Goal: Task Accomplishment & Management: Use online tool/utility

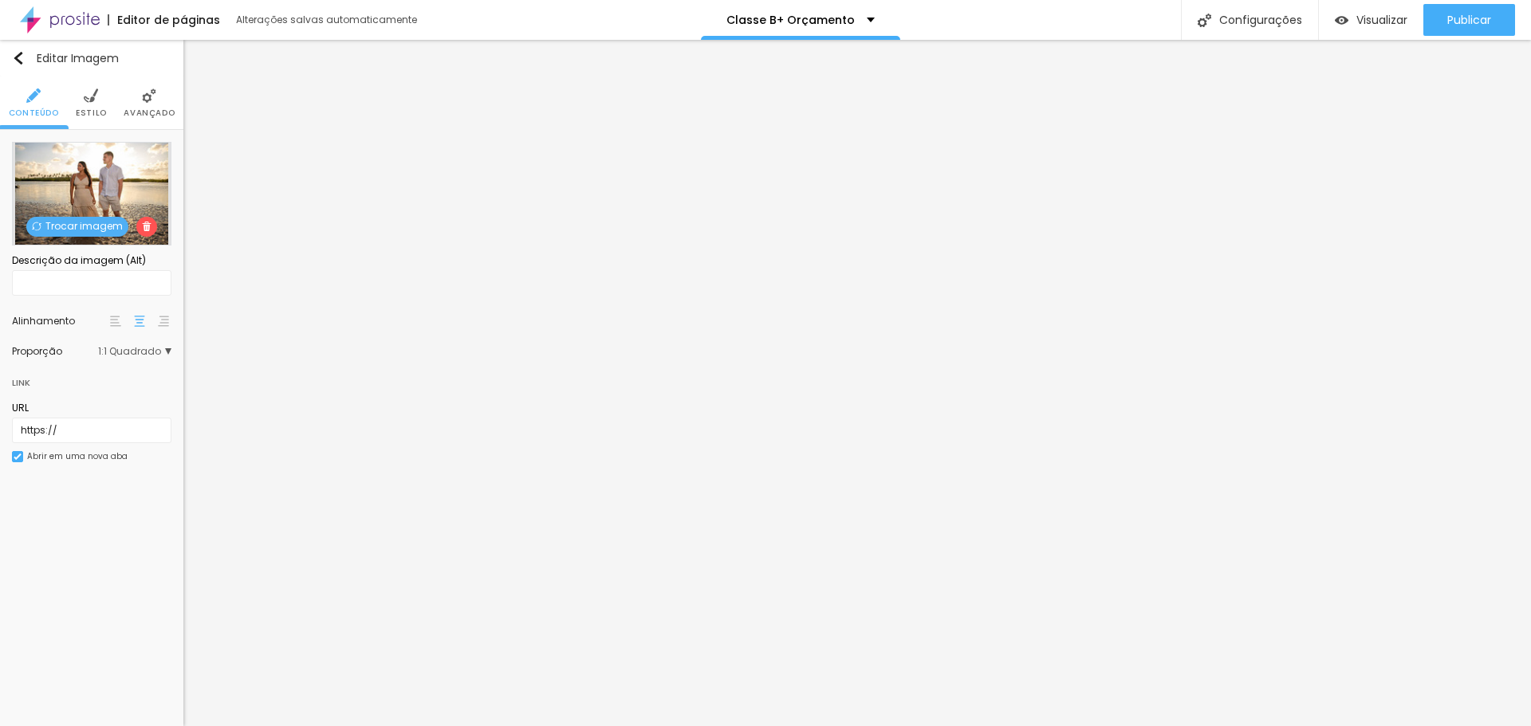
click at [99, 110] on span "Estilo" at bounding box center [91, 113] width 31 height 8
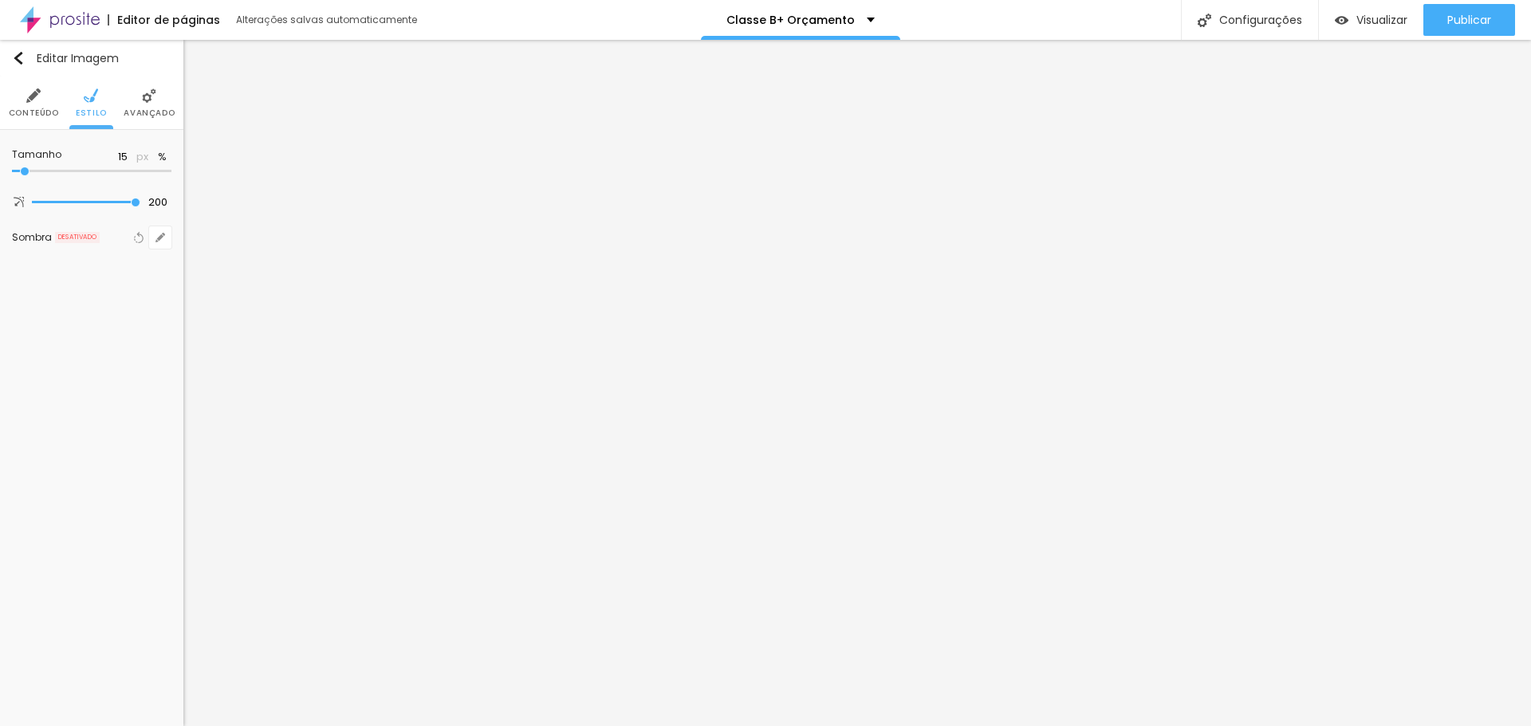
type input "20"
type input "25"
type input "30"
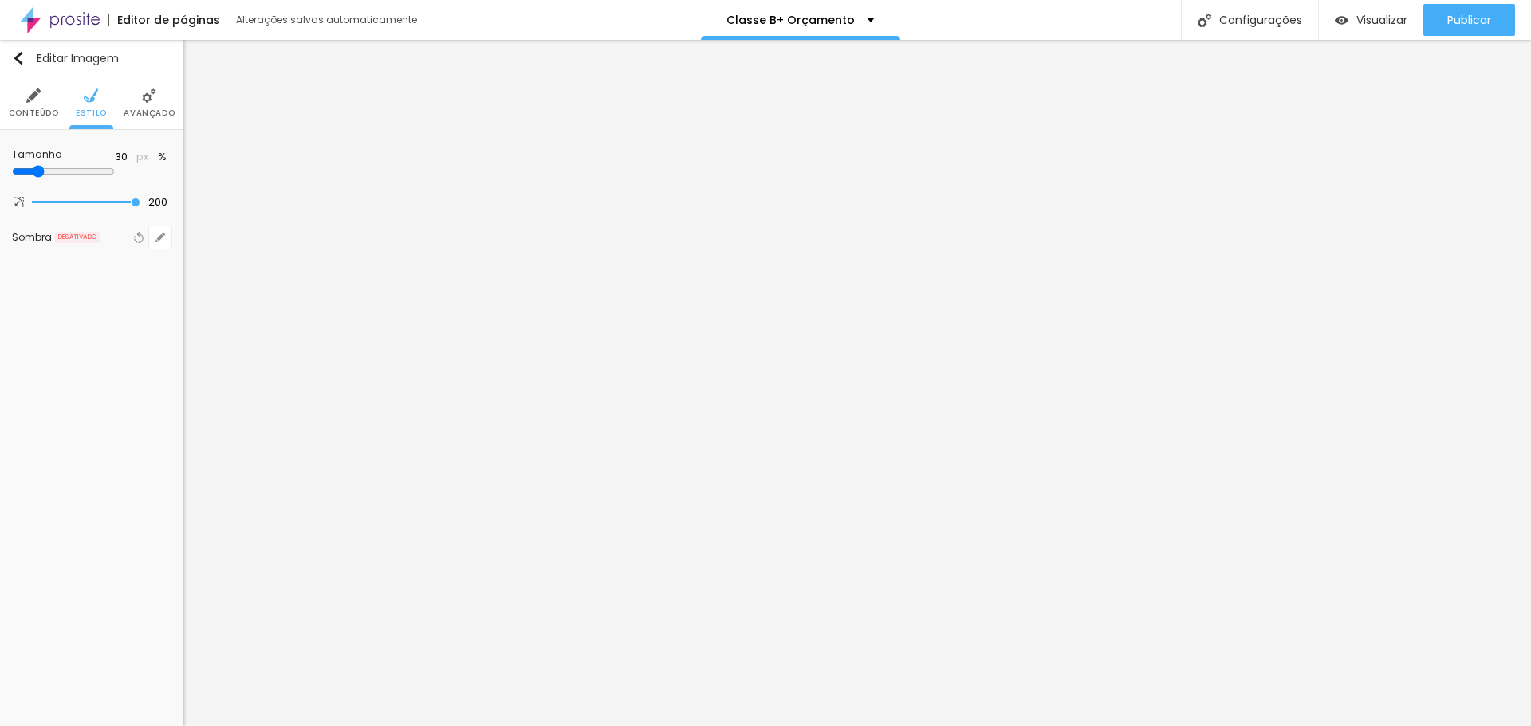
drag, startPoint x: 29, startPoint y: 171, endPoint x: 50, endPoint y: 173, distance: 20.8
type input "30"
click at [50, 173] on input "range" at bounding box center [63, 171] width 103 height 13
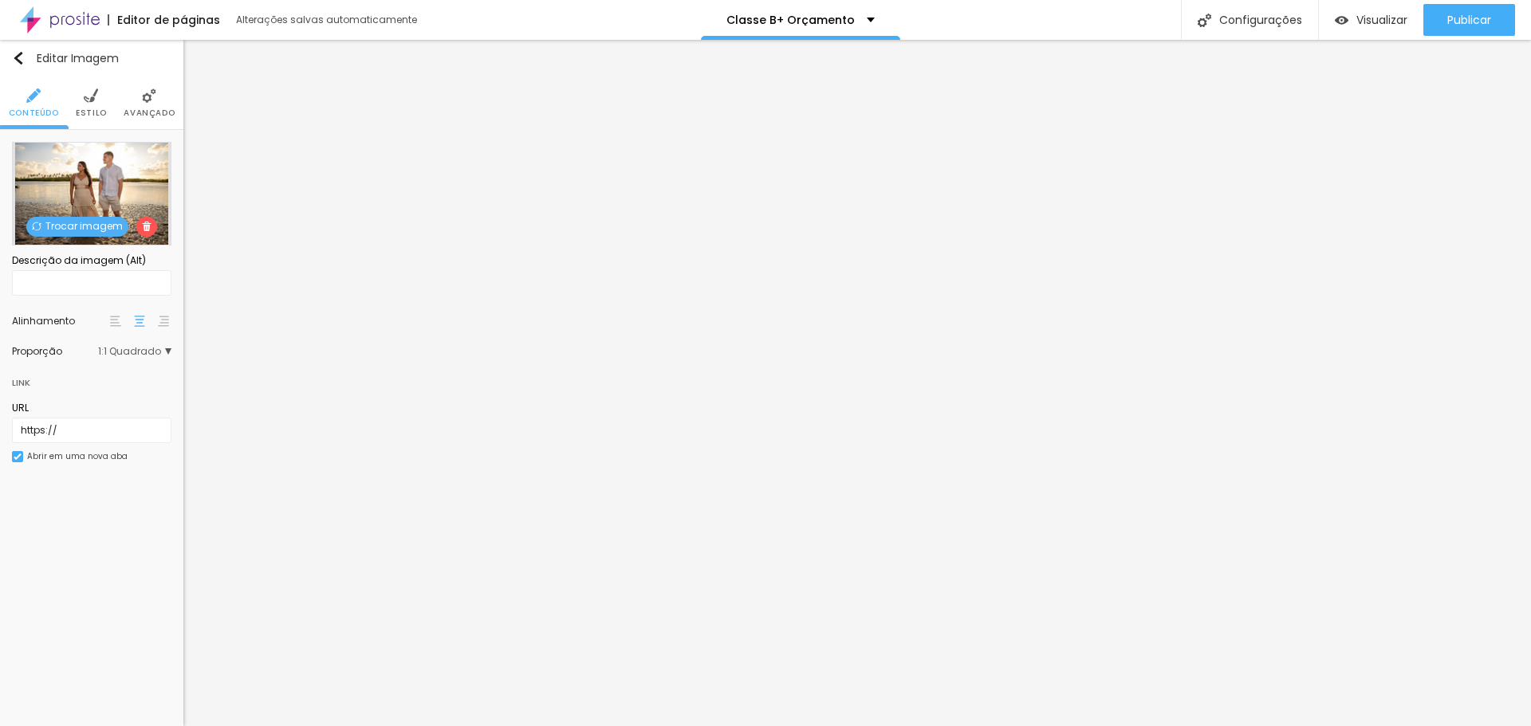
click at [99, 109] on span "Estilo" at bounding box center [91, 113] width 31 height 8
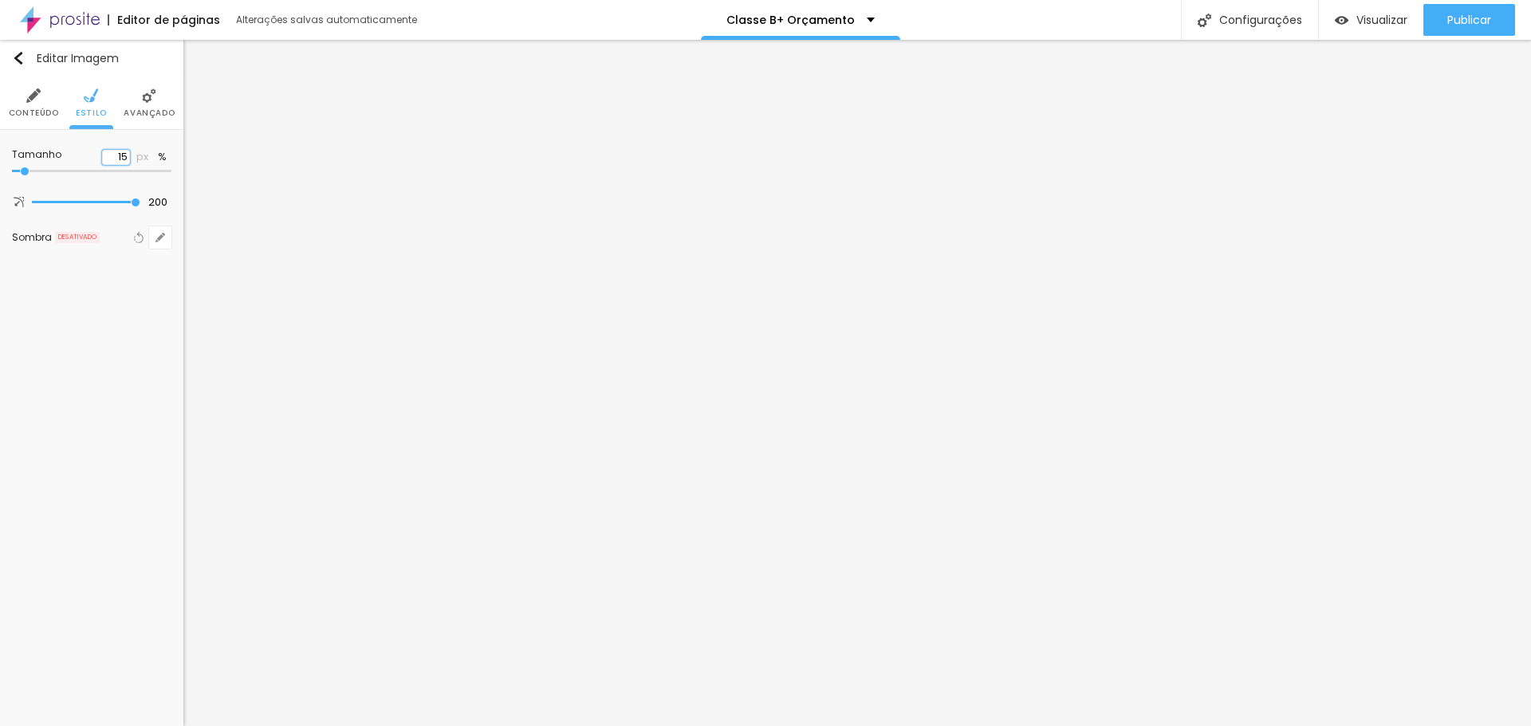
click at [123, 154] on input "15" at bounding box center [116, 157] width 28 height 15
type input "3"
type input "10"
type input "30"
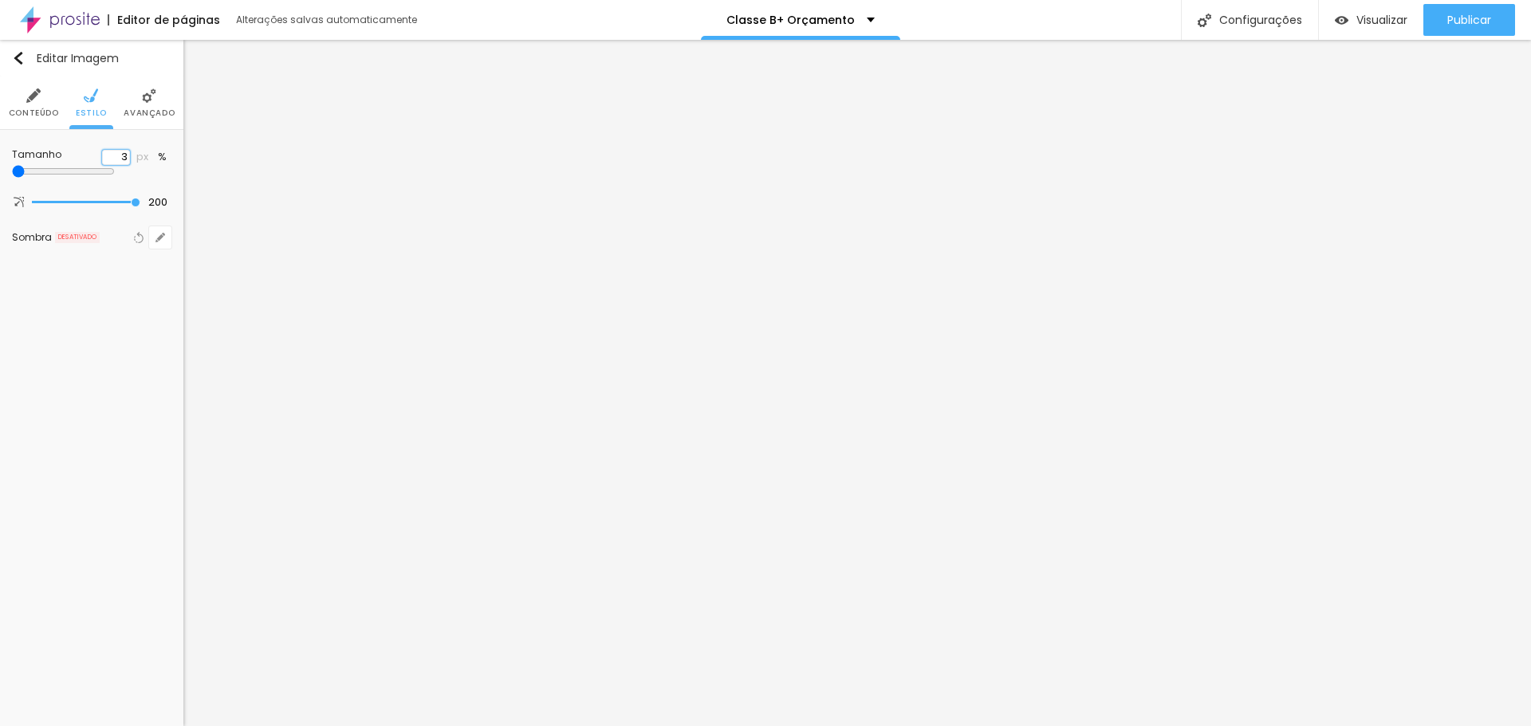
type input "30"
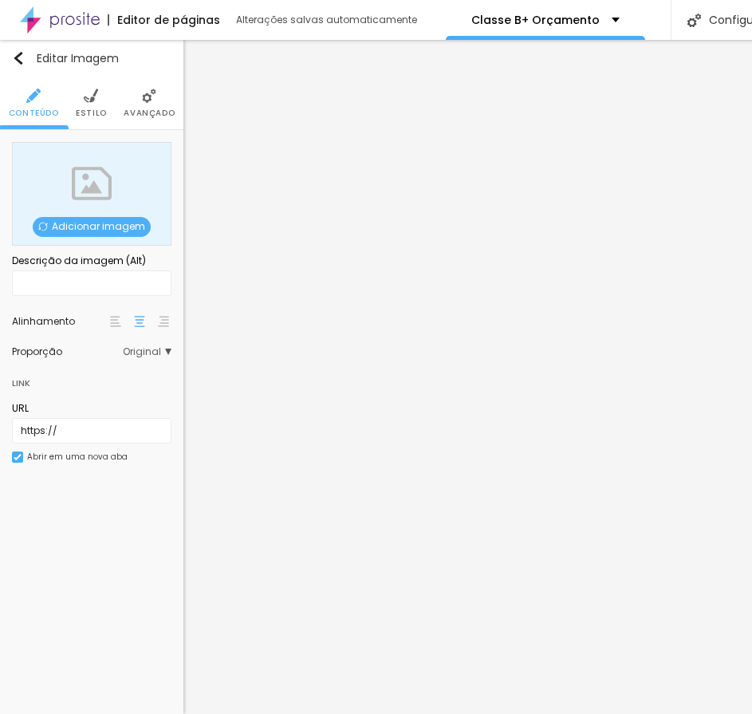
click at [79, 233] on span "Adicionar imagem" at bounding box center [92, 227] width 118 height 20
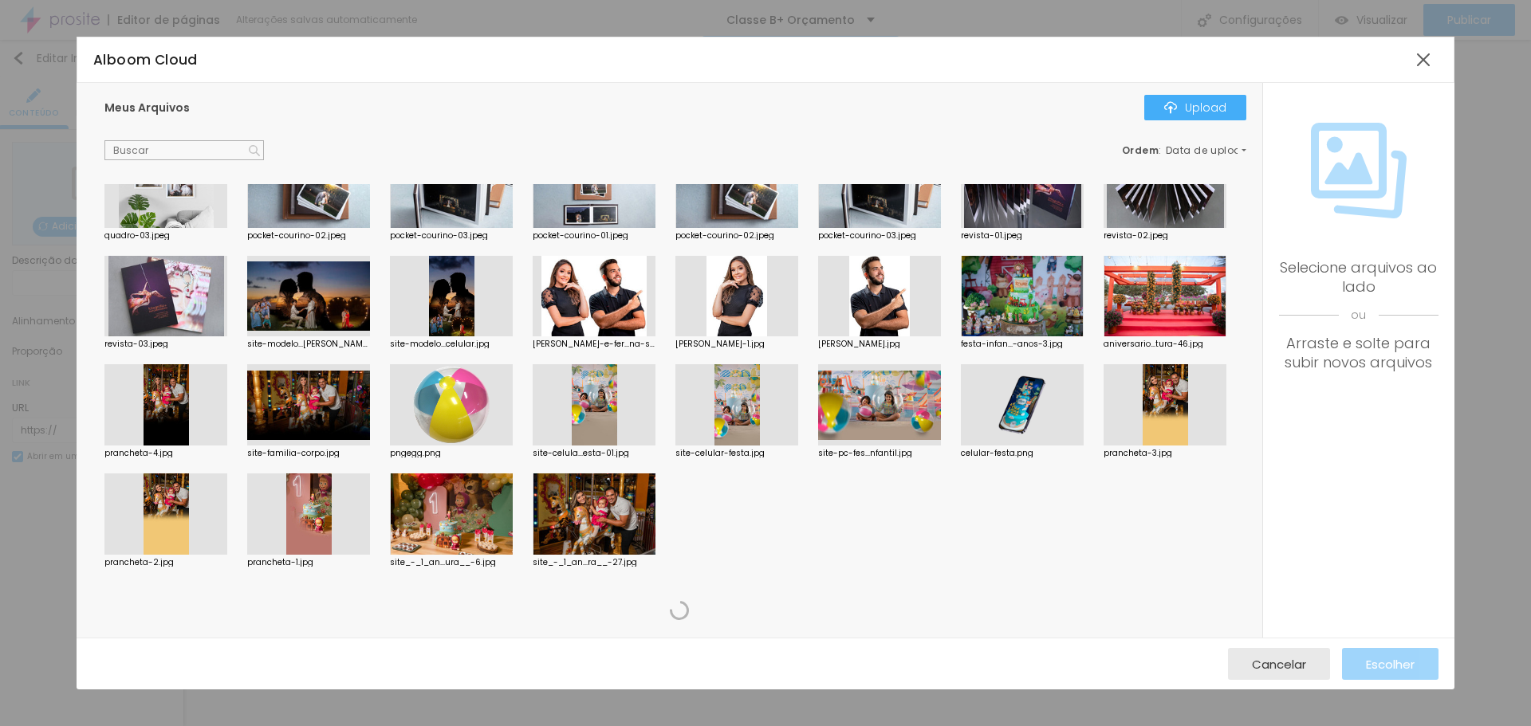
scroll to position [4185, 0]
click at [1422, 51] on div at bounding box center [1423, 59] width 29 height 29
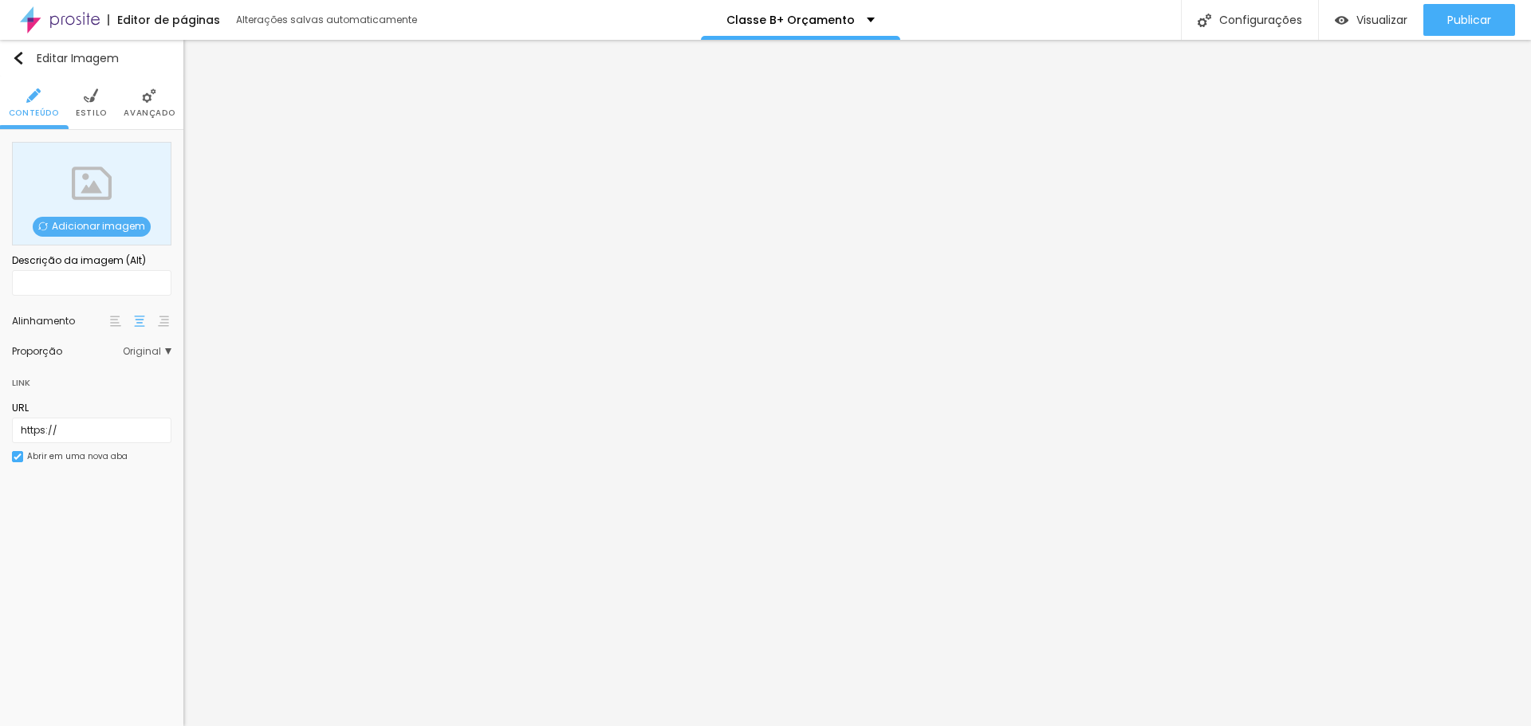
click at [114, 226] on span "Adicionar imagem" at bounding box center [92, 227] width 118 height 20
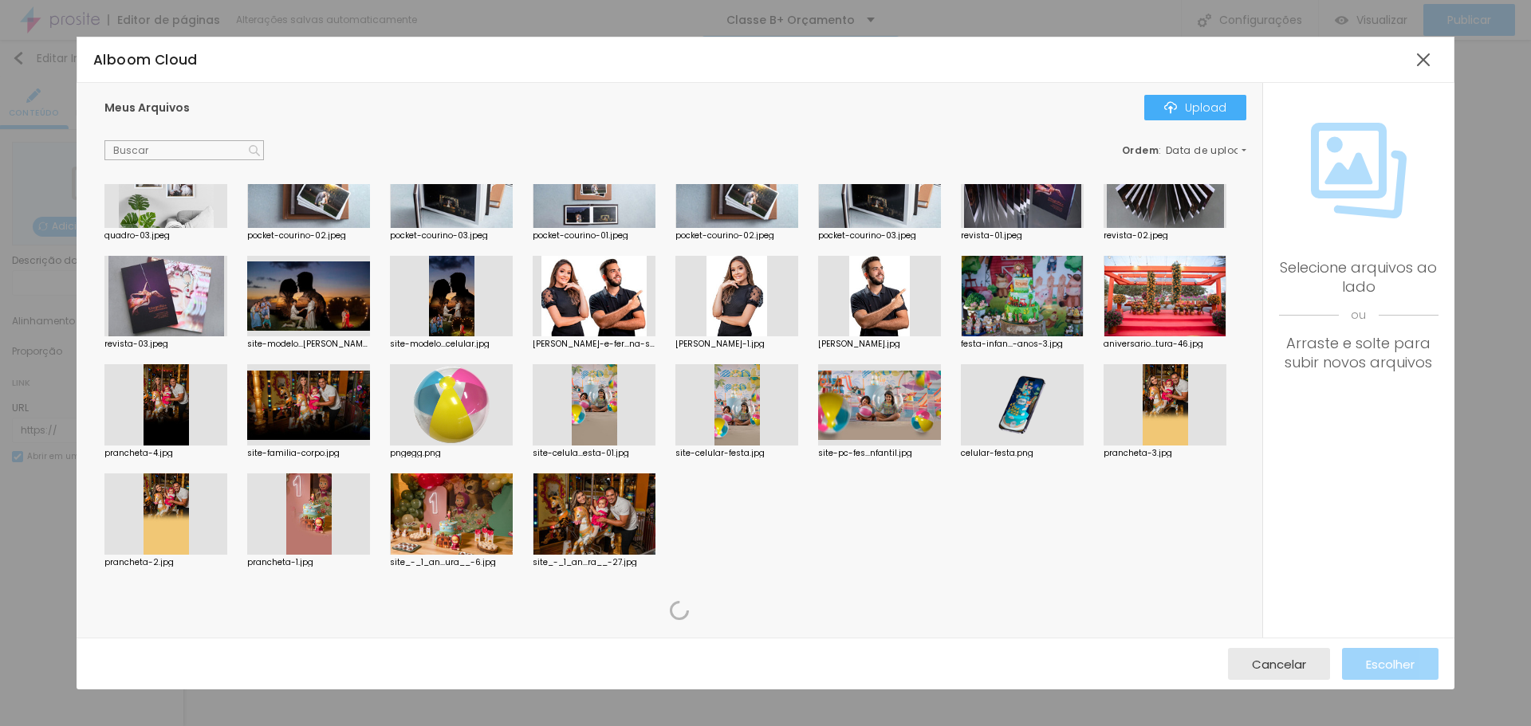
click at [470, 415] on div at bounding box center [451, 404] width 123 height 81
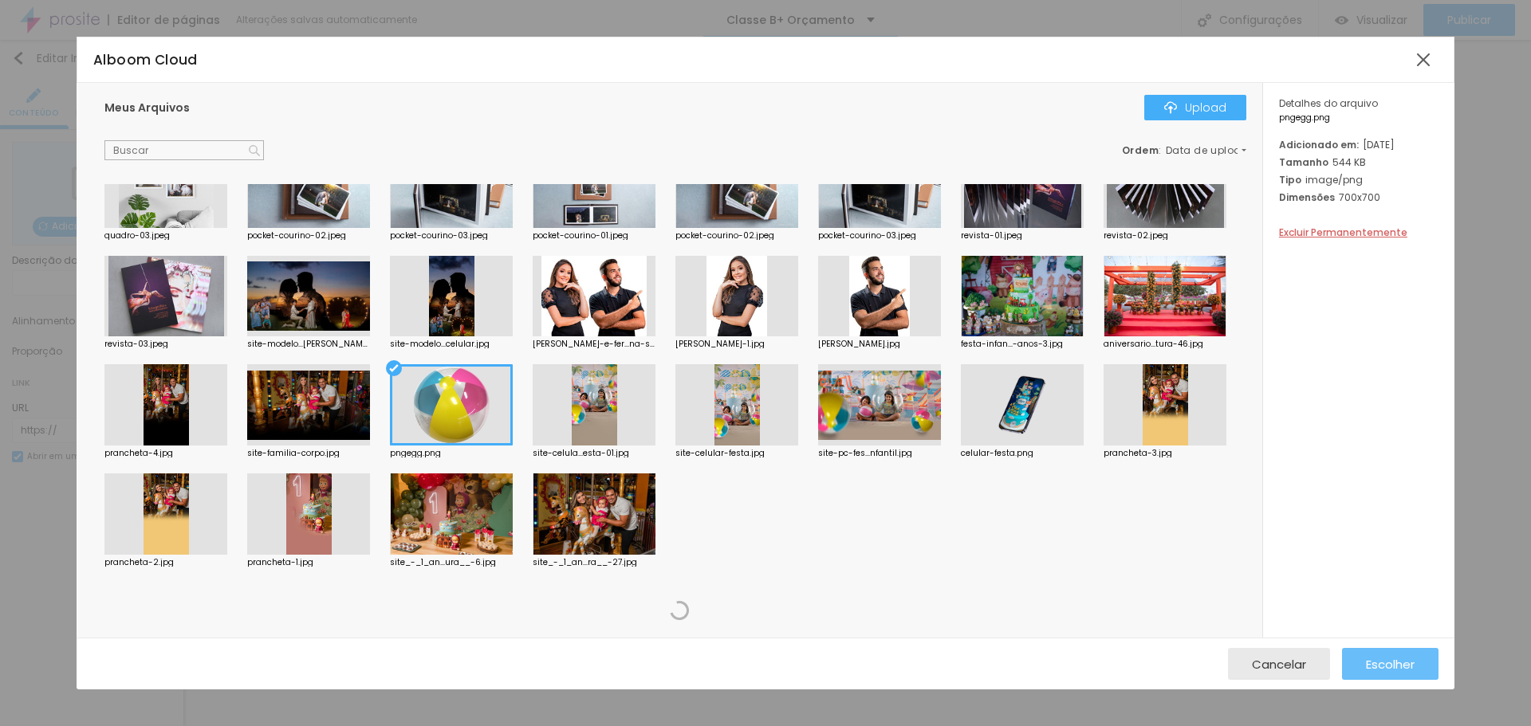
click at [1373, 659] on span "Escolher" at bounding box center [1390, 665] width 49 height 14
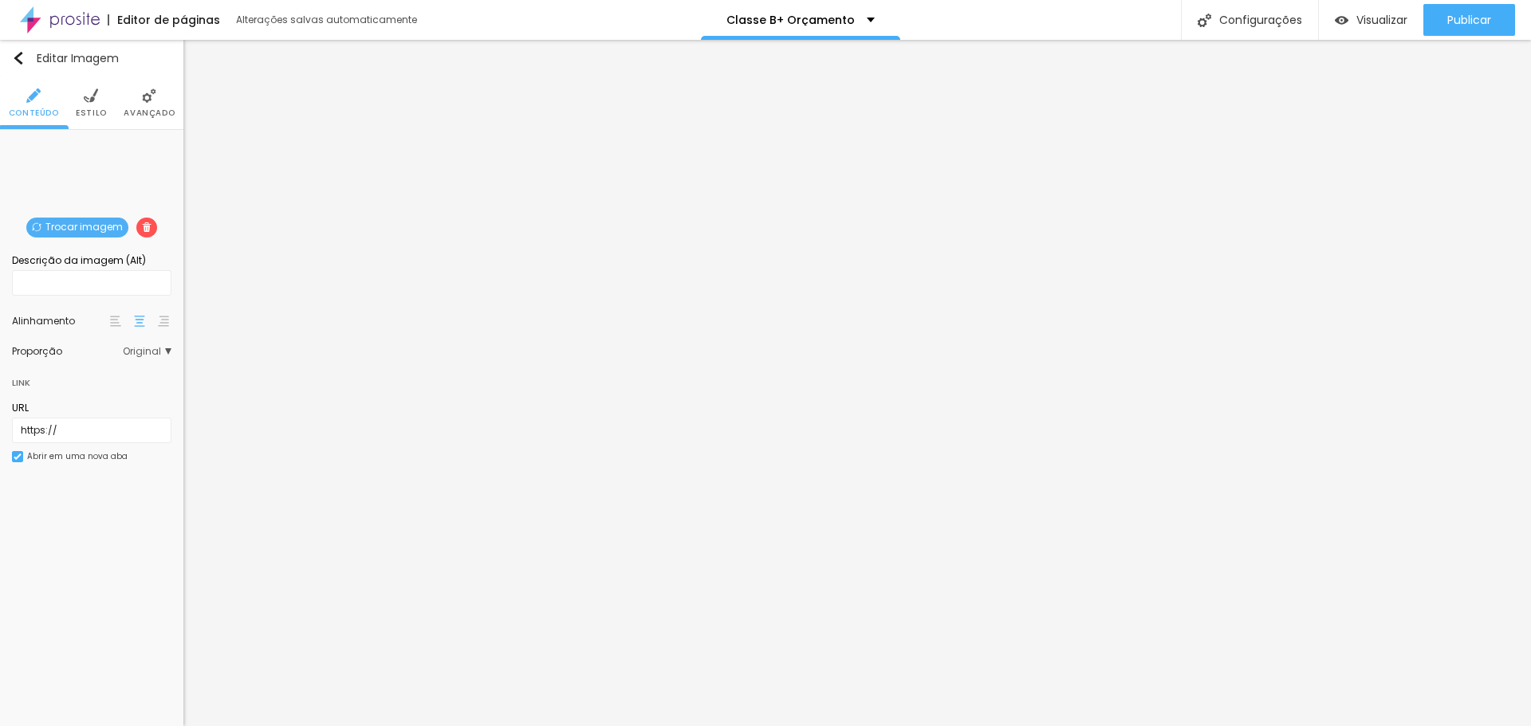
click at [90, 109] on span "Estilo" at bounding box center [91, 113] width 31 height 8
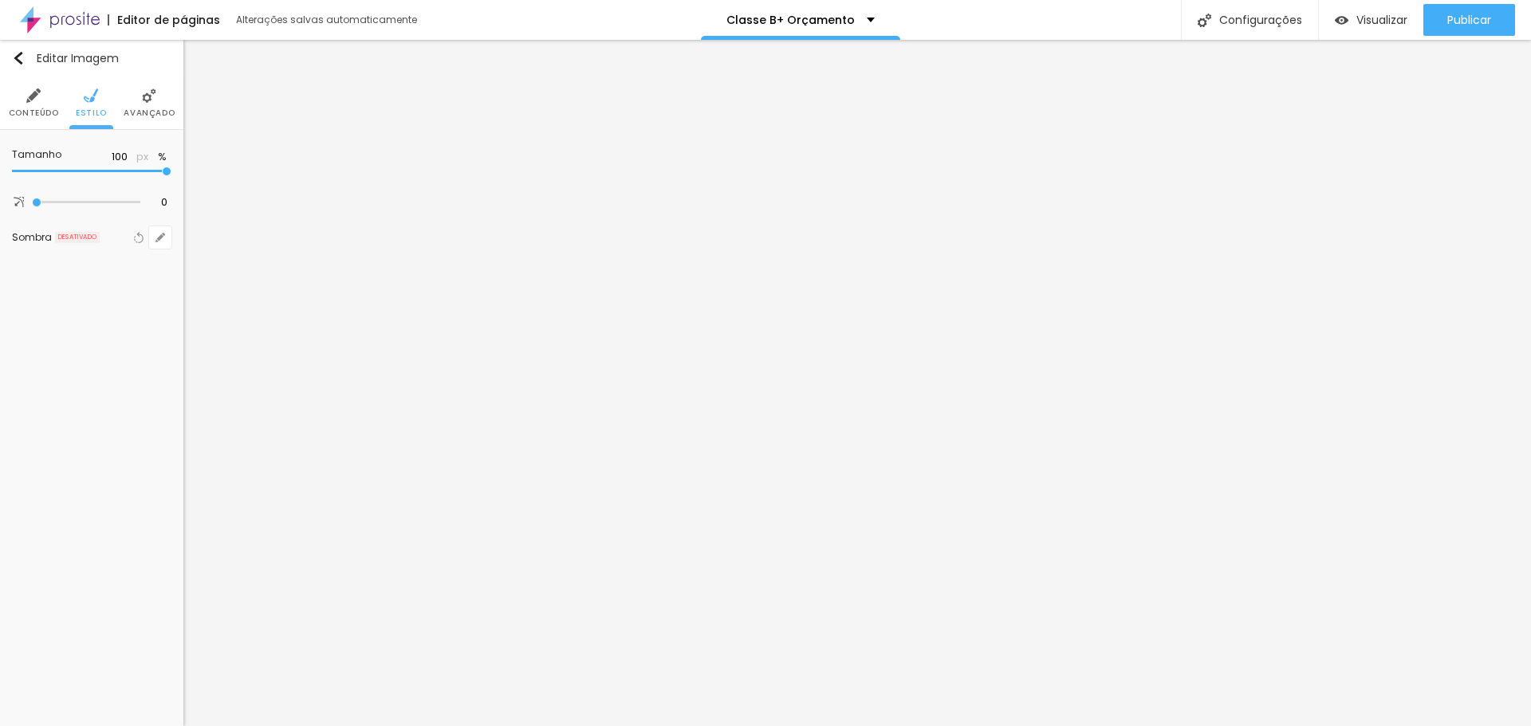
type input "70"
type input "65"
type input "60"
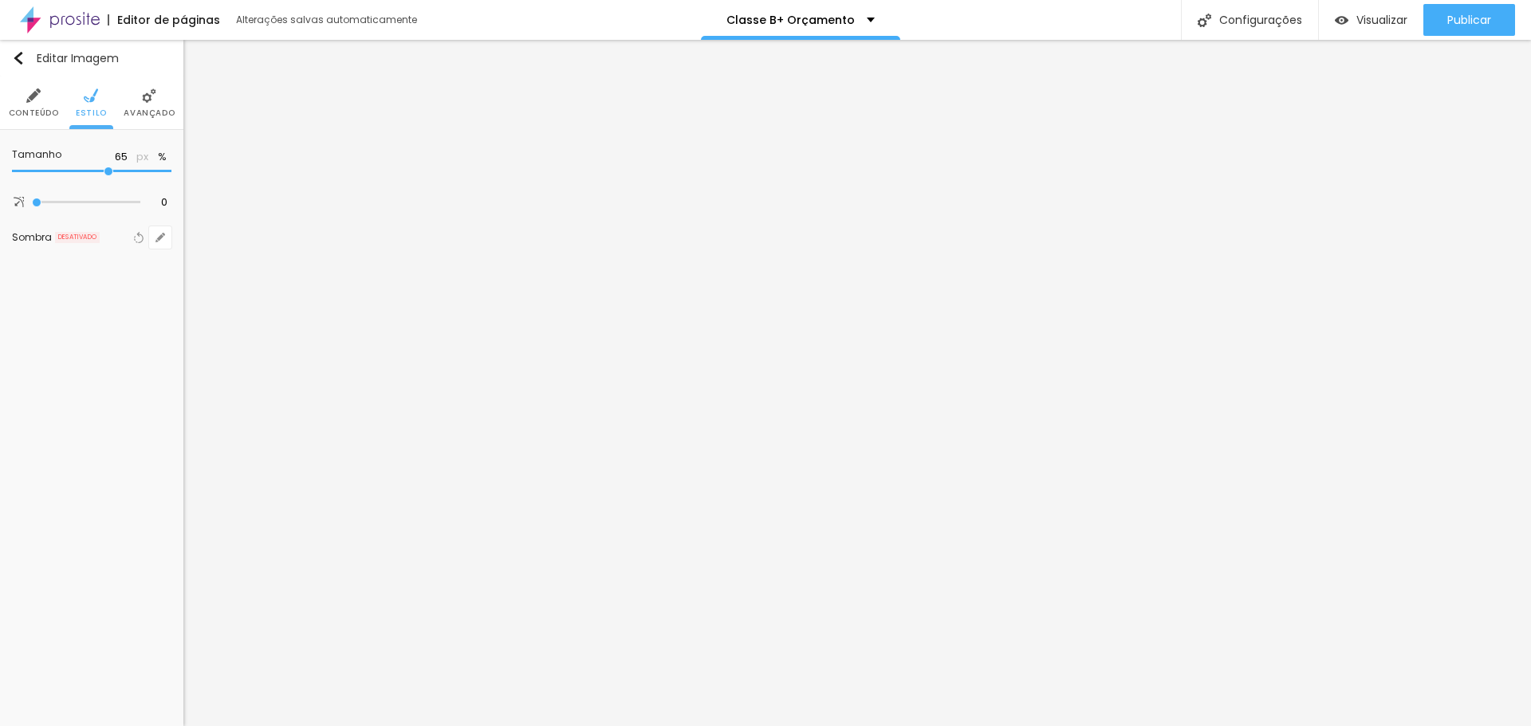
type input "60"
type input "55"
type input "50"
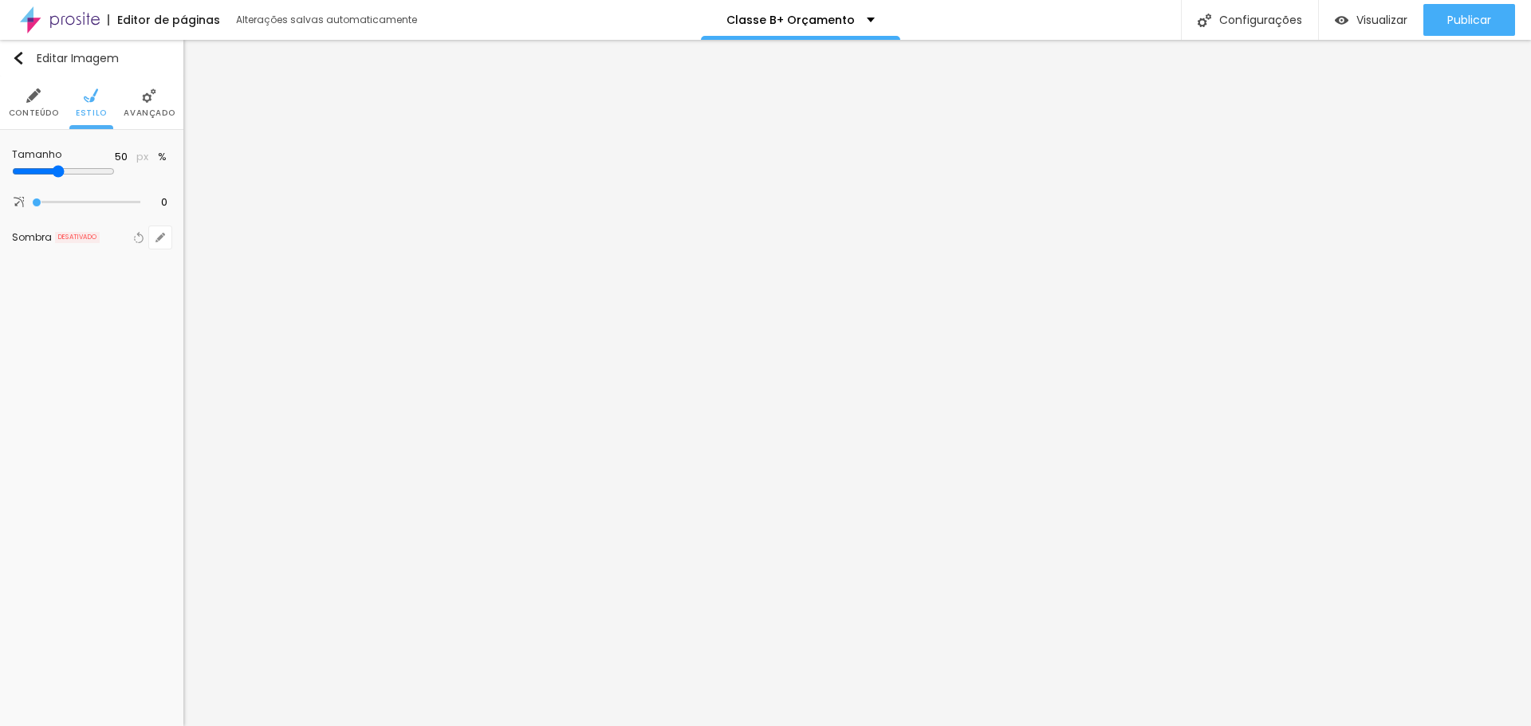
type input "40"
type input "35"
type input "30"
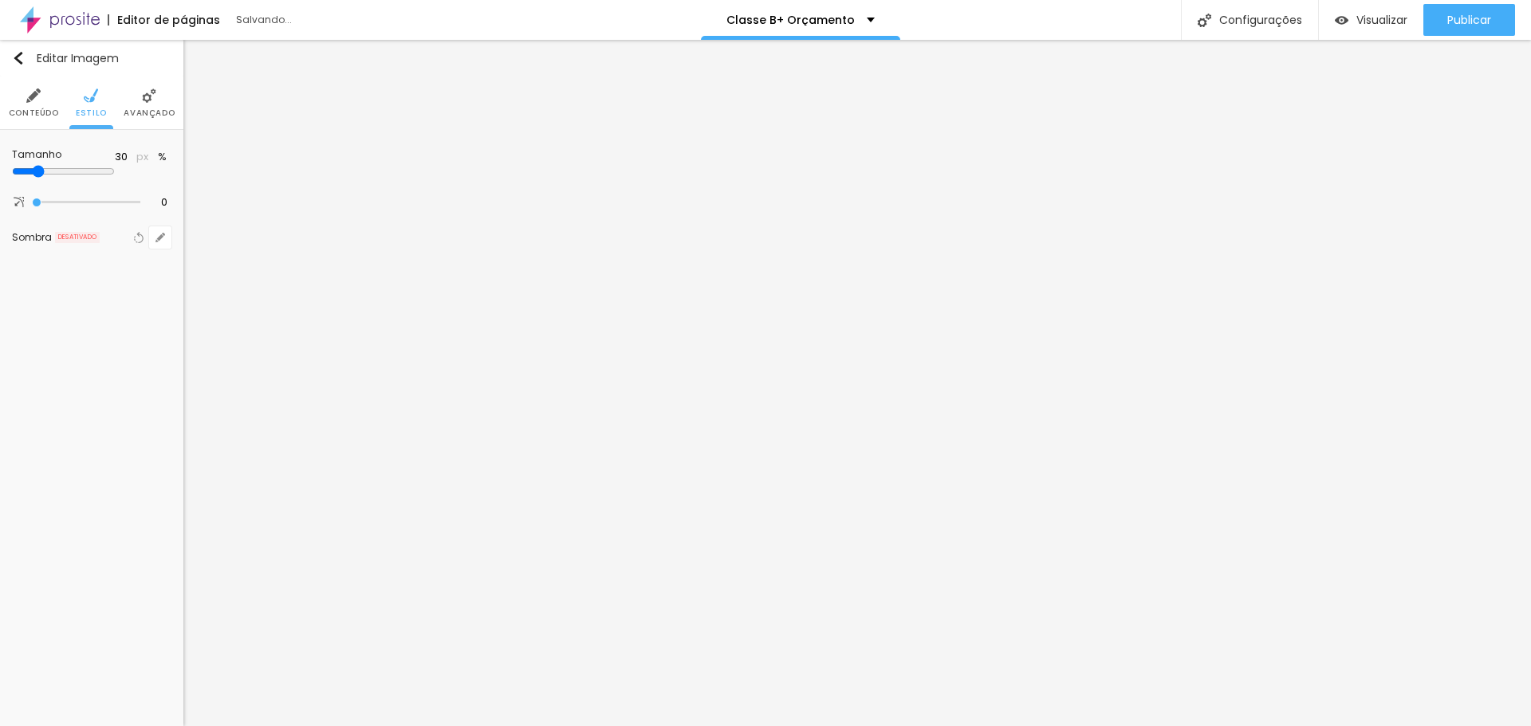
drag, startPoint x: 115, startPoint y: 169, endPoint x: 48, endPoint y: 185, distance: 68.8
type input "30"
click at [49, 178] on input "range" at bounding box center [63, 171] width 103 height 13
type input "71"
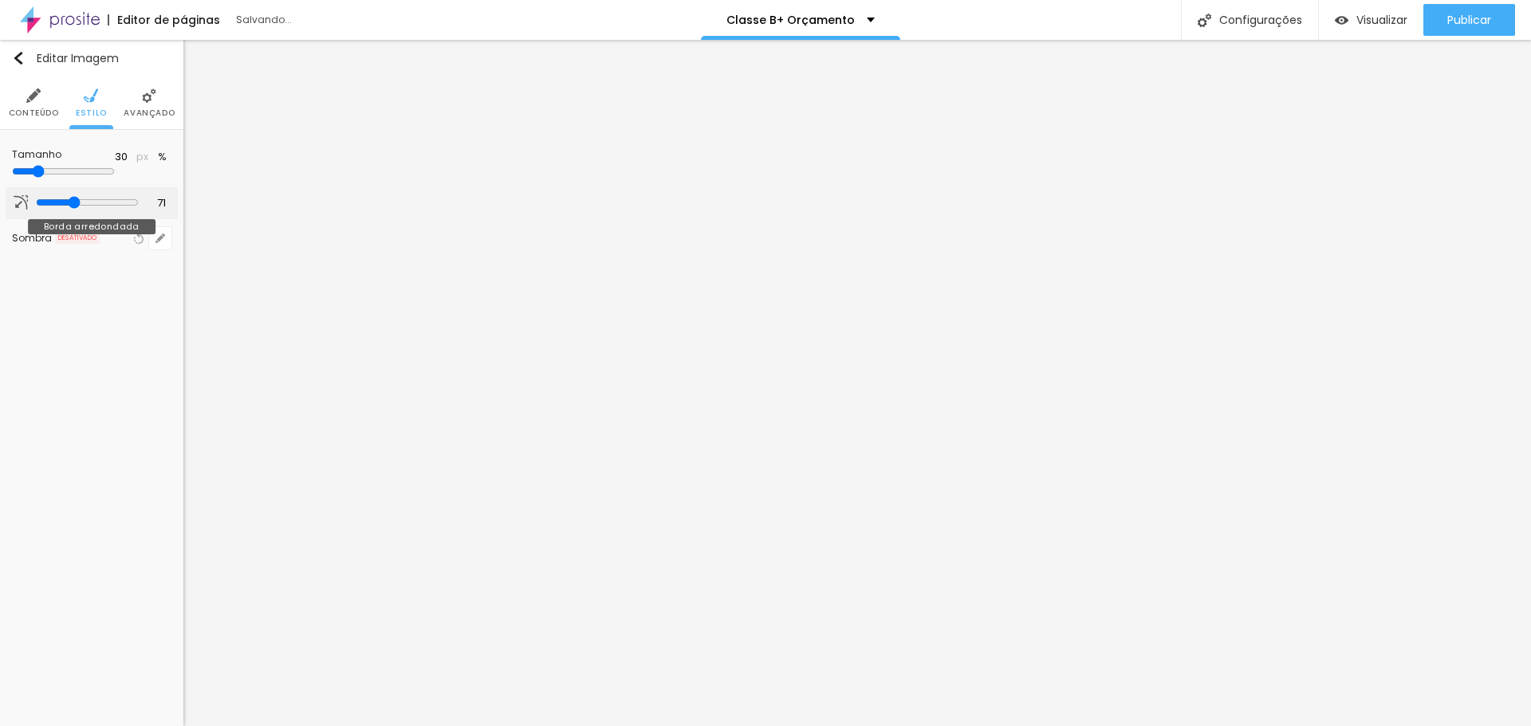
type input "200"
drag, startPoint x: 41, startPoint y: 202, endPoint x: 203, endPoint y: 198, distance: 162.7
type input "200"
click at [140, 199] on input "range" at bounding box center [86, 203] width 108 height 8
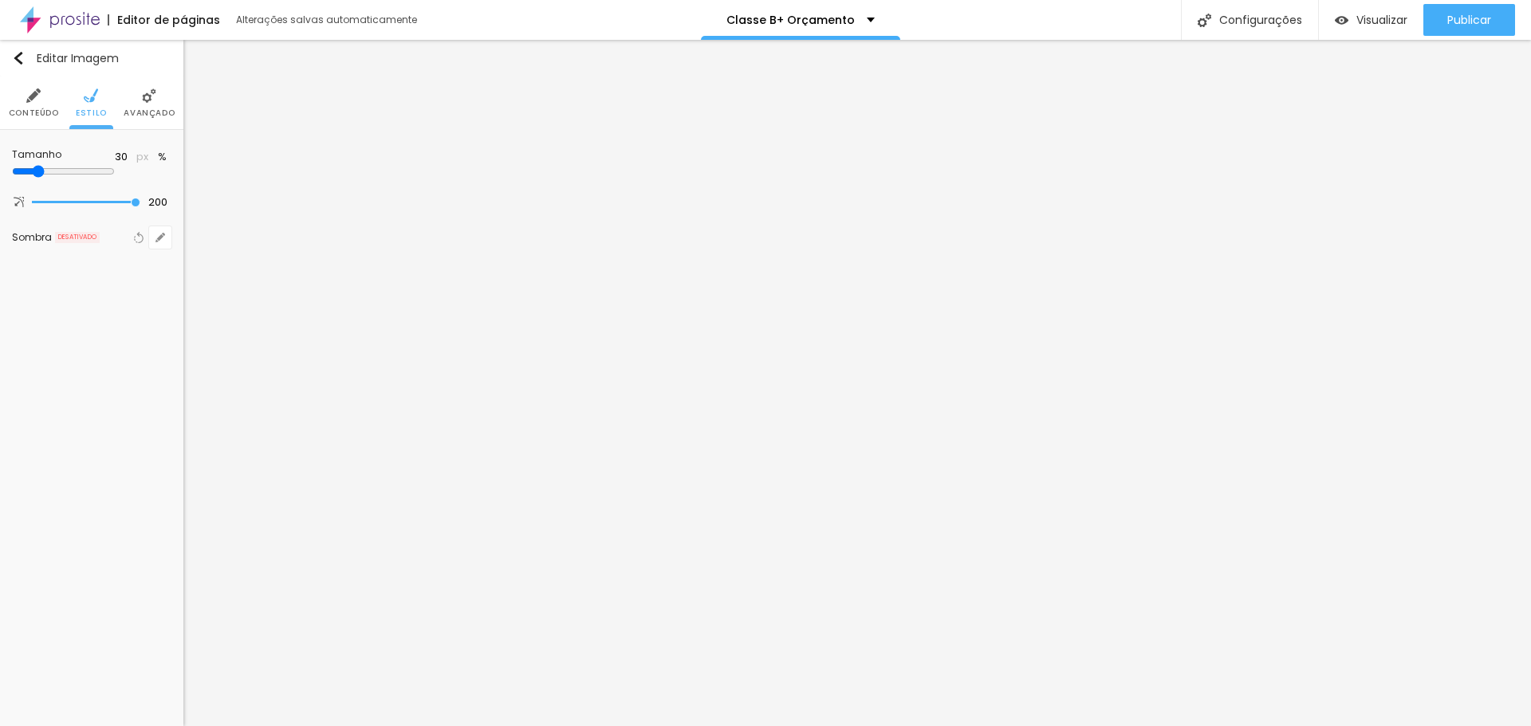
click at [44, 176] on div at bounding box center [91, 172] width 159 height 14
type input "25"
type input "20"
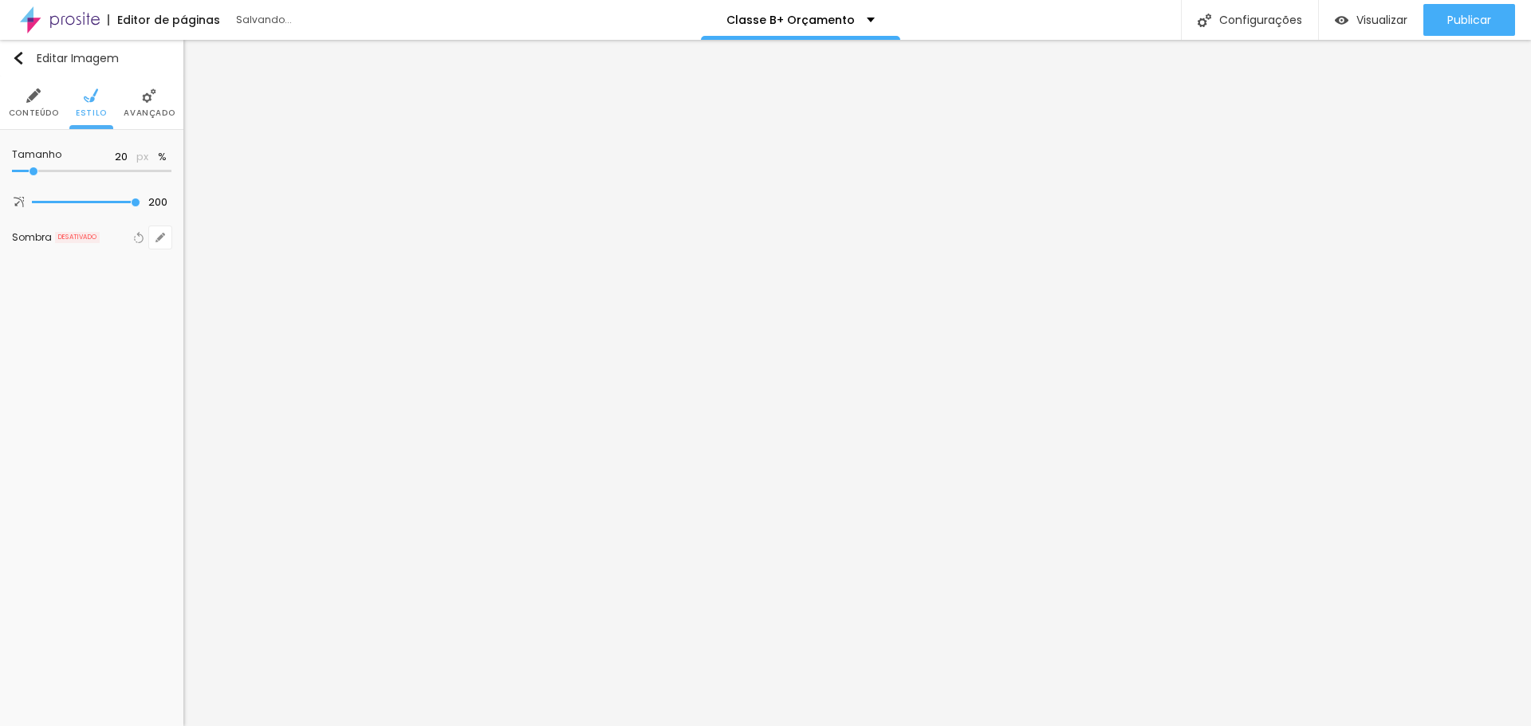
click at [36, 173] on input "range" at bounding box center [91, 171] width 159 height 8
click at [99, 103] on li "Estilo" at bounding box center [91, 103] width 31 height 53
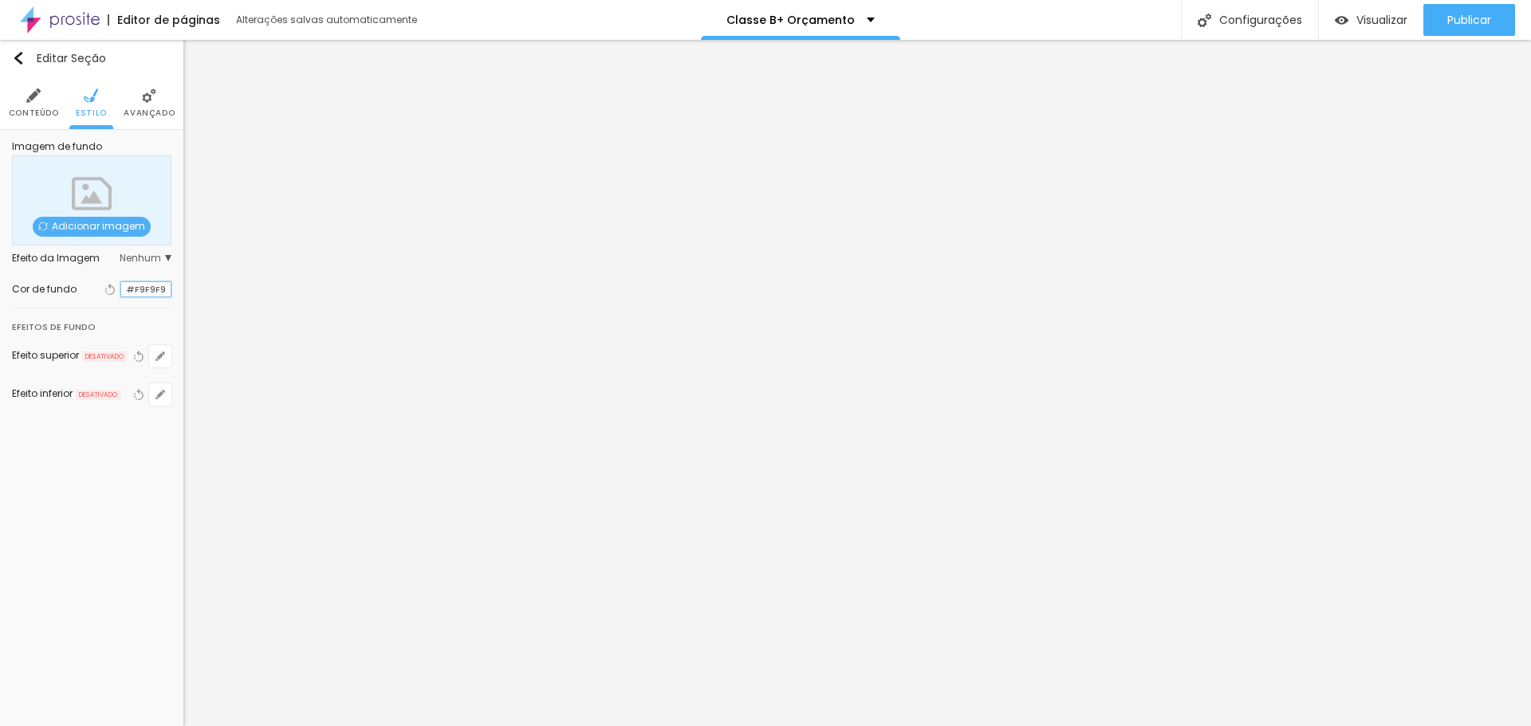
click at [139, 292] on input "#F9F9F9" at bounding box center [145, 289] width 49 height 15
click at [121, 293] on div at bounding box center [121, 289] width 0 height 15
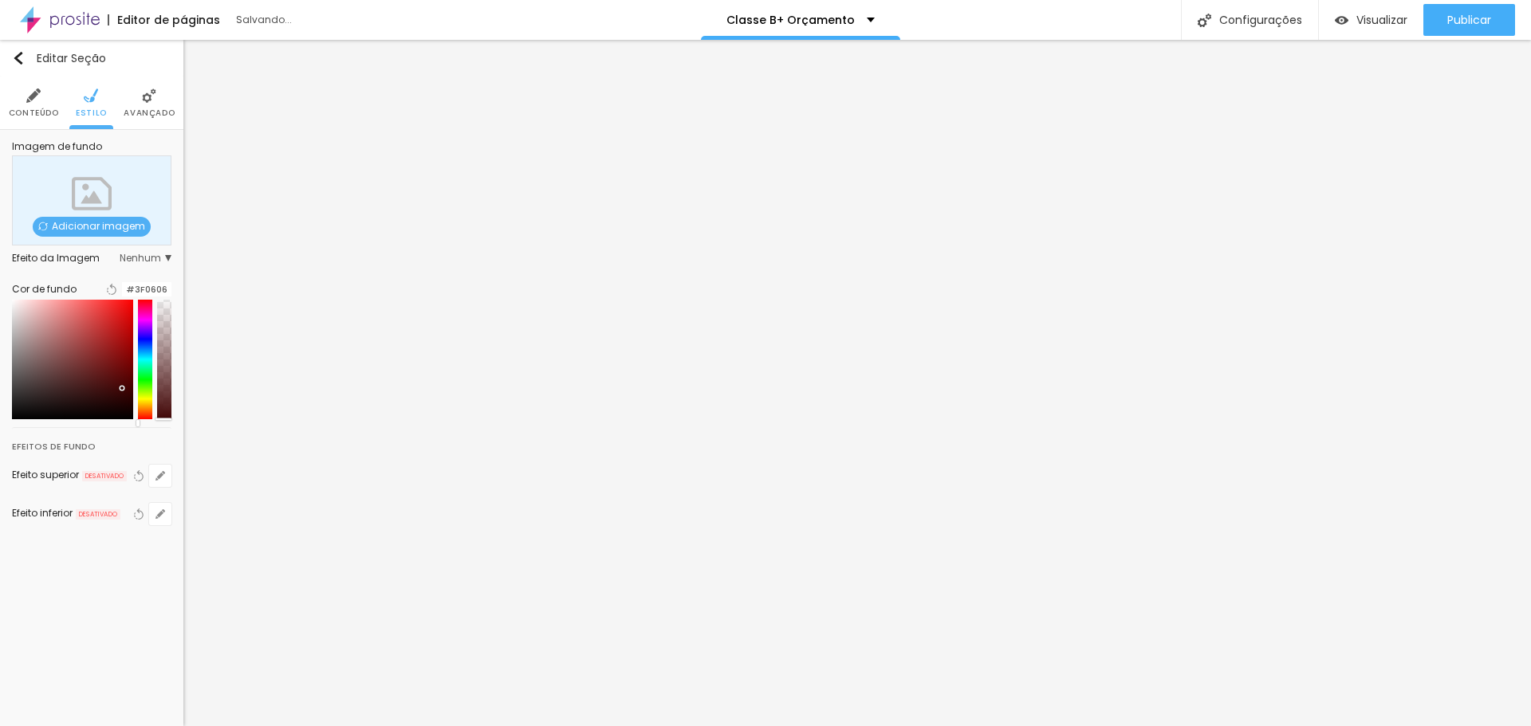
type input "#000000"
drag, startPoint x: 120, startPoint y: 398, endPoint x: 120, endPoint y: 457, distance: 59.0
click at [120, 457] on div "Editar Seção Conteúdo Estilo Avançado Imagem de fundo Adicionar imagem Efeito d…" at bounding box center [91, 383] width 183 height 686
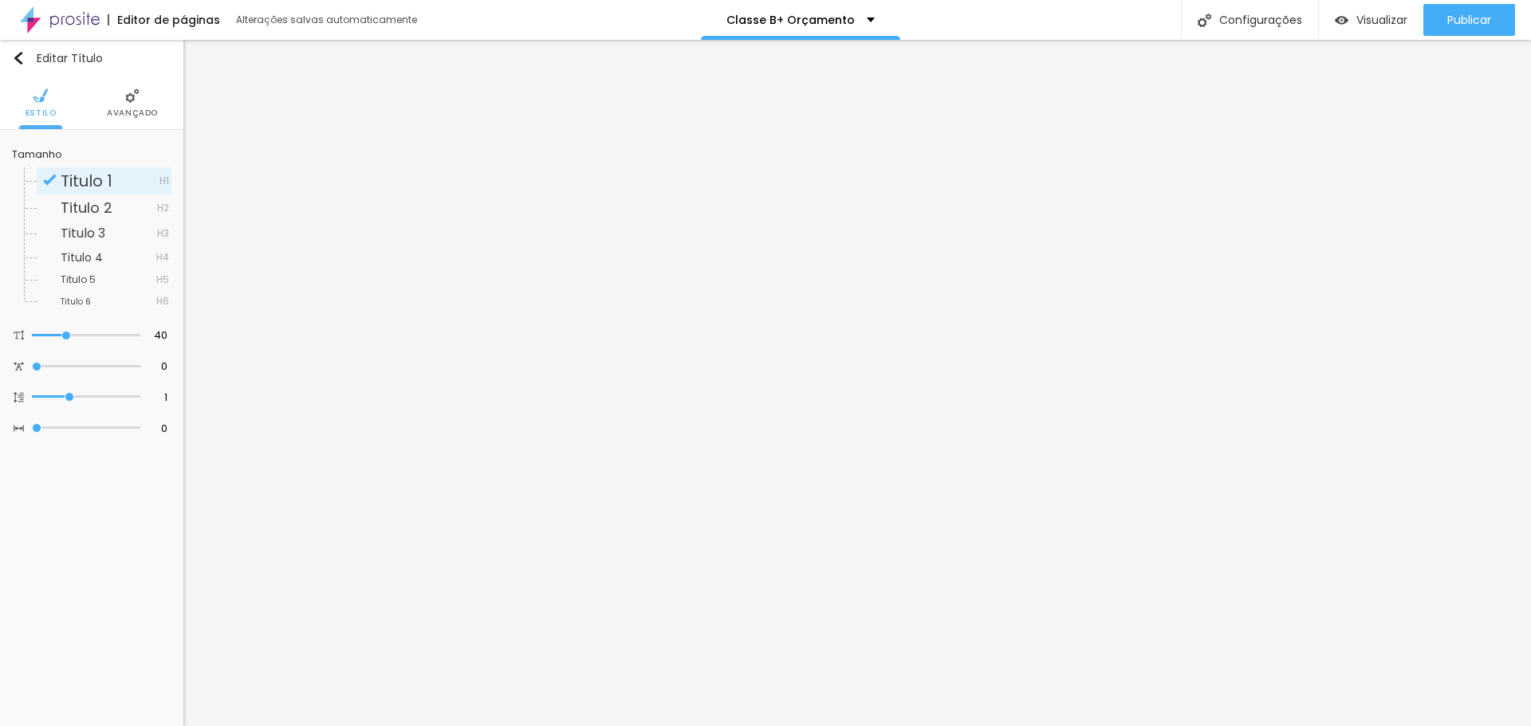
click at [125, 106] on li "Avançado" at bounding box center [132, 103] width 51 height 53
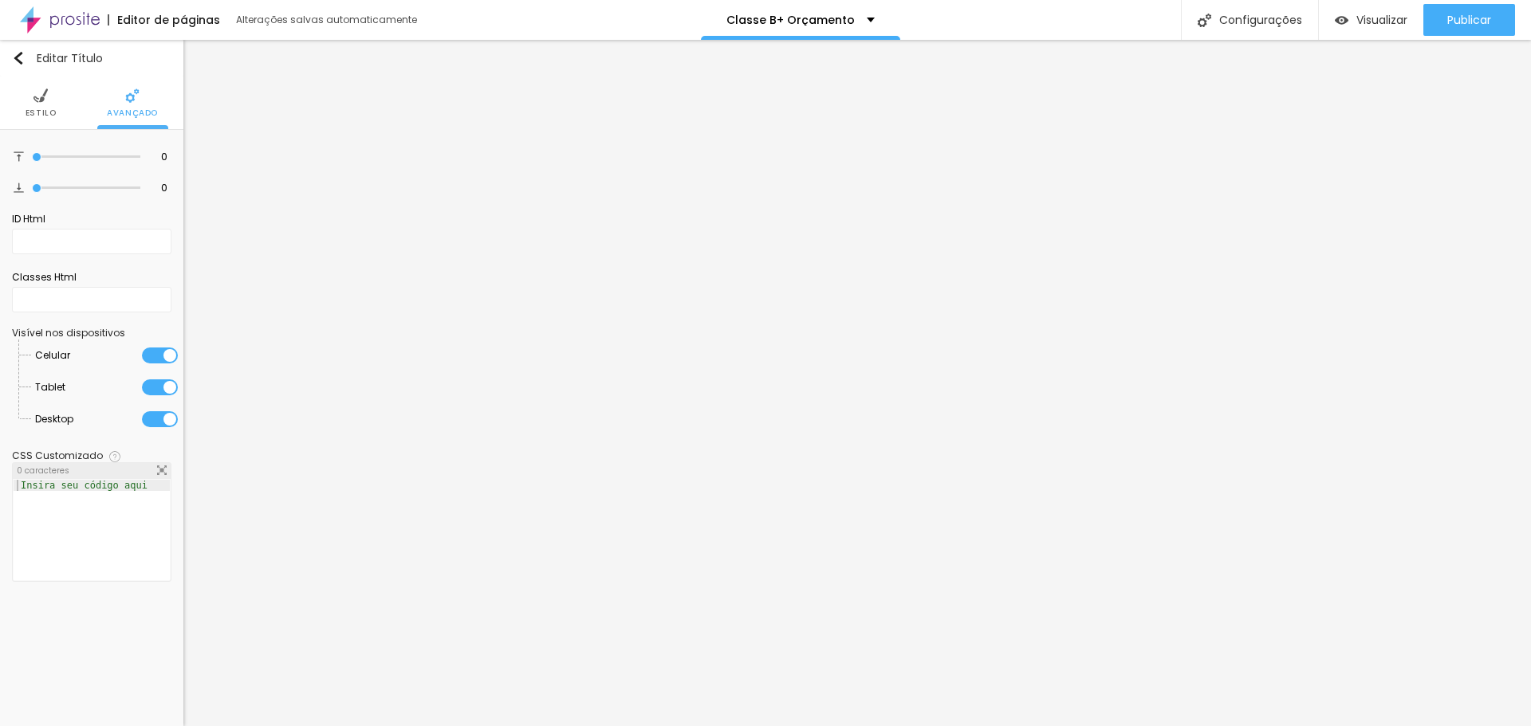
drag, startPoint x: 54, startPoint y: 108, endPoint x: 88, endPoint y: 131, distance: 40.2
click at [53, 108] on li "Estilo" at bounding box center [41, 103] width 31 height 53
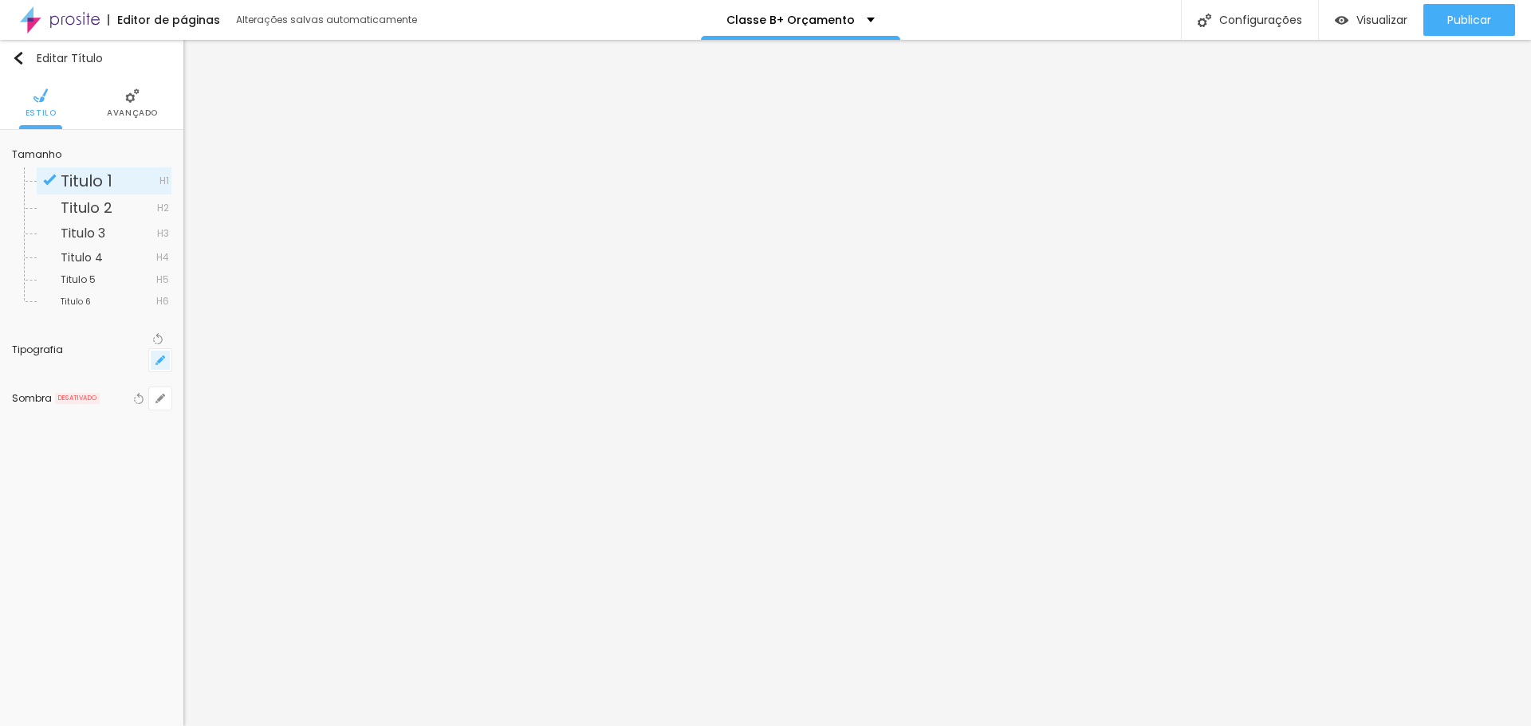
click at [155, 349] on button "button" at bounding box center [160, 360] width 22 height 22
type input "1"
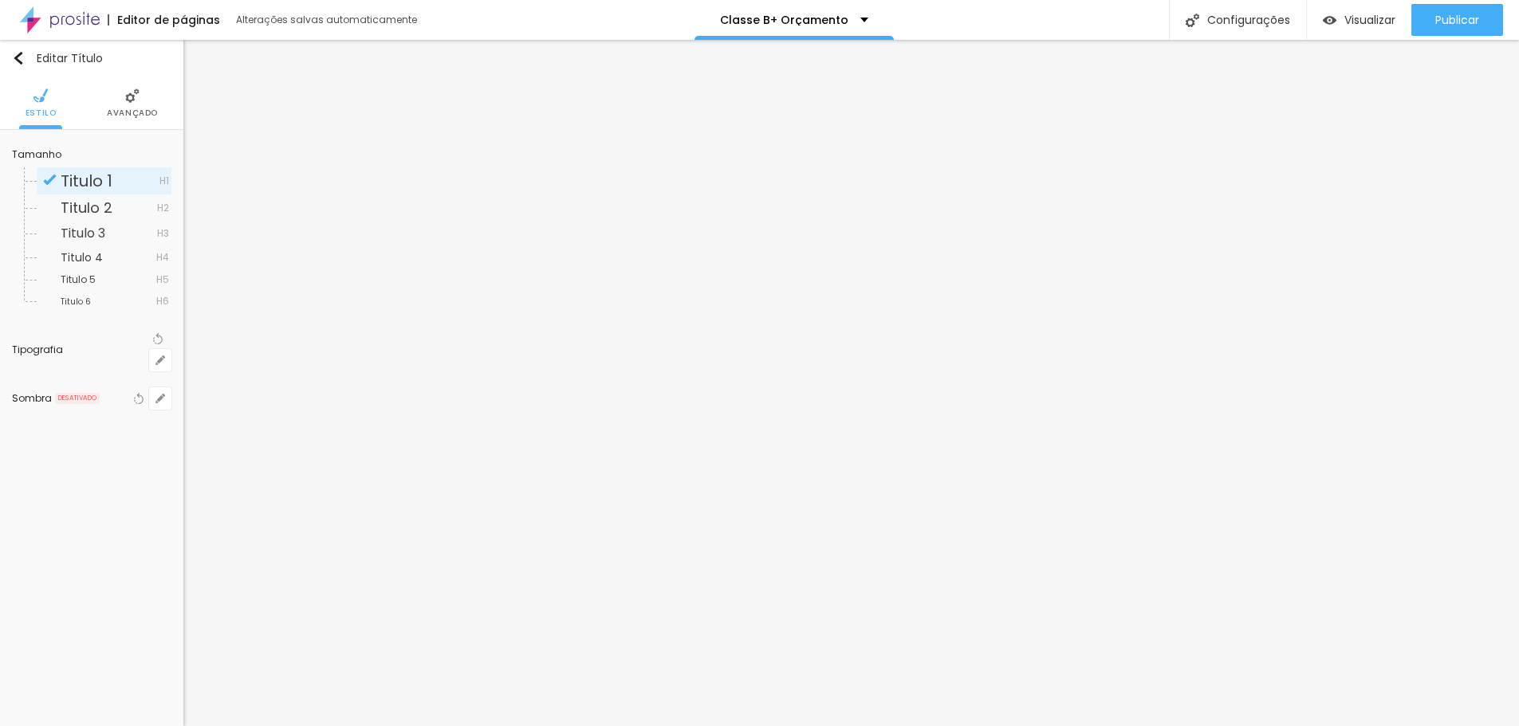
type input "8"
type input "4"
type input "1"
type input "40"
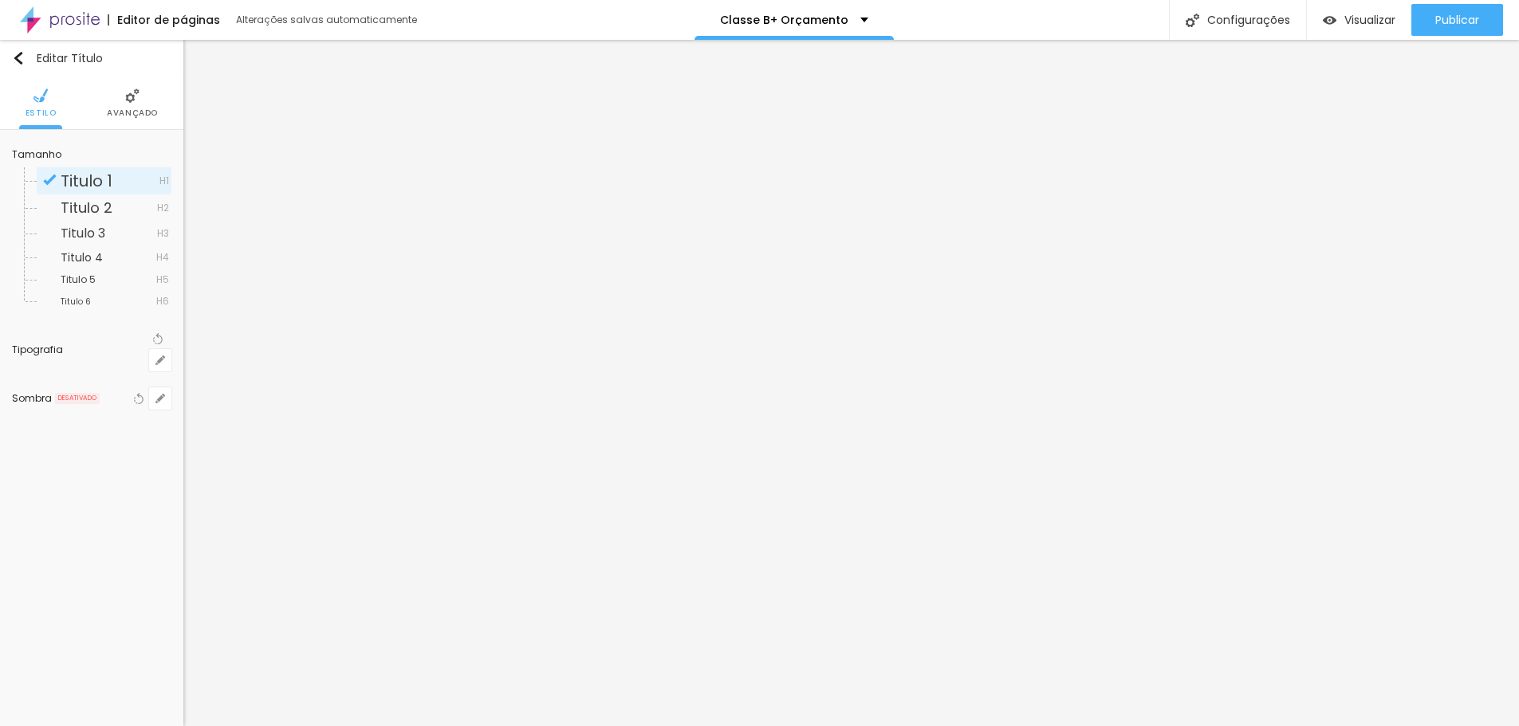
type input "1"
type input "40"
type input "1"
click at [22, 726] on div at bounding box center [759, 726] width 1519 height 0
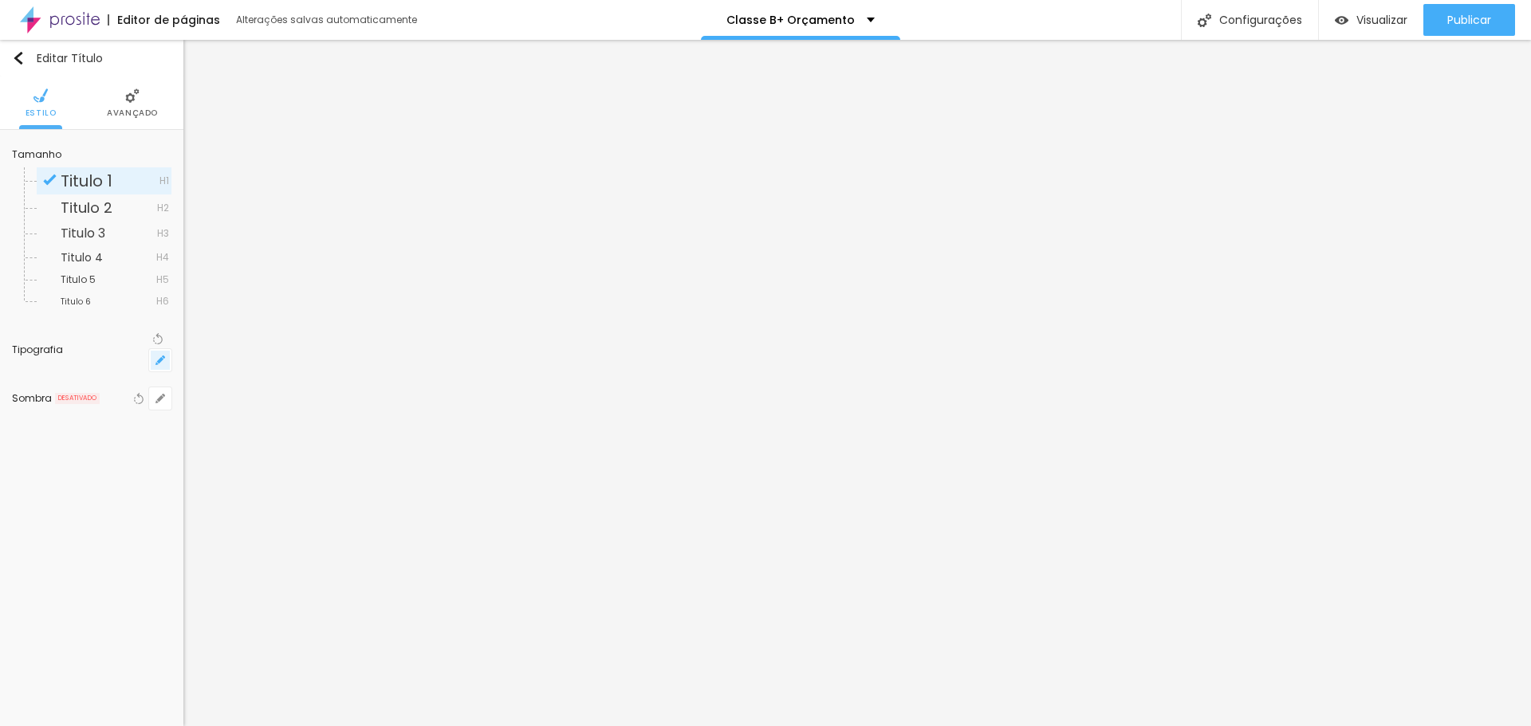
click at [167, 349] on button "button" at bounding box center [160, 360] width 22 height 22
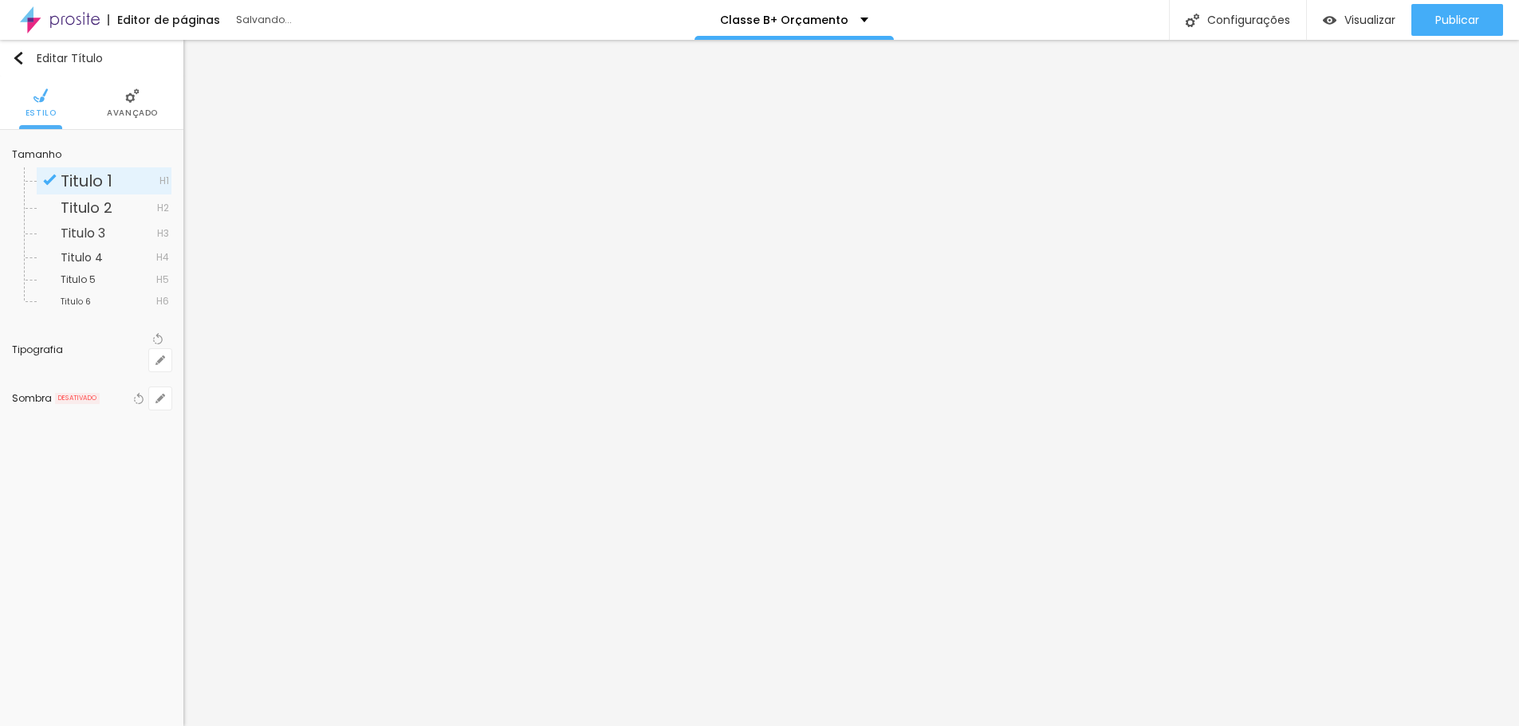
type input "1"
click at [899, 726] on div at bounding box center [759, 726] width 1519 height 0
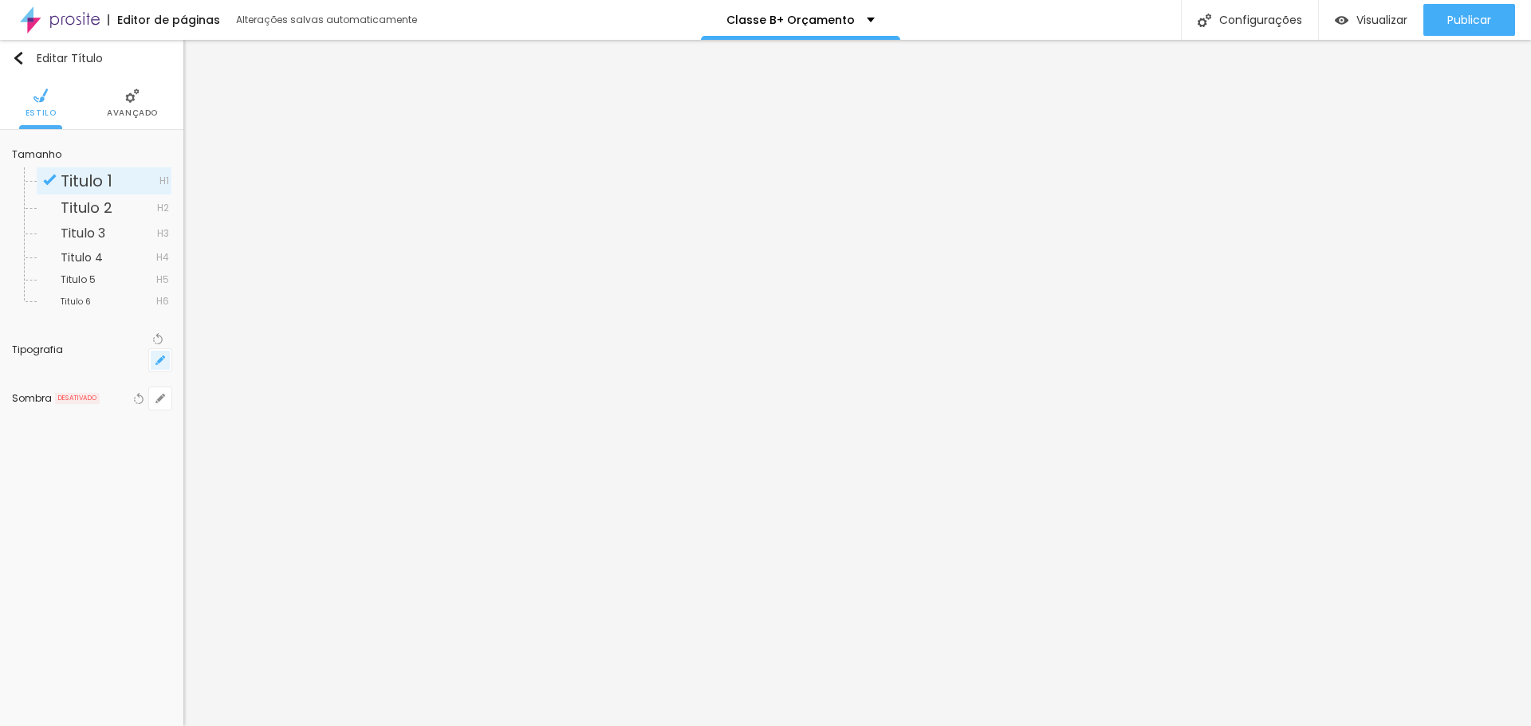
click at [161, 356] on icon "button" at bounding box center [160, 361] width 10 height 10
type input "1"
click at [737, 726] on div at bounding box center [759, 726] width 1519 height 0
click at [155, 356] on icon "button" at bounding box center [160, 361] width 10 height 10
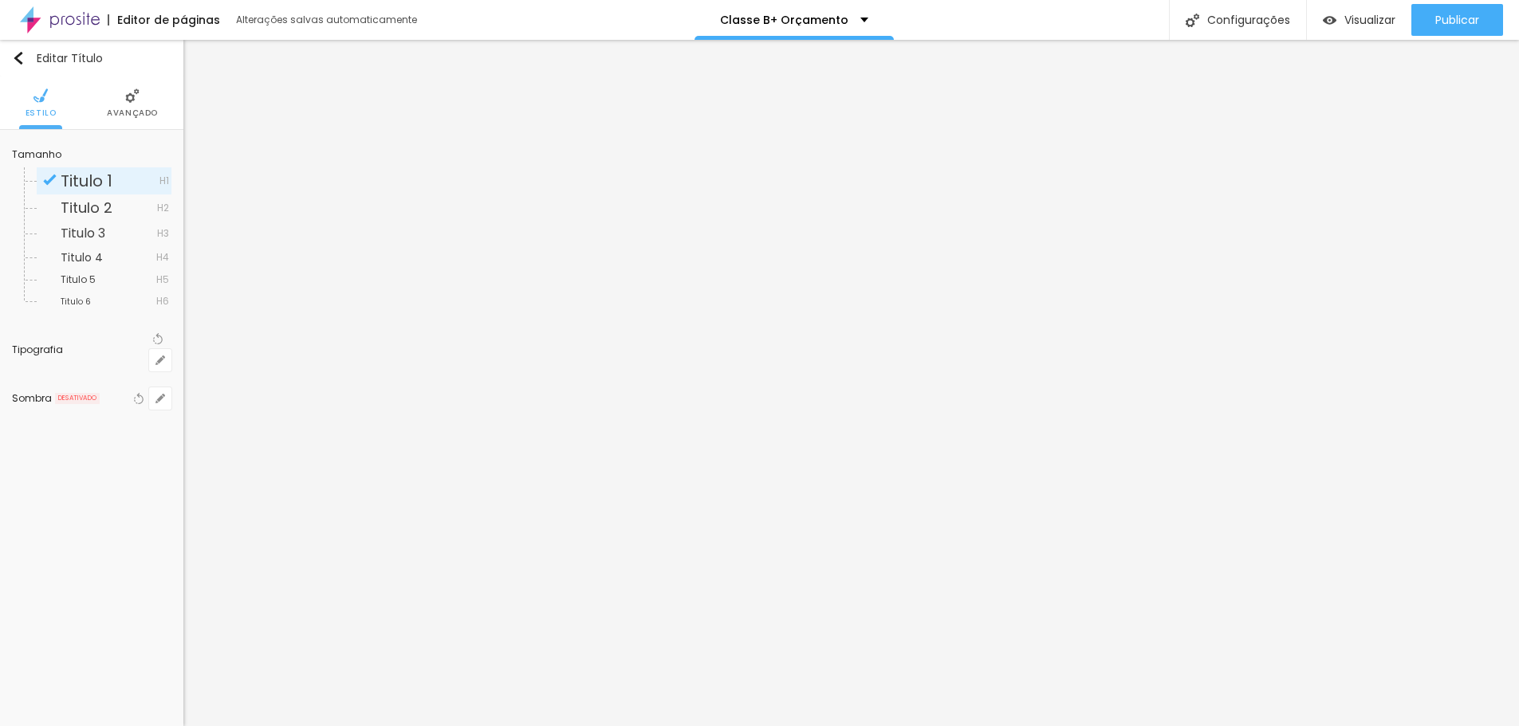
type input "1"
type input "8"
type input "4"
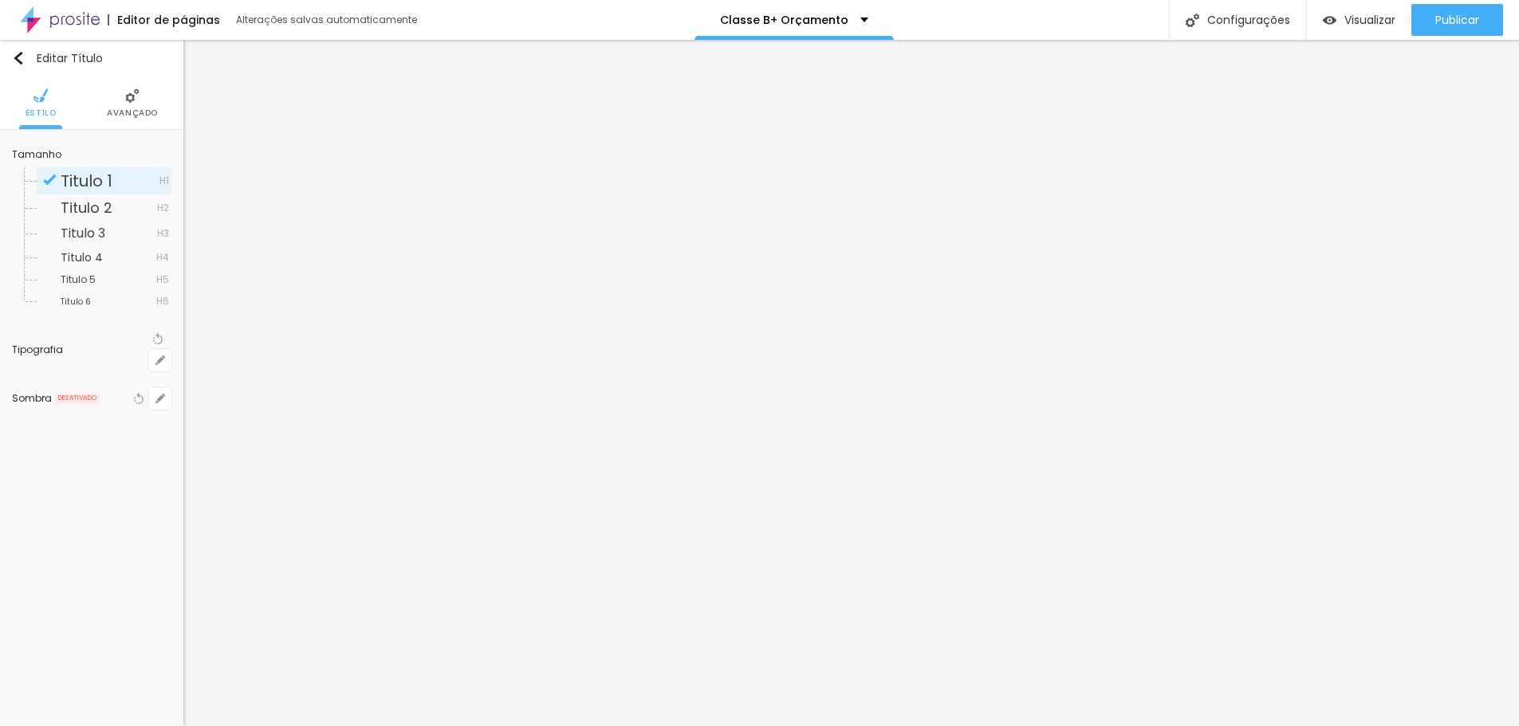
type input "1"
type input "40"
type input "1"
type input "40"
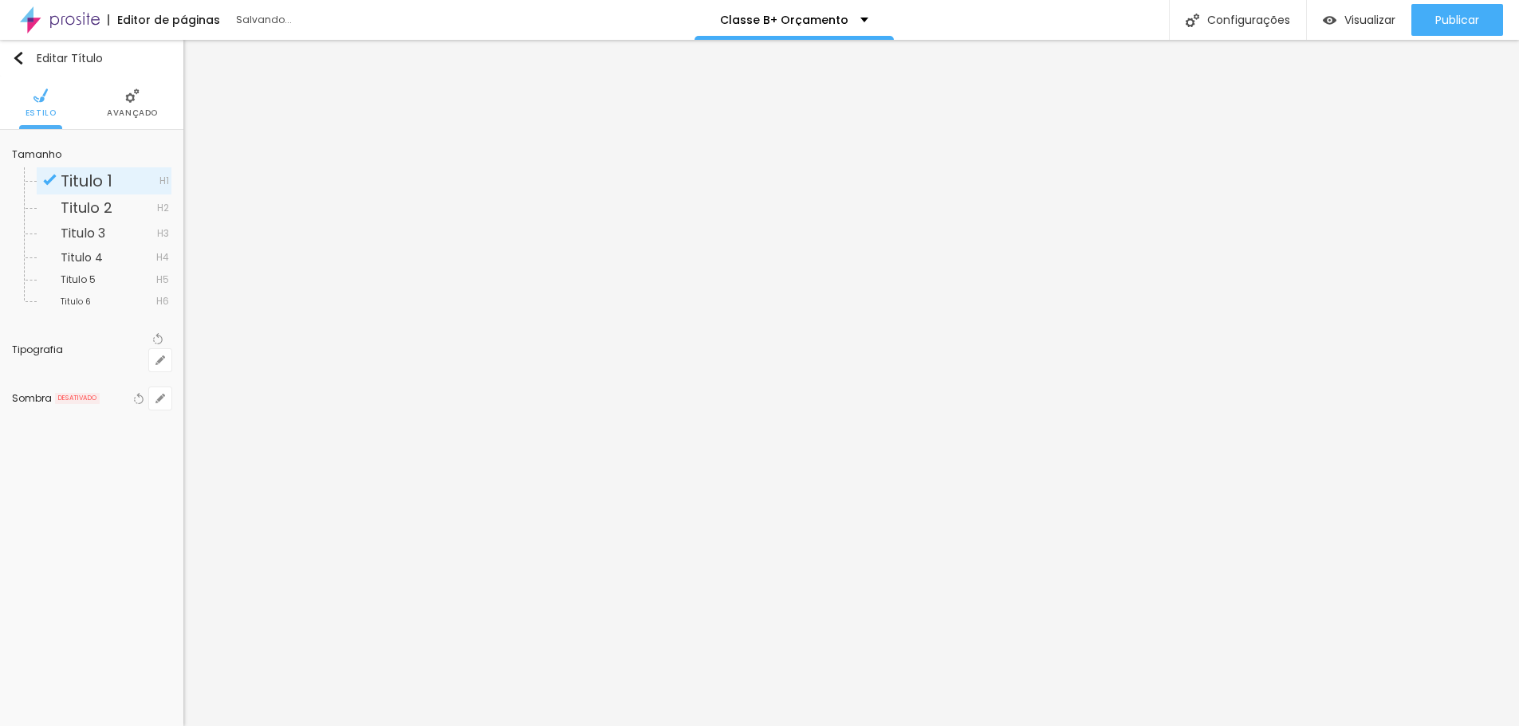
click at [1143, 726] on div at bounding box center [759, 726] width 1519 height 0
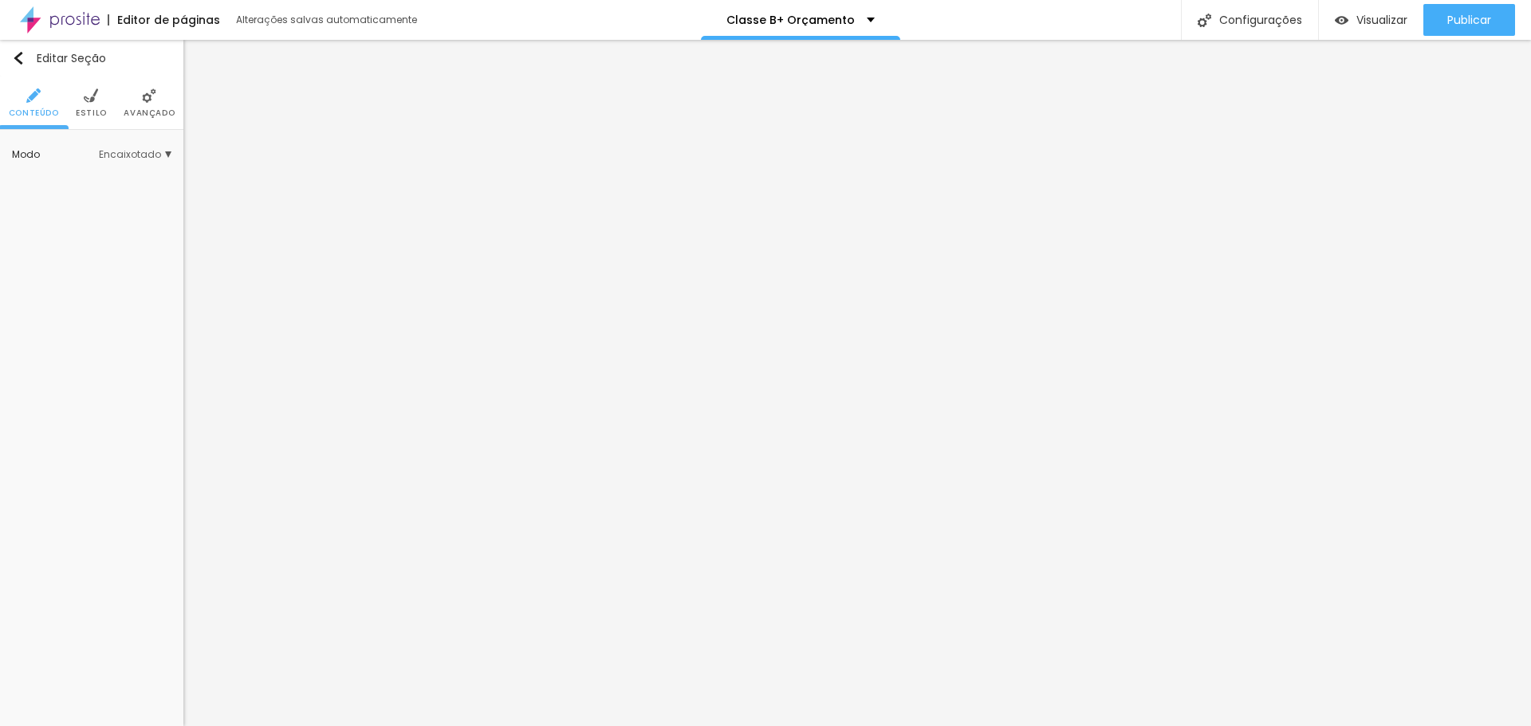
click at [89, 96] on img at bounding box center [91, 95] width 14 height 14
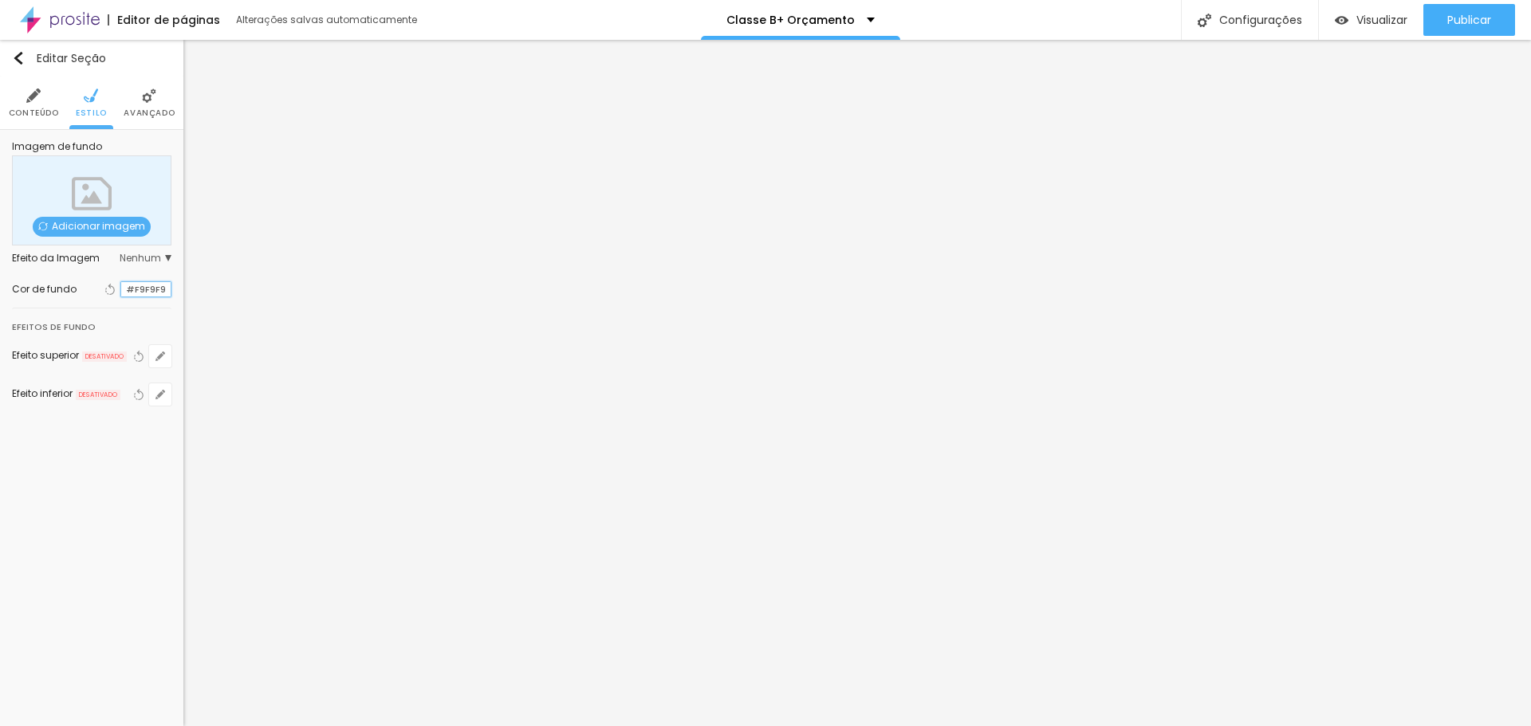
click at [144, 289] on input "#F9F9F9" at bounding box center [145, 289] width 49 height 15
click at [121, 291] on div at bounding box center [121, 289] width 0 height 15
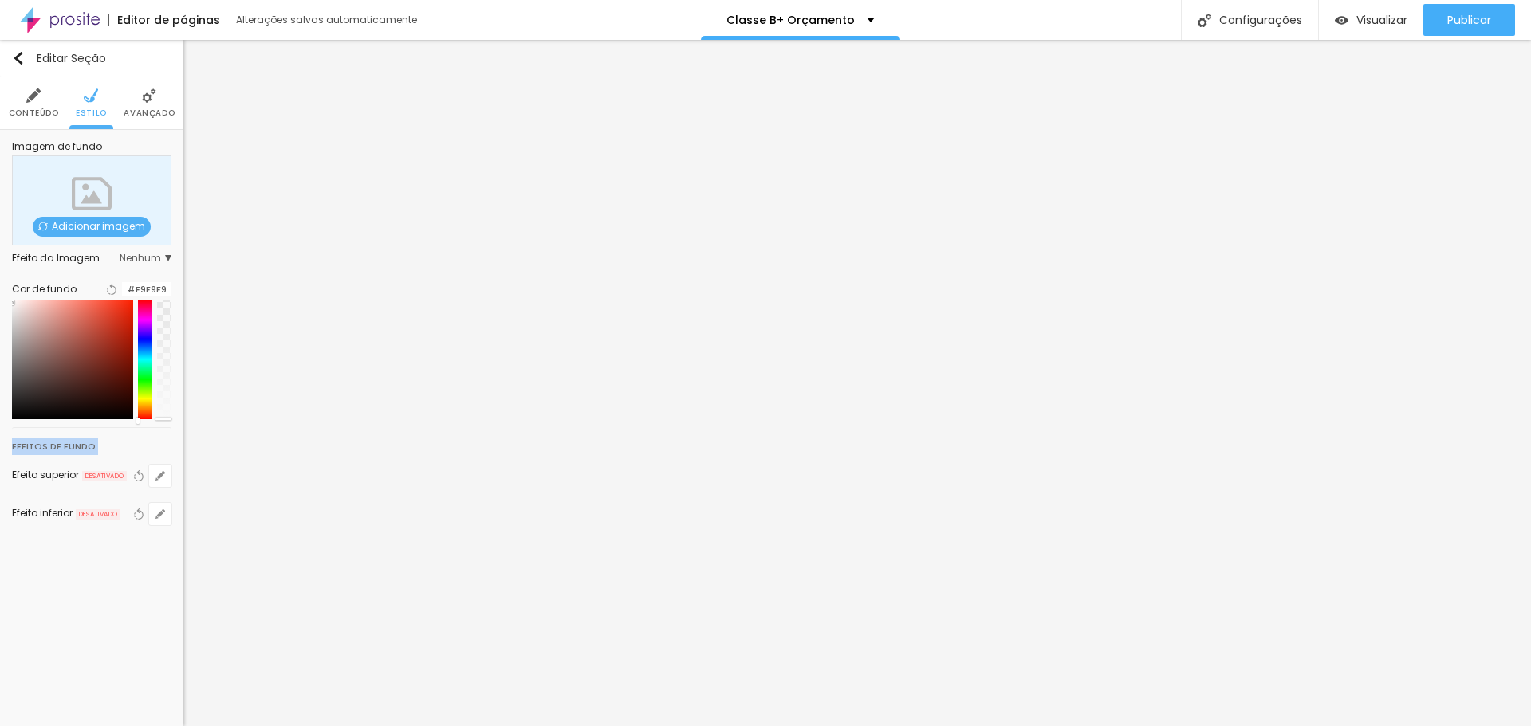
drag, startPoint x: 139, startPoint y: 431, endPoint x: 141, endPoint y: 470, distance: 38.3
click at [141, 470] on div "Editar Seção Conteúdo Estilo Avançado Imagem de fundo Adicionar imagem Efeito d…" at bounding box center [91, 383] width 183 height 686
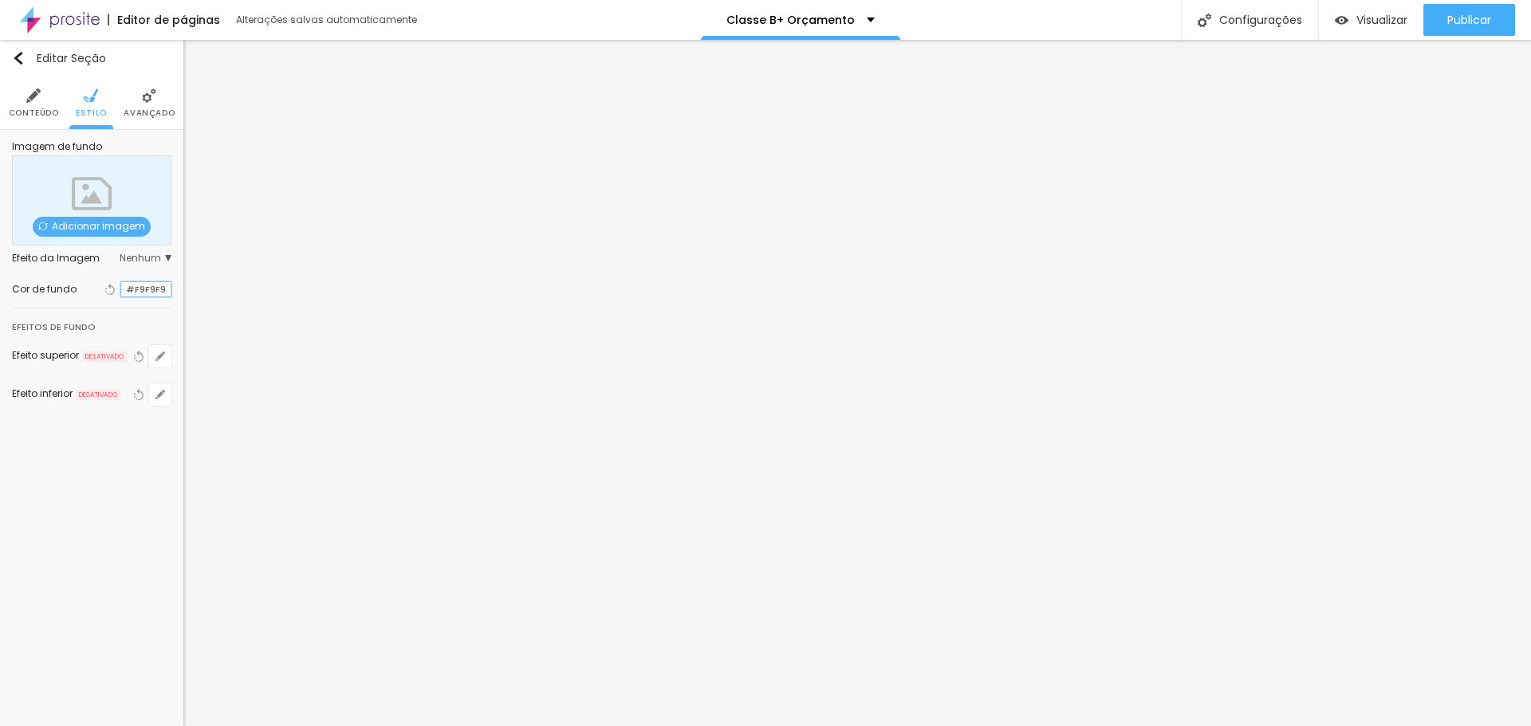
click at [129, 293] on input "#F9F9F9" at bounding box center [145, 289] width 49 height 15
click at [121, 289] on div at bounding box center [121, 289] width 0 height 15
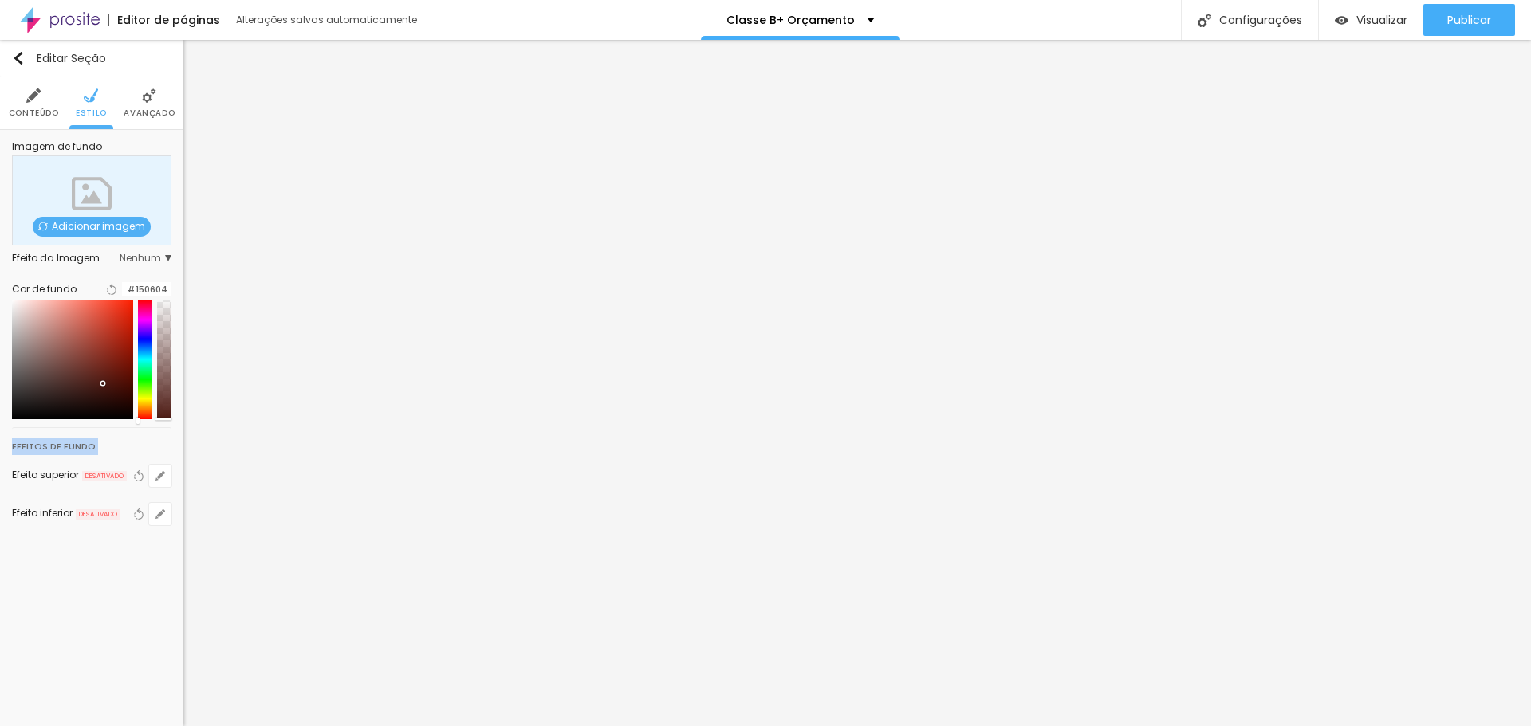
type input "#000000"
drag, startPoint x: 104, startPoint y: 393, endPoint x: 108, endPoint y: 466, distance: 73.5
click at [108, 466] on div "Editar Seção Conteúdo Estilo Avançado Imagem de fundo Adicionar imagem Efeito d…" at bounding box center [91, 383] width 183 height 686
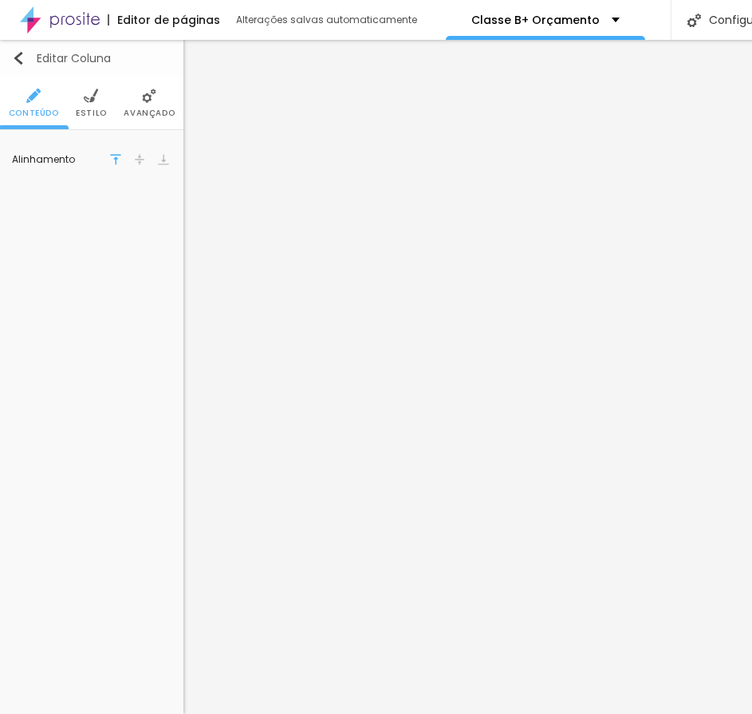
click at [6, 48] on button "Editar Coluna" at bounding box center [91, 58] width 183 height 37
click at [96, 102] on img at bounding box center [91, 95] width 14 height 14
click at [8, 57] on button "Editar Coluna" at bounding box center [91, 58] width 183 height 37
click at [15, 57] on img "button" at bounding box center [18, 58] width 13 height 13
click at [53, 100] on li "Conteúdo" at bounding box center [34, 103] width 50 height 53
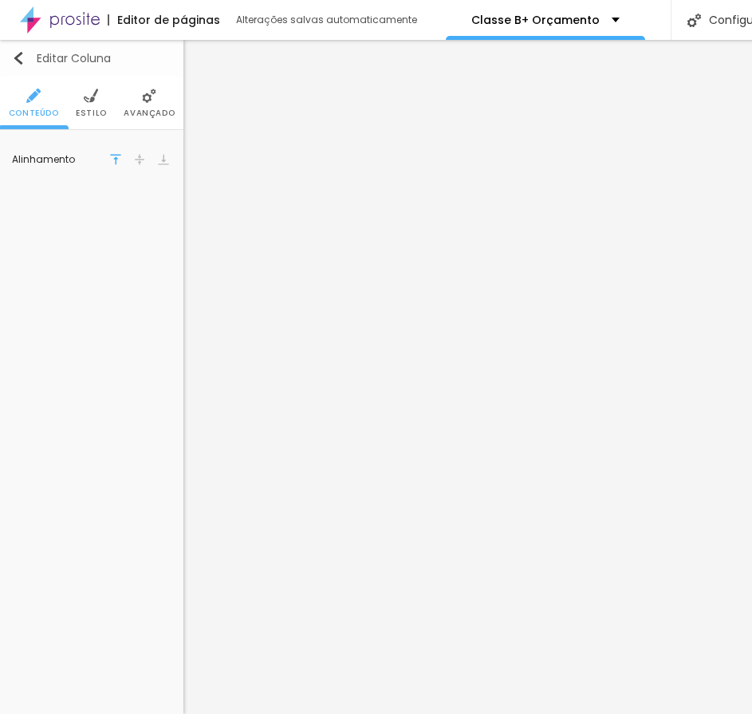
click at [15, 61] on img "button" at bounding box center [18, 58] width 13 height 13
click at [85, 109] on span "Estilo" at bounding box center [91, 113] width 31 height 8
click at [132, 158] on input "#FFFFFF" at bounding box center [145, 161] width 49 height 20
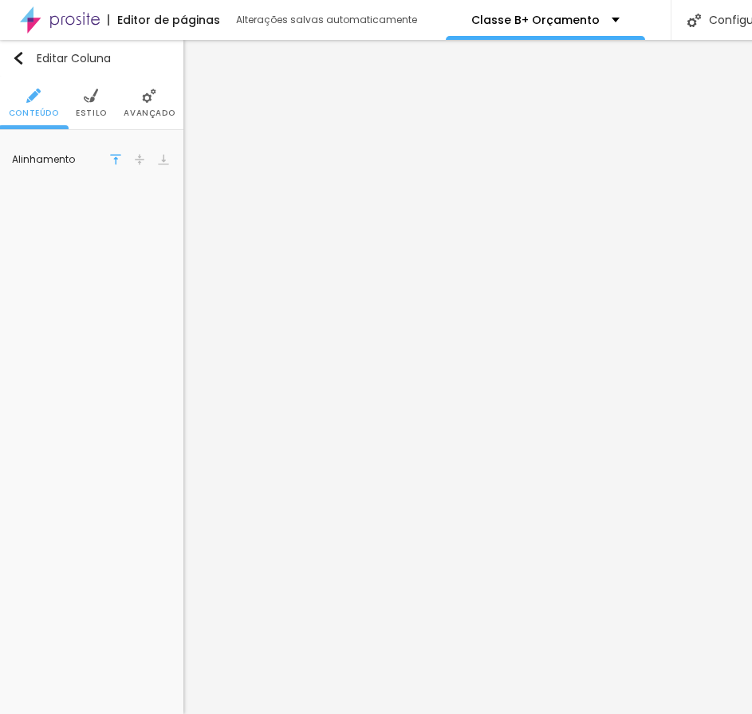
click at [127, 114] on span "Avançado" at bounding box center [149, 113] width 51 height 8
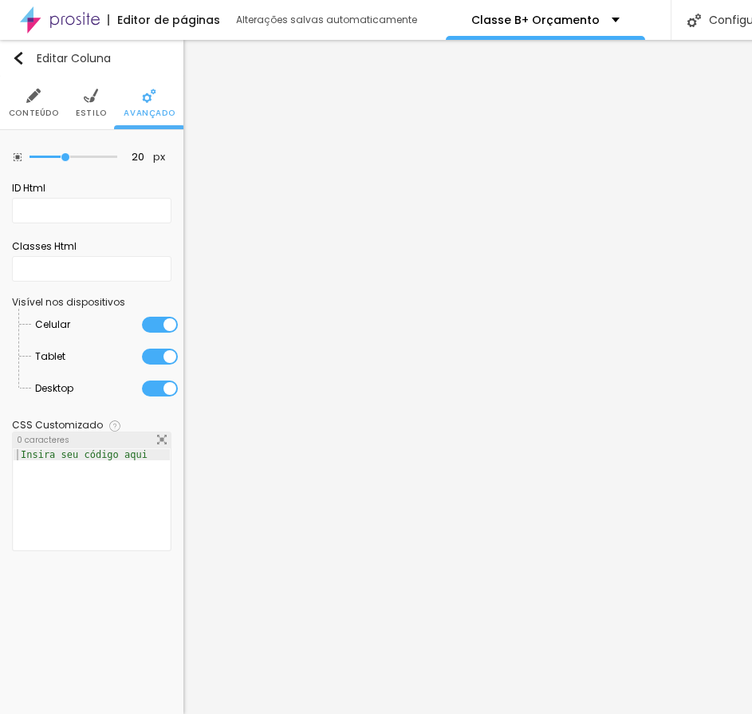
click at [64, 109] on ul "Conteúdo Estilo Avançado" at bounding box center [91, 103] width 183 height 53
click at [103, 99] on li "Estilo" at bounding box center [91, 103] width 31 height 53
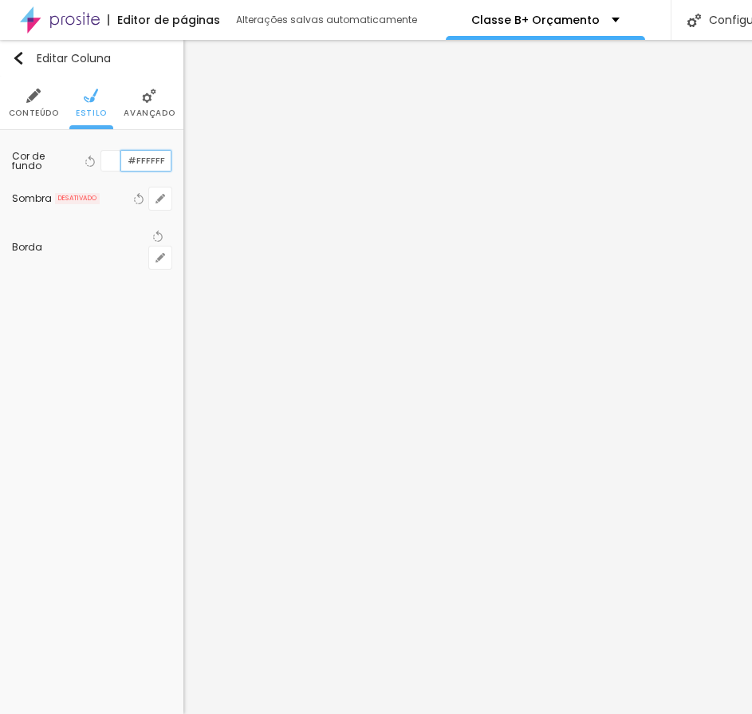
click at [129, 161] on input "#FFFFFF" at bounding box center [145, 161] width 49 height 20
paste input "C9A646"
type input "#C9A646"
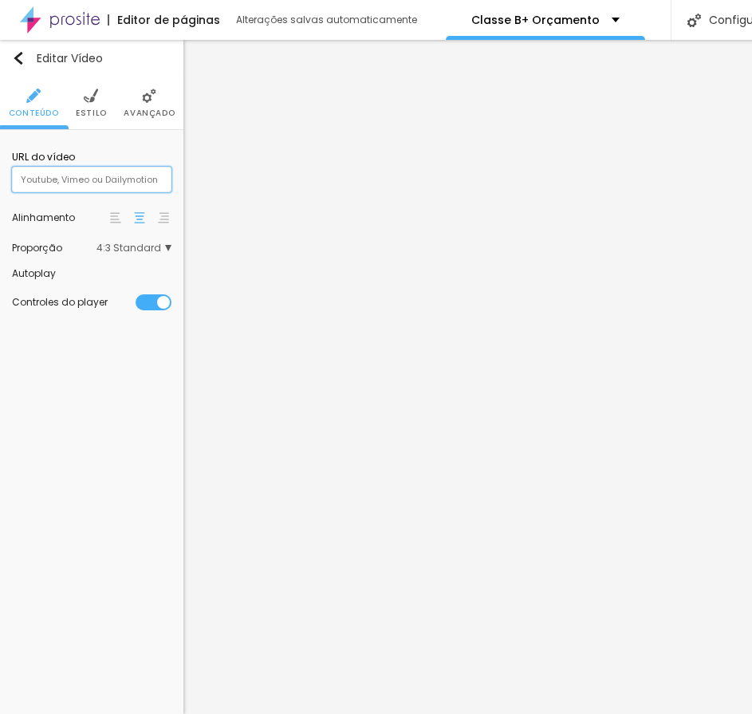
click at [107, 187] on input "text" at bounding box center [91, 180] width 159 height 26
type input "https://youtu.be/5iIObSzFANc?list=PL5kcqEfQQnPlnbqFQUy6VFJG1qbxDc3gq"
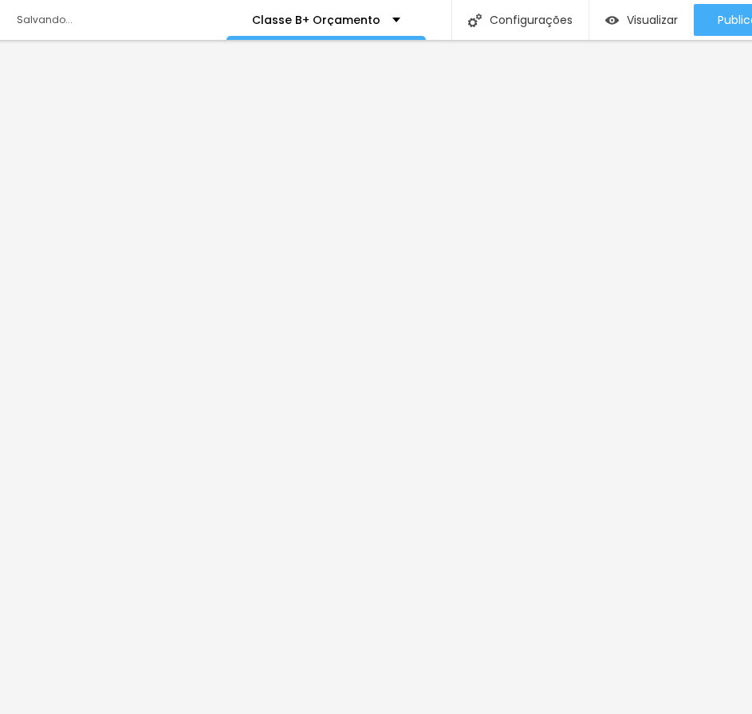
scroll to position [0, 54]
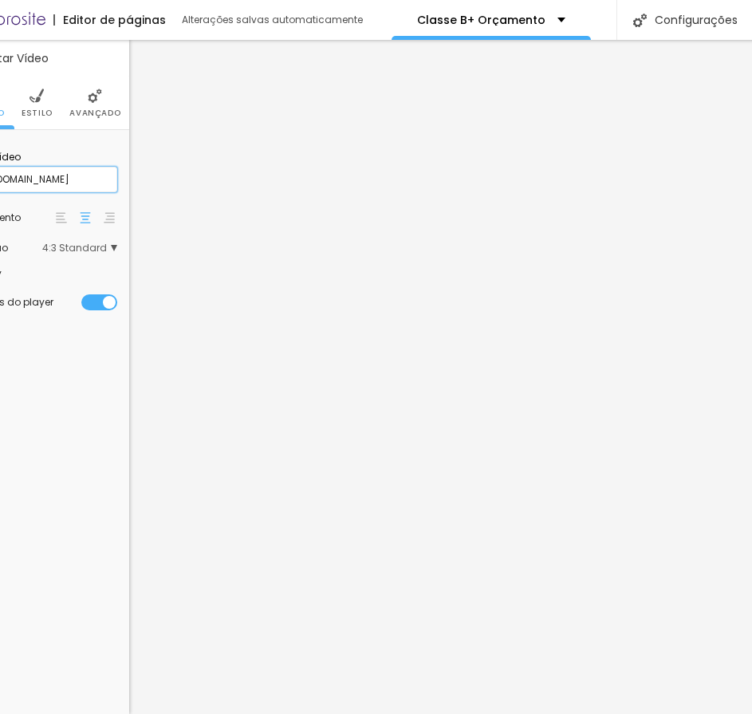
click at [99, 183] on input "https://youtu.be/5iIObSzFANc?list=PL5kcqEfQQnPlnbqFQUy6VFJG1qbxDc3gq" at bounding box center [37, 180] width 159 height 26
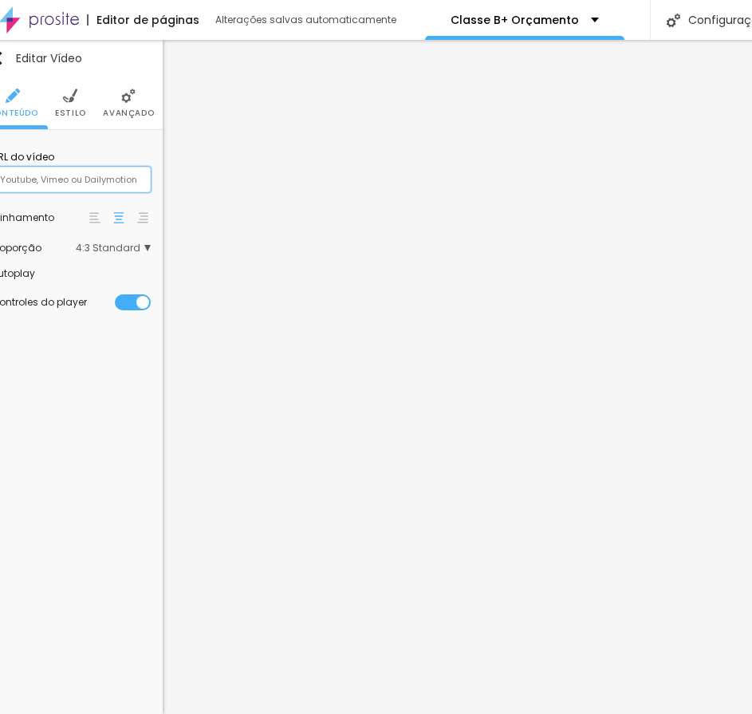
click at [99, 183] on input "text" at bounding box center [70, 180] width 159 height 26
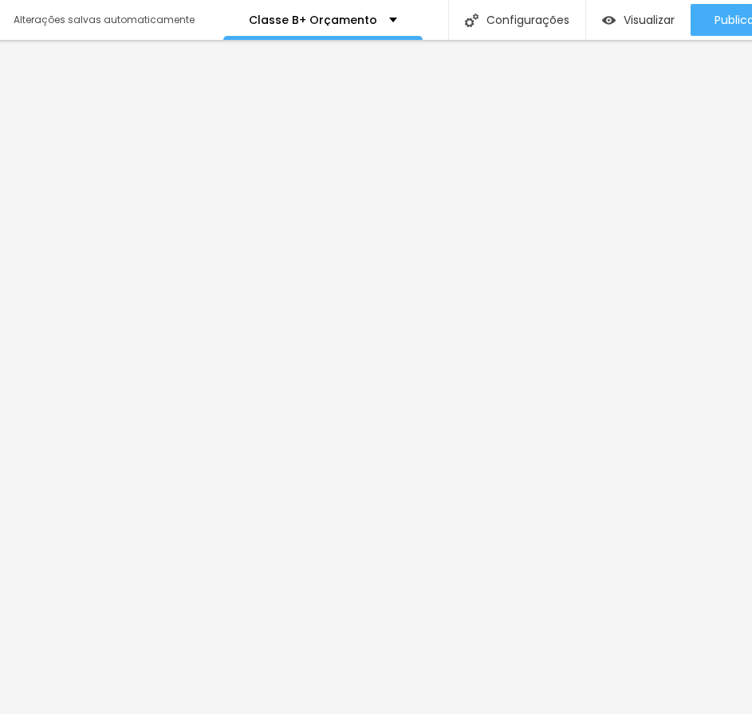
scroll to position [0, 0]
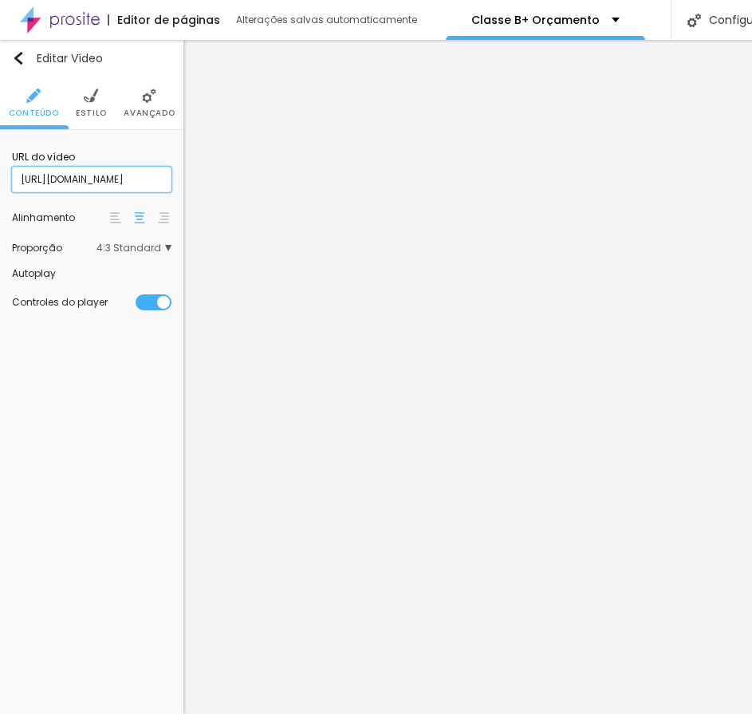
click at [100, 178] on input "https://www.youtube.com/watch?v=M08g43mp4XM&list=PL5kcqEfQQnPlc3aNLpdDqdN0V4zMx…" at bounding box center [91, 180] width 159 height 26
paste input "youtu.be/C9Tnf5W0wy0?list=PL5kcqEfQQnPnvi7rCgS1Ut1whKeD6Mfq1"
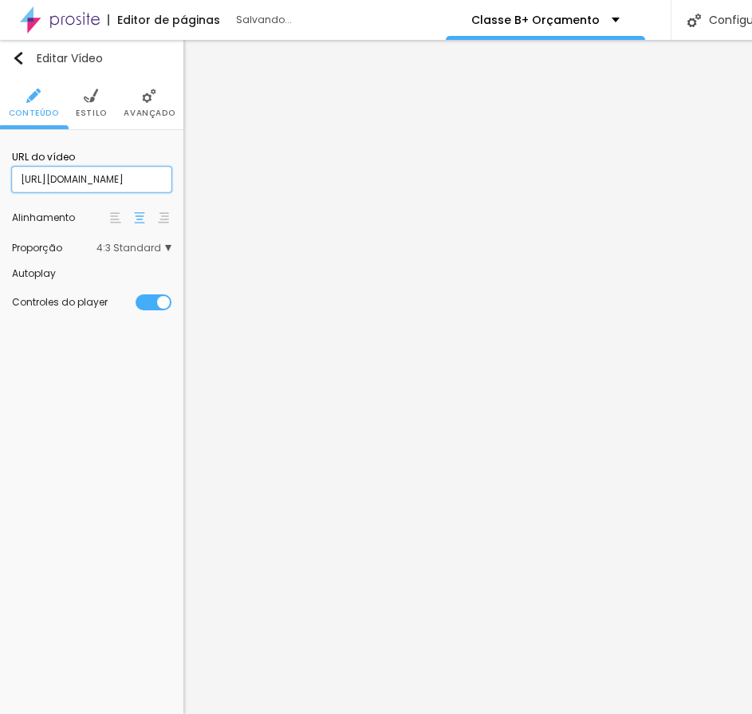
type input "https://youtu.be/C9Tnf5W0wy0?list=PL5kcqEfQQnPnvi7rCgS1Ut1whKeD6Mfq1"
click at [85, 102] on img at bounding box center [91, 95] width 14 height 14
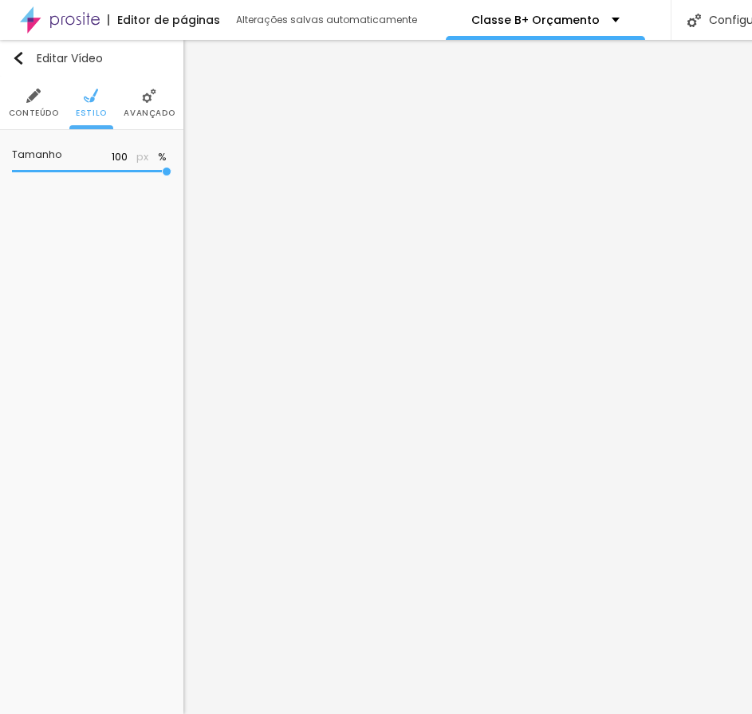
click at [123, 108] on ul "Conteúdo Estilo Avançado" at bounding box center [91, 103] width 183 height 53
click at [153, 105] on li "Avançado" at bounding box center [149, 103] width 51 height 53
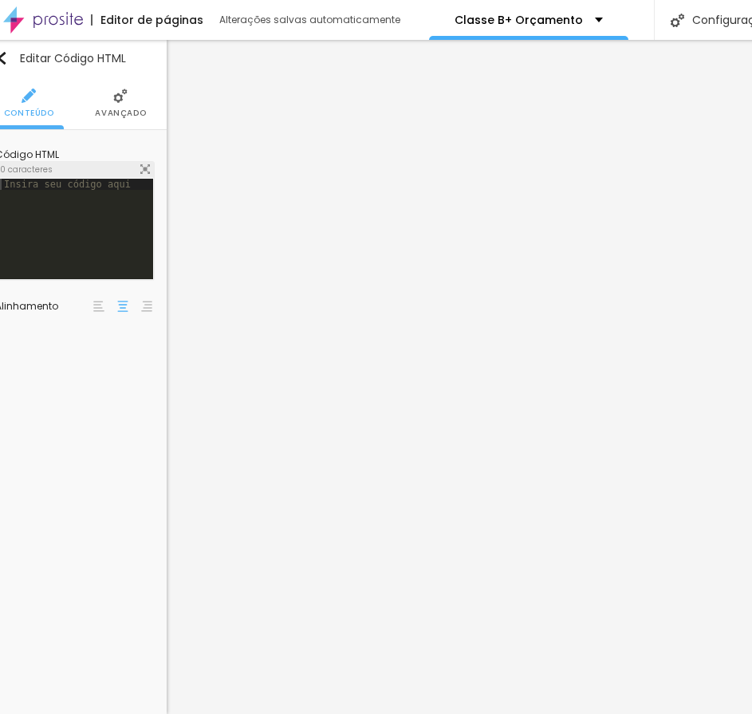
click at [27, 210] on div at bounding box center [75, 240] width 156 height 123
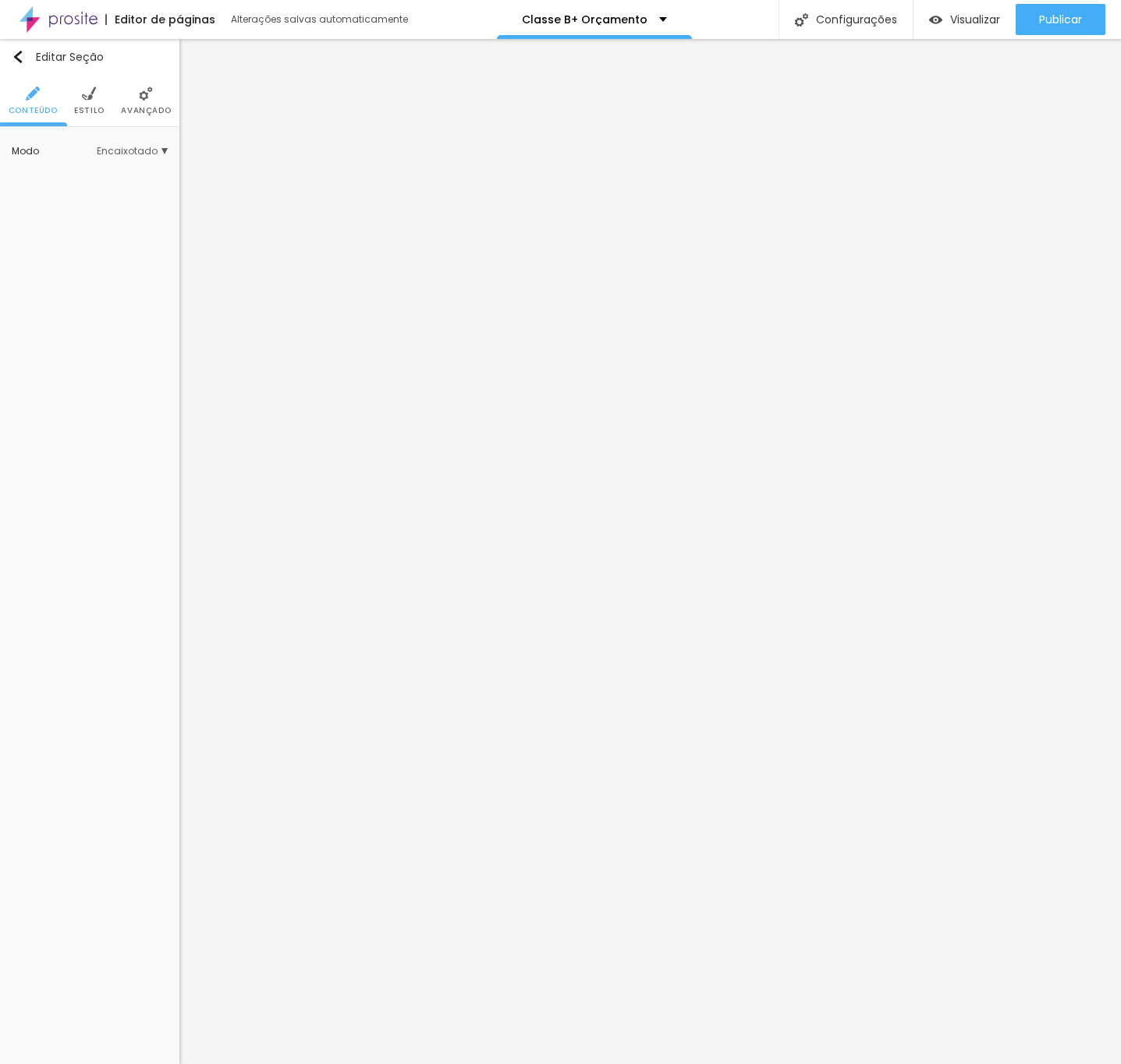
click at [136, 80] on li "Avançado" at bounding box center [146, 101] width 50 height 52
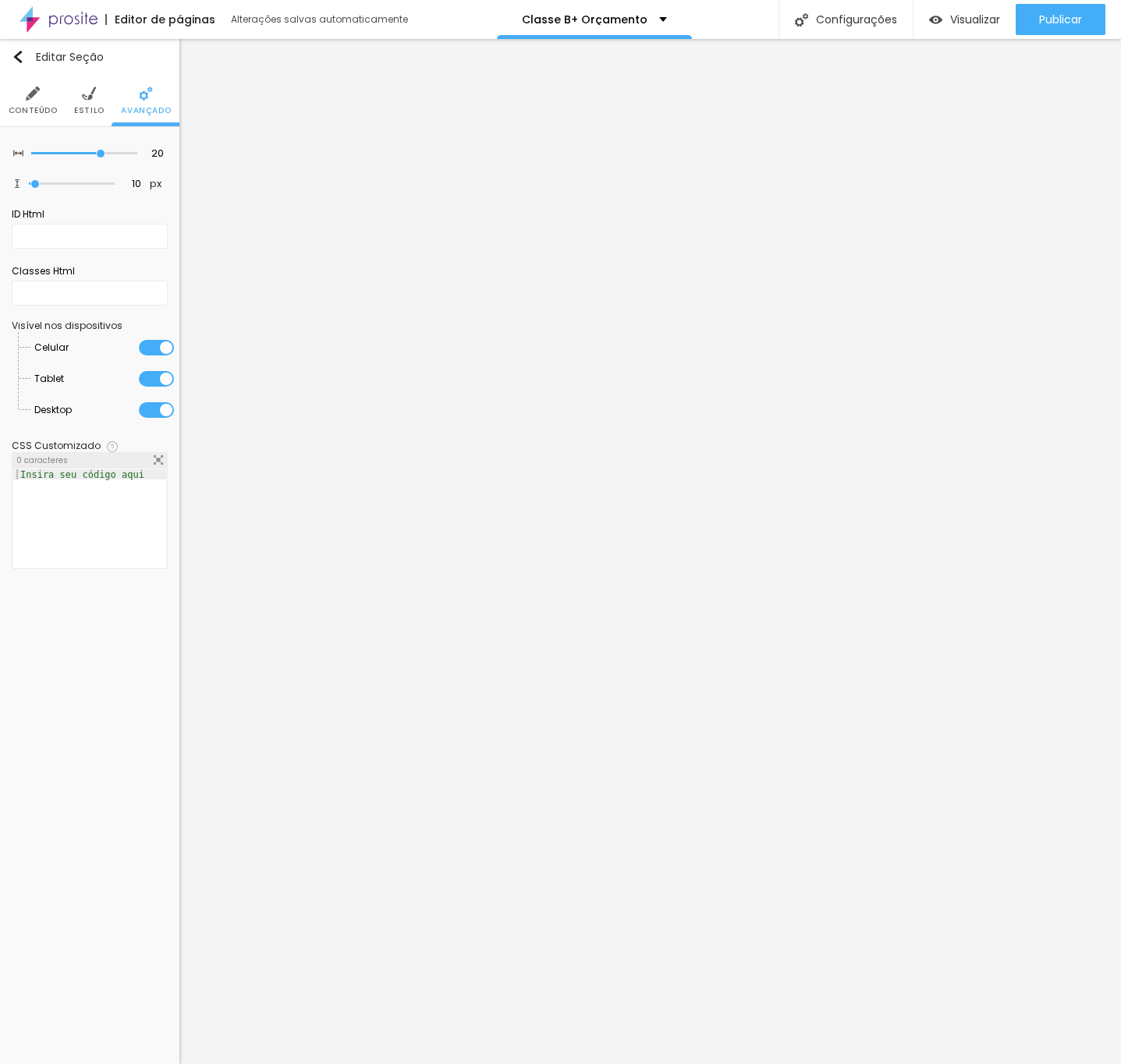
click at [159, 386] on div at bounding box center [157, 379] width 35 height 16
click at [157, 356] on div at bounding box center [157, 348] width 35 height 16
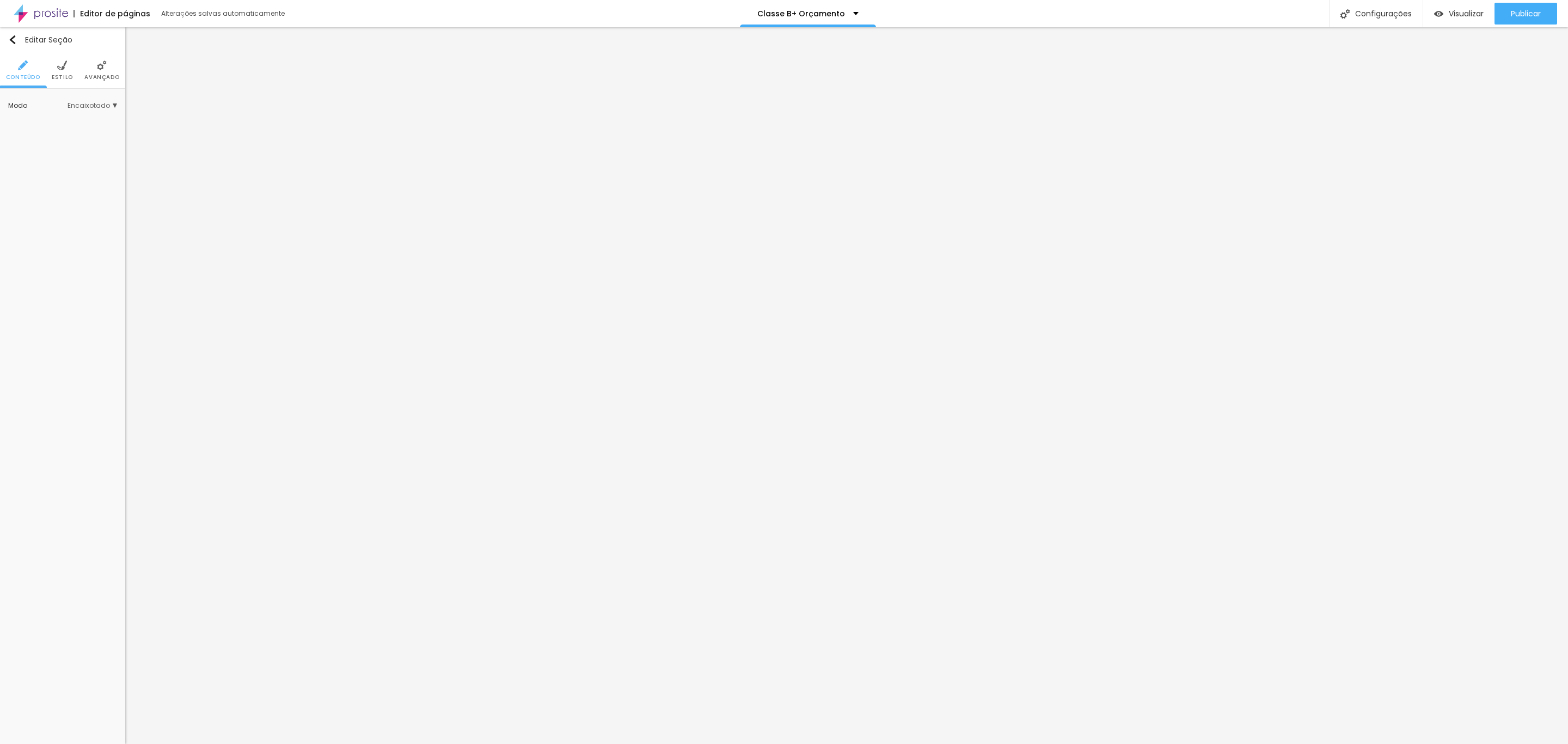
click at [69, 72] on li "Estilo" at bounding box center [62, 70] width 21 height 36
click at [102, 74] on span "Avançado" at bounding box center [102, 77] width 35 height 5
type input "15"
type input "5"
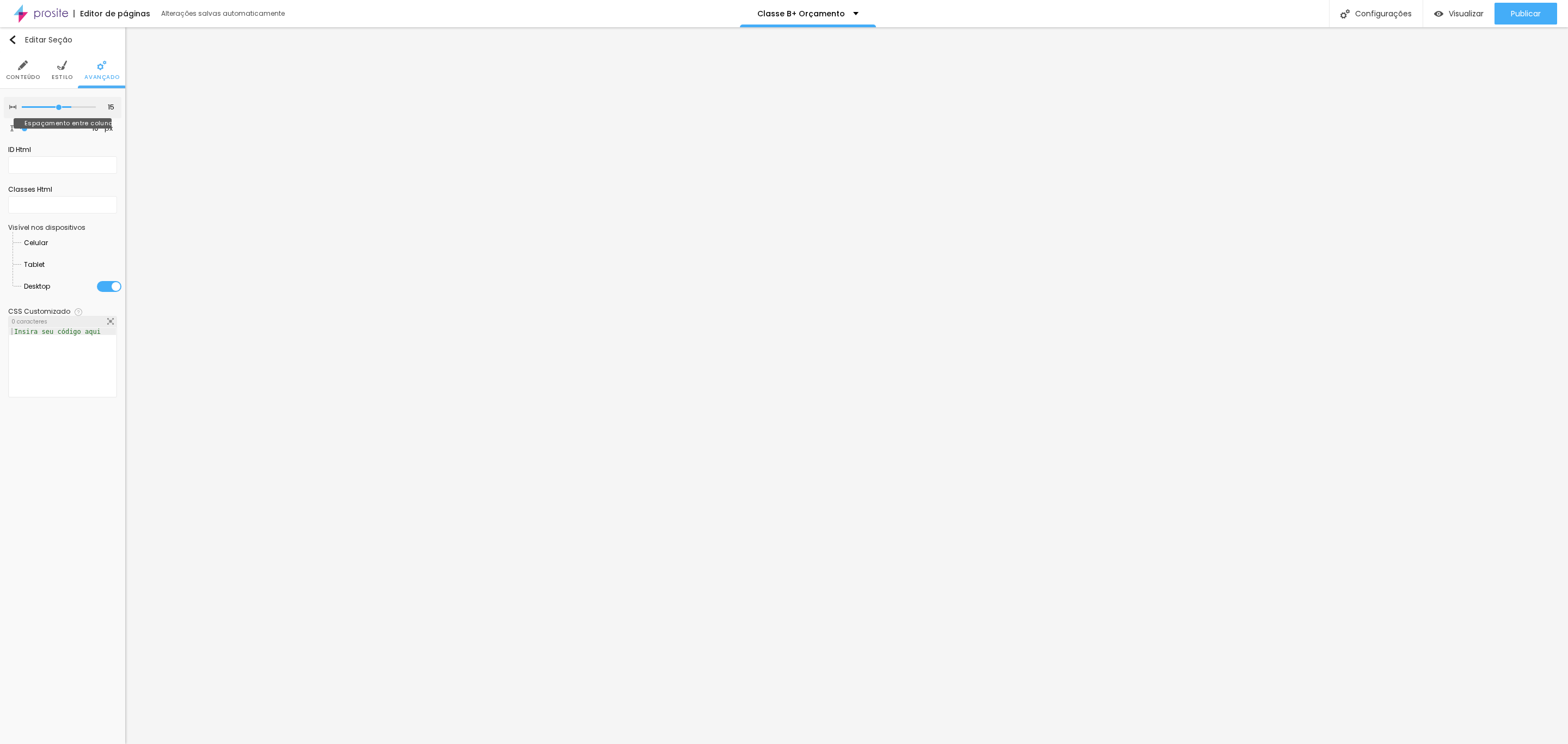
type input "5"
type input "0"
type input "30"
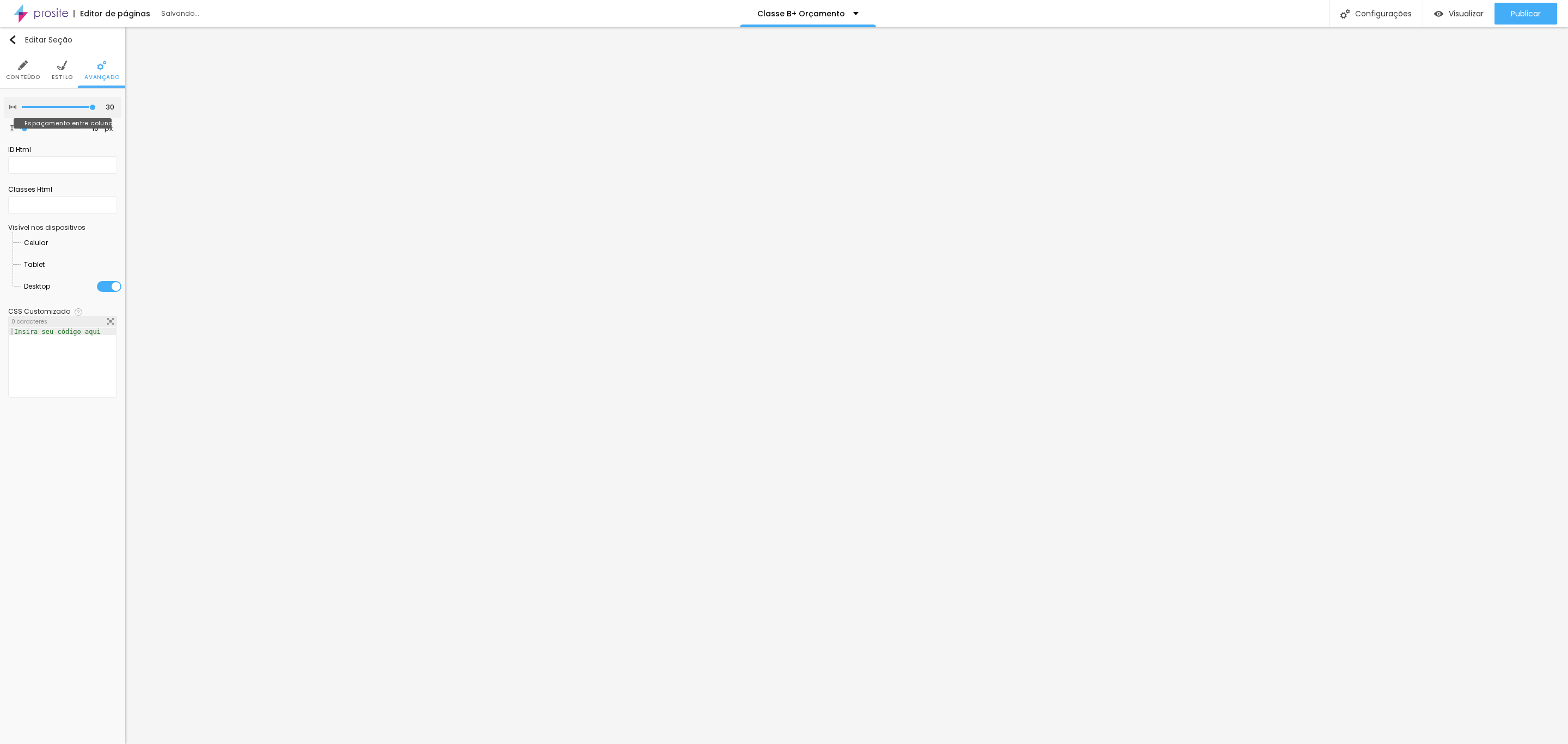
type input "5"
type input "0"
type input "30"
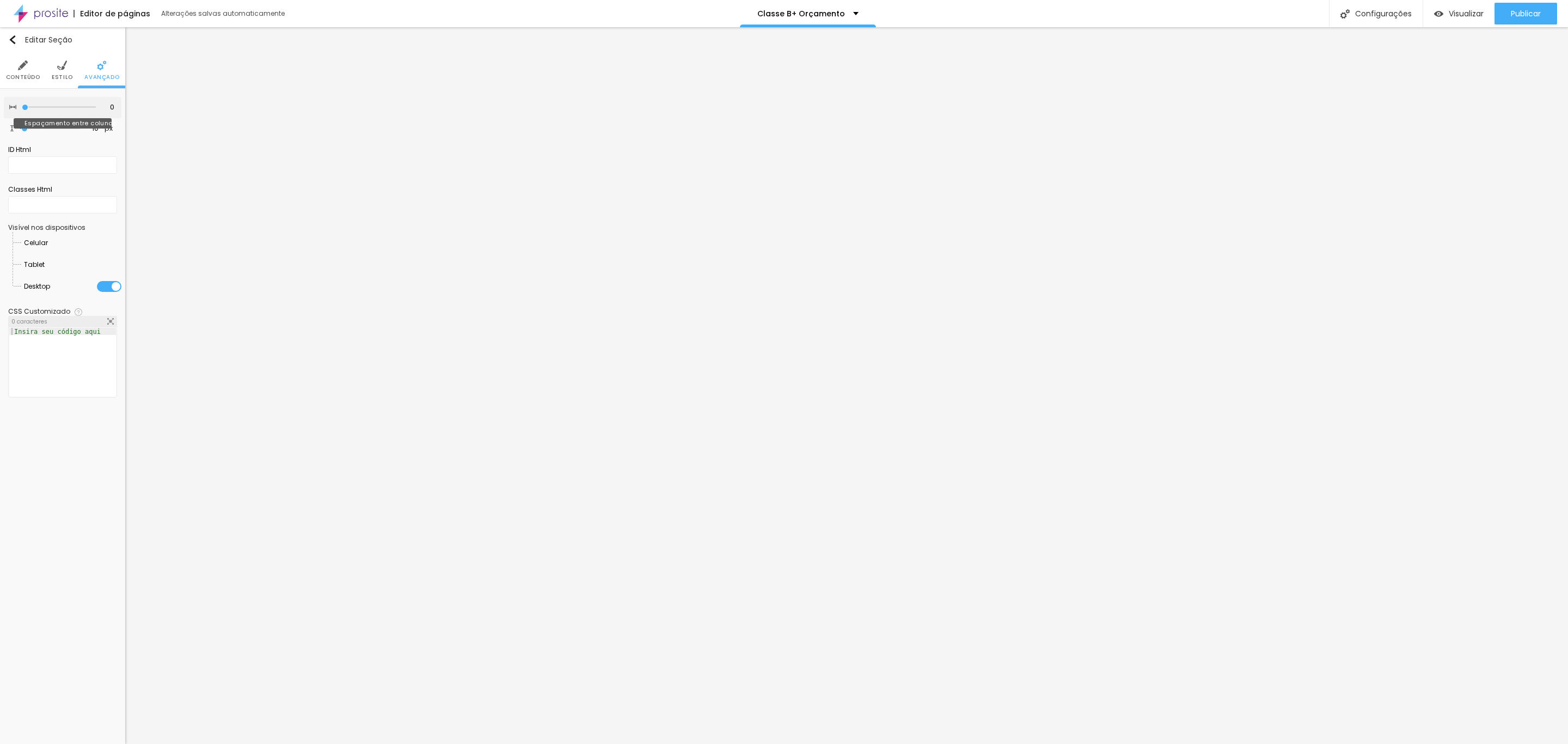
type input "30"
type input "25"
type input "20"
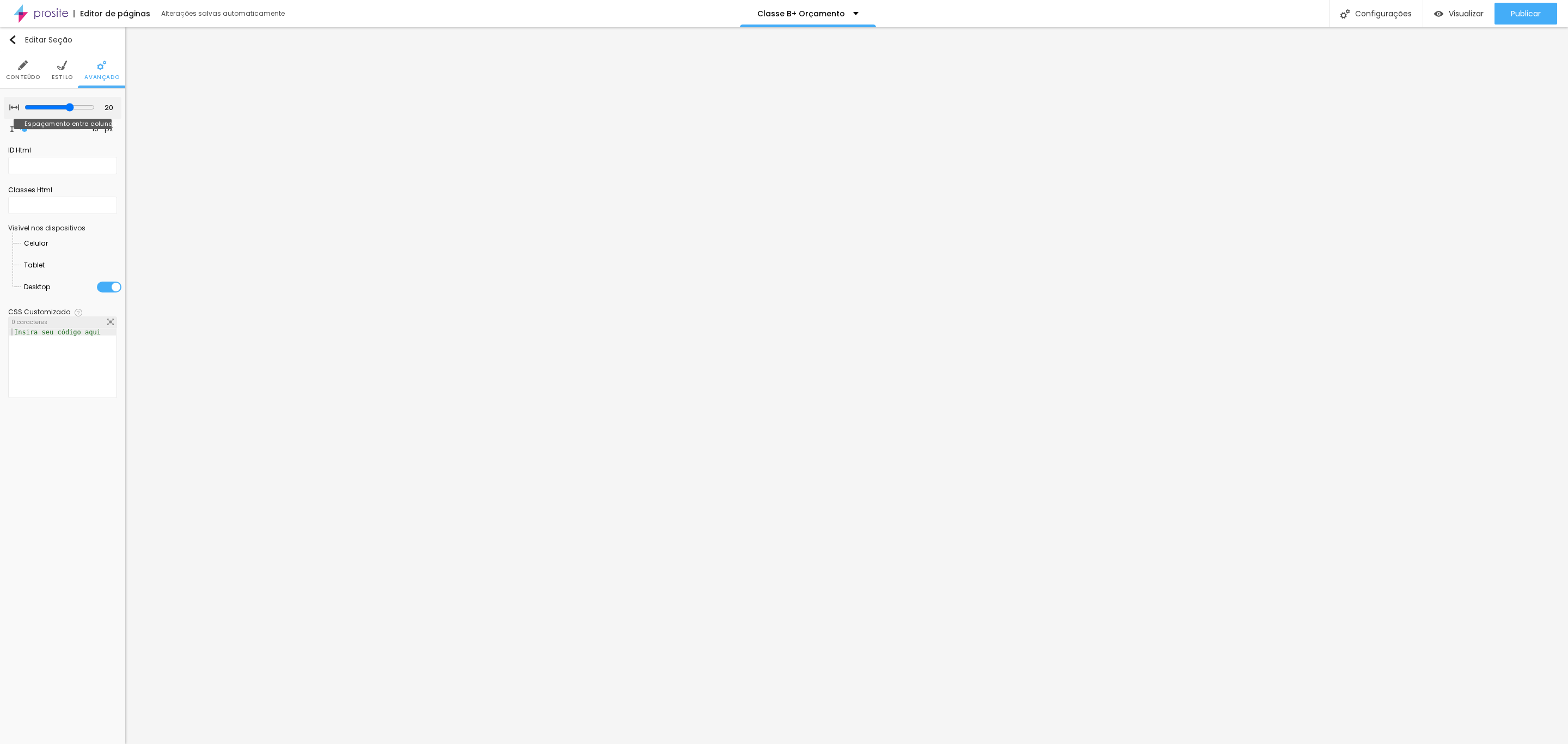
type input "15"
type input "0"
type input "5"
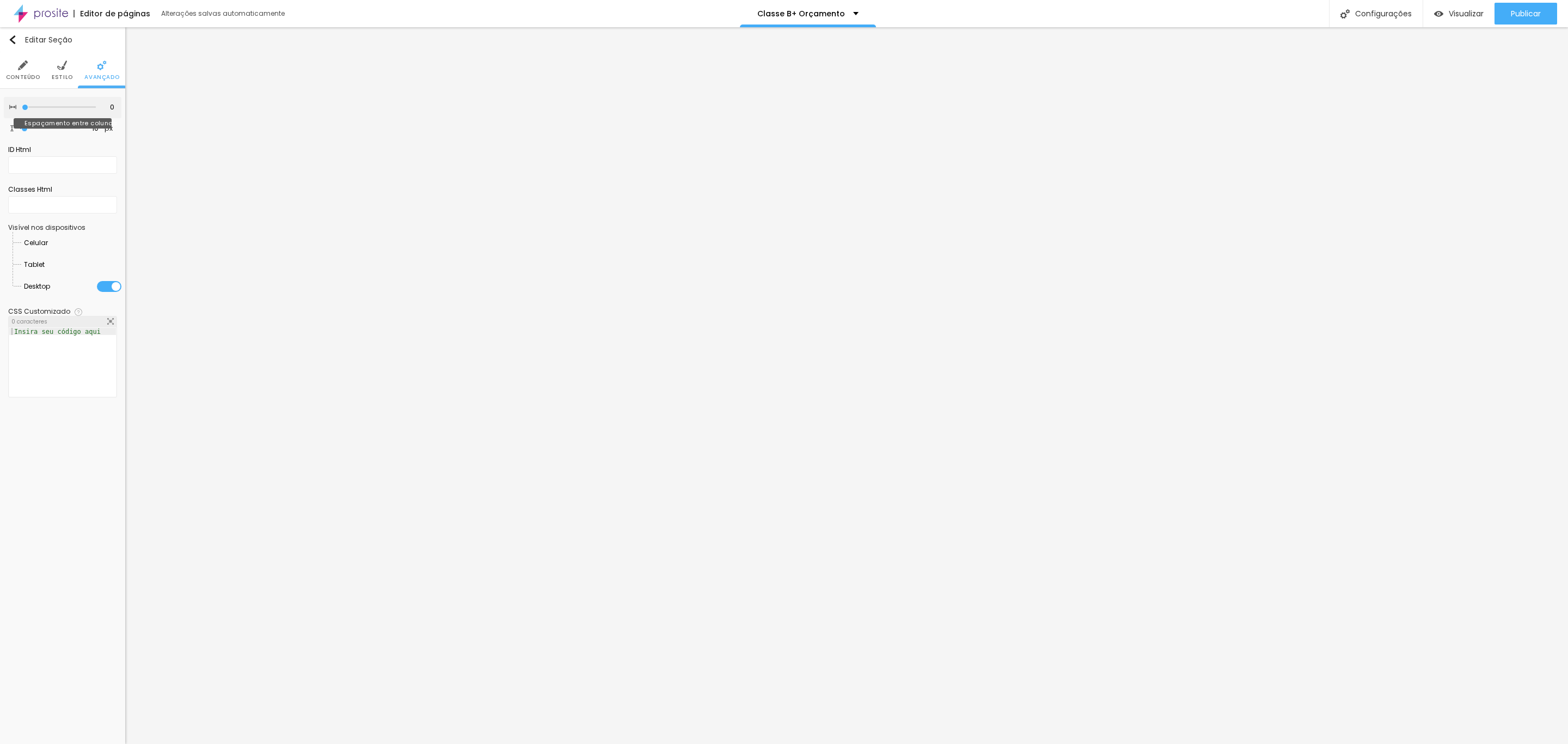
type input "5"
type input "10"
type input "15"
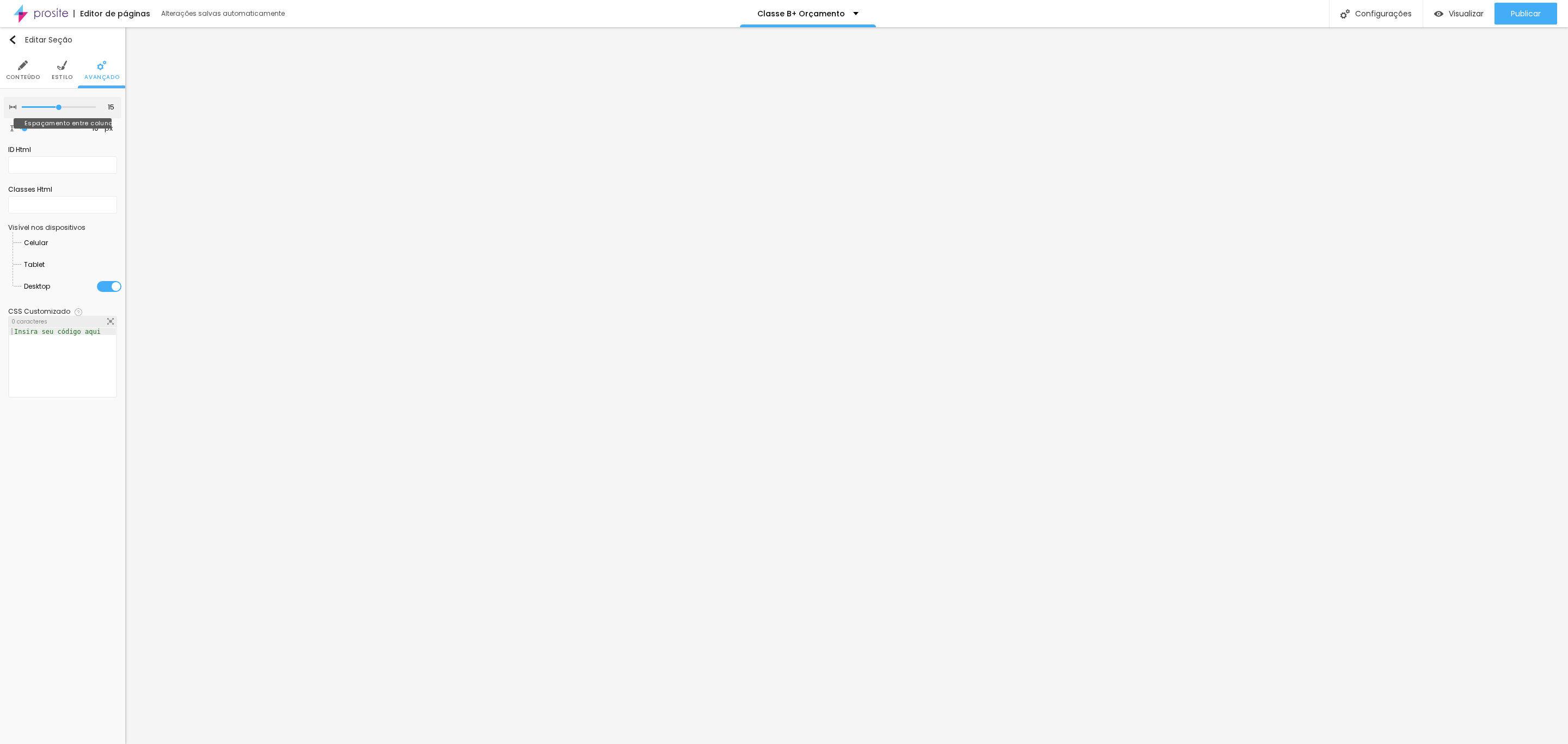
drag, startPoint x: 69, startPoint y: 107, endPoint x: 57, endPoint y: 171, distance: 65.1
type input "15"
click at [57, 110] on input "range" at bounding box center [59, 107] width 74 height 5
type input "152"
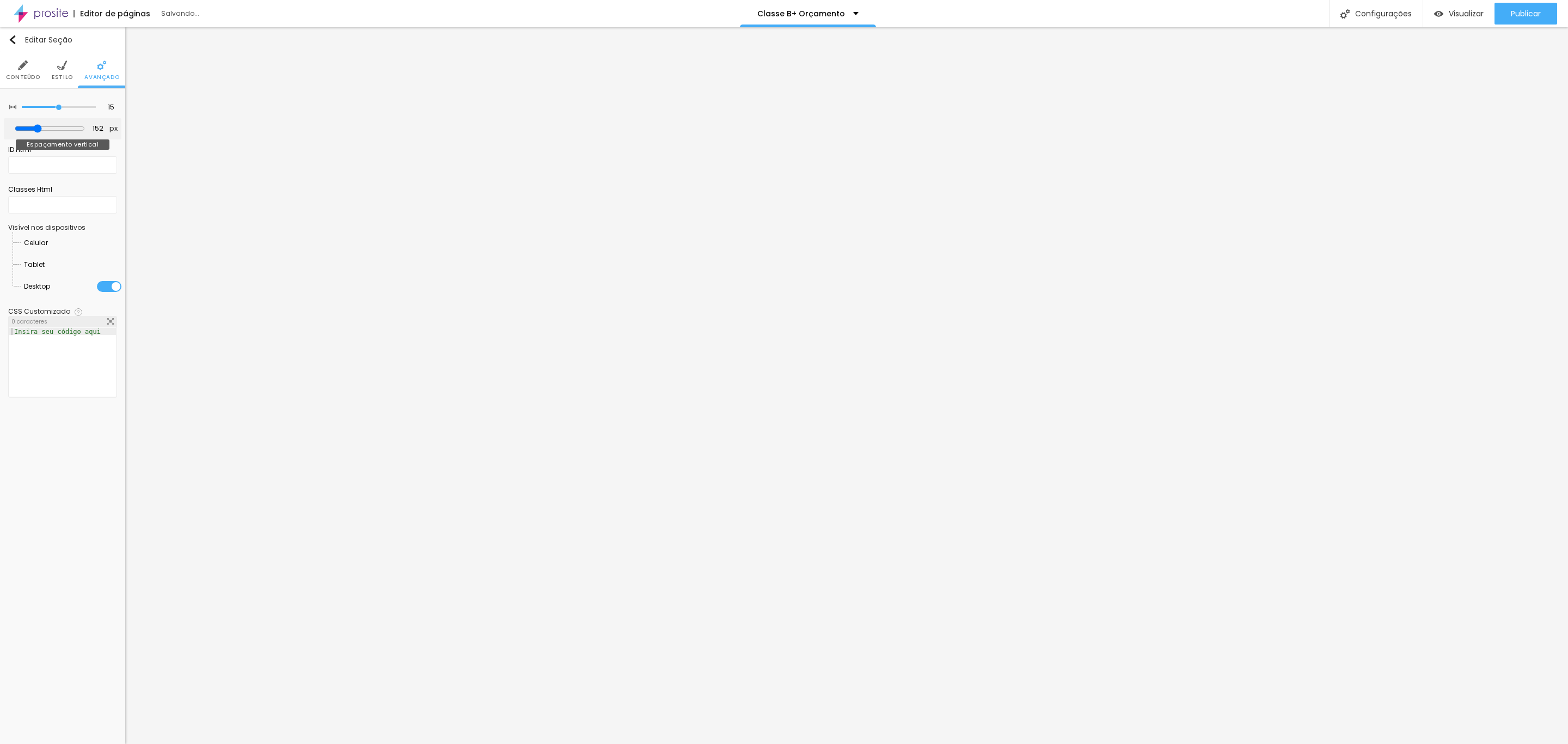
type input "358"
type input "366"
type input "310"
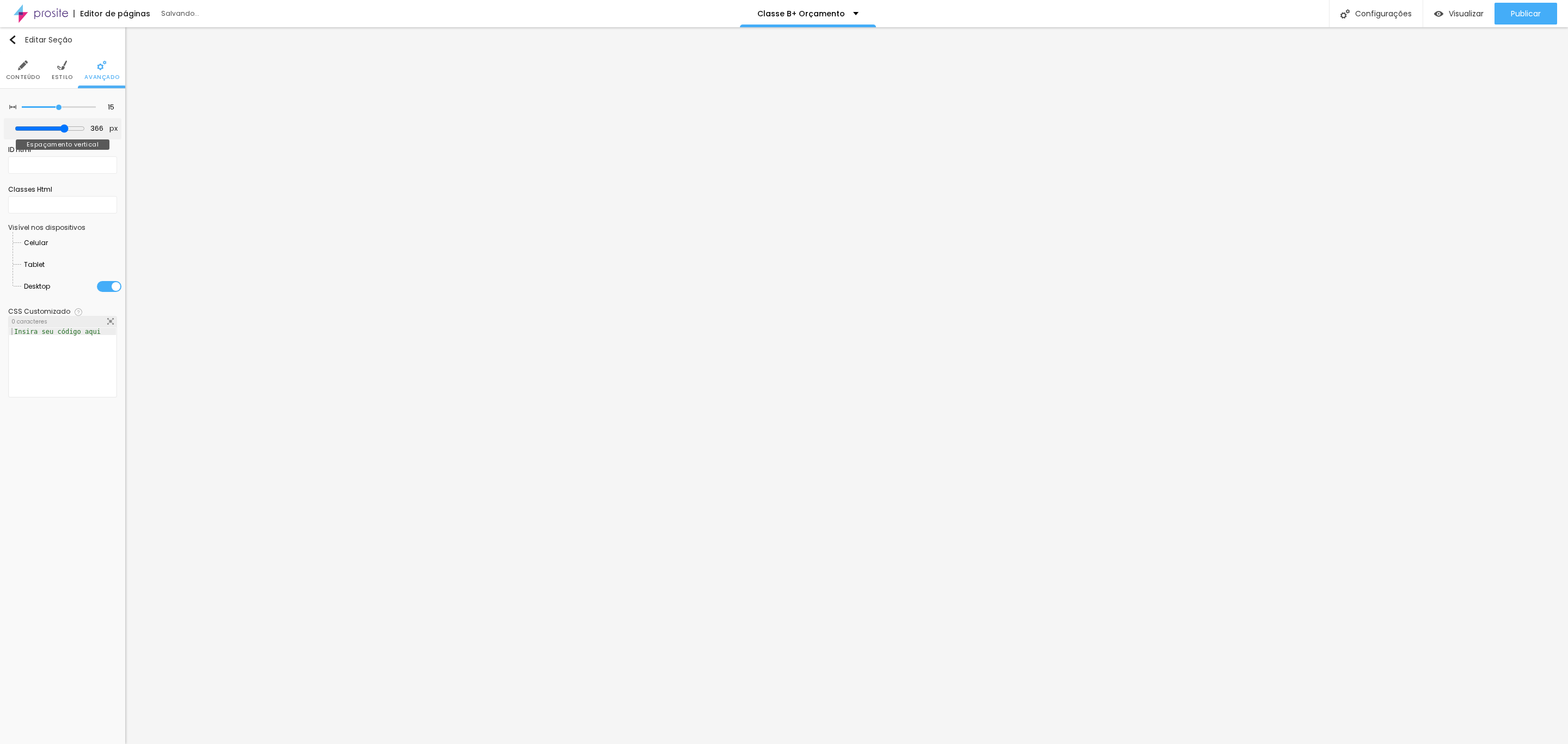
type input "310"
type input "239"
type input "192"
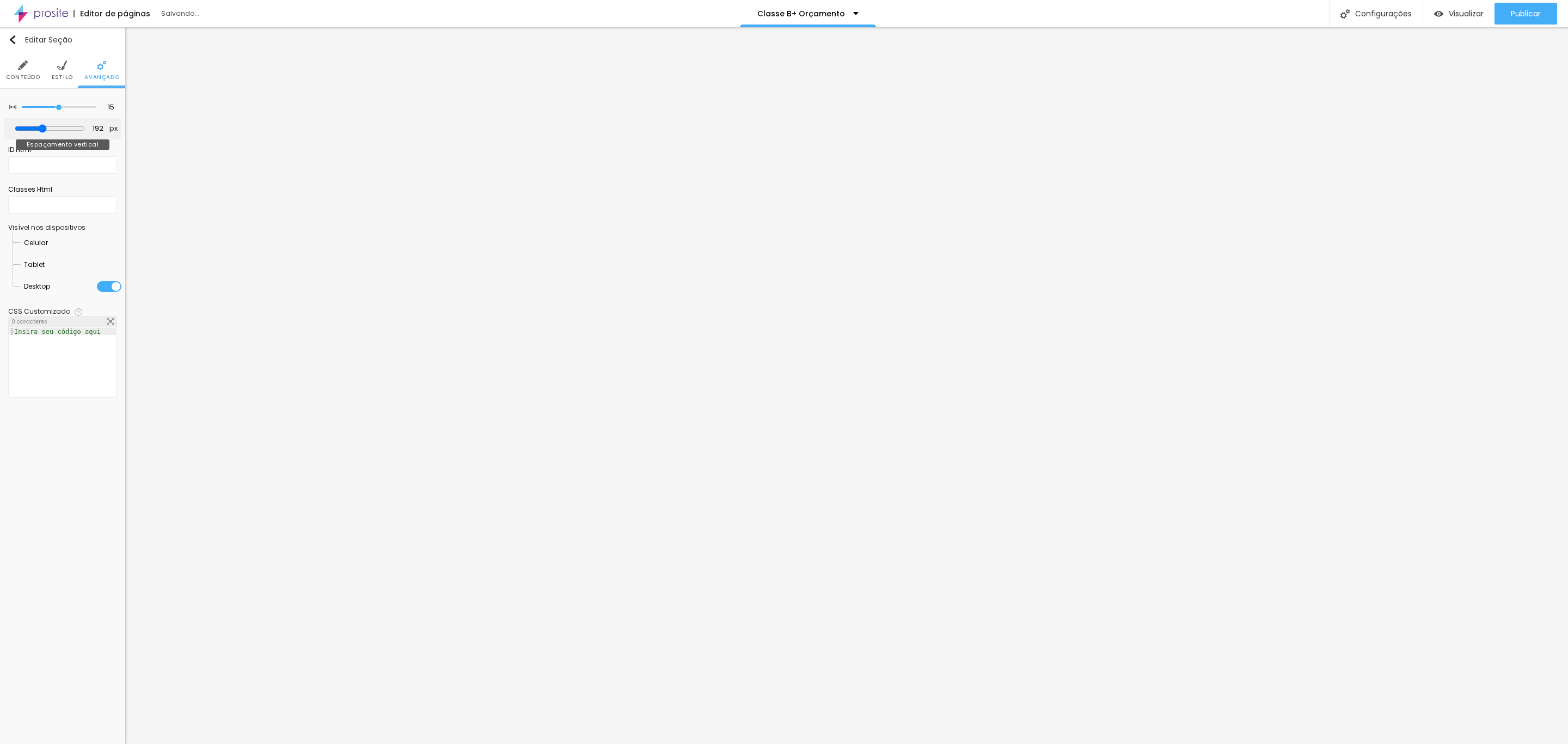
type input "152"
type input "89"
type input "42"
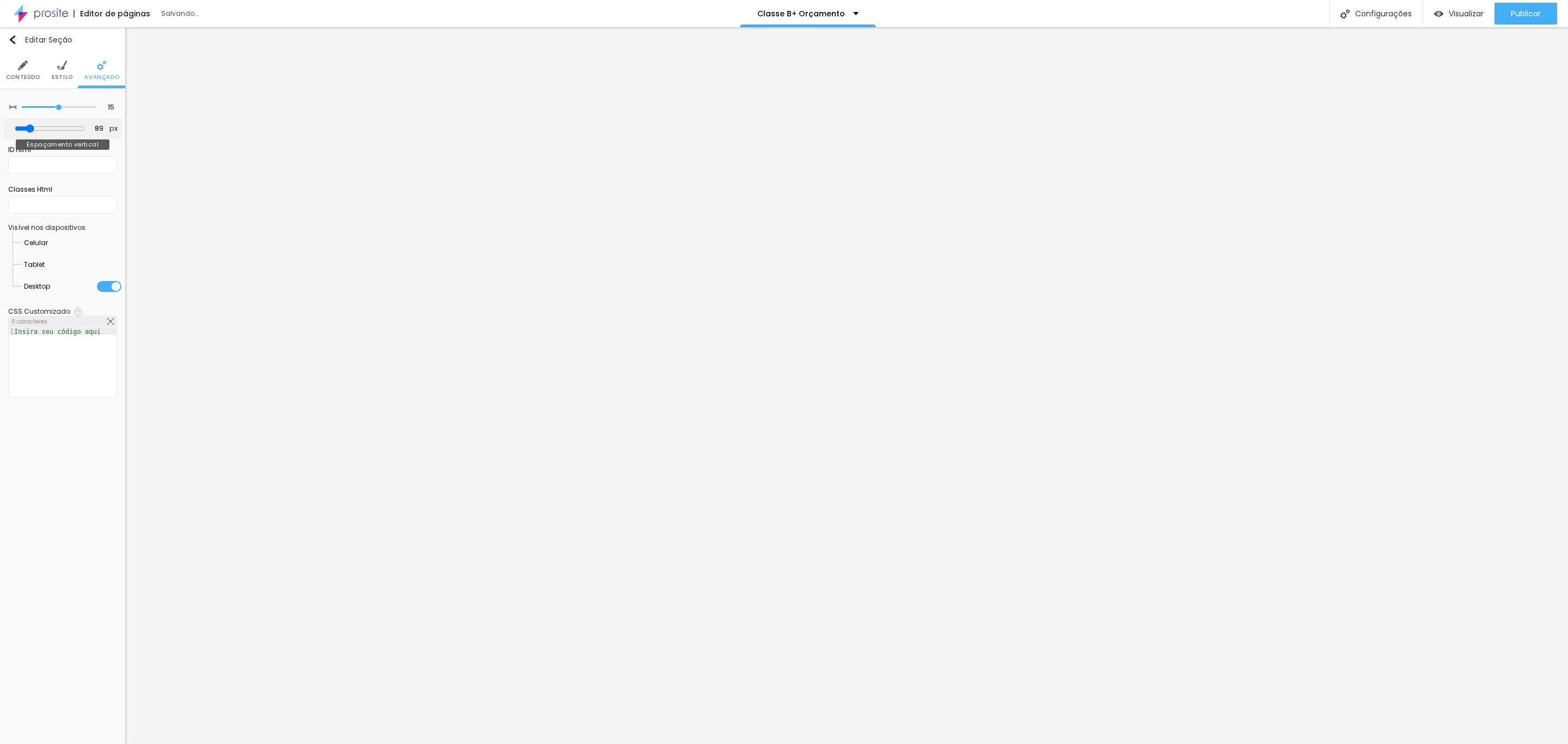
type input "42"
type input "2"
type input "0"
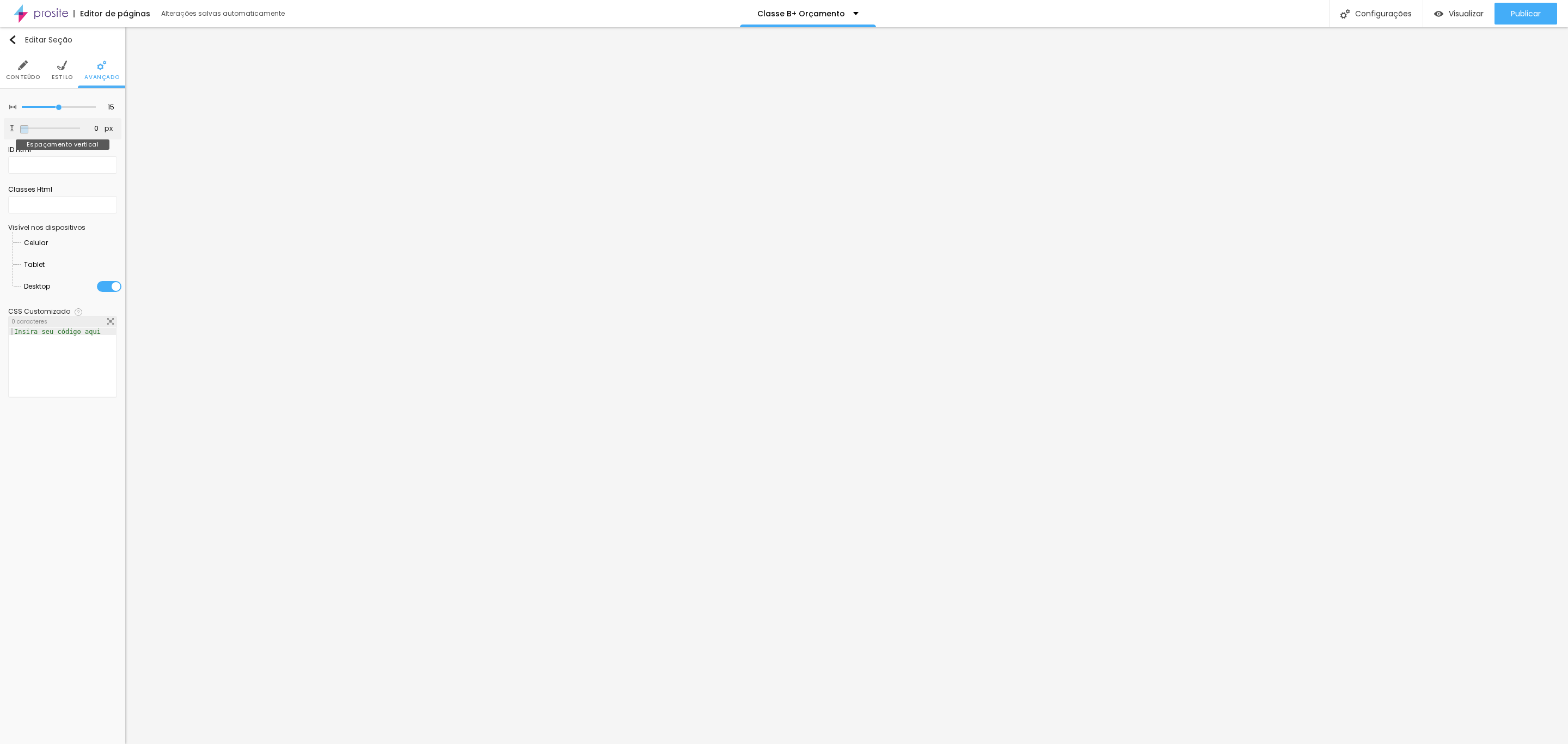
drag, startPoint x: 23, startPoint y: 133, endPoint x: 0, endPoint y: 154, distance: 31.1
type input "0"
click at [20, 131] on input "range" at bounding box center [50, 128] width 60 height 5
click at [66, 66] on img at bounding box center [62, 65] width 10 height 10
click at [95, 108] on input "#FFFFFF" at bounding box center [99, 110] width 33 height 14
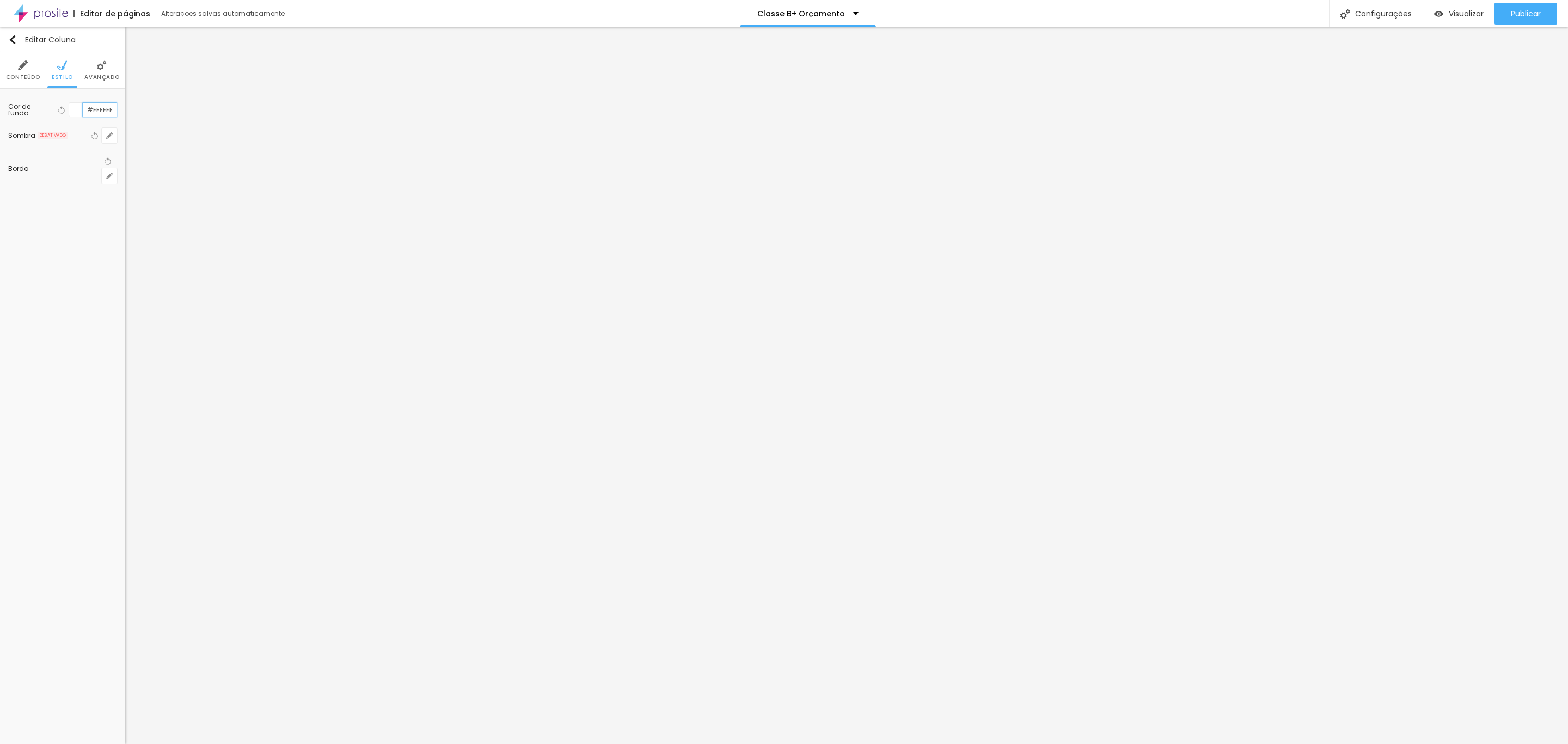
click at [95, 108] on input "#FFFFFF" at bounding box center [99, 110] width 33 height 14
click at [64, 74] on span "Estilo" at bounding box center [62, 77] width 21 height 5
click at [96, 105] on input "#C9A646" at bounding box center [99, 109] width 33 height 10
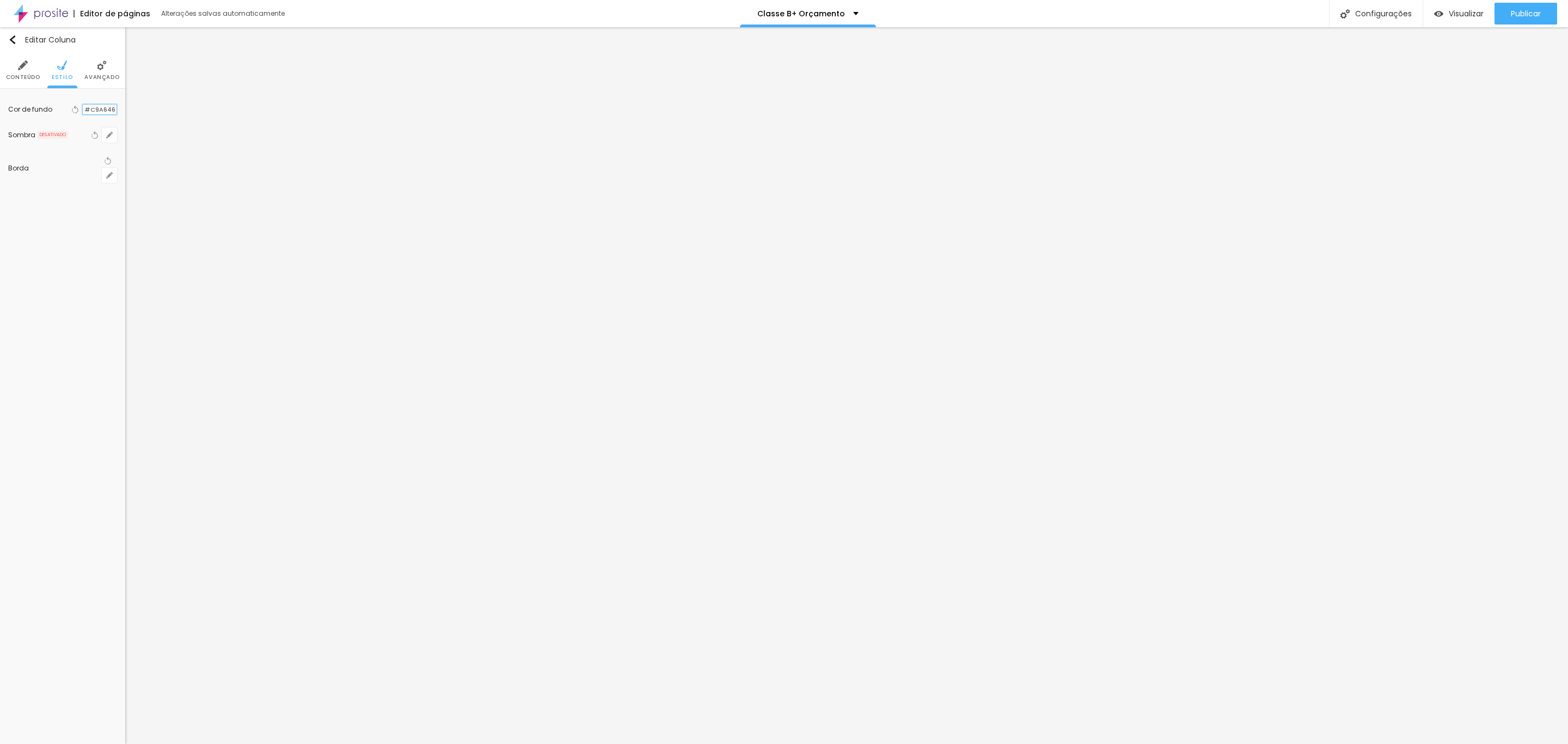
click at [96, 105] on input "#C9A646" at bounding box center [99, 109] width 33 height 10
click at [66, 72] on li "Estilo" at bounding box center [62, 70] width 21 height 36
click at [103, 115] on input "#FFFFFF" at bounding box center [99, 110] width 33 height 14
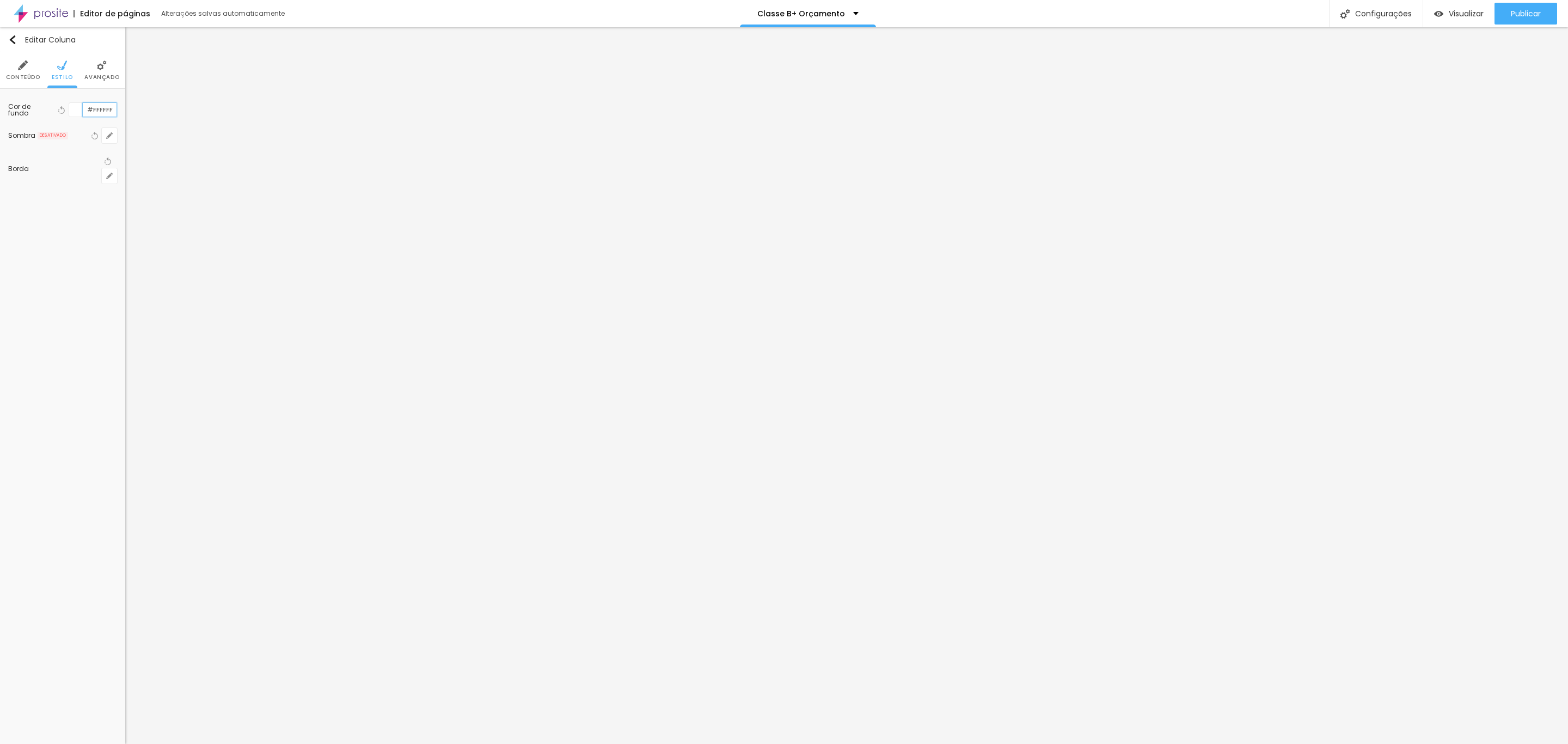
paste input "C9A646"
type input "#C9A646"
click at [79, 62] on li "Avançado" at bounding box center [94, 70] width 35 height 36
click at [26, 66] on img at bounding box center [31, 65] width 10 height 10
click at [12, 38] on img "button" at bounding box center [12, 40] width 9 height 9
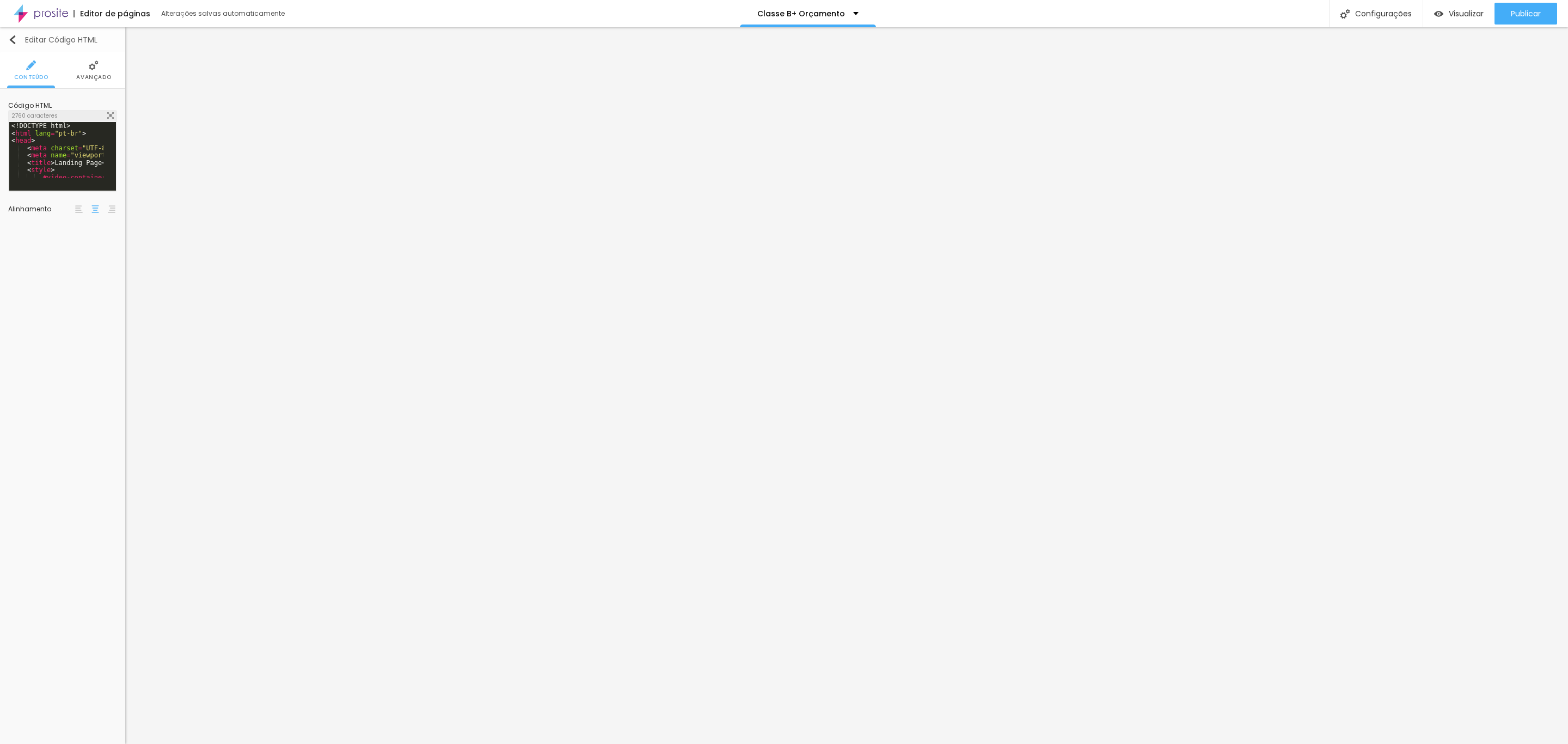
click at [13, 33] on button "Editar Código HTML" at bounding box center [62, 40] width 125 height 25
click at [30, 383] on div "Editar Código HTML Conteúdo Avançado Código HTML 2760 caracteres <! DOCTYPE htm…" at bounding box center [62, 385] width 125 height 717
click at [10, 36] on img "button" at bounding box center [12, 40] width 9 height 9
click at [102, 79] on span "Avançado" at bounding box center [102, 77] width 35 height 5
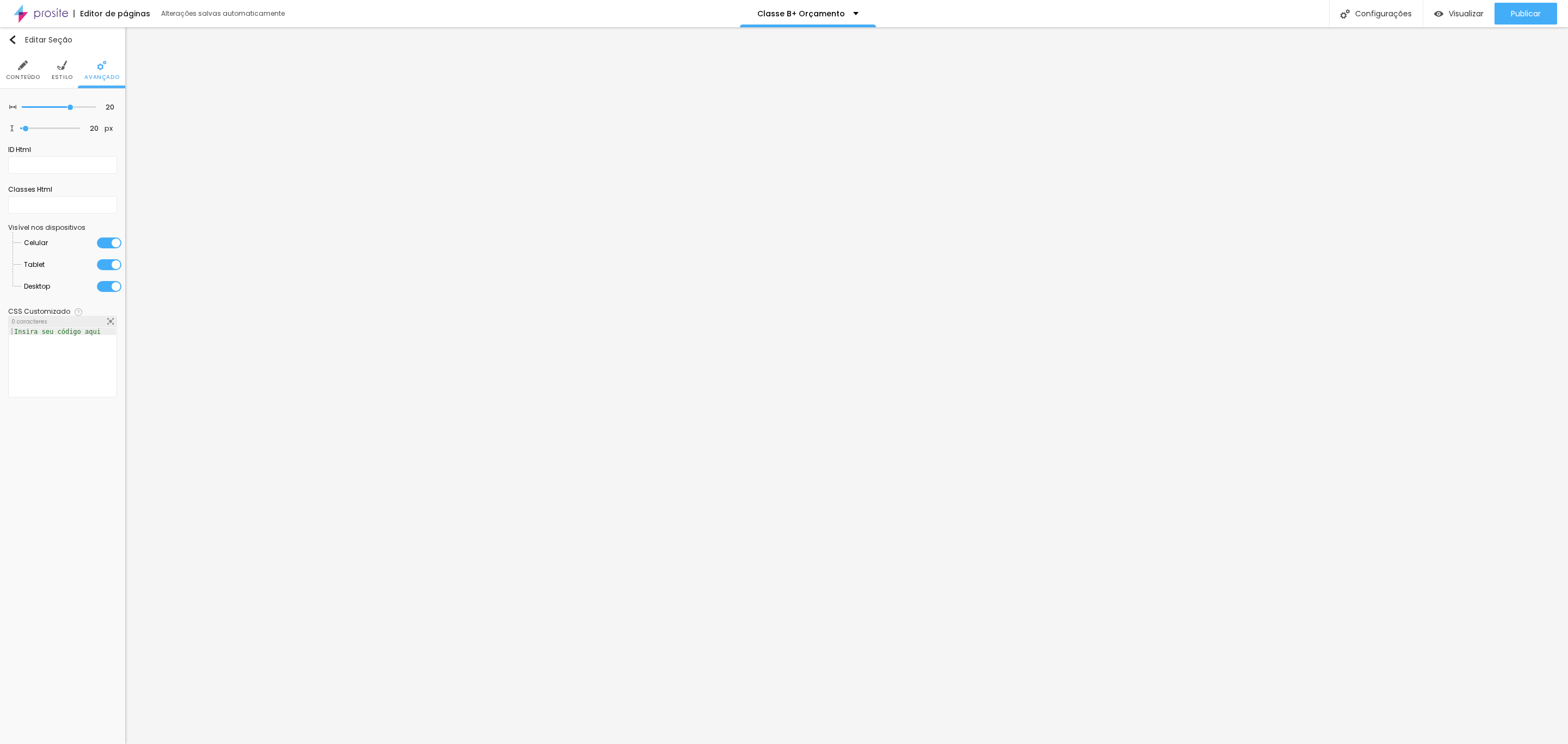
click at [111, 270] on div at bounding box center [109, 265] width 25 height 11
click at [111, 249] on div at bounding box center [109, 243] width 25 height 11
click at [55, 66] on li "Estilo" at bounding box center [62, 70] width 21 height 36
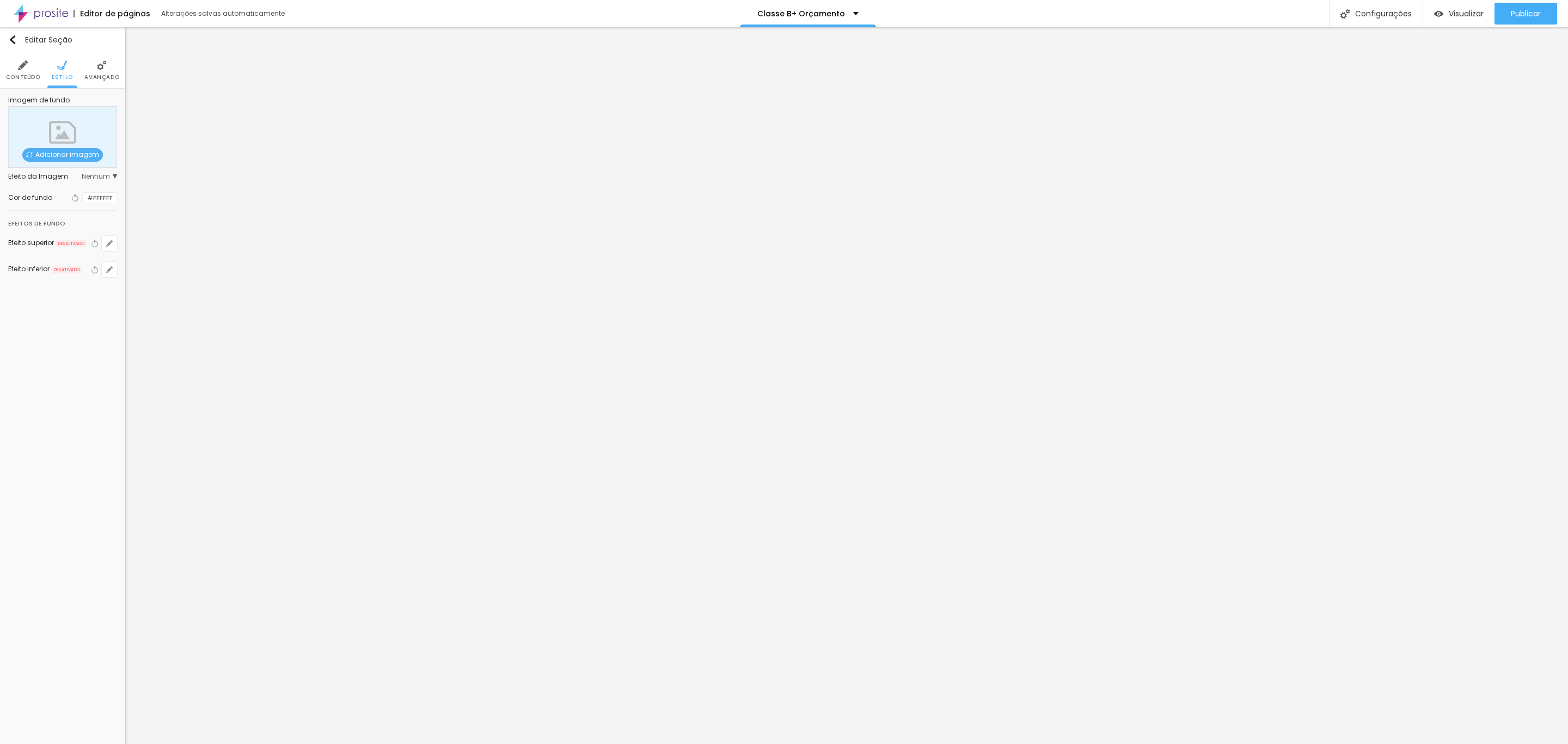
click at [98, 75] on span "Avançado" at bounding box center [102, 77] width 35 height 5
click at [111, 292] on div at bounding box center [109, 286] width 25 height 11
click at [115, 264] on li "Tablet" at bounding box center [72, 265] width 98 height 22
click at [44, 264] on div at bounding box center [44, 264] width 0 height 0
click at [48, 243] on div at bounding box center [48, 243] width 0 height 0
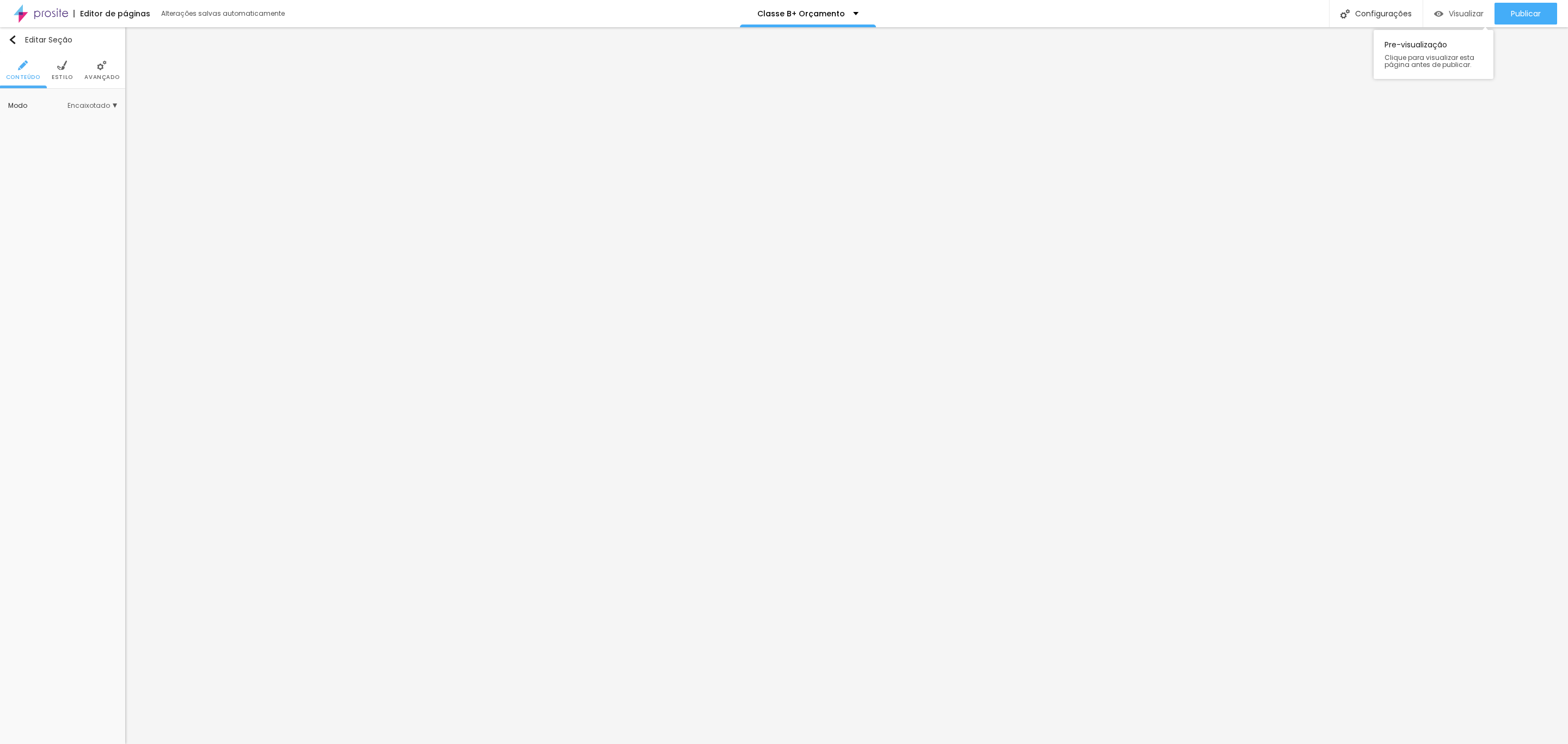
click at [1045, 15] on span "Visualizar" at bounding box center [1466, 14] width 35 height 9
click at [103, 66] on img at bounding box center [102, 65] width 10 height 10
click at [103, 292] on div at bounding box center [109, 286] width 25 height 11
click at [111, 268] on div at bounding box center [109, 265] width 25 height 11
click at [111, 249] on div at bounding box center [109, 243] width 25 height 11
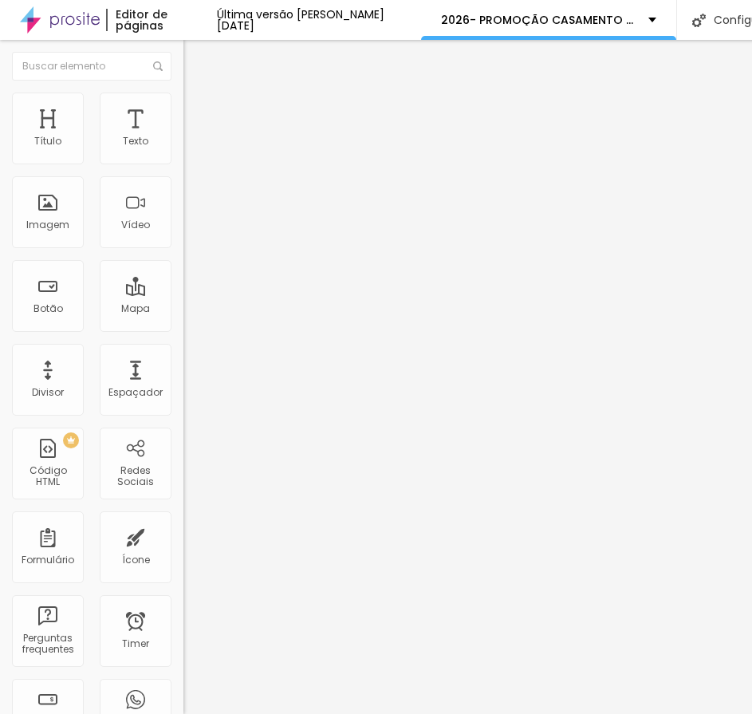
click at [183, 105] on li "Avançado" at bounding box center [274, 100] width 183 height 16
click at [183, 105] on li "Estilo" at bounding box center [274, 100] width 183 height 16
click at [183, 139] on div "<! DOCTYPE html > < html lang = "pt-br" > < head > < meta charset = "UTF-8" > <…" at bounding box center [268, 139] width 171 height 0
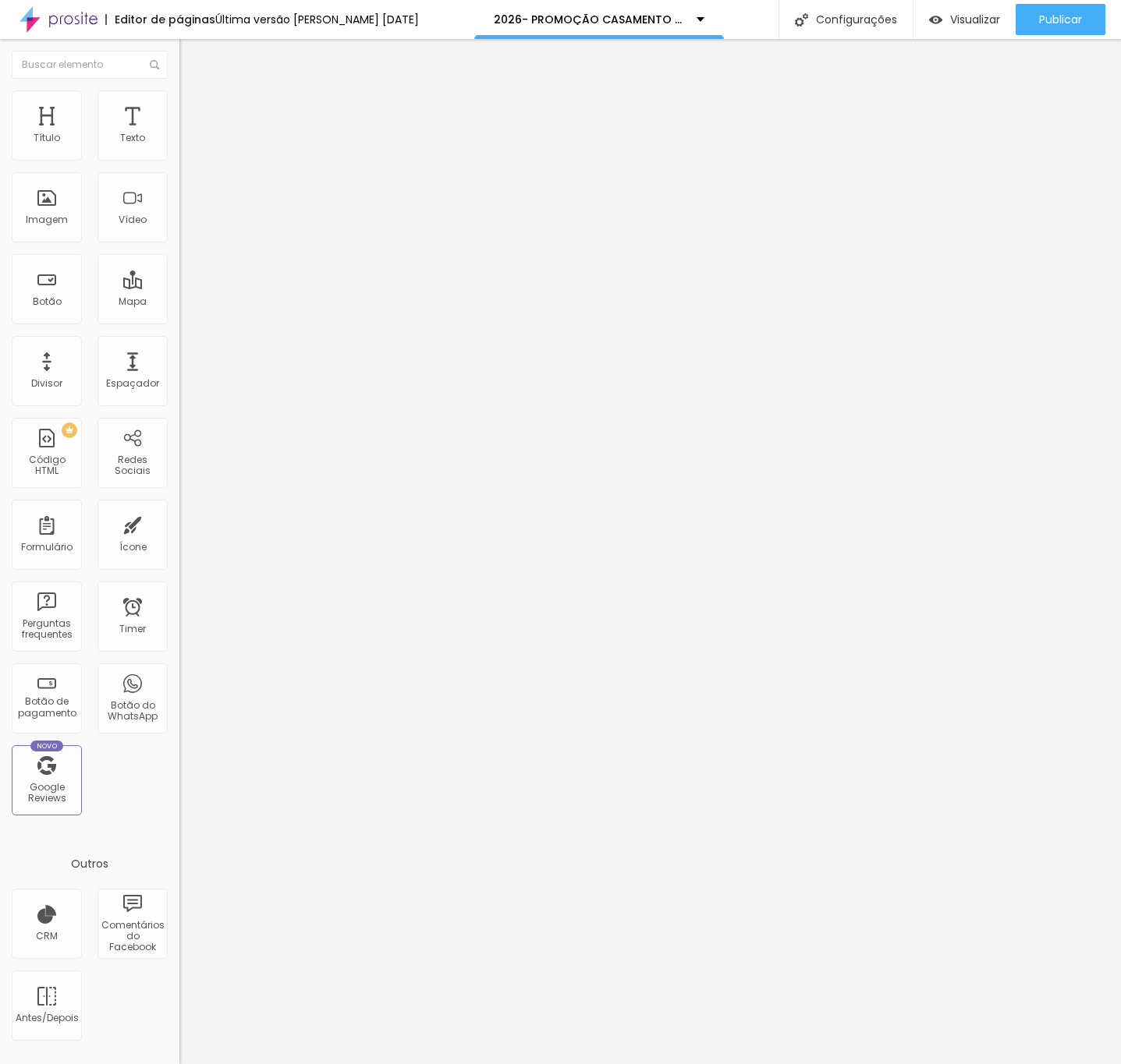
click at [191, 56] on img "button" at bounding box center [197, 57] width 13 height 13
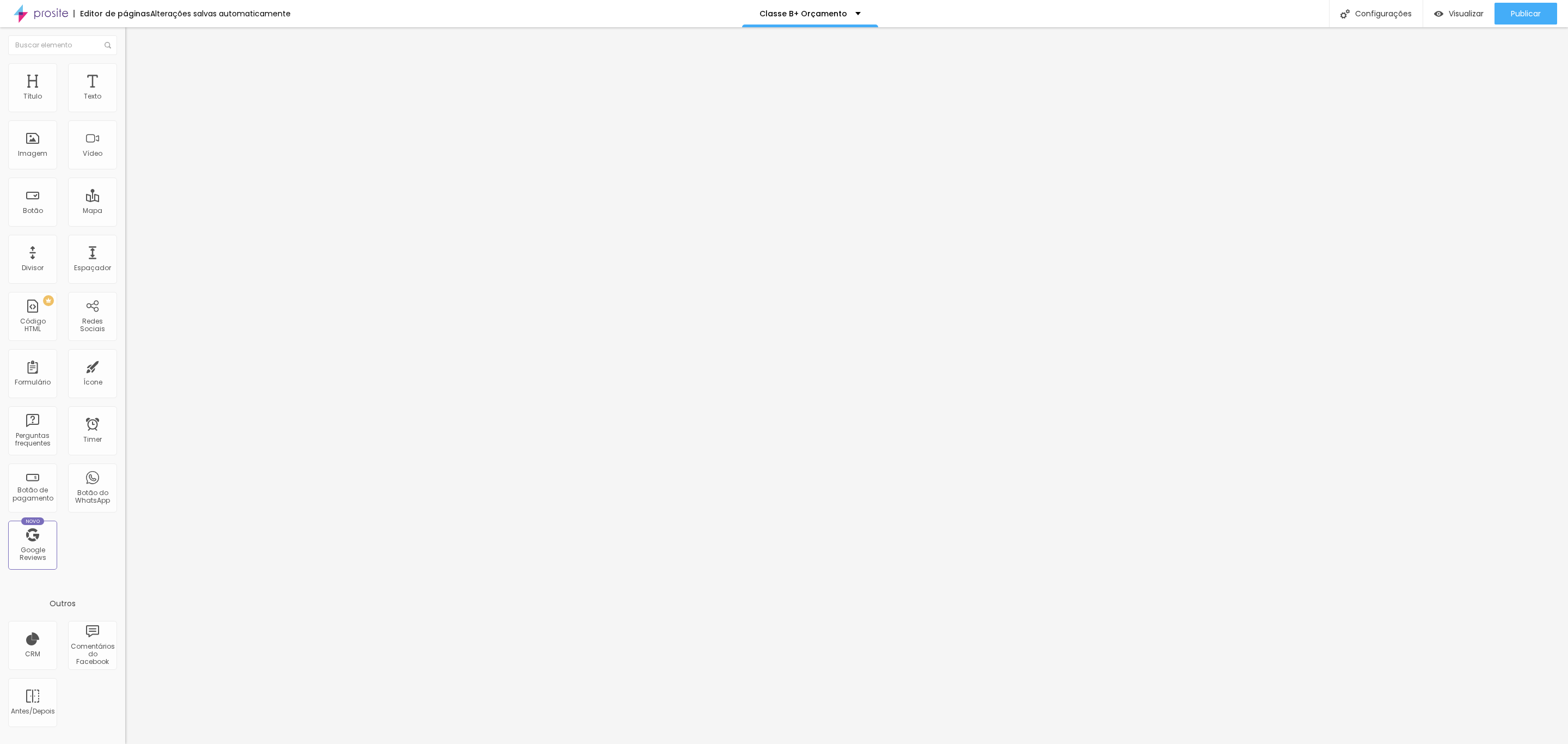
click at [130, 158] on icon "button" at bounding box center [133, 155] width 7 height 7
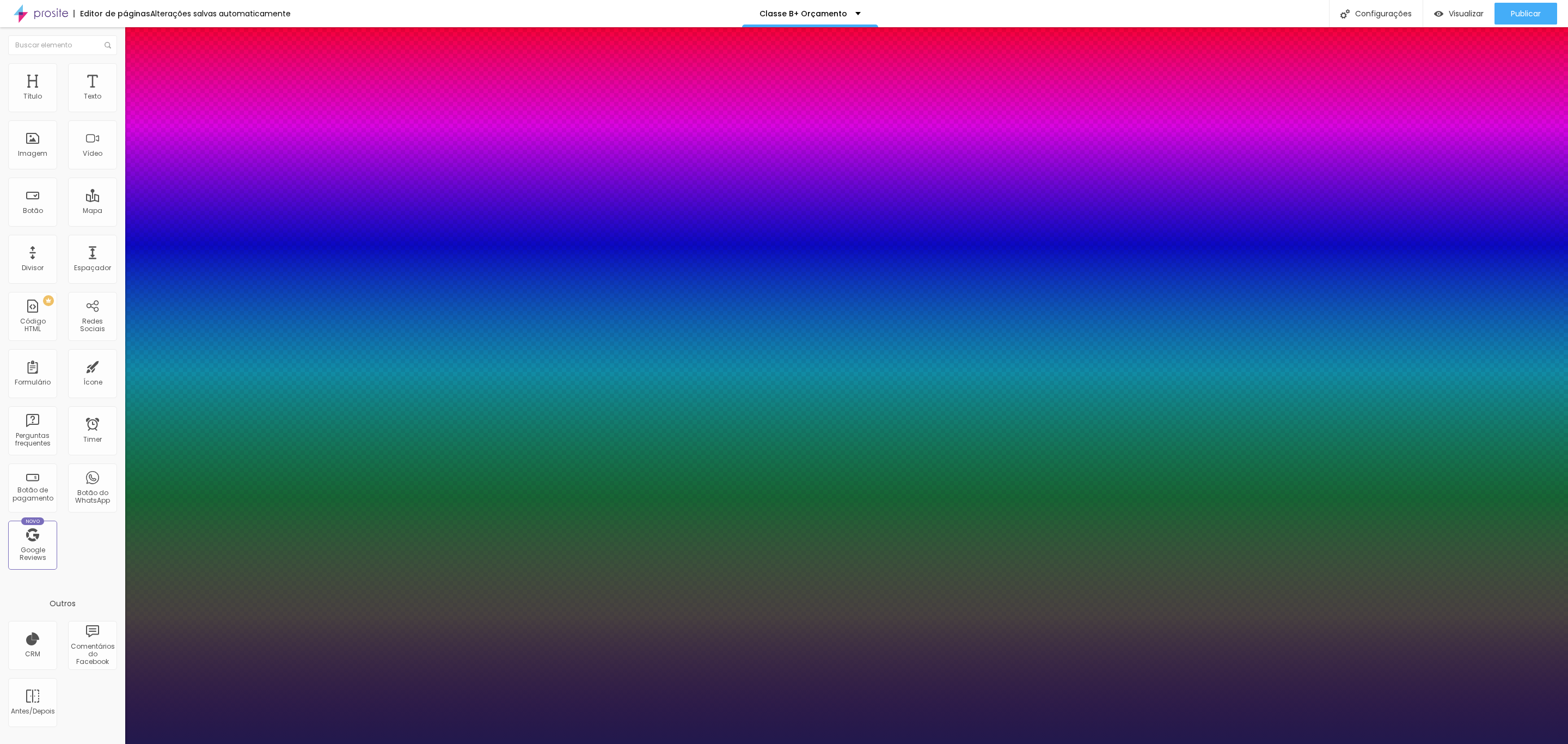
type input "1"
type input "37"
type input "1"
type input "36"
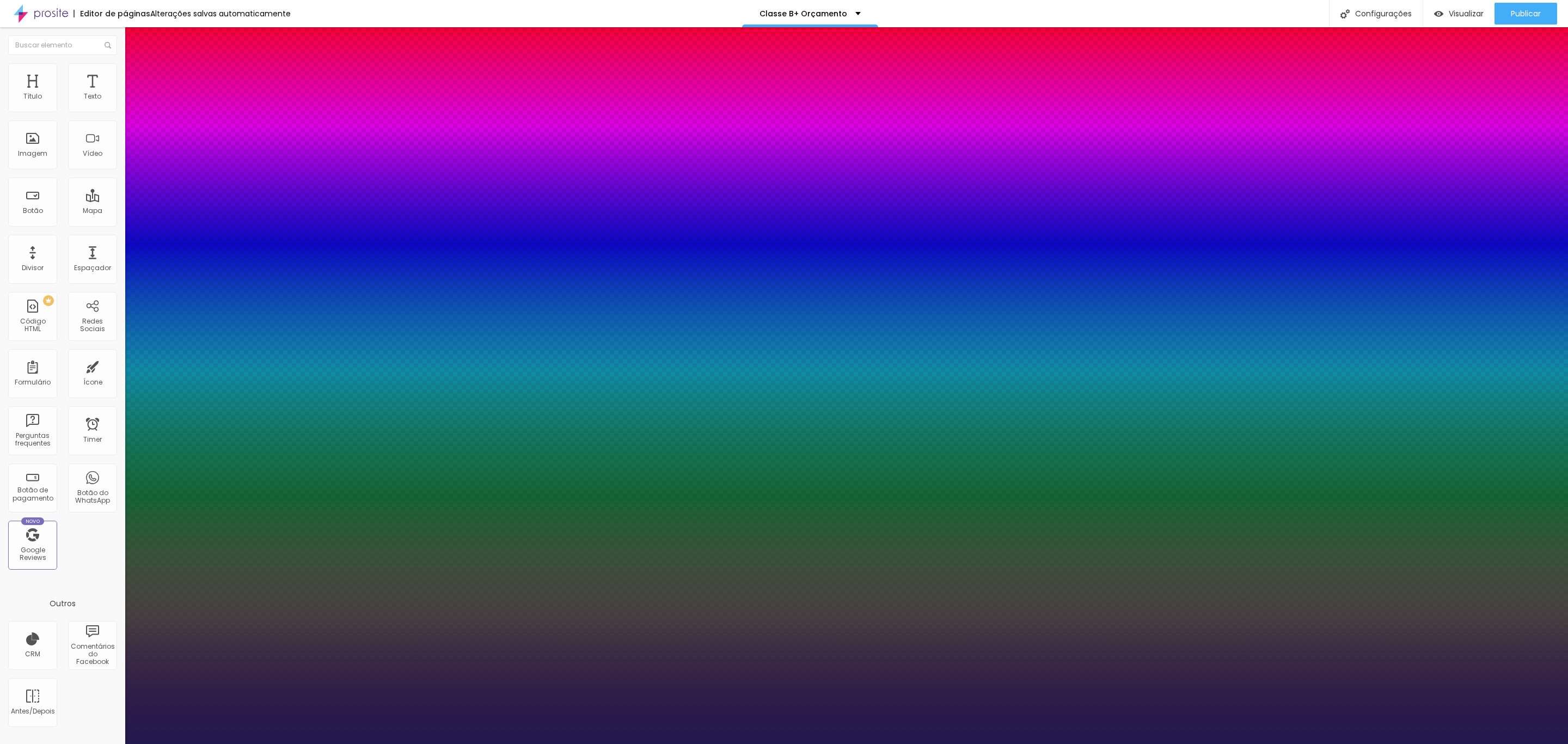
type input "36"
type input "1"
type input "35"
type input "1"
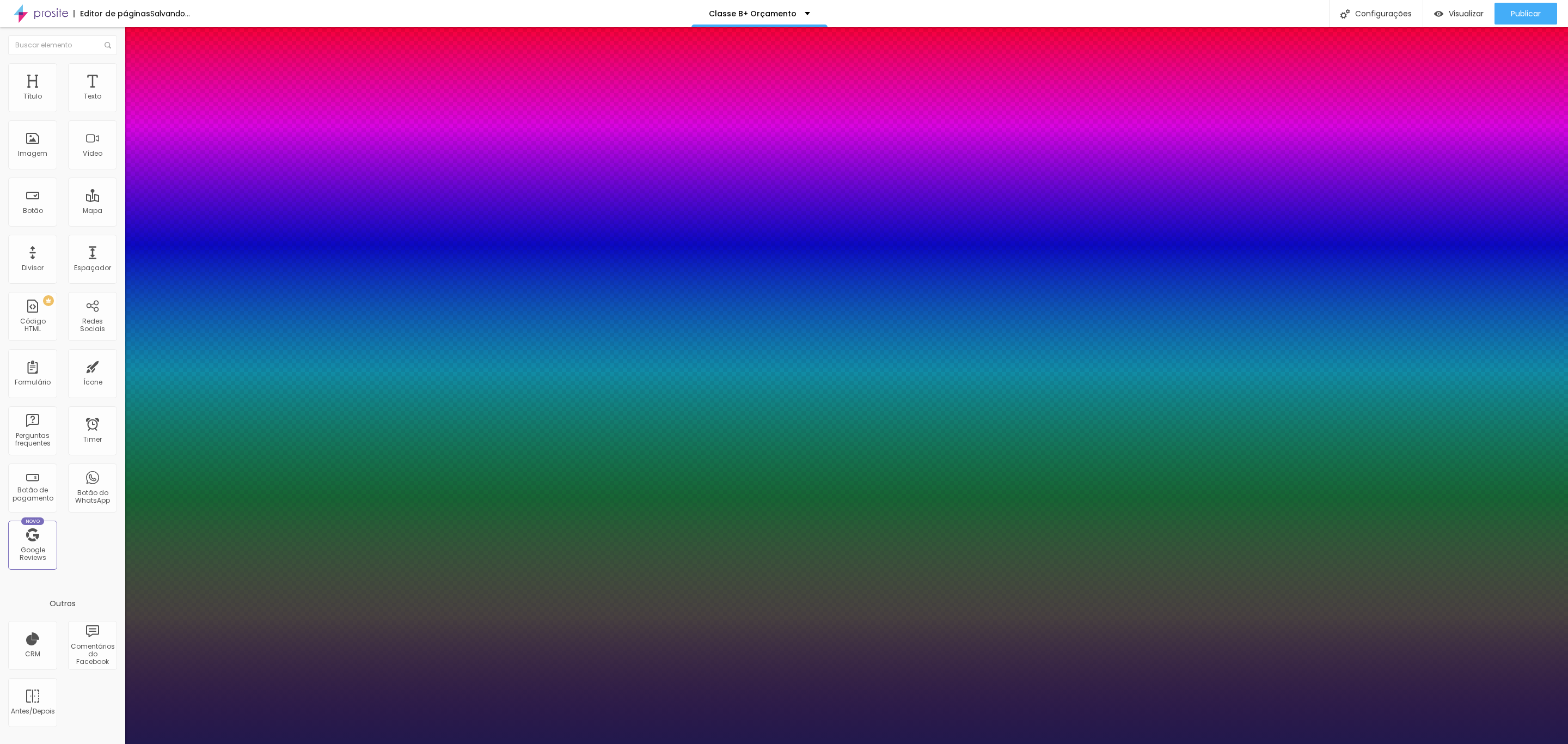
type input "34"
type input "1"
drag, startPoint x: 169, startPoint y: 306, endPoint x: 163, endPoint y: 306, distance: 6.0
type input "34"
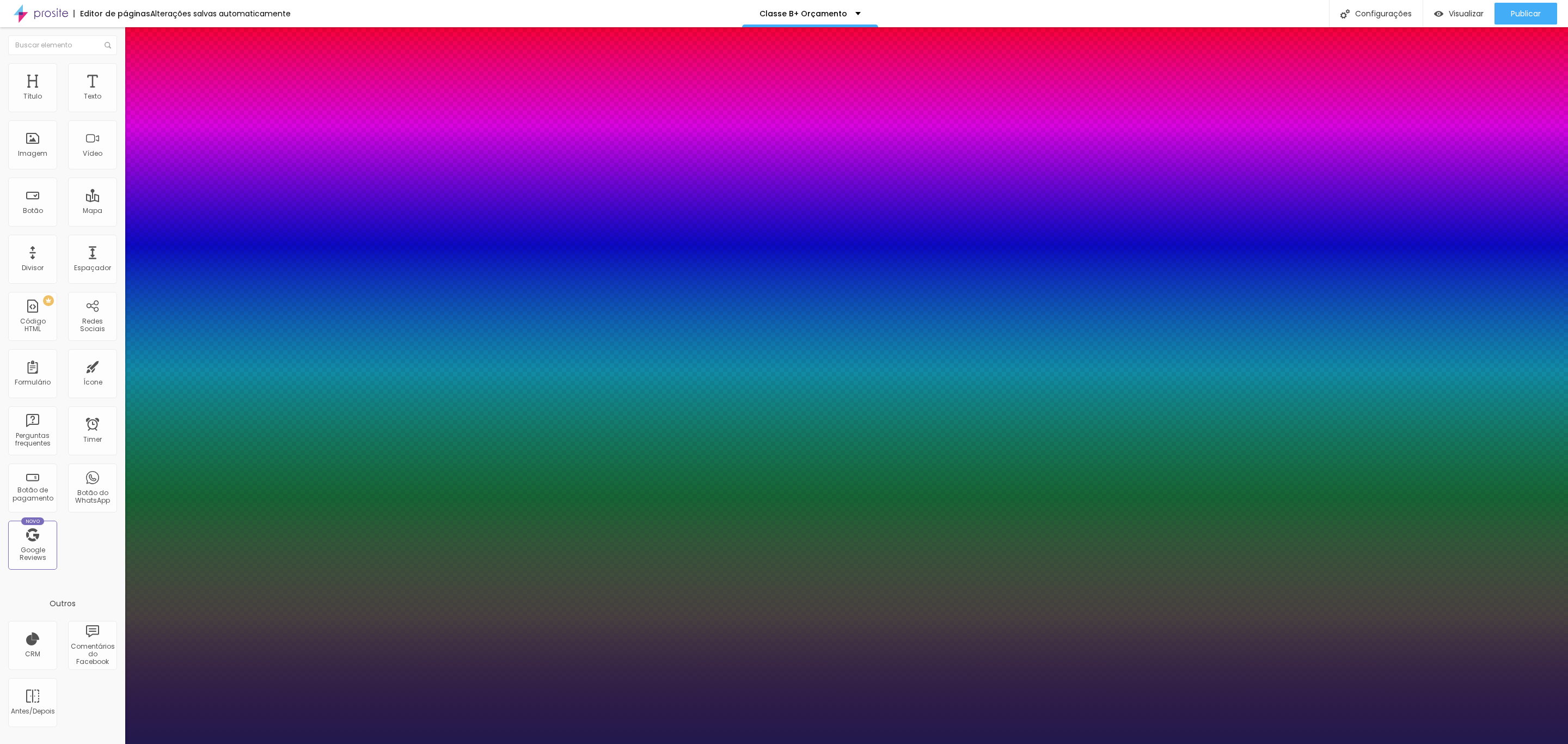
type input "1"
type input "8"
type input "3"
type input "1"
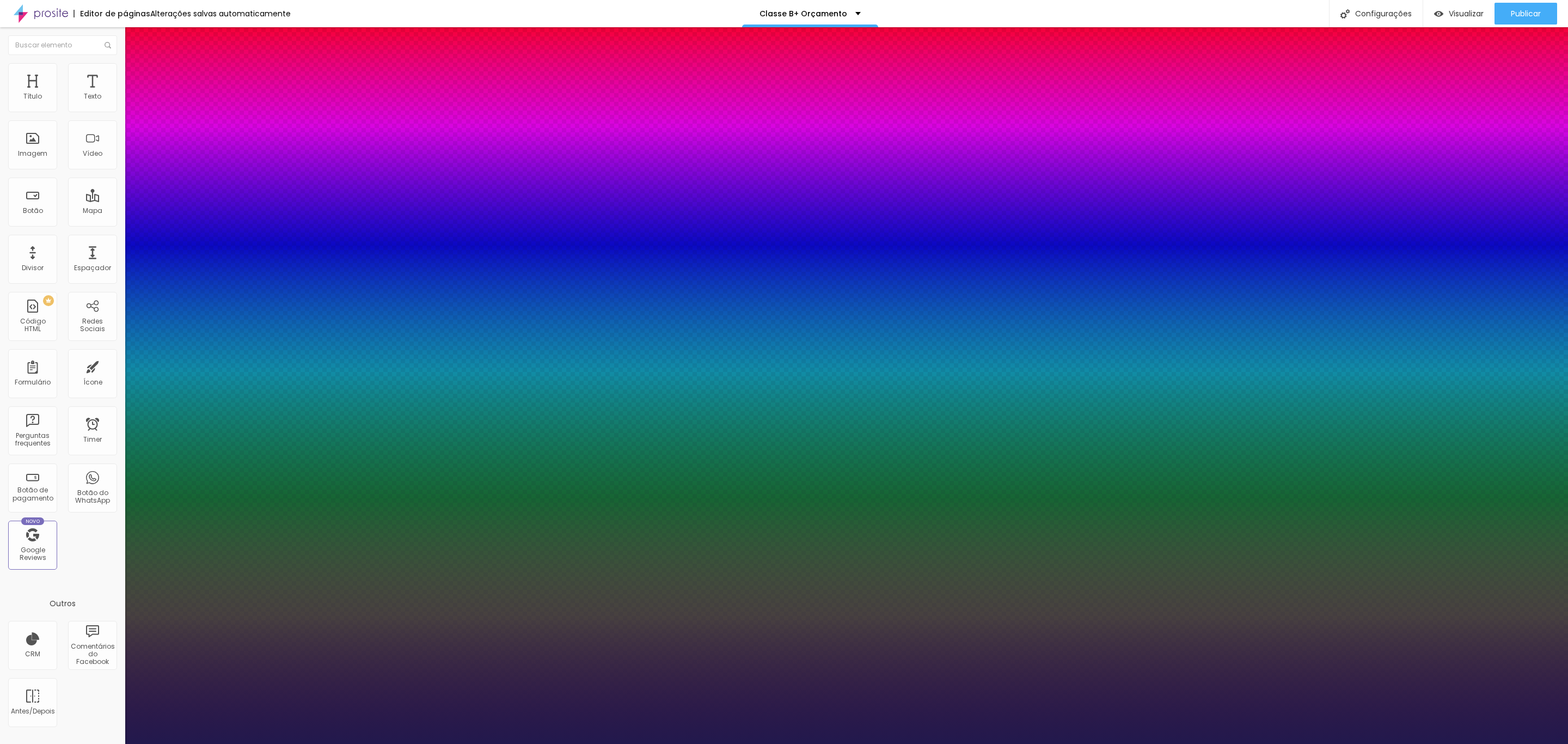
type input "30"
type input "1"
type input "30"
click at [466, 743] on div at bounding box center [784, 744] width 1568 height 0
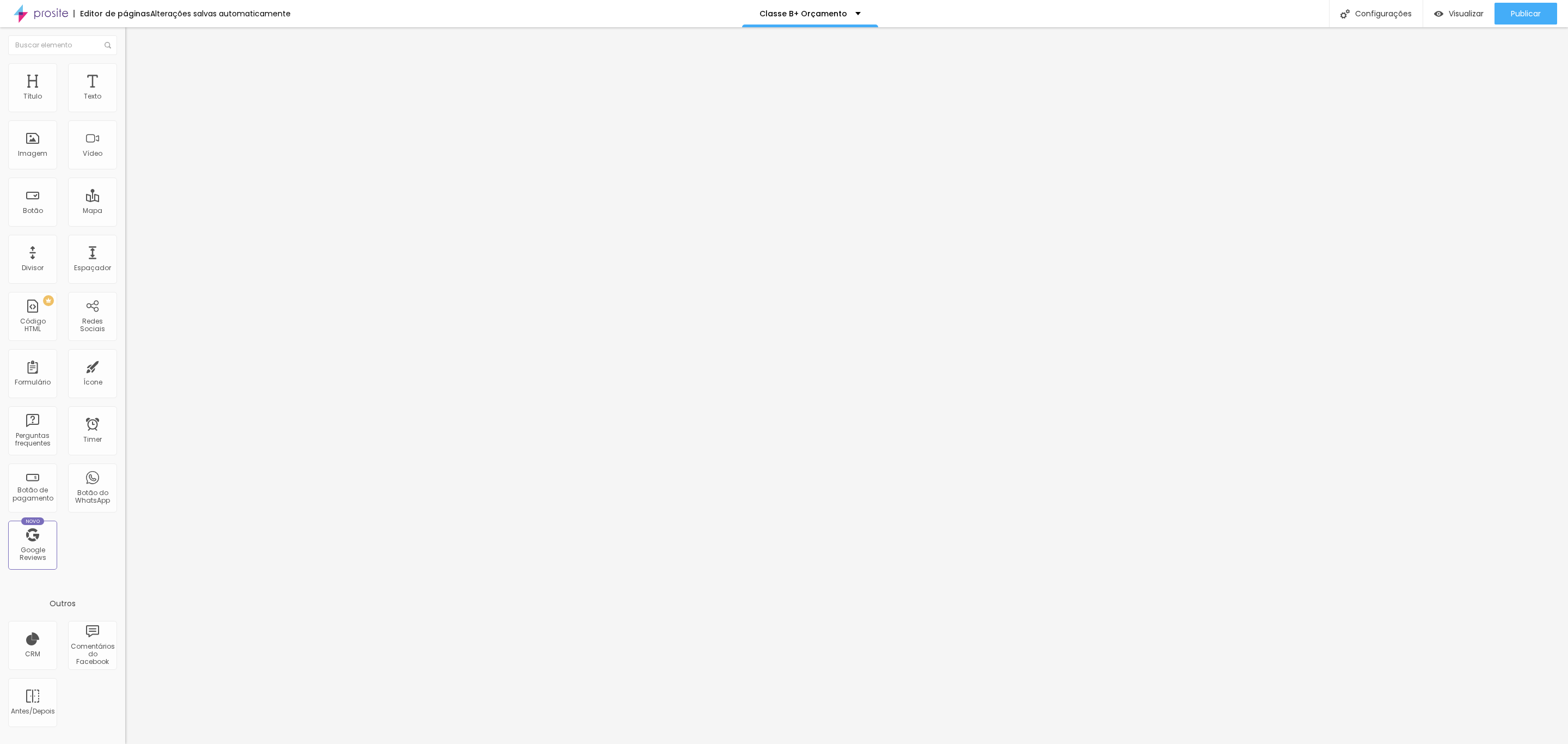
click at [125, 210] on input "24" at bounding box center [145, 216] width 41 height 12
type input "8"
type input "2"
type input "20"
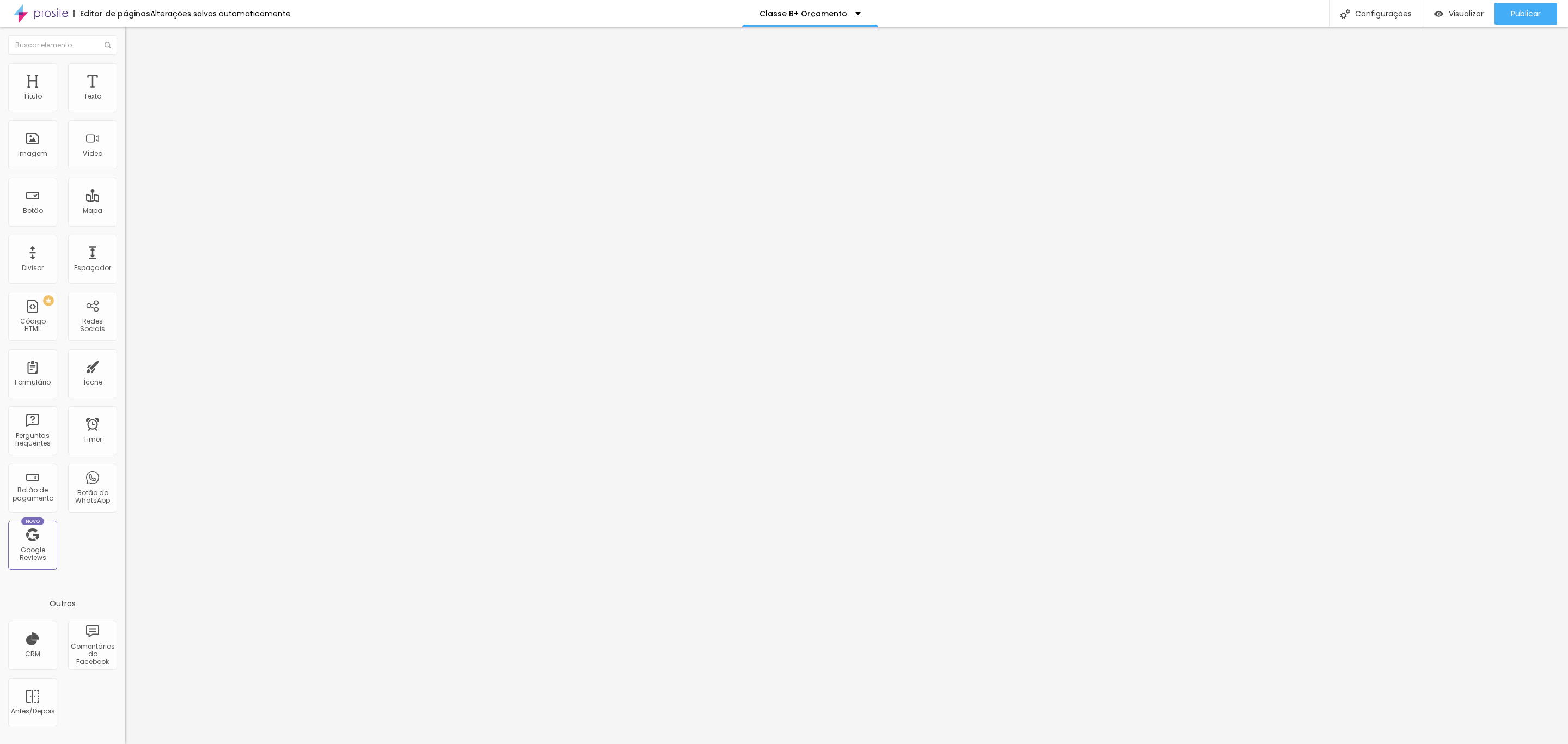
type input "20"
click at [125, 74] on li "Avançado" at bounding box center [187, 79] width 125 height 11
click at [125, 475] on div at bounding box center [187, 475] width 125 height 0
click at [125, 469] on div at bounding box center [187, 469] width 125 height 0
click at [125, 74] on li "Avançado" at bounding box center [187, 79] width 125 height 11
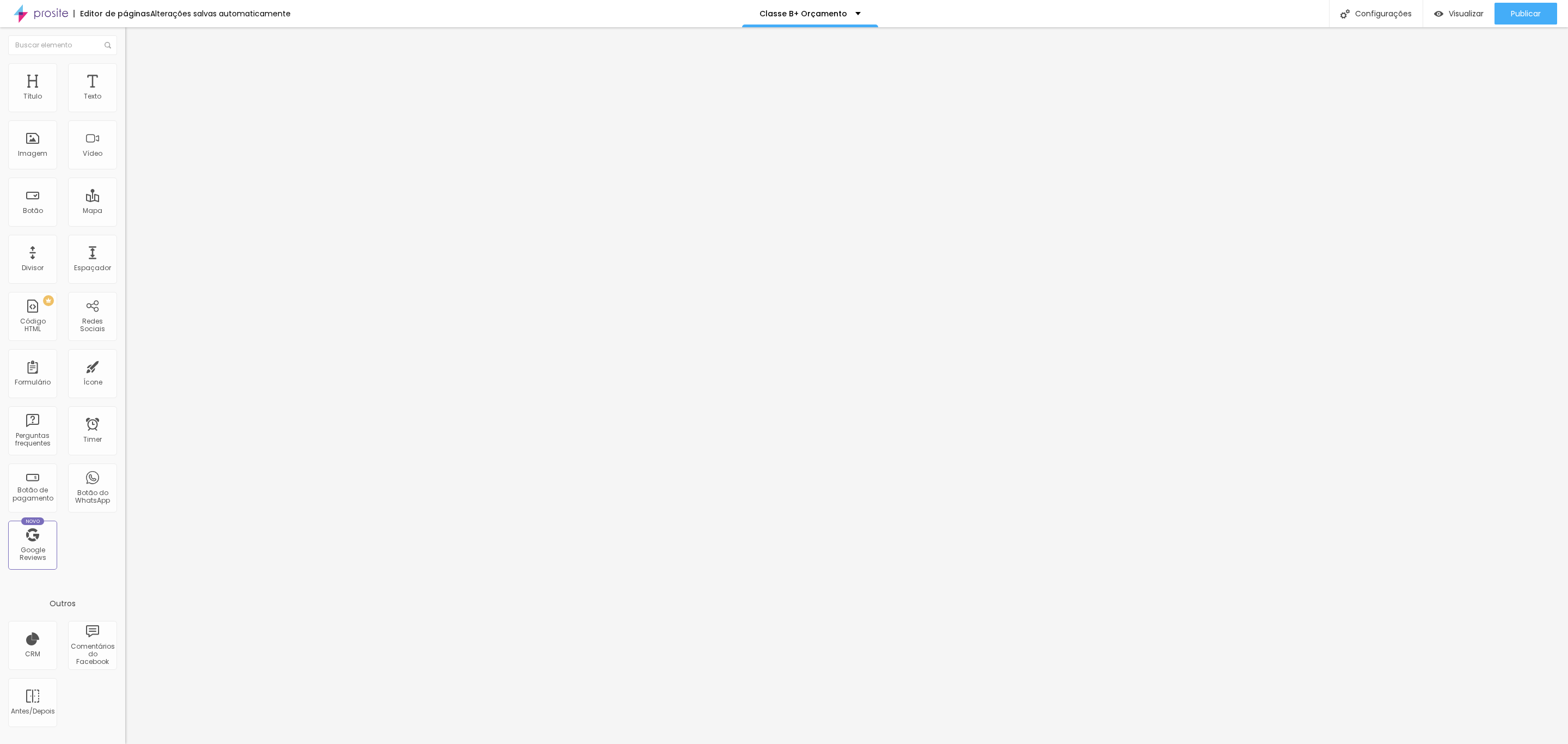
click at [125, 469] on div at bounding box center [187, 469] width 125 height 0
click at [125, 475] on div at bounding box center [187, 475] width 125 height 0
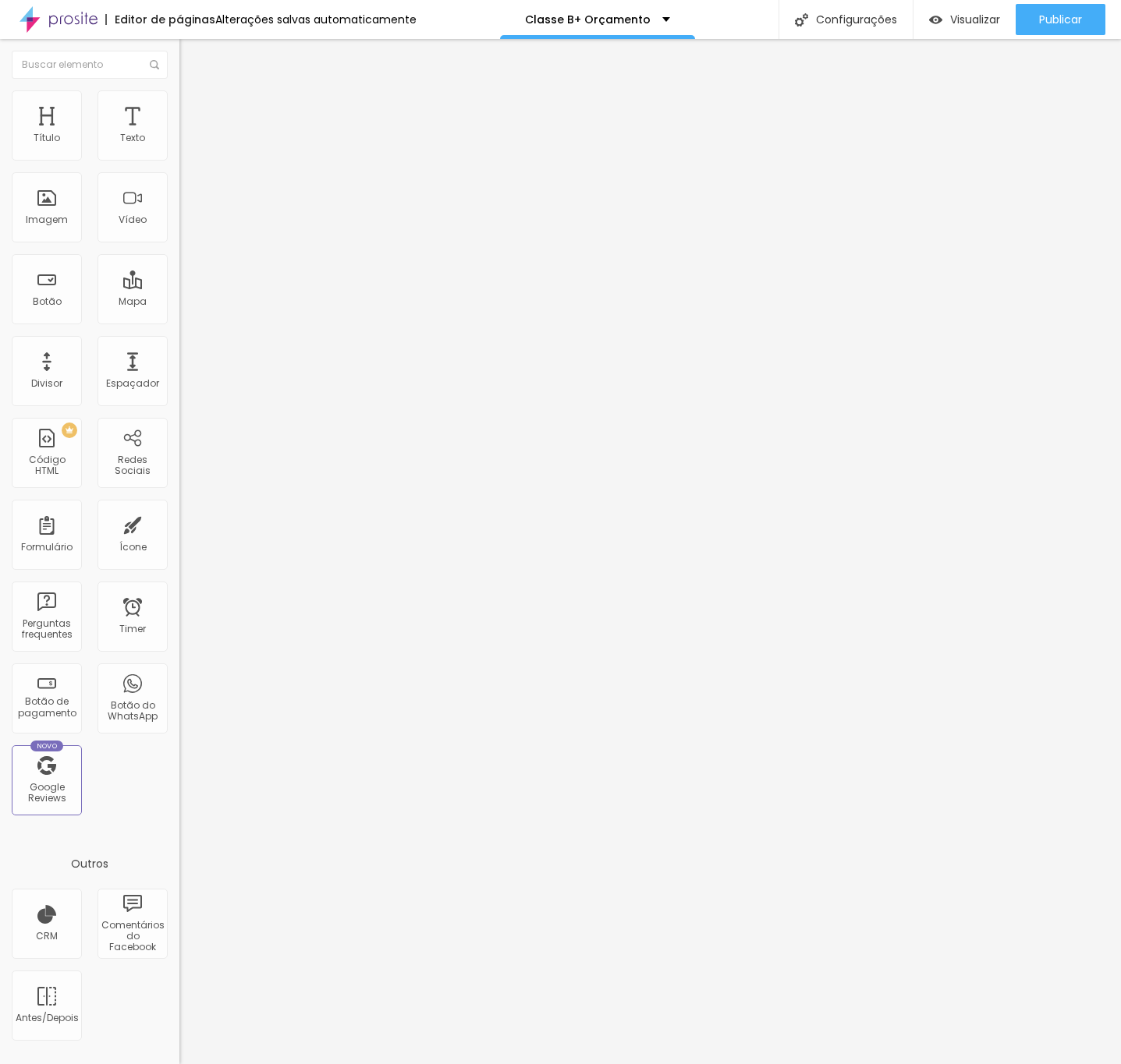
click at [179, 90] on li "Estilo" at bounding box center [268, 98] width 179 height 16
click at [194, 108] on span "Estilo" at bounding box center [205, 101] width 24 height 14
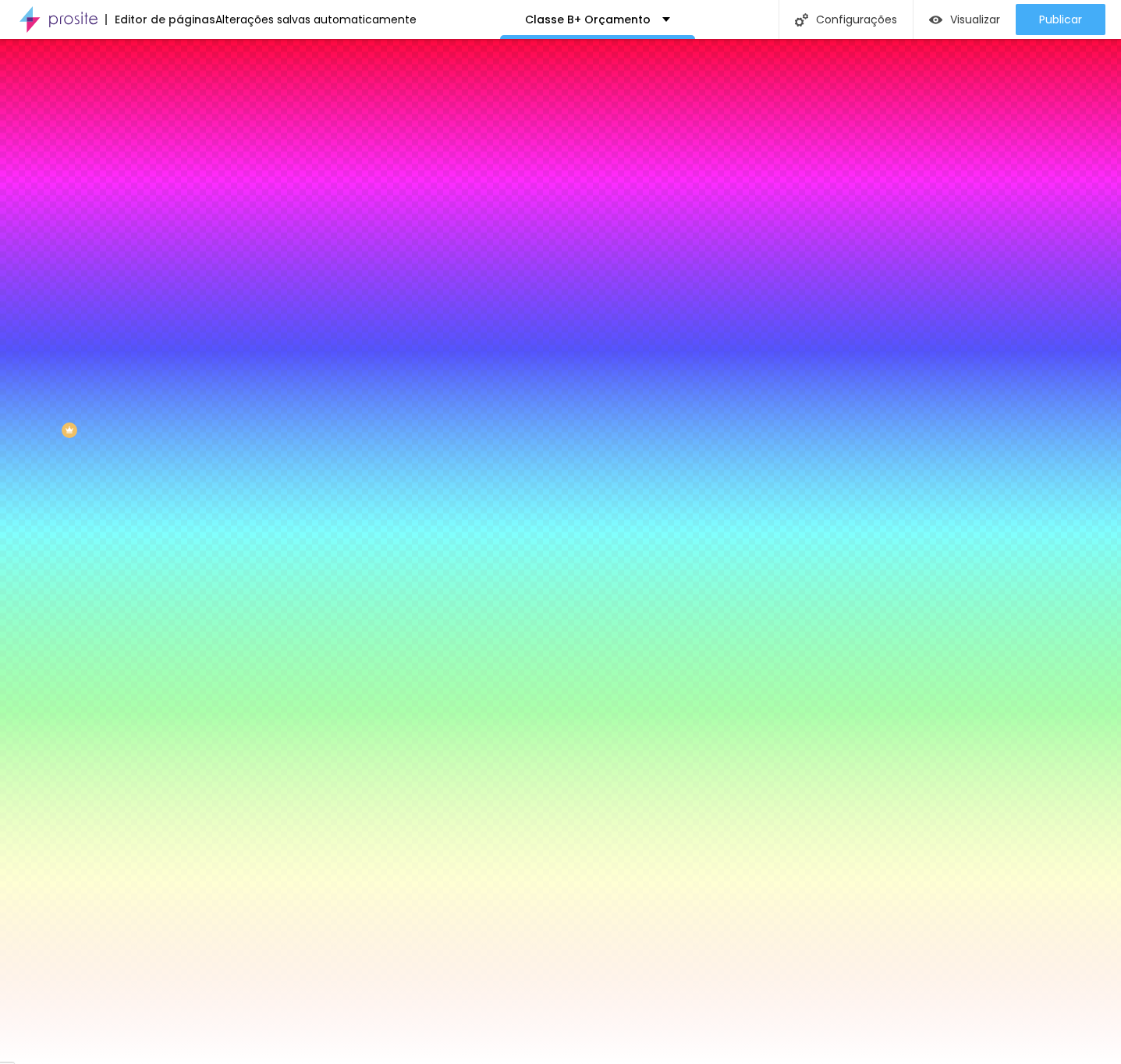
click at [179, 144] on span "Trocar imagem" at bounding box center [221, 137] width 85 height 14
click at [1029, 1064] on div at bounding box center [560, 1081] width 1121 height 14
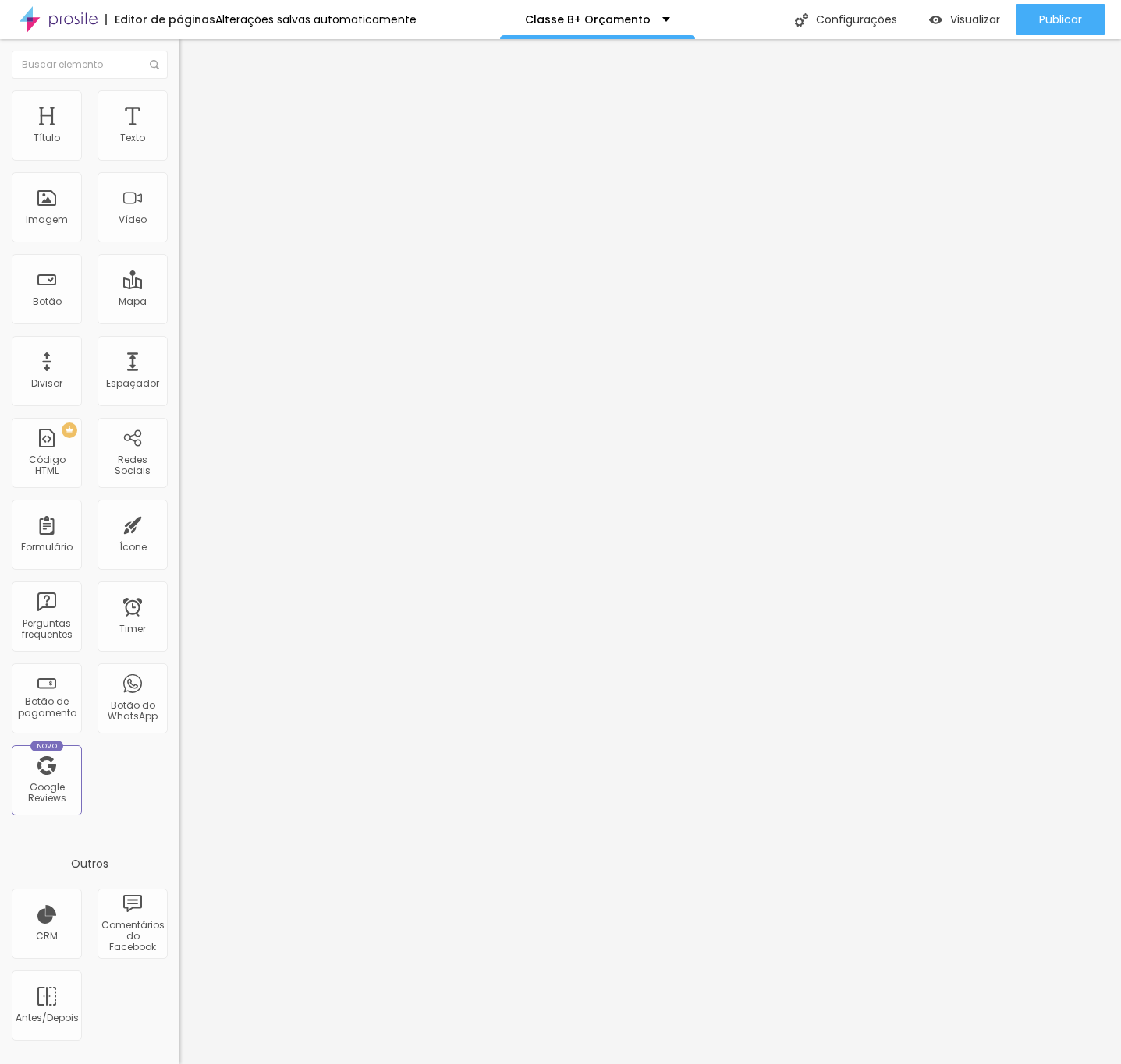
click at [194, 106] on span "Estilo" at bounding box center [205, 101] width 24 height 14
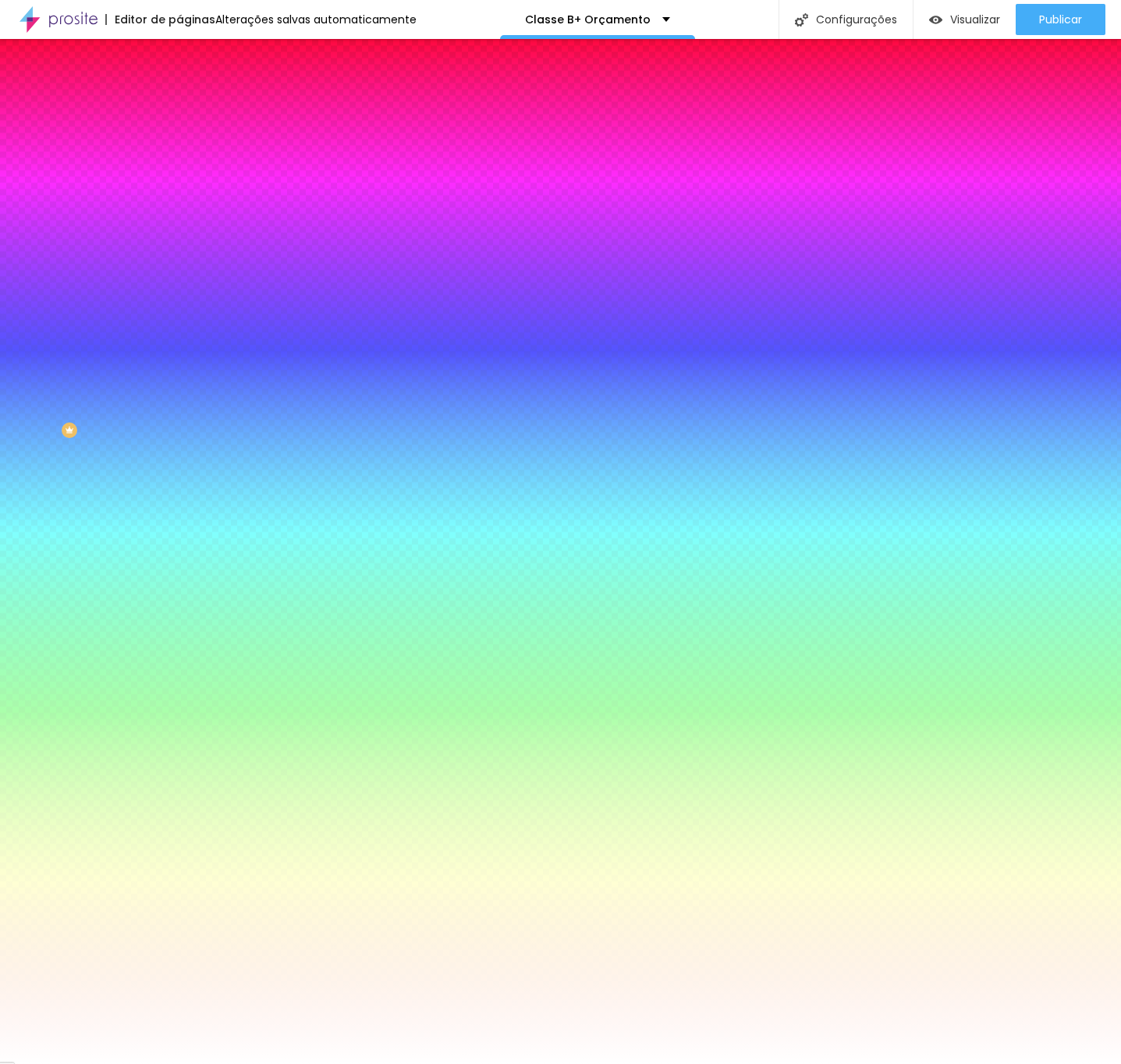
click at [179, 89] on img at bounding box center [186, 82] width 14 height 14
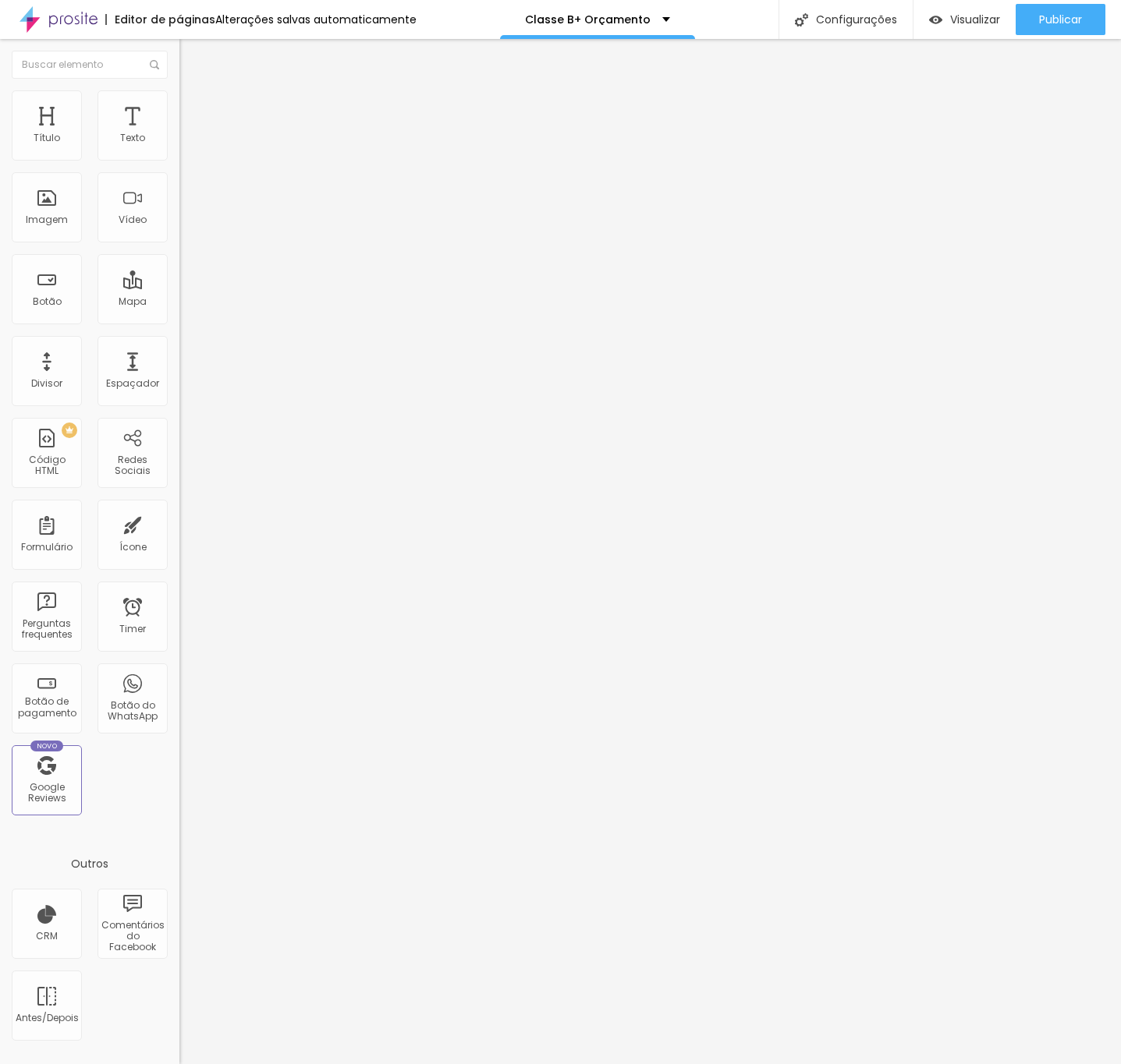
click at [191, 54] on img "button" at bounding box center [197, 57] width 13 height 13
click at [179, 103] on li "Estilo" at bounding box center [268, 98] width 179 height 16
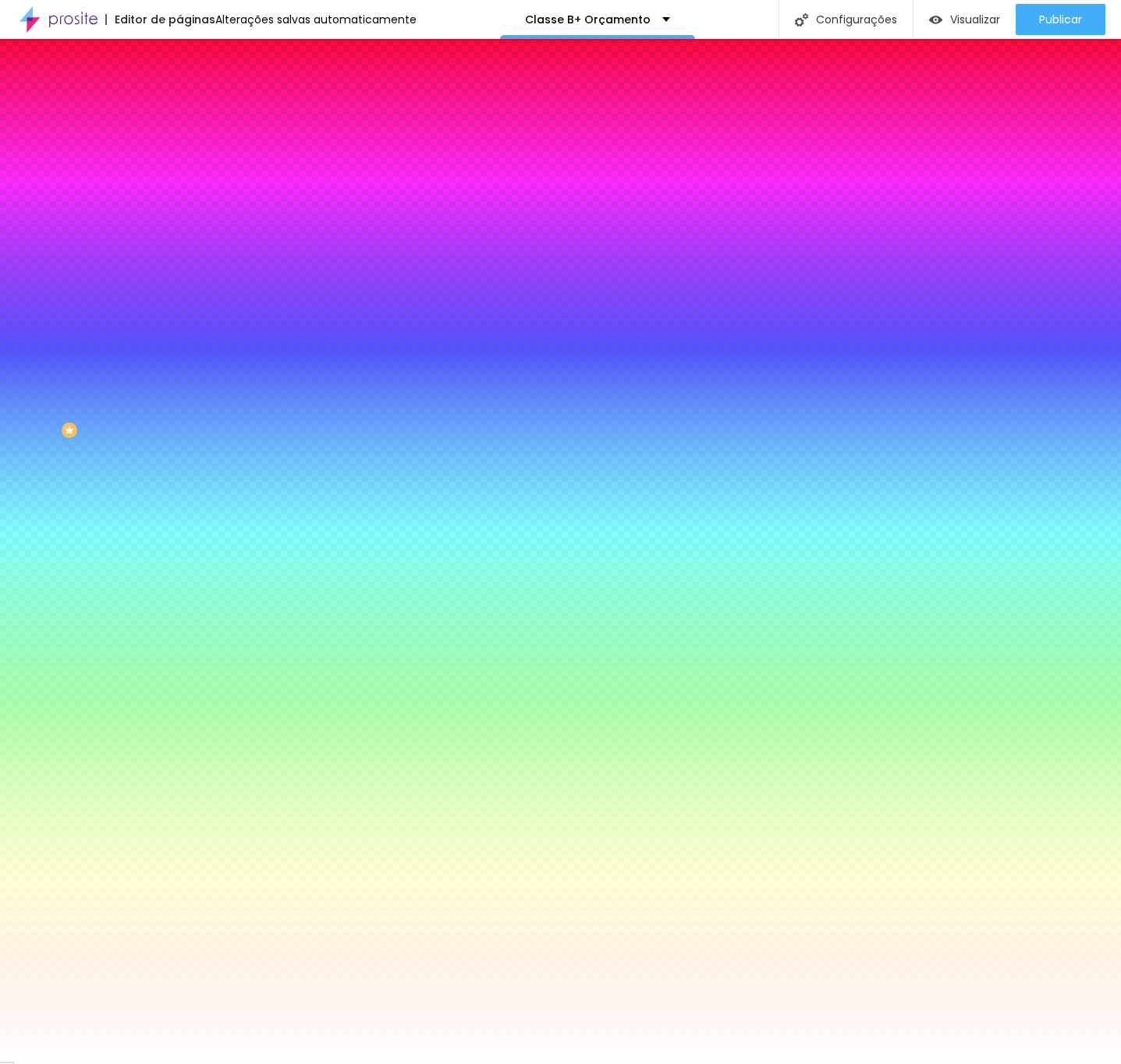
click at [179, 144] on span "Adicionar imagem" at bounding box center [229, 137] width 101 height 14
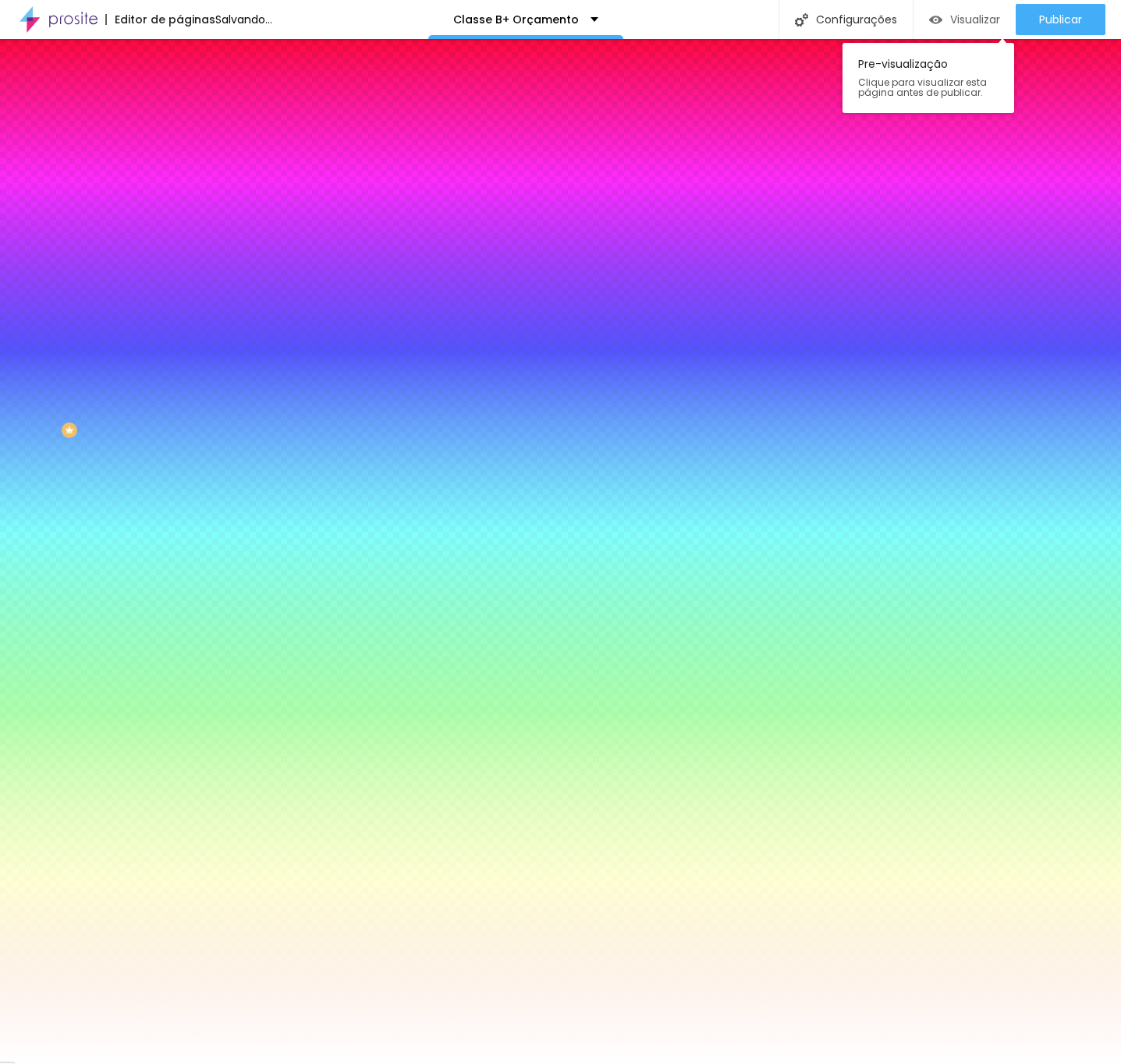
click at [964, 31] on div "Visualizar" at bounding box center [964, 20] width 71 height 31
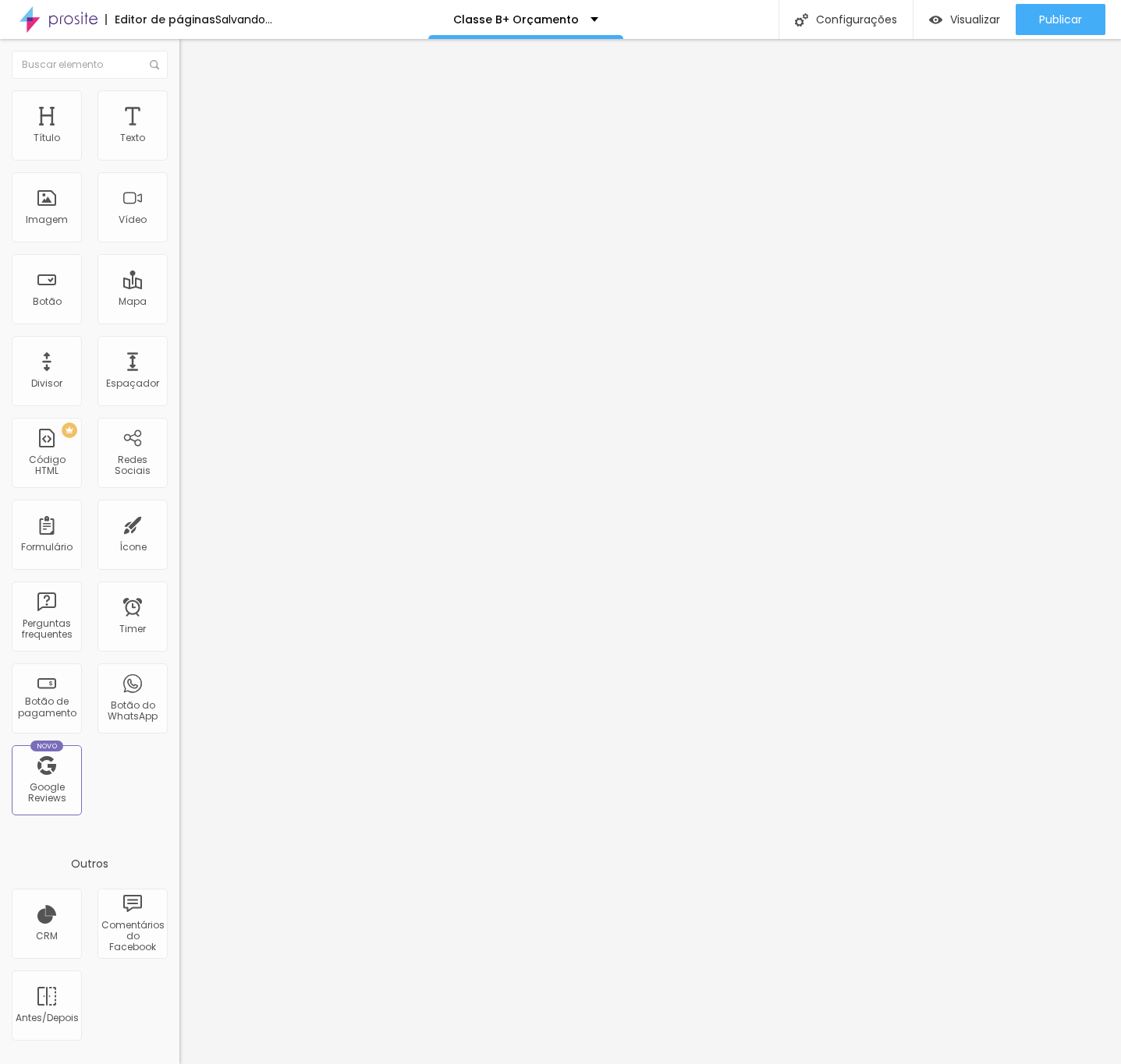
click at [179, 301] on input "30" at bounding box center [212, 309] width 67 height 17
type input "10"
type input "15"
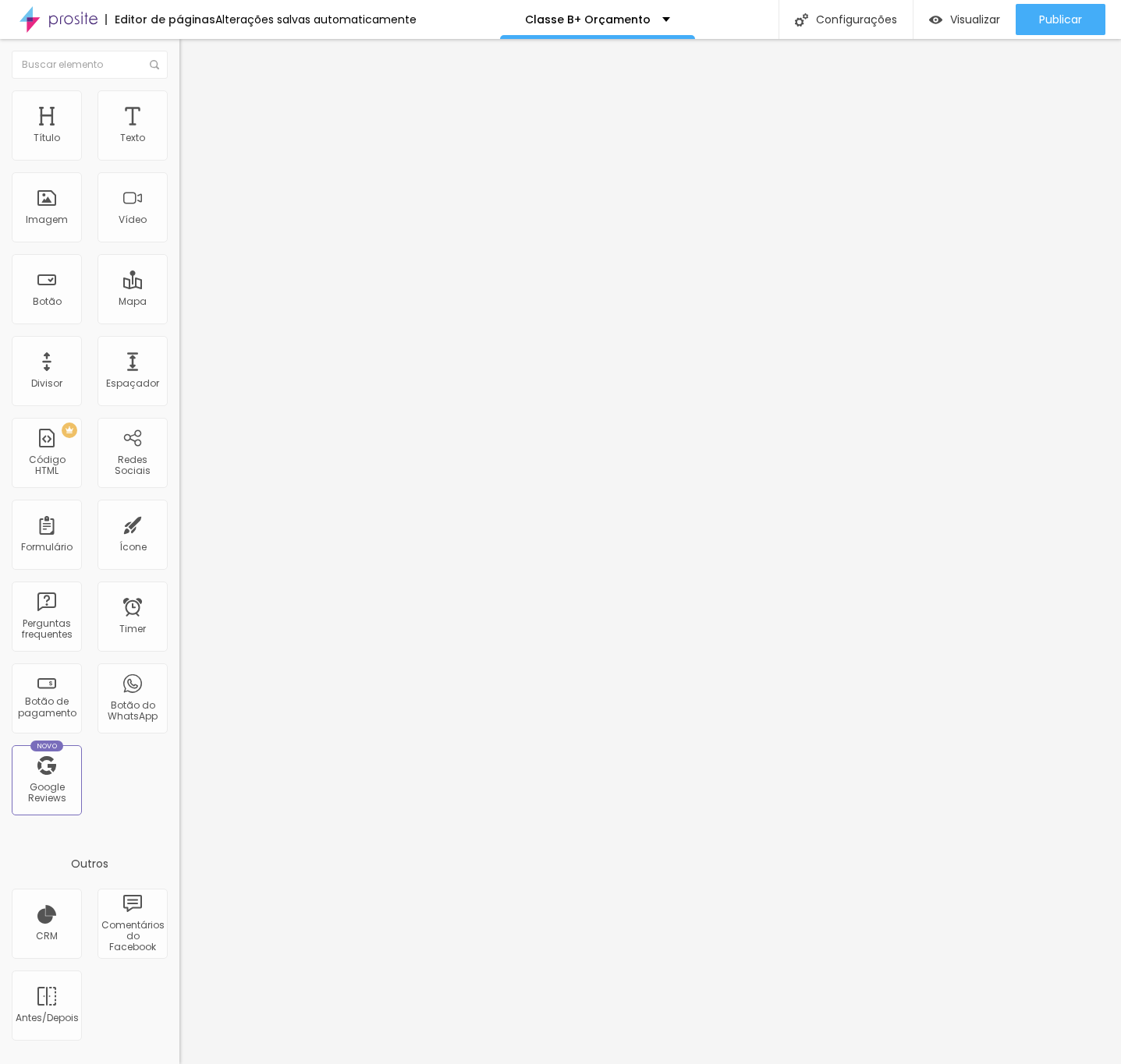
type input "150"
click at [179, 301] on input "150" at bounding box center [212, 309] width 67 height 17
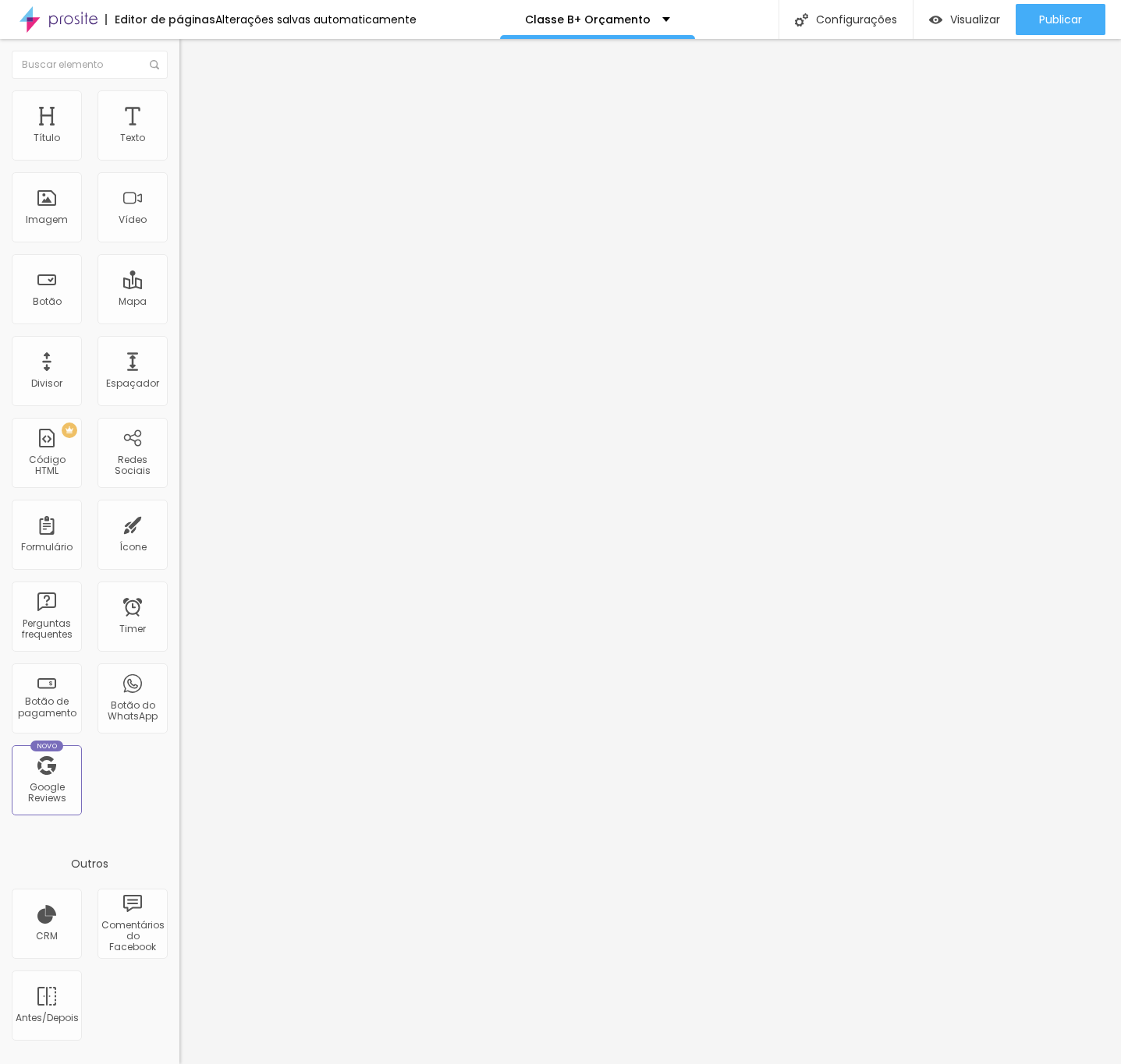
type input "10"
type input "3"
type input "35"
type input "350"
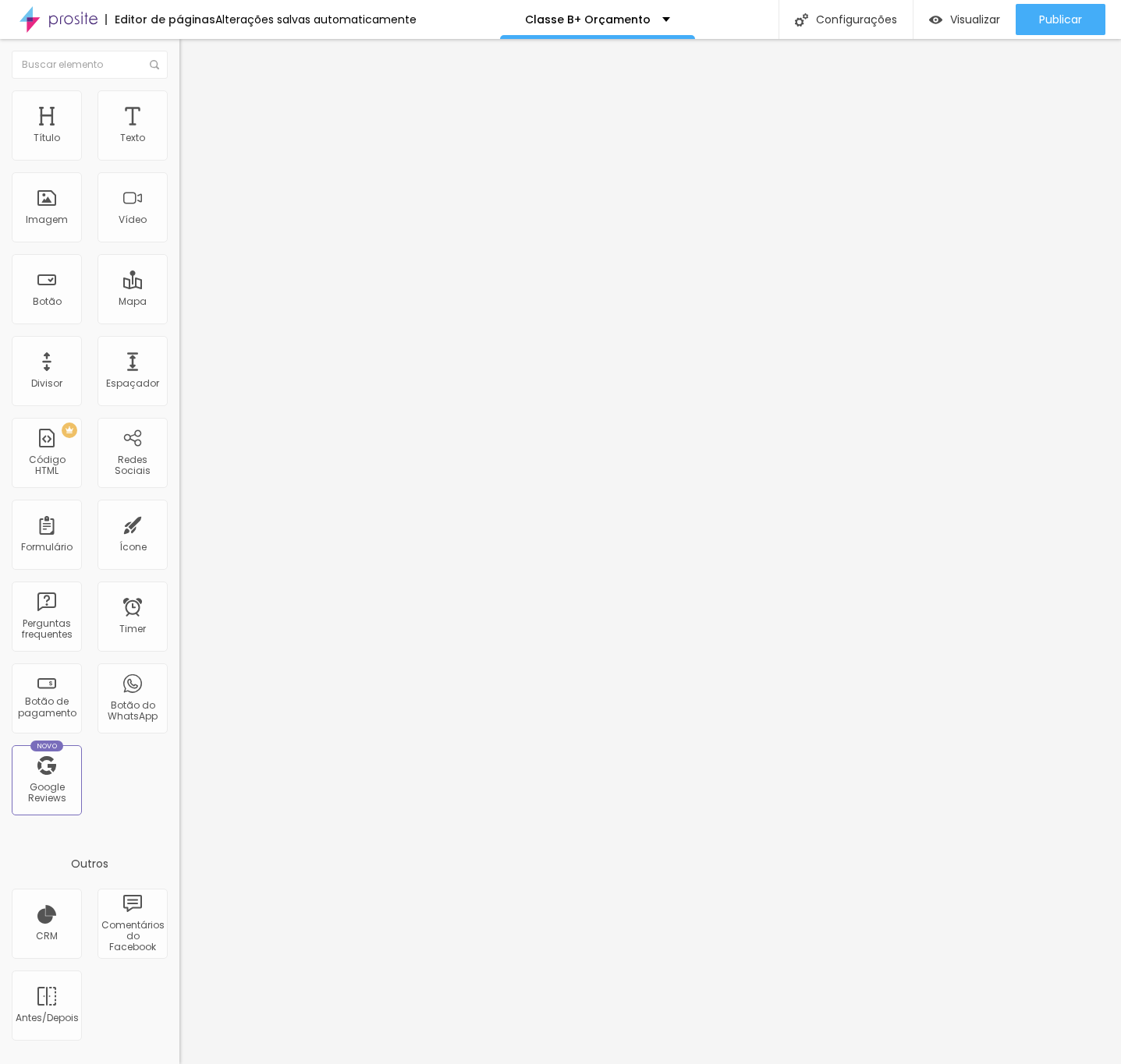
type input "350"
type input "399"
type input "500"
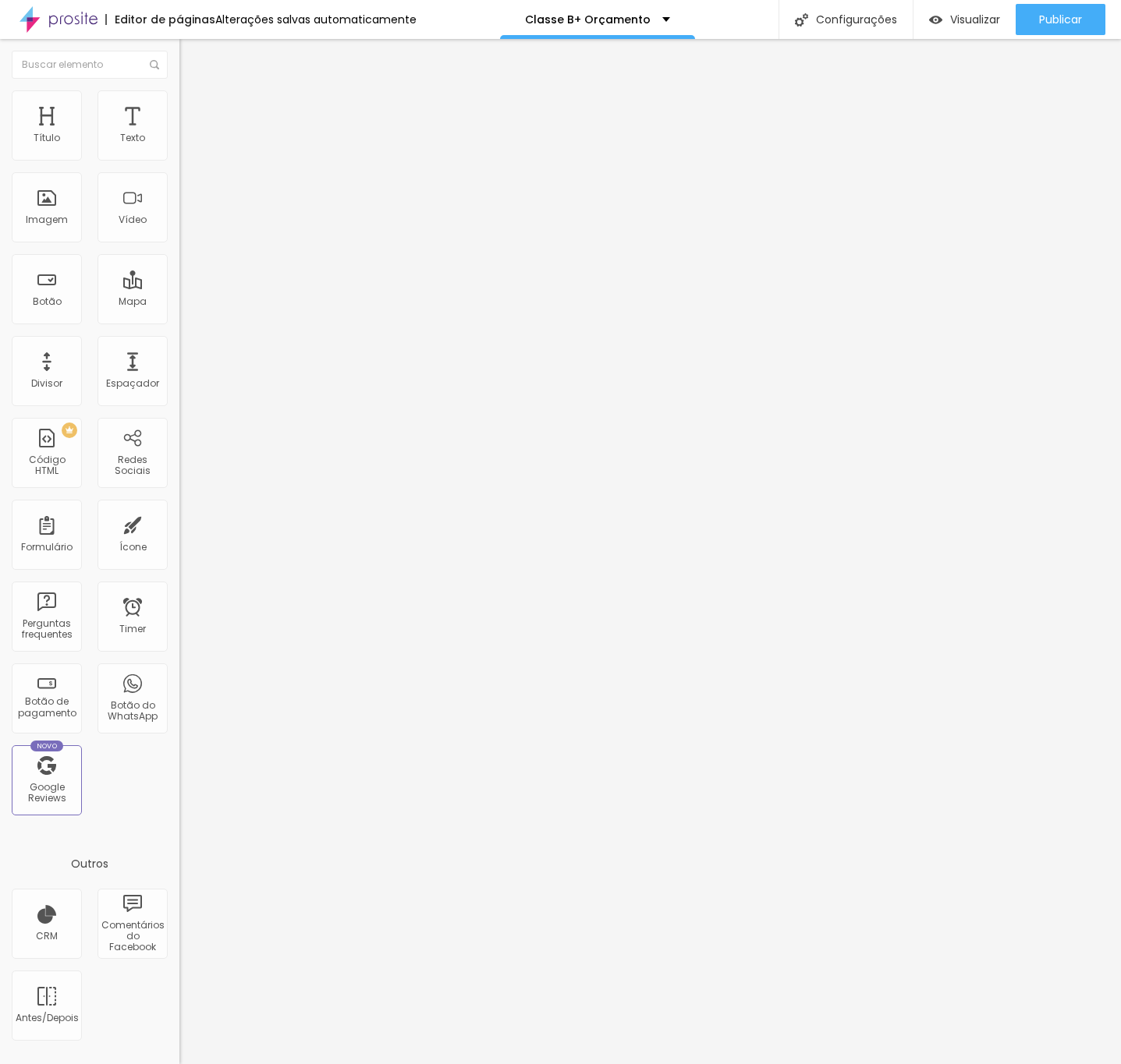
drag, startPoint x: 90, startPoint y: 157, endPoint x: 115, endPoint y: 167, distance: 26.9
type input "500"
click at [179, 287] on input "range" at bounding box center [229, 292] width 101 height 13
click at [194, 108] on span "Estilo" at bounding box center [205, 101] width 24 height 14
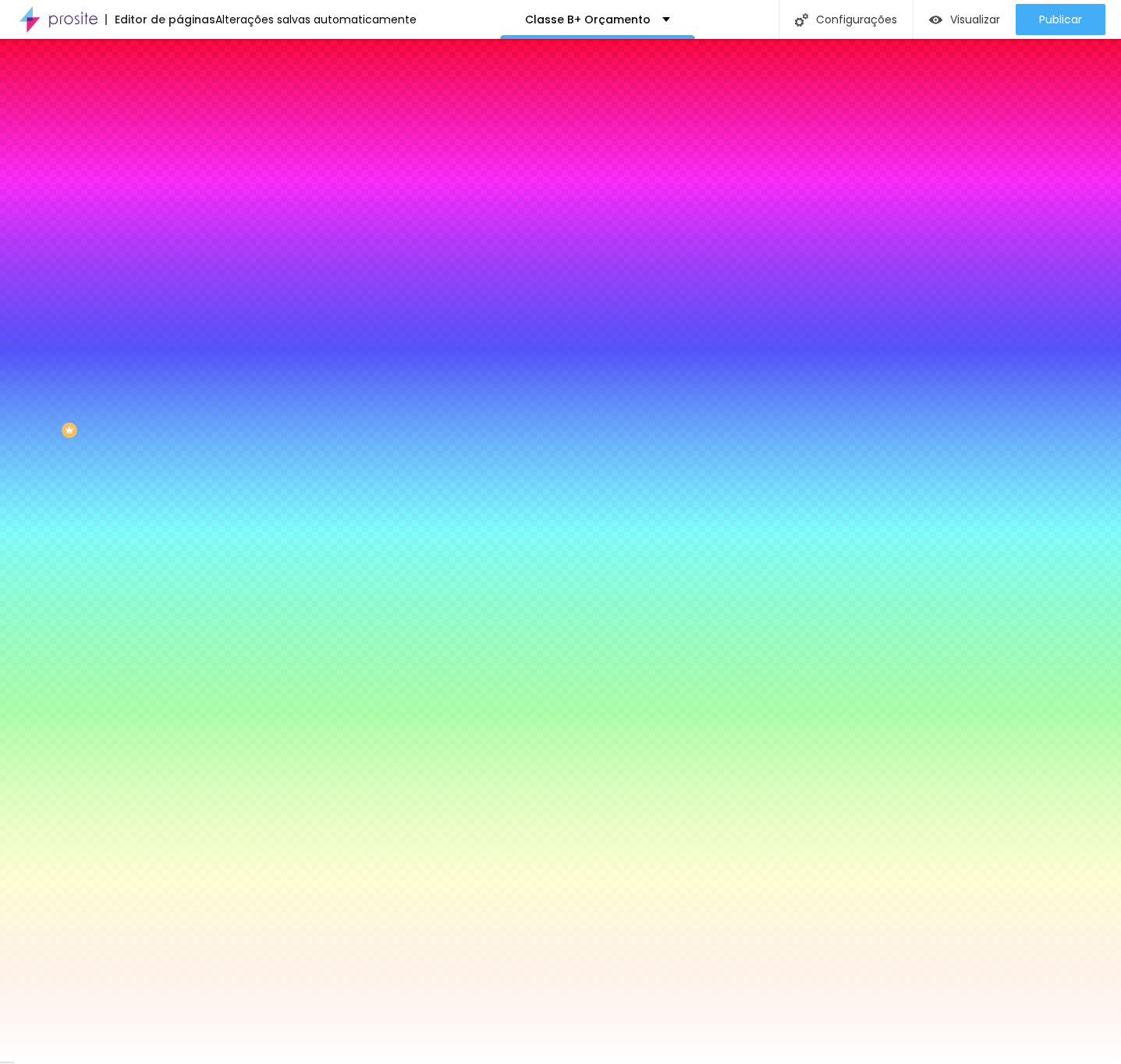
click at [179, 106] on li "Avançado" at bounding box center [268, 113] width 179 height 16
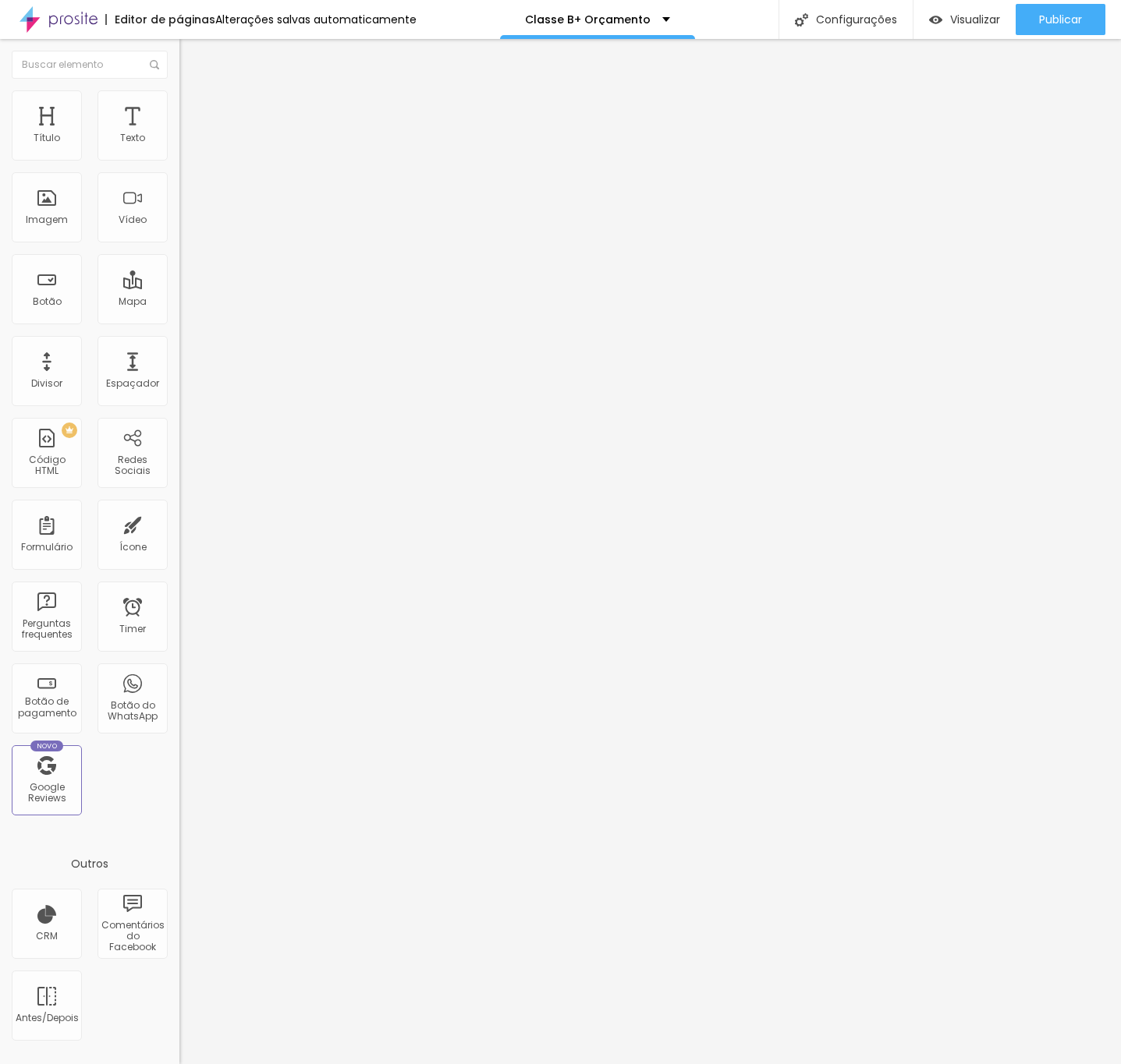
click at [194, 108] on span "Avançado" at bounding box center [219, 101] width 52 height 14
click at [179, 106] on img at bounding box center [186, 112] width 14 height 14
click at [179, 680] on div at bounding box center [268, 680] width 179 height 0
click at [179, 661] on li "Celular" at bounding box center [268, 666] width 179 height 10
click at [179, 671] on div at bounding box center [268, 671] width 179 height 0
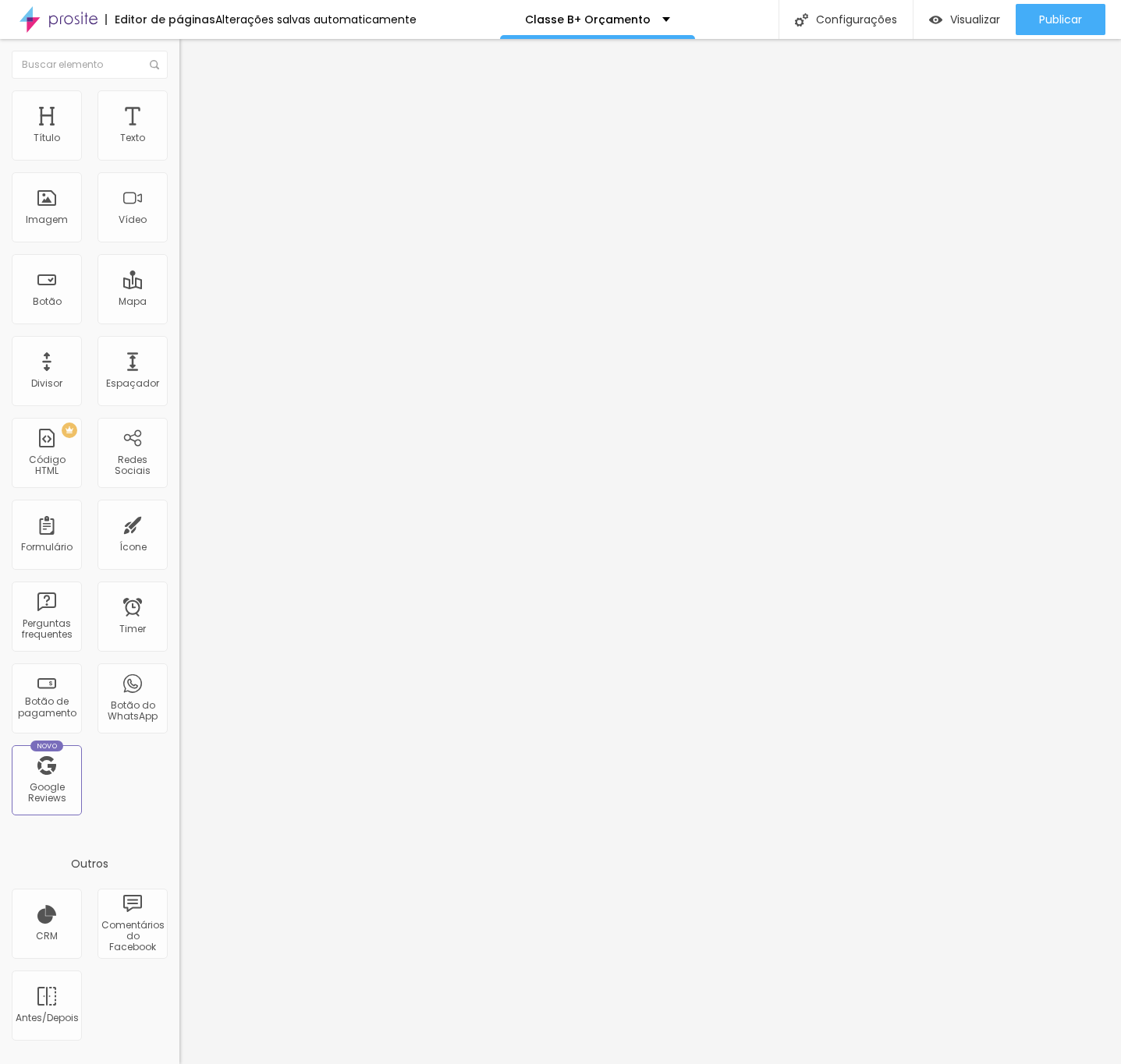
click at [179, 680] on div at bounding box center [268, 680] width 179 height 0
click at [179, 661] on li "Celular" at bounding box center [268, 666] width 179 height 10
click at [179, 671] on div at bounding box center [268, 671] width 179 height 0
click at [179, 231] on button "button" at bounding box center [190, 222] width 22 height 17
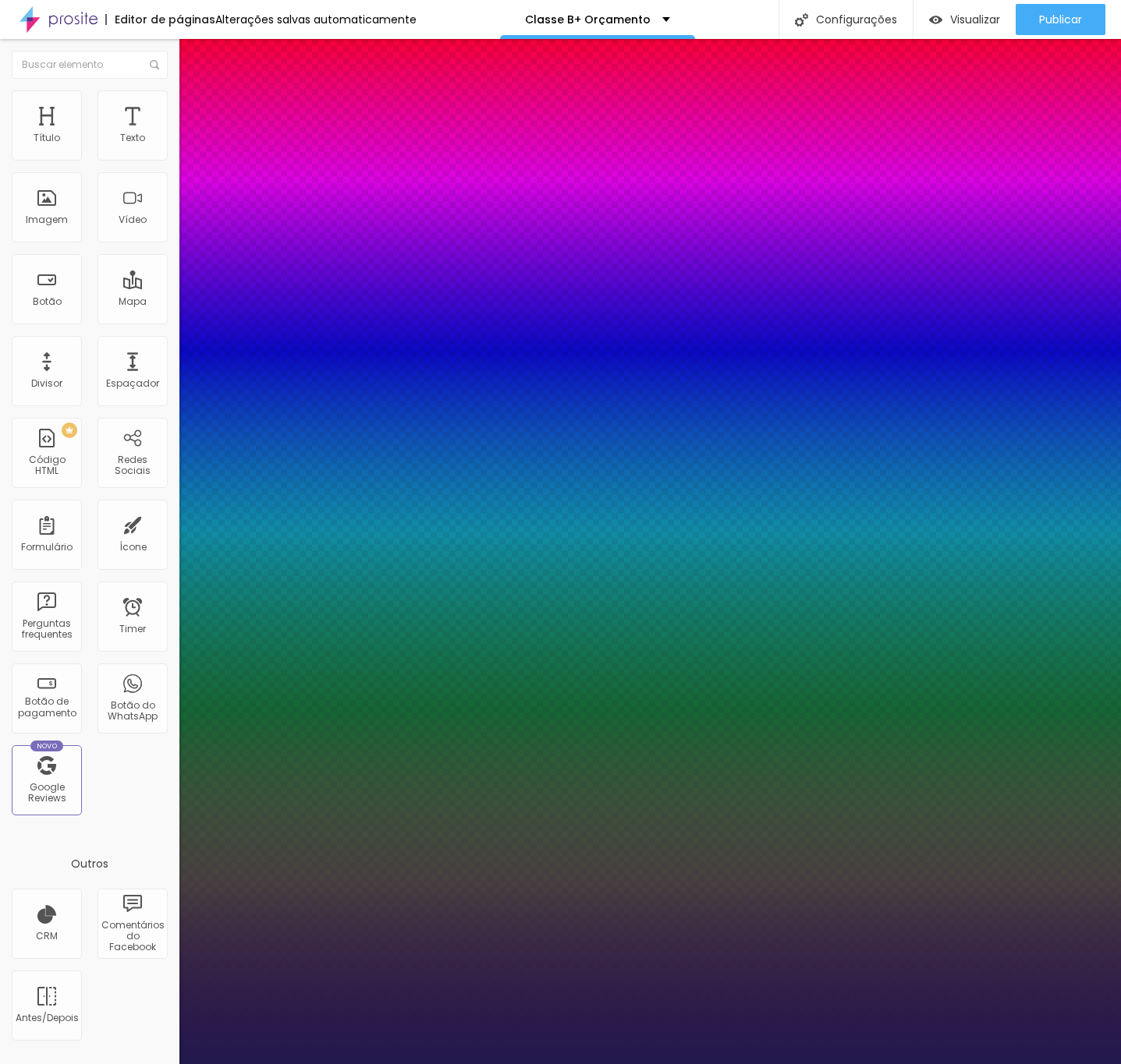
type input "1"
type input "32"
type input "1"
type input "28"
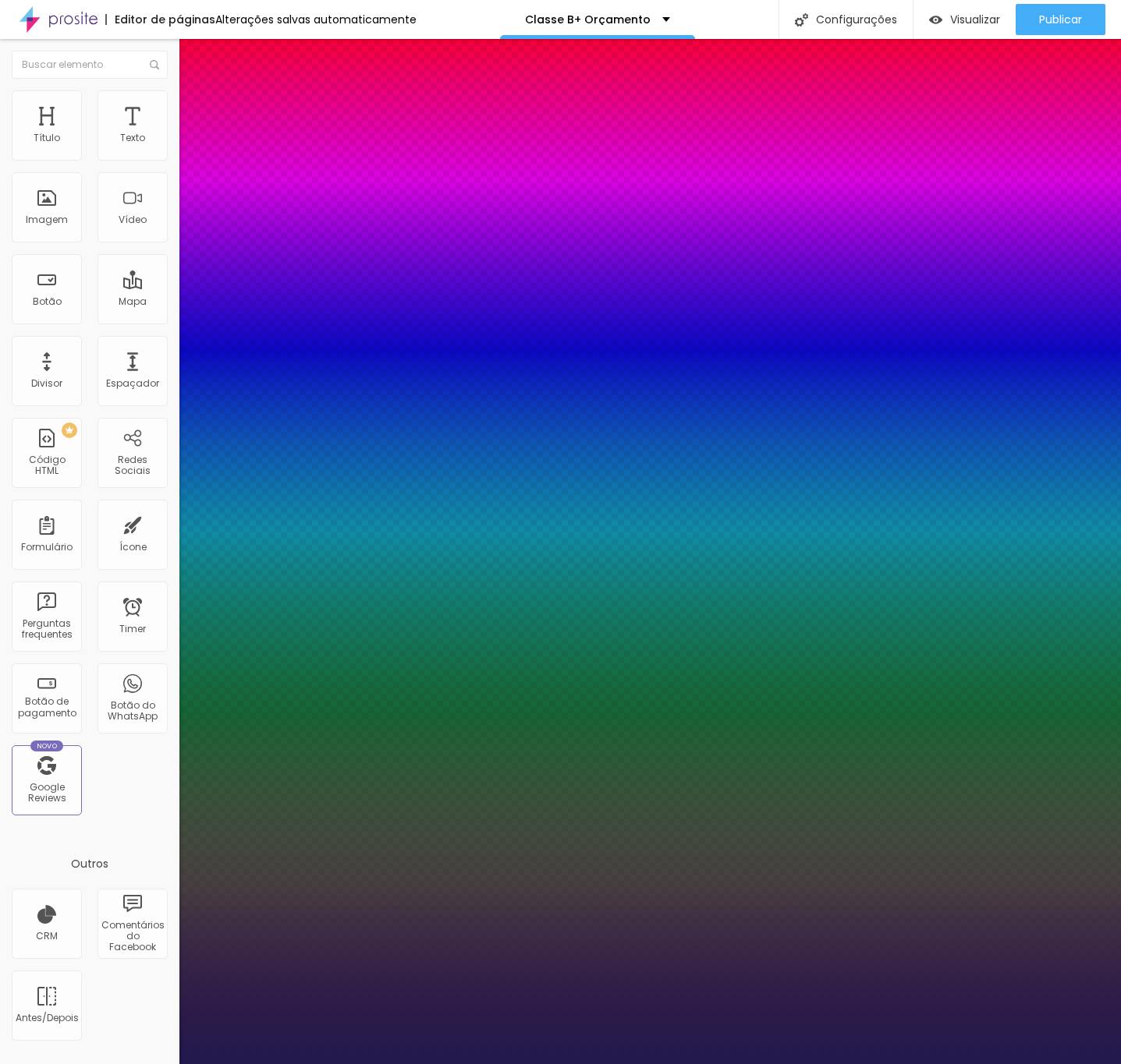
type input "28"
type input "1"
type input "27"
type input "1"
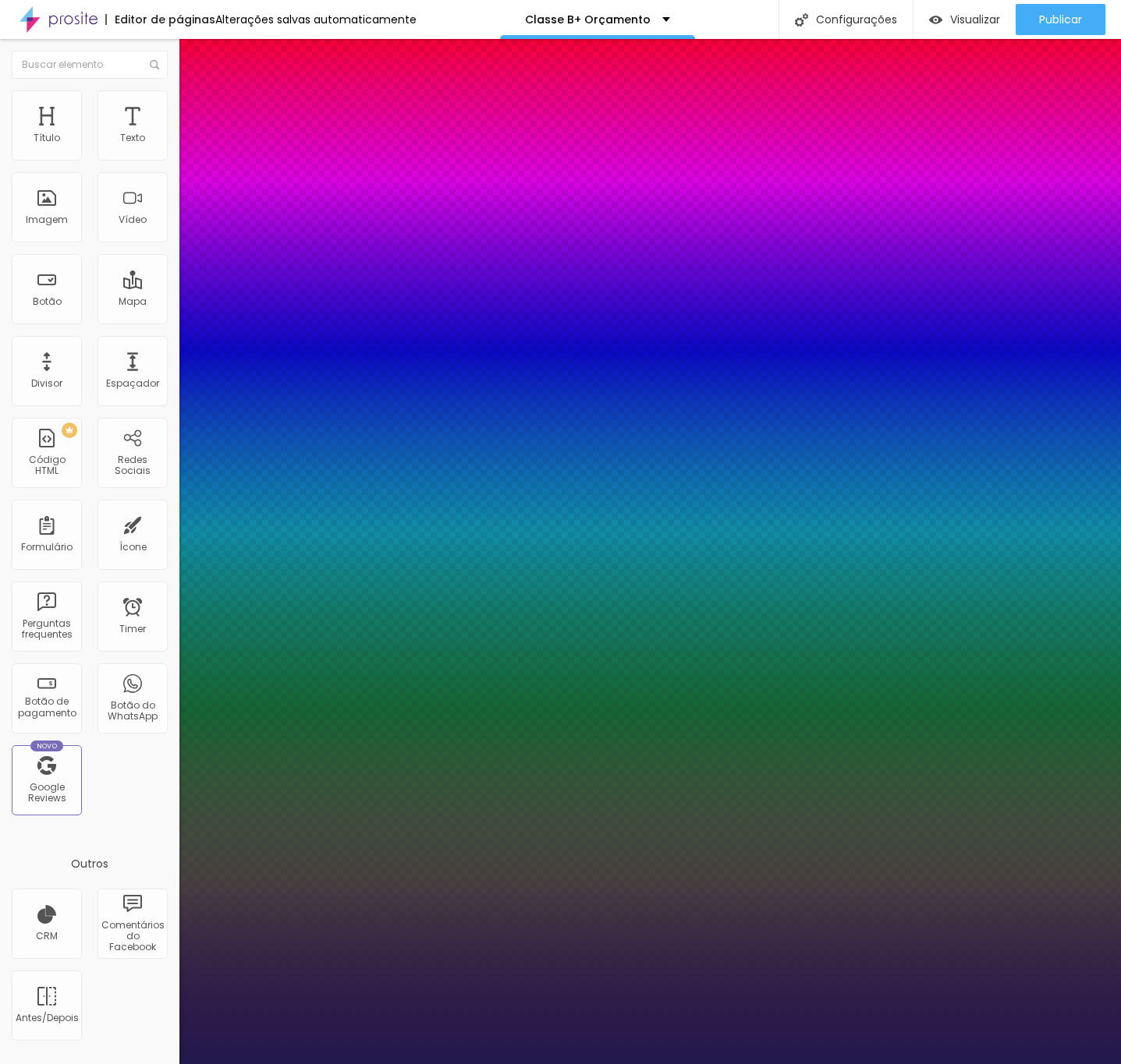
type input "26"
type input "1"
type input "24"
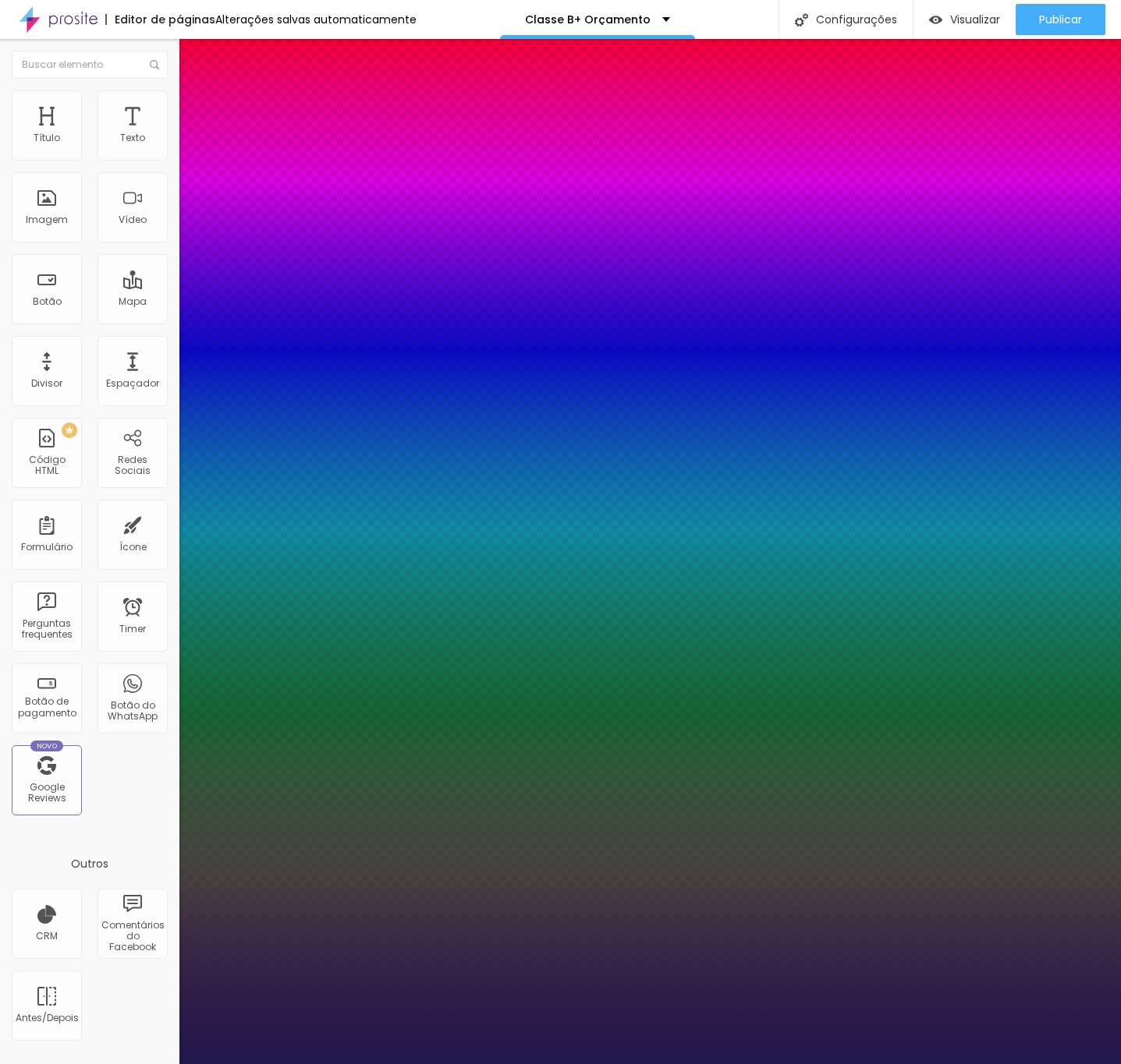
type input "1"
type input "23"
type input "1"
drag, startPoint x: 235, startPoint y: 437, endPoint x: 220, endPoint y: 437, distance: 15.0
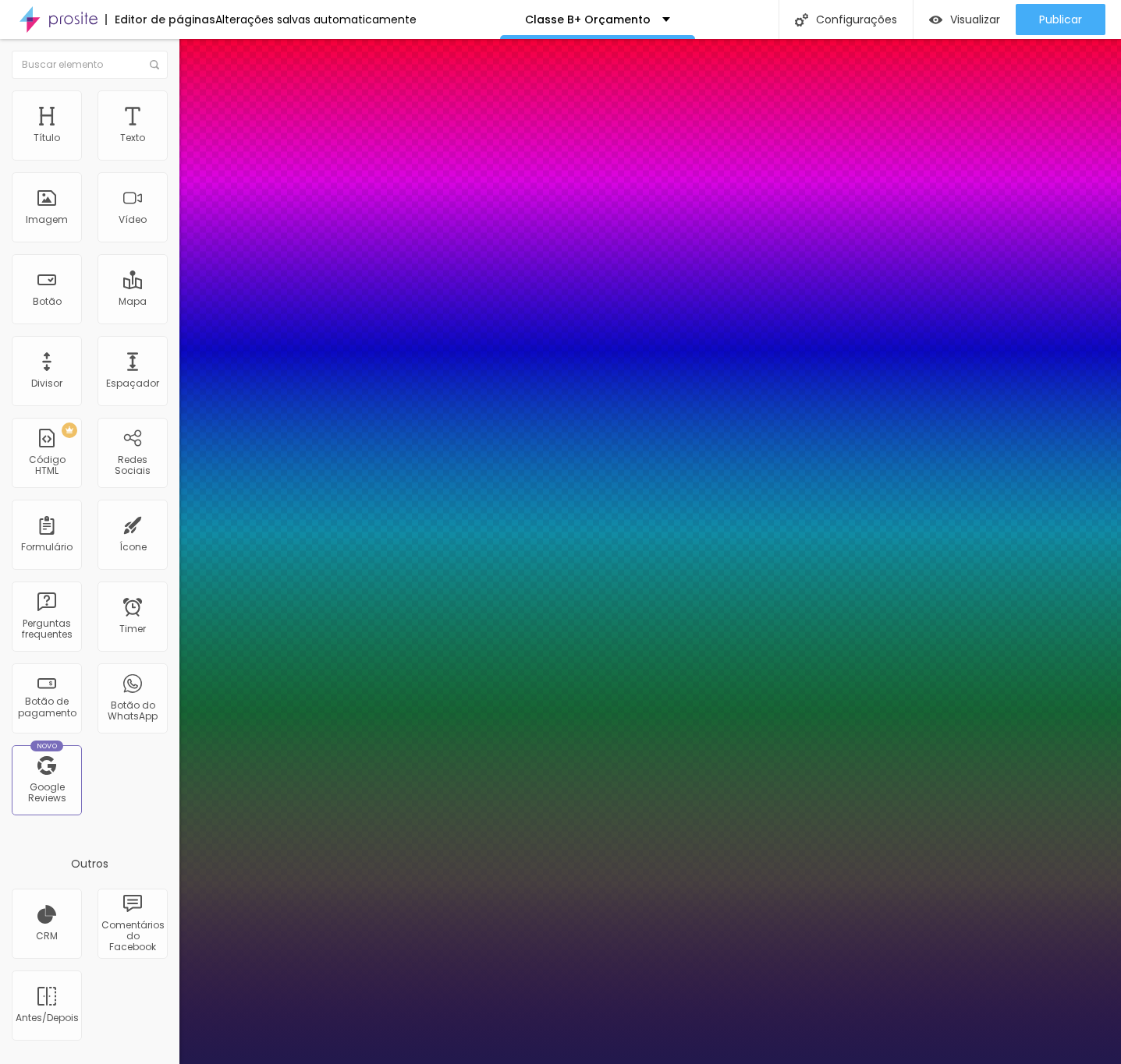
type input "23"
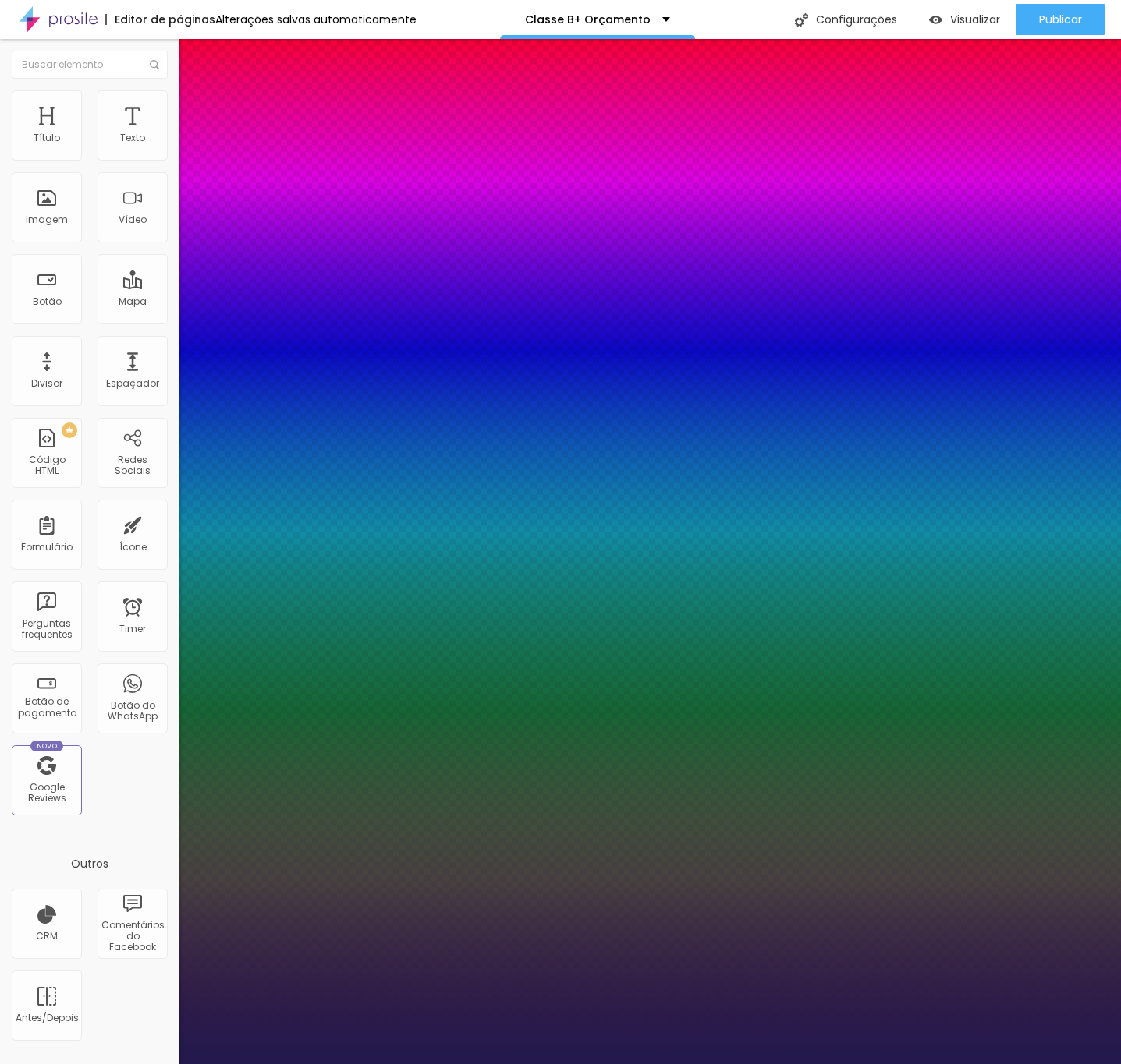
type input "1"
type input "8"
type input "2"
type input "1"
type input "25"
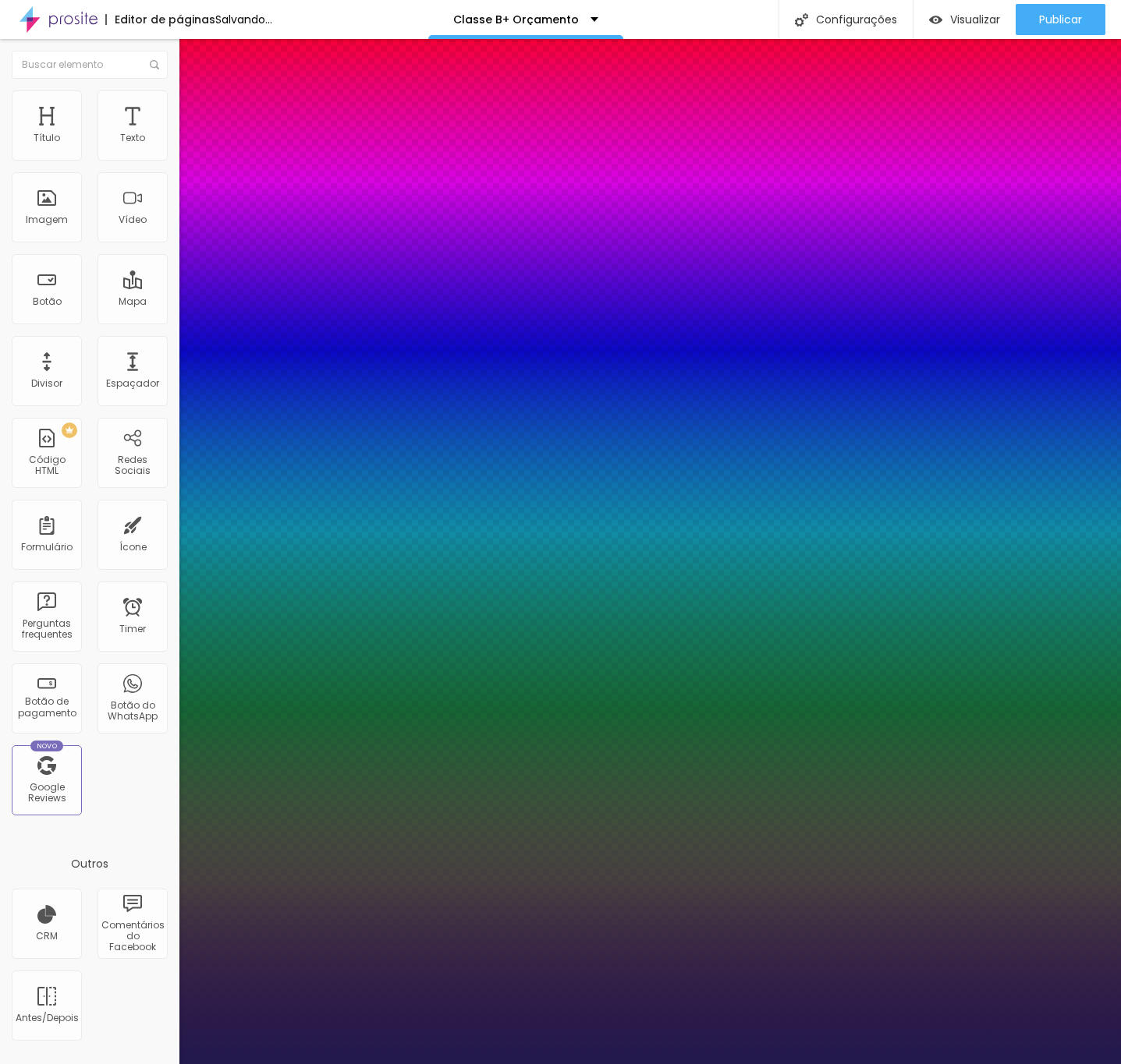
type input "25"
type input "1"
type input "25"
click at [756, 1064] on div at bounding box center [560, 1064] width 1121 height 0
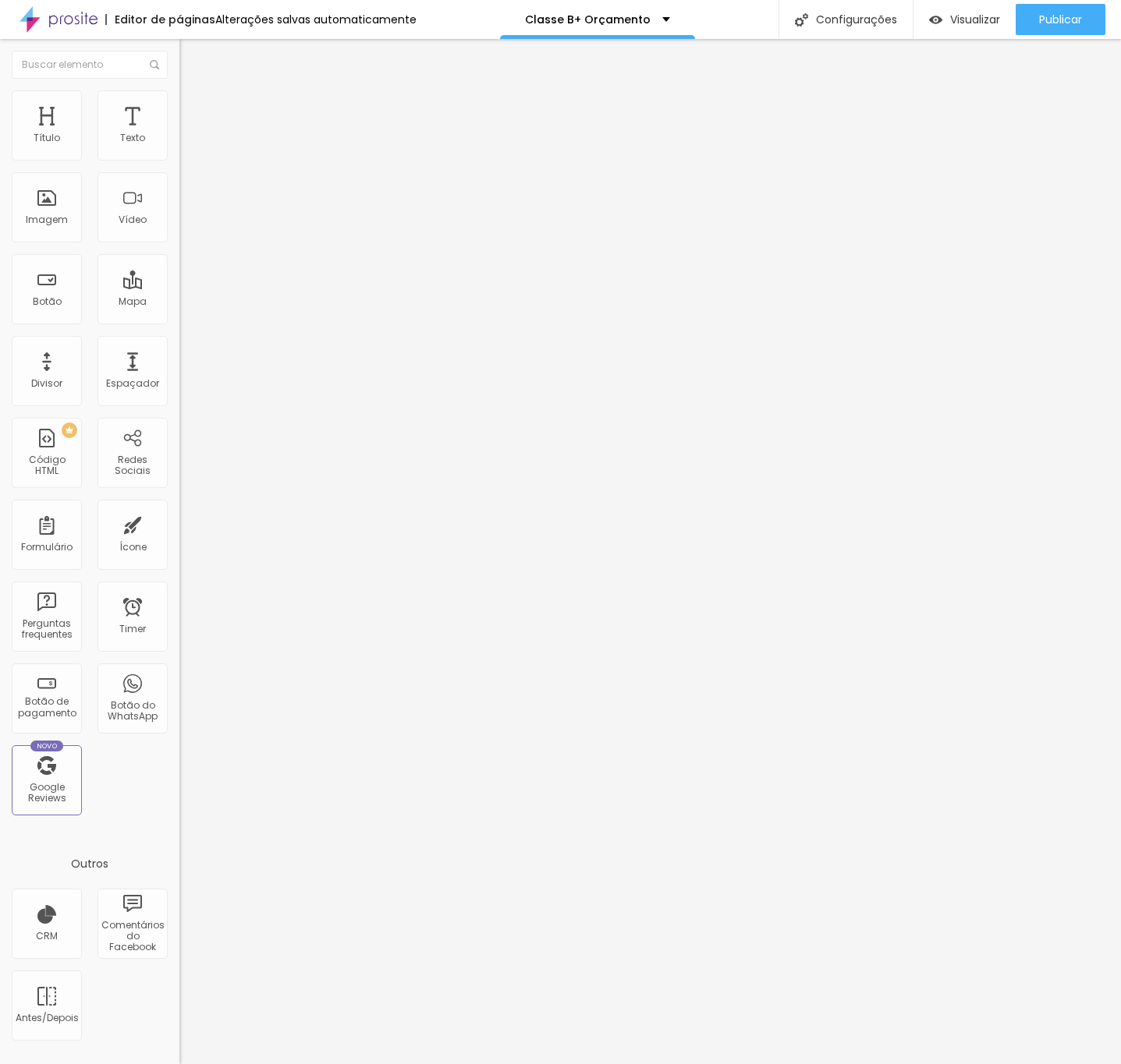
click at [179, 96] on li "Avançado" at bounding box center [268, 98] width 179 height 16
click at [179, 71] on button "Editar Seção" at bounding box center [268, 57] width 179 height 36
click at [179, 106] on li "Avançado" at bounding box center [268, 113] width 179 height 16
click at [179, 689] on div at bounding box center [268, 689] width 179 height 0
click at [179, 680] on div at bounding box center [268, 680] width 179 height 0
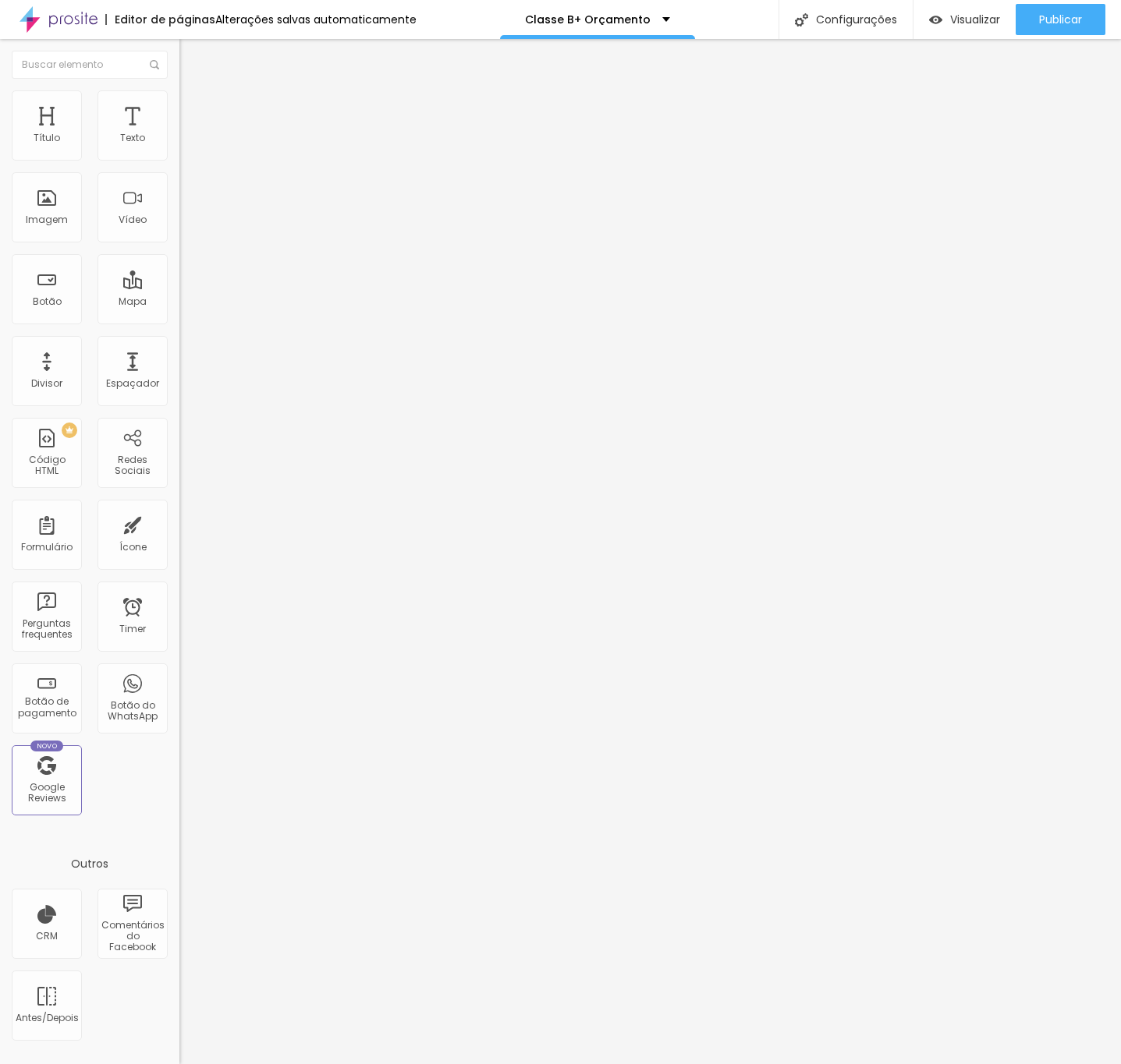
click at [179, 671] on div at bounding box center [268, 671] width 179 height 0
click at [179, 103] on ul "Conteúdo Estilo Avançado" at bounding box center [268, 99] width 179 height 47
click at [194, 106] on span "Estilo" at bounding box center [205, 101] width 24 height 14
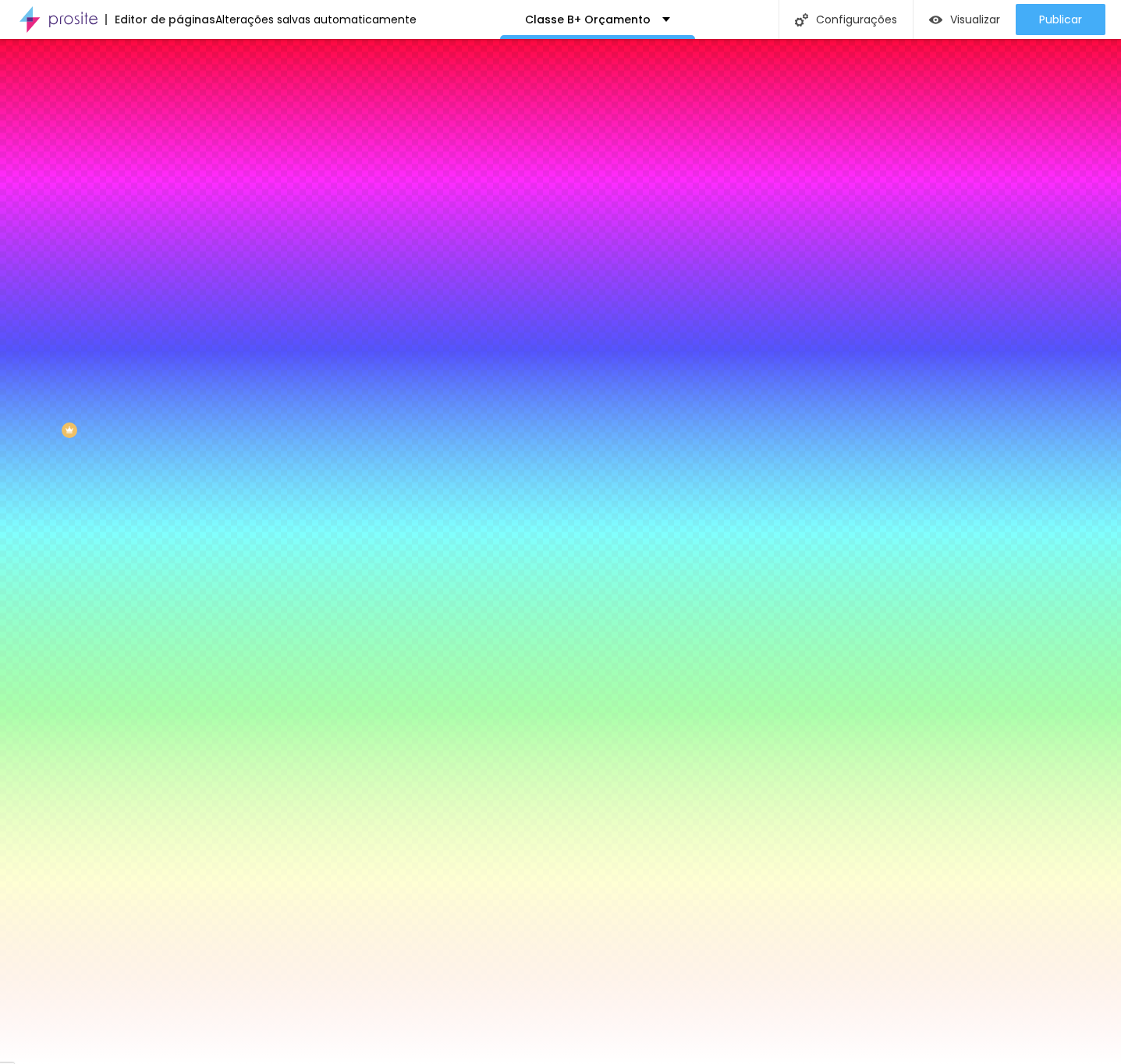
click at [179, 117] on li "Avançado" at bounding box center [268, 113] width 179 height 16
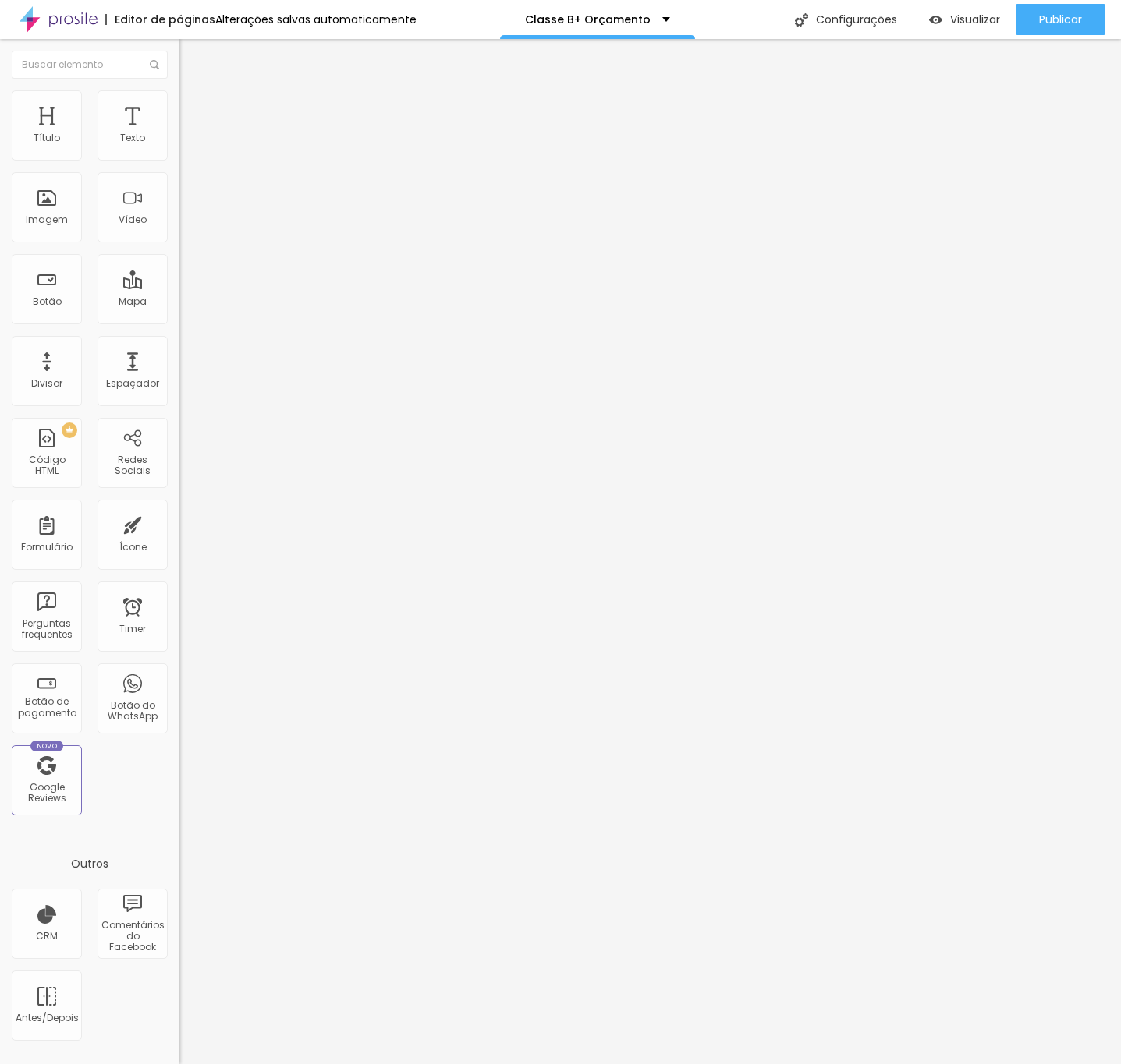
click at [179, 680] on div at bounding box center [268, 680] width 179 height 0
click at [179, 661] on li "Celular" at bounding box center [268, 666] width 179 height 10
click at [179, 671] on div at bounding box center [268, 671] width 179 height 0
click at [179, 106] on img at bounding box center [186, 112] width 14 height 14
click at [179, 680] on div at bounding box center [268, 680] width 179 height 0
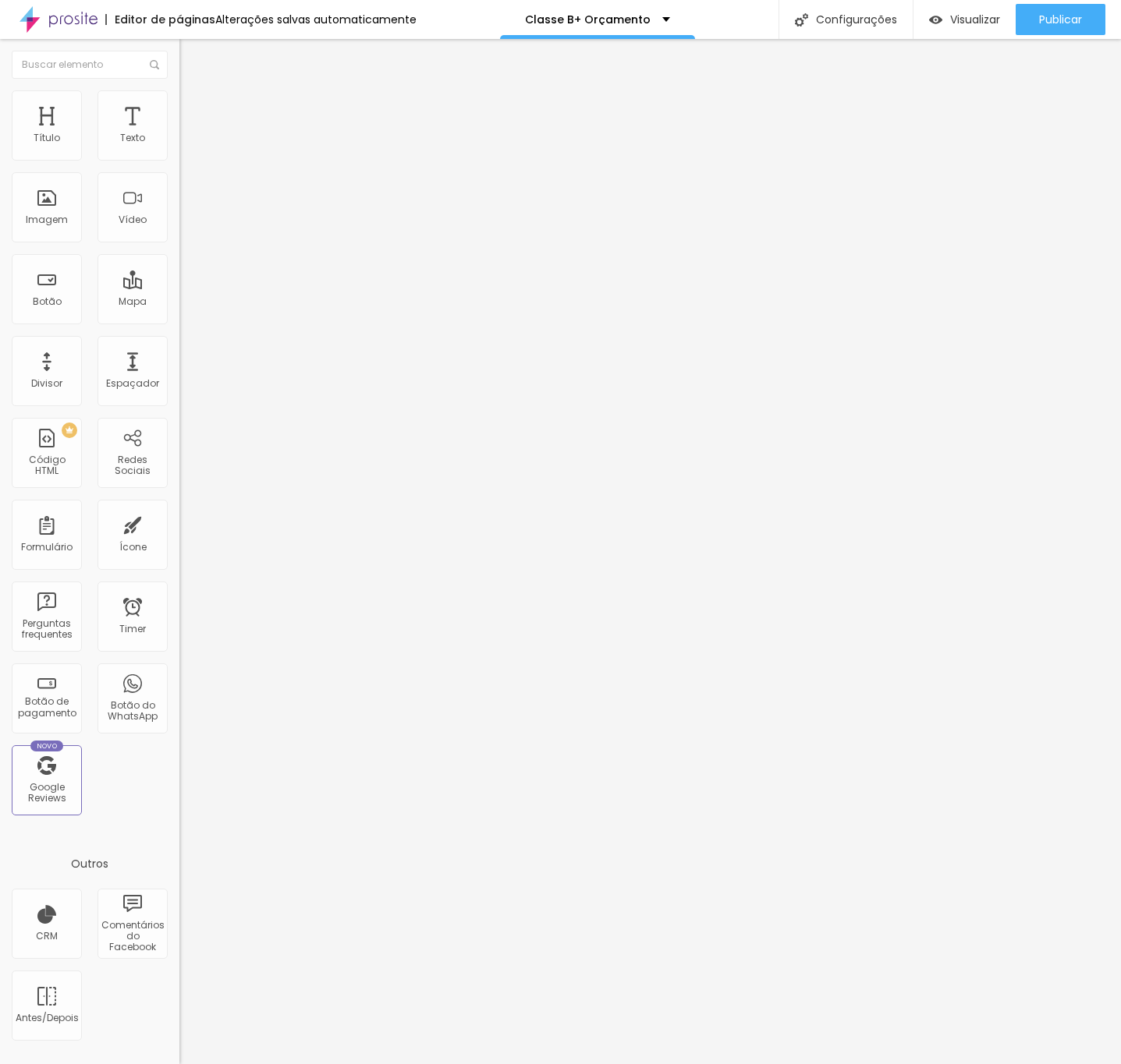
click at [179, 689] on div at bounding box center [268, 689] width 179 height 0
click at [179, 671] on div at bounding box center [268, 671] width 179 height 0
click at [946, 25] on div "Visualizar" at bounding box center [964, 21] width 71 height 14
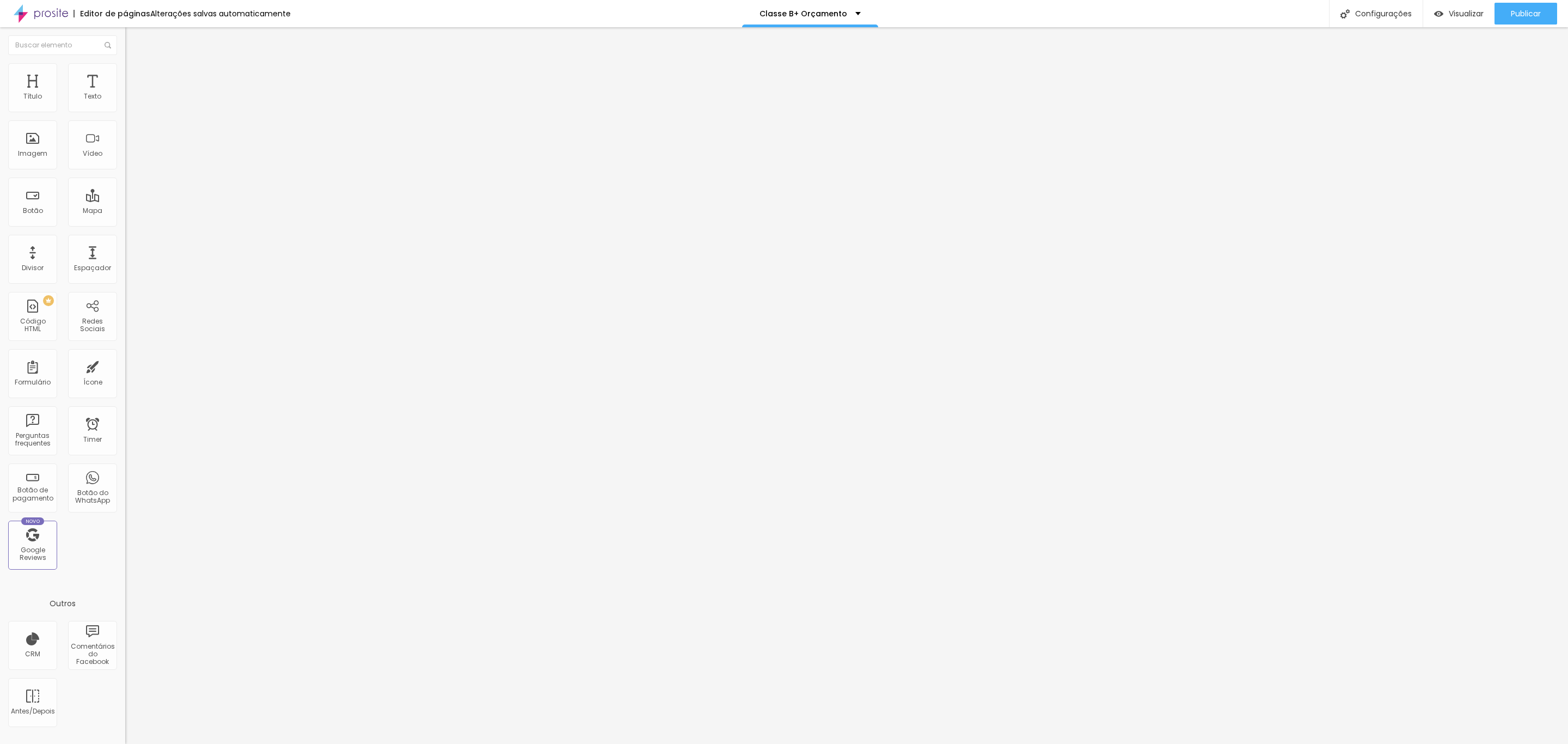
click at [125, 74] on li "Avançado" at bounding box center [187, 79] width 125 height 11
click at [125, 482] on div at bounding box center [187, 482] width 125 height 0
click at [135, 77] on span "Avançado" at bounding box center [153, 81] width 36 height 10
click at [125, 161] on button "button" at bounding box center [132, 155] width 15 height 12
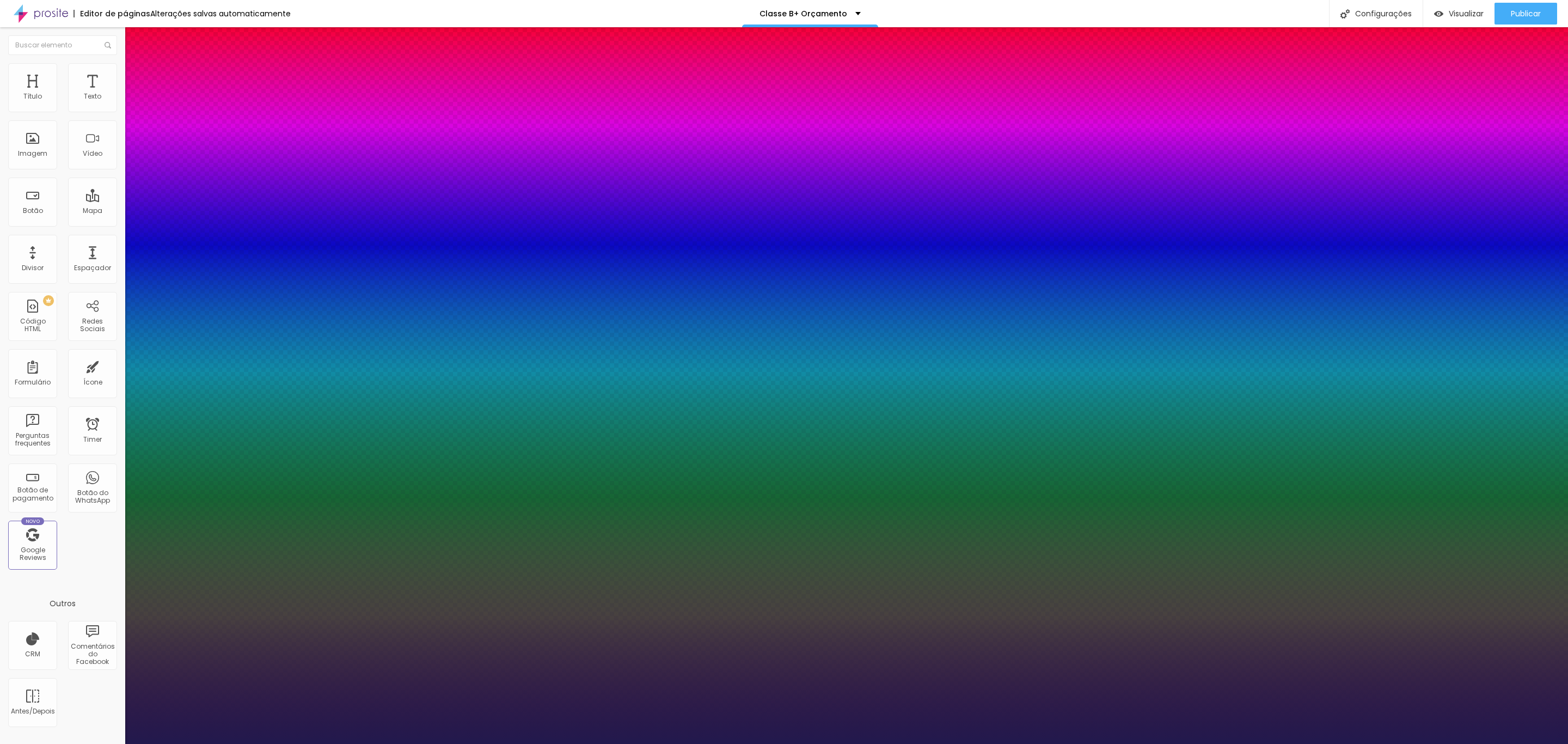
type input "1"
type input "8"
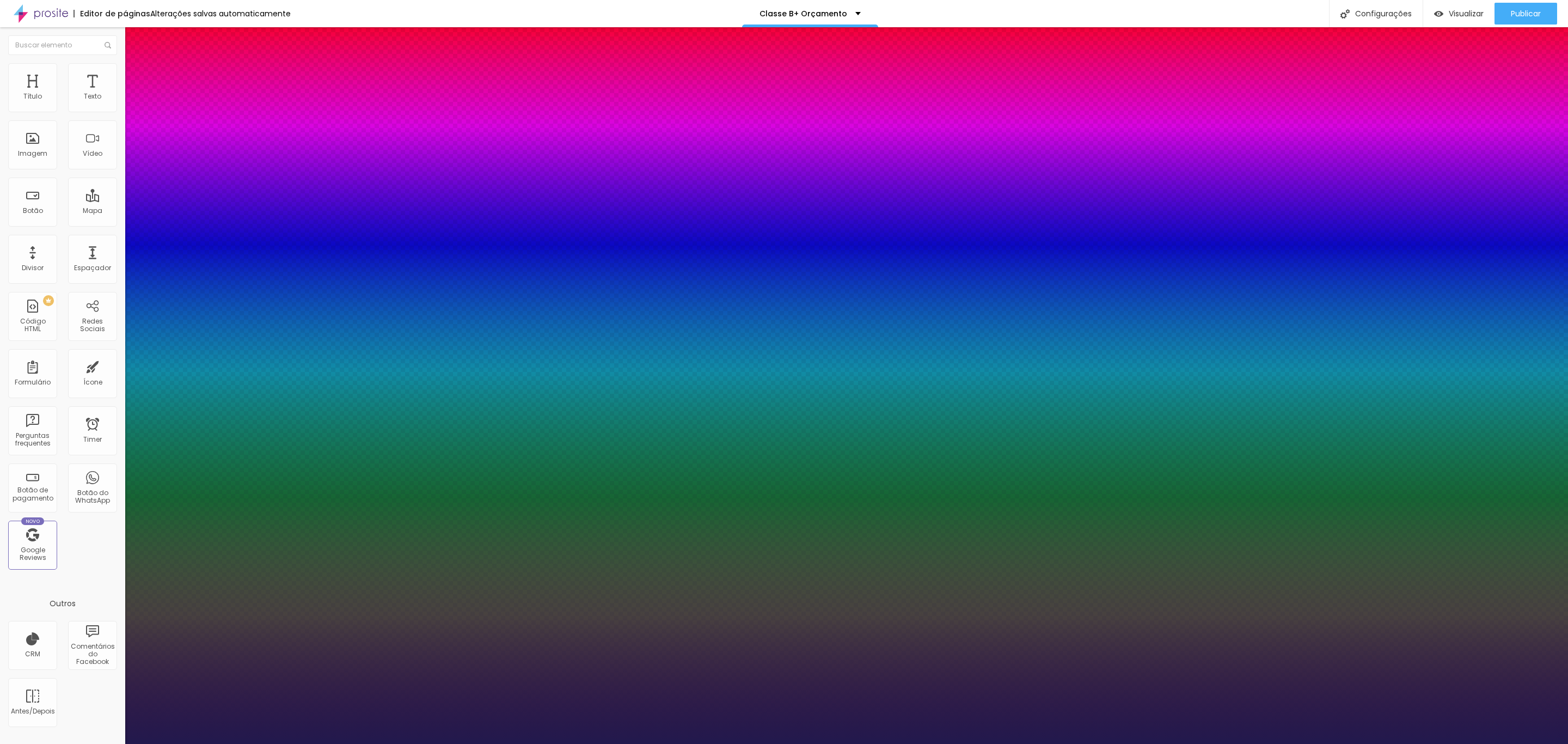
type input "2"
type input "1"
type input "25"
type input "1"
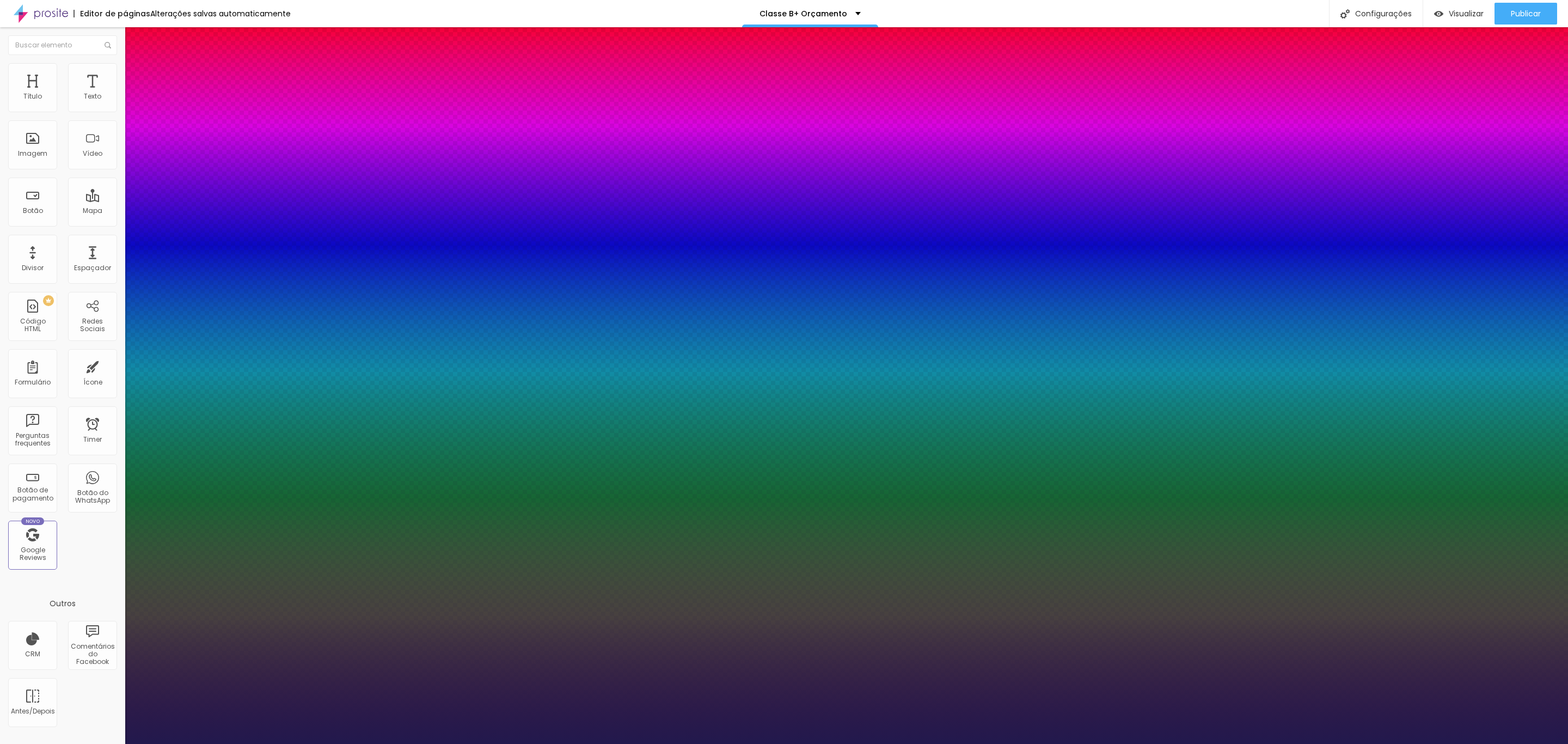
type input "25"
click at [321, 743] on div at bounding box center [784, 744] width 1568 height 0
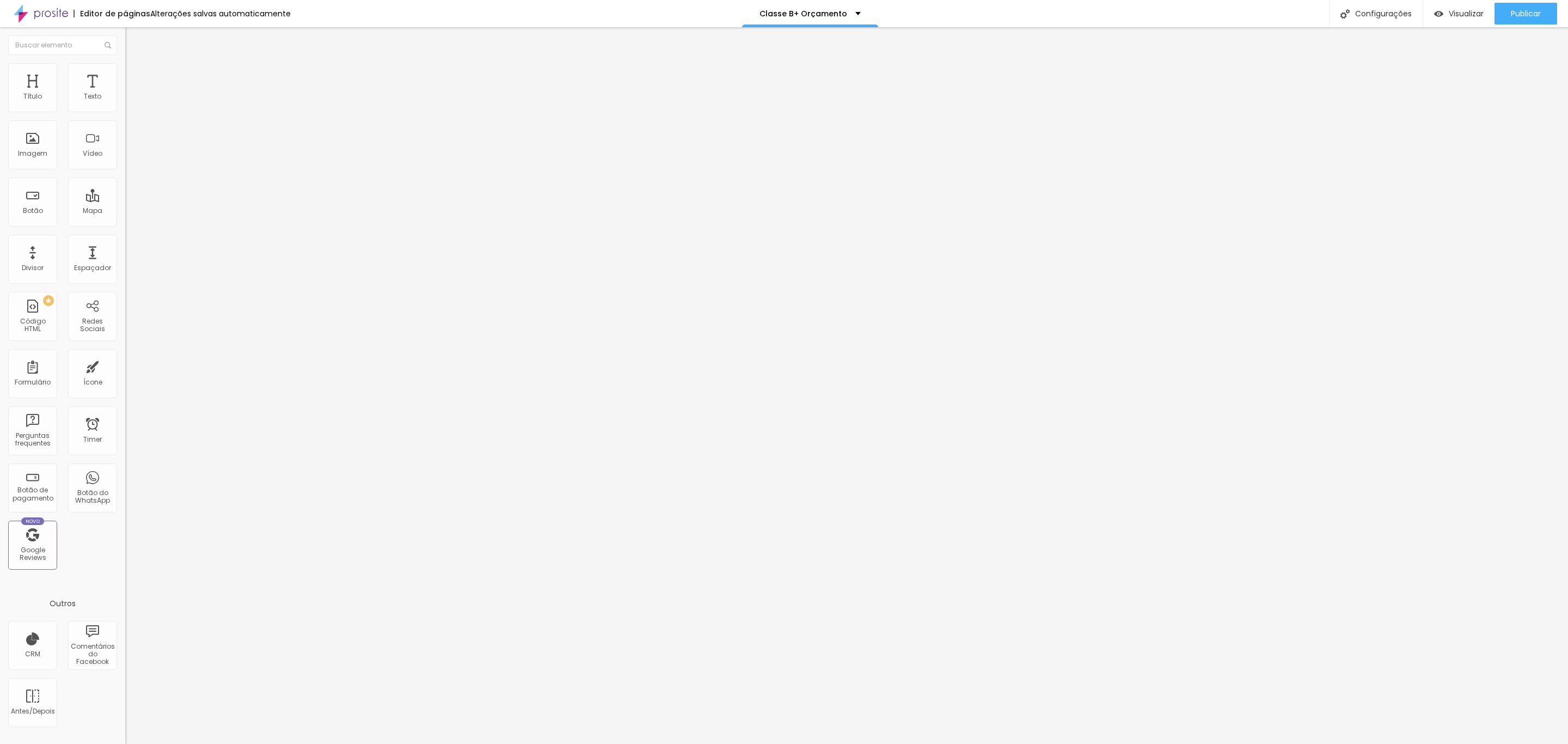
click at [133, 43] on img "button" at bounding box center [137, 40] width 9 height 9
click at [125, 161] on button "button" at bounding box center [132, 155] width 15 height 12
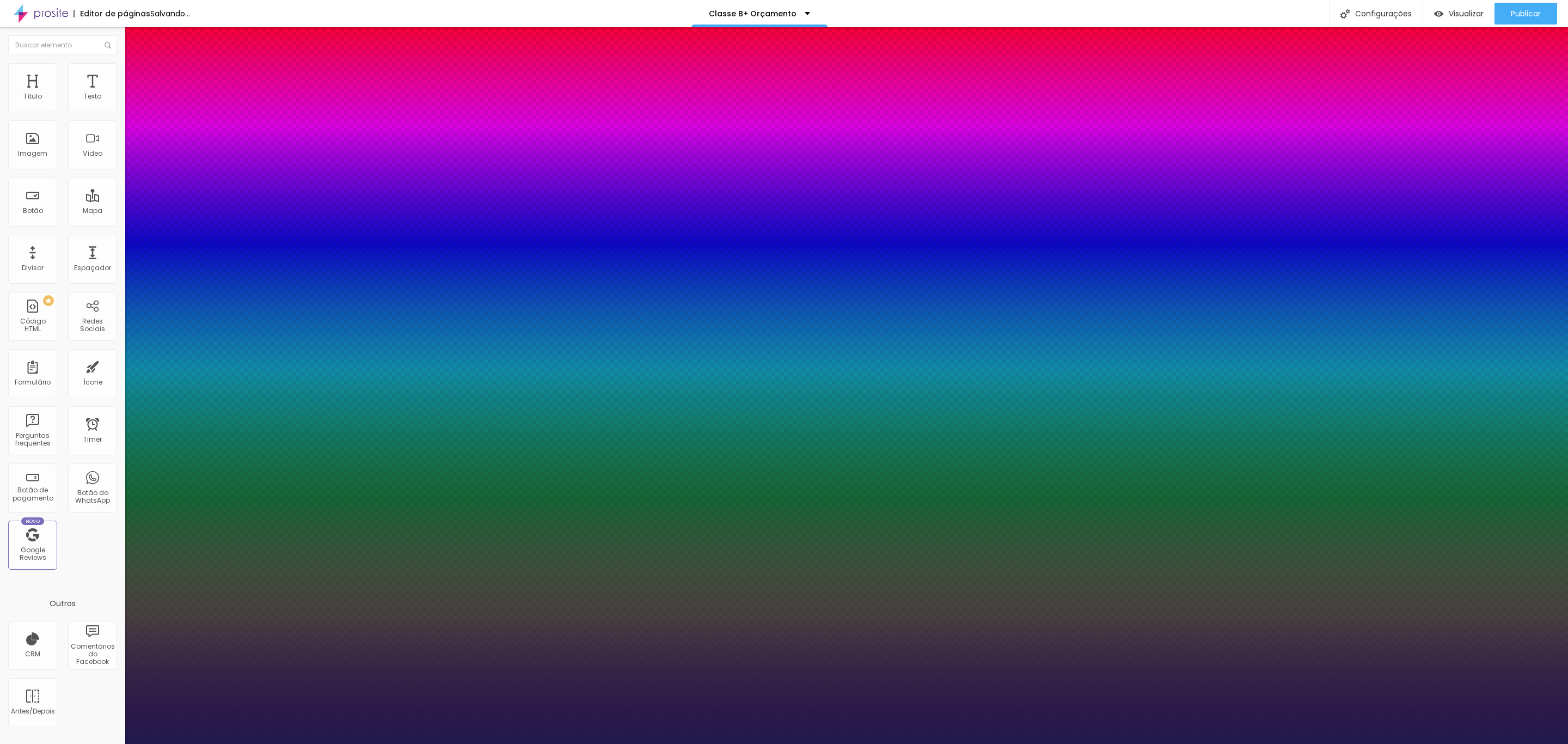
type input "1"
type input "8"
type input "2"
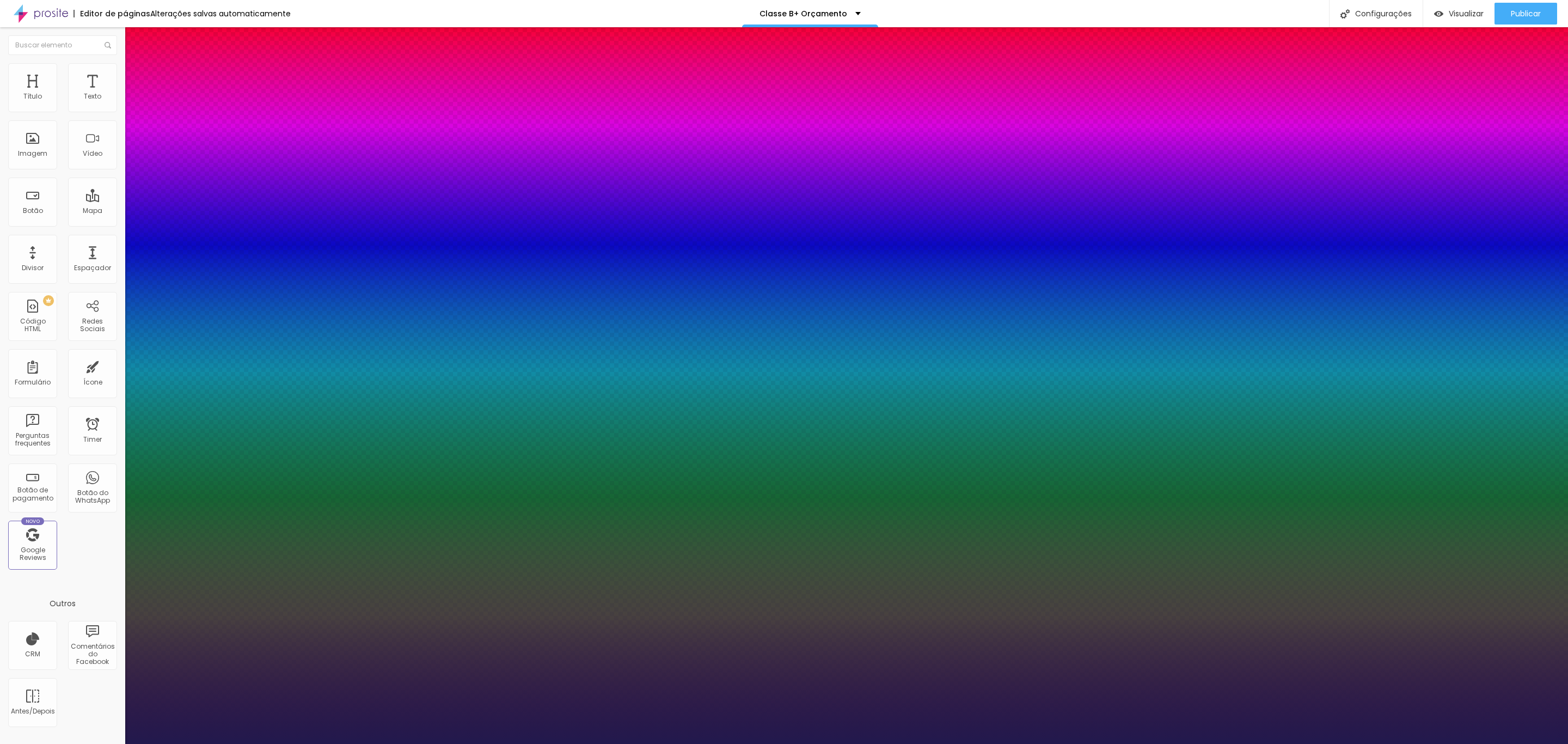
type input "1"
type input "25"
type input "1"
type input "25"
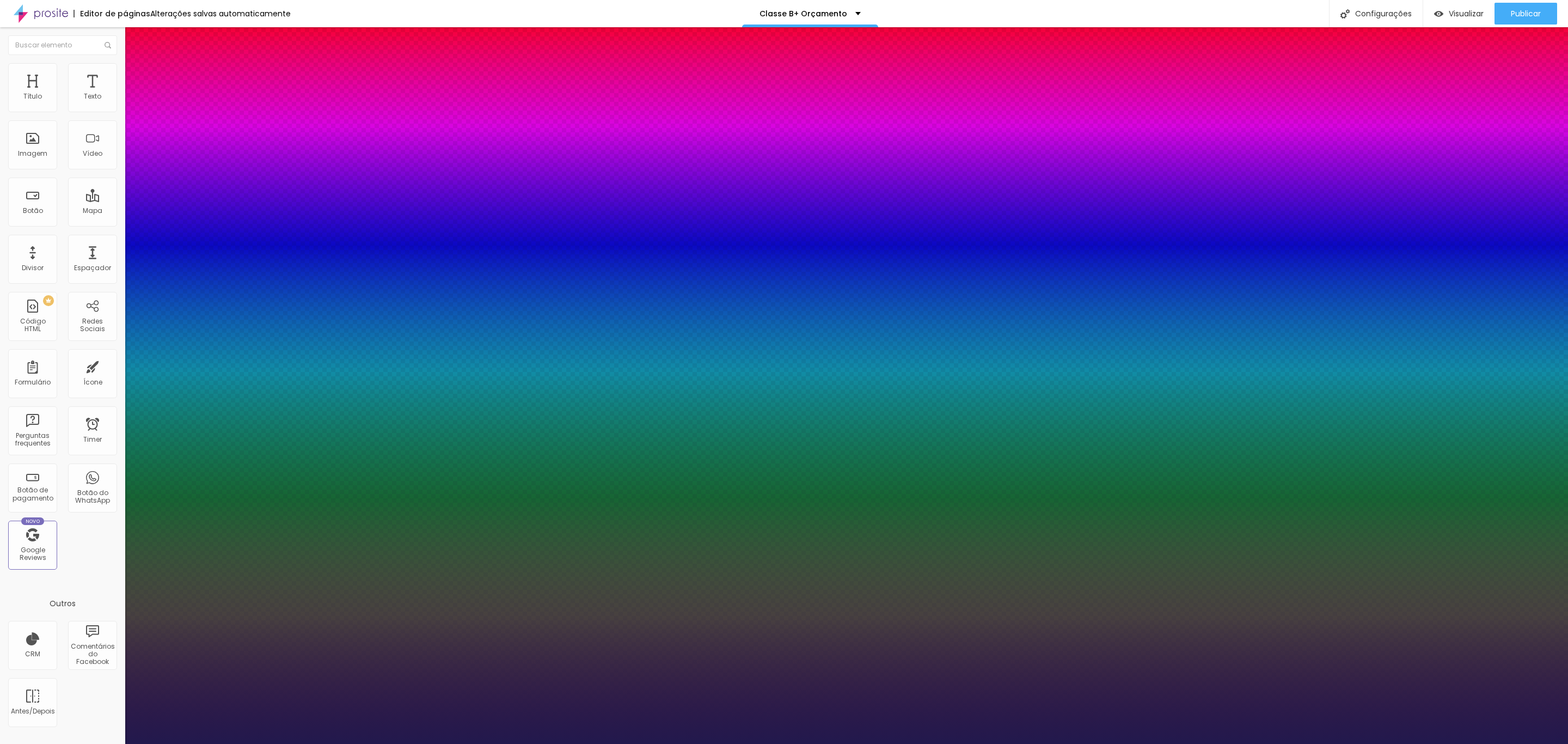
click at [966, 743] on div at bounding box center [784, 744] width 1568 height 0
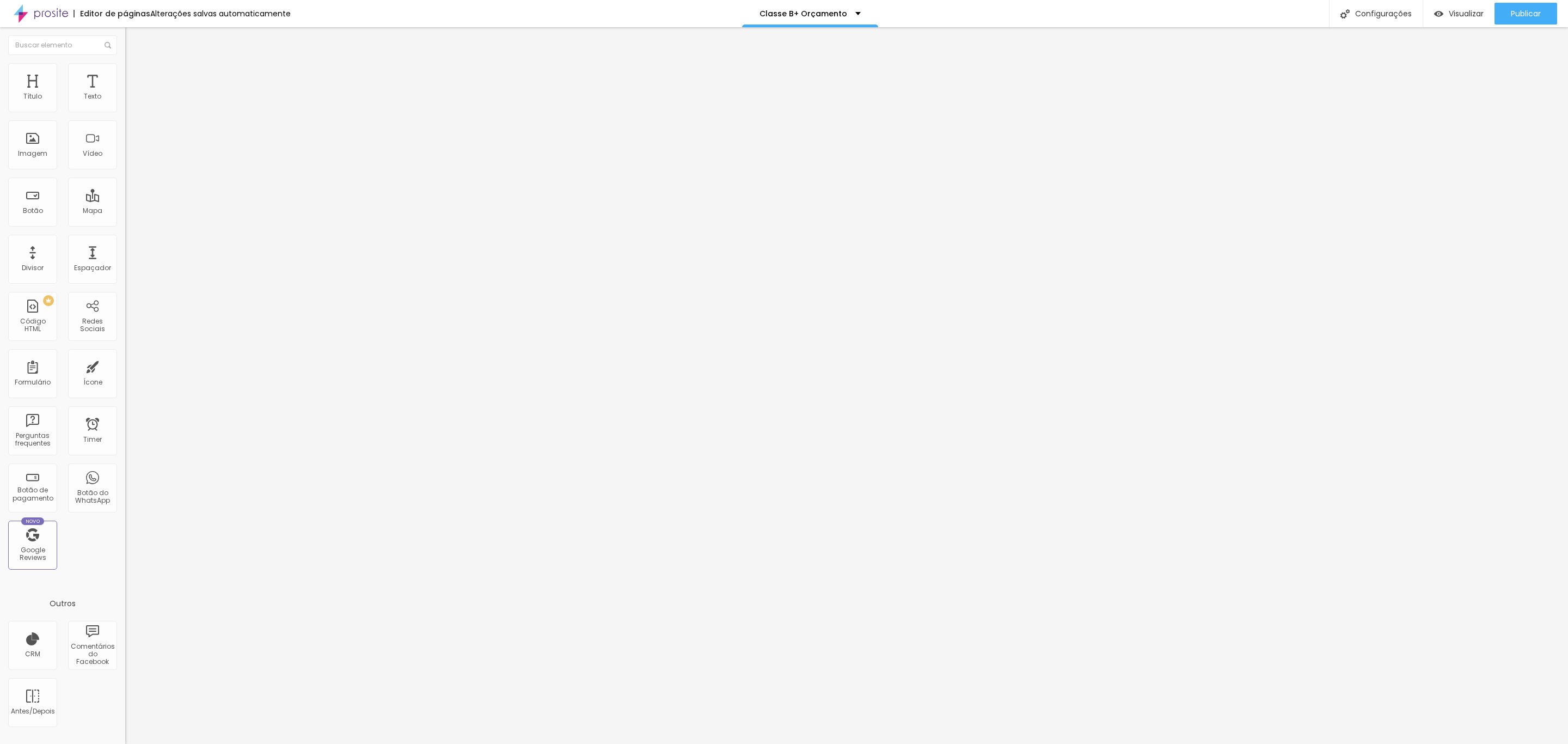
click at [125, 74] on li "Avançado" at bounding box center [187, 79] width 125 height 11
click at [125, 482] on div at bounding box center [187, 482] width 125 height 0
click at [125, 469] on li "Tablet" at bounding box center [187, 472] width 125 height 7
click at [125, 469] on div at bounding box center [187, 469] width 125 height 0
click at [125, 475] on li "Desktop" at bounding box center [187, 478] width 125 height 7
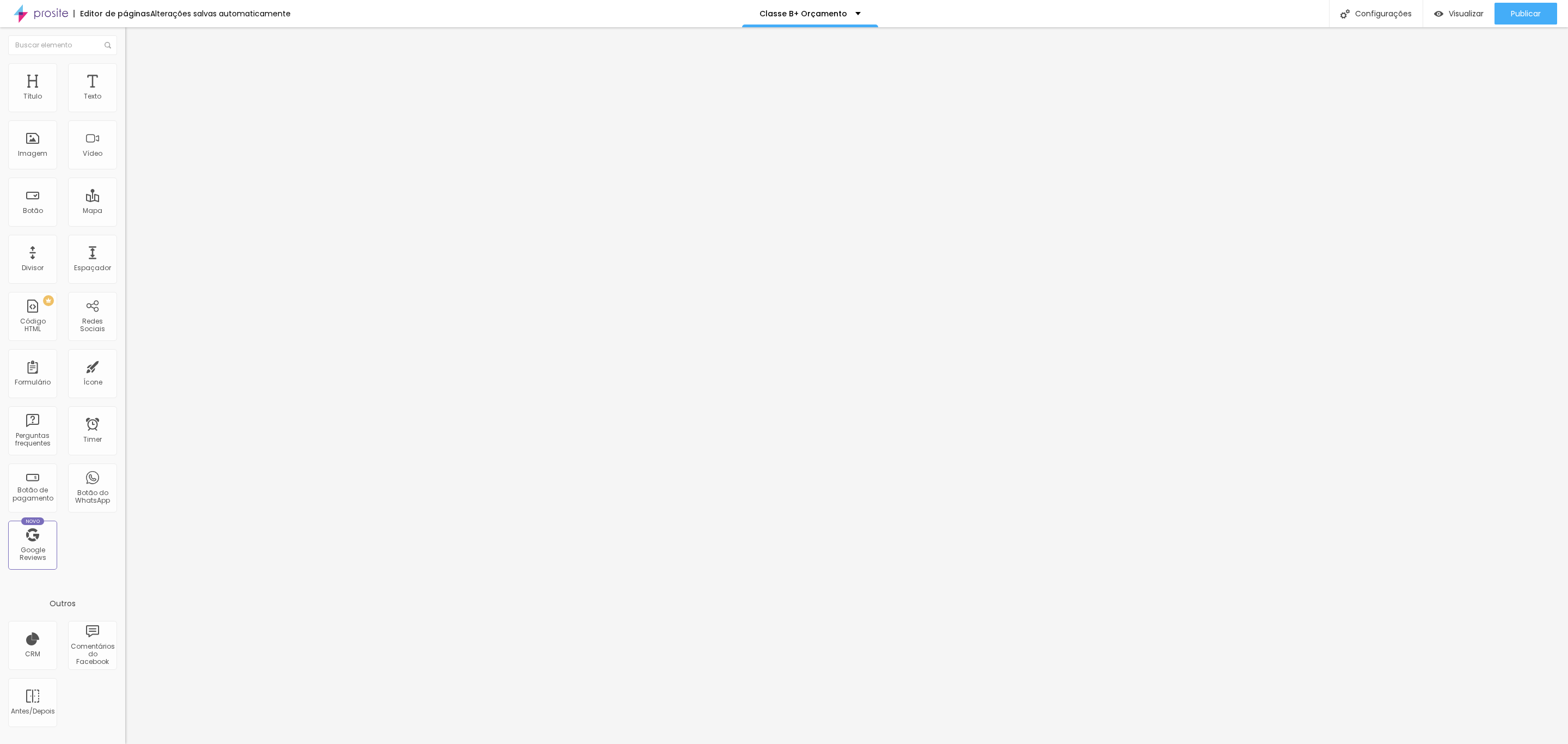
click at [125, 469] on li "Tablet" at bounding box center [187, 472] width 125 height 7
click at [125, 475] on div at bounding box center [187, 475] width 125 height 0
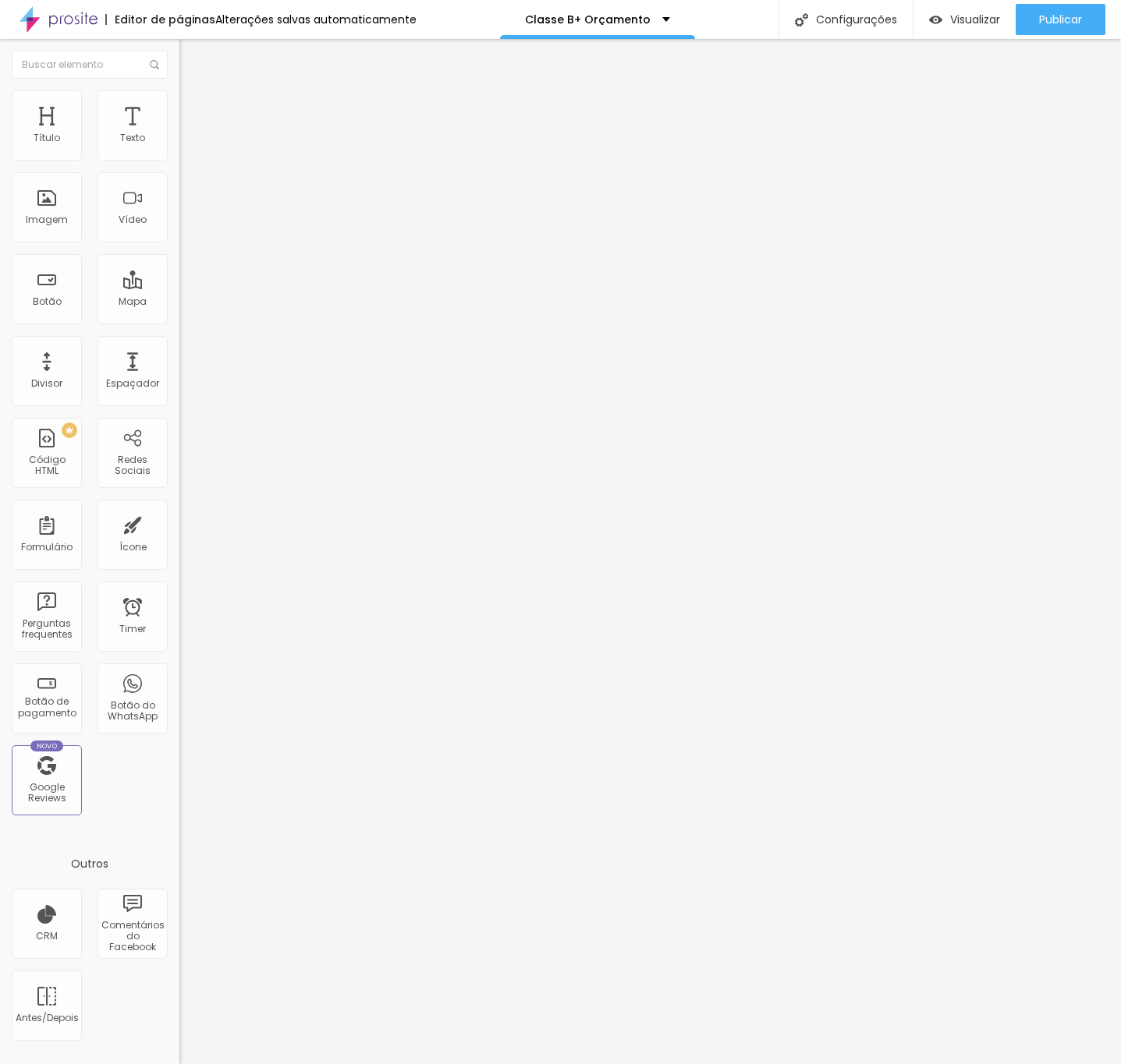
click at [179, 56] on button "Editar Coluna" at bounding box center [268, 57] width 179 height 36
click at [179, 134] on span "Adicionar imagem" at bounding box center [229, 128] width 101 height 14
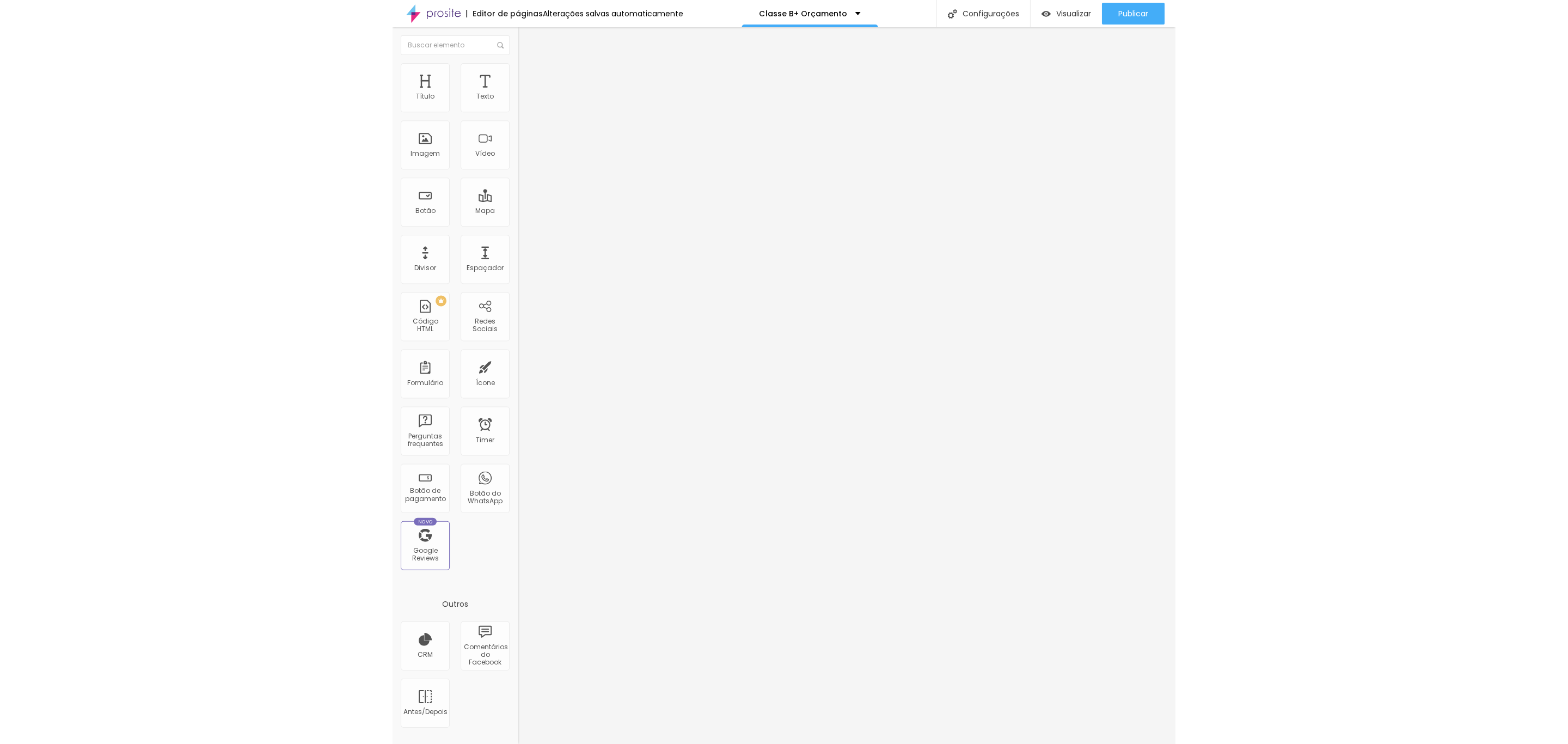
scroll to position [926, 0]
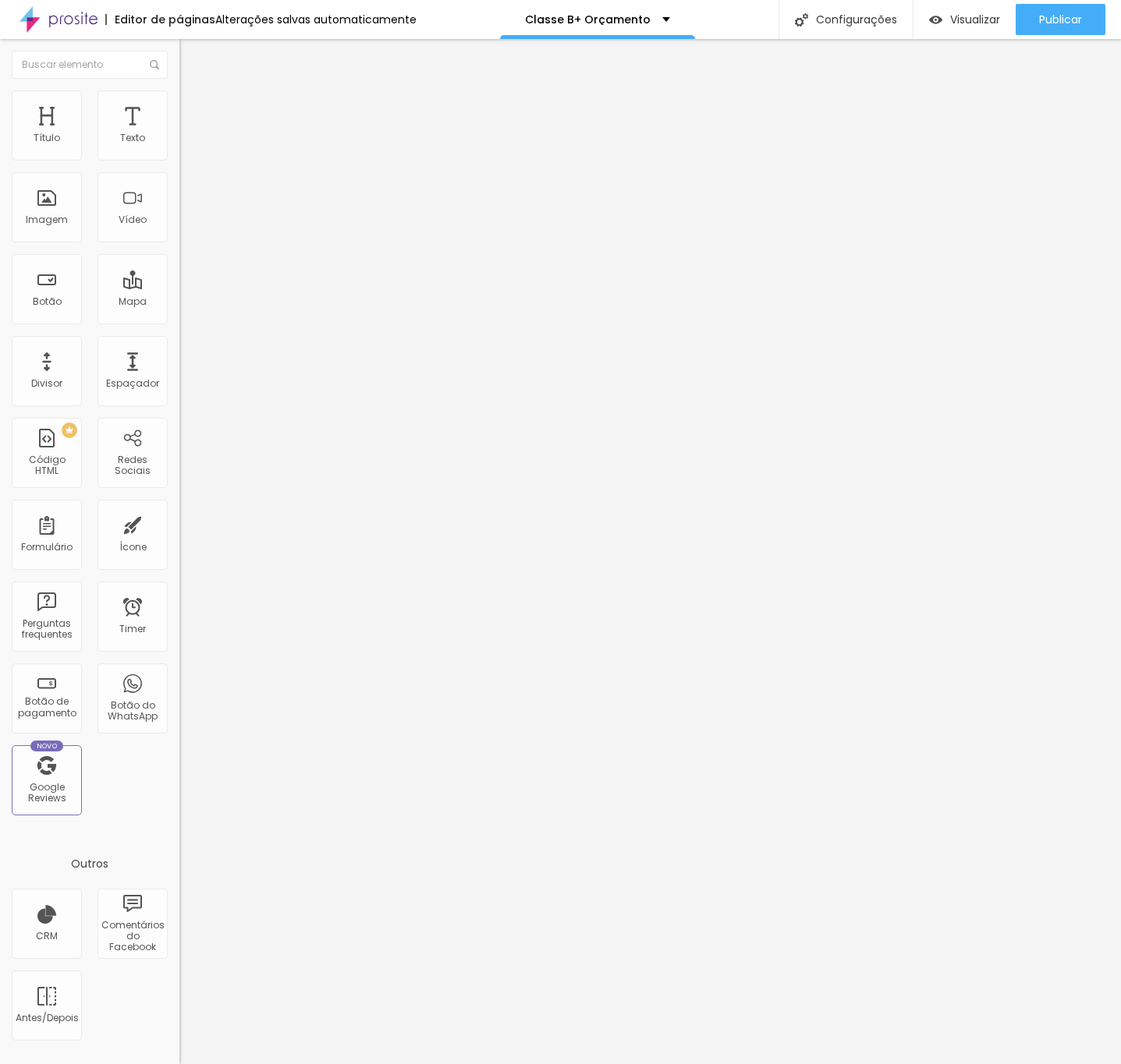
click at [179, 142] on img at bounding box center [184, 136] width 11 height 11
click at [179, 155] on img at bounding box center [184, 149] width 11 height 11
click at [179, 178] on div "Tipo Sólido Sólido Pontilhado Serrilhado Duplo Pata de cachorro Estrela Brilho …" at bounding box center [268, 222] width 179 height 109
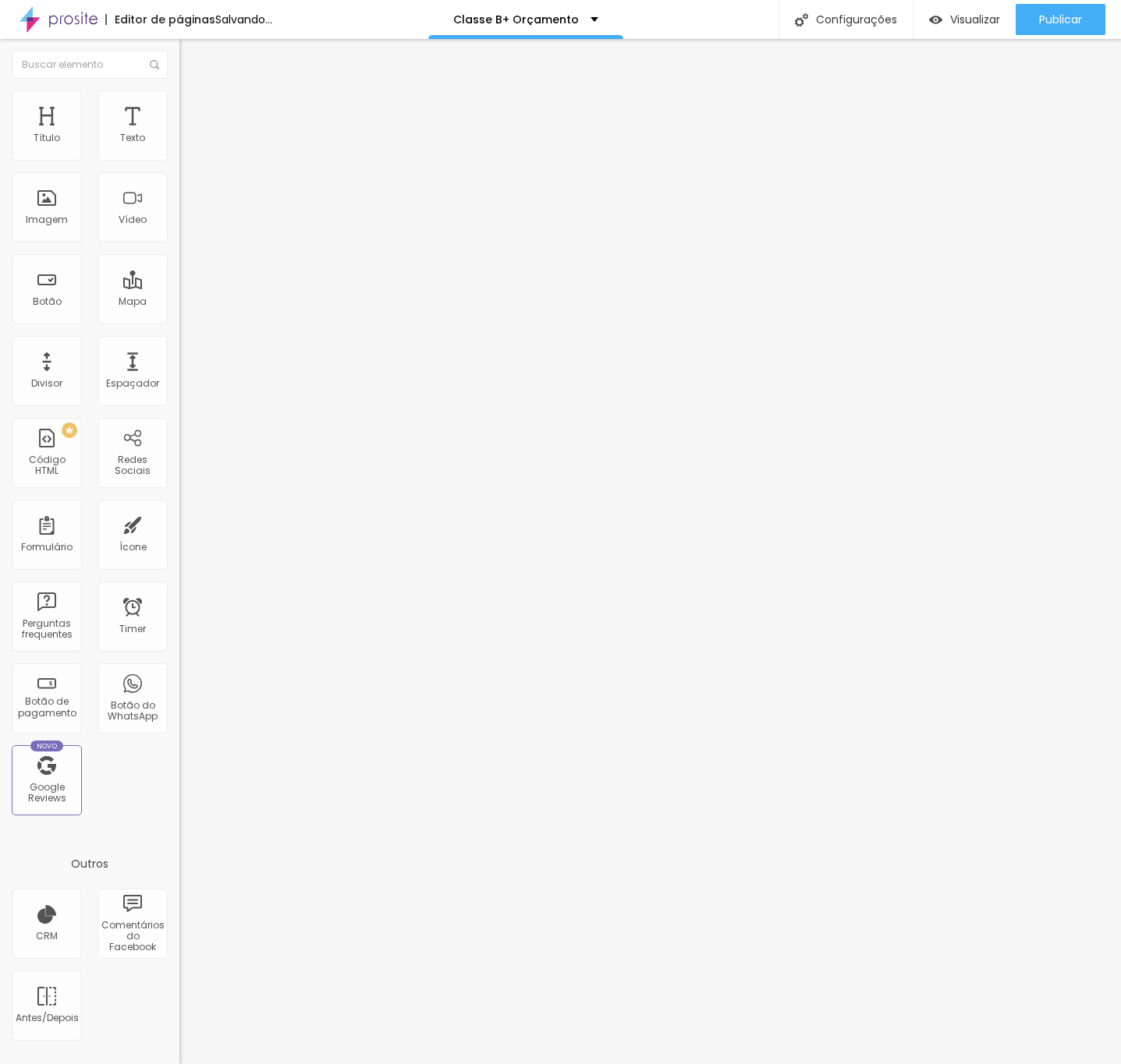
click at [179, 189] on span "Sólido" at bounding box center [194, 182] width 30 height 14
click at [194, 104] on span "Estilo" at bounding box center [205, 101] width 24 height 14
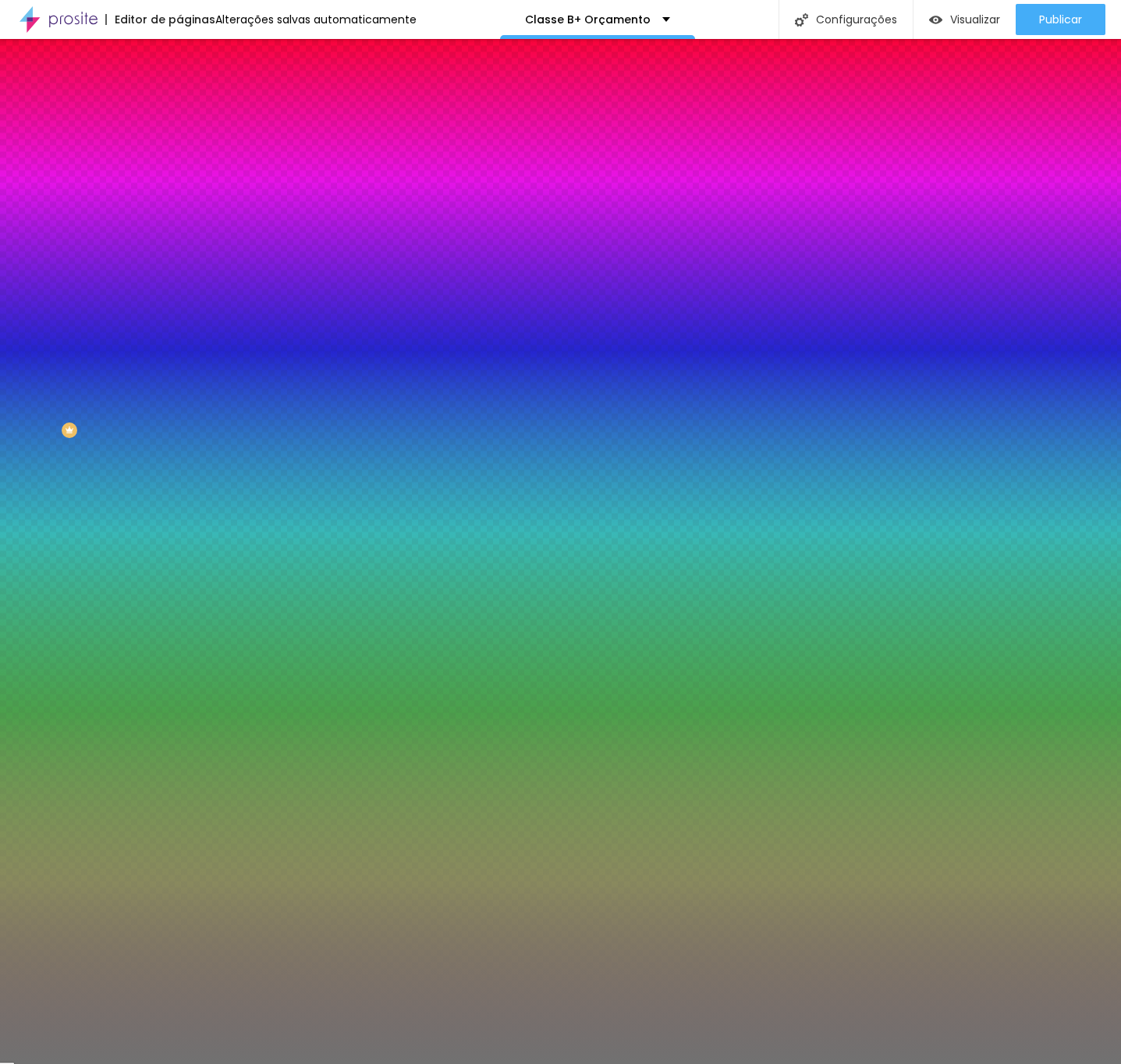
type input "9"
type input "8"
type input "4"
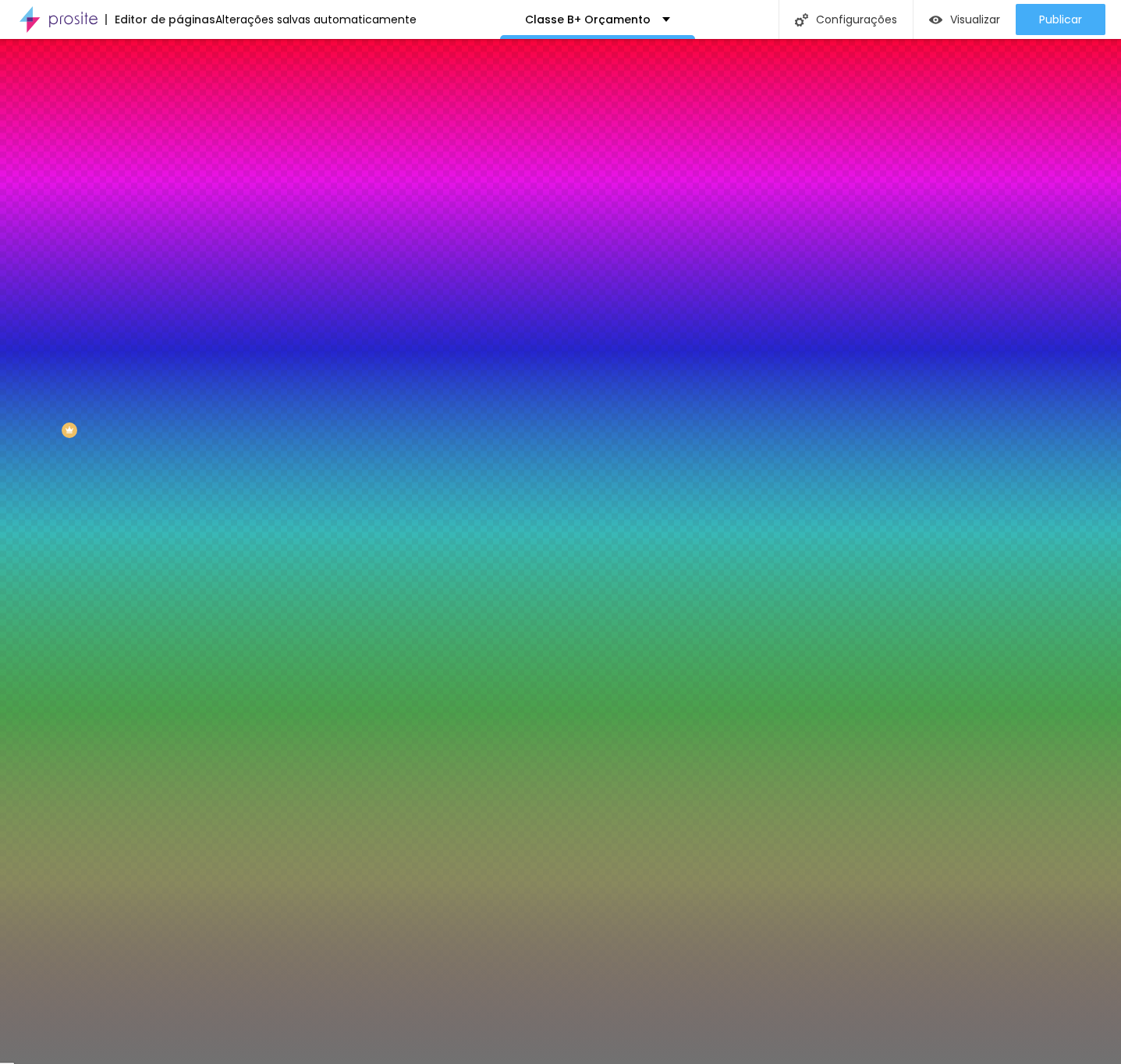
type input "4"
type input "1"
type input "2"
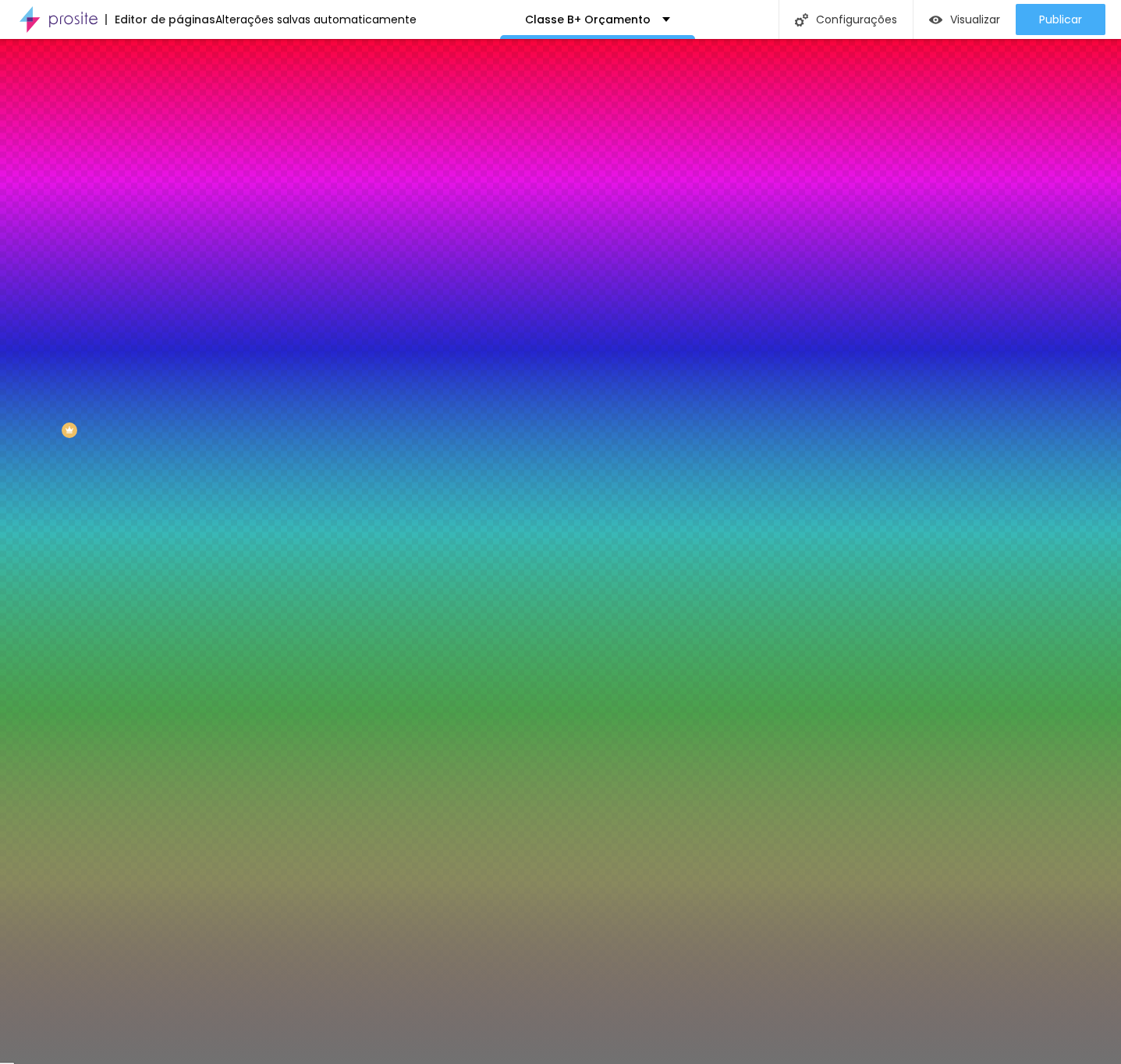
type input "3"
drag, startPoint x: 73, startPoint y: 256, endPoint x: 28, endPoint y: 276, distance: 49.2
type input "3"
click at [179, 243] on input "range" at bounding box center [229, 236] width 101 height 13
type input "57"
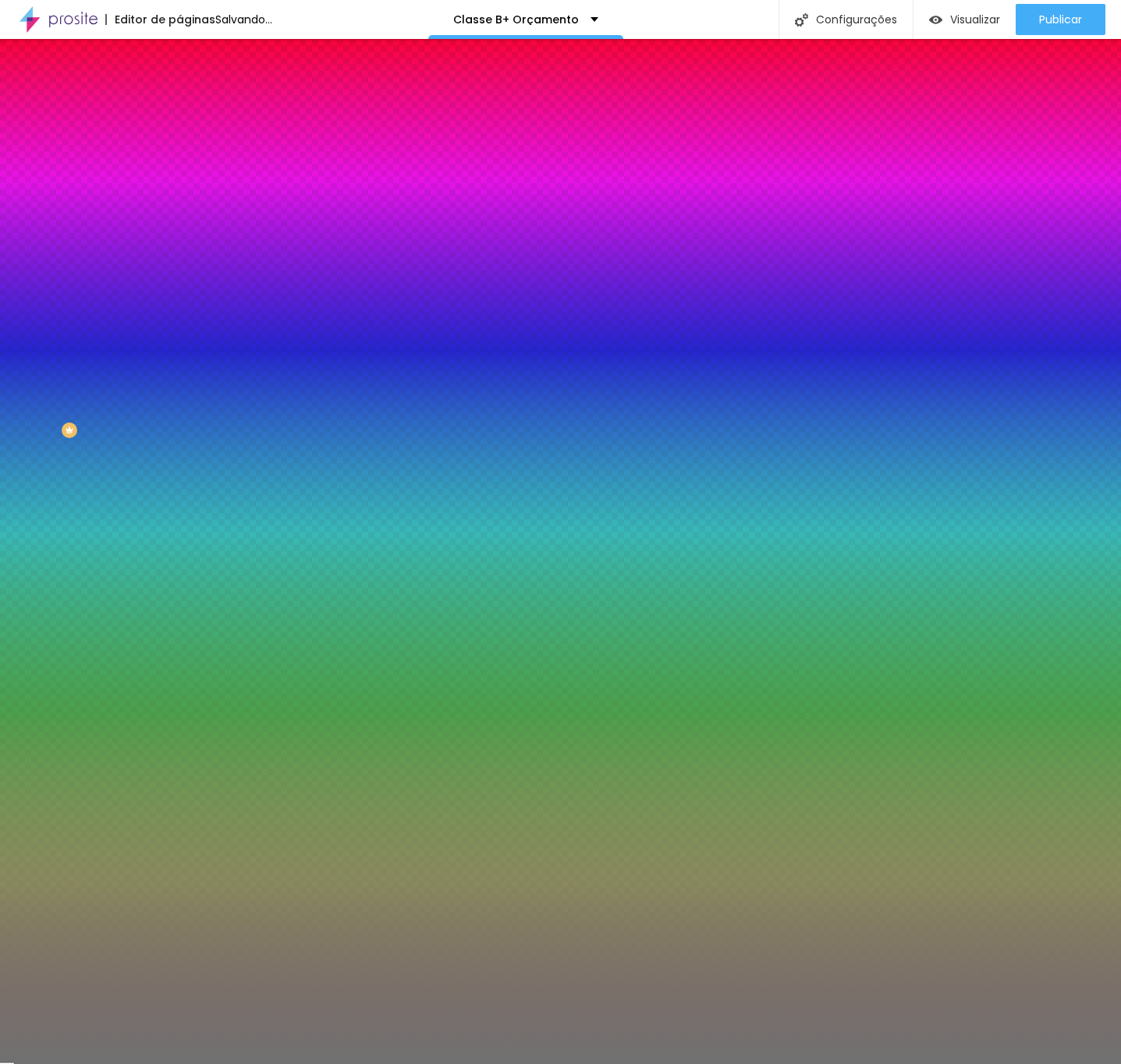
type input "57"
type input "72"
type input "73"
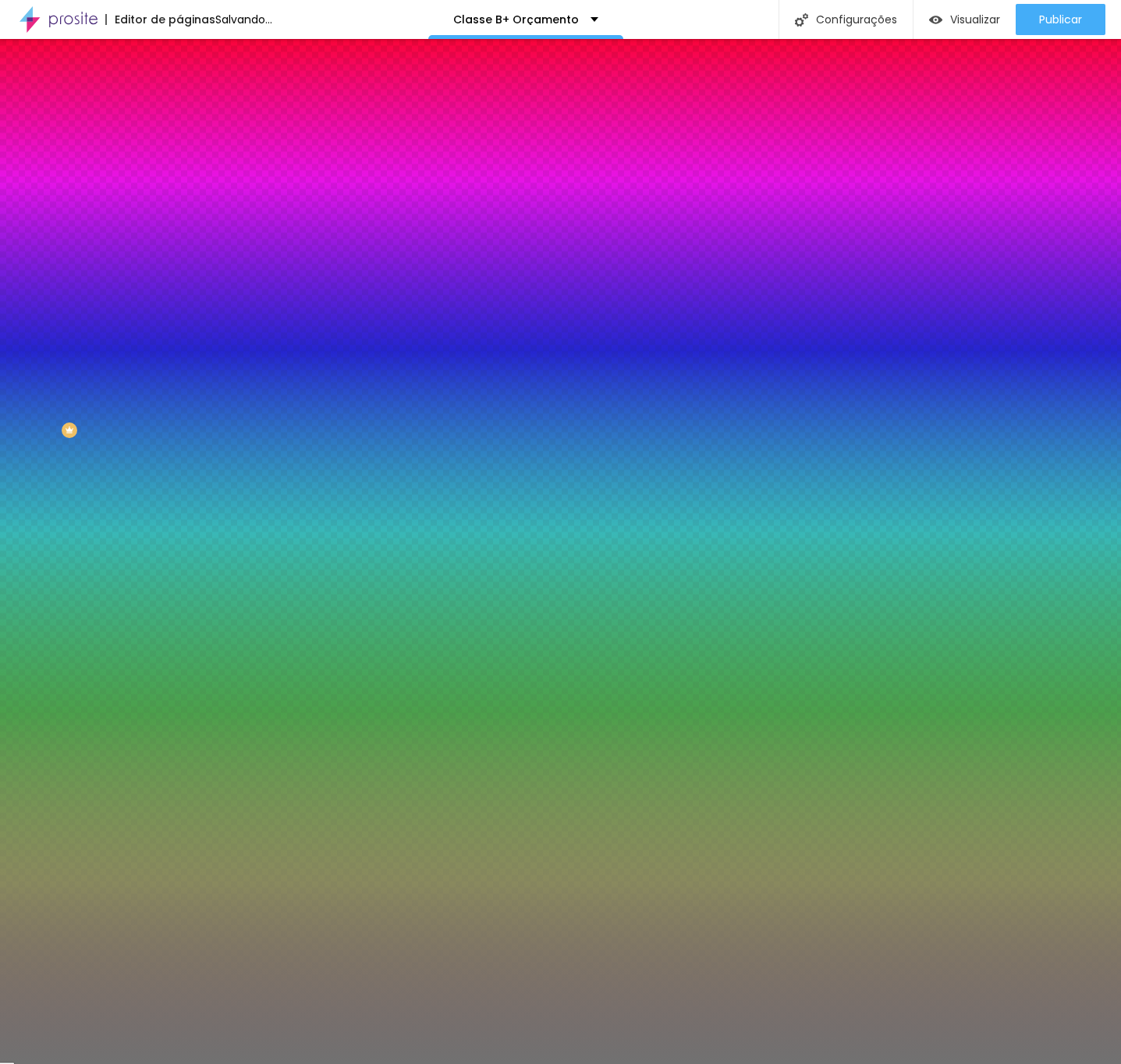
type input "74"
type input "77"
type input "82"
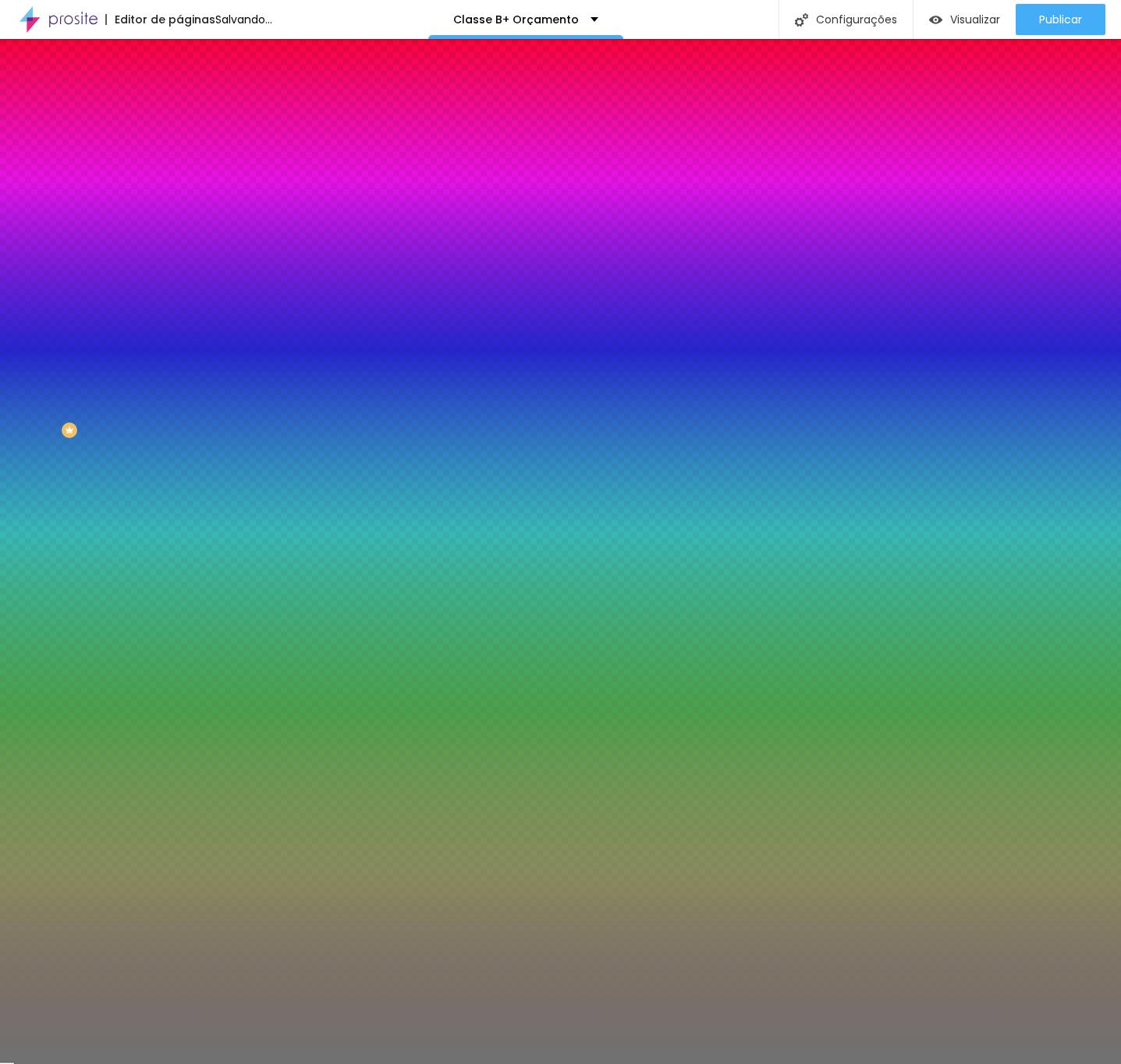
type input "82"
type input "87"
type input "89"
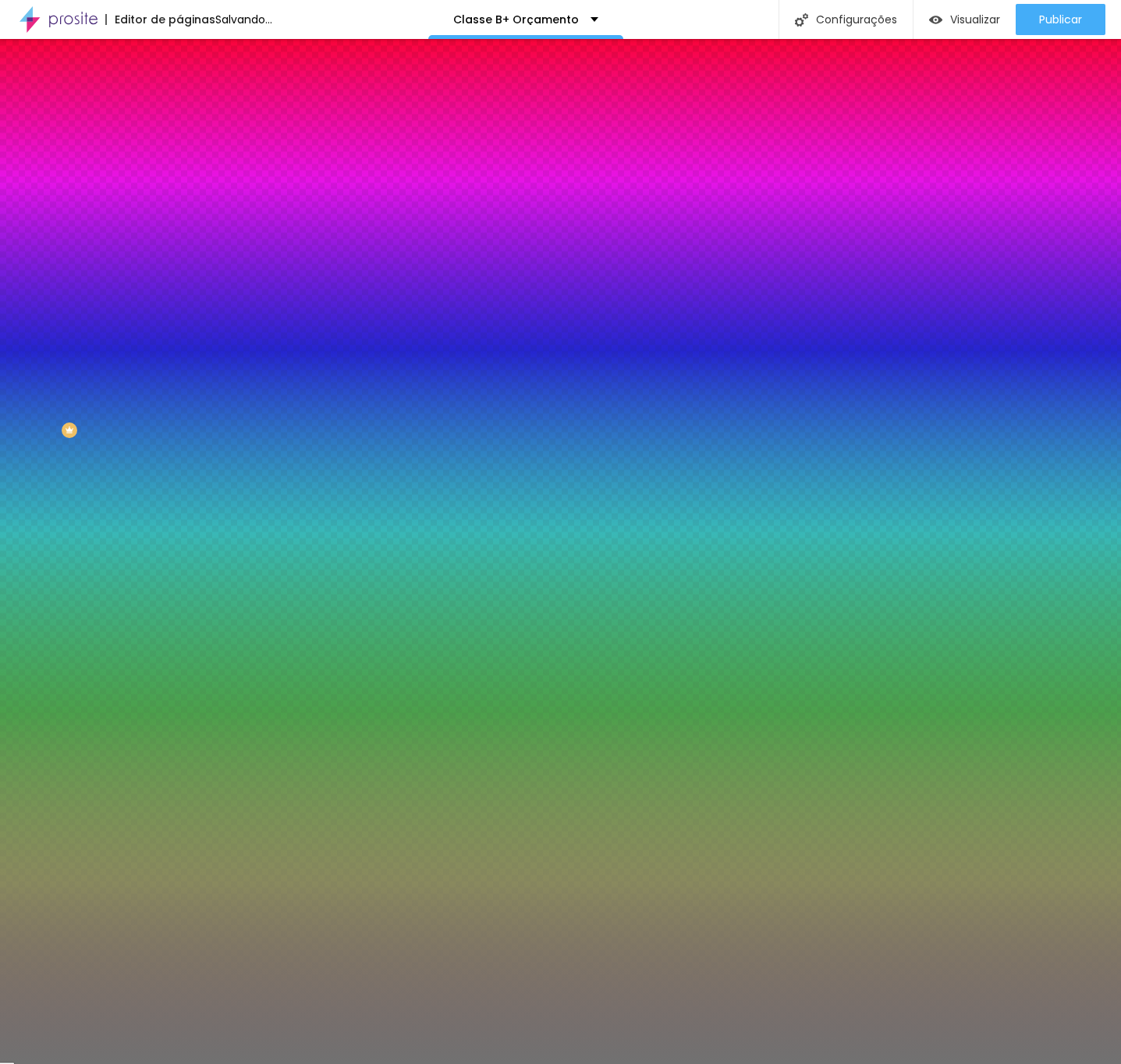
type input "90"
type input "98"
type input "100"
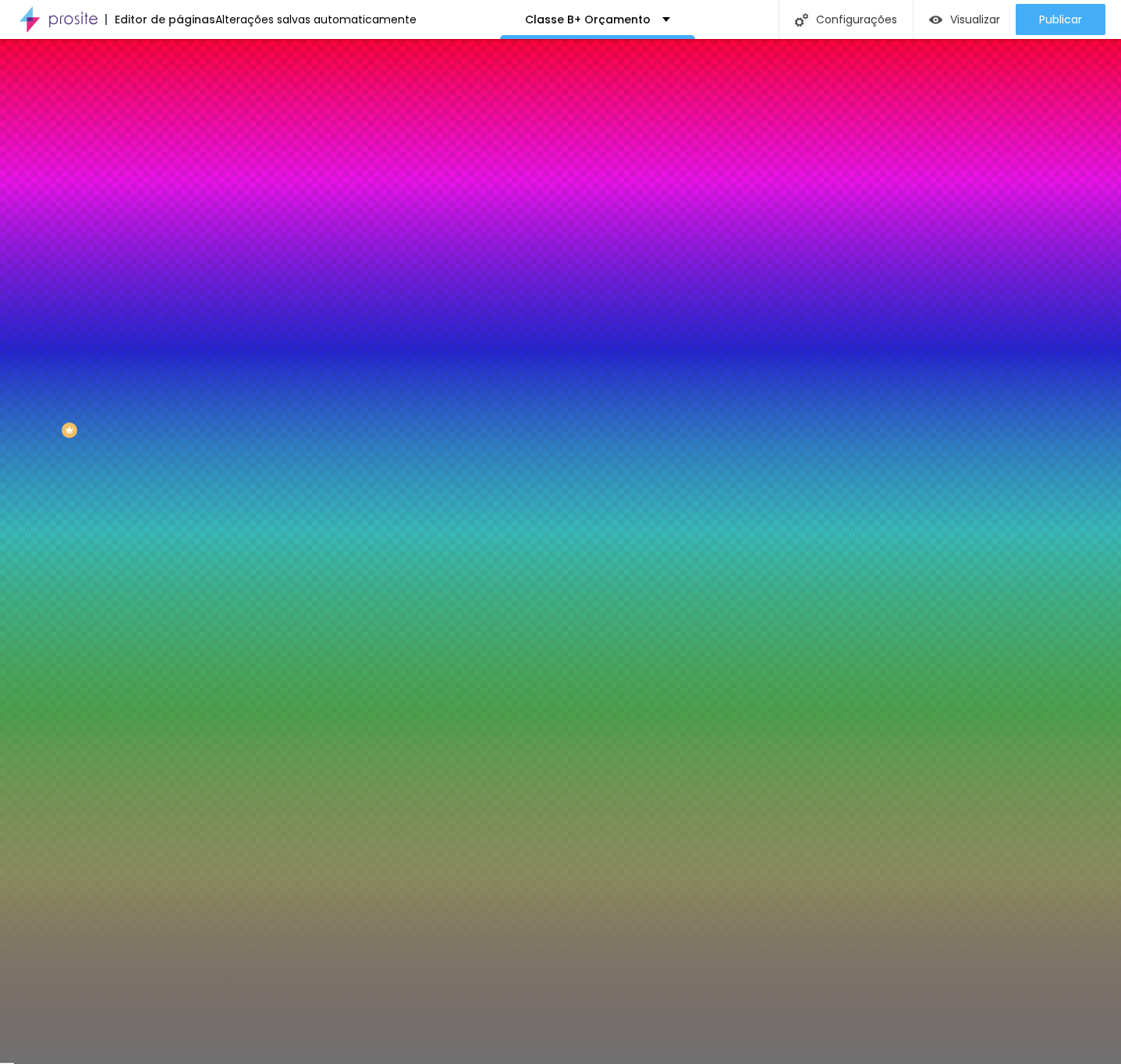
drag, startPoint x: 83, startPoint y: 209, endPoint x: 186, endPoint y: 220, distance: 103.6
type input "100"
click at [186, 202] on input "range" at bounding box center [229, 197] width 101 height 13
click at [179, 149] on div at bounding box center [268, 149] width 179 height 0
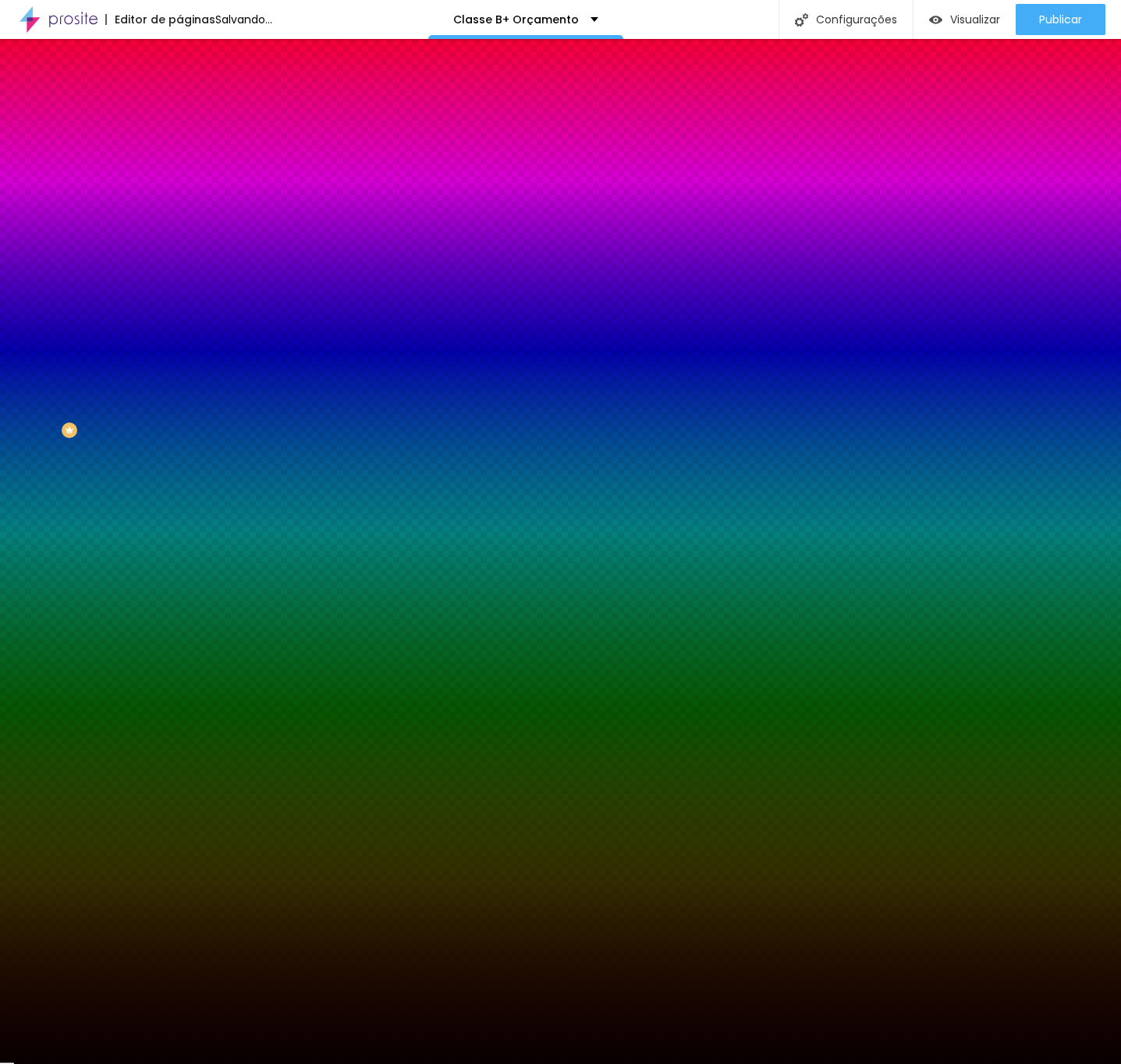
type input "#000000"
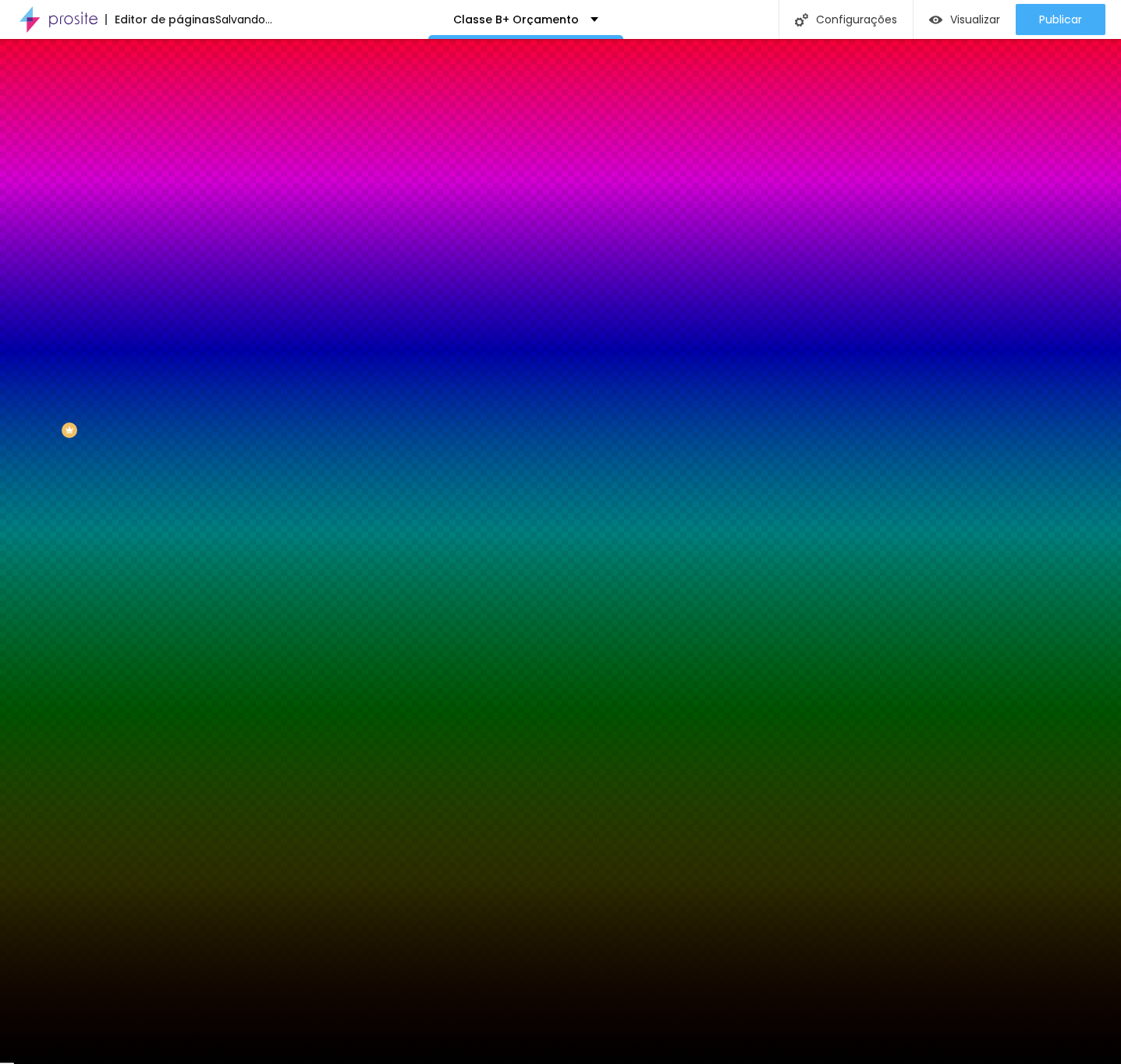
drag, startPoint x: 117, startPoint y: 295, endPoint x: 122, endPoint y: 311, distance: 16.8
click at [179, 311] on div "Editar Divisor Conteúdo Estilo Avançado Cor Voltar ao padrão #000000 Tamanho 10…" at bounding box center [268, 552] width 179 height 1025
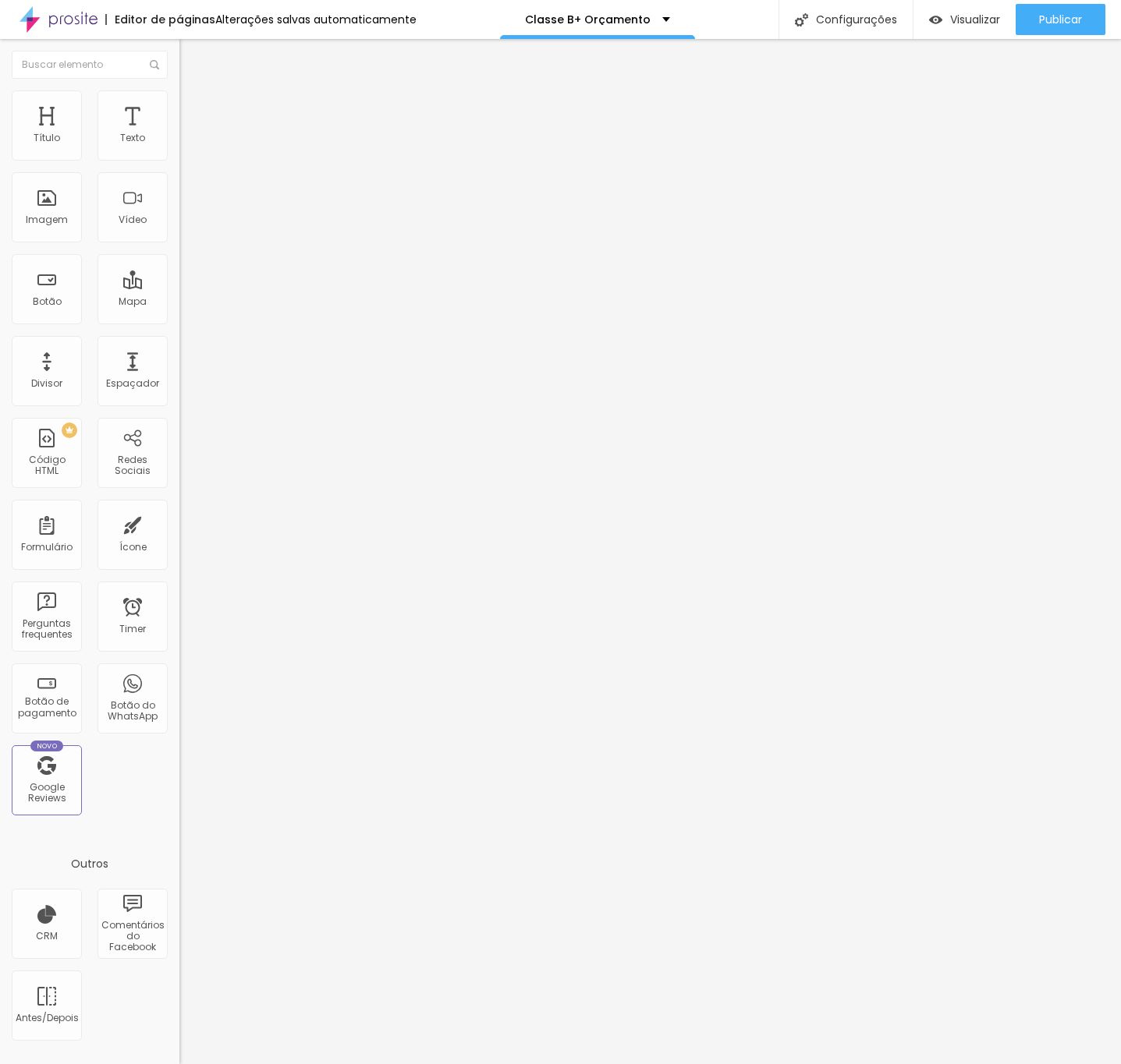
click at [186, 145] on icon "button" at bounding box center [191, 141] width 10 height 10
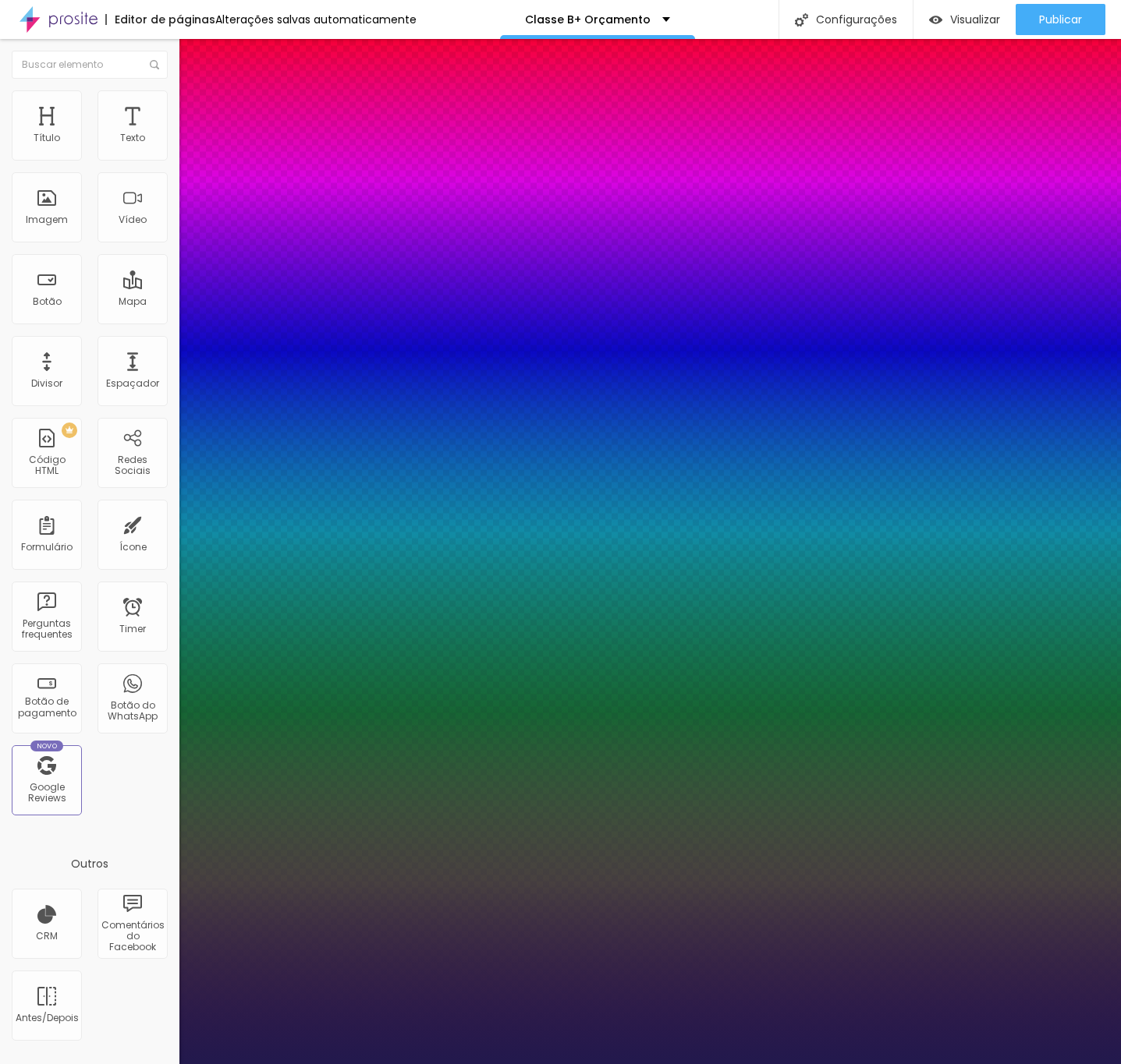
type input "1"
click at [129, 1064] on div at bounding box center [560, 1064] width 1121 height 0
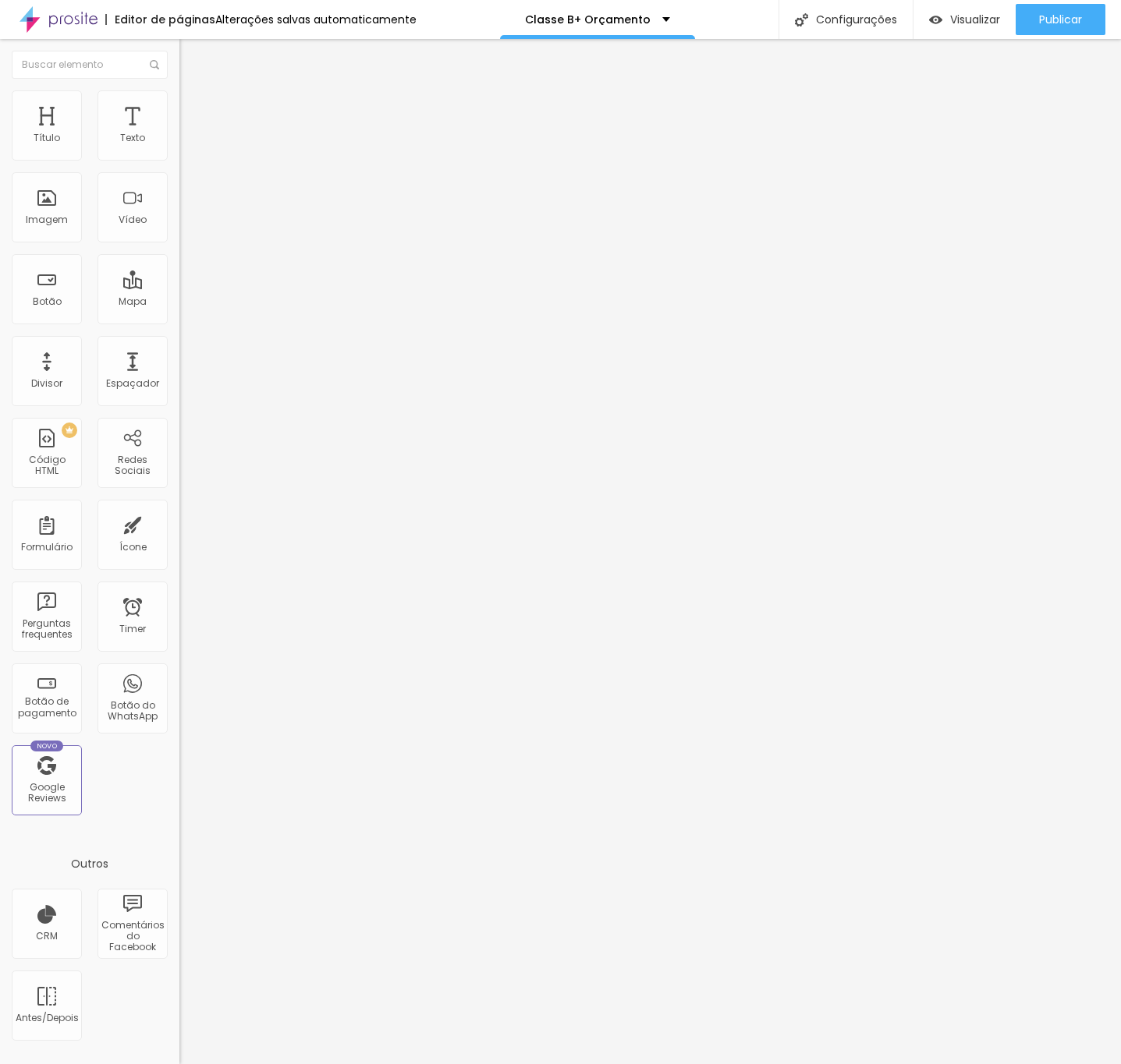
click at [179, 90] on img at bounding box center [186, 97] width 14 height 14
type input "12"
type input "0"
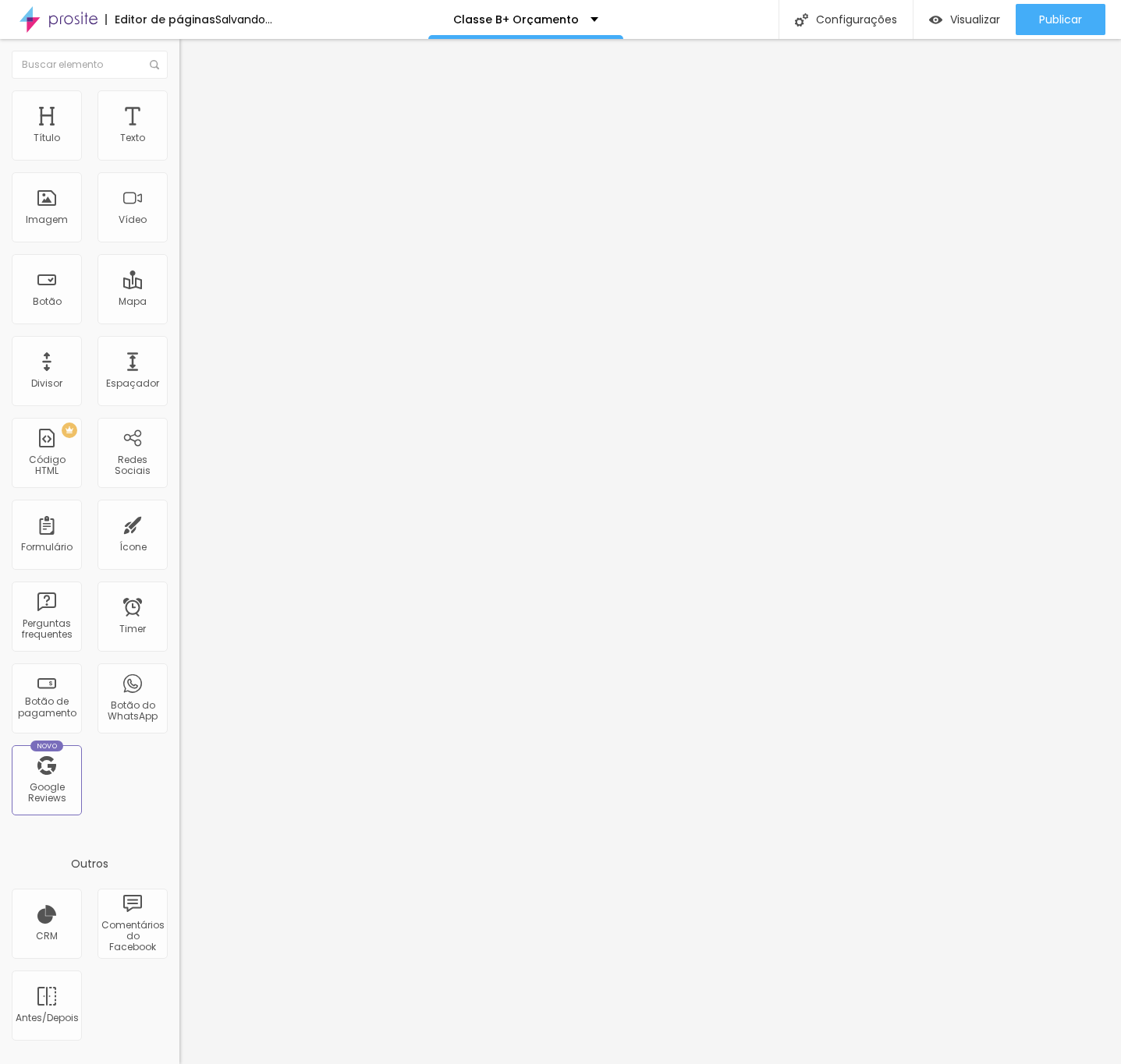
drag, startPoint x: 48, startPoint y: 155, endPoint x: 15, endPoint y: 176, distance: 39.1
type input "0"
click at [179, 287] on input "range" at bounding box center [229, 292] width 101 height 13
type input "0"
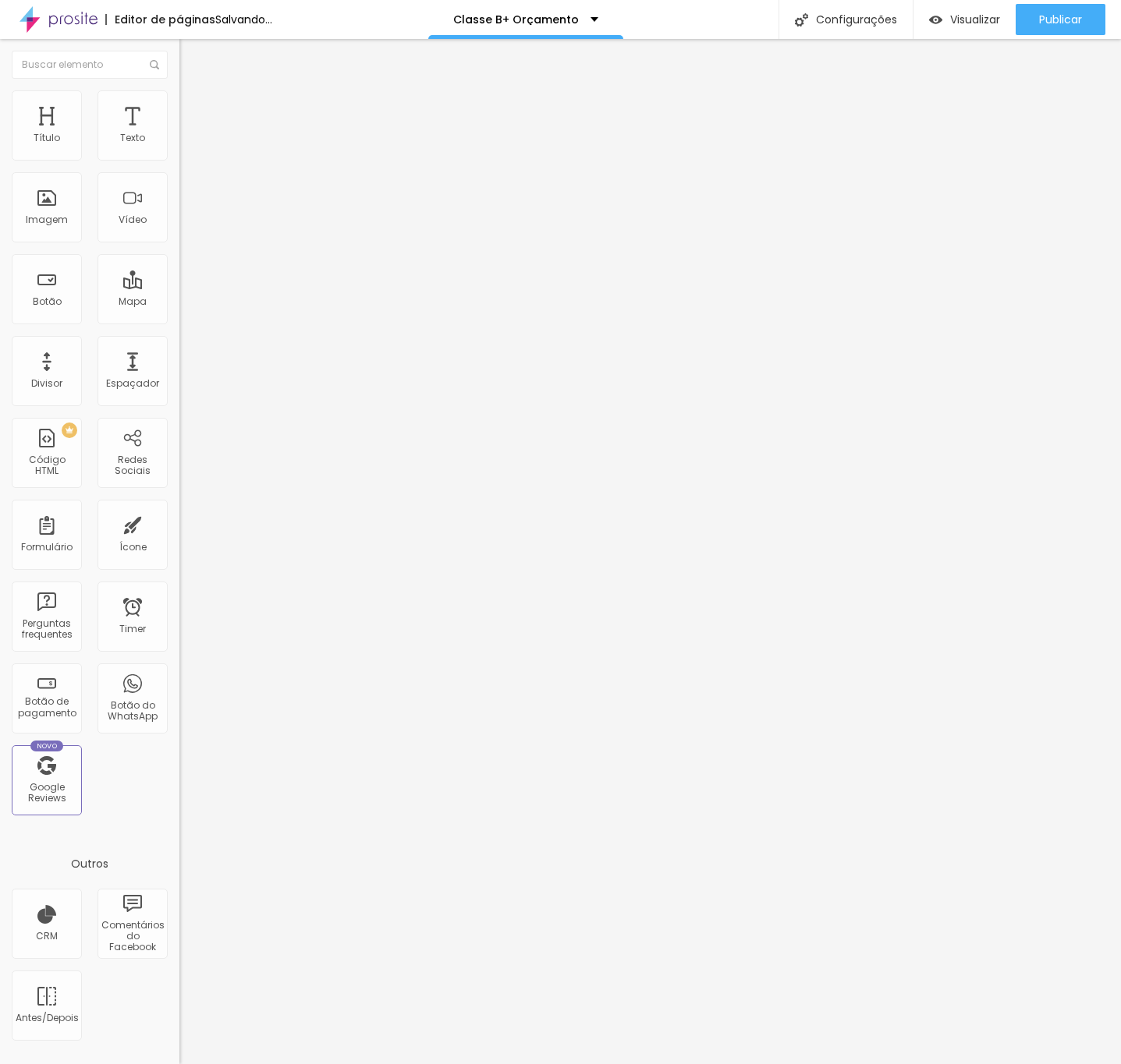
drag, startPoint x: 44, startPoint y: 192, endPoint x: 24, endPoint y: 197, distance: 20.6
type input "0"
click at [179, 508] on input "range" at bounding box center [229, 513] width 101 height 13
type input "43"
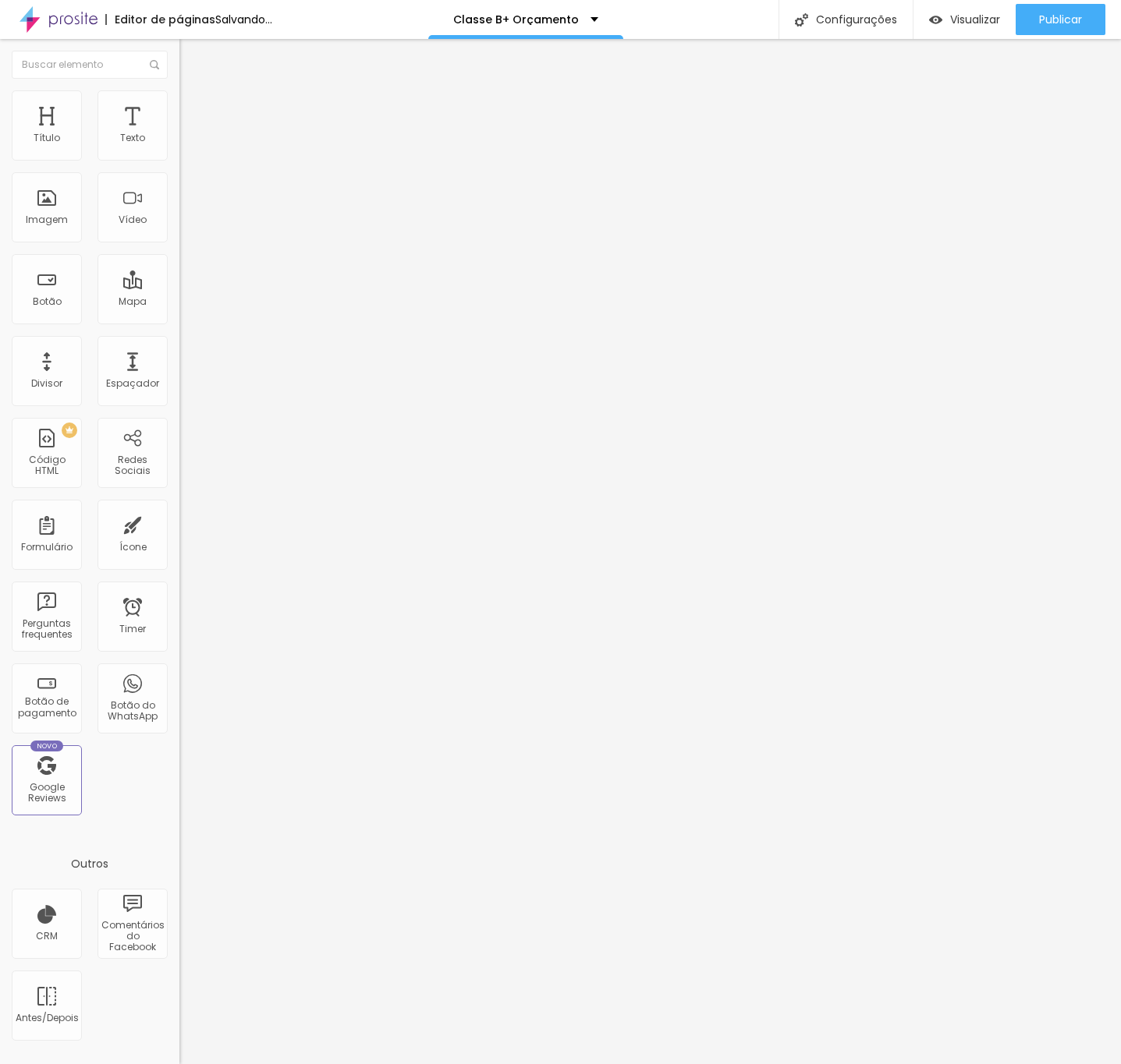
type input "74"
type input "128"
type input "136"
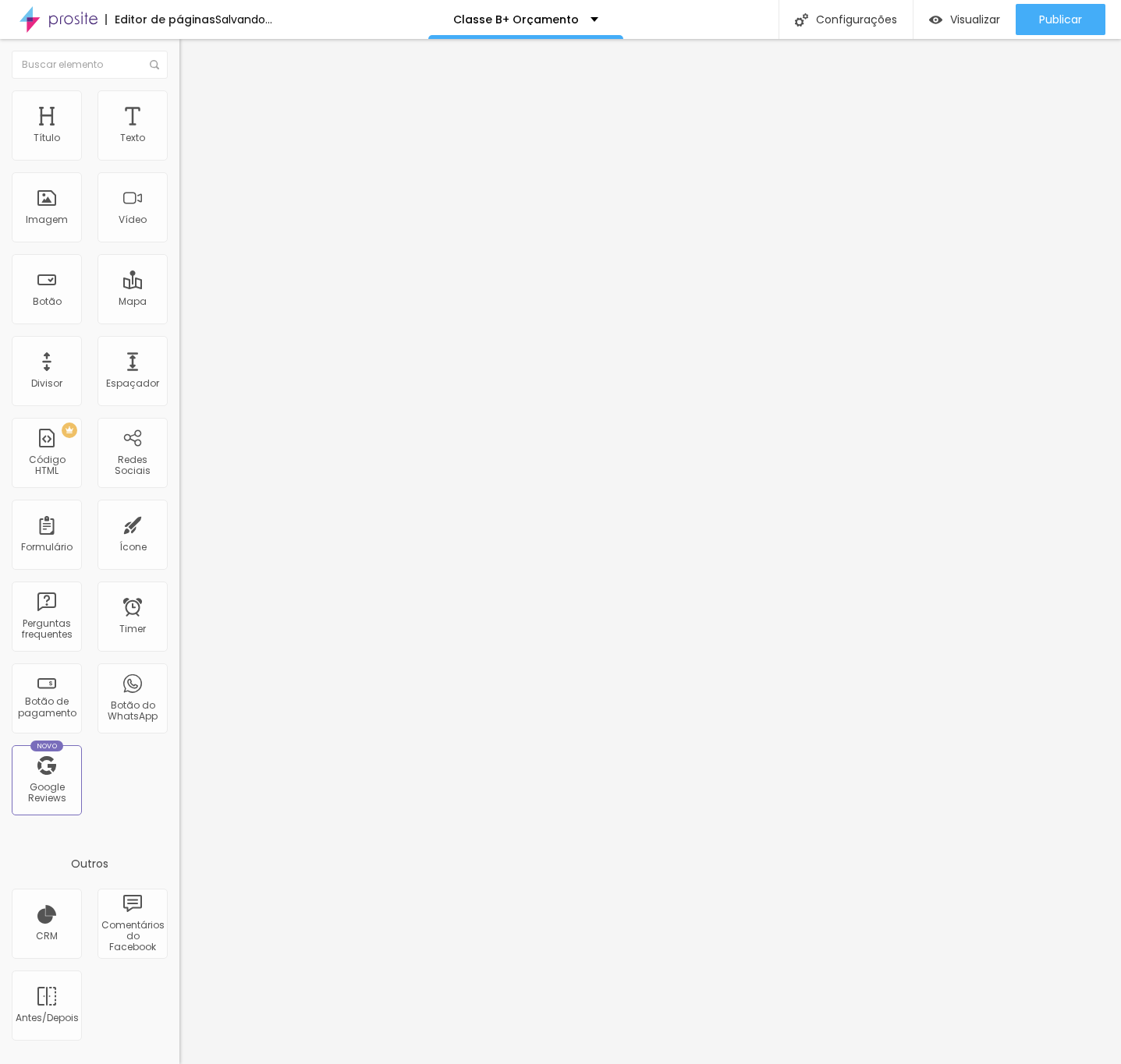
type input "136"
drag, startPoint x: 40, startPoint y: 152, endPoint x: 54, endPoint y: 161, distance: 16.6
type input "136"
click at [179, 287] on input "range" at bounding box center [229, 292] width 101 height 13
click at [186, 226] on icon "button" at bounding box center [191, 222] width 10 height 10
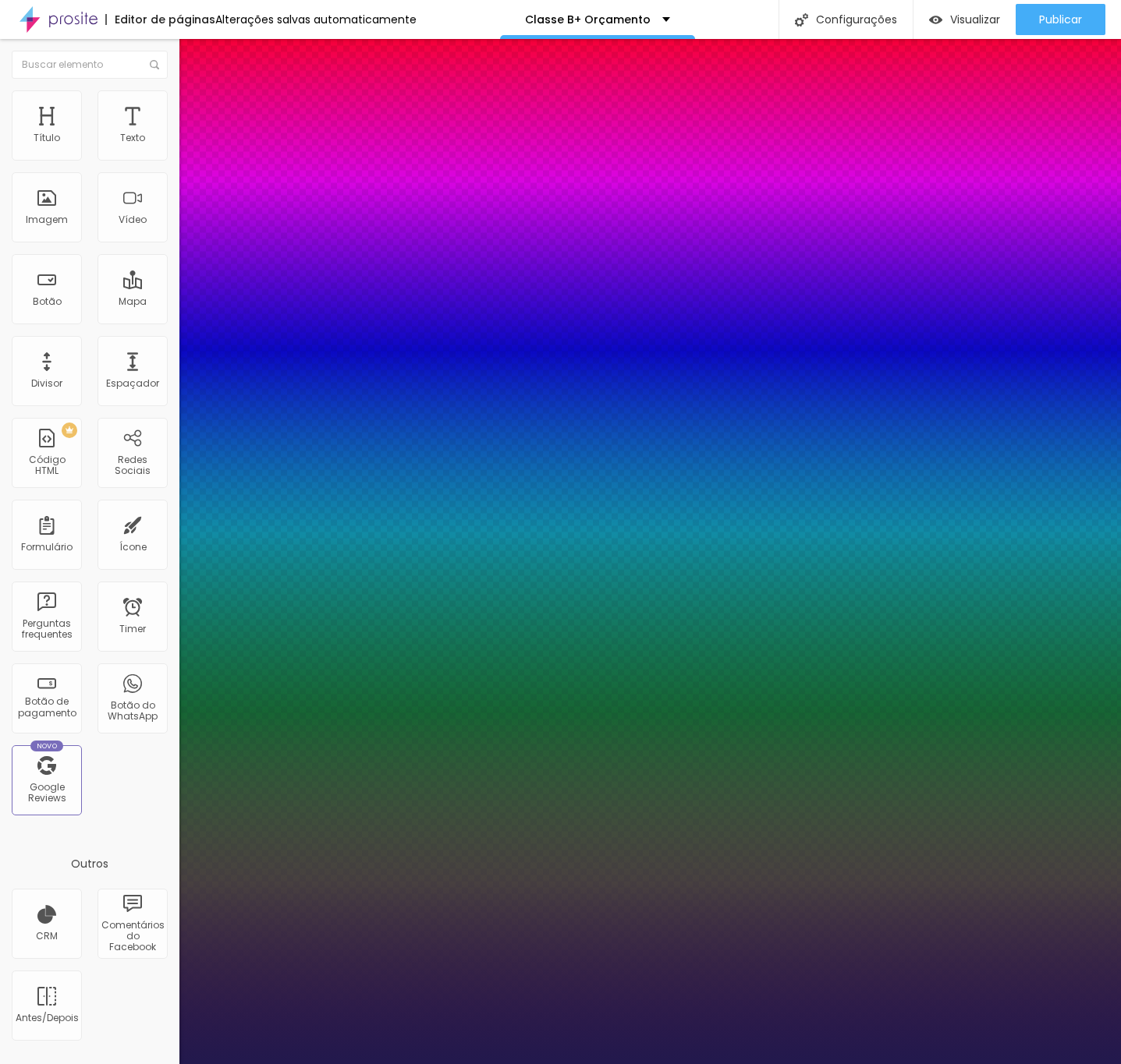
type input "1"
type input "17"
type input "1"
type input "20"
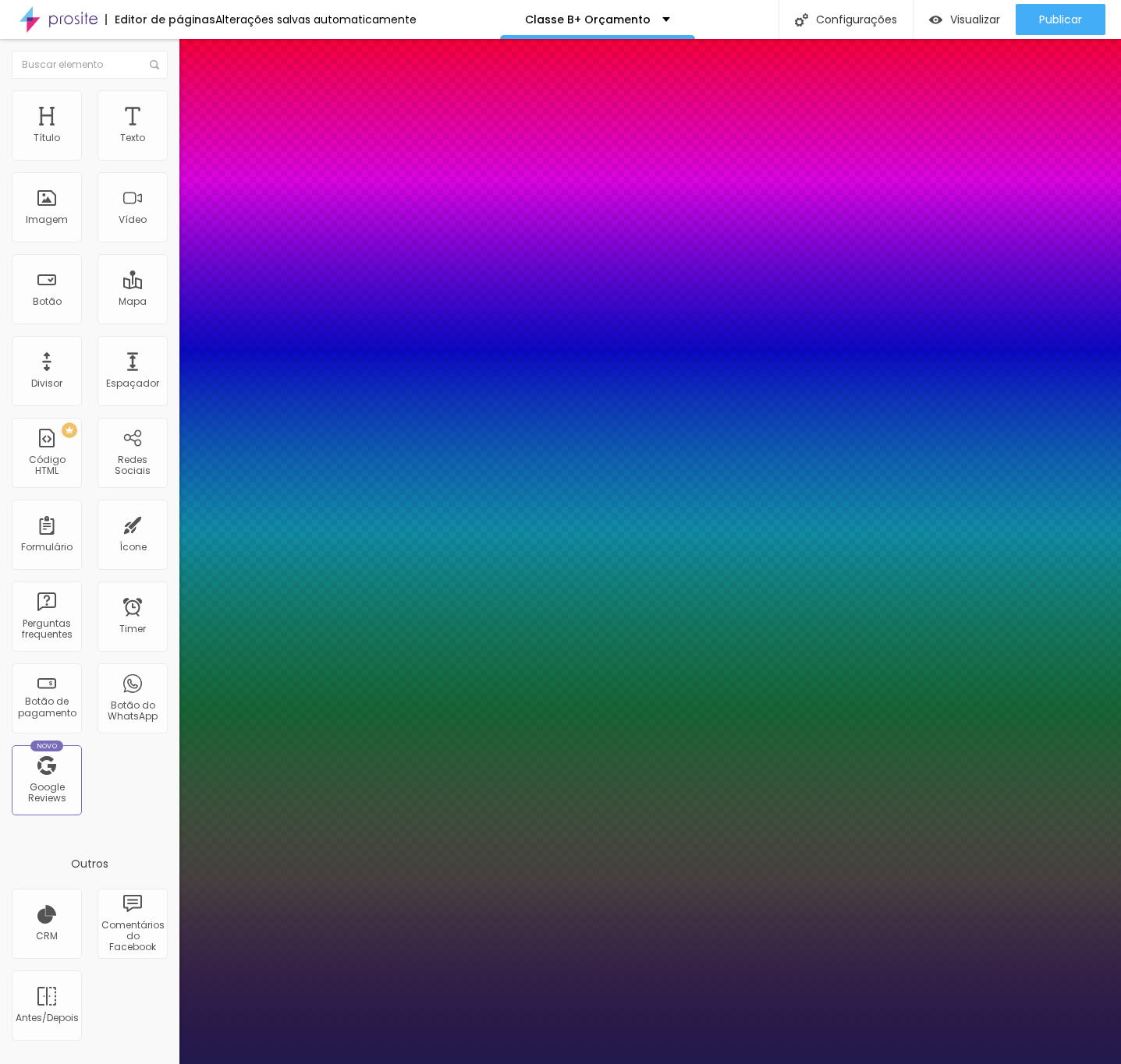
type input "20"
type input "1"
type input "21"
type input "1"
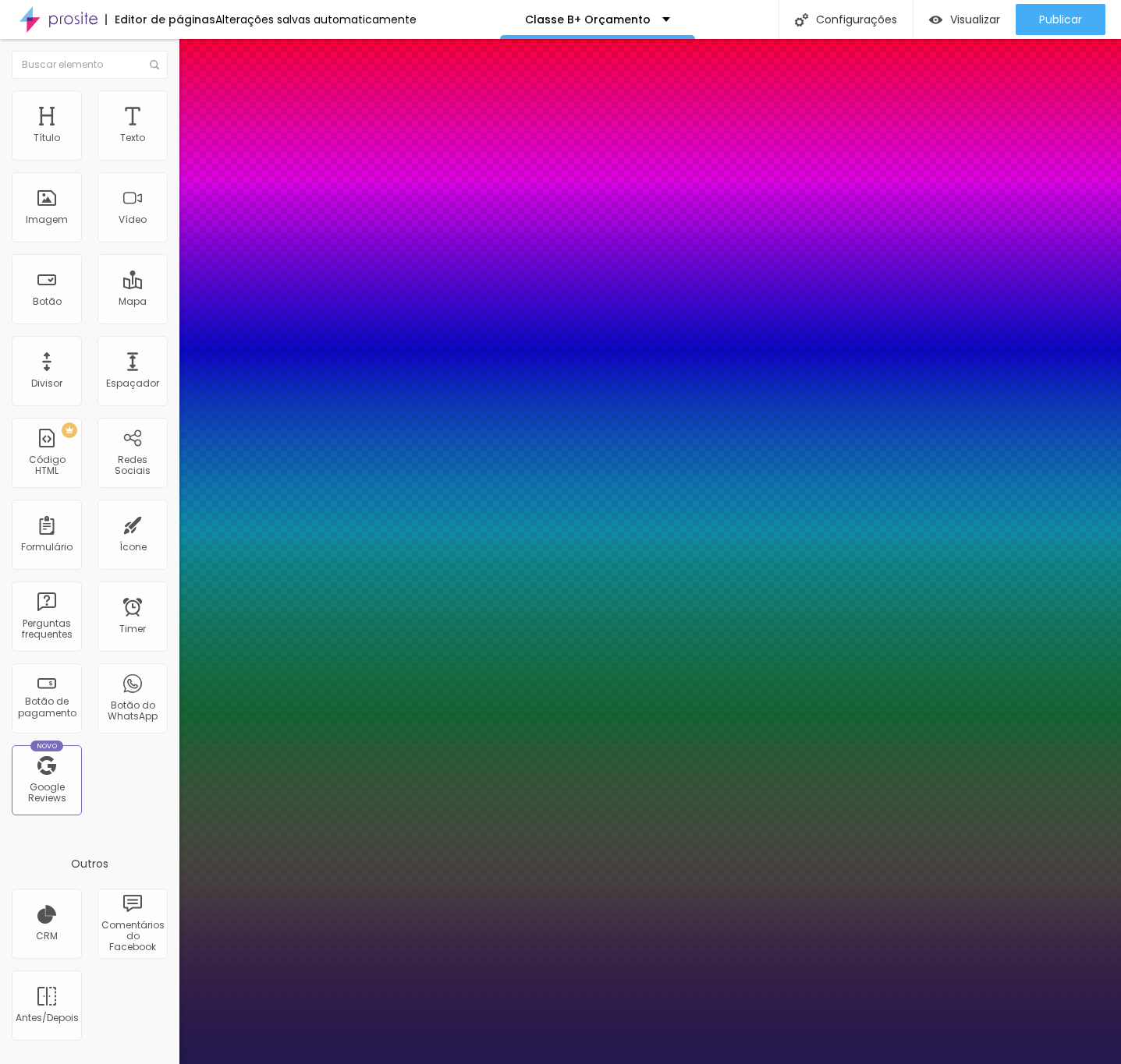
type input "22"
type input "1"
type input "25"
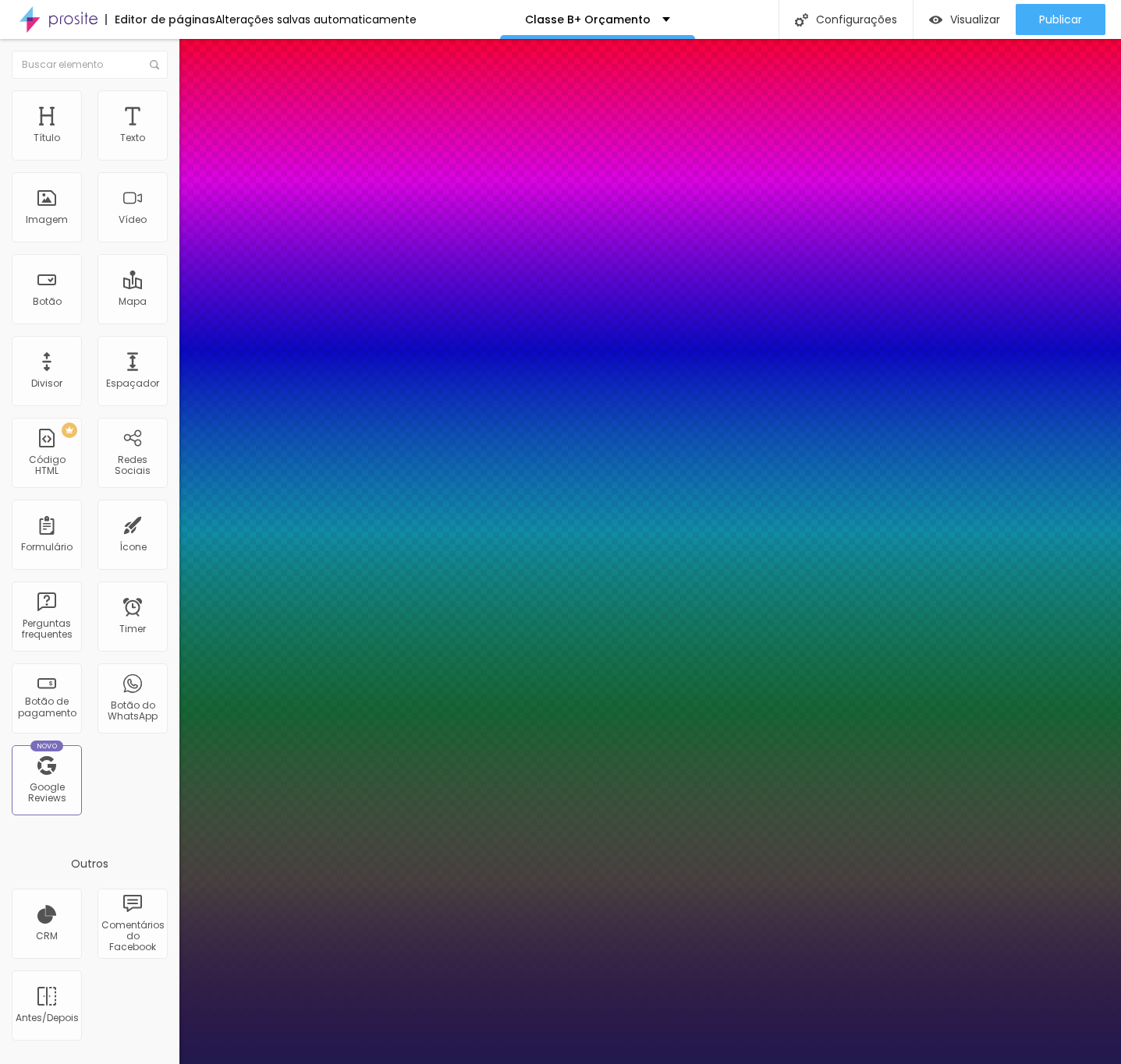
type input "1"
type input "27"
type input "1"
type input "28"
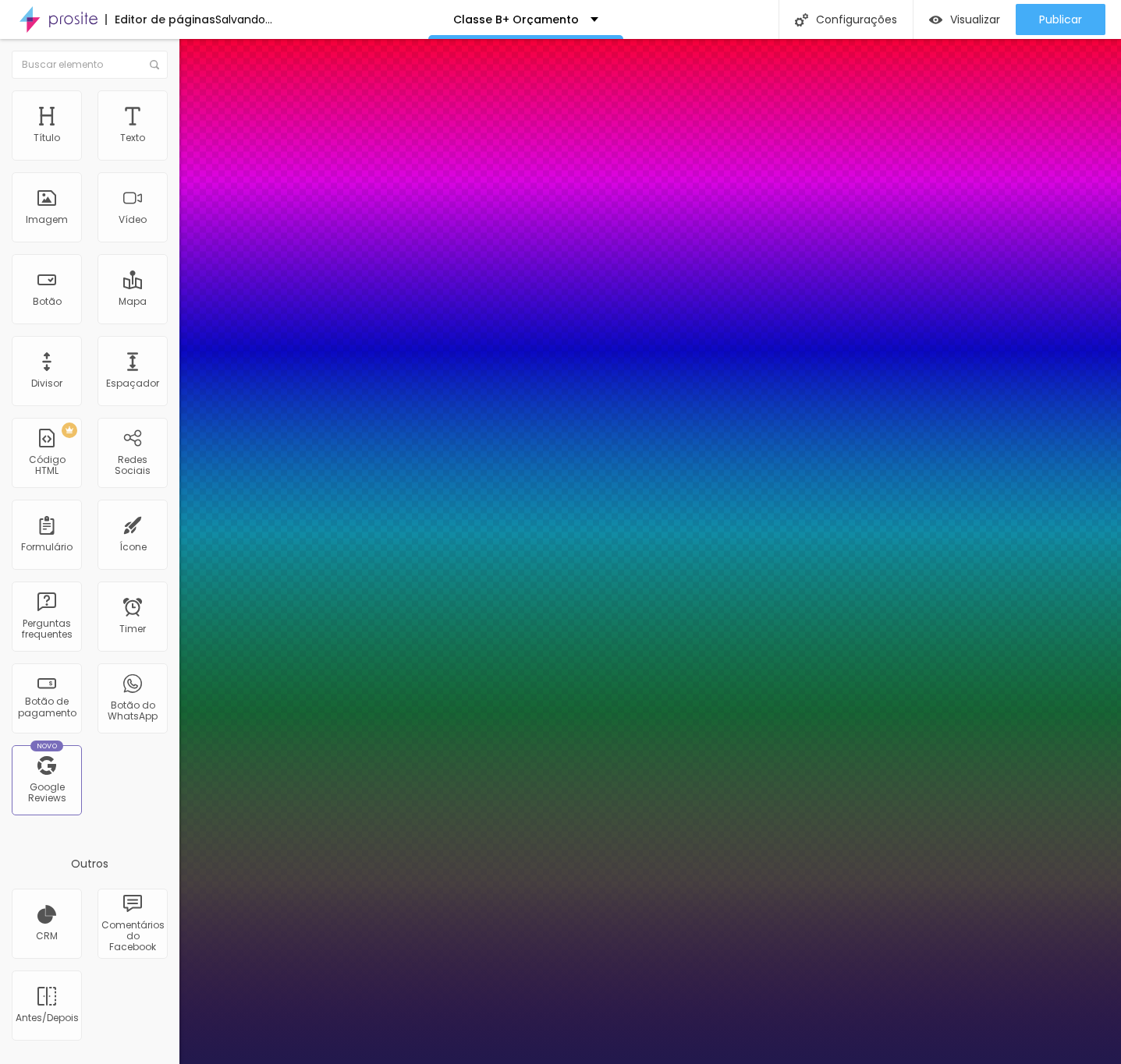
type input "28"
type input "1"
type input "29"
type input "1"
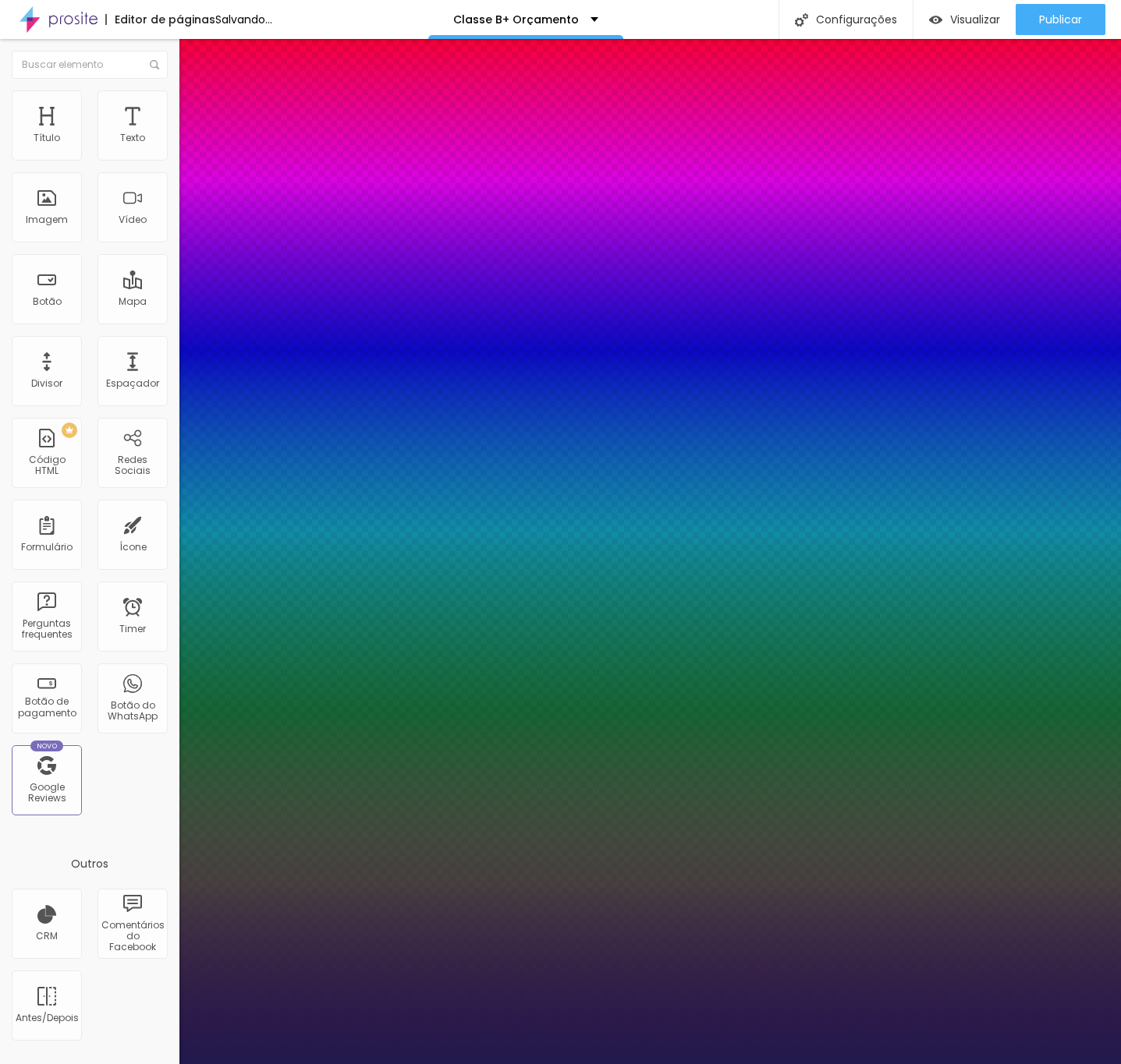
drag, startPoint x: 213, startPoint y: 445, endPoint x: 227, endPoint y: 455, distance: 17.2
type input "29"
type input "1"
click at [291, 1064] on div at bounding box center [560, 1064] width 1121 height 0
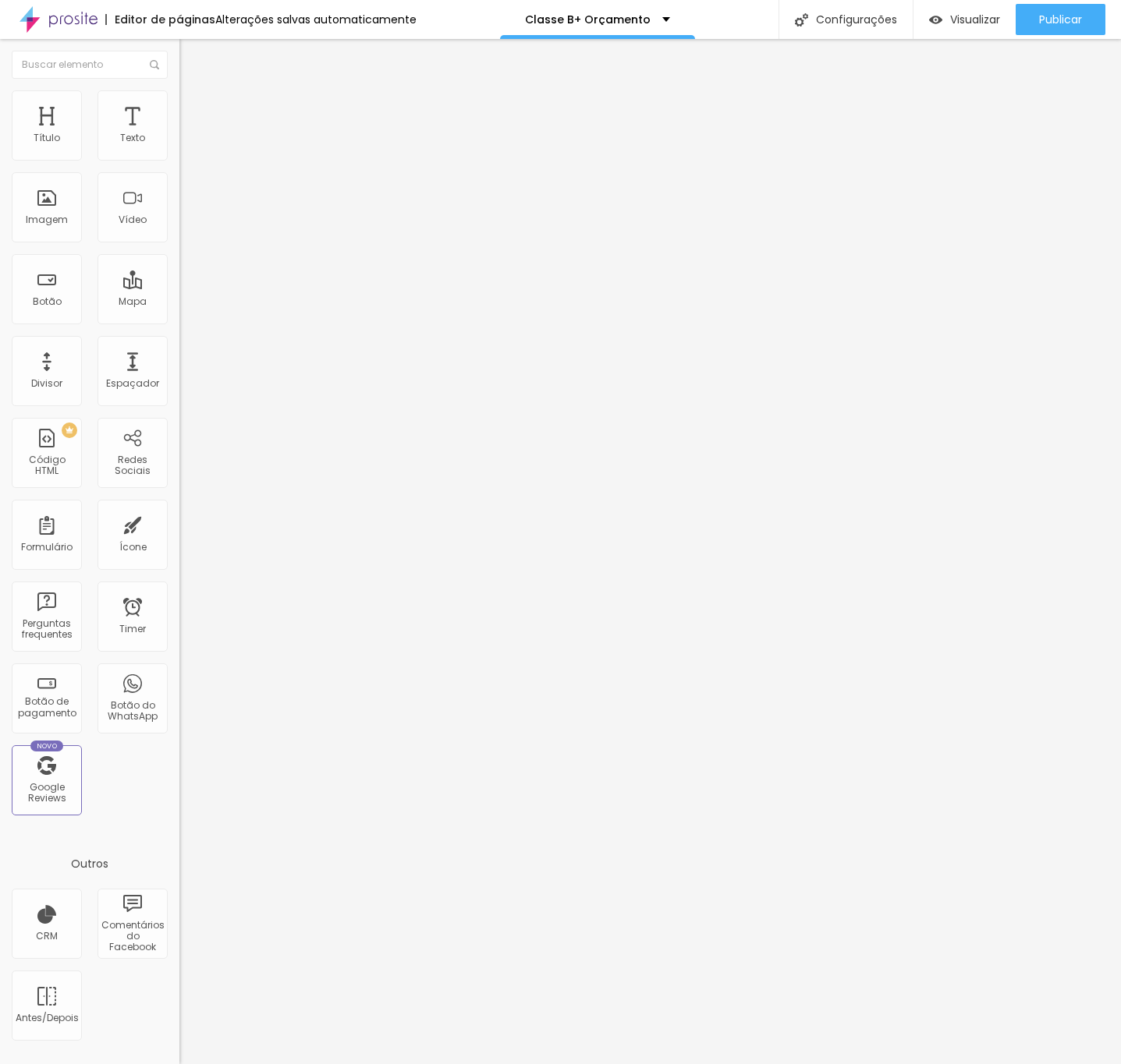
click at [179, 102] on li "Estilo" at bounding box center [268, 98] width 179 height 16
type input "95"
type input "75"
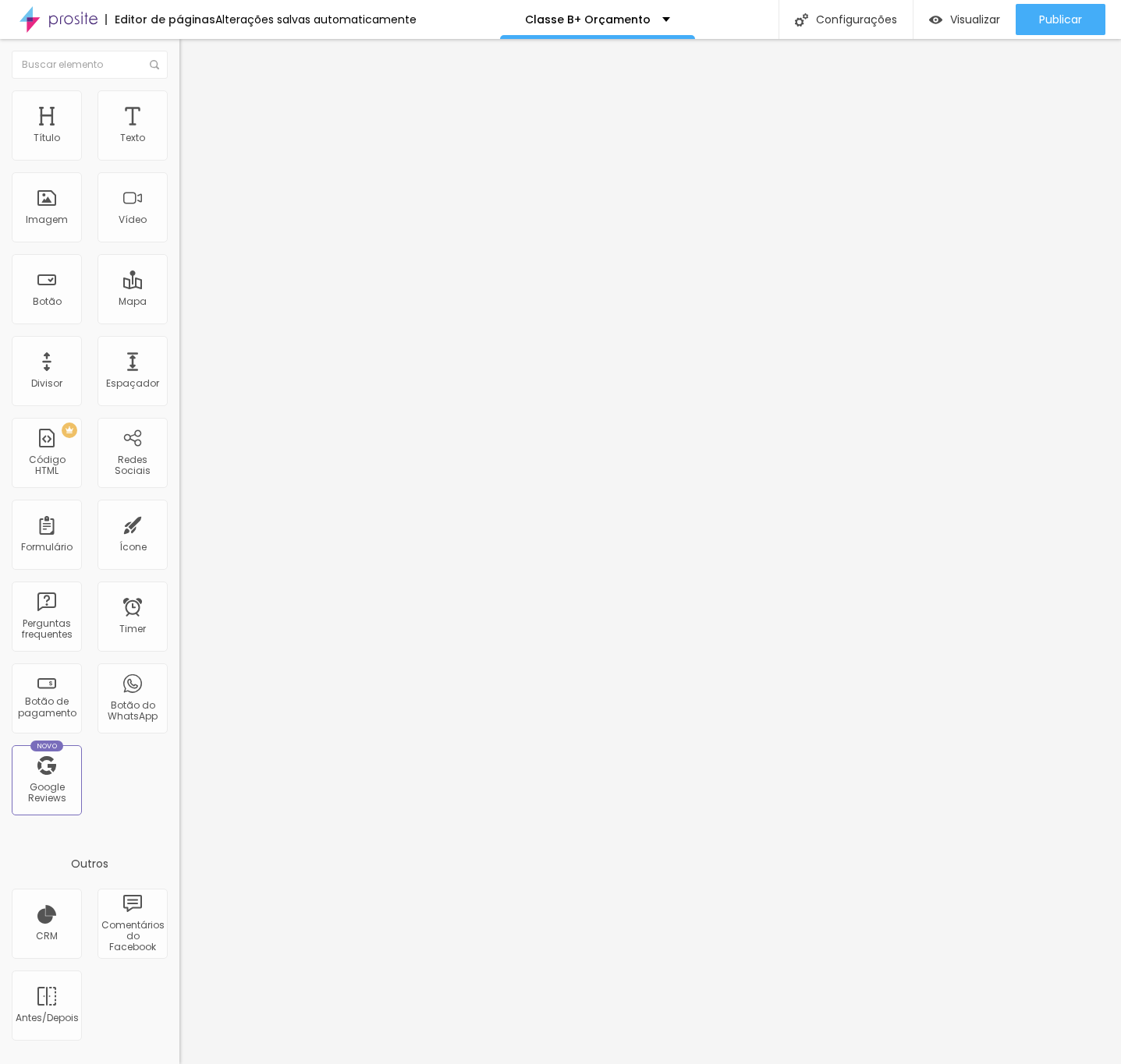
type input "55"
drag, startPoint x: 157, startPoint y: 174, endPoint x: 87, endPoint y: 185, distance: 70.9
type input "55"
click at [179, 159] on input "range" at bounding box center [229, 154] width 101 height 13
click at [179, 148] on input "55" at bounding box center [212, 139] width 67 height 17
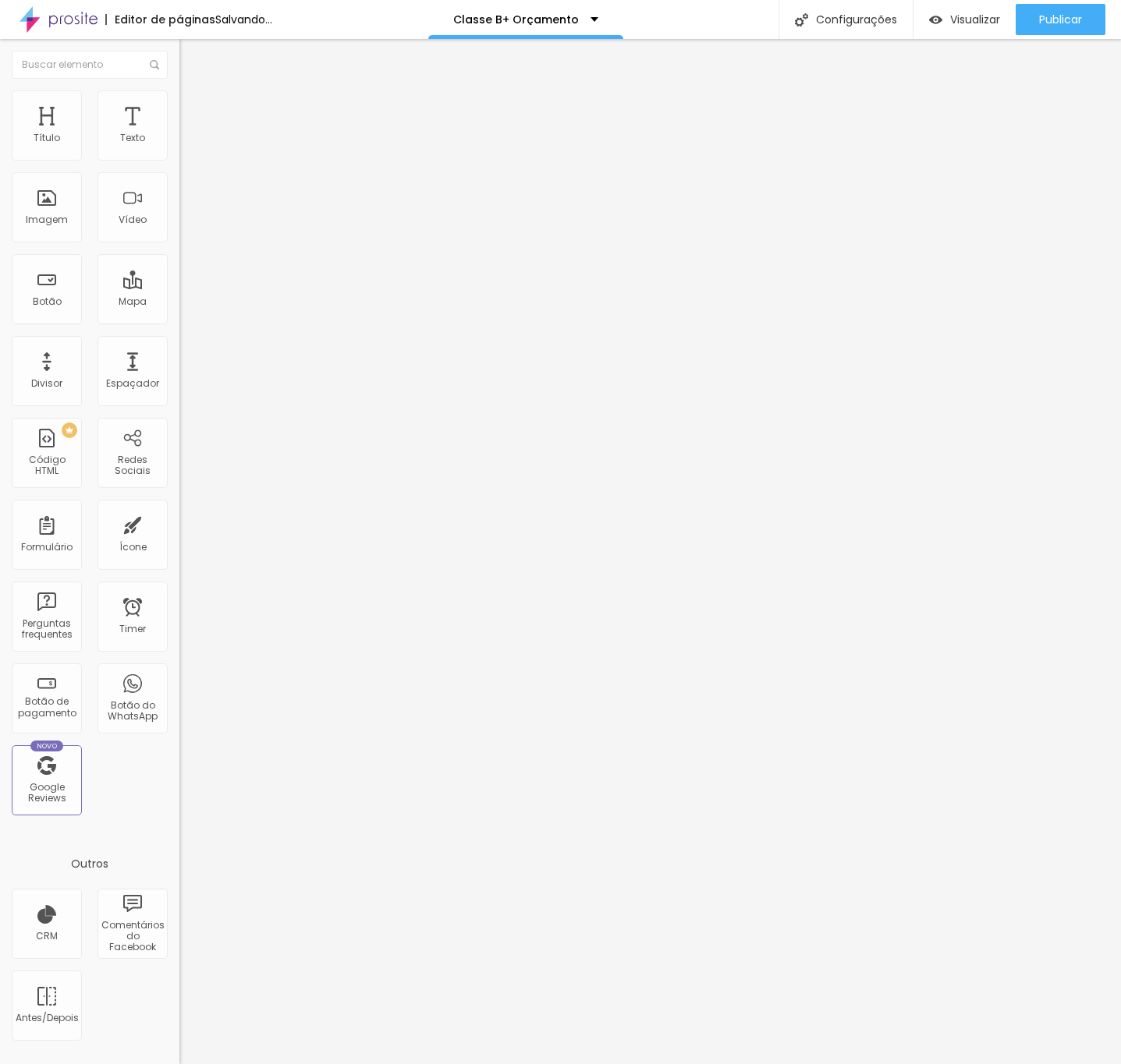
click at [179, 148] on input "55" at bounding box center [212, 139] width 67 height 17
type input "4"
type input "10"
type input "45"
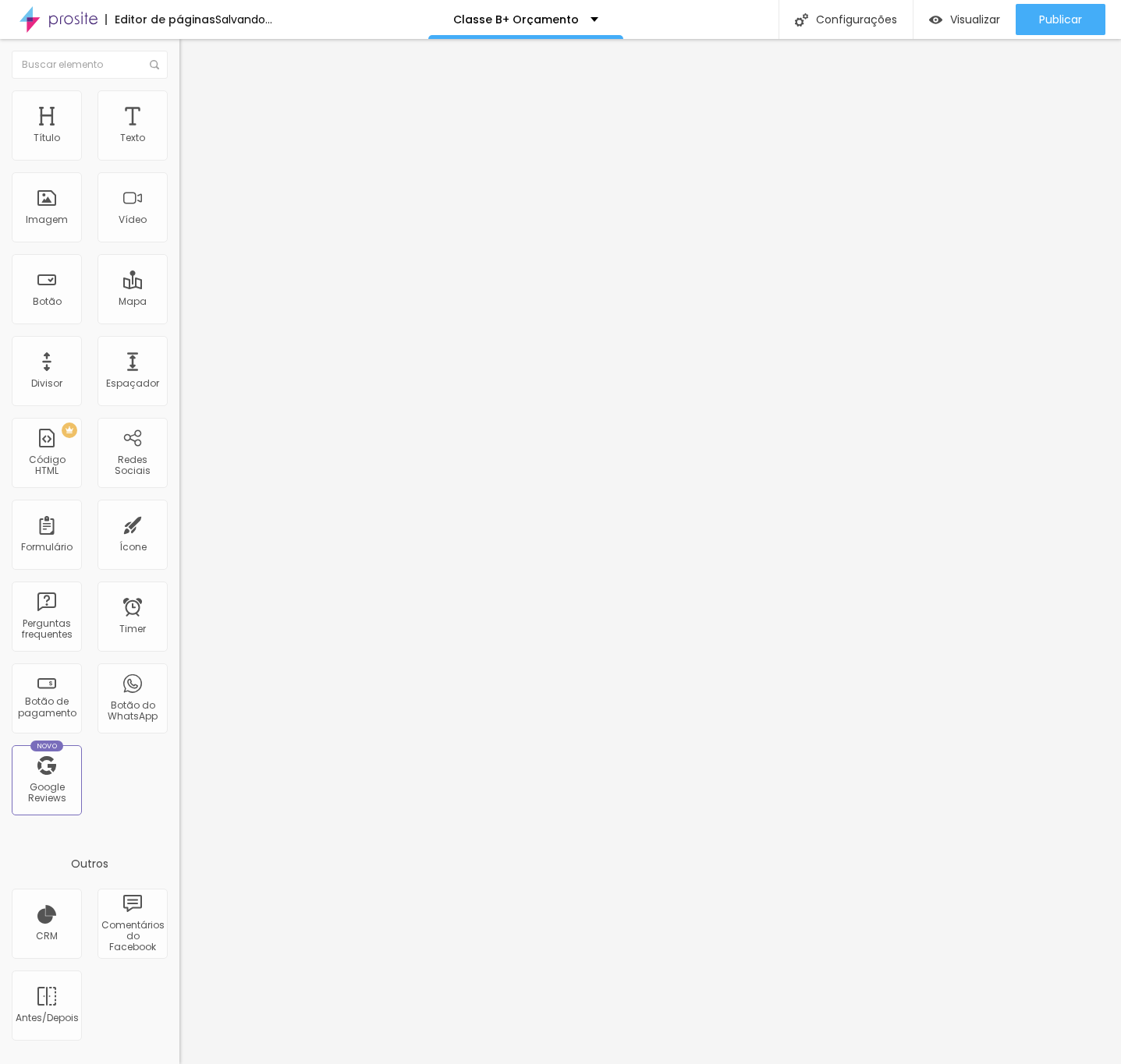
type input "45"
click at [186, 226] on icon "button" at bounding box center [191, 222] width 10 height 10
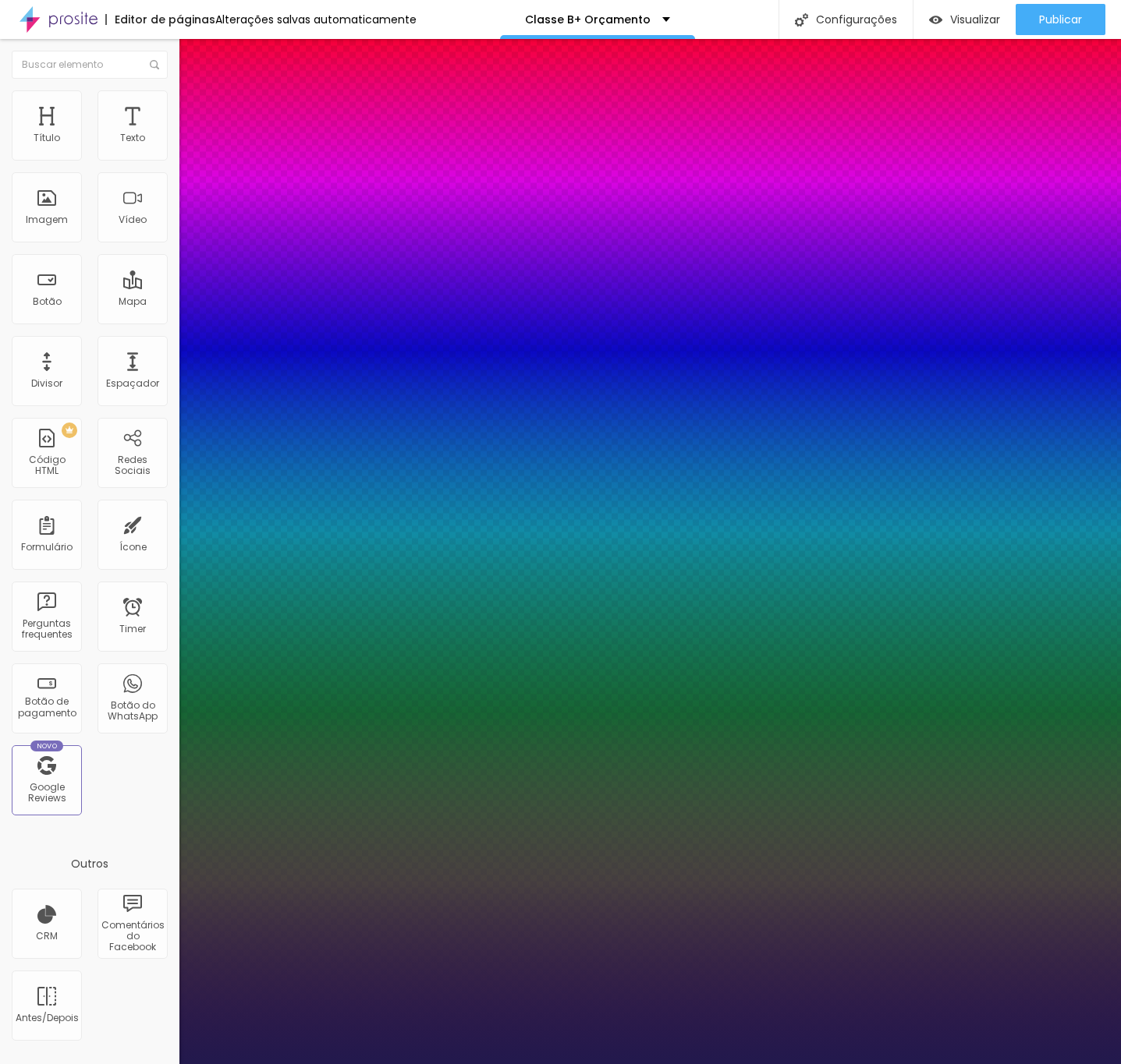
type input "1"
type input "8"
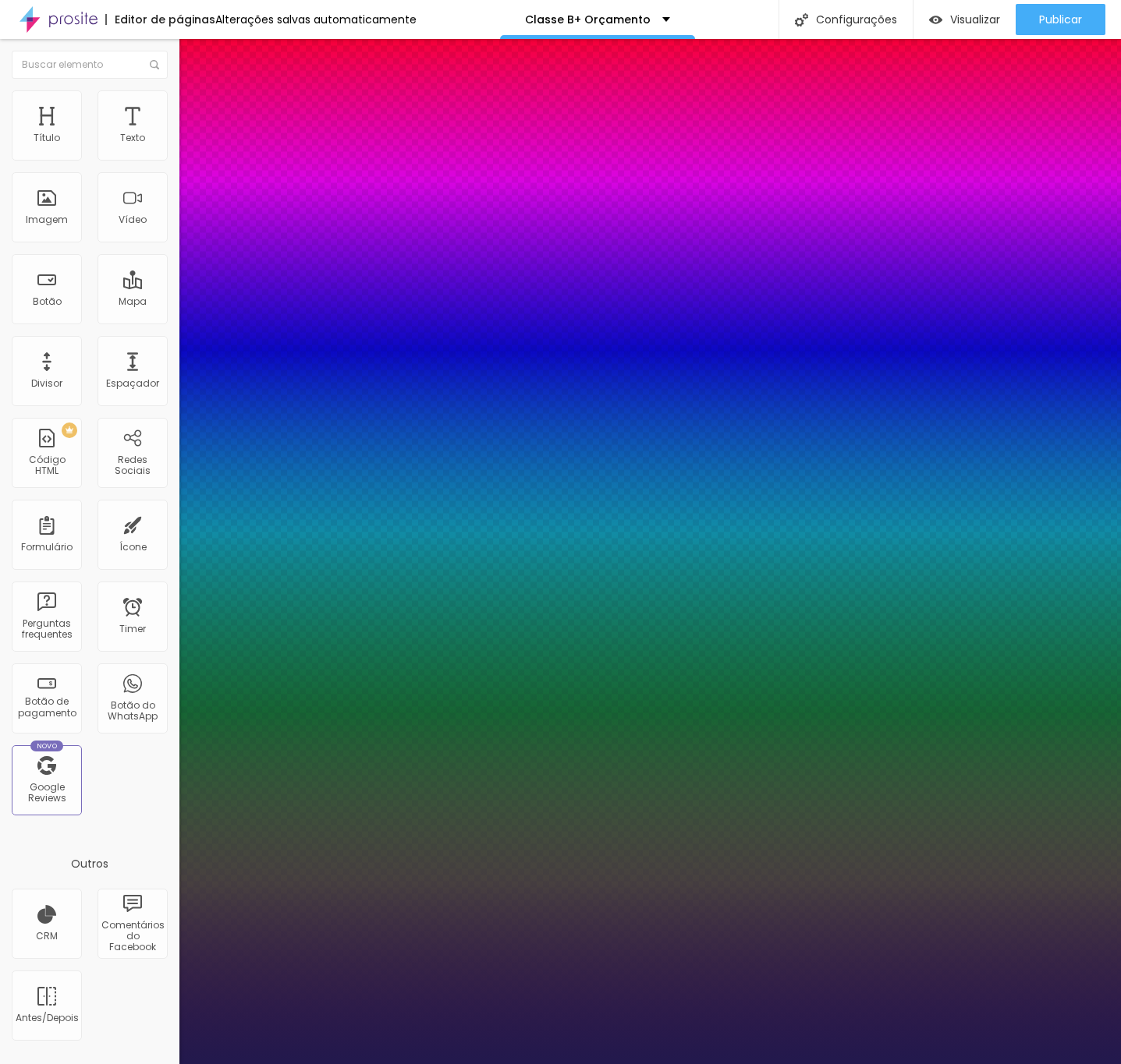
type input "2"
type input "1"
type input "20"
type input "1"
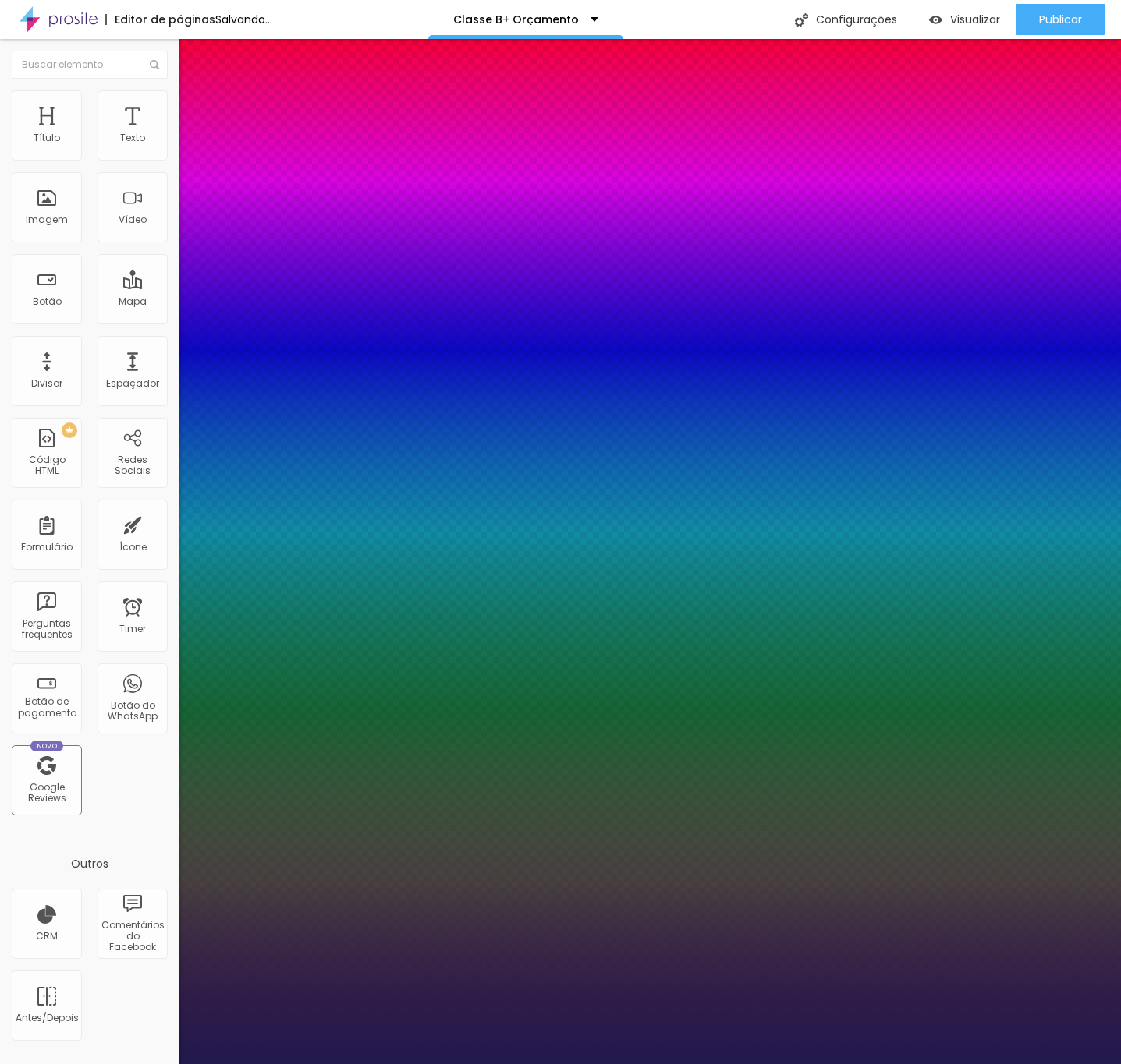
type input "20"
type input "1"
click at [384, 1064] on div at bounding box center [560, 1064] width 1121 height 0
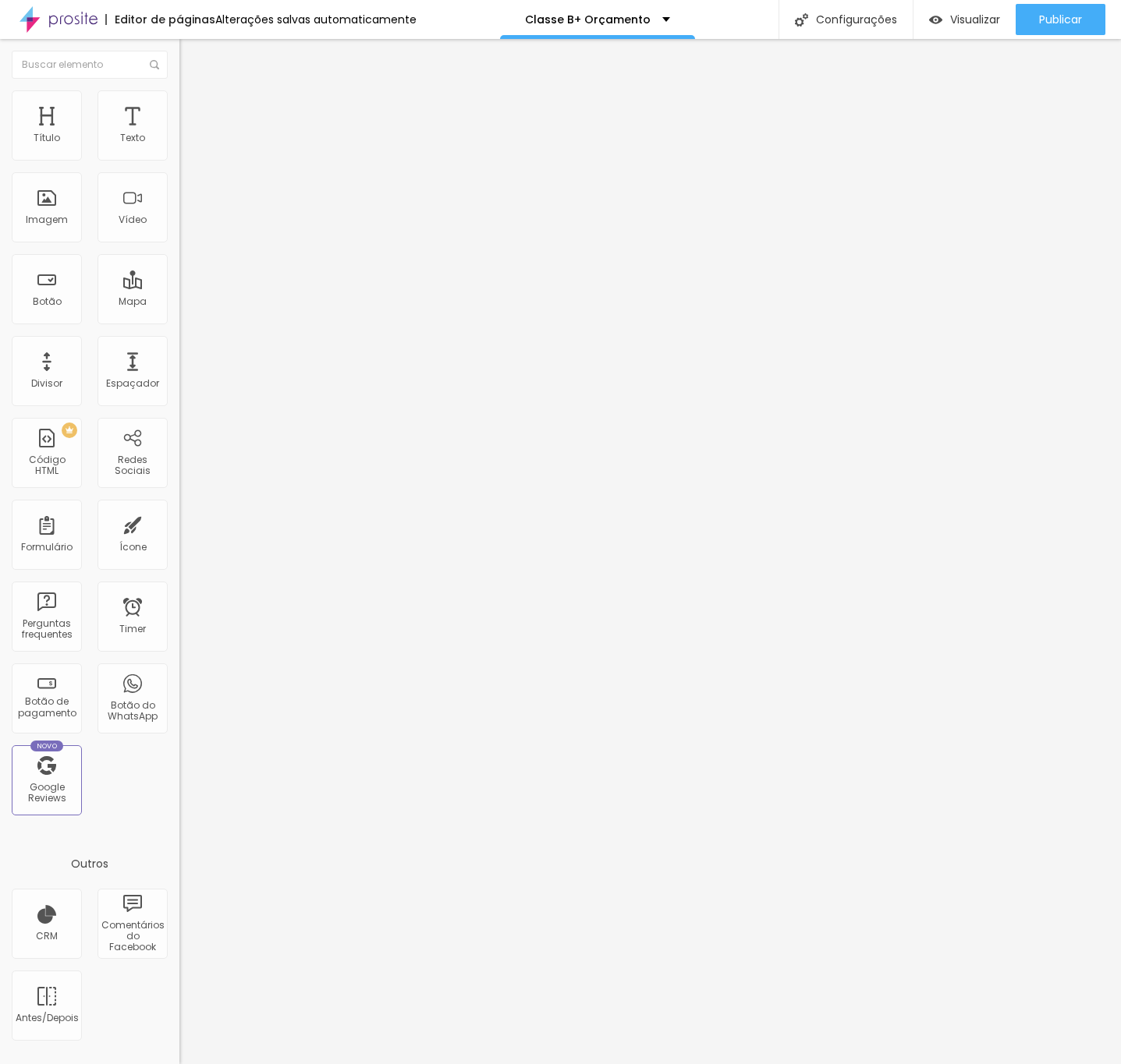
click at [179, 150] on button "button" at bounding box center [190, 141] width 22 height 17
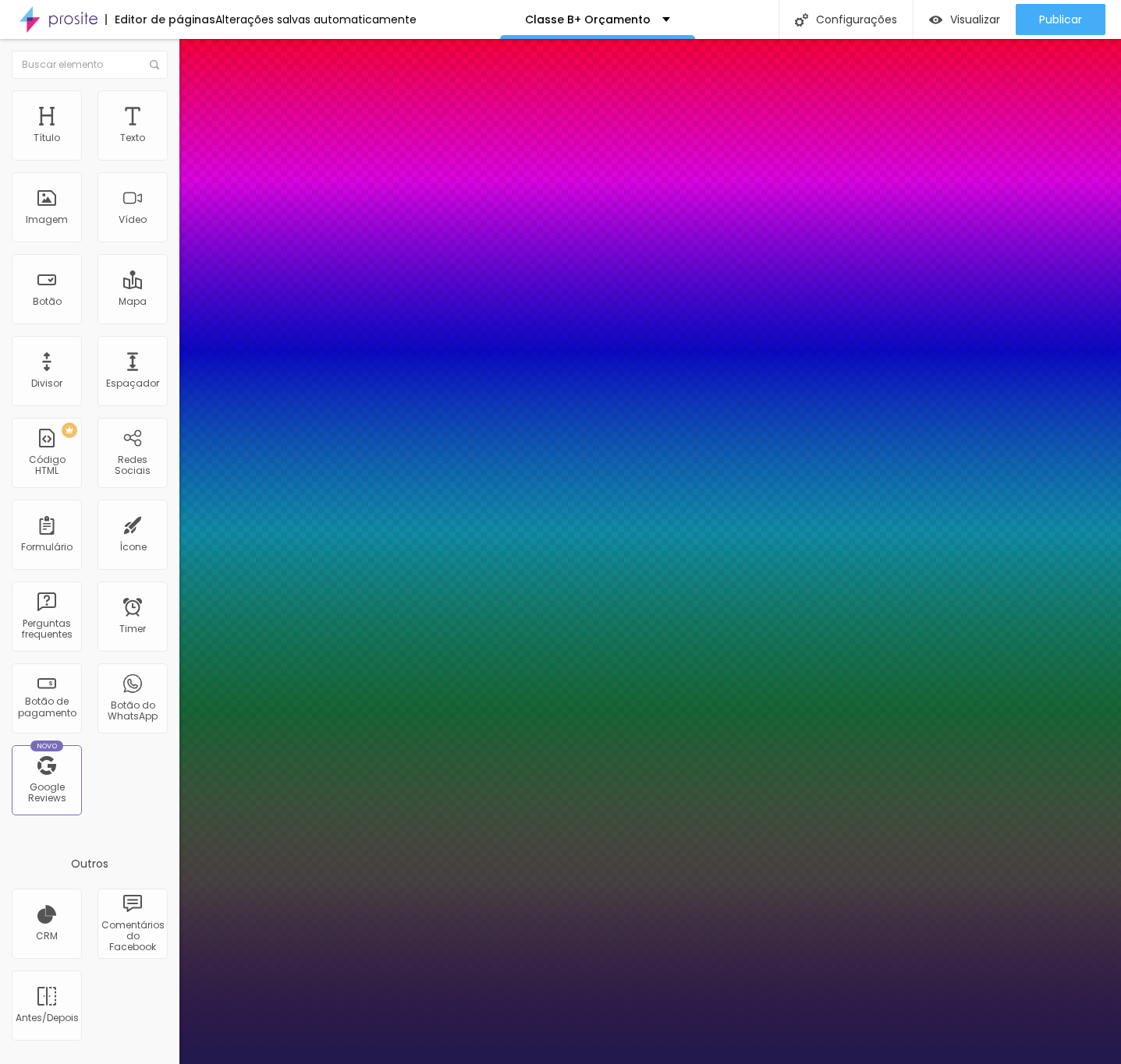
type input "1"
type input "8"
type input "2"
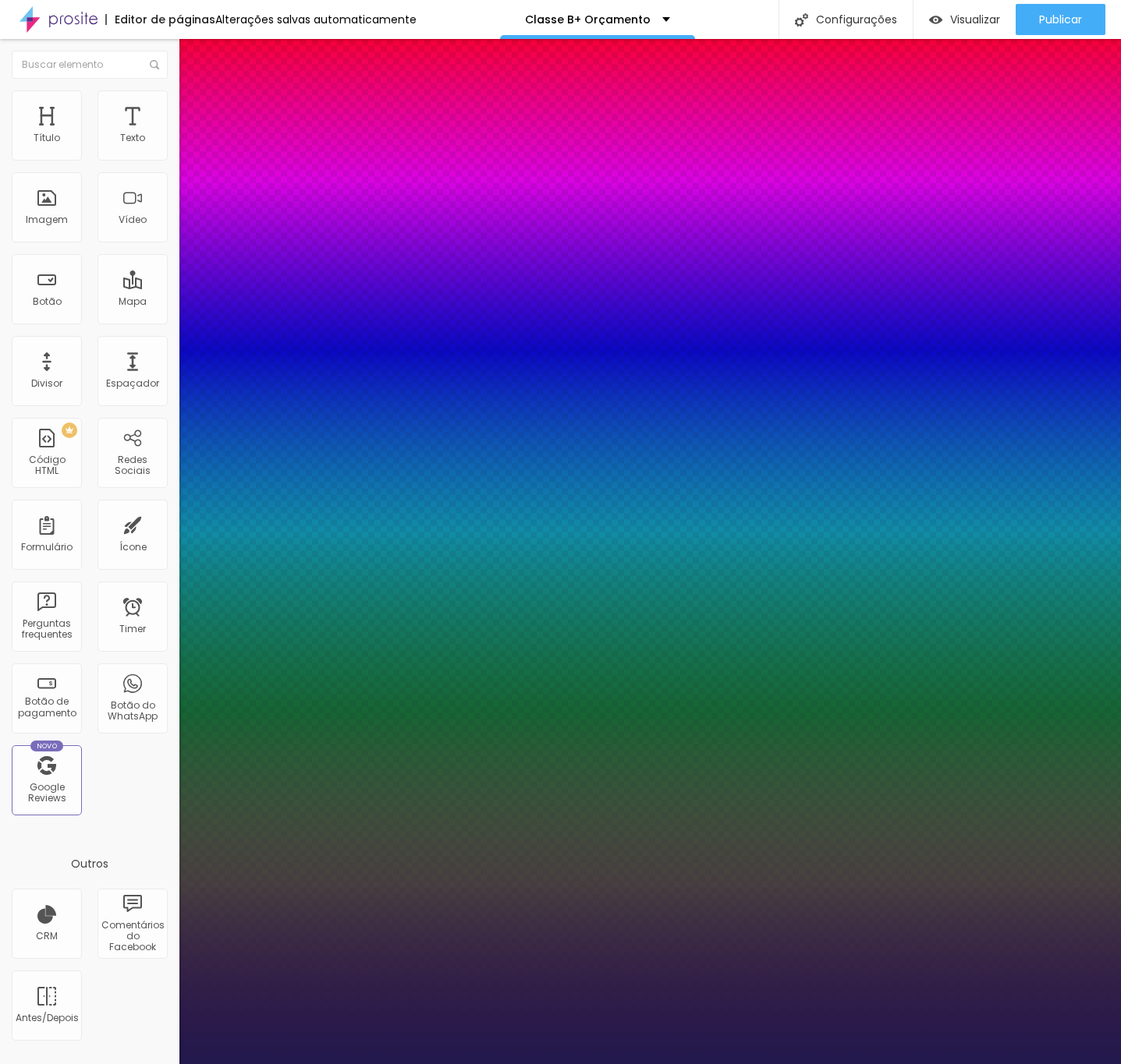
type input "1"
type input "20"
type input "1"
type input "20"
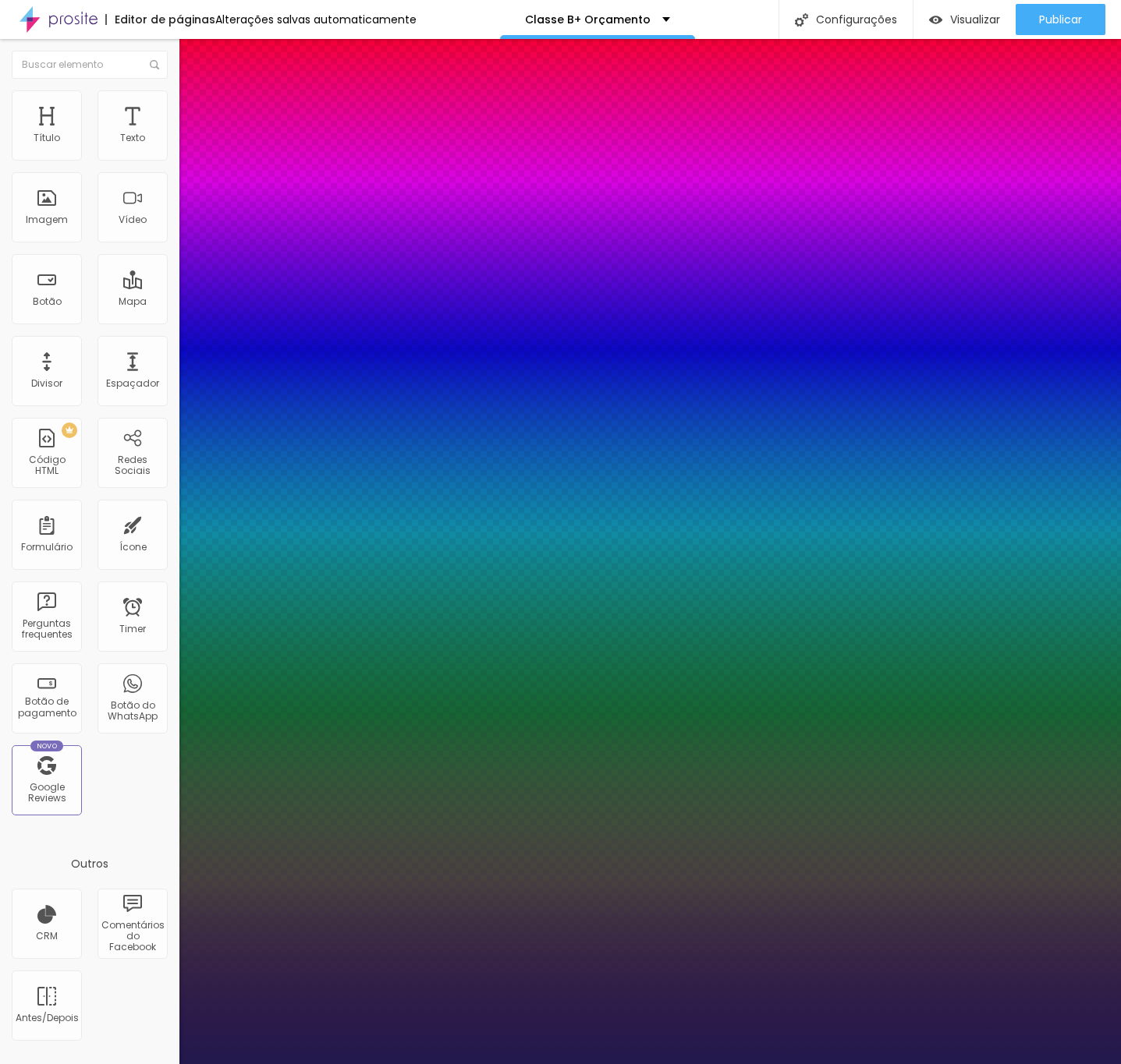
click at [602, 1064] on div at bounding box center [560, 1064] width 1121 height 0
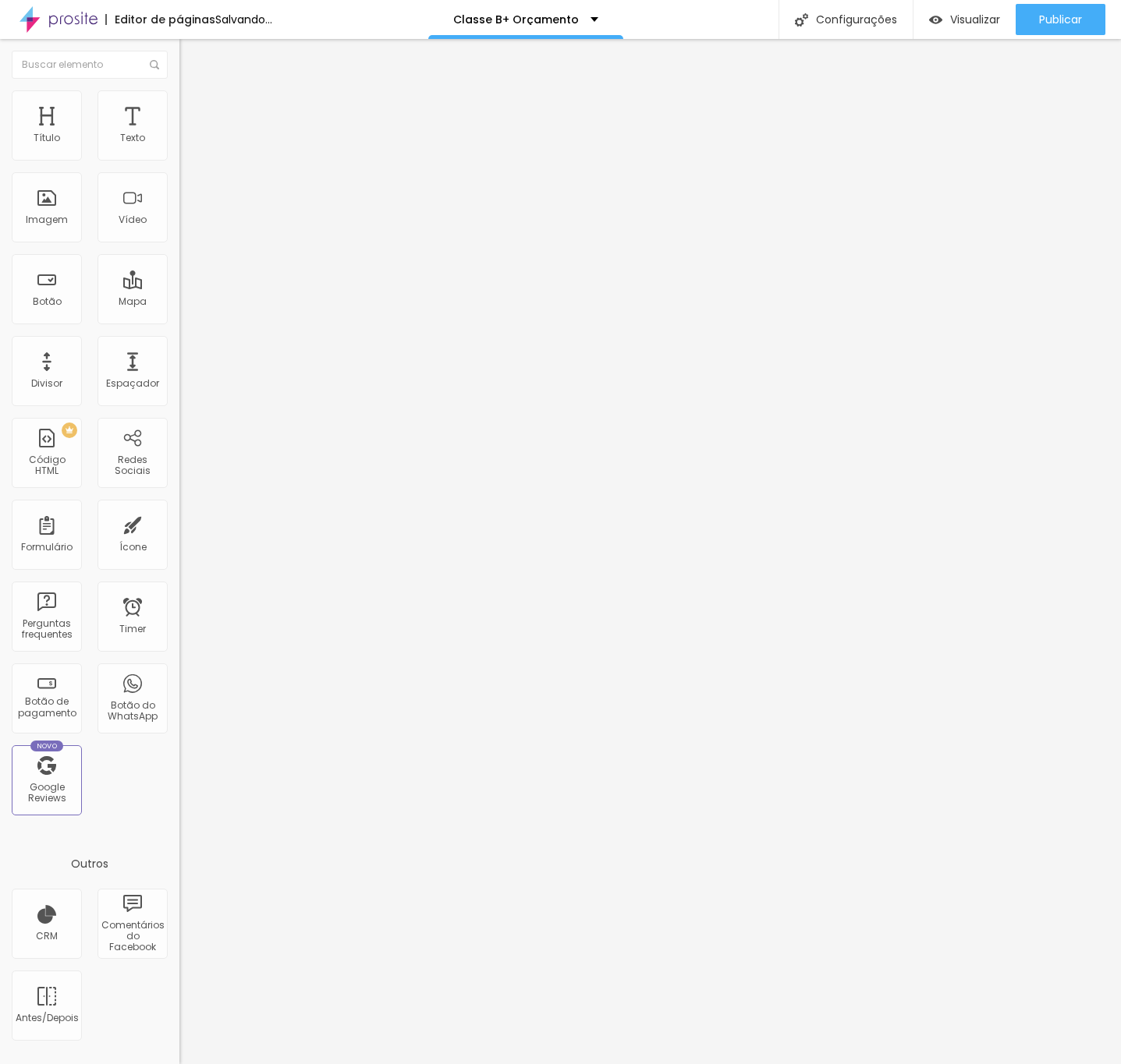
click at [179, 102] on li "Estilo" at bounding box center [268, 98] width 179 height 16
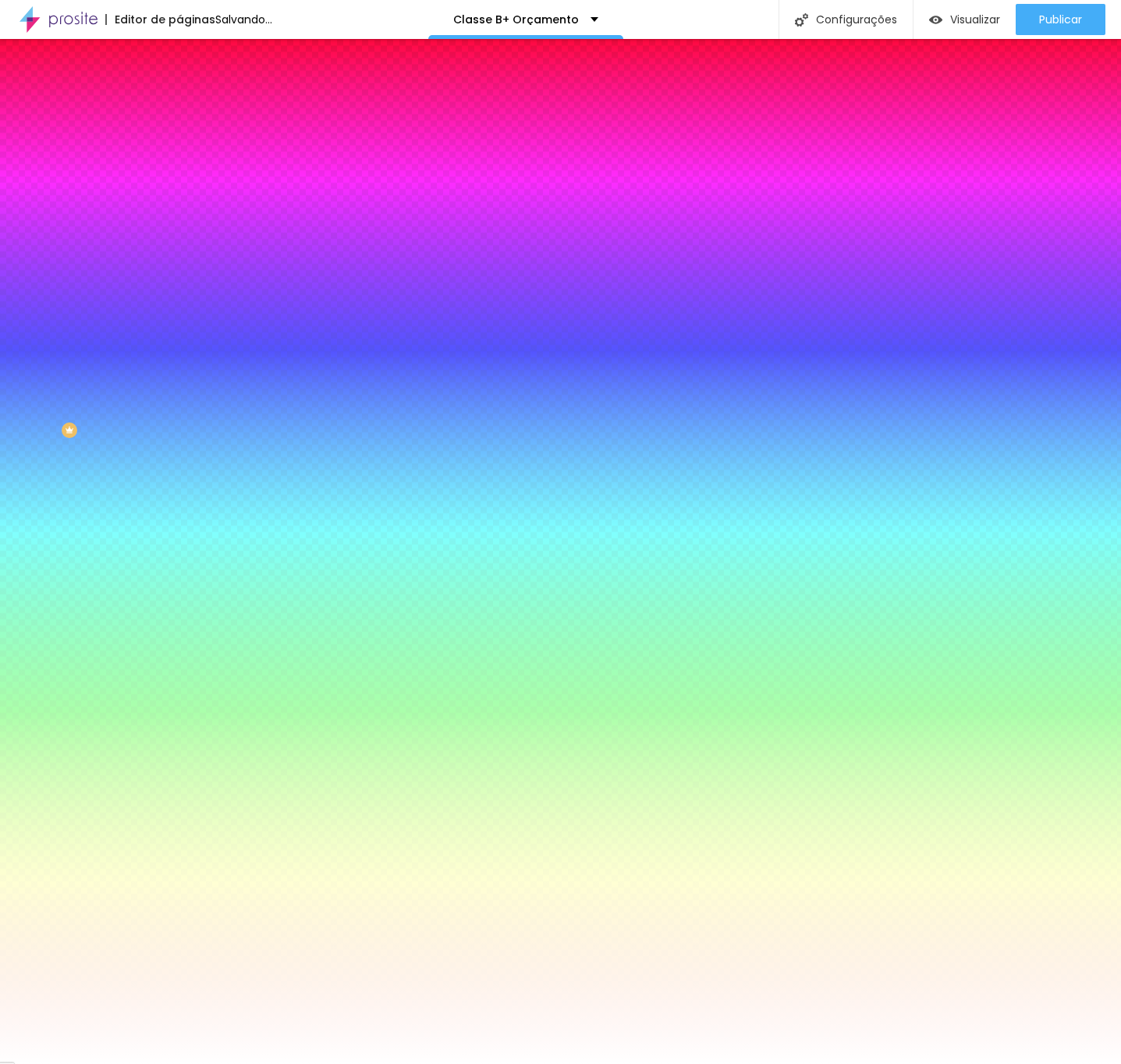
click at [179, 144] on span "Adicionar imagem" at bounding box center [229, 137] width 101 height 14
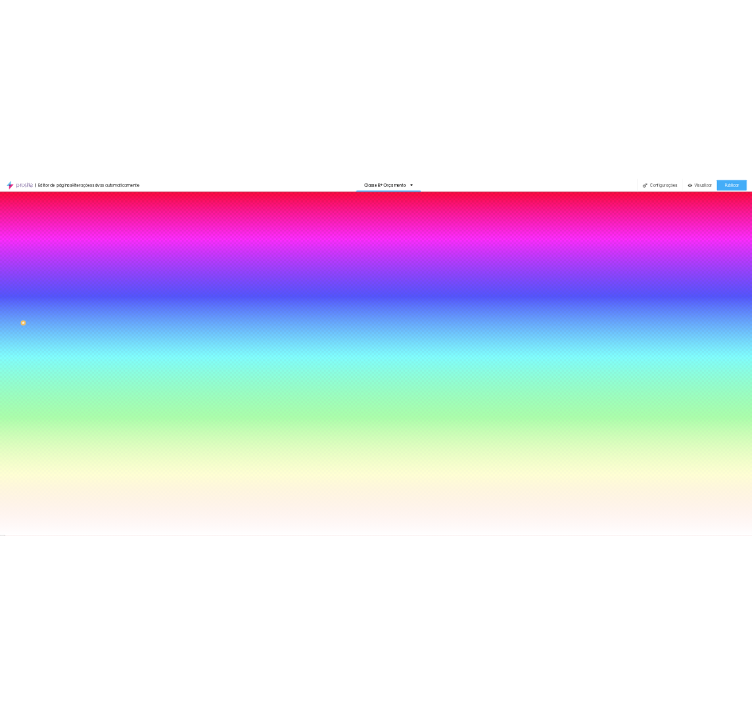
scroll to position [0, 0]
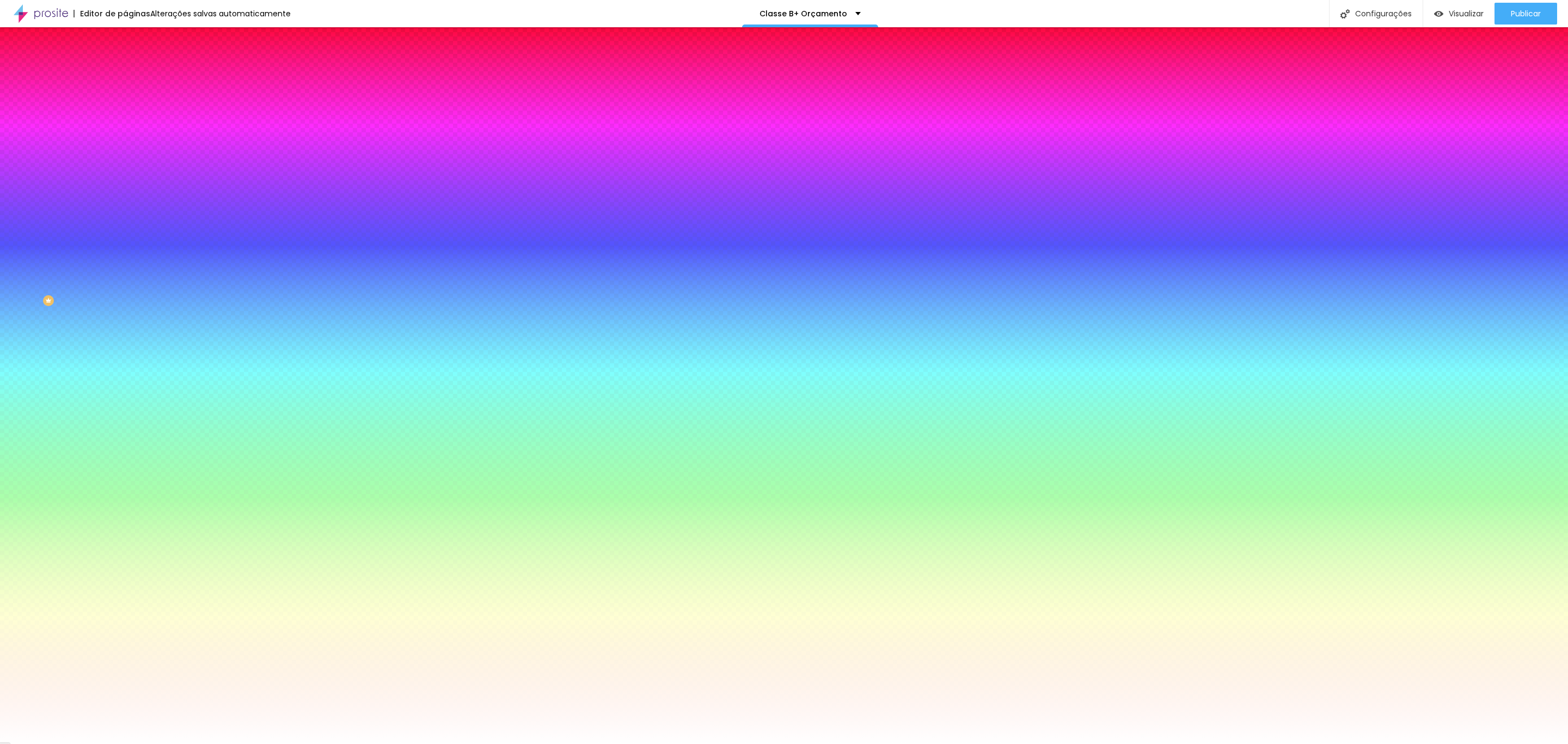
click at [125, 159] on input "#FFFFFF" at bounding box center [190, 154] width 130 height 11
click at [125, 148] on div at bounding box center [187, 148] width 125 height 0
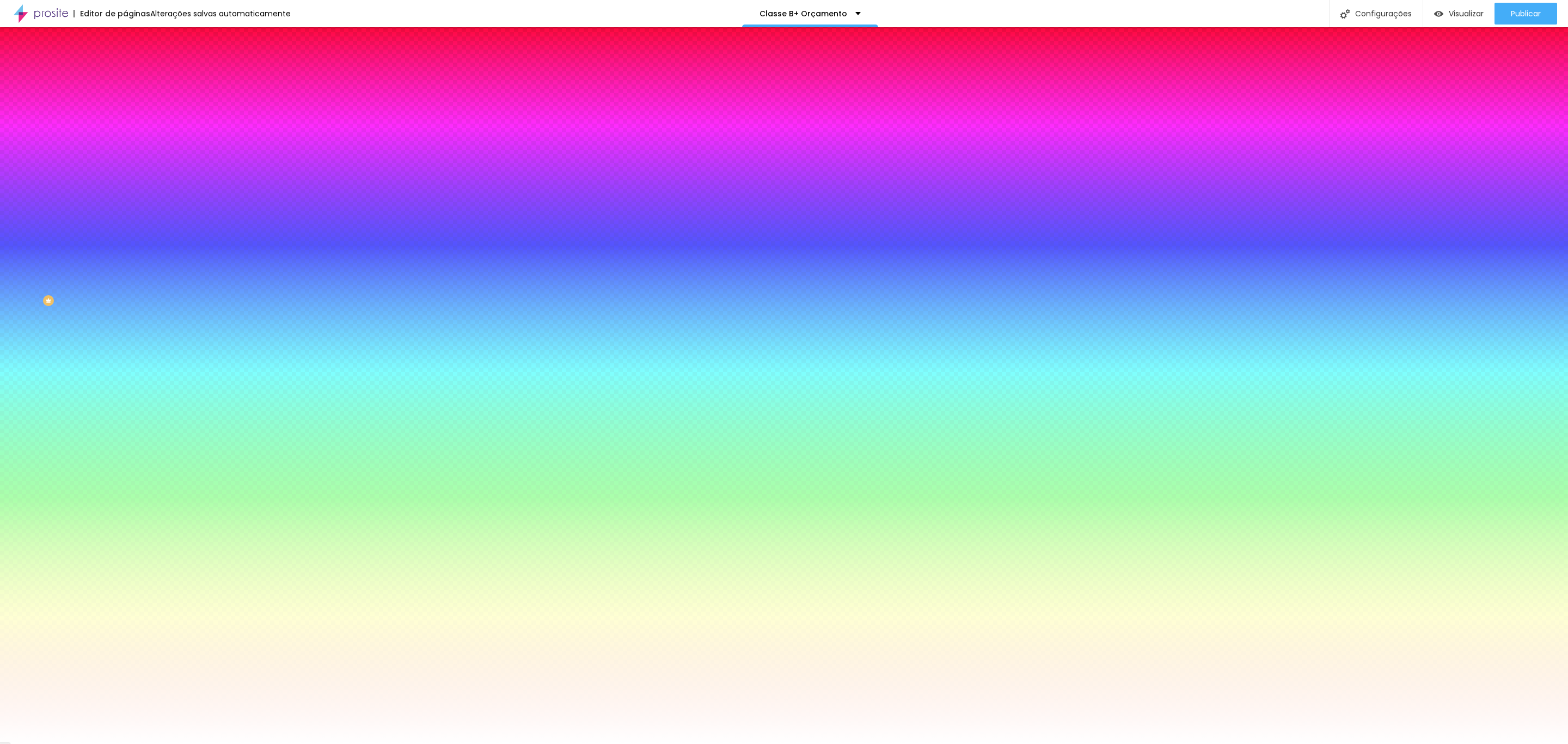
click at [125, 148] on div at bounding box center [187, 148] width 125 height 0
type input "#020101"
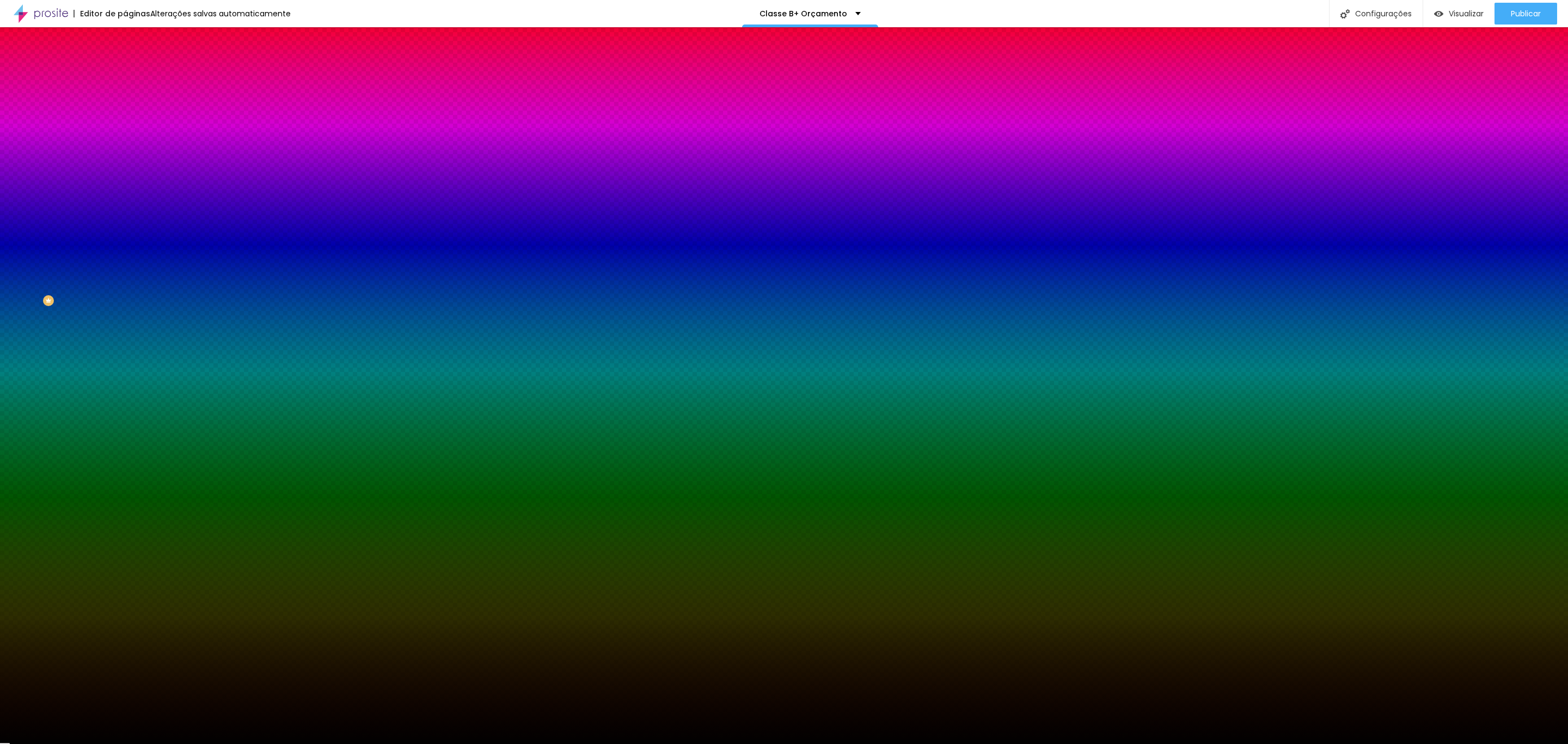
click at [53, 293] on div at bounding box center [784, 372] width 1568 height 744
drag, startPoint x: 113, startPoint y: 278, endPoint x: 111, endPoint y: 271, distance: 7.3
click at [111, 271] on div at bounding box center [784, 372] width 1568 height 744
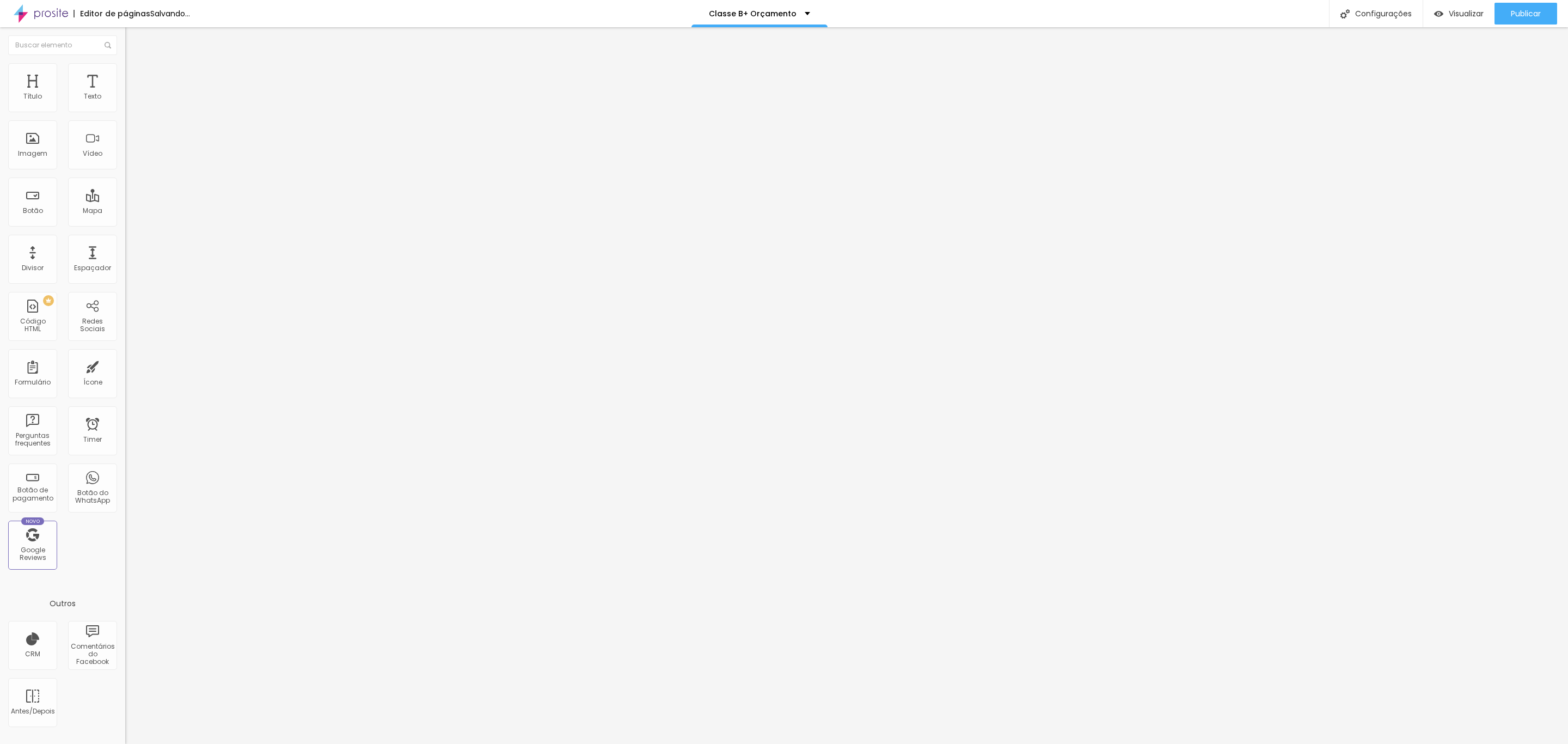
click at [125, 70] on img at bounding box center [130, 68] width 10 height 10
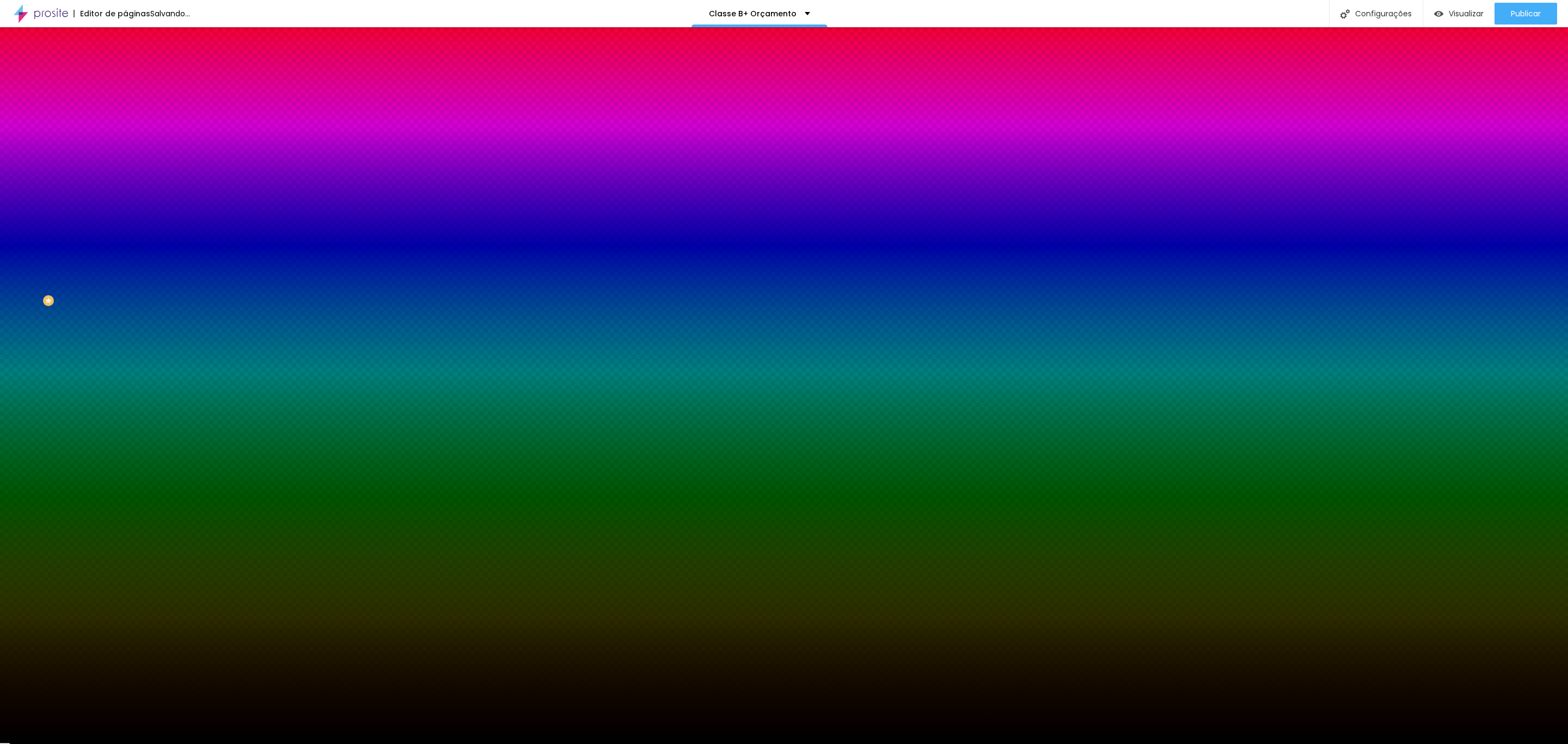
click at [125, 115] on div "Cor Voltar ao padrão #000000" at bounding box center [187, 100] width 125 height 30
click at [125, 111] on input "#000000" at bounding box center [190, 109] width 130 height 11
paste input "C9A646"
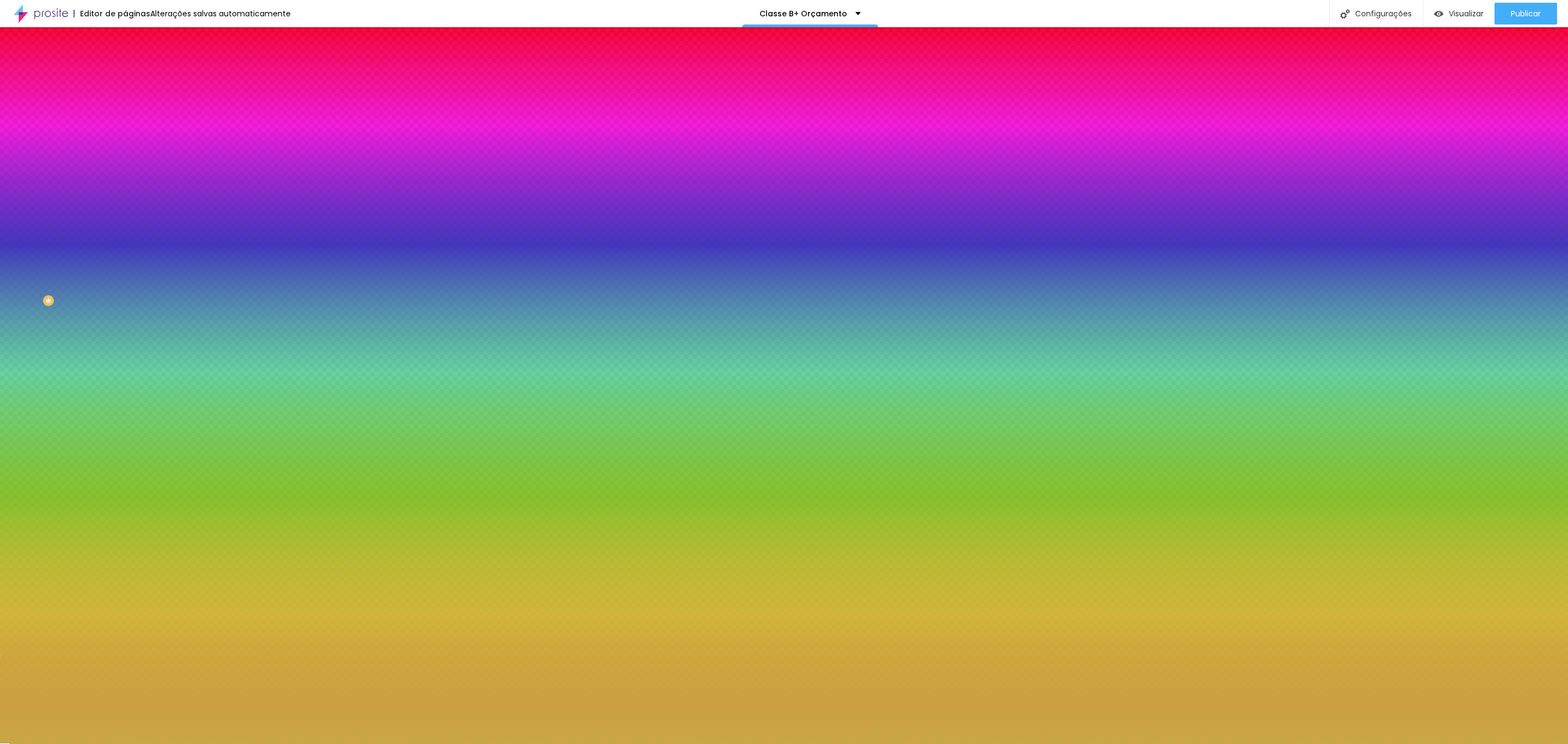
type input "#C9A646"
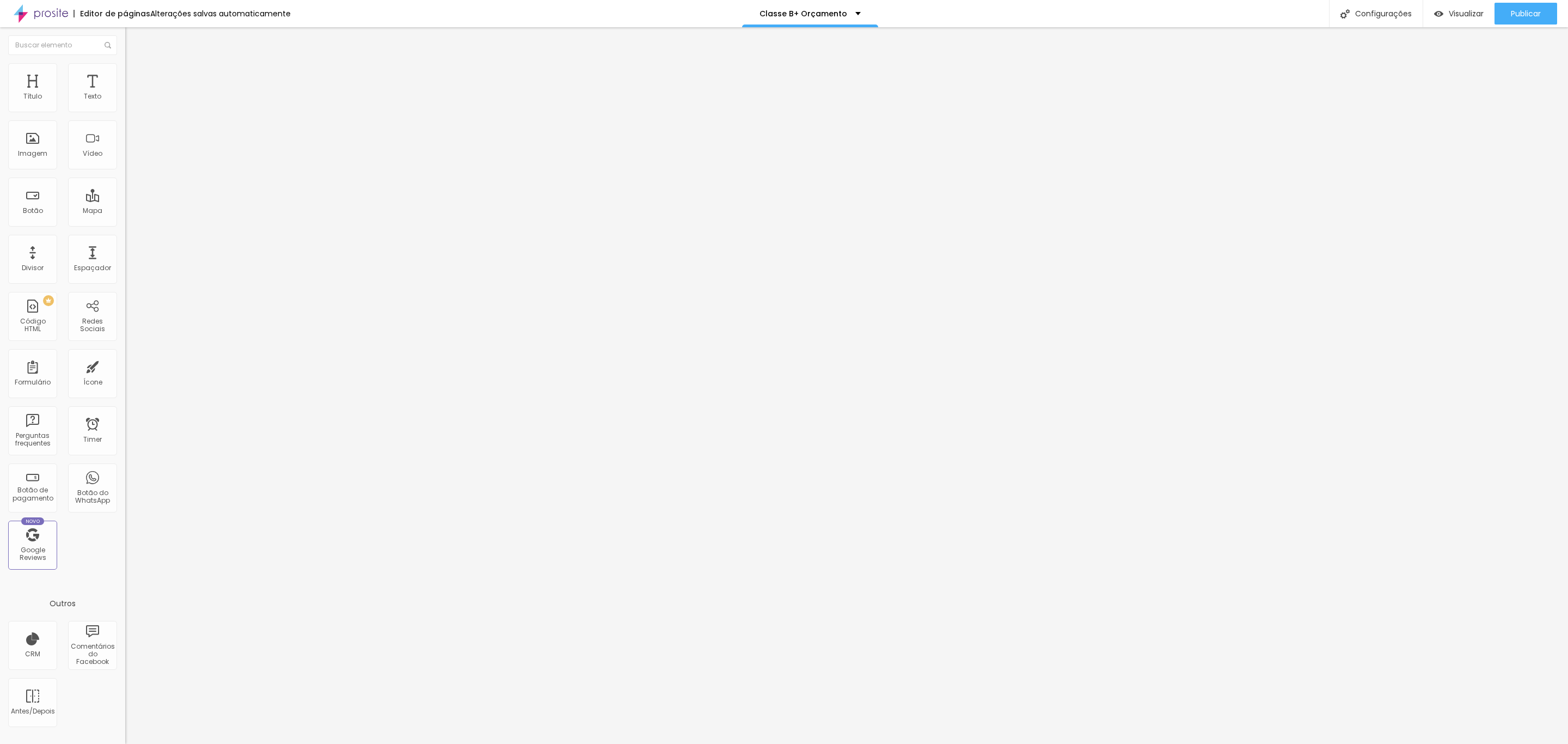
click at [125, 69] on li "Estilo" at bounding box center [187, 68] width 125 height 11
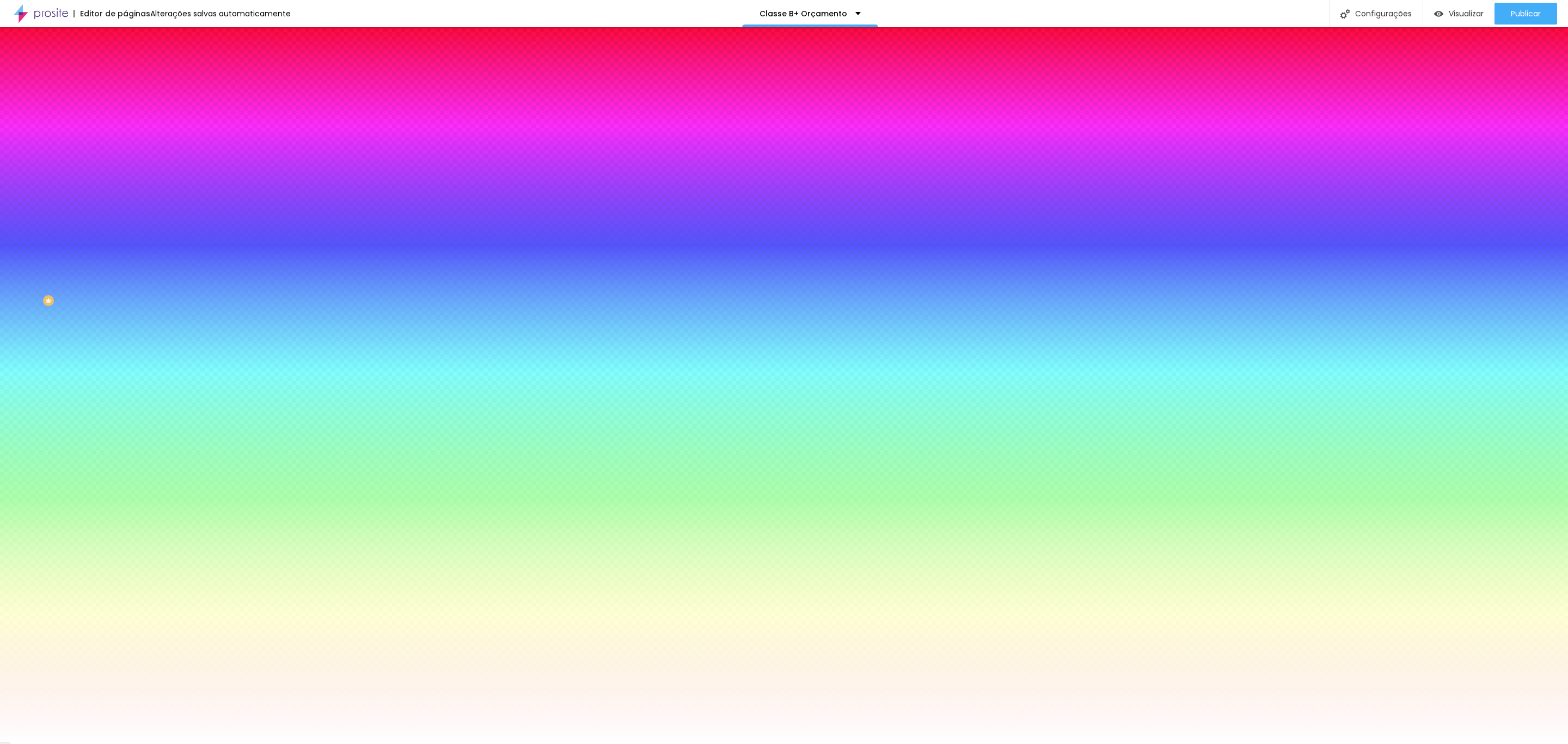
click at [125, 114] on input "#FFFFFF" at bounding box center [190, 109] width 130 height 11
paste input "C9A646"
type input "#C9A646"
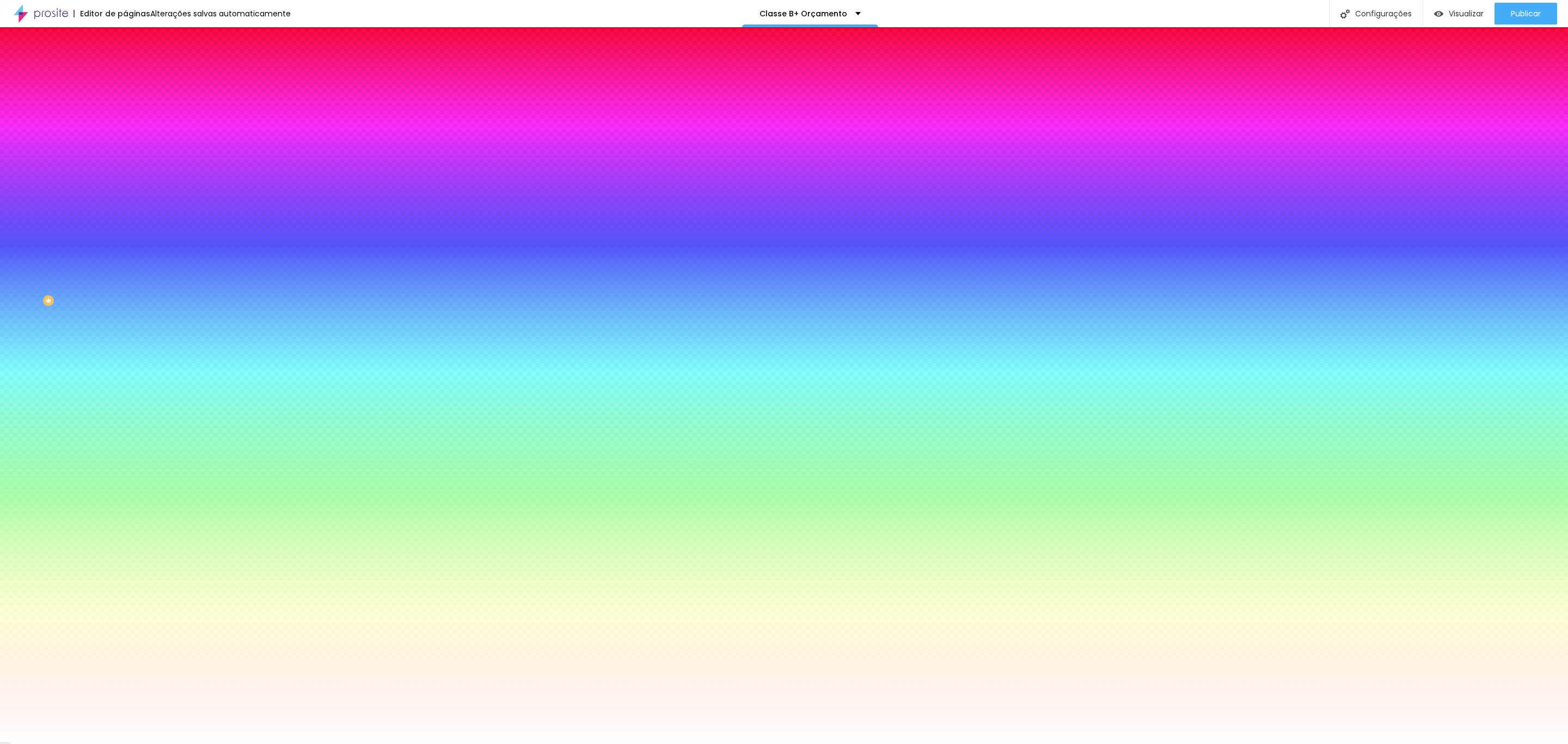
click at [130, 137] on icon "button" at bounding box center [132, 138] width 4 height 4
drag, startPoint x: 242, startPoint y: 311, endPoint x: 243, endPoint y: 364, distance: 53.0
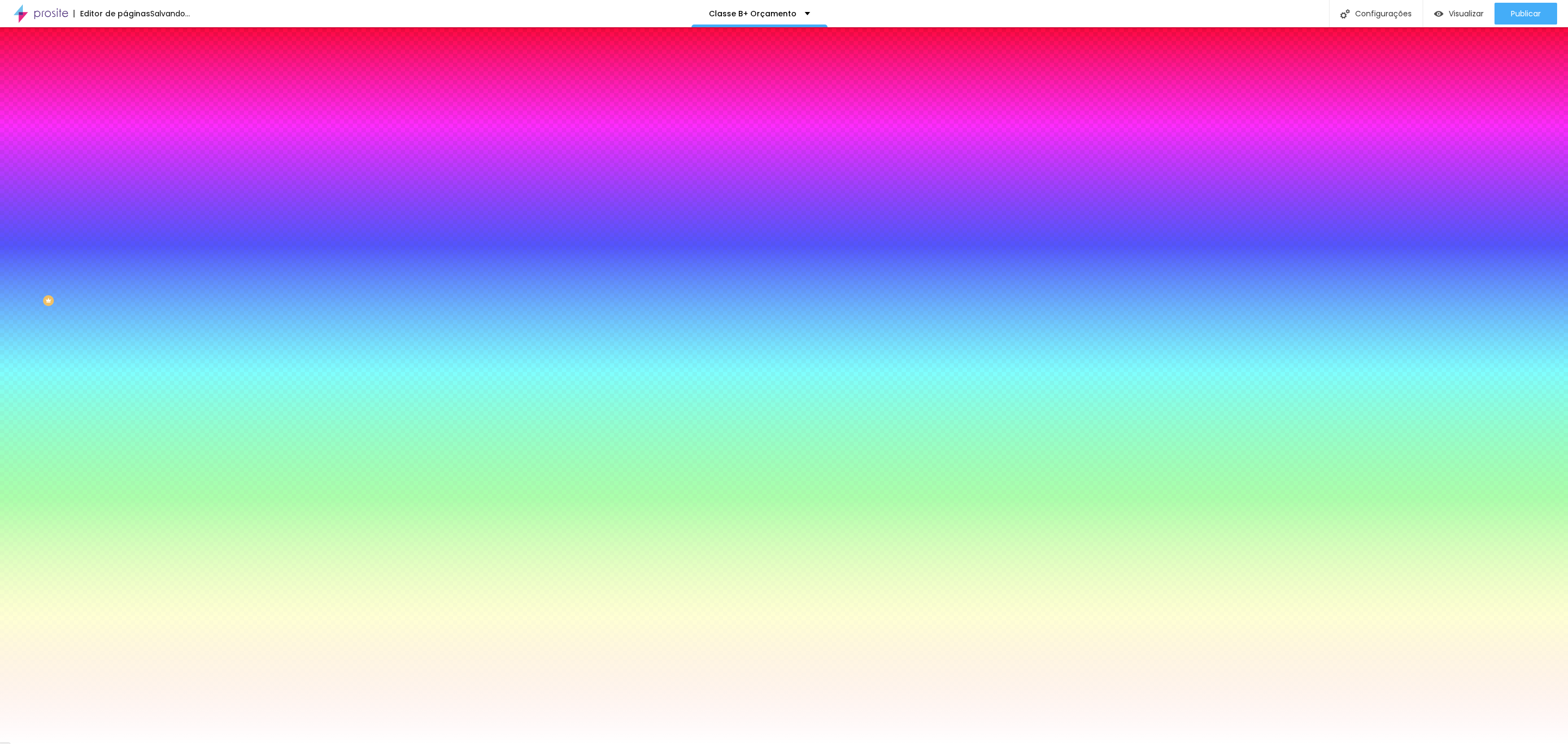
click at [243, 364] on body "Editor de páginas Salvando... Classe B+ Orçamento Configurações Configurações d…" at bounding box center [784, 372] width 1568 height 744
type input "#FFFFFF"
drag, startPoint x: 201, startPoint y: 301, endPoint x: 129, endPoint y: 262, distance: 81.9
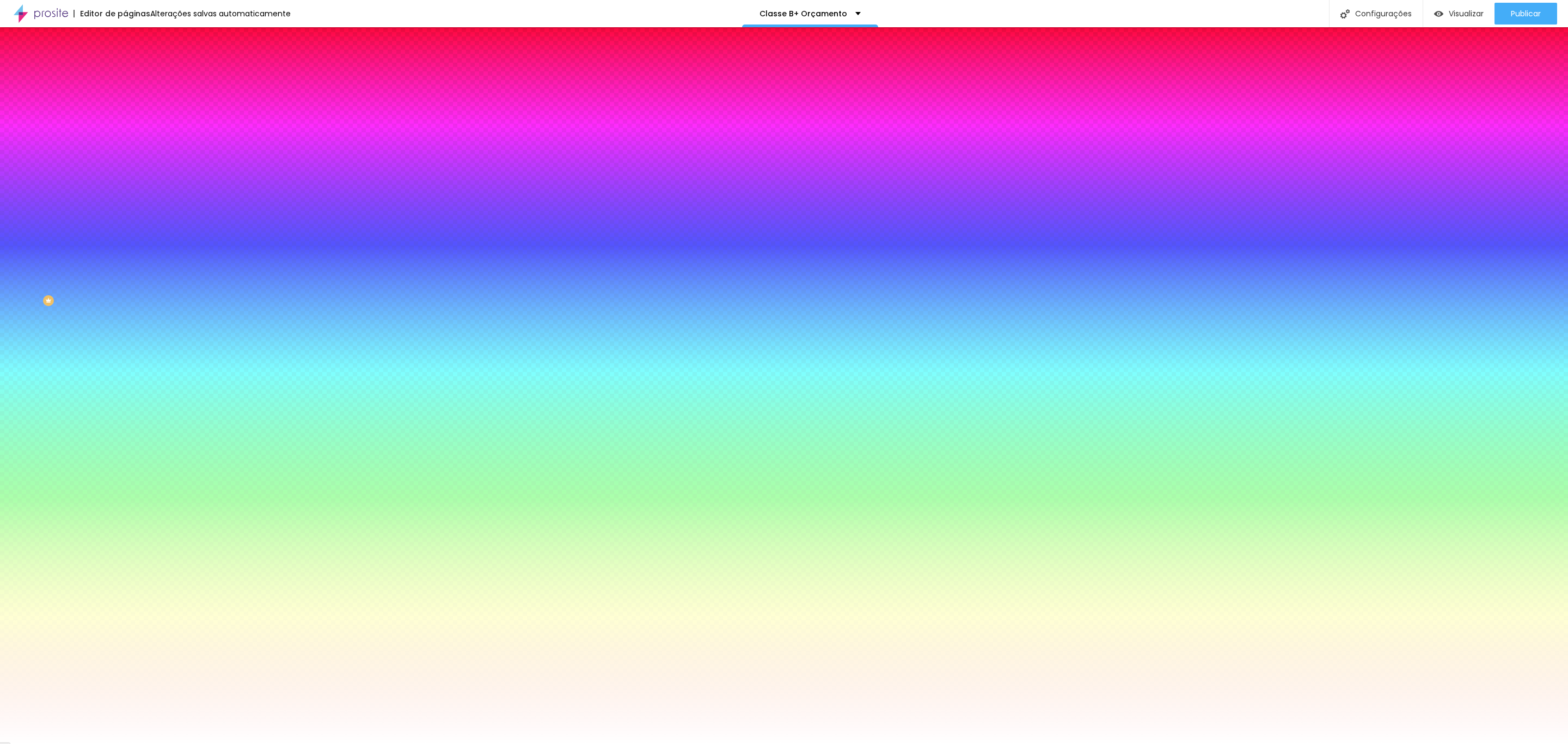
click at [64, 743] on div at bounding box center [784, 744] width 1568 height 0
click at [125, 370] on input "#FFFFFF" at bounding box center [190, 376] width 130 height 11
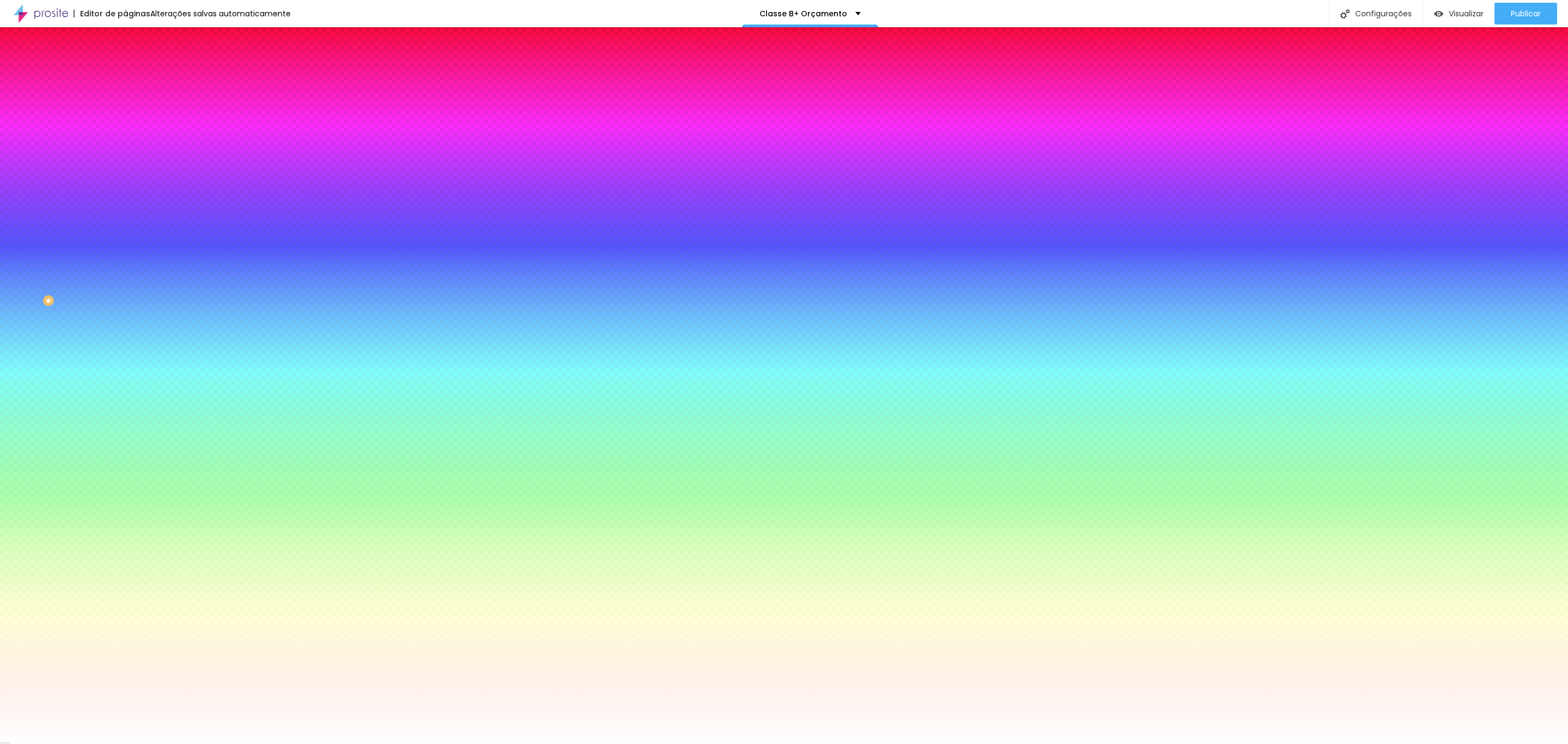
click at [125, 370] on div at bounding box center [187, 370] width 125 height 0
drag, startPoint x: 103, startPoint y: 314, endPoint x: 104, endPoint y: 253, distance: 61.0
click at [125, 381] on div at bounding box center [187, 381] width 125 height 0
click at [125, 428] on div "Editar Botão Conteúdo Estilo Avançado Cor de fundo Voltar ao padrão #C9A646 Tip…" at bounding box center [187, 385] width 125 height 717
click at [130, 431] on icon "button" at bounding box center [133, 435] width 7 height 7
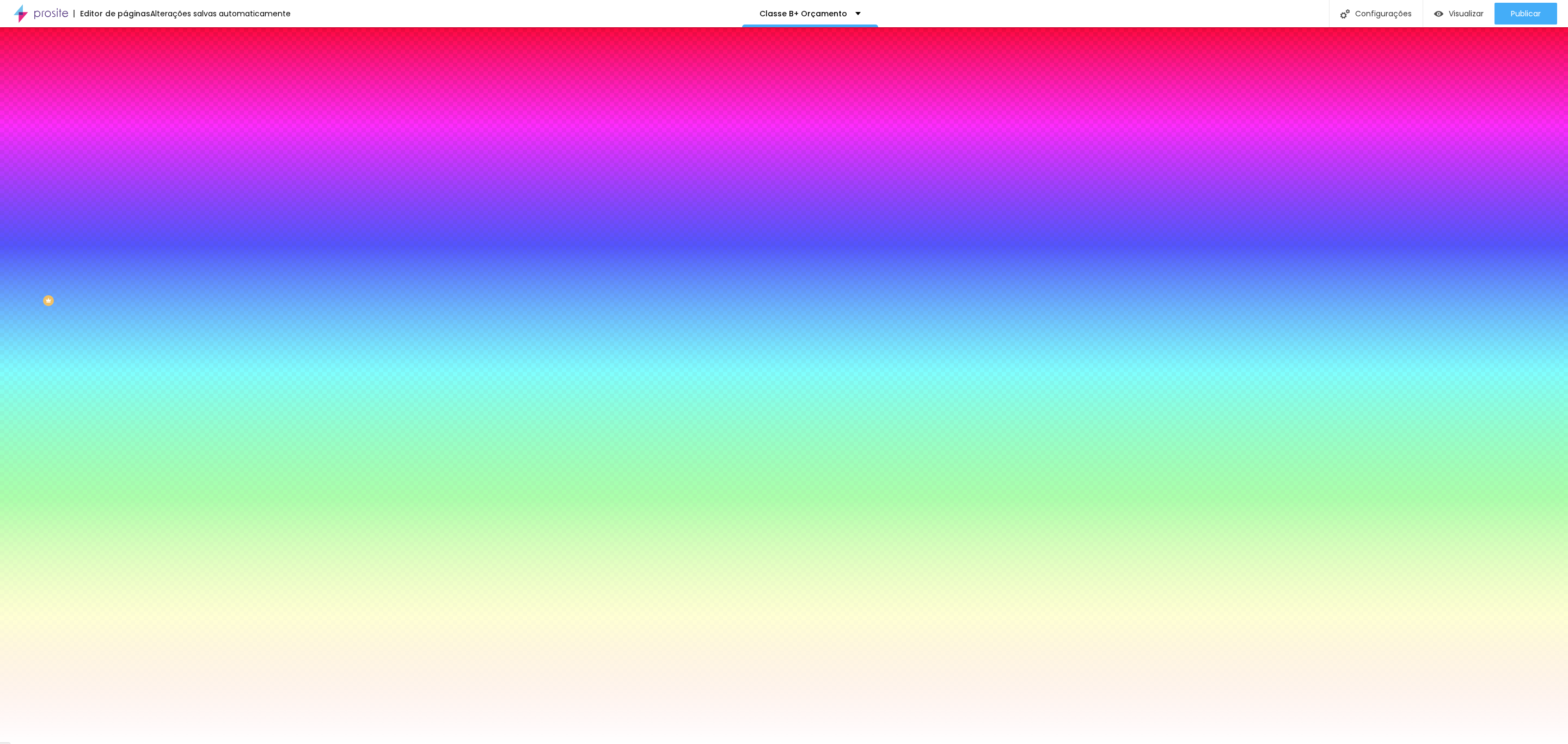
type input "5"
type input "4"
drag, startPoint x: 117, startPoint y: 325, endPoint x: 367, endPoint y: 345, distance: 250.8
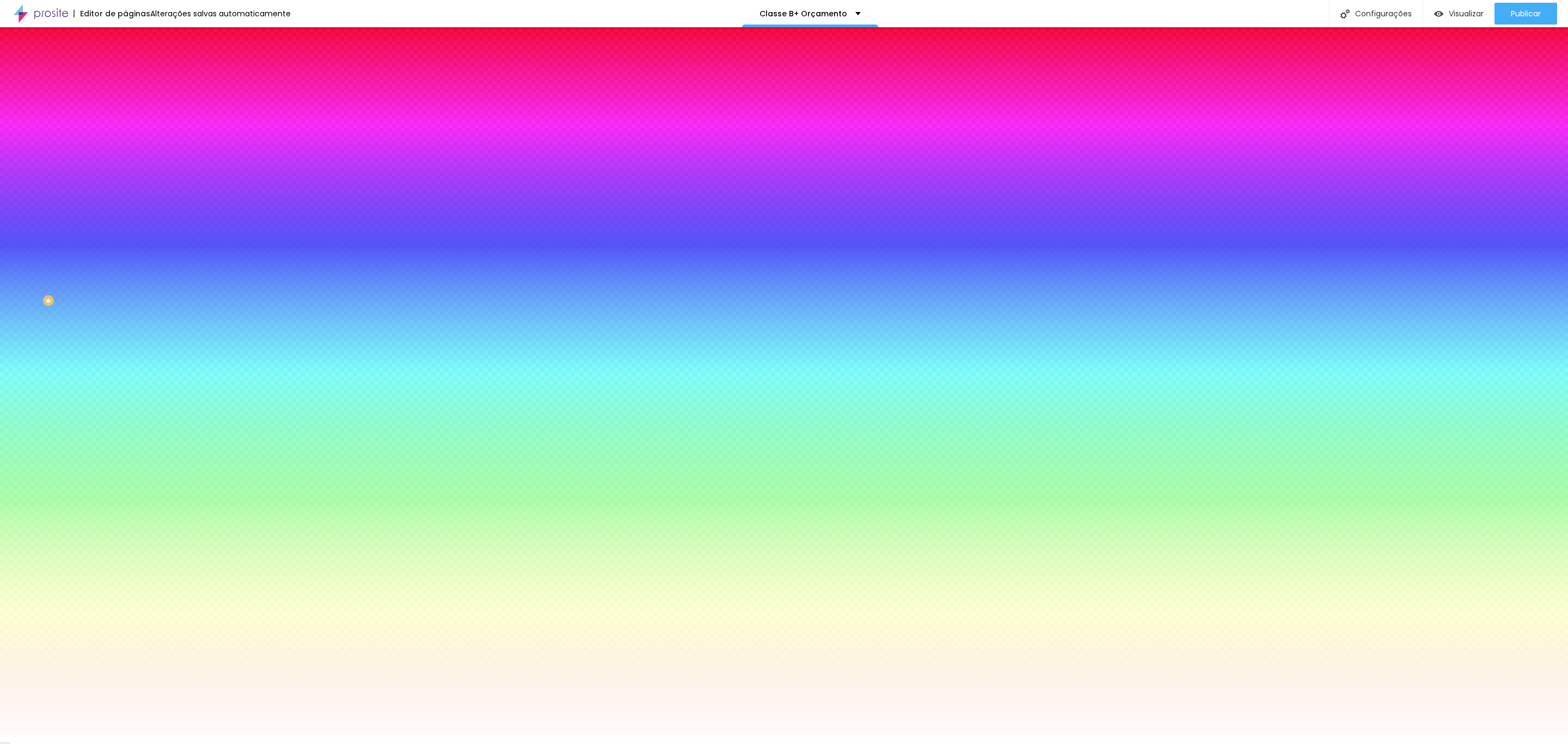
drag, startPoint x: 240, startPoint y: 446, endPoint x: 262, endPoint y: 491, distance: 50.1
click at [246, 491] on body "Editor de páginas Salvando... Classe B+ Orçamento Configurações Configurações d…" at bounding box center [784, 372] width 1568 height 744
click at [755, 743] on div at bounding box center [784, 744] width 1568 height 0
click at [130, 419] on icon "button" at bounding box center [133, 423] width 8 height 8
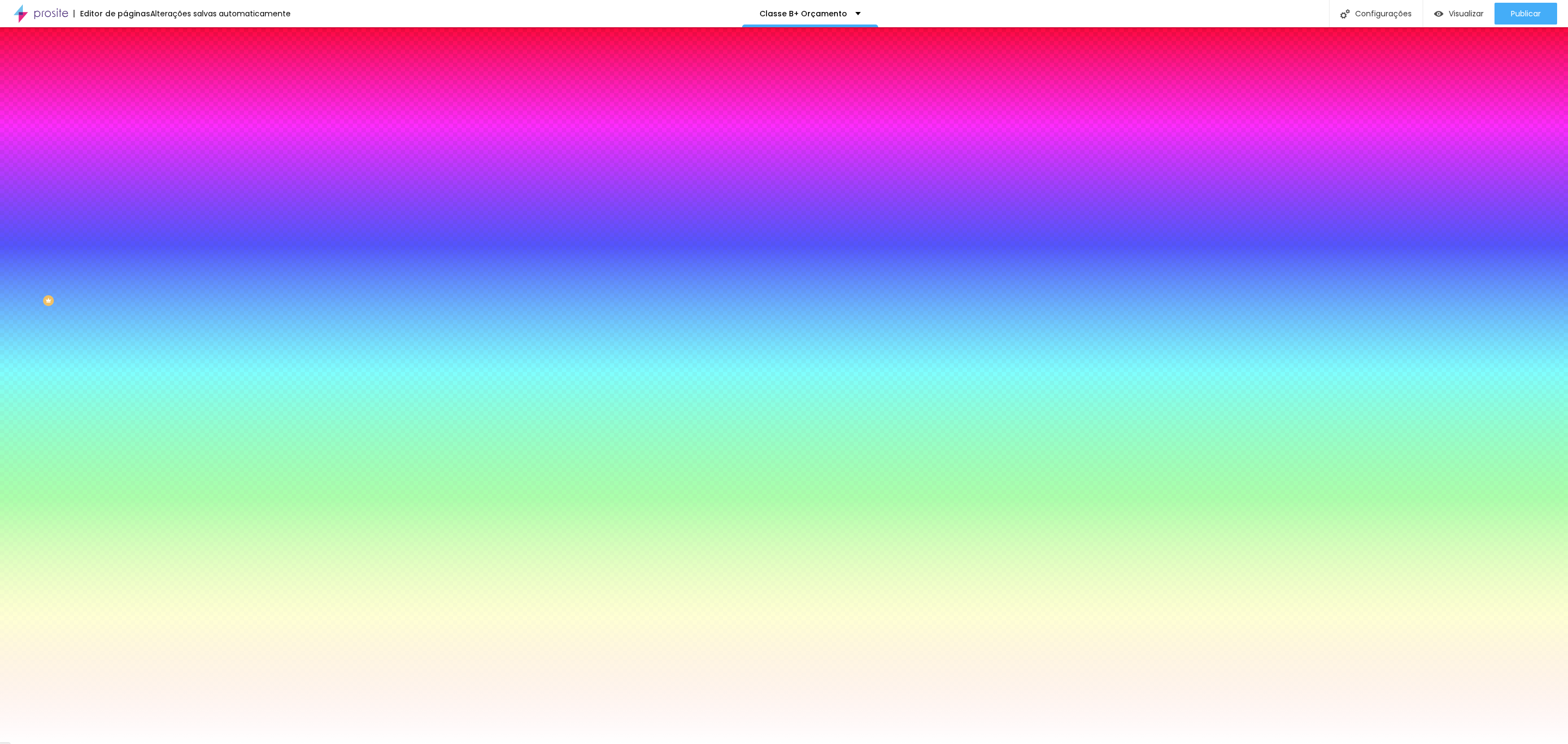
click at [130, 139] on icon "button" at bounding box center [133, 139] width 7 height 7
click at [109, 743] on div at bounding box center [784, 744] width 1568 height 0
click at [125, 370] on div at bounding box center [187, 370] width 125 height 0
drag, startPoint x: 109, startPoint y: 316, endPoint x: 109, endPoint y: 337, distance: 21.0
click at [125, 337] on div "Editar Botão Conteúdo Estilo Avançado Cor de fundo Voltar ao padrão #C9A646 Tip…" at bounding box center [187, 385] width 125 height 717
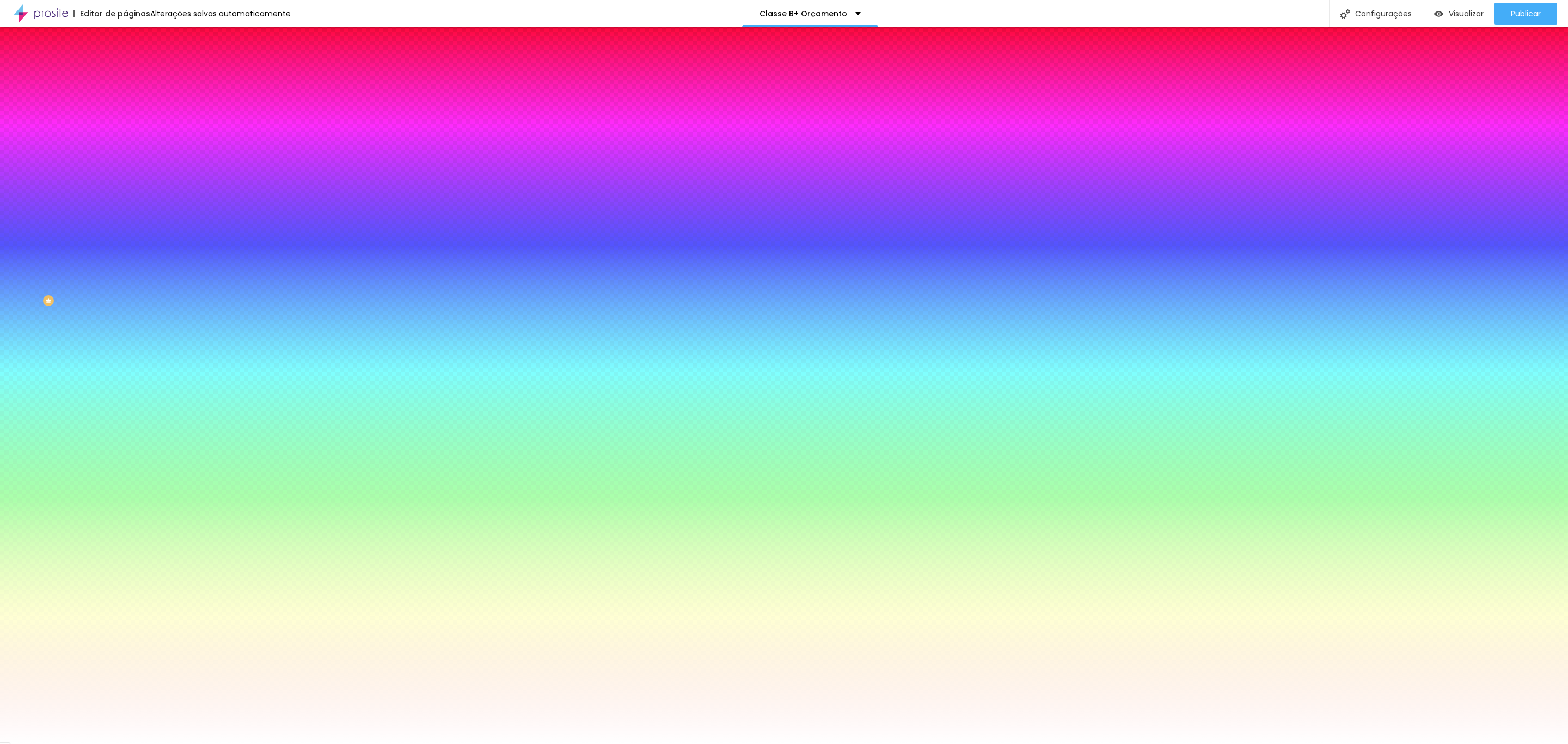
click at [125, 381] on div "Cor do texto" at bounding box center [187, 385] width 125 height 7
click at [125, 370] on div at bounding box center [187, 370] width 125 height 0
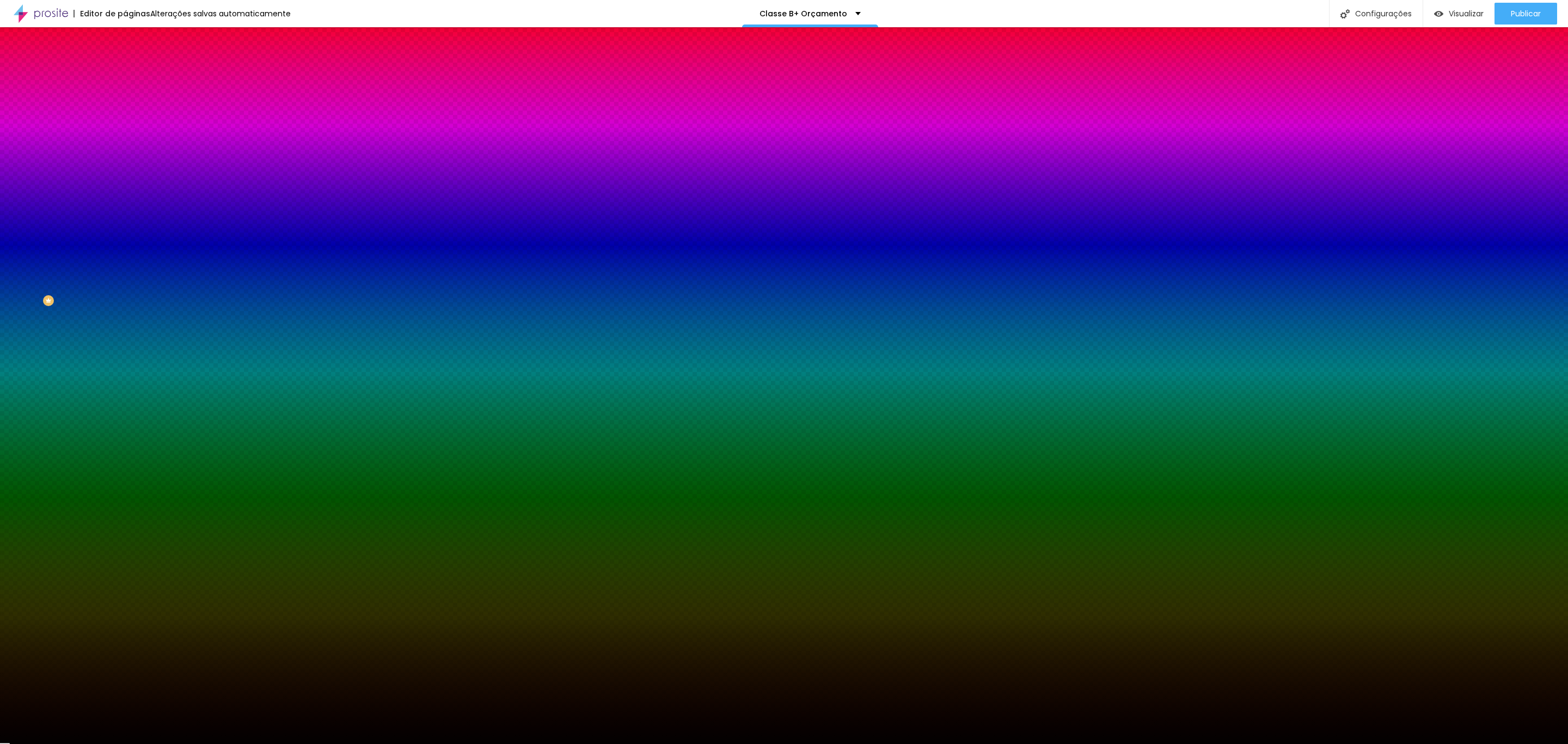
click at [69, 353] on div at bounding box center [784, 372] width 1568 height 744
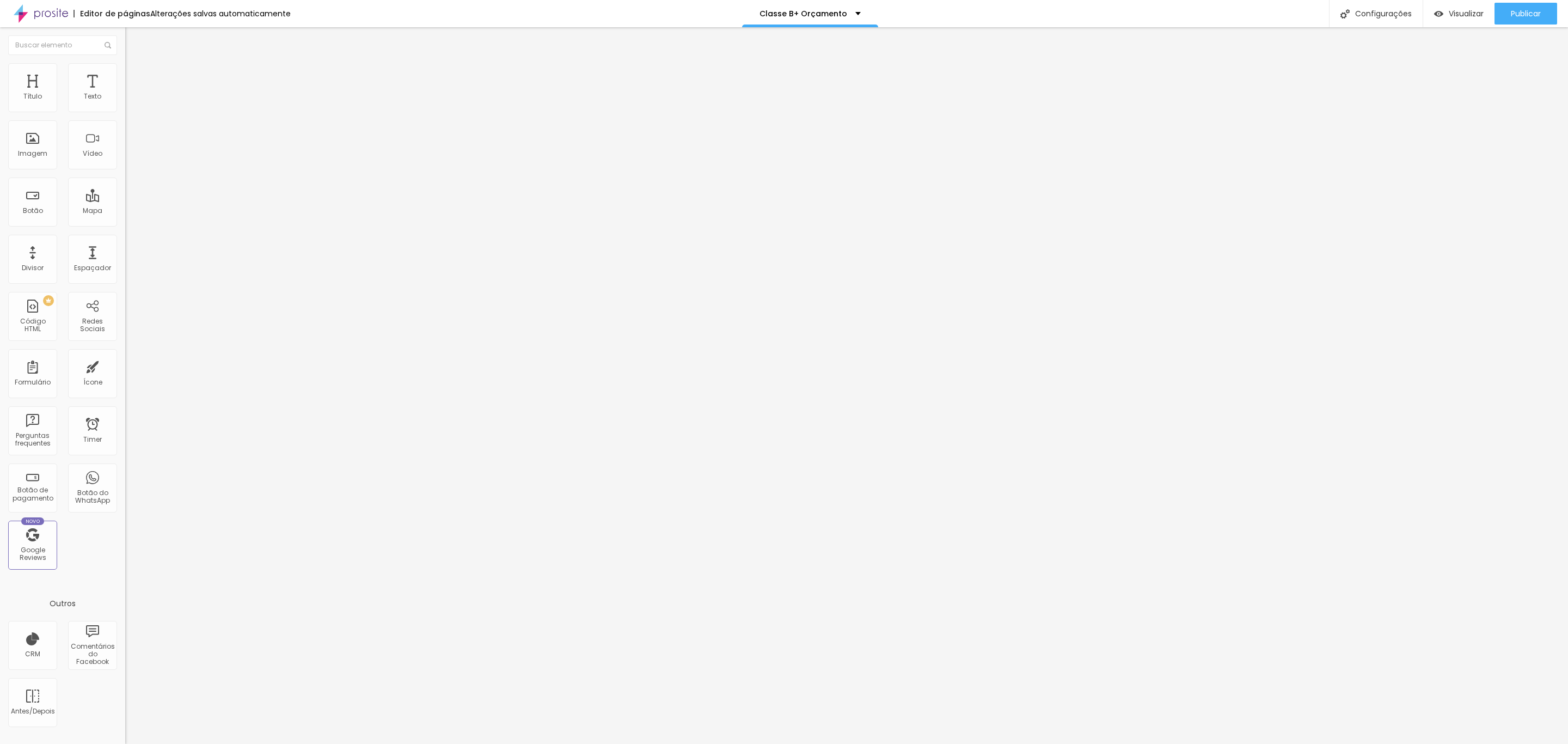
click at [125, 63] on img at bounding box center [130, 68] width 10 height 10
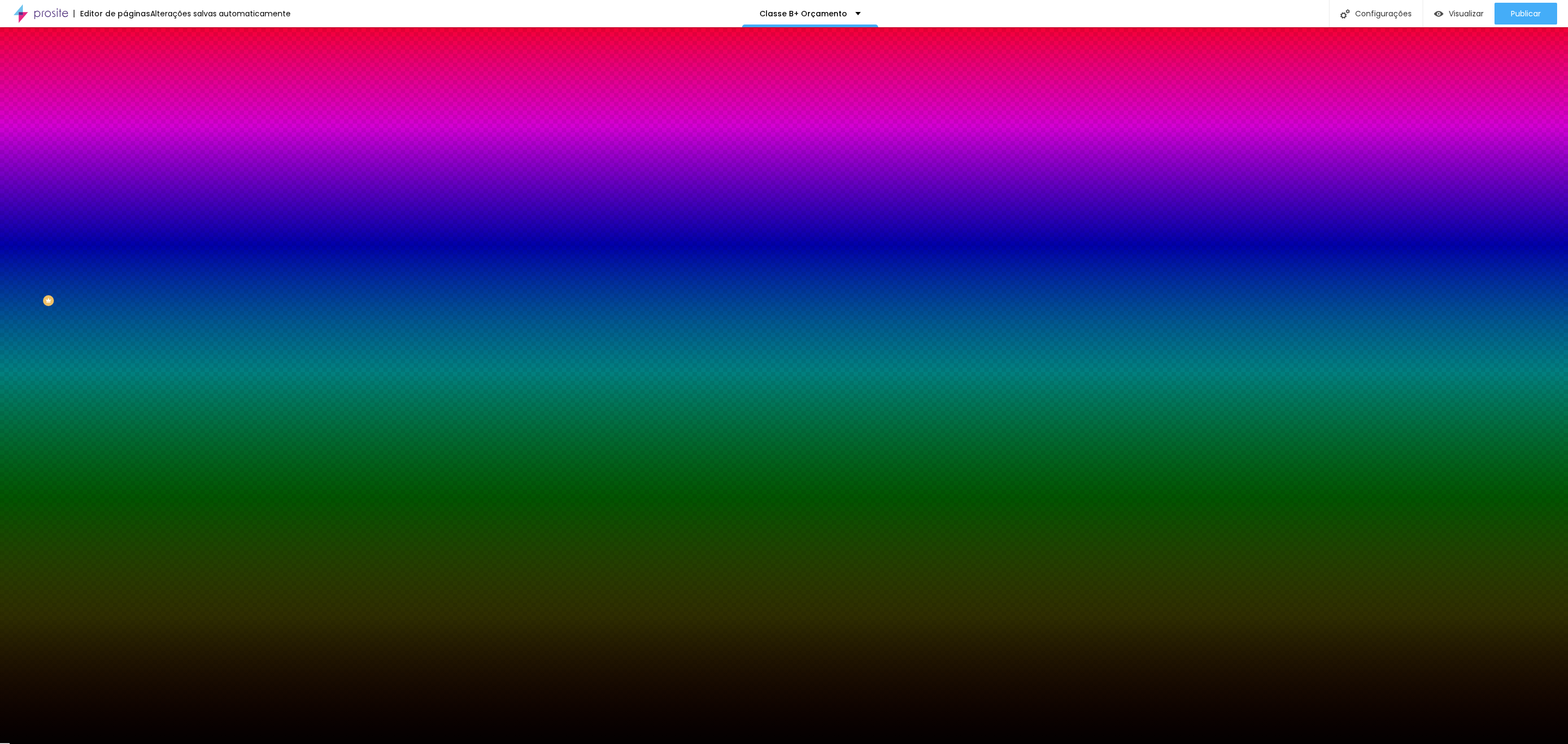
click at [125, 110] on input "#C9A646" at bounding box center [190, 109] width 130 height 11
click at [125, 111] on input "#C9A646" at bounding box center [190, 109] width 130 height 11
click at [125, 114] on input "#C9A646" at bounding box center [190, 109] width 130 height 11
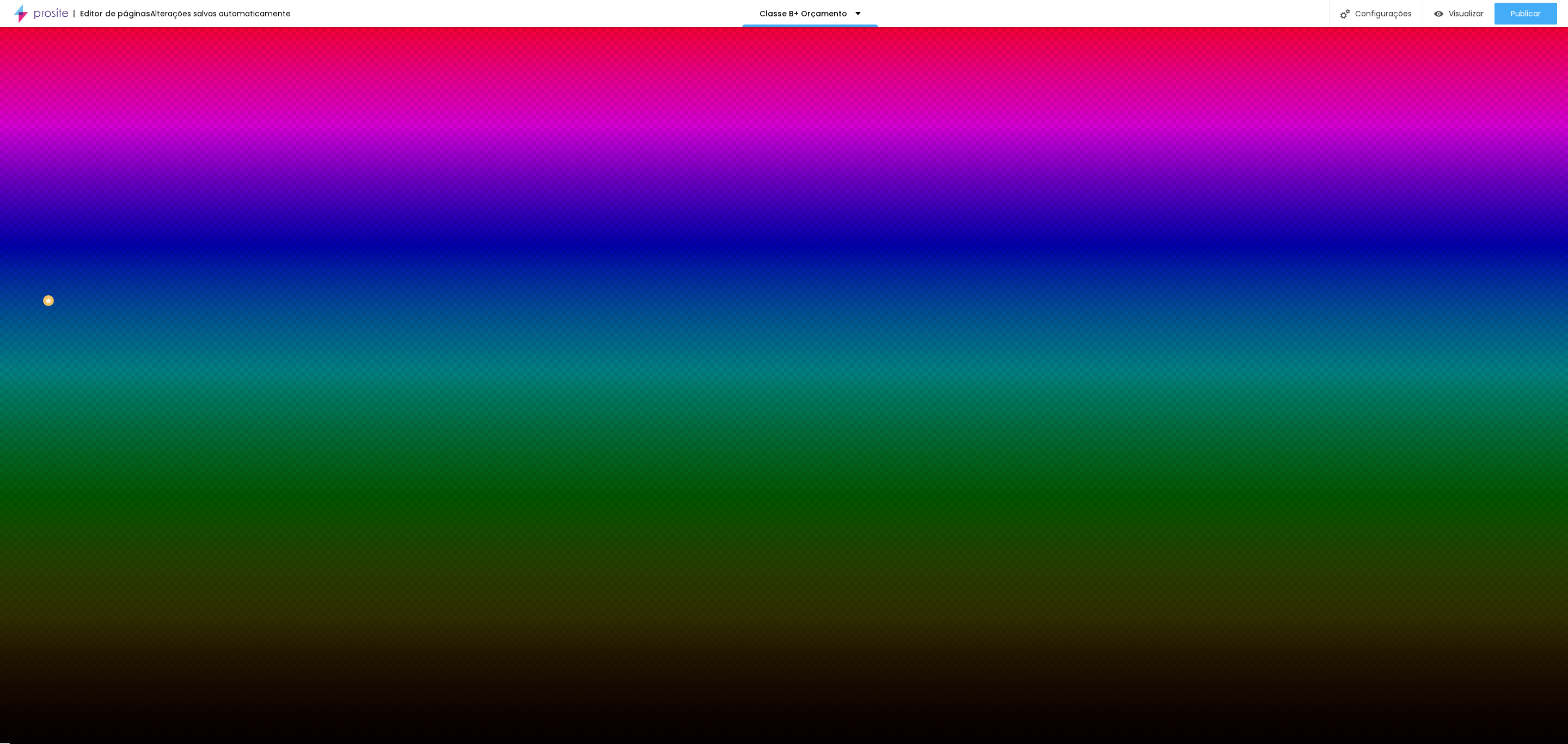
click at [125, 114] on input "#C9A646" at bounding box center [190, 109] width 130 height 11
click at [125, 400] on input "#030101" at bounding box center [190, 406] width 130 height 11
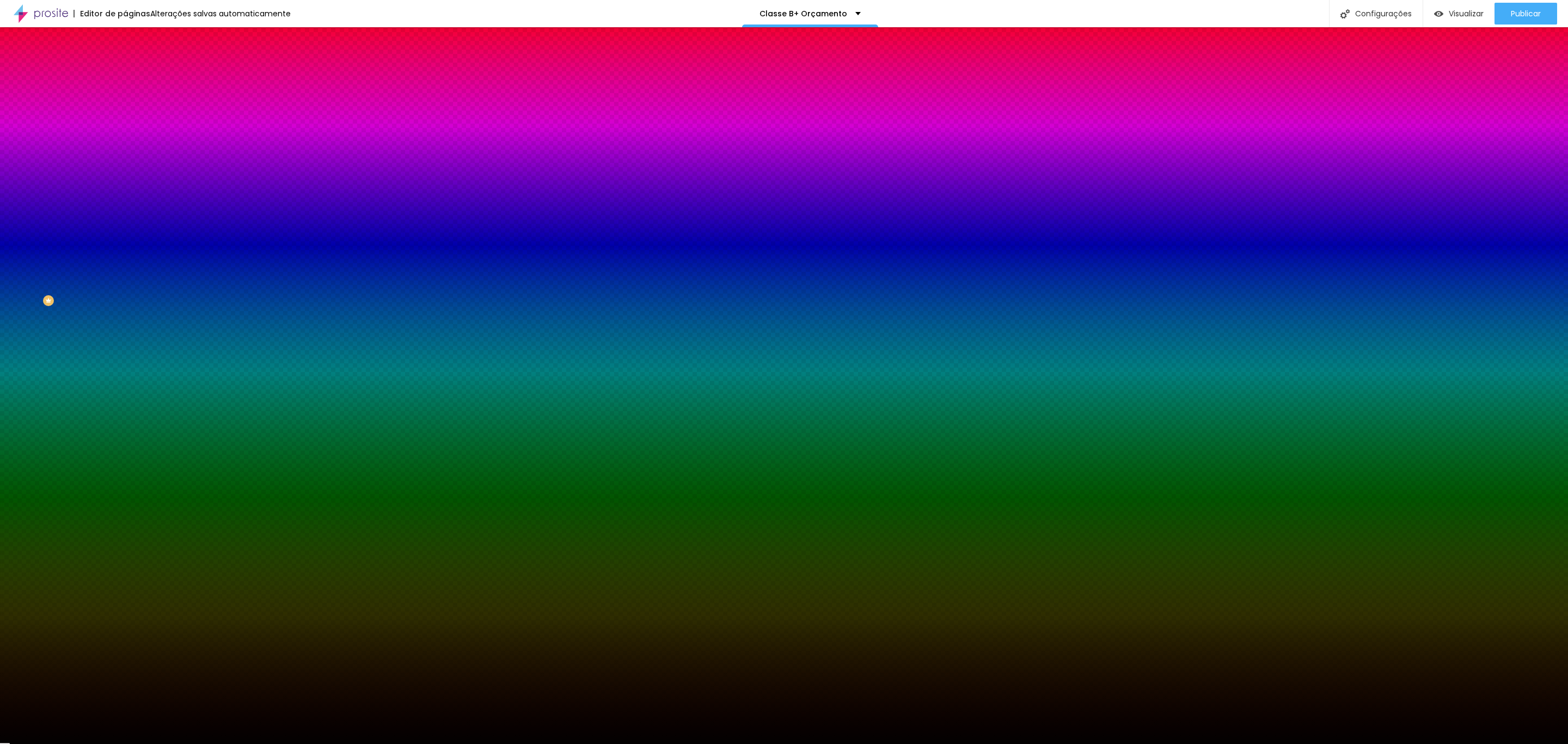
paste input "C9A646"
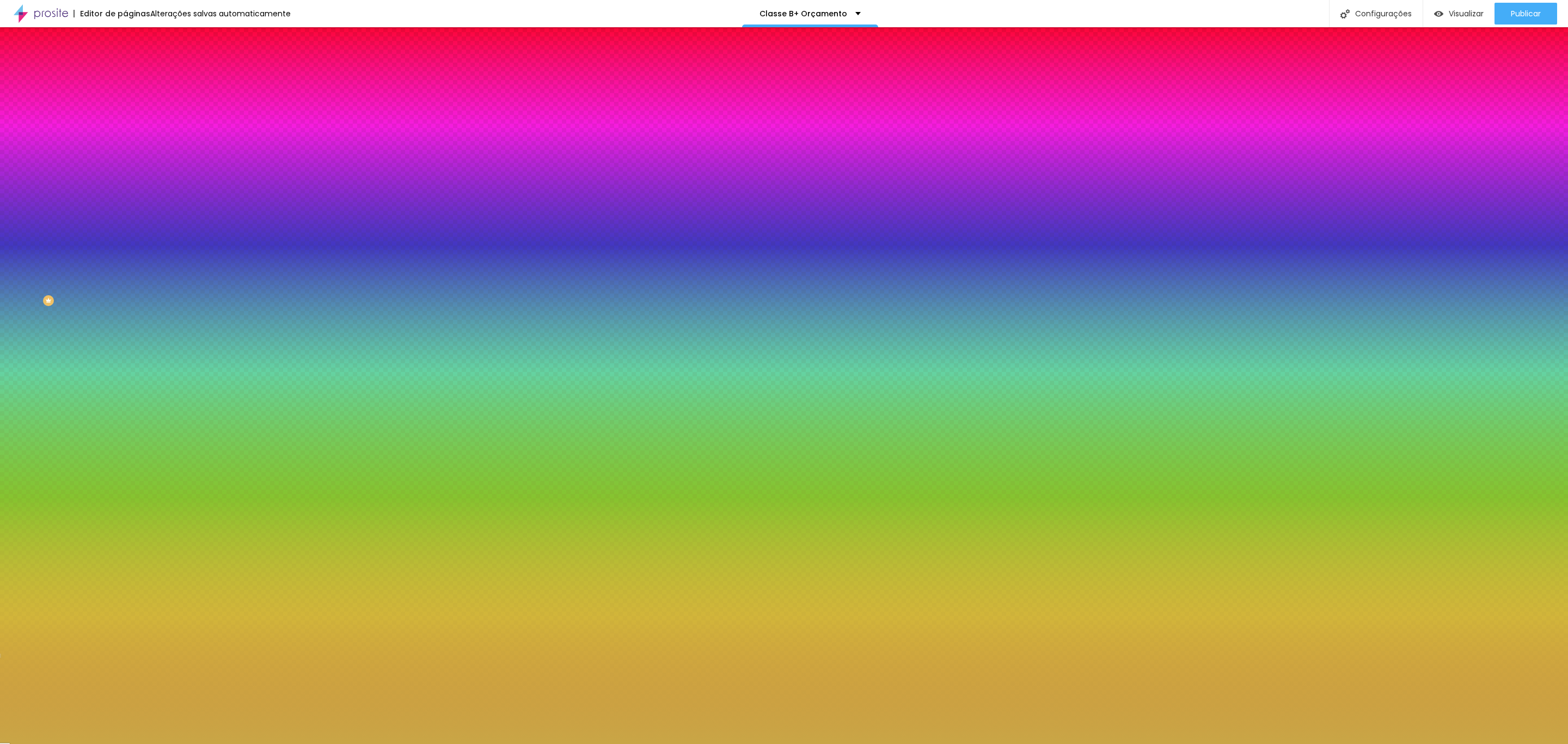
click at [125, 370] on input "#FFFFFF" at bounding box center [190, 376] width 130 height 11
click at [125, 370] on div at bounding box center [187, 370] width 125 height 0
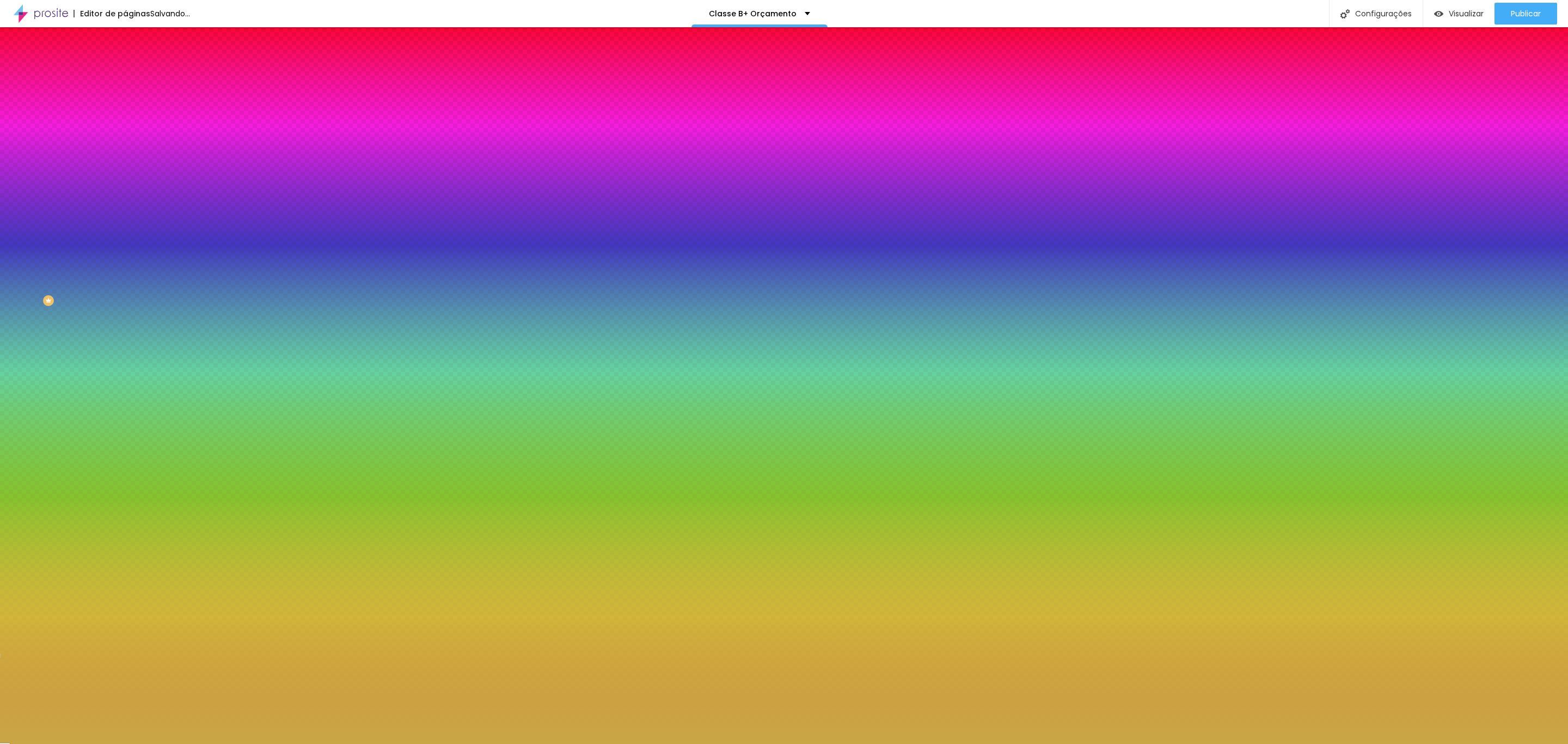
click at [125, 342] on div "Editar Botão Conteúdo Estilo Avançado Cor de fundo Voltar ao padrão #C9A646 Tip…" at bounding box center [187, 385] width 125 height 717
click at [125, 100] on div "Cor de fundo Voltar ao padrão #C9A646" at bounding box center [187, 100] width 125 height 30
click at [125, 109] on input "#C9A646" at bounding box center [190, 109] width 130 height 11
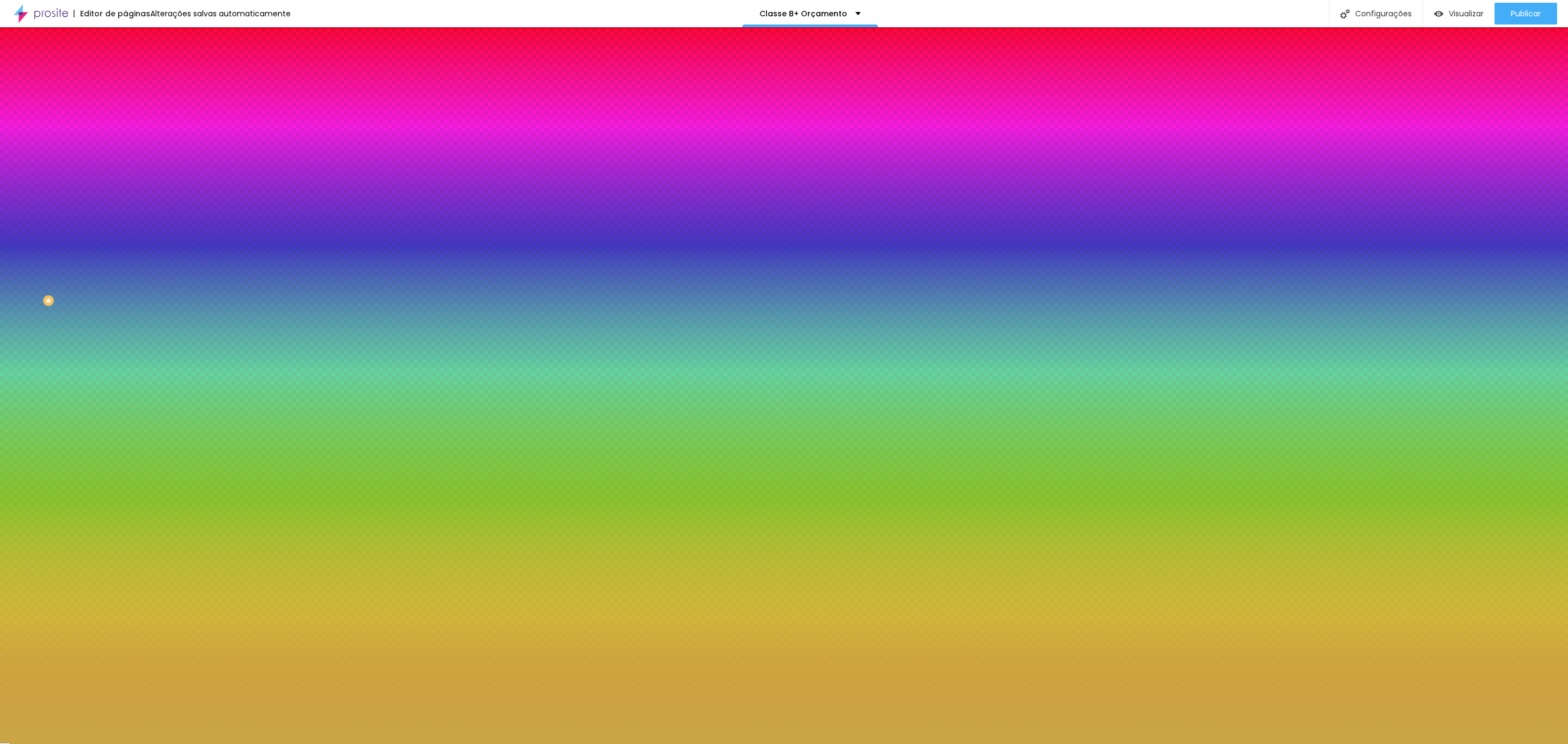
click at [125, 104] on div at bounding box center [187, 104] width 125 height 0
drag, startPoint x: 66, startPoint y: 144, endPoint x: 4, endPoint y: 114, distance: 68.9
click at [125, 114] on div "Cor de fundo Voltar ao padrão #FFFFFF Tipografia Voltar ao padrão Borda Voltar …" at bounding box center [187, 262] width 125 height 356
click at [125, 137] on div "Cor de fundo Voltar ao padrão #FFFFFF Tipografia Voltar ao padrão Borda Voltar …" at bounding box center [187, 262] width 125 height 356
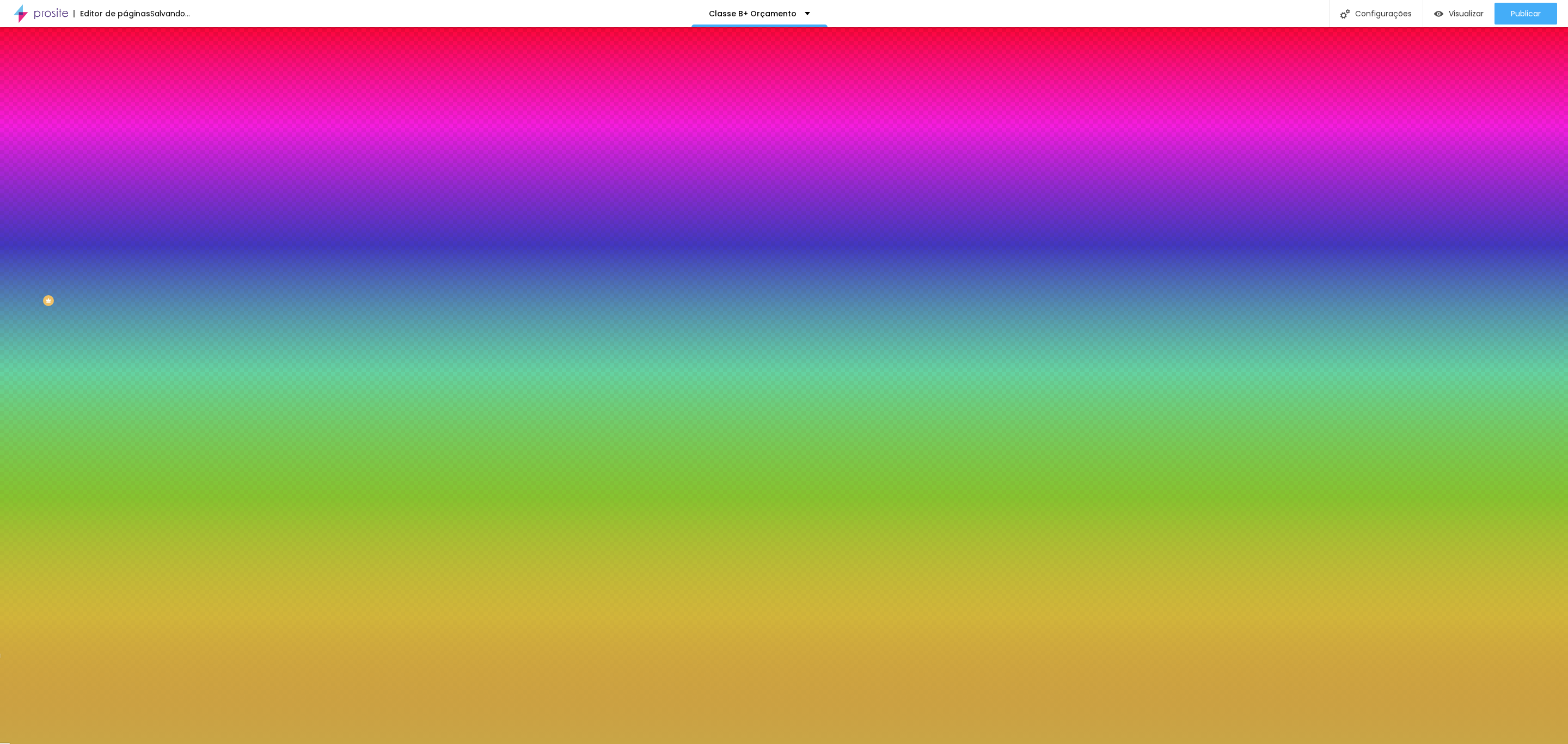
click at [130, 137] on icon "button" at bounding box center [132, 138] width 4 height 4
click at [1476, 743] on div at bounding box center [784, 744] width 1568 height 0
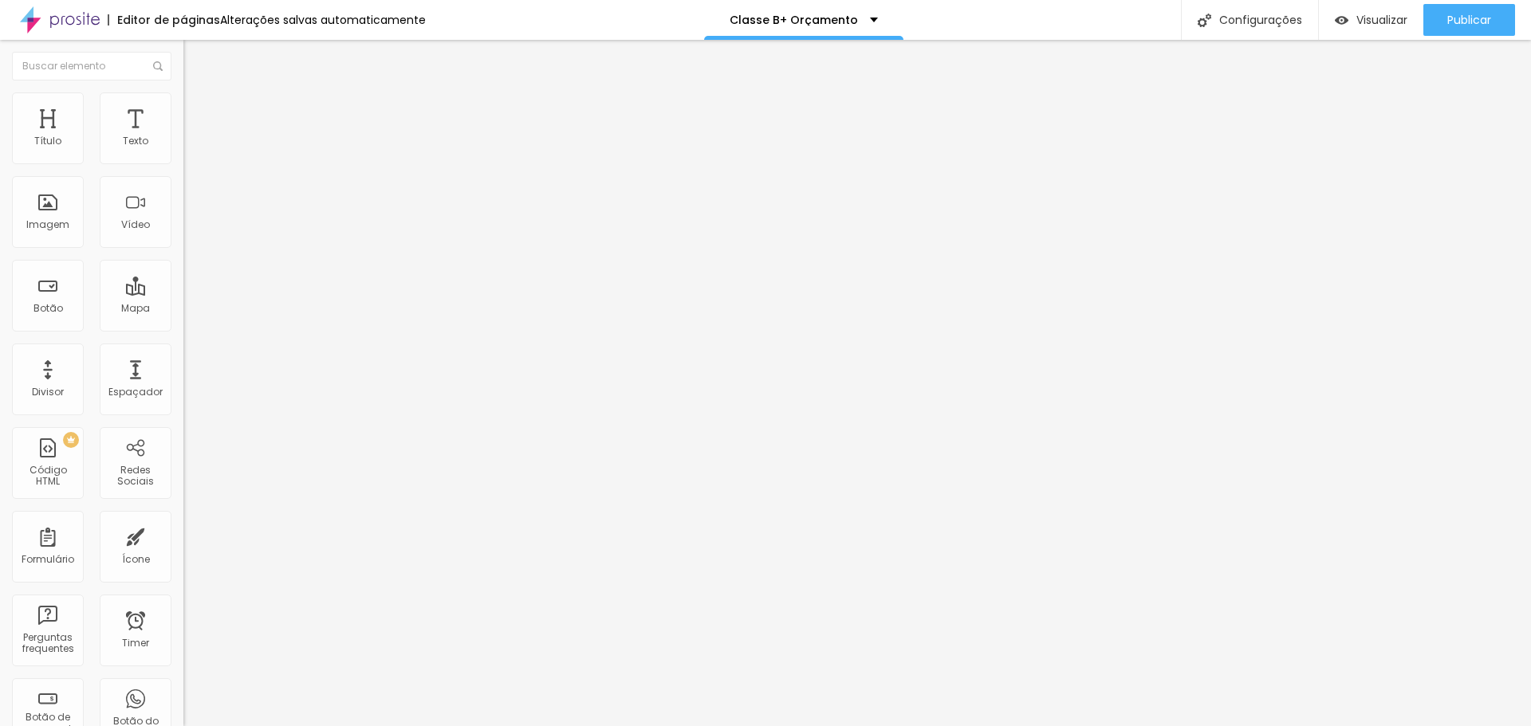
click at [198, 110] on span "Avançado" at bounding box center [224, 103] width 53 height 14
drag, startPoint x: 44, startPoint y: 156, endPoint x: 14, endPoint y: 164, distance: 31.3
click at [183, 293] on input "range" at bounding box center [234, 299] width 103 height 13
click at [183, 92] on img at bounding box center [190, 99] width 14 height 14
drag, startPoint x: 47, startPoint y: 188, endPoint x: 0, endPoint y: 195, distance: 47.5
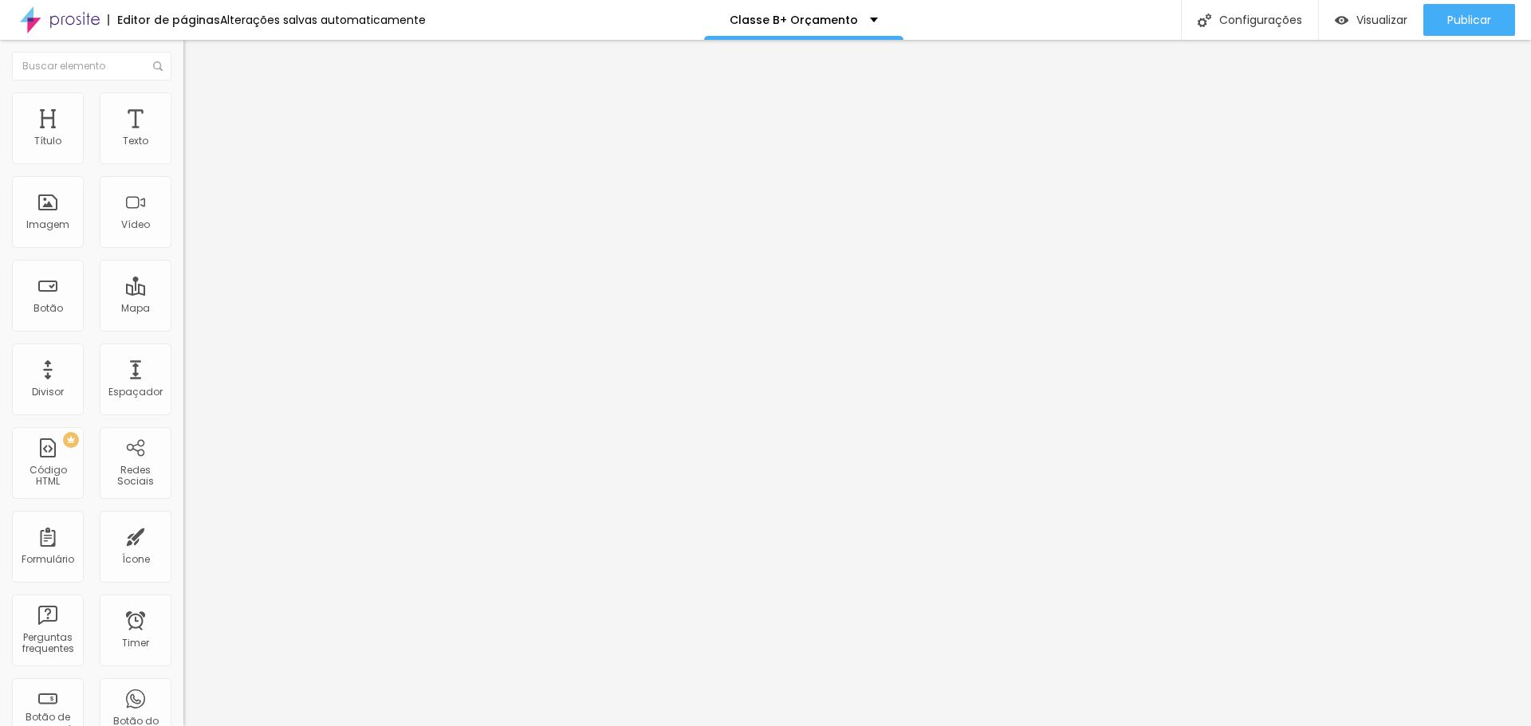
click at [183, 519] on input "range" at bounding box center [234, 525] width 103 height 13
click at [183, 98] on li "Avançado" at bounding box center [274, 100] width 183 height 16
click at [183, 519] on input "range" at bounding box center [234, 525] width 103 height 13
click at [183, 104] on li "Avançado" at bounding box center [274, 100] width 183 height 16
click at [183, 293] on input "range" at bounding box center [234, 299] width 103 height 13
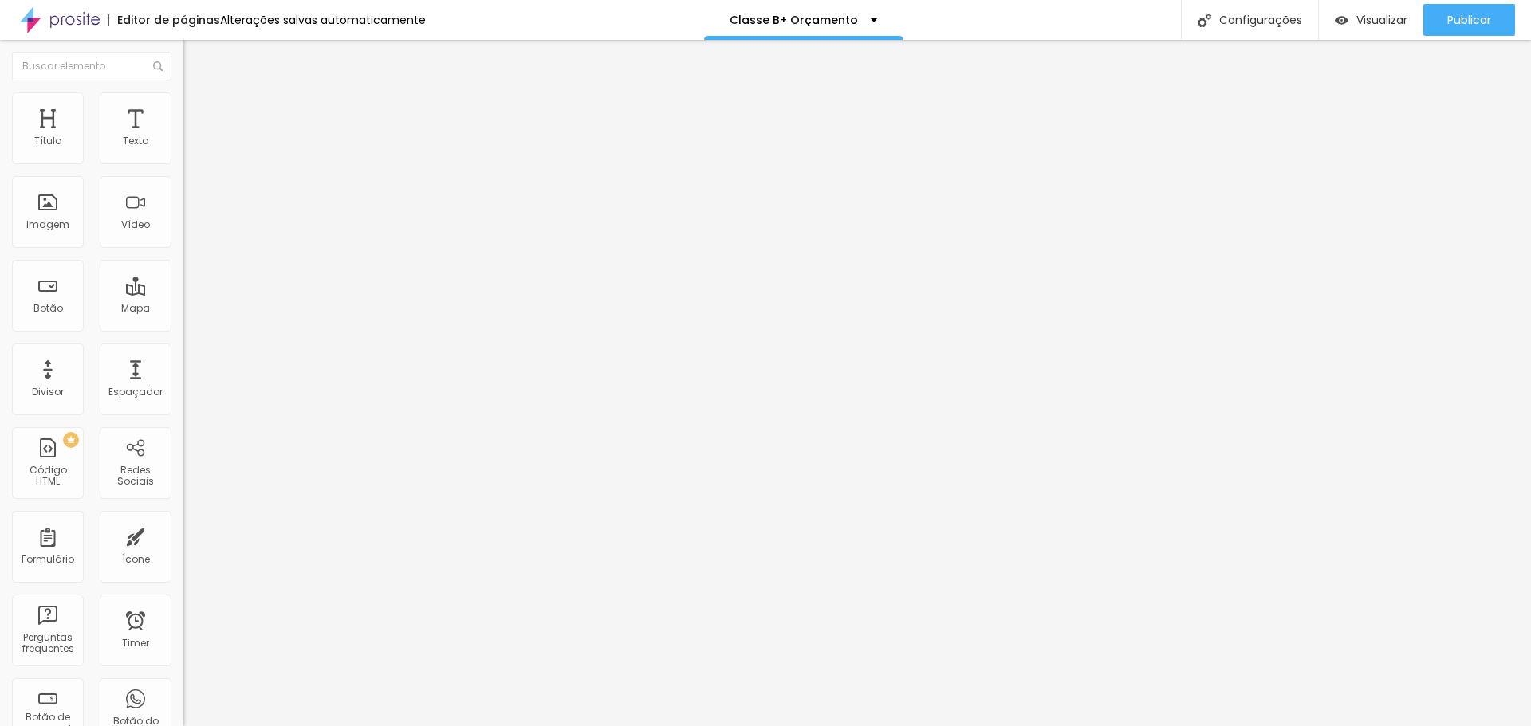
click at [183, 191] on img at bounding box center [188, 184] width 11 height 11
click at [198, 108] on span "Avançado" at bounding box center [224, 103] width 53 height 14
click at [183, 145] on img at bounding box center [188, 139] width 11 height 11
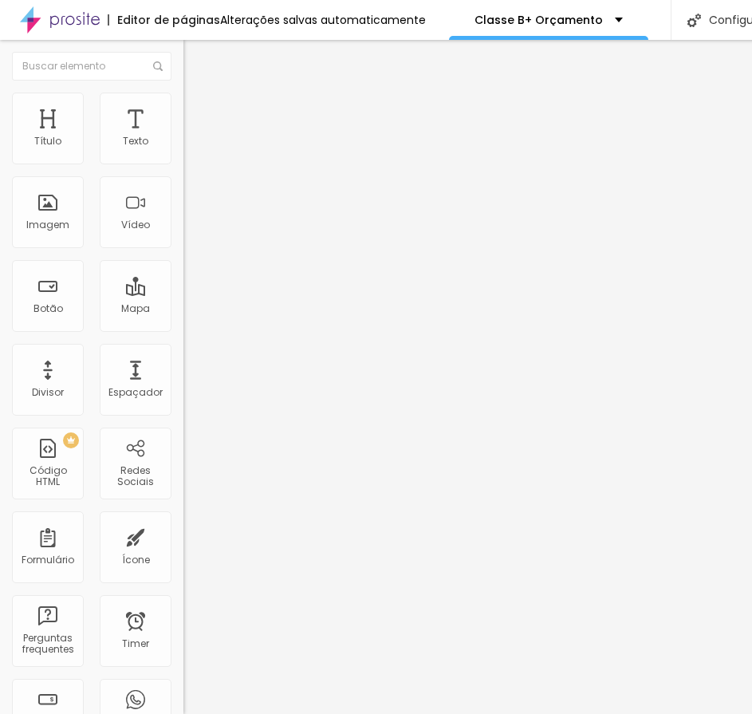
scroll to position [0, 9]
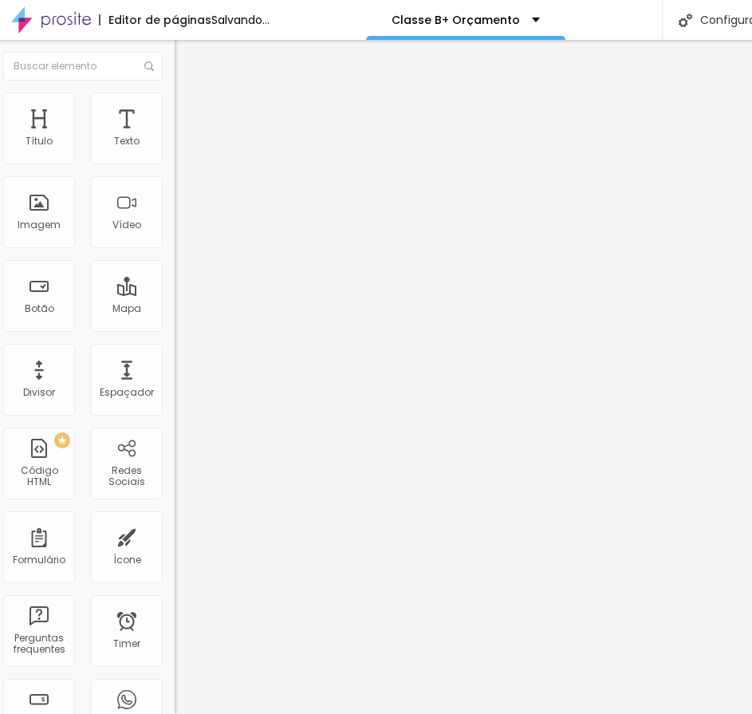
click at [189, 110] on span "Estilo" at bounding box center [201, 103] width 25 height 14
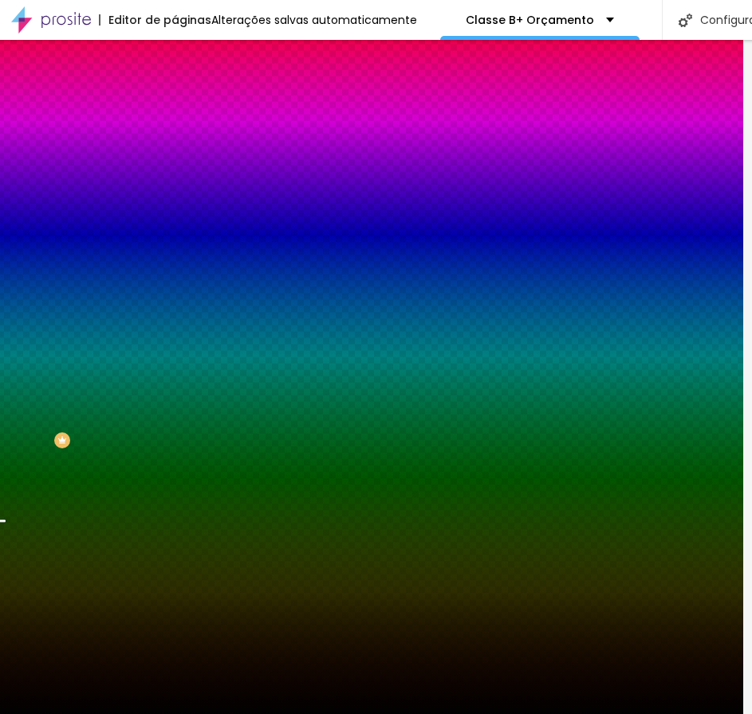
click at [175, 217] on div at bounding box center [266, 217] width 183 height 0
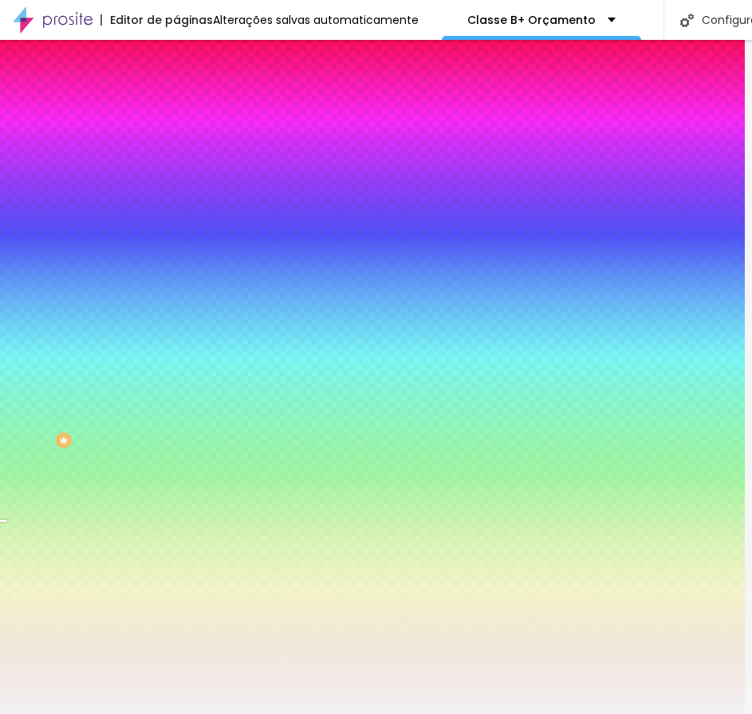
scroll to position [0, 0]
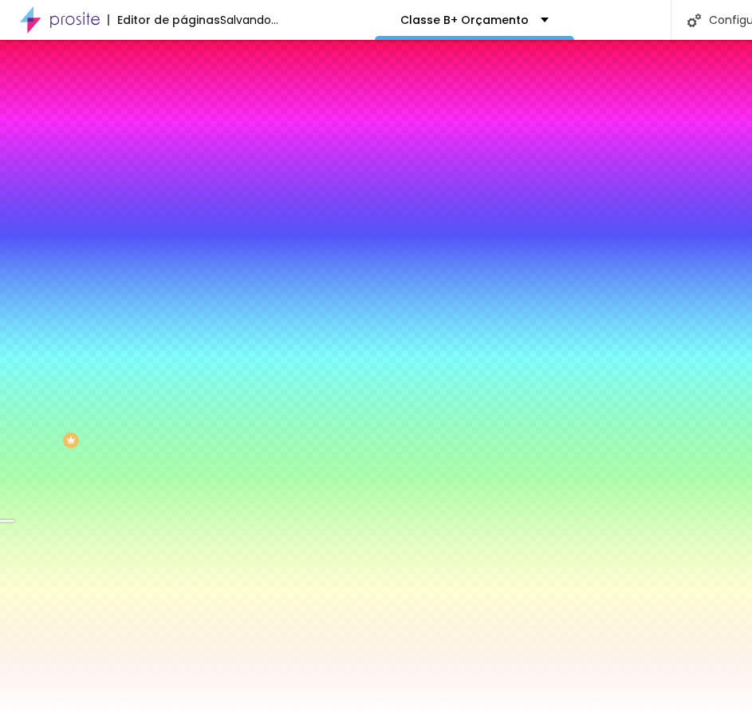
drag, startPoint x: 65, startPoint y: 325, endPoint x: 14, endPoint y: 301, distance: 56.0
click at [183, 233] on div "Cor de fundo Voltar ao padrão #FFFFFF" at bounding box center [274, 211] width 183 height 44
click at [183, 560] on div "Editar Seção Conteúdo Estilo Avançado Imagem de fundo Trocar imagem Efeito da I…" at bounding box center [274, 377] width 183 height 674
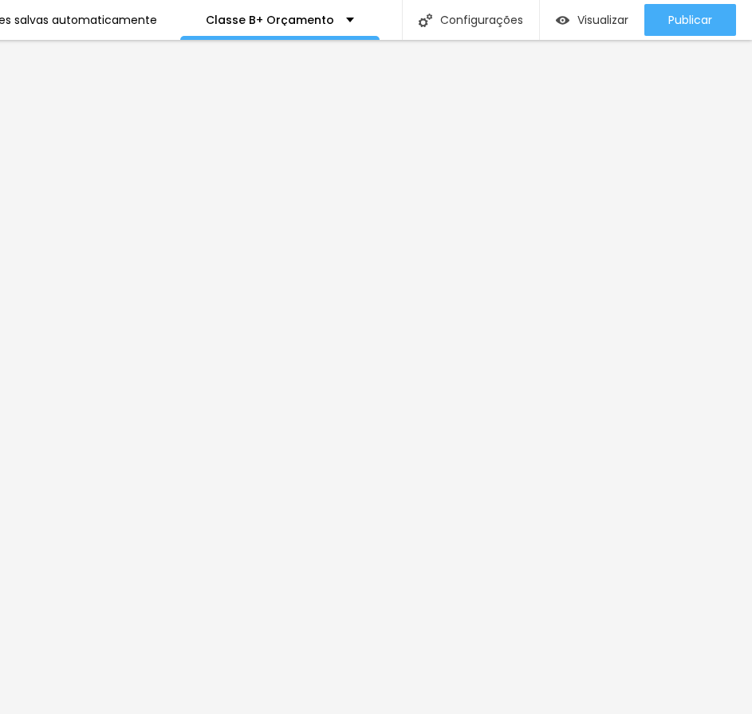
scroll to position [0, 14]
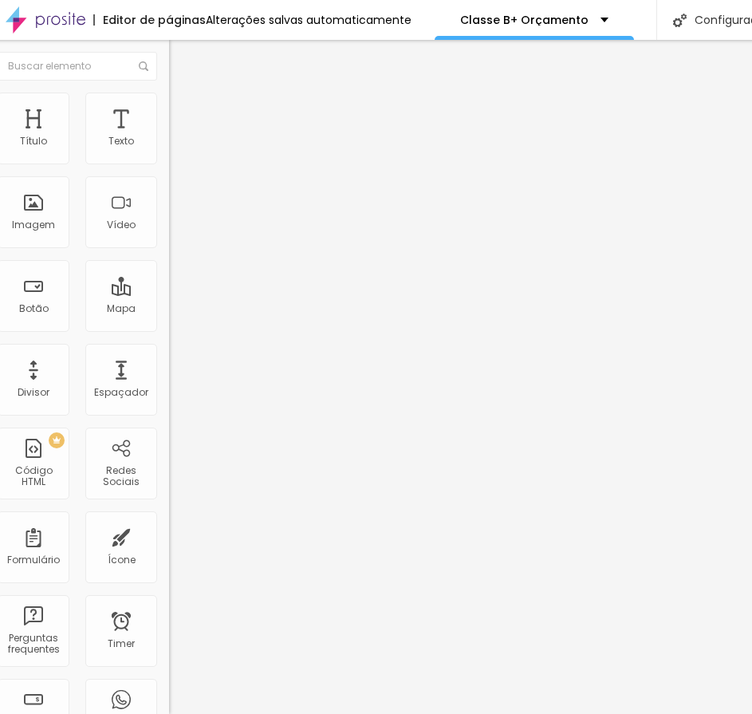
click at [169, 113] on ul "Conteúdo Estilo Avançado" at bounding box center [260, 101] width 183 height 48
click at [183, 110] on span "Estilo" at bounding box center [195, 103] width 25 height 14
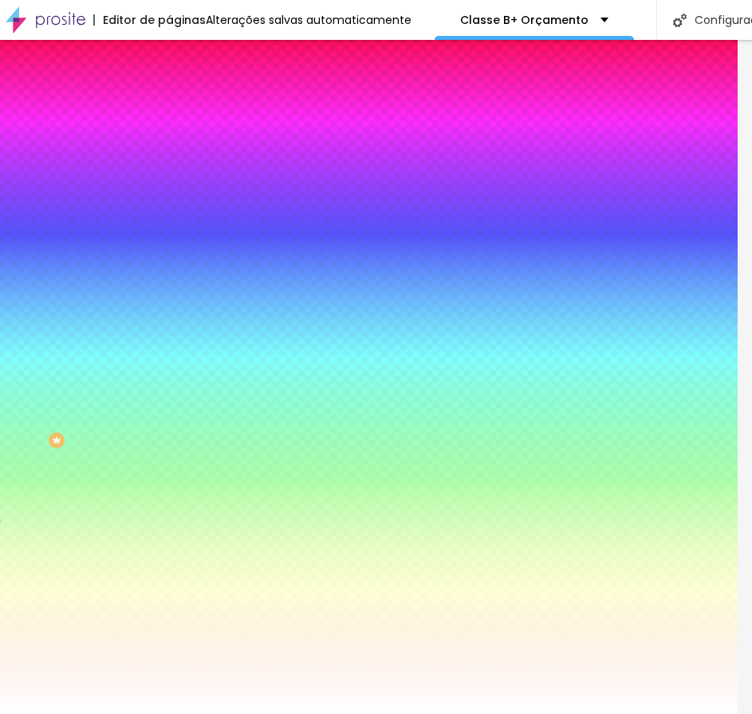
click at [169, 233] on input "#FFFFFF" at bounding box center [264, 225] width 191 height 16
click at [169, 217] on div at bounding box center [260, 217] width 183 height 0
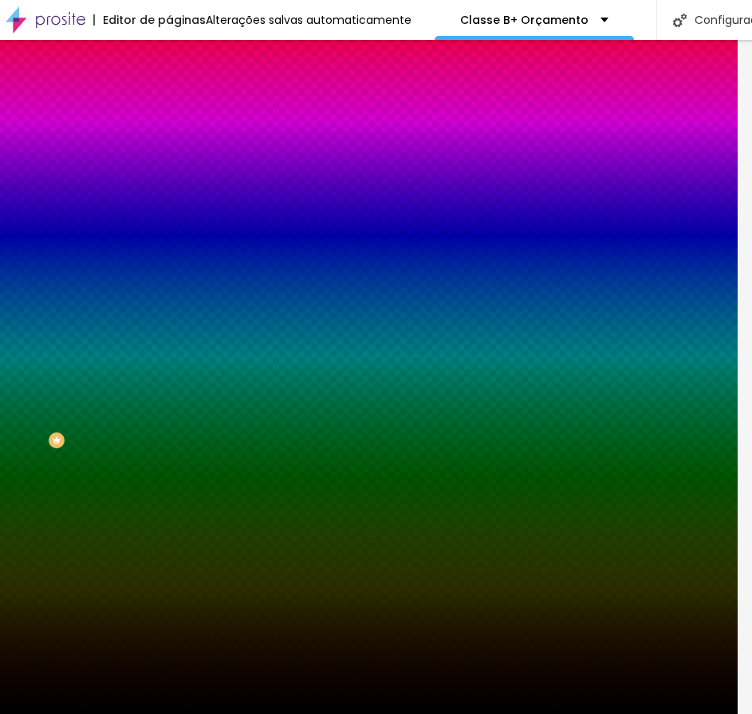
drag, startPoint x: 112, startPoint y: 419, endPoint x: 116, endPoint y: 438, distance: 19.7
click at [169, 331] on div "Imagem de fundo Trocar imagem Efeito da Imagem Nenhum Nenhum Parallax Cor de fu…" at bounding box center [260, 227] width 183 height 206
click at [169, 233] on input "#000000" at bounding box center [264, 225] width 191 height 16
click at [169, 217] on div at bounding box center [260, 217] width 183 height 0
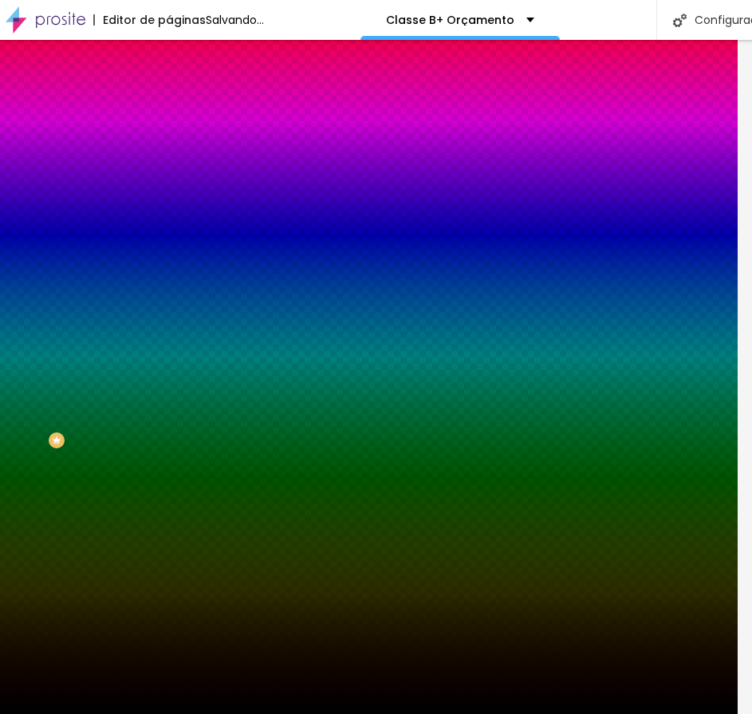
drag, startPoint x: 147, startPoint y: 412, endPoint x: 143, endPoint y: 398, distance: 15.1
click at [143, 398] on div at bounding box center [362, 357] width 752 height 714
click at [169, 233] on input "#000000" at bounding box center [264, 225] width 191 height 16
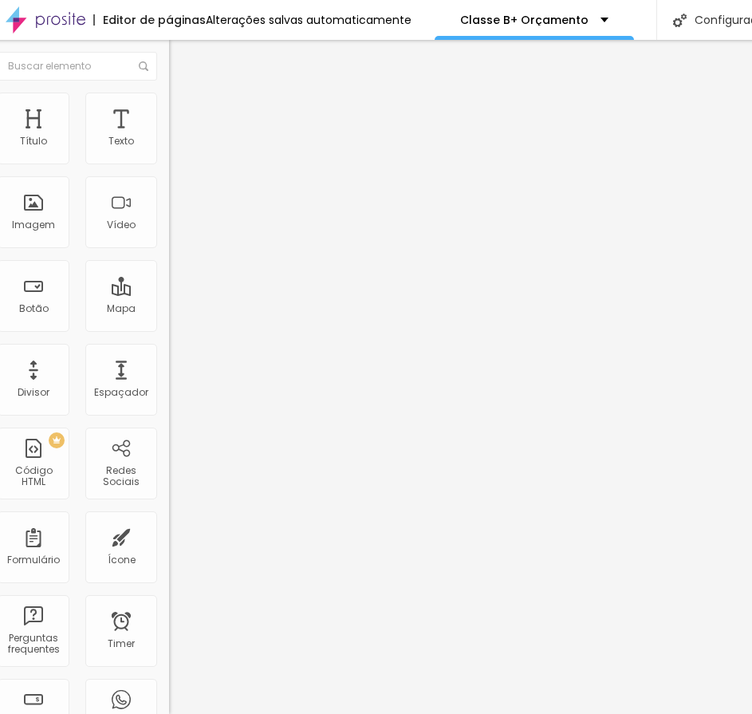
click at [183, 108] on span "Estilo" at bounding box center [195, 103] width 25 height 14
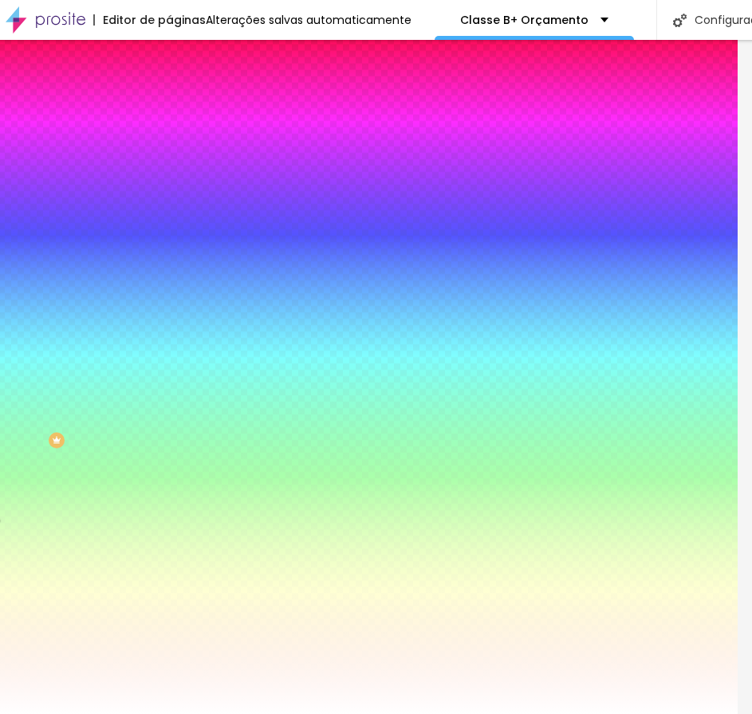
click at [169, 233] on input "#FFFFFF" at bounding box center [264, 225] width 191 height 16
paste input "000000"
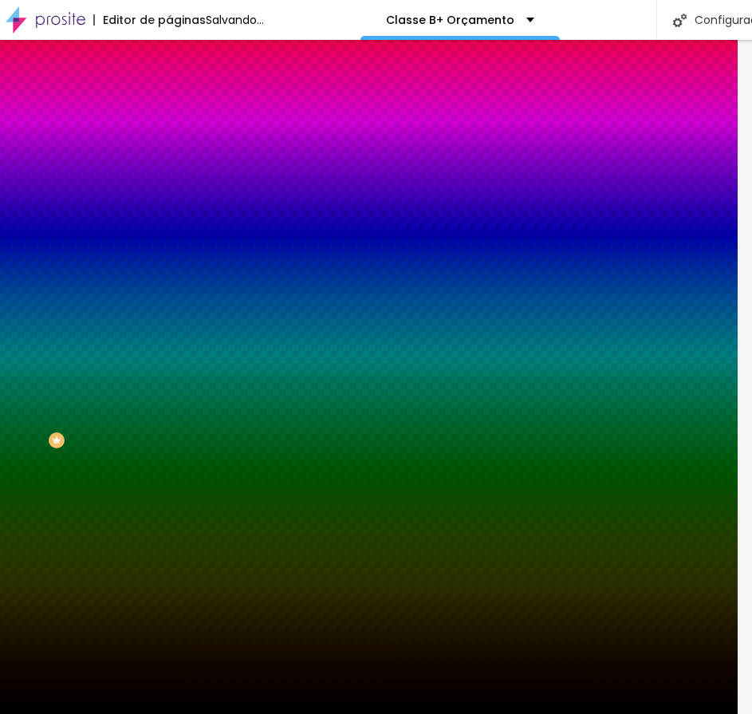
click at [169, 545] on div "Editar Seção Conteúdo Estilo Avançado Imagem de fundo Trocar imagem Efeito da I…" at bounding box center [260, 377] width 183 height 674
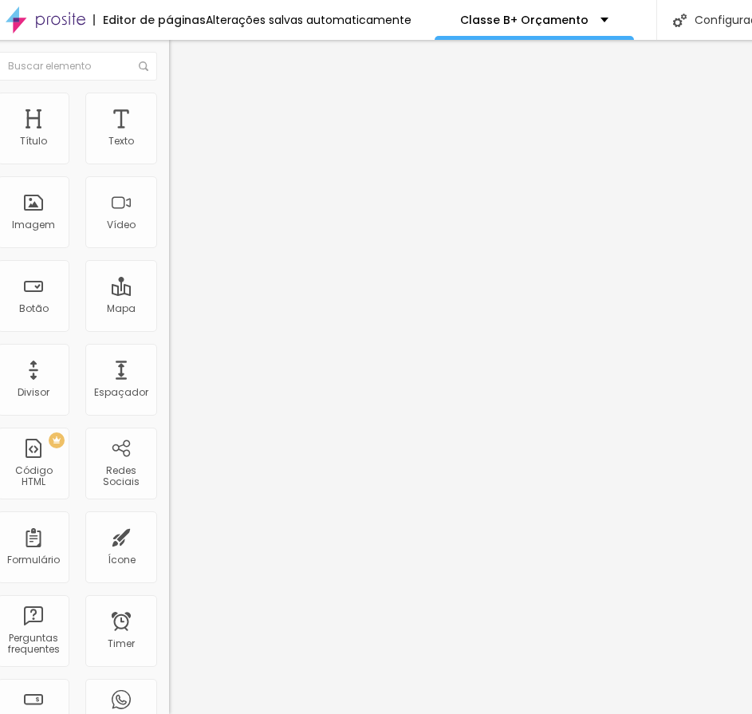
click at [169, 92] on li "Estilo" at bounding box center [260, 100] width 183 height 16
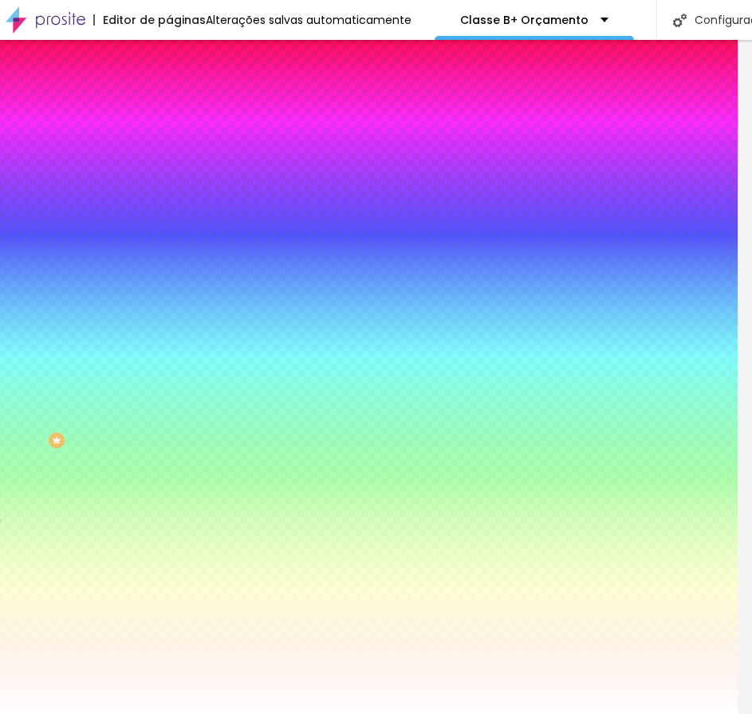
click at [169, 233] on input "#FFFFFF" at bounding box center [264, 225] width 191 height 16
paste input "000000"
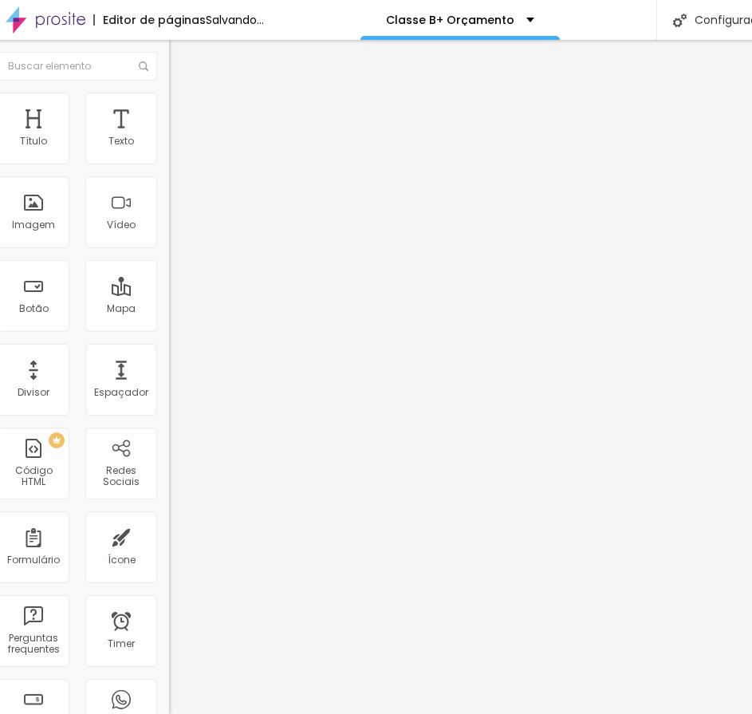
scroll to position [0, 0]
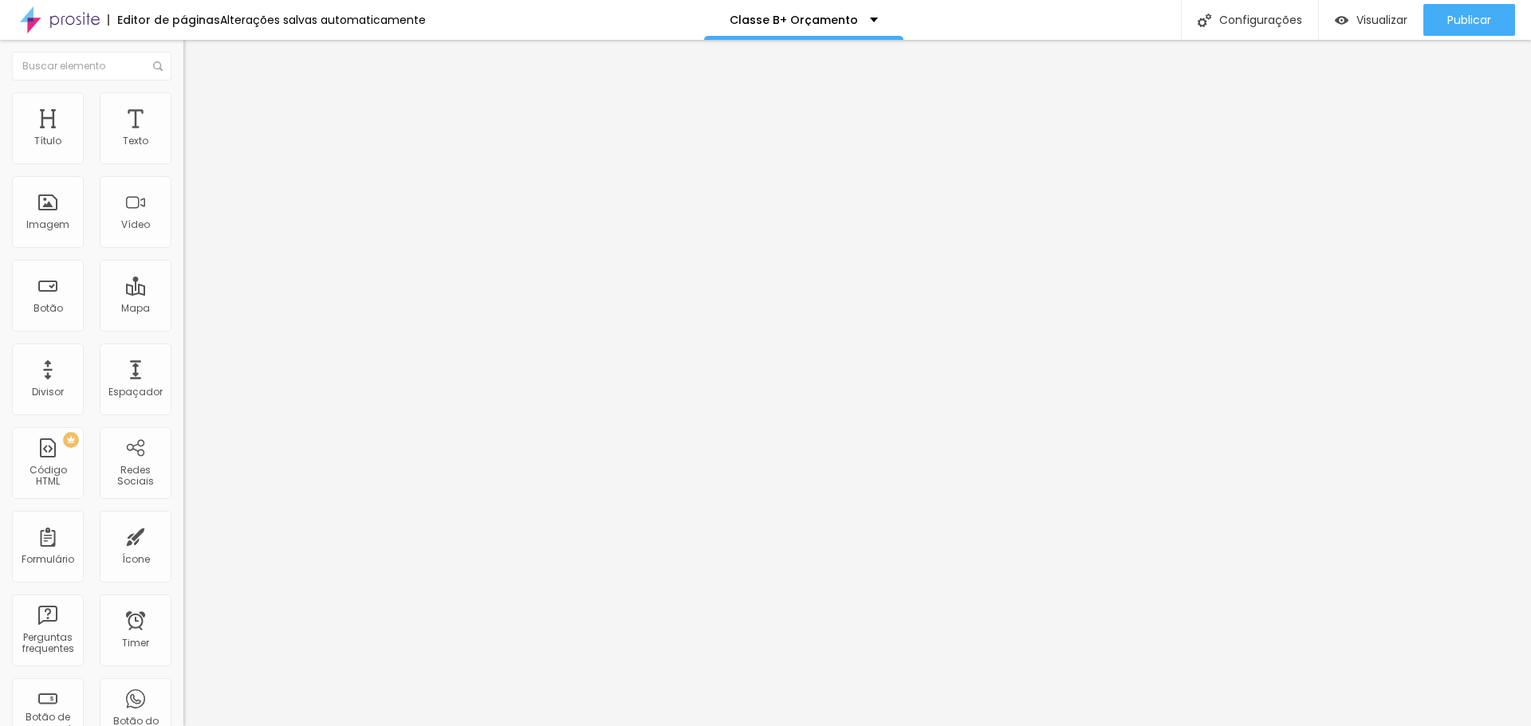
click at [183, 92] on img at bounding box center [190, 99] width 14 height 14
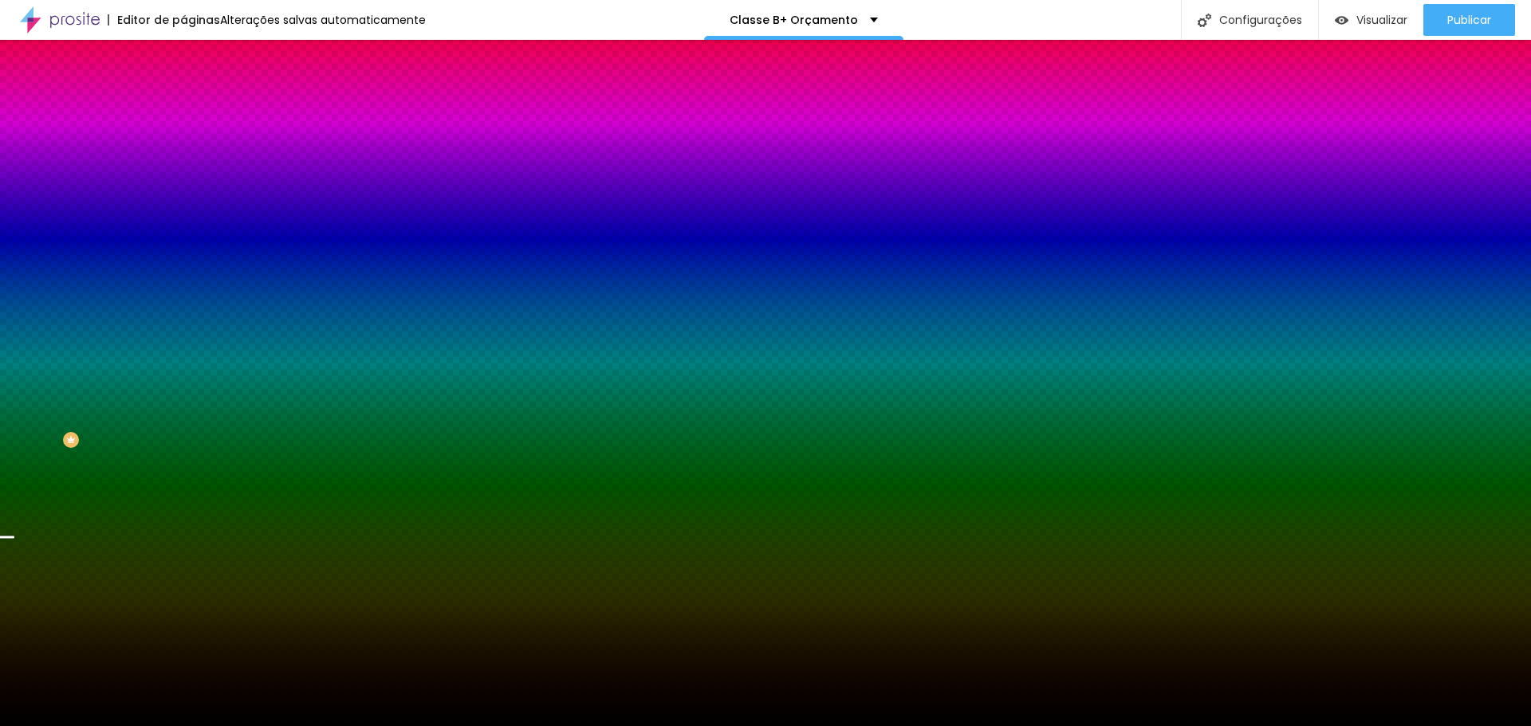
click at [183, 166] on span "Nenhum" at bounding box center [203, 159] width 41 height 14
click at [183, 191] on span "Parallax" at bounding box center [202, 184] width 39 height 14
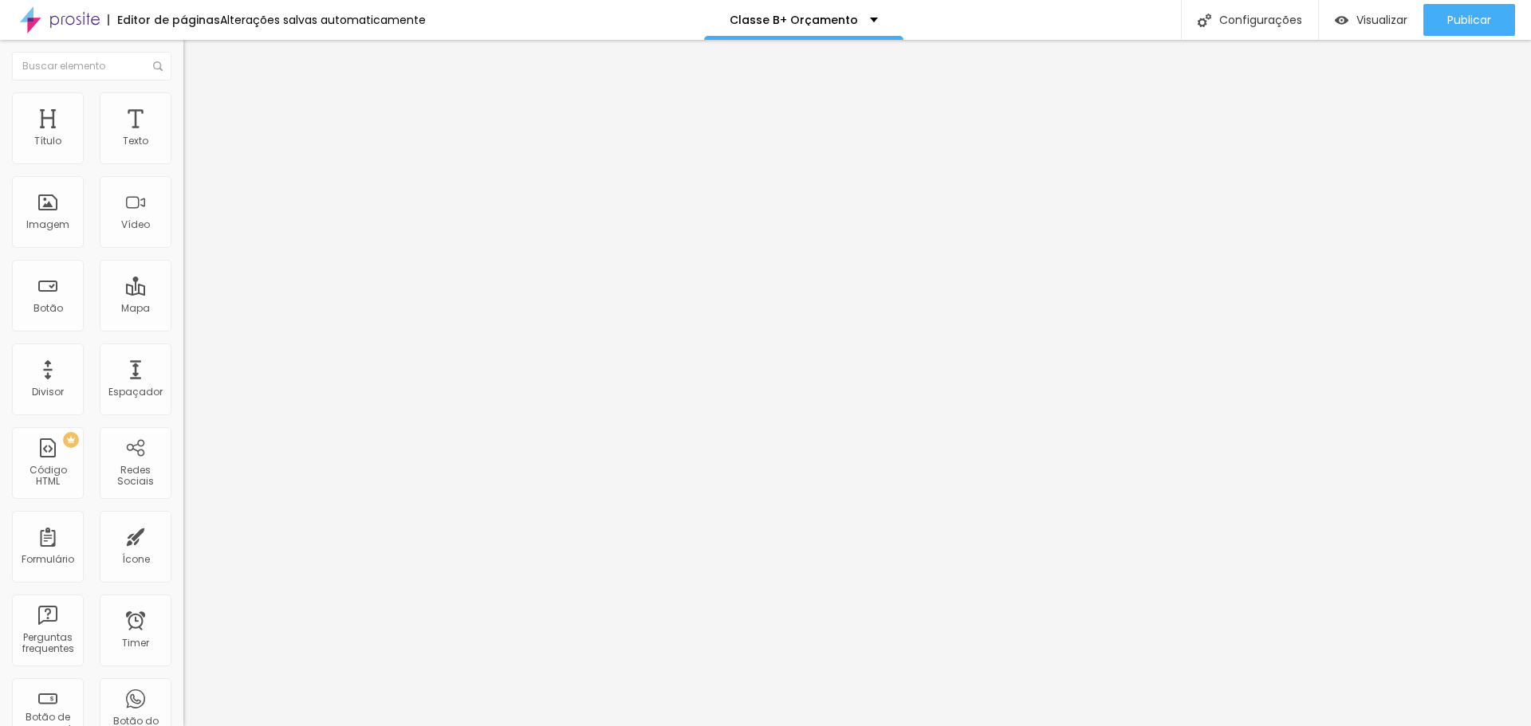
click at [183, 98] on img at bounding box center [190, 99] width 14 height 14
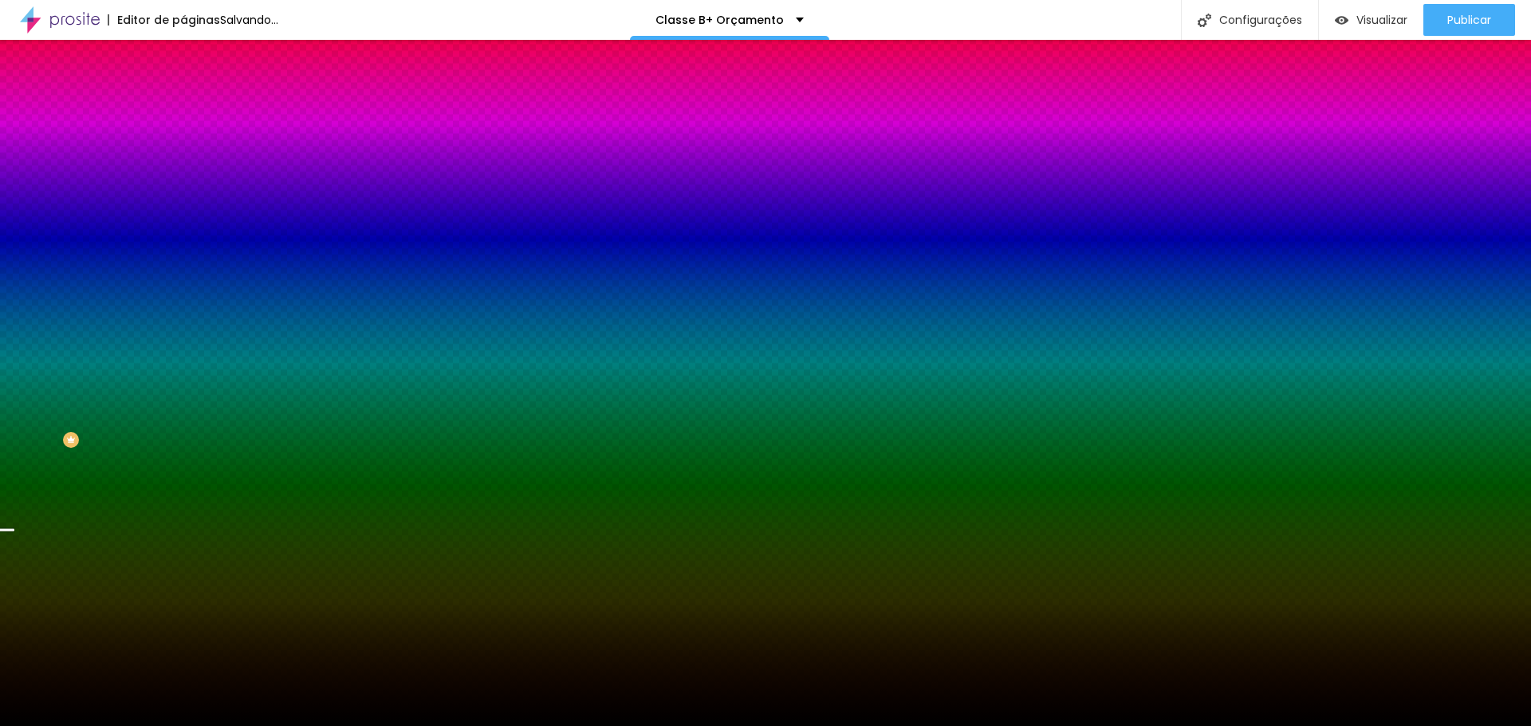
click at [183, 166] on span "Nenhum" at bounding box center [203, 159] width 41 height 14
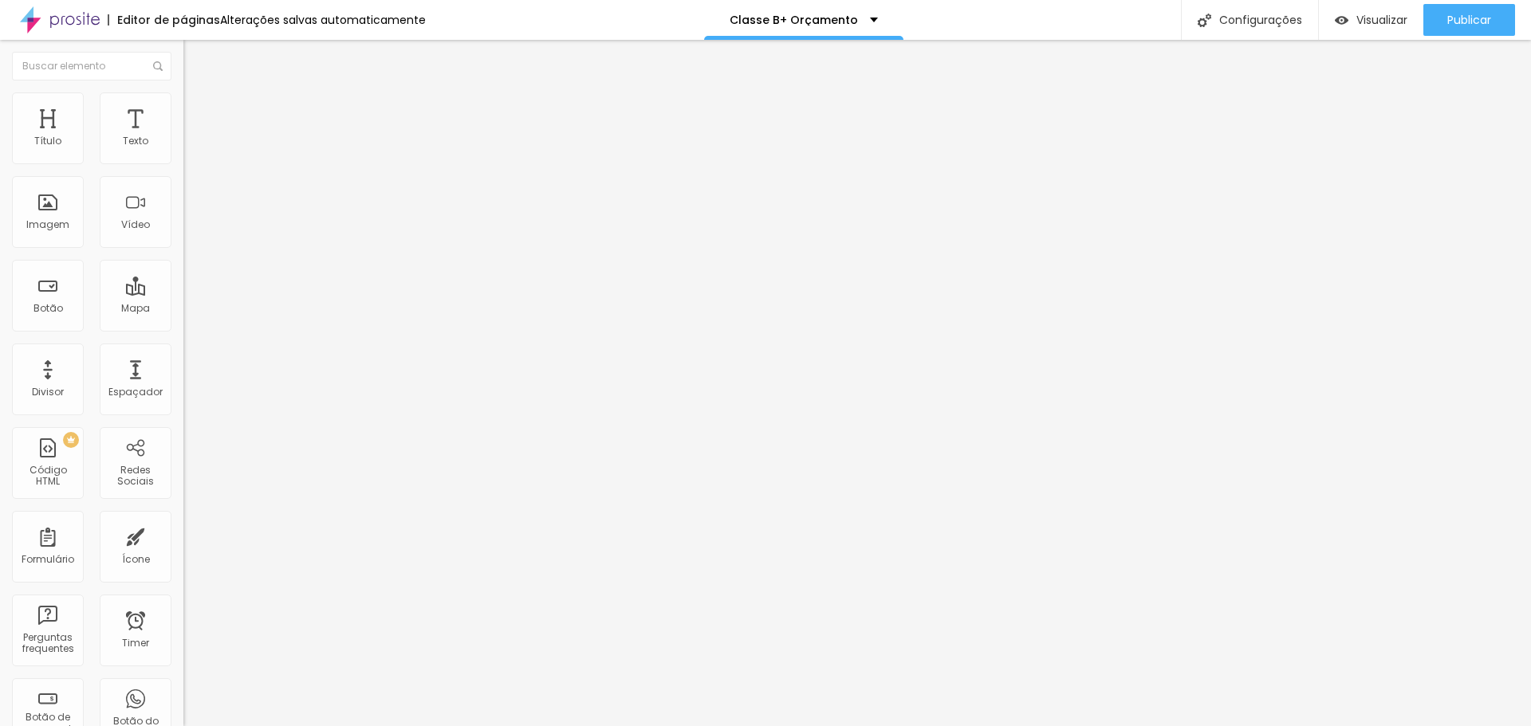
click at [183, 92] on img at bounding box center [190, 99] width 14 height 14
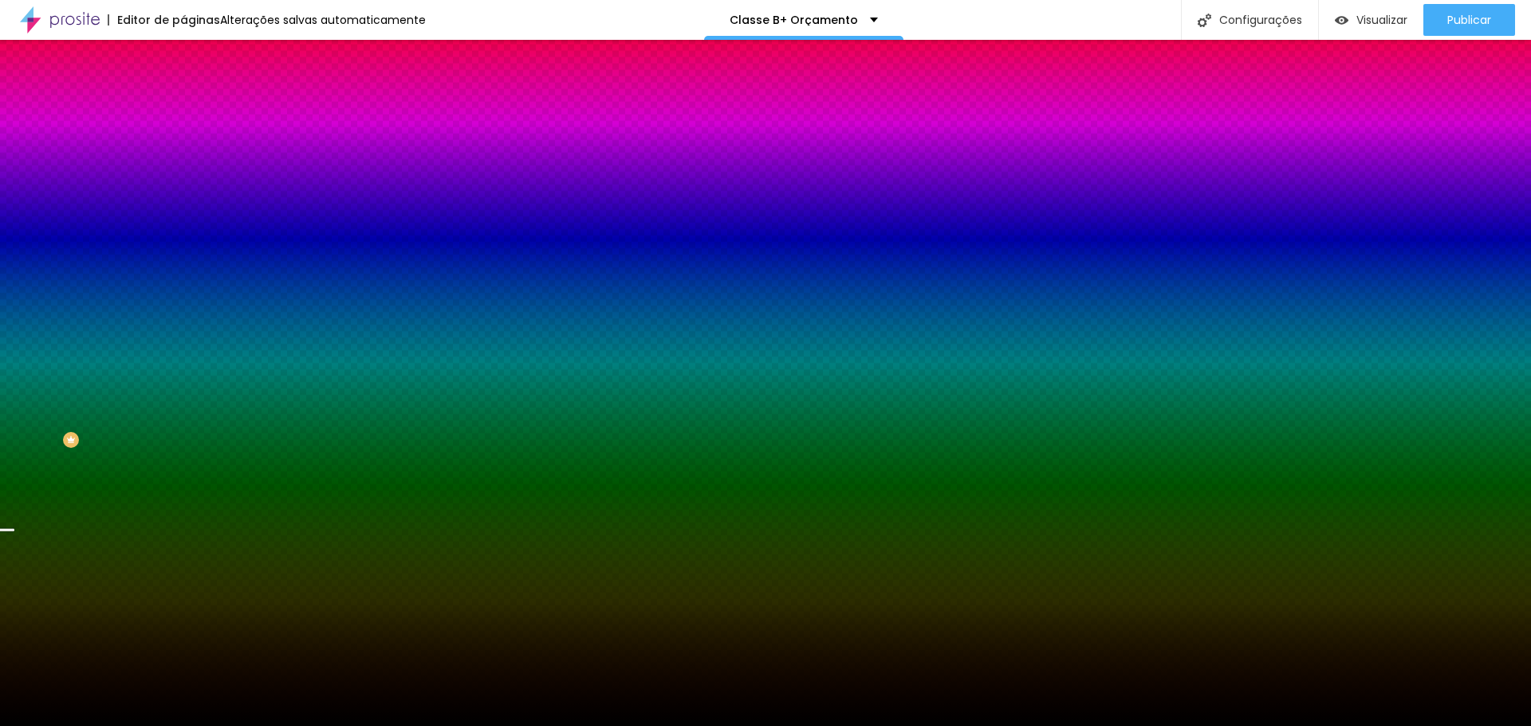
click at [183, 166] on span "Nenhum" at bounding box center [203, 159] width 41 height 14
click at [183, 191] on span "Parallax" at bounding box center [202, 184] width 39 height 14
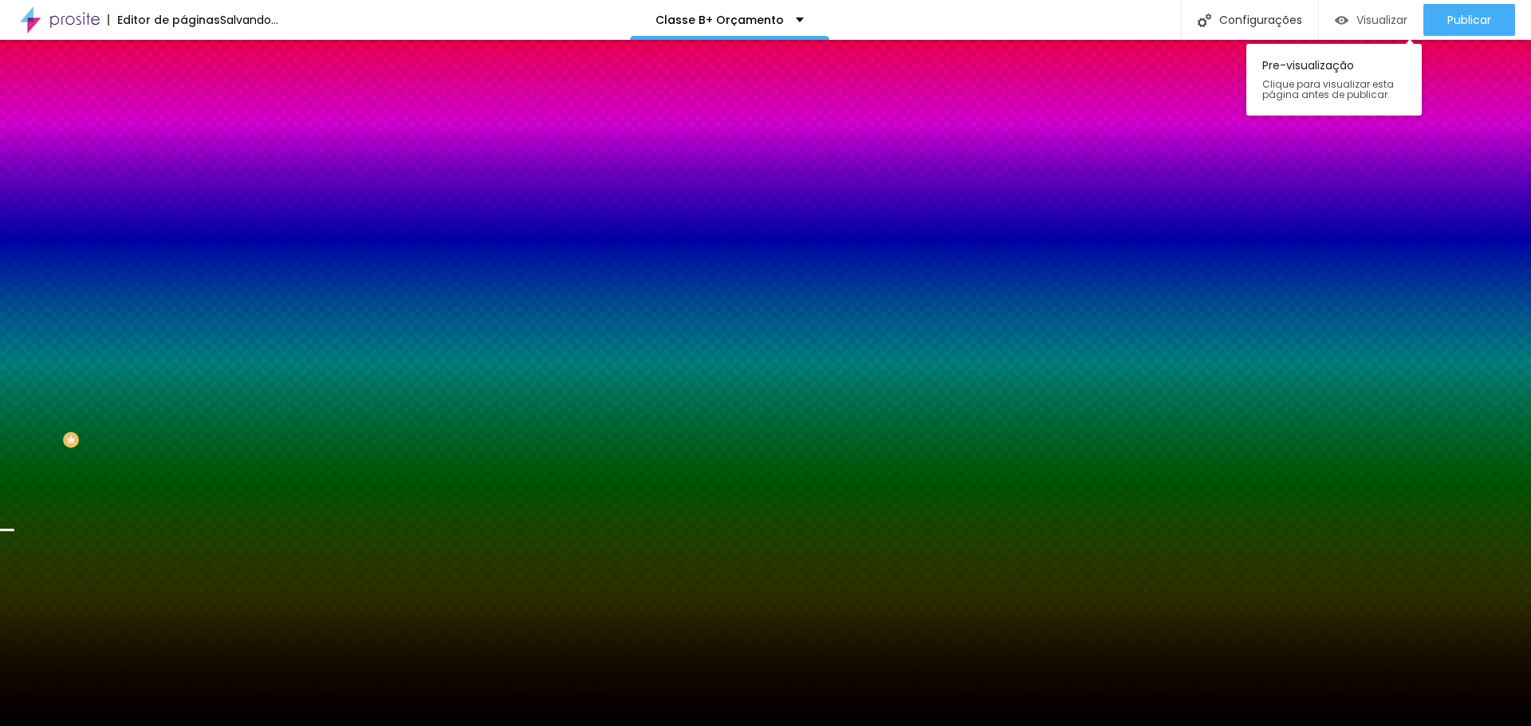
click at [1376, 23] on span "Visualizar" at bounding box center [1381, 20] width 51 height 13
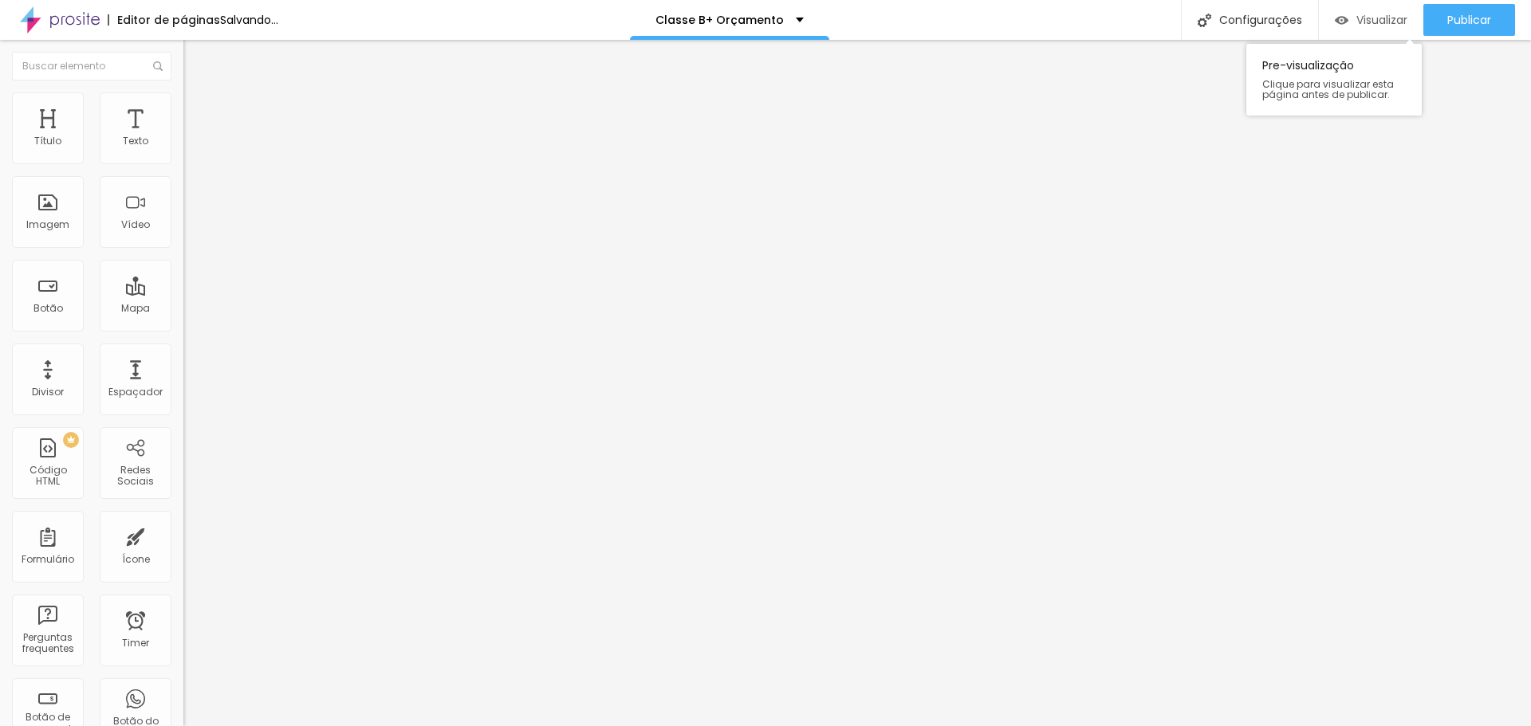
click at [1373, 17] on span "Visualizar" at bounding box center [1381, 20] width 51 height 13
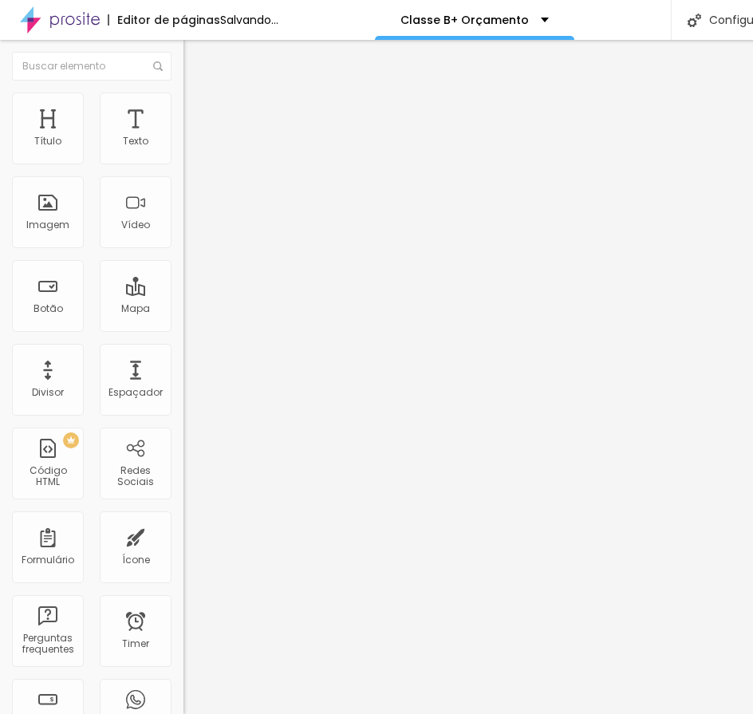
click at [183, 293] on input "range" at bounding box center [234, 299] width 103 height 13
click at [183, 104] on li "Avançado" at bounding box center [274, 100] width 183 height 16
drag, startPoint x: 41, startPoint y: 187, endPoint x: -9, endPoint y: 190, distance: 50.3
click at [183, 519] on input "range" at bounding box center [234, 525] width 103 height 13
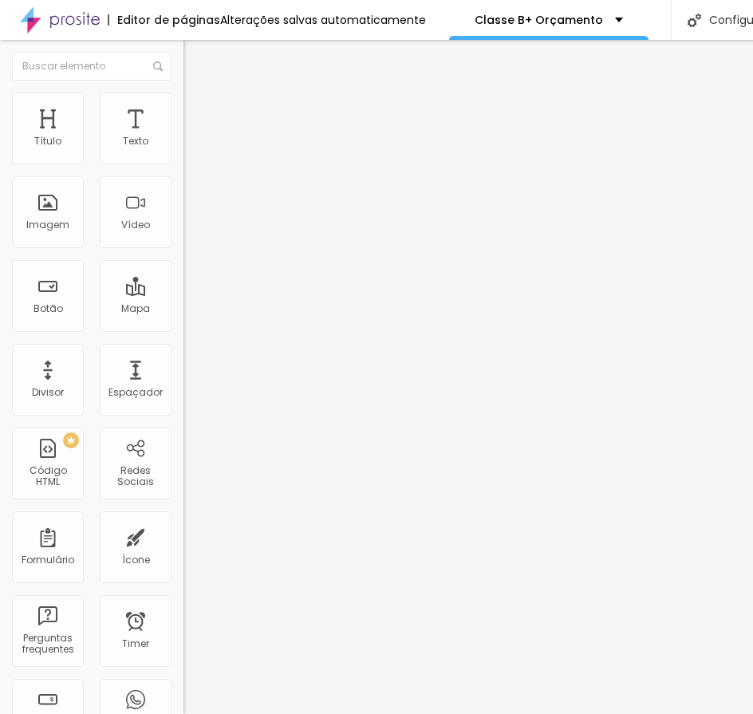
click at [183, 106] on li "Avançado" at bounding box center [274, 100] width 183 height 16
drag, startPoint x: 36, startPoint y: 190, endPoint x: 53, endPoint y: 191, distance: 16.8
click at [183, 519] on input "range" at bounding box center [234, 525] width 103 height 13
click at [183, 102] on img at bounding box center [190, 99] width 14 height 14
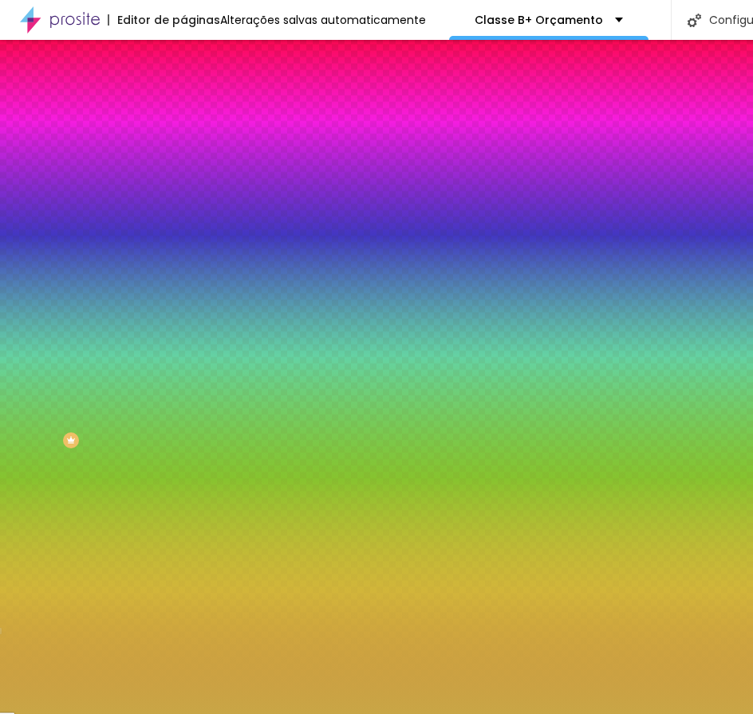
click at [183, 108] on li "Avançado" at bounding box center [274, 116] width 183 height 16
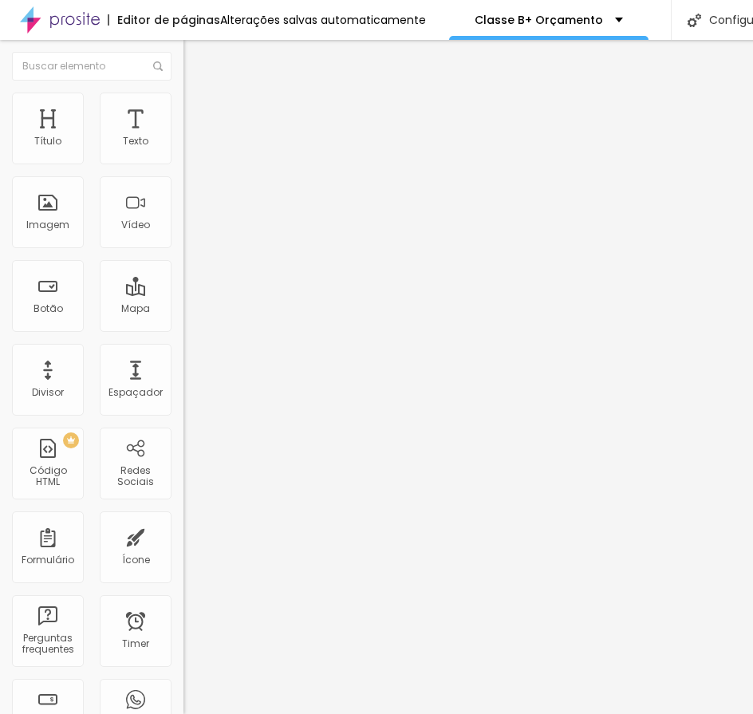
click at [183, 309] on input "range" at bounding box center [234, 315] width 103 height 13
click at [183, 324] on input "9" at bounding box center [217, 332] width 69 height 17
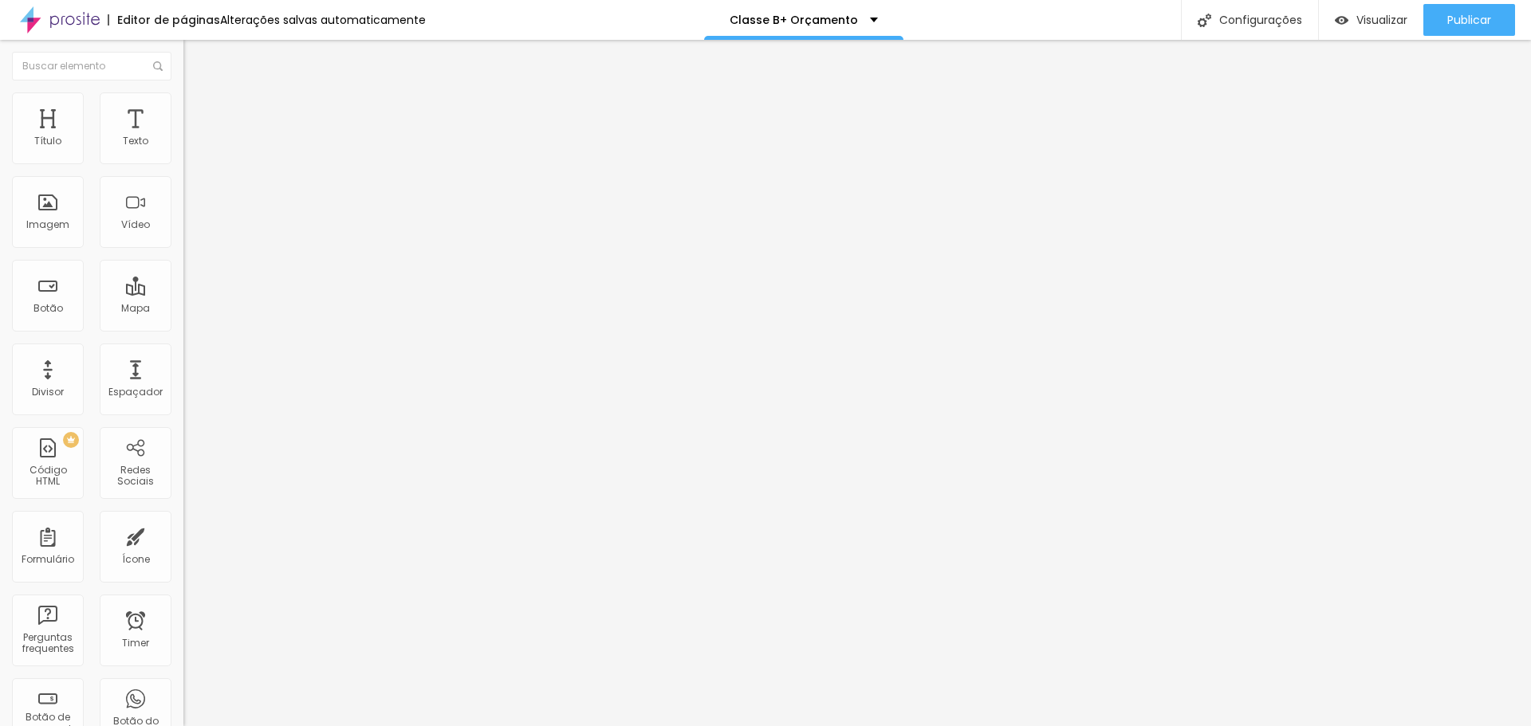
click at [183, 104] on li "Avançado" at bounding box center [274, 100] width 183 height 16
click at [183, 293] on input "range" at bounding box center [234, 299] width 103 height 13
click at [183, 96] on li "Avançado" at bounding box center [274, 100] width 183 height 16
click at [183, 293] on input "range" at bounding box center [234, 299] width 103 height 13
drag, startPoint x: 39, startPoint y: 183, endPoint x: 52, endPoint y: 190, distance: 14.3
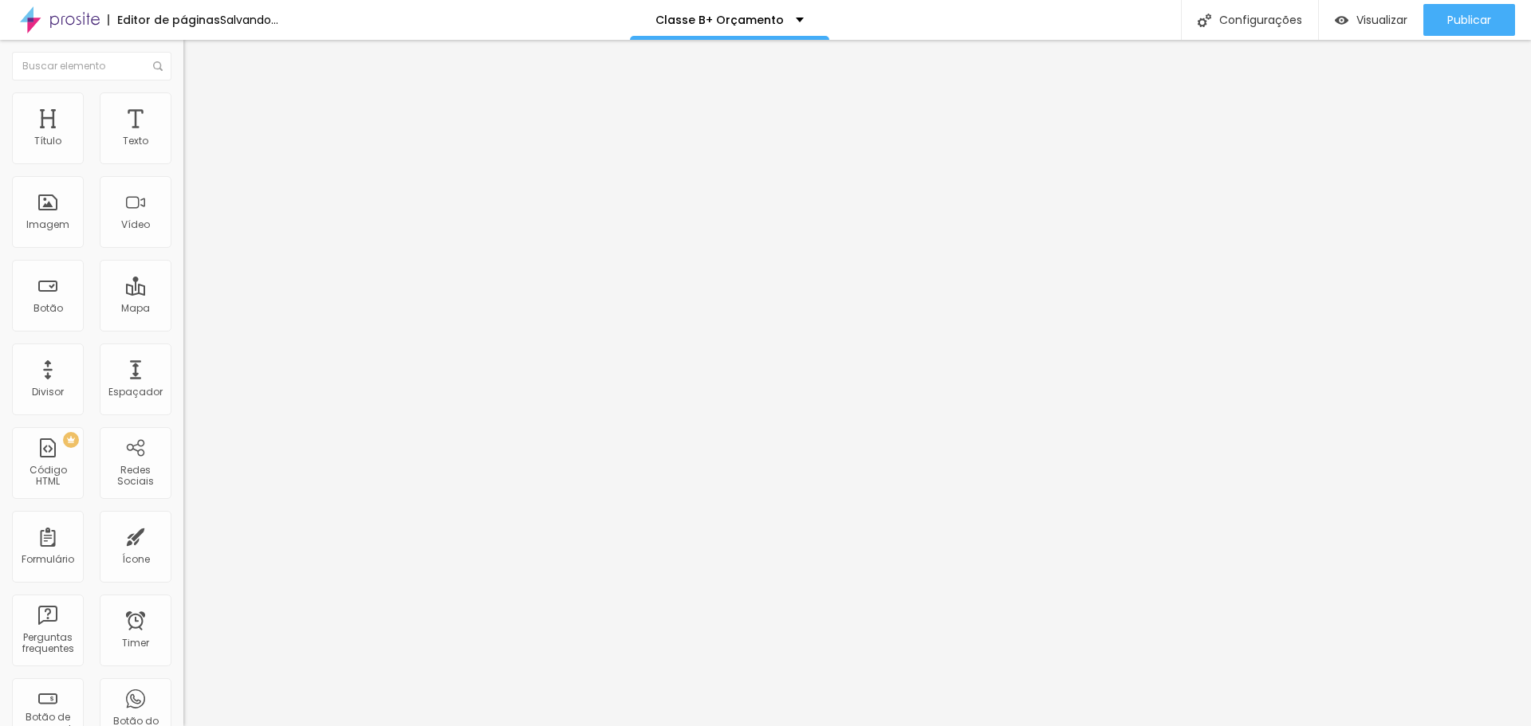
click at [183, 519] on input "range" at bounding box center [234, 525] width 103 height 13
click at [198, 110] on span "Avançado" at bounding box center [224, 103] width 53 height 14
drag, startPoint x: 28, startPoint y: 198, endPoint x: 1, endPoint y: 201, distance: 27.3
click at [183, 519] on input "range" at bounding box center [234, 525] width 103 height 13
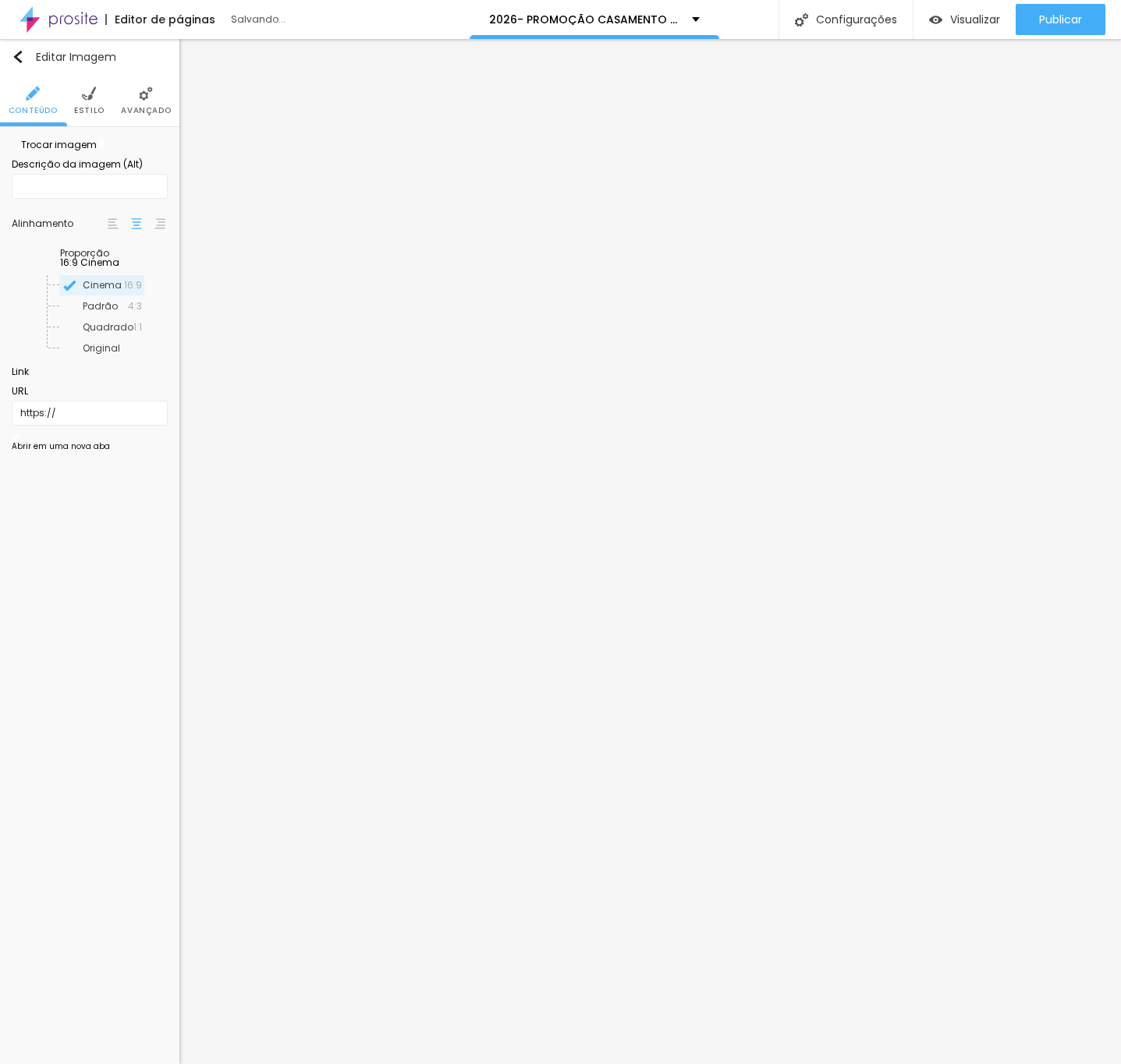
click at [84, 107] on span "Estilo" at bounding box center [89, 111] width 30 height 8
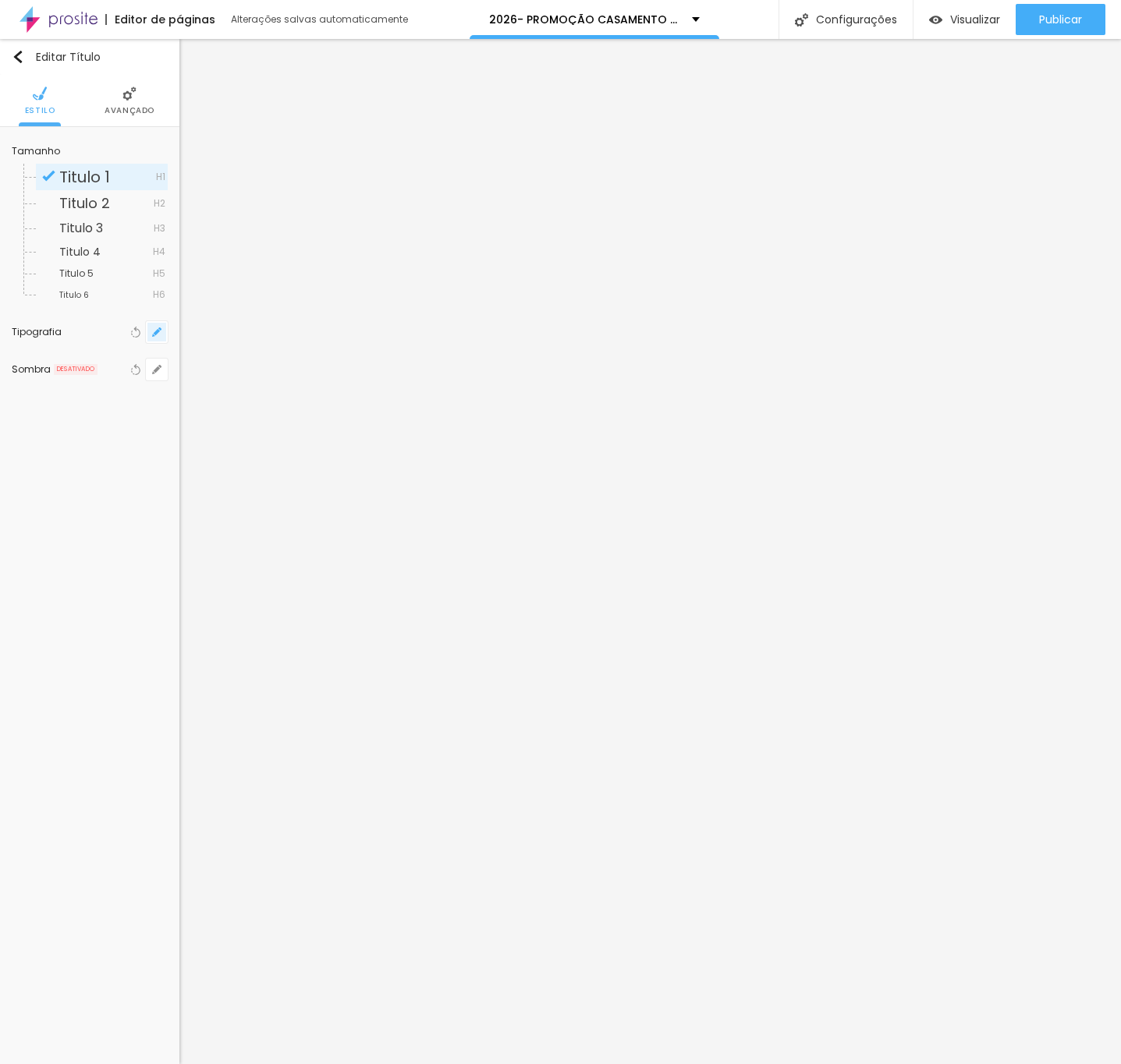
click at [157, 339] on button "button" at bounding box center [157, 332] width 22 height 22
type input "1"
click at [431, 1063] on div at bounding box center [560, 1064] width 1121 height 0
click at [153, 334] on icon "button" at bounding box center [157, 332] width 10 height 10
type input "1"
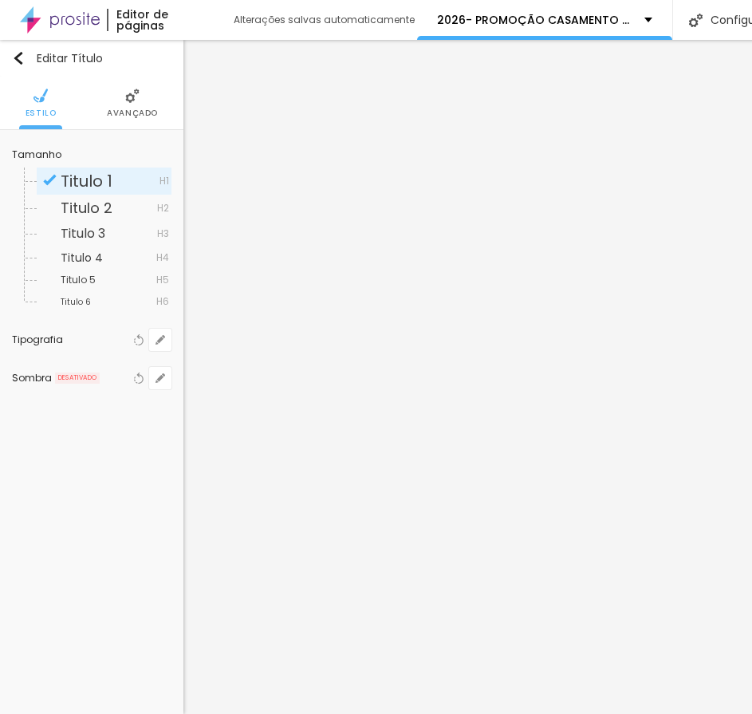
click at [462, 714] on div at bounding box center [376, 714] width 752 height 0
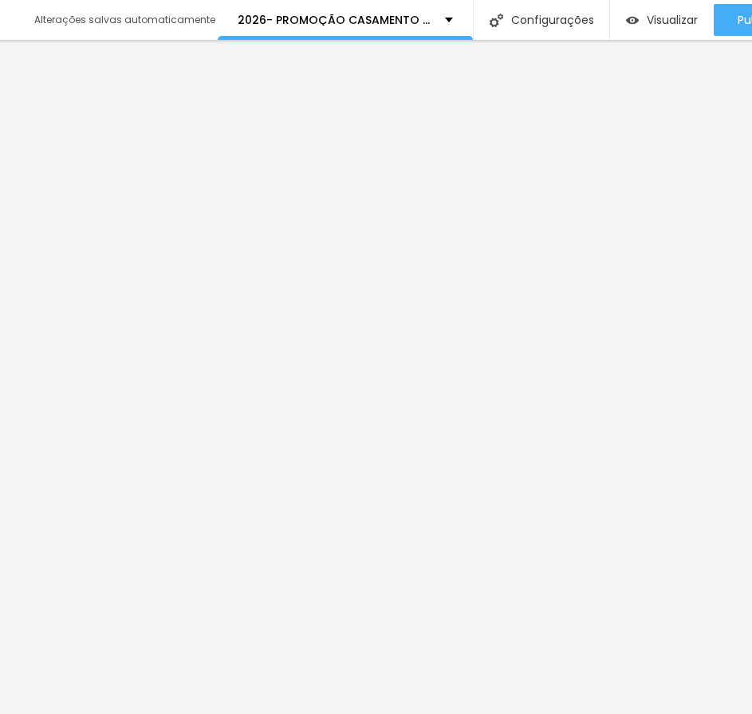
scroll to position [0, 269]
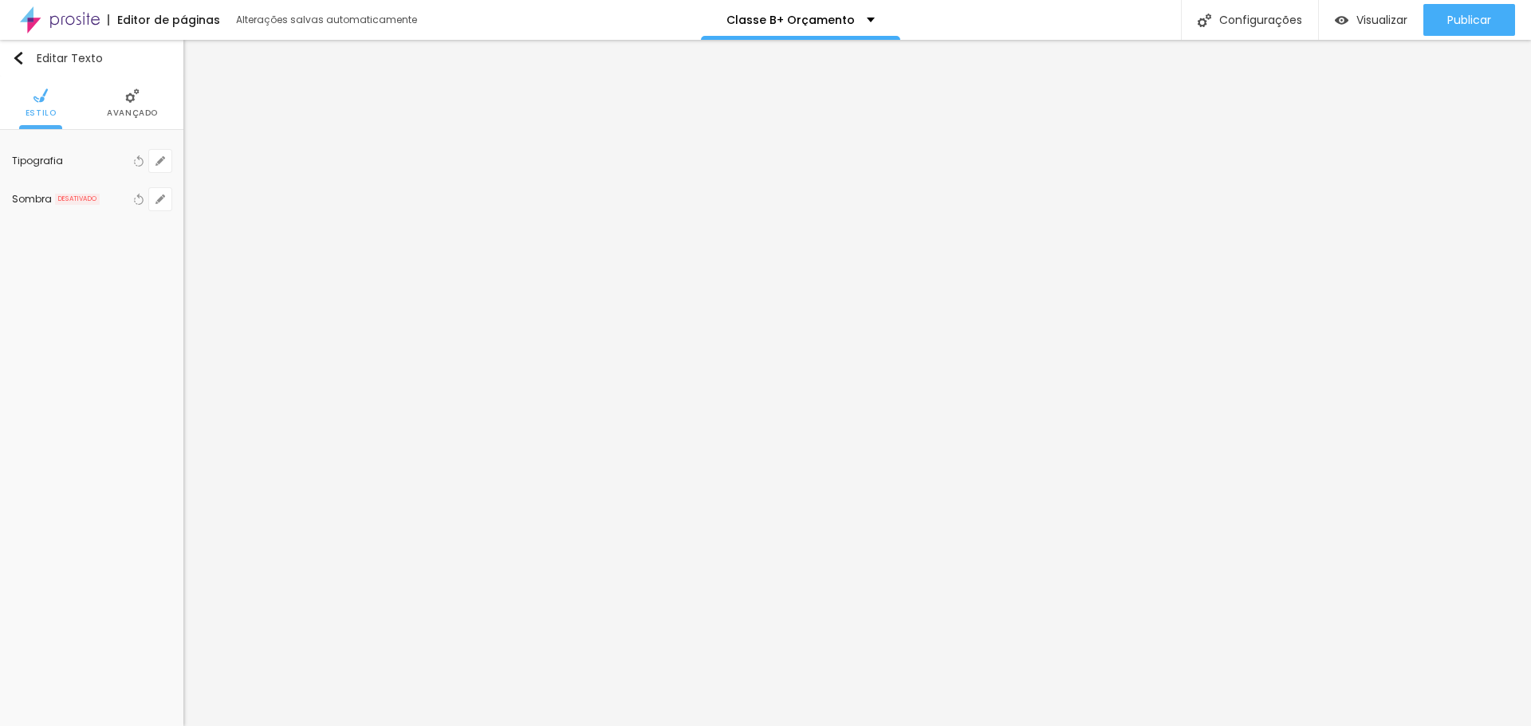
click at [151, 112] on span "Avançado" at bounding box center [132, 113] width 51 height 8
click at [141, 104] on li "Avançado" at bounding box center [132, 103] width 51 height 53
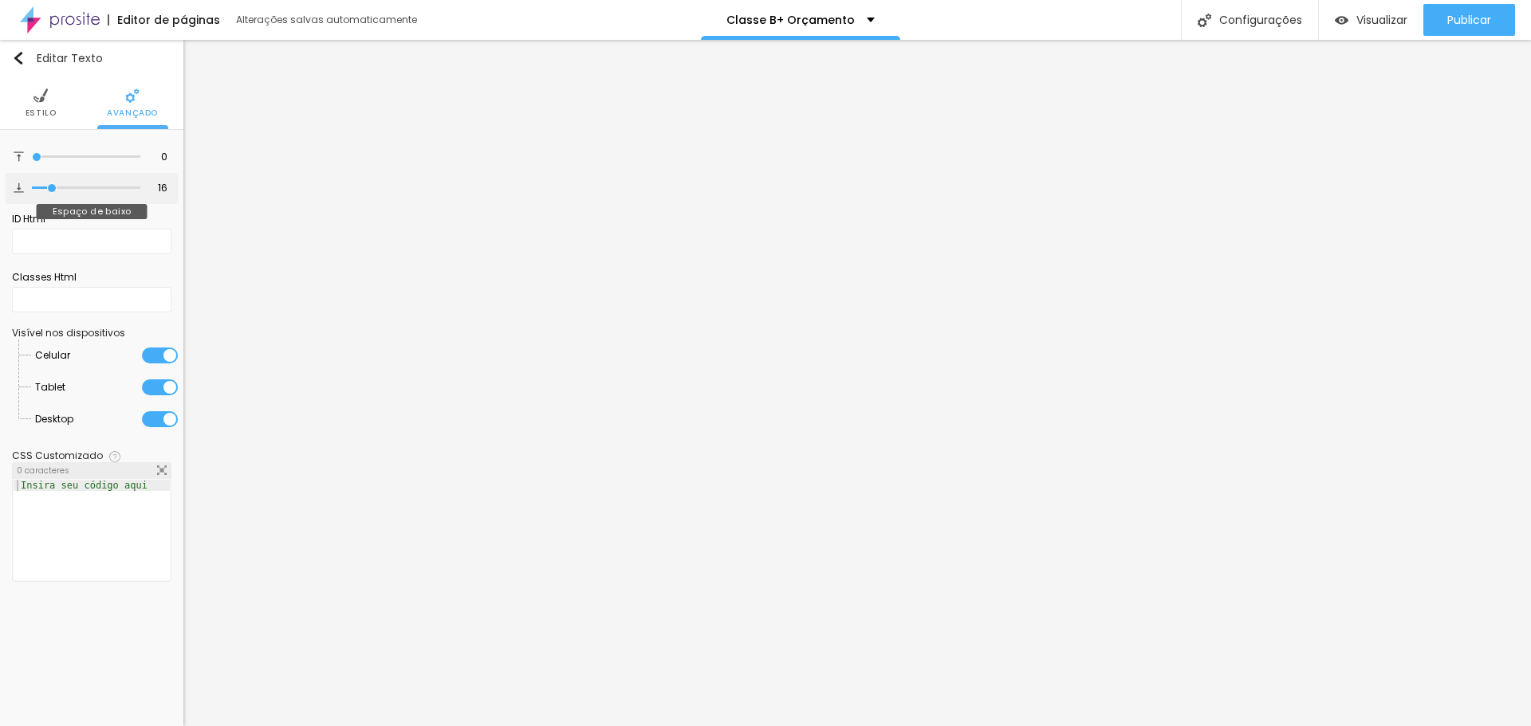
type input "0"
drag, startPoint x: 47, startPoint y: 190, endPoint x: 0, endPoint y: 198, distance: 47.7
type input "0"
click at [32, 192] on input "range" at bounding box center [86, 188] width 108 height 8
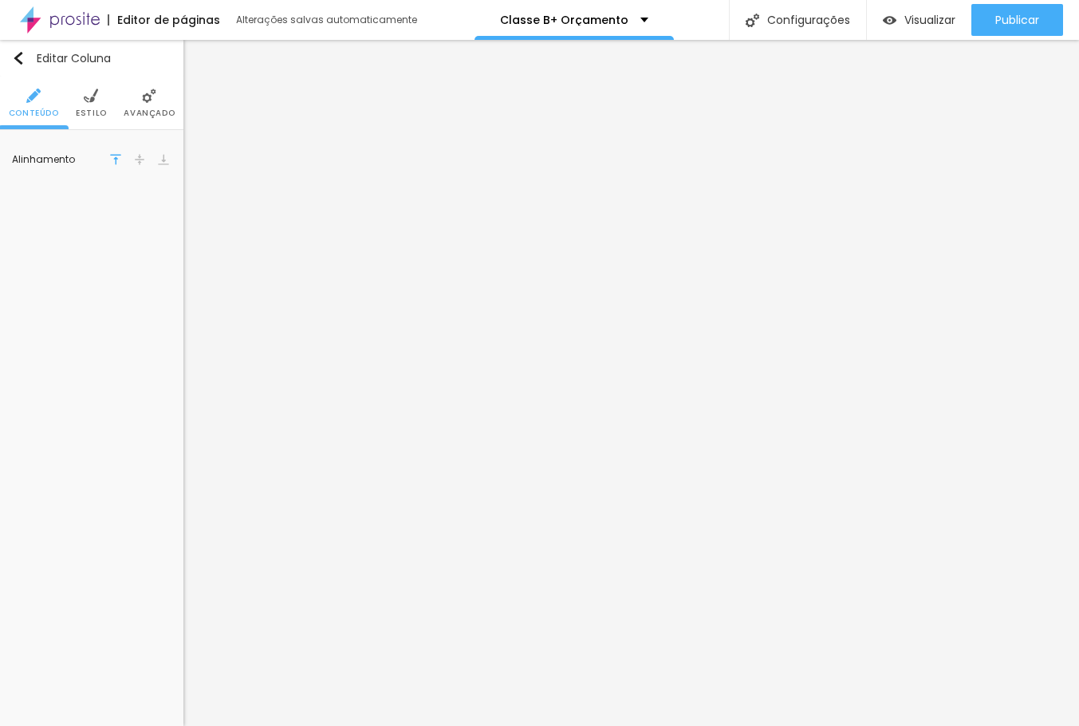
click at [86, 109] on span "Estilo" at bounding box center [91, 113] width 31 height 8
click at [21, 58] on img "button" at bounding box center [18, 58] width 13 height 13
click at [89, 89] on img at bounding box center [91, 95] width 14 height 14
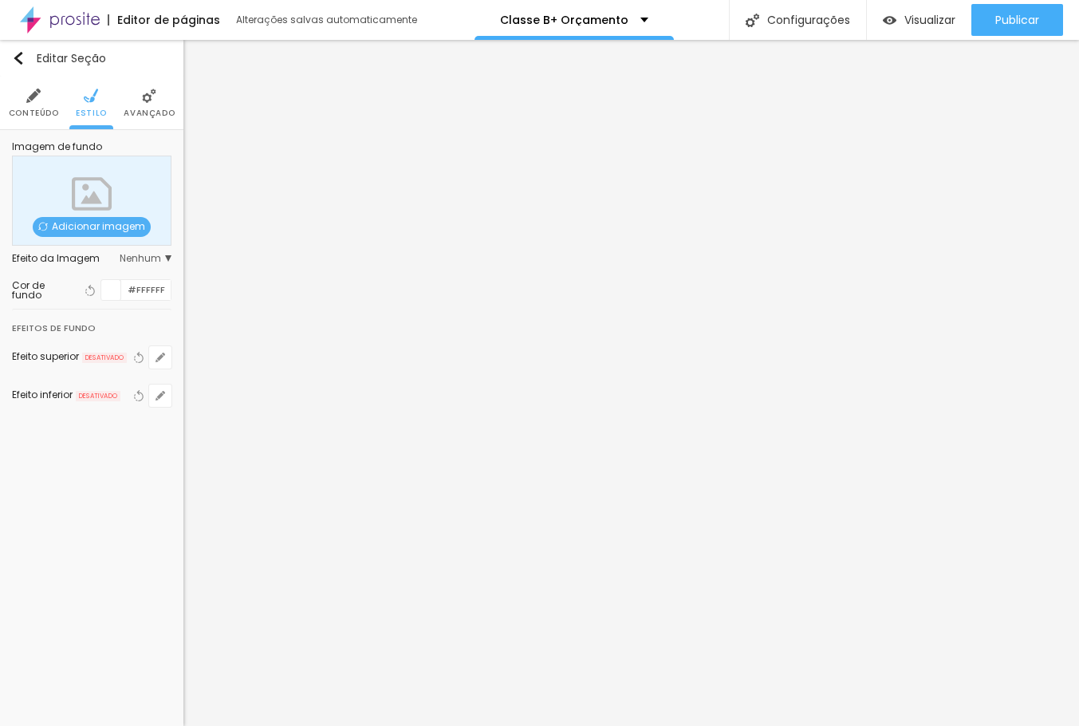
click at [85, 219] on span "Adicionar imagem" at bounding box center [92, 227] width 118 height 20
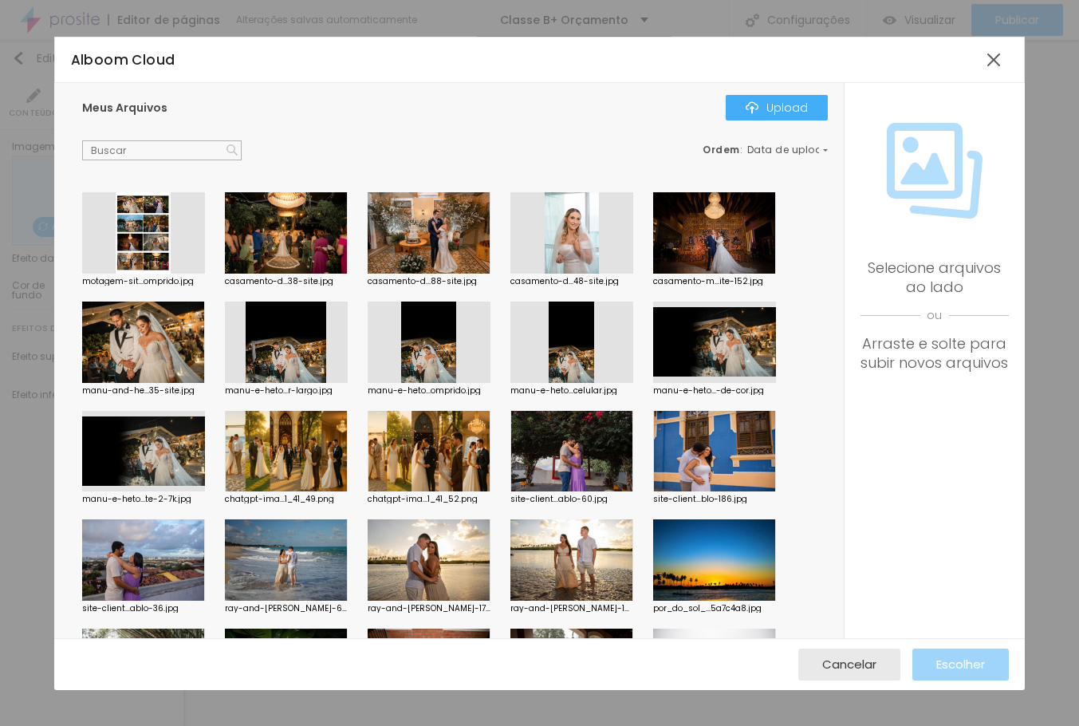
click at [306, 238] on div at bounding box center [286, 232] width 123 height 81
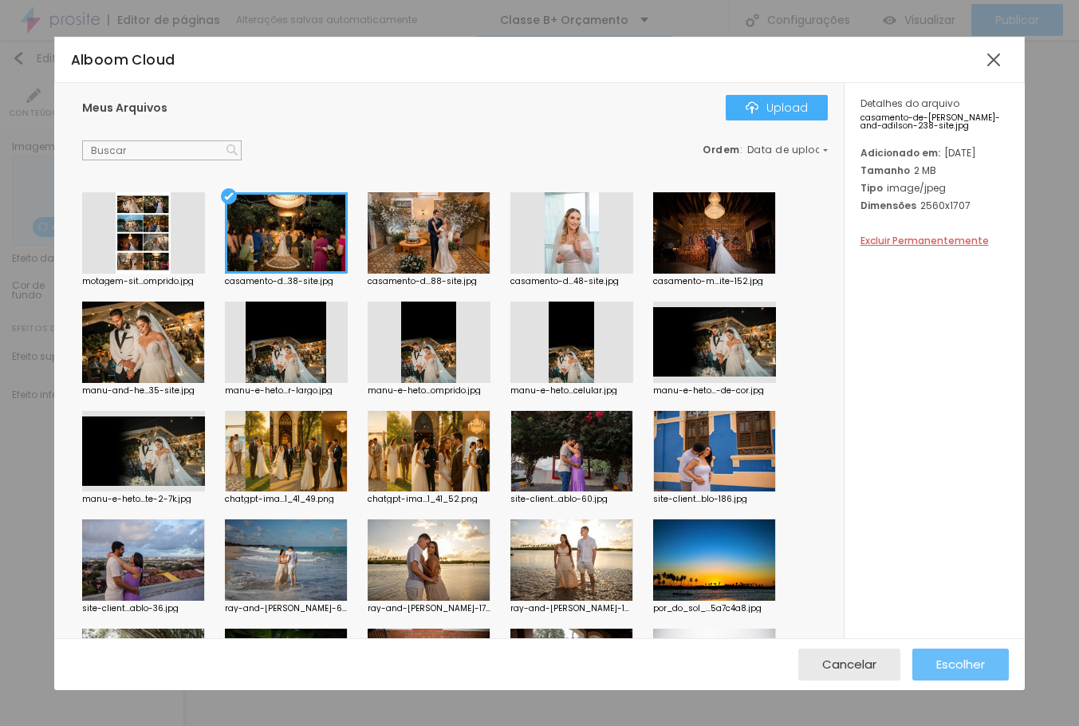
click at [969, 657] on span "Escolher" at bounding box center [960, 664] width 49 height 14
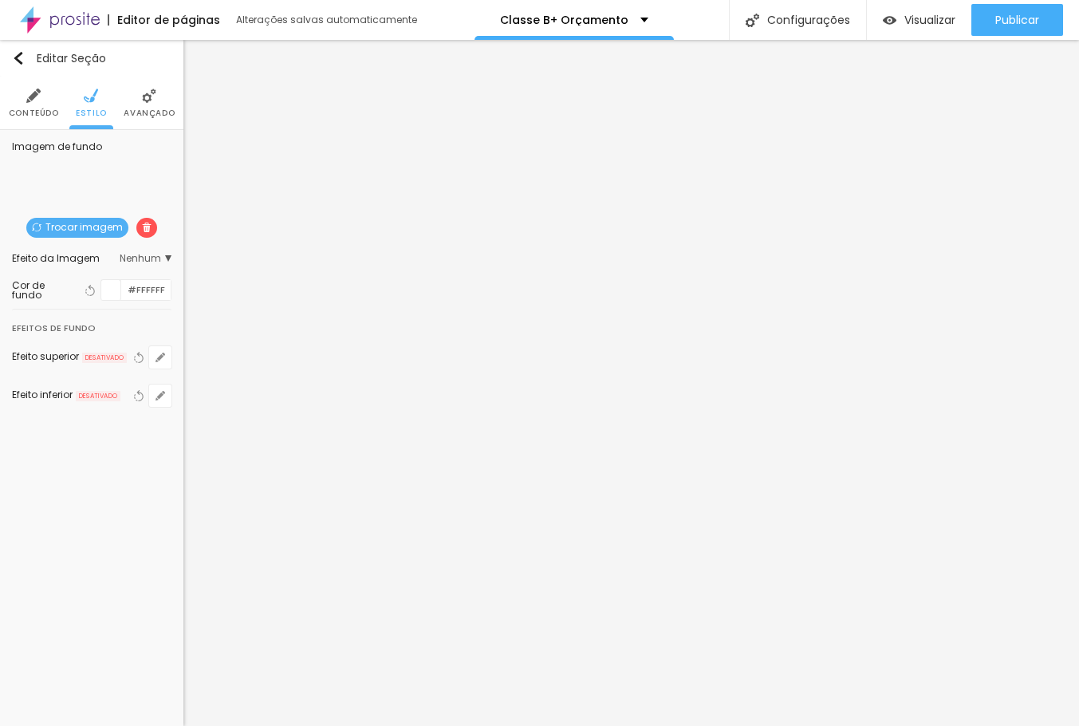
click at [147, 261] on span "Nenhum" at bounding box center [146, 259] width 52 height 10
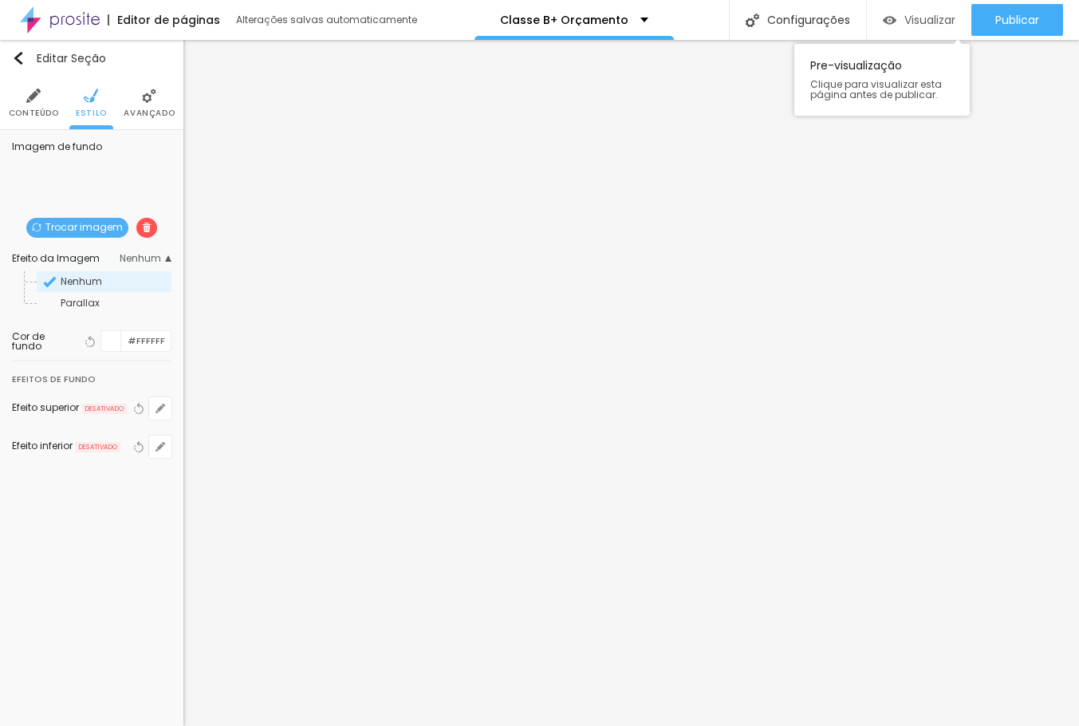
click at [925, 26] on span "Visualizar" at bounding box center [929, 20] width 51 height 13
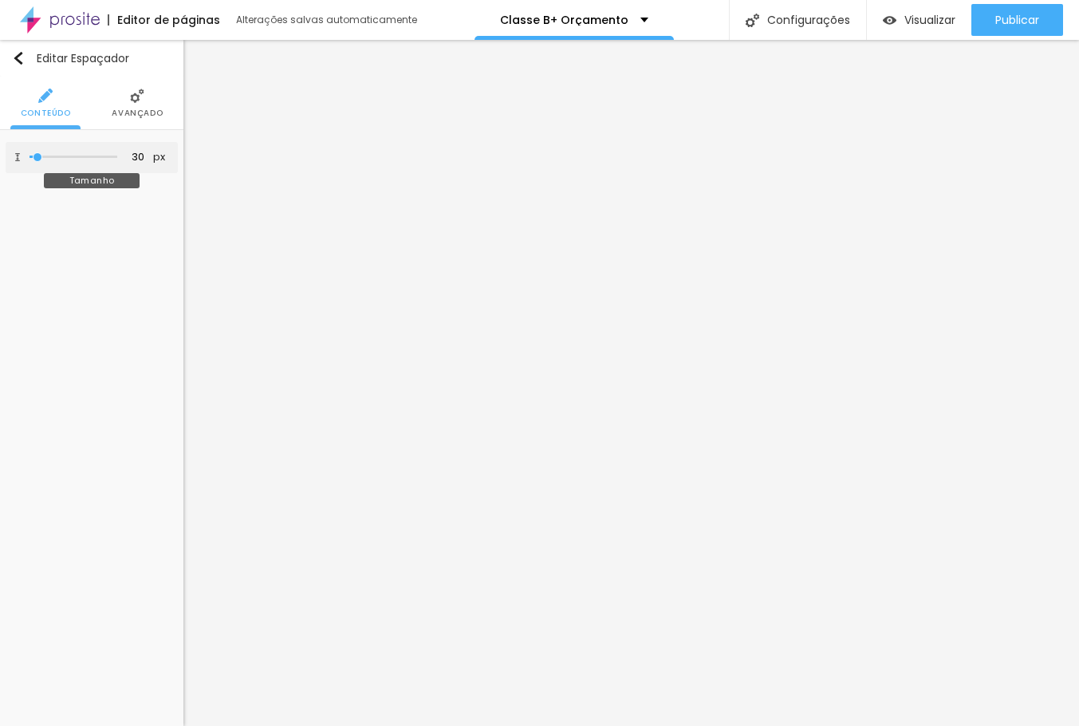
type input "325"
click at [85, 157] on input "range" at bounding box center [73, 157] width 103 height 13
type input "322"
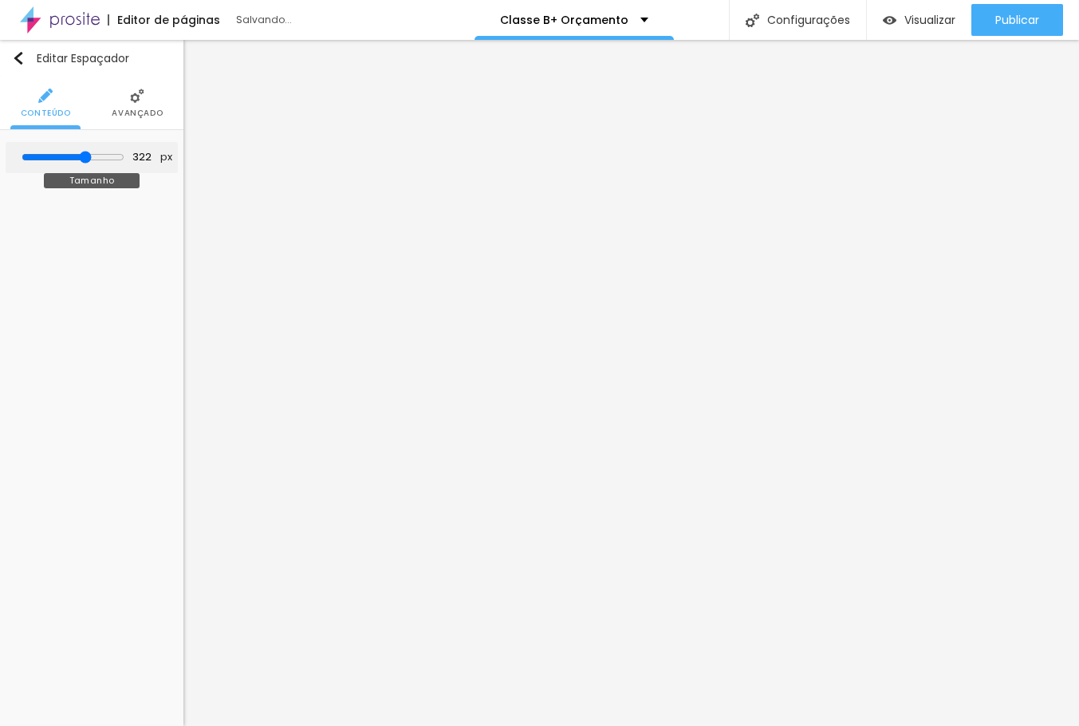
type input "317"
click at [83, 157] on input "range" at bounding box center [73, 157] width 103 height 13
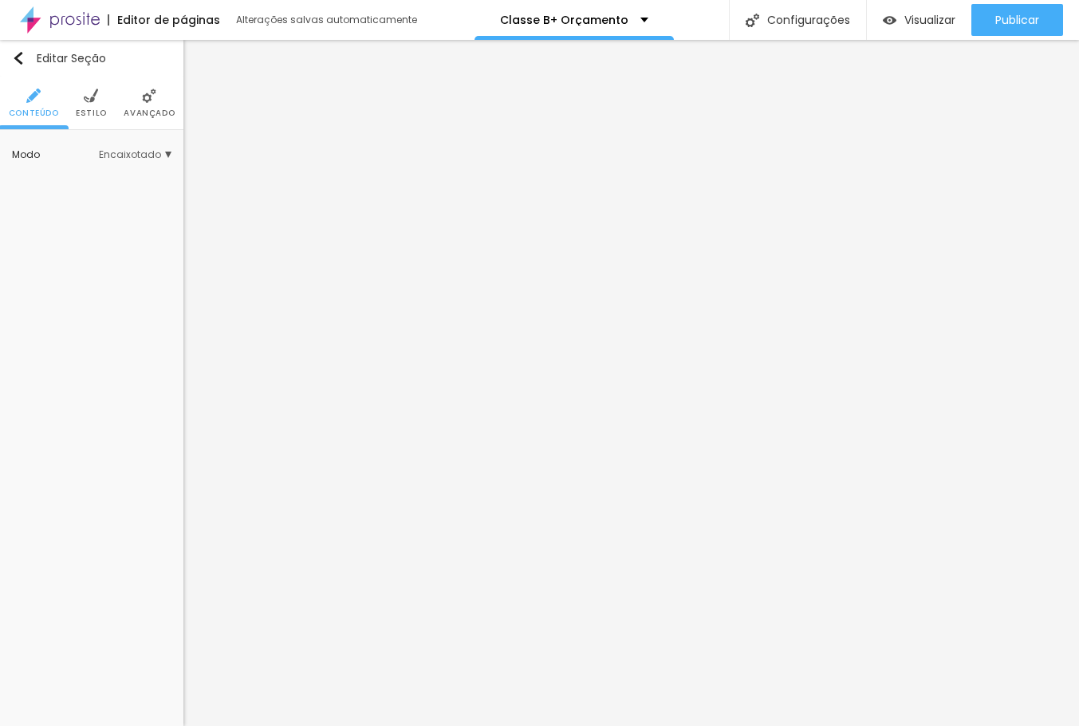
click at [104, 98] on li "Estilo" at bounding box center [91, 103] width 31 height 53
click at [28, 61] on div "Editar Espaçador" at bounding box center [70, 58] width 117 height 13
type input "150"
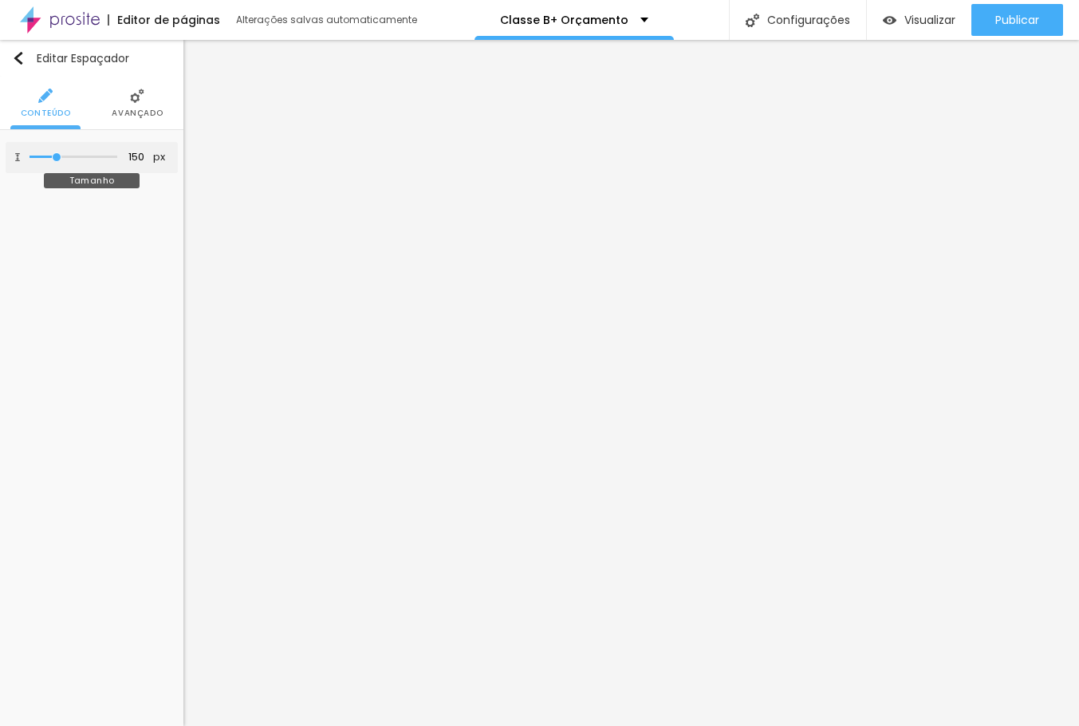
click at [57, 158] on input "range" at bounding box center [73, 157] width 88 height 8
click at [19, 58] on img "button" at bounding box center [18, 58] width 13 height 13
click at [84, 92] on img at bounding box center [91, 95] width 14 height 14
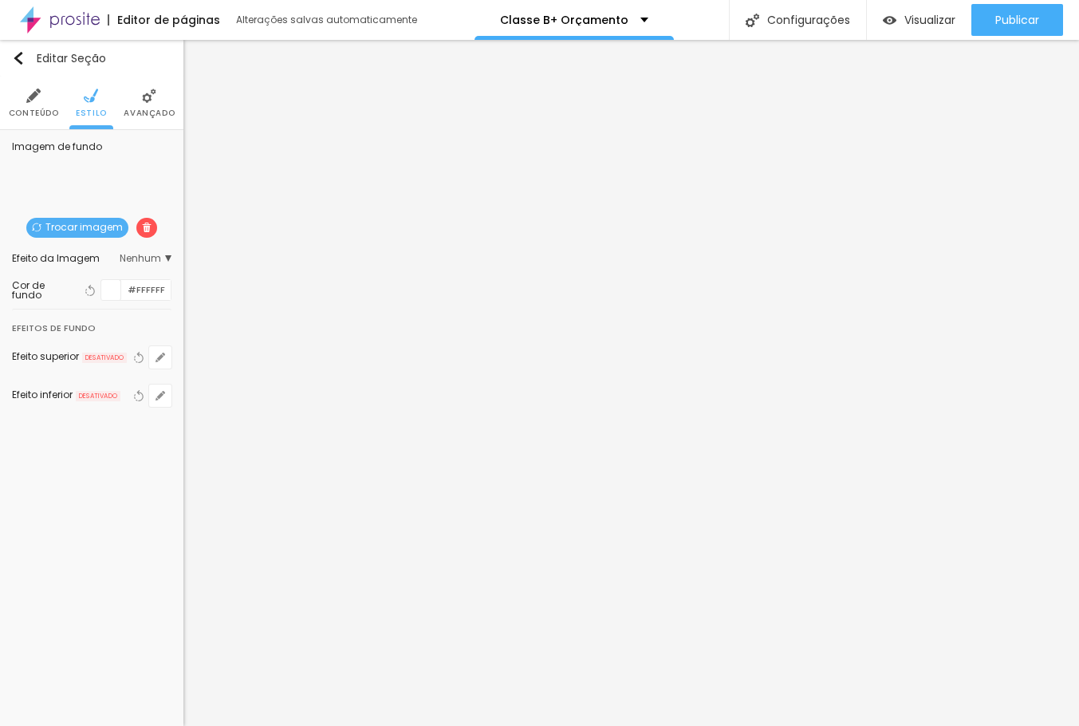
click at [153, 258] on span "Nenhum" at bounding box center [146, 259] width 52 height 10
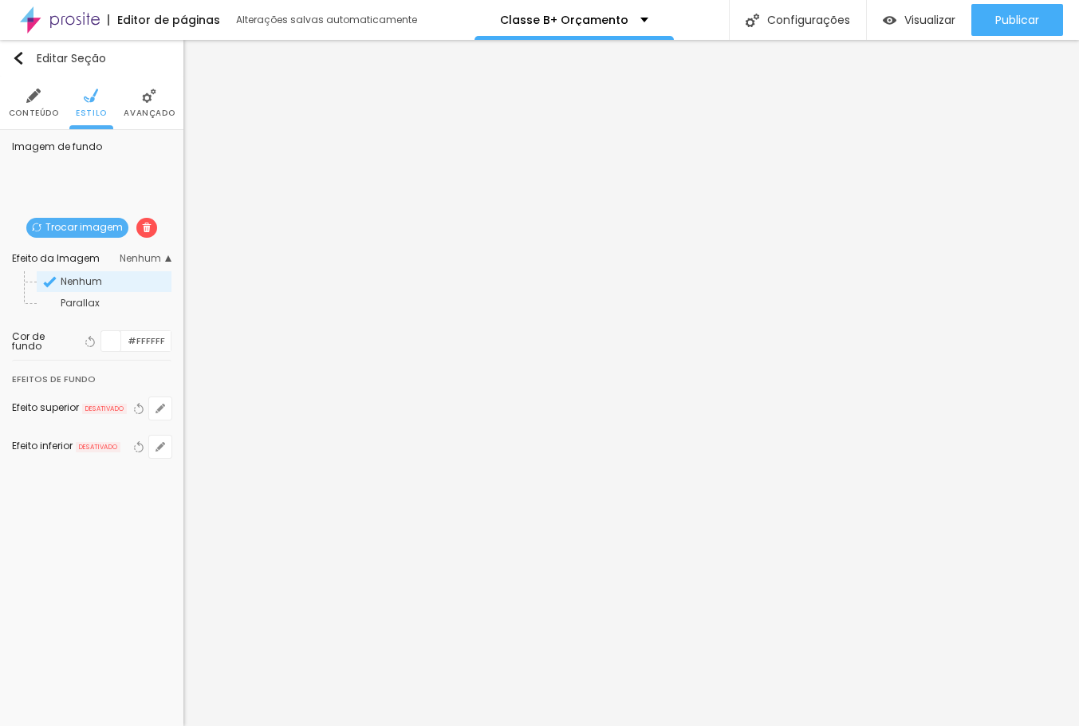
click at [136, 109] on span "Avançado" at bounding box center [149, 113] width 51 height 8
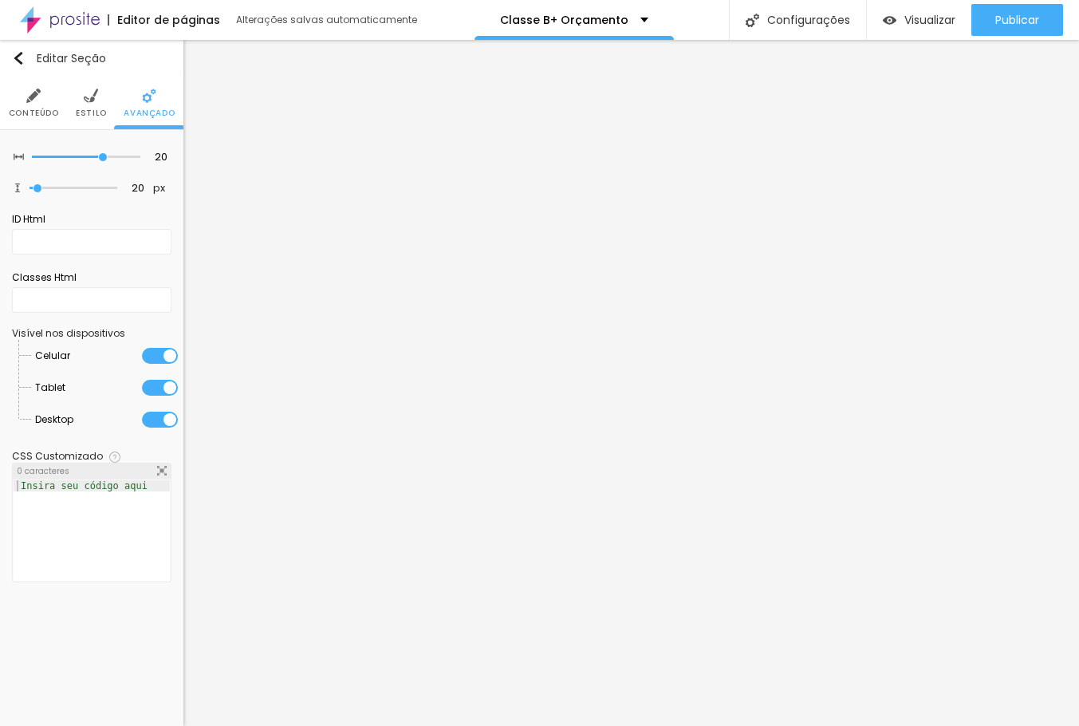
click at [37, 110] on span "Conteúdo" at bounding box center [34, 113] width 50 height 8
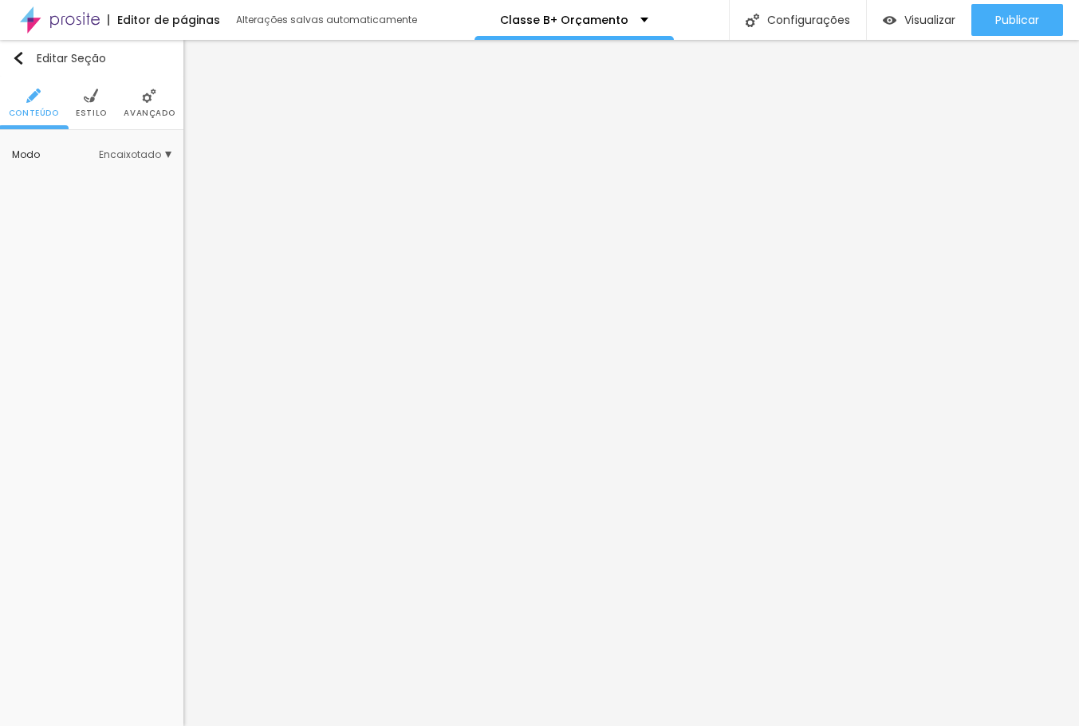
click at [136, 153] on span "Encaixotado" at bounding box center [135, 155] width 73 height 10
click at [77, 203] on span "Completo" at bounding box center [85, 199] width 49 height 14
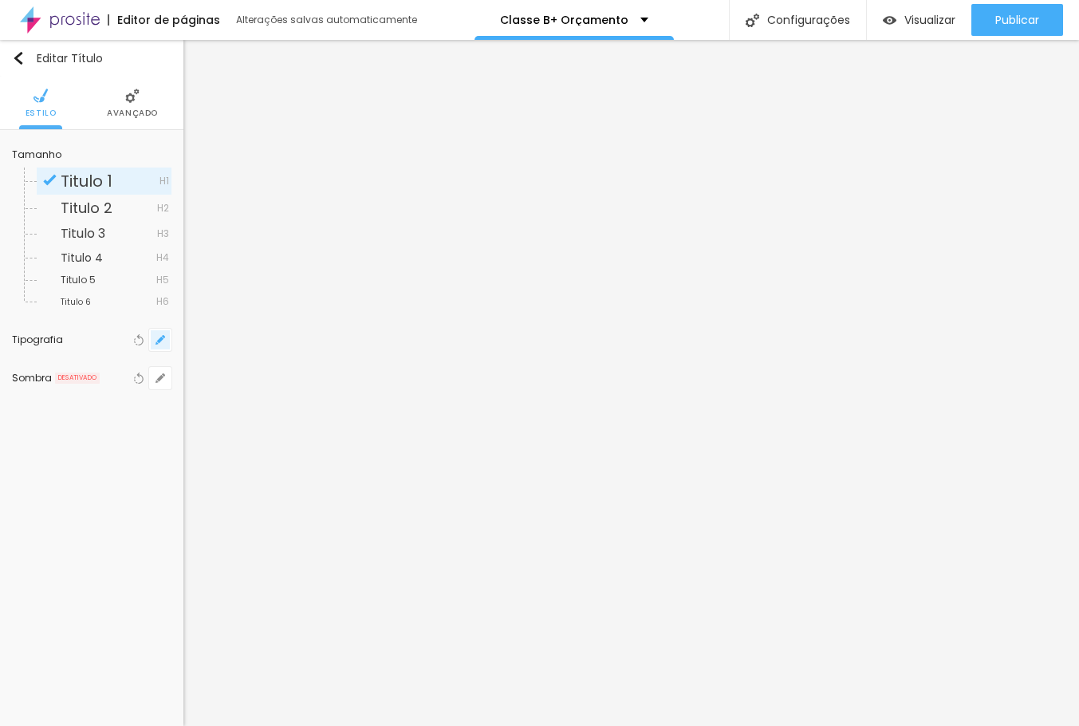
click at [159, 342] on icon "button" at bounding box center [160, 339] width 6 height 6
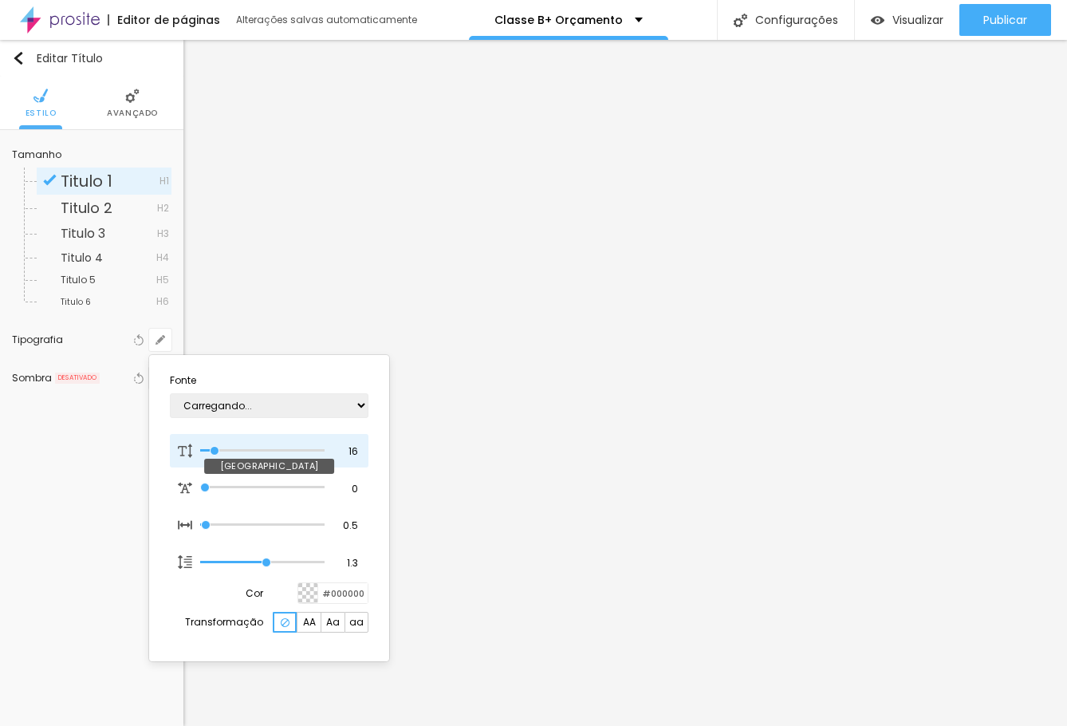
type input "1"
click at [124, 110] on div at bounding box center [533, 363] width 1067 height 726
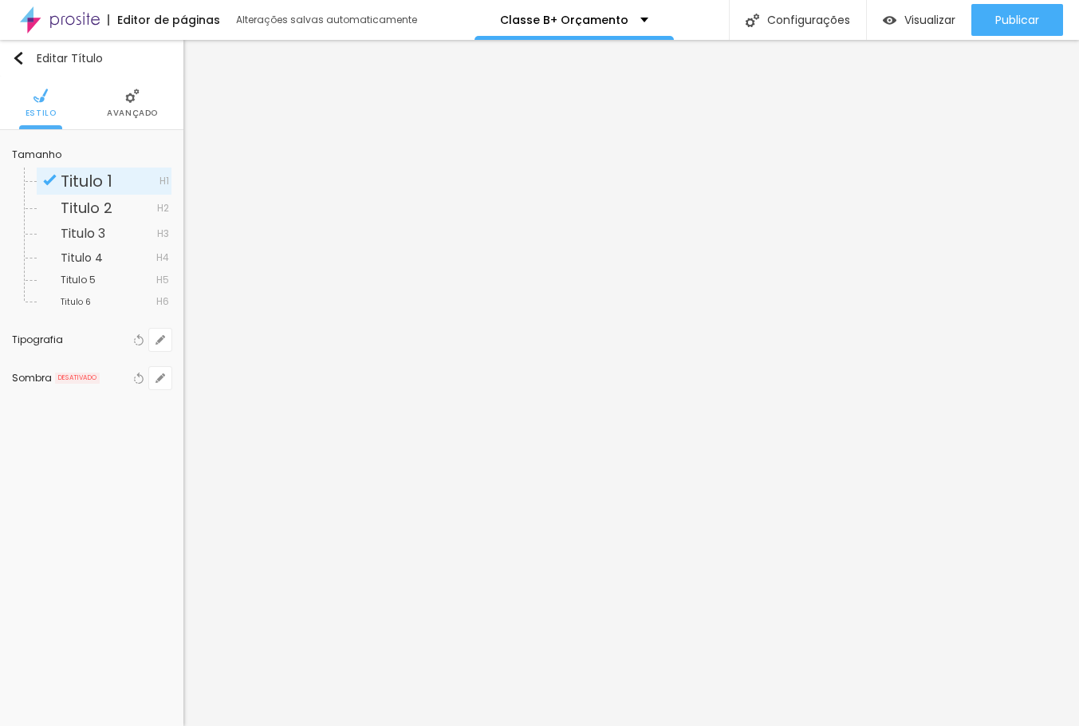
click at [140, 128] on li "Avançado" at bounding box center [132, 103] width 51 height 53
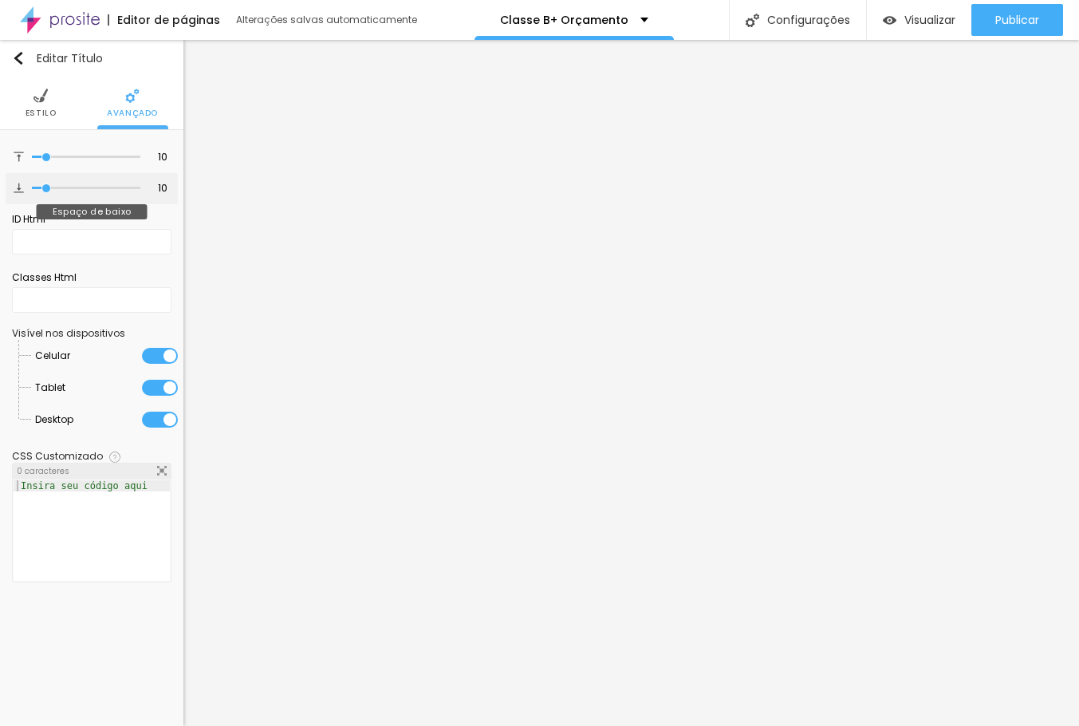
type input "7"
type input "10"
type input "13"
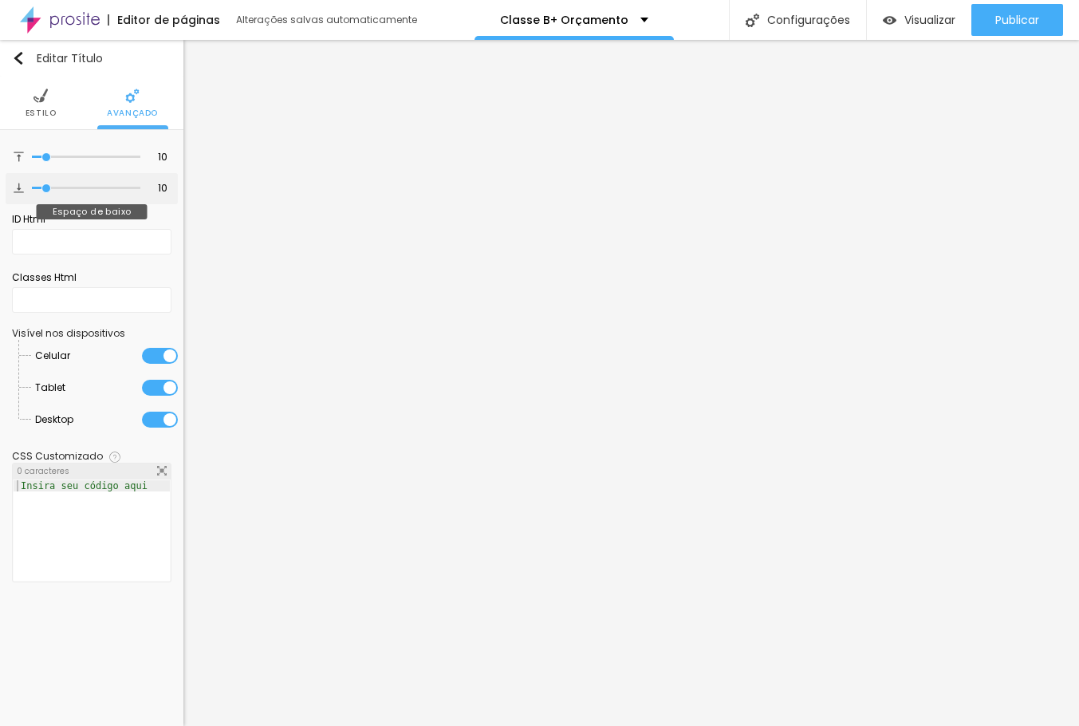
type input "13"
type input "14"
type input "15"
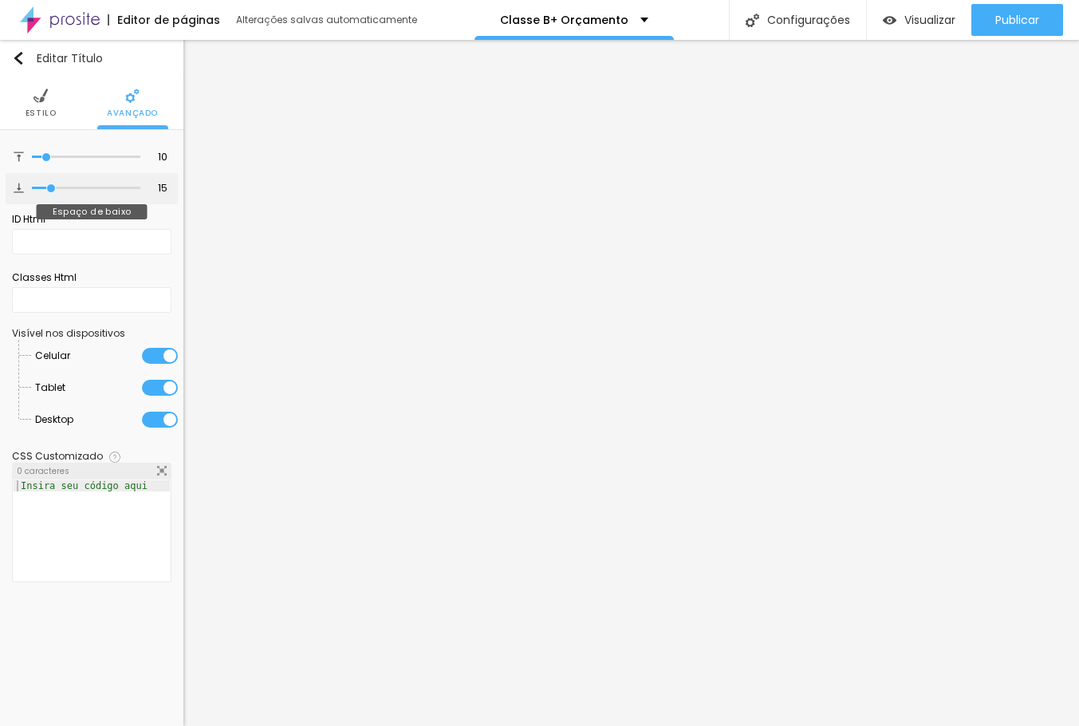
type input "17"
type input "19"
type input "21"
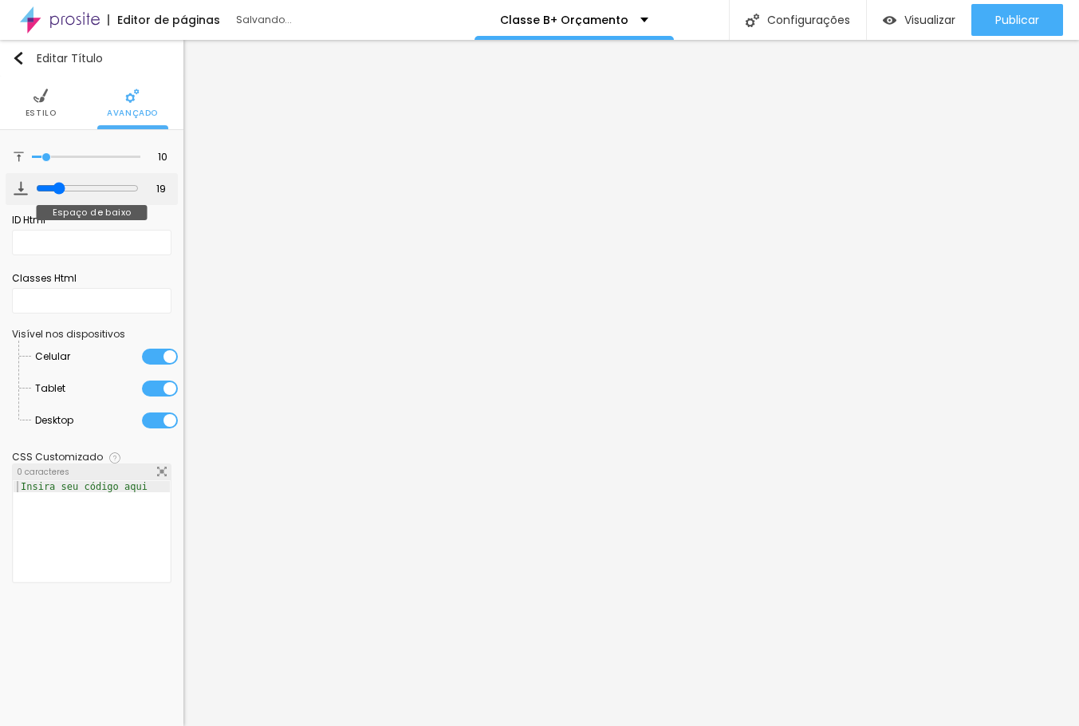
type input "21"
type input "22"
type input "25"
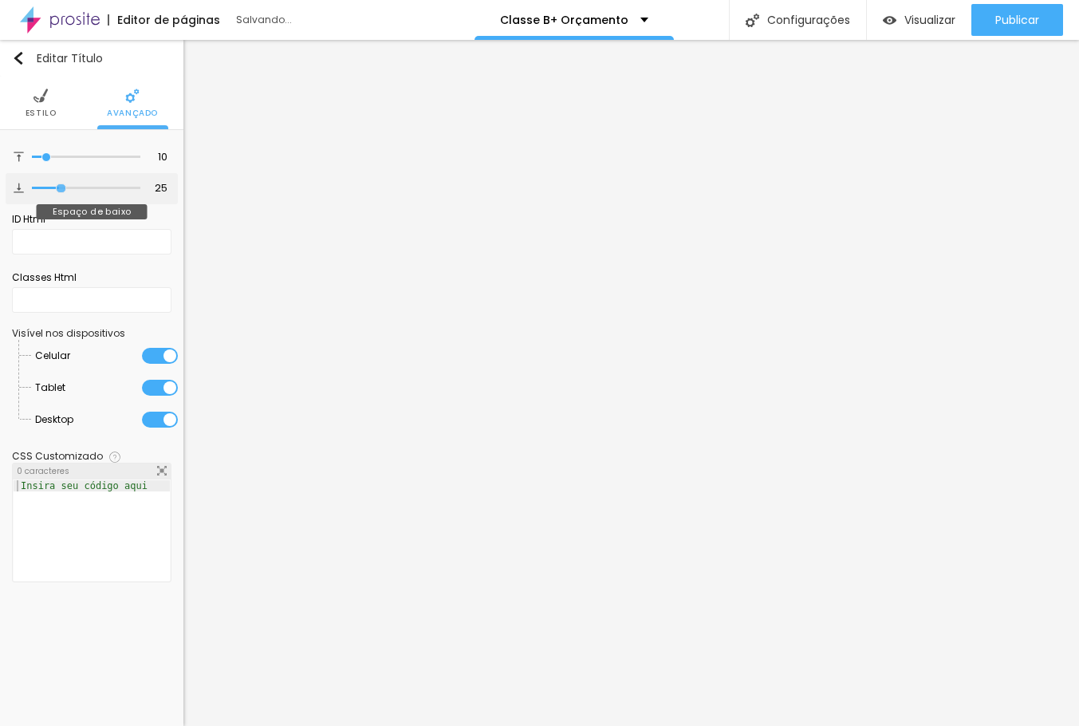
type input "29"
type input "30"
type input "28"
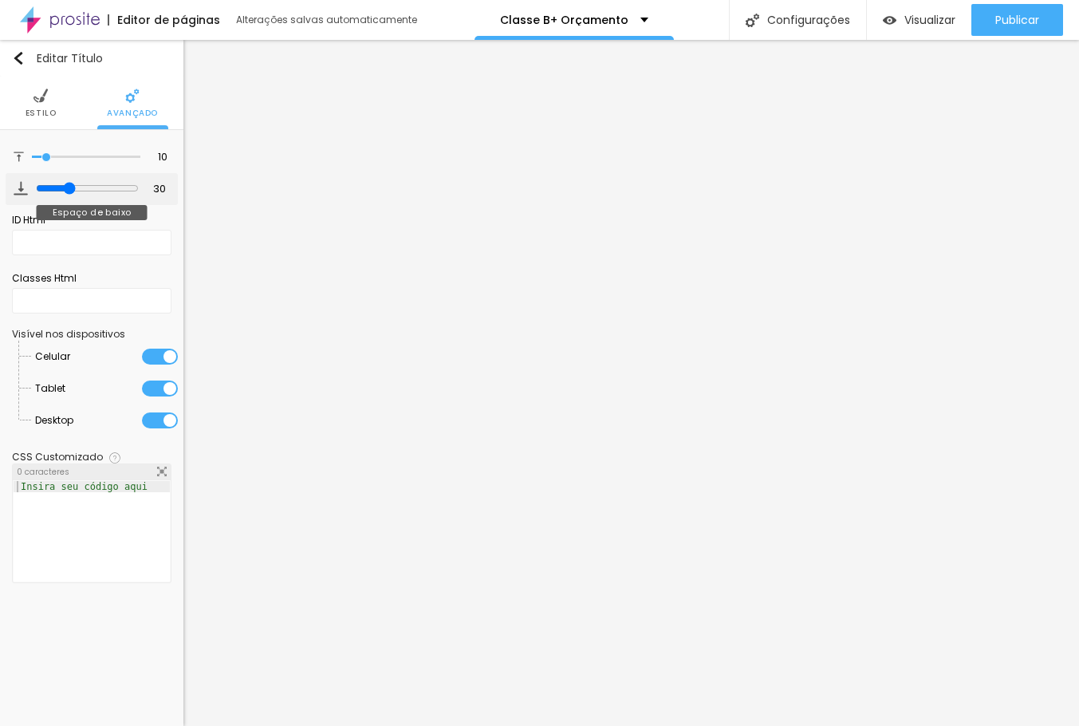
type input "28"
type input "27"
type input "28"
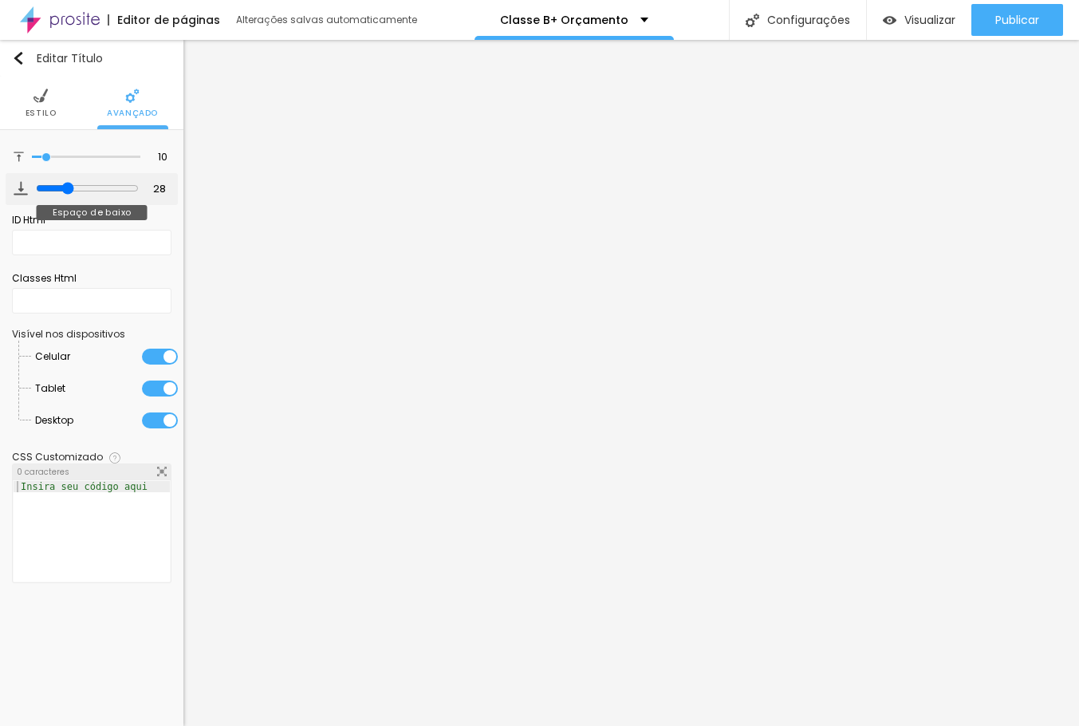
type input "29"
drag, startPoint x: 43, startPoint y: 188, endPoint x: 65, endPoint y: 192, distance: 22.7
type input "29"
click at [65, 192] on input "range" at bounding box center [87, 188] width 103 height 13
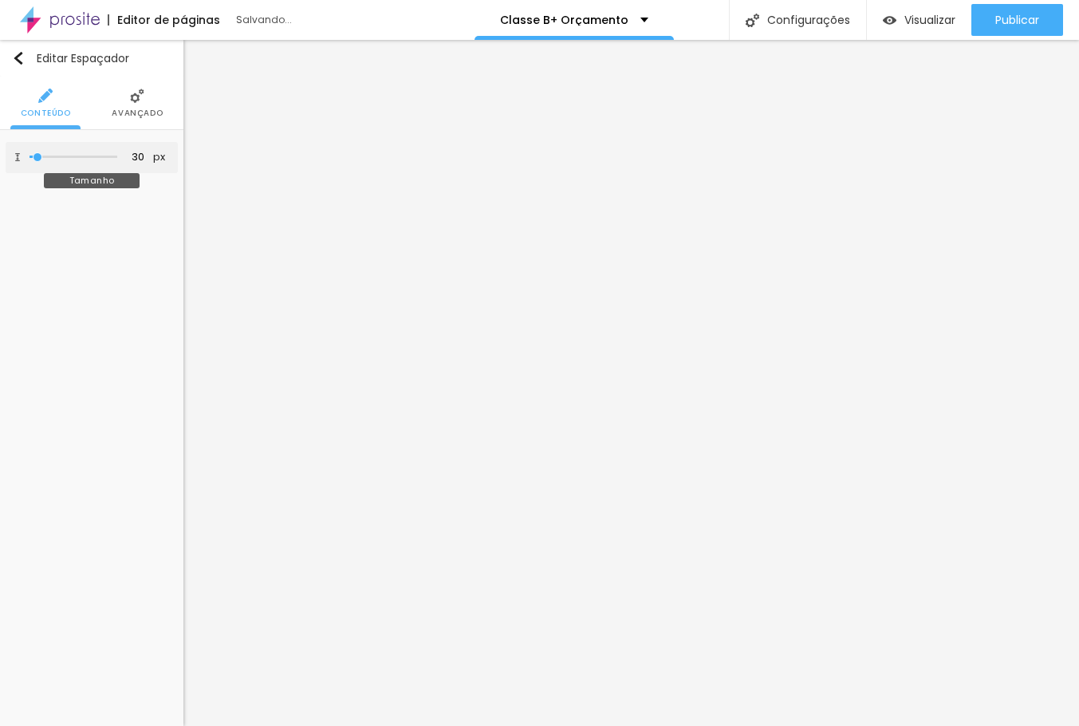
type input "43"
type input "48"
type input "53"
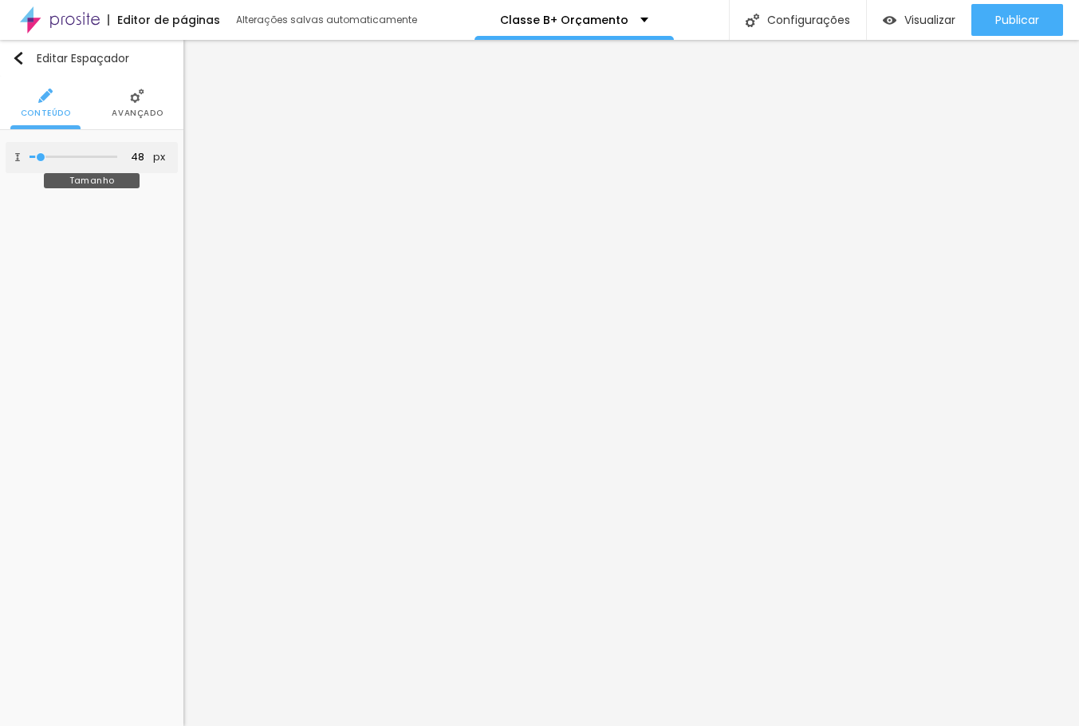
type input "53"
type input "69"
type input "74"
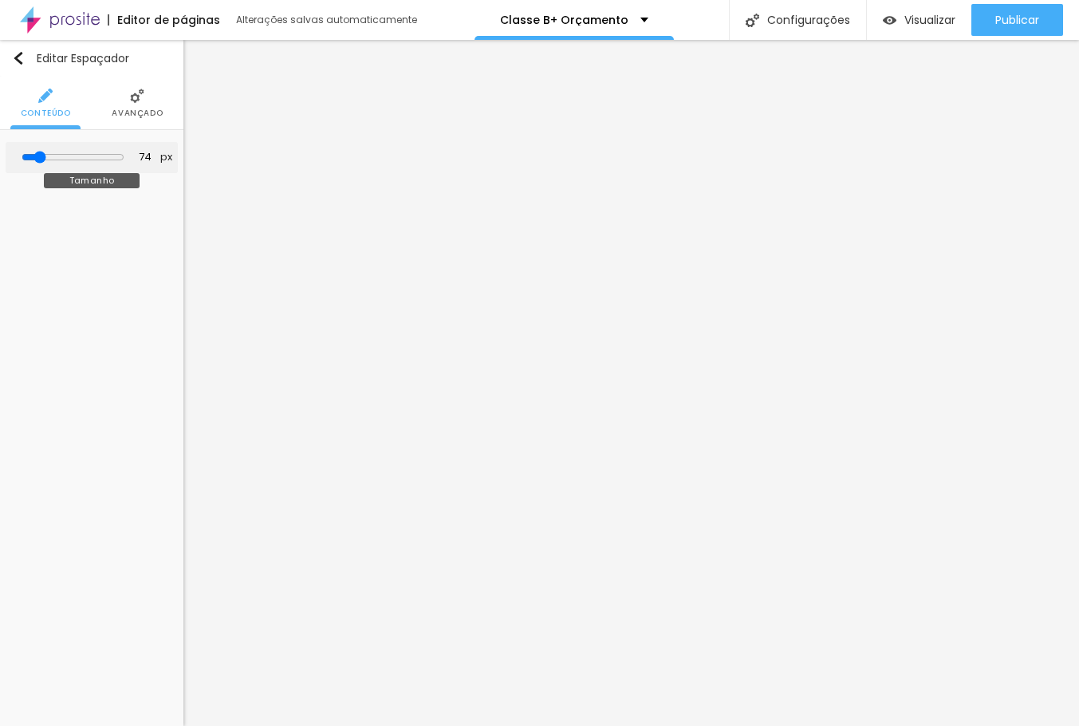
type input "79"
type input "90"
type input "105"
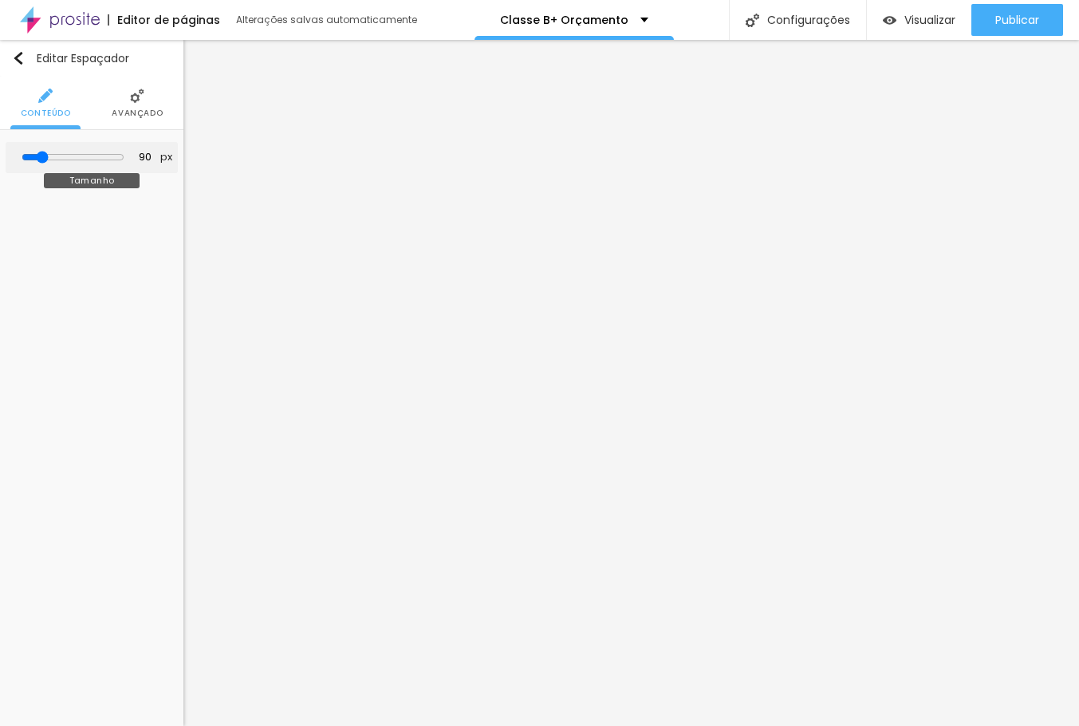
type input "105"
drag, startPoint x: 39, startPoint y: 156, endPoint x: 50, endPoint y: 159, distance: 11.6
click at [50, 159] on input "range" at bounding box center [73, 157] width 88 height 8
type input "106"
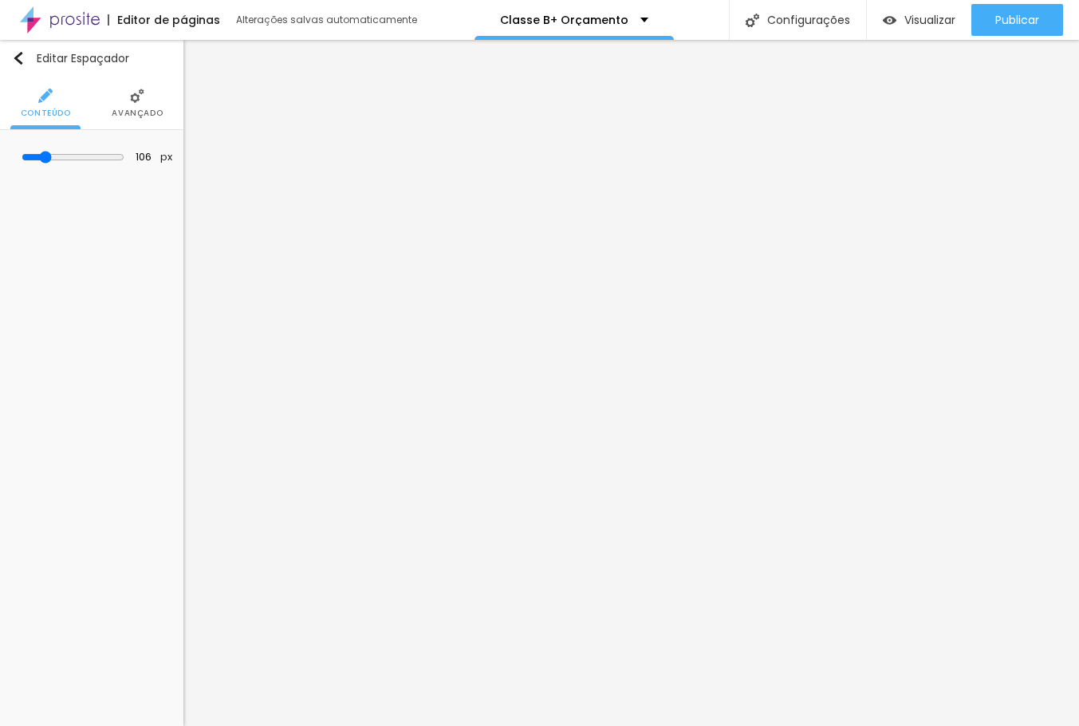
type input "107"
type input "108"
click at [115, 525] on div "Editar Espaçador Conteúdo Avançado 108 px Tamanho" at bounding box center [91, 383] width 183 height 686
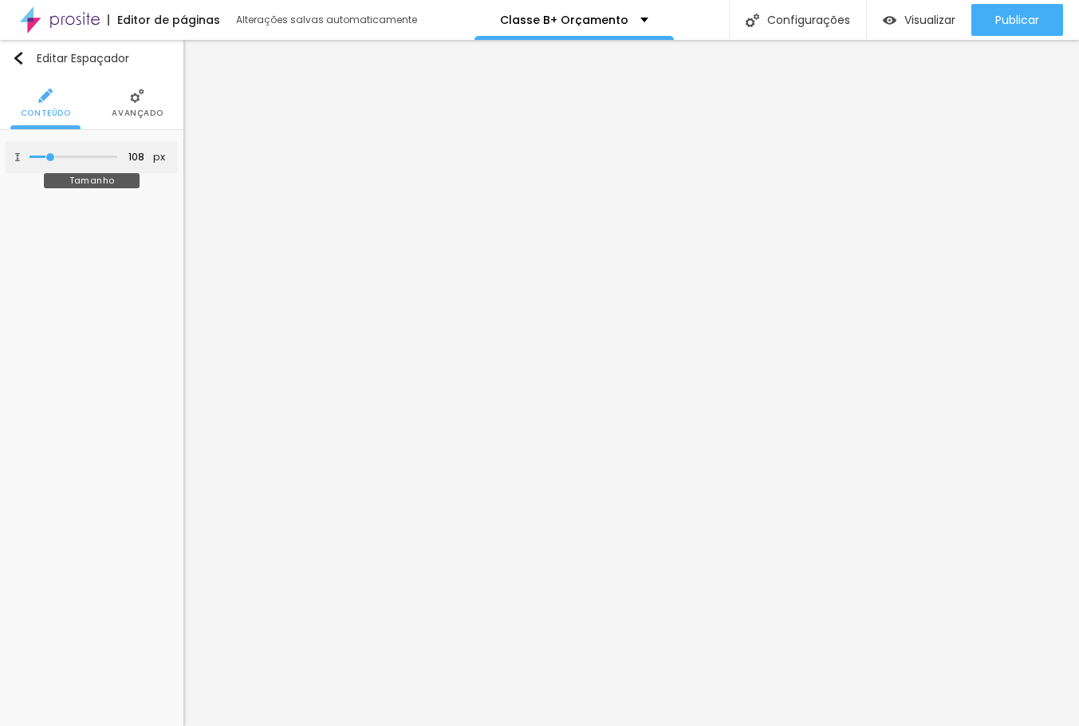
click at [53, 155] on input "range" at bounding box center [73, 157] width 88 height 8
type input "107"
type input "106"
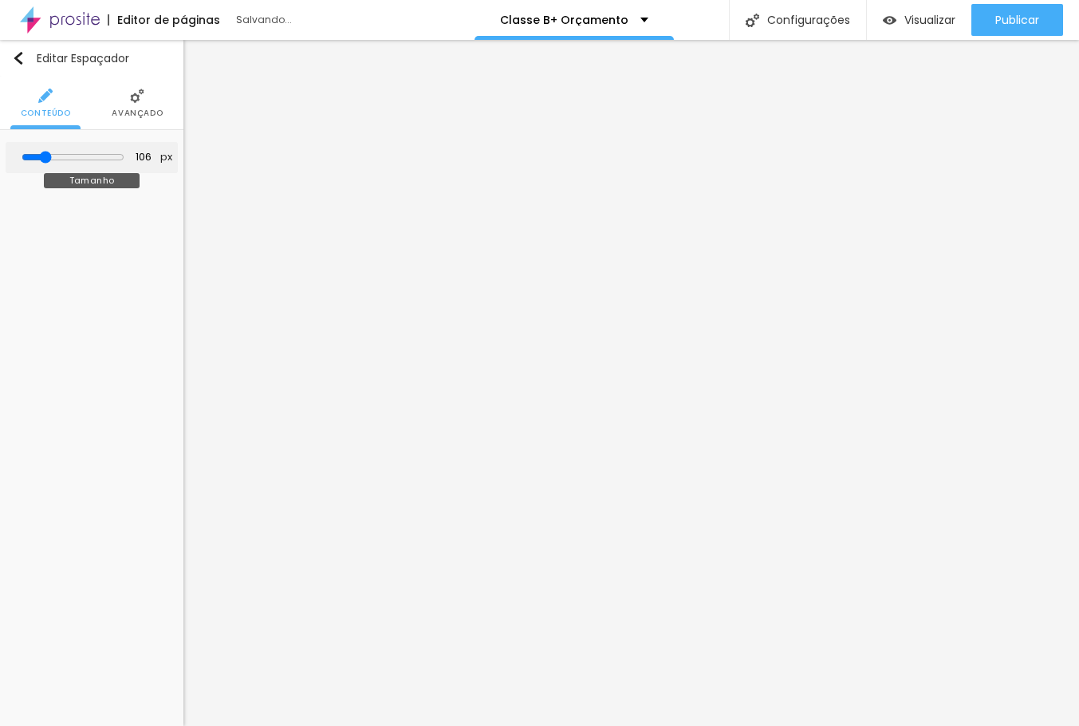
type input "105"
click at [56, 359] on div "Editar Espaçador Conteúdo Avançado 105 px Tamanho" at bounding box center [91, 383] width 183 height 686
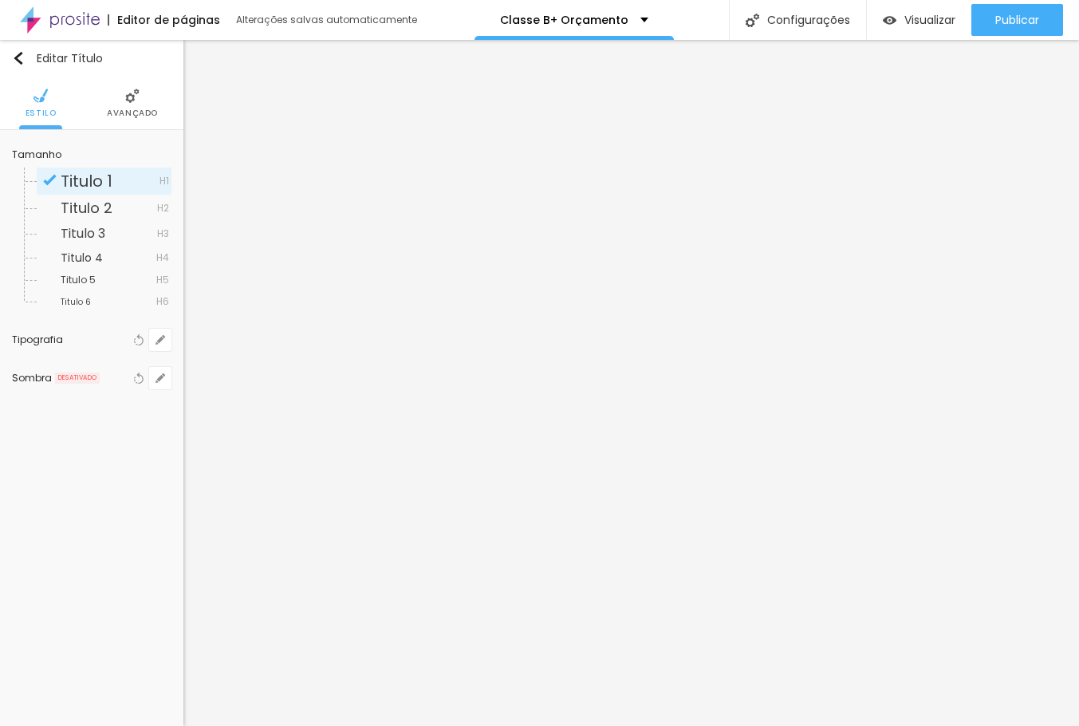
click at [136, 91] on img at bounding box center [132, 95] width 14 height 14
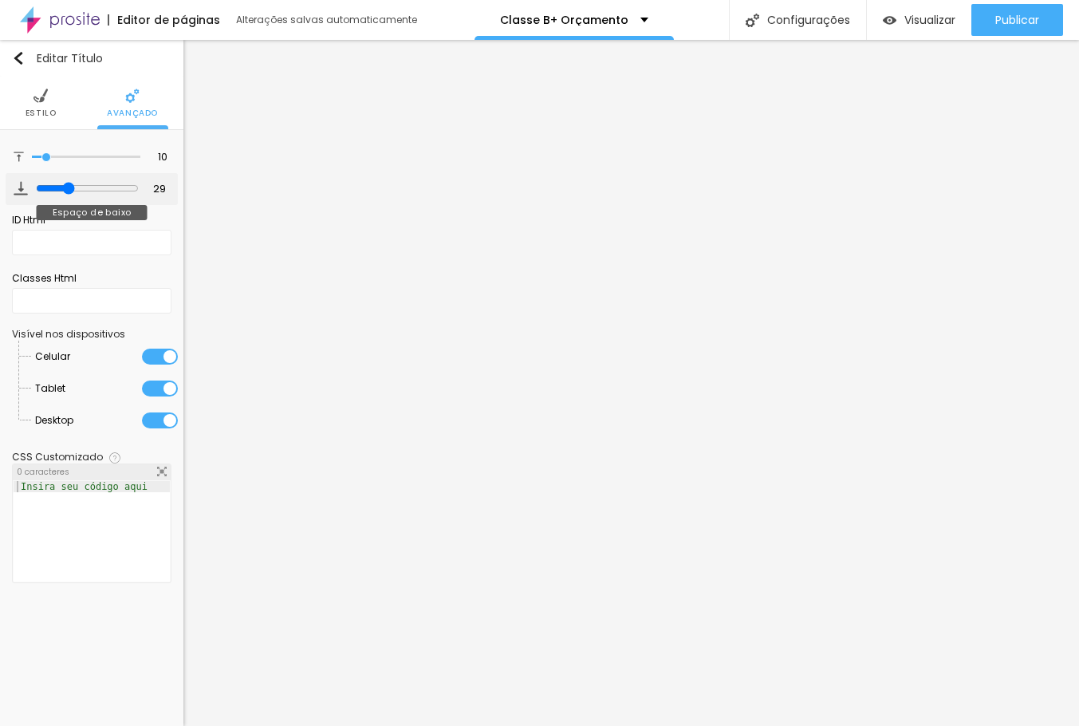
type input "22"
type input "23"
type input "19"
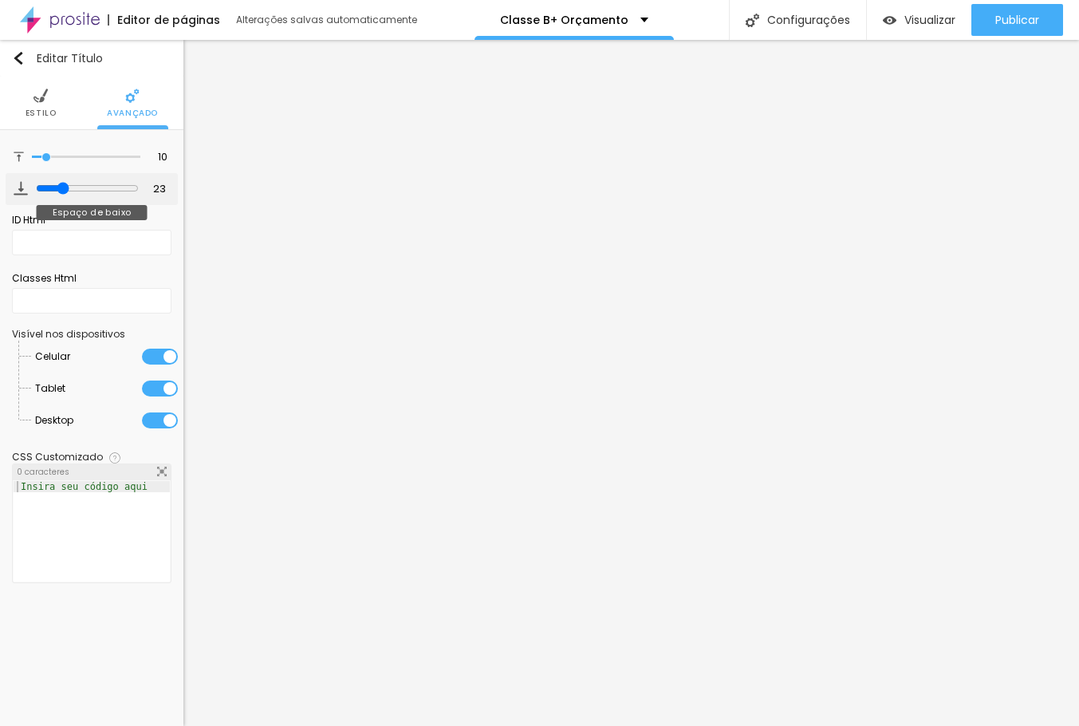
type input "19"
type input "18"
type input "16"
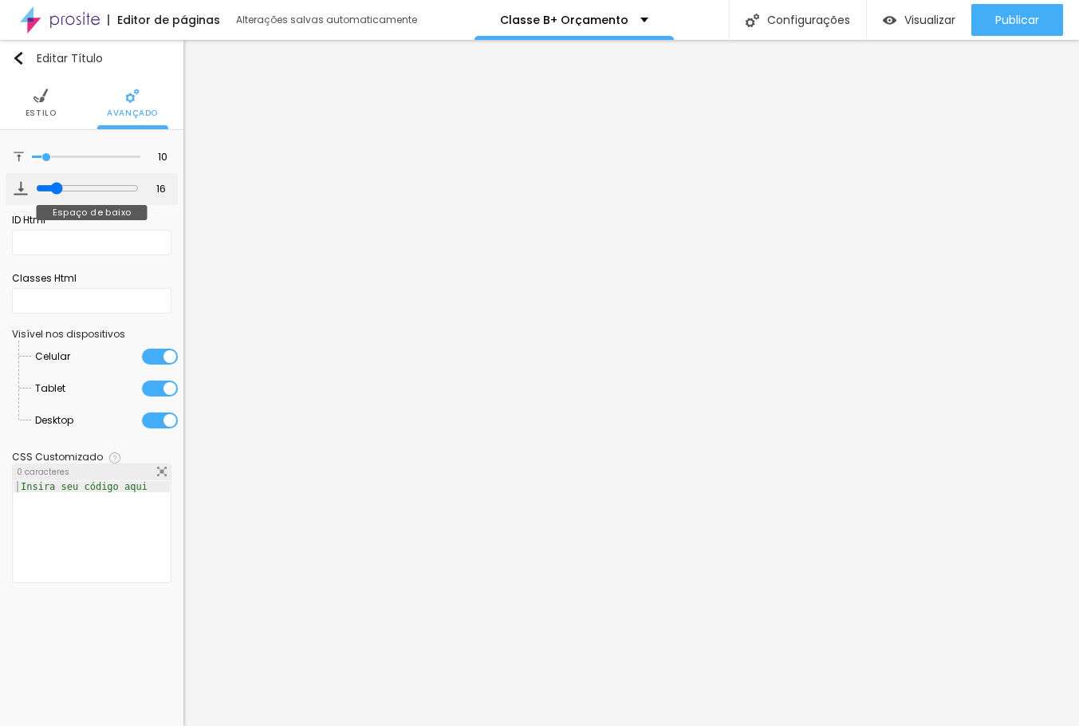
type input "15"
type input "13"
type input "11"
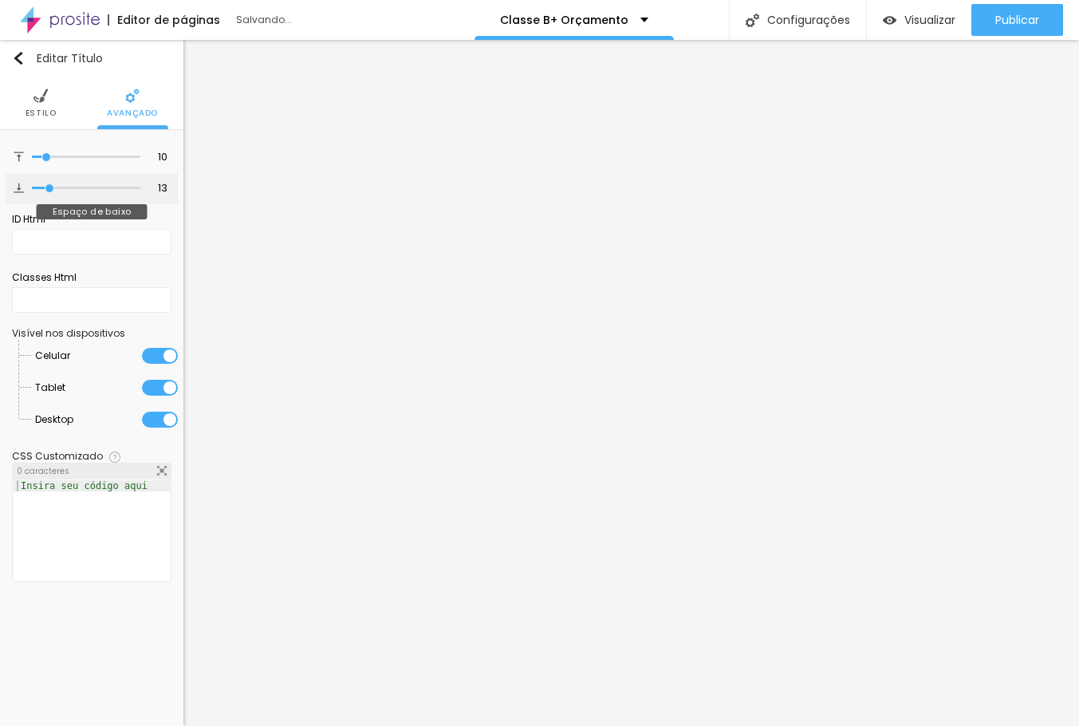
type input "11"
type input "13"
type input "11"
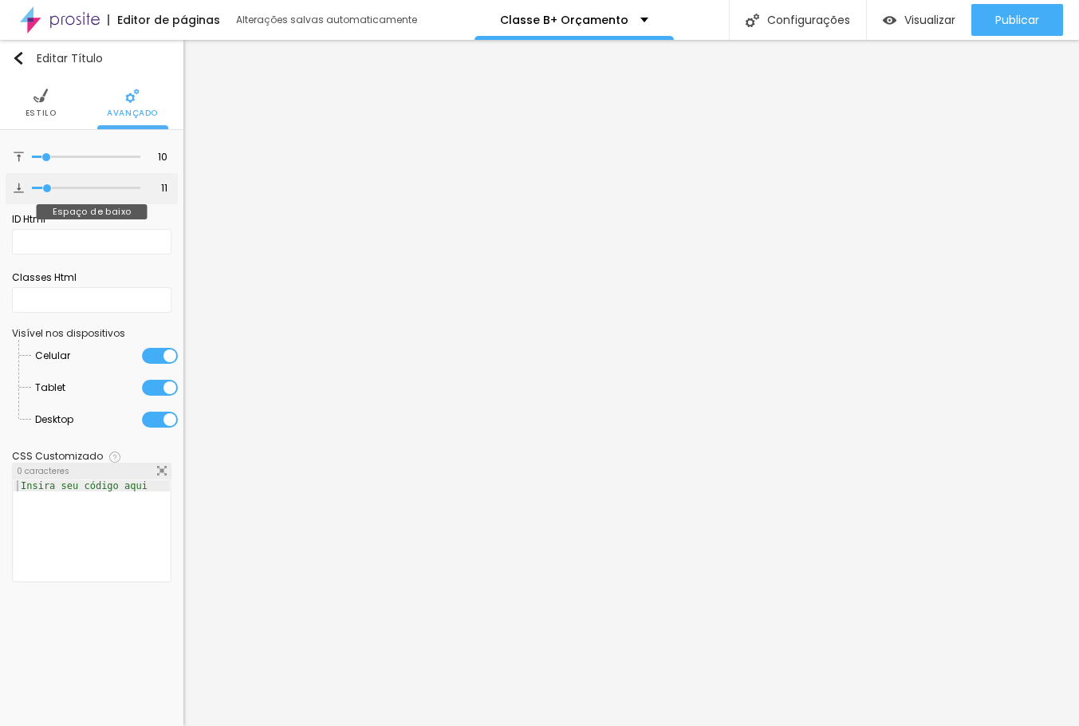
drag, startPoint x: 58, startPoint y: 188, endPoint x: 48, endPoint y: 193, distance: 11.4
click at [48, 192] on input "range" at bounding box center [86, 188] width 108 height 8
click at [158, 187] on input "11" at bounding box center [156, 188] width 28 height 15
type input "1"
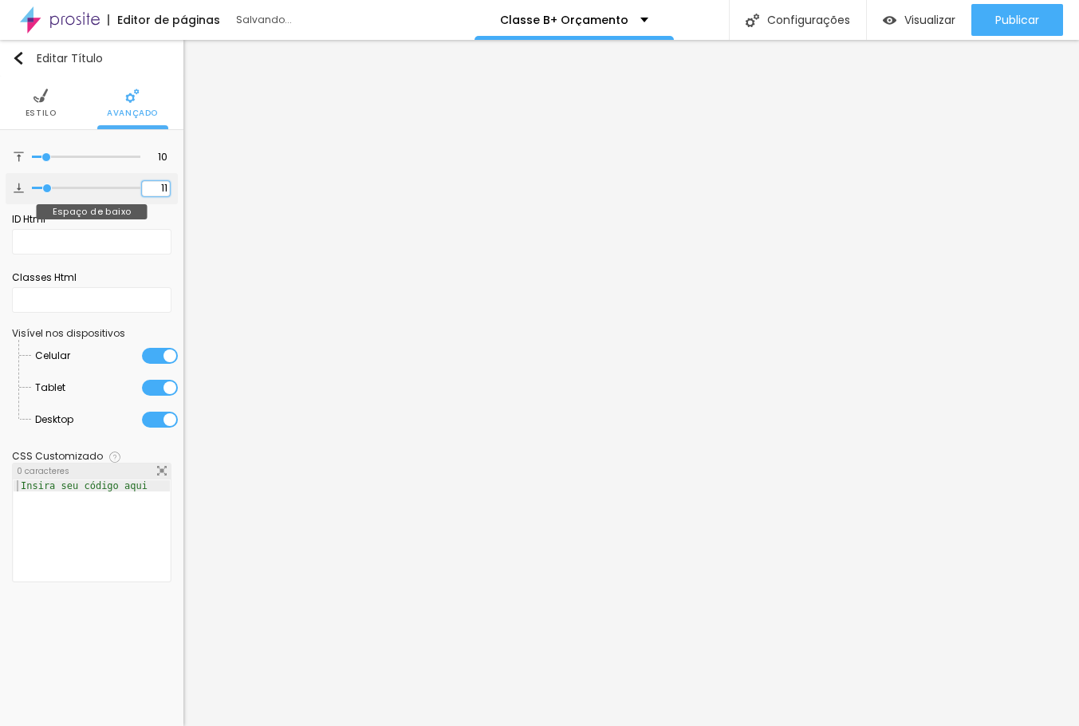
type input "1"
type input "10"
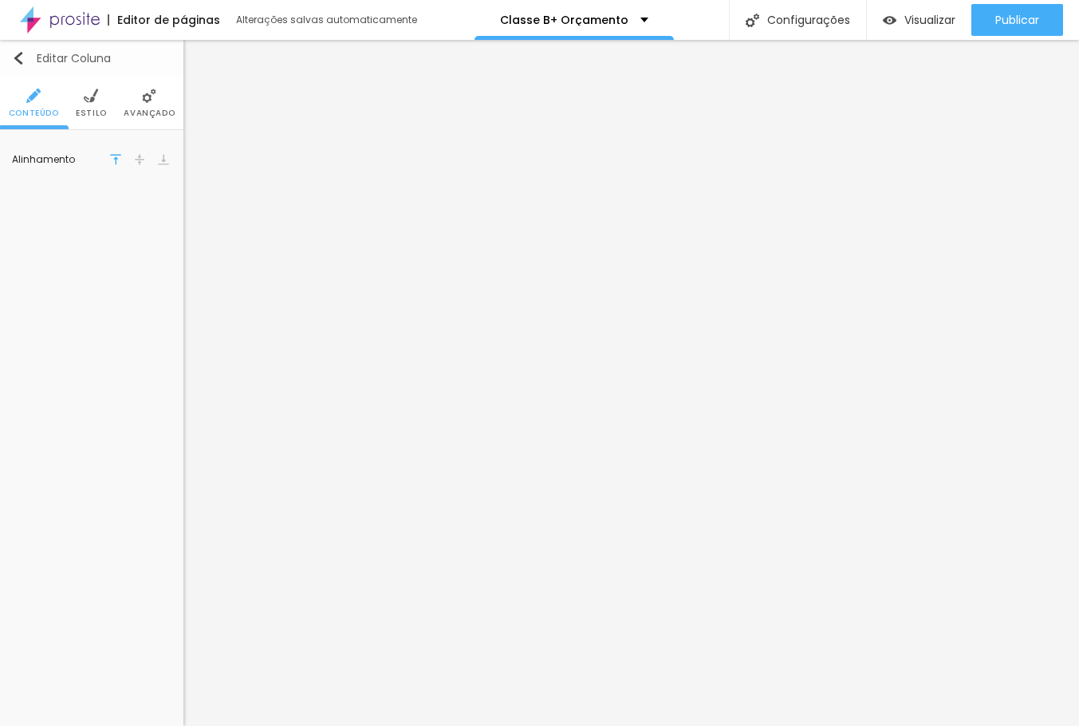
click at [26, 61] on div "Editar Coluna" at bounding box center [61, 58] width 99 height 13
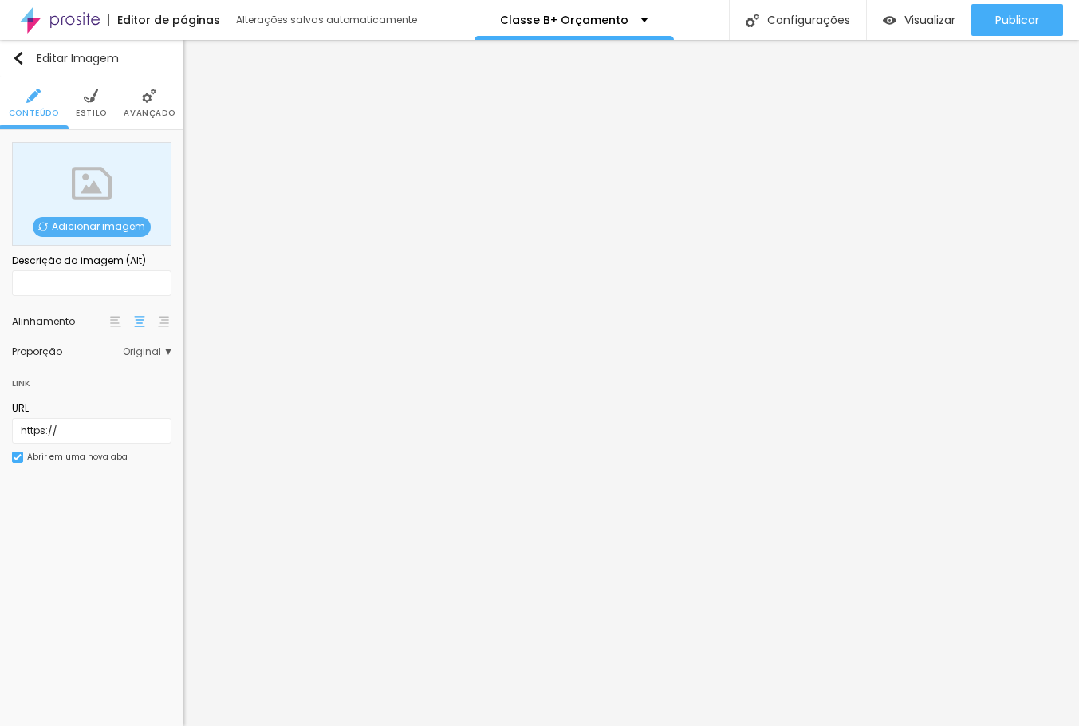
click at [90, 226] on span "Adicionar imagem" at bounding box center [92, 227] width 118 height 20
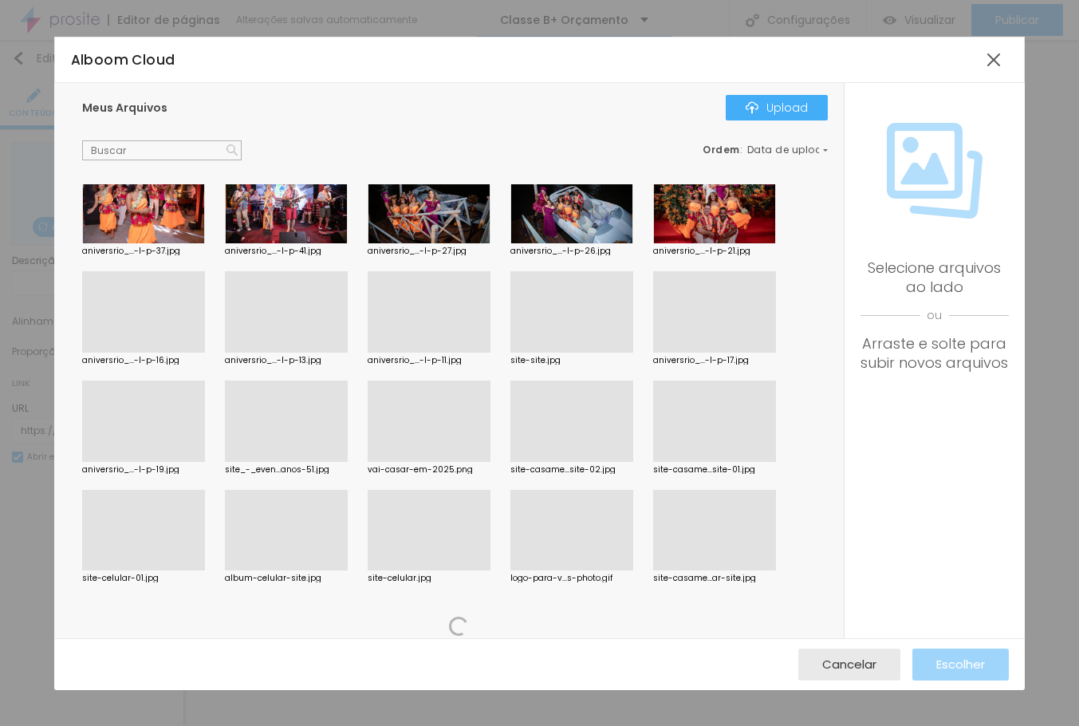
scroll to position [2870, 0]
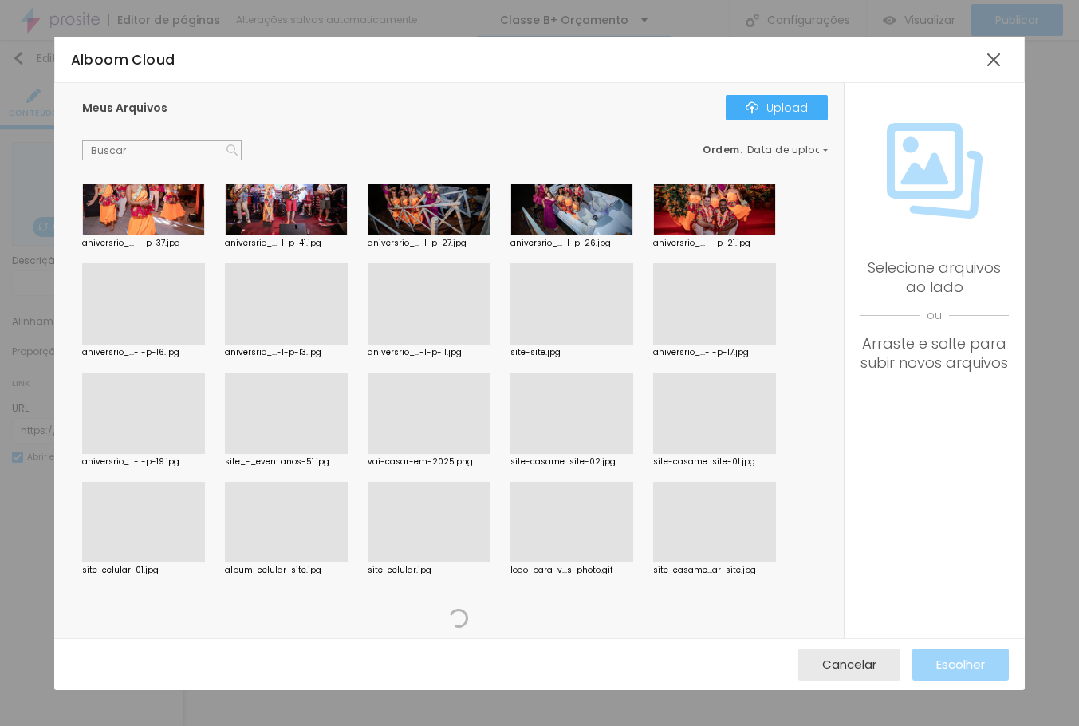
click at [162, 151] on input "text" at bounding box center [161, 150] width 159 height 21
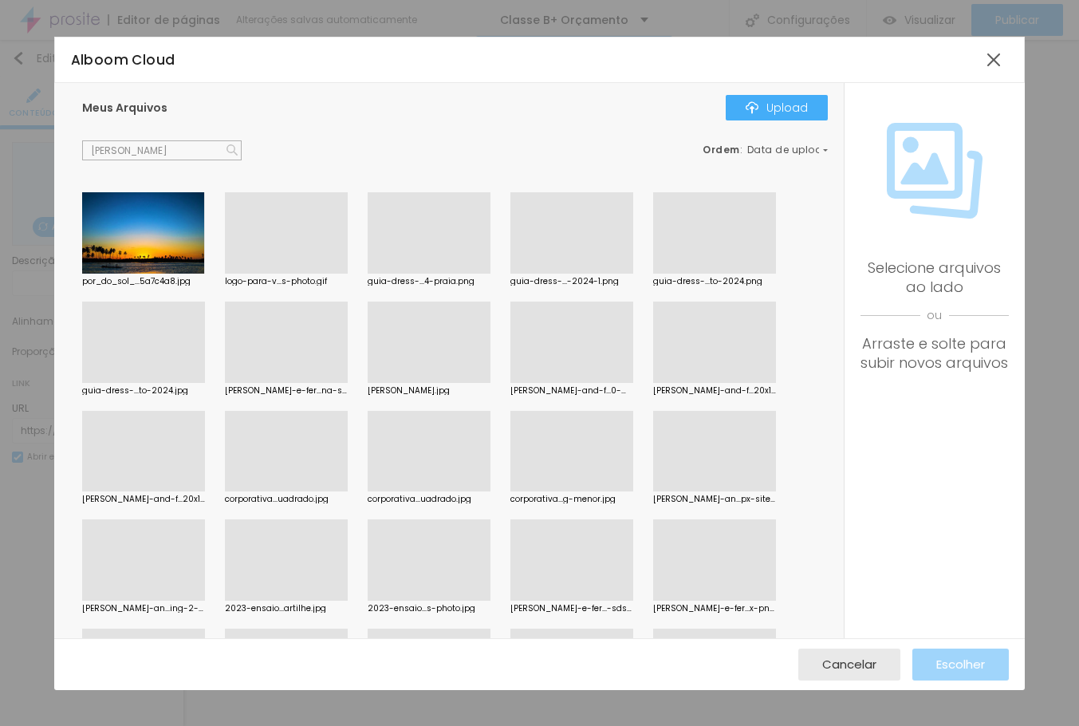
click at [162, 151] on input "[PERSON_NAME]" at bounding box center [161, 150] width 159 height 21
type input "[PERSON_NAME]"
click at [722, 491] on div at bounding box center [714, 491] width 123 height 0
click at [726, 383] on div at bounding box center [714, 383] width 123 height 0
click at [728, 491] on div at bounding box center [714, 491] width 123 height 0
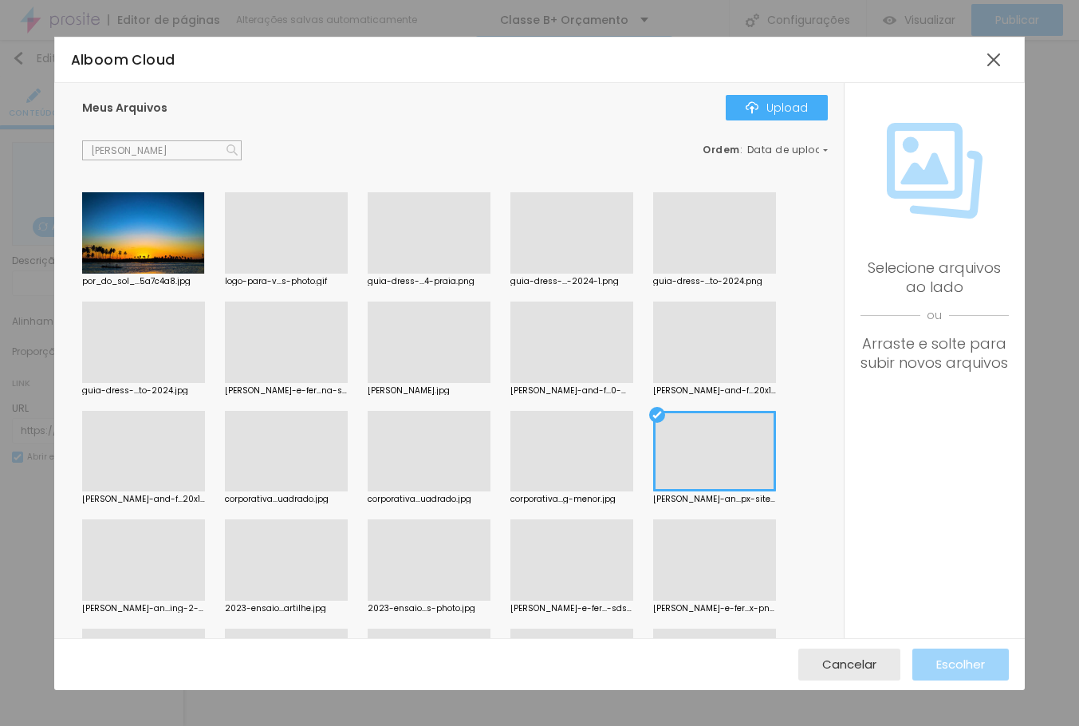
click at [138, 600] on div at bounding box center [143, 600] width 123 height 0
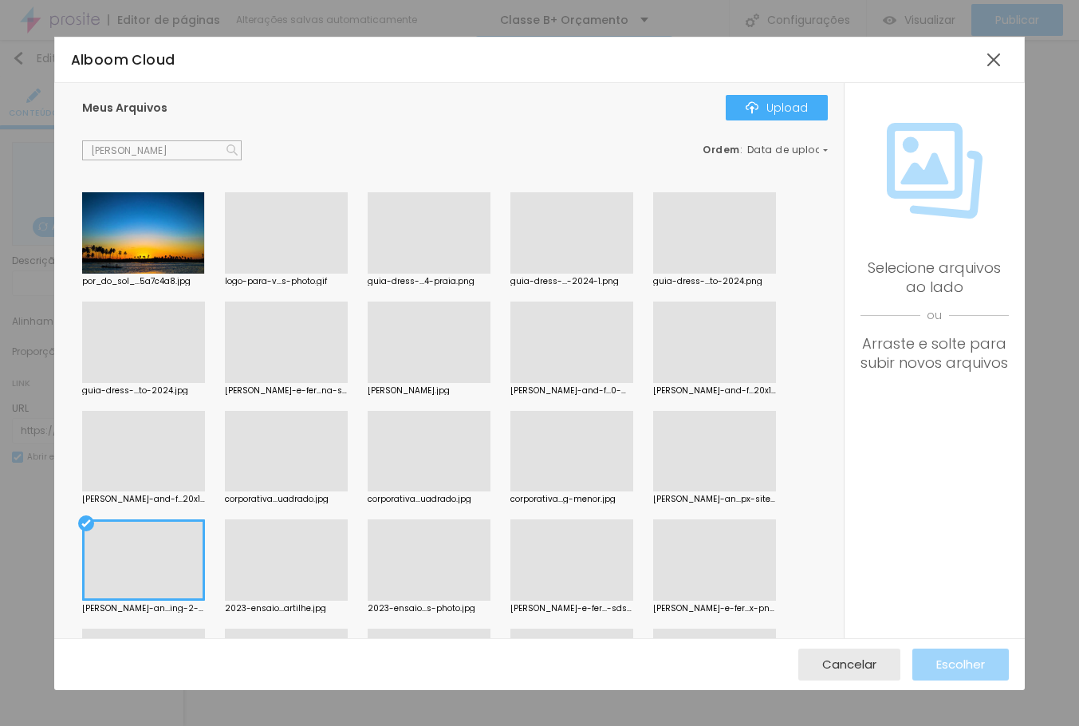
click at [733, 491] on div at bounding box center [714, 491] width 123 height 0
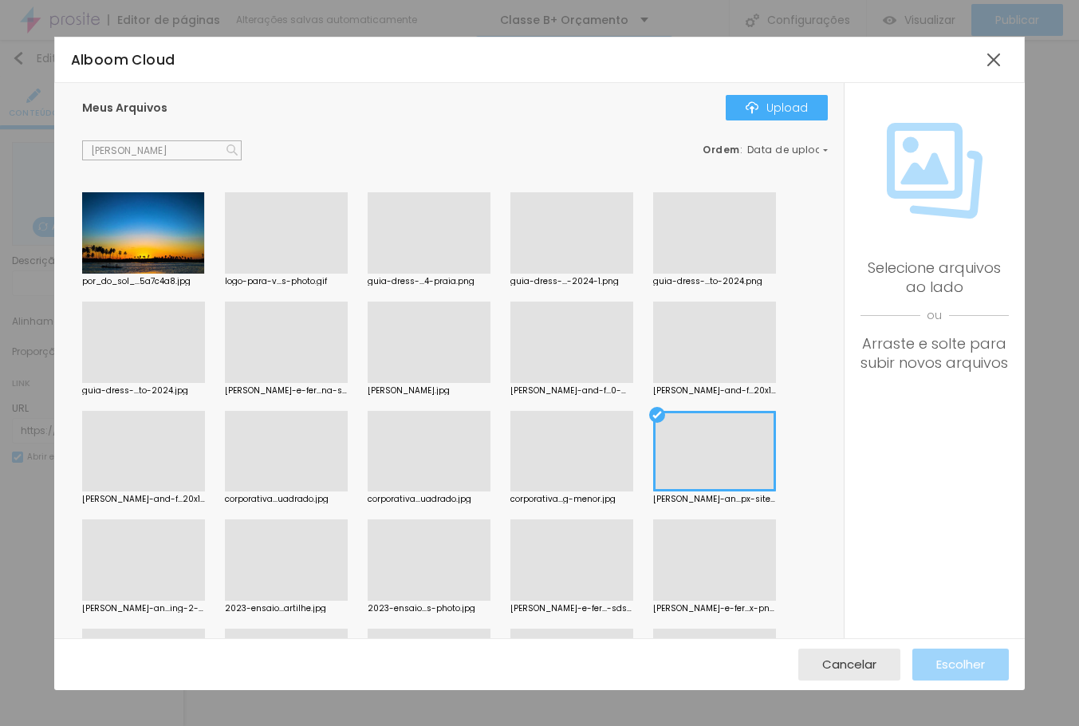
click at [198, 600] on div at bounding box center [143, 600] width 123 height 0
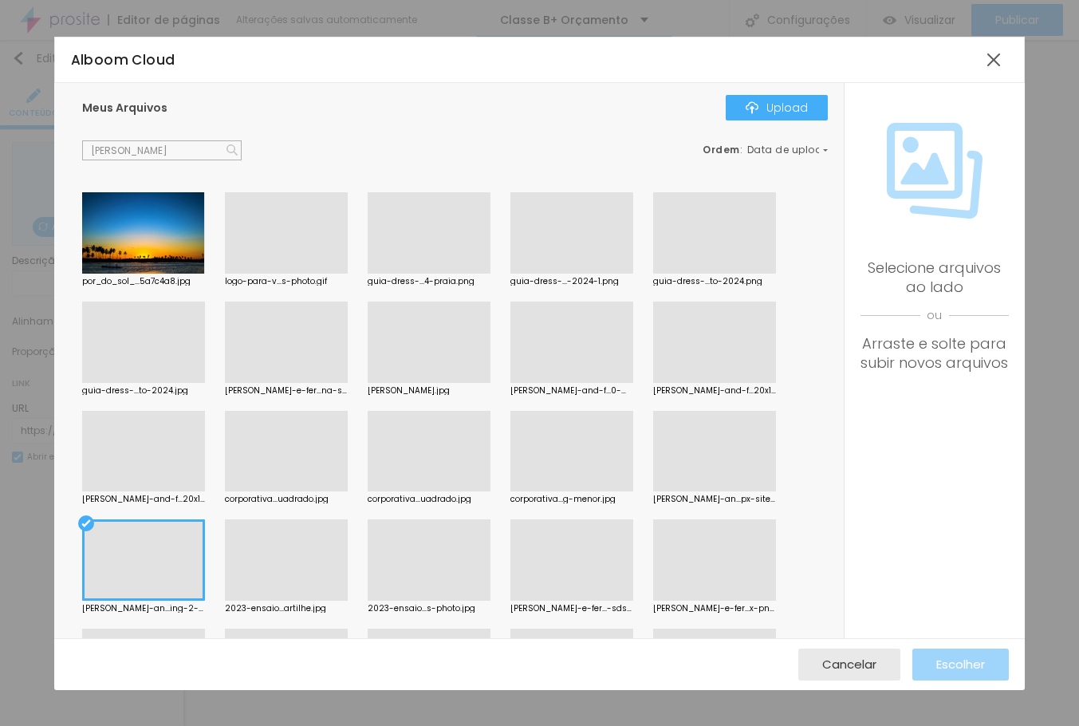
click at [200, 146] on input "[PERSON_NAME]" at bounding box center [161, 150] width 159 height 21
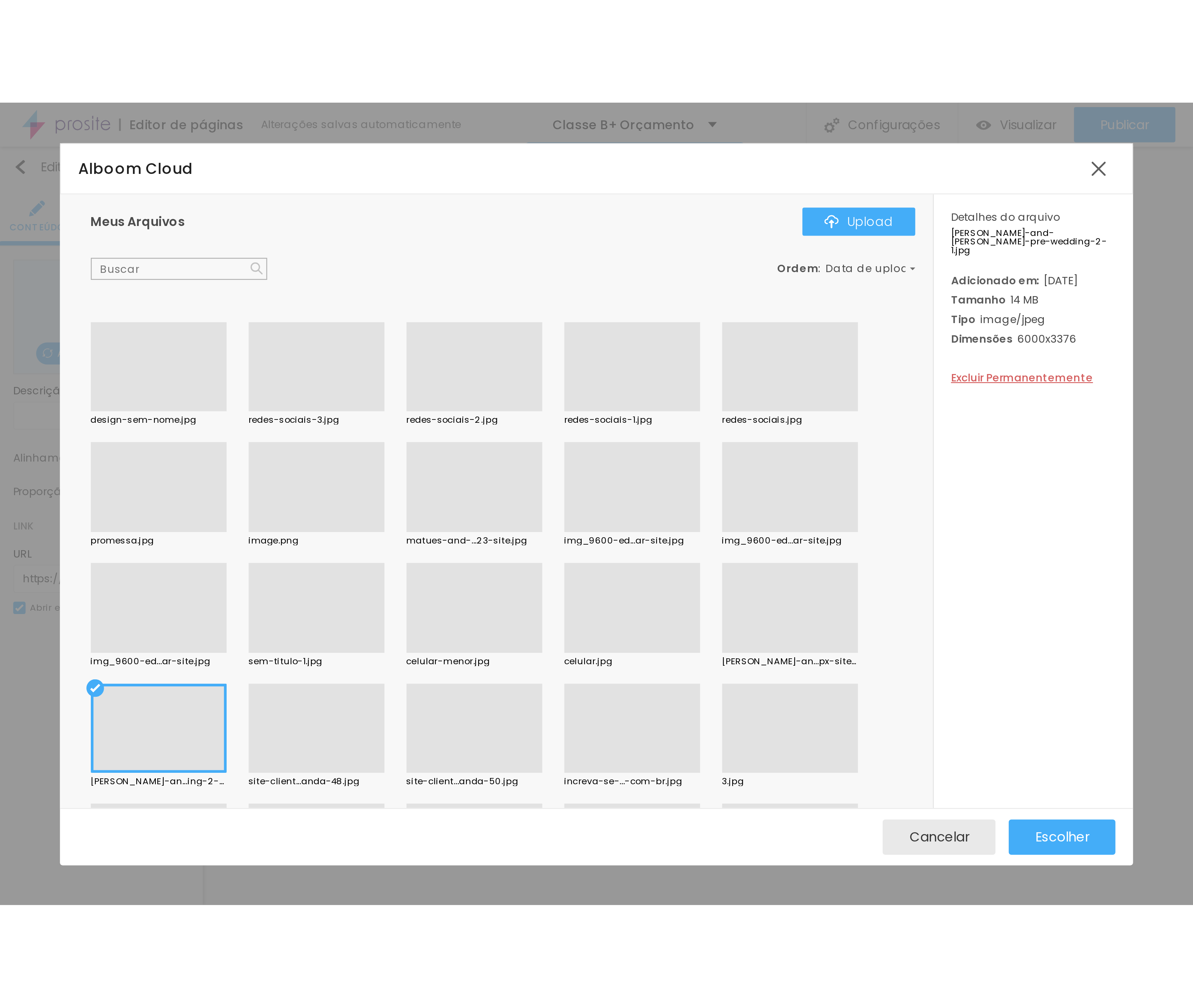
scroll to position [4802, 0]
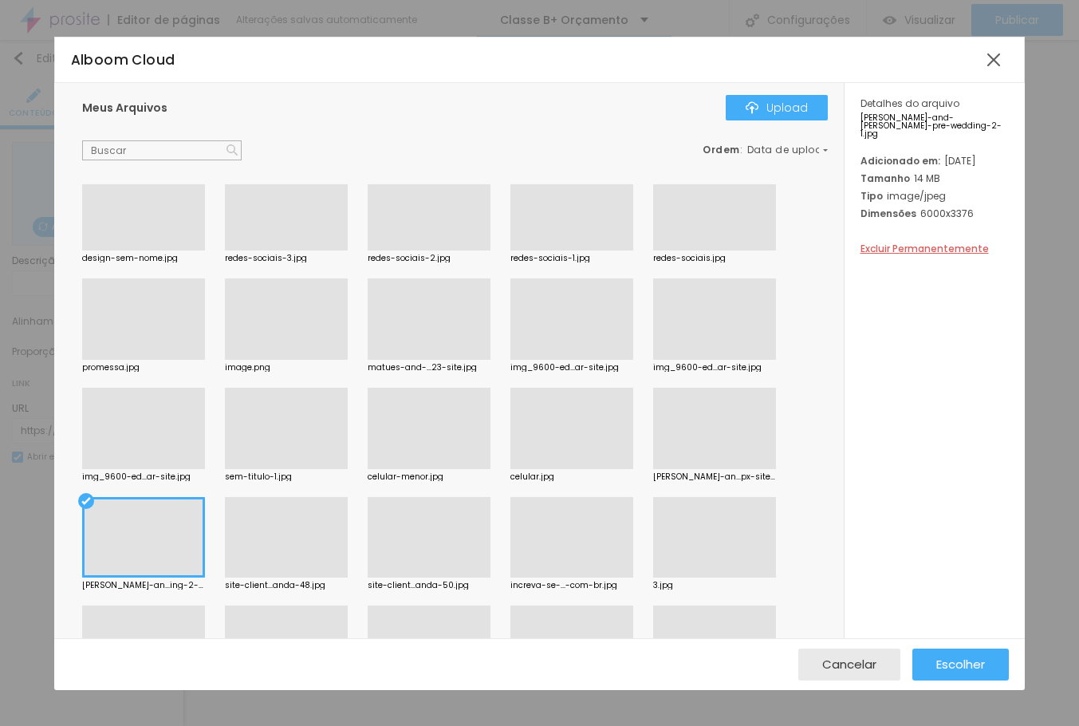
click at [732, 469] on div at bounding box center [714, 469] width 123 height 0
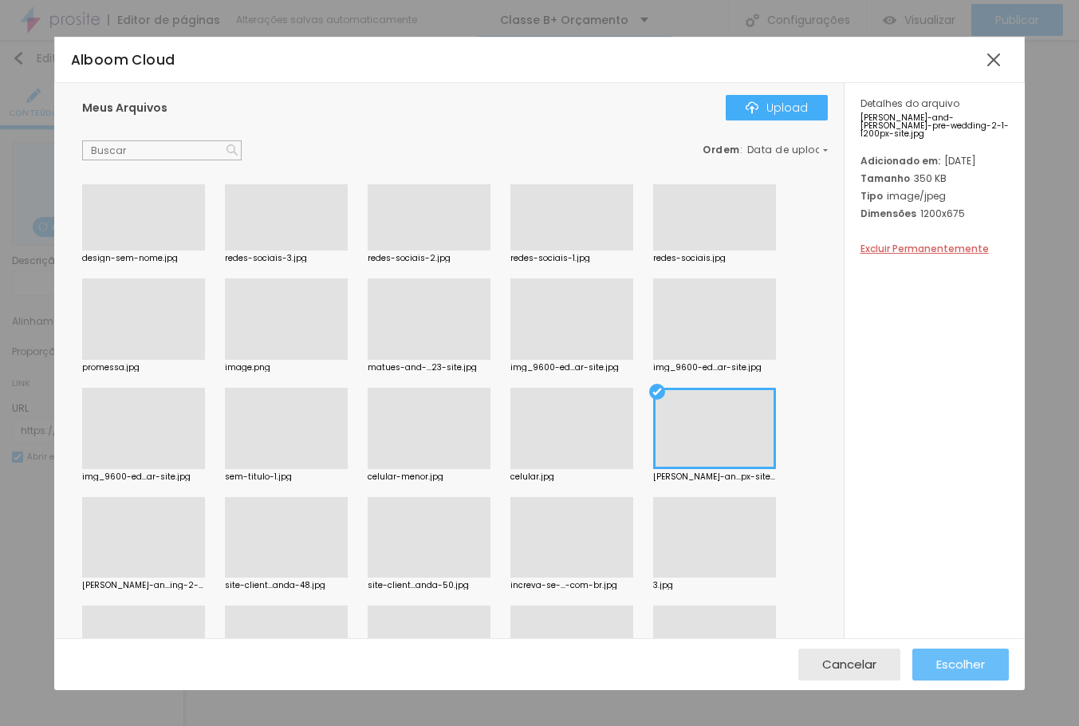
click at [951, 657] on span "Escolher" at bounding box center [960, 664] width 49 height 14
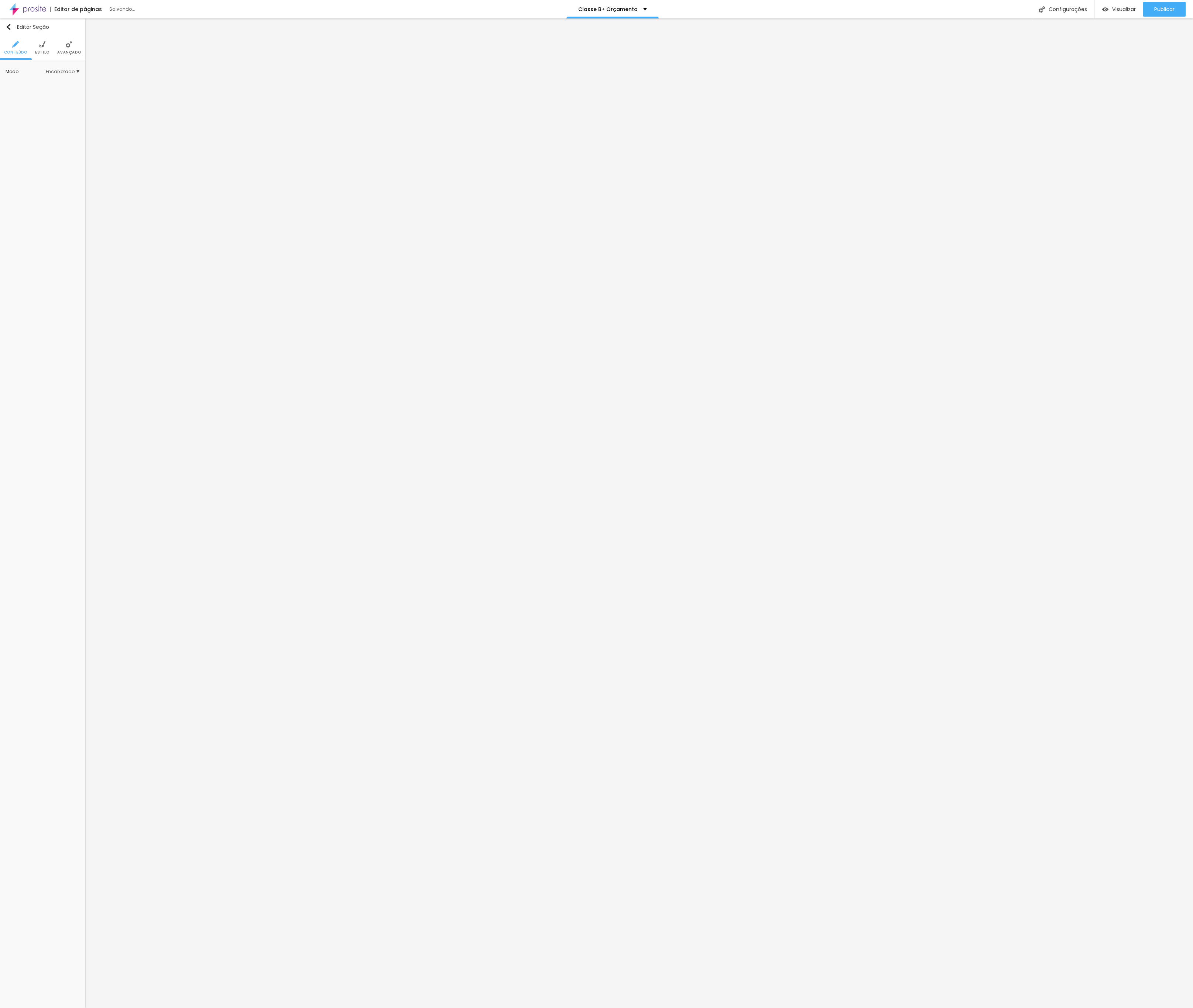
click at [46, 51] on span "Estilo" at bounding box center [42, 52] width 14 height 4
click at [43, 93] on div "Adicionar imagem" at bounding box center [42, 93] width 74 height 42
click at [44, 107] on span "Adicionar imagem" at bounding box center [43, 105] width 55 height 9
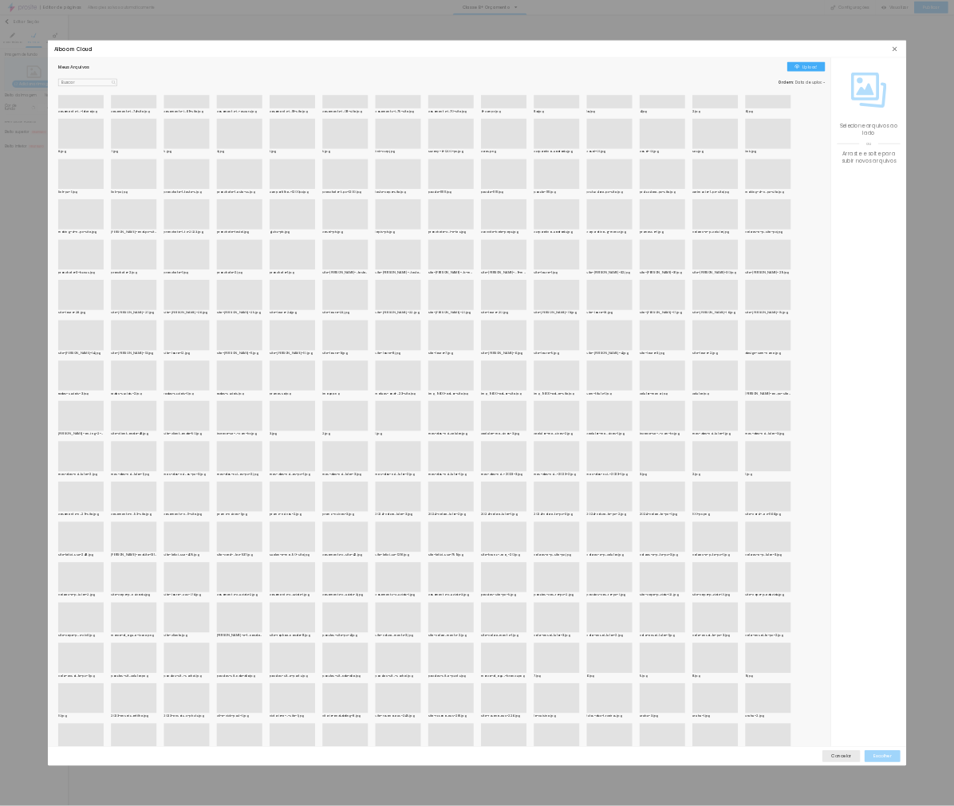
scroll to position [2755, 0]
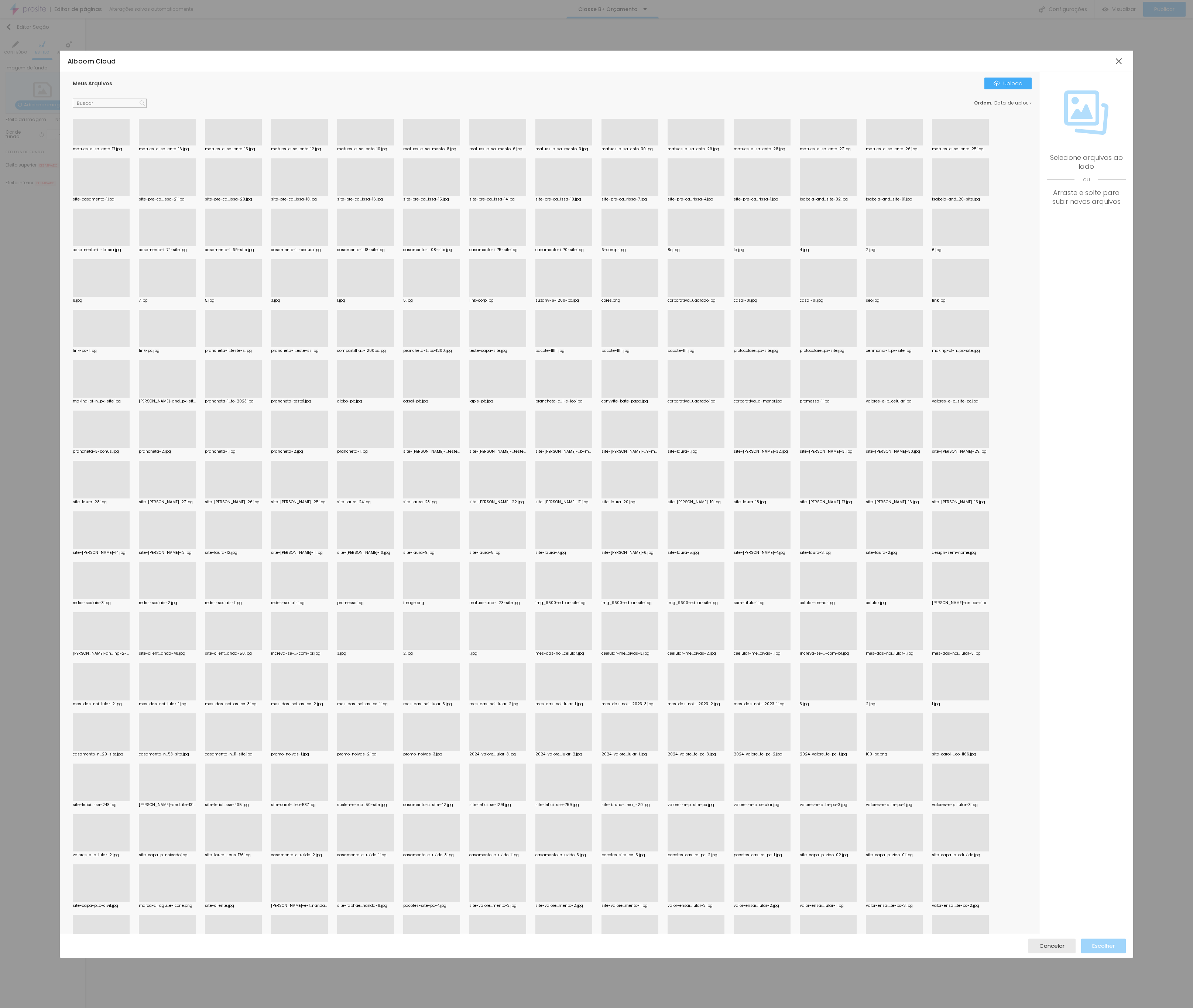
click at [709, 336] on div at bounding box center [960, 599] width 57 height 0
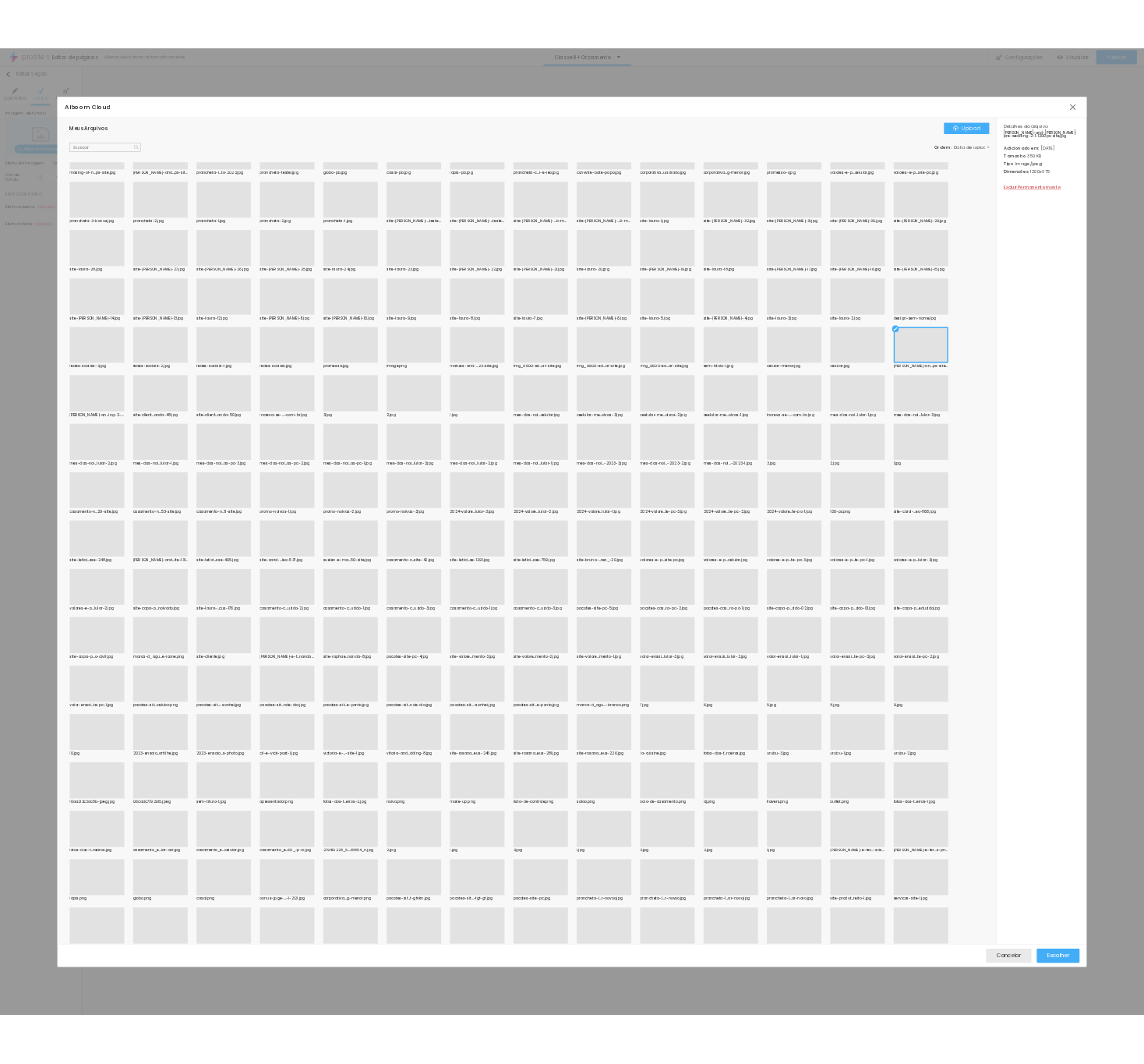
scroll to position [3263, 0]
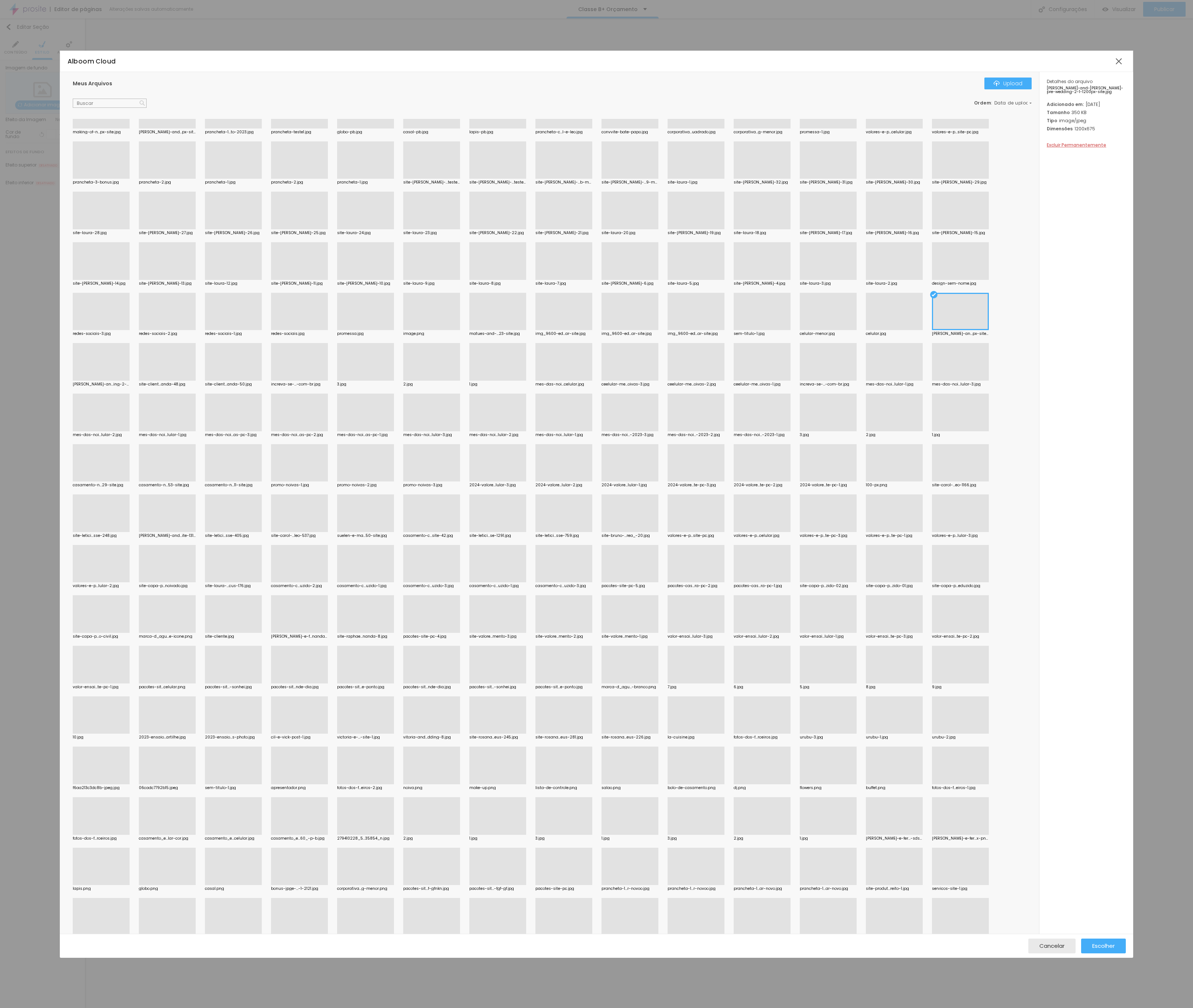
click at [95, 336] on div at bounding box center [101, 381] width 57 height 0
click at [709, 336] on span "Escolher" at bounding box center [1103, 945] width 23 height 6
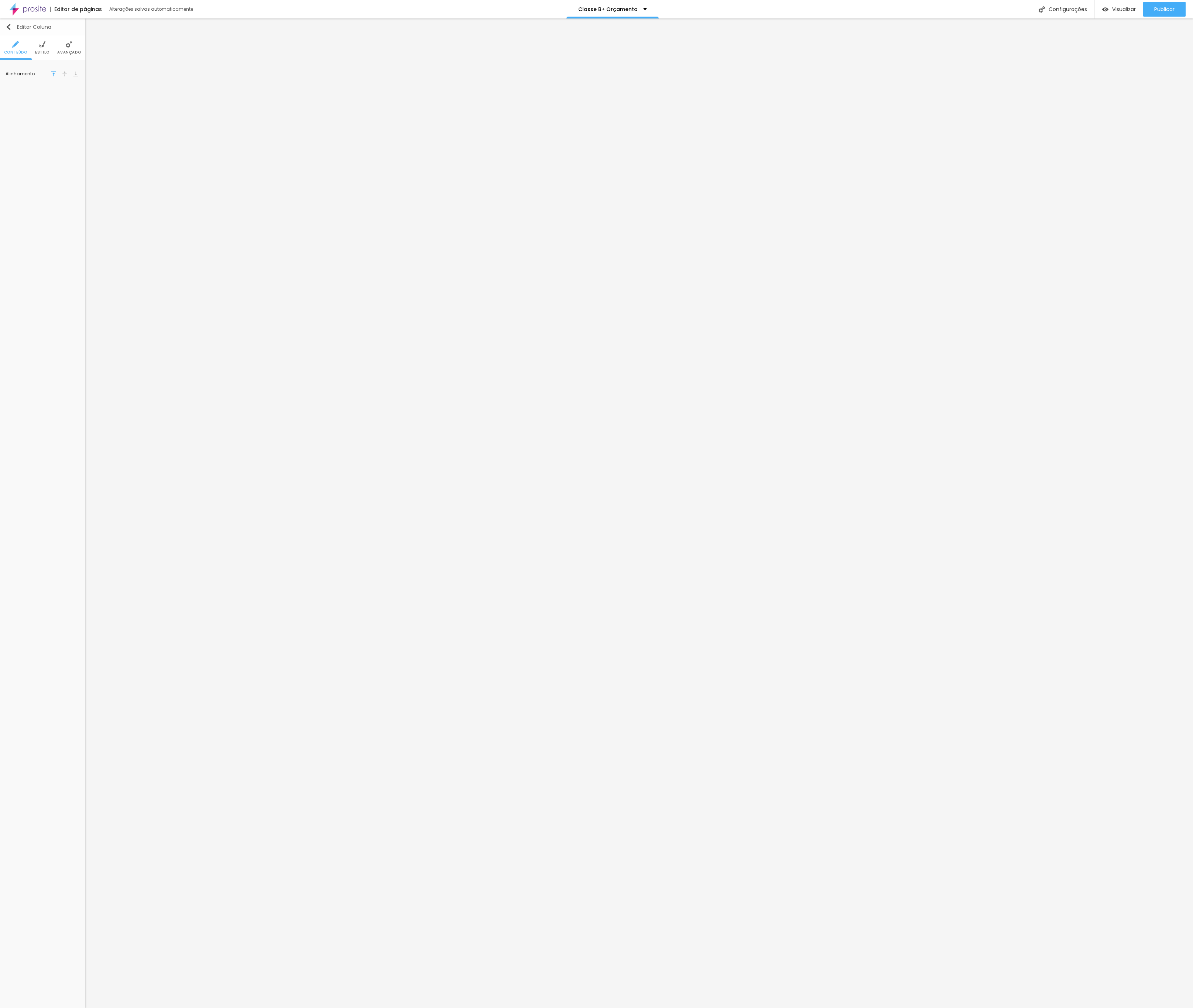
click at [8, 28] on img "button" at bounding box center [8, 27] width 6 height 6
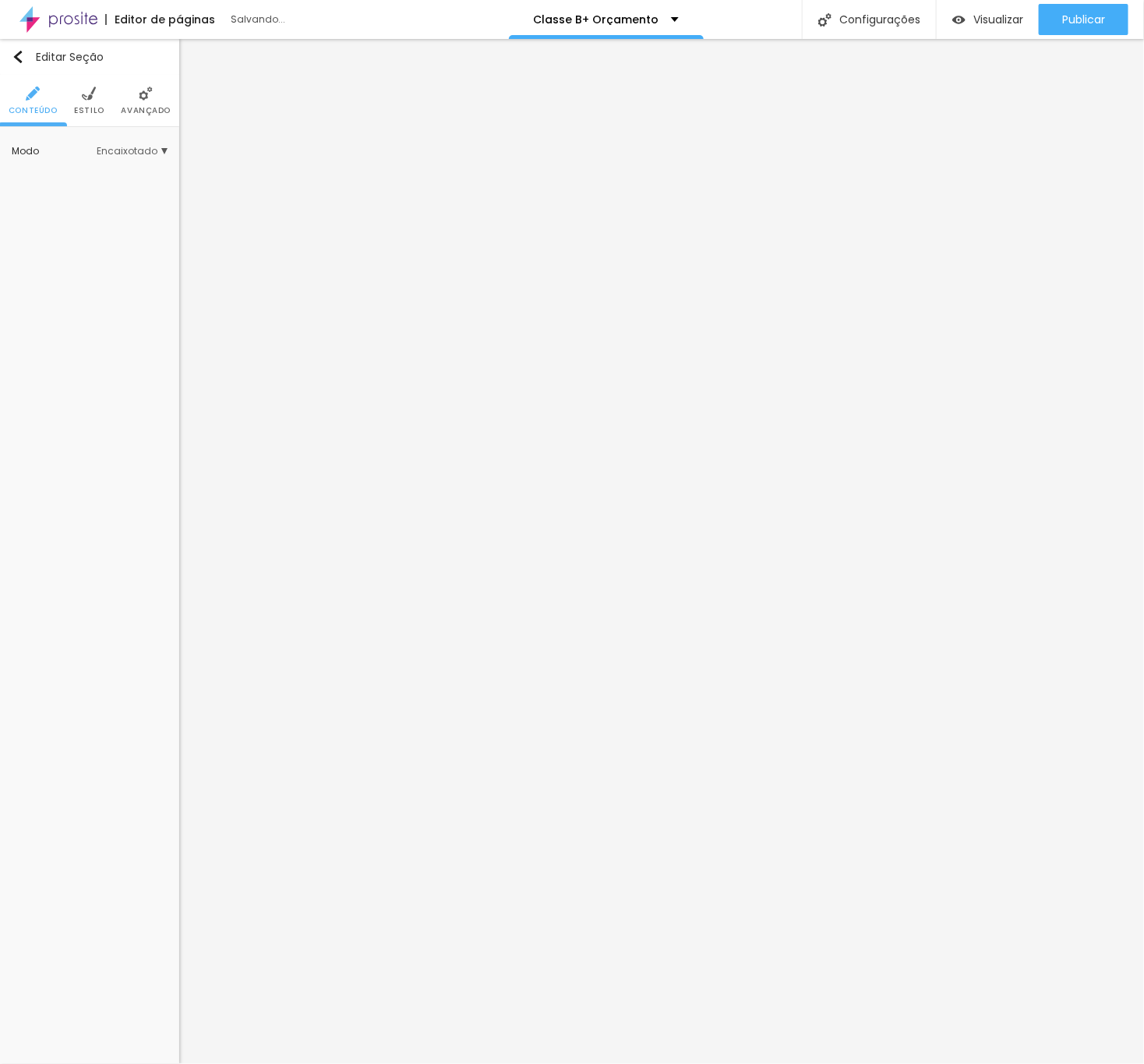
click at [126, 103] on li "Avançado" at bounding box center [146, 101] width 50 height 52
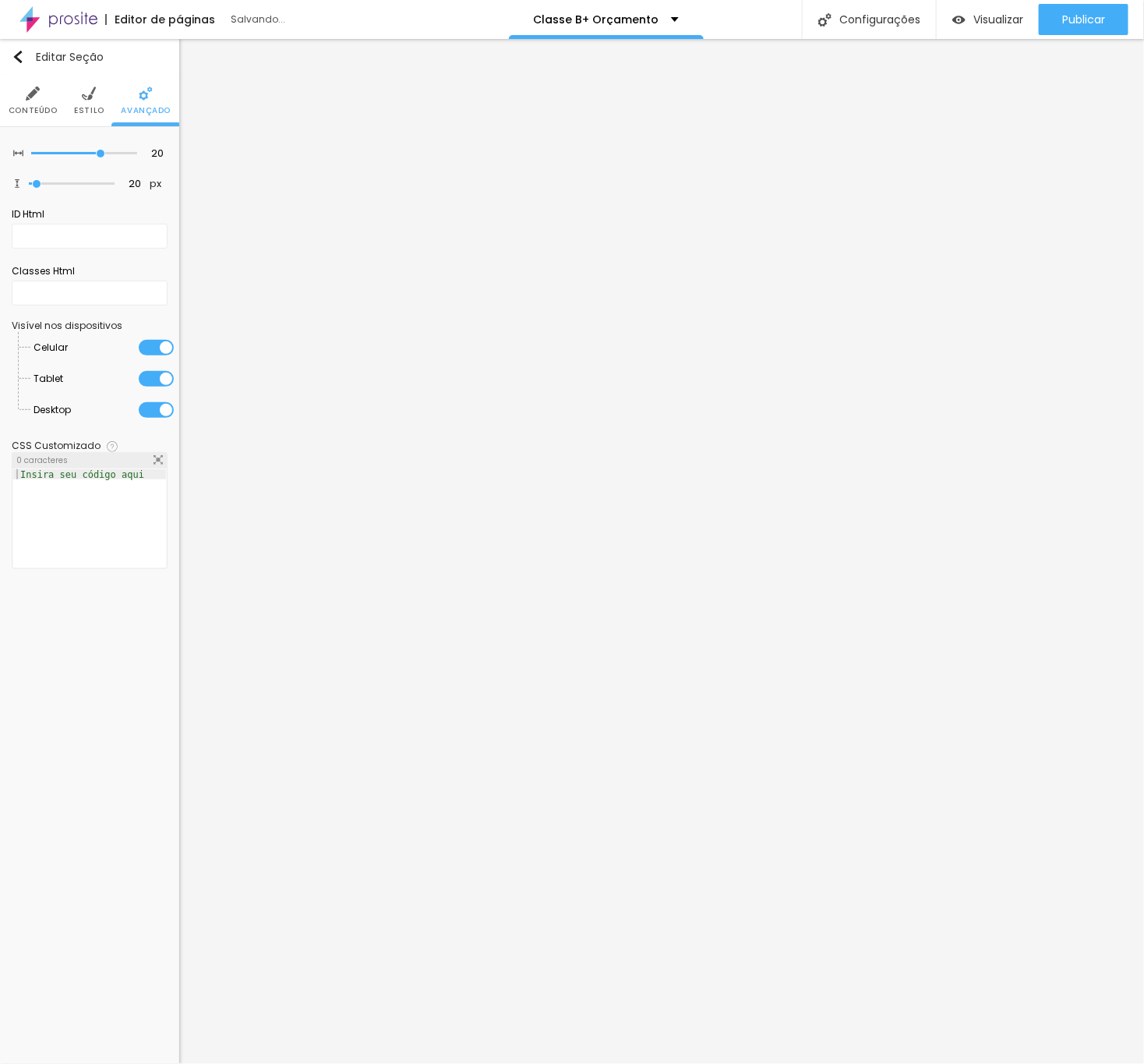
click at [120, 356] on li "Celular" at bounding box center [104, 348] width 140 height 31
click at [141, 356] on div at bounding box center [156, 348] width 35 height 16
click at [144, 384] on div at bounding box center [156, 379] width 35 height 16
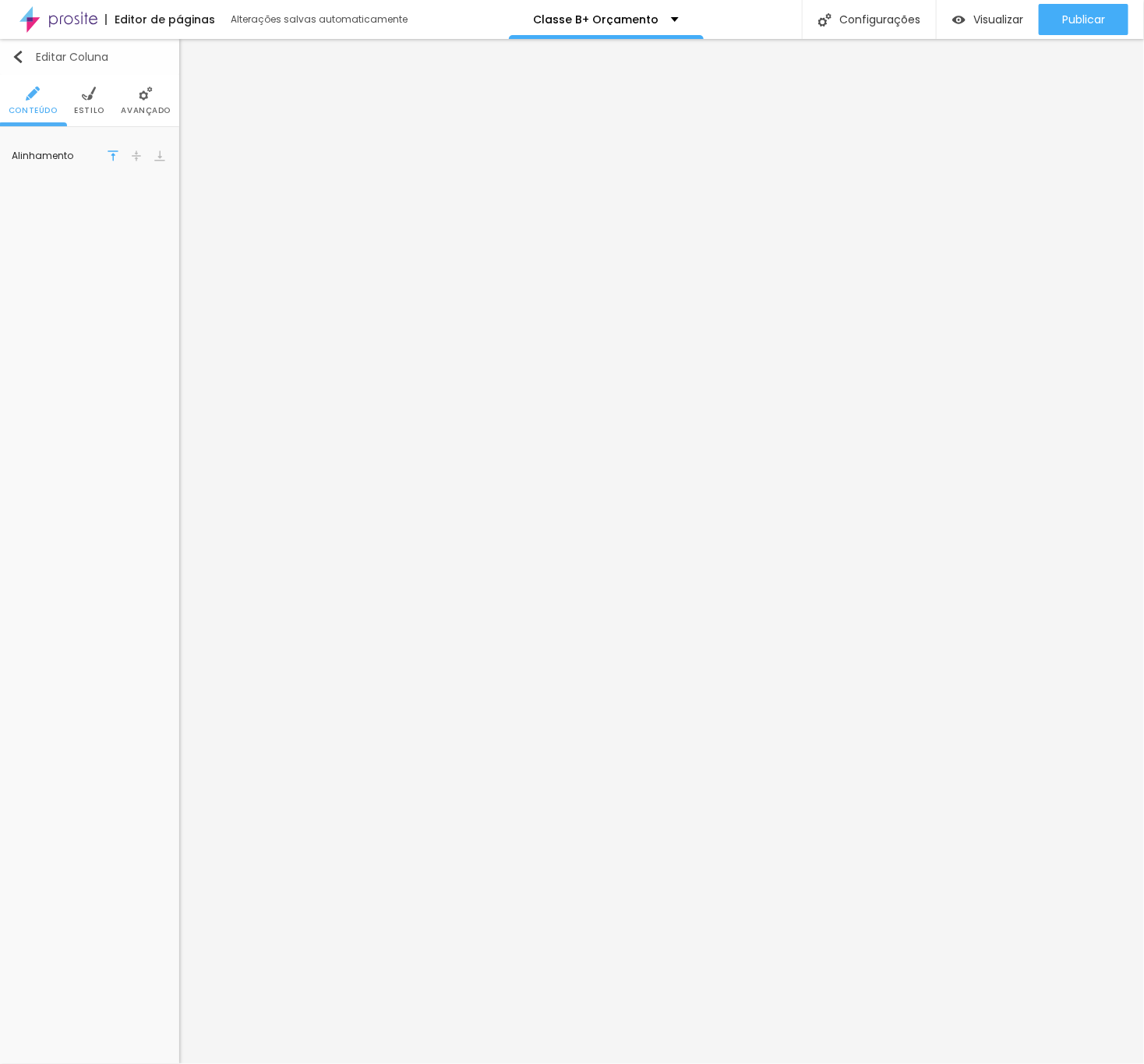
click at [25, 66] on button "Editar Coluna" at bounding box center [89, 57] width 179 height 36
click at [152, 328] on icon "button" at bounding box center [156, 332] width 10 height 10
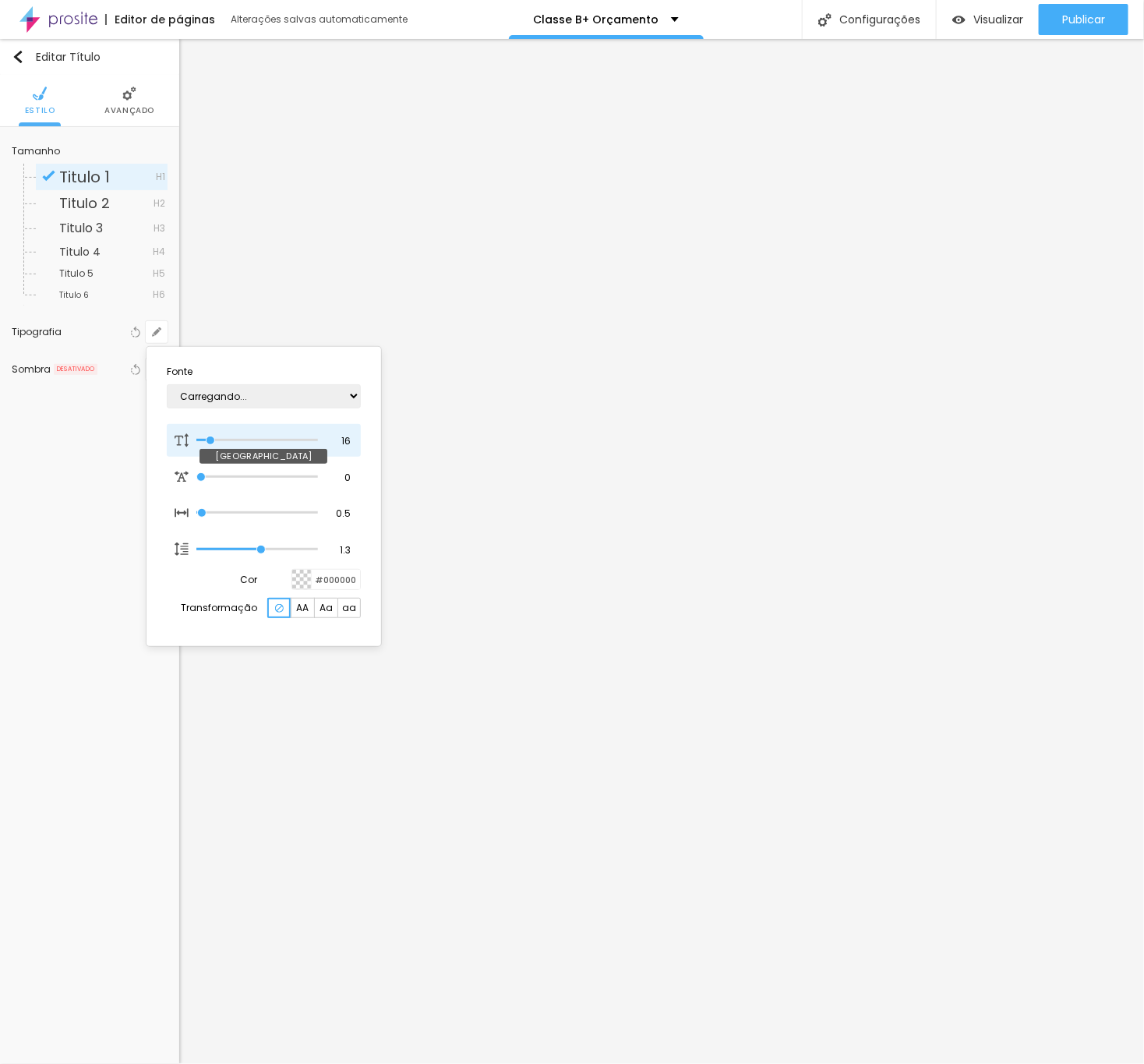
type input "1"
click at [340, 440] on input "16" at bounding box center [339, 441] width 27 height 14
type input "8"
type input "2"
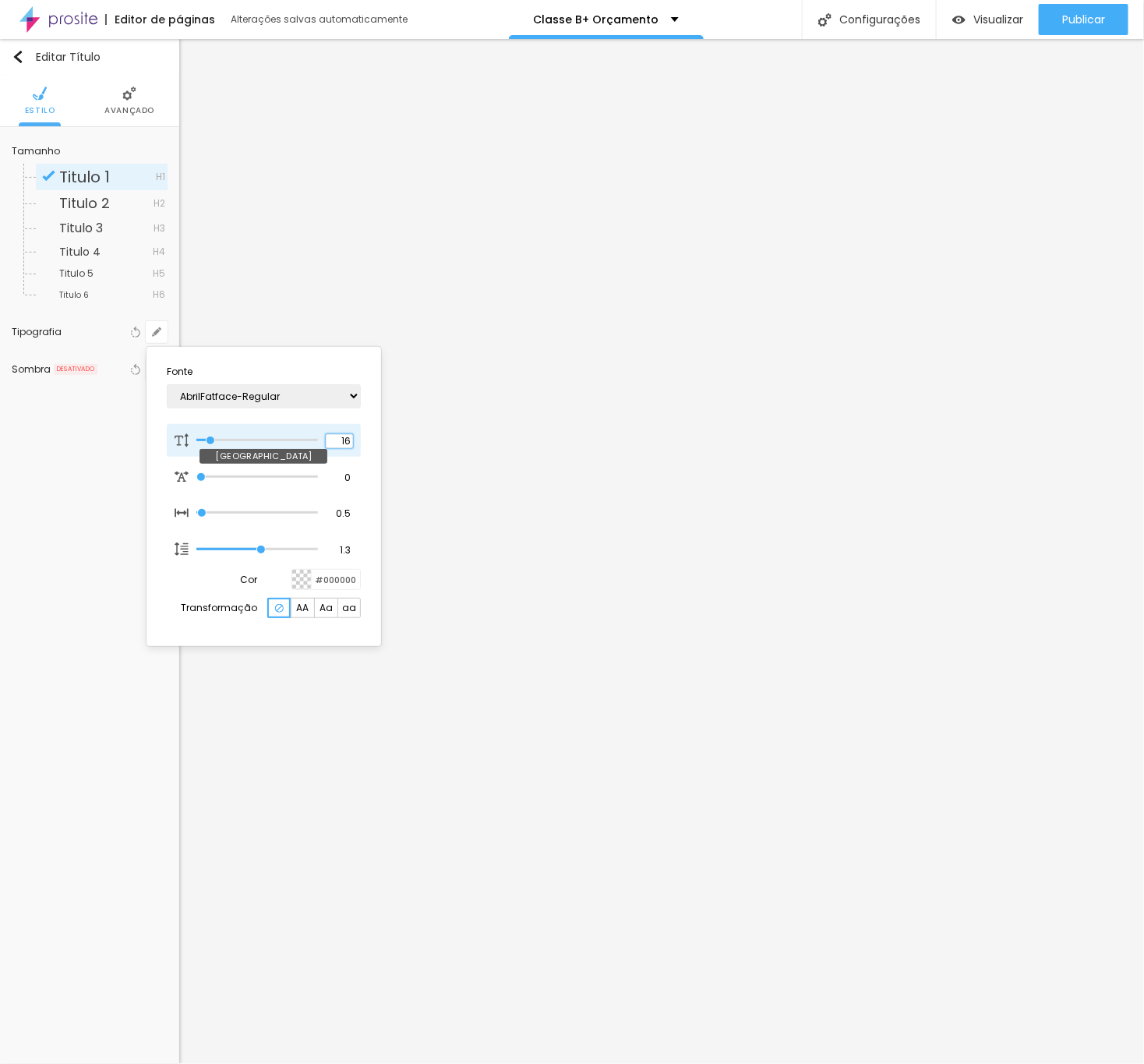
type input "1"
type input "20"
type input "1"
type input "20"
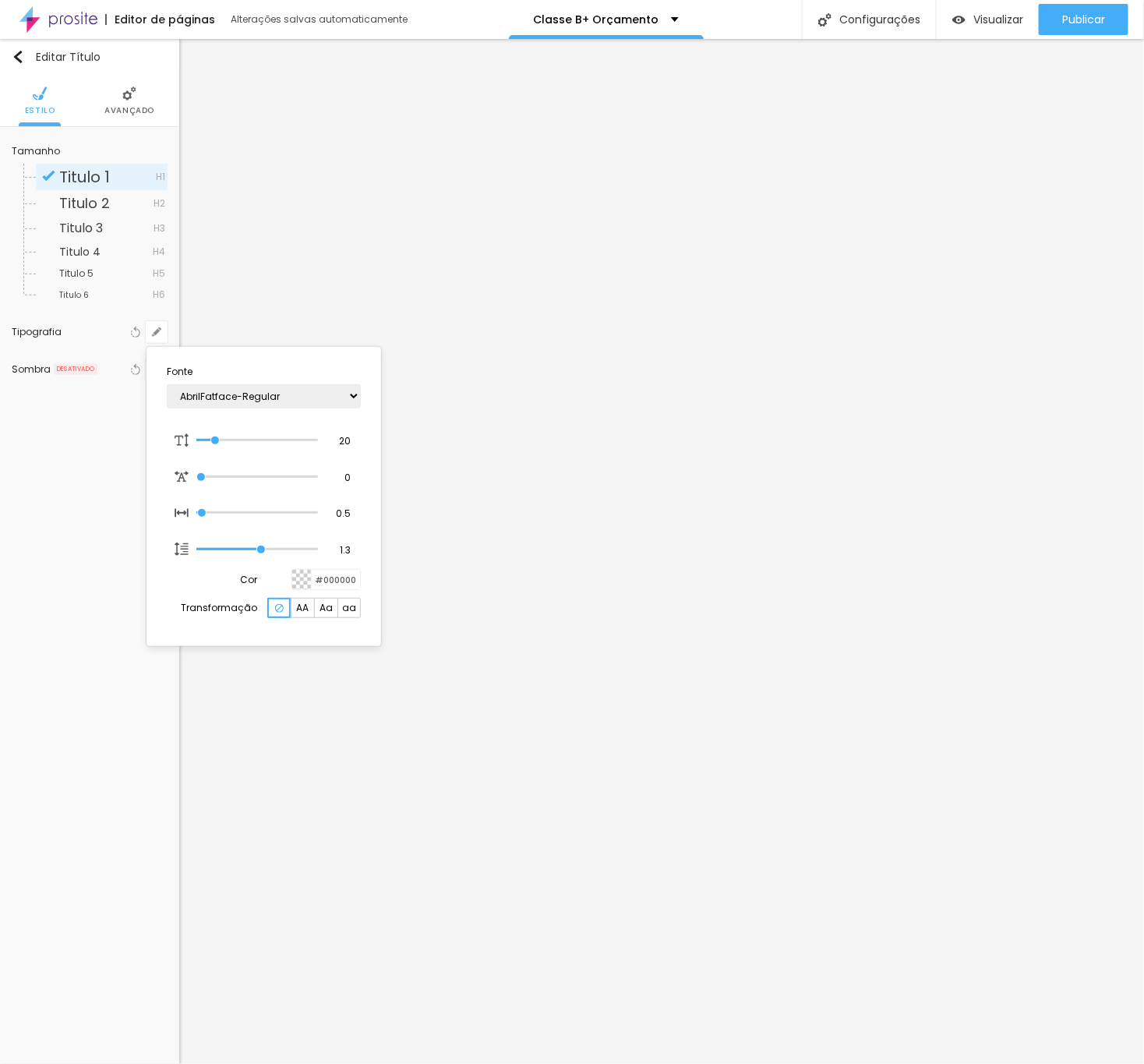
type input "1"
click at [506, 351] on div at bounding box center [572, 532] width 1144 height 1064
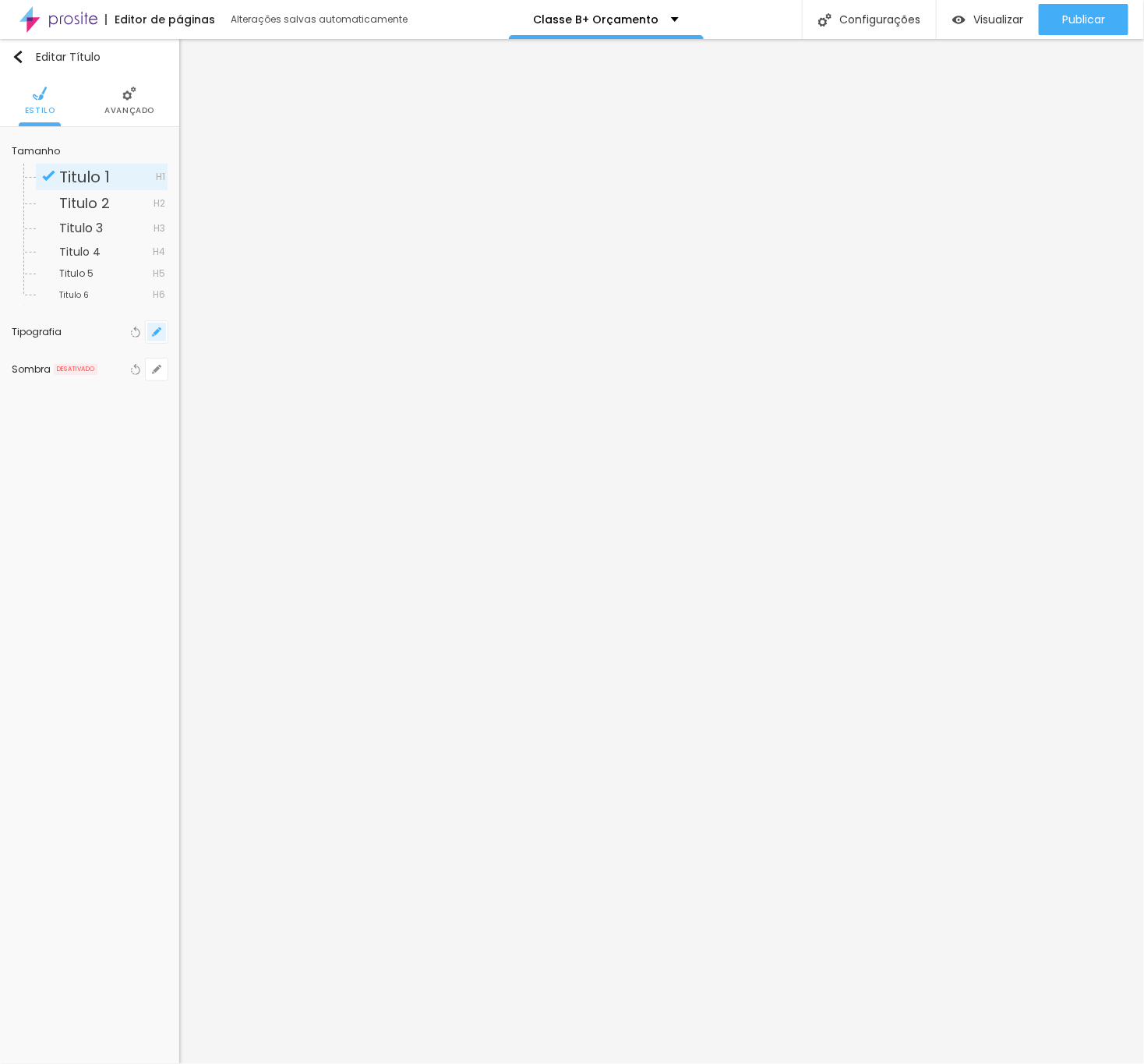
click at [159, 328] on icon "button" at bounding box center [156, 332] width 10 height 10
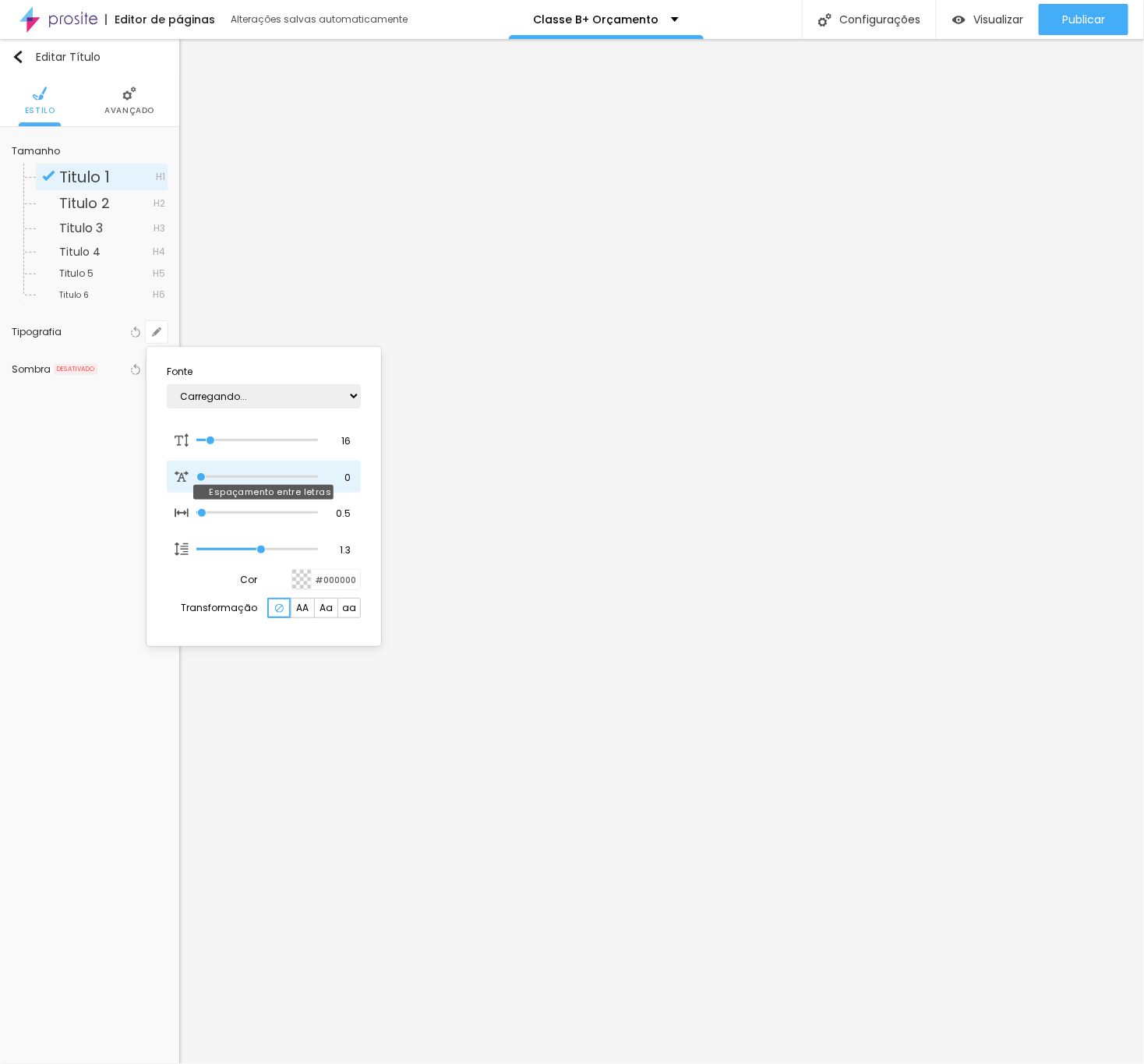
type input "1"
click at [347, 434] on input "16" at bounding box center [339, 441] width 27 height 14
type input "8"
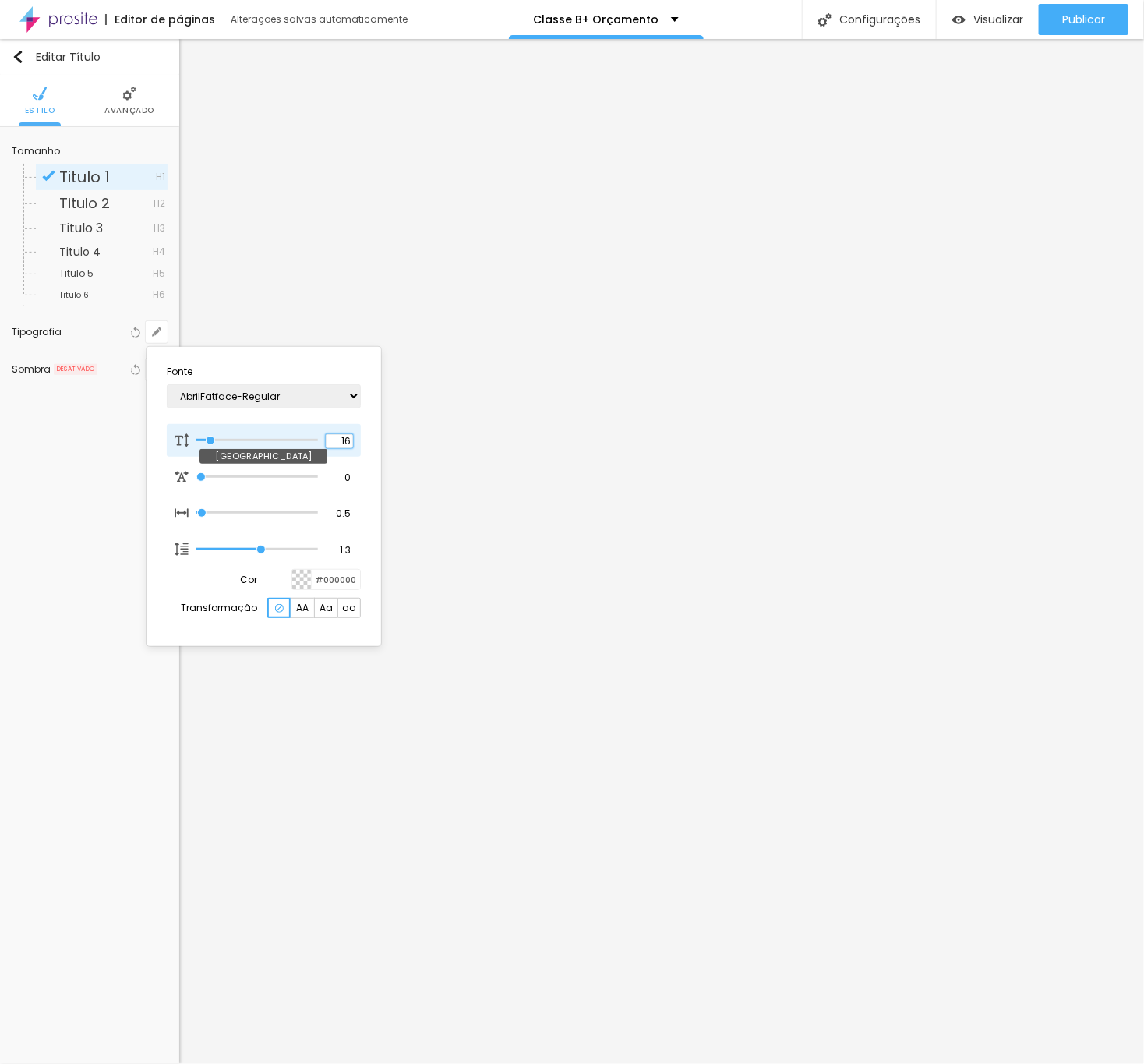
type input "2"
type input "1"
type input "20"
type input "1"
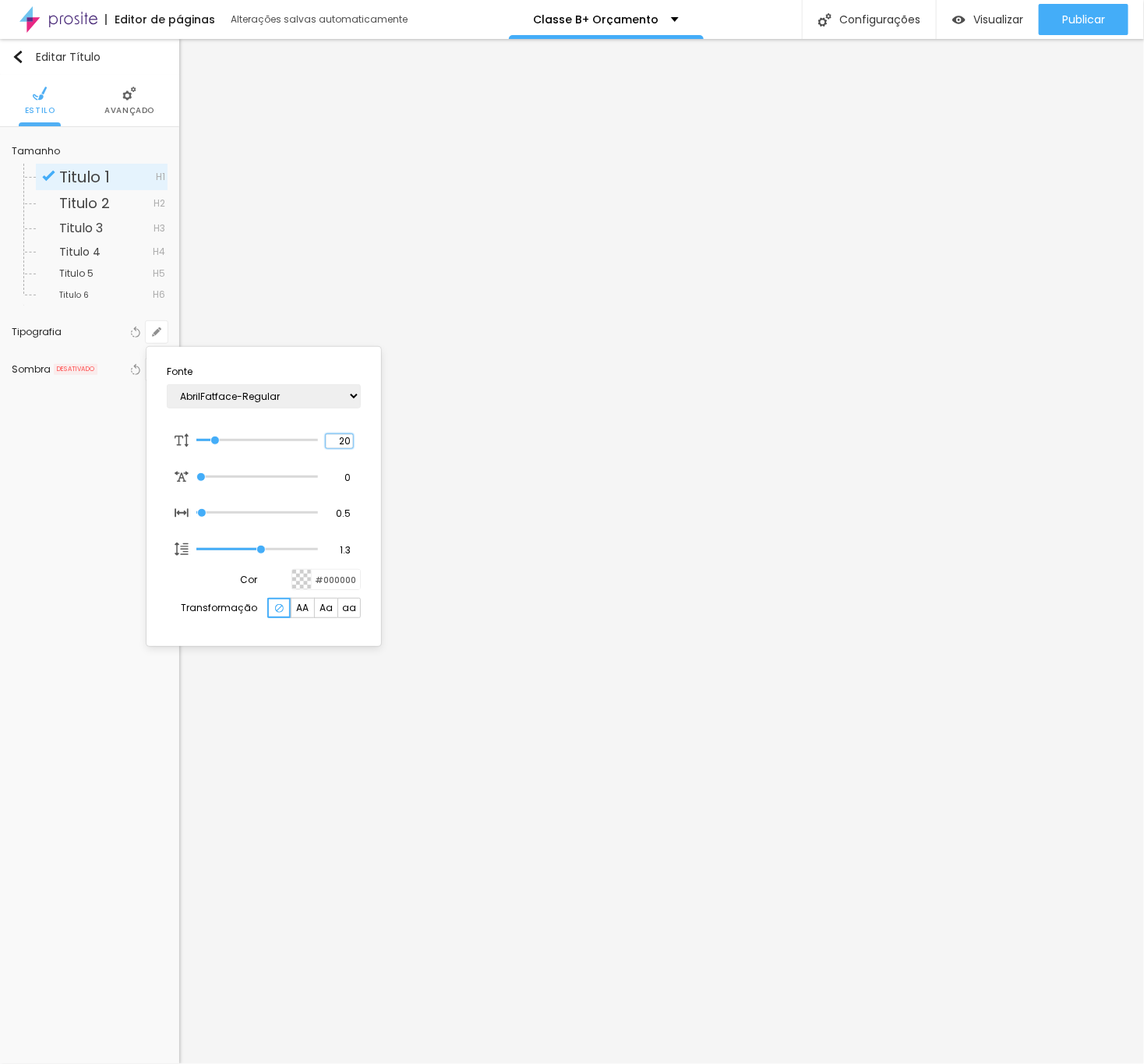
type input "20"
click at [594, 262] on div at bounding box center [572, 532] width 1144 height 1064
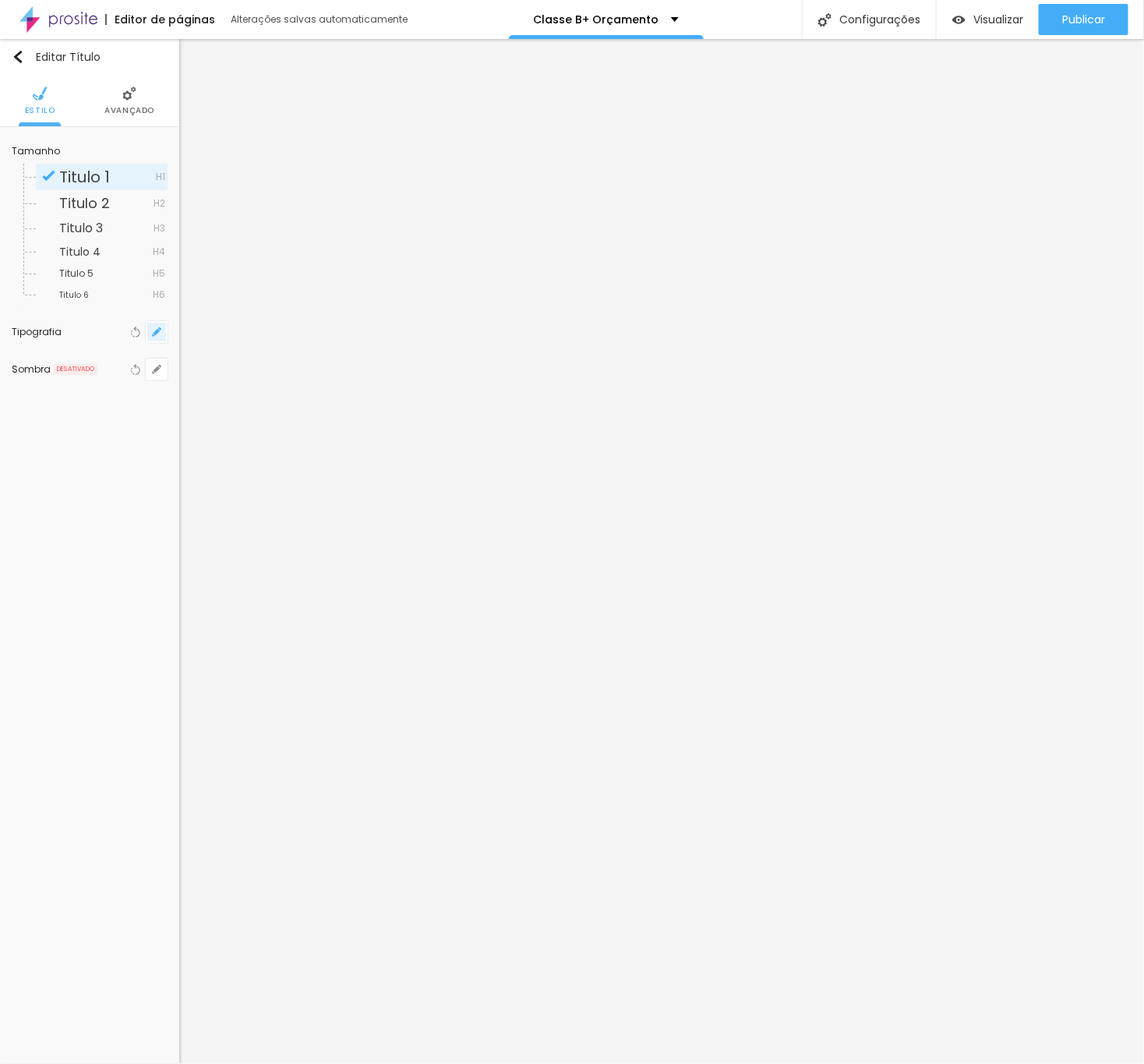
click at [159, 332] on icon "button" at bounding box center [156, 332] width 6 height 6
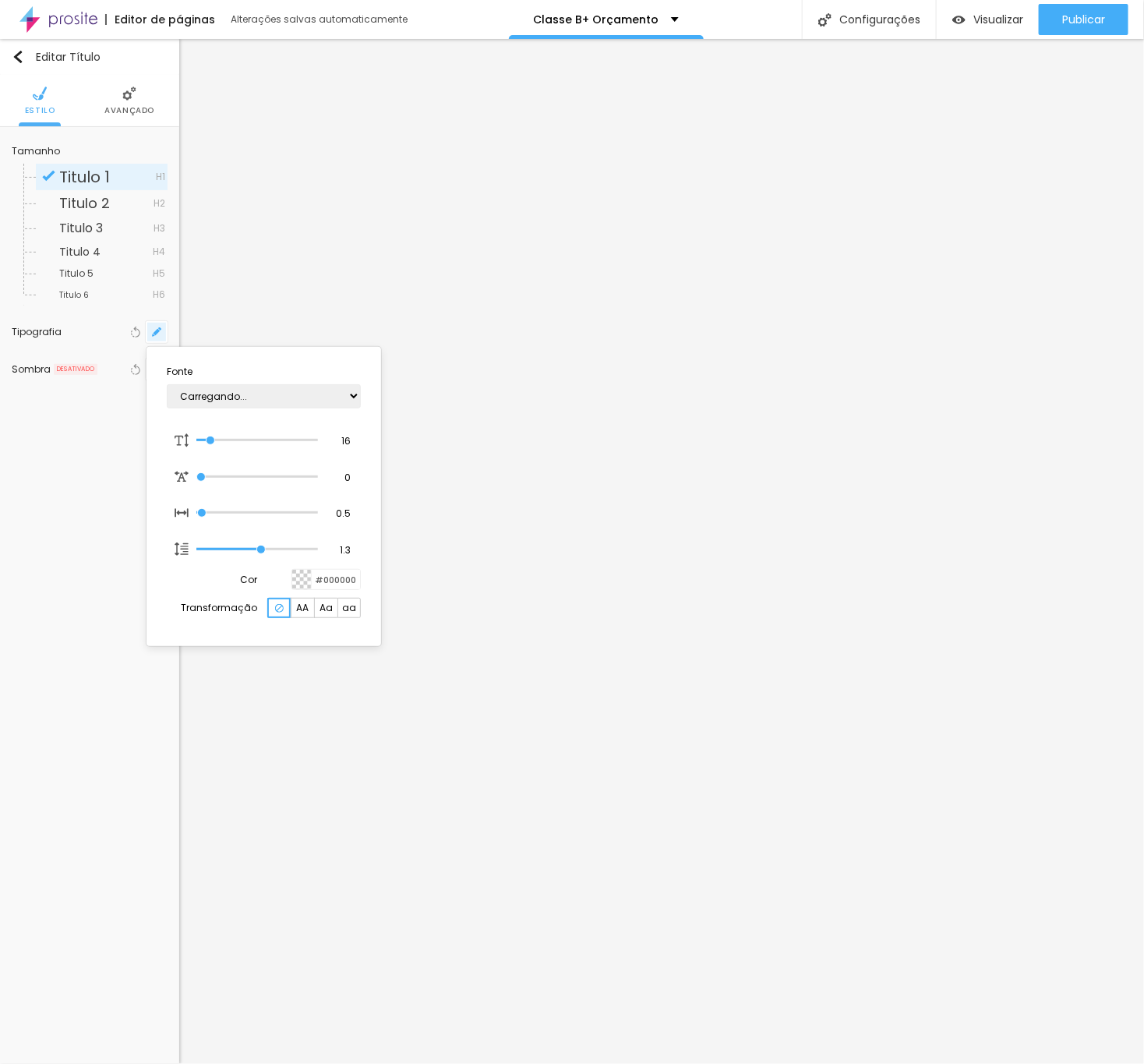
type input "1"
click at [336, 436] on input "16" at bounding box center [339, 441] width 27 height 14
click at [337, 436] on input "16" at bounding box center [339, 441] width 27 height 14
type input "8"
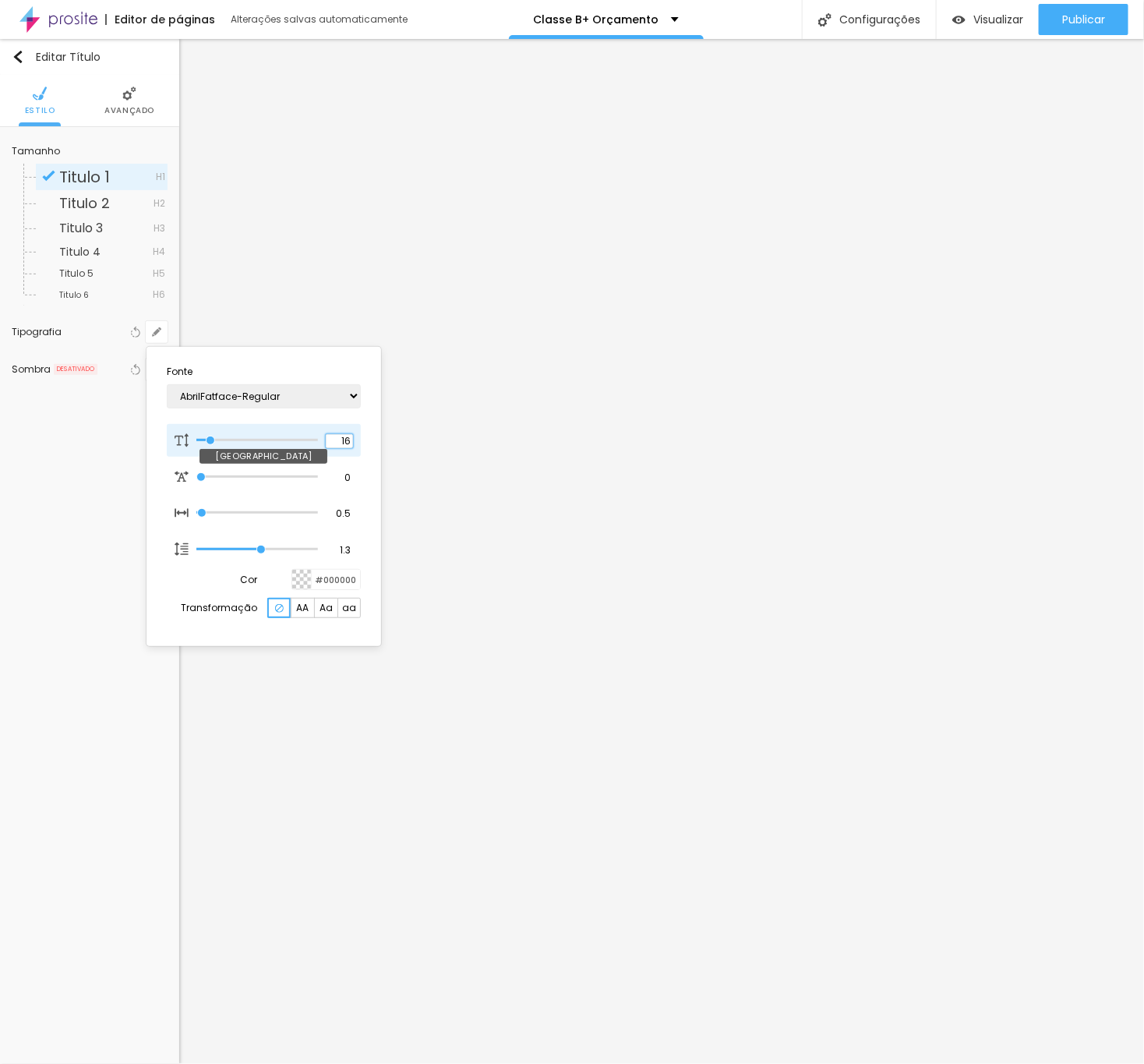
type input "3"
type input "1"
type input "30"
type input "1"
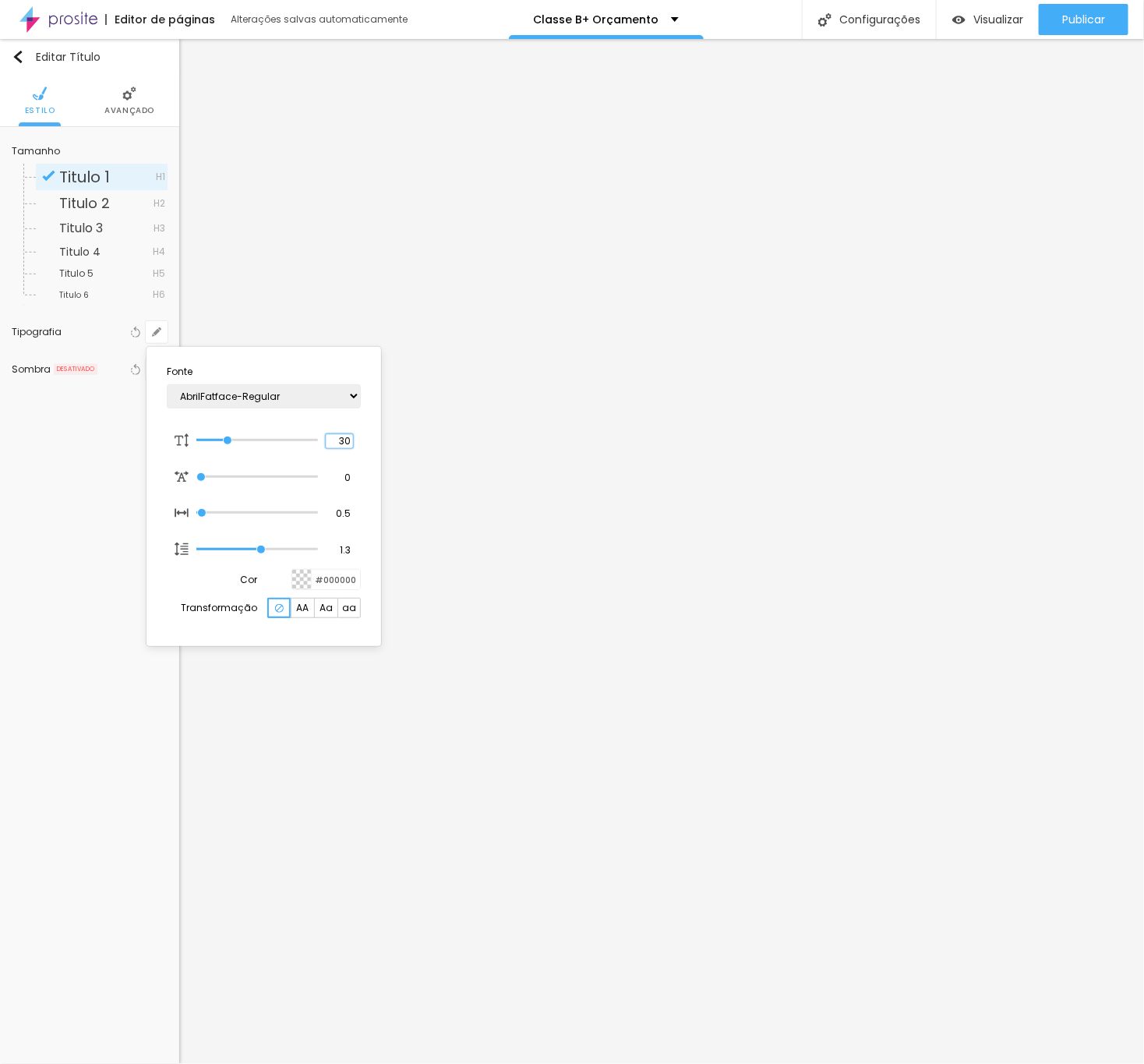
type input "30"
click at [682, 368] on div at bounding box center [572, 532] width 1144 height 1064
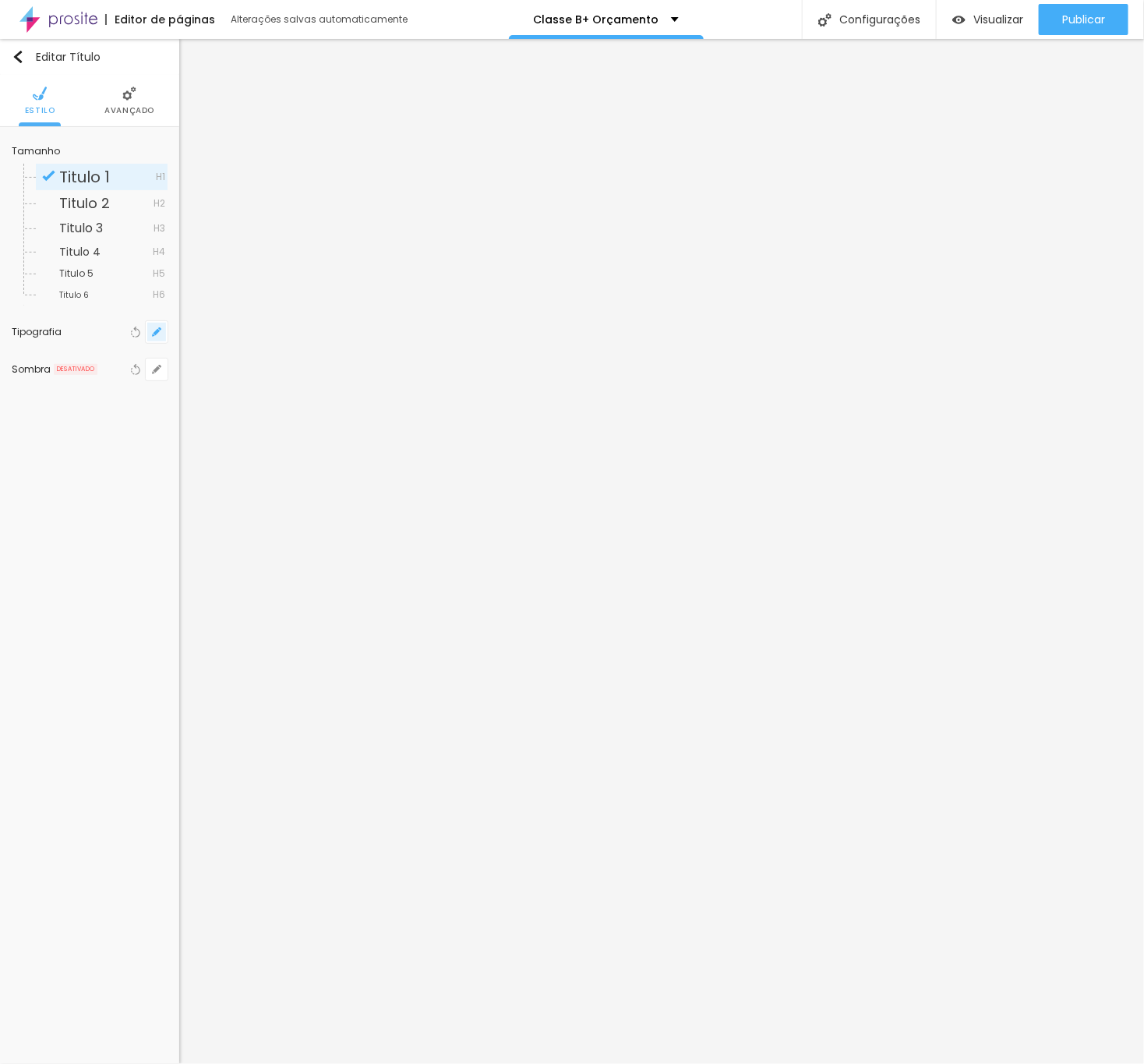
click at [167, 331] on button "button" at bounding box center [156, 332] width 22 height 22
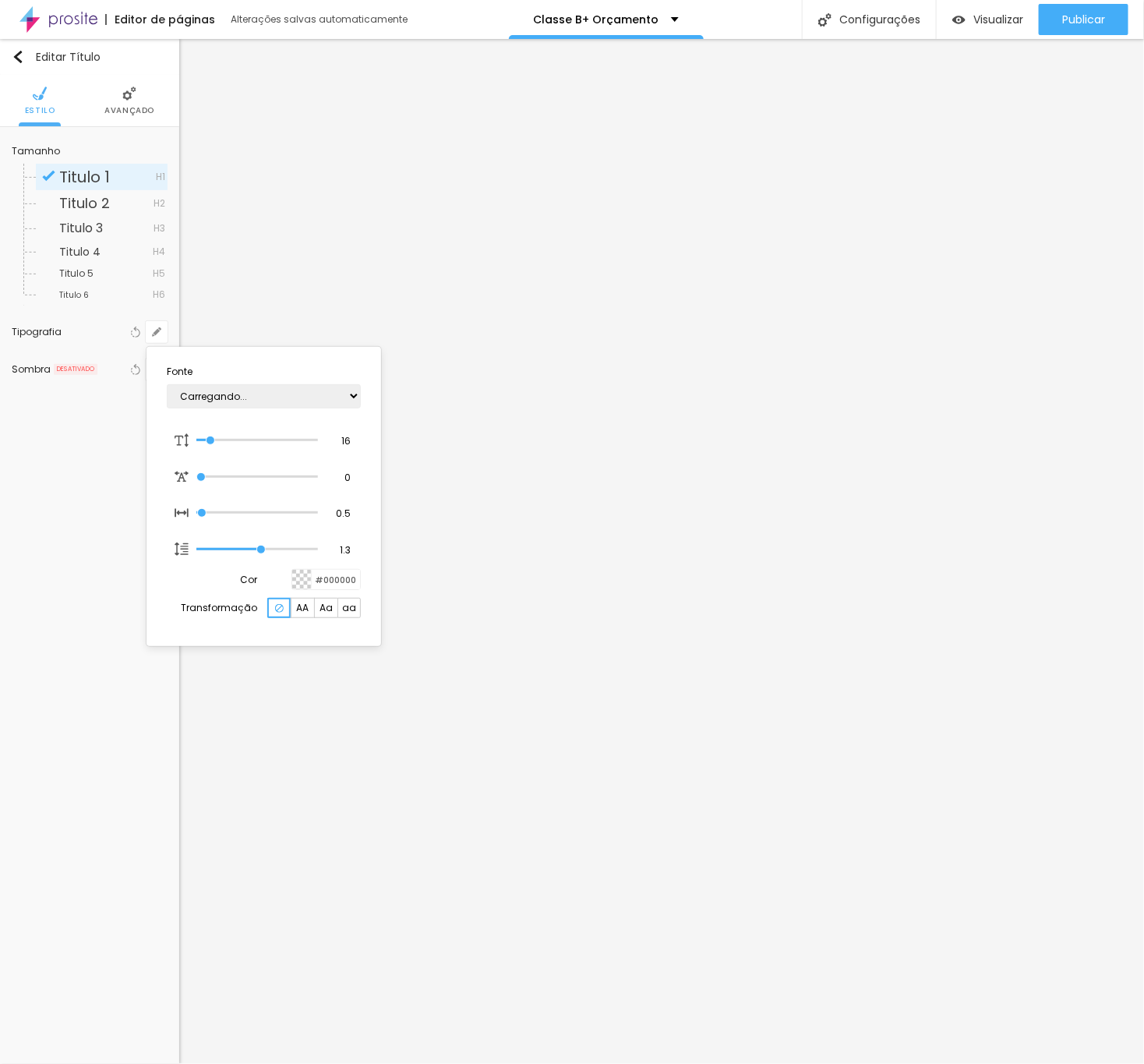
type input "1"
click at [334, 434] on input "16" at bounding box center [339, 441] width 27 height 14
type input "8"
type input "2"
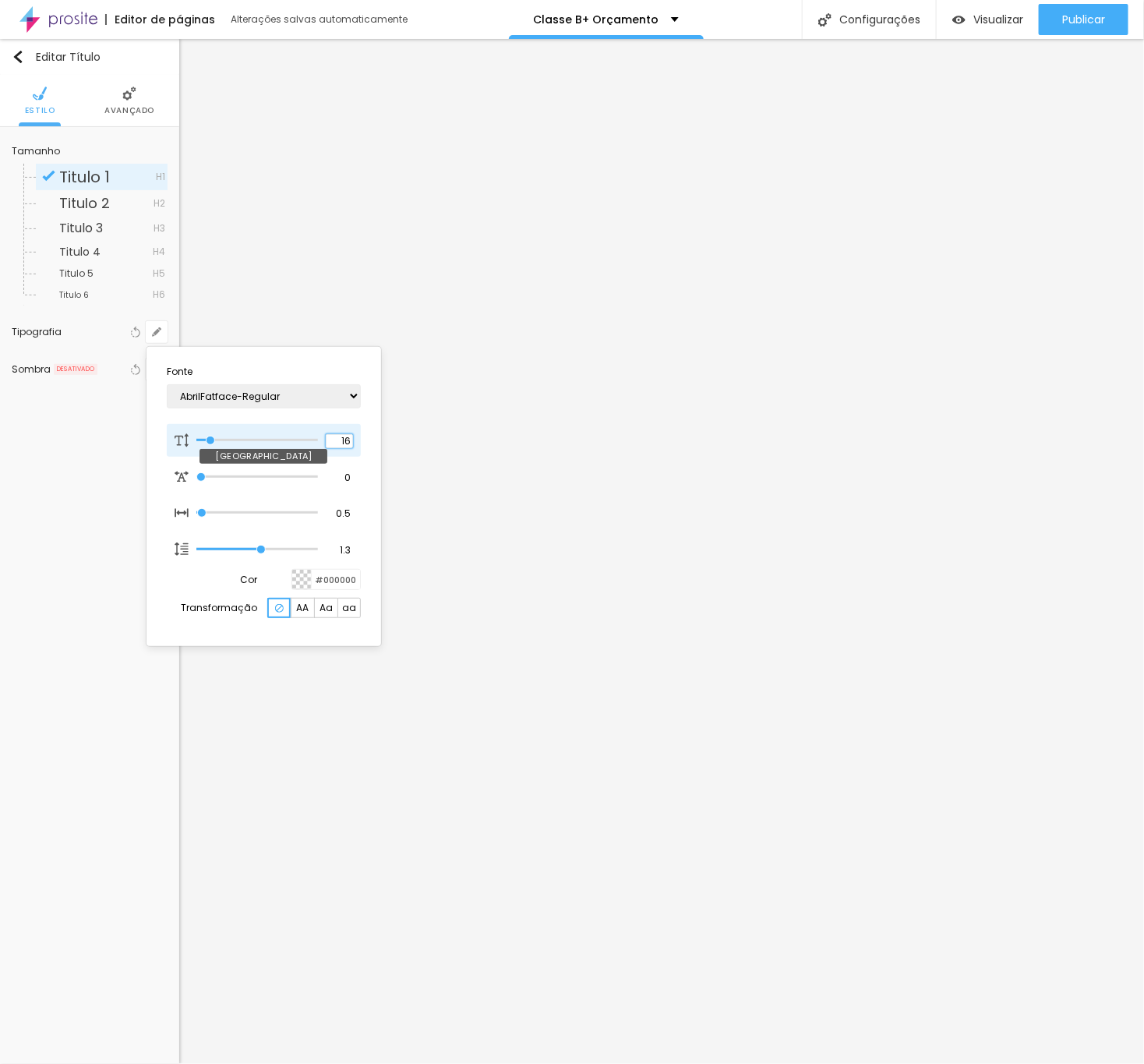
type input "1"
type input "25"
type input "1"
type input "25"
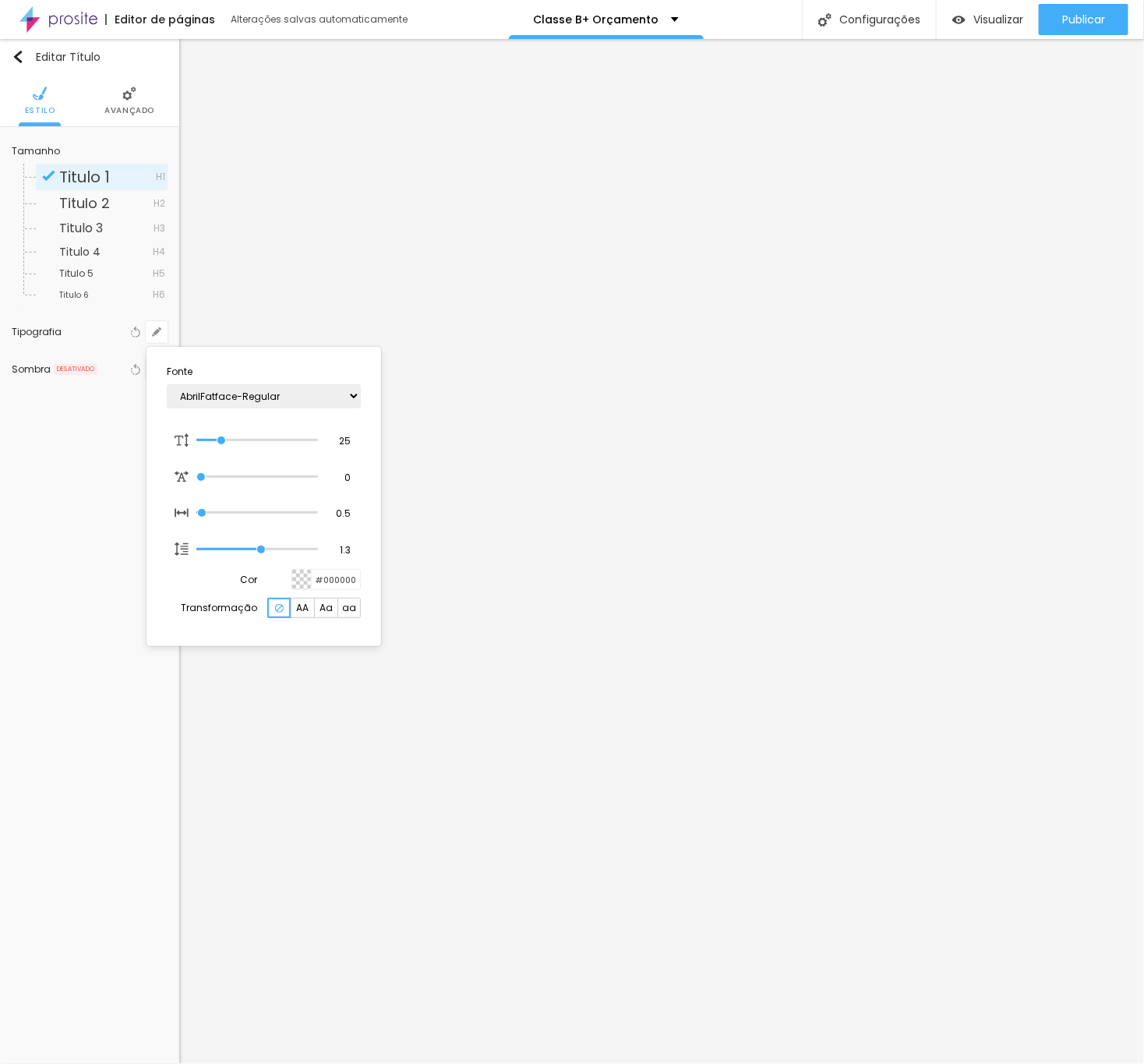
click at [463, 450] on div at bounding box center [572, 532] width 1144 height 1064
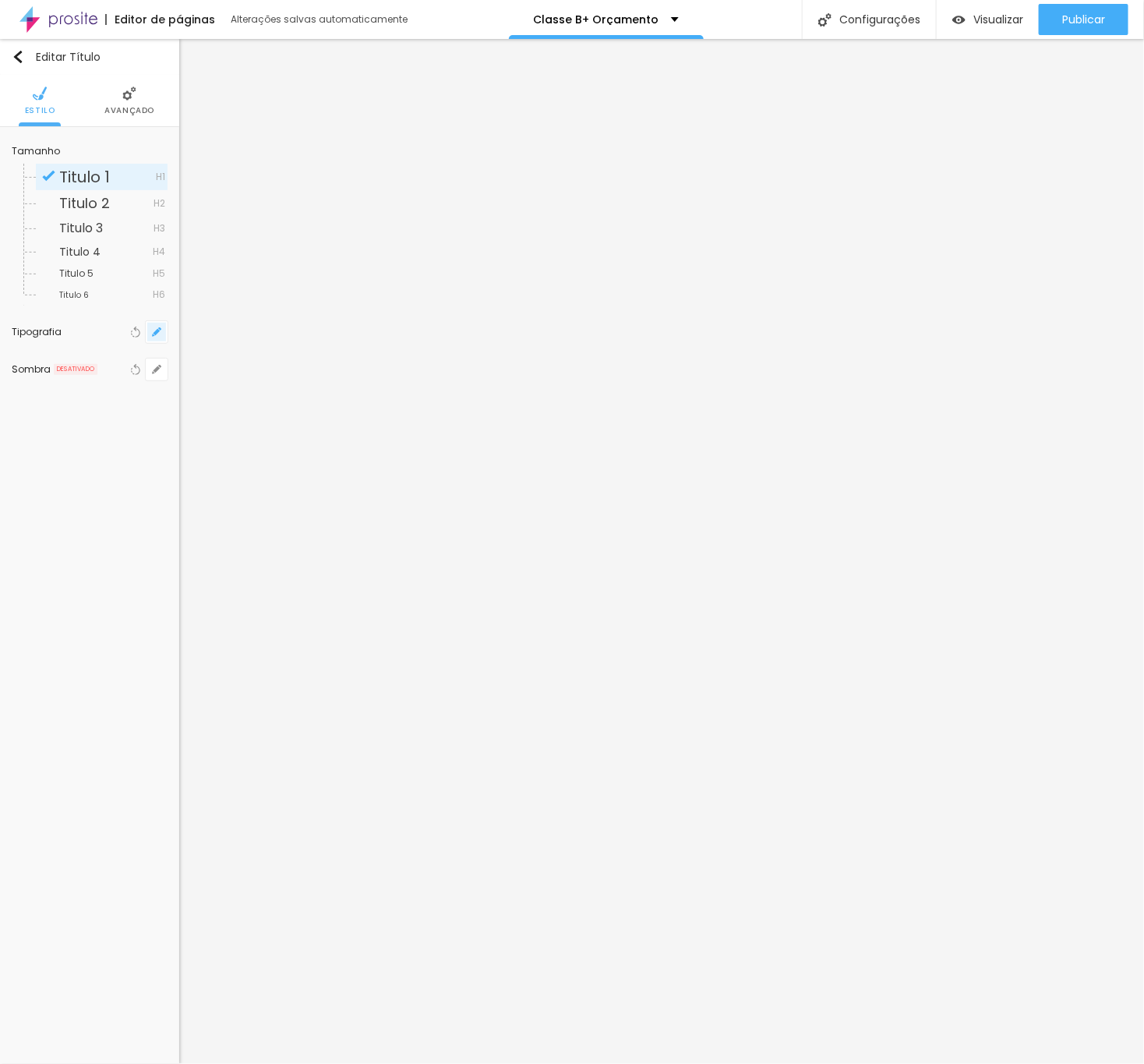
click at [161, 330] on icon "button" at bounding box center [159, 329] width 3 height 3
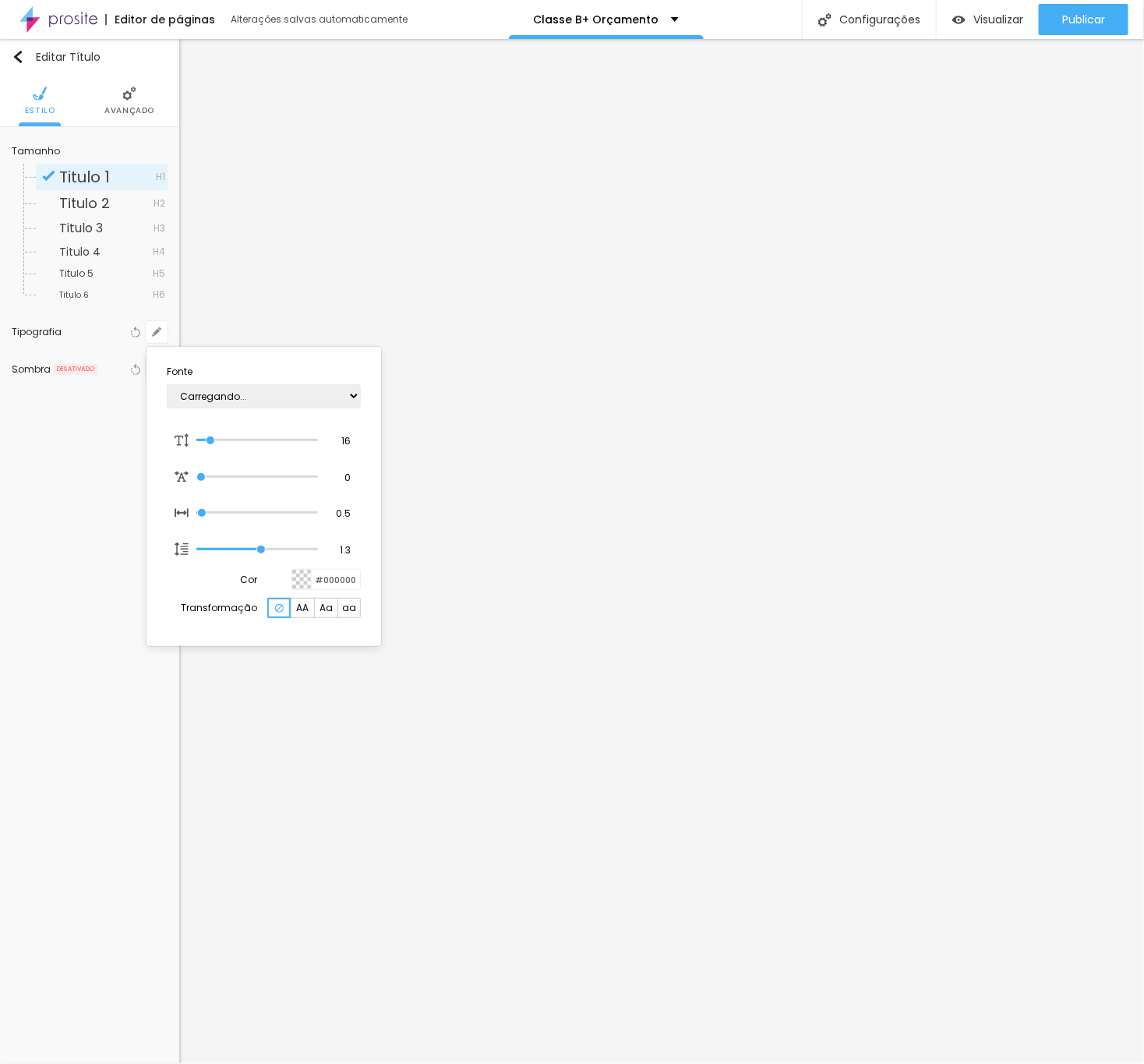
type input "1"
click at [334, 442] on input "16" at bounding box center [339, 441] width 27 height 14
type input "8"
type input "2"
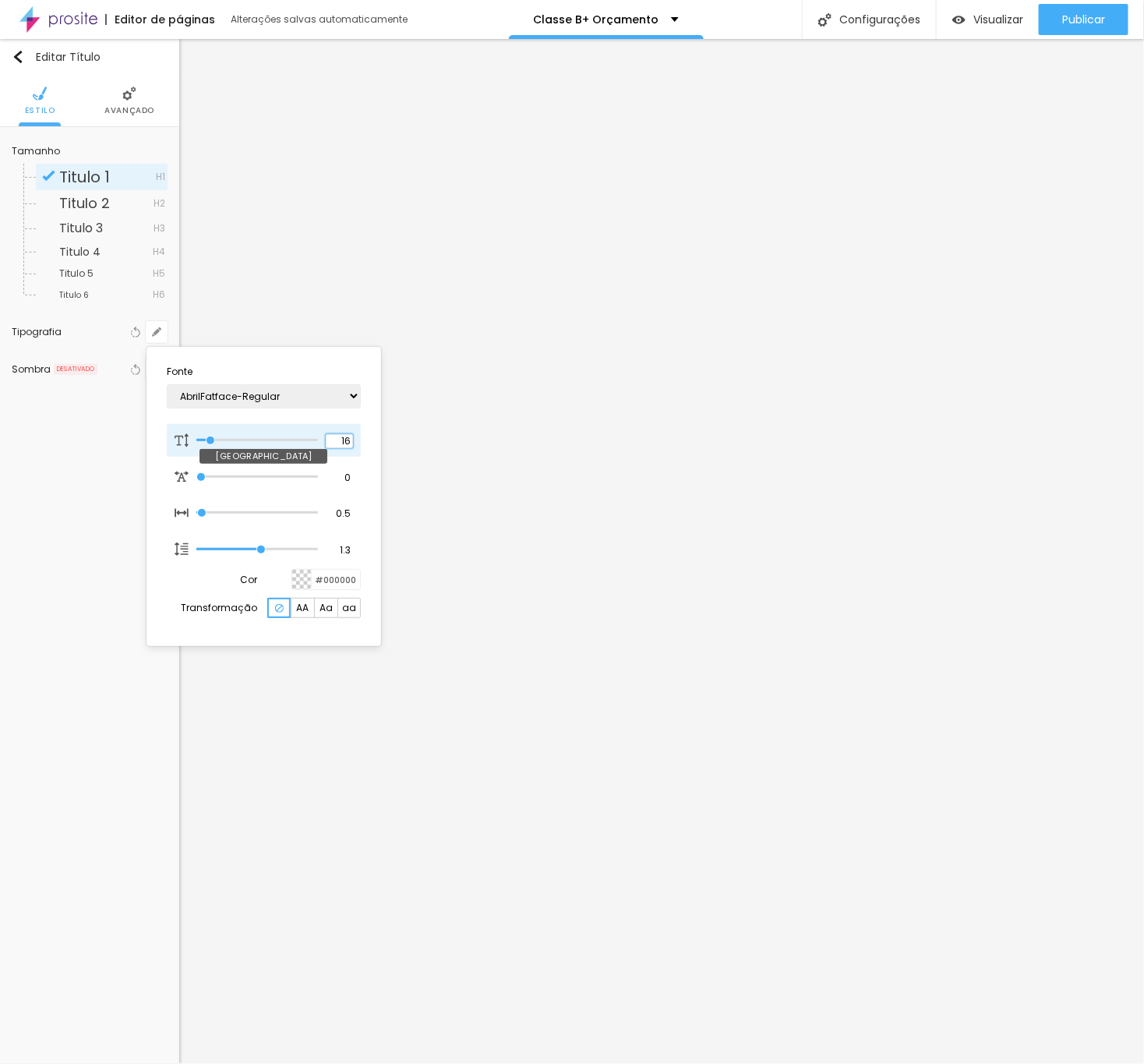
type input "1"
type input "25"
type input "1"
type input "25"
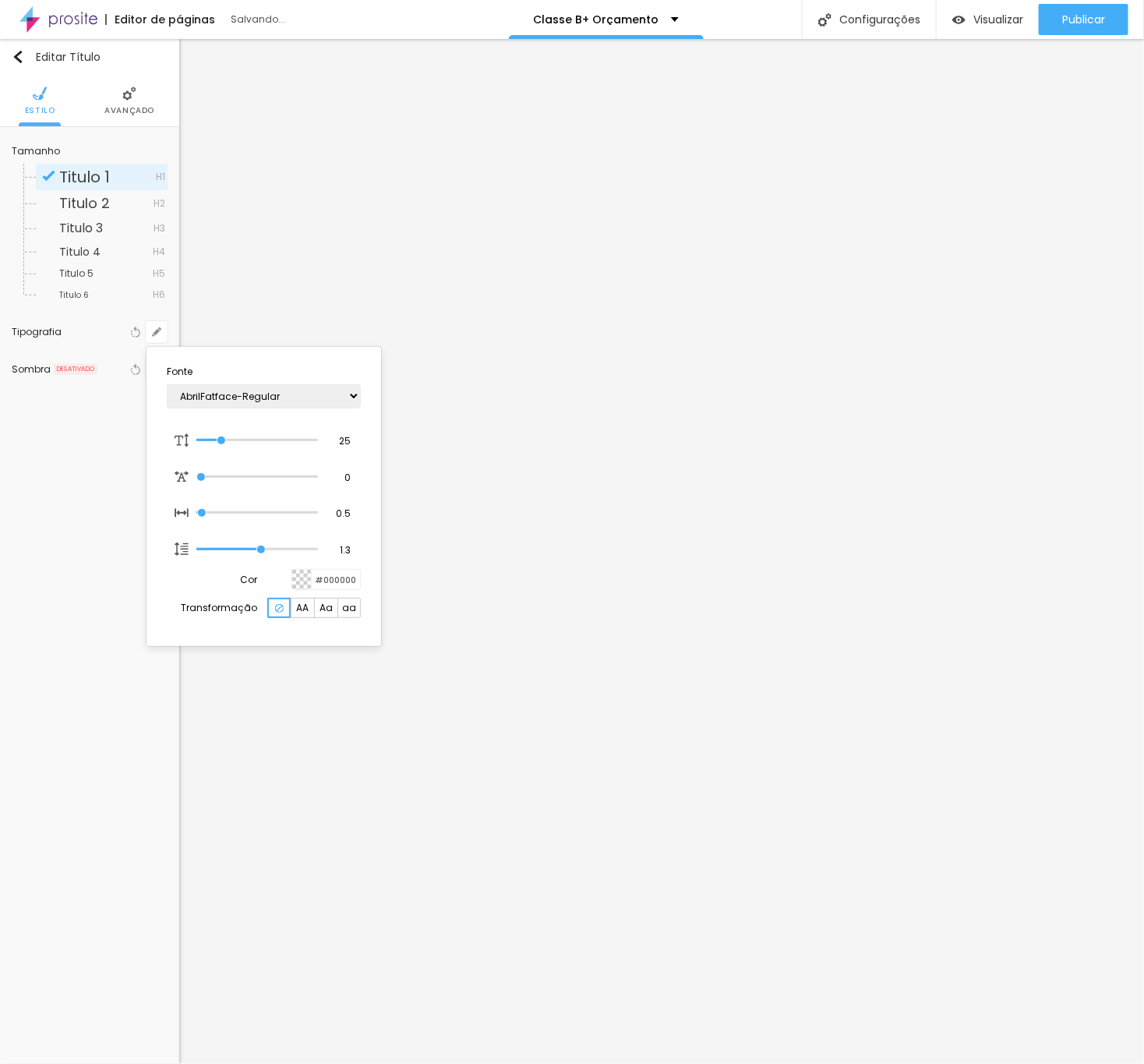
click at [477, 710] on div at bounding box center [572, 532] width 1144 height 1064
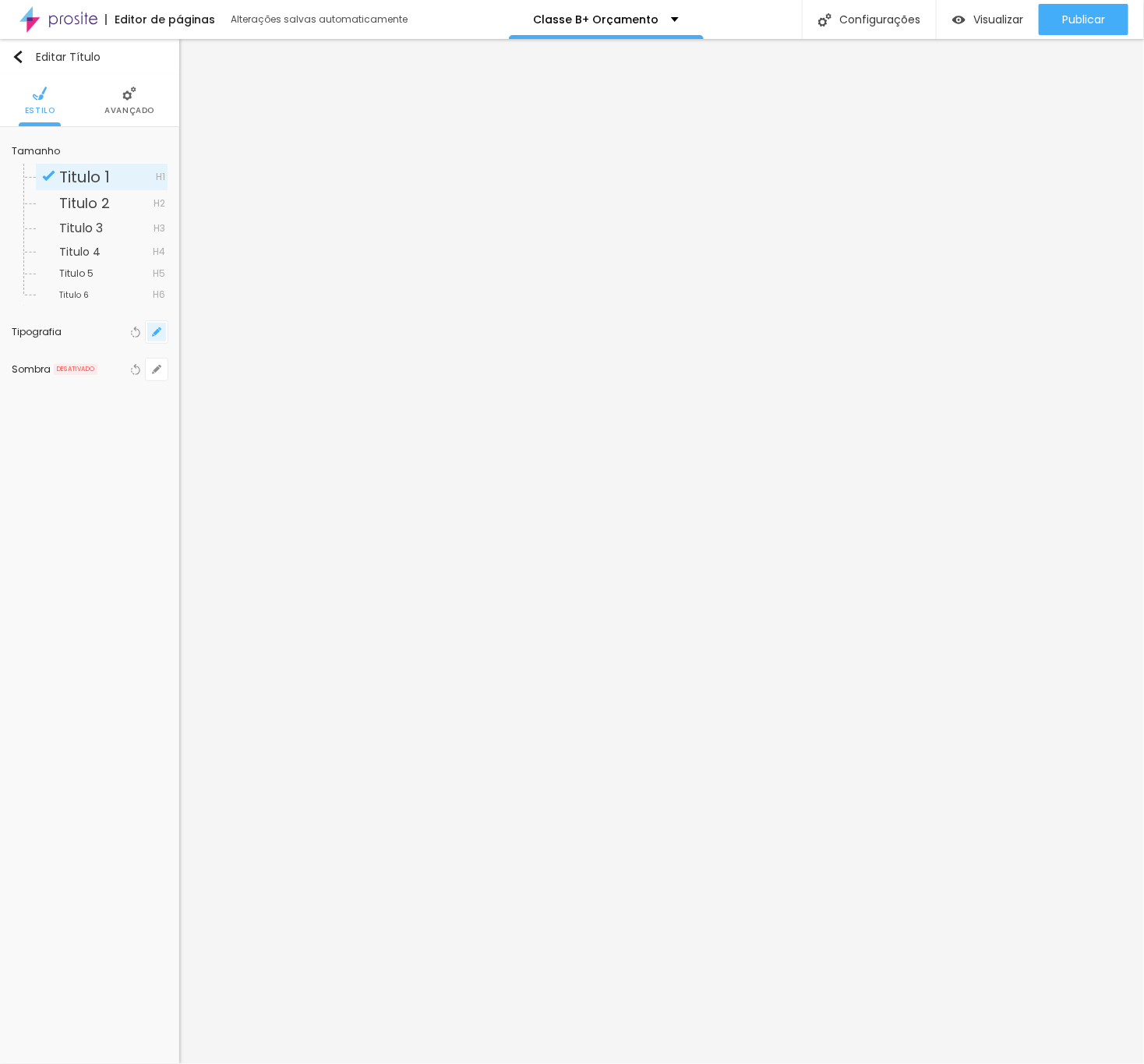
click at [148, 330] on button "button" at bounding box center [156, 332] width 22 height 22
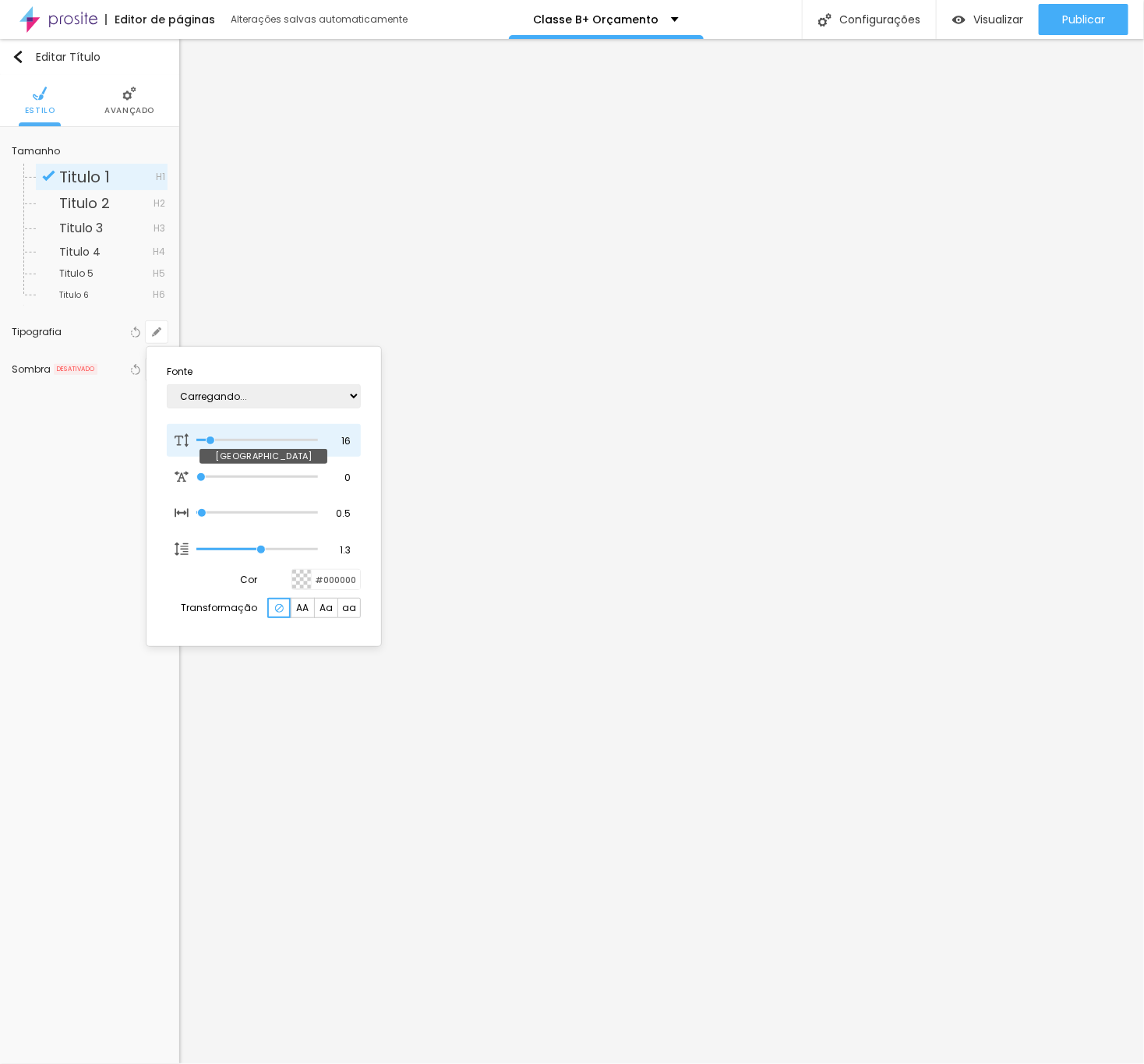
type input "1"
click at [335, 442] on input "16" at bounding box center [339, 441] width 27 height 14
type input "8"
type input "2"
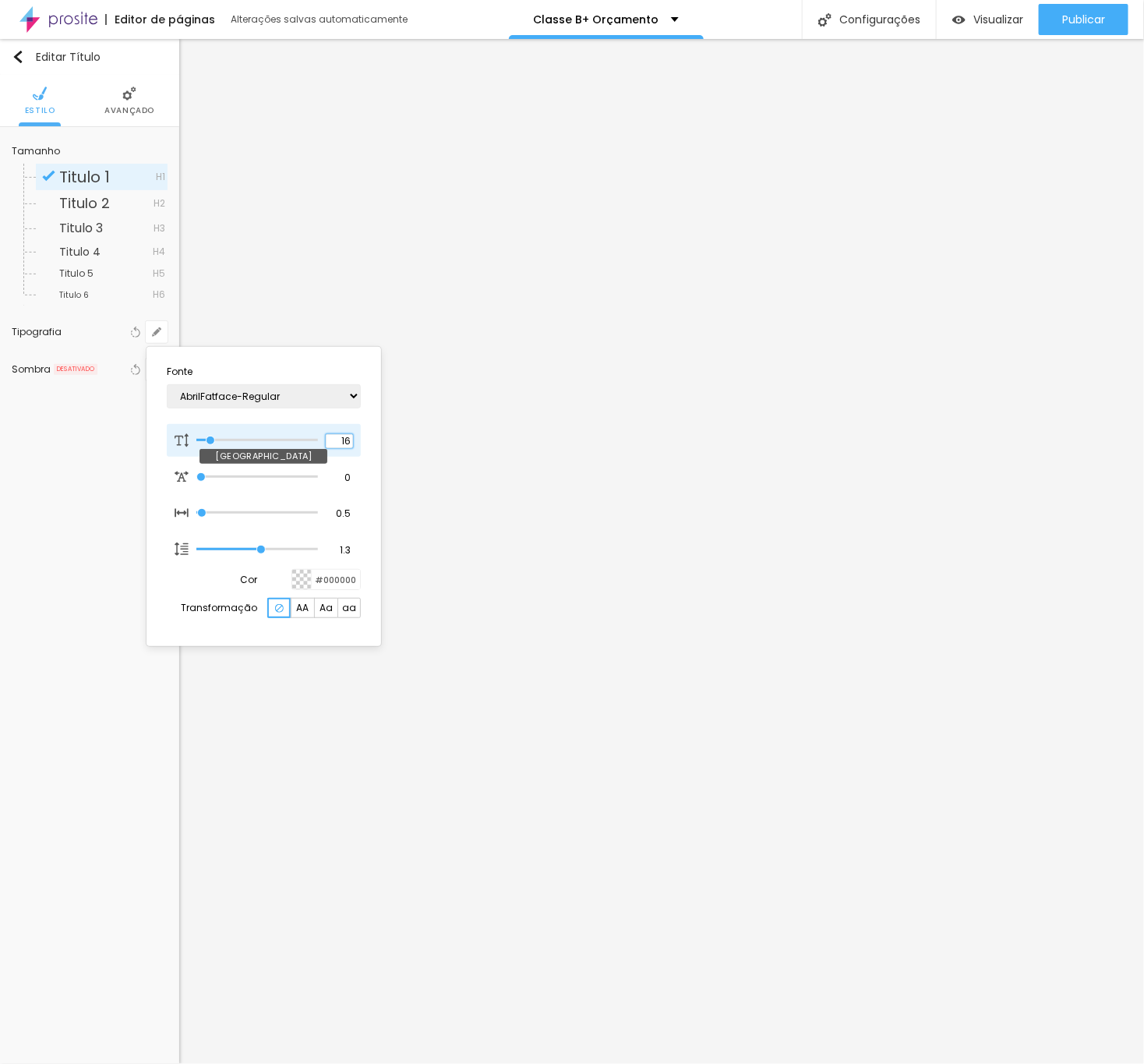
type input "1"
type input "25"
type input "1"
type input "25"
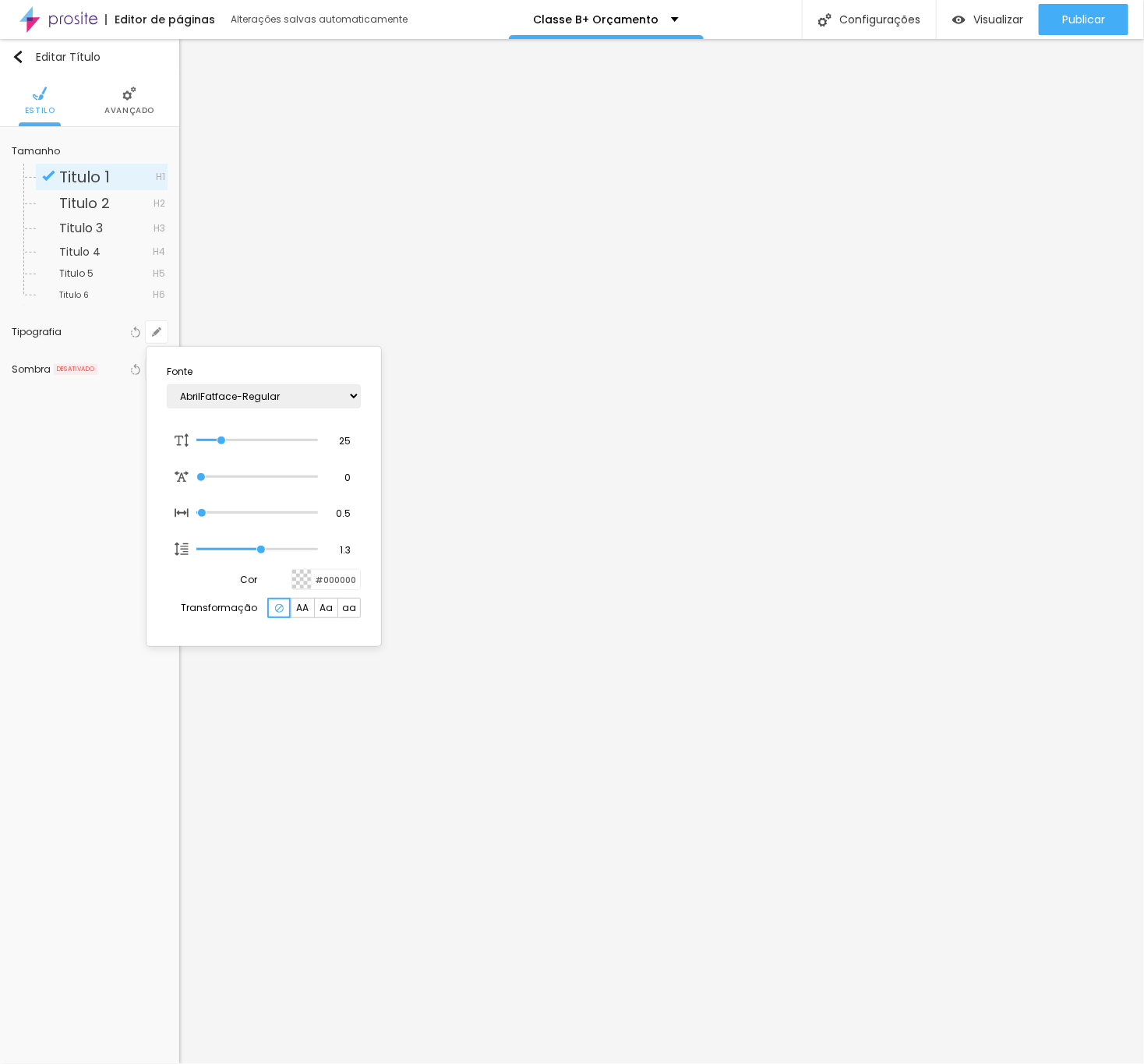
click at [566, 641] on div at bounding box center [572, 532] width 1144 height 1064
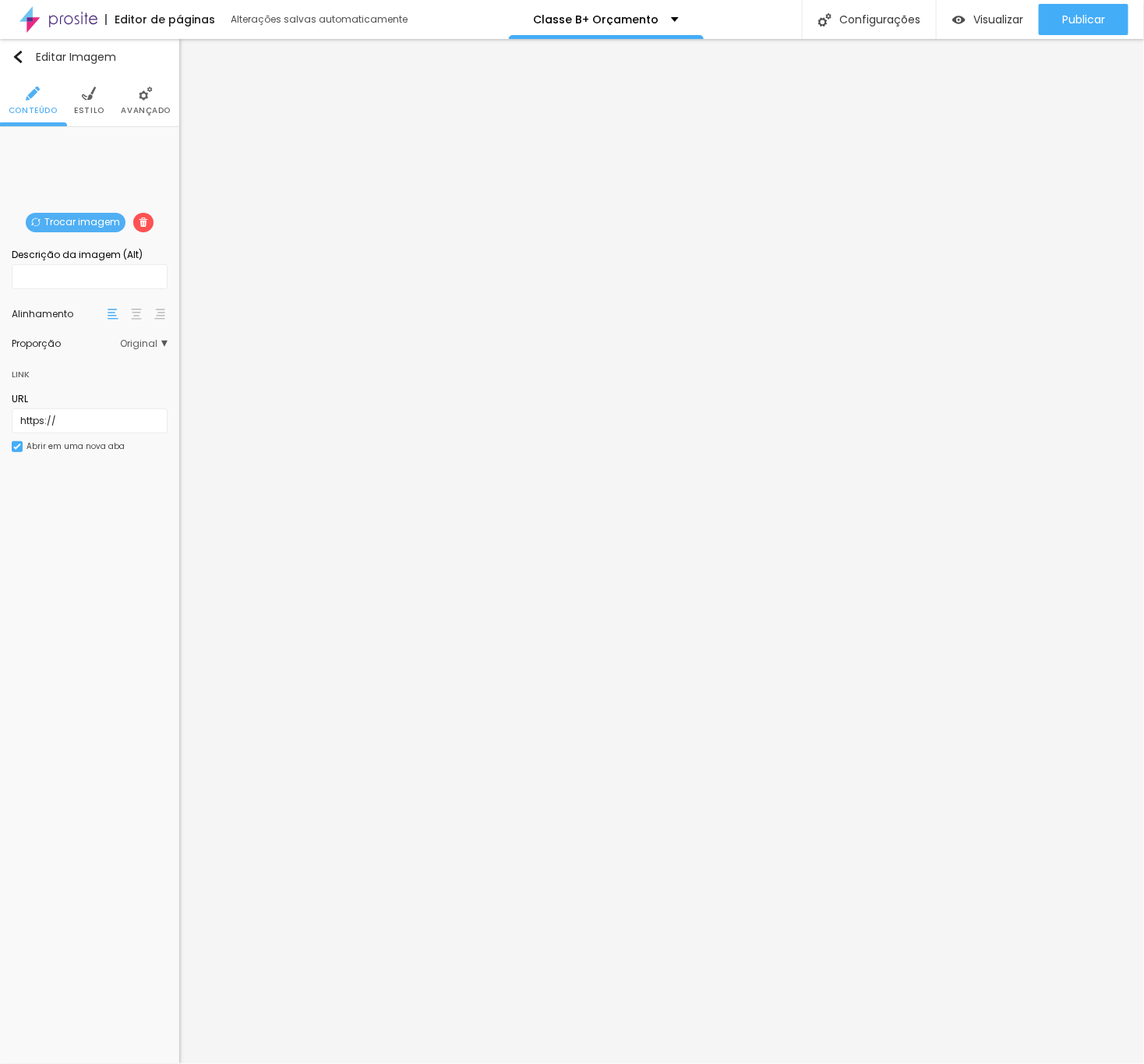
click at [79, 232] on span "Trocar imagem" at bounding box center [75, 223] width 100 height 20
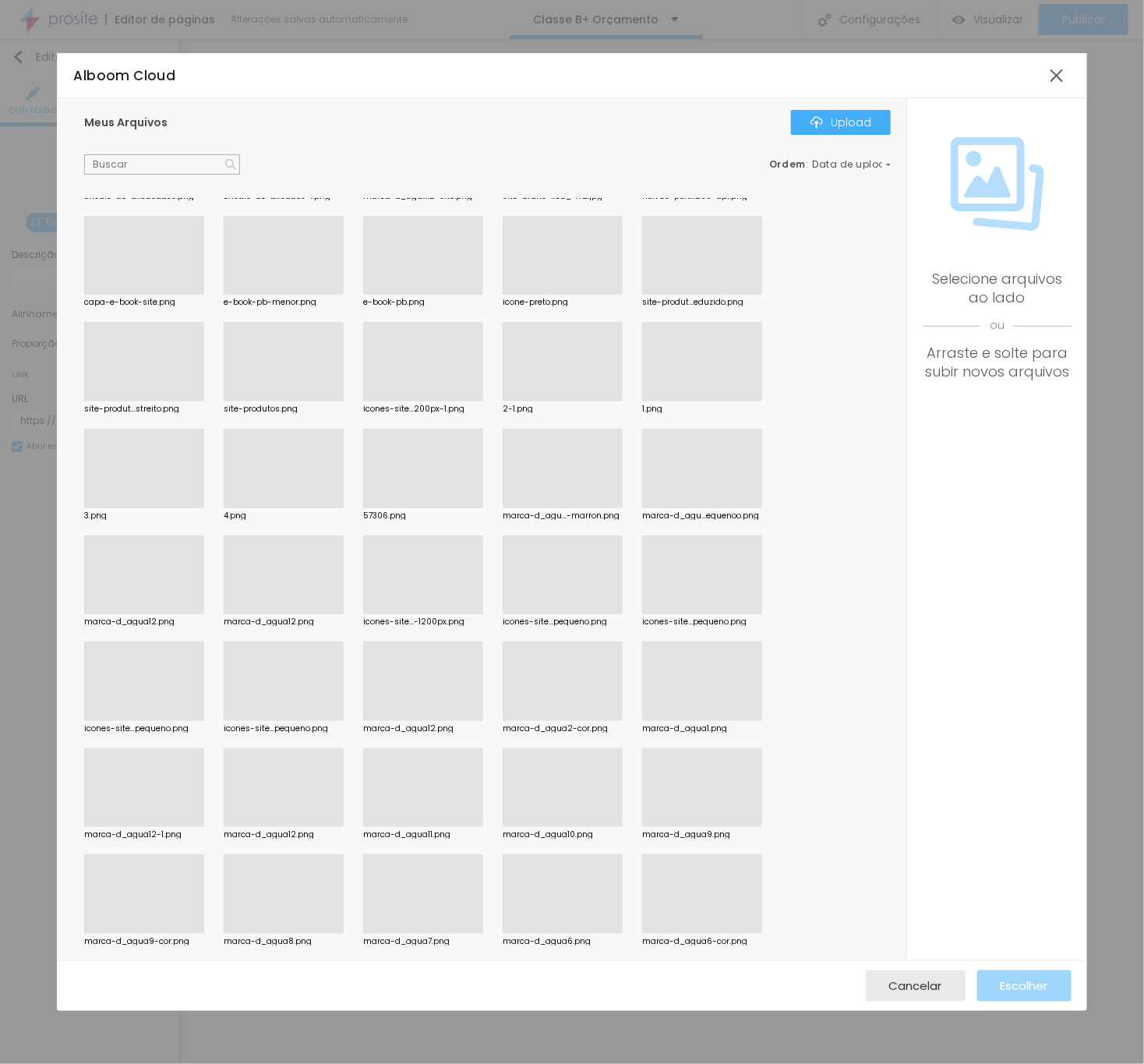
scroll to position [16958, 0]
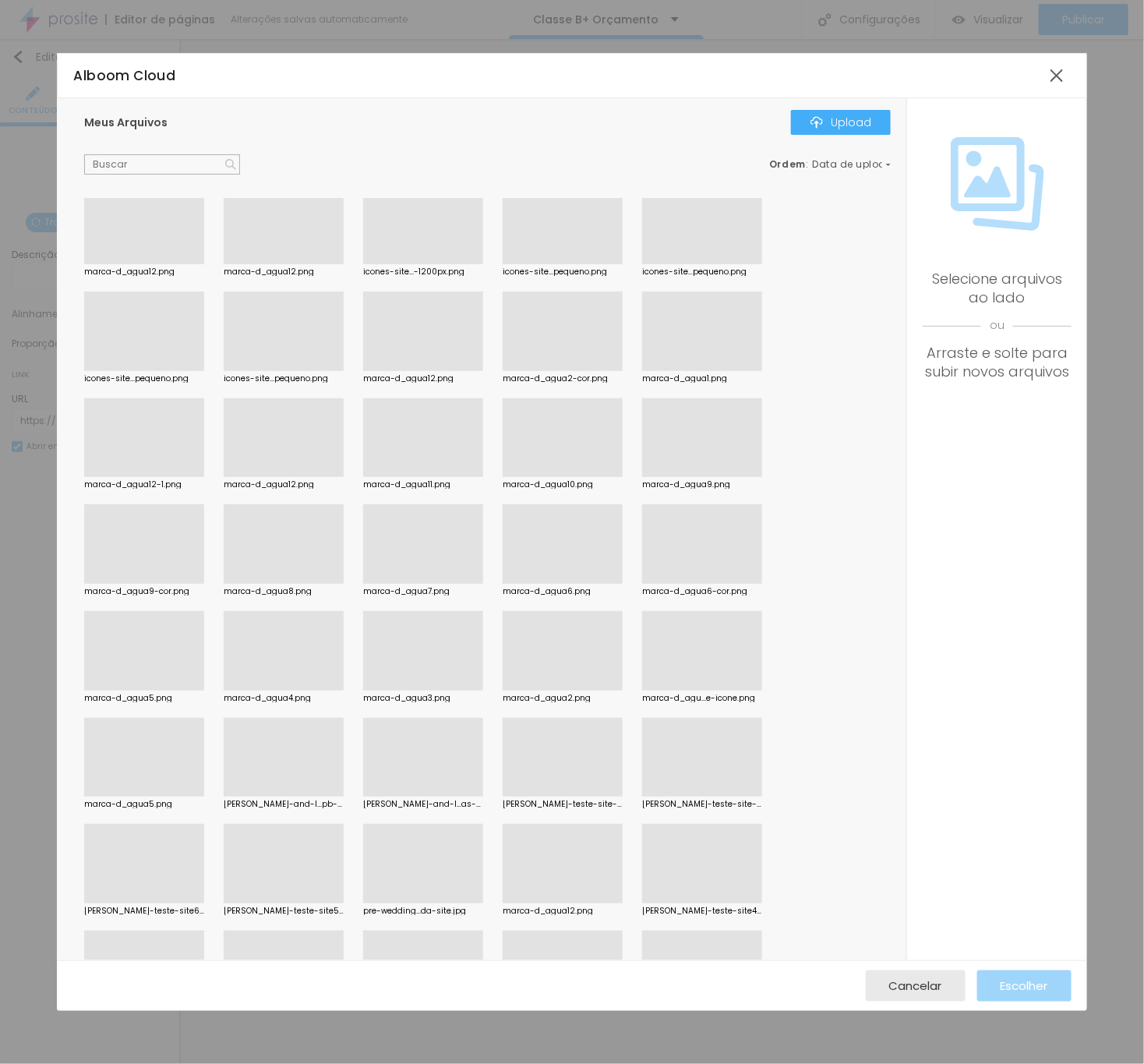
click at [314, 584] on div at bounding box center [284, 584] width 120 height 0
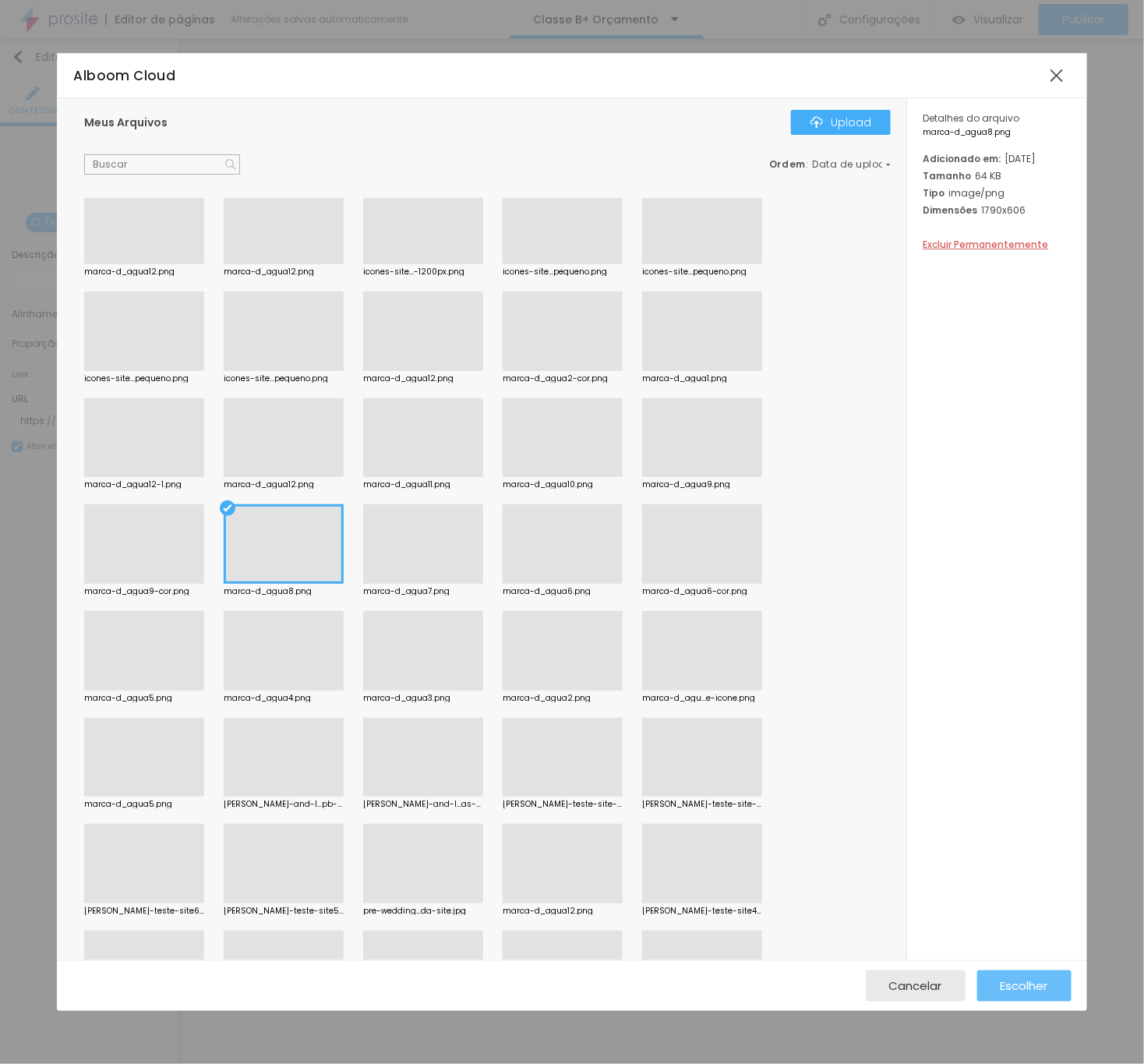
click at [1010, 710] on span "Escolher" at bounding box center [1025, 986] width 48 height 14
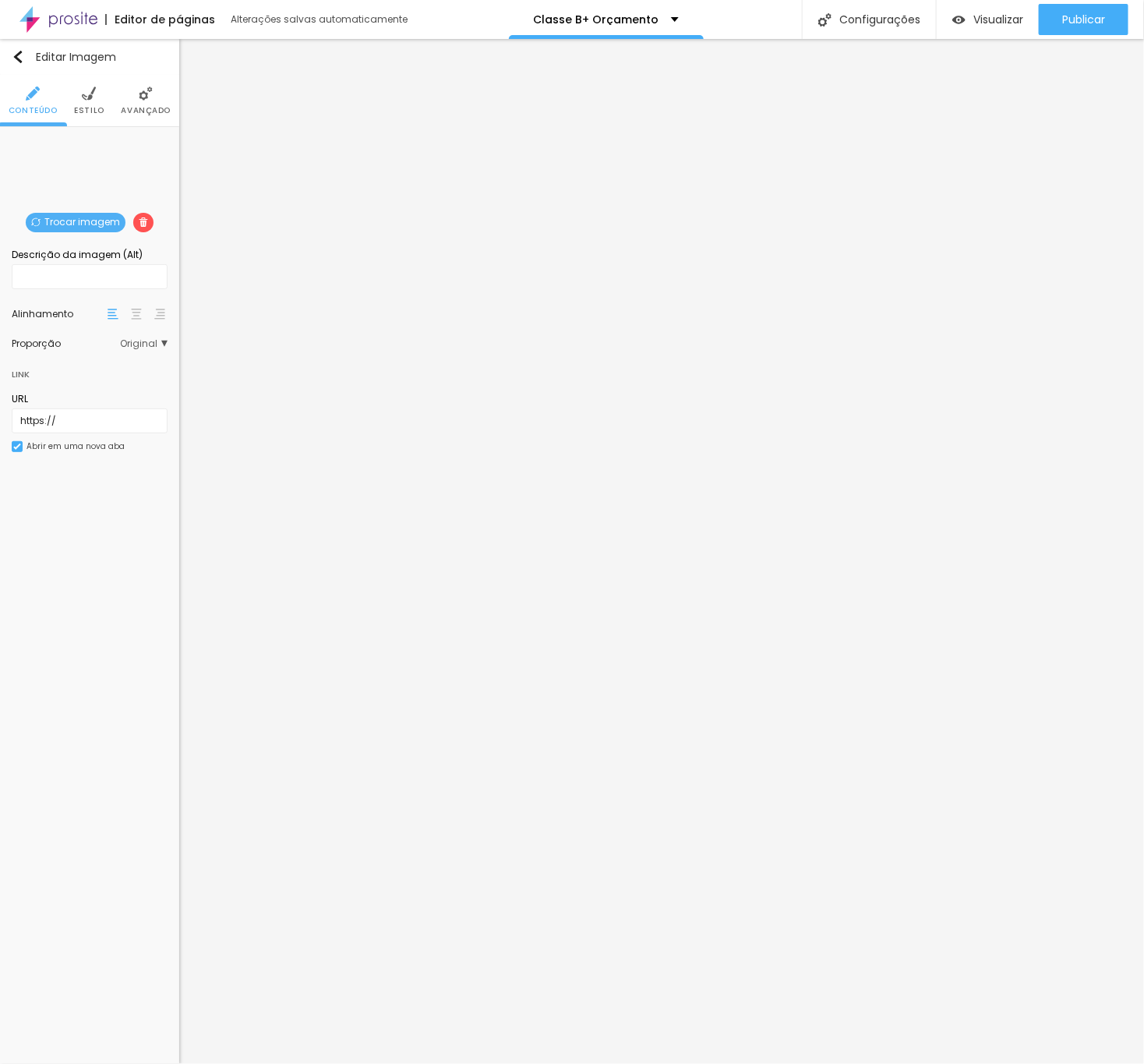
click at [113, 221] on span "Trocar imagem" at bounding box center [75, 223] width 100 height 20
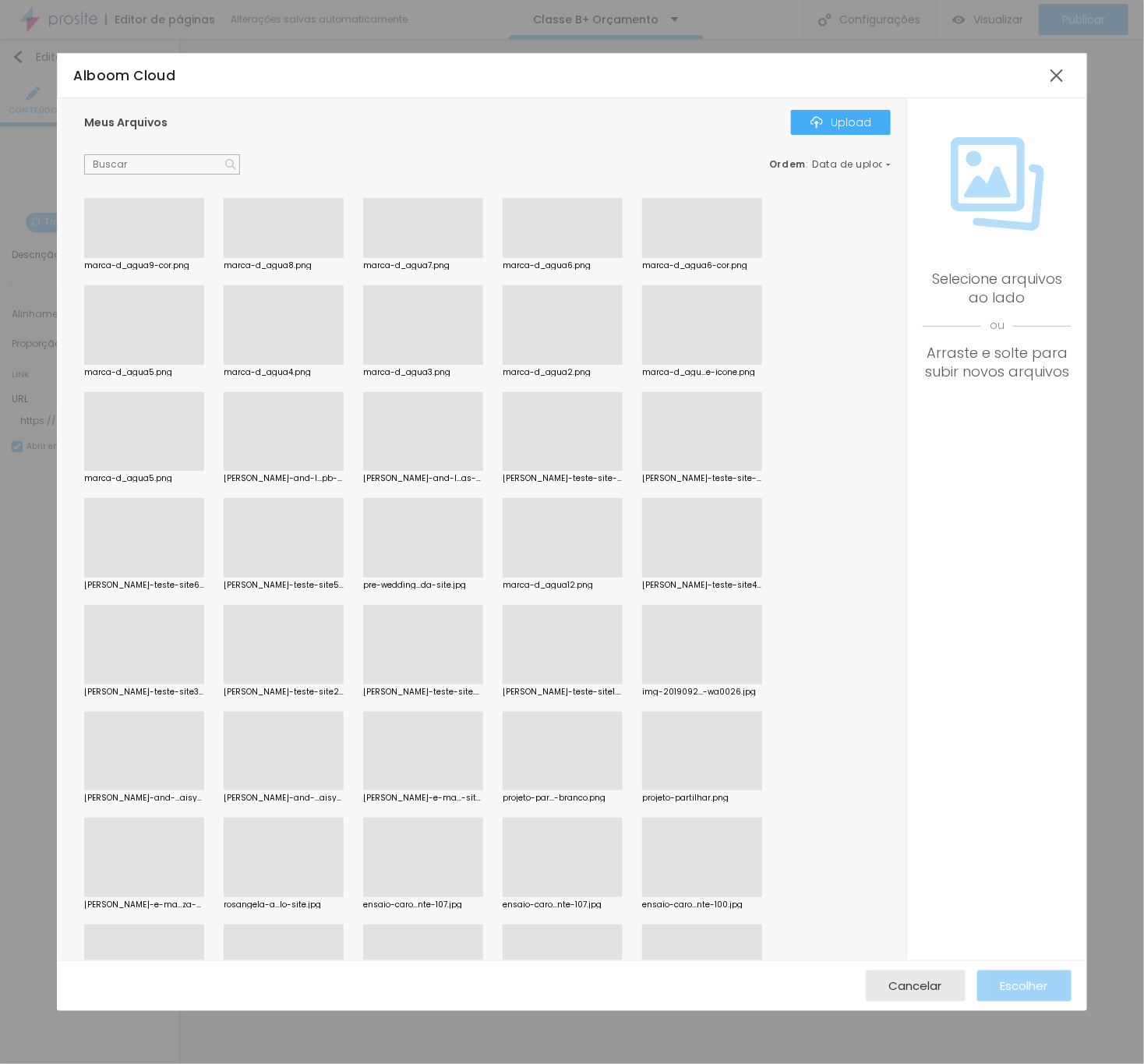
scroll to position [16943, 0]
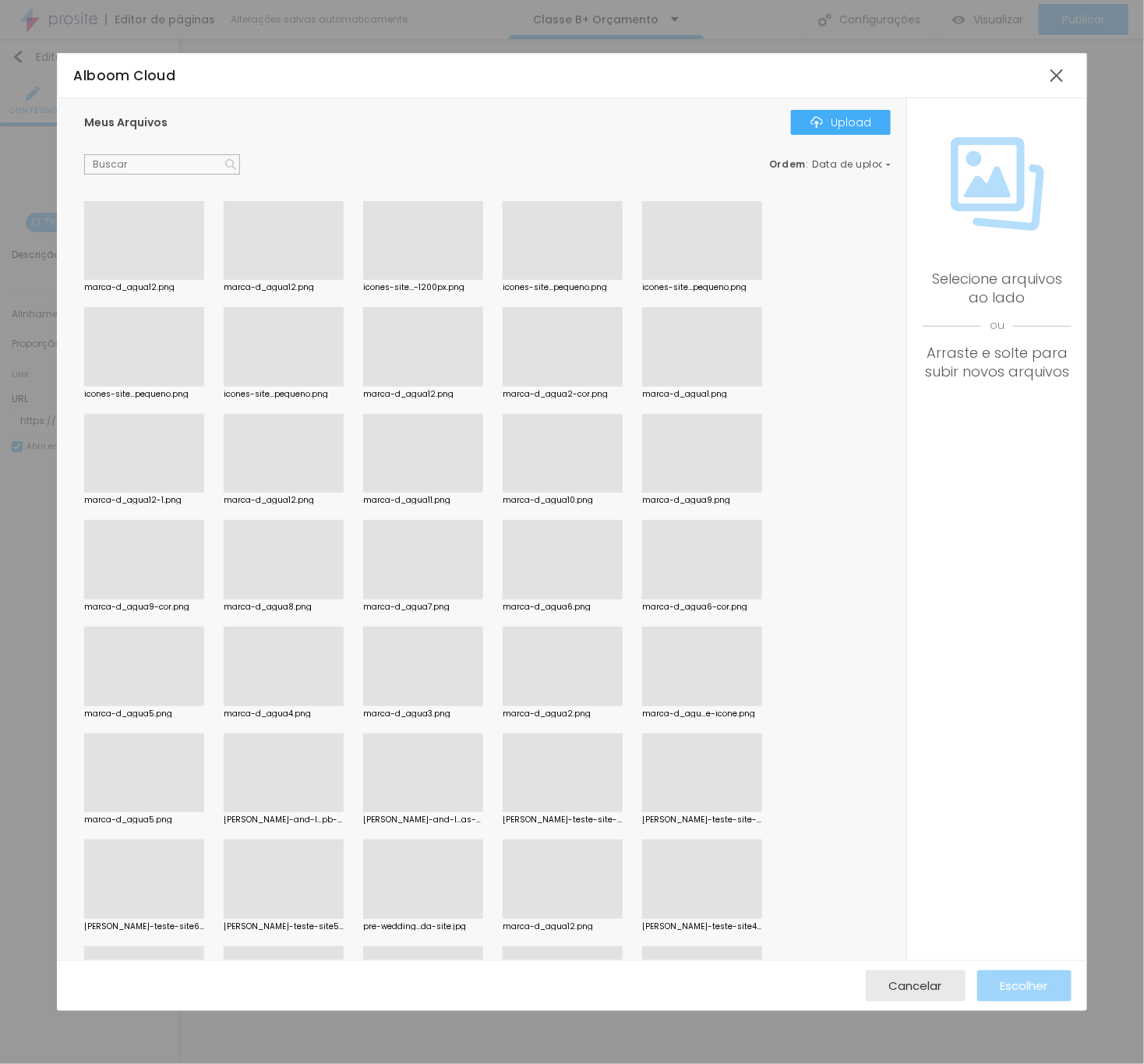
click at [694, 493] on div at bounding box center [702, 493] width 120 height 0
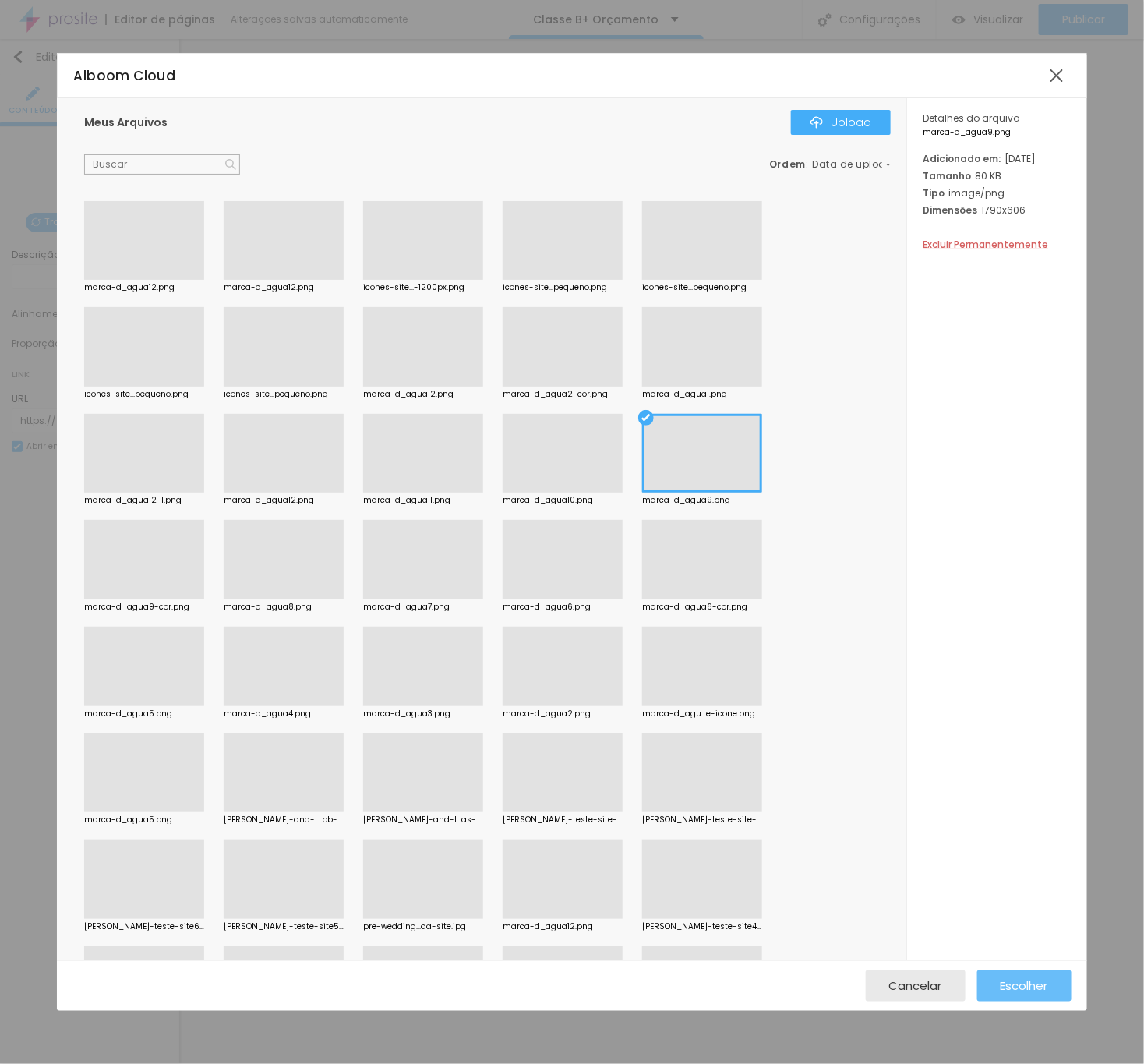
click at [1058, 710] on button "Escolher" at bounding box center [1025, 987] width 94 height 31
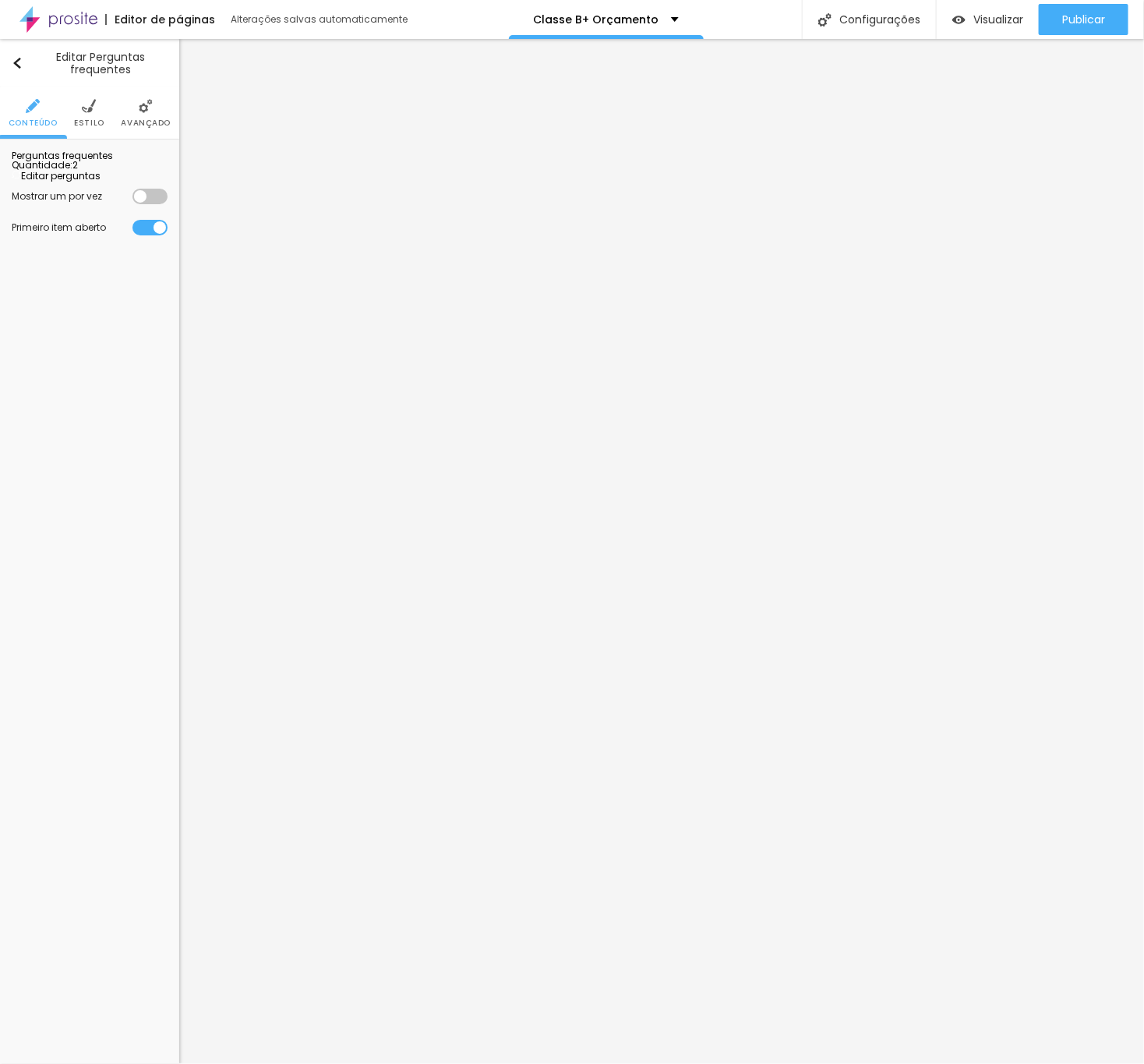
click at [91, 119] on span "Estilo" at bounding box center [89, 123] width 30 height 8
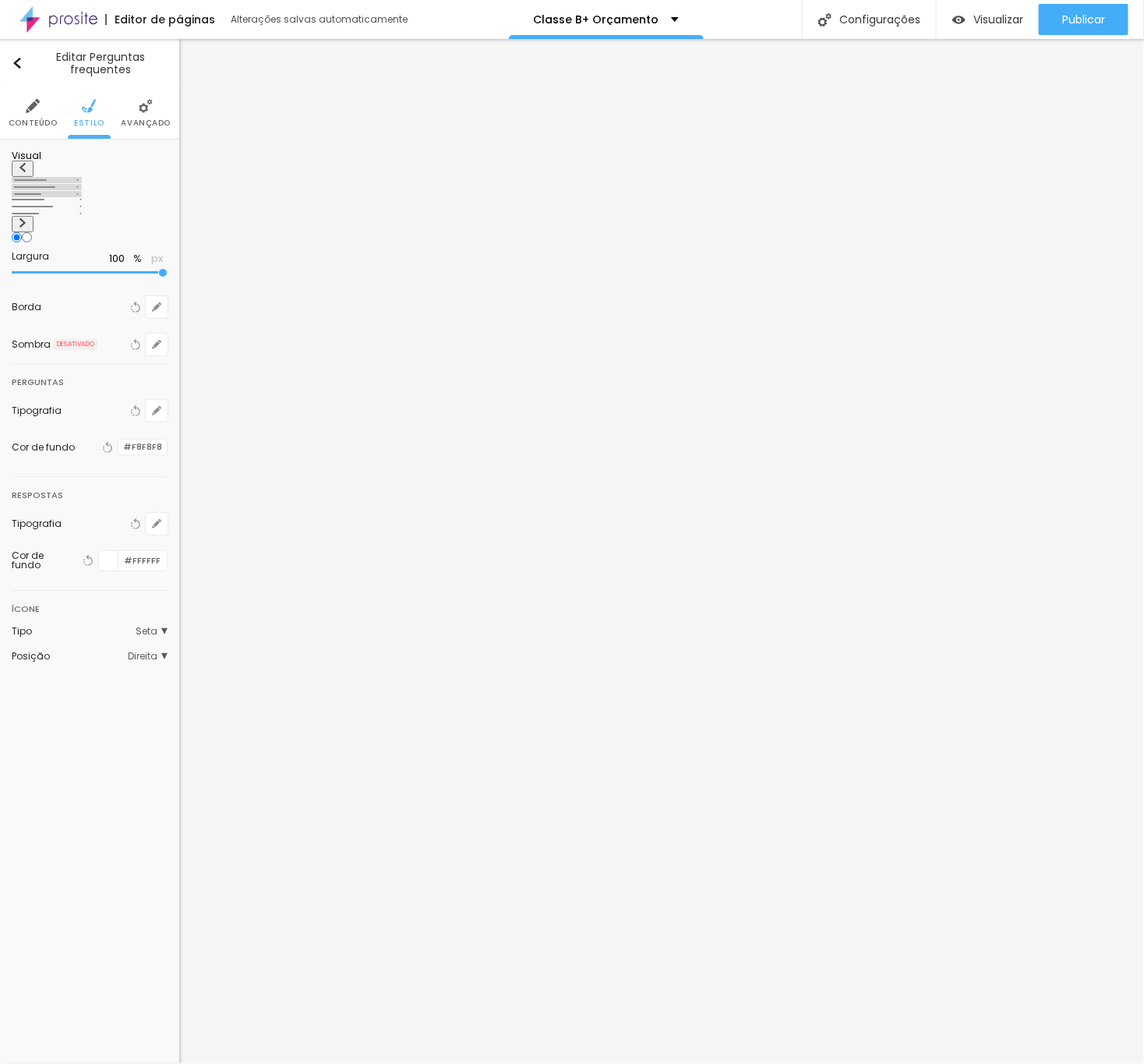
click at [143, 119] on span "Avançado" at bounding box center [146, 123] width 50 height 8
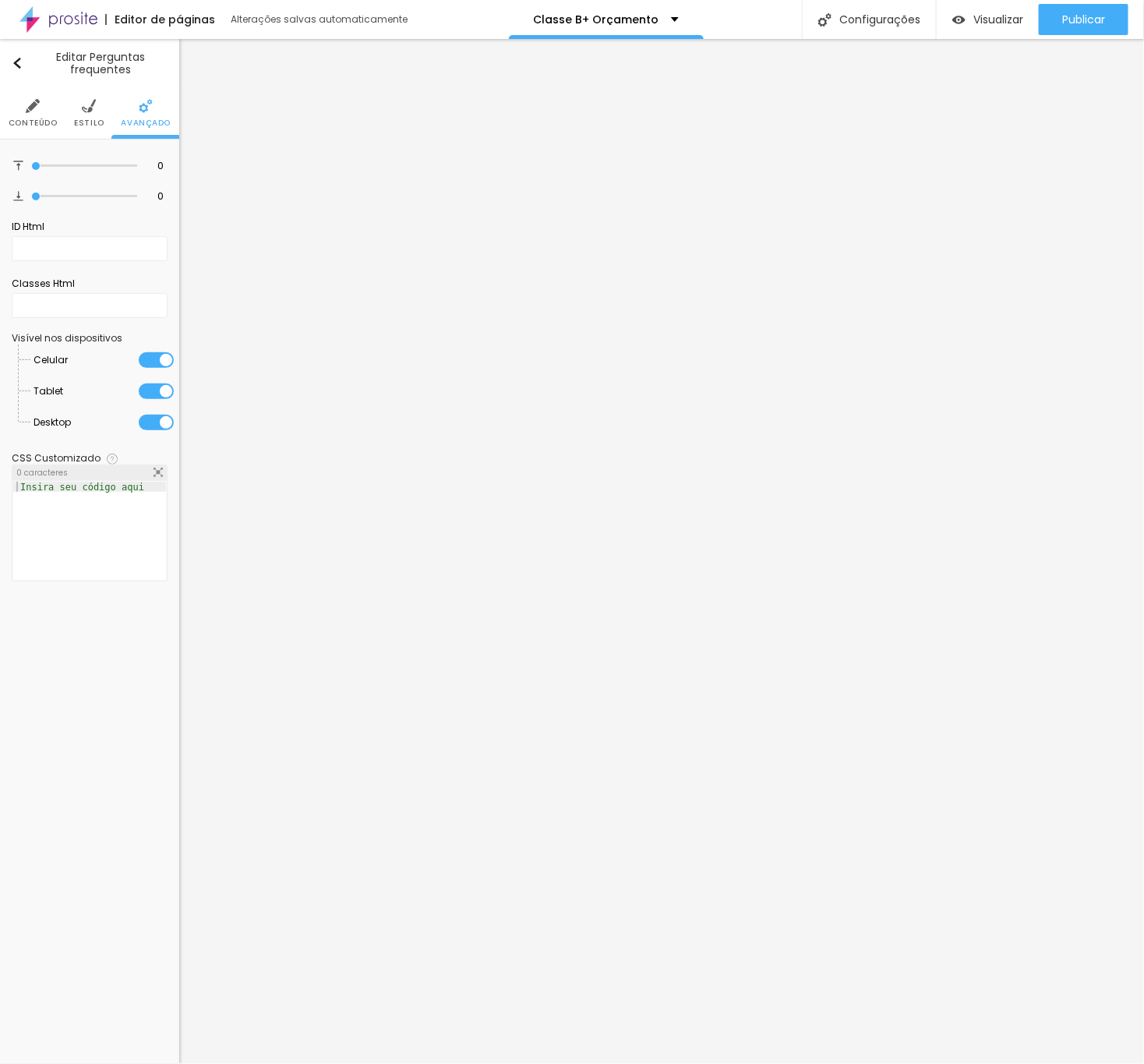
click at [24, 106] on li "Conteúdo" at bounding box center [33, 112] width 49 height 52
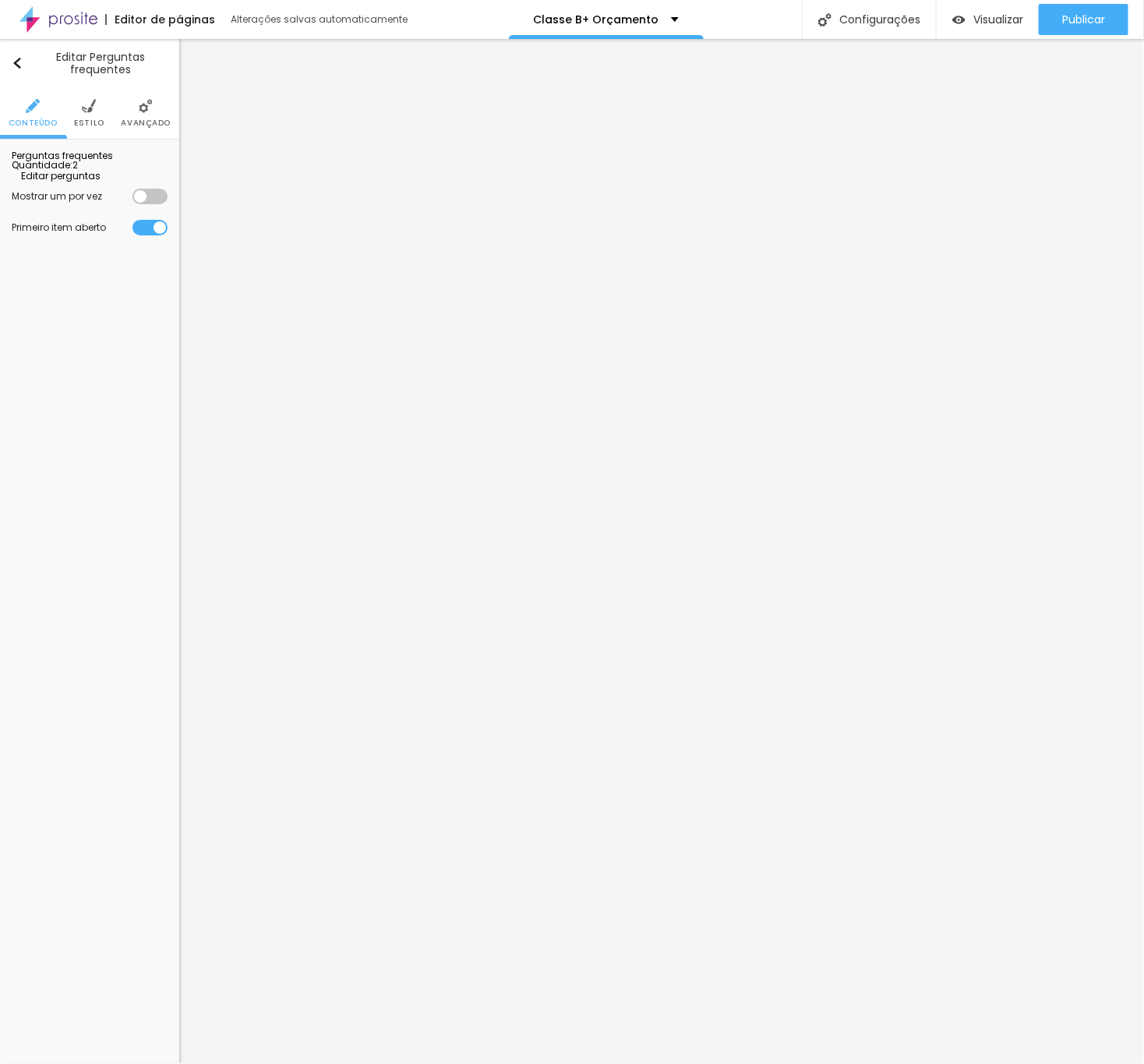
click at [85, 183] on span "Editar perguntas" at bounding box center [56, 176] width 89 height 14
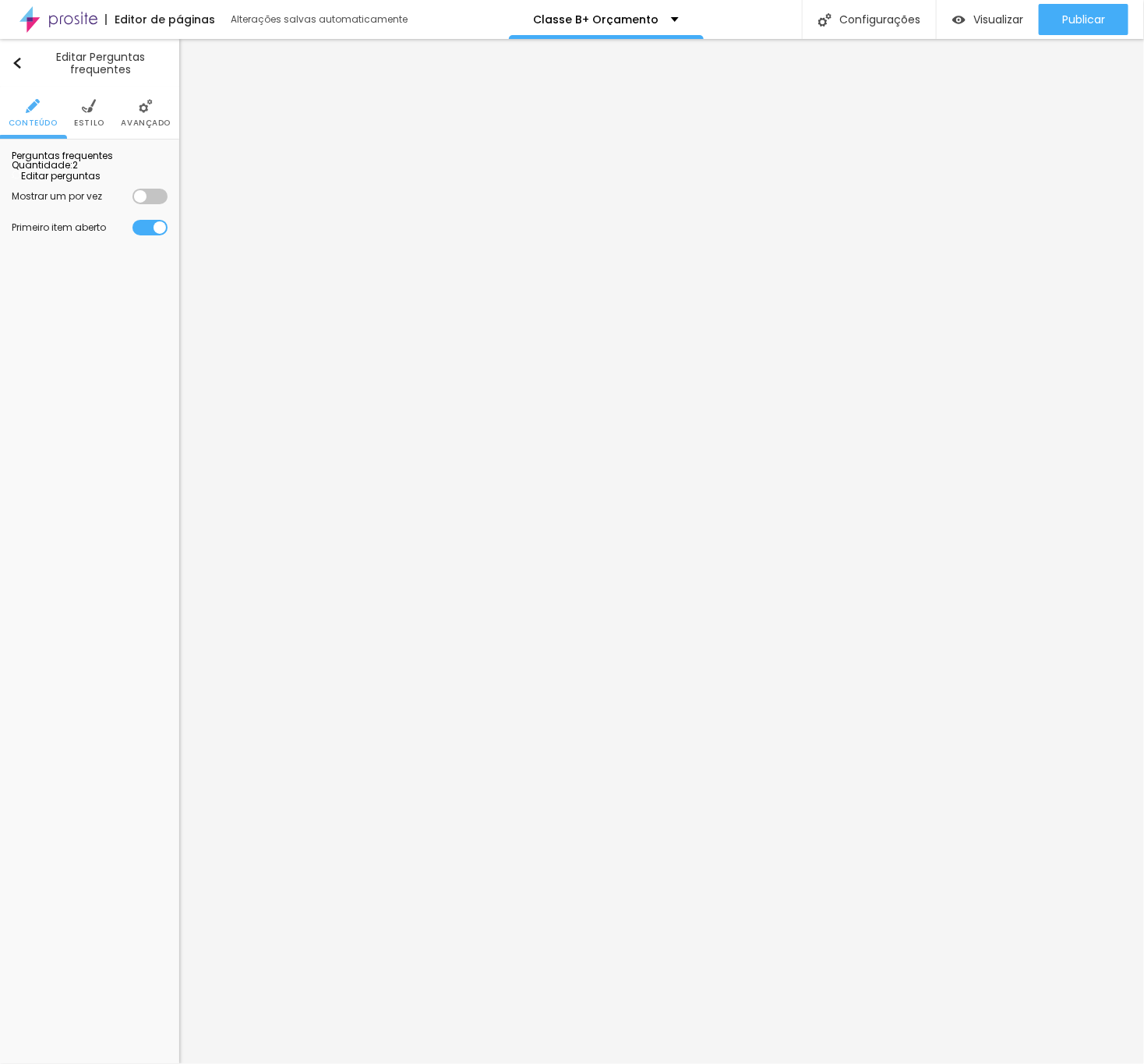
paste div
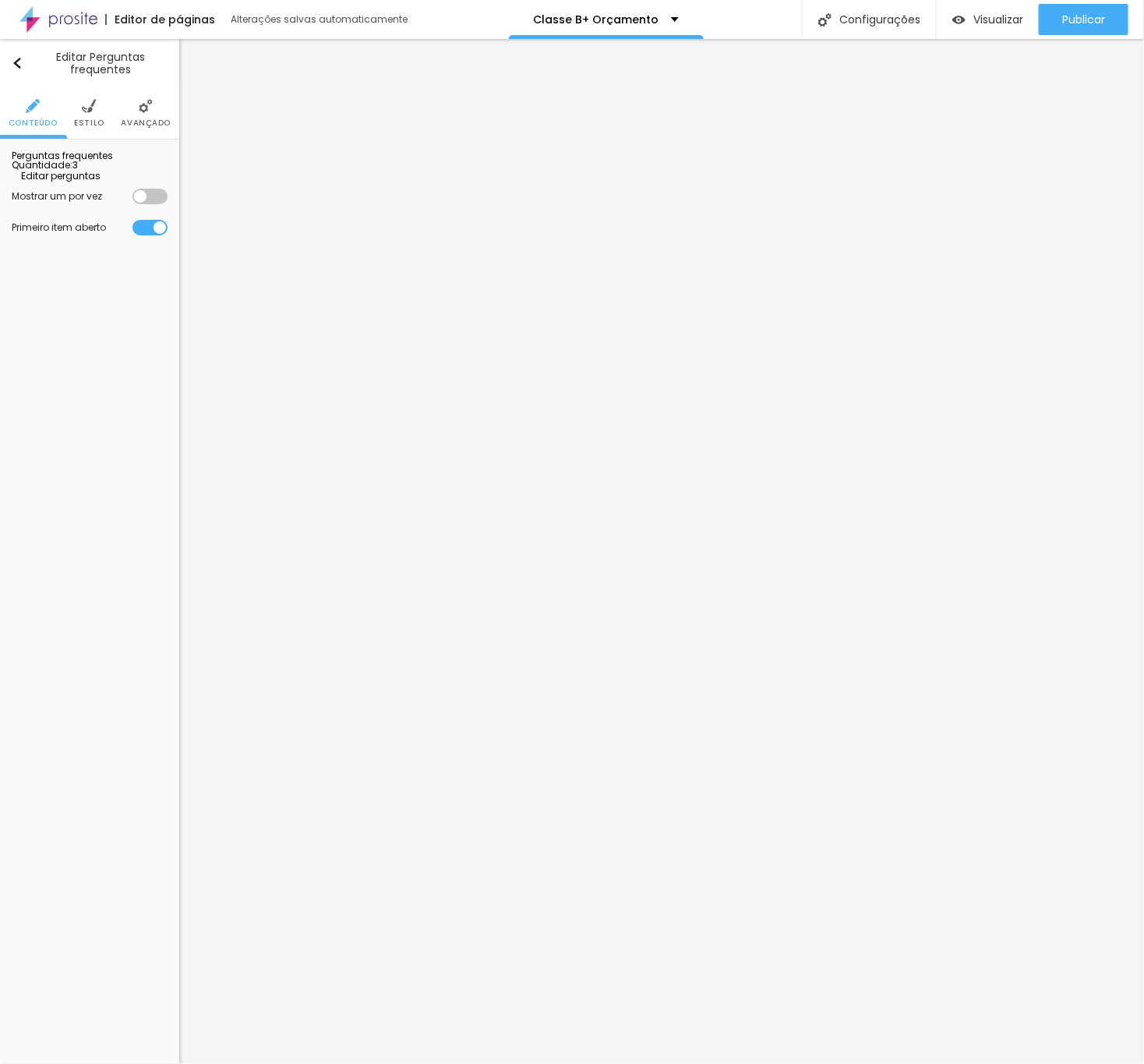
click at [101, 183] on span "Editar perguntas" at bounding box center [56, 176] width 89 height 14
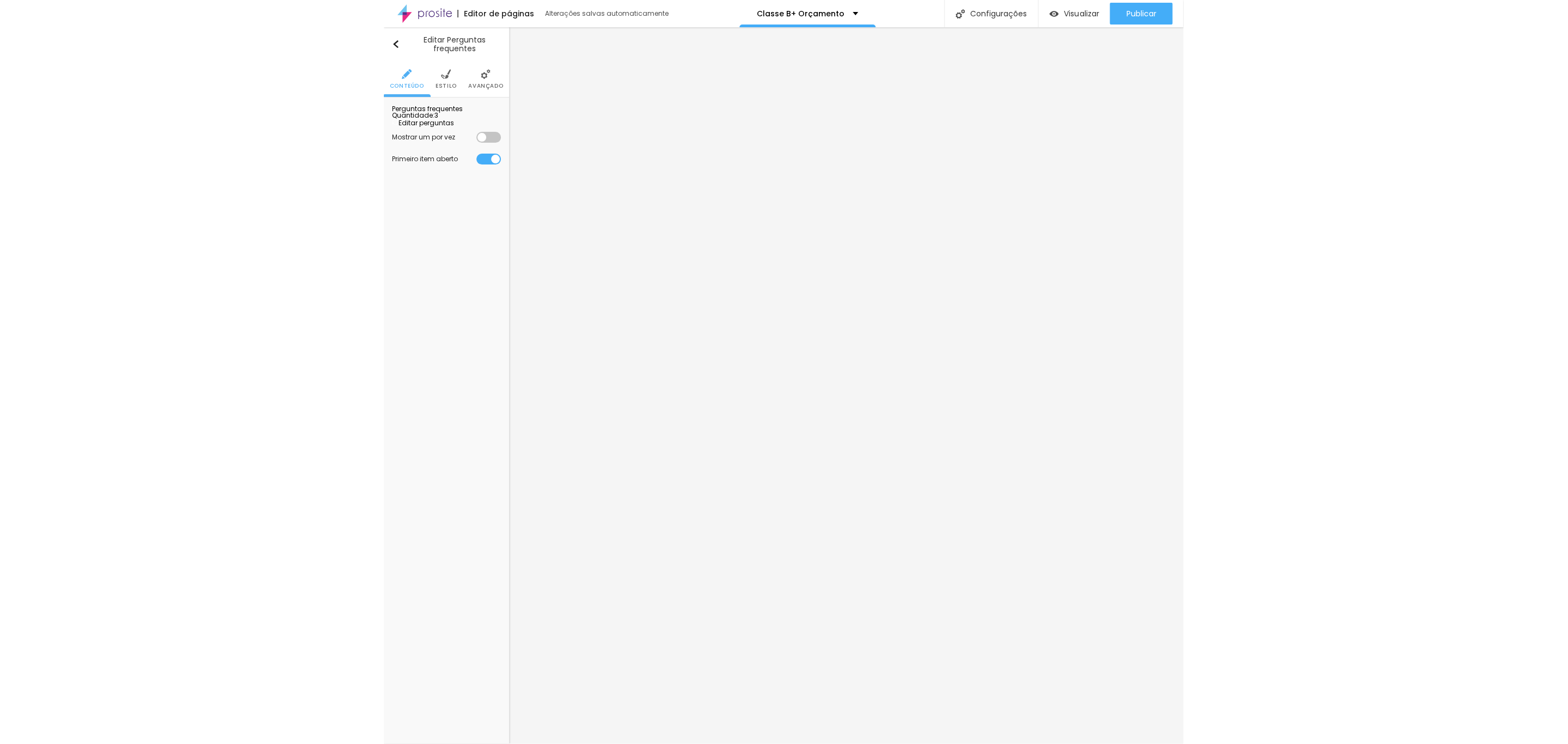
scroll to position [0, 0]
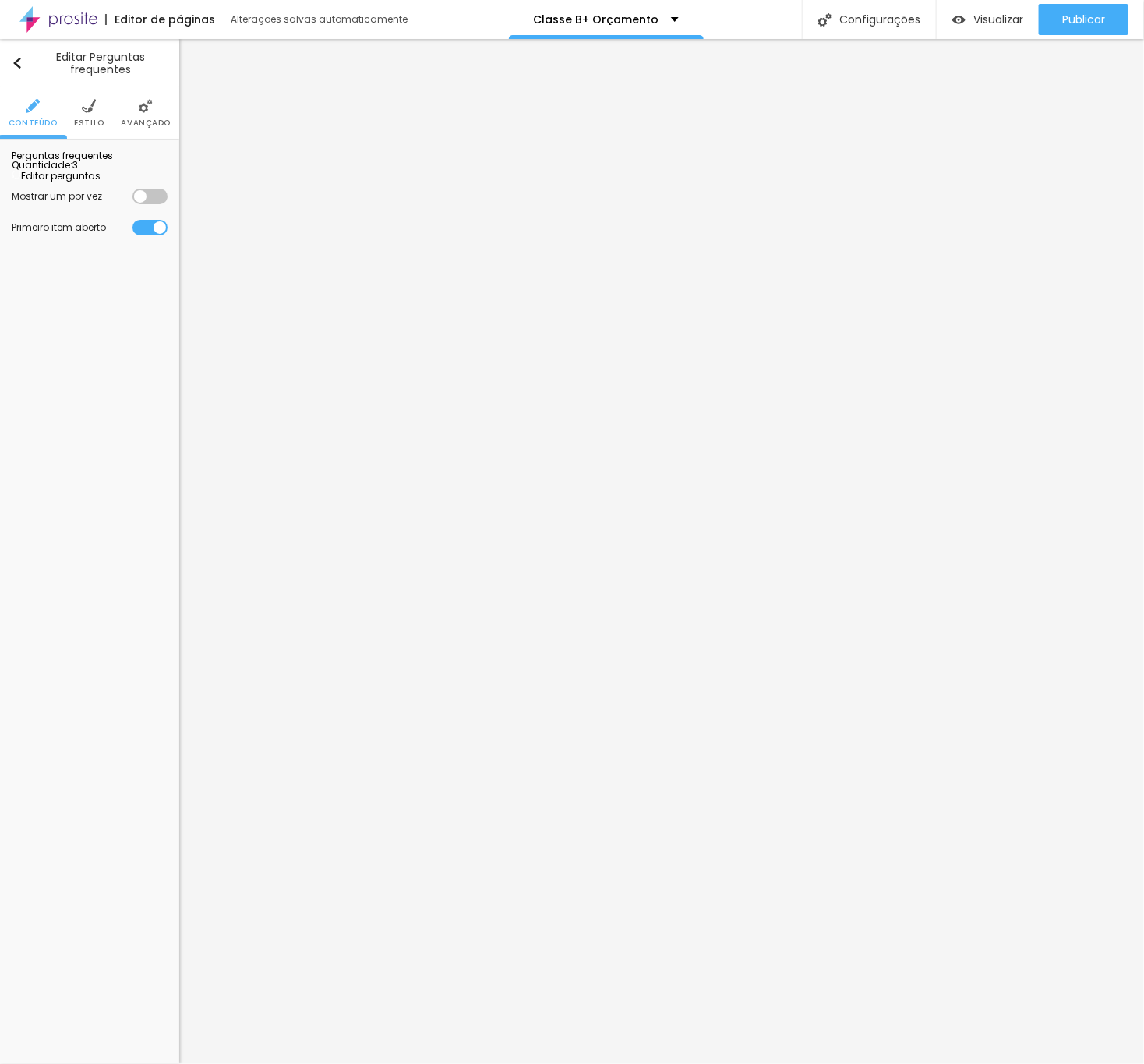
click at [133, 92] on li "Avançado" at bounding box center [146, 101] width 50 height 52
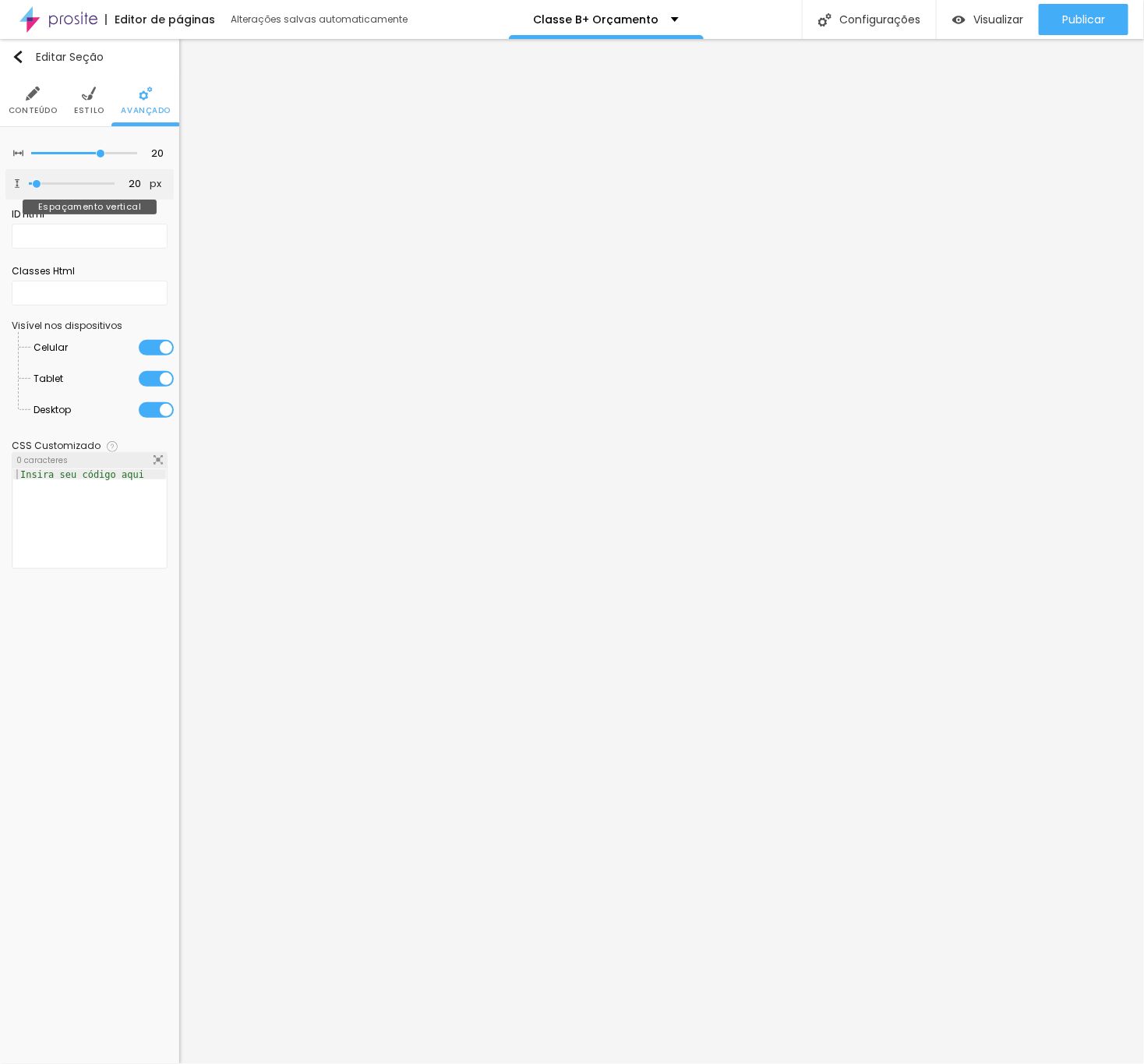
click at [127, 174] on div "20 px Espaçamento vertical" at bounding box center [90, 184] width 168 height 30
click at [129, 192] on input "20" at bounding box center [130, 184] width 27 height 15
type input "0"
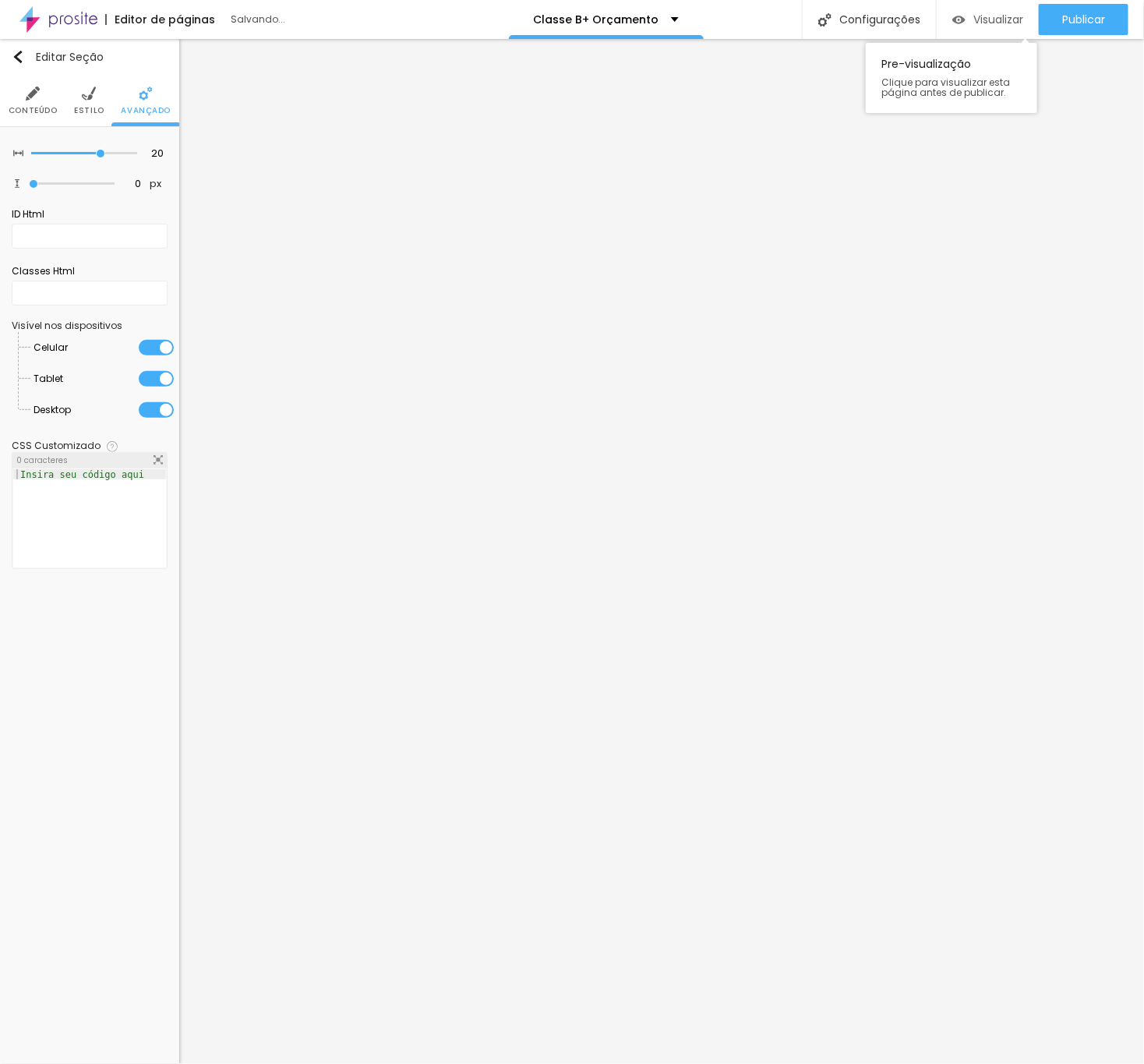
click at [990, 19] on span "Visualizar" at bounding box center [998, 20] width 50 height 13
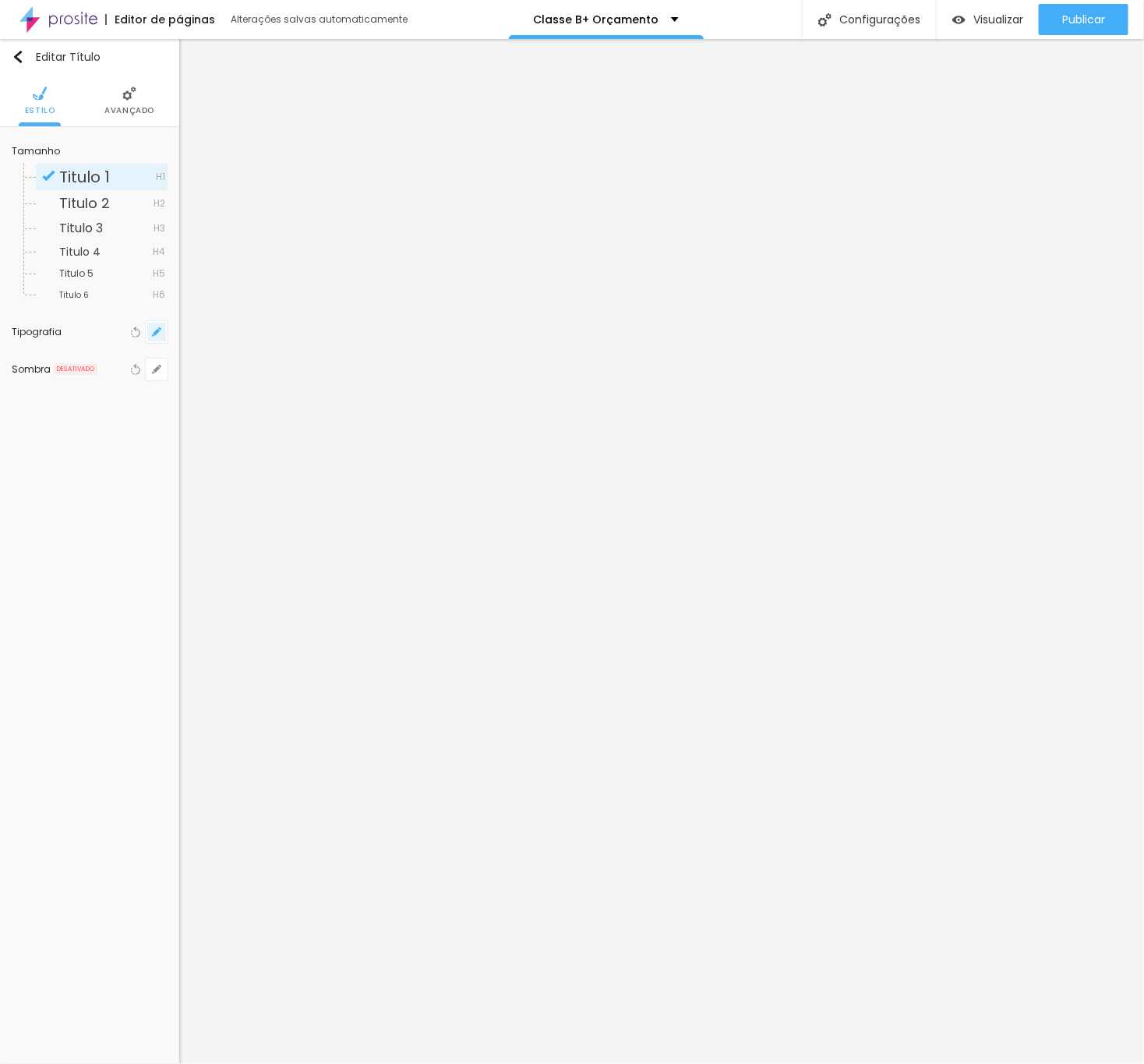
click at [157, 331] on icon "button" at bounding box center [156, 332] width 6 height 6
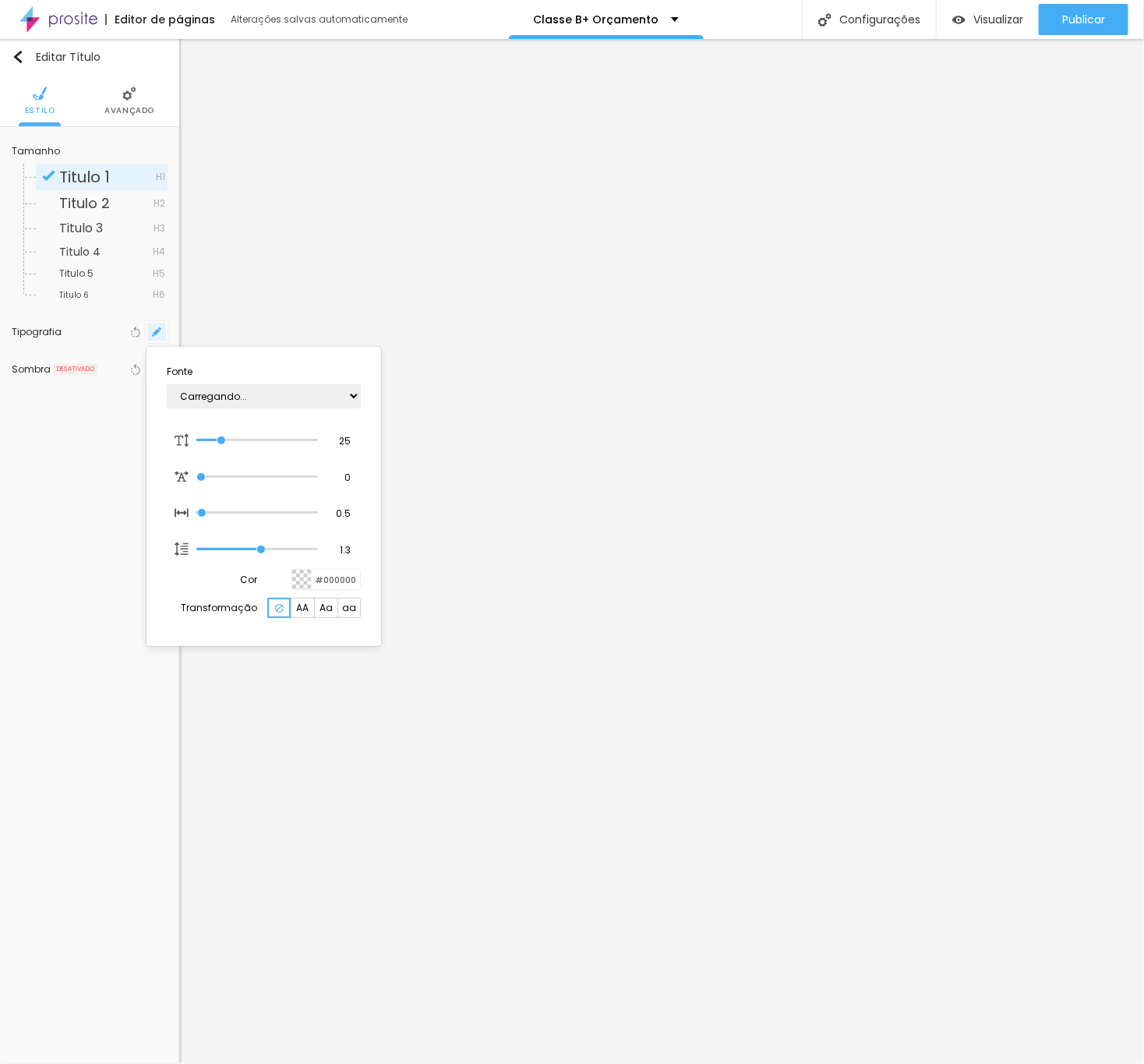
type input "1"
click at [521, 526] on div at bounding box center [572, 532] width 1144 height 1064
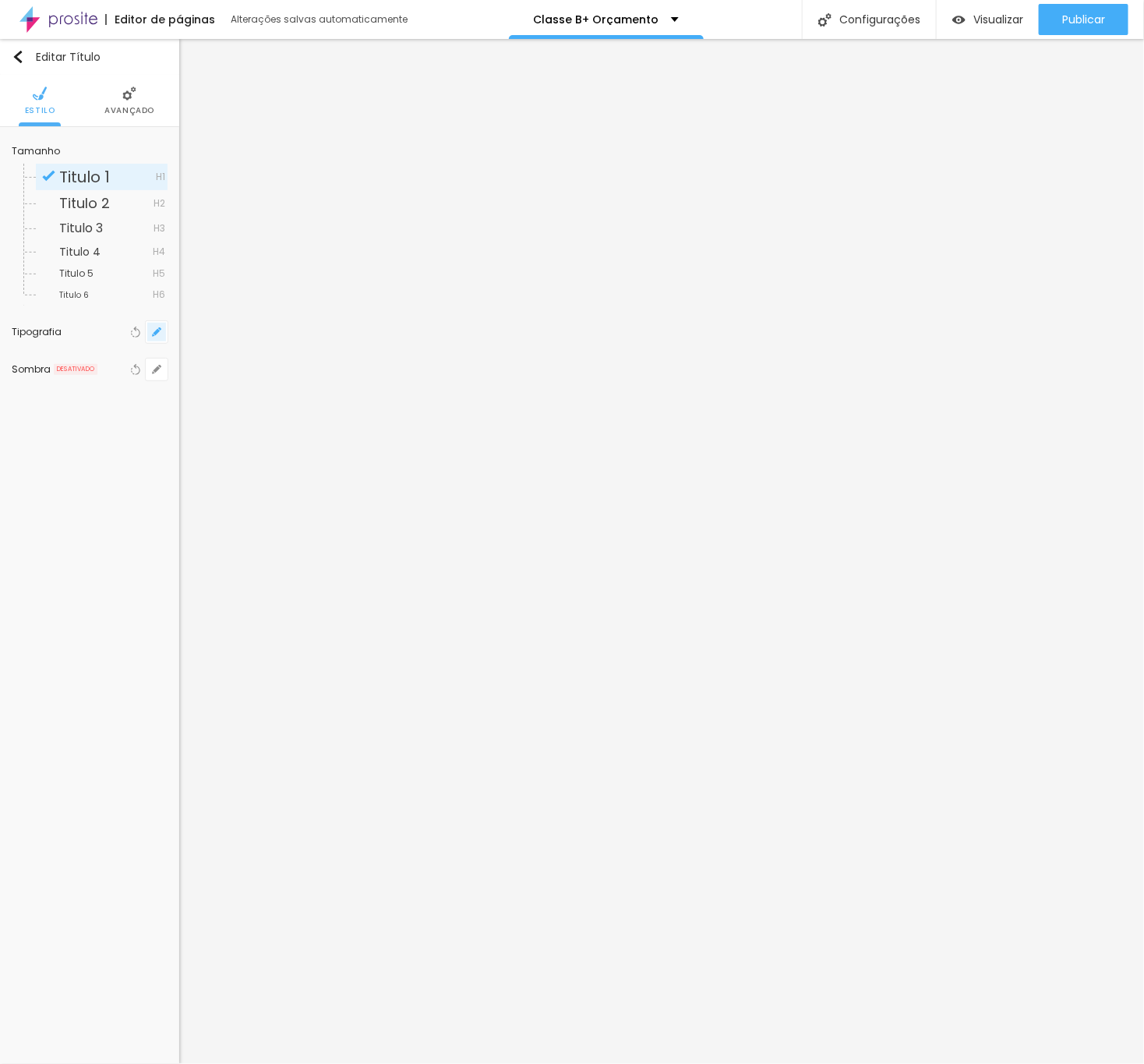
click at [155, 332] on icon "button" at bounding box center [156, 332] width 6 height 6
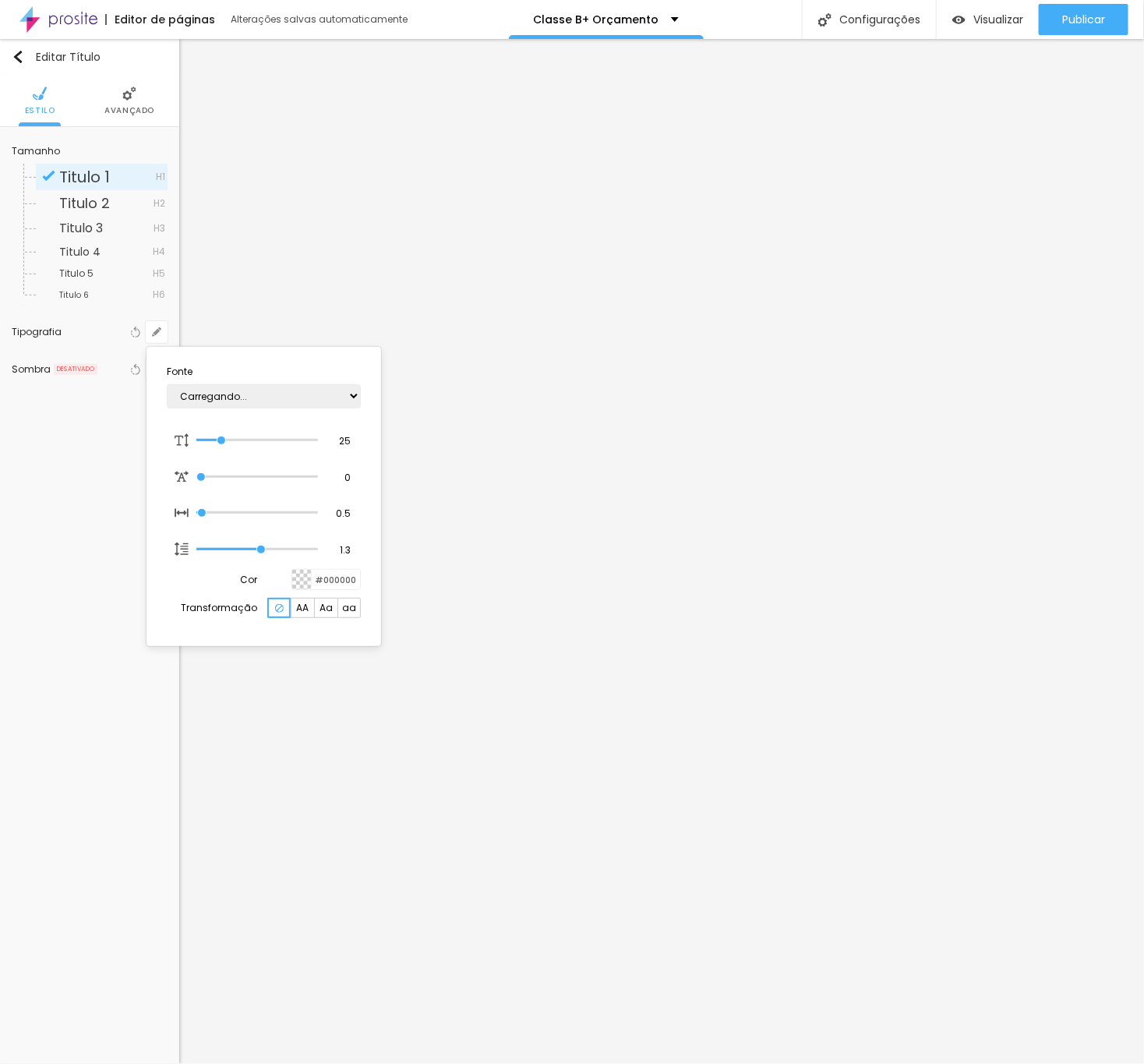
type input "1"
click at [347, 440] on input "25" at bounding box center [339, 441] width 27 height 14
type input "8"
type input "2"
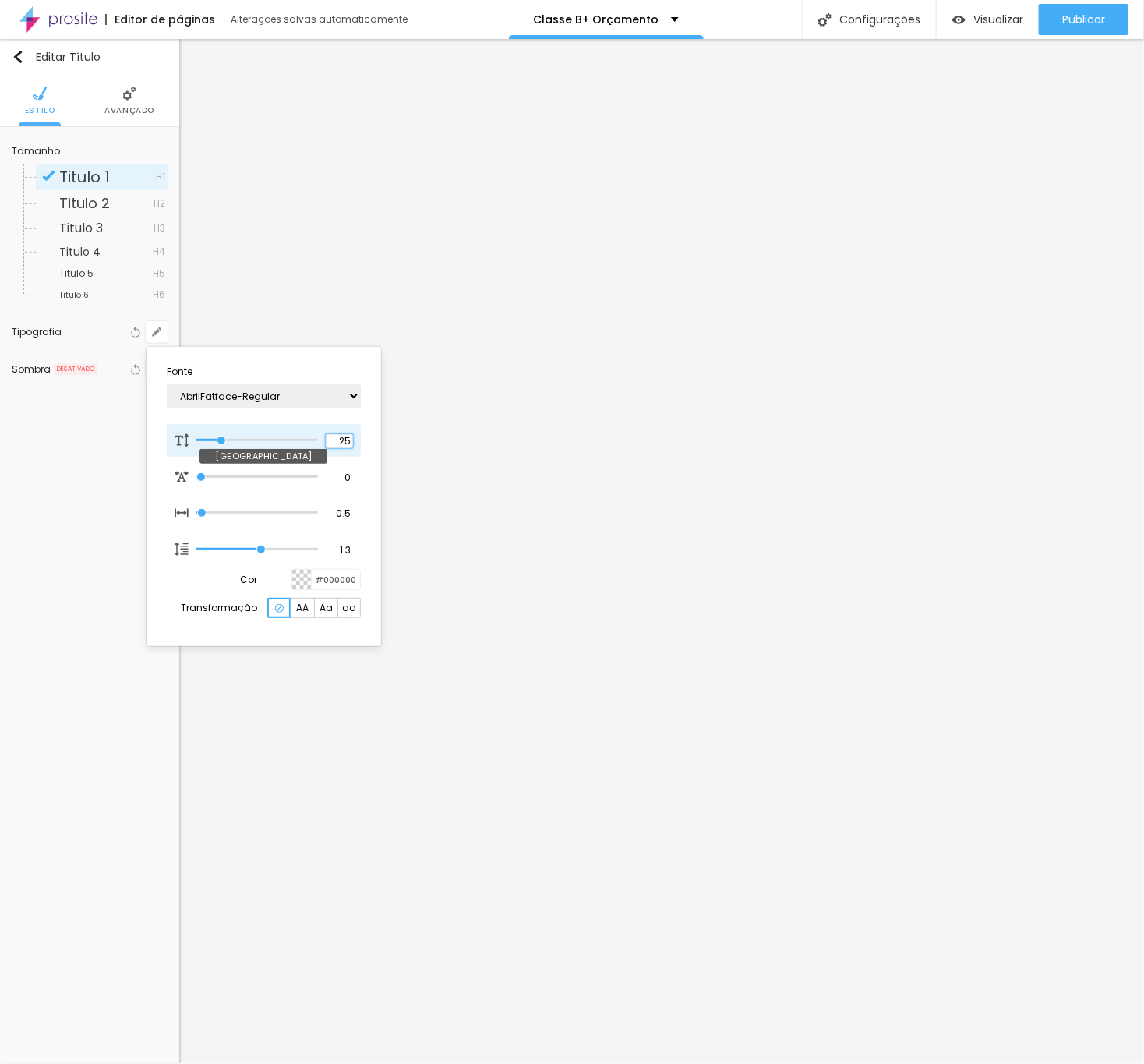
type input "1"
type input "20"
type input "1"
type input "20"
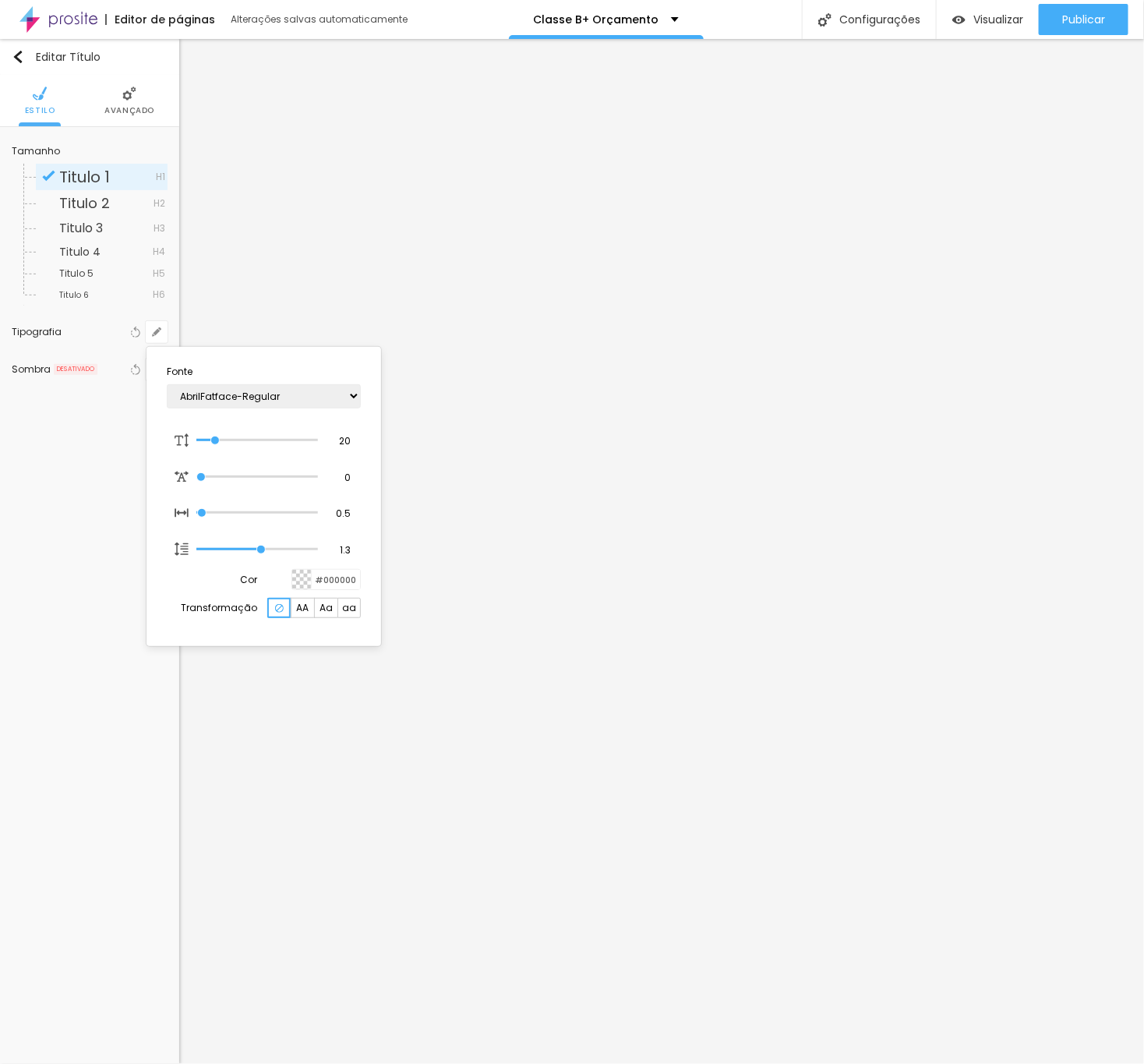
click at [452, 710] on div at bounding box center [572, 532] width 1144 height 1064
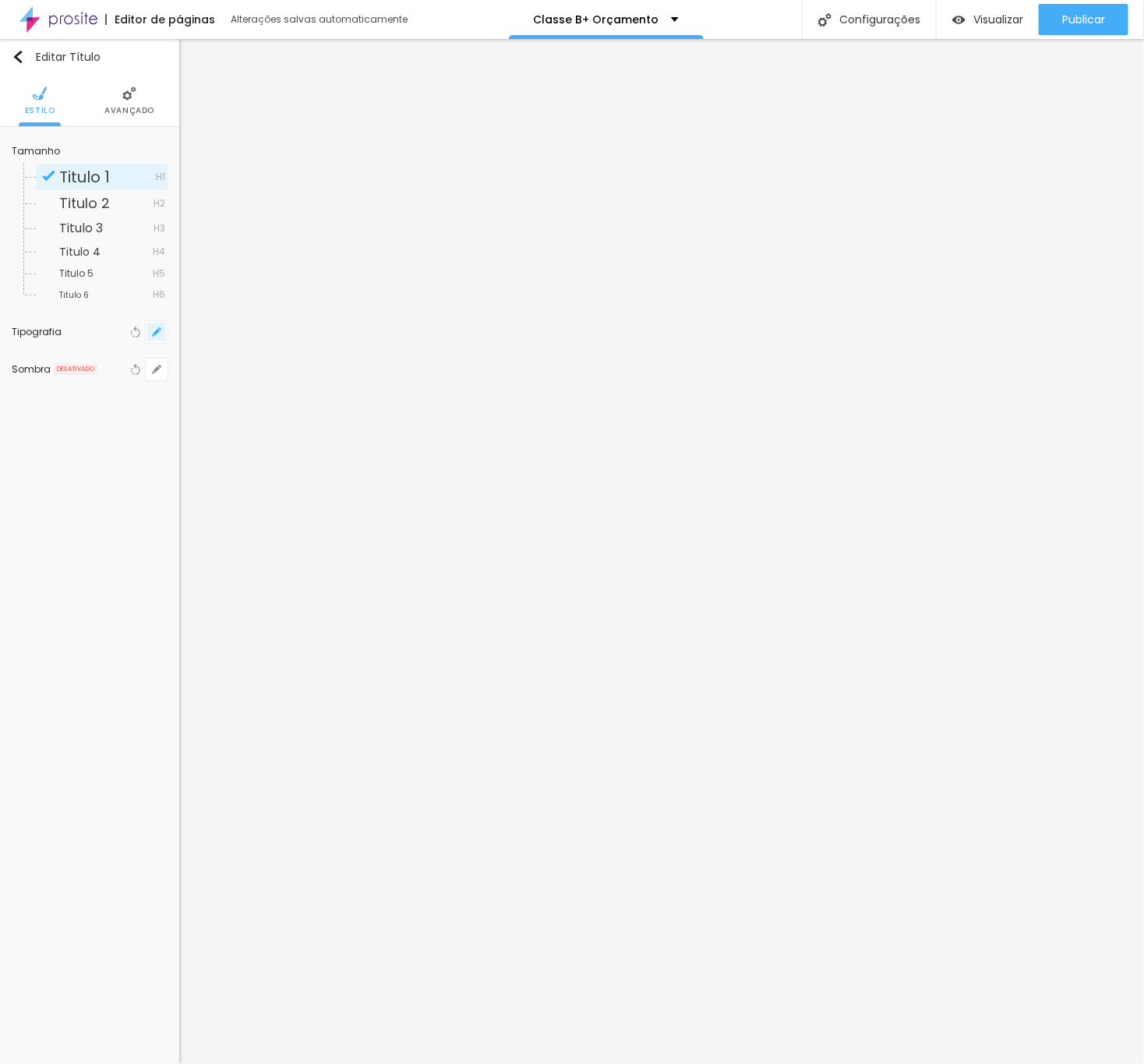
click at [152, 331] on icon "button" at bounding box center [156, 332] width 10 height 10
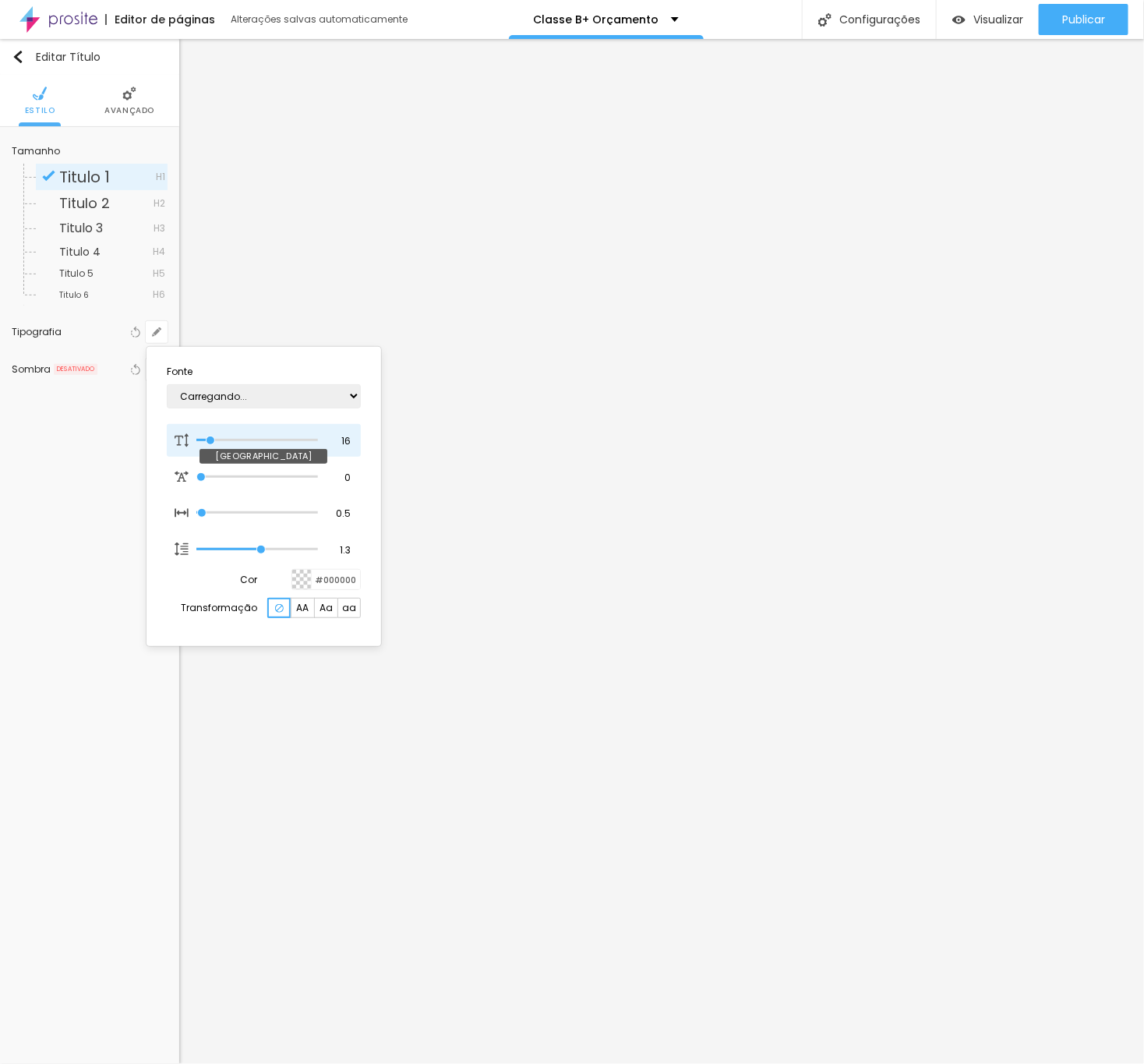
type input "1"
click at [340, 442] on input "16" at bounding box center [339, 441] width 27 height 14
type input "8"
type input "2"
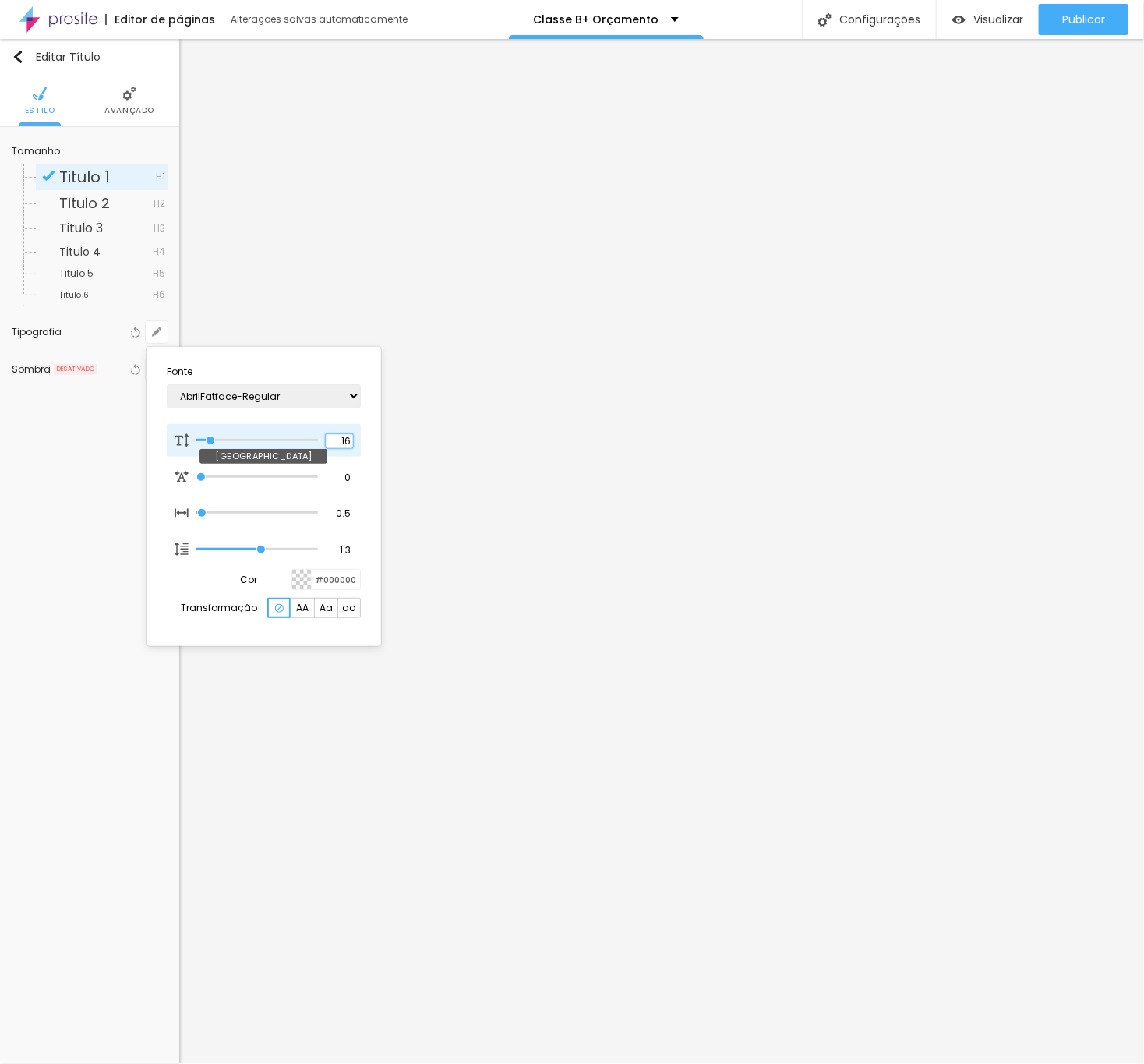
type input "1"
type input "25"
type input "1"
type input "25"
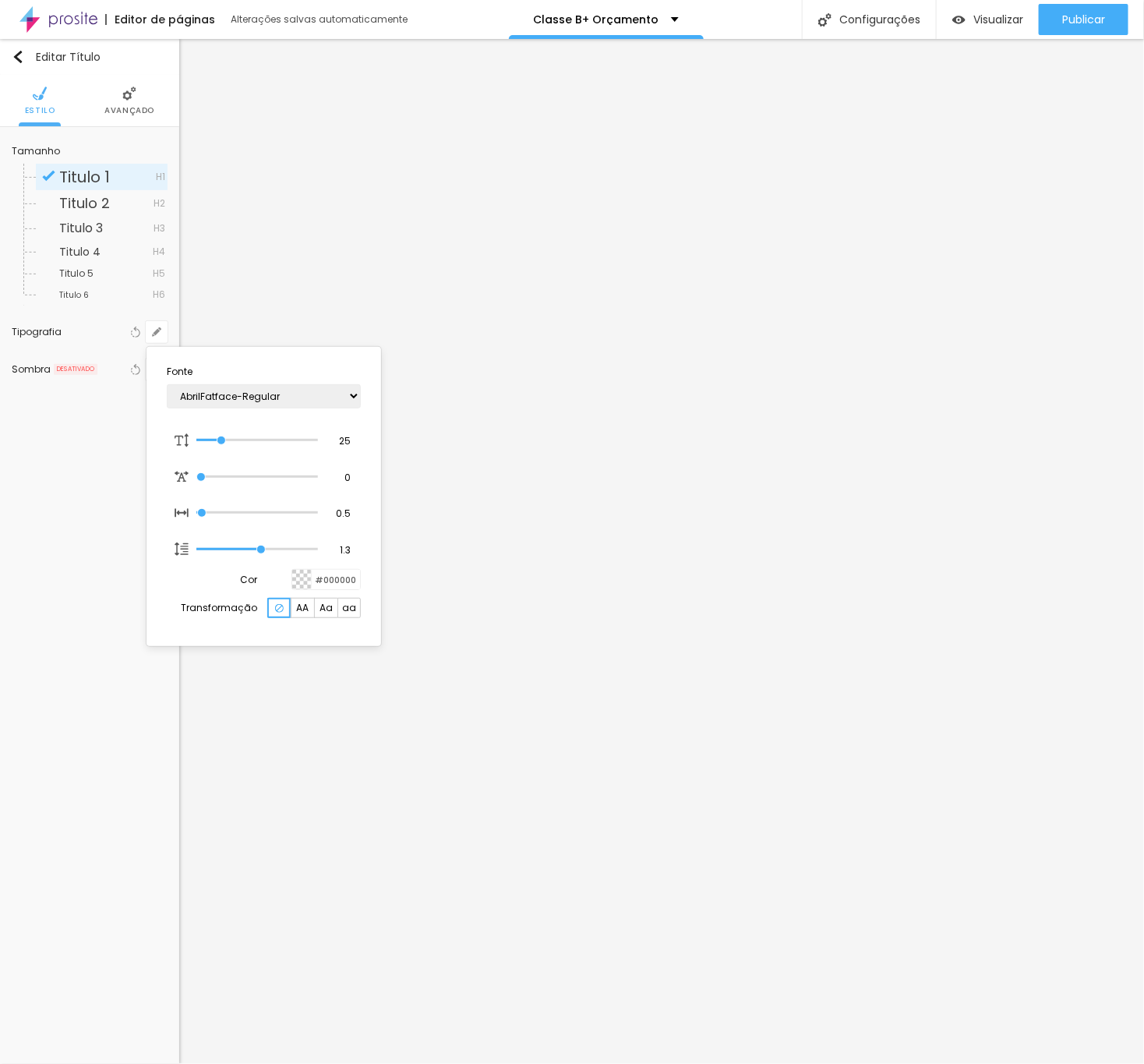
click at [368, 710] on div at bounding box center [572, 532] width 1144 height 1064
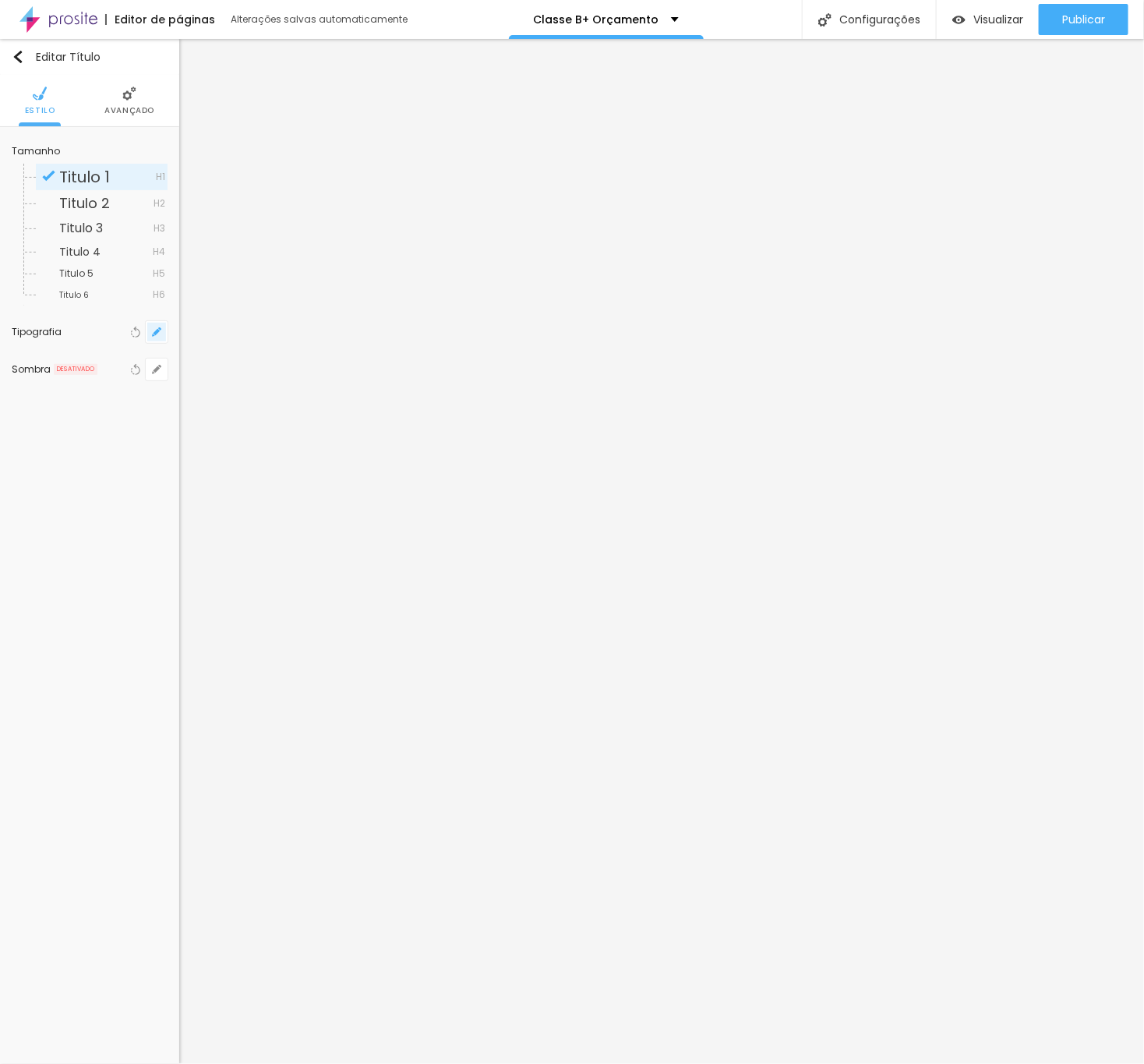
click at [151, 330] on button "button" at bounding box center [156, 332] width 22 height 22
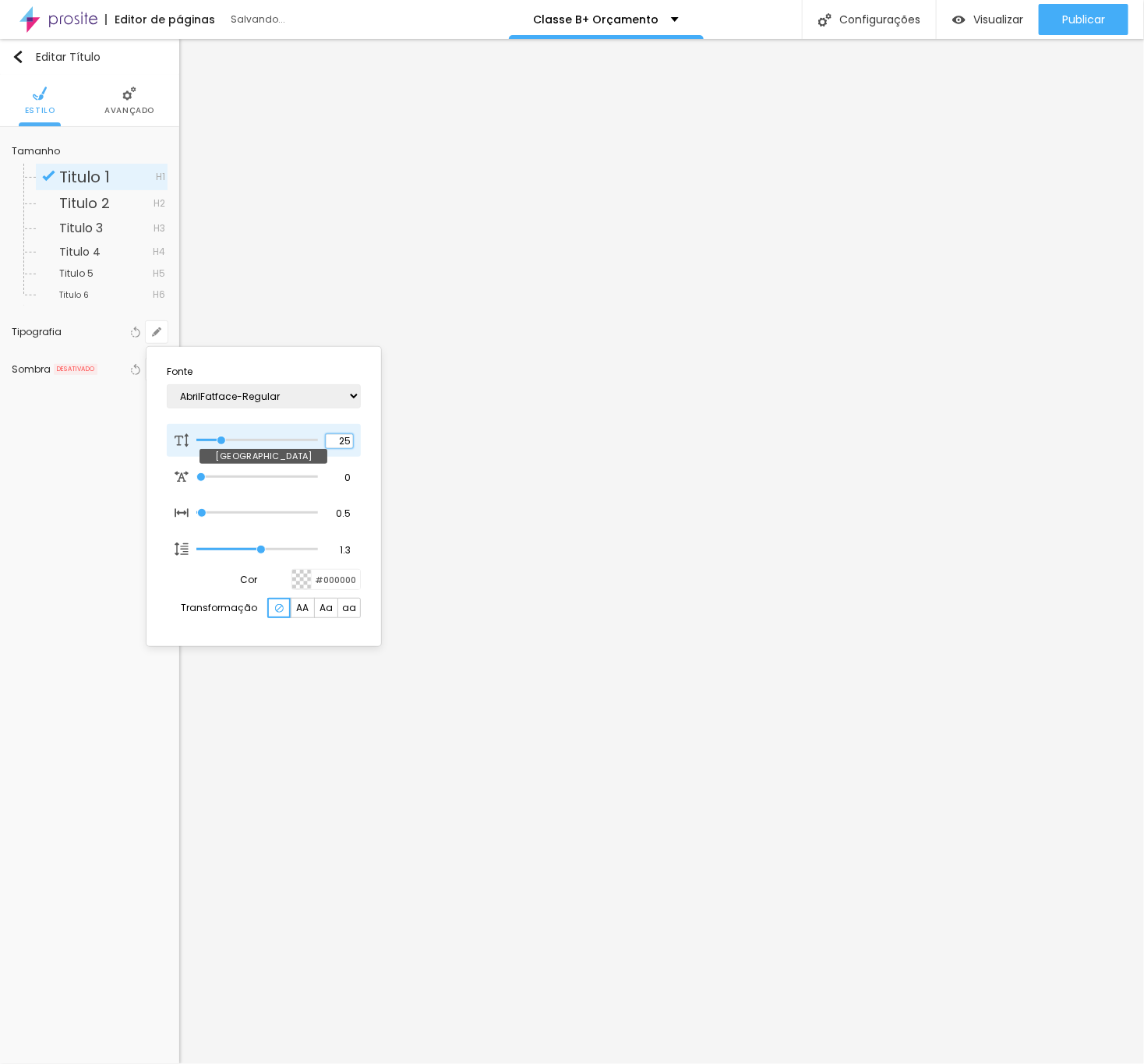
click at [334, 436] on input "25" at bounding box center [339, 441] width 27 height 14
type input "1"
click at [334, 436] on input "25" at bounding box center [339, 441] width 27 height 14
type input "8"
type input "2"
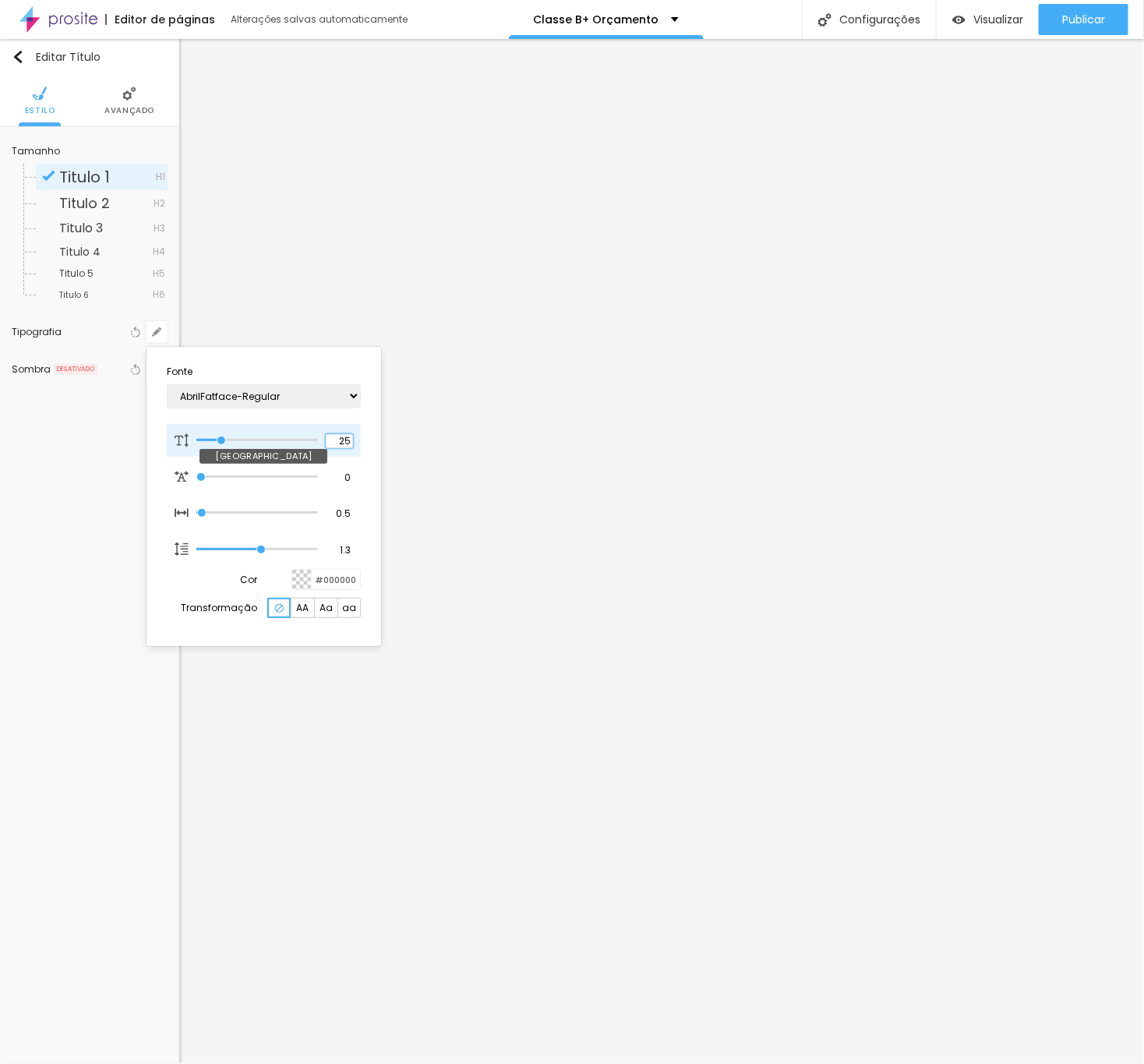
type input "1"
type input "20"
type input "1"
type input "20"
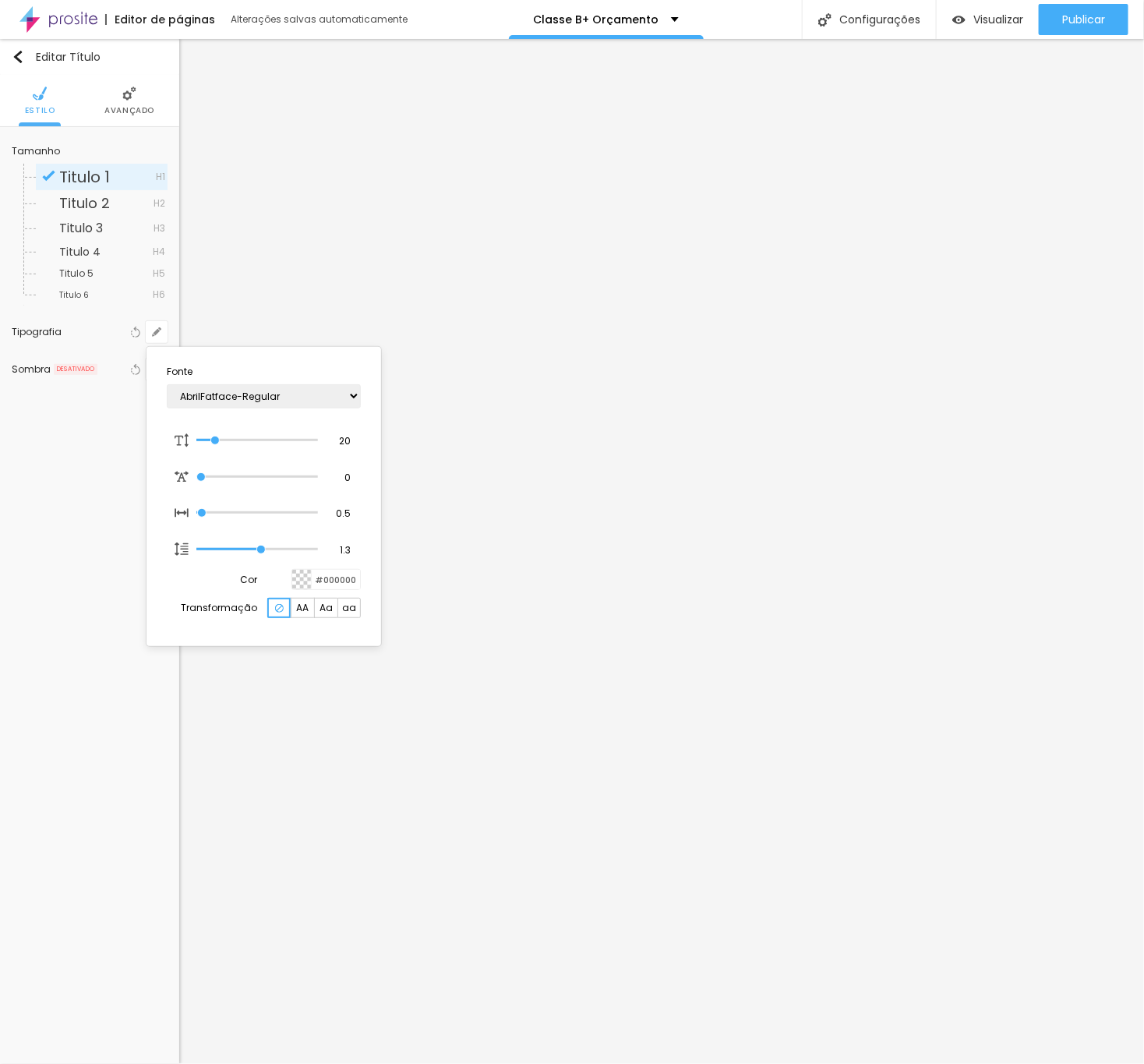
click at [670, 398] on div at bounding box center [572, 532] width 1144 height 1064
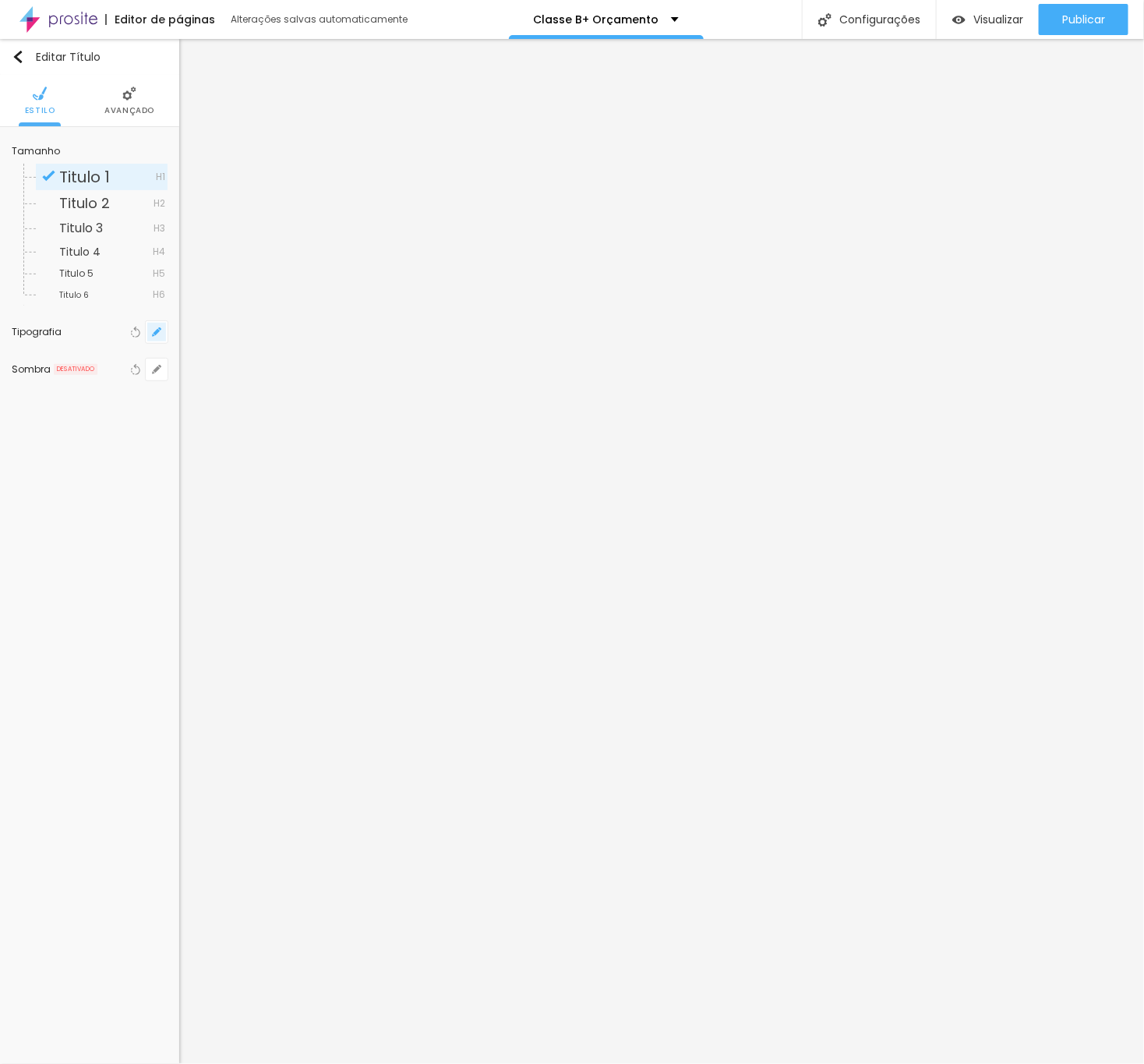
click at [161, 328] on icon "button" at bounding box center [156, 332] width 10 height 10
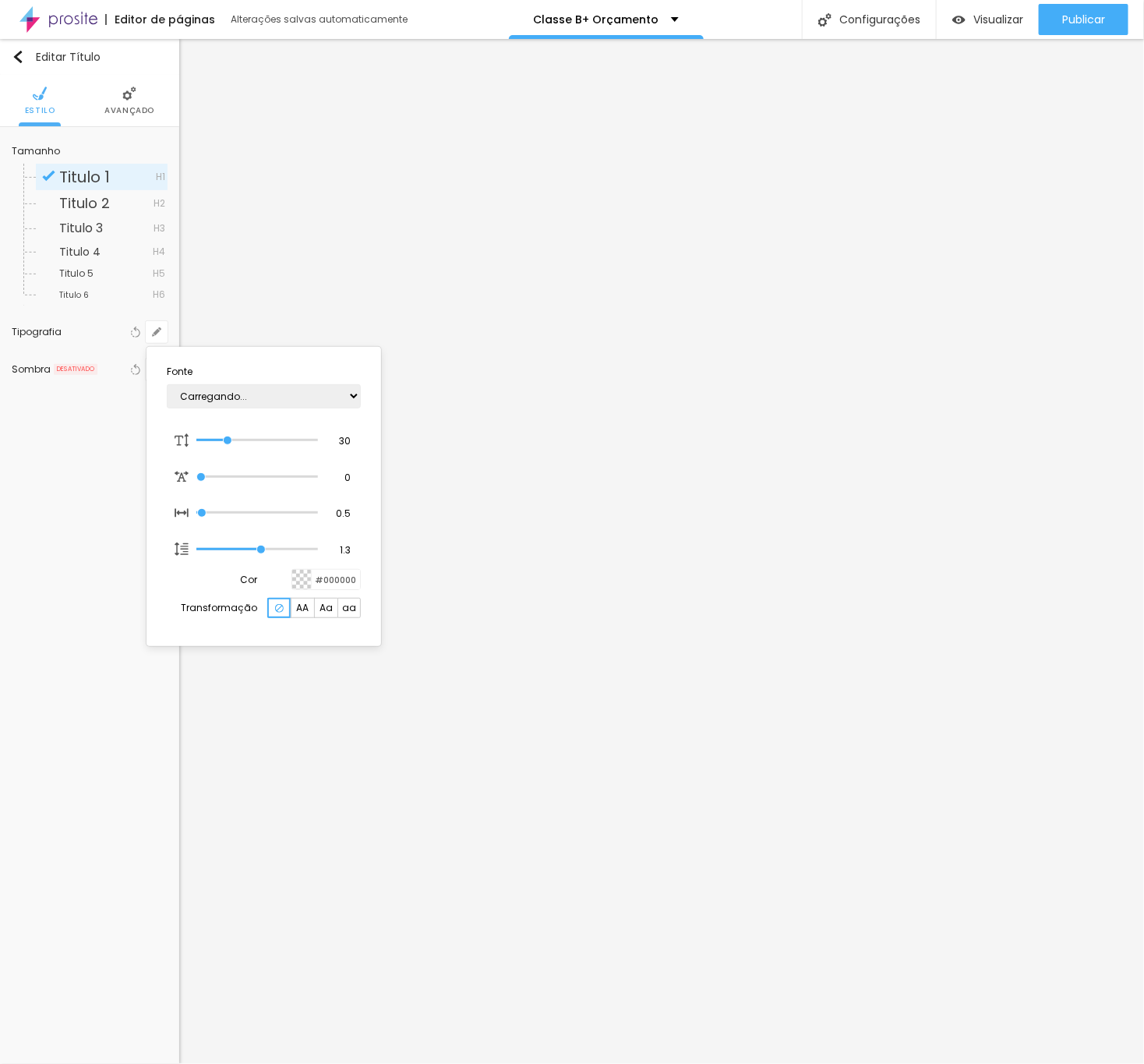
type input "1"
click at [342, 435] on input "30" at bounding box center [339, 441] width 27 height 14
type input "8"
type input "2"
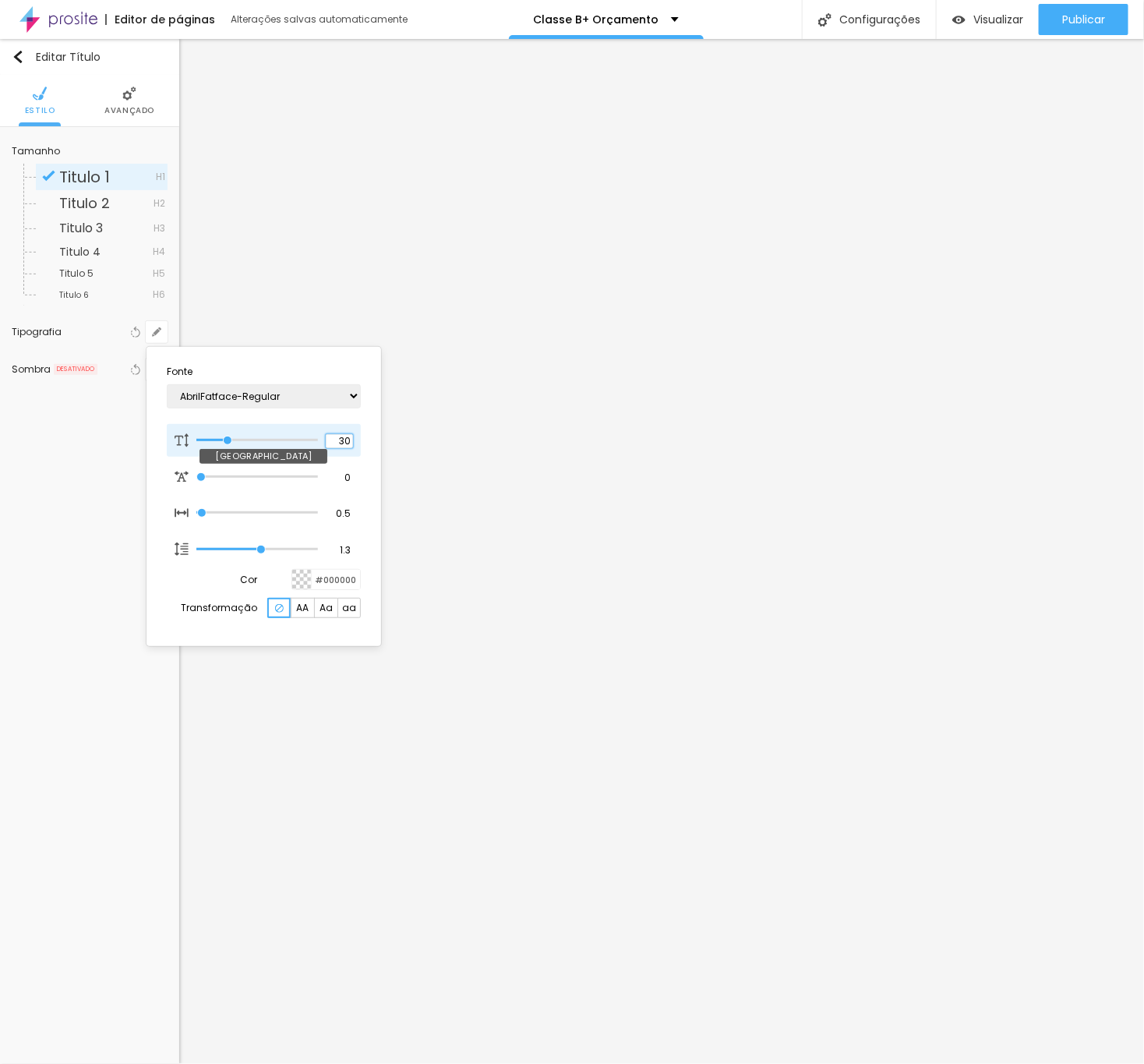
type input "1"
type input "20"
type input "1"
type input "8"
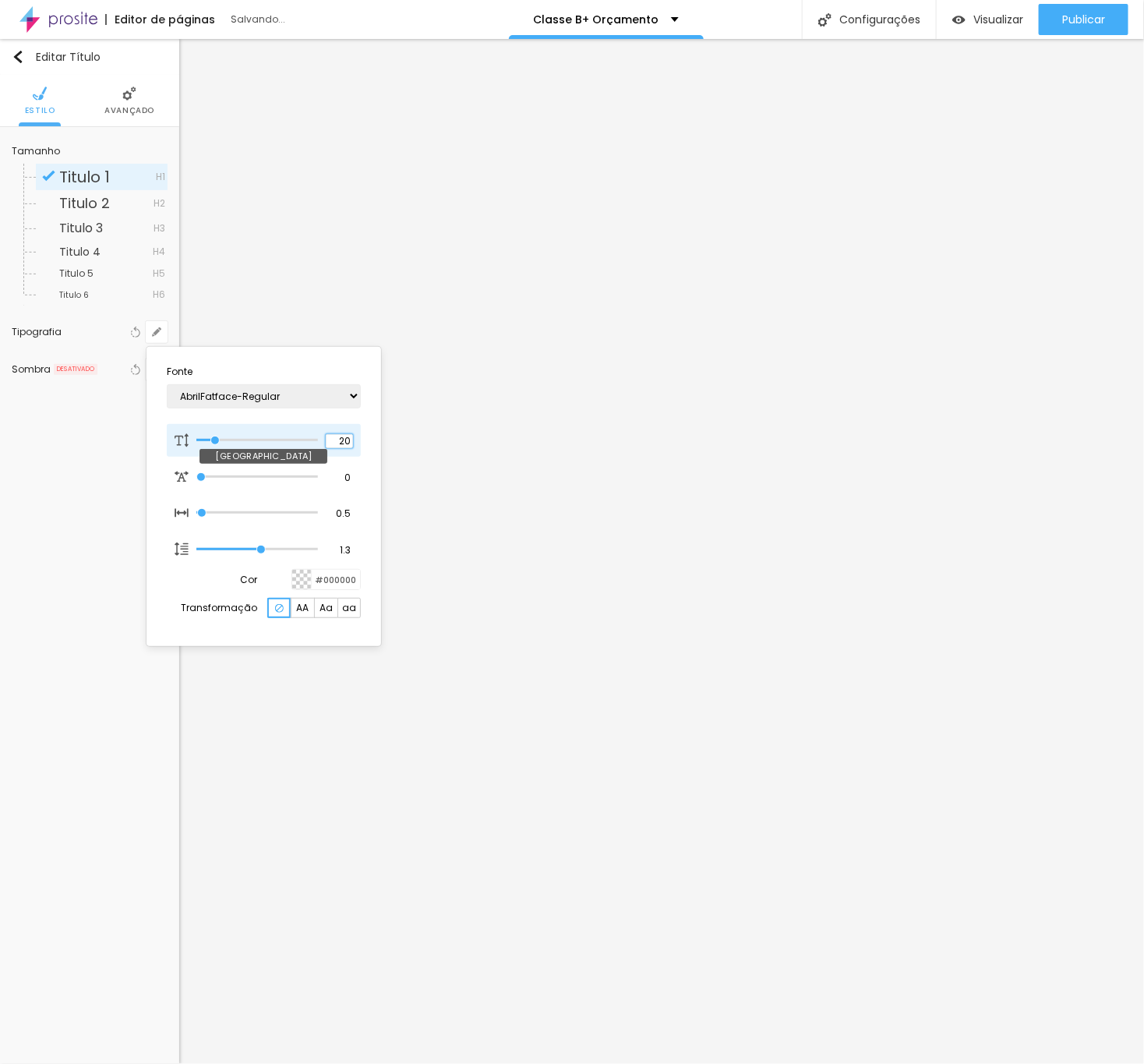
type input "2"
type input "1"
type input "8"
type input "1"
type input "25"
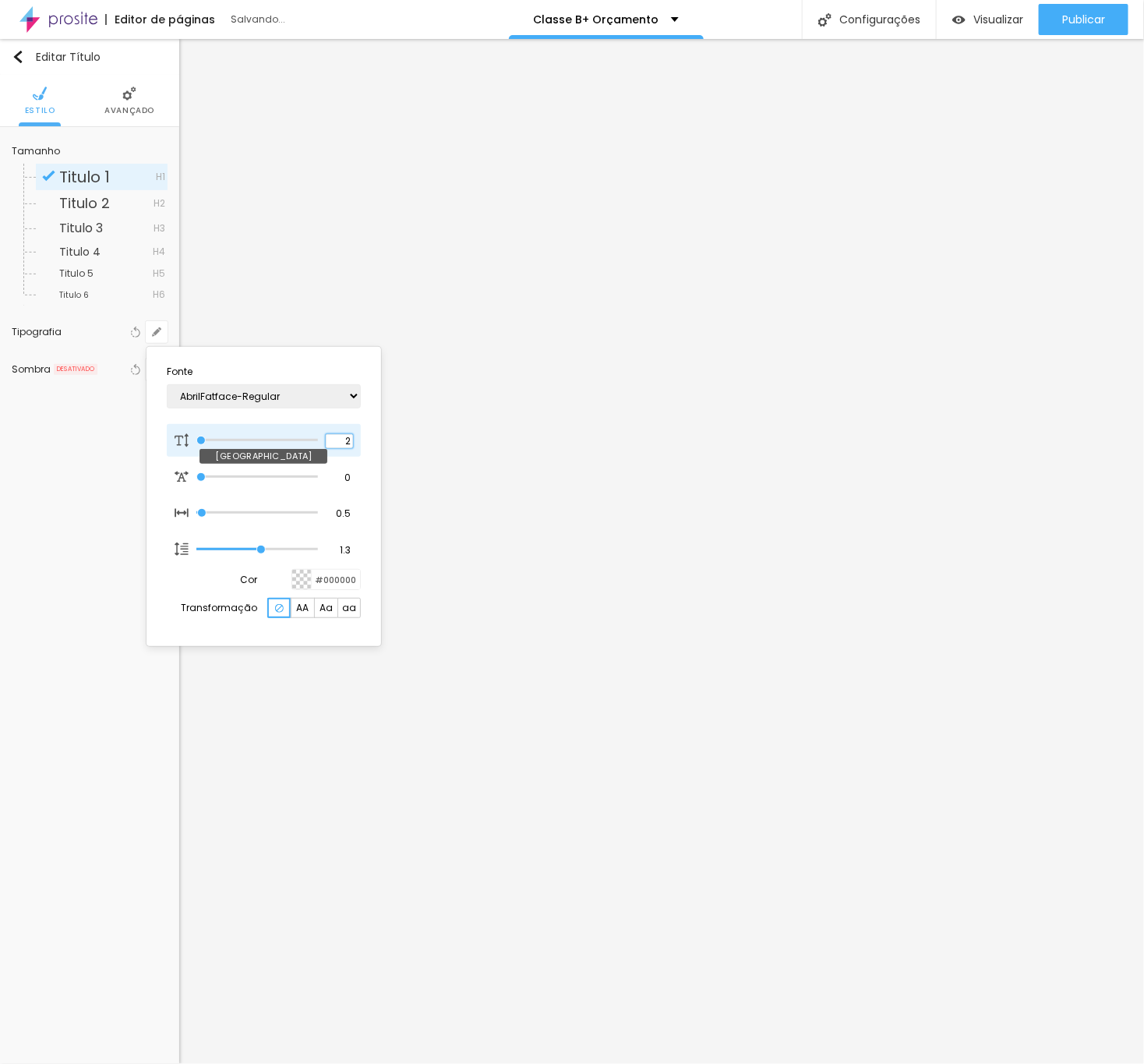
type input "25"
type input "1"
type input "25"
click at [618, 534] on div at bounding box center [572, 532] width 1144 height 1064
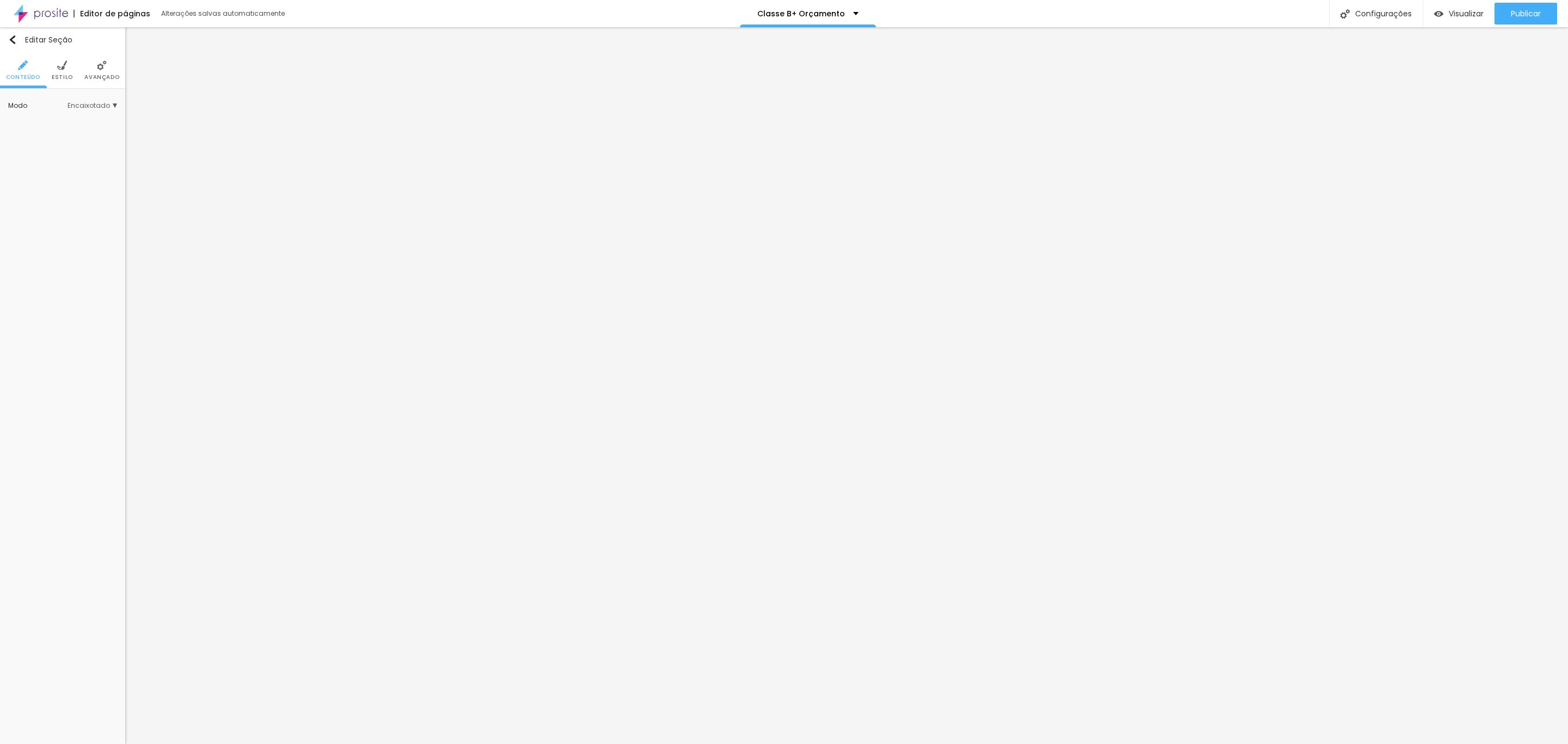
click at [104, 61] on img at bounding box center [102, 65] width 10 height 10
click at [109, 288] on div at bounding box center [109, 286] width 25 height 11
click at [67, 69] on li "Estilo" at bounding box center [62, 70] width 21 height 36
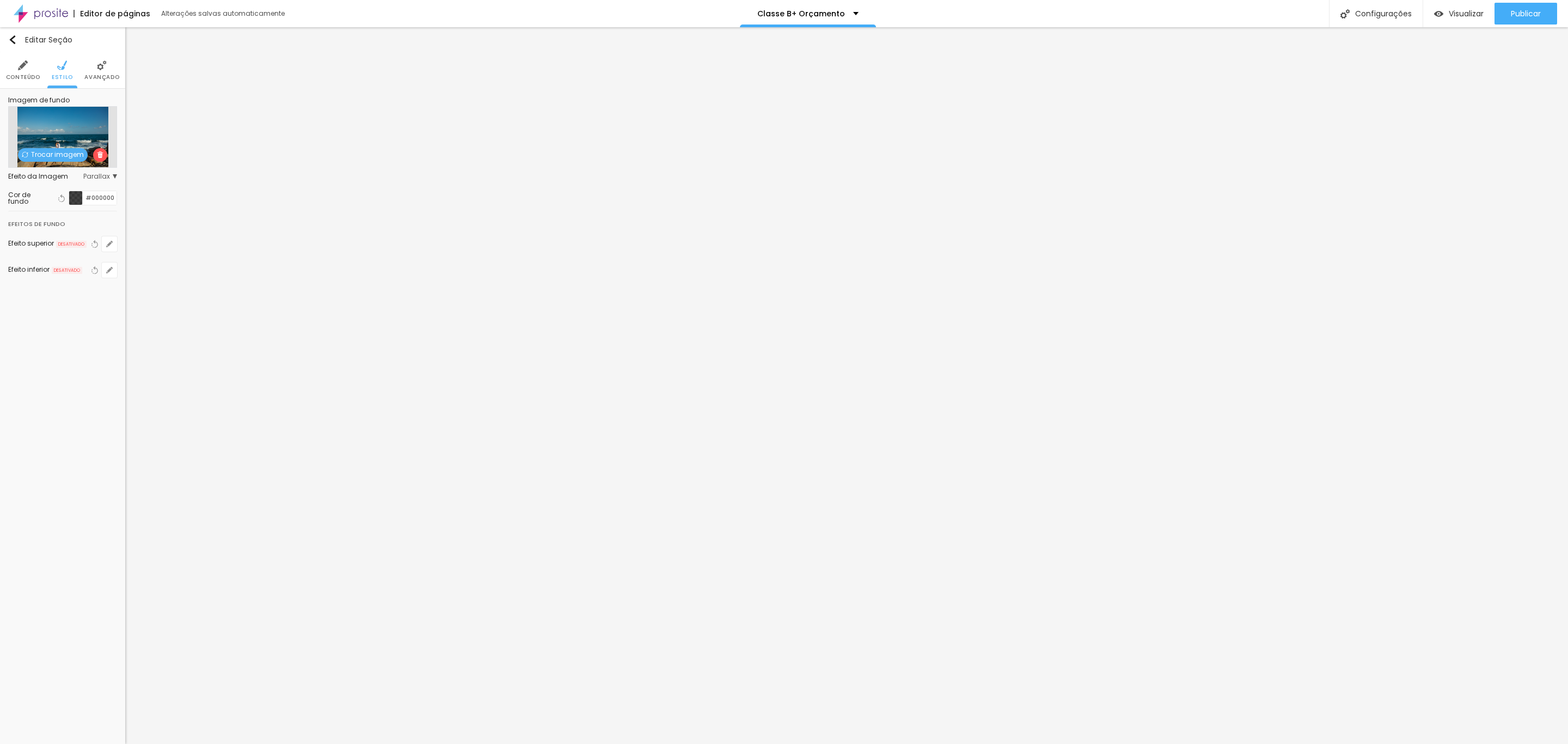
click at [100, 159] on span at bounding box center [100, 155] width 14 height 14
click at [72, 199] on div at bounding box center [76, 198] width 14 height 14
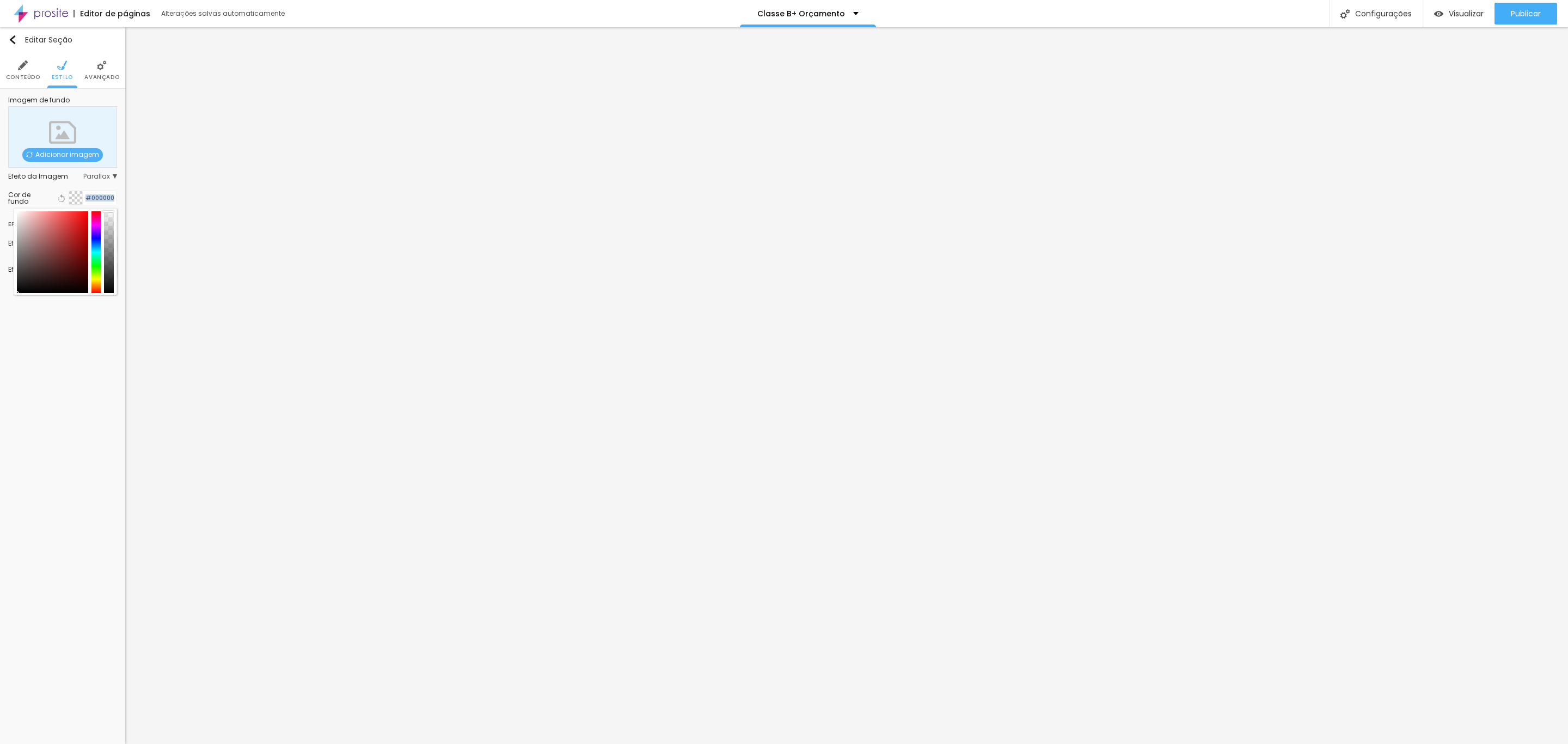
drag, startPoint x: 108, startPoint y: 278, endPoint x: 120, endPoint y: 203, distance: 76.0
click at [120, 203] on div "Imagem de fundo Adicionar imagem Efeito da Imagem Parallax Nenhum Parallax Cor …" at bounding box center [62, 194] width 125 height 210
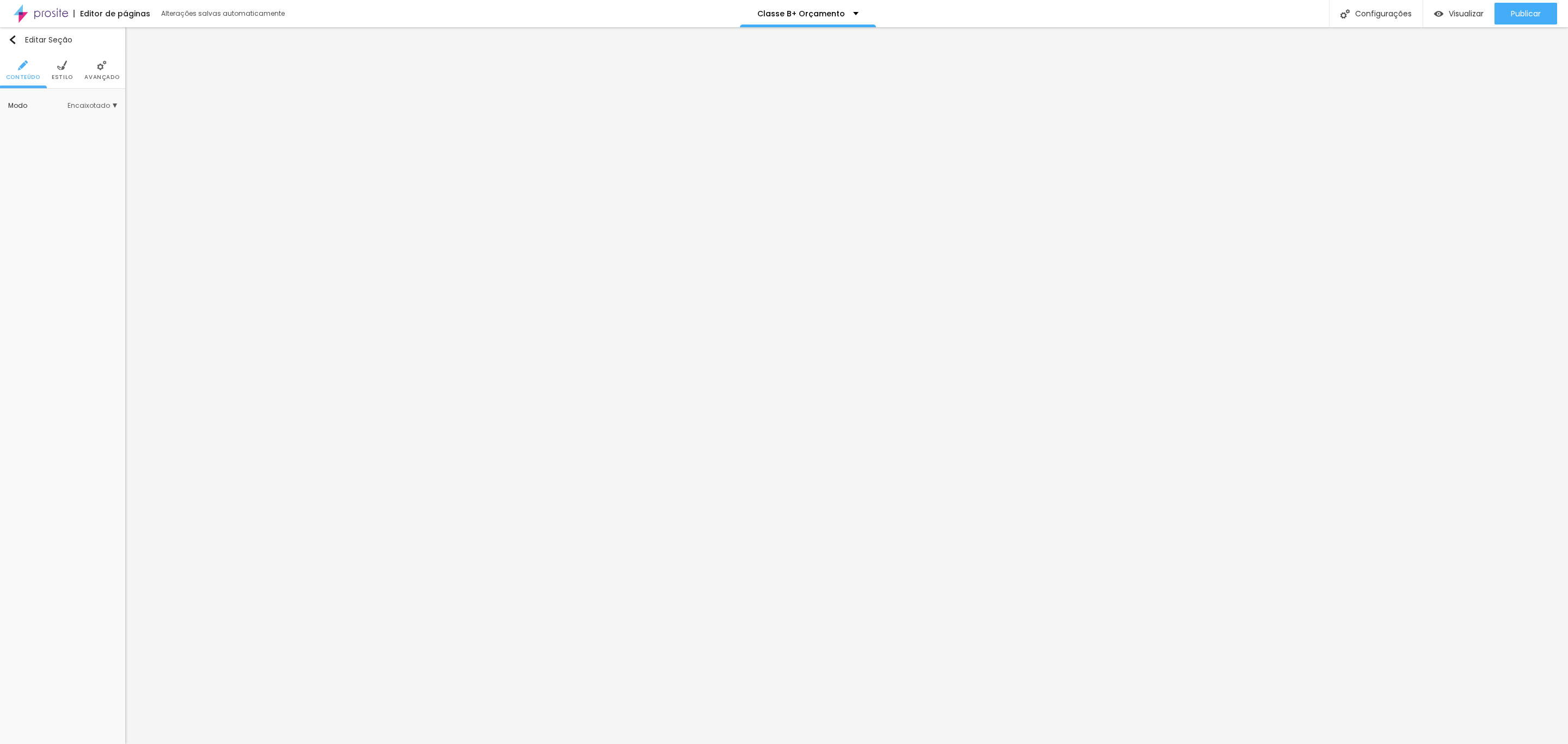
click at [50, 74] on ul "Conteúdo Estilo Avançado" at bounding box center [62, 70] width 125 height 36
click at [57, 74] on span "Estilo" at bounding box center [62, 77] width 21 height 5
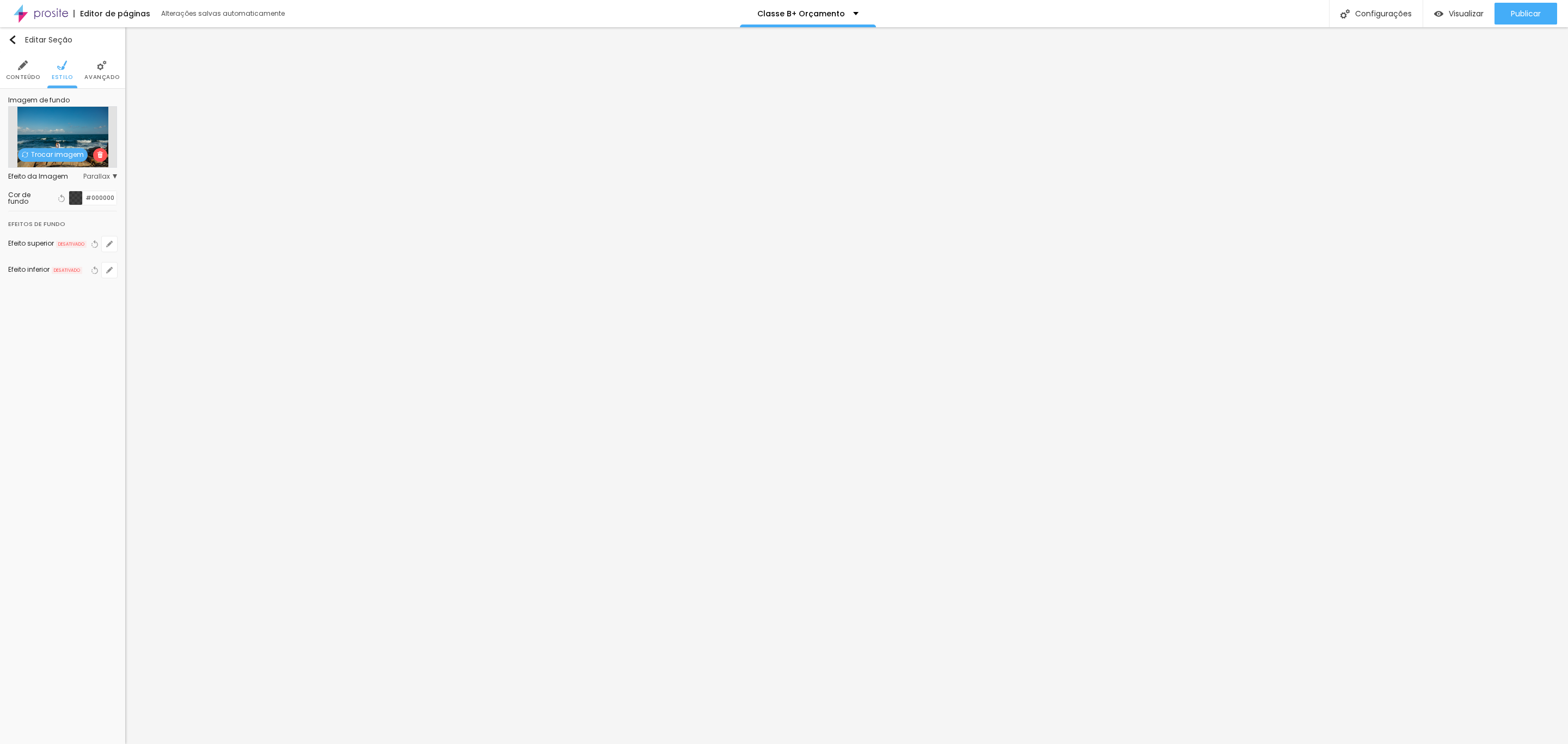
click at [79, 202] on div at bounding box center [76, 198] width 14 height 14
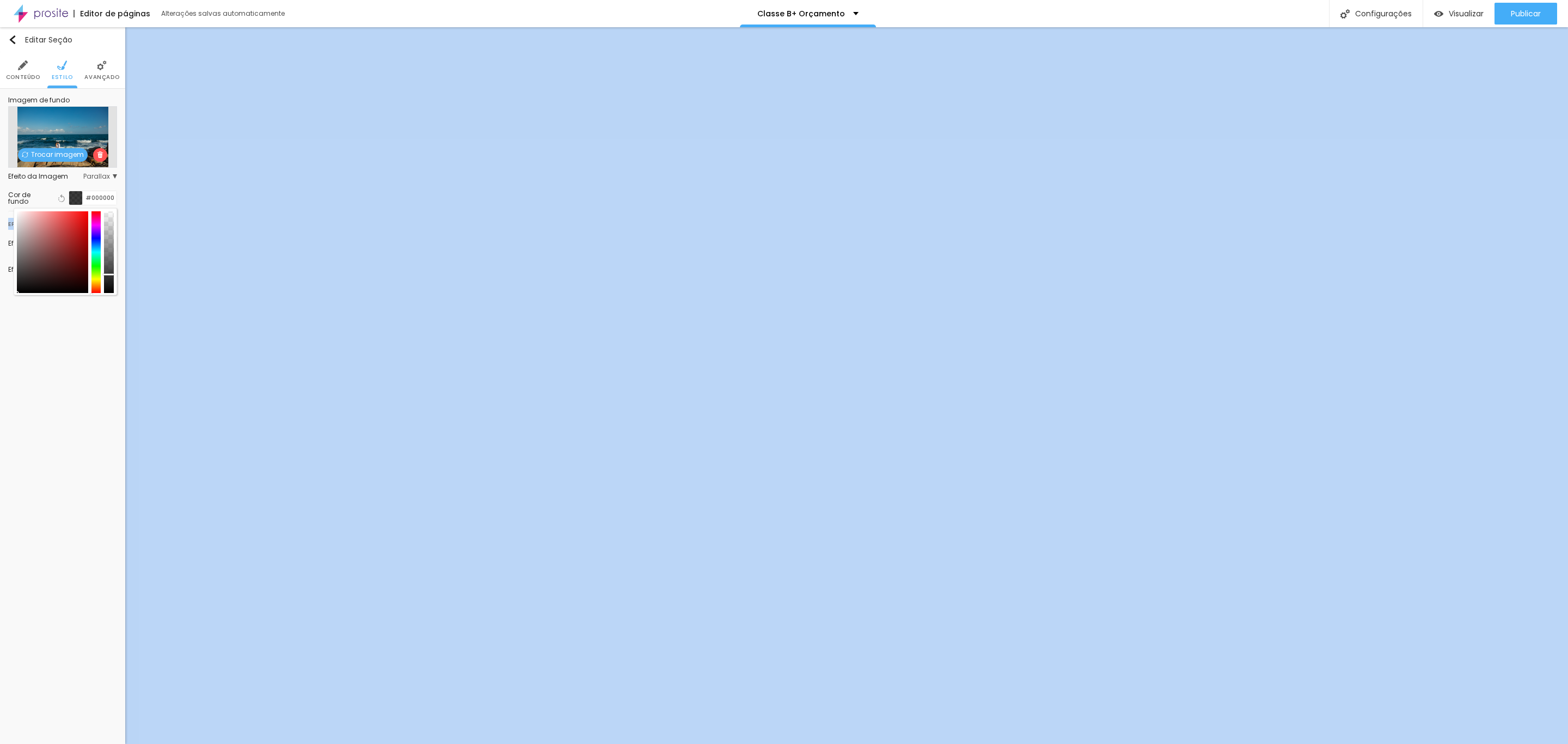
drag, startPoint x: 106, startPoint y: 228, endPoint x: 115, endPoint y: 276, distance: 48.8
click at [117, 276] on div "Imagem de fundo Trocar imagem Efeito da Imagem Parallax Nenhum Parallax Cor de …" at bounding box center [62, 194] width 125 height 210
click at [48, 245] on div "Efeito superior" at bounding box center [31, 244] width 46 height 7
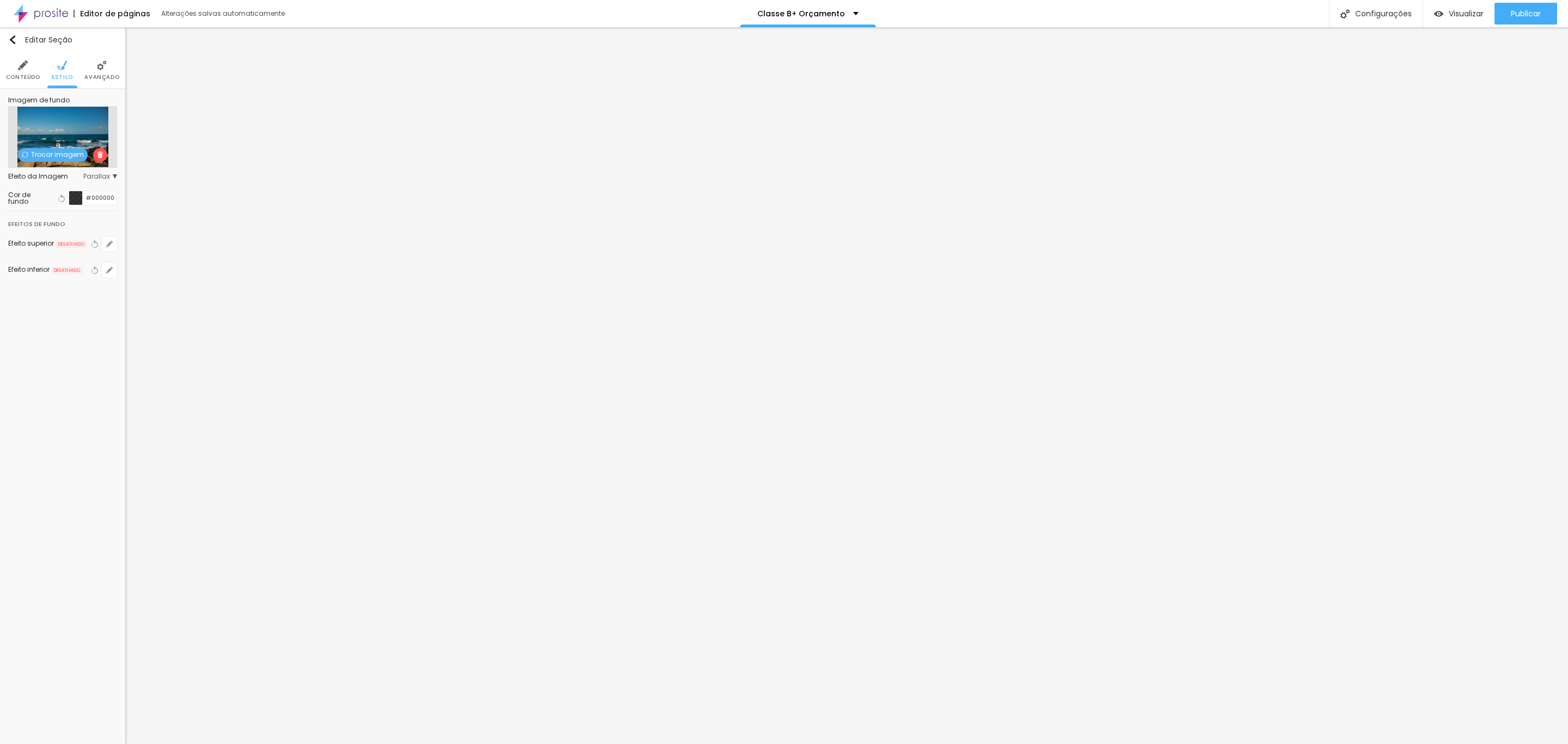
click at [74, 198] on div at bounding box center [76, 198] width 14 height 14
type input "#FFFFFF"
drag, startPoint x: 49, startPoint y: 226, endPoint x: 9, endPoint y: 211, distance: 42.7
click at [9, 211] on div "Imagem de fundo Trocar imagem Efeito da Imagem Parallax Nenhum Parallax Cor de …" at bounding box center [62, 193] width 125 height 210
click at [83, 203] on div at bounding box center [83, 197] width 0 height 10
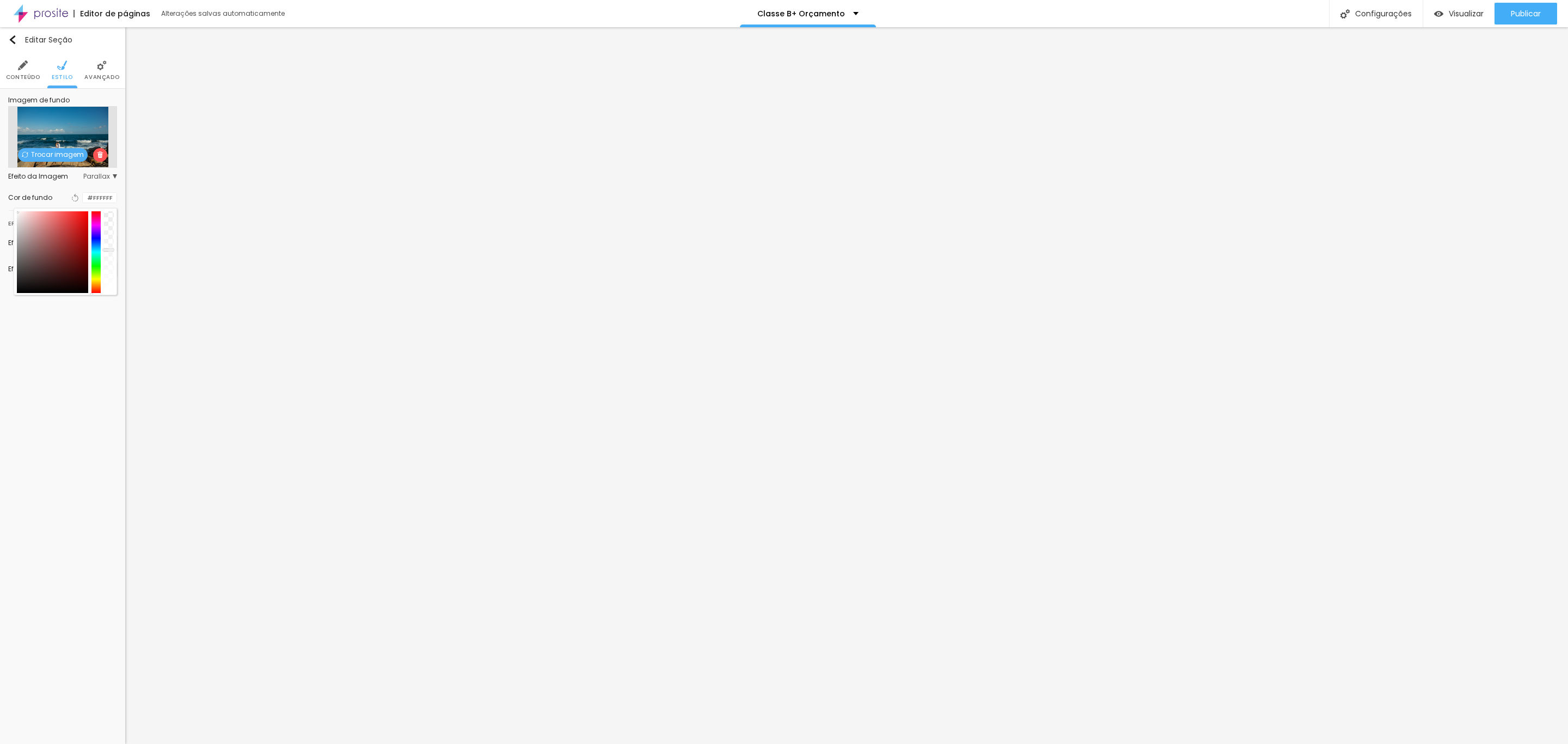
drag, startPoint x: 113, startPoint y: 267, endPoint x: 117, endPoint y: 250, distance: 17.5
click at [117, 250] on div at bounding box center [65, 252] width 103 height 87
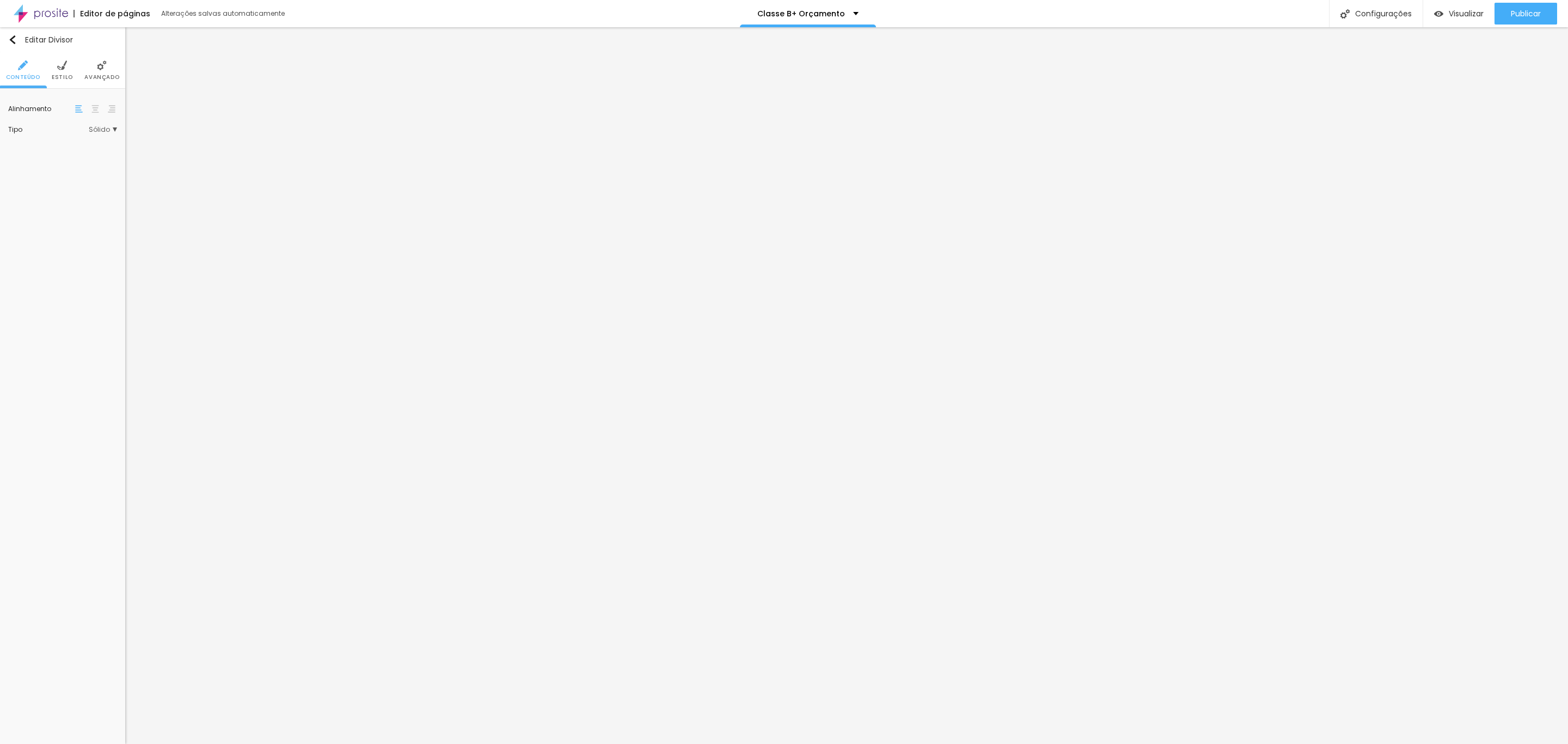
click at [66, 74] on span "Estilo" at bounding box center [62, 77] width 21 height 5
click at [76, 110] on div at bounding box center [76, 110] width 14 height 14
type input "#000000"
drag, startPoint x: 74, startPoint y: 179, endPoint x: 82, endPoint y: 247, distance: 68.5
click at [82, 247] on div "Editar Divisor Conteúdo Estilo Avançado Cor Voltar ao padrão #000000 Tamanho 10…" at bounding box center [62, 385] width 125 height 717
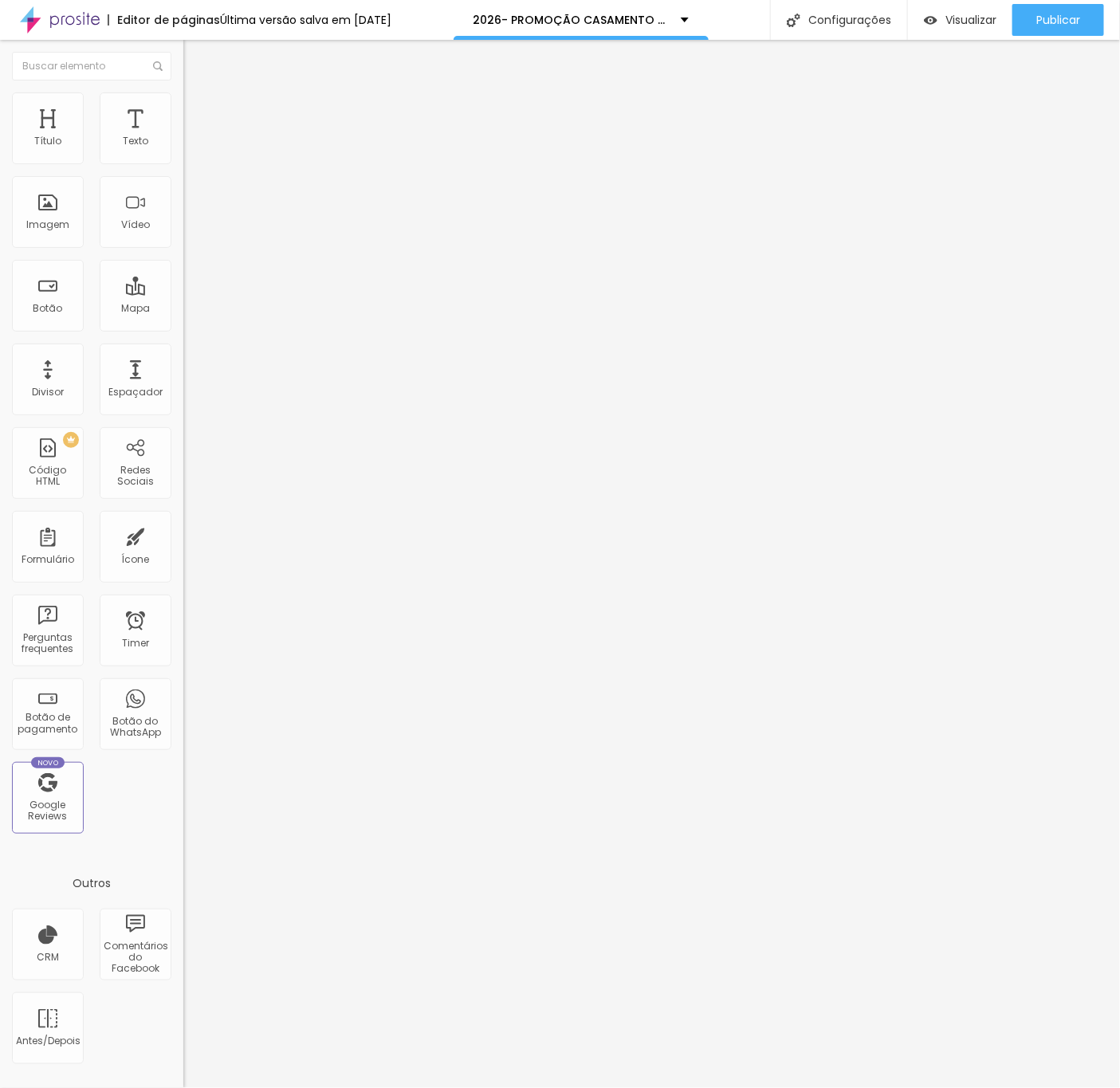
click at [196, 225] on icon "button" at bounding box center [197, 223] width 3 height 3
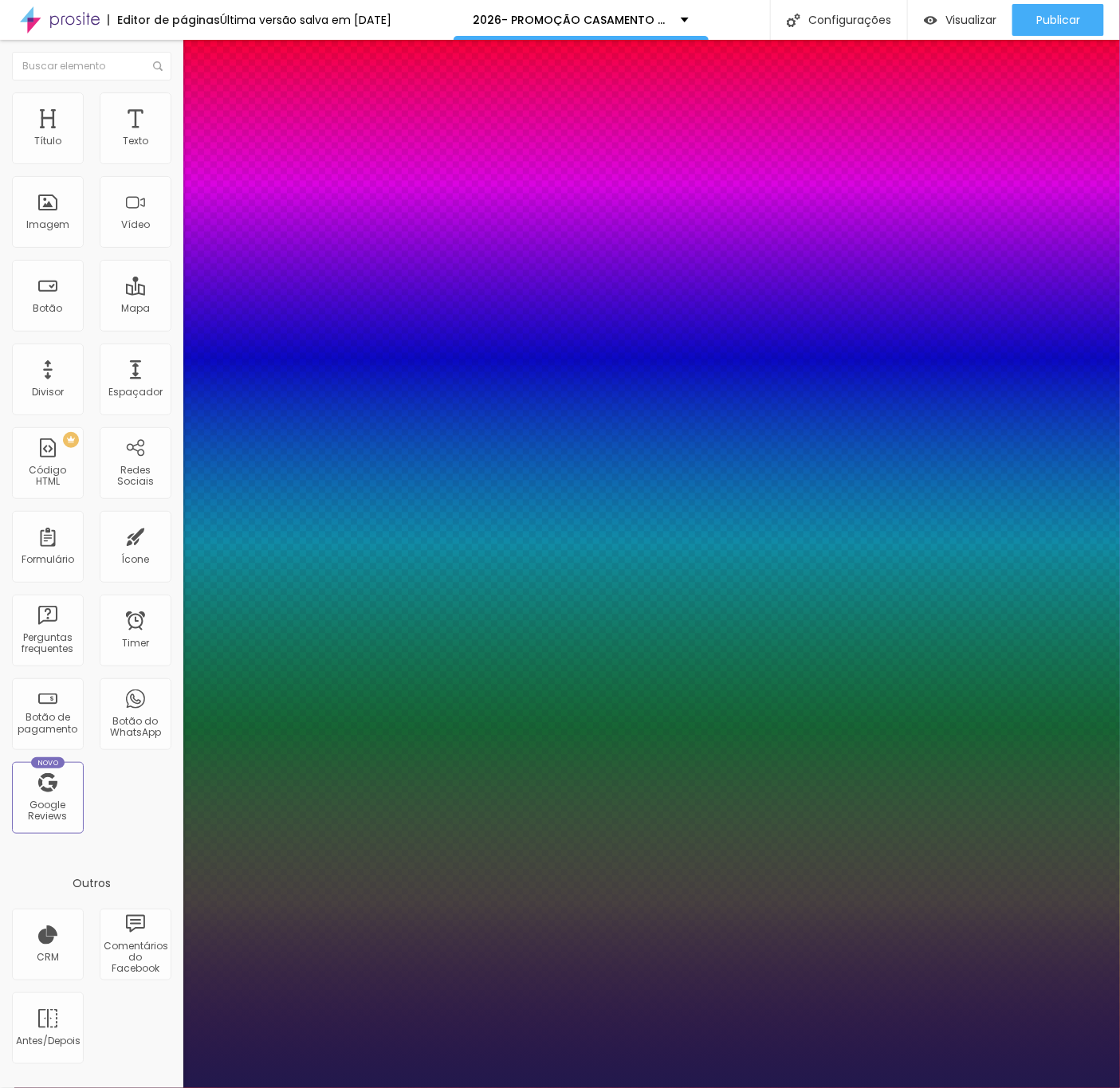
type input "1"
click at [720, 726] on div at bounding box center [560, 1088] width 1120 height 0
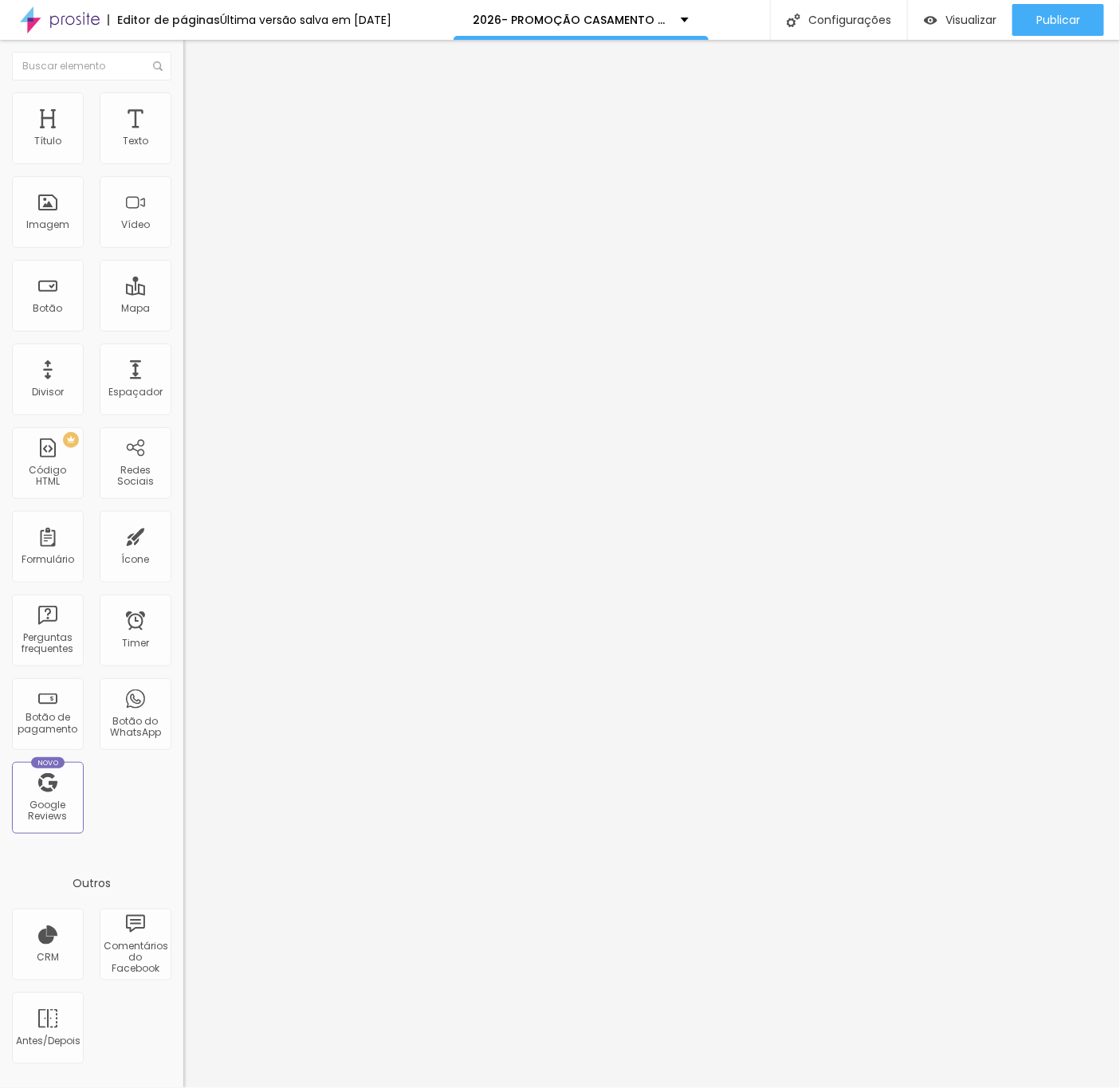
click at [183, 147] on div "Perguntas frequentes" at bounding box center [274, 142] width 183 height 10
click at [183, 167] on div "Quantidade : 6 Editar perguntas" at bounding box center [274, 157] width 183 height 21
click at [183, 169] on span "Editar perguntas" at bounding box center [228, 162] width 91 height 14
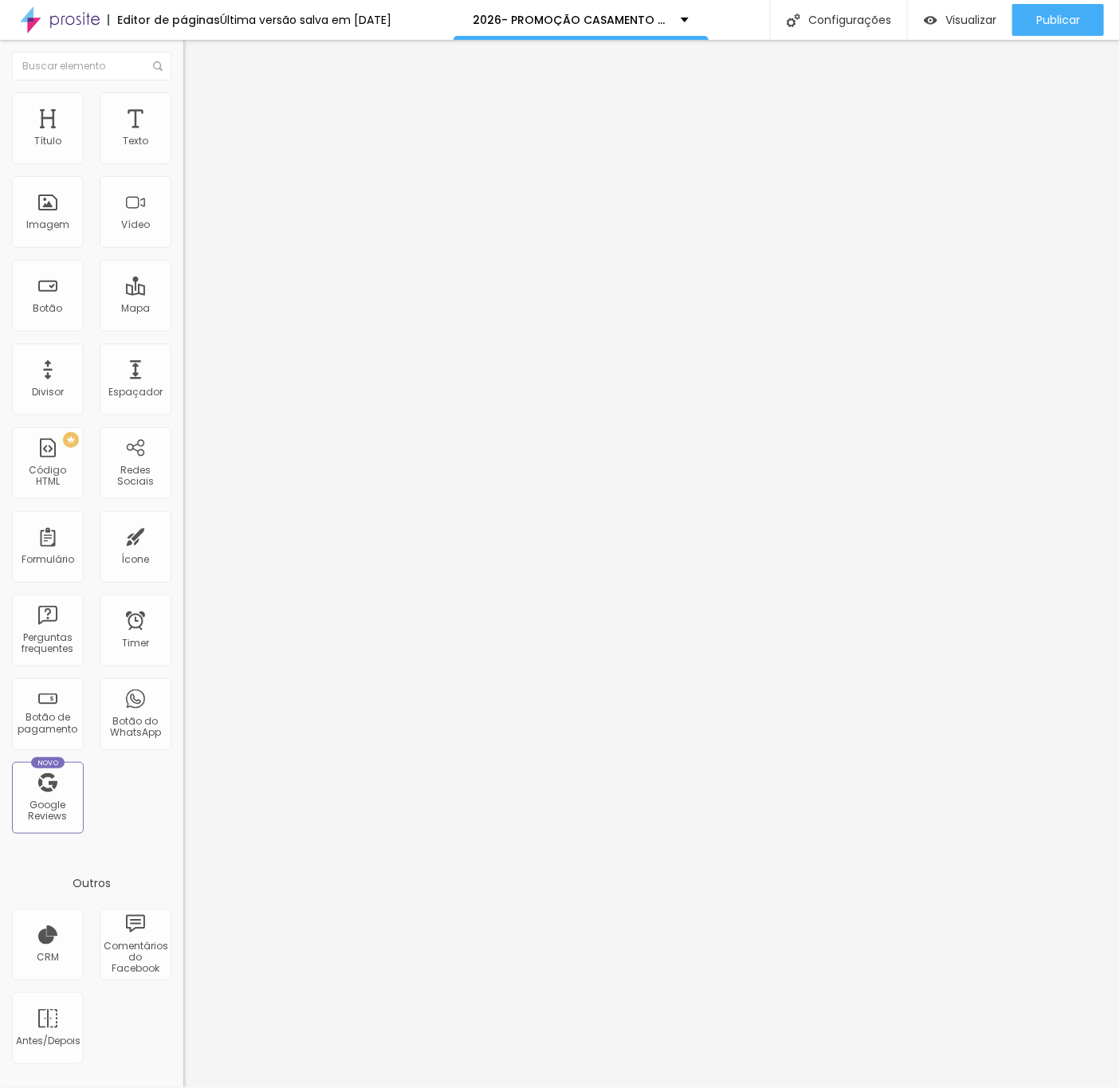
copy p "Posso modificar algo no pacote ou tem que ser exatamente estes?"
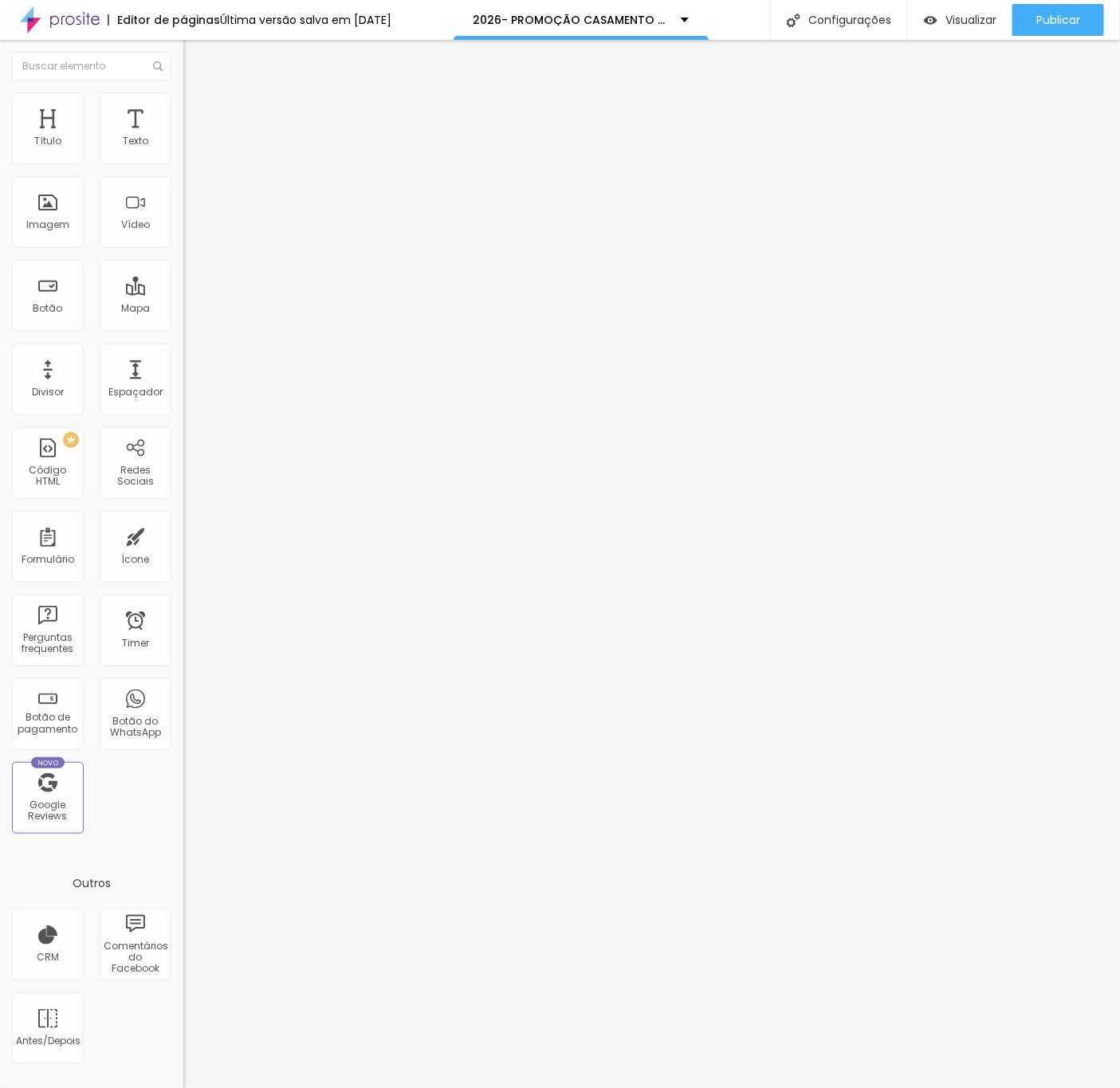
copy p "Você pode sim, fazemos alterações conforme sua necessidade, desejo e gosto! Voc…"
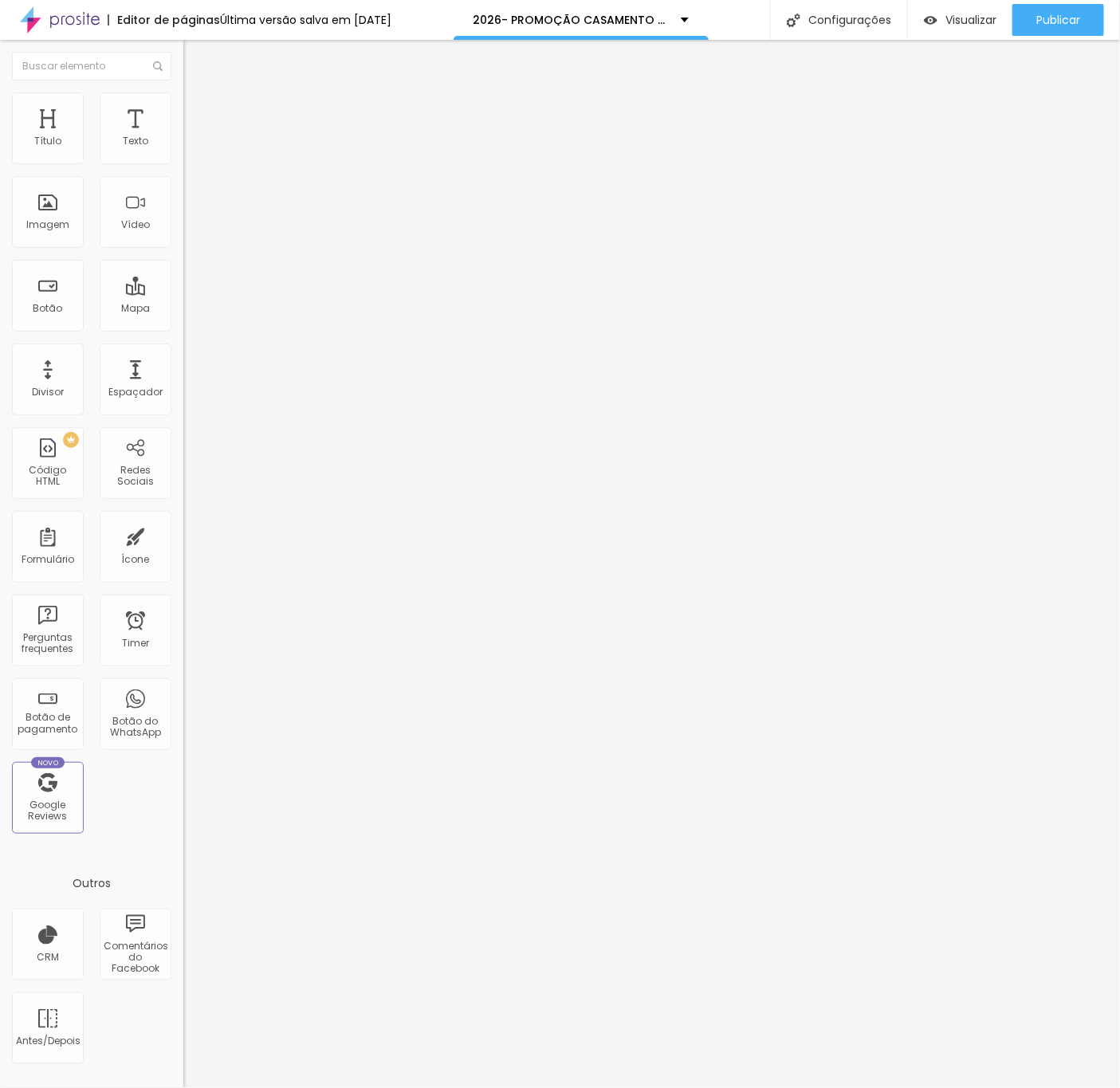
copy p "Estas propostas são exclusivas para casamentos realizados em 2025?"
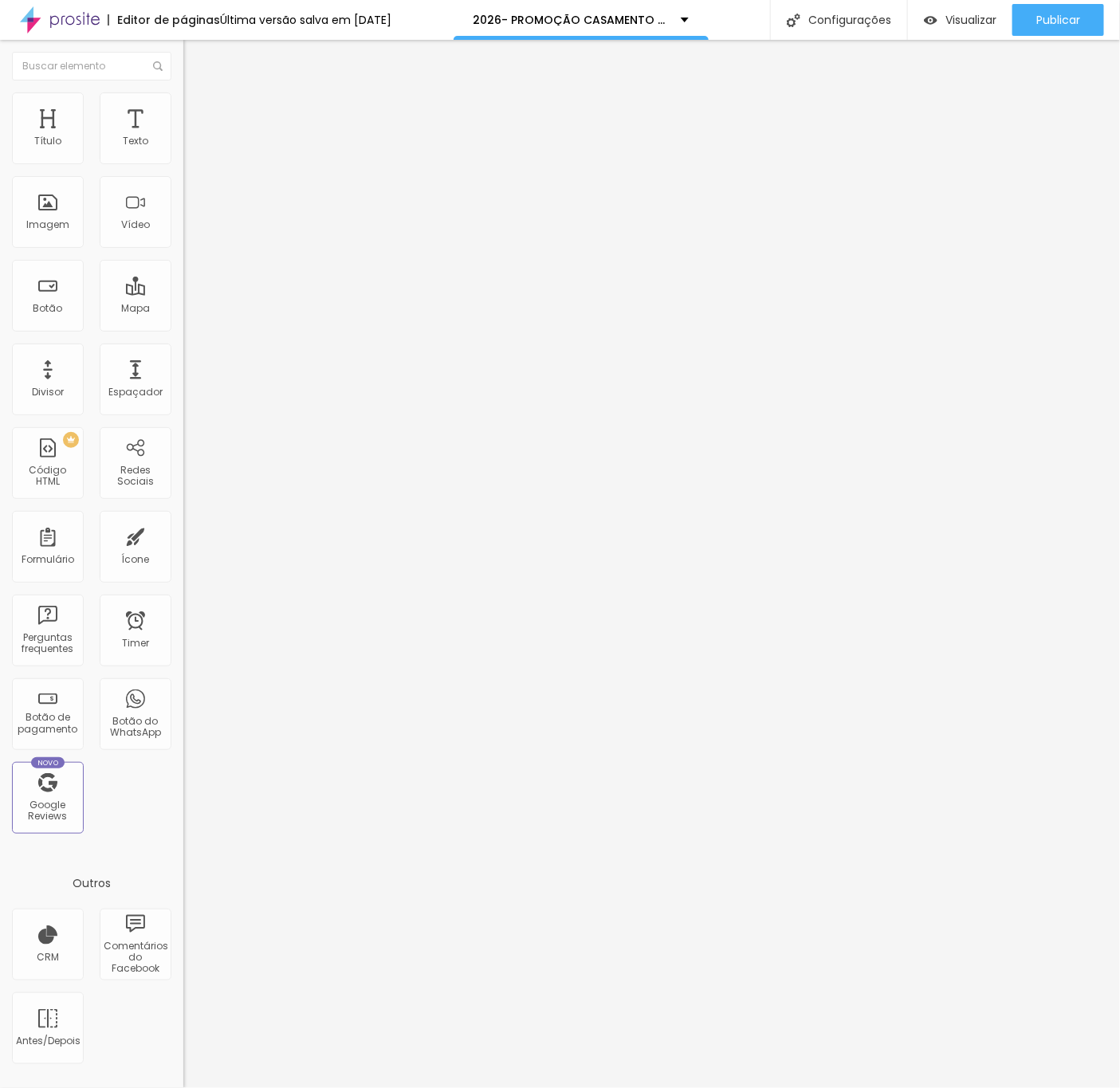
copy p "Sim! As que estão aqui nesse site foram desenvolvidas especialmente para os noi…"
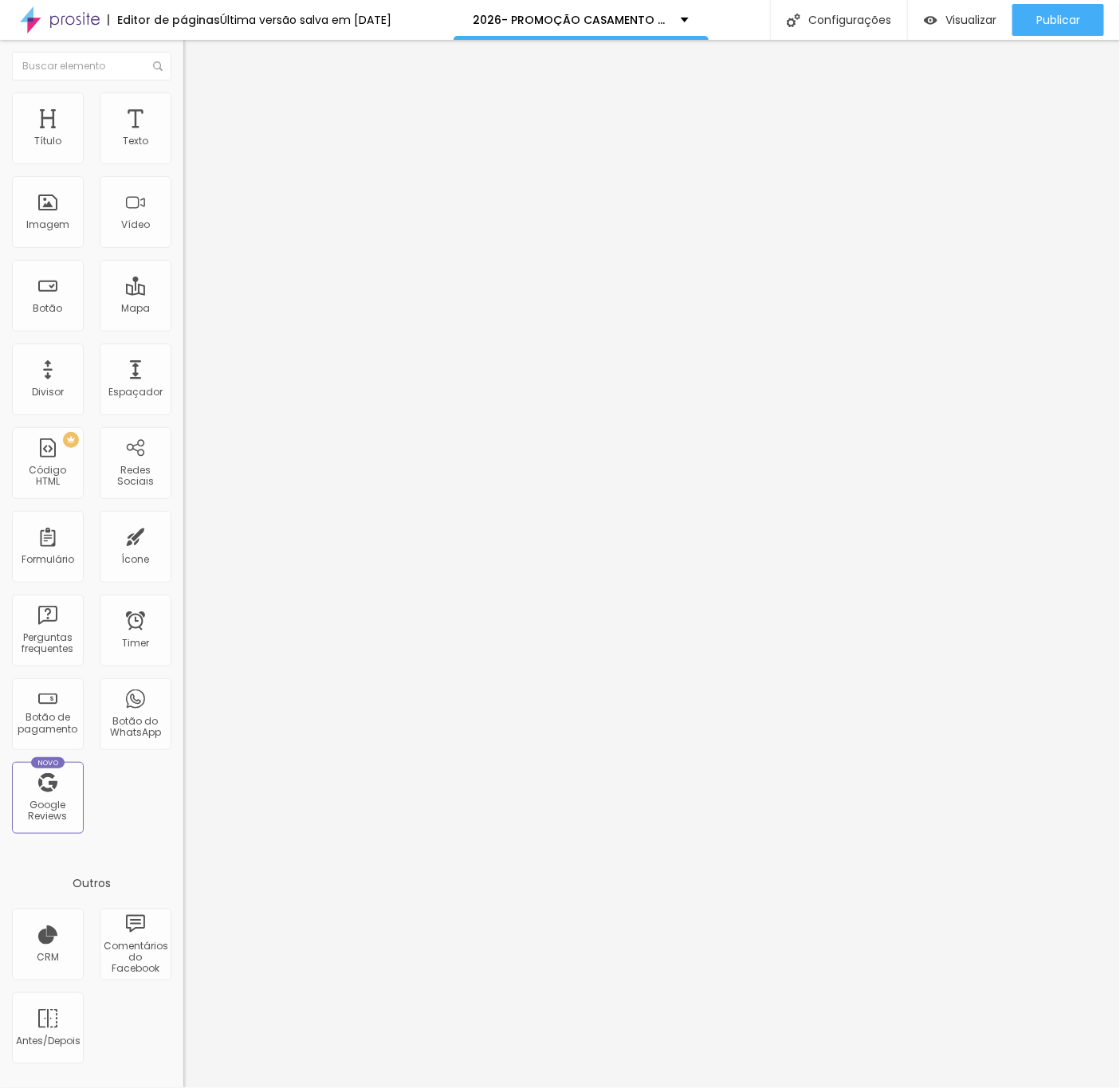
copy p "Vocês têm proposta para noivas que vão casar em 2026?"
copy p "Sim! Nossa agenda de 2026 já está em preenchimento, você pode conversar conosco…"
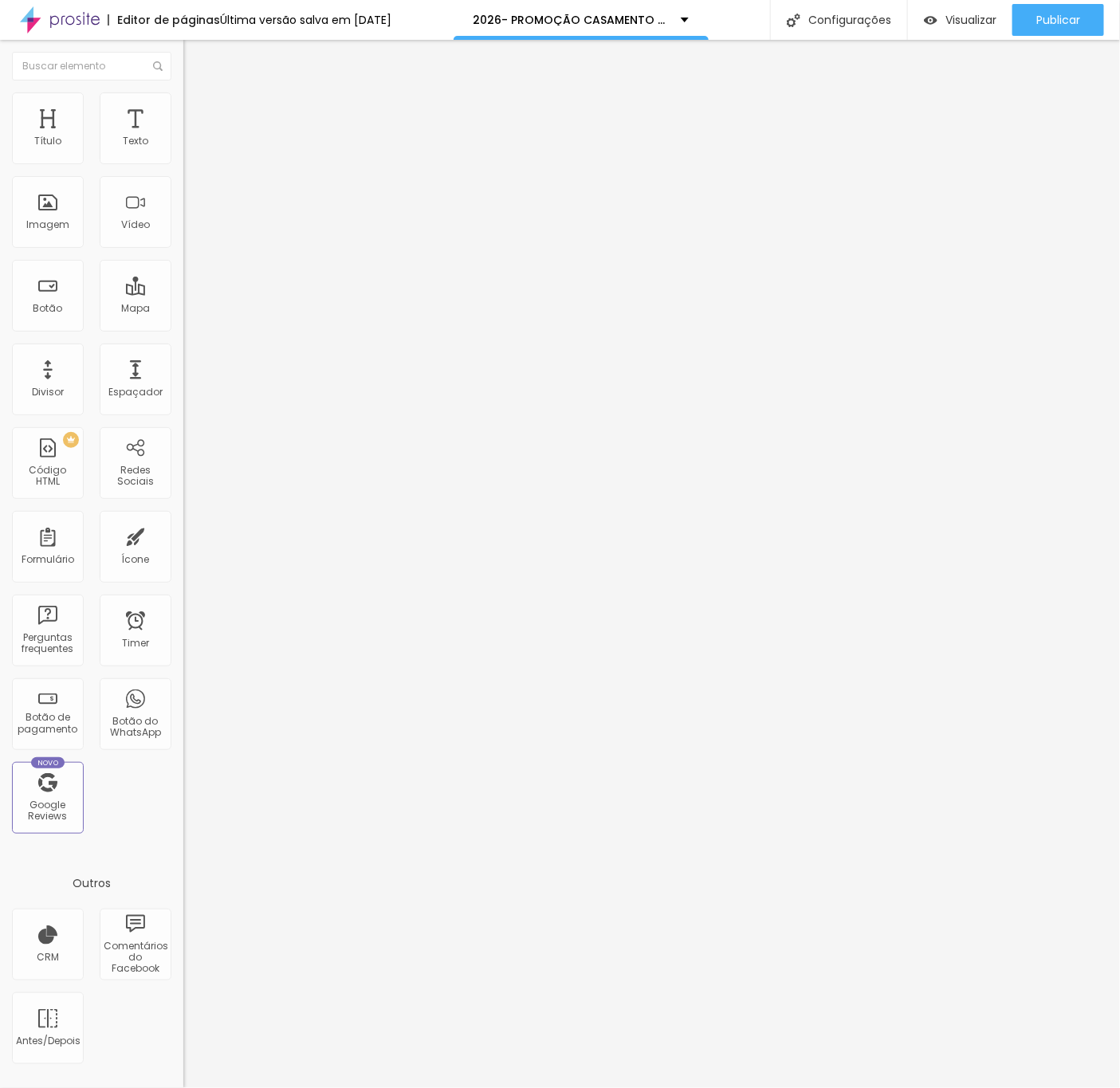
copy p "Como faço para receber uma proposta totalmente personalizada?"
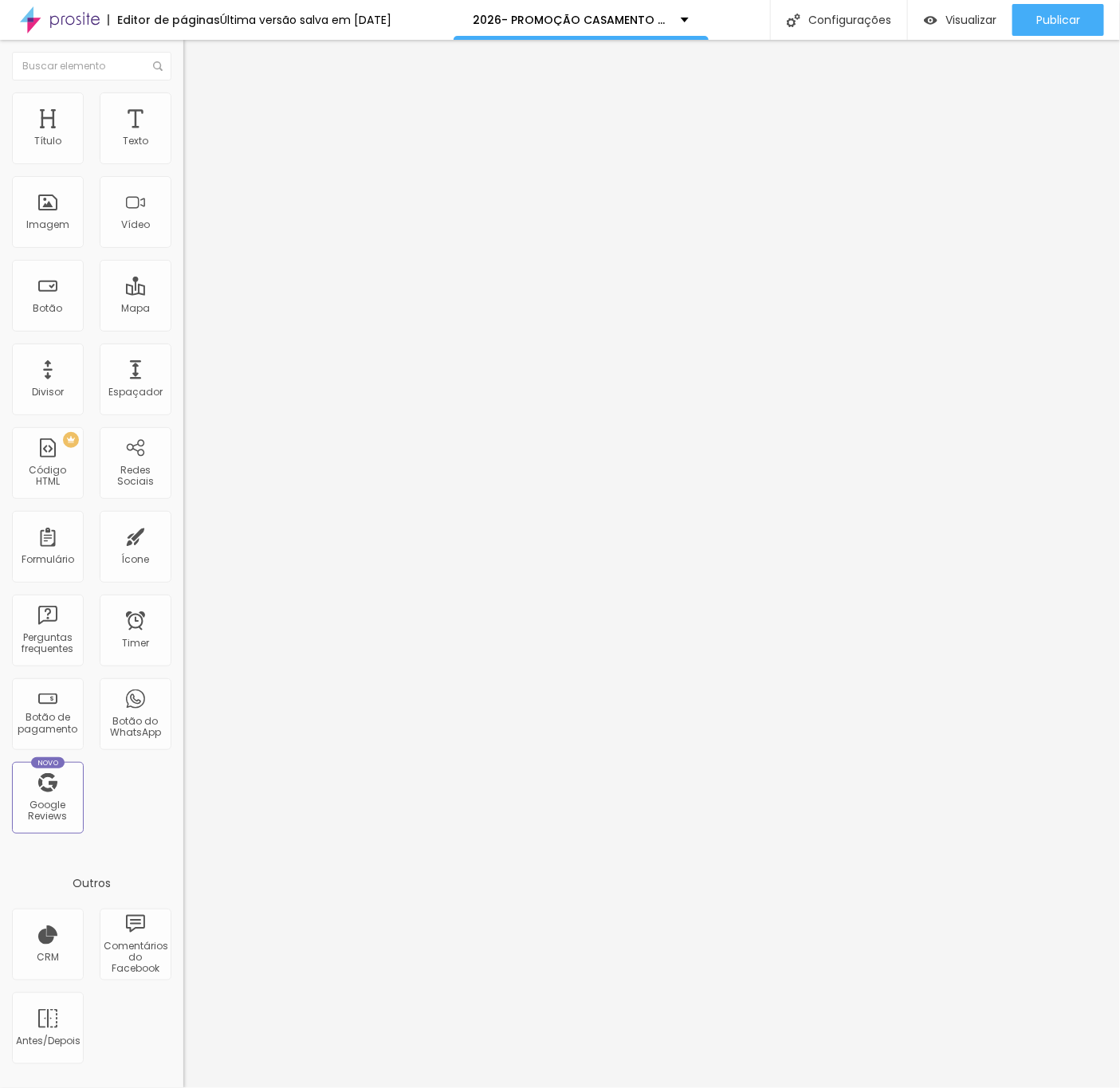
copy p "[PERSON_NAME] entrar em contato conosco pelo WhatsApp, contando exatamente o qu…"
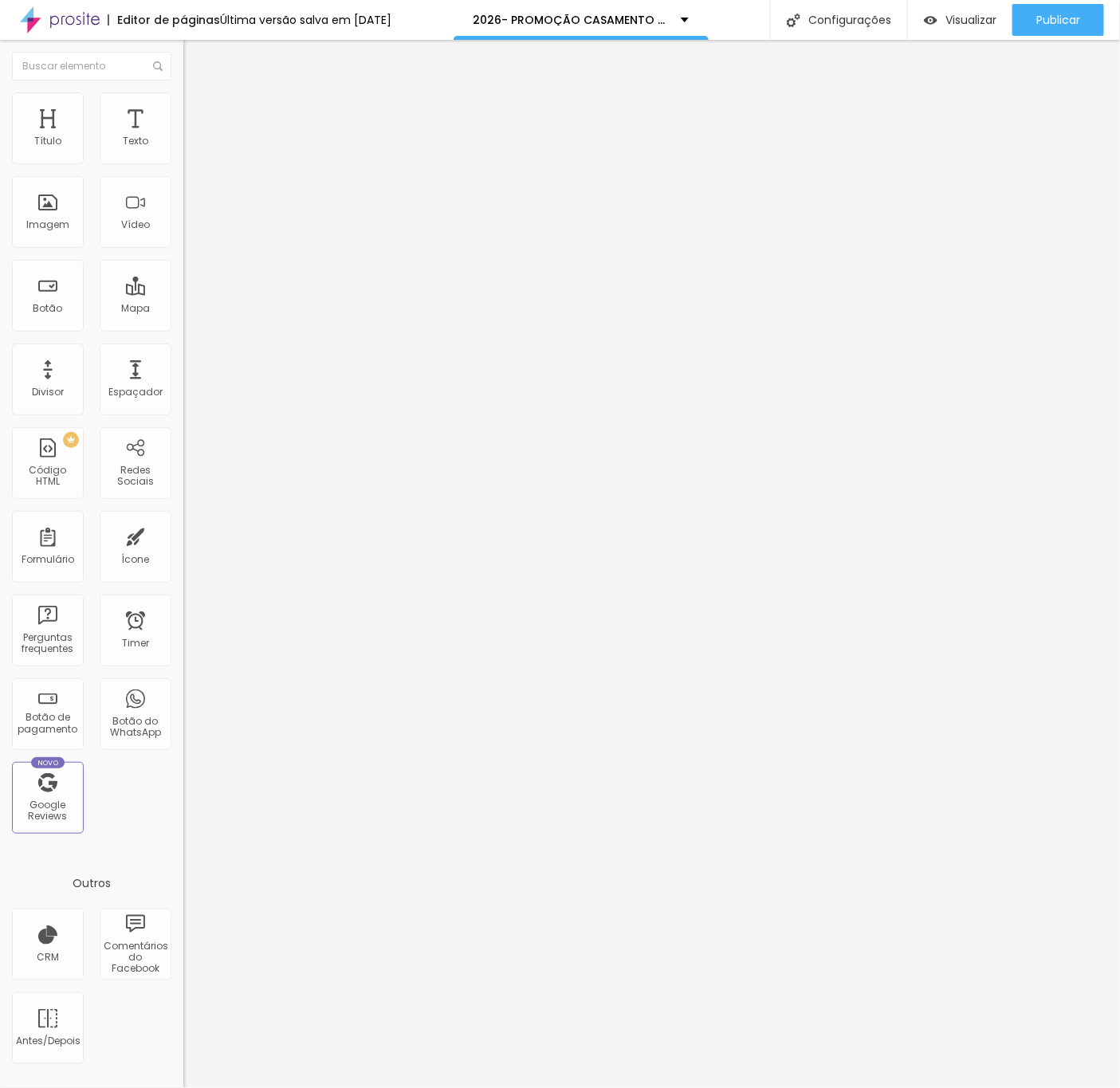
click at [459, 324] on div at bounding box center [459, 324] width 0 height 0
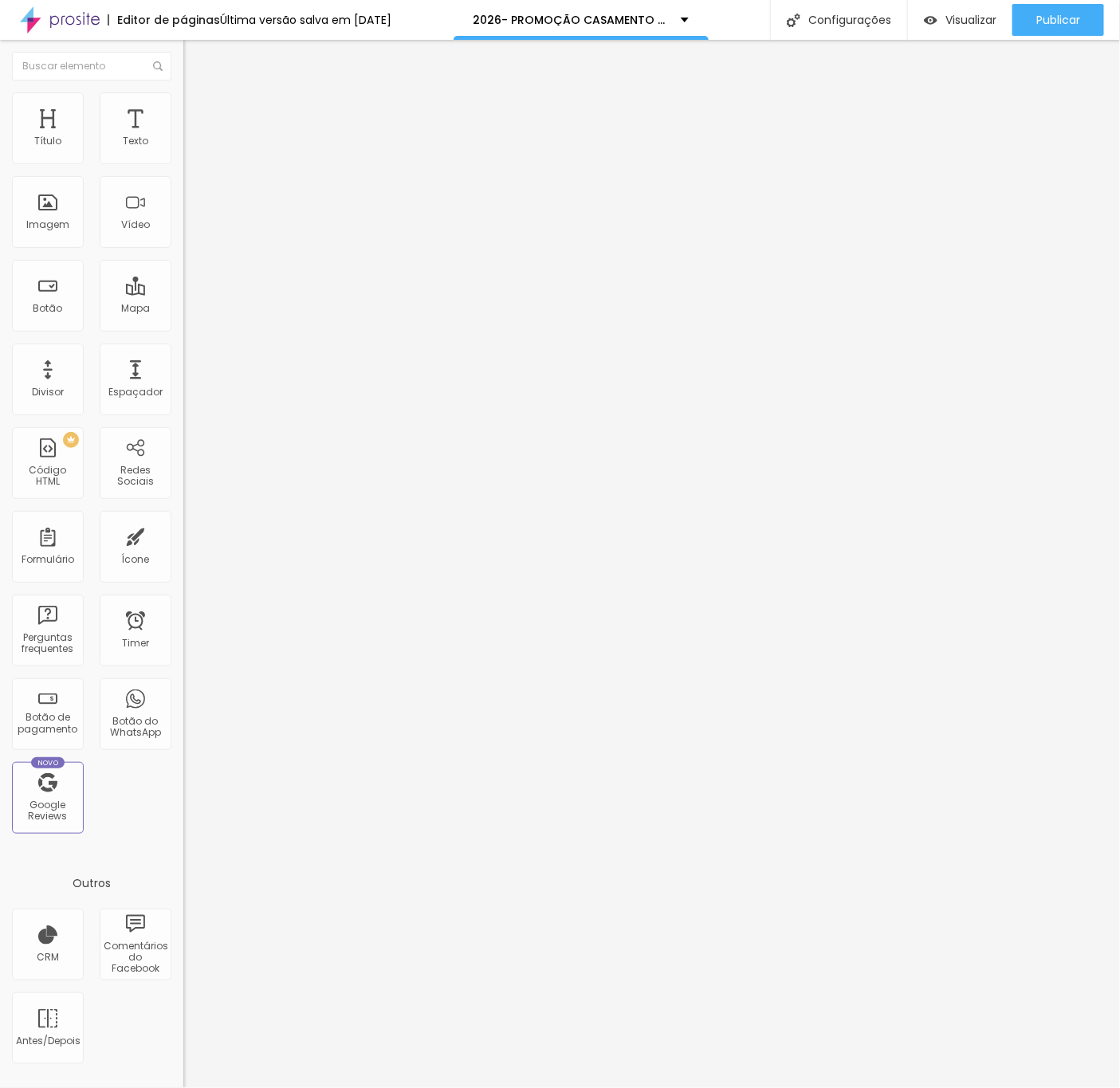
copy p "Quais são as formas de pagamento?"
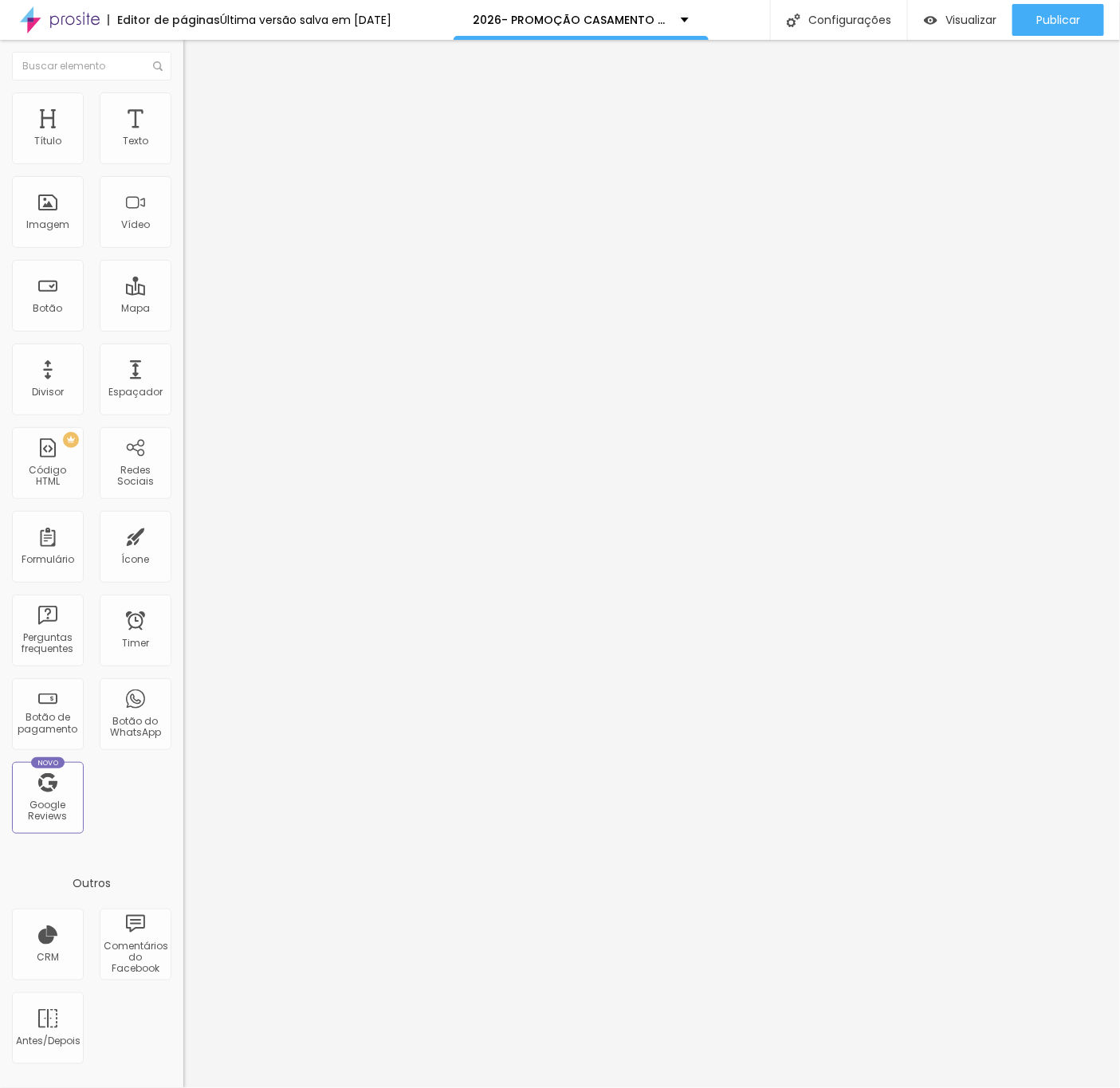
copy div "Pagamento à vista do valor integral via Pix Entrada de 30% à vista na assinatur…"
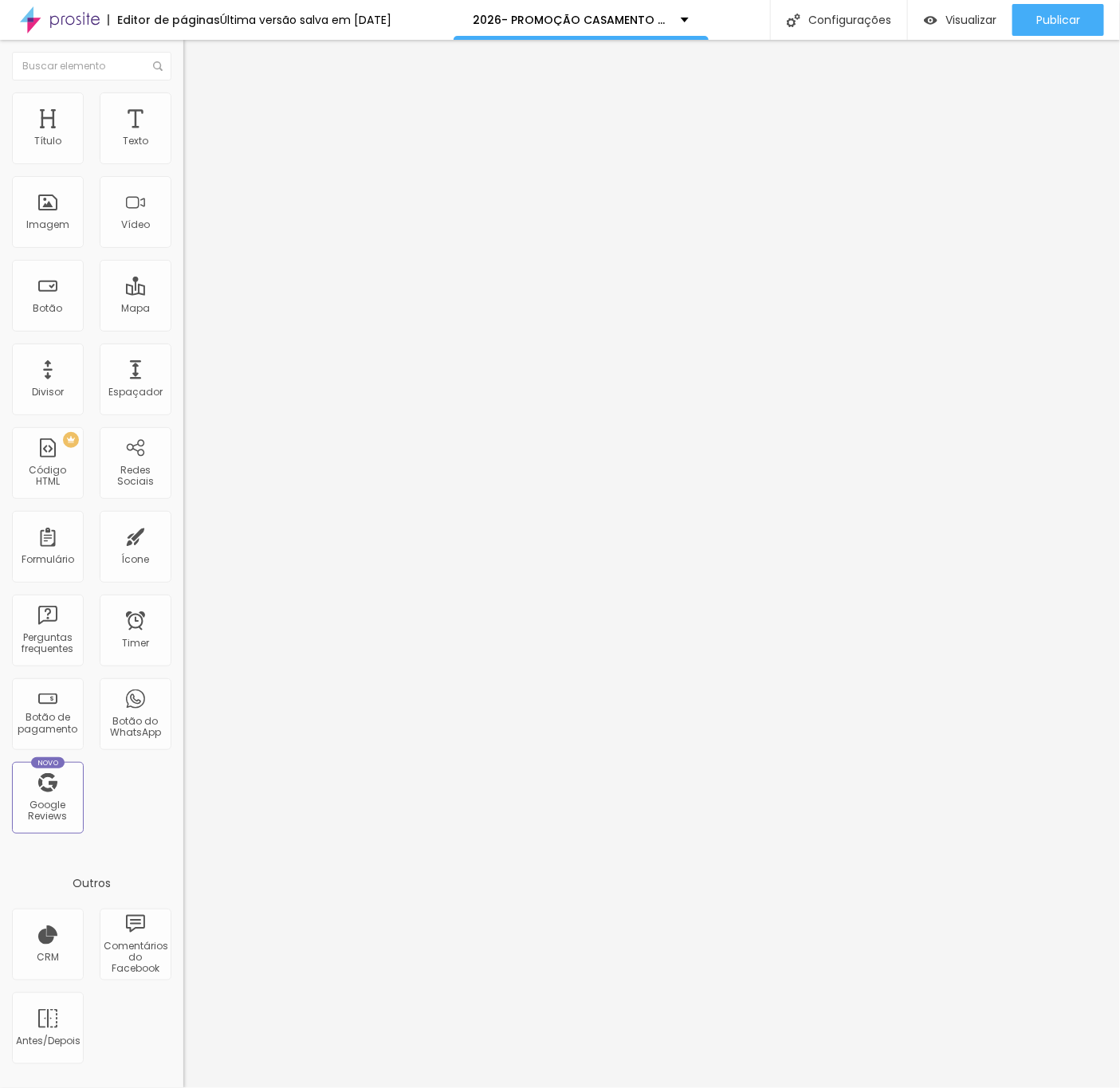
click at [183, 104] on li "Estilo" at bounding box center [274, 100] width 183 height 16
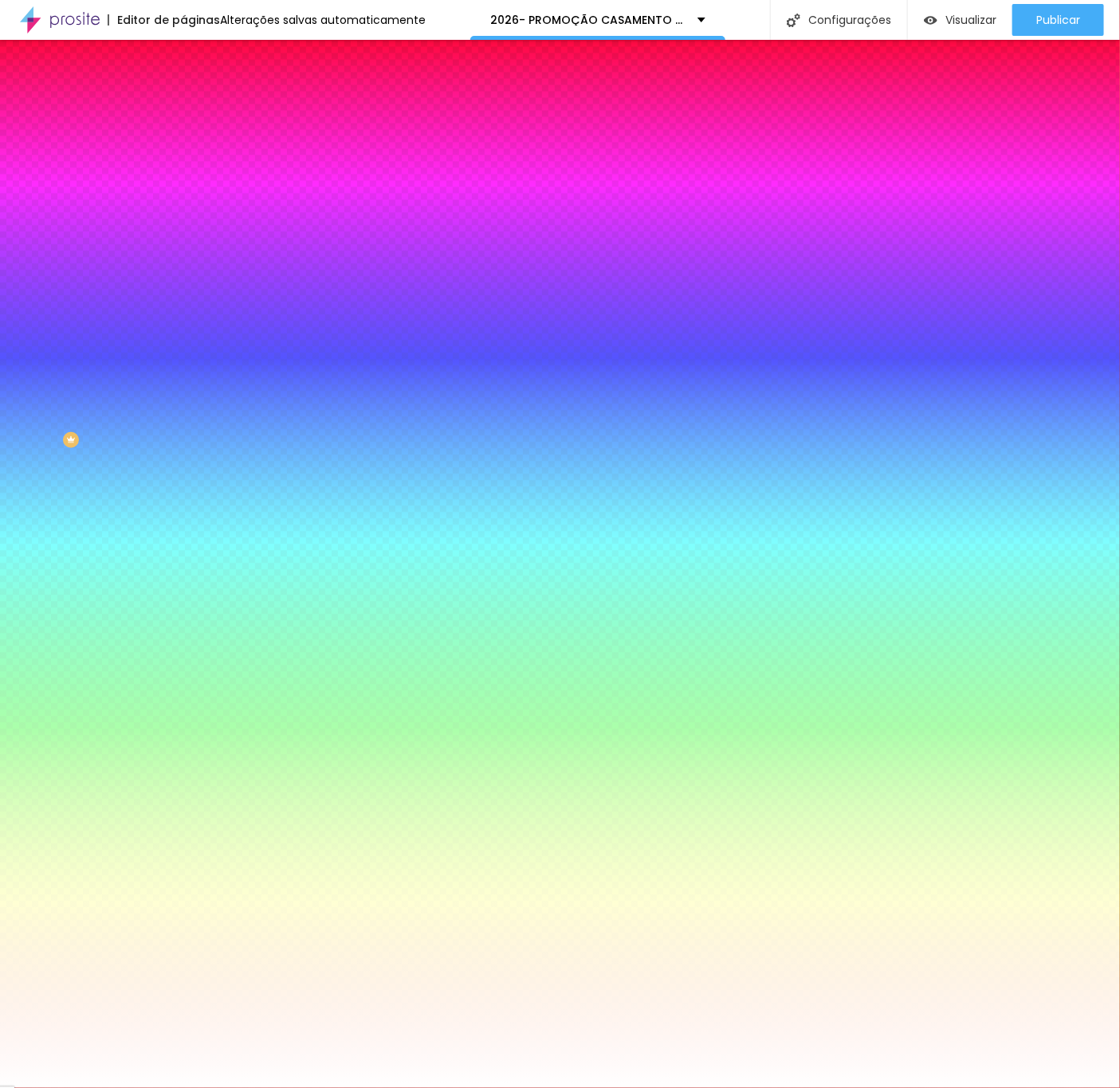
click at [183, 108] on img at bounding box center [190, 115] width 14 height 14
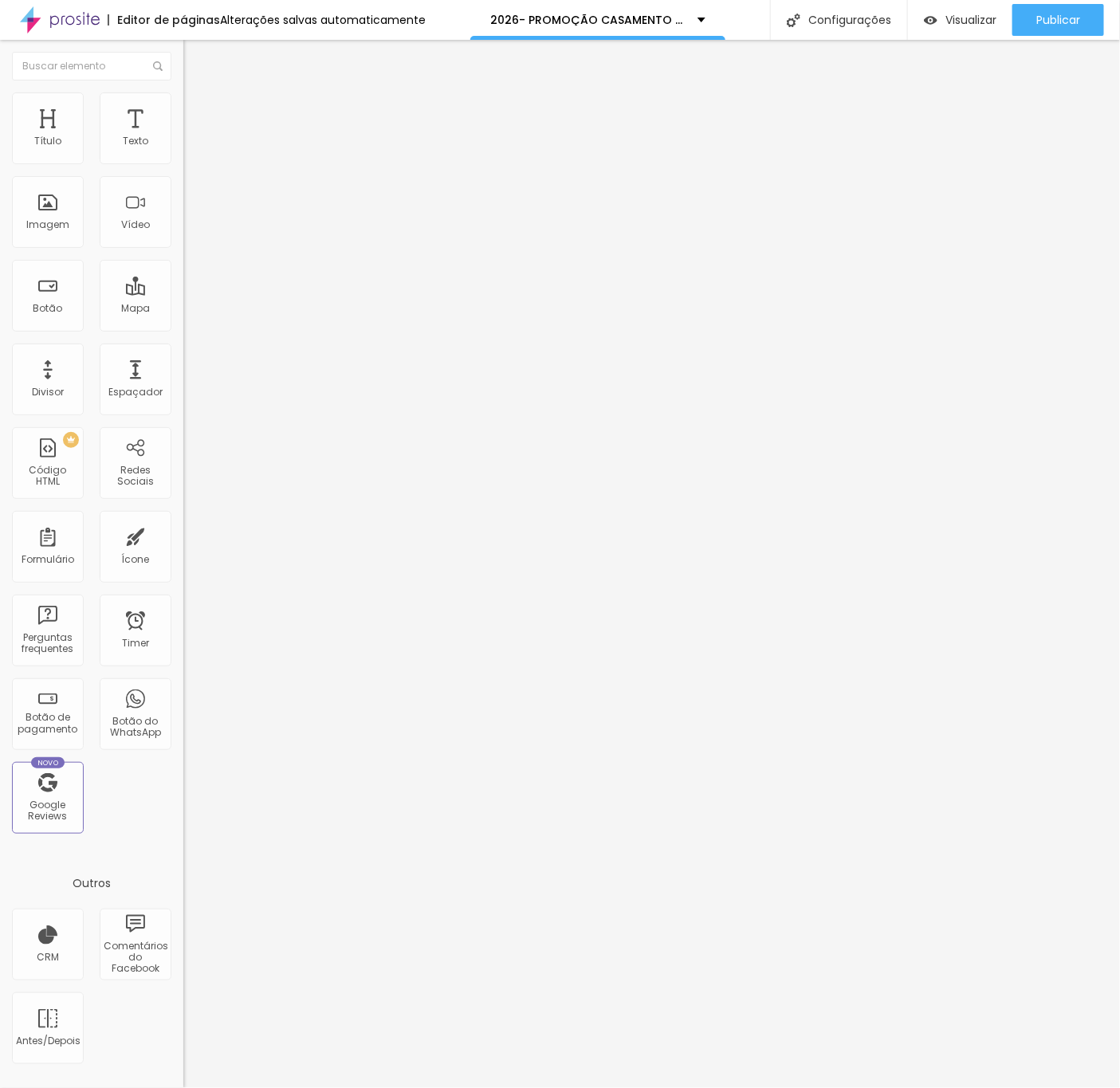
click at [198, 112] on span "Avançado" at bounding box center [224, 119] width 53 height 14
click at [183, 108] on li "Avançado" at bounding box center [274, 116] width 183 height 16
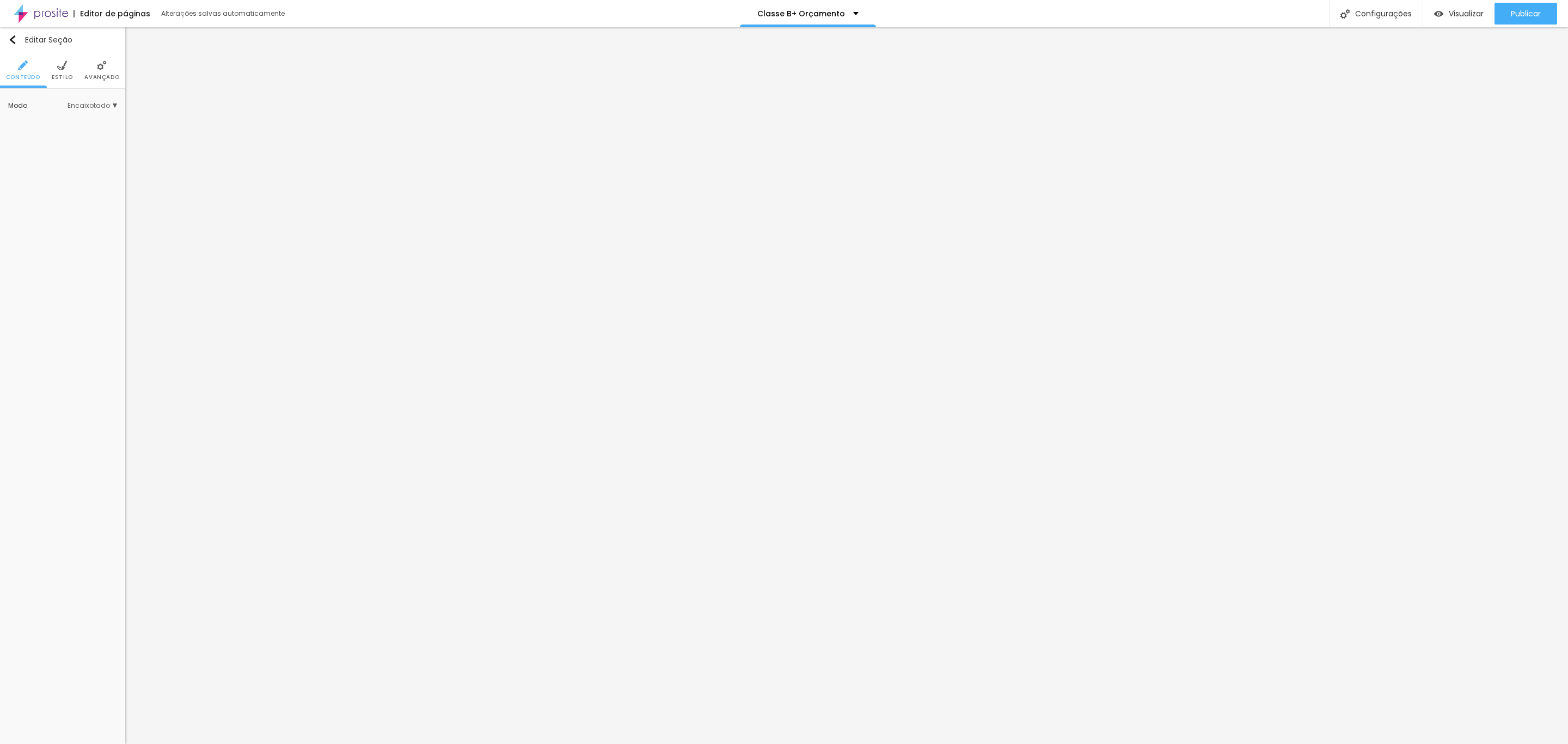
click at [66, 64] on img at bounding box center [62, 65] width 10 height 10
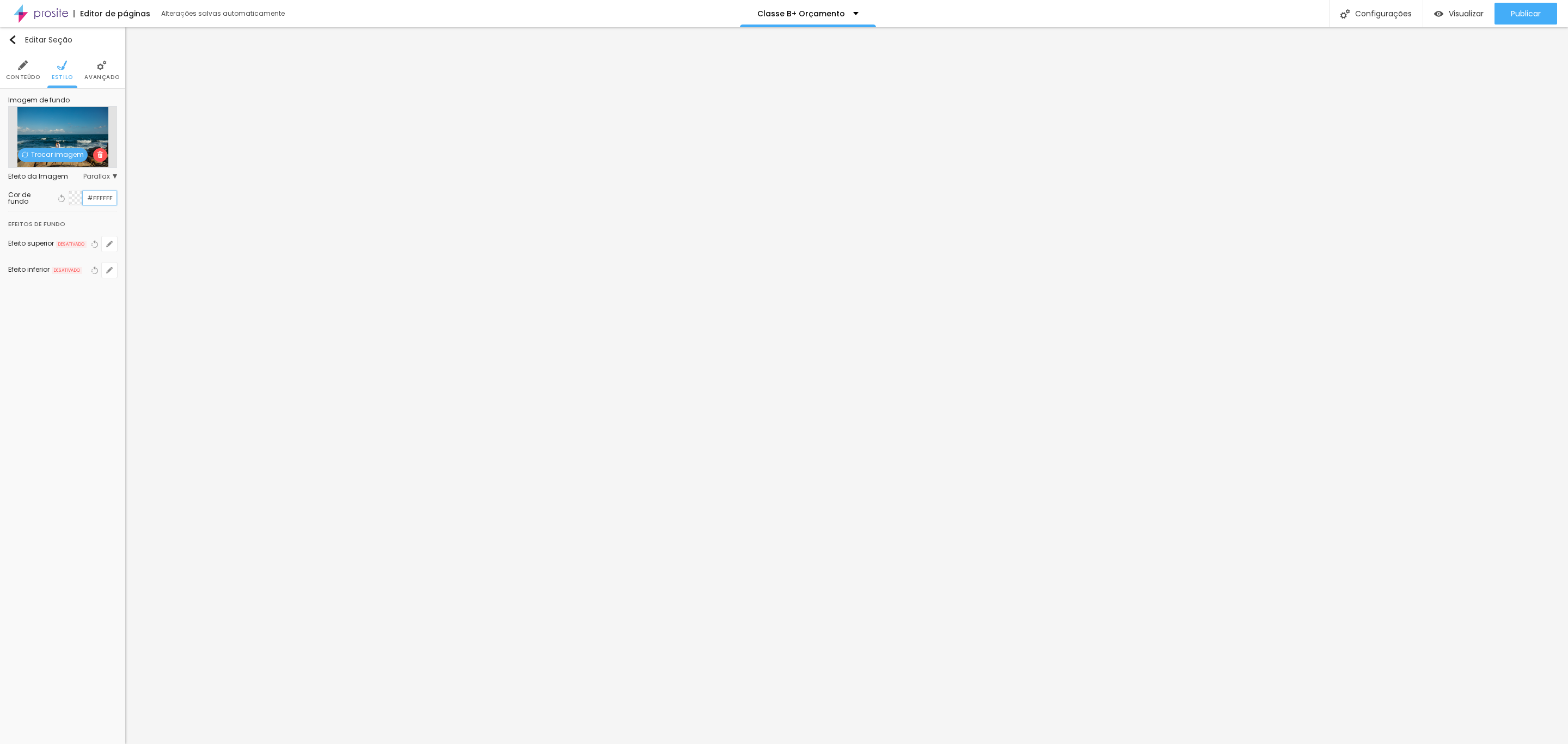
click at [94, 195] on input "#FFFFFF" at bounding box center [99, 198] width 33 height 14
click at [76, 197] on div at bounding box center [76, 198] width 14 height 14
click at [76, 205] on div at bounding box center [76, 198] width 14 height 14
drag, startPoint x: 103, startPoint y: 252, endPoint x: 104, endPoint y: 264, distance: 12.0
click at [104, 264] on div at bounding box center [109, 264] width 11 height 1
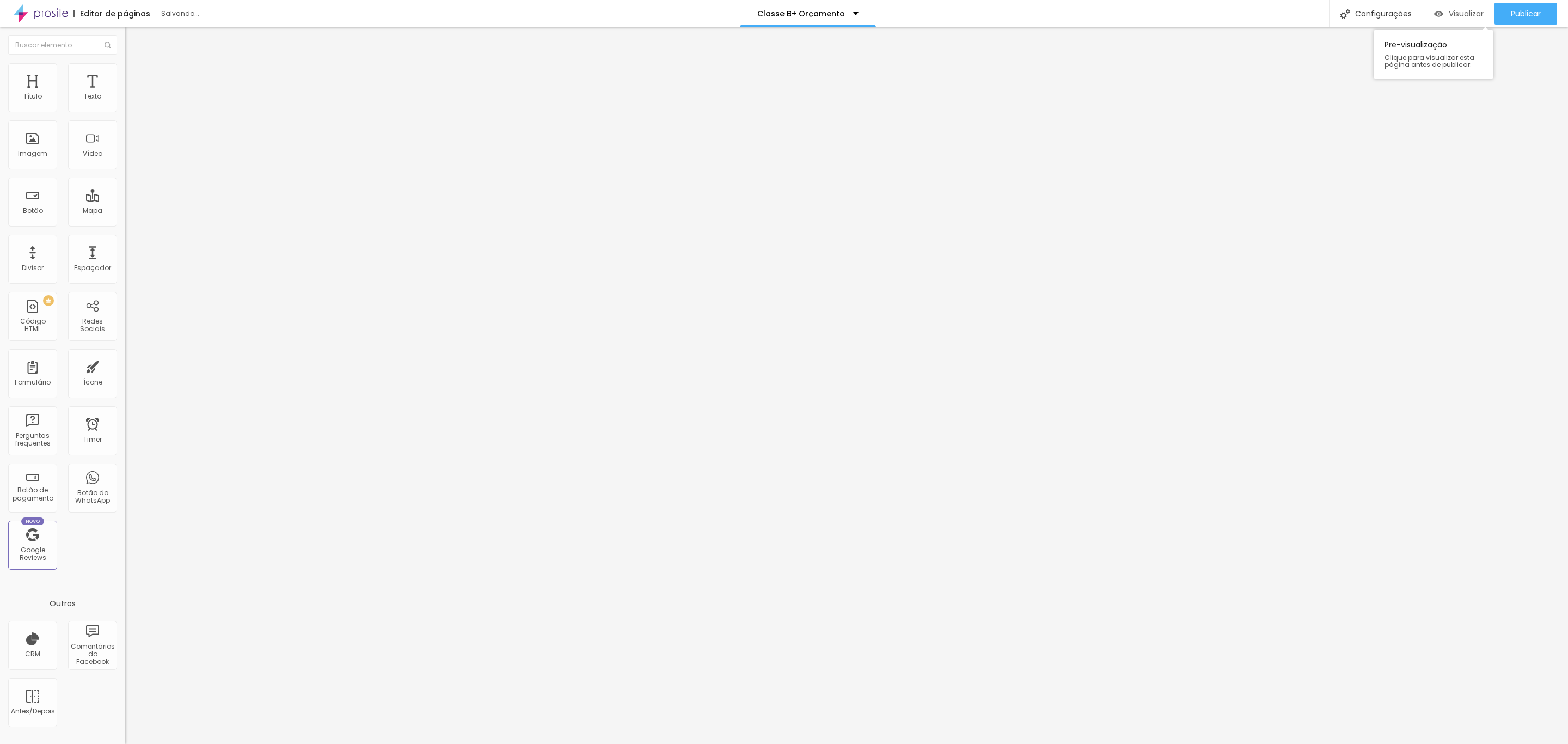
click at [1459, 16] on span "Visualizar" at bounding box center [1466, 14] width 35 height 9
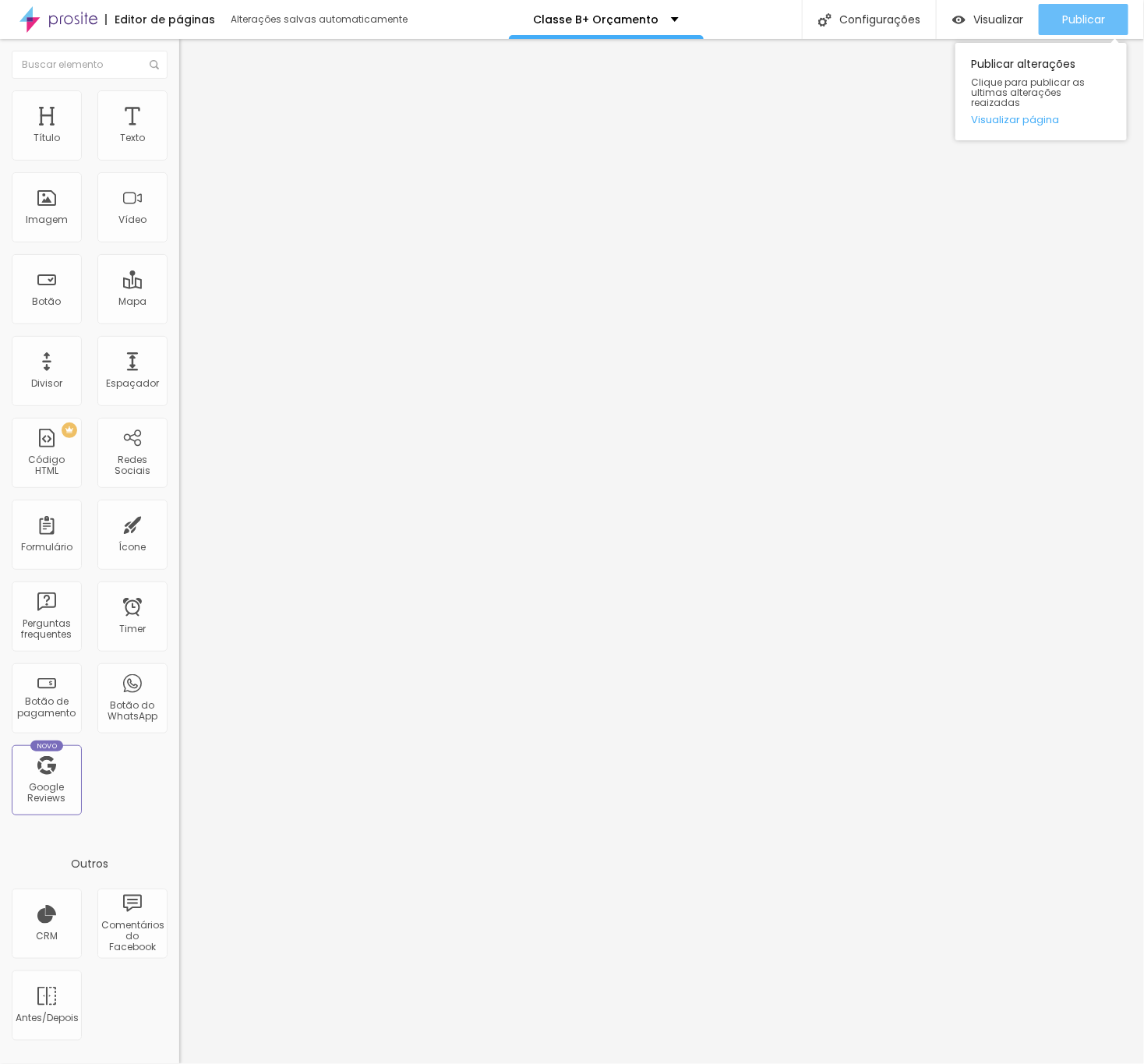
click at [1046, 19] on button "Publicar" at bounding box center [1084, 20] width 90 height 31
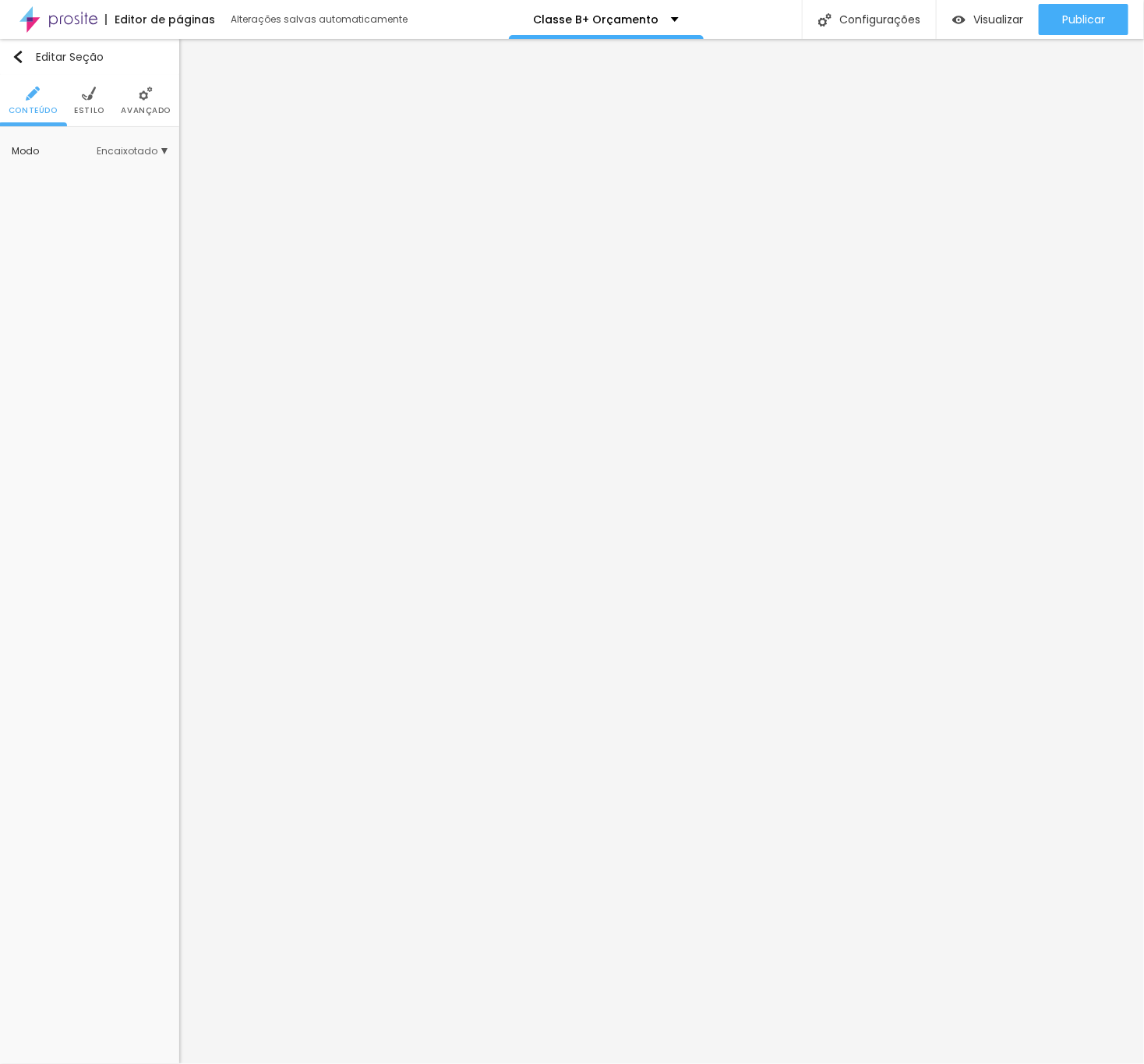
click at [97, 108] on span "Estilo" at bounding box center [89, 111] width 30 height 8
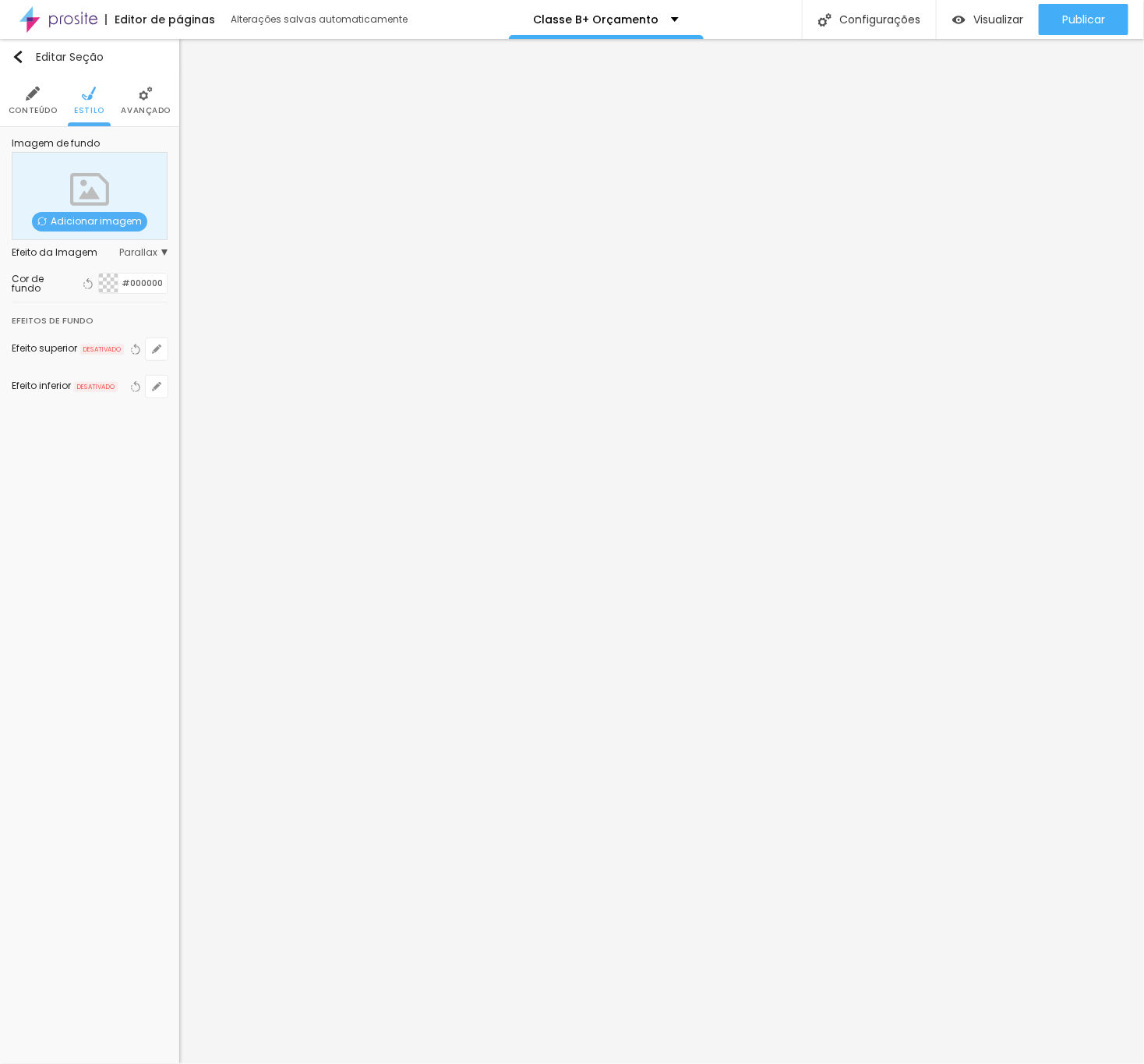
click at [104, 281] on div at bounding box center [109, 284] width 20 height 20
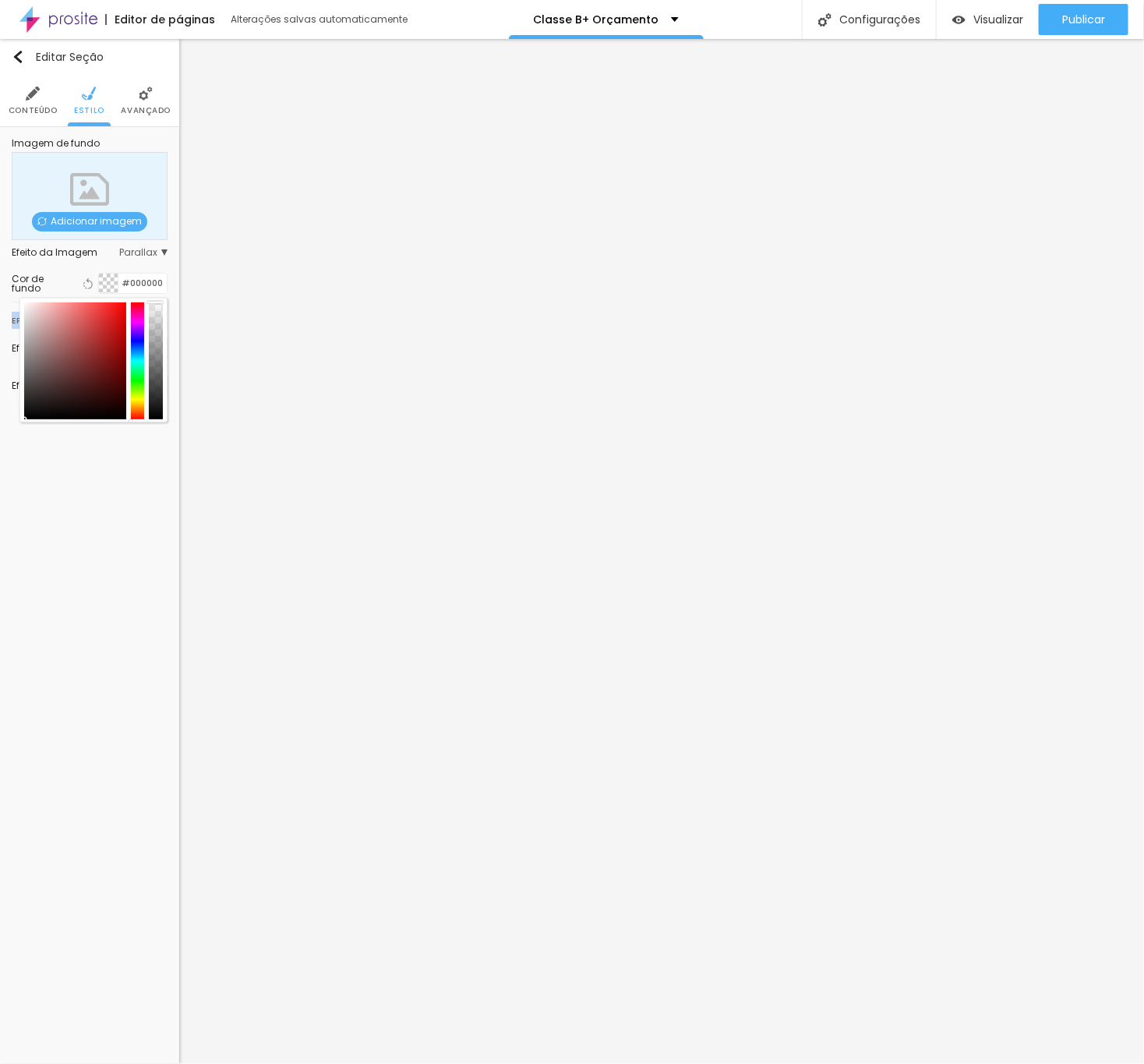
drag, startPoint x: 113, startPoint y: 368, endPoint x: 106, endPoint y: 435, distance: 67.4
click at [106, 435] on div "Editar Seção Conteúdo Estilo Avançado Imagem de fundo Adicionar imagem Efeito d…" at bounding box center [89, 552] width 179 height 1025
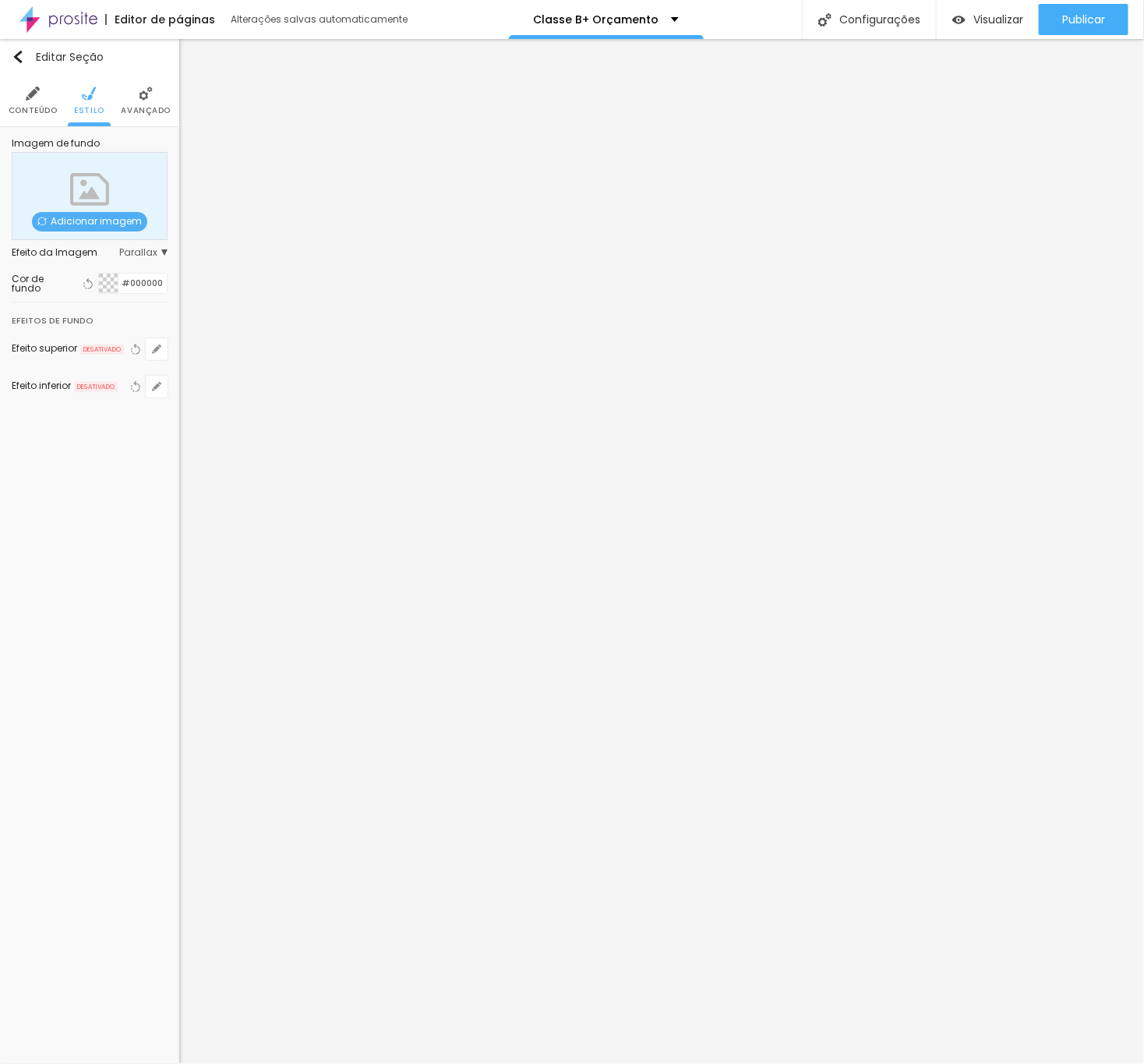
click at [110, 286] on div at bounding box center [109, 284] width 20 height 20
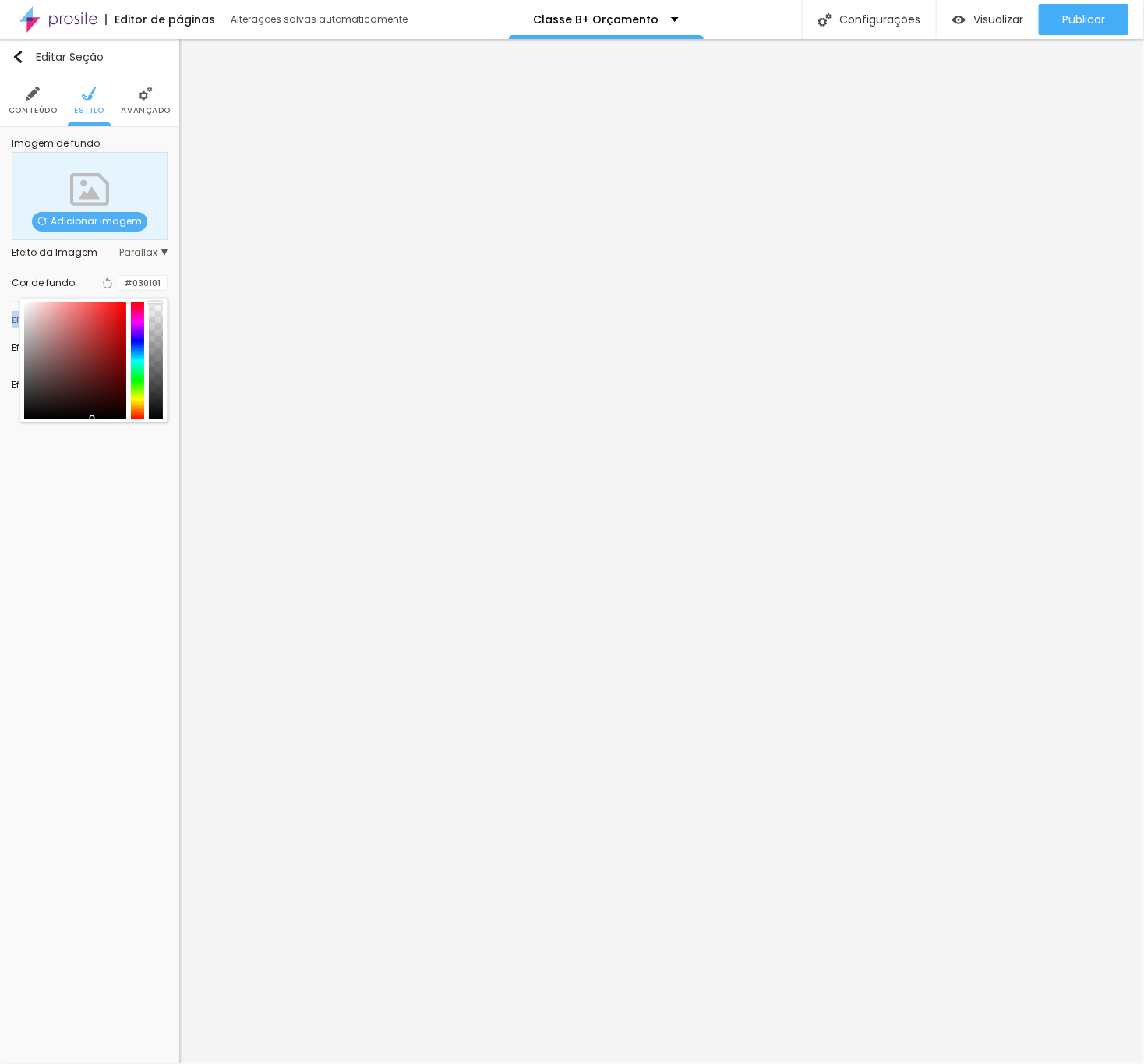
type input "#000000"
drag, startPoint x: 96, startPoint y: 406, endPoint x: 106, endPoint y: 425, distance: 21.5
click at [106, 425] on div "Imagem de fundo Adicionar imagem Efeito da Imagem Parallax Nenhum Parallax Cor …" at bounding box center [89, 277] width 179 height 300
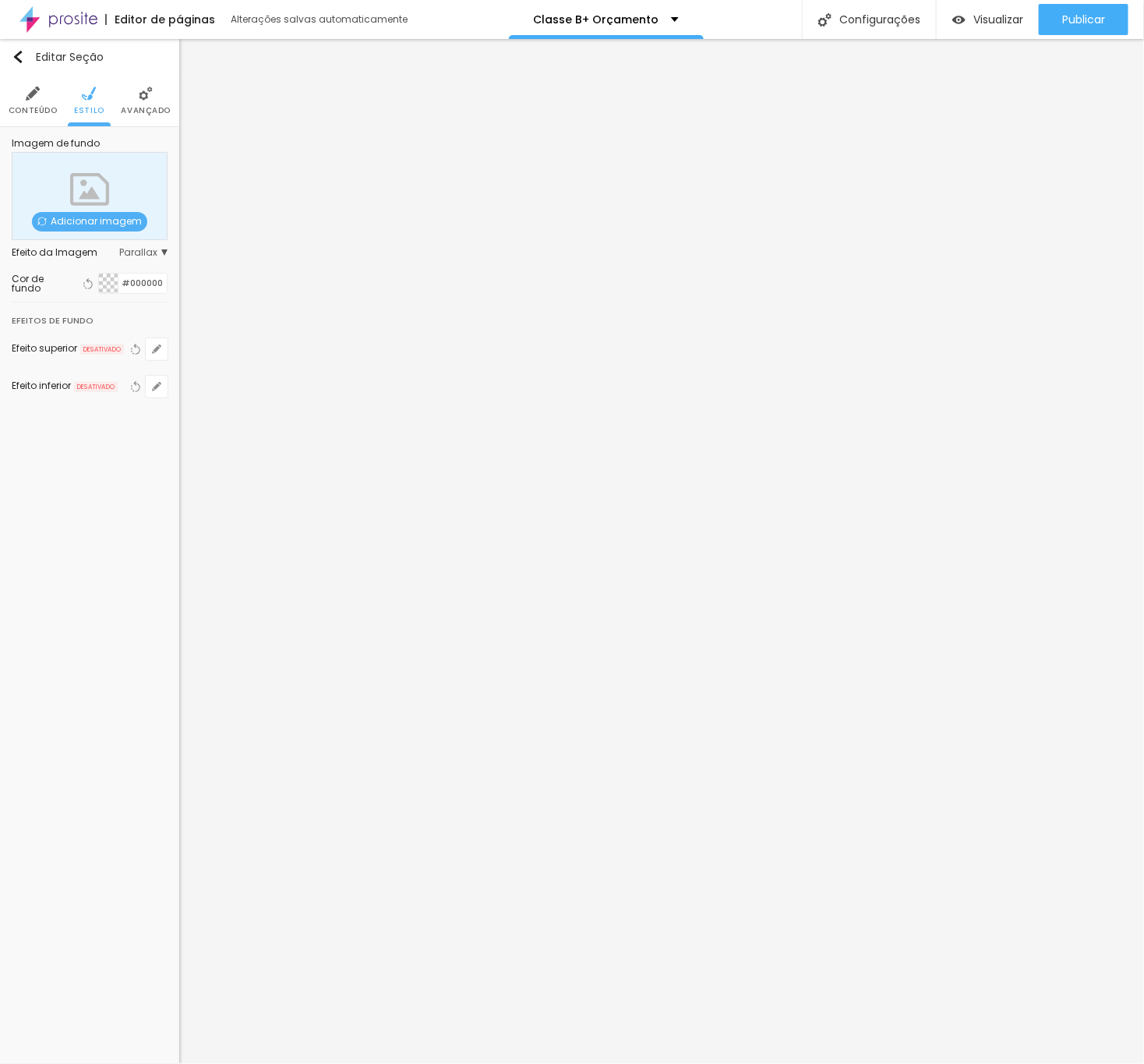
click at [110, 288] on div at bounding box center [109, 284] width 20 height 20
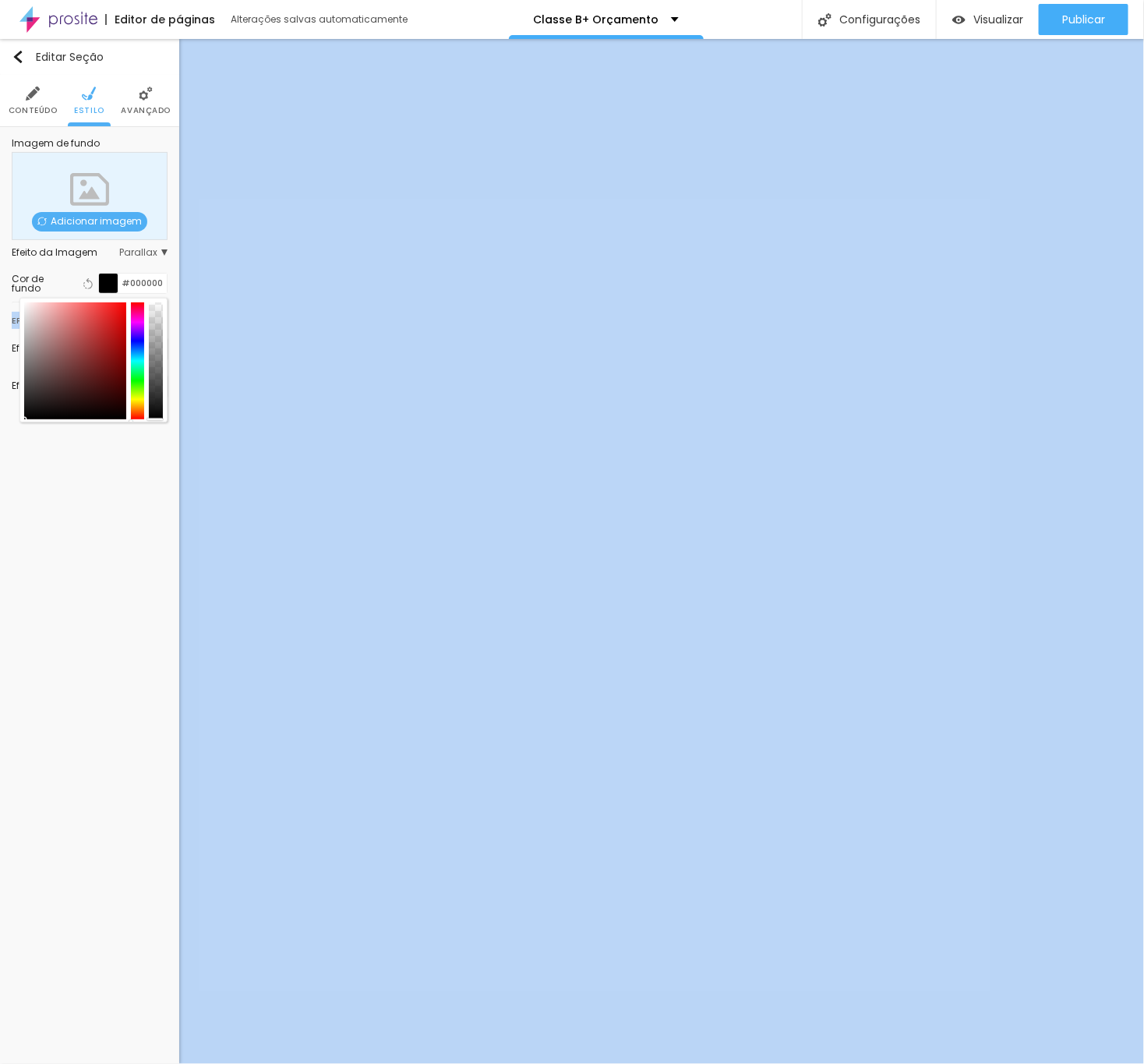
drag, startPoint x: 159, startPoint y: 328, endPoint x: 159, endPoint y: 499, distance: 171.0
click at [159, 499] on div "Editar Seção Conteúdo Estilo Avançado Imagem de fundo Adicionar imagem Efeito d…" at bounding box center [89, 552] width 179 height 1025
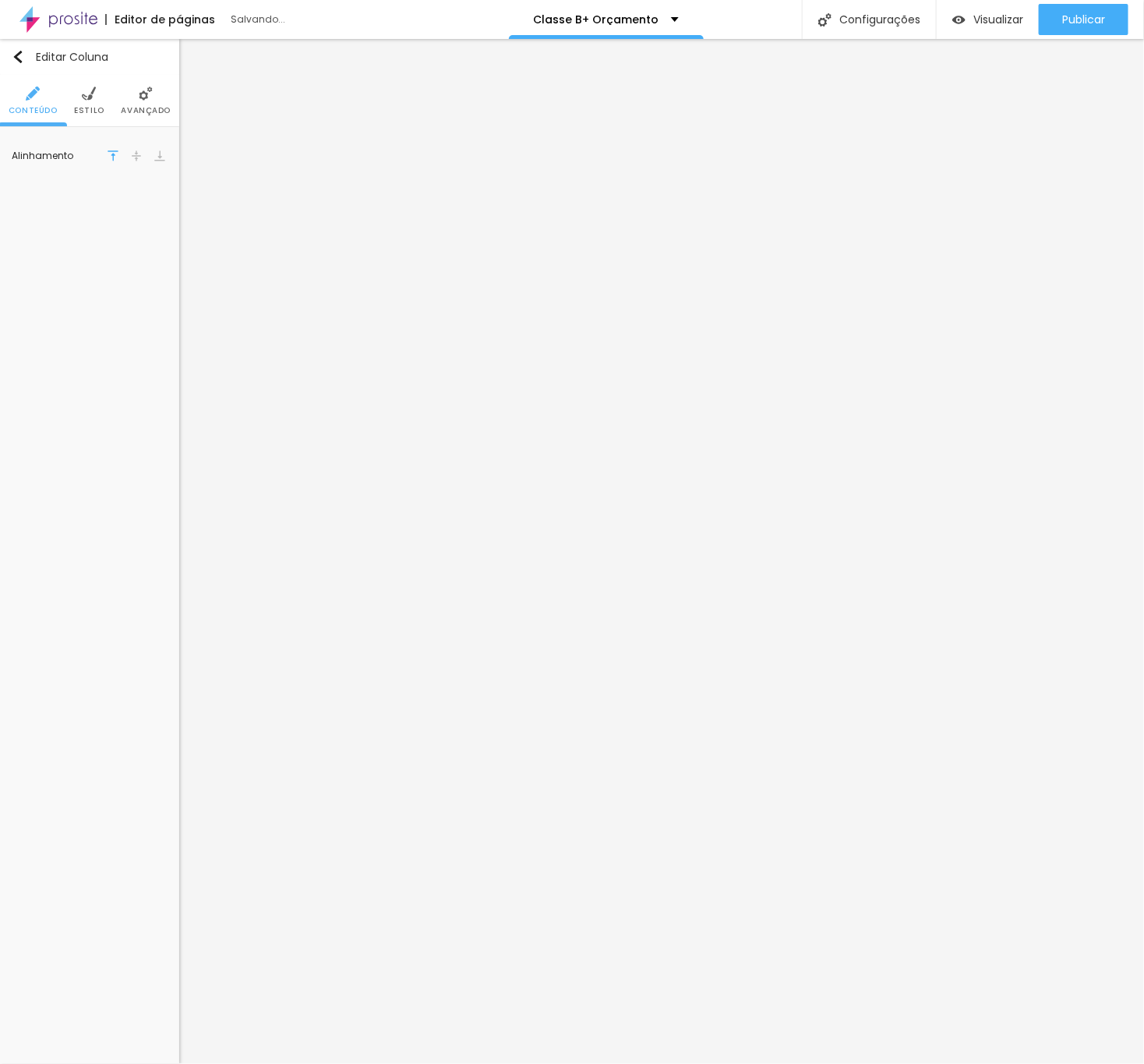
click at [96, 96] on li "Estilo" at bounding box center [89, 101] width 30 height 52
click at [102, 159] on div at bounding box center [109, 157] width 20 height 20
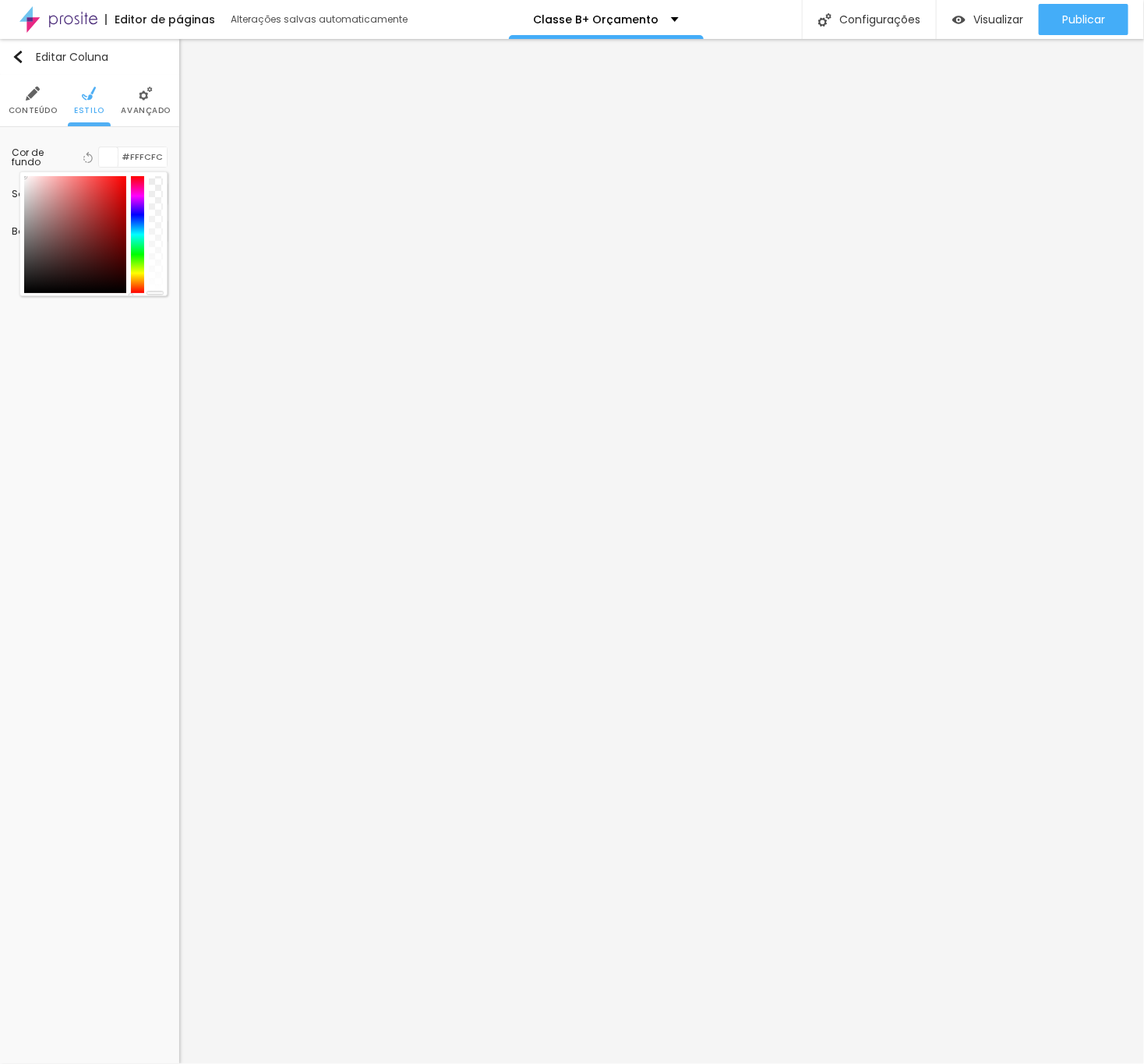
type input "#FFFFFF"
drag, startPoint x: 92, startPoint y: 208, endPoint x: 22, endPoint y: 167, distance: 81.1
click at [22, 167] on div "Cor de fundo Voltar ao padrão #FFFFFF" at bounding box center [89, 157] width 155 height 22
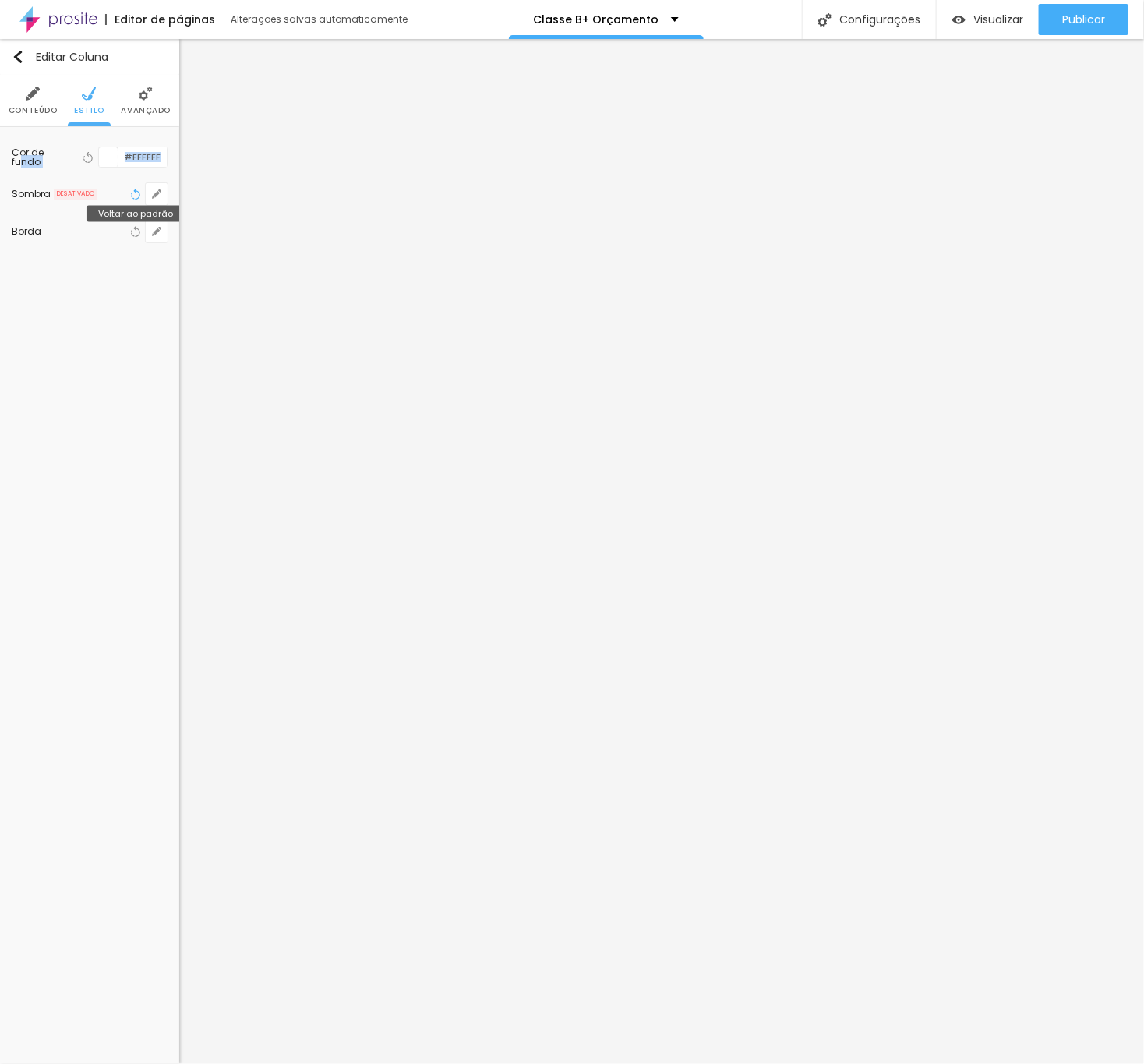
click at [137, 195] on icon "button" at bounding box center [135, 194] width 11 height 11
click at [157, 195] on icon "button" at bounding box center [156, 194] width 6 height 6
click at [108, 281] on div at bounding box center [572, 532] width 1144 height 1064
click at [152, 230] on icon "button" at bounding box center [156, 232] width 10 height 10
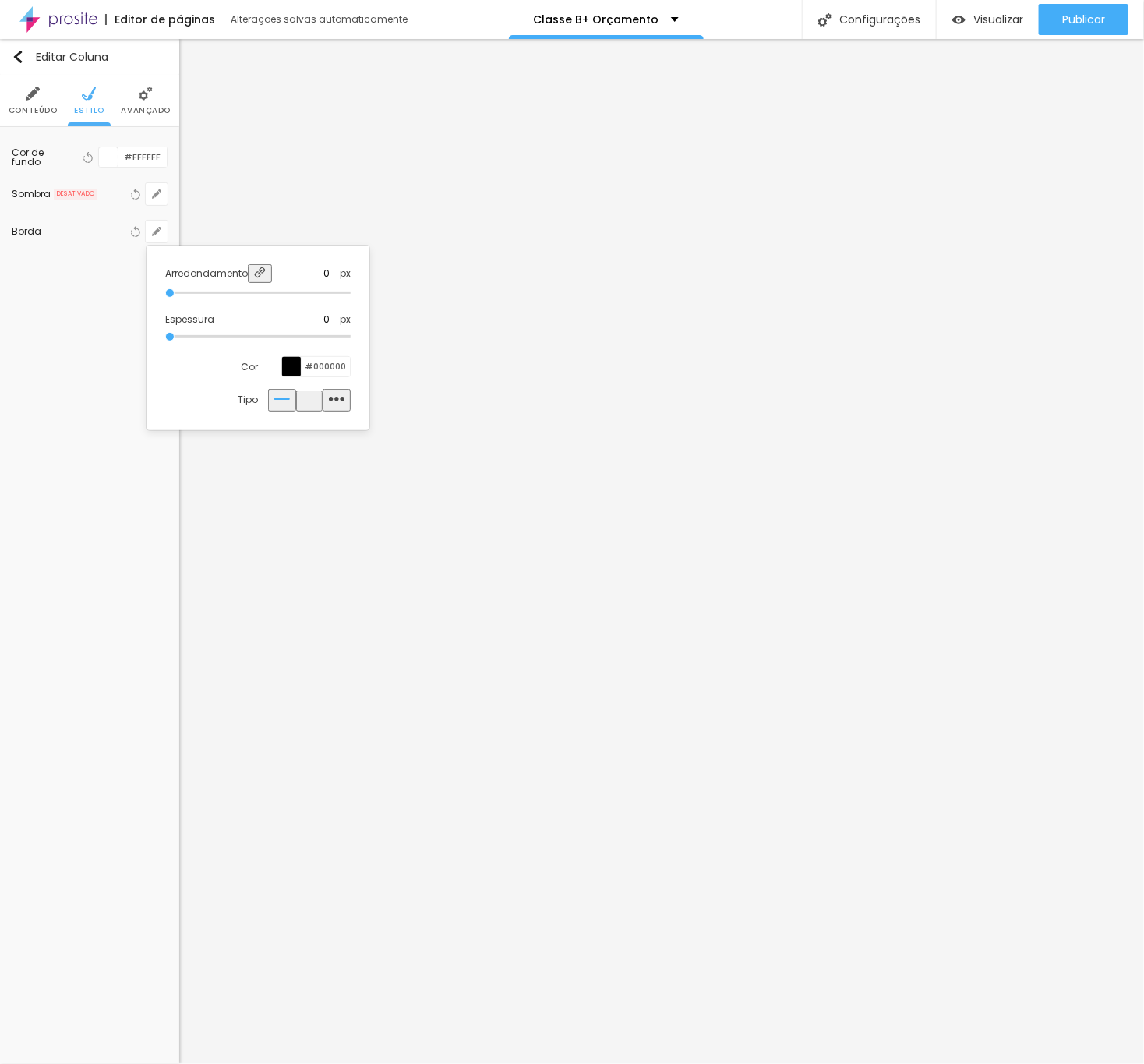
type input "4"
type input "25"
type input "26"
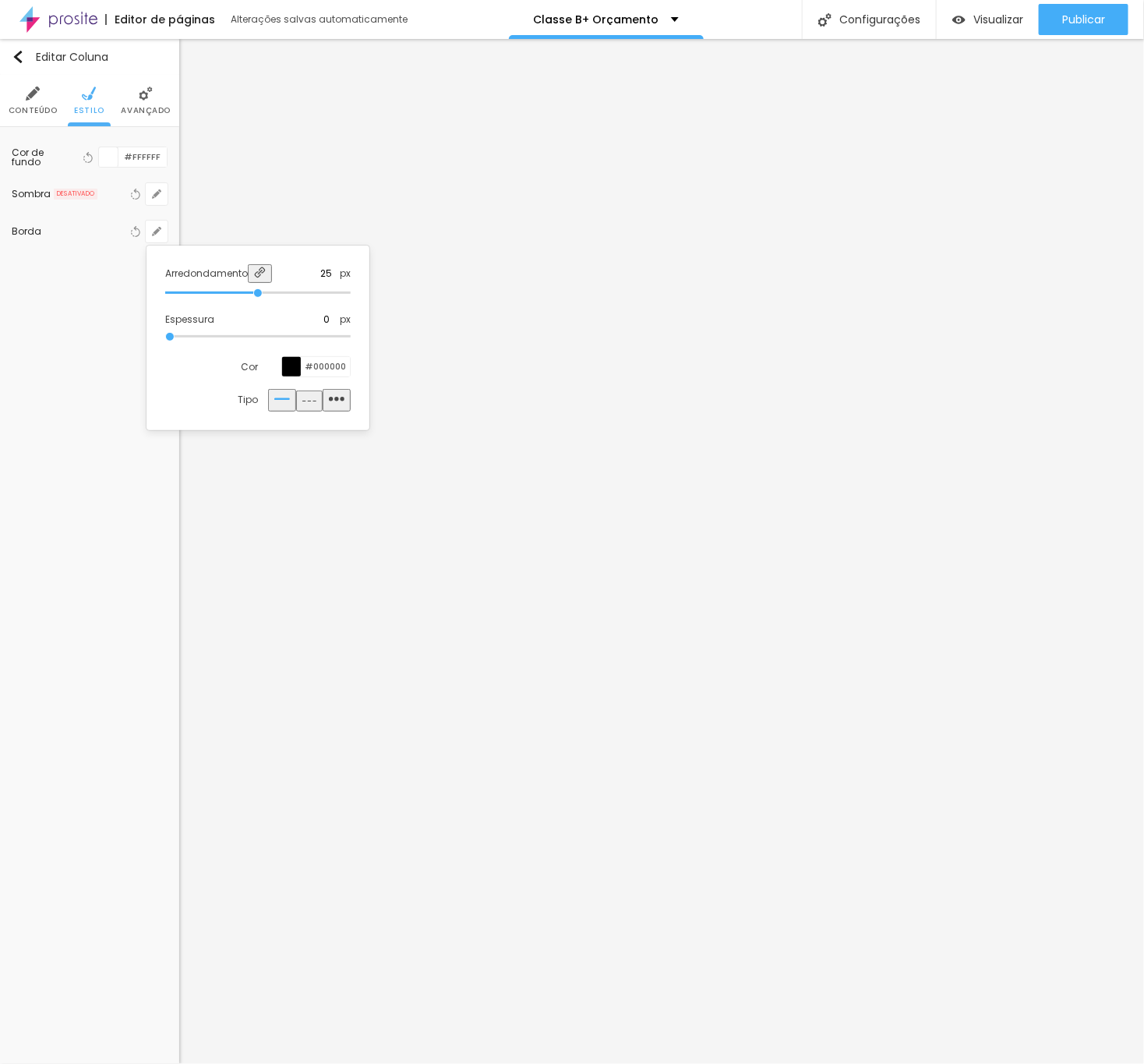
type input "26"
type input "50"
drag, startPoint x: 168, startPoint y: 290, endPoint x: 470, endPoint y: 300, distance: 302.2
type input "50"
click at [351, 297] on input "range" at bounding box center [258, 293] width 186 height 8
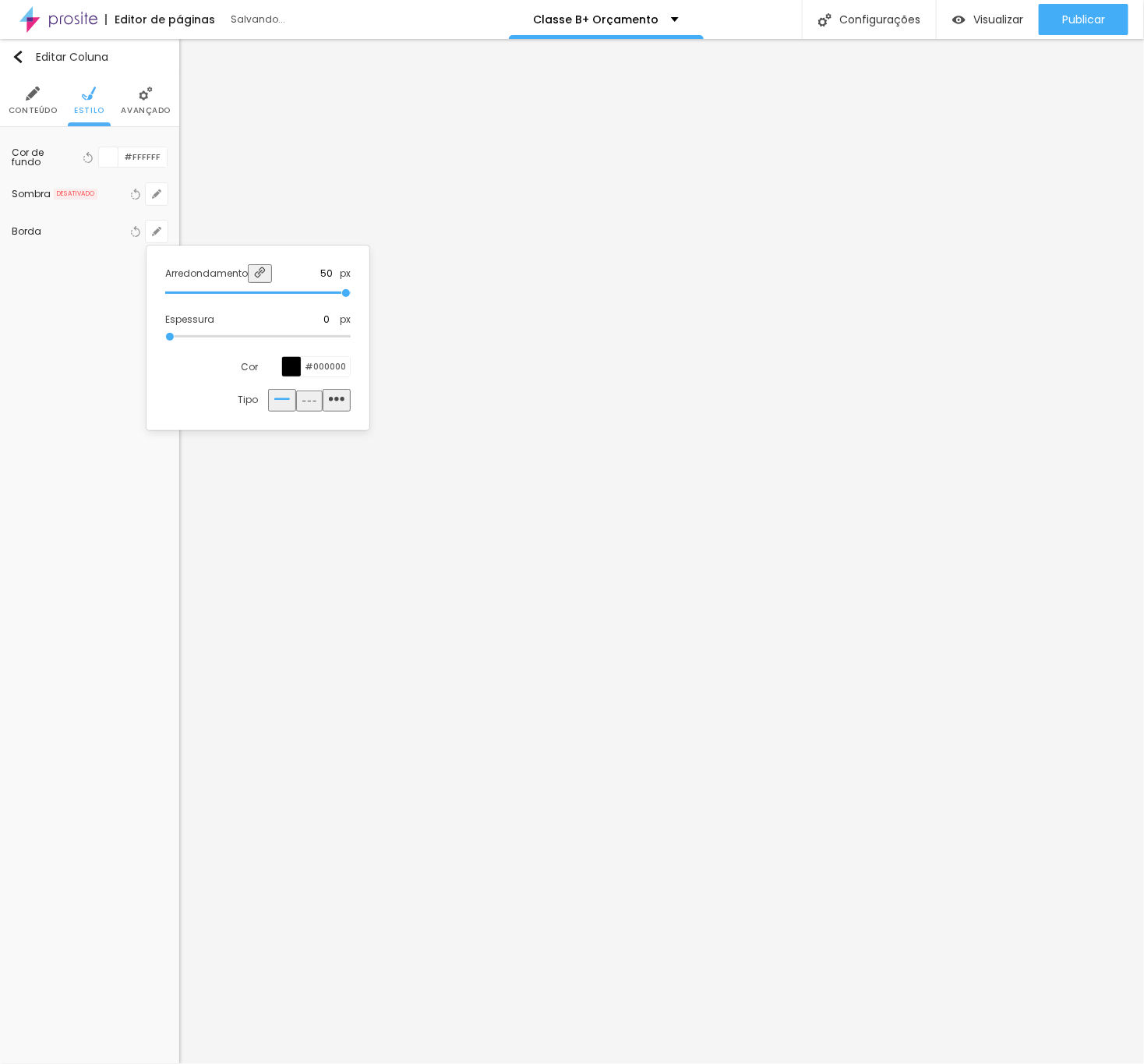
type input "1"
type input "4"
type input "5"
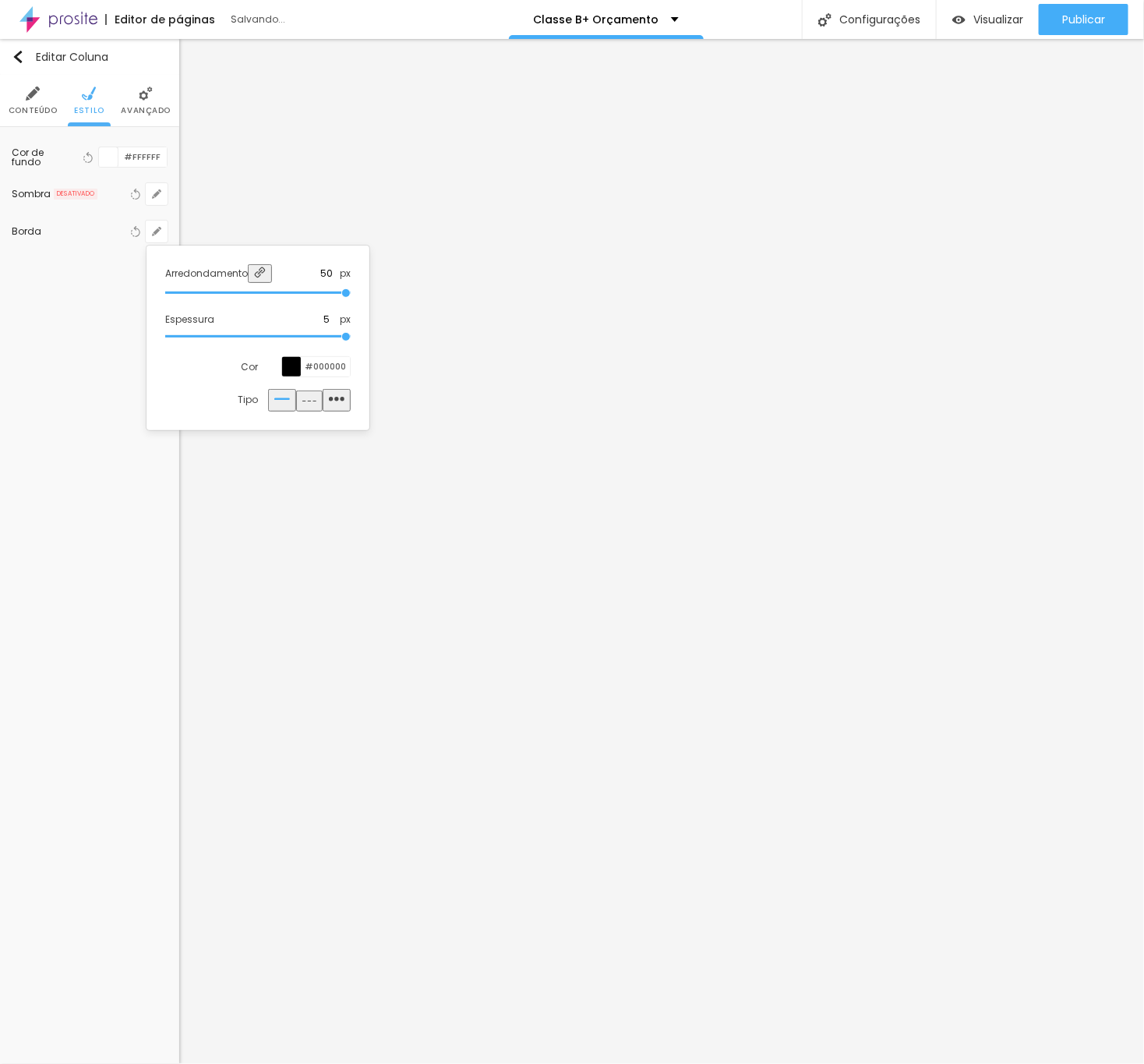
drag, startPoint x: 168, startPoint y: 334, endPoint x: 407, endPoint y: 337, distance: 239.0
type input "5"
click at [351, 337] on input "range" at bounding box center [258, 336] width 186 height 8
click at [290, 366] on div at bounding box center [292, 367] width 20 height 20
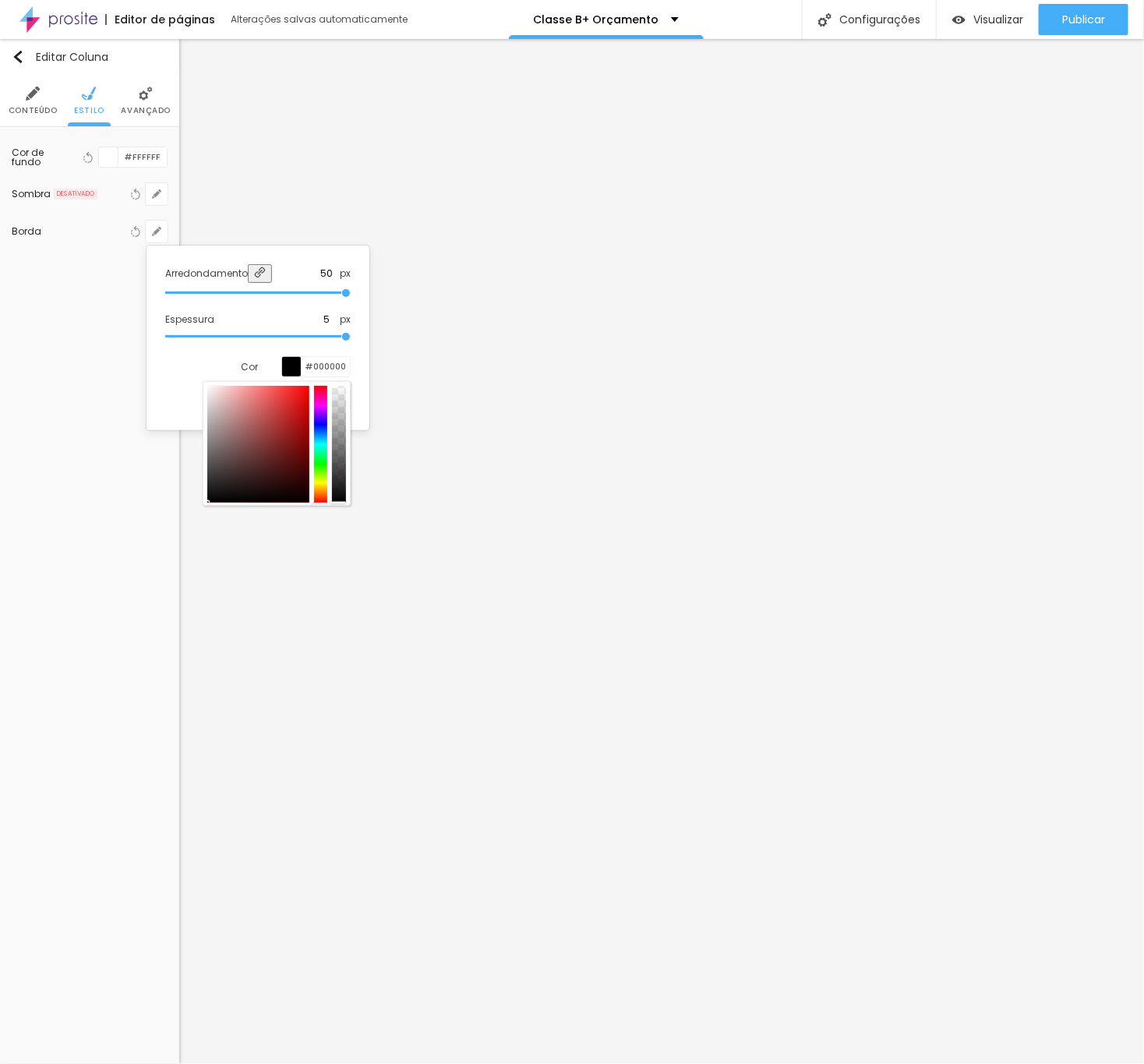
click at [418, 208] on div at bounding box center [572, 532] width 1144 height 1064
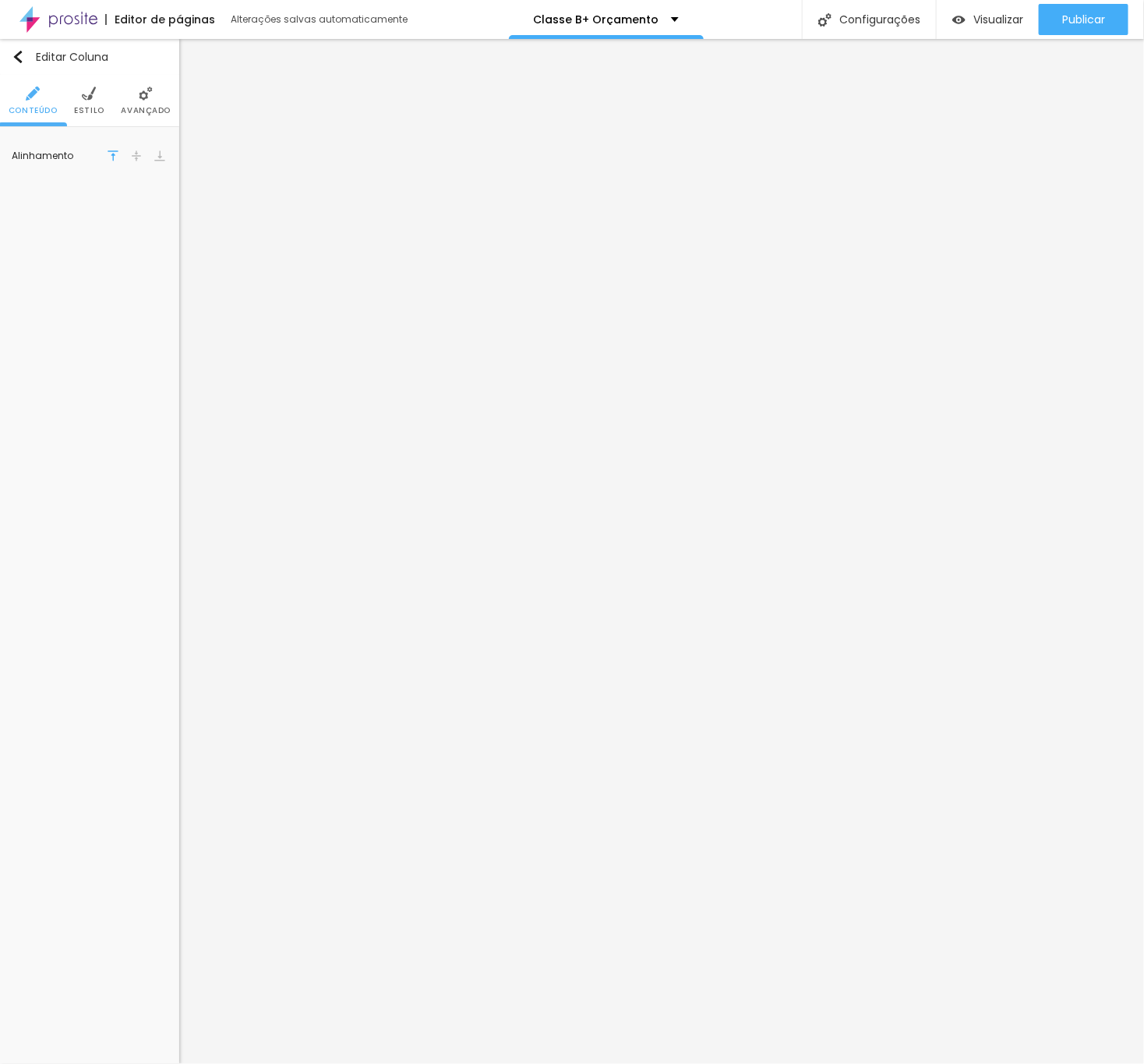
click at [90, 102] on li "Estilo" at bounding box center [89, 101] width 30 height 52
click at [101, 155] on div at bounding box center [109, 157] width 20 height 20
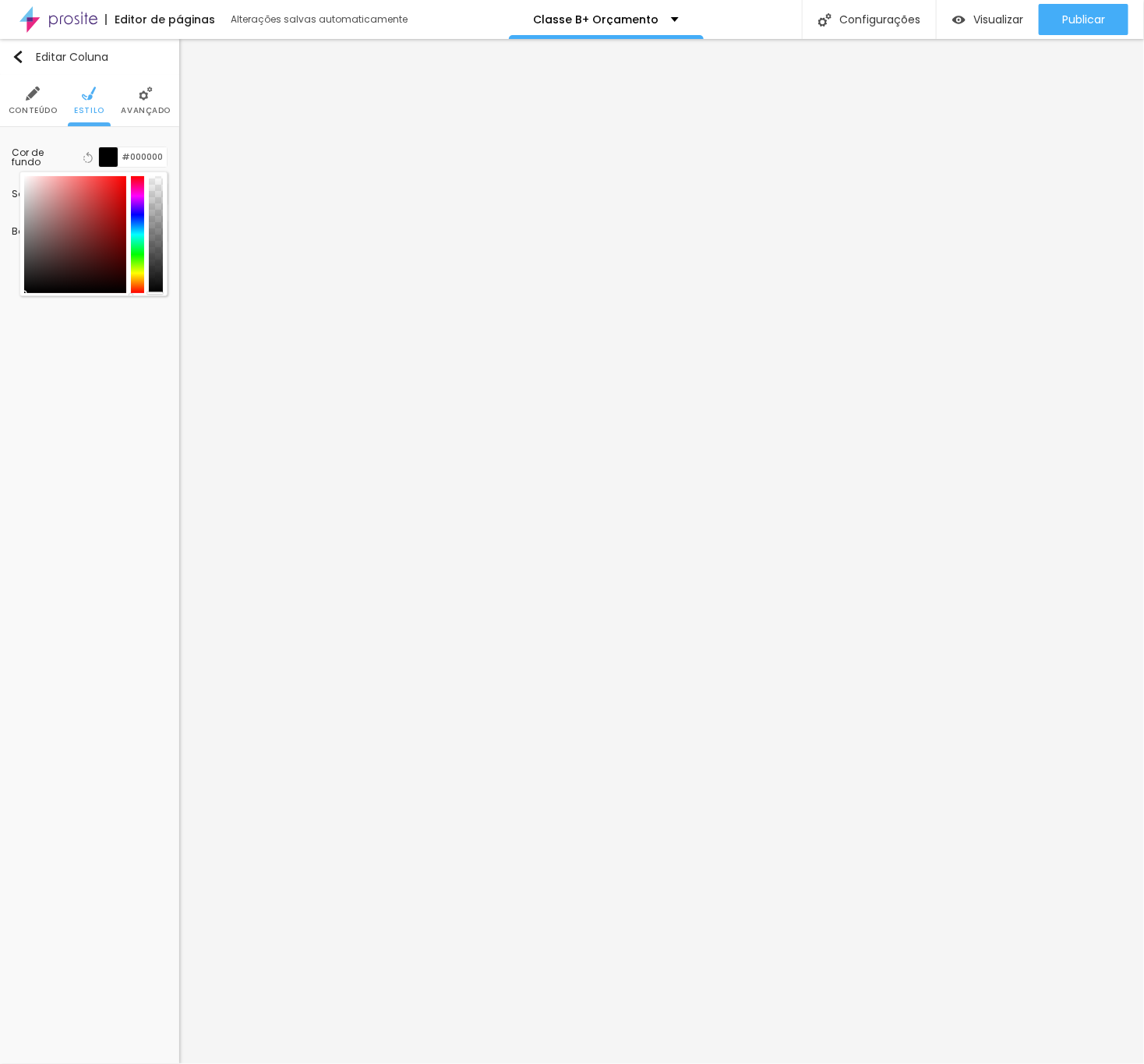
drag, startPoint x: 94, startPoint y: 203, endPoint x: 104, endPoint y: 323, distance: 120.4
click at [104, 323] on div "Editar Coluna Conteúdo Estilo Avançado Cor de fundo Voltar ao padrão #000000 So…" at bounding box center [89, 552] width 179 height 1025
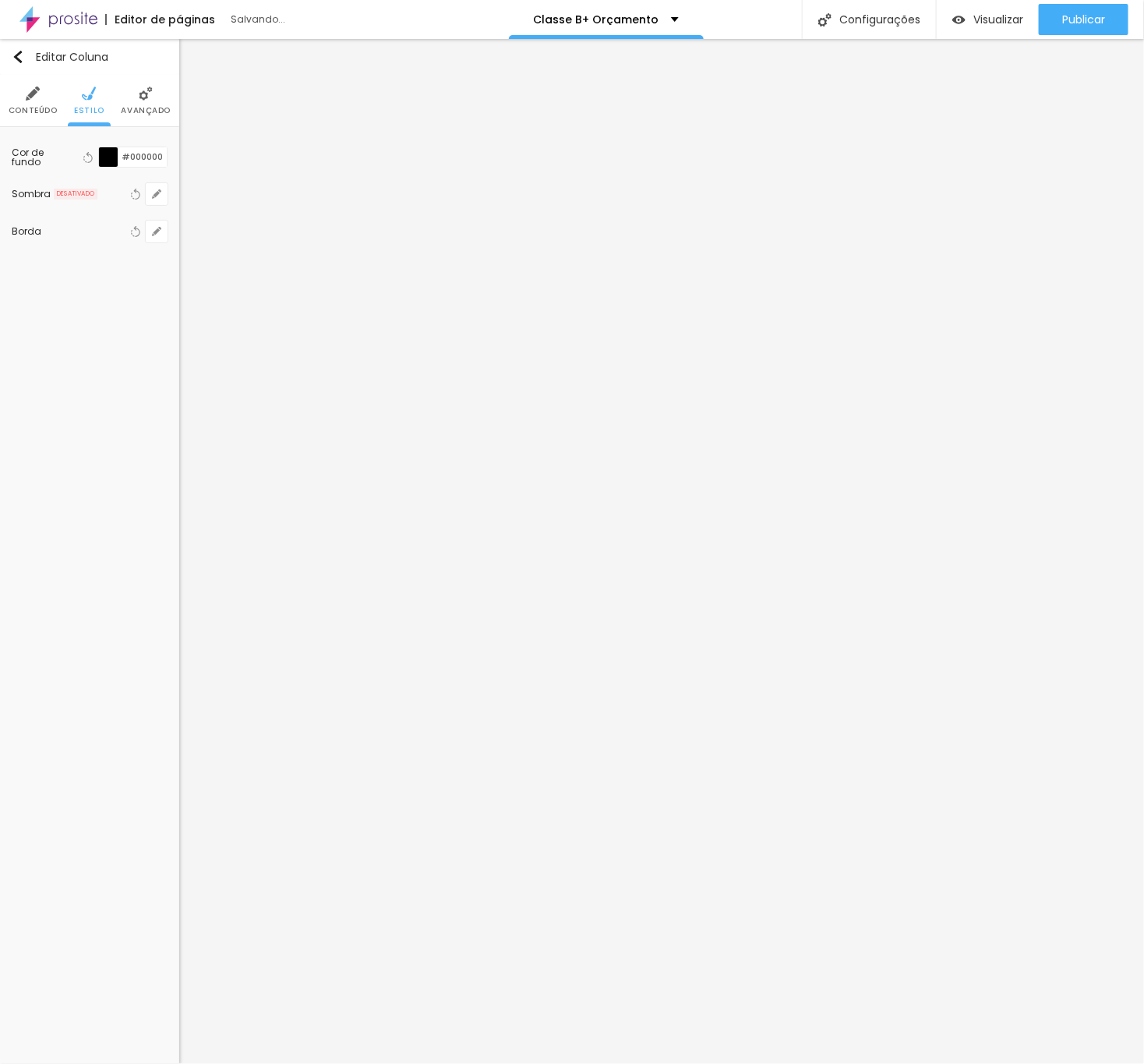
click at [109, 155] on div at bounding box center [109, 157] width 20 height 20
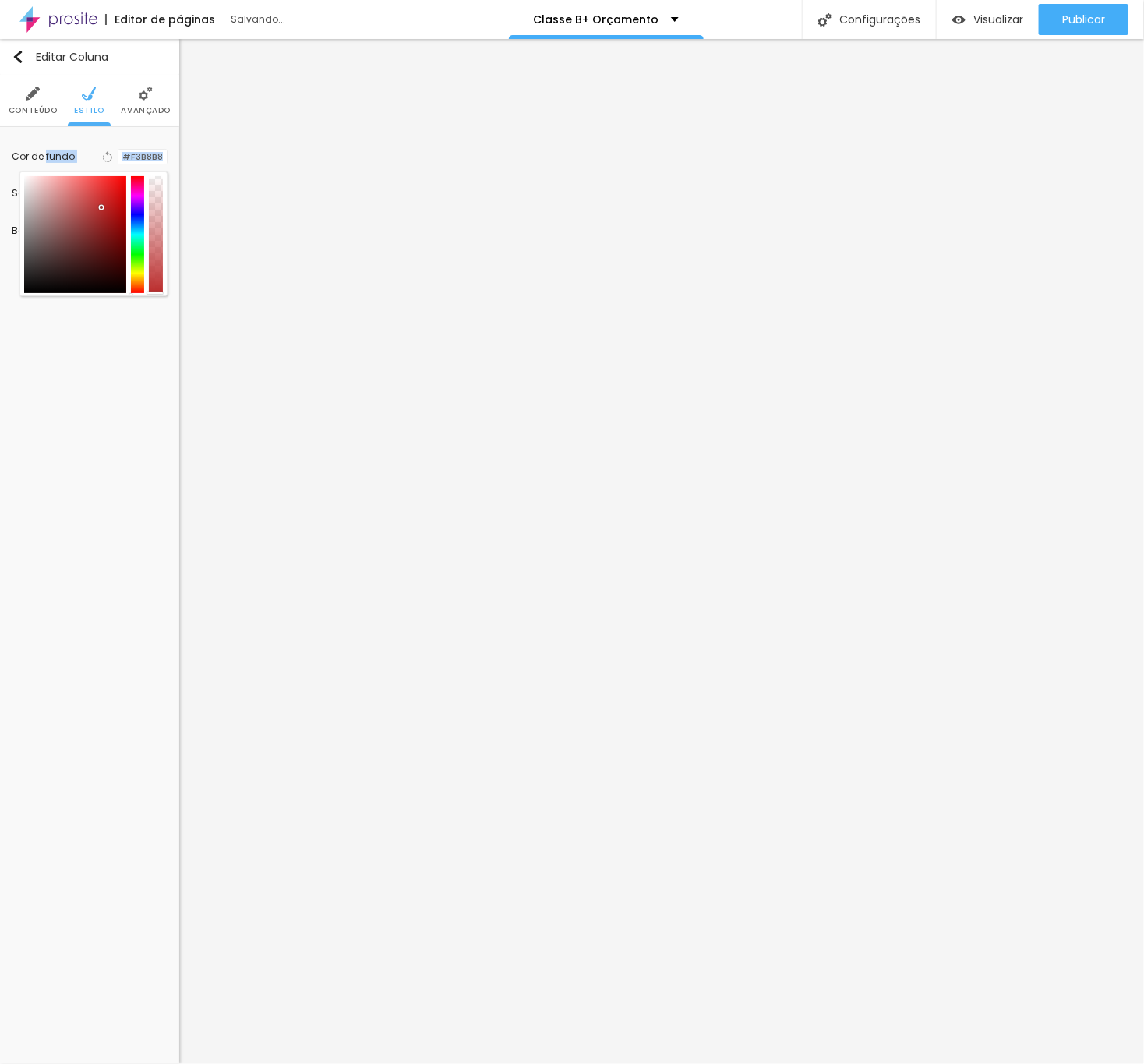
type input "#FFFFFF"
drag, startPoint x: 103, startPoint y: 208, endPoint x: 7, endPoint y: 162, distance: 106.5
click at [7, 162] on div "Cor de fundo Voltar ao padrão #FFFFFF Sombra DESATIVADO Voltar ao padrão Borda …" at bounding box center [89, 195] width 179 height 135
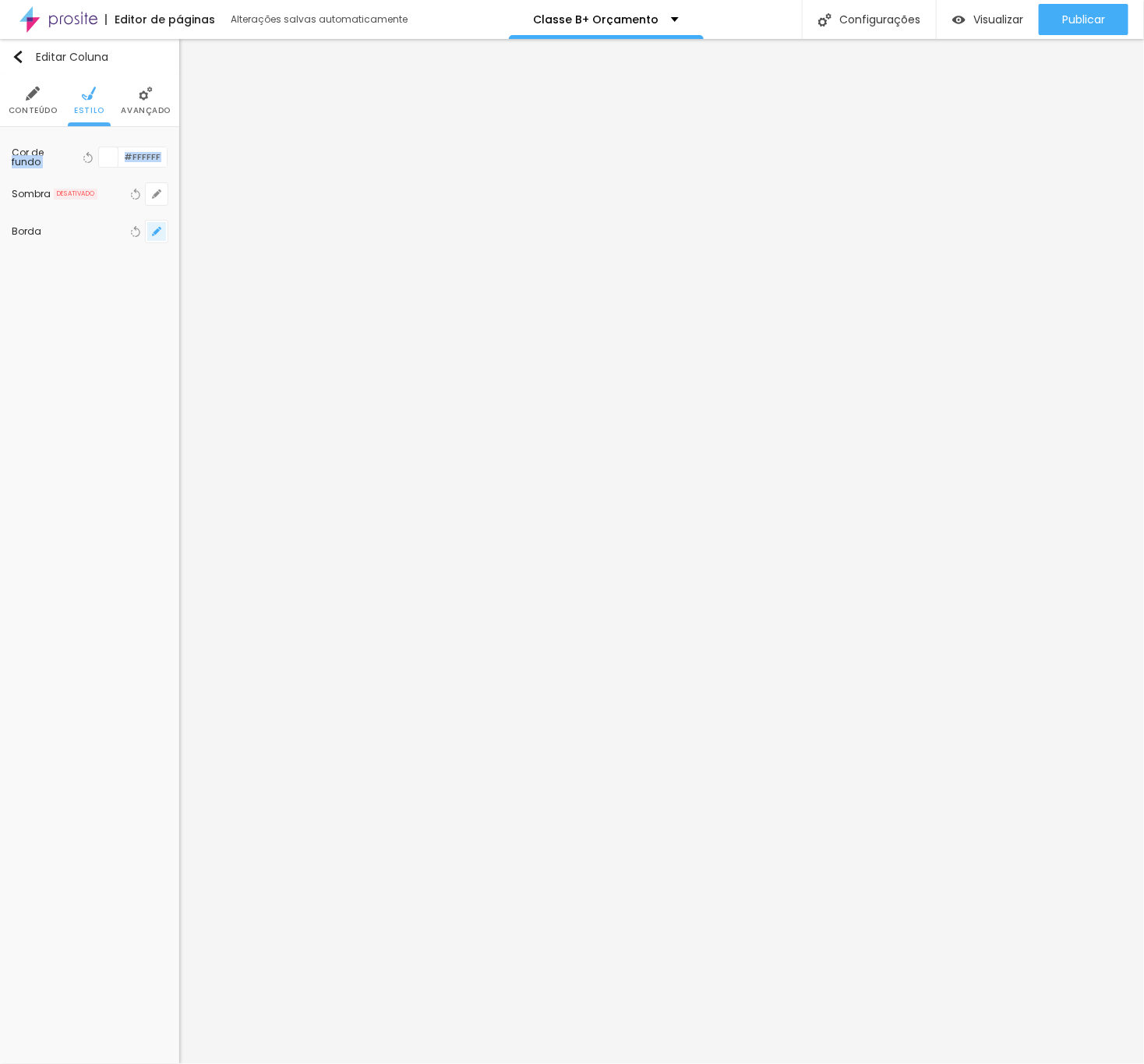
click at [161, 229] on icon "button" at bounding box center [159, 228] width 3 height 3
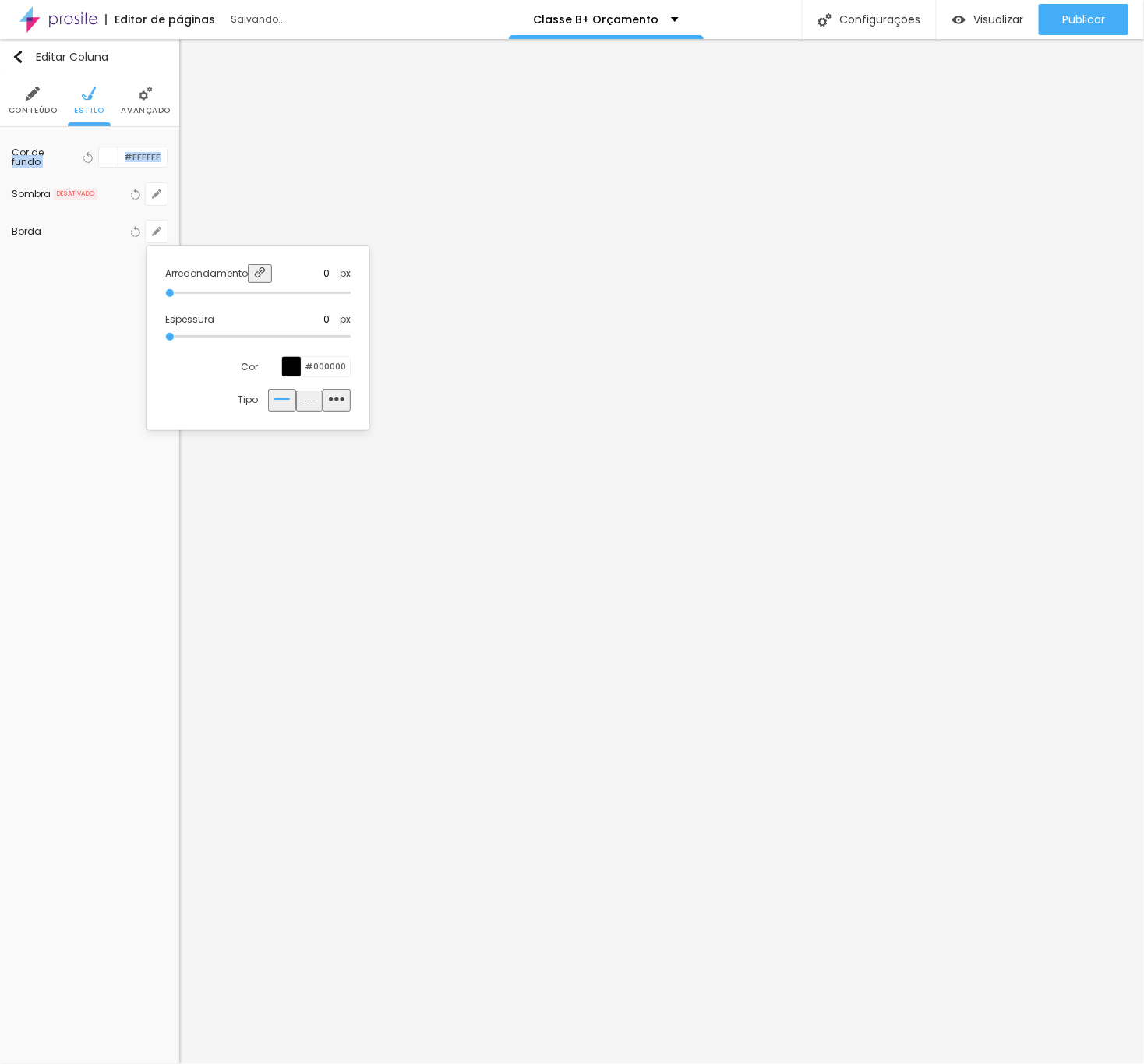
type input "30"
type input "50"
drag, startPoint x: 173, startPoint y: 288, endPoint x: 514, endPoint y: 309, distance: 341.6
type input "50"
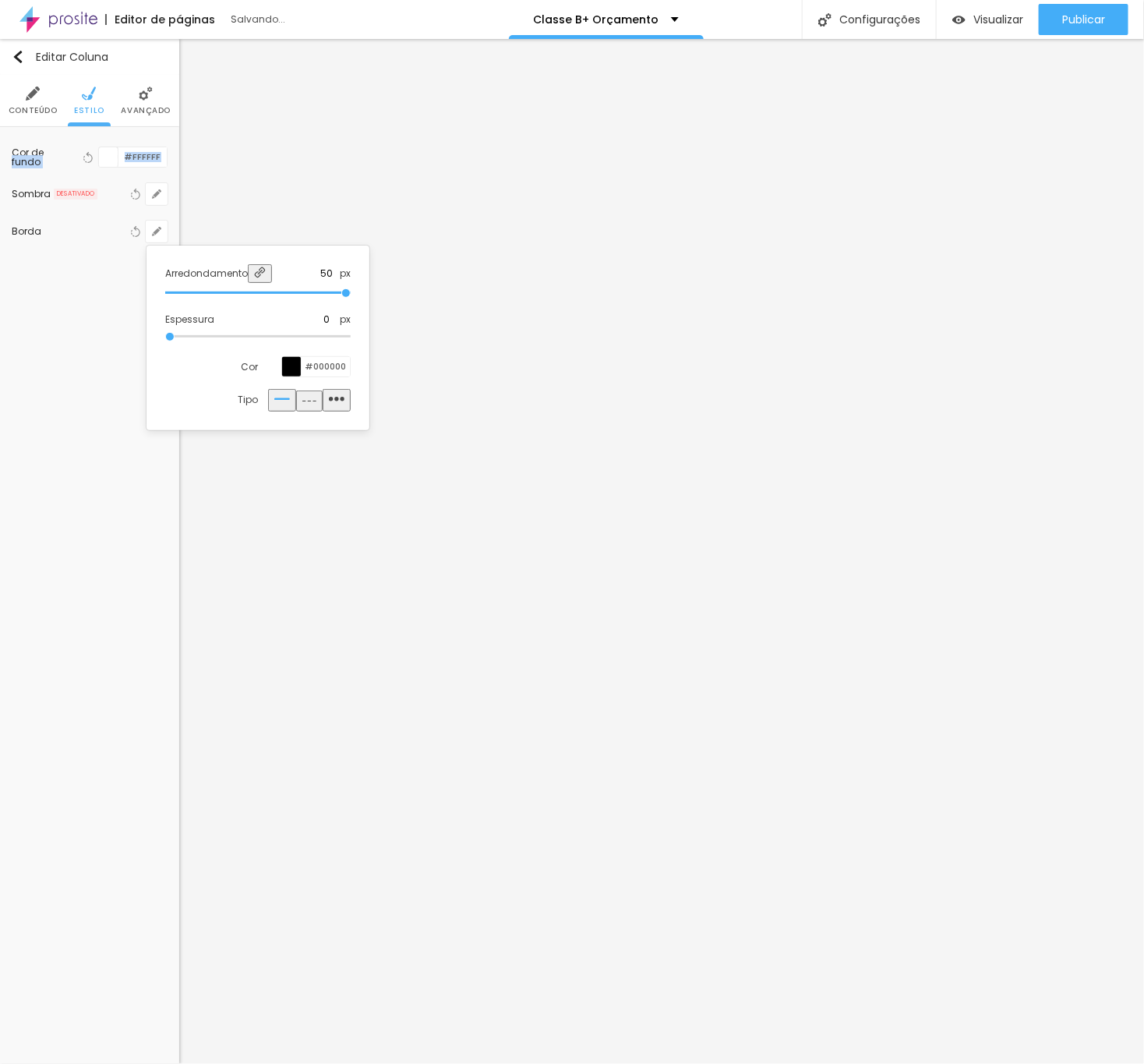
click at [351, 297] on input "range" at bounding box center [258, 293] width 186 height 8
type input "1"
type input "2"
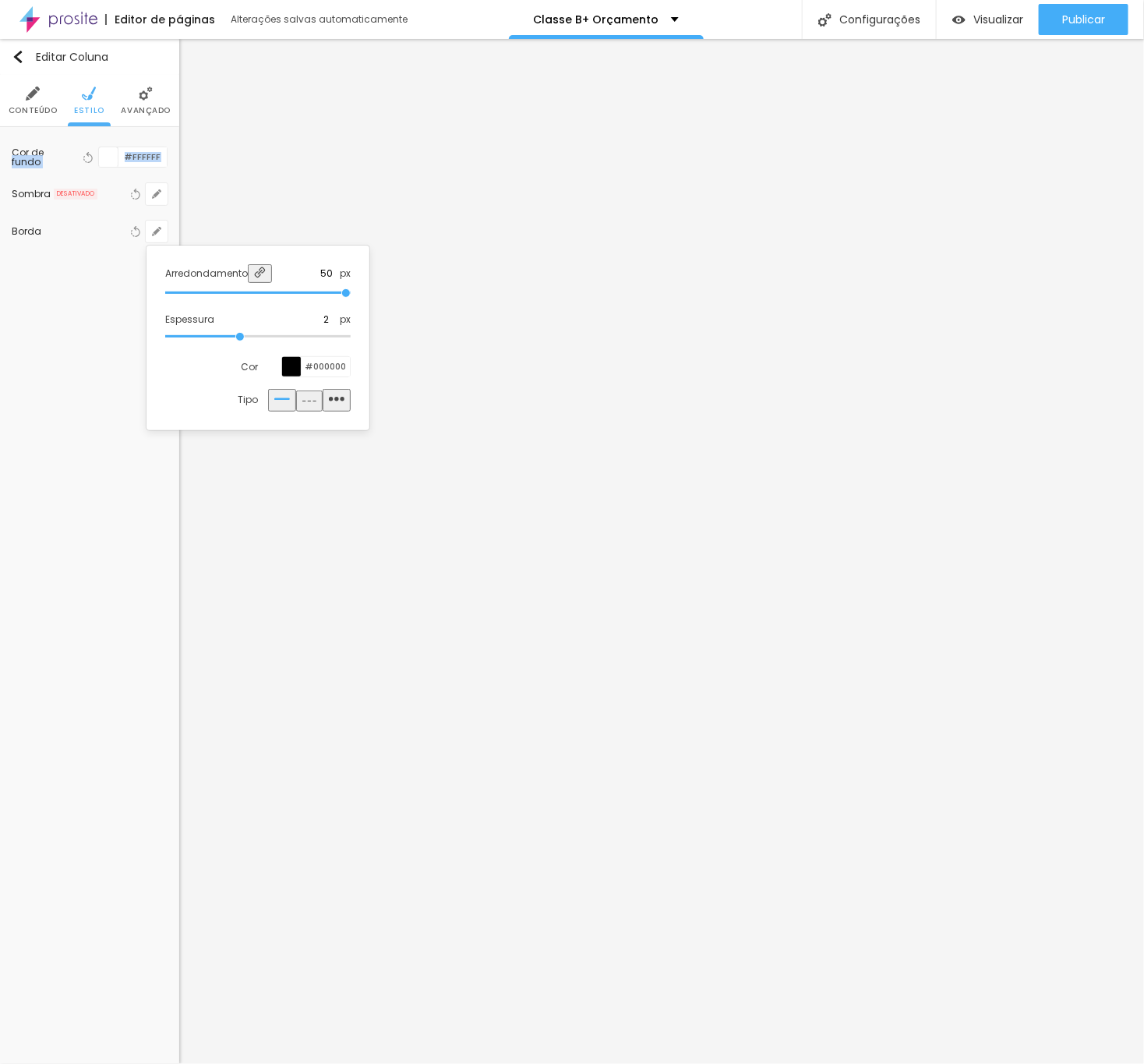
type input "5"
drag, startPoint x: 176, startPoint y: 331, endPoint x: 491, endPoint y: 356, distance: 316.0
type input "5"
click at [351, 340] on input "range" at bounding box center [258, 336] width 186 height 8
click at [613, 223] on div at bounding box center [572, 532] width 1144 height 1064
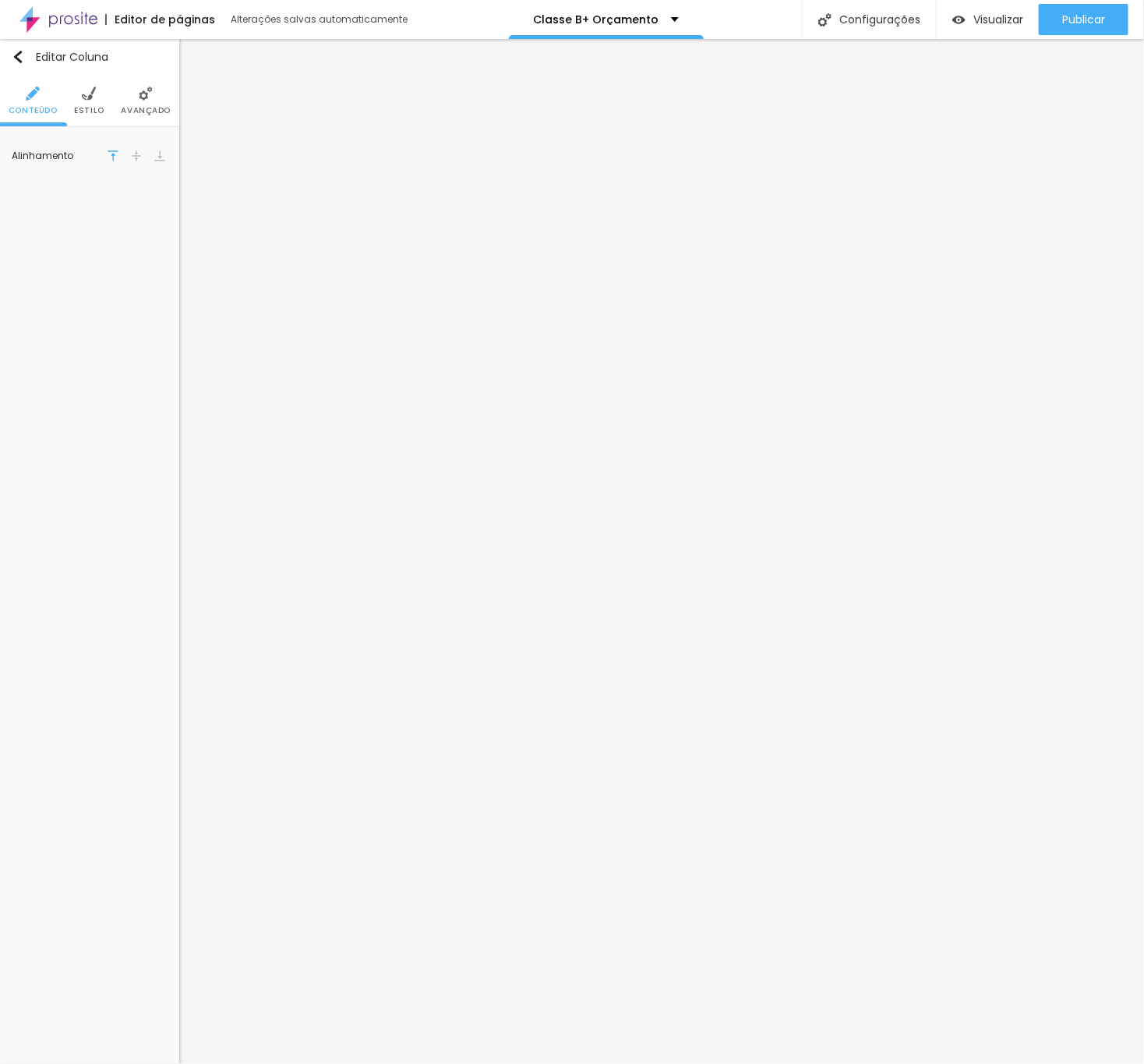
click at [86, 96] on img at bounding box center [89, 93] width 14 height 14
click at [112, 155] on div at bounding box center [109, 157] width 20 height 20
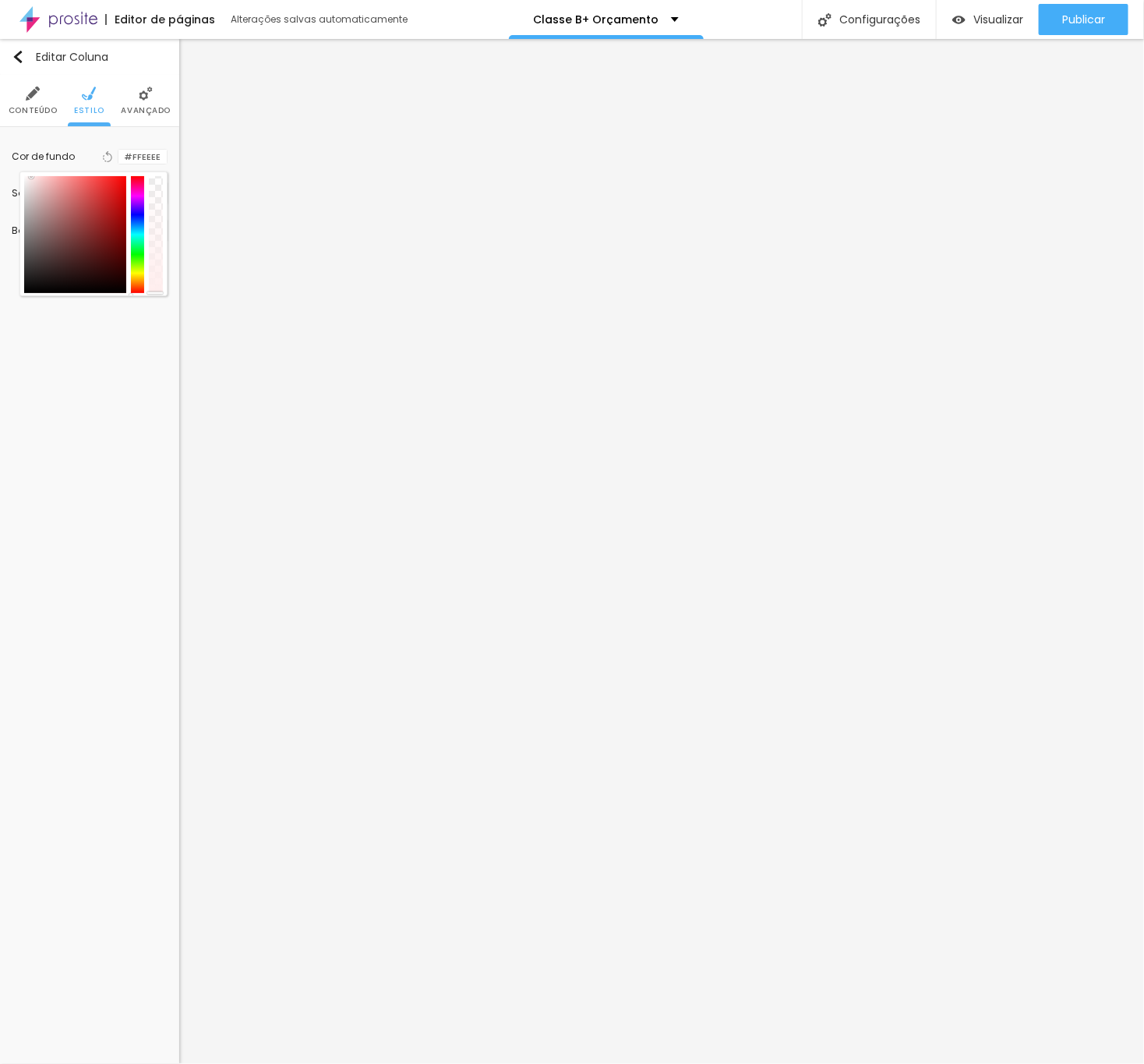
type input "#FFFFFF"
drag, startPoint x: 72, startPoint y: 203, endPoint x: -9, endPoint y: 151, distance: 96.3
click at [0, 151] on html "Editor de páginas Salvando... Classe B+ Orçamento Configurações Configurações d…" at bounding box center [572, 532] width 1144 height 1064
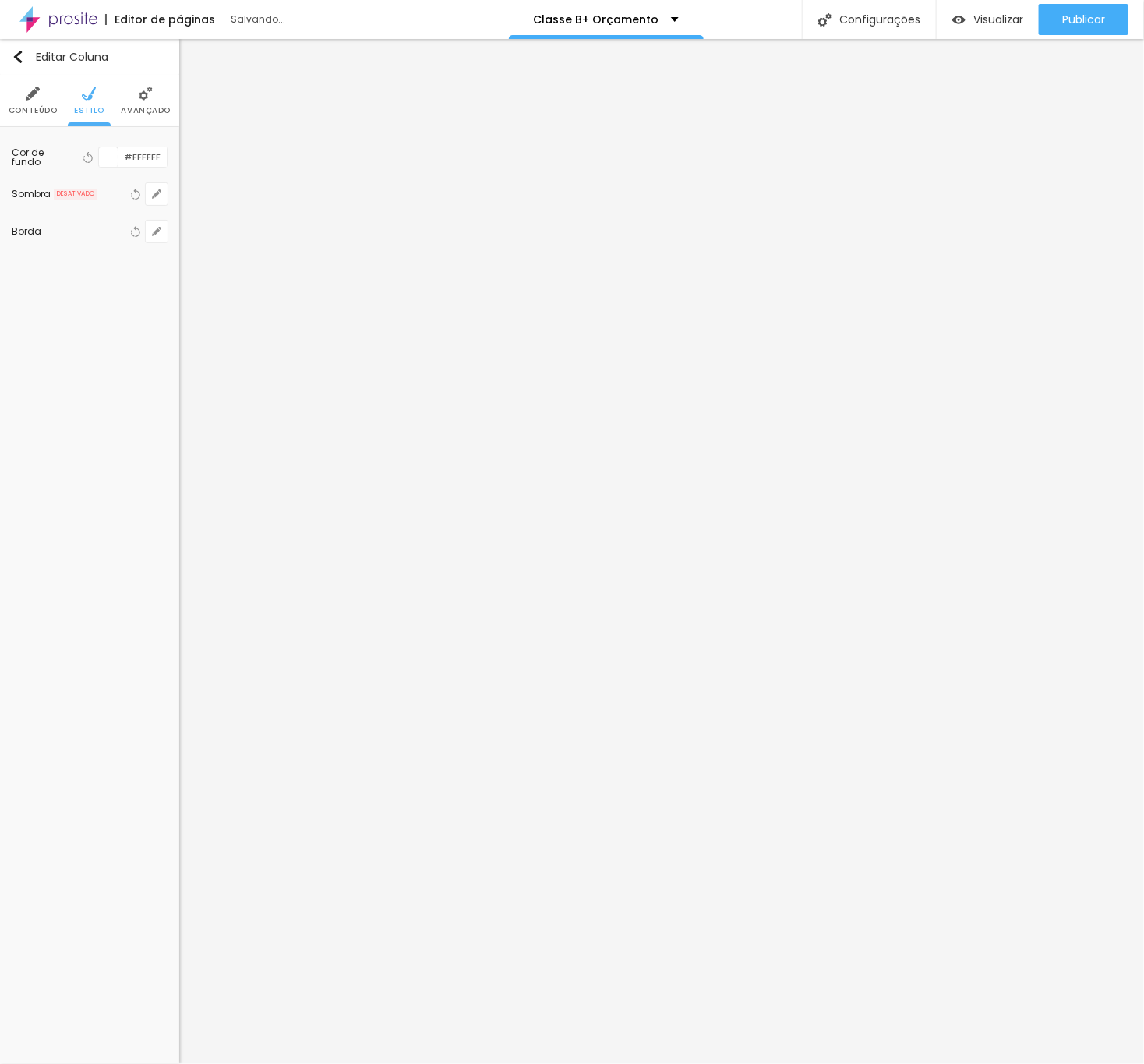
click at [132, 433] on div "Editar Coluna Conteúdo Estilo Avançado Cor de fundo Voltar ao padrão #FFFFFF So…" at bounding box center [89, 552] width 179 height 1025
click at [162, 232] on button "button" at bounding box center [156, 232] width 22 height 22
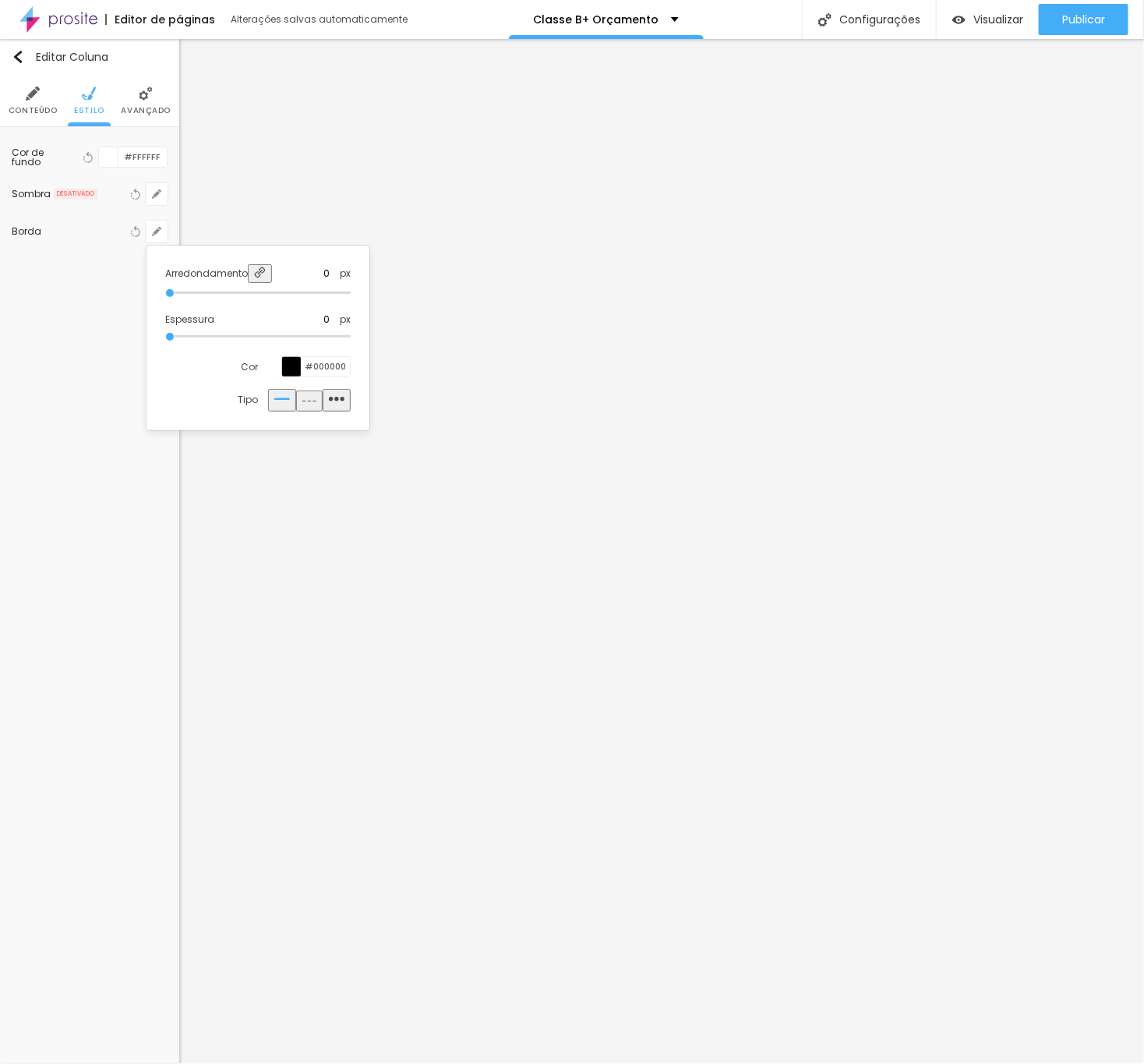
type input "5"
drag, startPoint x: 183, startPoint y: 331, endPoint x: 410, endPoint y: 344, distance: 227.4
type input "5"
click at [351, 340] on input "range" at bounding box center [258, 336] width 186 height 8
type input "2"
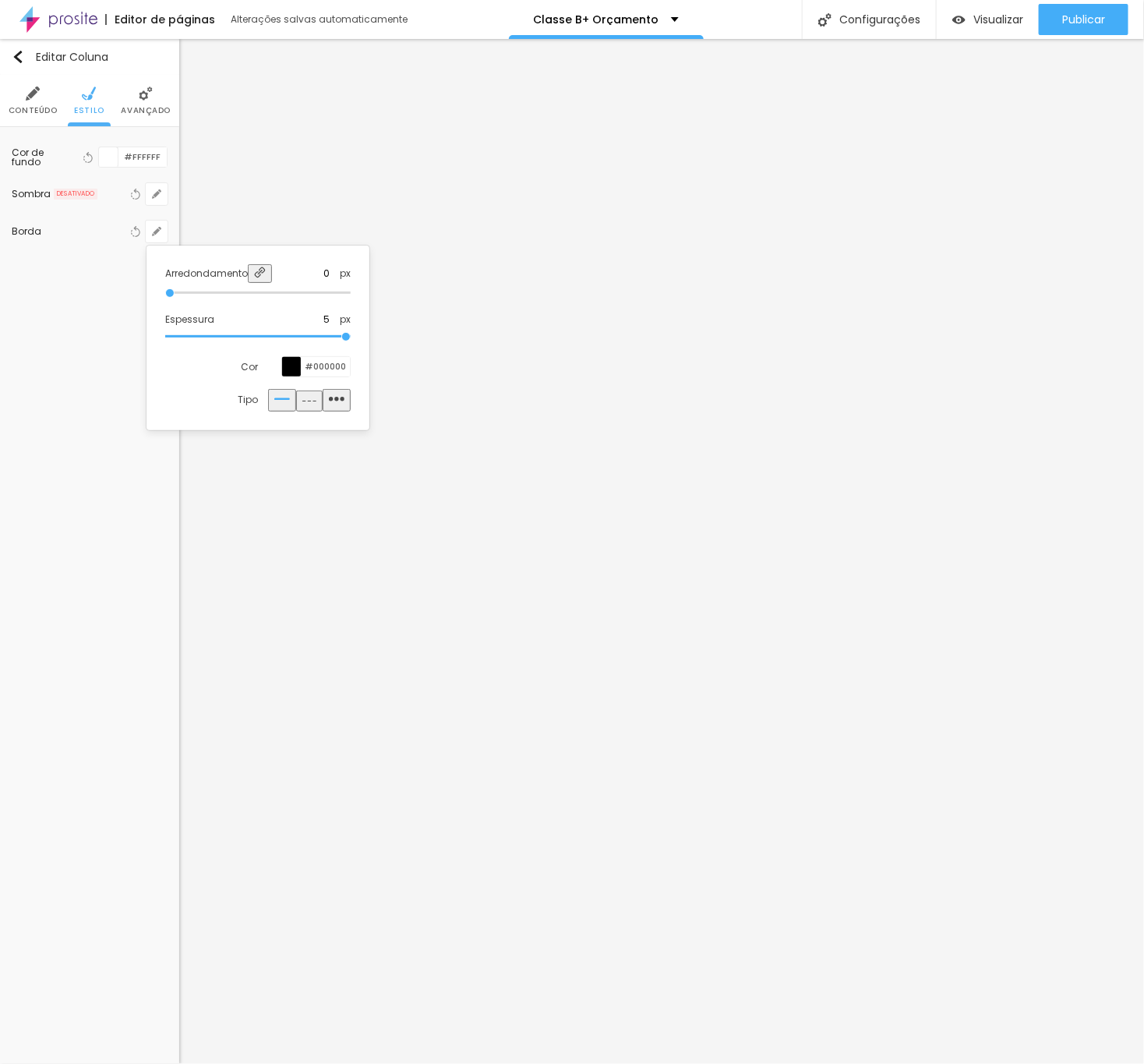
type input "2"
type input "50"
click at [351, 297] on input "range" at bounding box center [258, 293] width 186 height 8
click at [262, 272] on img at bounding box center [260, 273] width 12 height 12
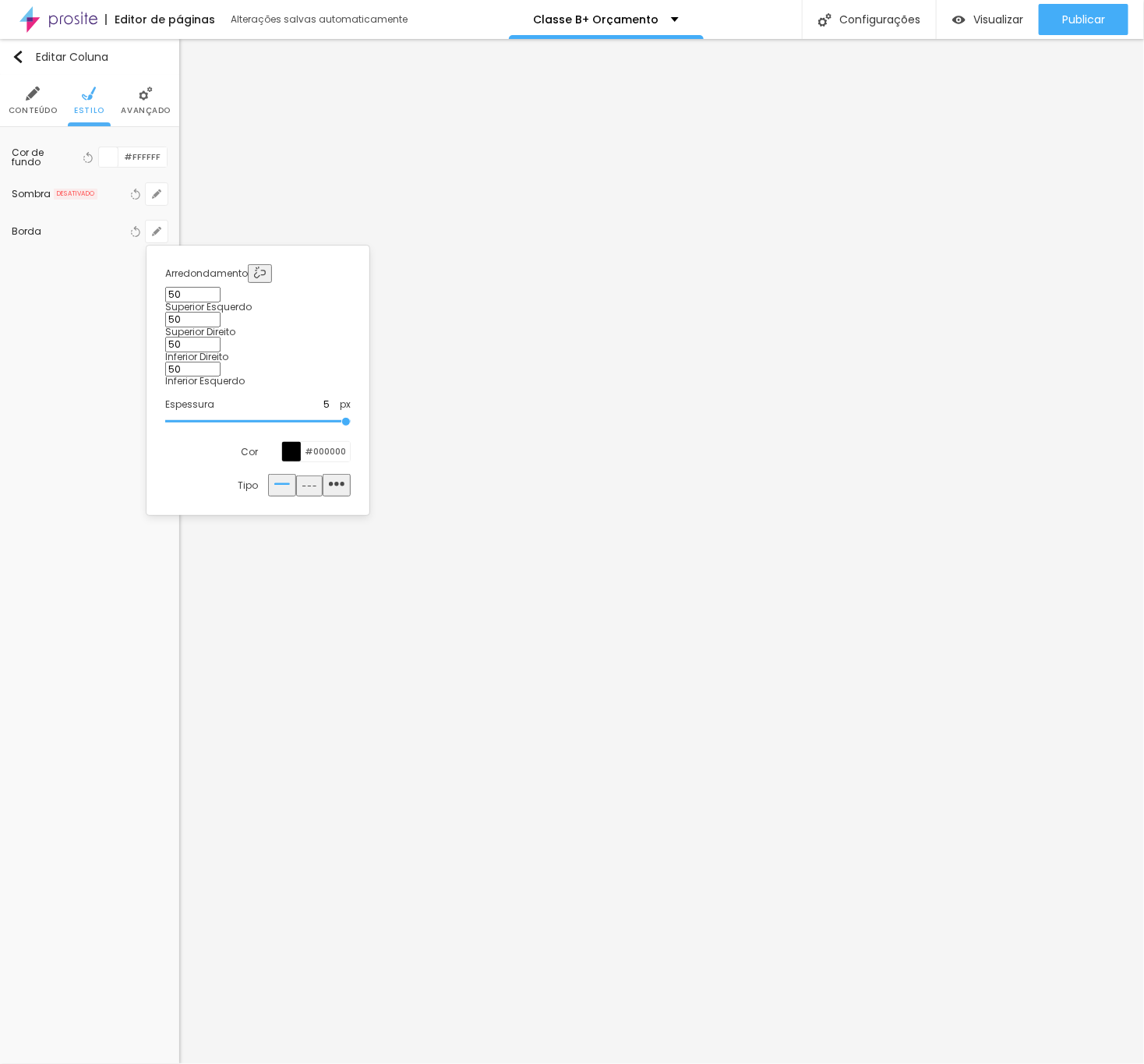
click at [183, 302] on input "50" at bounding box center [193, 294] width 56 height 16
type input "50"
click at [221, 312] on input "50" at bounding box center [193, 320] width 56 height 16
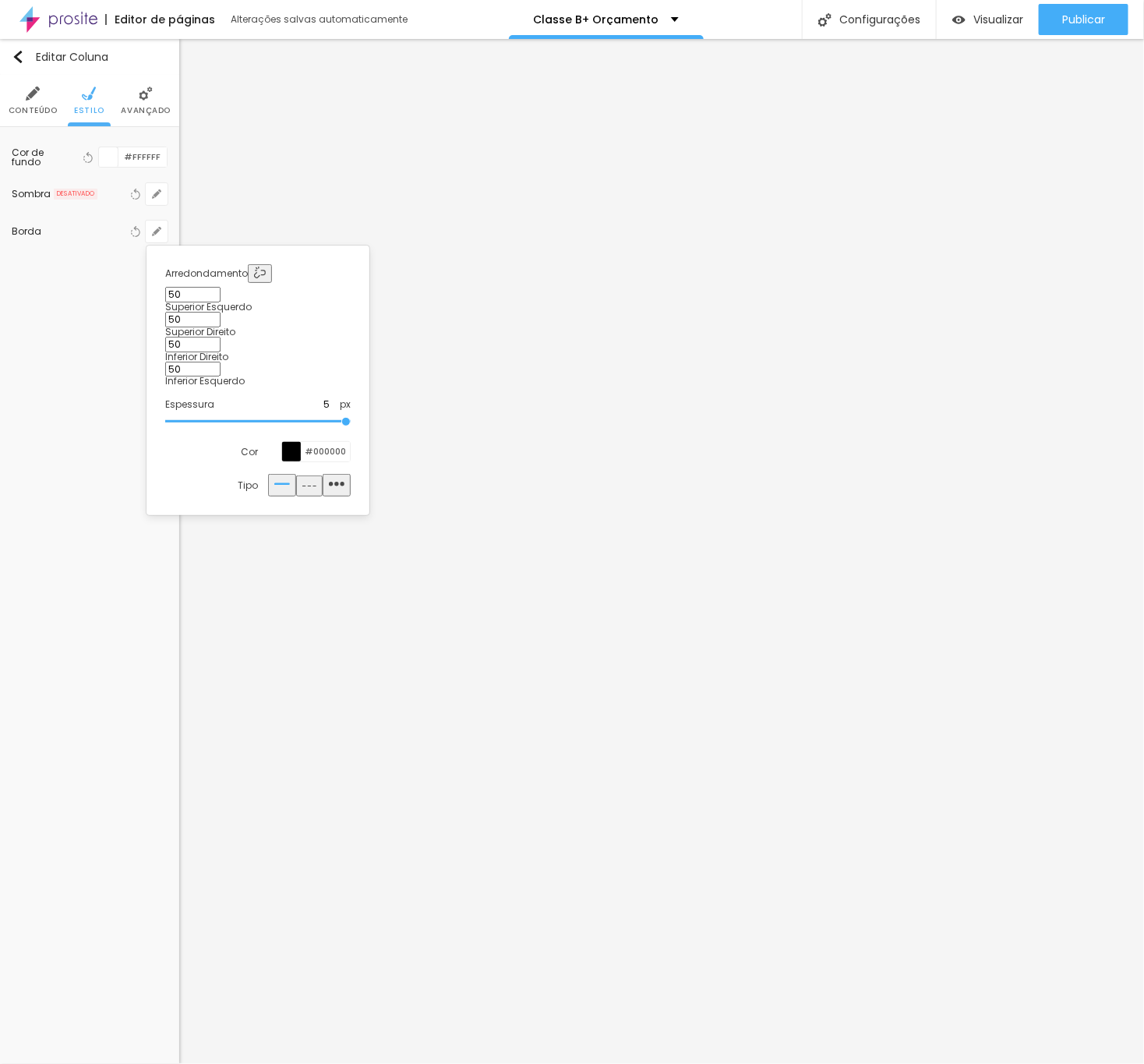
click at [221, 312] on input "50" at bounding box center [193, 320] width 56 height 16
type input "0"
click at [732, 568] on div at bounding box center [572, 532] width 1144 height 1064
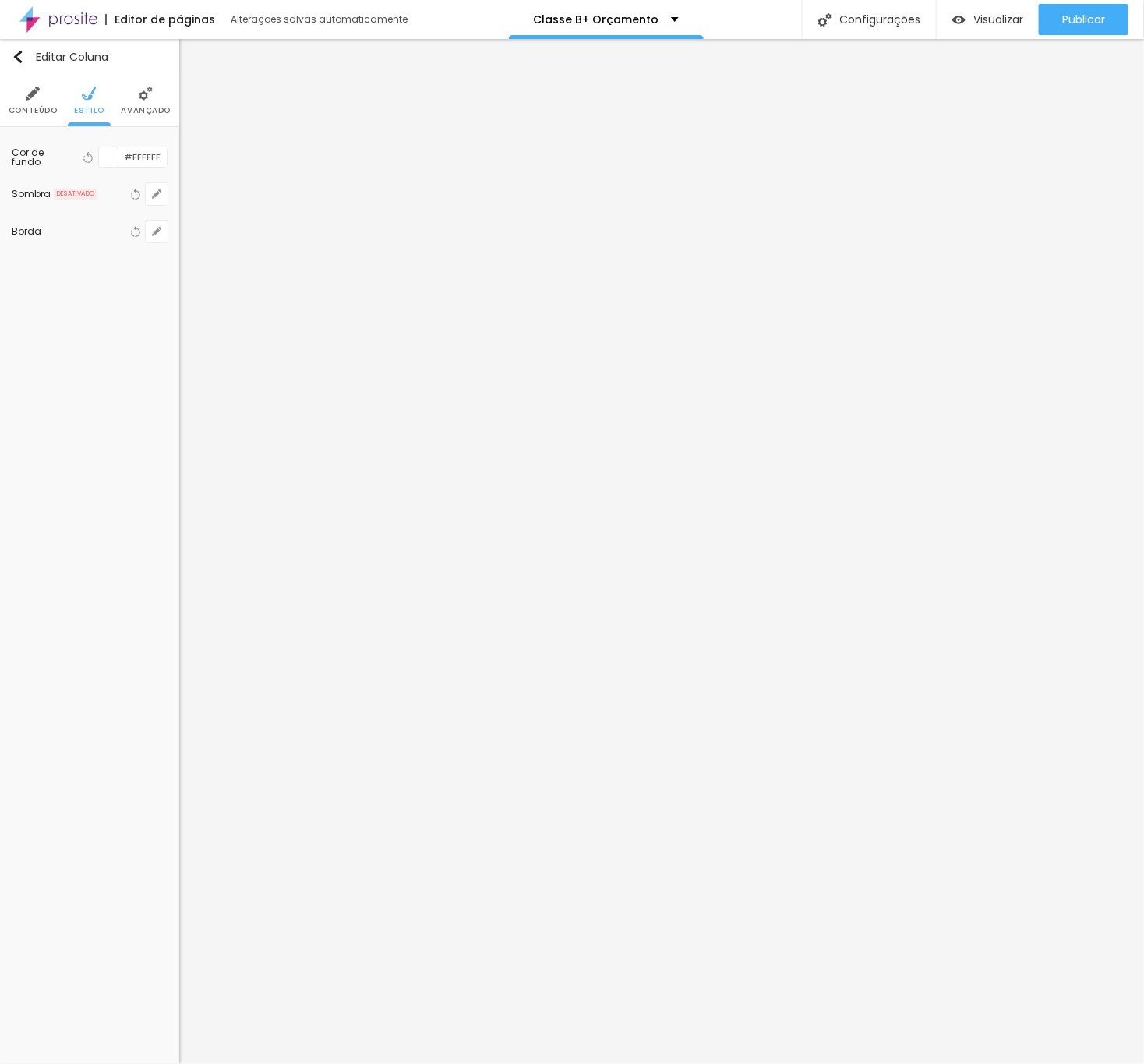
click at [84, 103] on li "Estilo" at bounding box center [89, 101] width 30 height 52
click at [157, 230] on icon "button" at bounding box center [156, 232] width 6 height 6
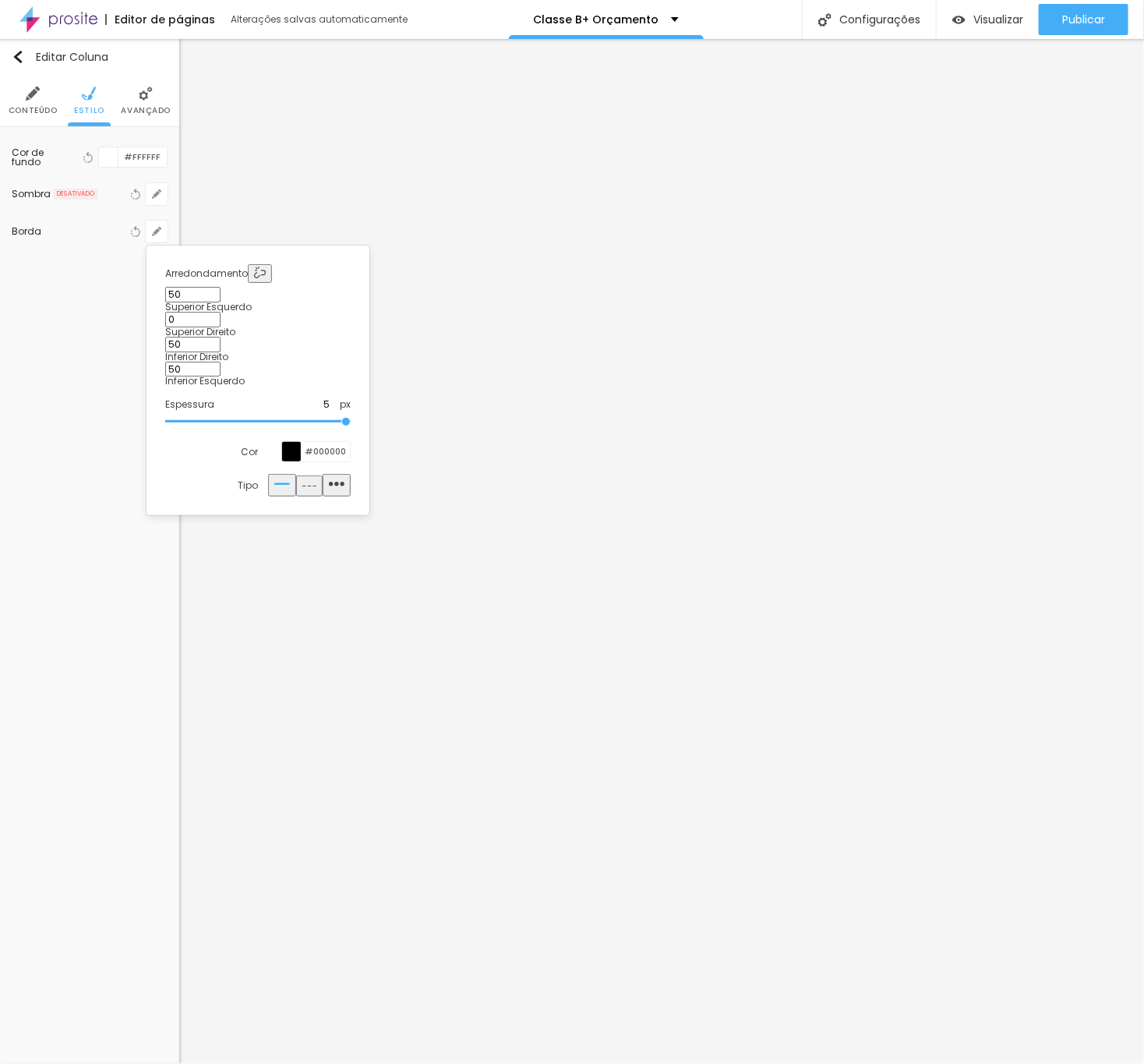
click at [221, 312] on input "0" at bounding box center [193, 320] width 56 height 16
type input "50"
click at [875, 658] on div at bounding box center [572, 532] width 1144 height 1064
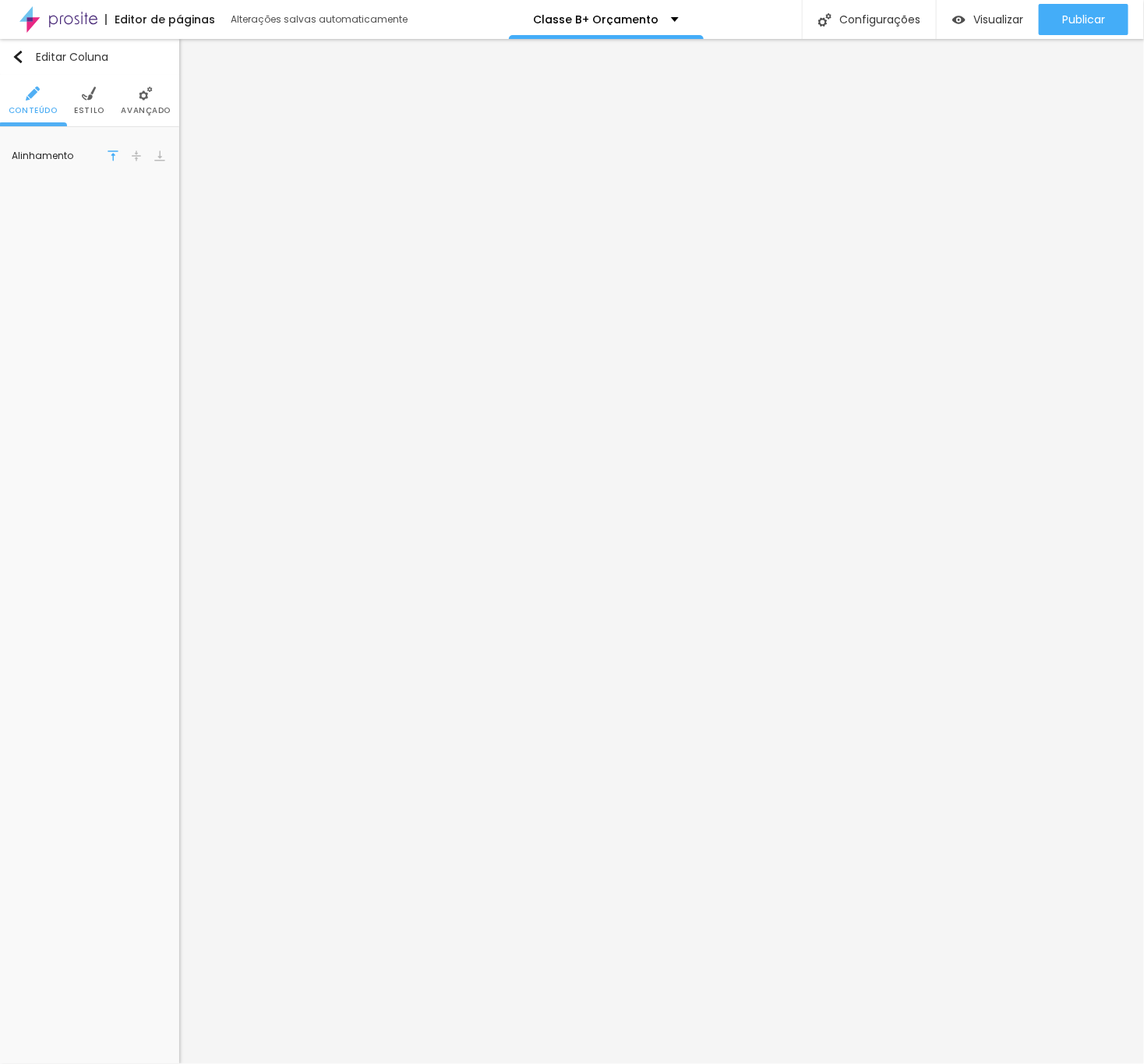
click at [145, 109] on span "Avançado" at bounding box center [146, 111] width 50 height 8
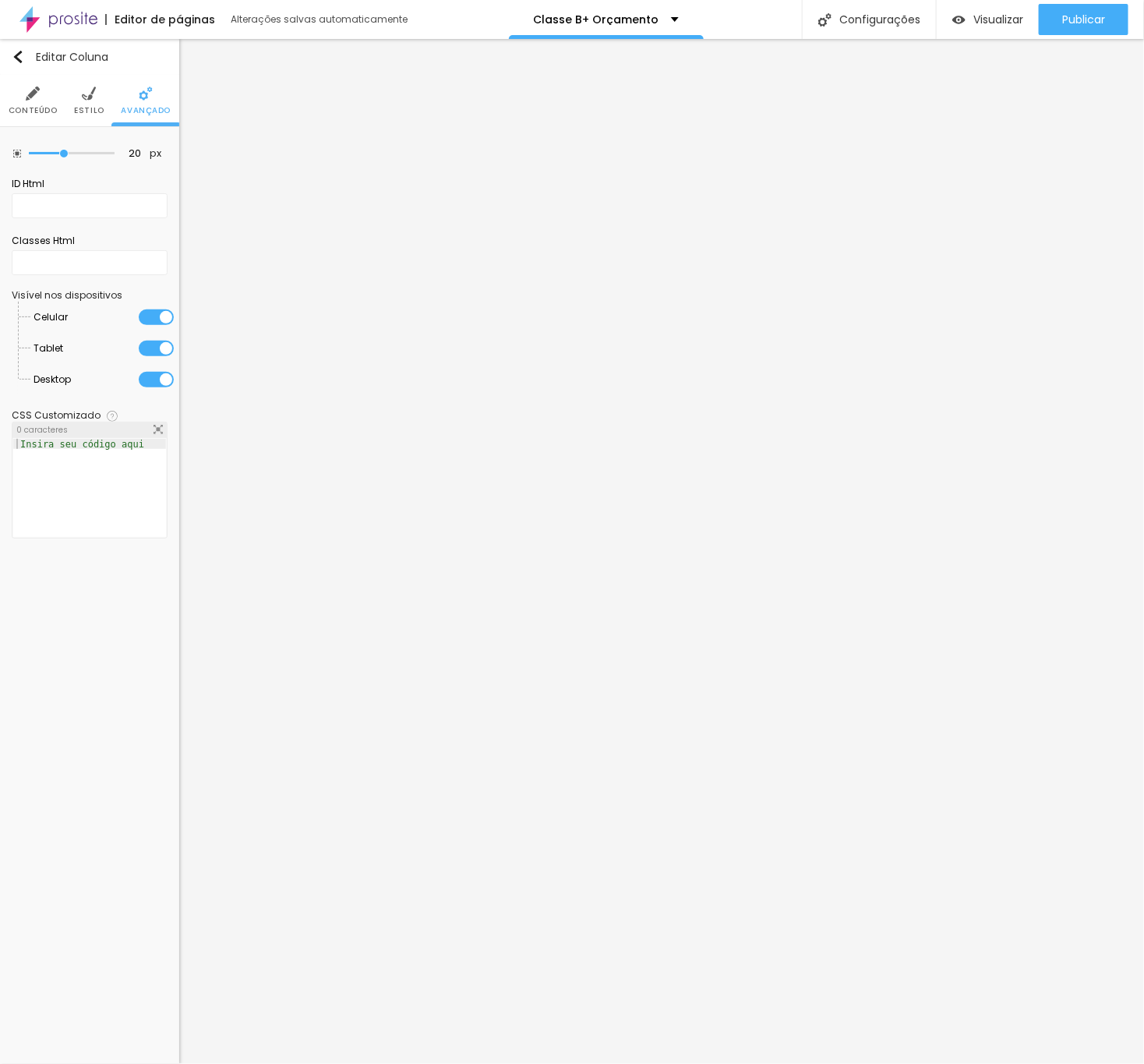
click at [92, 92] on img at bounding box center [89, 93] width 14 height 14
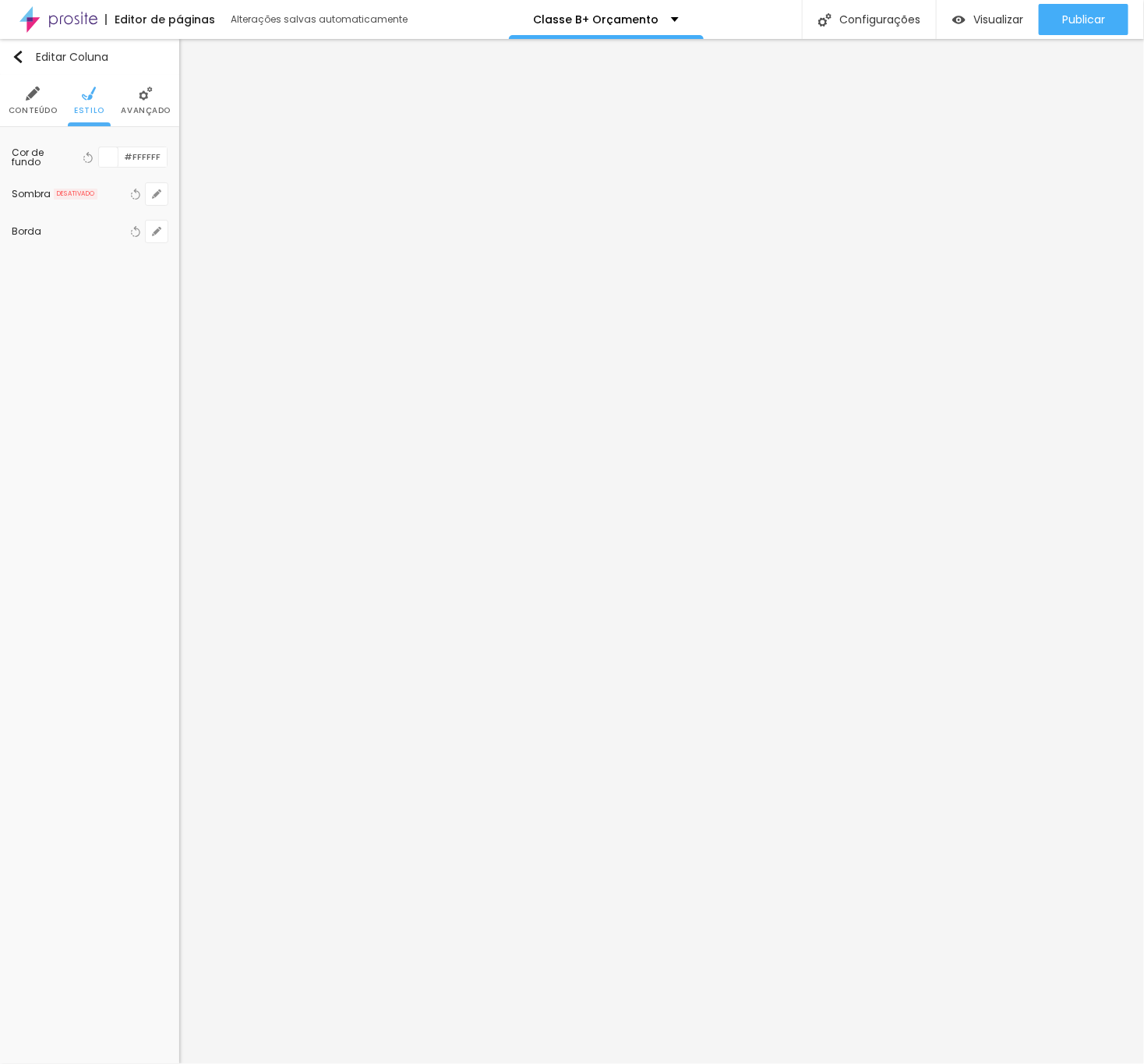
click at [113, 159] on div at bounding box center [109, 157] width 20 height 20
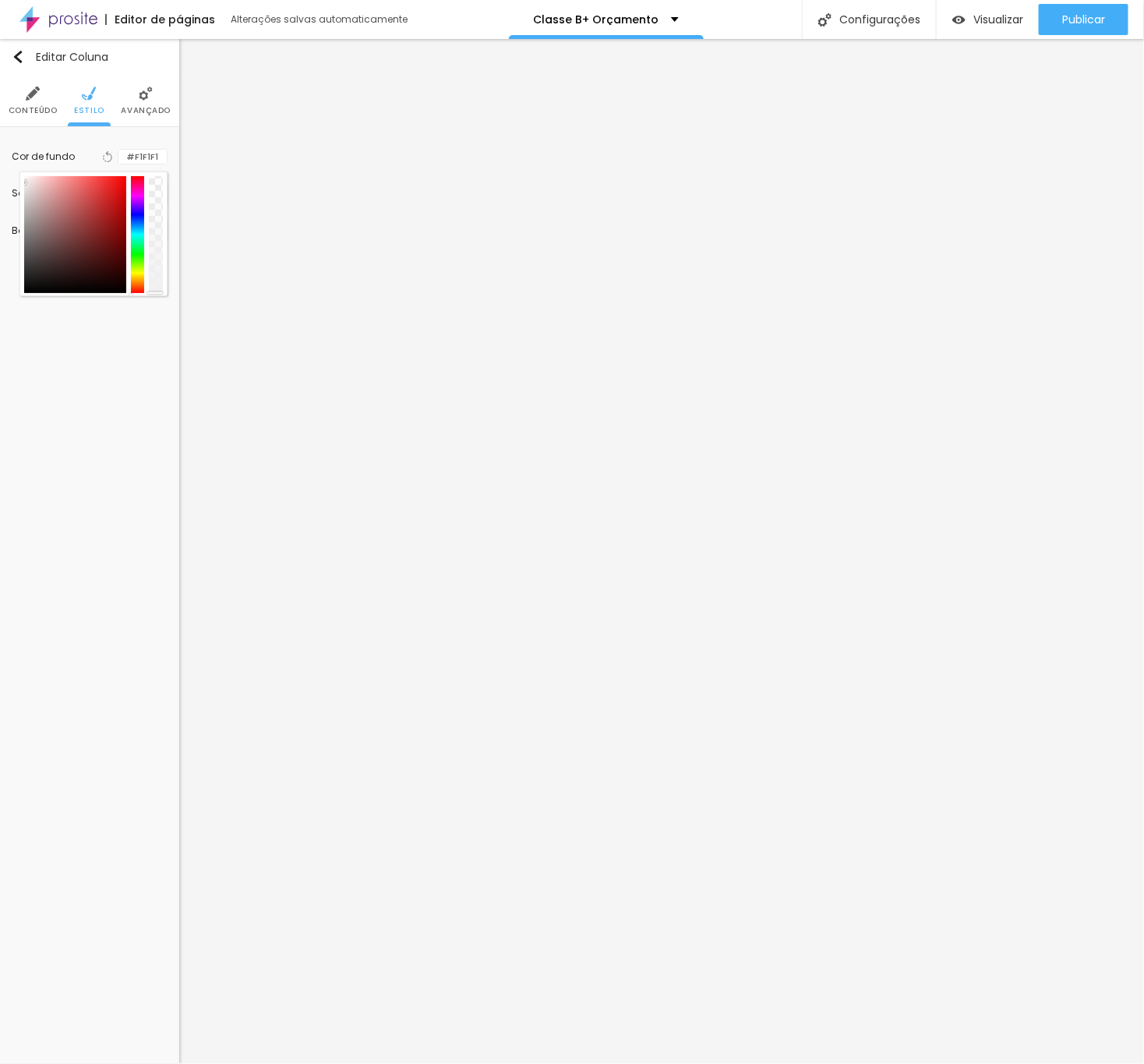
type input "#FFFFFF"
drag, startPoint x: 101, startPoint y: 208, endPoint x: -9, endPoint y: 166, distance: 117.7
click at [0, 166] on html "Editor de páginas Alterações salvas automaticamente Classe B+ Orçamento Configu…" at bounding box center [572, 532] width 1144 height 1064
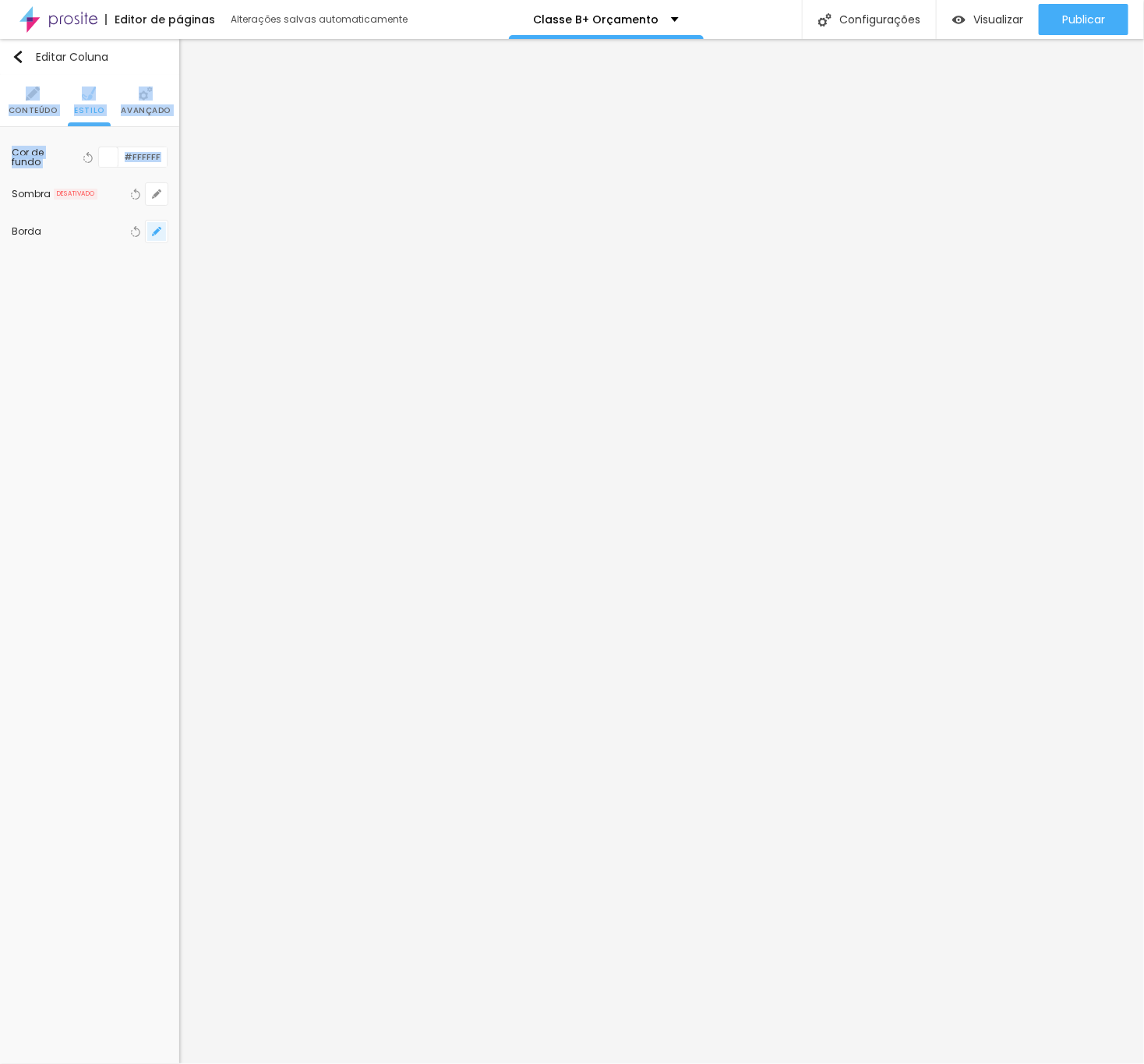
click at [156, 233] on icon "button" at bounding box center [156, 232] width 6 height 6
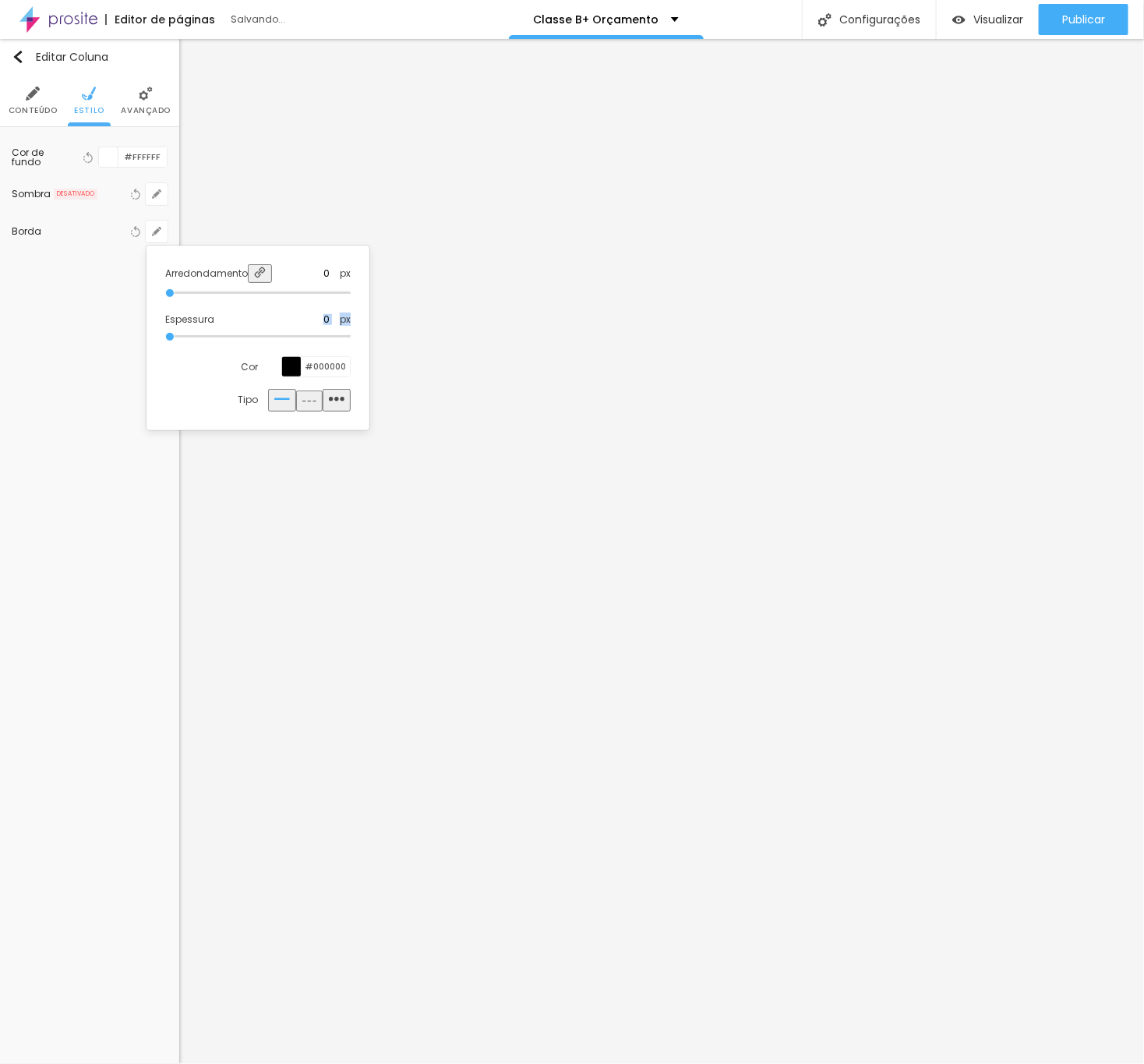
drag, startPoint x: 213, startPoint y: 318, endPoint x: 275, endPoint y: 335, distance: 64.3
click at [275, 335] on div "Espessura 0 px" at bounding box center [258, 329] width 186 height 32
drag, startPoint x: 379, startPoint y: 339, endPoint x: 418, endPoint y: 344, distance: 39.3
click at [418, 344] on body "Editor de páginas Salvando... Classe B+ Orçamento Configurações Configurações d…" at bounding box center [572, 532] width 1144 height 1064
type input "5"
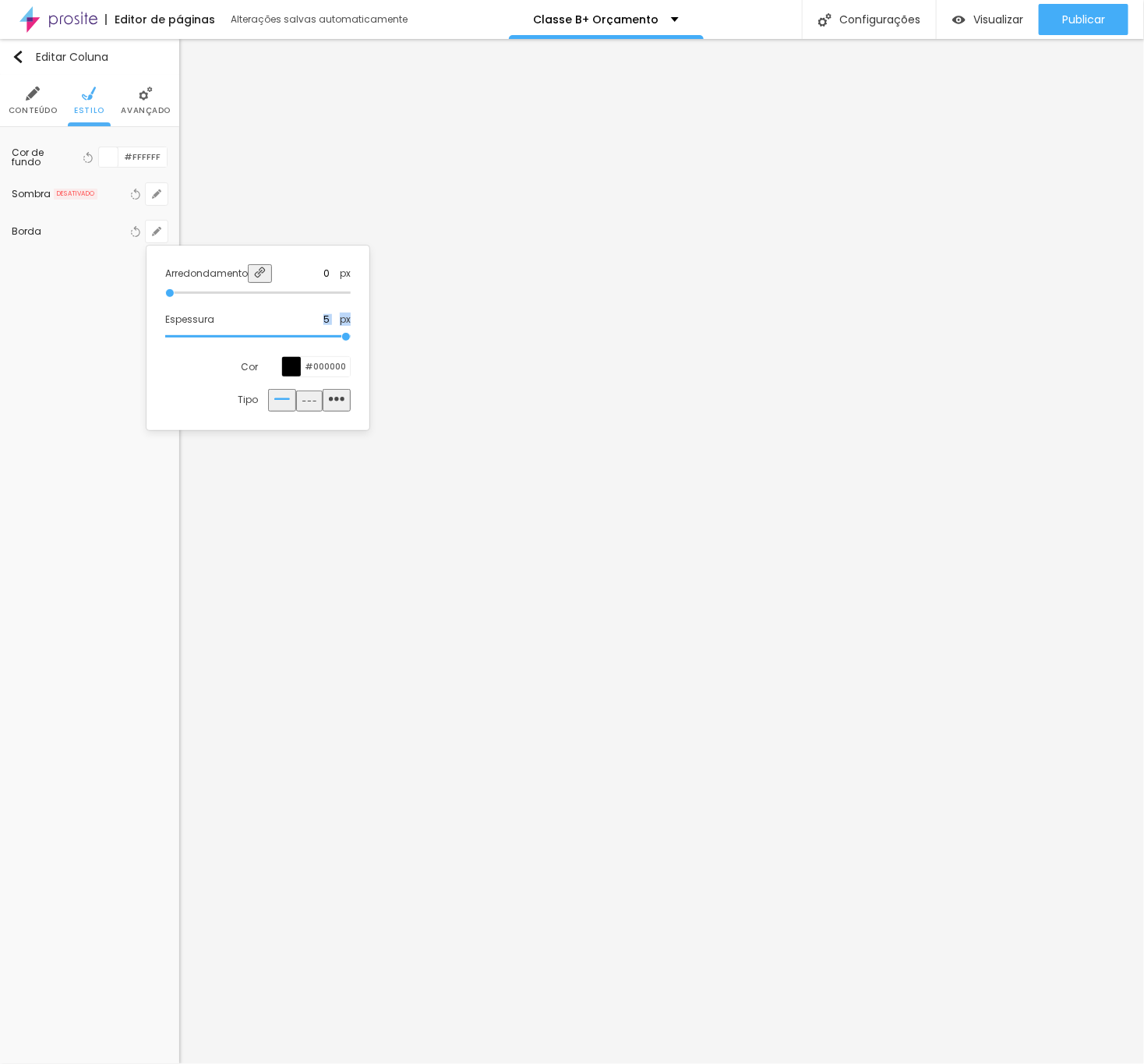
drag, startPoint x: 167, startPoint y: 332, endPoint x: 605, endPoint y: 342, distance: 438.1
type input "5"
click at [351, 340] on input "range" at bounding box center [258, 336] width 186 height 8
type input "2"
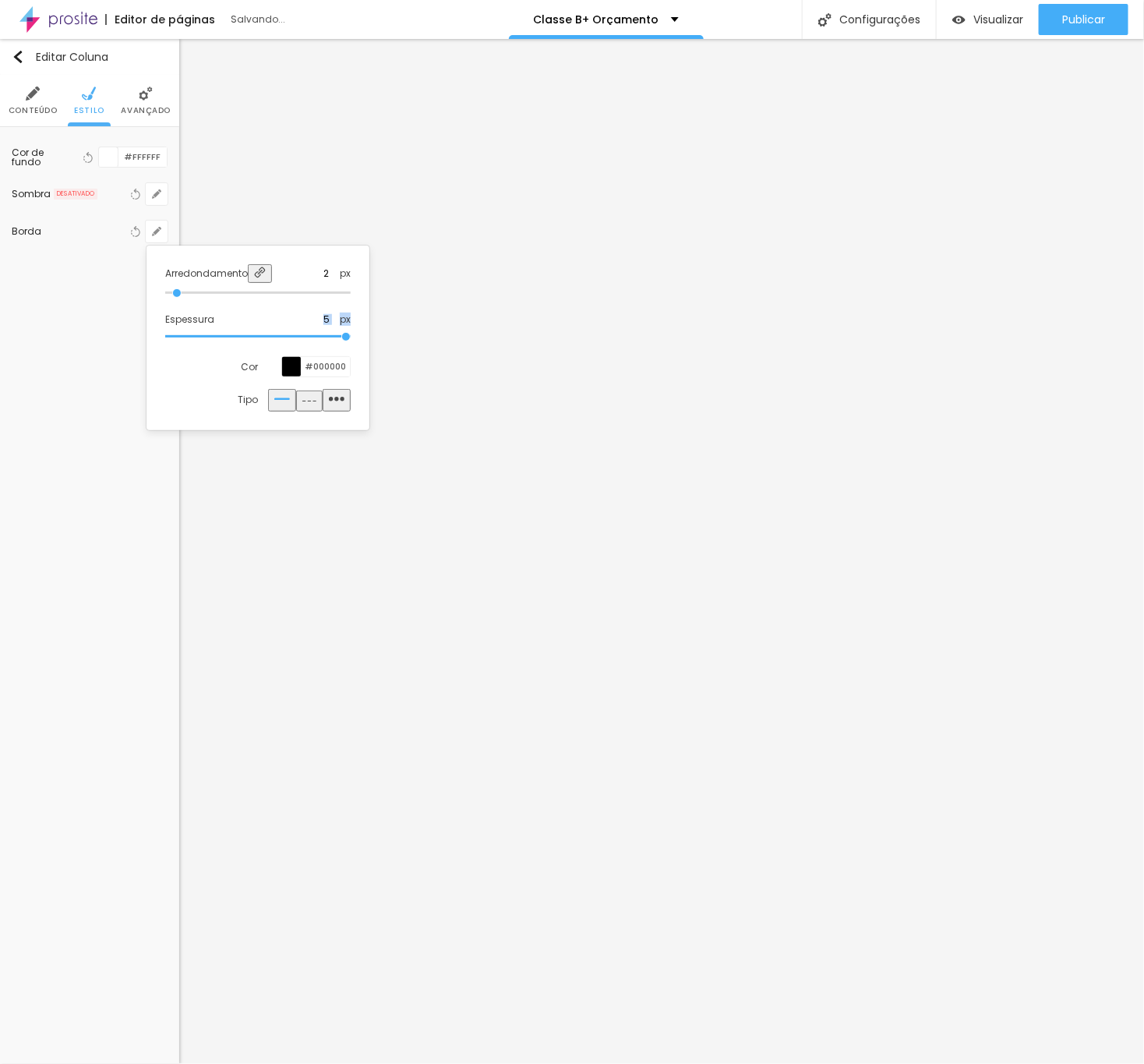
type input "9"
type input "17"
type input "39"
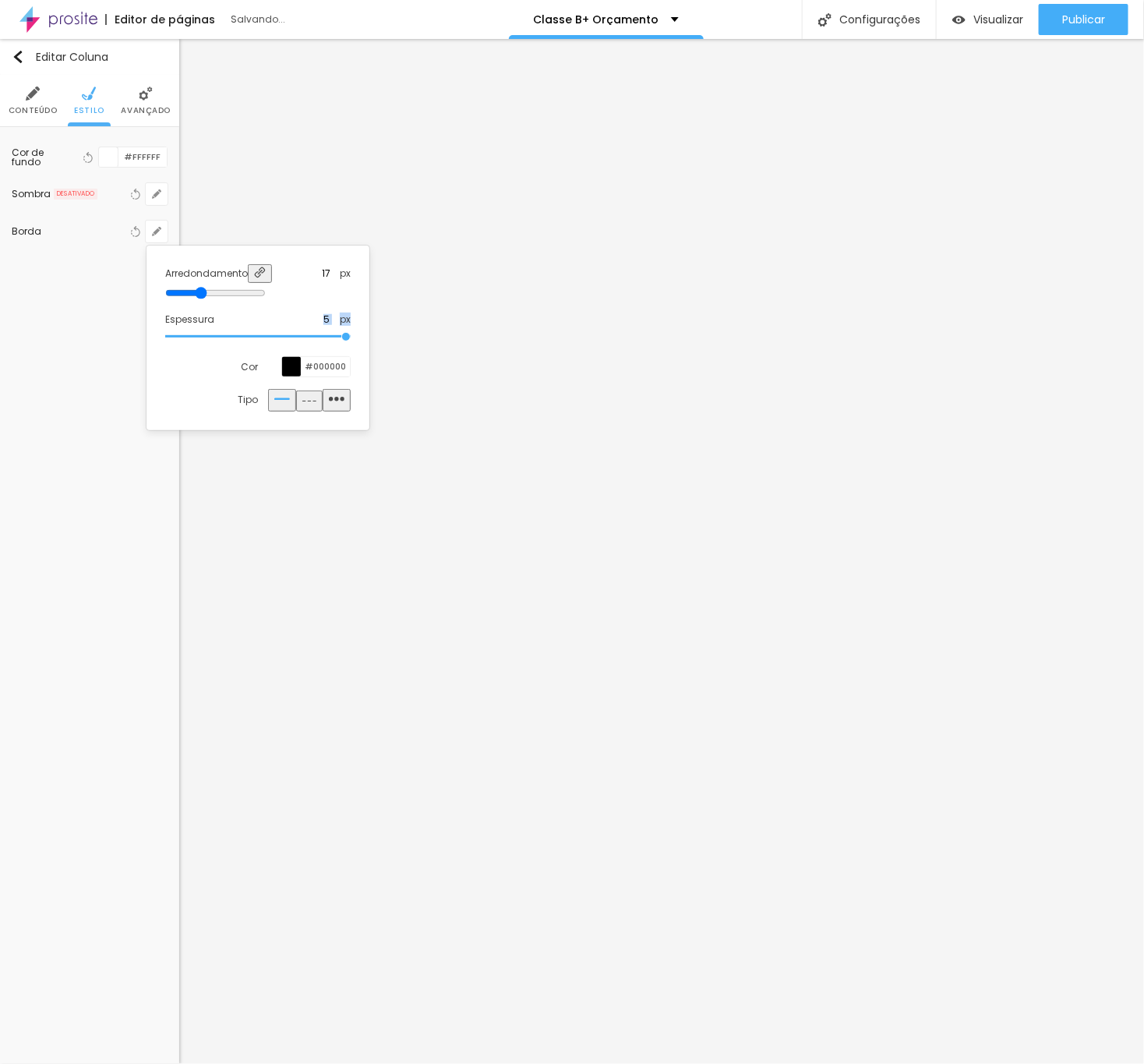
type input "39"
type input "50"
drag, startPoint x: 171, startPoint y: 288, endPoint x: 754, endPoint y: 310, distance: 583.4
type input "50"
click at [266, 299] on input "range" at bounding box center [215, 292] width 101 height 13
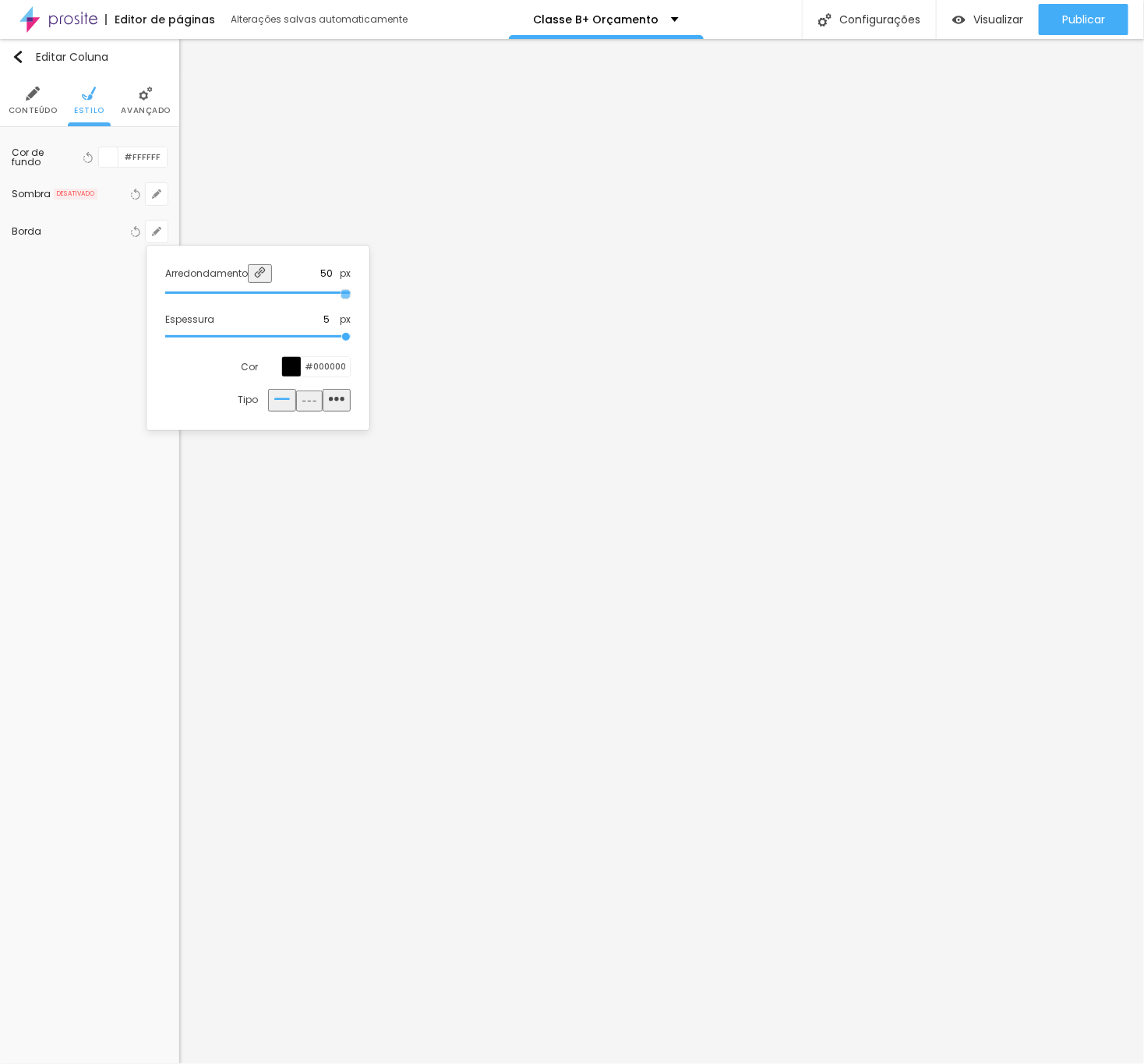
click at [576, 593] on div at bounding box center [572, 532] width 1144 height 1064
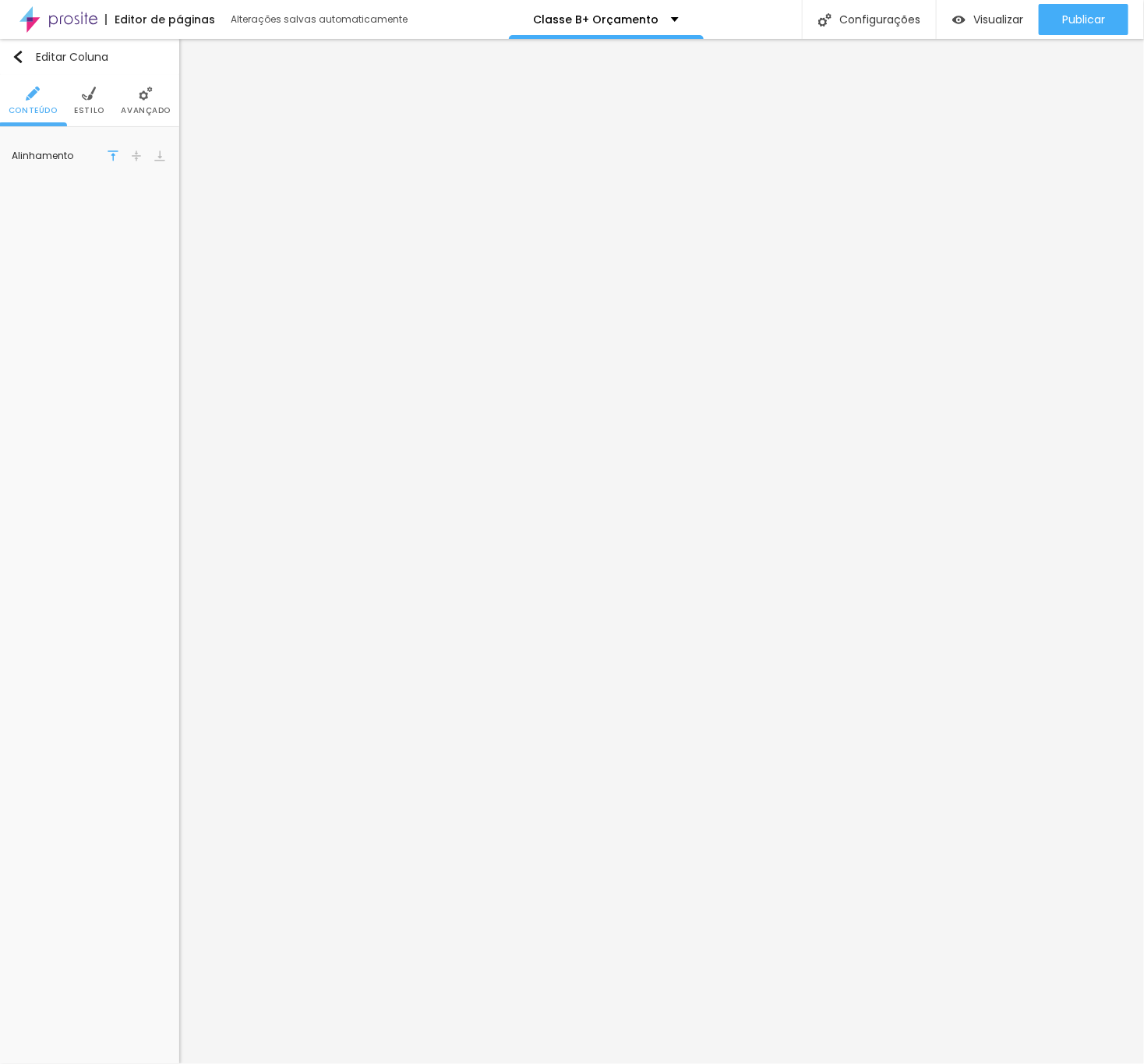
click at [84, 86] on img at bounding box center [89, 93] width 14 height 14
click at [129, 155] on input "#FFFFFF" at bounding box center [142, 157] width 48 height 20
click at [115, 159] on div at bounding box center [109, 157] width 20 height 20
click at [109, 159] on div at bounding box center [109, 157] width 20 height 20
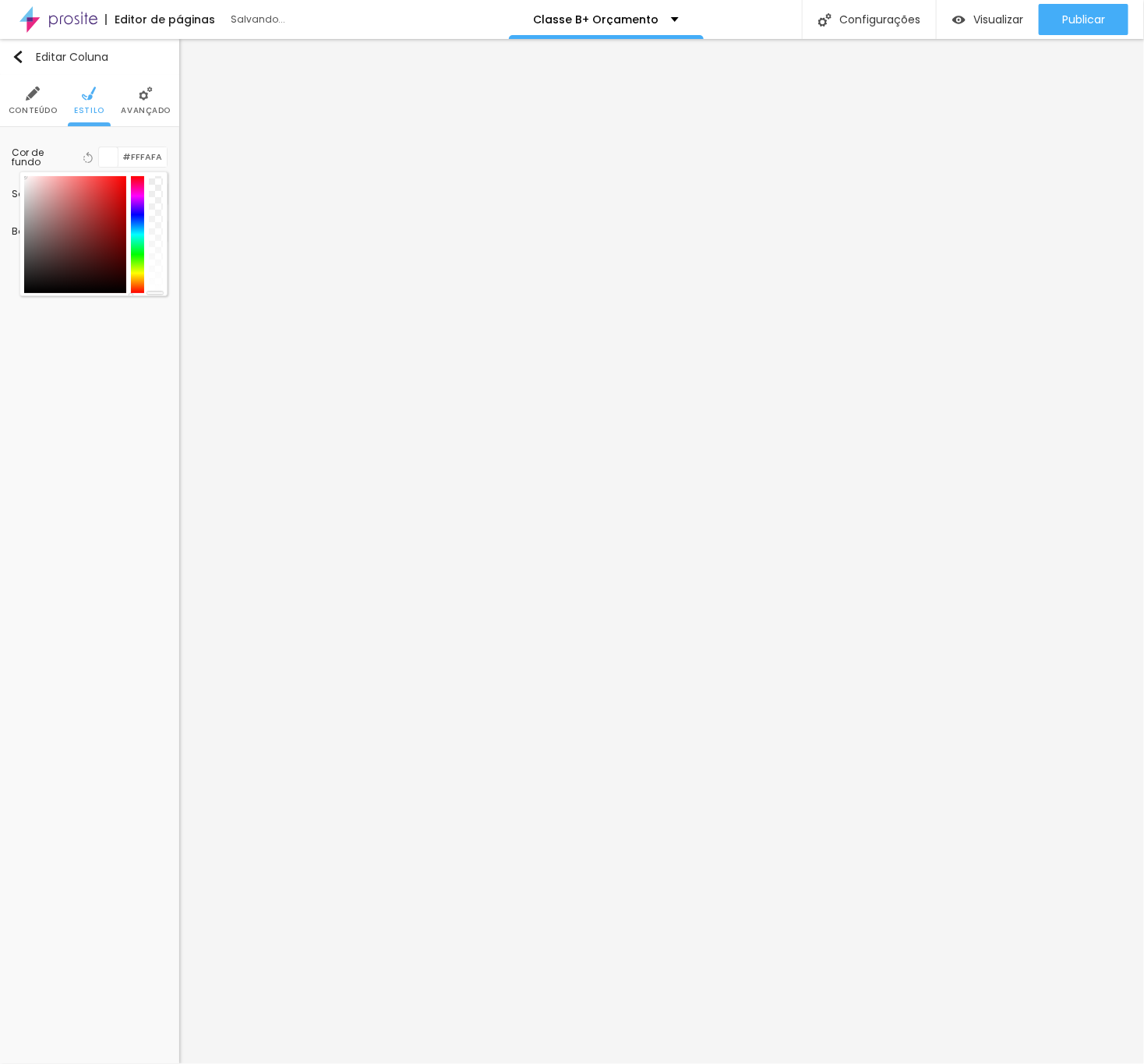
type input "#FFFFFF"
drag, startPoint x: 62, startPoint y: 201, endPoint x: 8, endPoint y: 157, distance: 69.7
click at [8, 157] on div "Cor de fundo Voltar ao padrão #FFFFFF Sombra DESATIVADO Voltar ao padrão Borda …" at bounding box center [89, 195] width 179 height 135
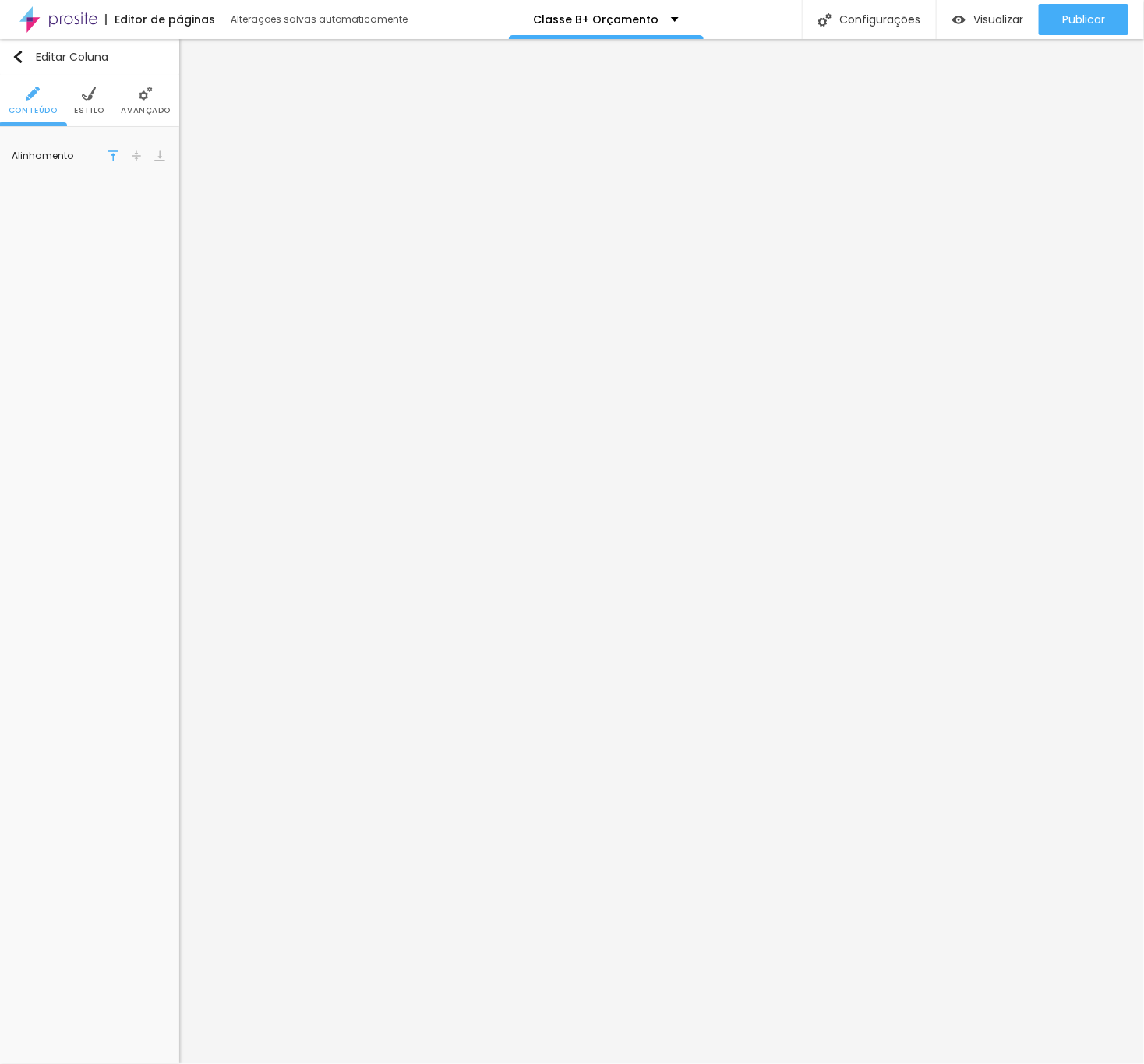
click at [91, 99] on img at bounding box center [89, 93] width 14 height 14
click at [120, 157] on input "#FFFFFF" at bounding box center [142, 157] width 48 height 20
click at [99, 155] on div at bounding box center [109, 157] width 20 height 20
click at [101, 159] on div at bounding box center [109, 157] width 20 height 20
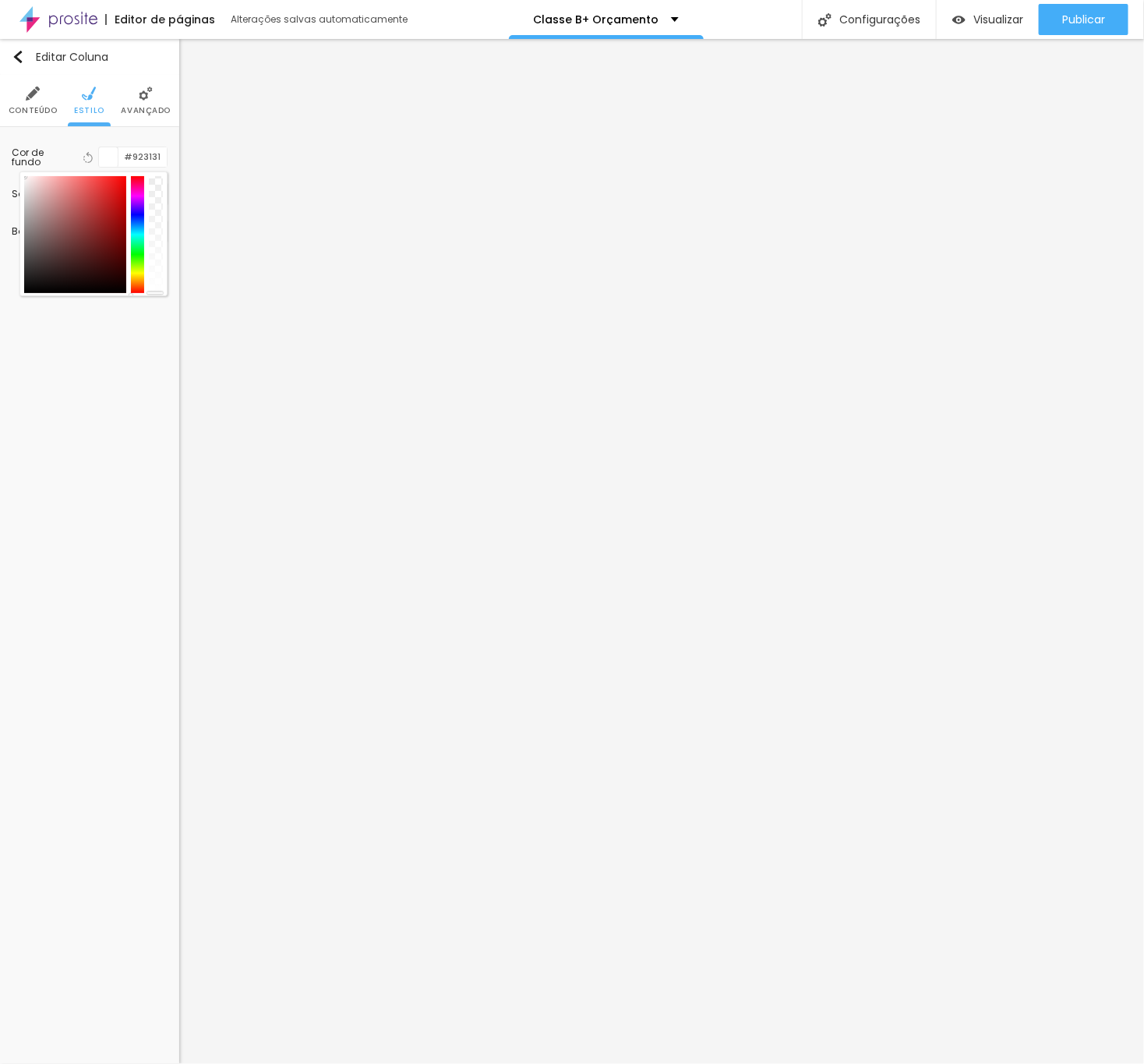
type input "#000000"
drag, startPoint x: 94, startPoint y: 311, endPoint x: 97, endPoint y: 328, distance: 17.3
click at [97, 328] on div "Editar Coluna Conteúdo Estilo Avançado Cor de fundo Voltar ao padrão #000000 So…" at bounding box center [89, 552] width 179 height 1025
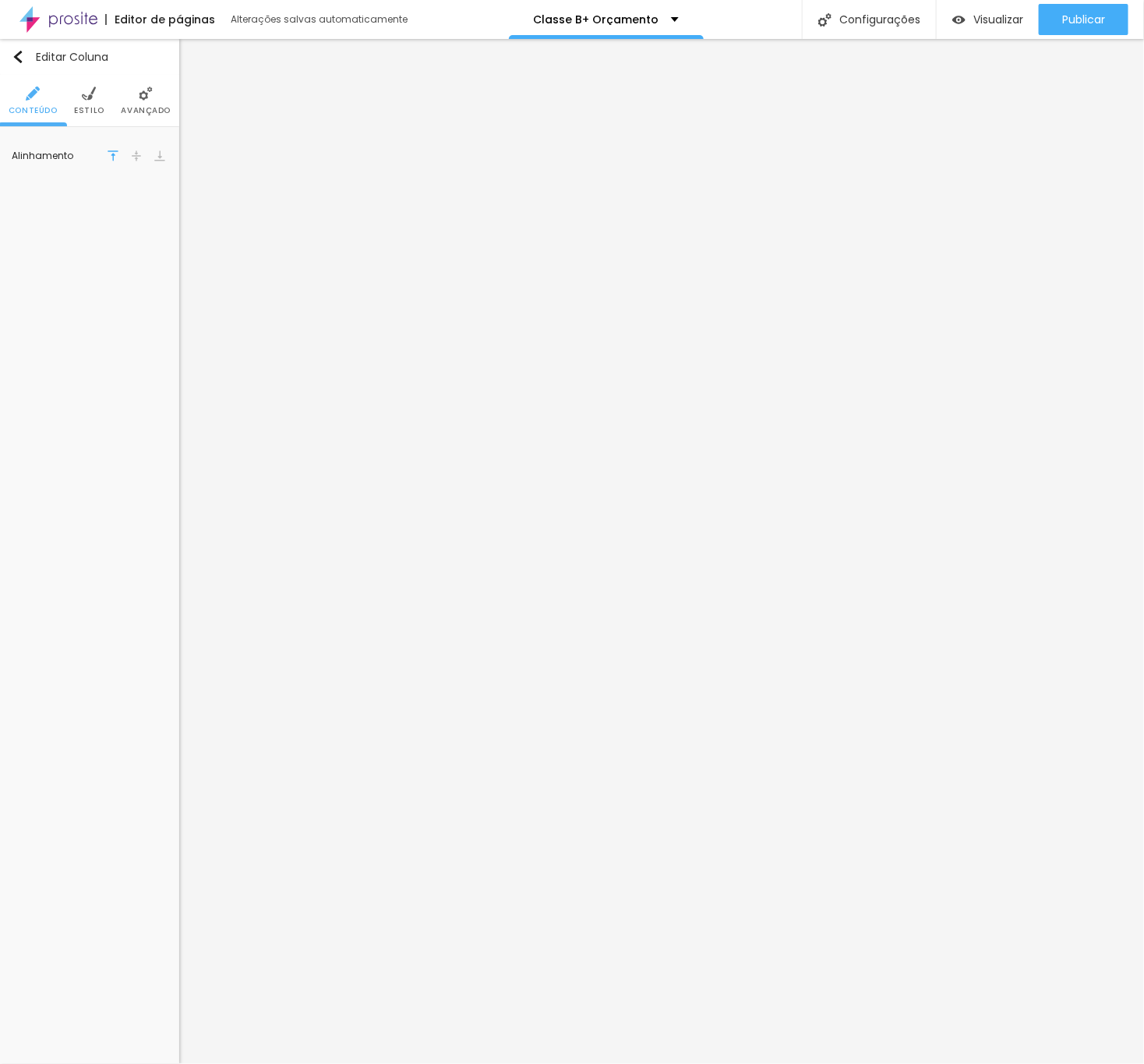
click at [89, 86] on img at bounding box center [89, 93] width 14 height 14
click at [115, 159] on div at bounding box center [109, 157] width 20 height 20
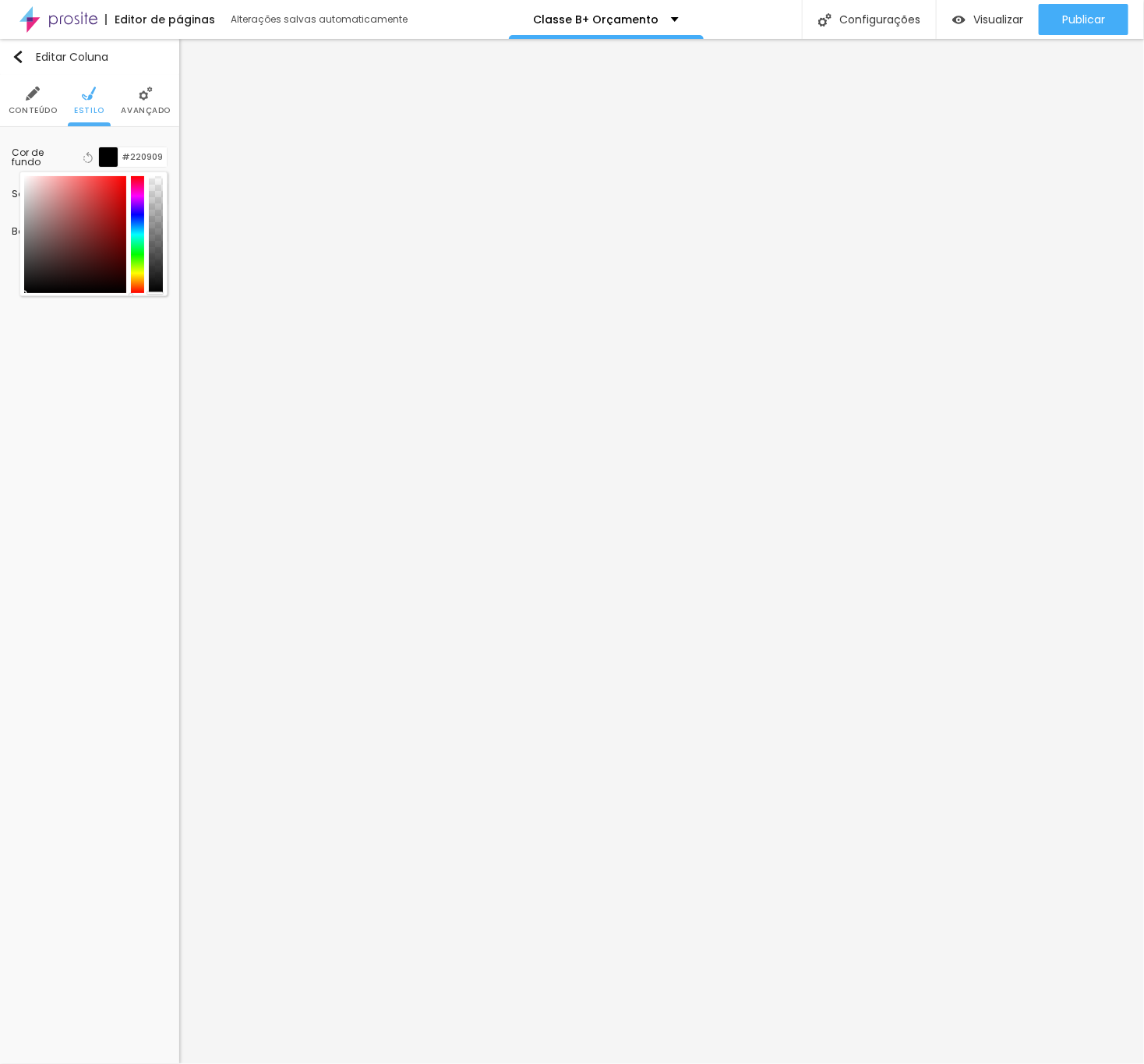
type input "#000000"
drag, startPoint x: 101, startPoint y: 248, endPoint x: 113, endPoint y: 384, distance: 136.5
click at [113, 384] on div "Editar Coluna Conteúdo Estilo Avançado Cor de fundo Voltar ao padrão #000000 So…" at bounding box center [89, 552] width 179 height 1025
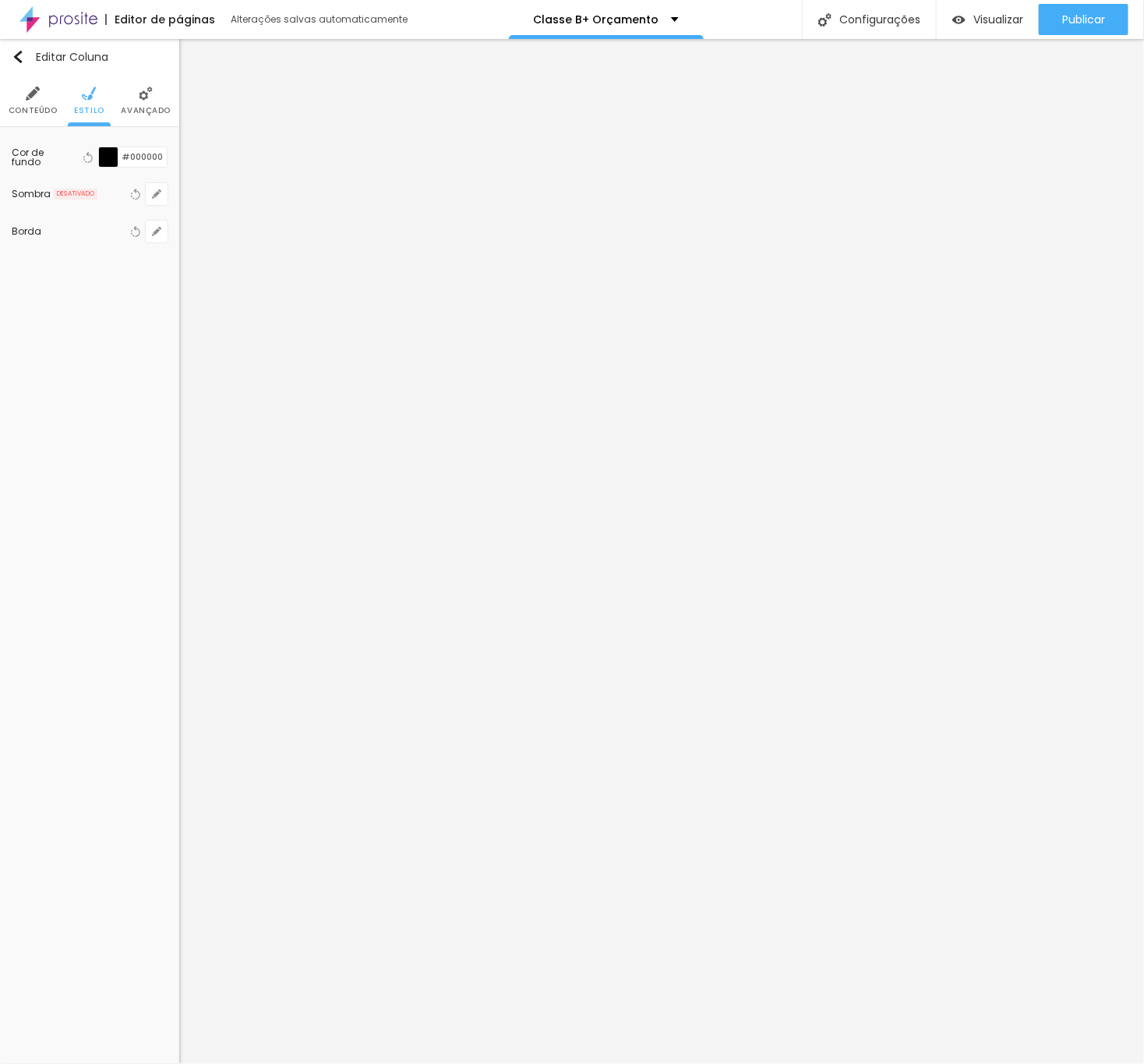
click at [113, 384] on div "Editar Coluna Conteúdo Estilo Avançado Cor de fundo Voltar ao padrão #000000 So…" at bounding box center [89, 552] width 179 height 1025
click at [154, 216] on div "Borda Voltar ao padrão" at bounding box center [89, 232] width 155 height 37
click at [157, 228] on icon "button" at bounding box center [156, 232] width 10 height 10
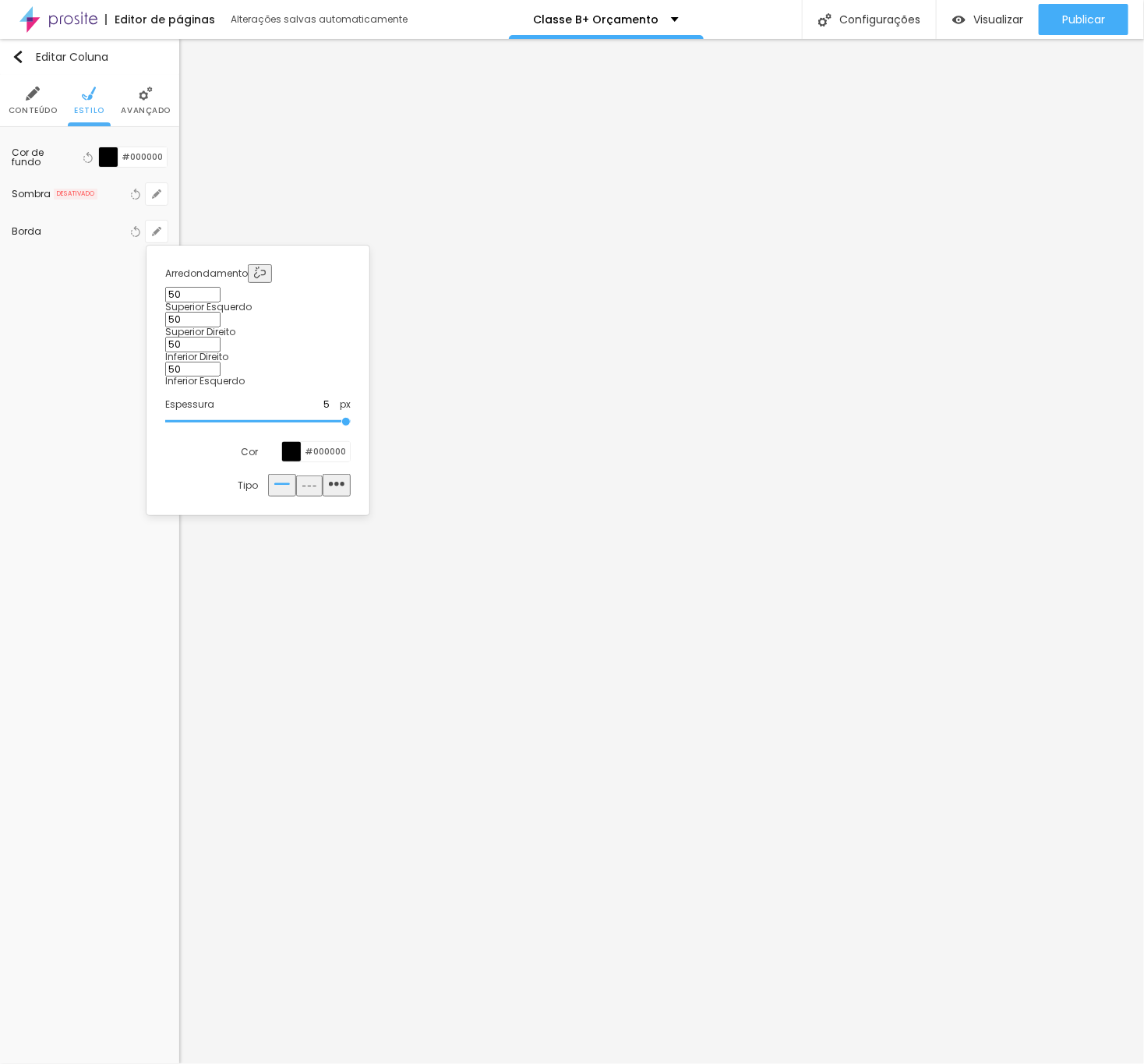
click at [288, 442] on div at bounding box center [292, 452] width 20 height 20
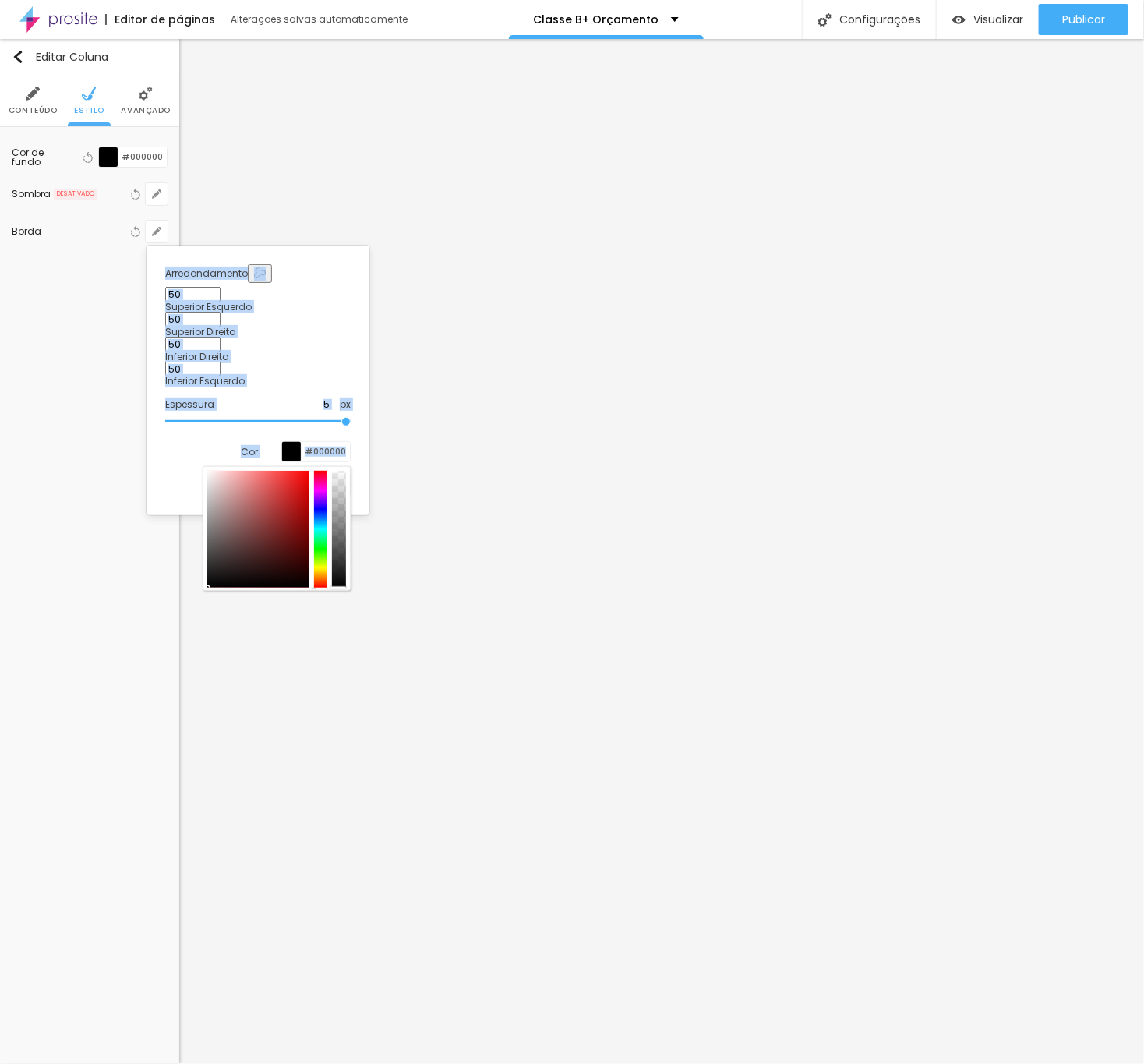
drag, startPoint x: 342, startPoint y: 428, endPoint x: 341, endPoint y: 559, distance: 131.0
click at [341, 559] on body "Editor de páginas Alterações [PERSON_NAME] automaticamente Classe B+ Orçamento …" at bounding box center [572, 532] width 1144 height 1064
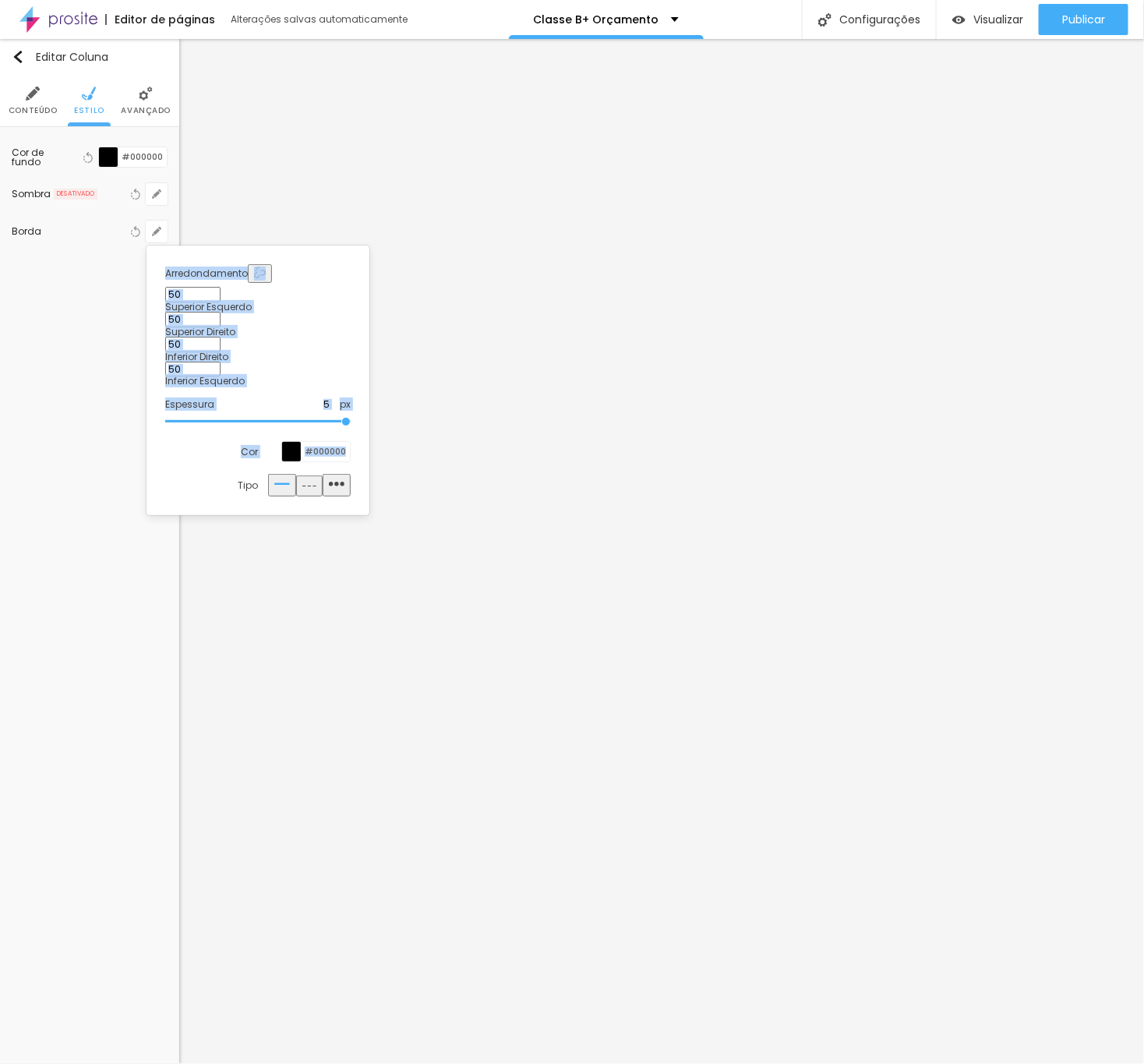
click at [287, 442] on div at bounding box center [292, 452] width 20 height 20
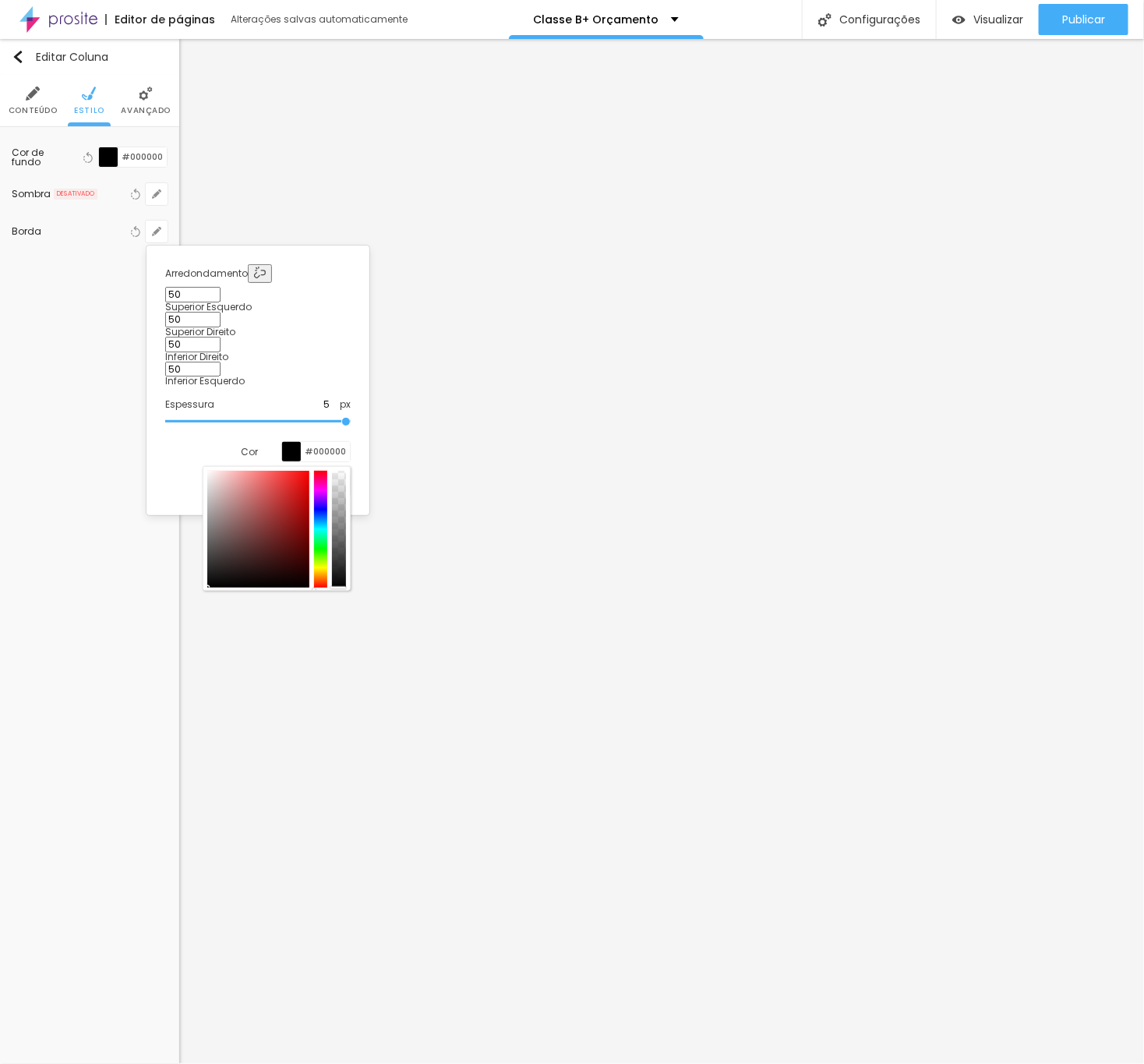
click at [287, 442] on div at bounding box center [292, 452] width 20 height 20
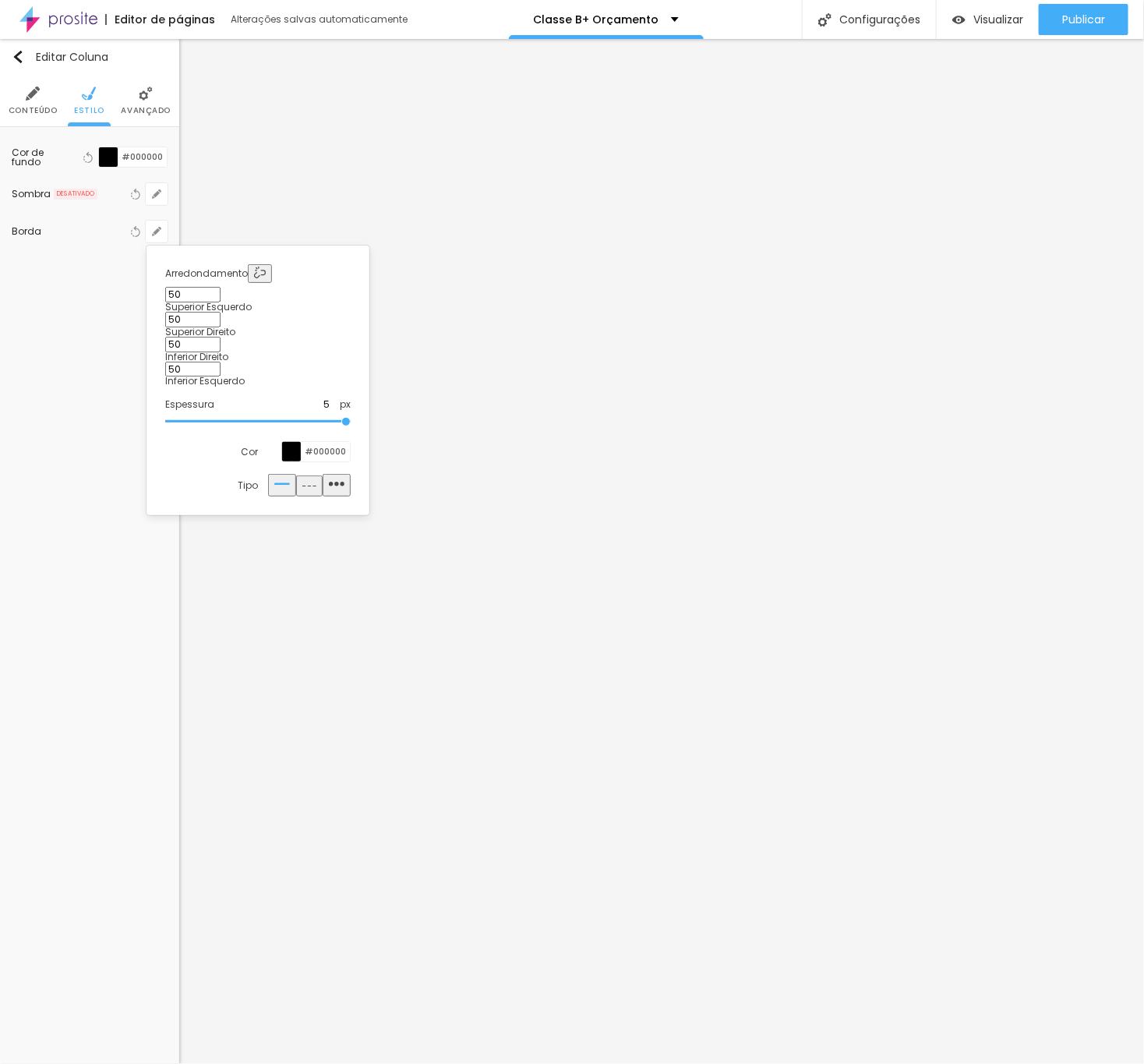
click at [288, 442] on div at bounding box center [292, 452] width 20 height 20
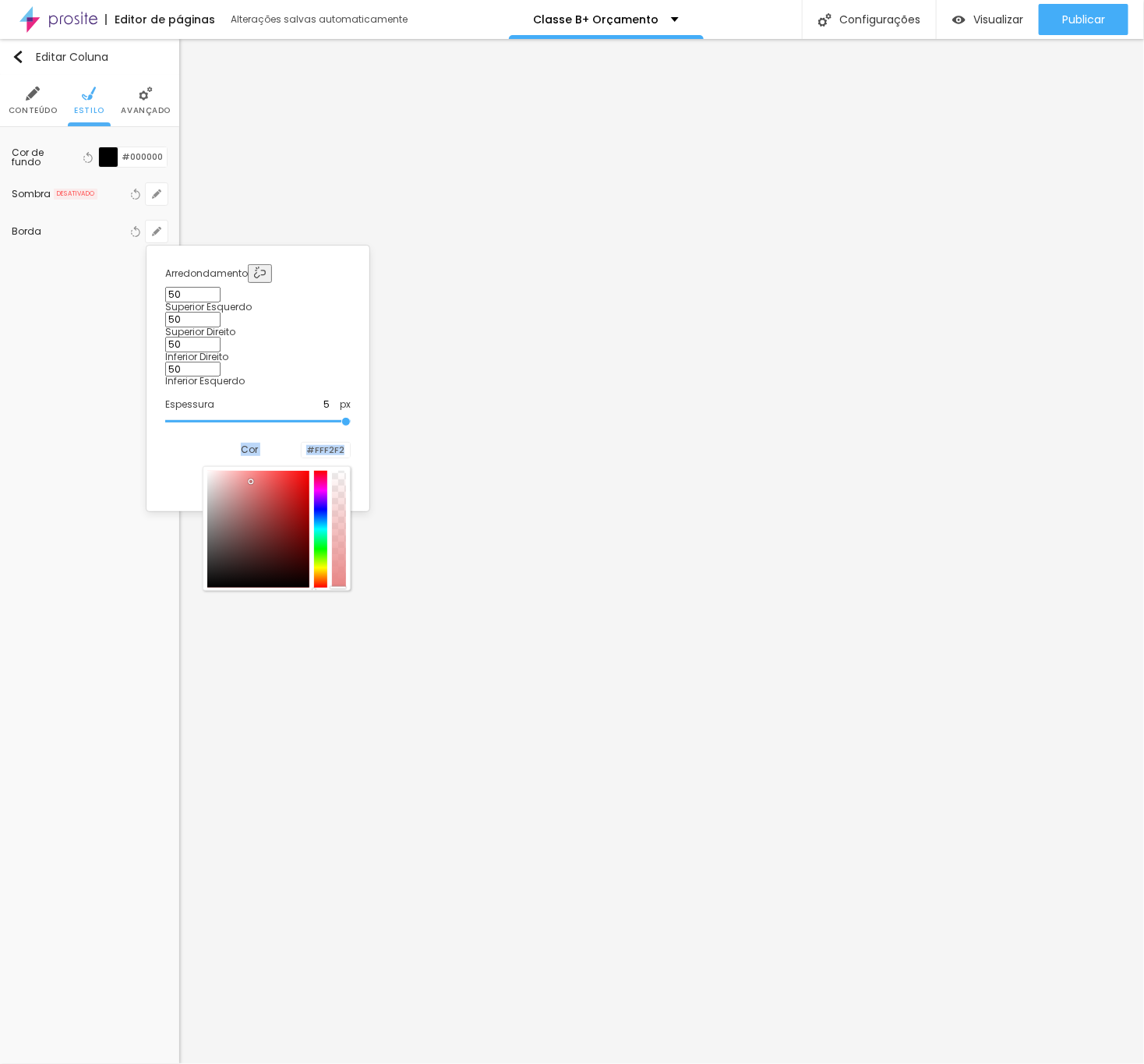
type input "#FFFFFF"
drag, startPoint x: 271, startPoint y: 440, endPoint x: 1134, endPoint y: 432, distance: 863.0
click at [195, 441] on div "Cor #FFFFFF" at bounding box center [258, 452] width 186 height 22
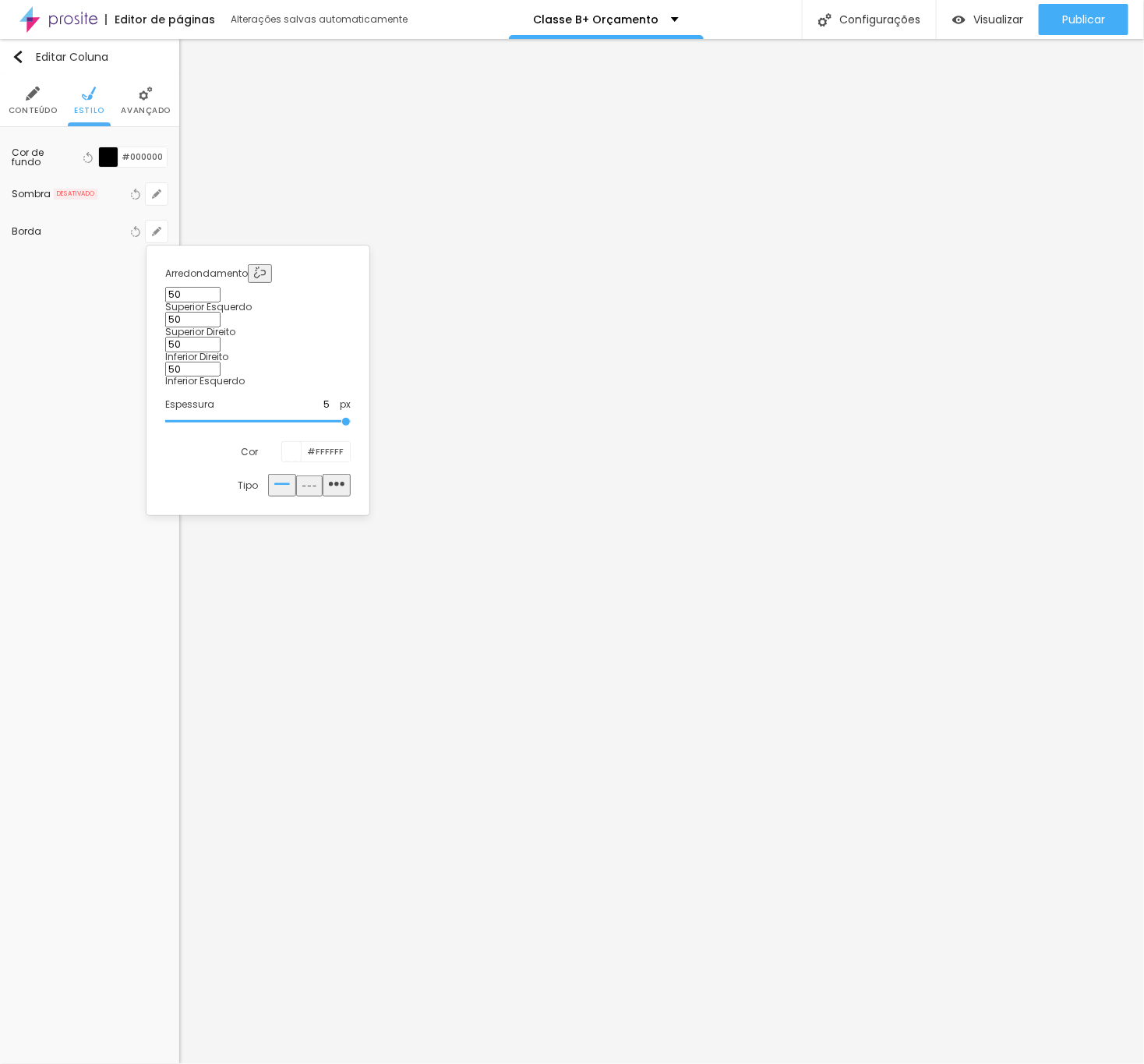
click at [693, 306] on div at bounding box center [572, 532] width 1144 height 1064
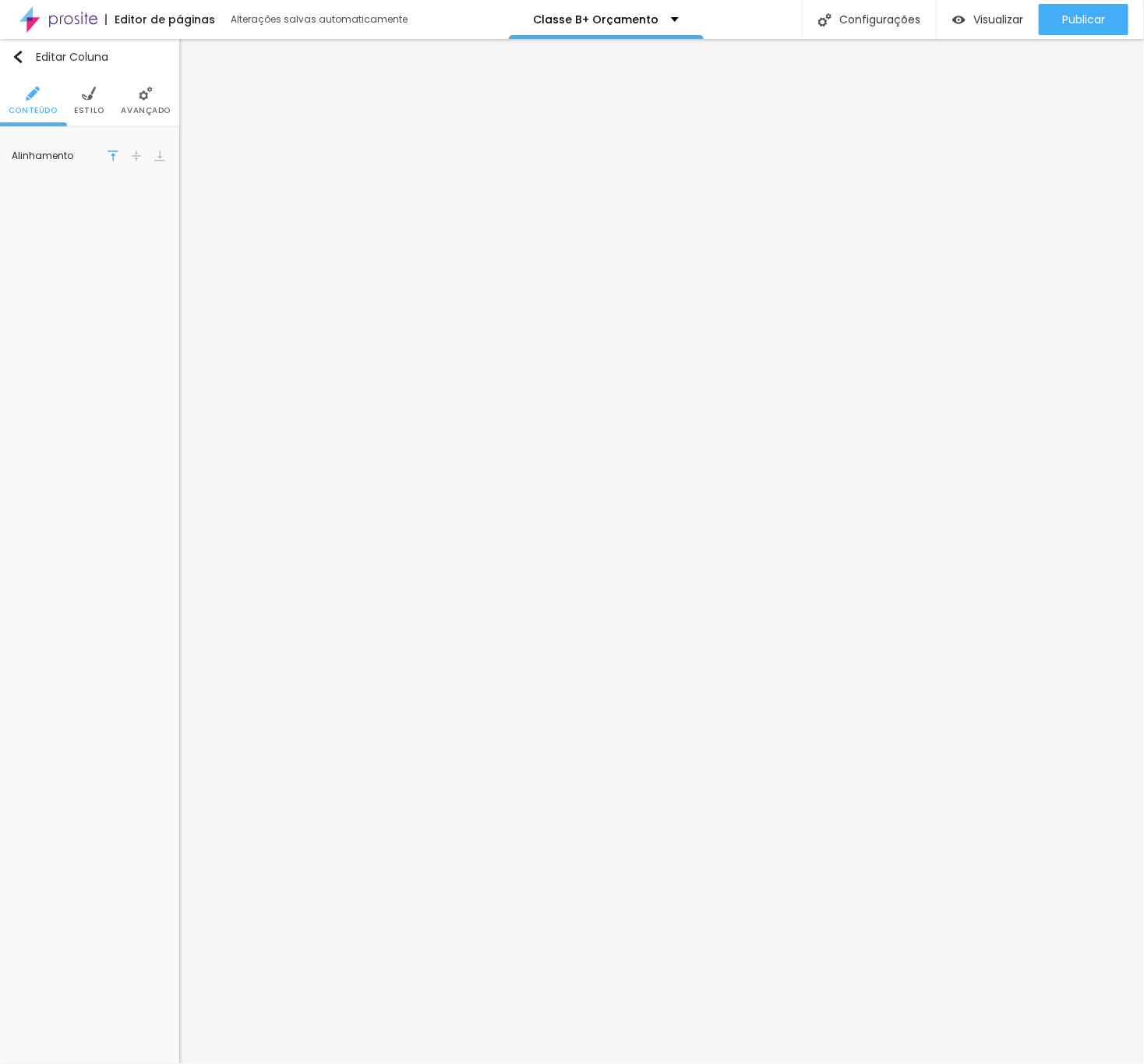
click at [80, 102] on li "Estilo" at bounding box center [89, 101] width 30 height 52
click at [101, 159] on div at bounding box center [109, 157] width 20 height 20
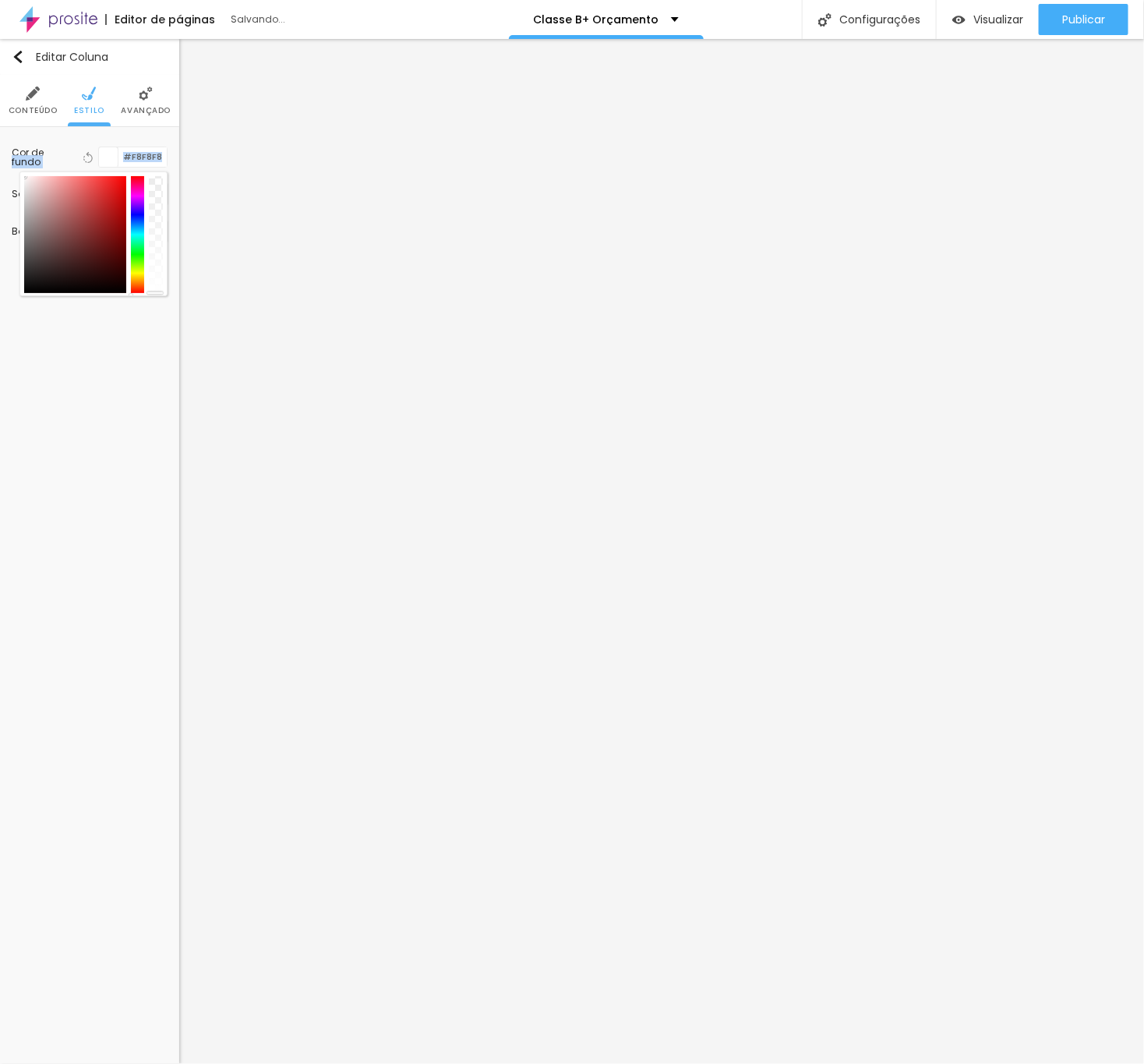
type input "#FFFFFF"
drag, startPoint x: 91, startPoint y: 187, endPoint x: -2, endPoint y: 173, distance: 94.0
click at [0, 173] on html "Editor de páginas Salvando... Classe B+ Orçamento Configurações Configurações d…" at bounding box center [572, 532] width 1144 height 1064
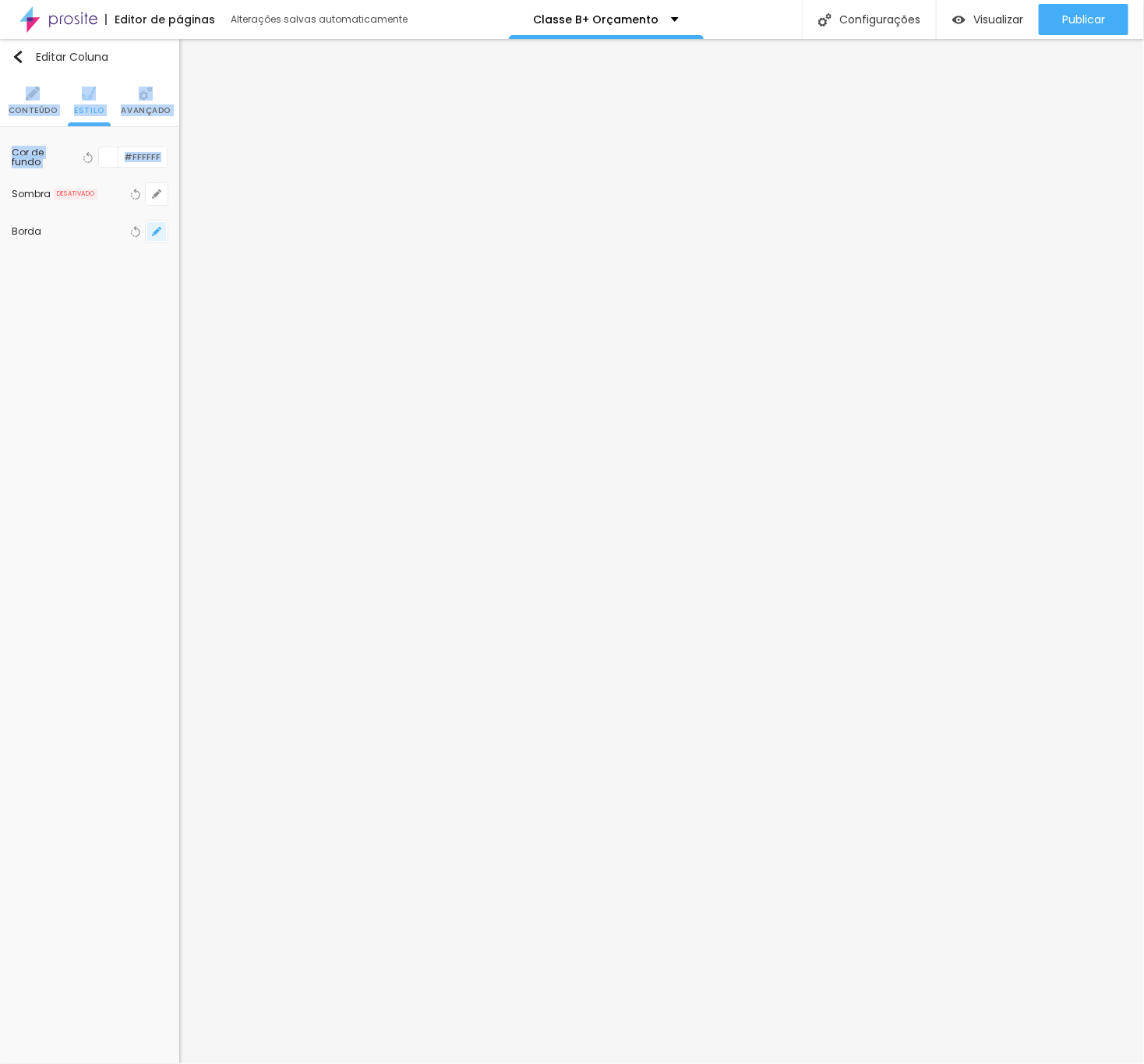
click at [157, 232] on icon "button" at bounding box center [156, 232] width 6 height 6
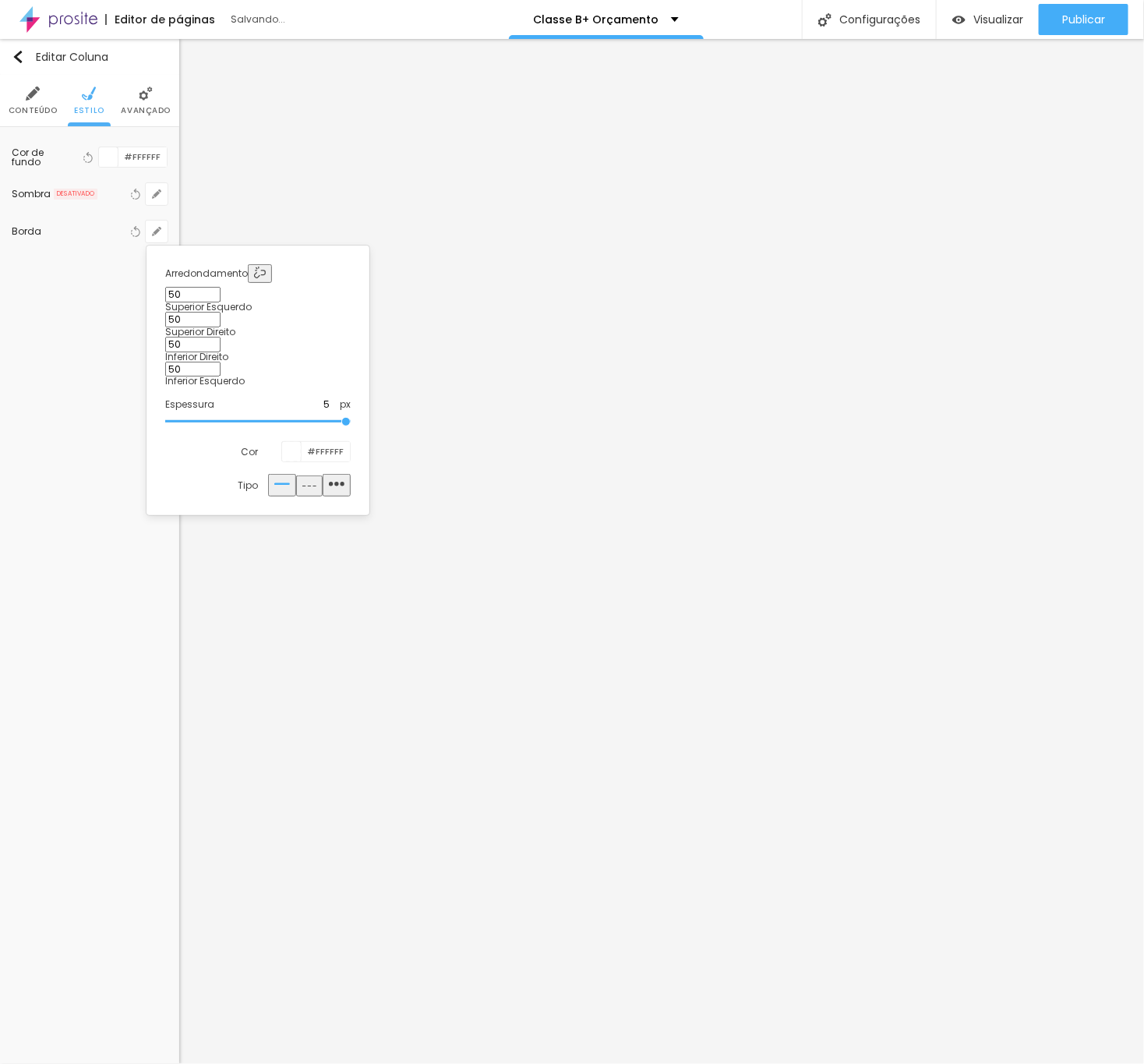
click at [271, 441] on div "Cor #FFFFFF" at bounding box center [258, 452] width 186 height 22
click at [325, 442] on input "#FFFFFF" at bounding box center [326, 452] width 48 height 20
type input "#00000"
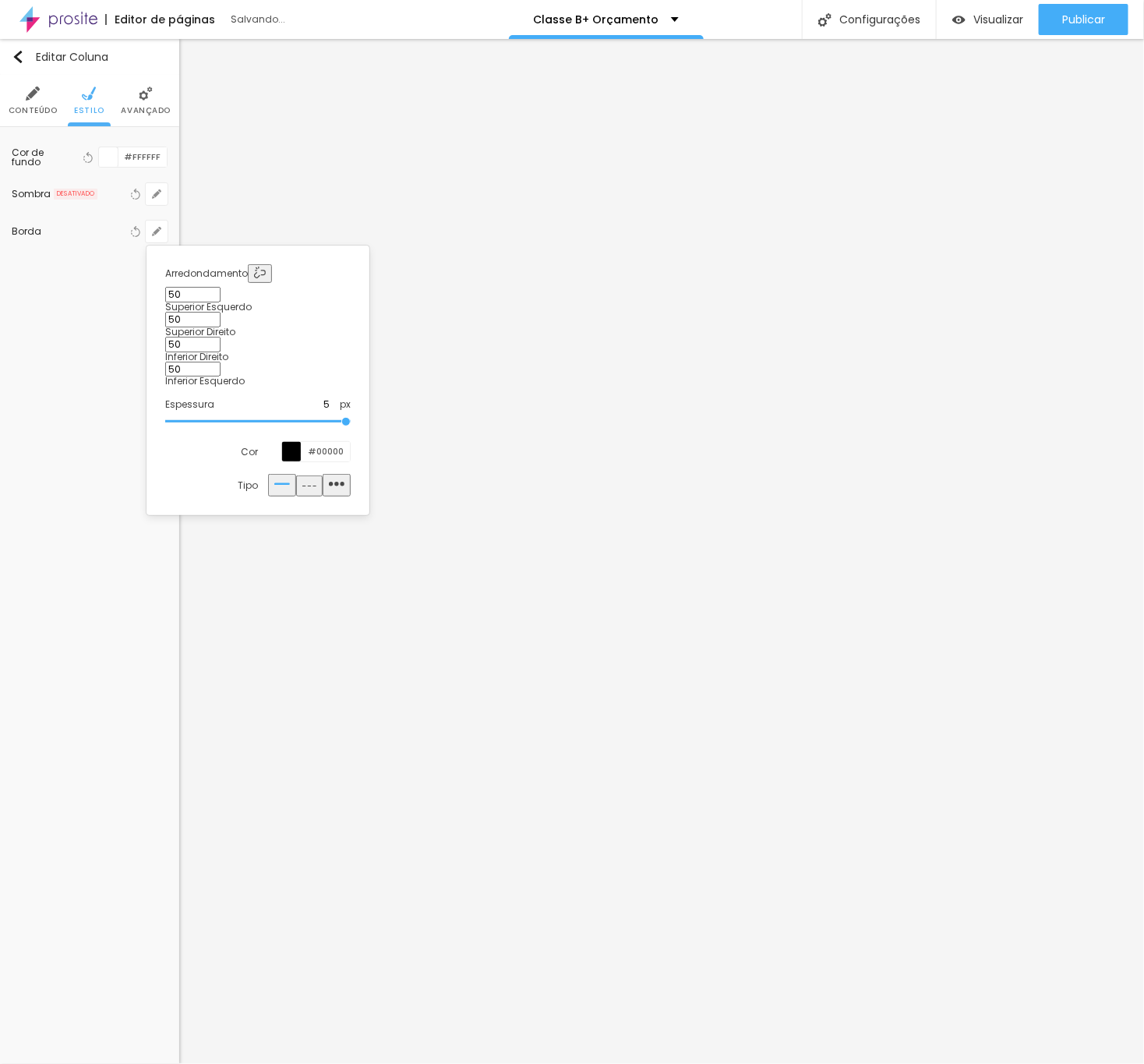
click at [752, 460] on div at bounding box center [572, 532] width 1144 height 1064
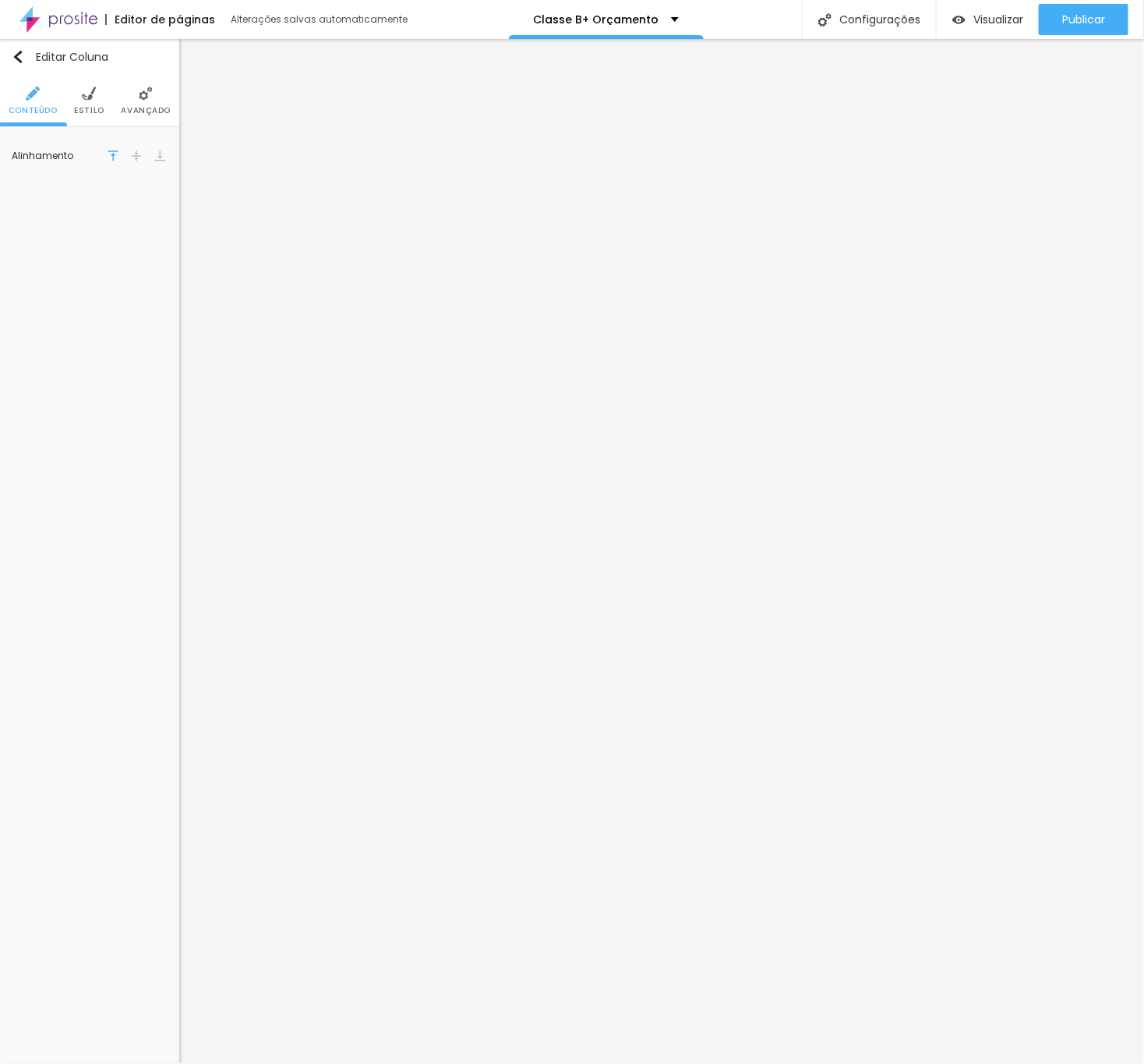
click at [86, 99] on img at bounding box center [89, 93] width 14 height 14
click at [113, 166] on div at bounding box center [109, 157] width 20 height 20
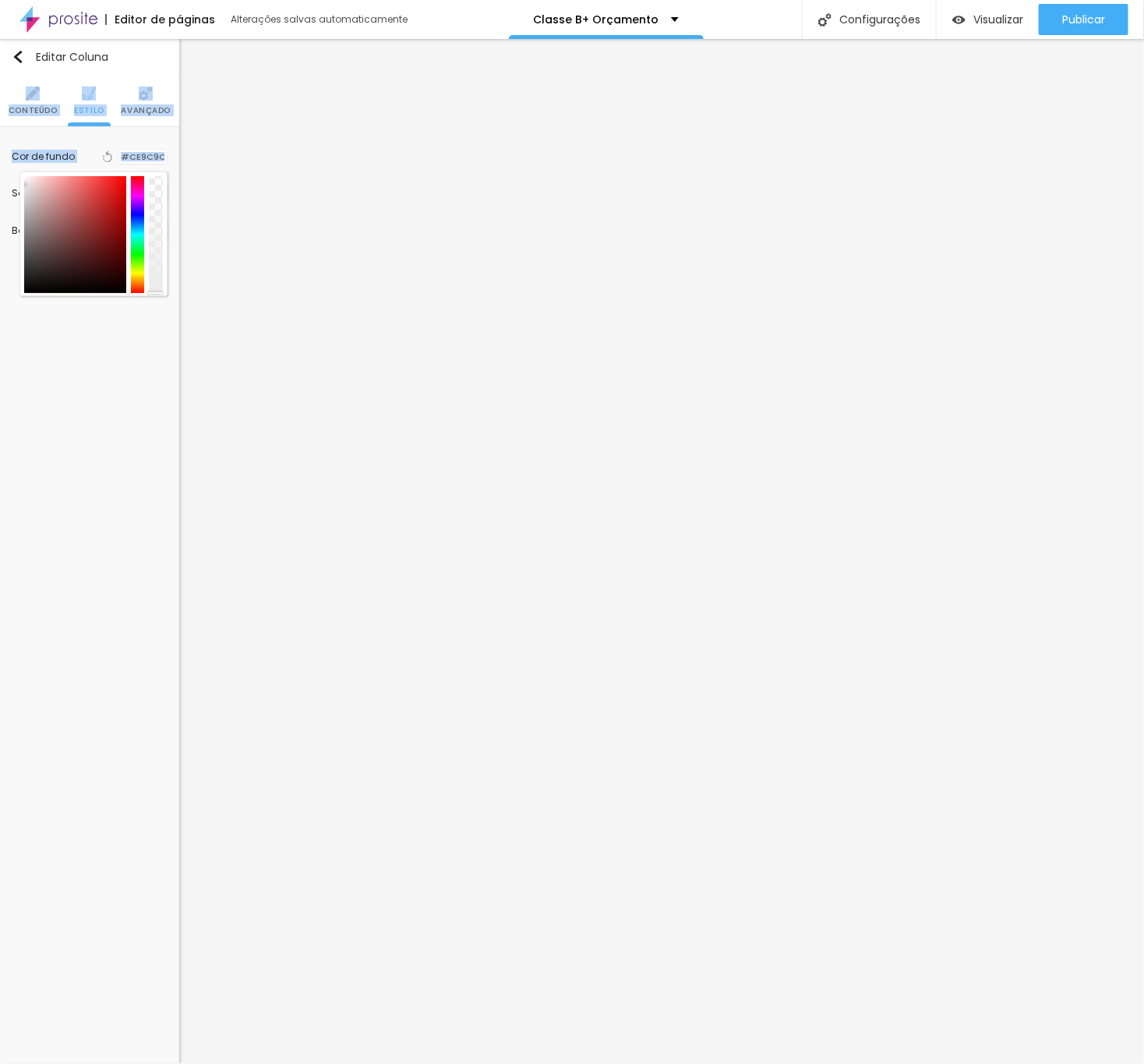
type input "#ECECEC"
drag, startPoint x: 102, startPoint y: 199, endPoint x: -11, endPoint y: 179, distance: 114.8
click at [0, 179] on html "Editor de páginas Alterações [PERSON_NAME] automaticamente Classe B+ Orçamento …" at bounding box center [572, 532] width 1144 height 1064
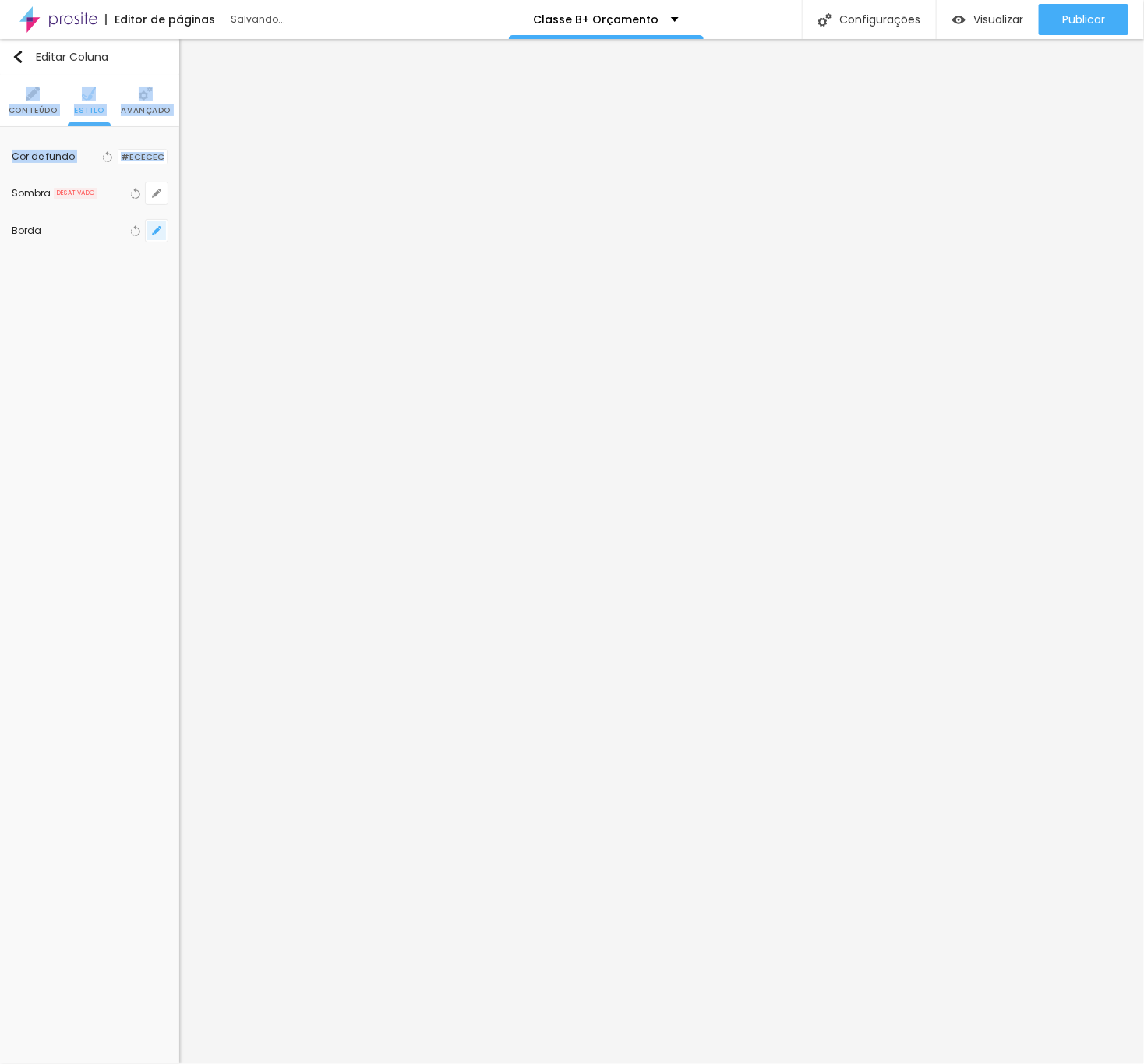
click at [157, 230] on button "button" at bounding box center [156, 231] width 22 height 22
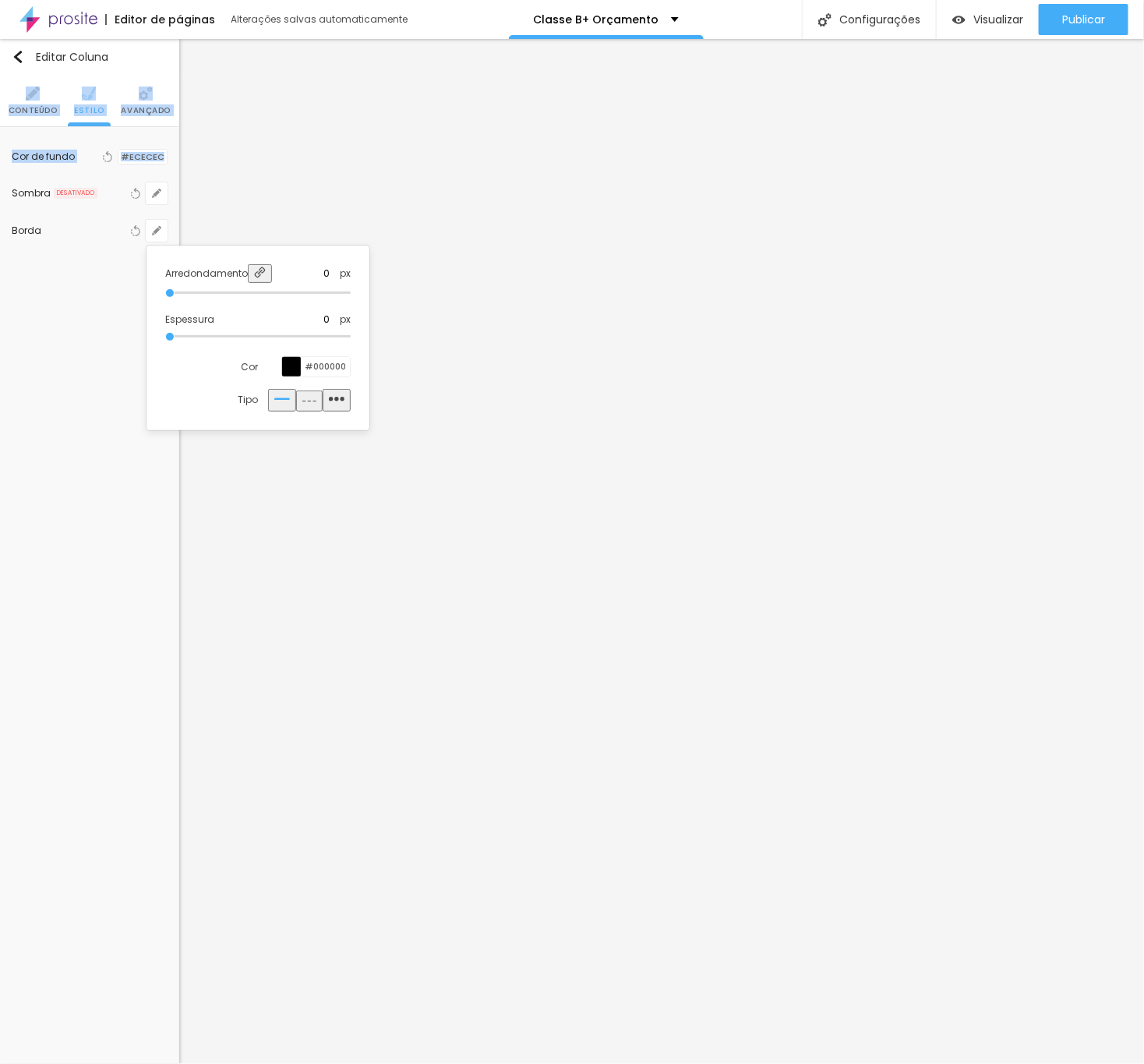
type input "1"
type input "4"
type input "5"
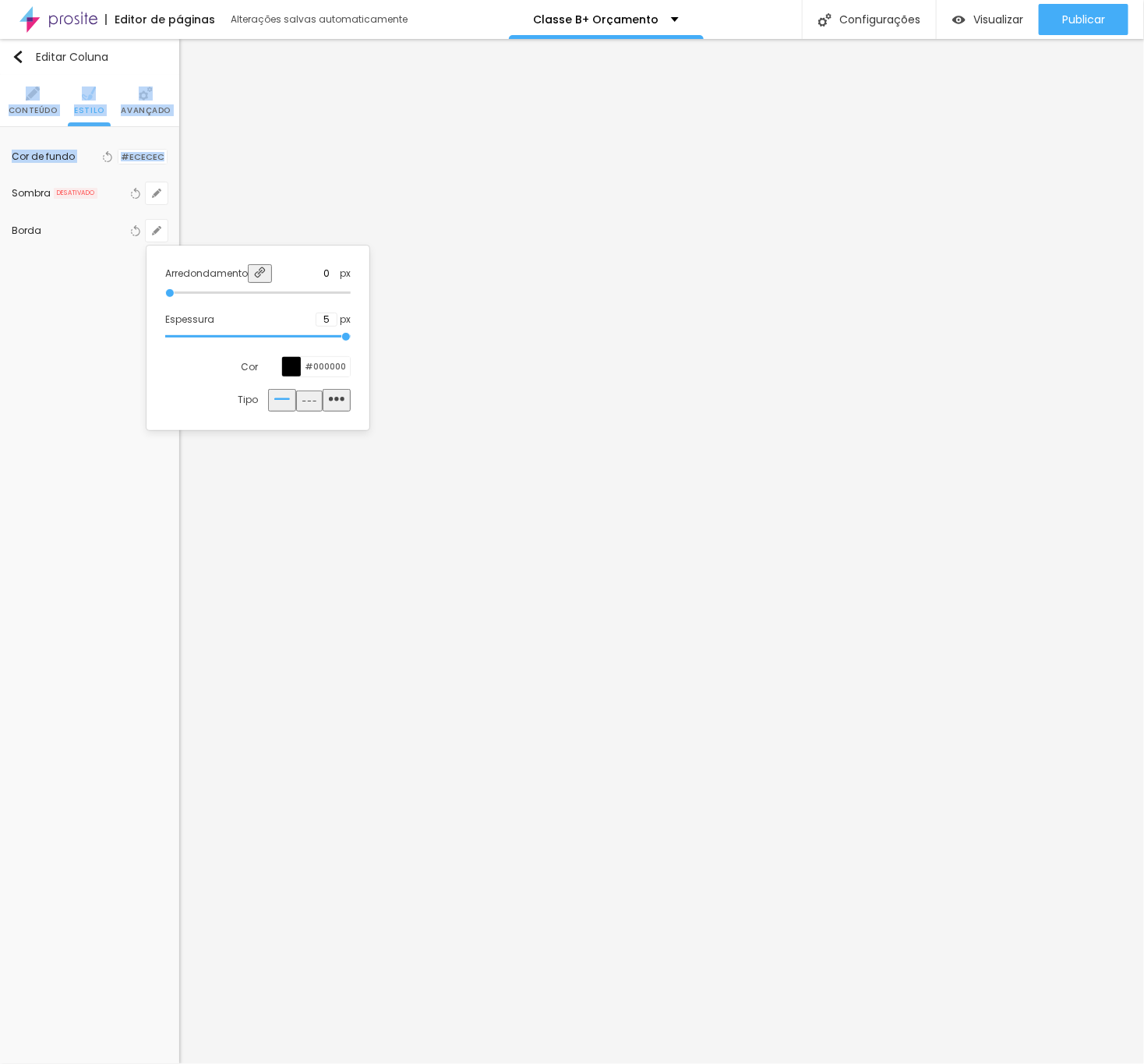
drag, startPoint x: 188, startPoint y: 335, endPoint x: 332, endPoint y: 321, distance: 144.7
type input "5"
click at [351, 334] on input "range" at bounding box center [258, 336] width 186 height 8
type input "23"
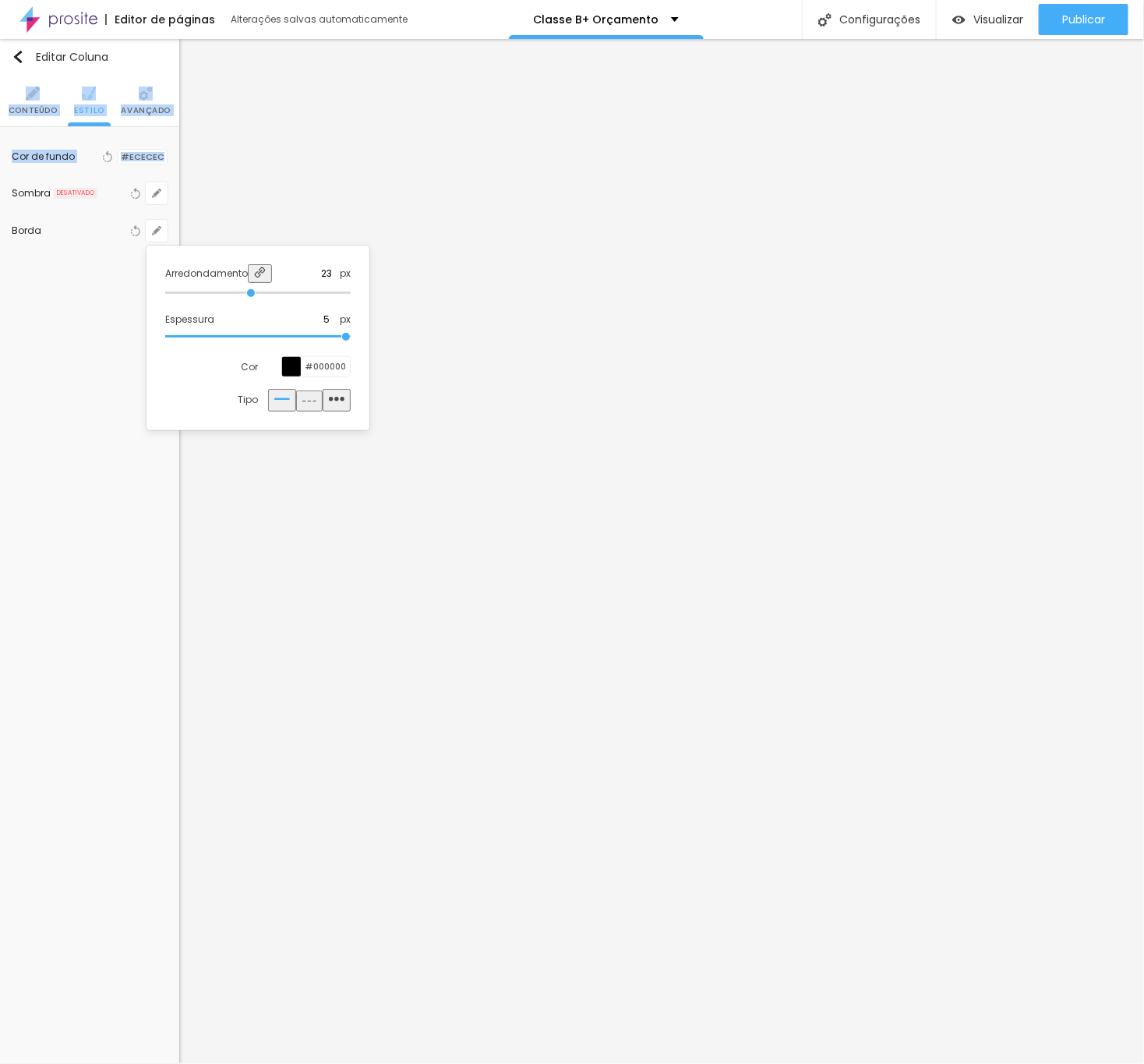
type input "50"
drag, startPoint x: 168, startPoint y: 290, endPoint x: 428, endPoint y: 324, distance: 262.2
type input "50"
click at [351, 297] on input "range" at bounding box center [258, 293] width 186 height 8
click at [509, 401] on div at bounding box center [572, 532] width 1144 height 1064
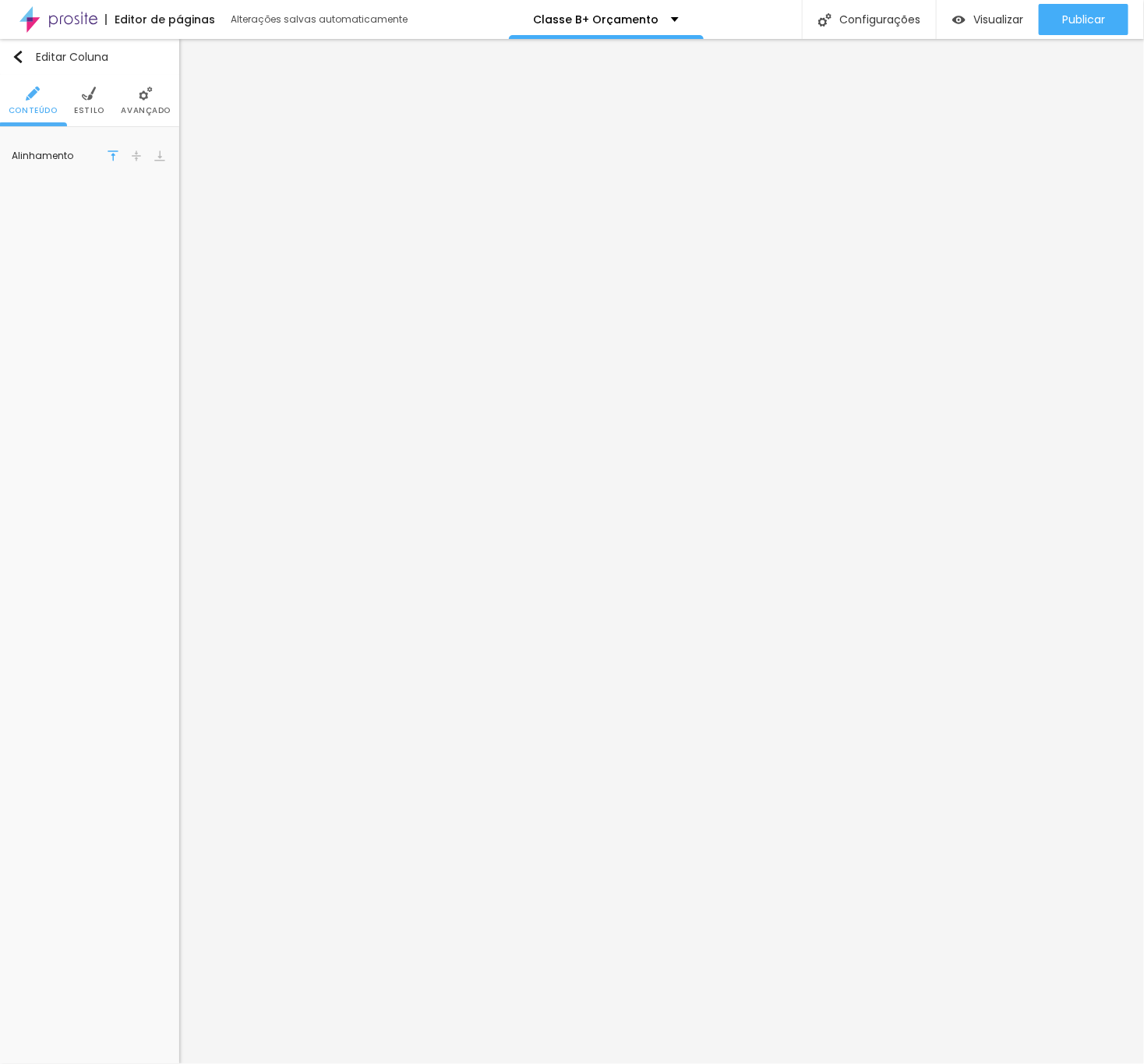
click at [89, 103] on li "Estilo" at bounding box center [89, 101] width 30 height 52
click at [157, 234] on icon "button" at bounding box center [156, 232] width 10 height 10
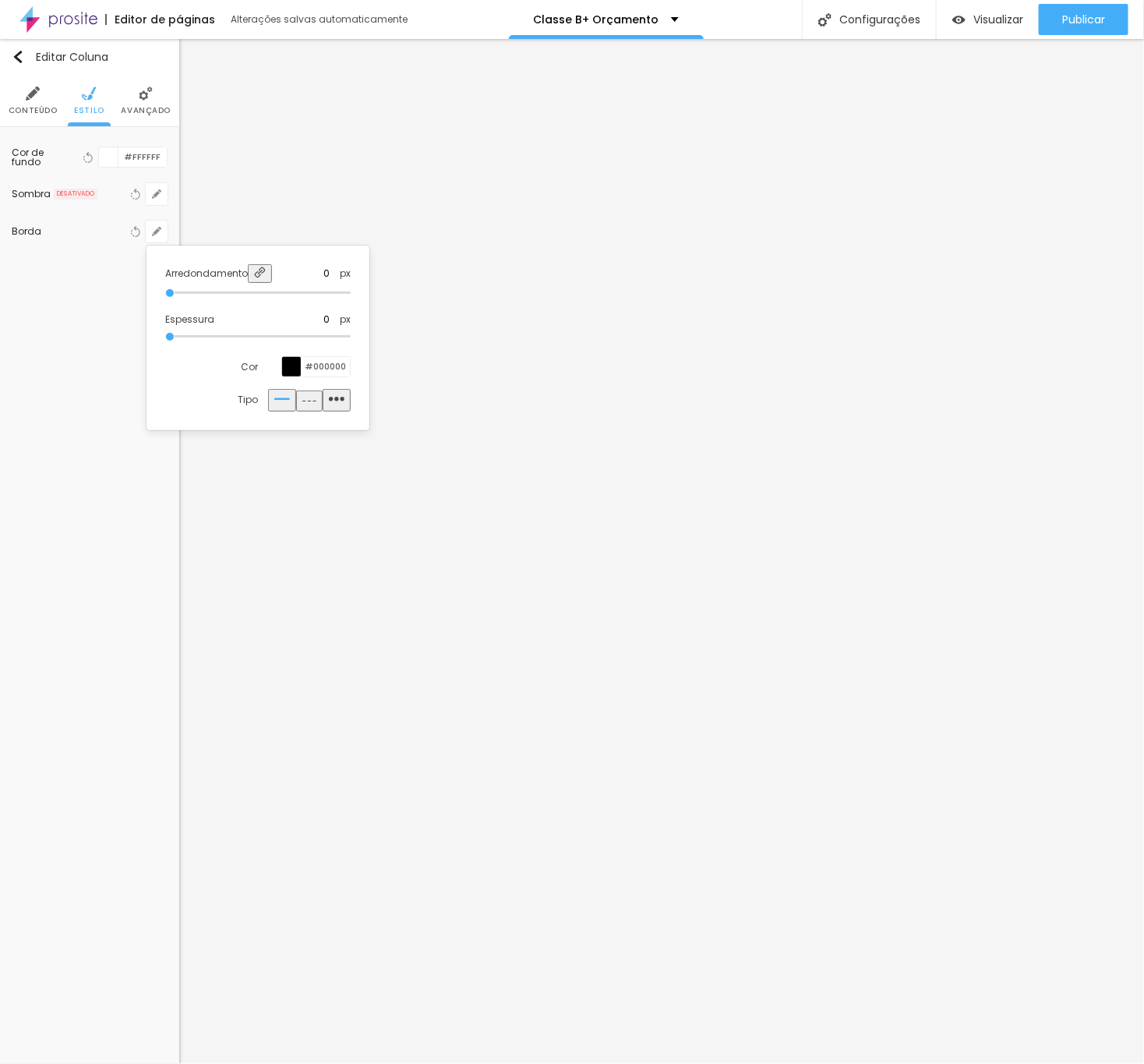
type input "13"
type input "50"
drag, startPoint x: 168, startPoint y: 284, endPoint x: 376, endPoint y: 288, distance: 208.0
type input "50"
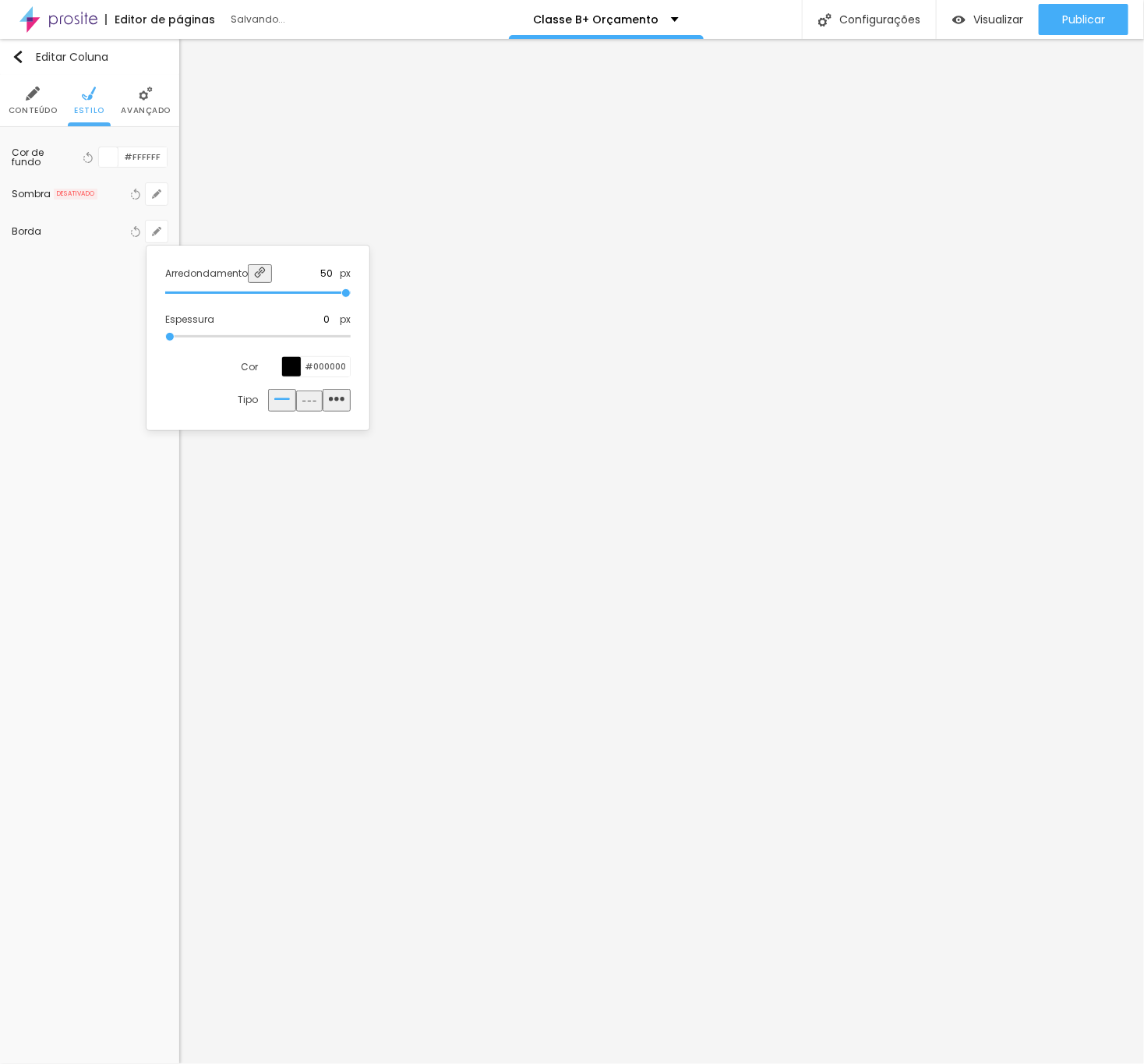
click at [351, 289] on input "range" at bounding box center [258, 293] width 186 height 8
click at [163, 330] on div "Arredondamento 50 px Espessura 0 px Cor #000000 Tipo" at bounding box center [257, 337] width 210 height 171
type input "1"
type input "5"
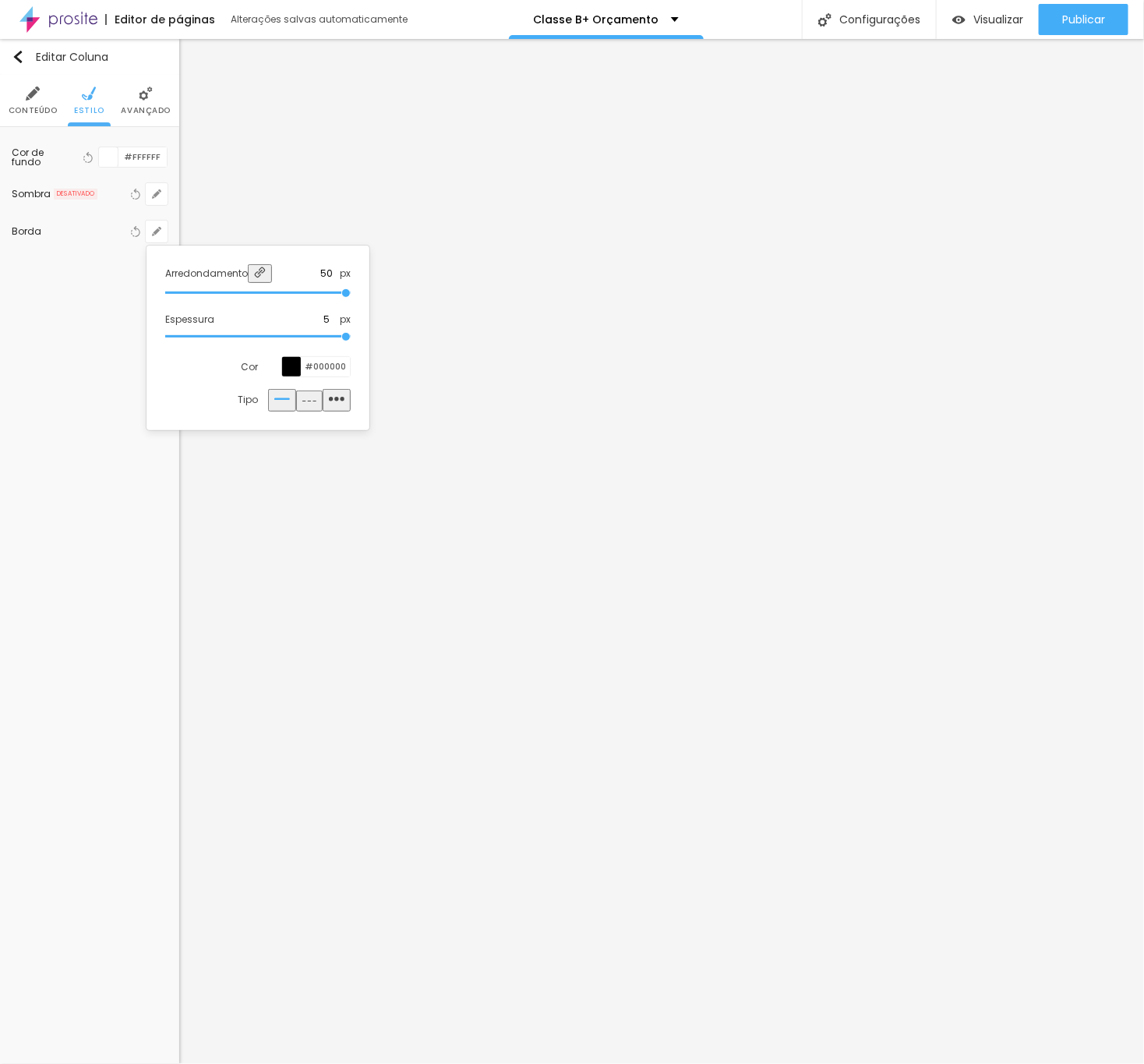
drag, startPoint x: 168, startPoint y: 332, endPoint x: 665, endPoint y: 466, distance: 514.7
type input "5"
click at [351, 340] on input "range" at bounding box center [258, 336] width 186 height 8
click at [739, 414] on div at bounding box center [572, 532] width 1144 height 1064
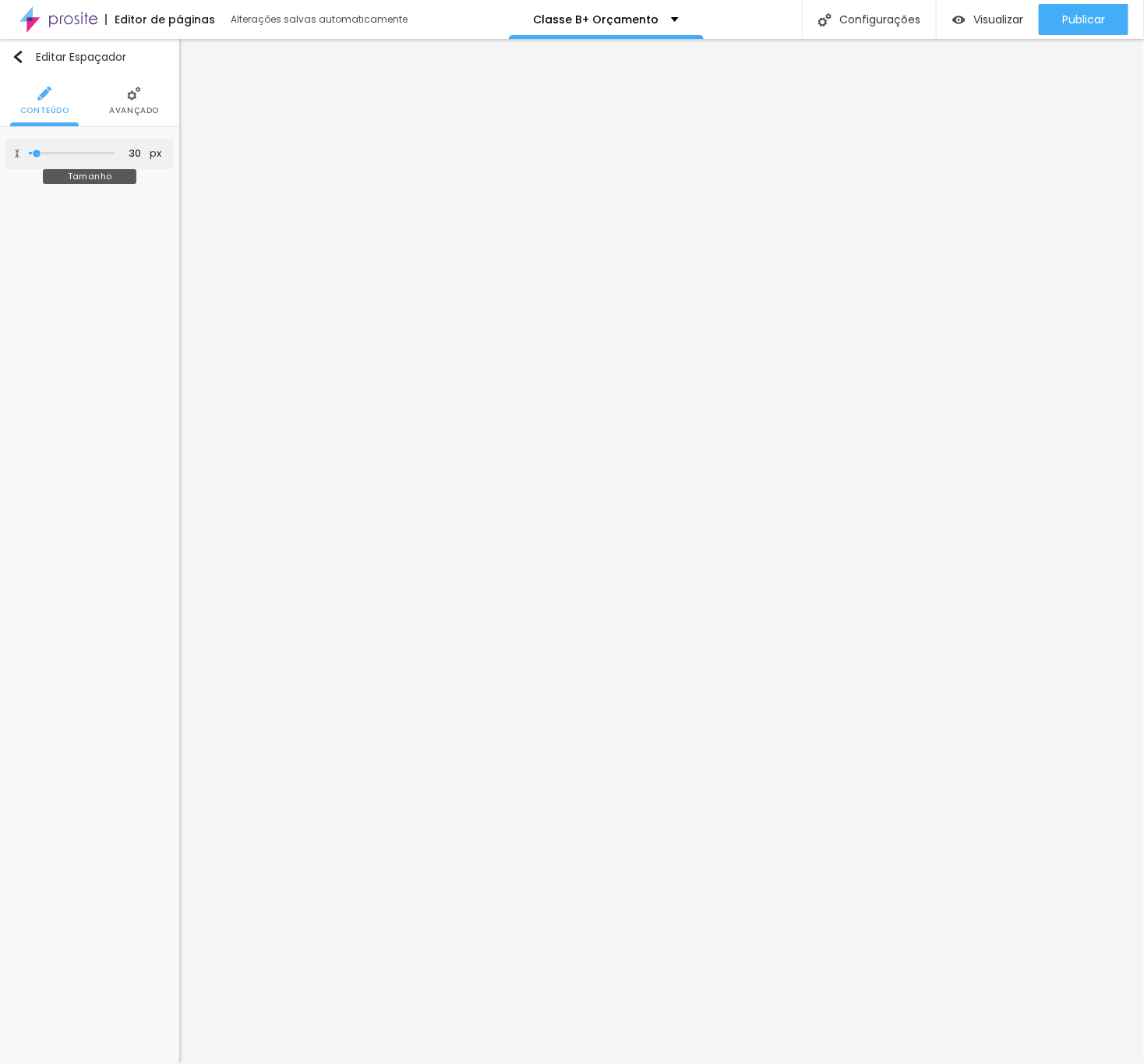
click at [35, 156] on input "range" at bounding box center [71, 154] width 86 height 8
type input "31"
type input "32"
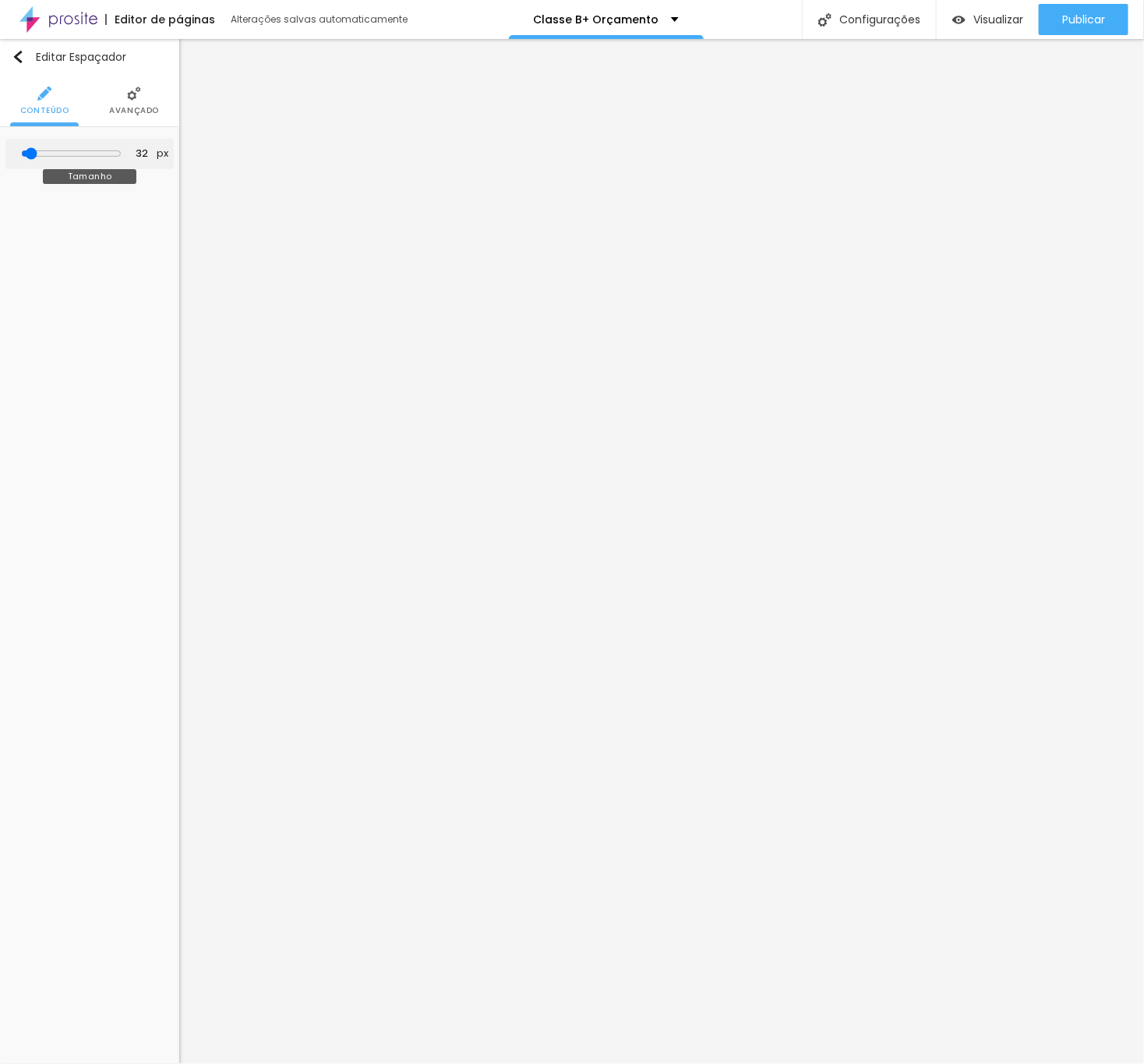
type input "33"
type input "34"
type input "35"
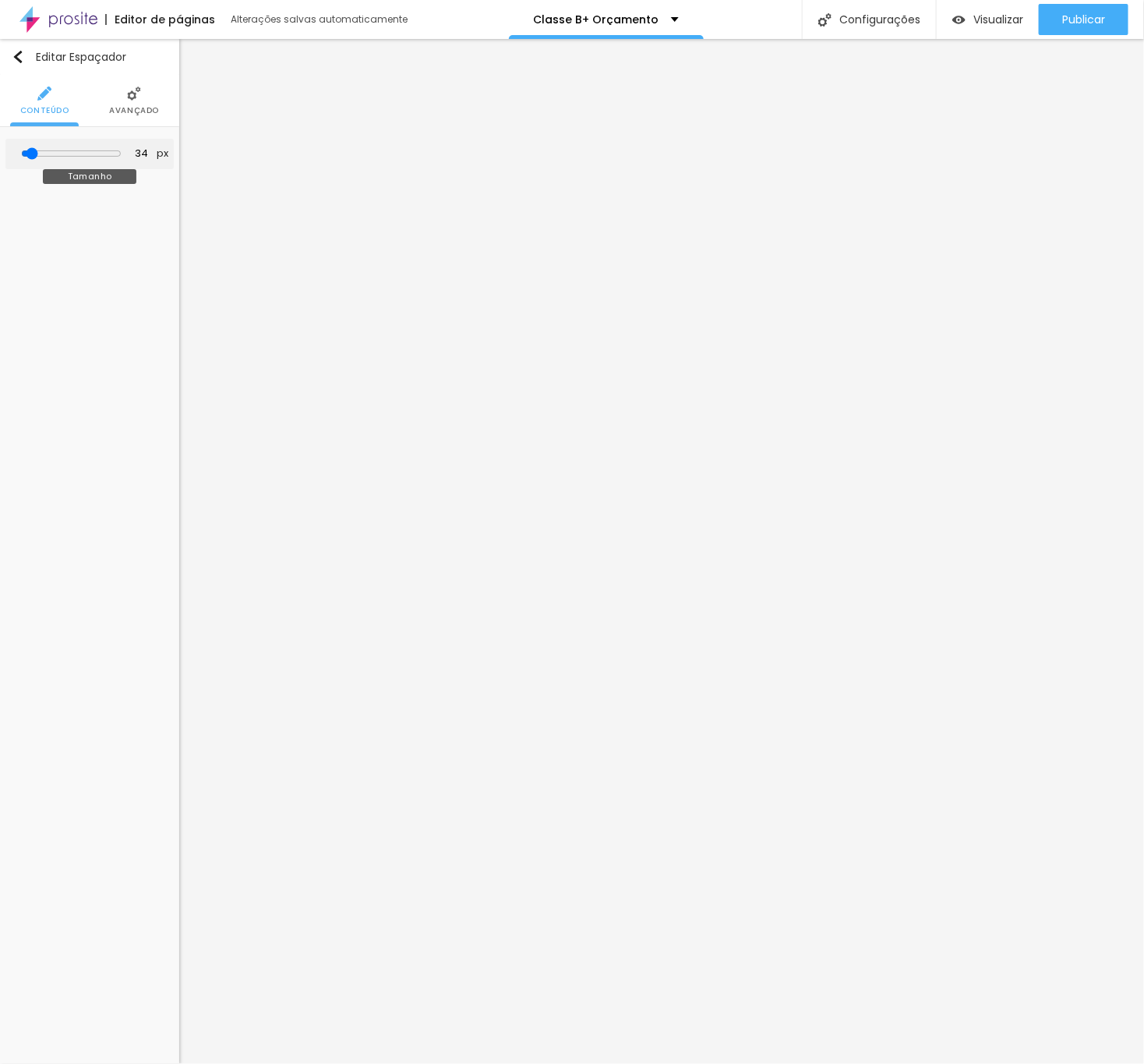
type input "35"
type input "37"
type input "38"
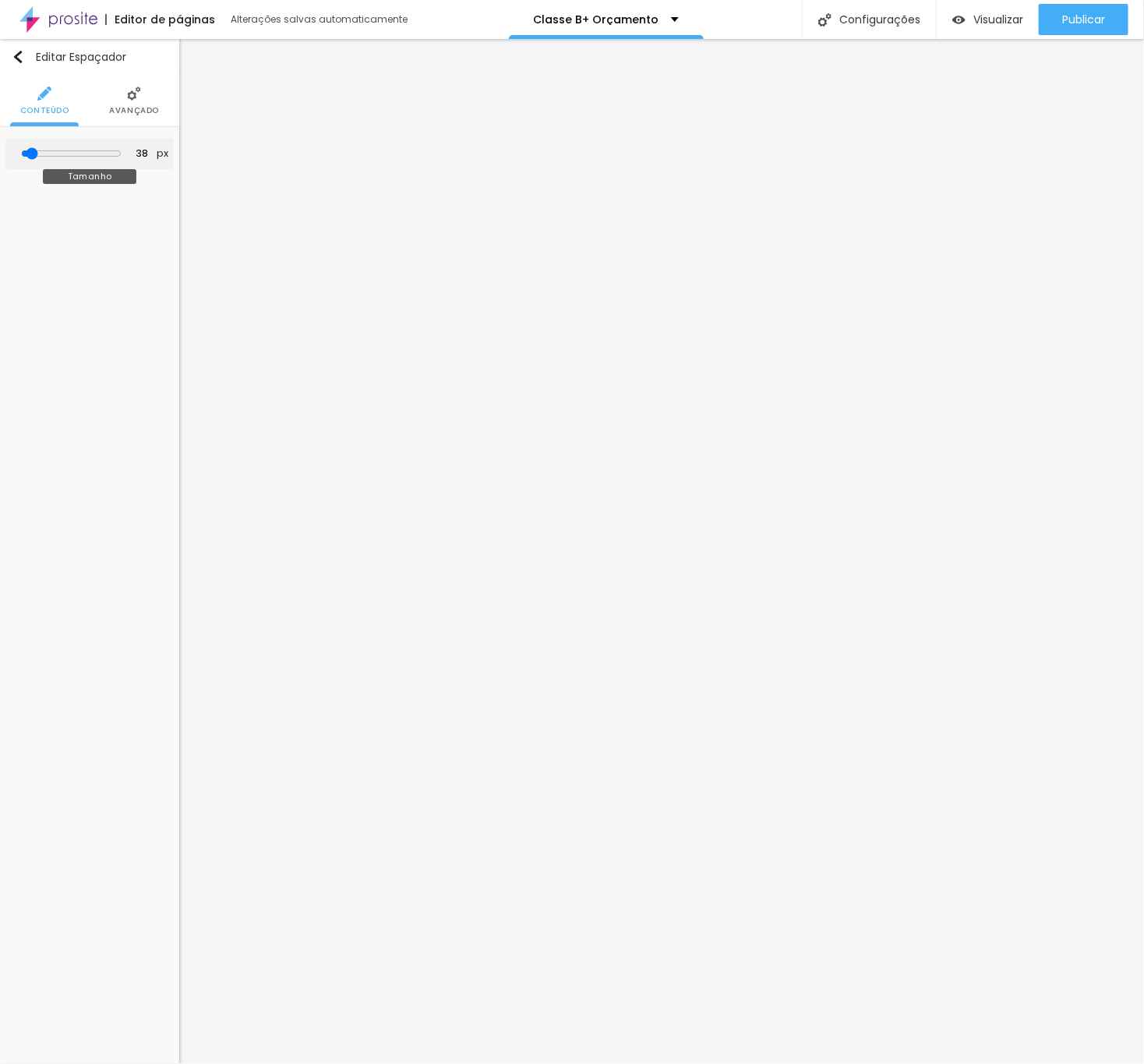
type input "39"
type input "44"
type input "45"
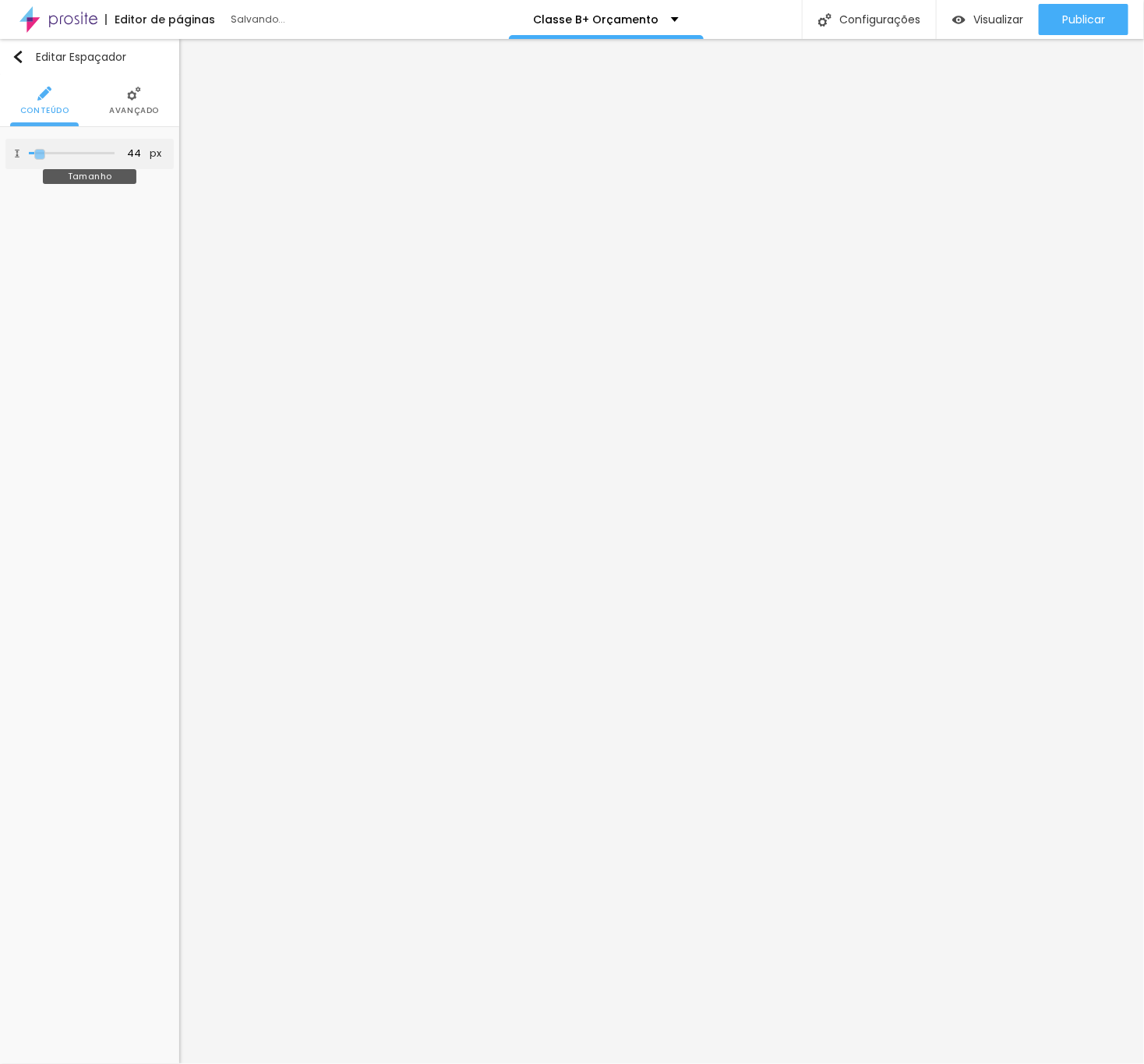
type input "45"
type input "47"
type input "48"
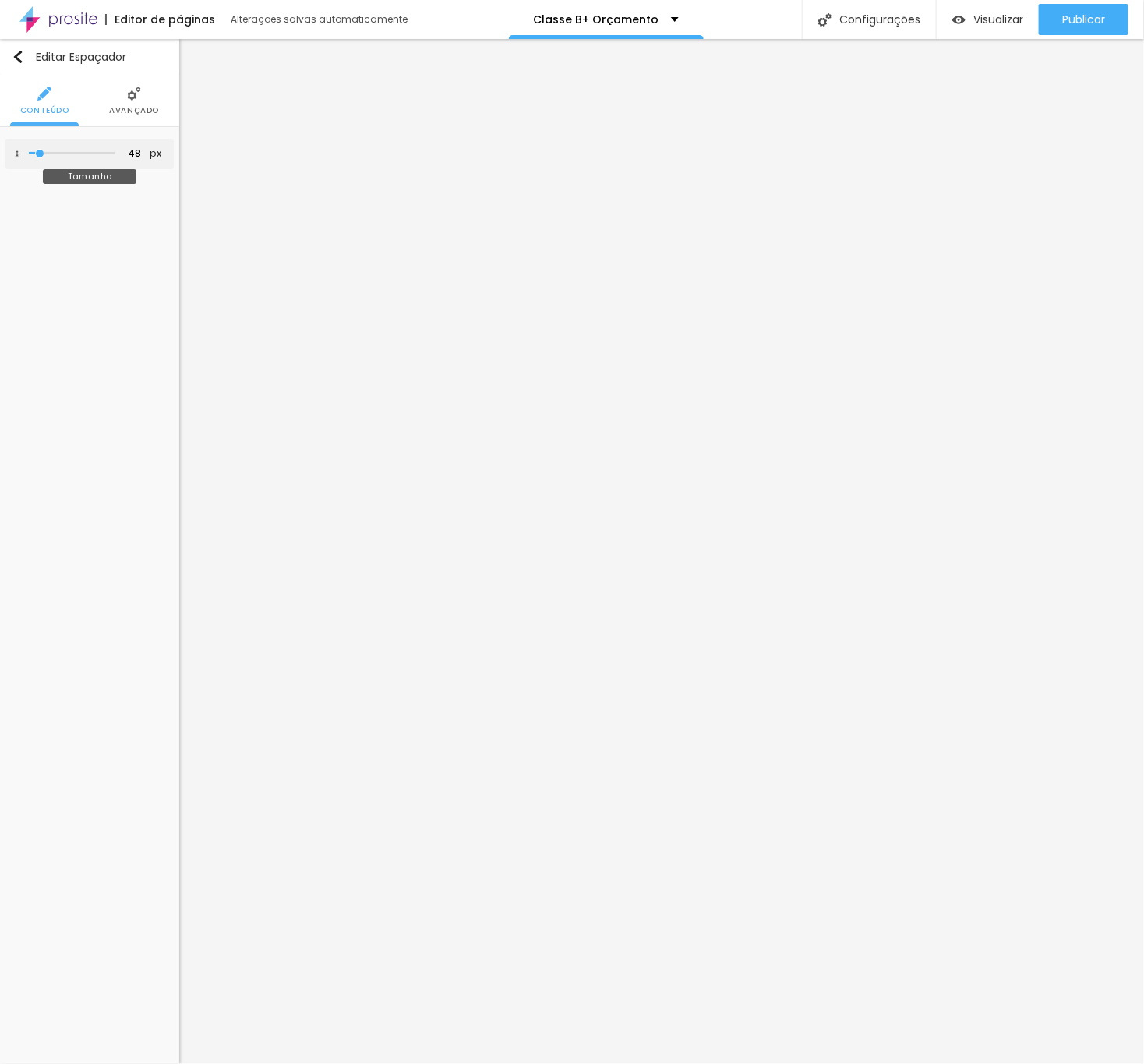
type input "49"
type input "50"
type input "51"
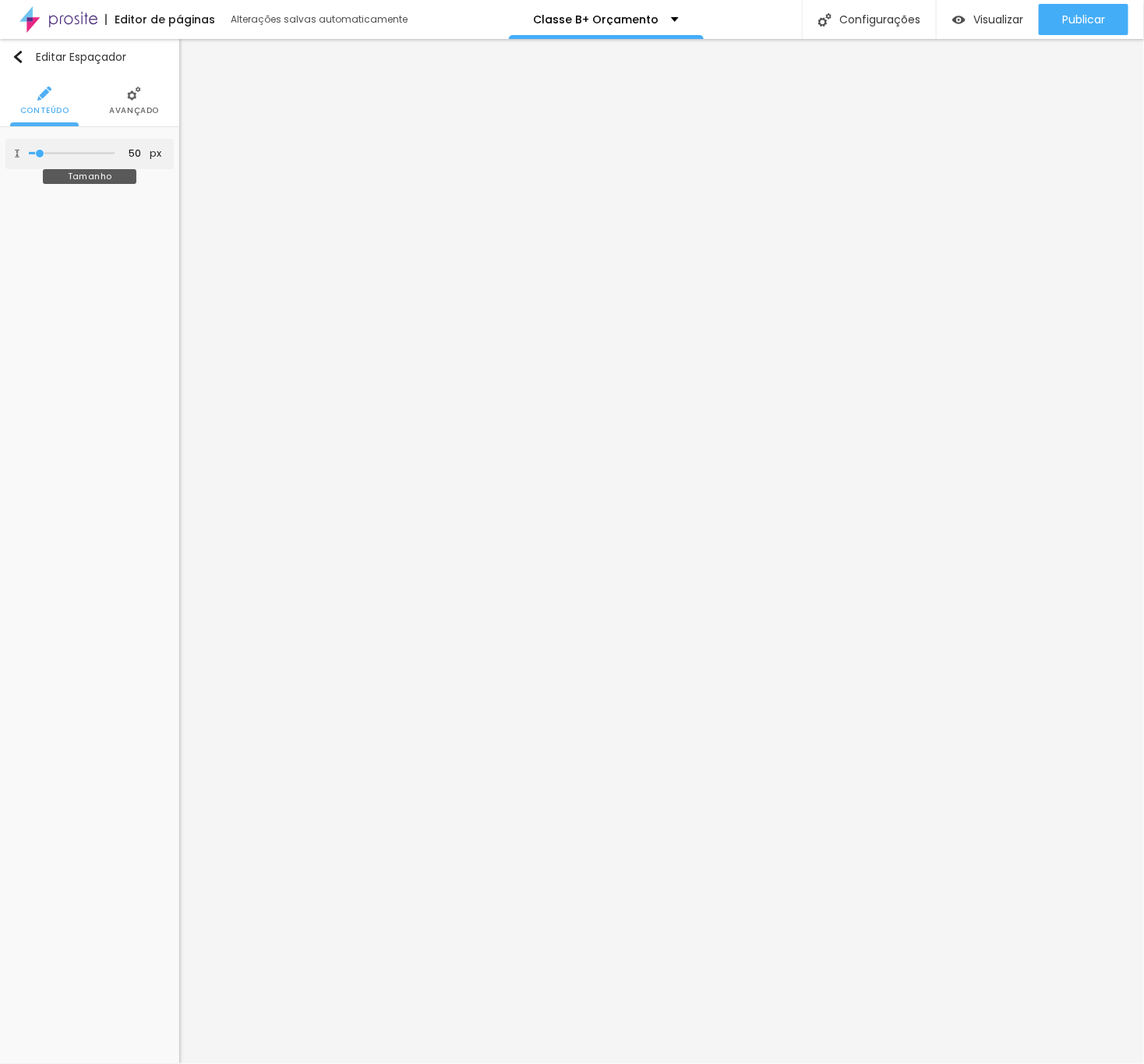
type input "51"
type input "52"
type input "53"
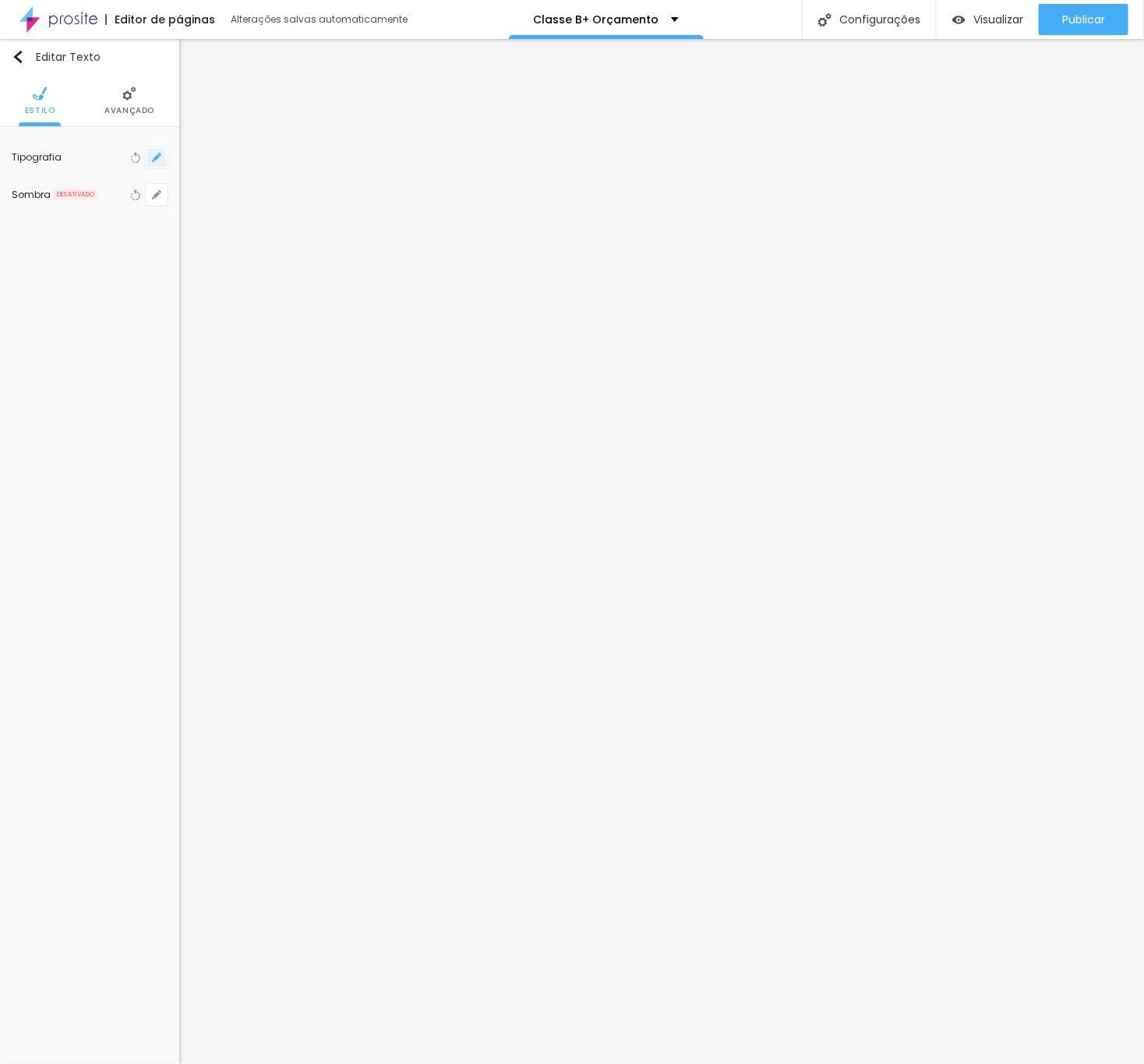
click at [159, 150] on button "button" at bounding box center [156, 157] width 22 height 22
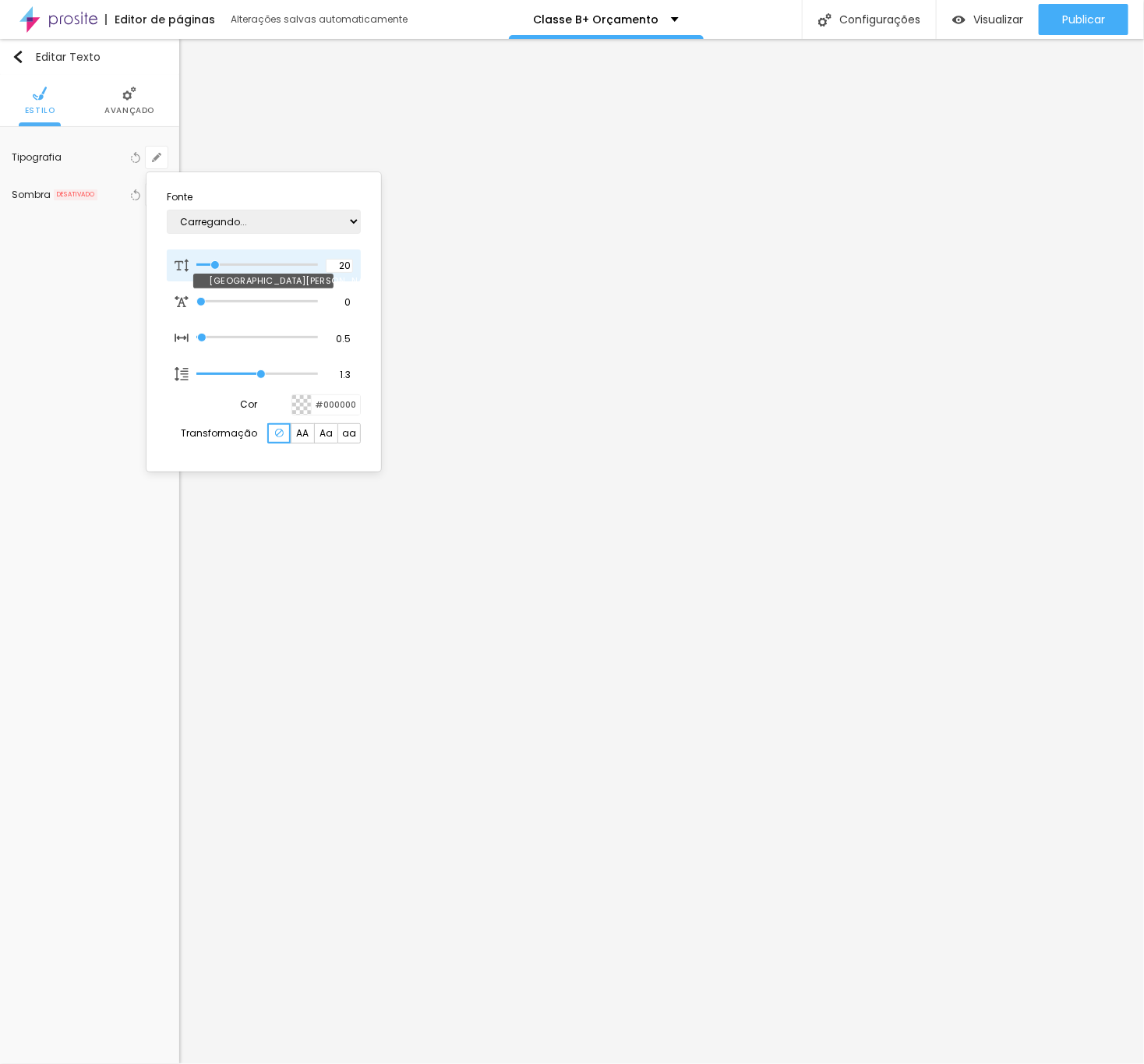
type input "1"
click at [342, 259] on input "20" at bounding box center [339, 266] width 27 height 14
type input "8"
type input "2"
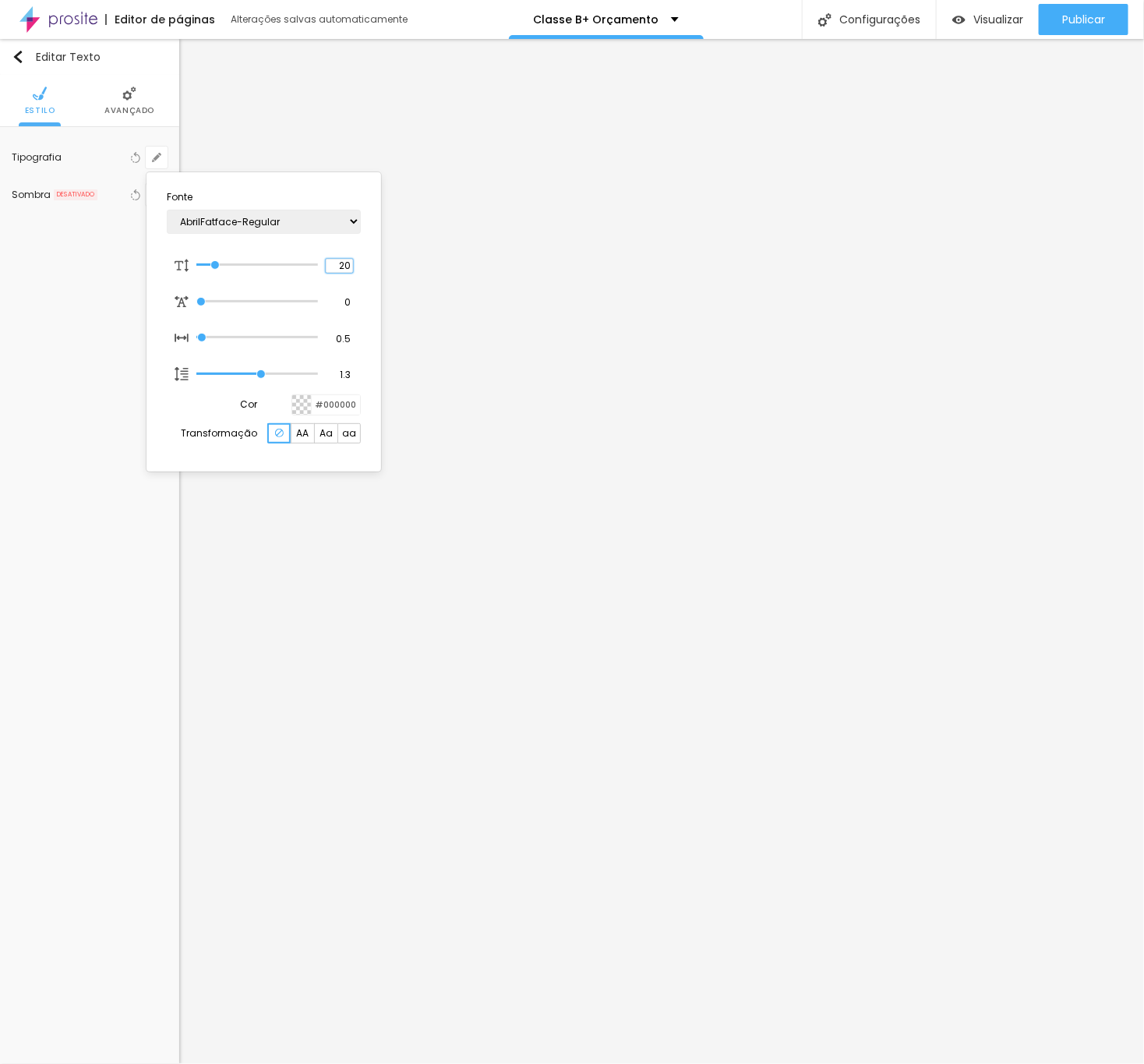
type input "1"
type input "25"
type input "1"
type input "25"
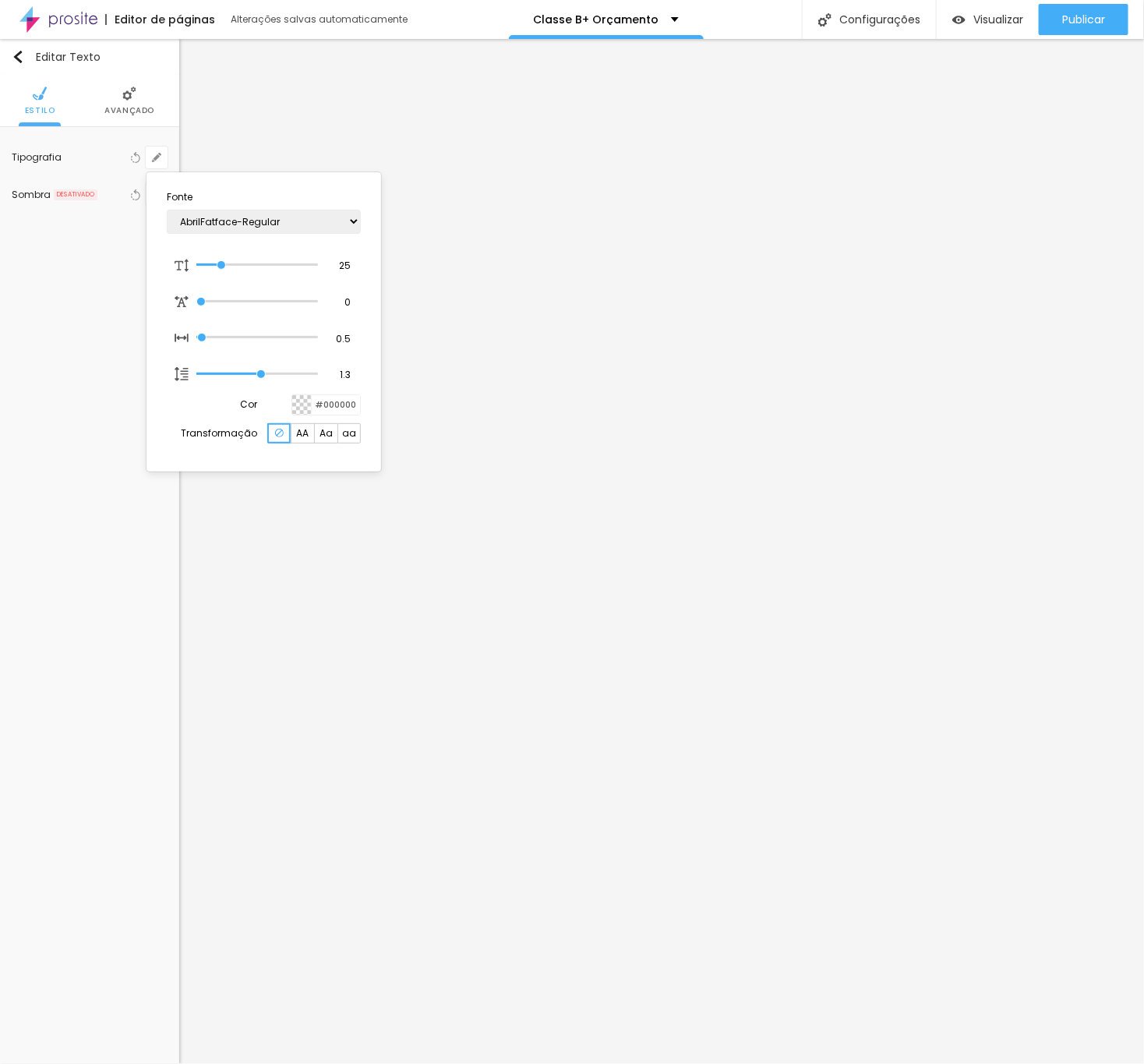
click at [732, 662] on div at bounding box center [572, 532] width 1144 height 1064
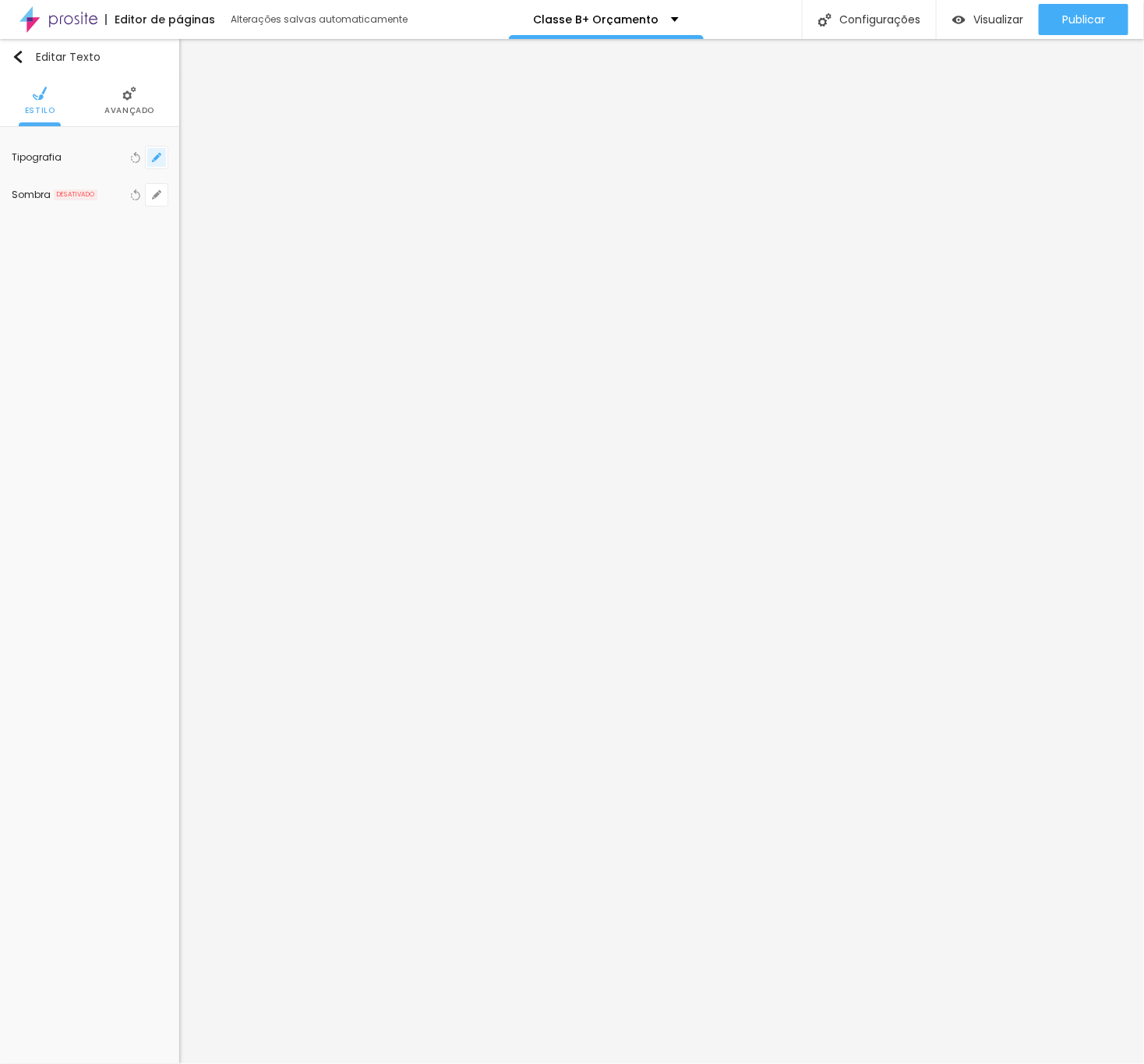
click at [155, 153] on icon "button" at bounding box center [156, 157] width 10 height 10
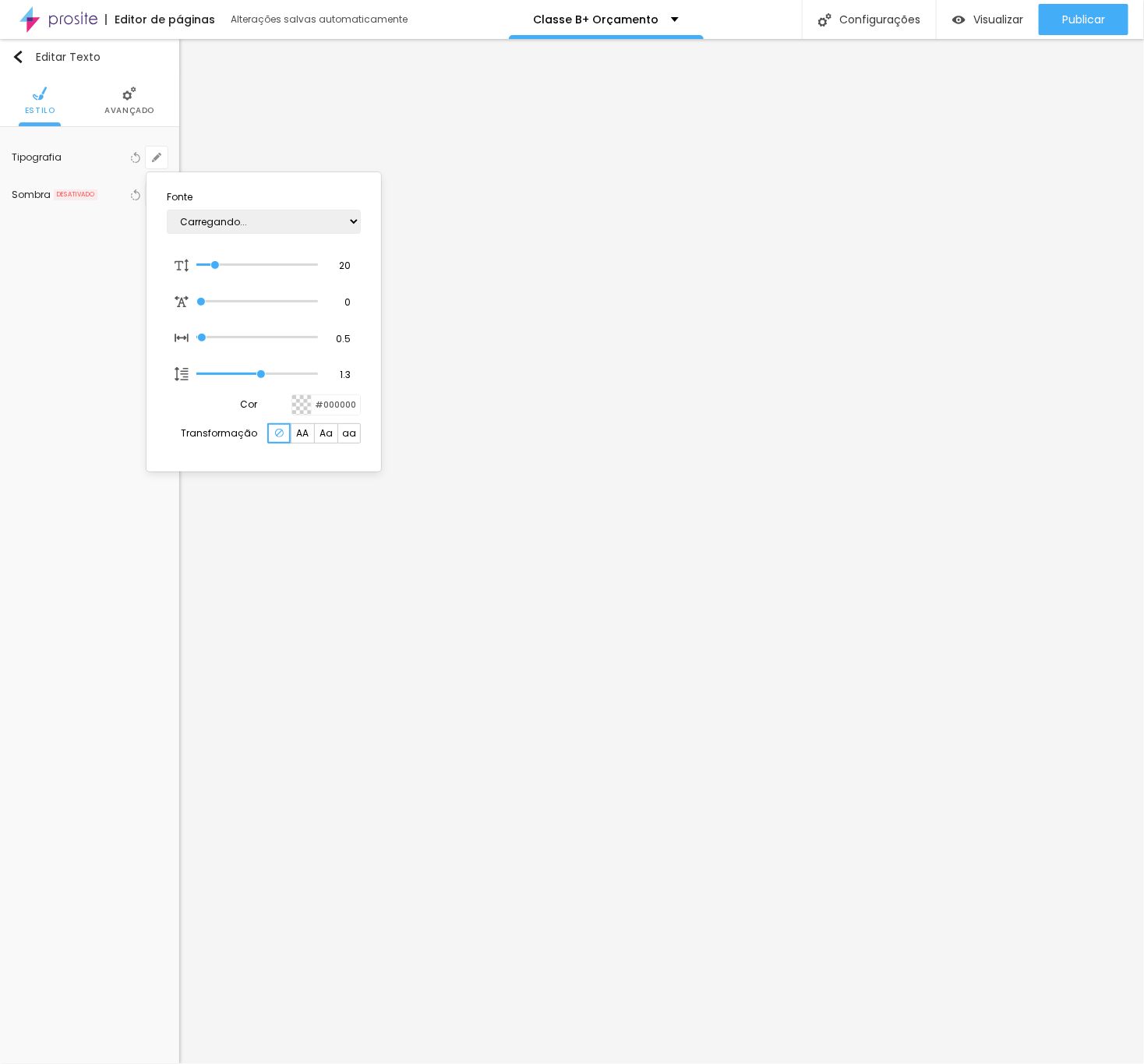
type input "1"
click at [337, 256] on div "20 Tamanho [PERSON_NAME]" at bounding box center [264, 265] width 195 height 32
click at [342, 264] on input "20" at bounding box center [339, 266] width 27 height 14
type input "8"
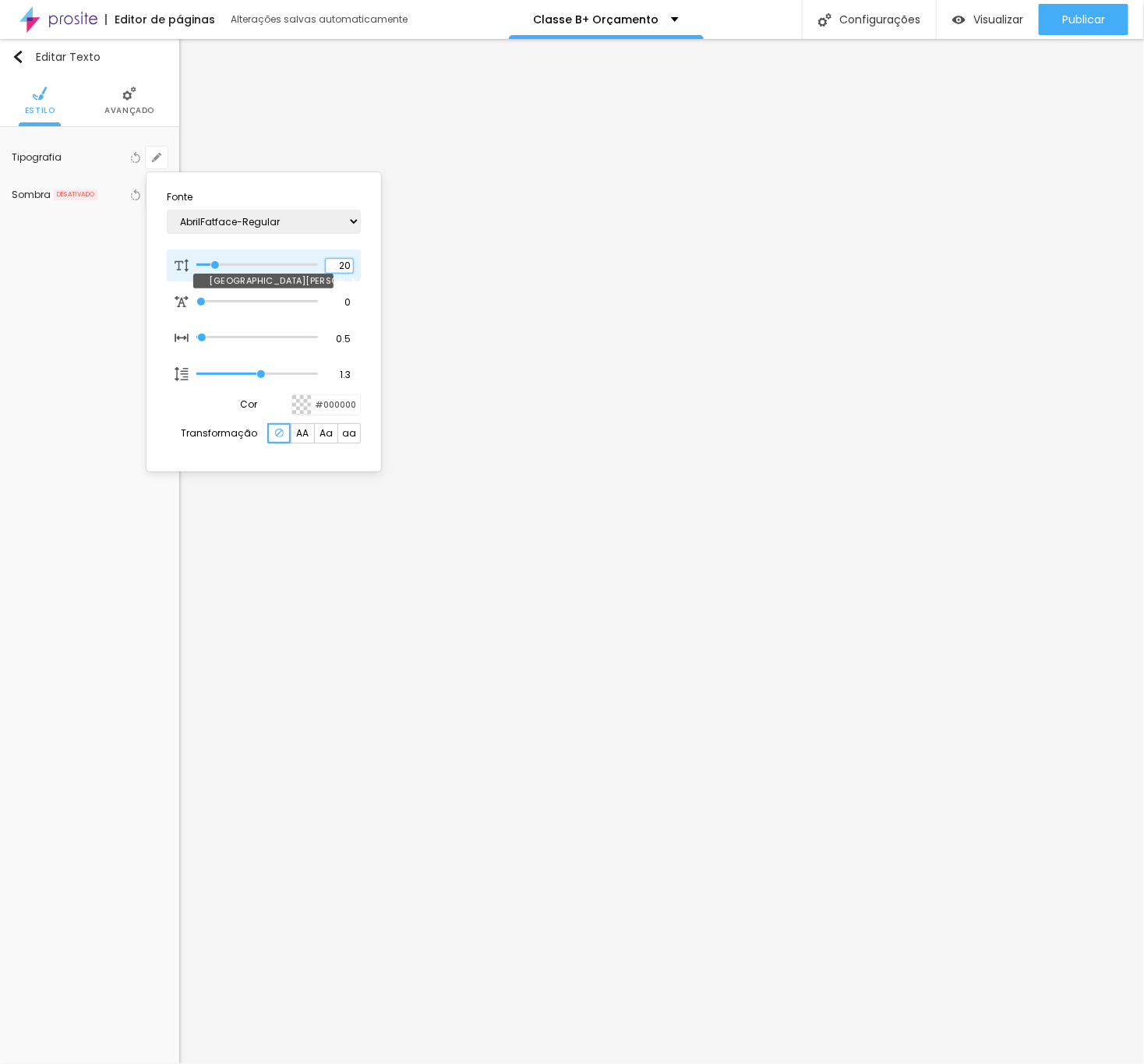
type input "2"
type input "1"
type input "25"
type input "1"
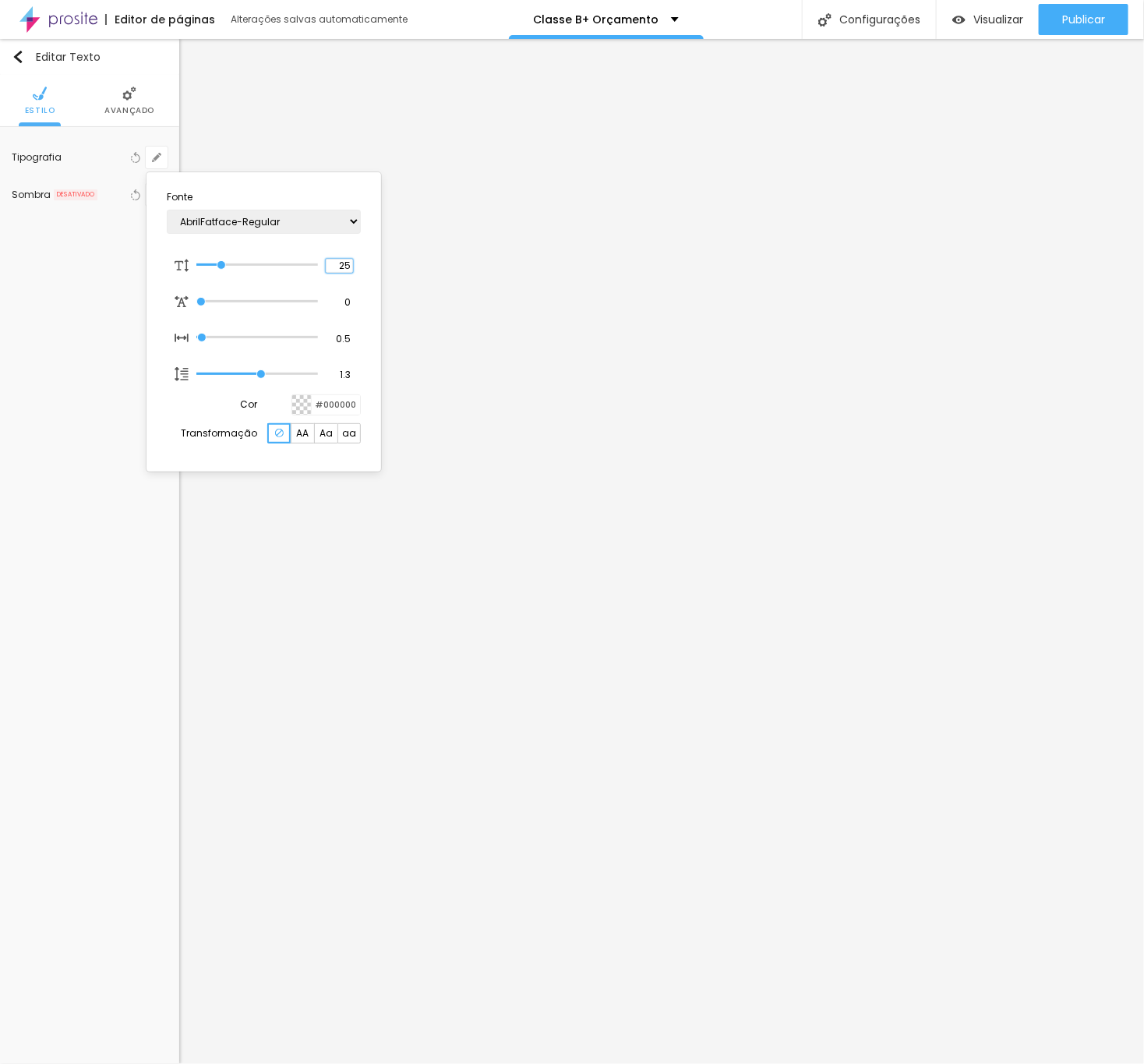
type input "25"
click at [717, 793] on div at bounding box center [572, 532] width 1144 height 1064
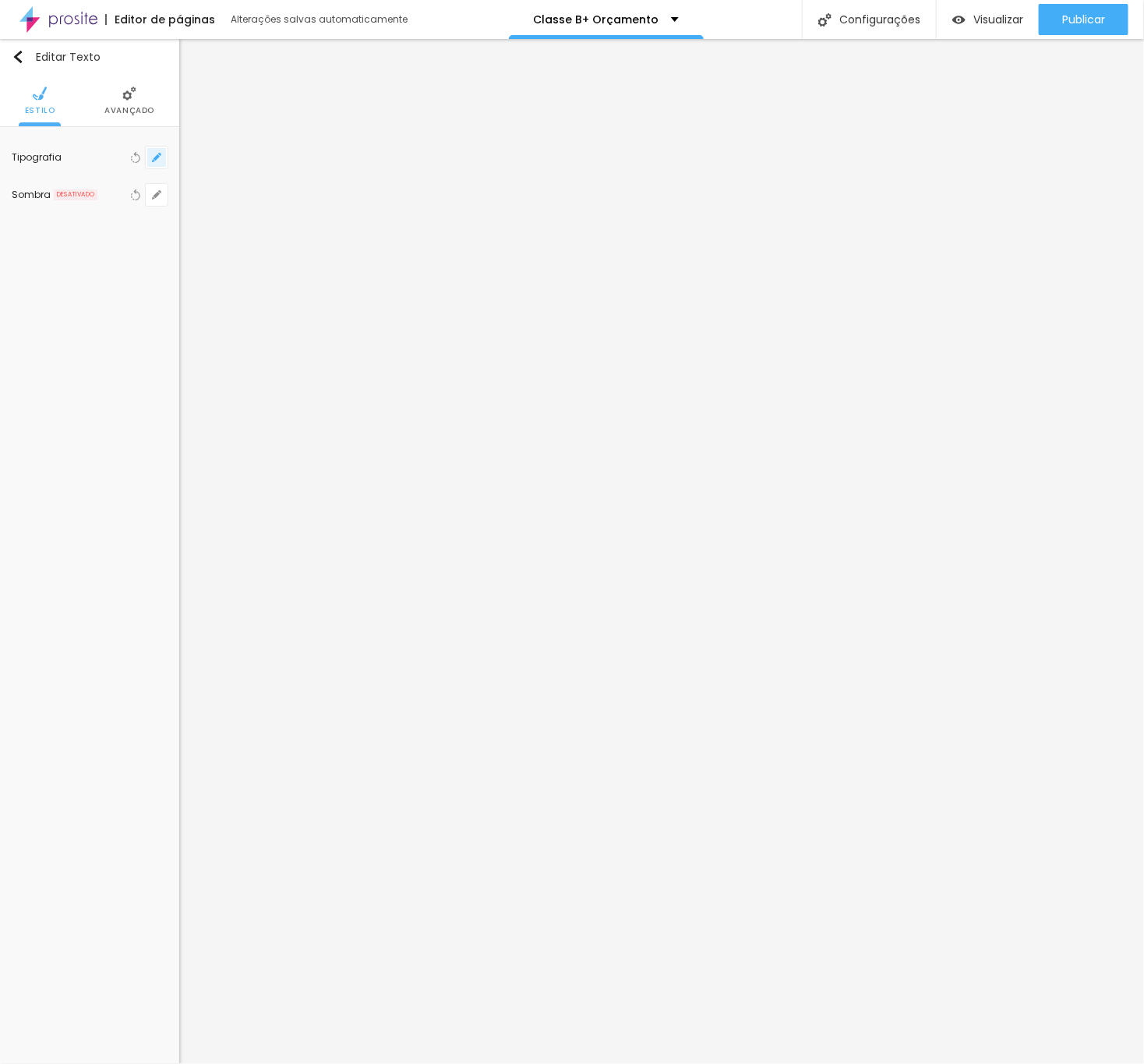
click at [162, 155] on button "button" at bounding box center [156, 157] width 22 height 22
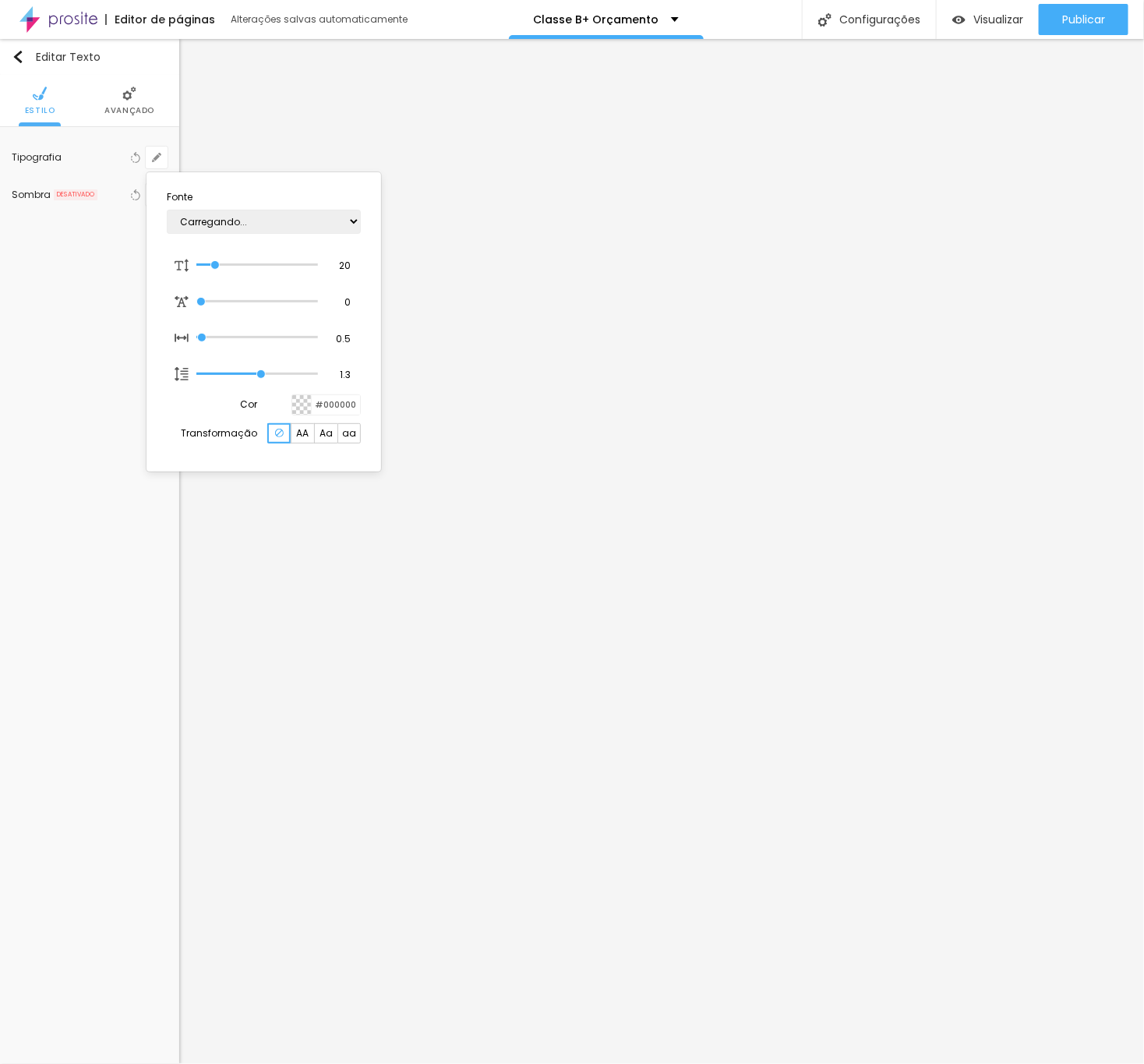
type input "1"
click at [344, 260] on input "20" at bounding box center [339, 266] width 27 height 14
type input "8"
type input "2"
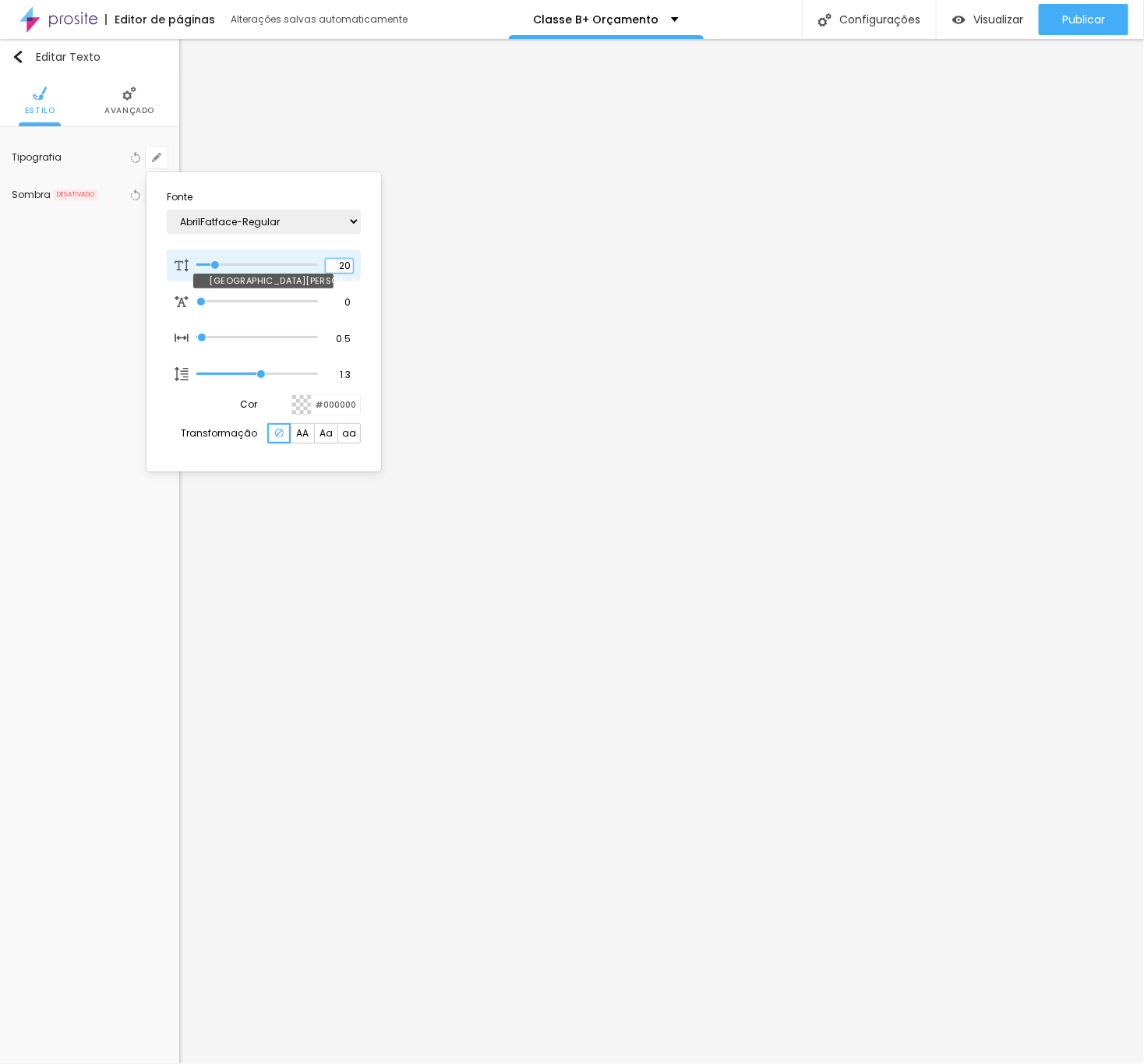
type input "1"
type input "25"
type input "1"
type input "25"
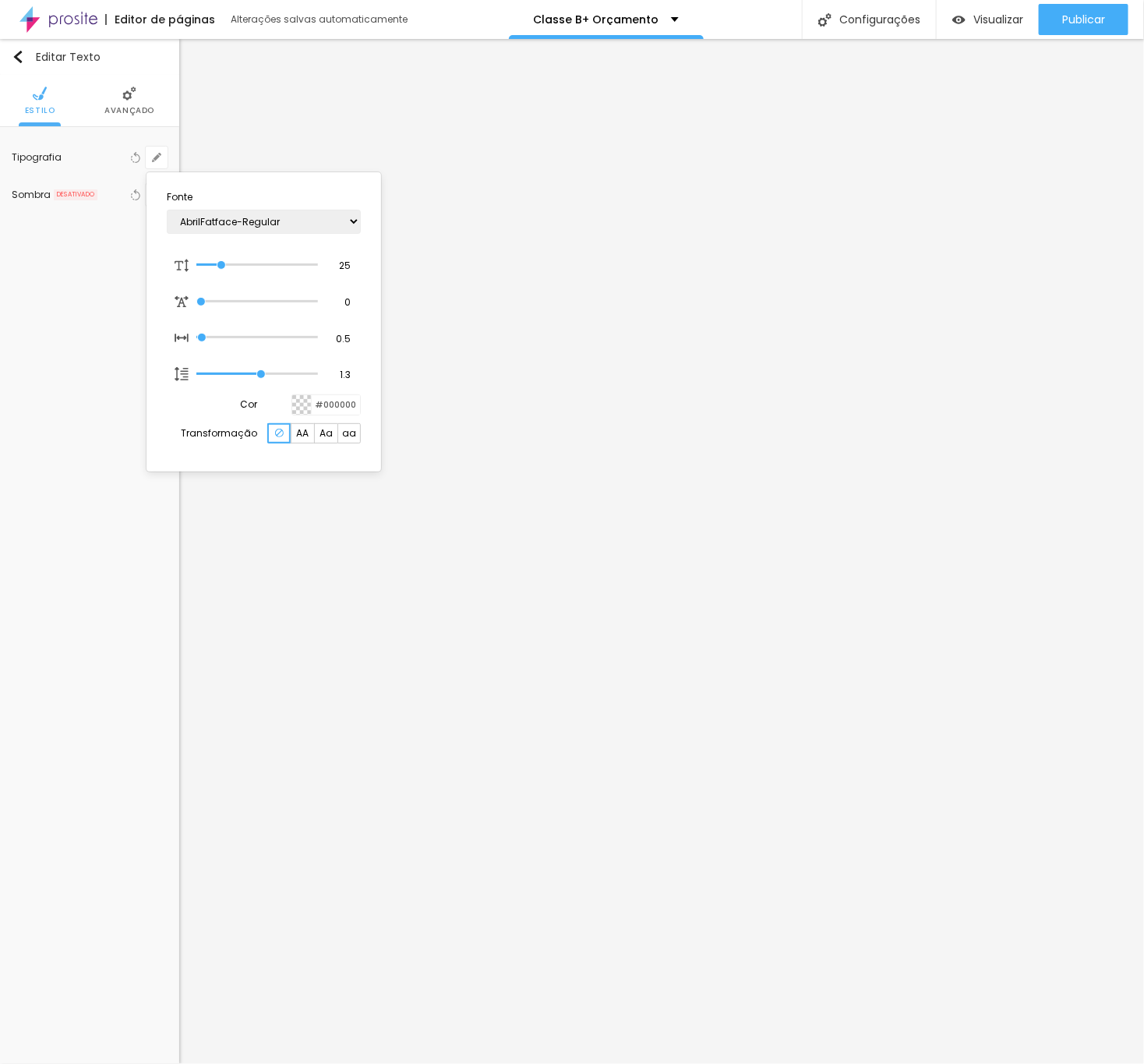
click at [527, 368] on div at bounding box center [572, 532] width 1144 height 1064
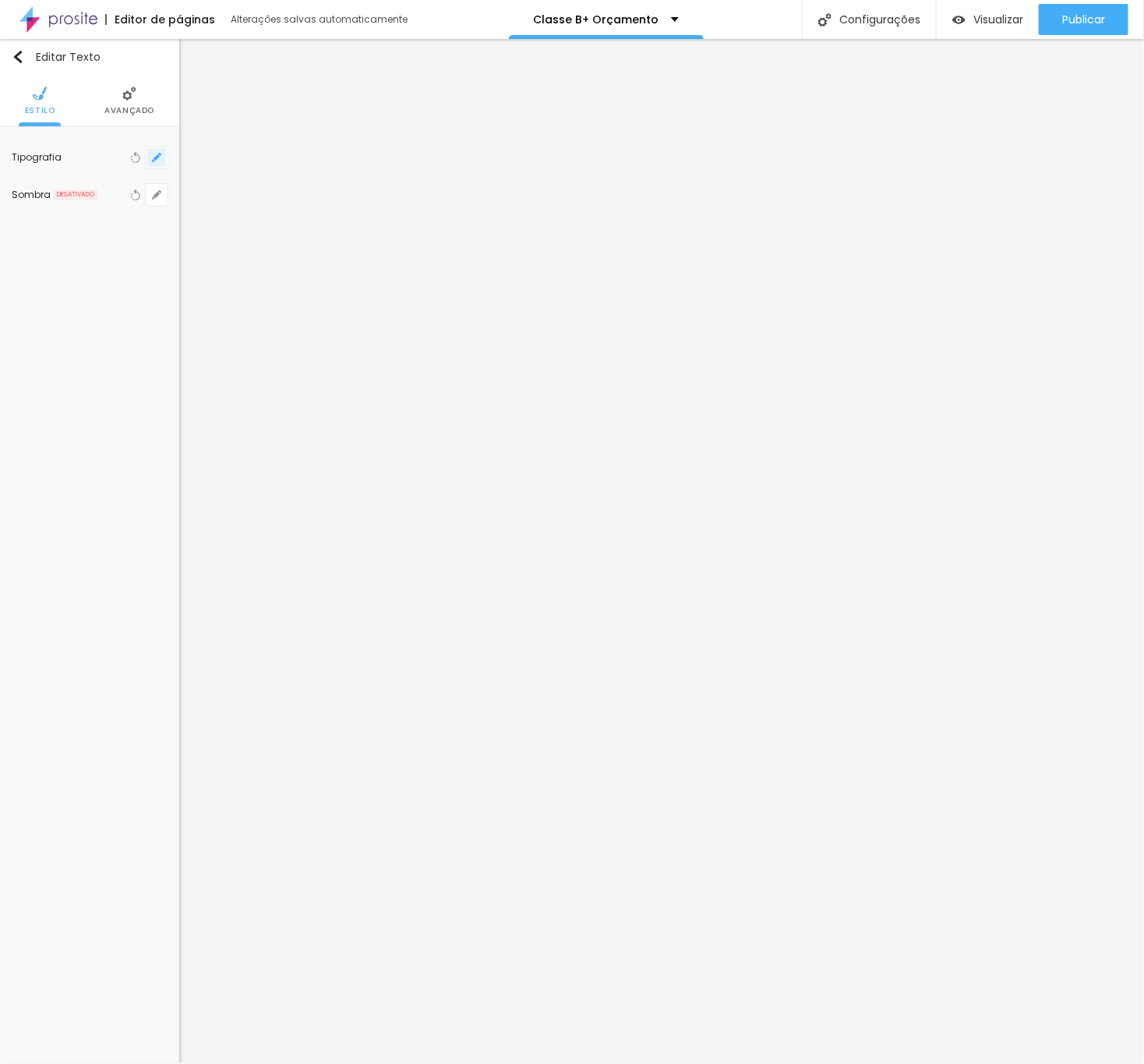
click at [157, 156] on icon "button" at bounding box center [156, 157] width 6 height 6
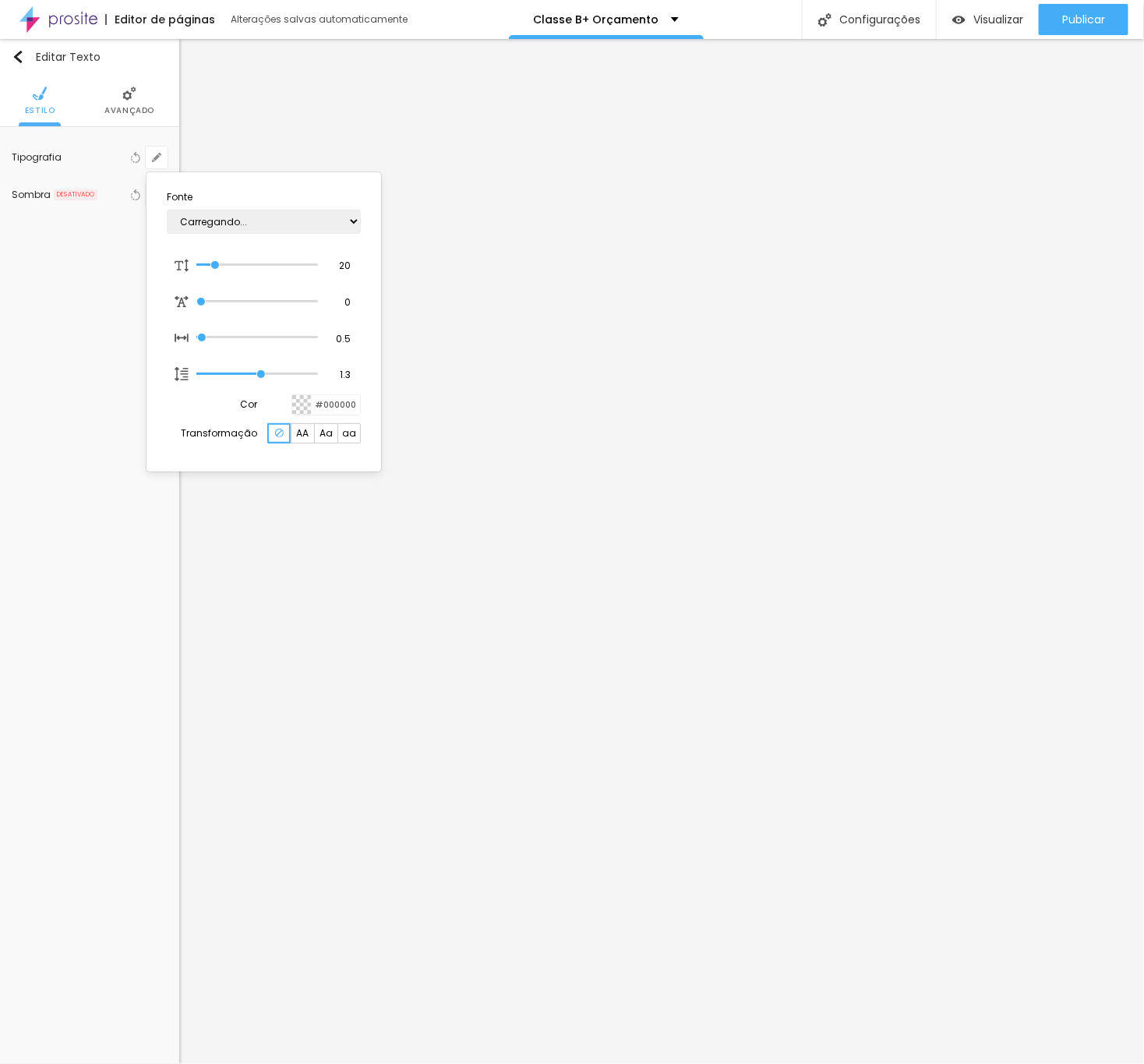
type input "1"
click at [351, 260] on input "20" at bounding box center [339, 266] width 27 height 14
type input "8"
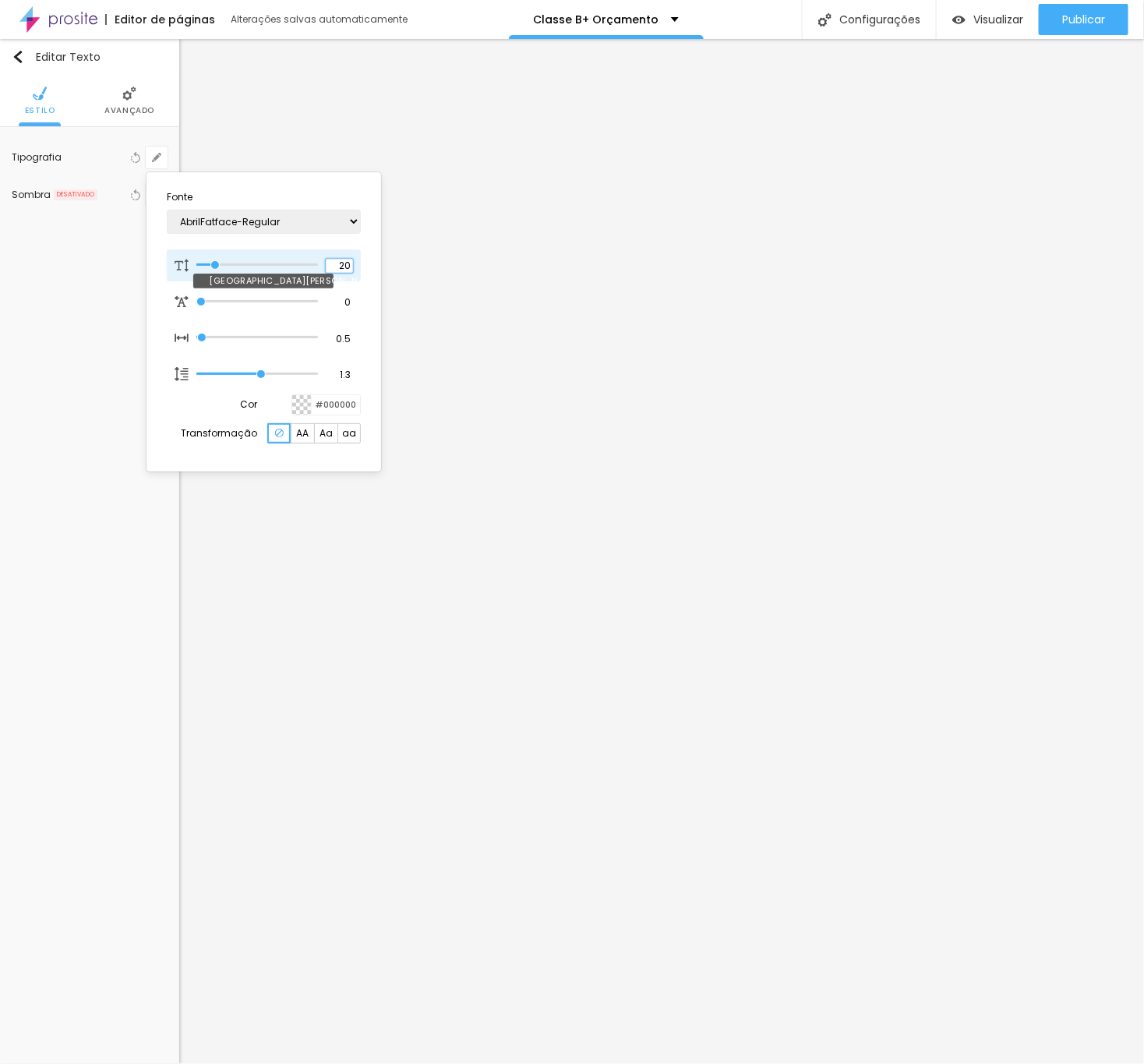
type input "2"
type input "1"
type input "25"
type input "1"
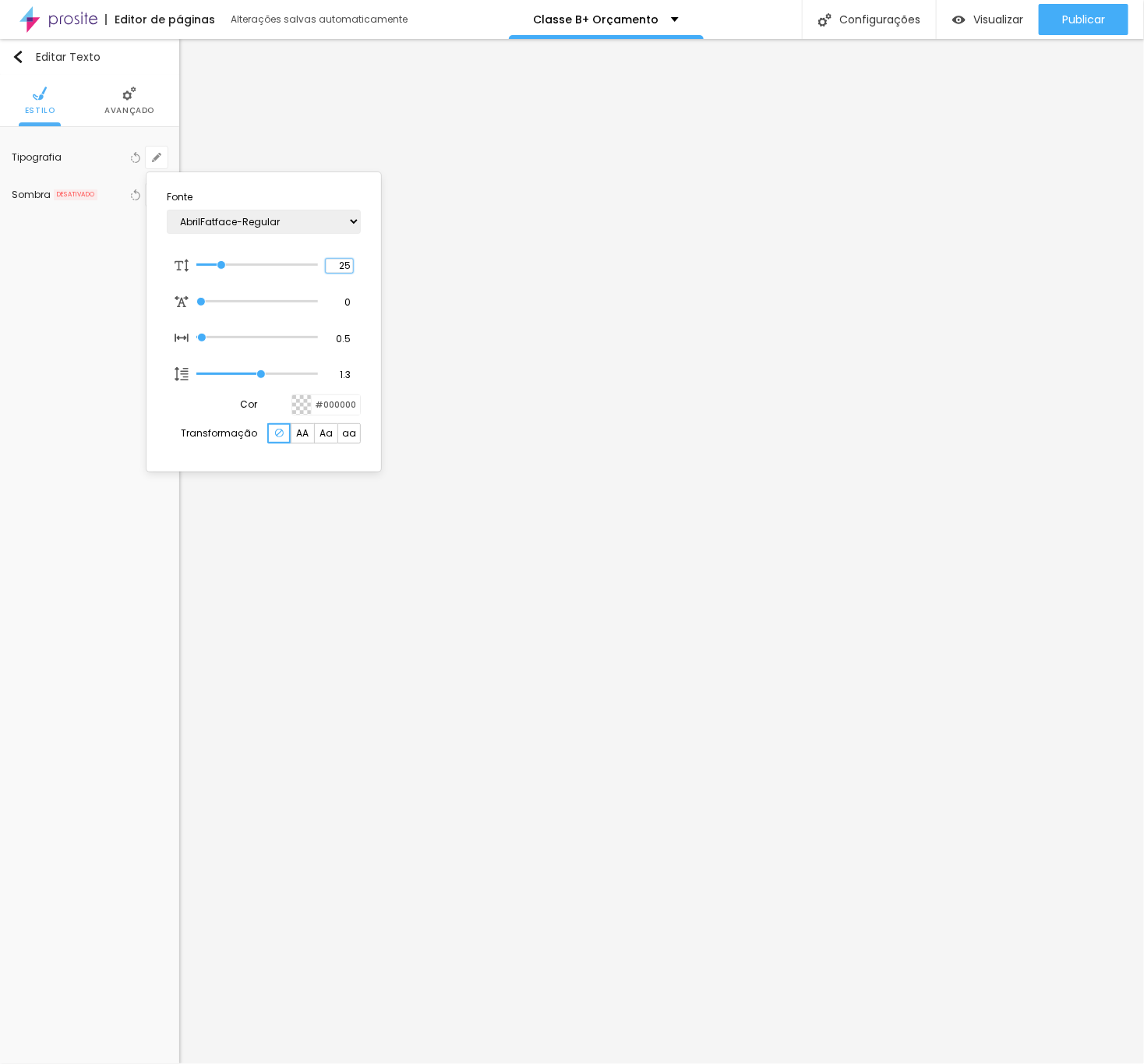
type input "25"
click at [664, 398] on div at bounding box center [572, 532] width 1144 height 1064
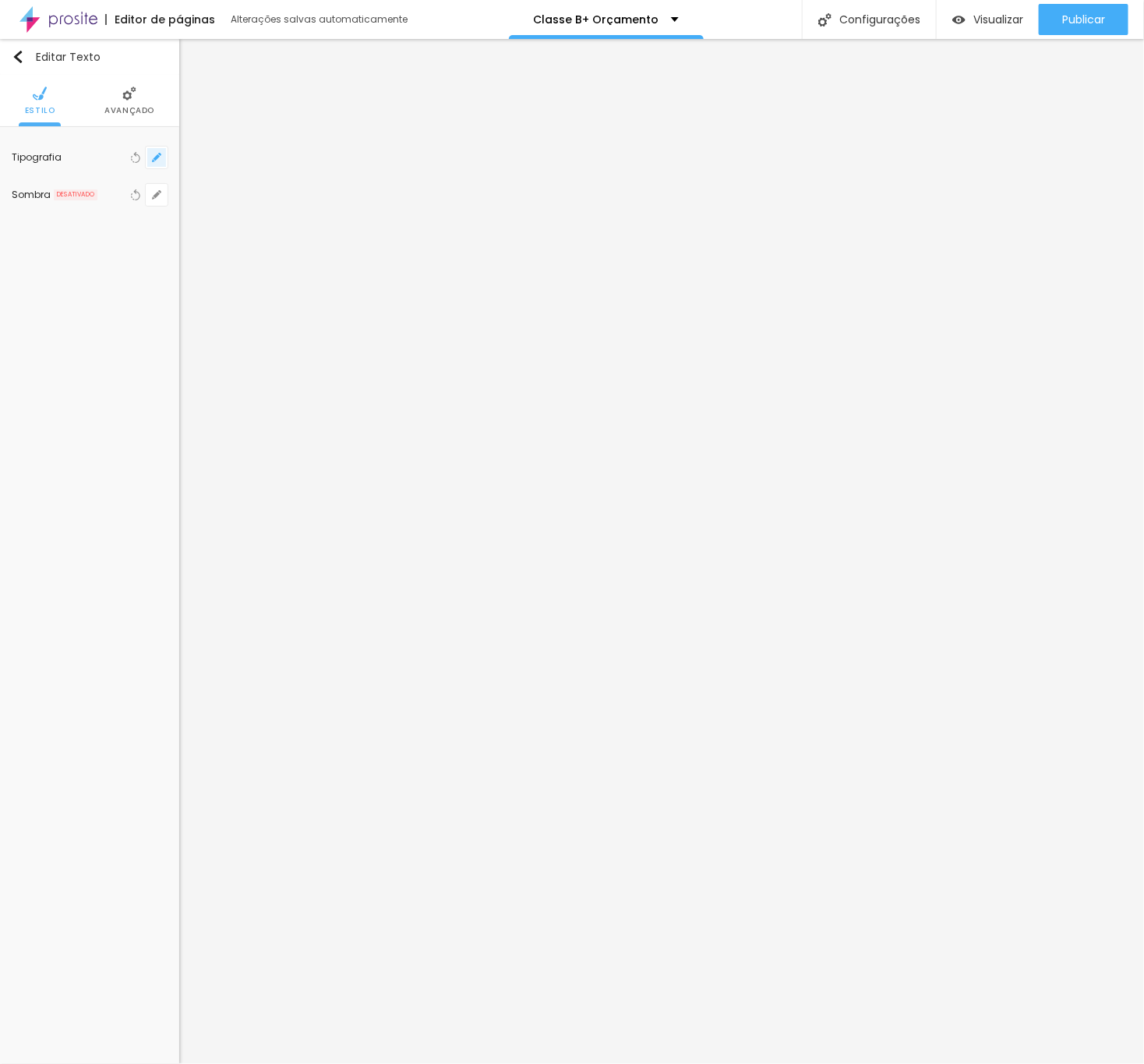
click at [162, 159] on button "button" at bounding box center [156, 157] width 22 height 22
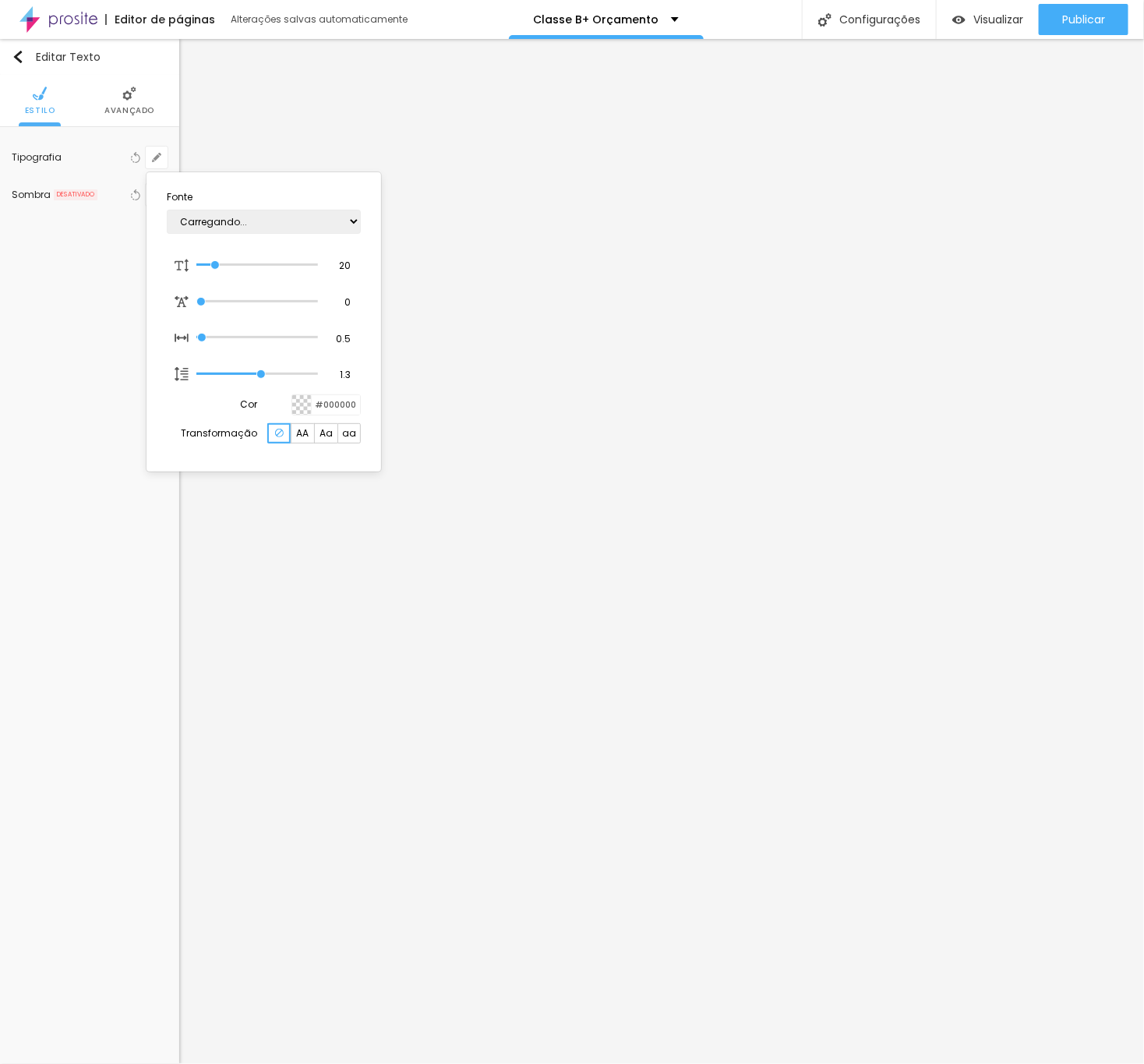
type input "1"
click at [348, 264] on input "20" at bounding box center [339, 266] width 27 height 14
type input "100"
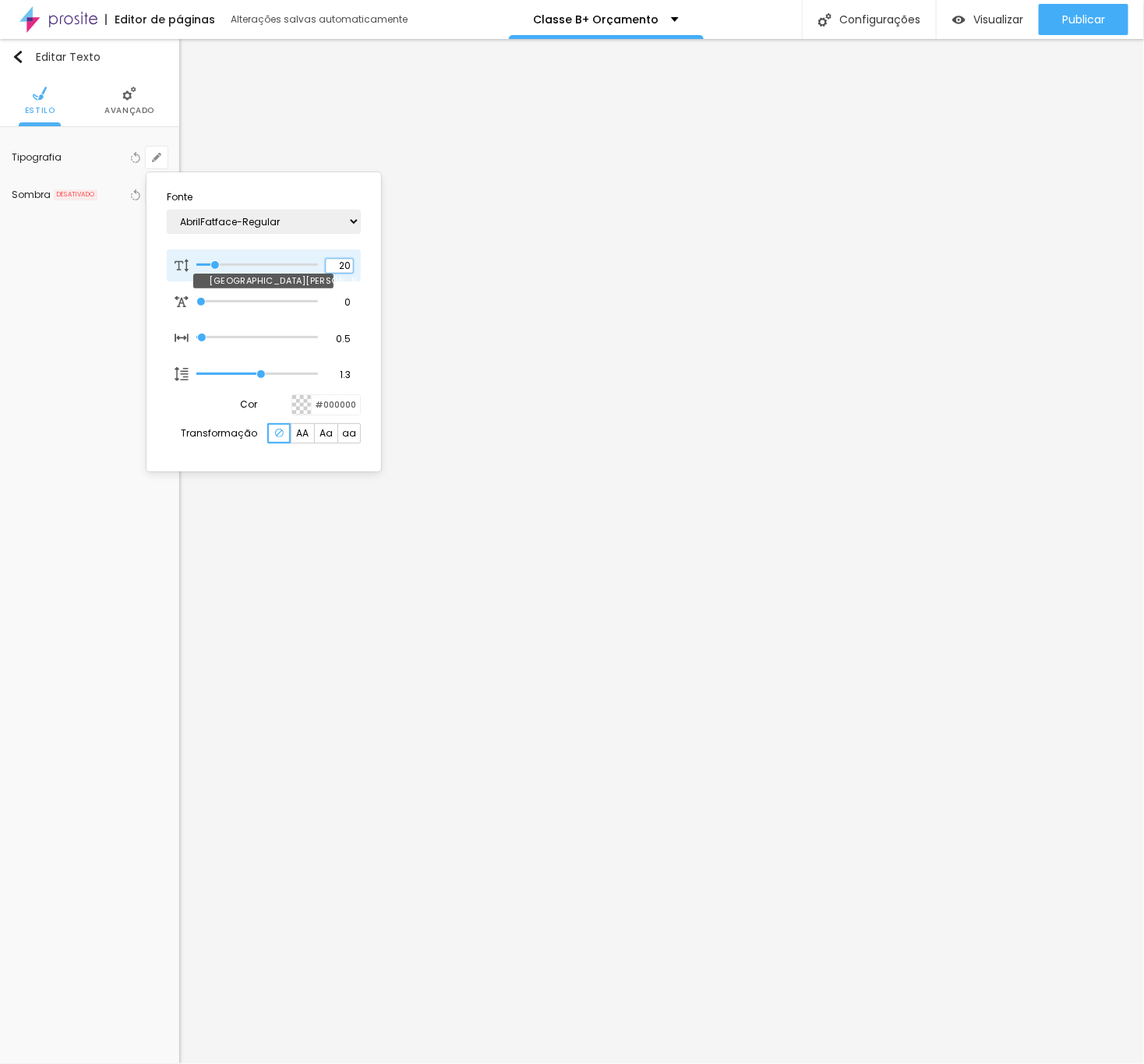
type input "1"
type input "100"
type input "1"
click at [348, 264] on input "100" at bounding box center [339, 266] width 27 height 14
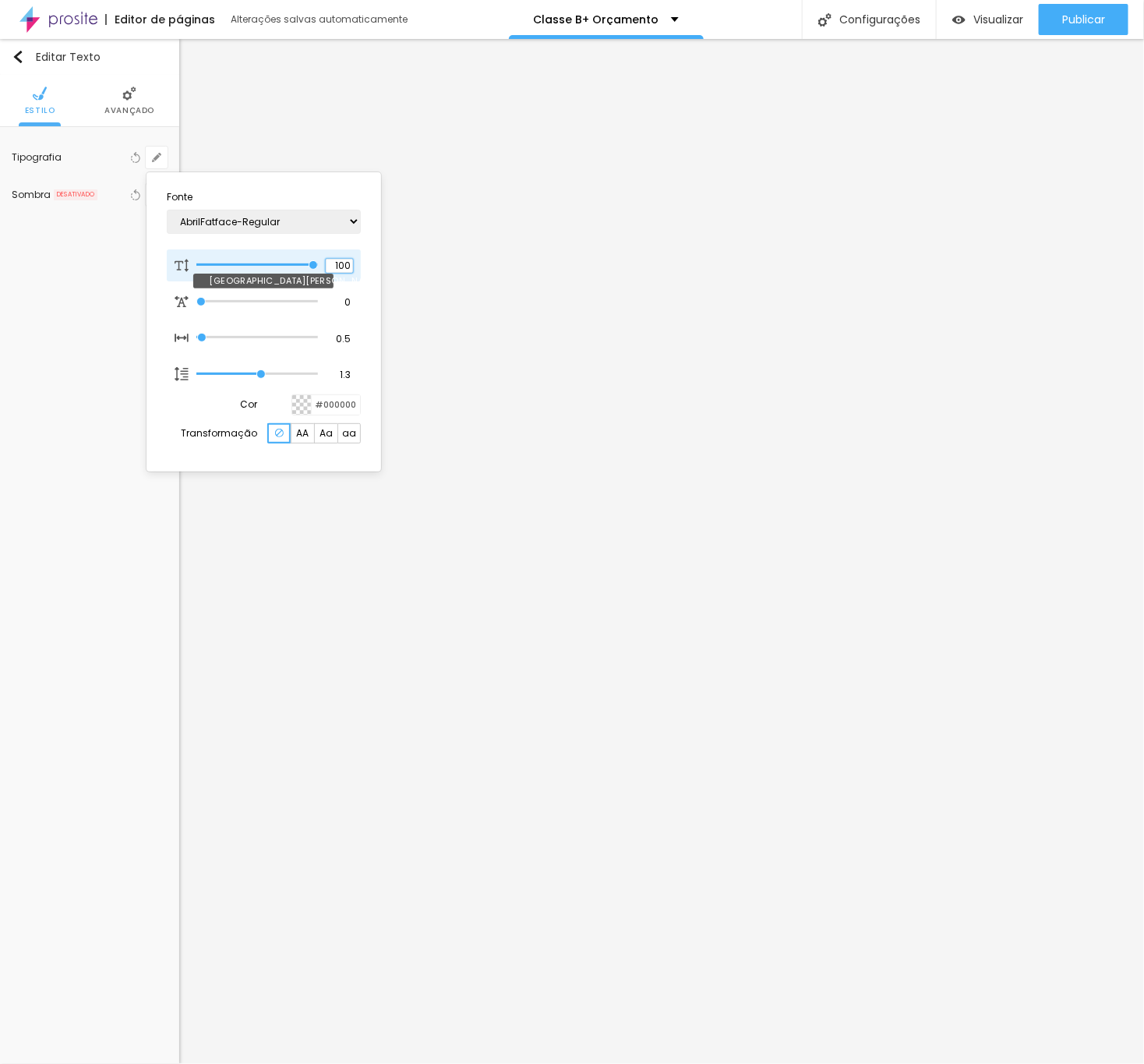
click at [339, 262] on input "100" at bounding box center [339, 266] width 27 height 14
type input "8"
type input "2"
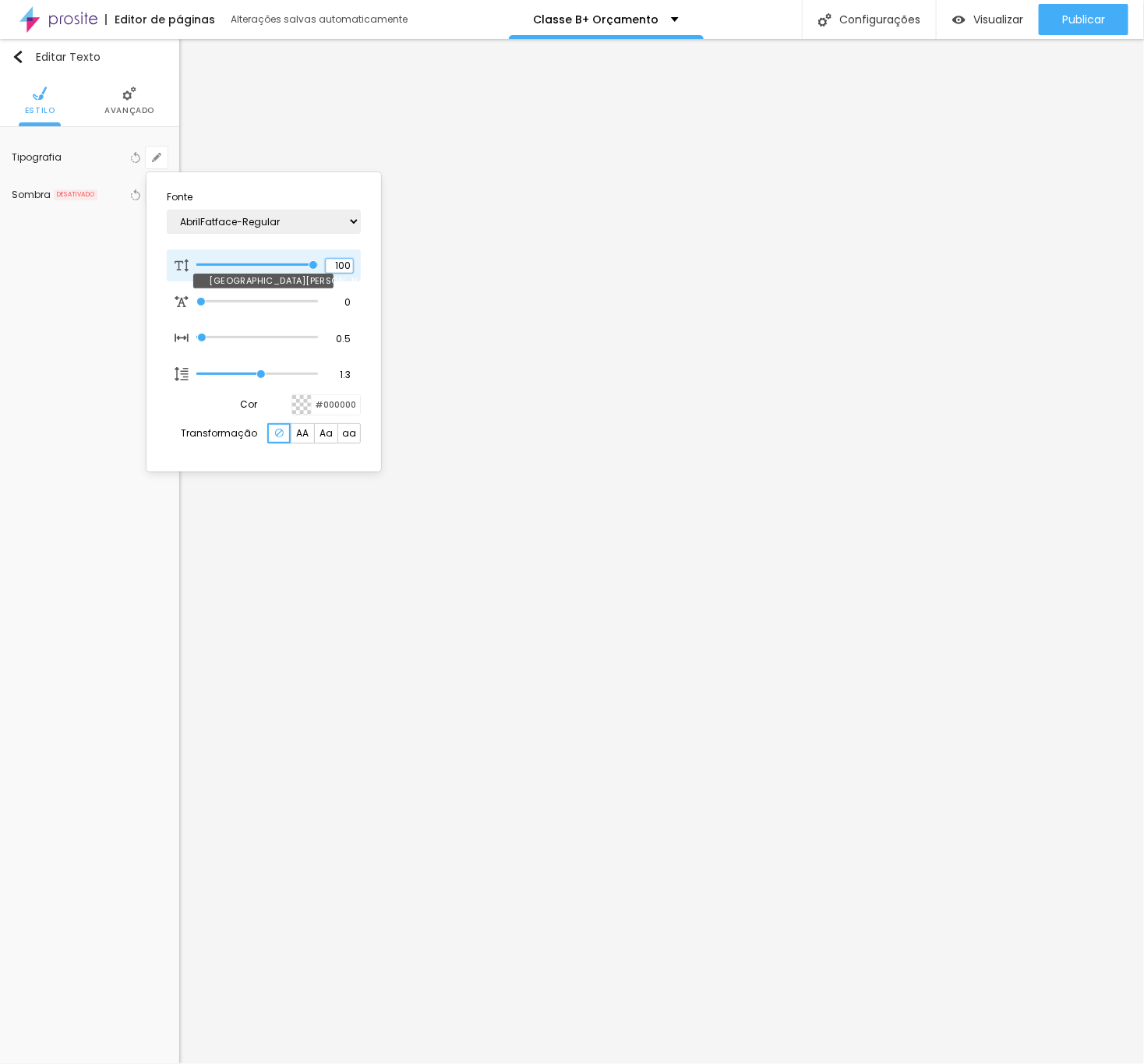
type input "1"
type input "25"
type input "1"
type input "25"
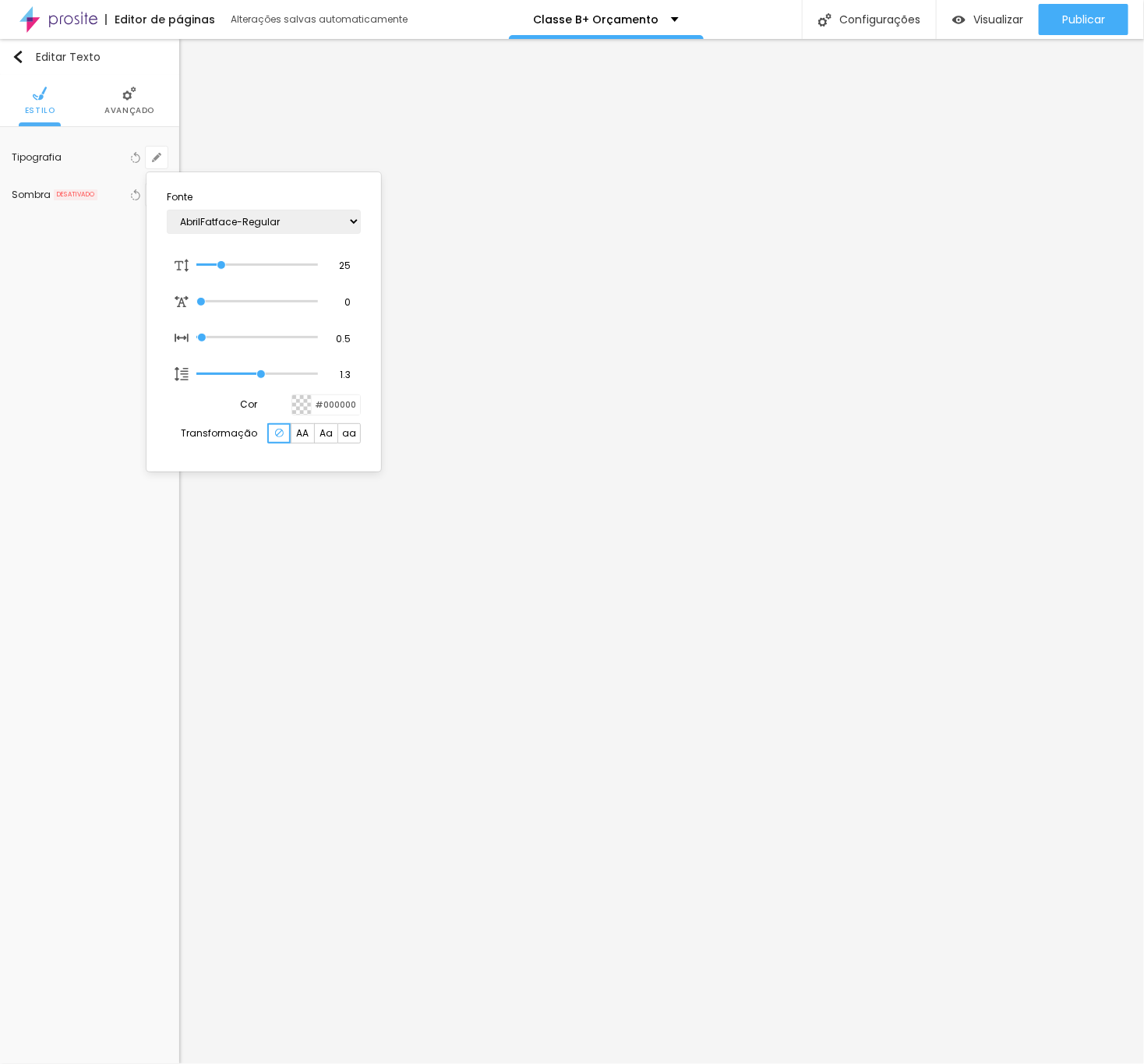
click at [794, 253] on div at bounding box center [572, 532] width 1144 height 1064
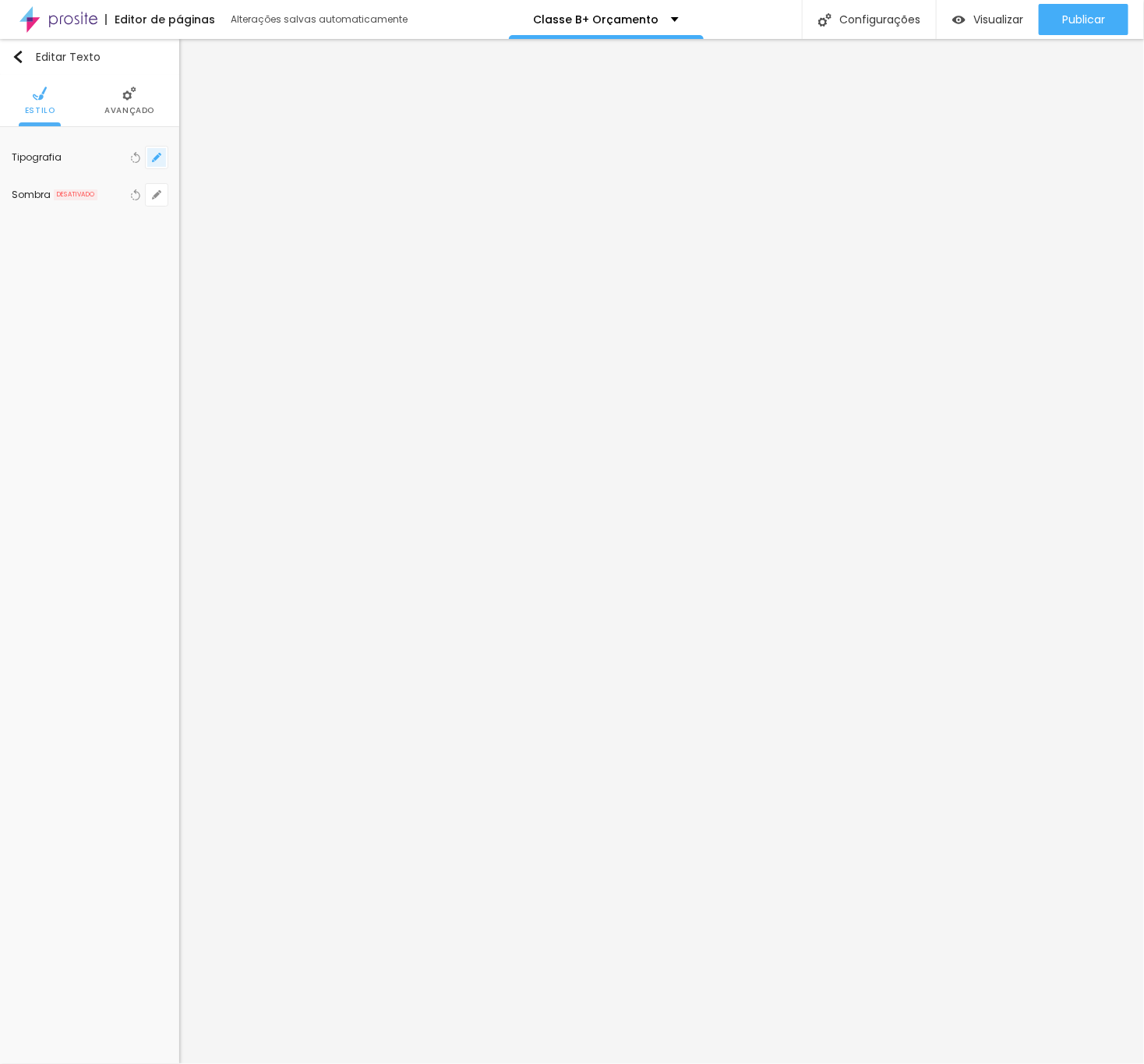
click at [155, 156] on icon "button" at bounding box center [156, 157] width 10 height 10
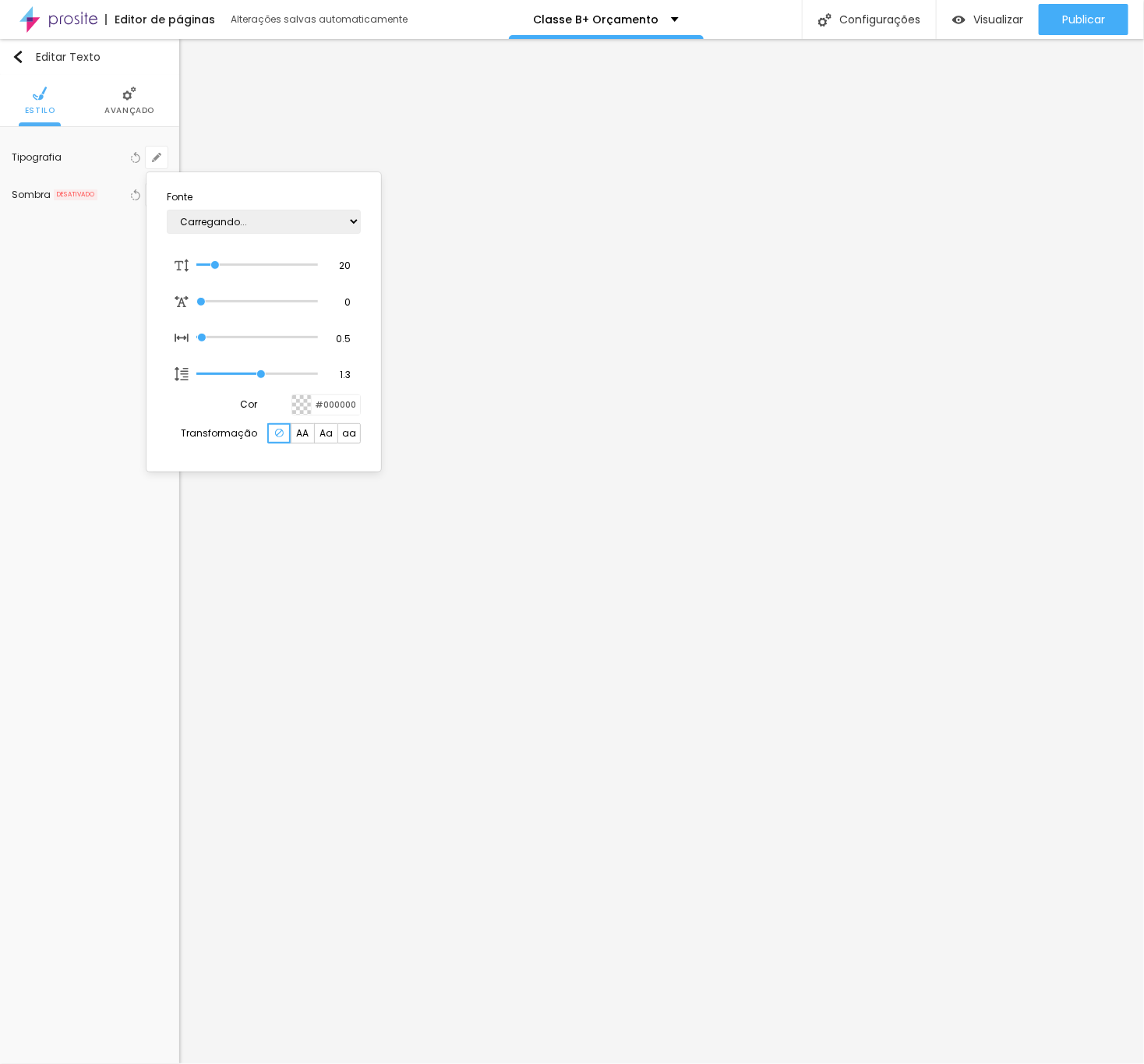
type input "1"
click at [348, 262] on input "20" at bounding box center [339, 266] width 27 height 14
type input "8"
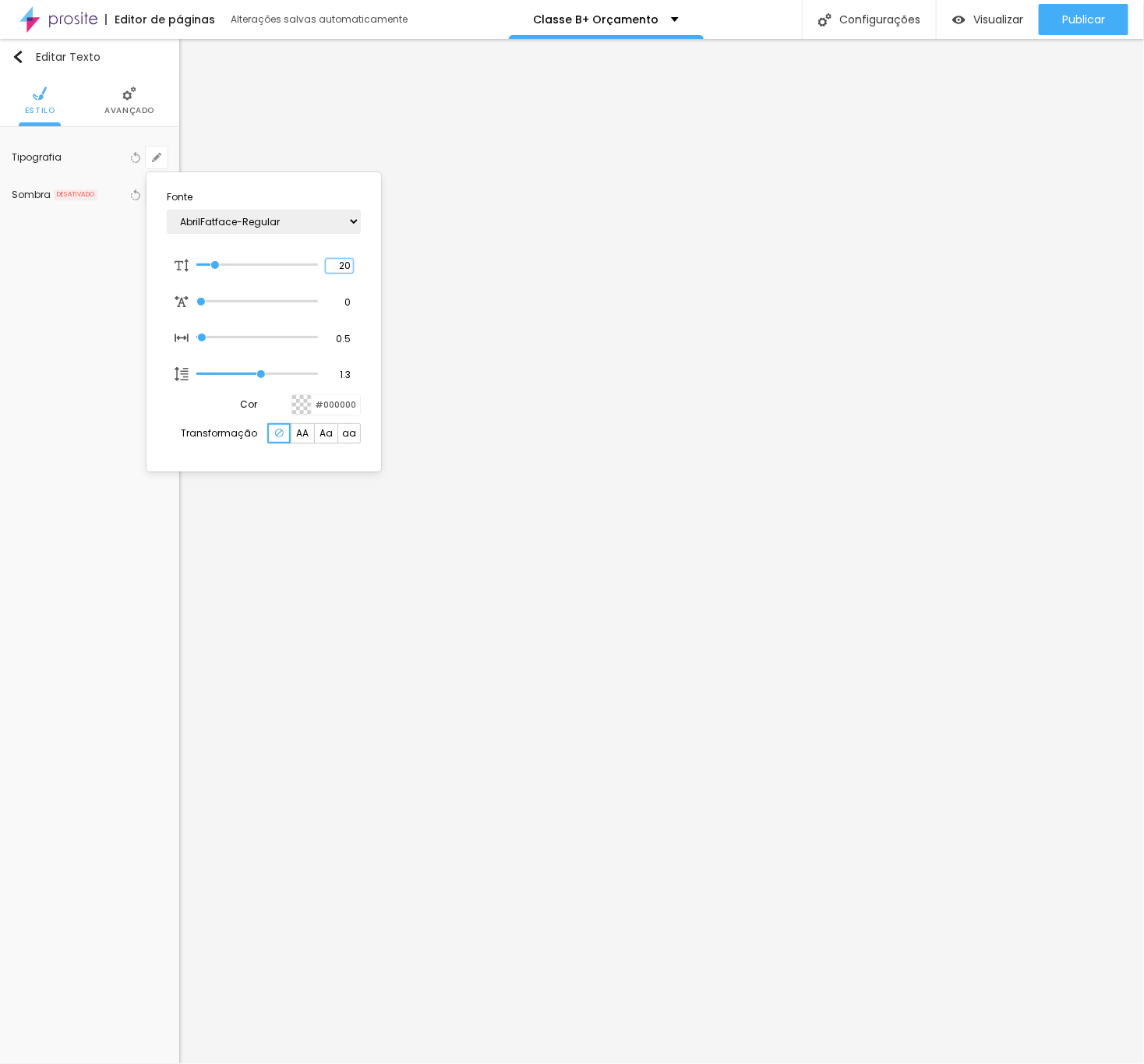
type input "2"
type input "1"
type input "25"
type input "1"
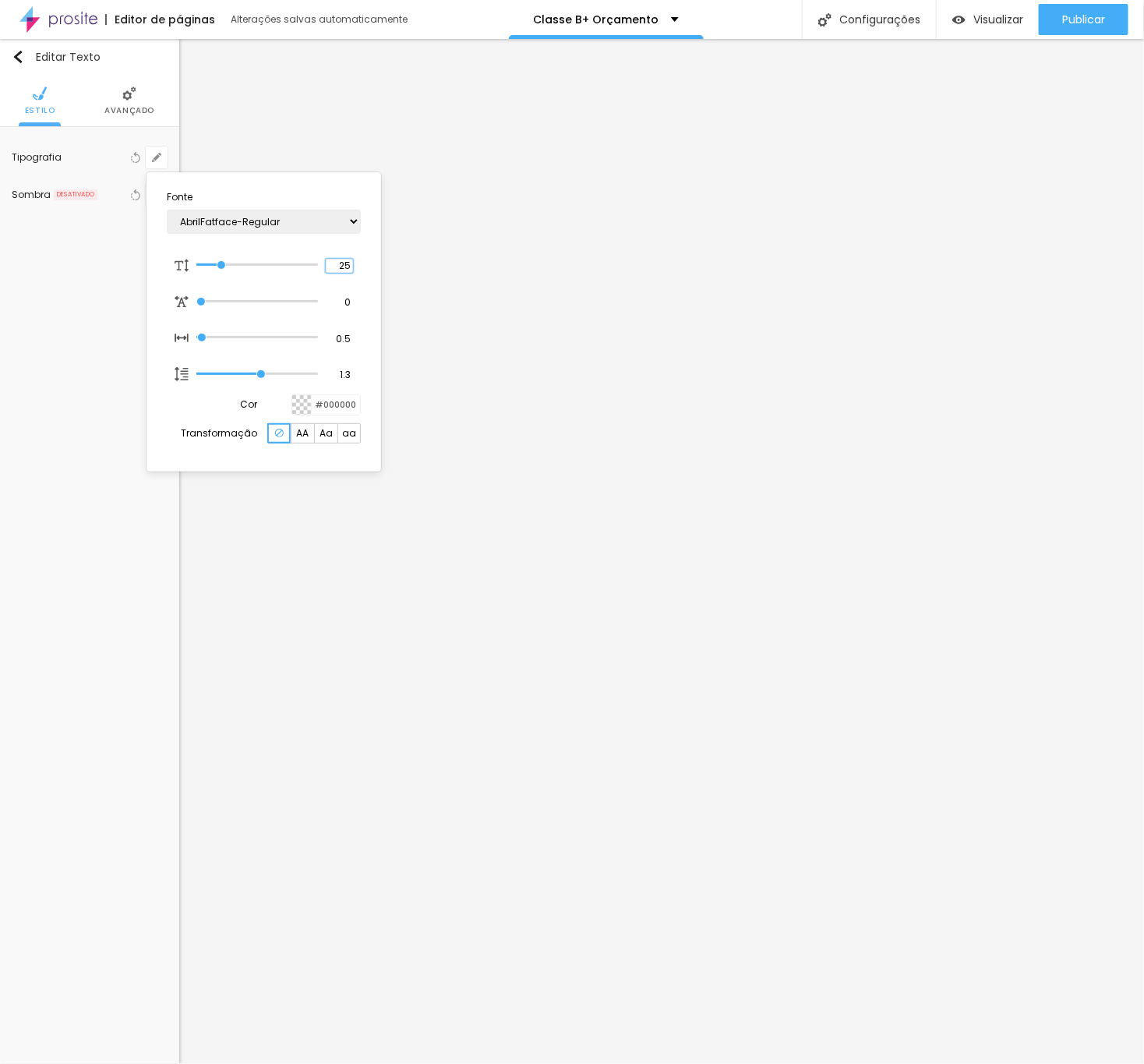
type input "25"
click at [770, 151] on div at bounding box center [572, 532] width 1144 height 1064
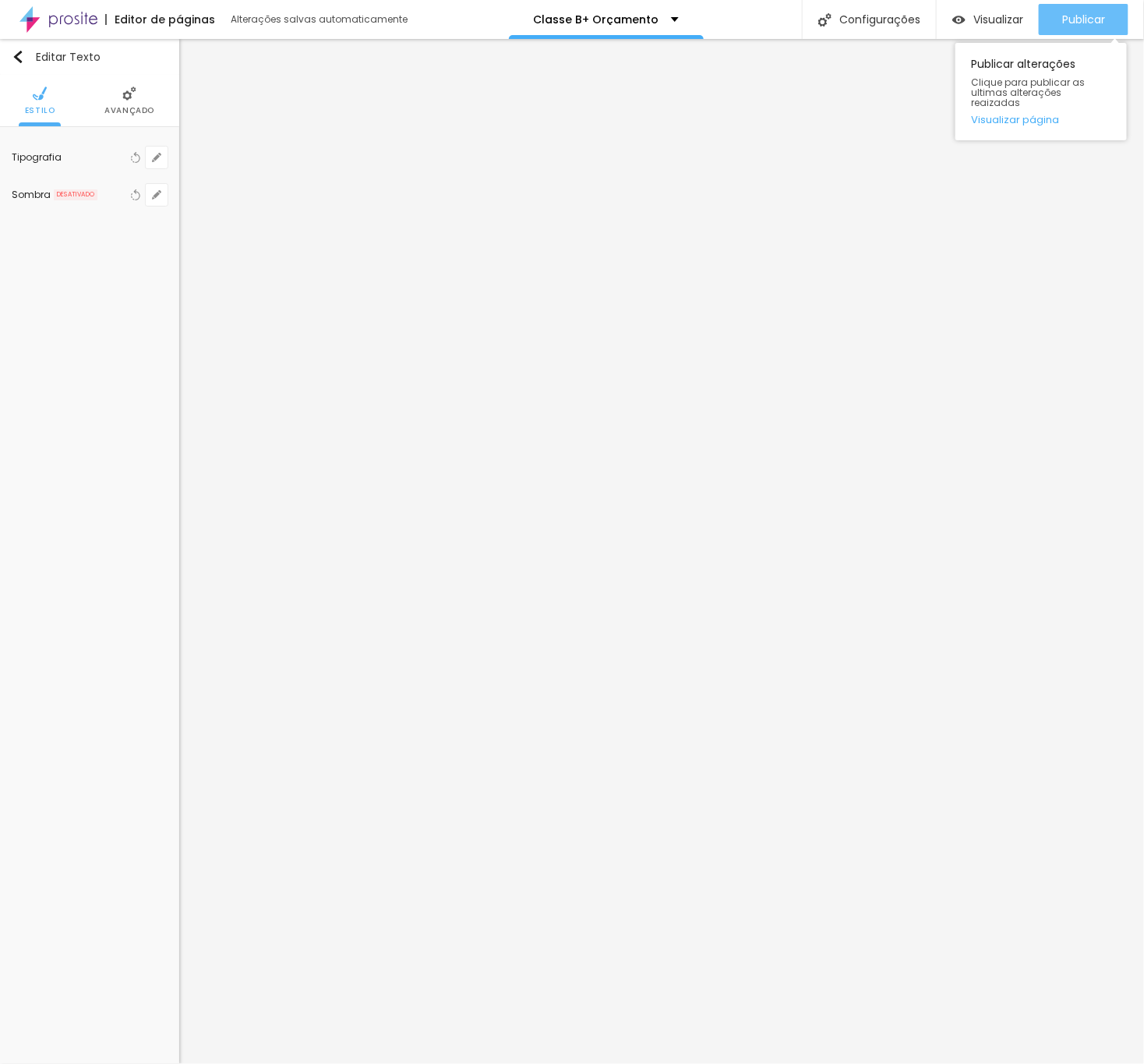
click at [1021, 10] on icon "button" at bounding box center [1030, 19] width 19 height 19
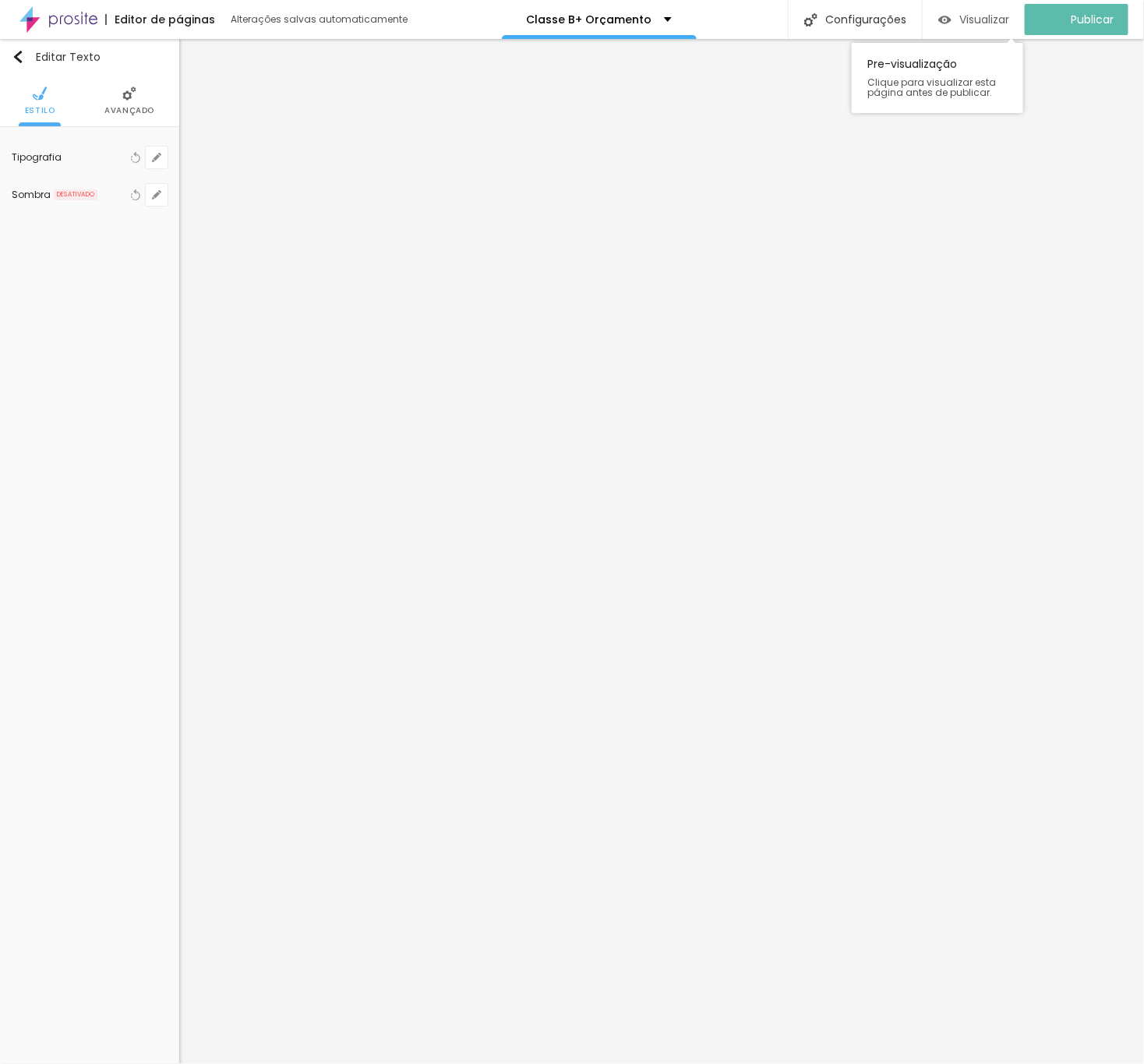
click at [1009, 14] on span "Visualizar" at bounding box center [984, 20] width 50 height 13
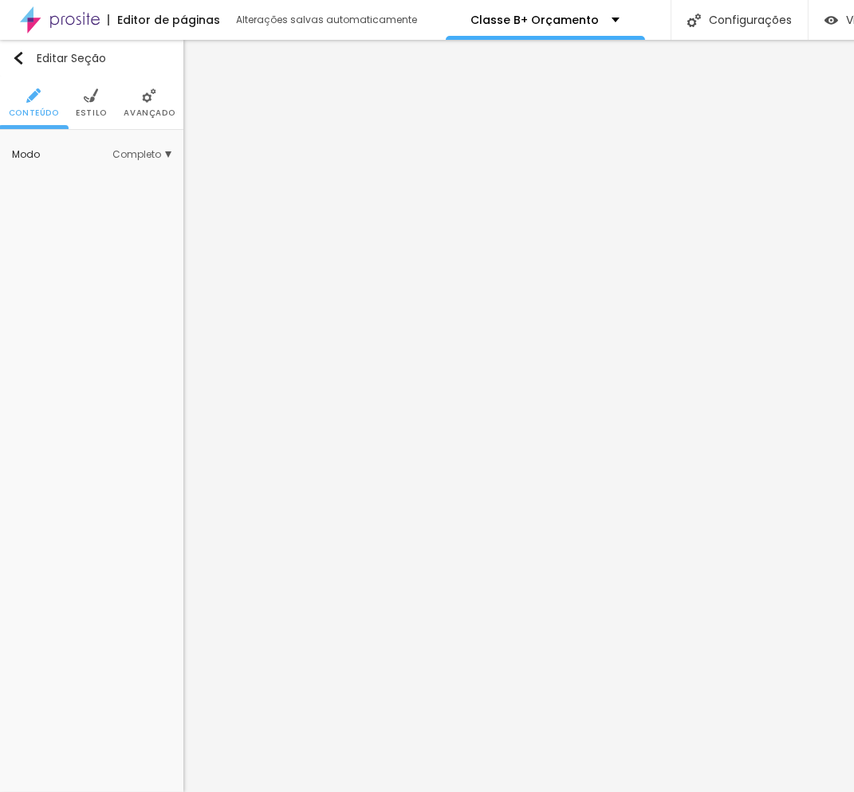
click at [100, 105] on li "Estilo" at bounding box center [91, 103] width 31 height 53
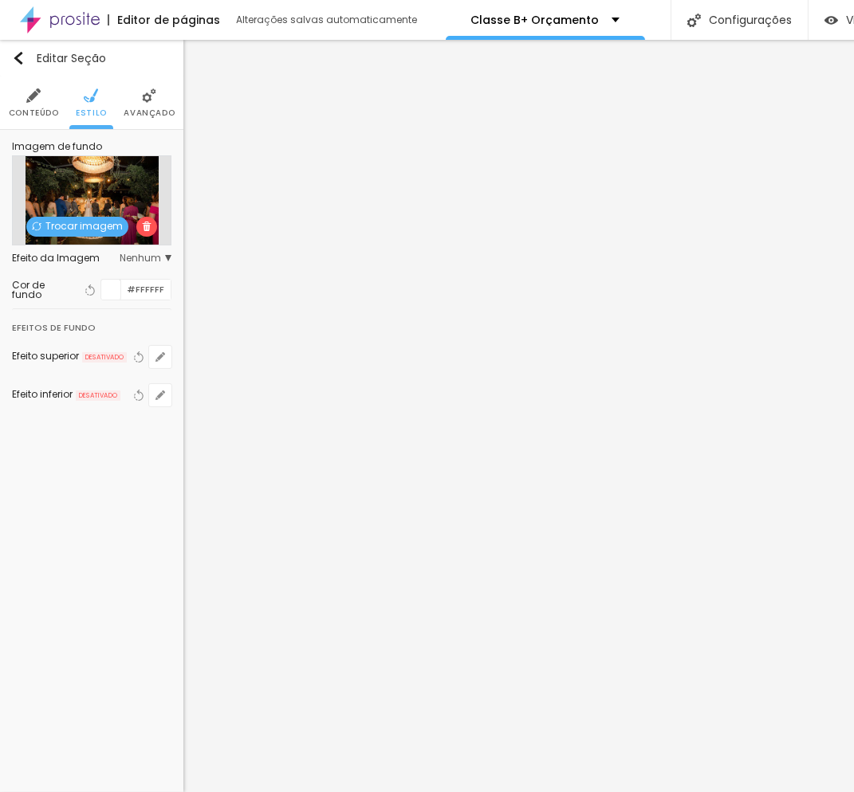
click at [104, 226] on span "Trocar imagem" at bounding box center [77, 227] width 102 height 20
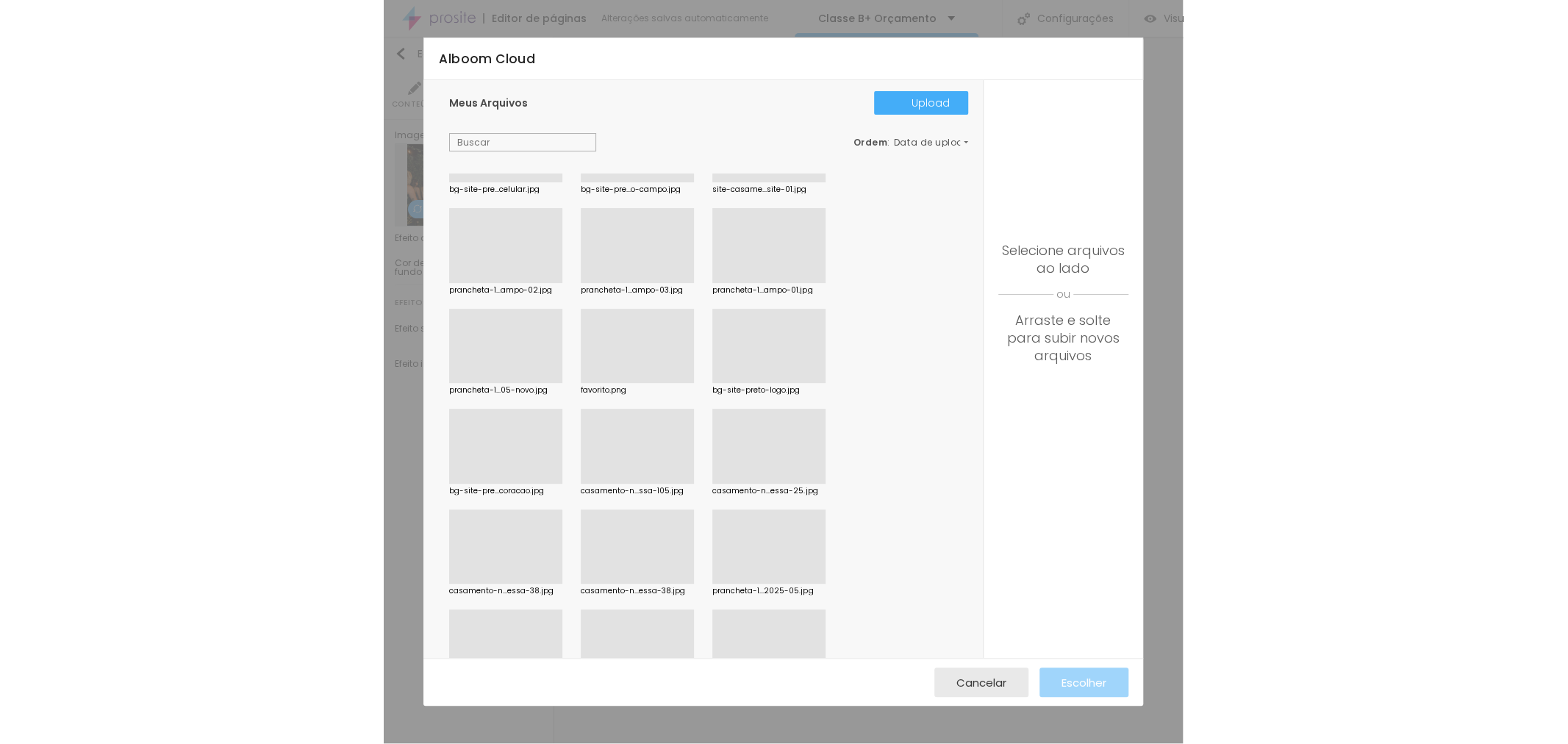
scroll to position [3512, 0]
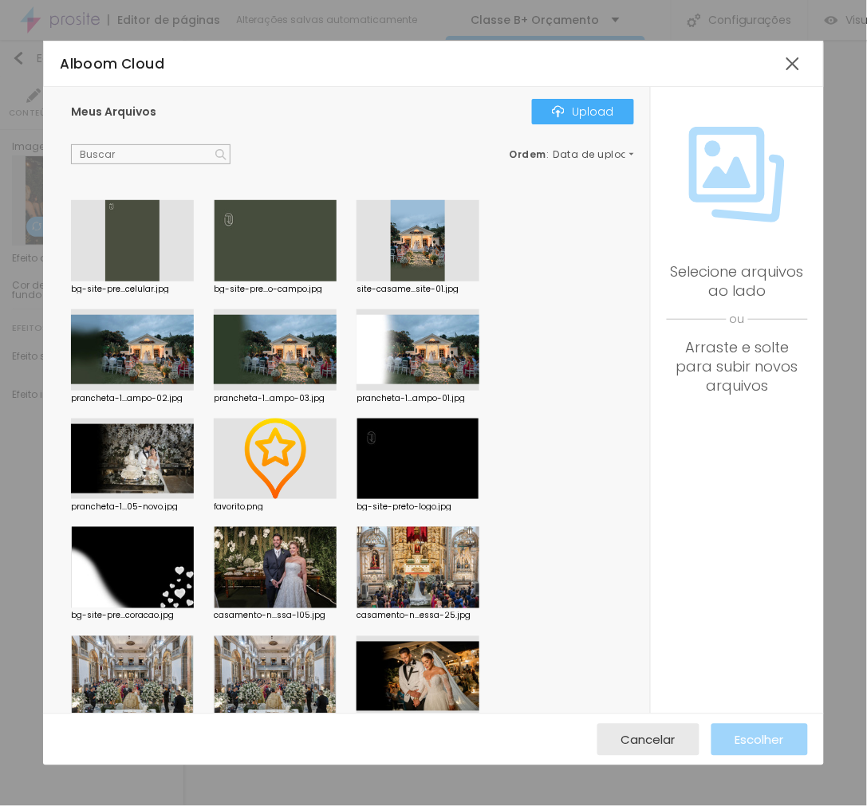
click at [410, 454] on div at bounding box center [417, 459] width 123 height 81
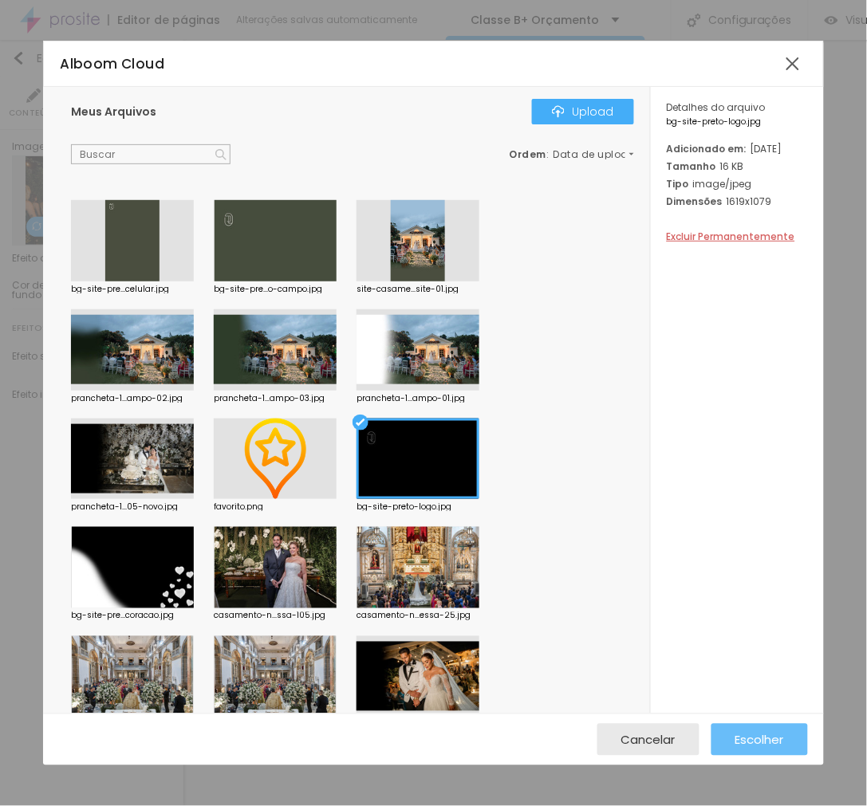
click at [774, 745] on span "Escolher" at bounding box center [759, 740] width 49 height 14
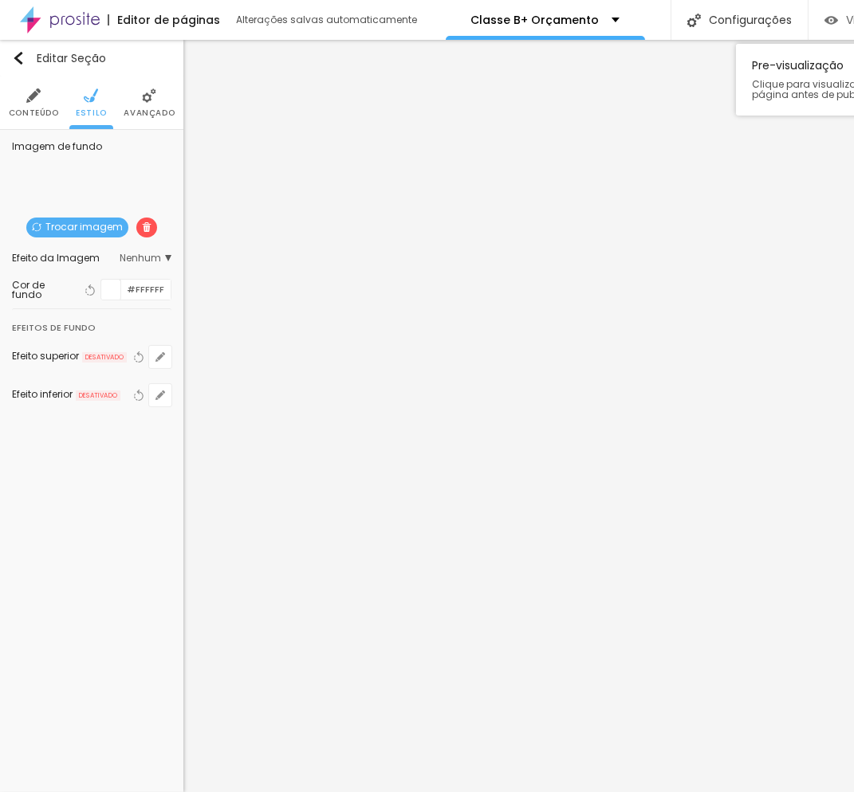
click at [828, 17] on img "button" at bounding box center [831, 21] width 14 height 14
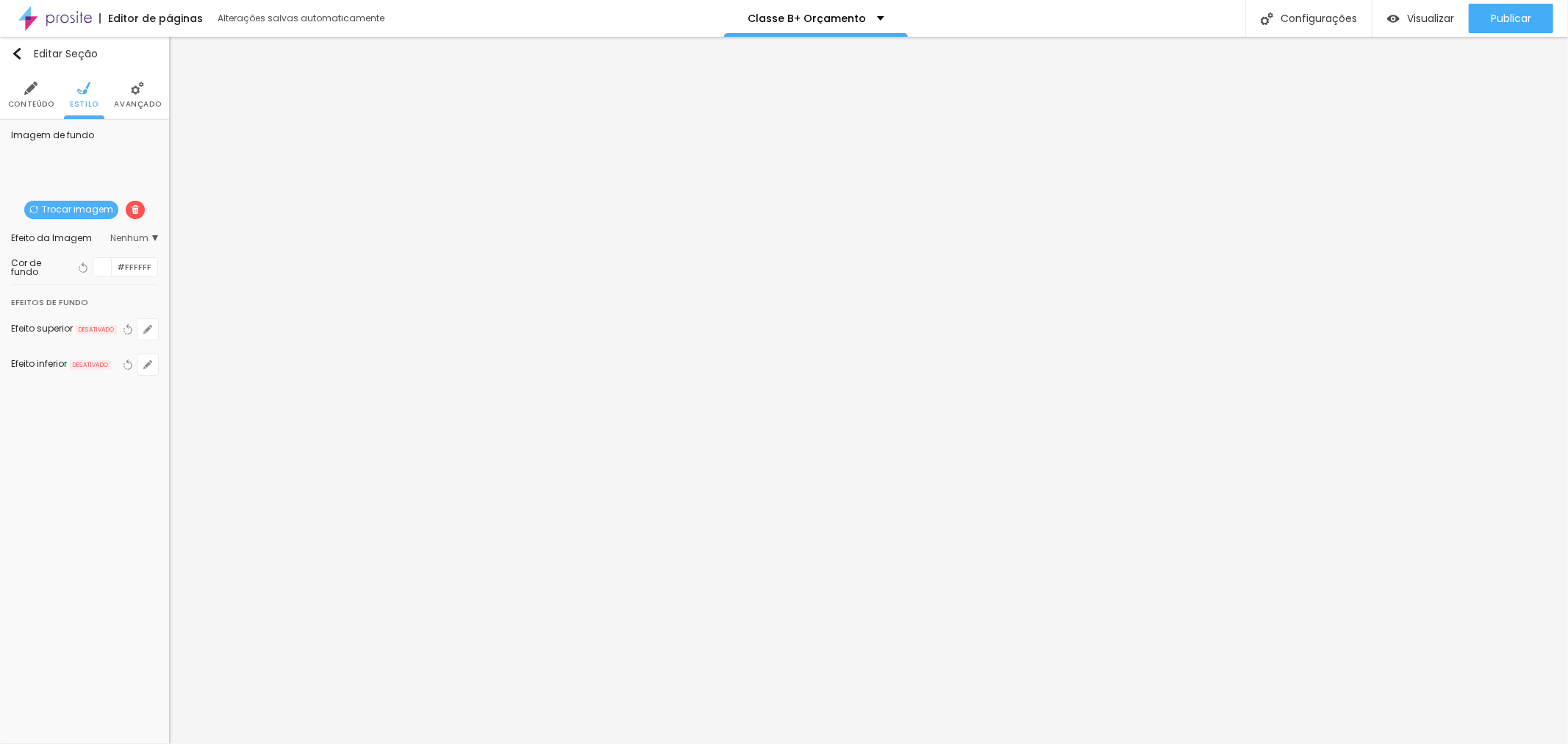
click at [74, 209] on span "Trocar imagem" at bounding box center [71, 210] width 94 height 18
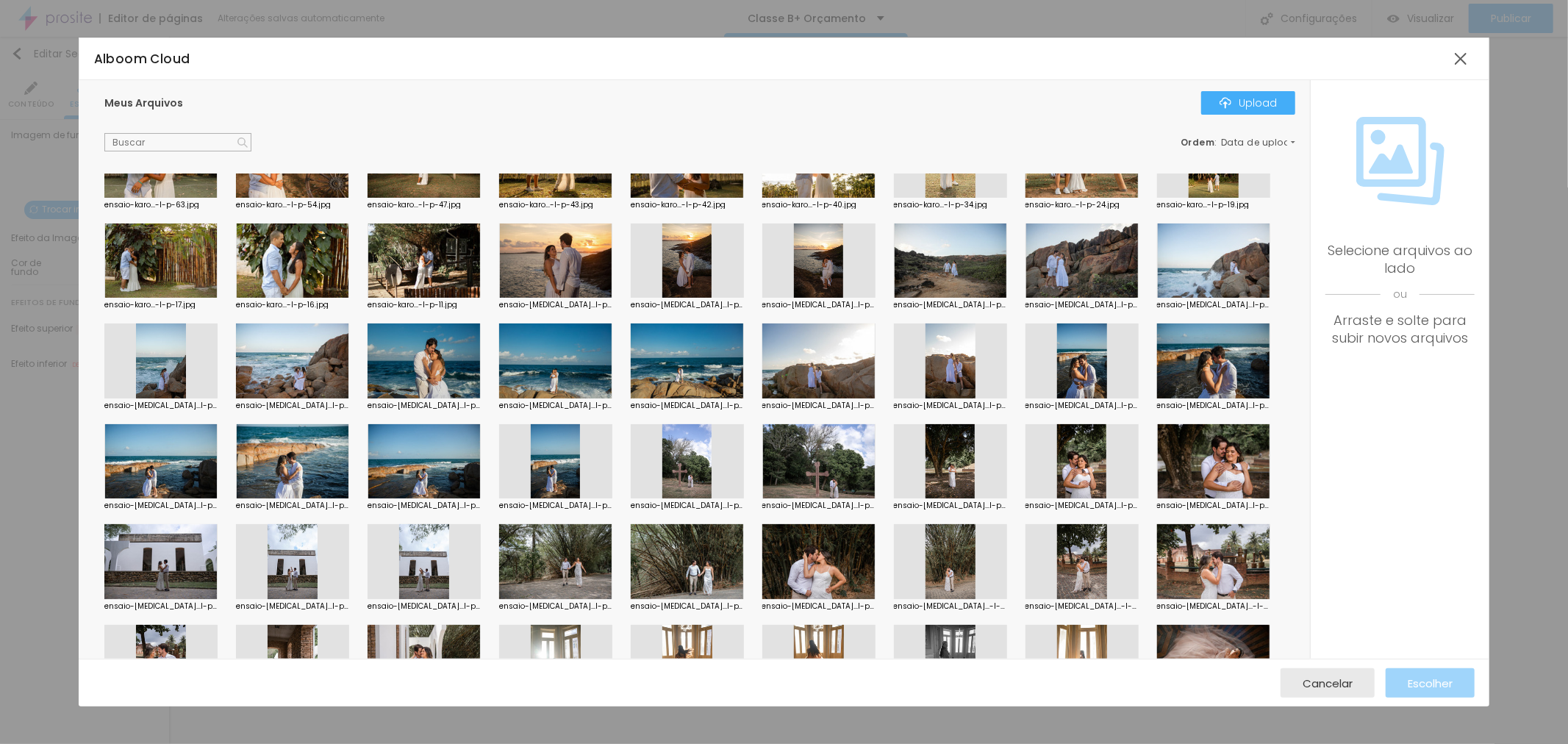
scroll to position [490, 0]
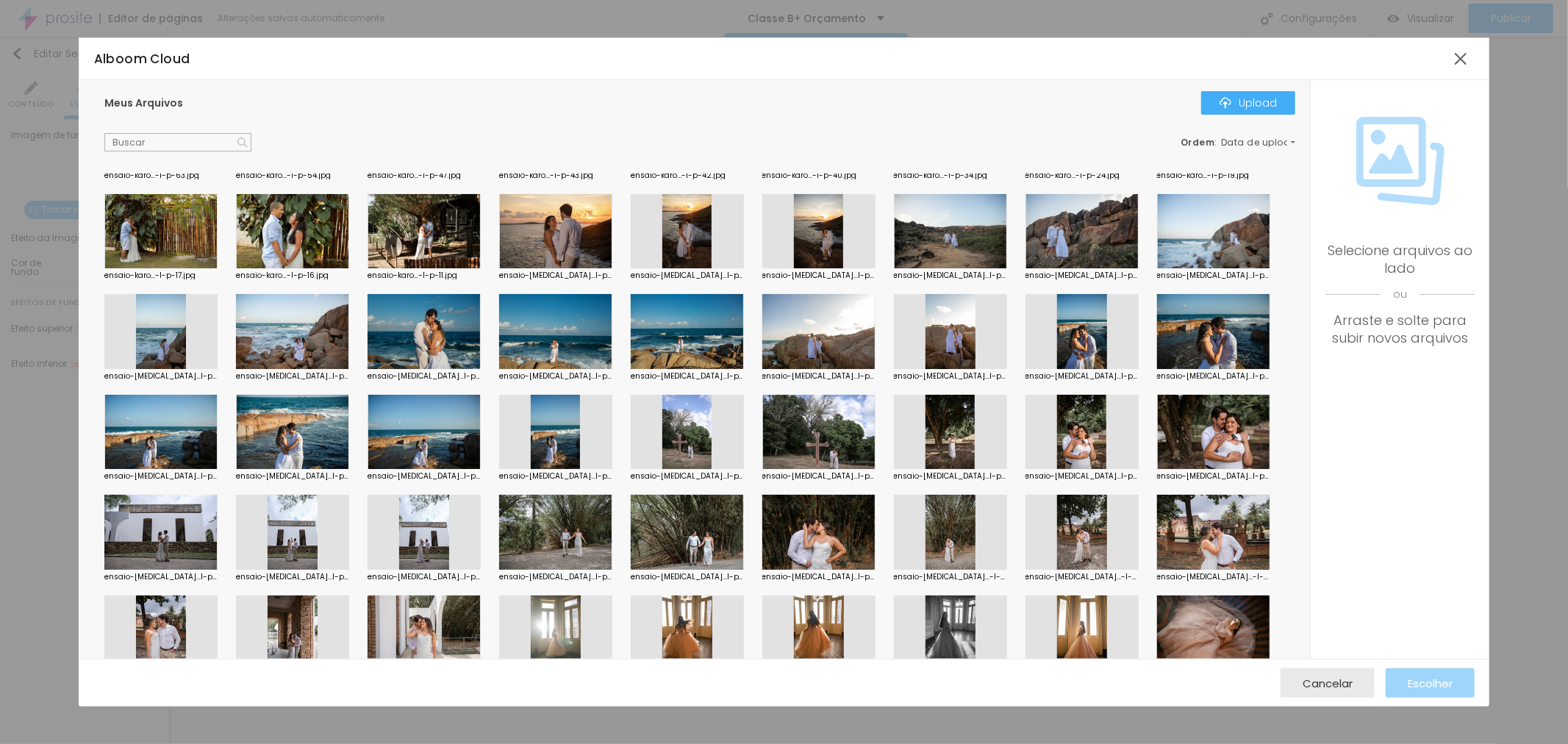
click at [273, 422] on div at bounding box center [292, 431] width 113 height 75
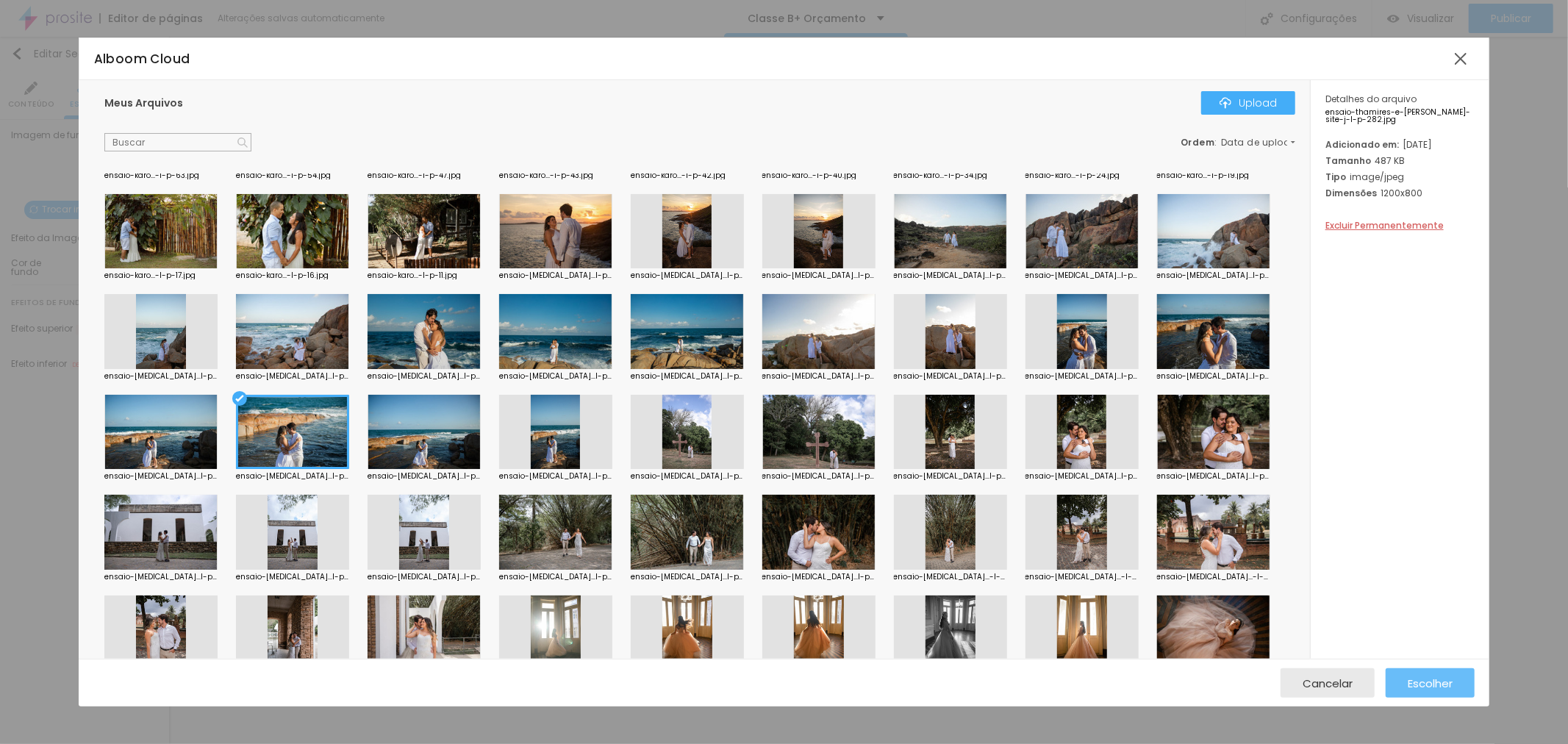
click at [1427, 682] on span "Escolher" at bounding box center [1430, 683] width 45 height 13
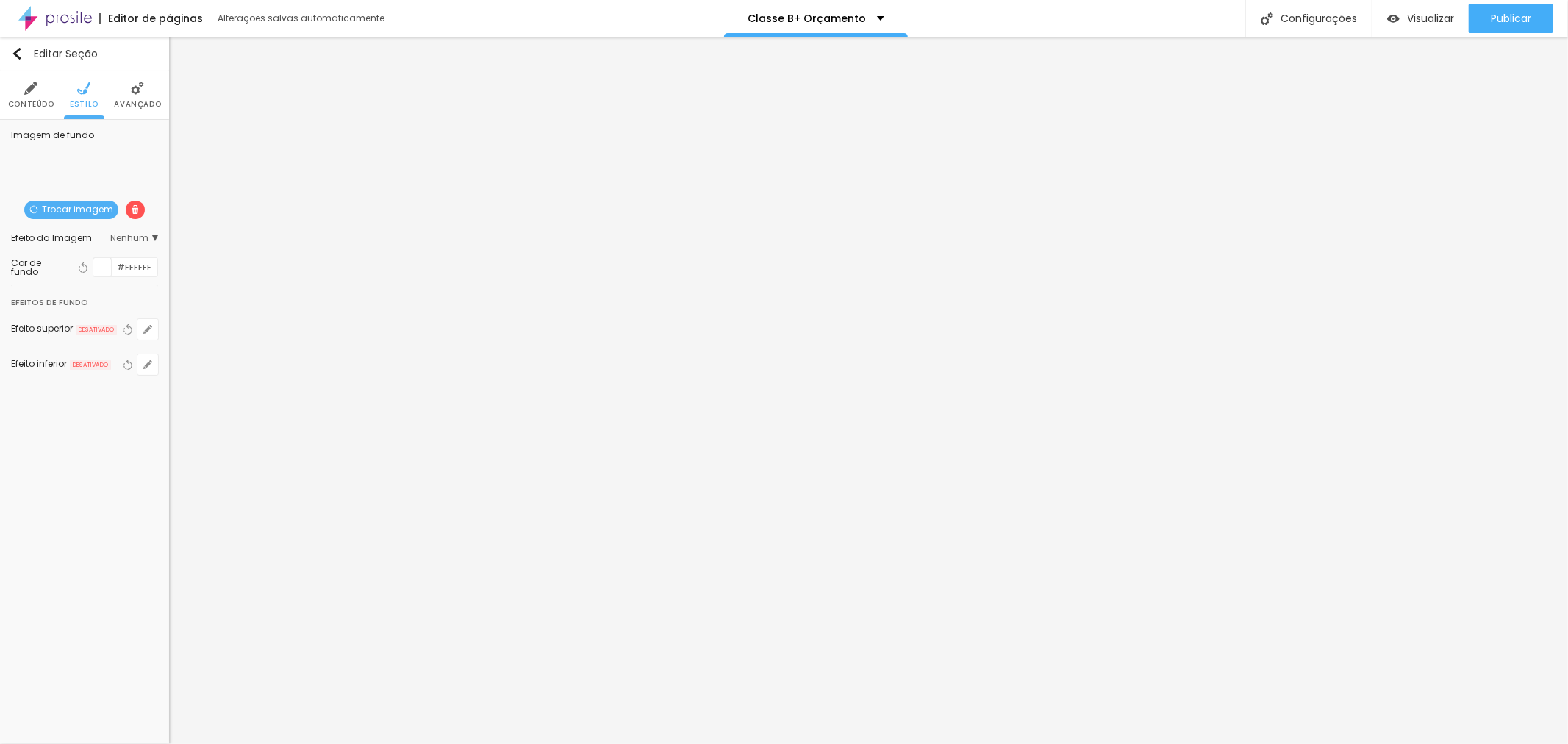
click at [136, 239] on span "Nenhum" at bounding box center [135, 239] width 48 height 9
click at [86, 281] on span "Parallax" at bounding box center [74, 279] width 36 height 13
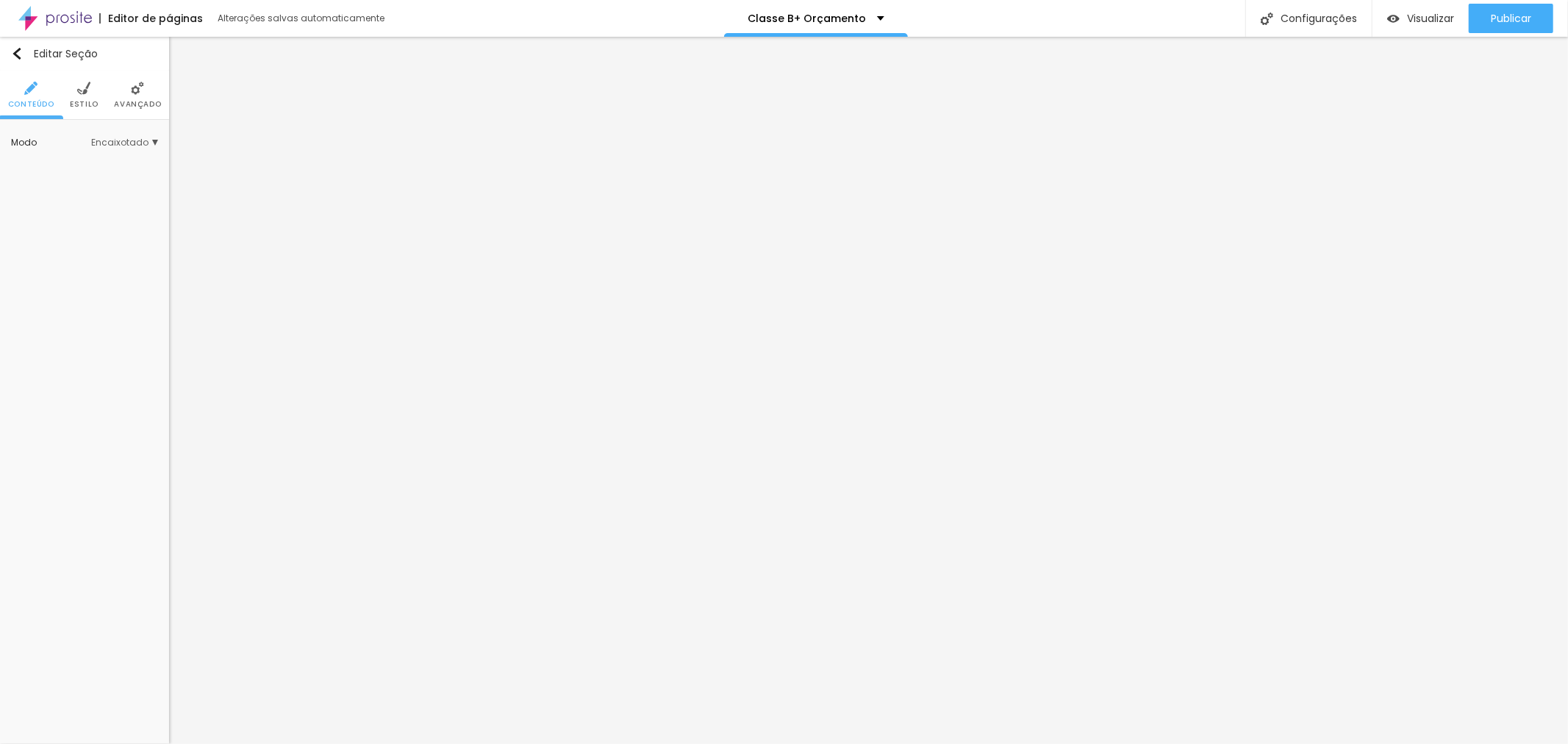
click at [89, 89] on img at bounding box center [84, 88] width 13 height 13
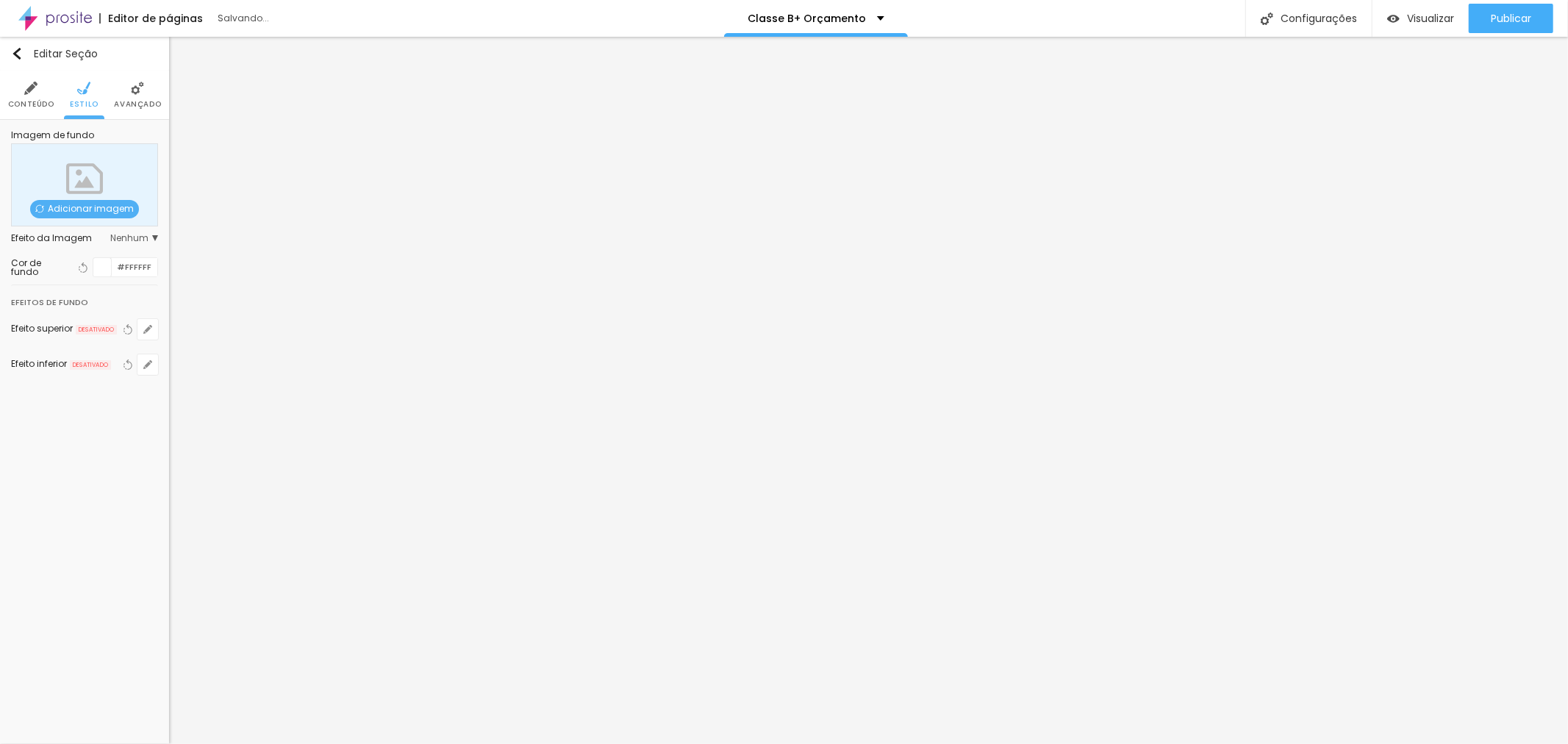
click at [105, 201] on span "Adicionar imagem" at bounding box center [85, 209] width 109 height 18
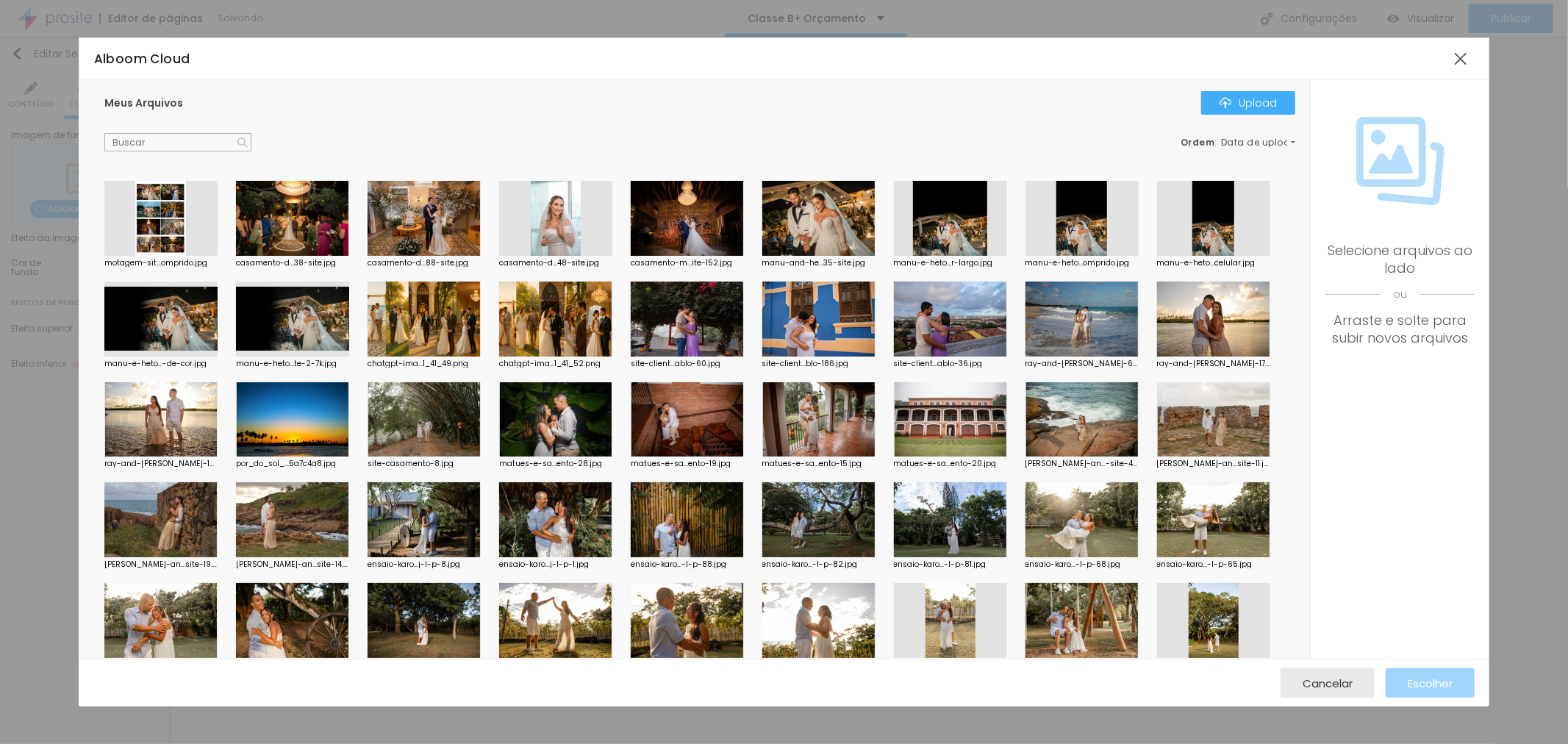
click at [125, 231] on div at bounding box center [160, 218] width 113 height 75
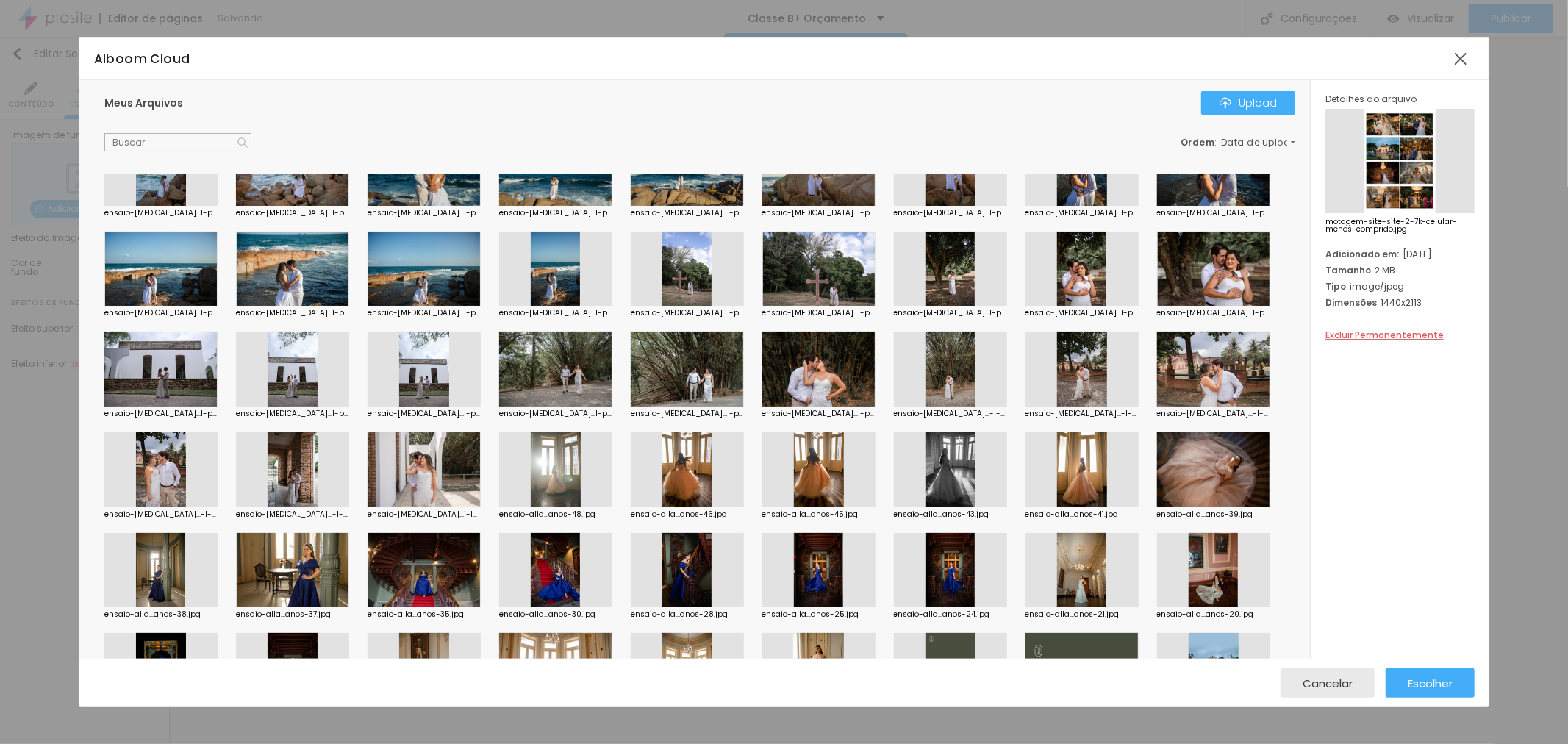
scroll to position [1143, 0]
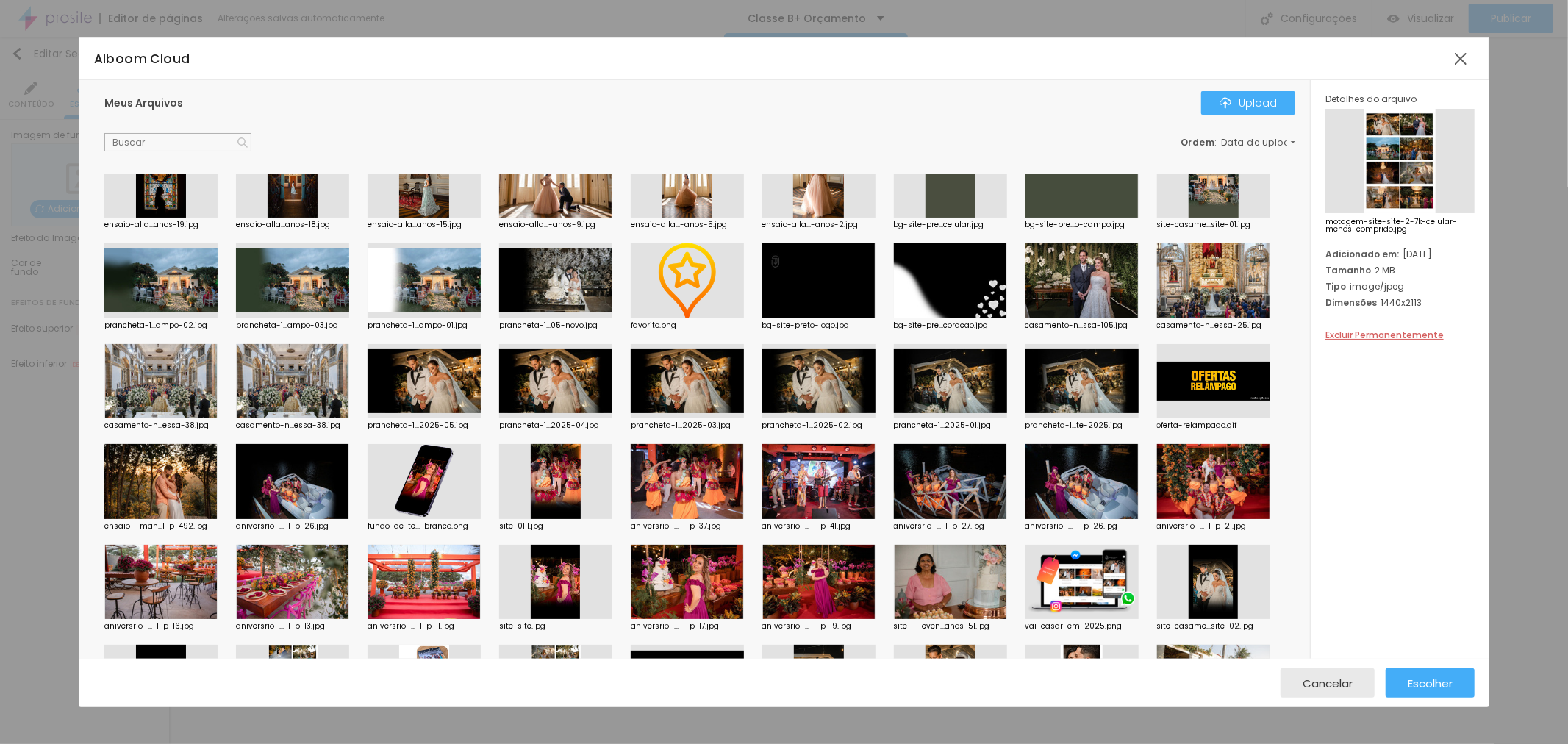
click at [1200, 285] on div at bounding box center [1213, 280] width 113 height 75
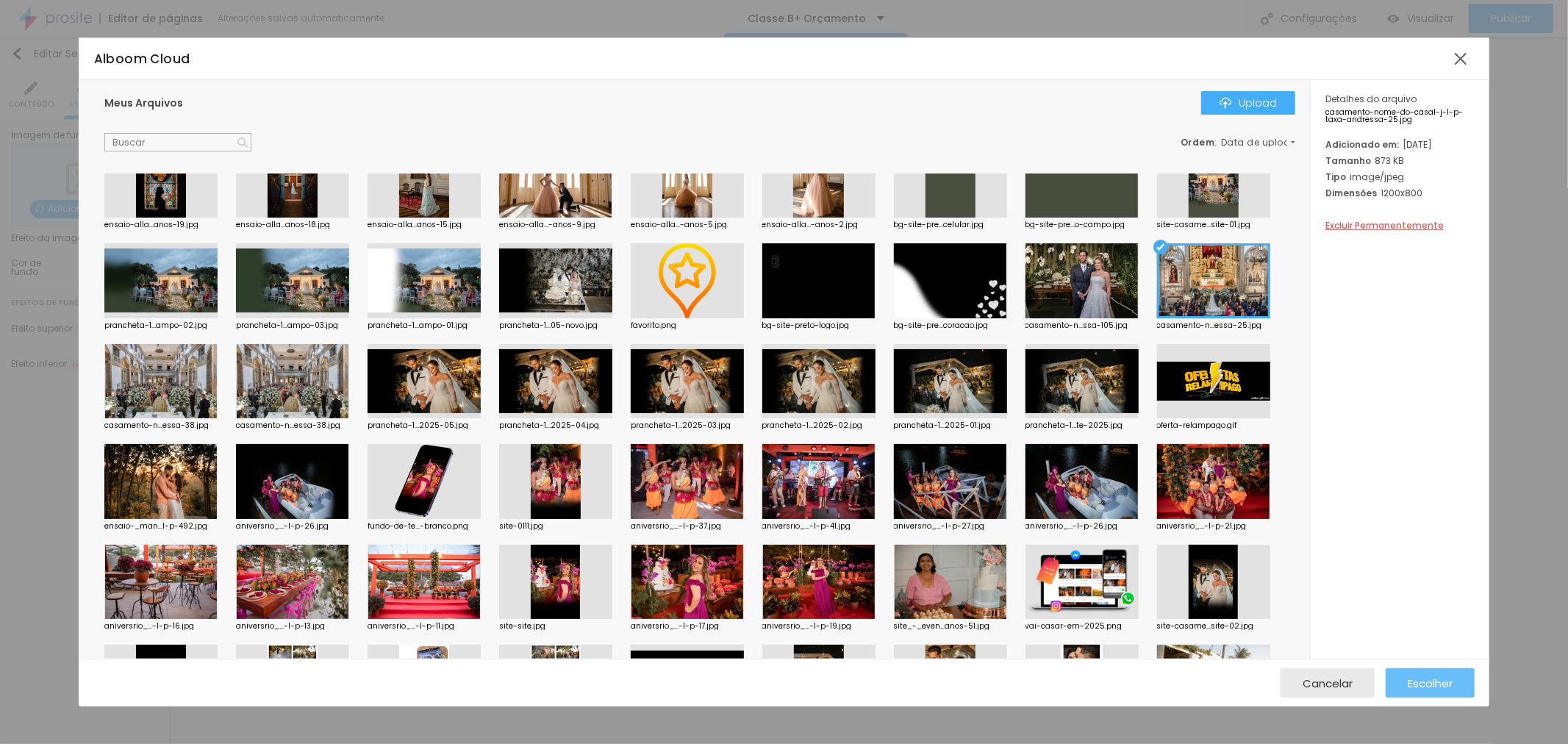
click at [1427, 677] on span "Escolher" at bounding box center [1430, 683] width 45 height 13
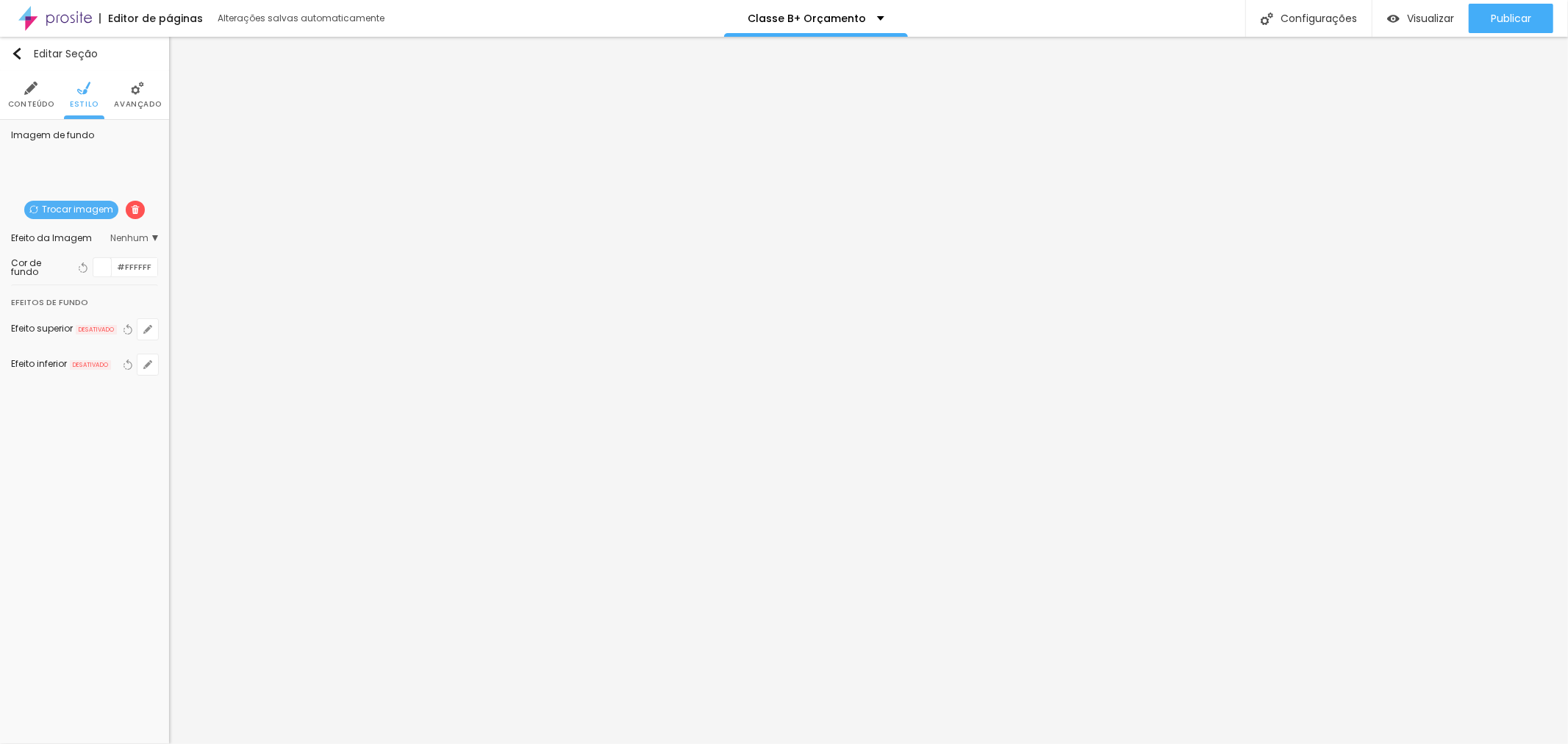
click at [127, 237] on span "Nenhum" at bounding box center [135, 239] width 48 height 9
click at [83, 277] on span "Parallax" at bounding box center [74, 279] width 36 height 13
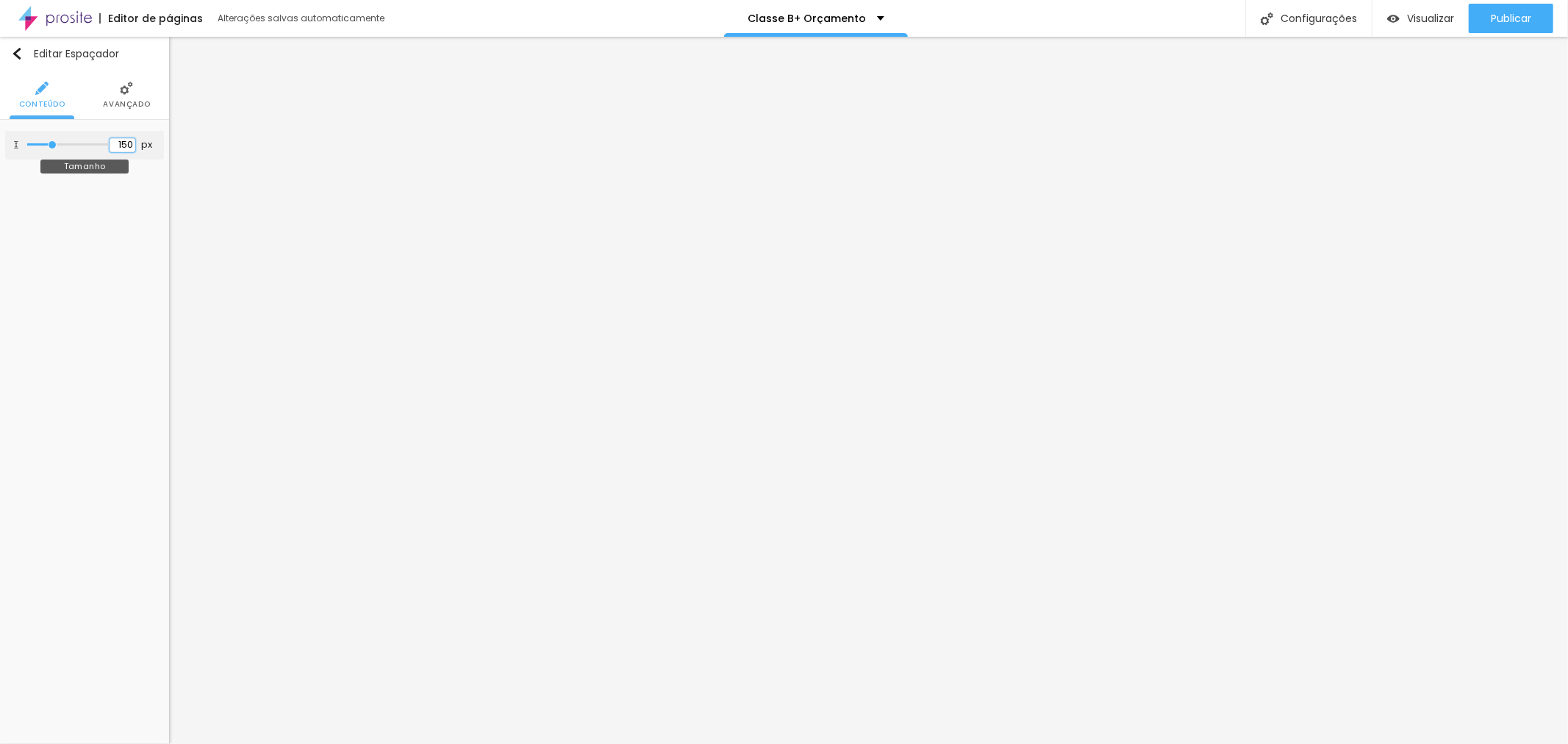
click at [118, 141] on input "150" at bounding box center [123, 145] width 26 height 14
type input "10"
type input "2"
type input "20"
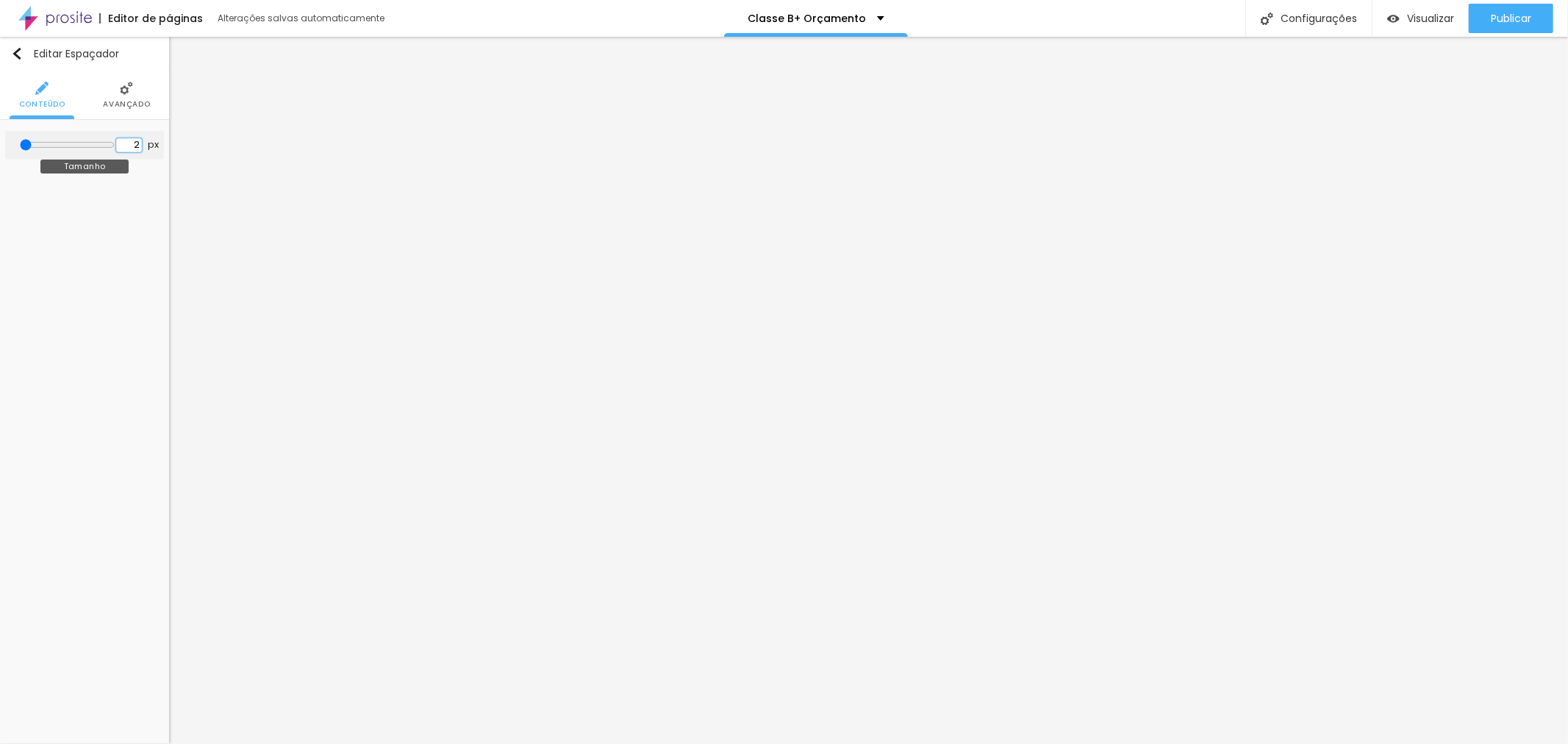
type input "20"
type input "200"
click at [120, 147] on input "150" at bounding box center [123, 145] width 26 height 14
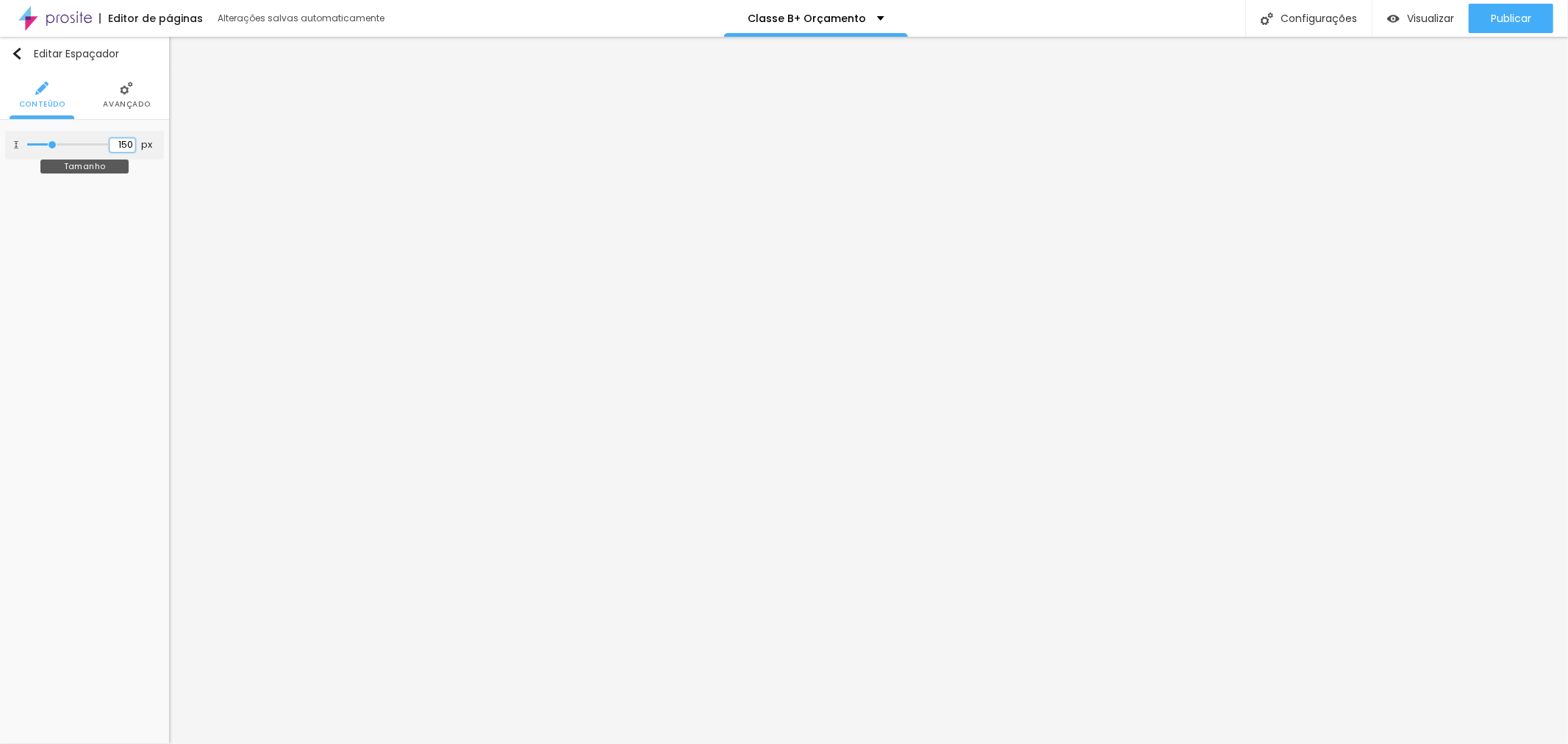
type input "10"
type input "2"
type input "20"
type input "200"
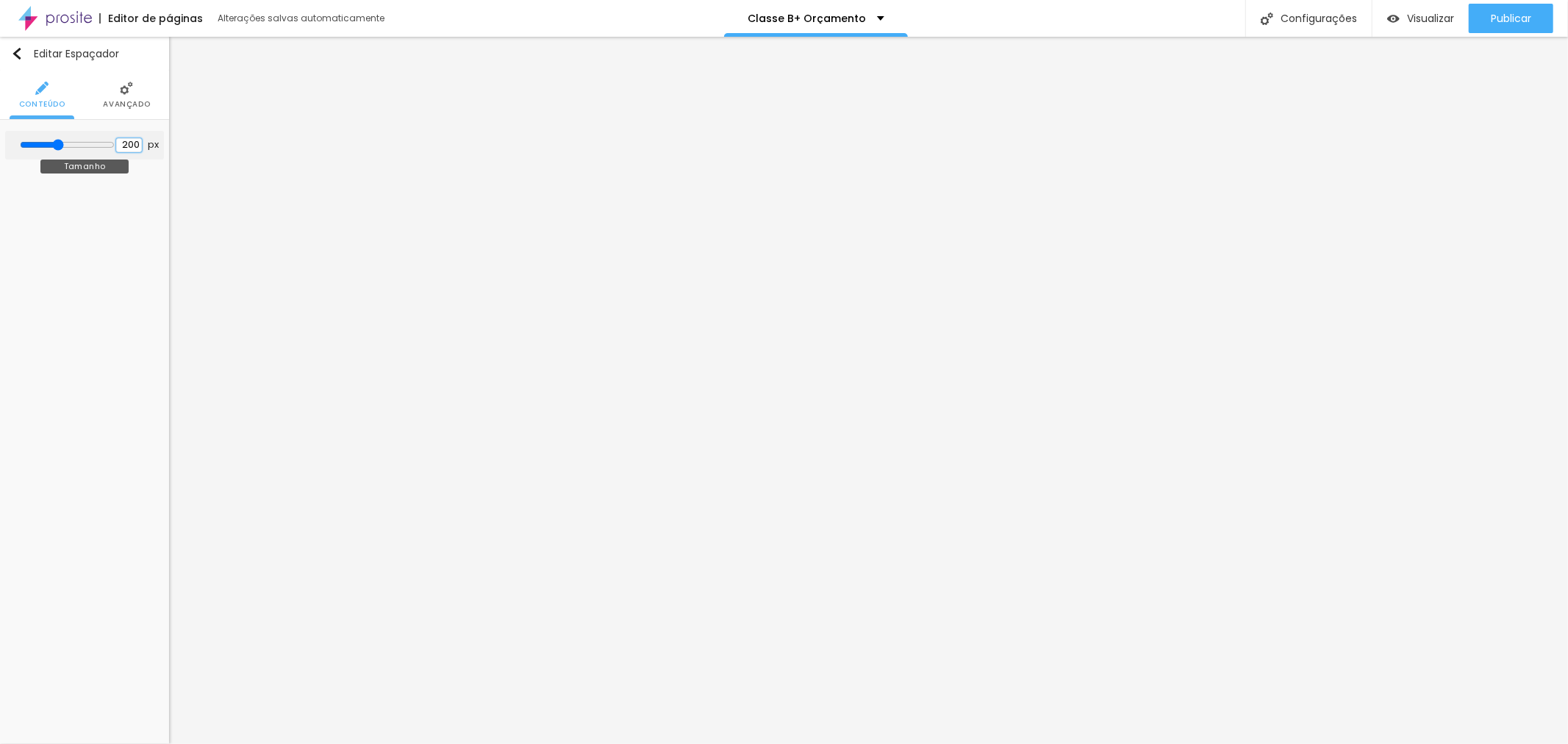
type input "200"
click at [84, 91] on img at bounding box center [84, 88] width 13 height 13
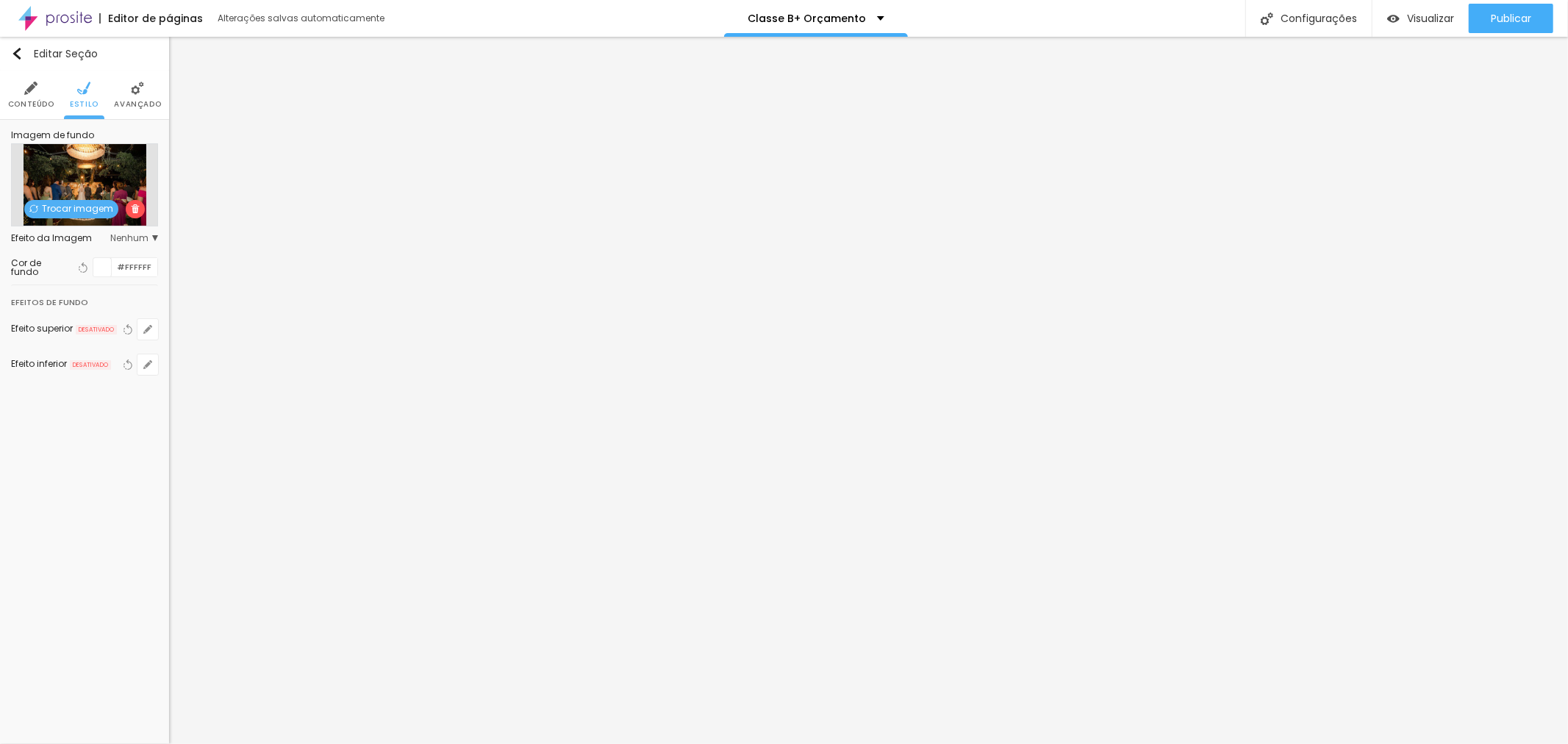
click at [128, 234] on span "Nenhum" at bounding box center [135, 239] width 48 height 9
click at [88, 278] on span "Parallax" at bounding box center [74, 279] width 36 height 13
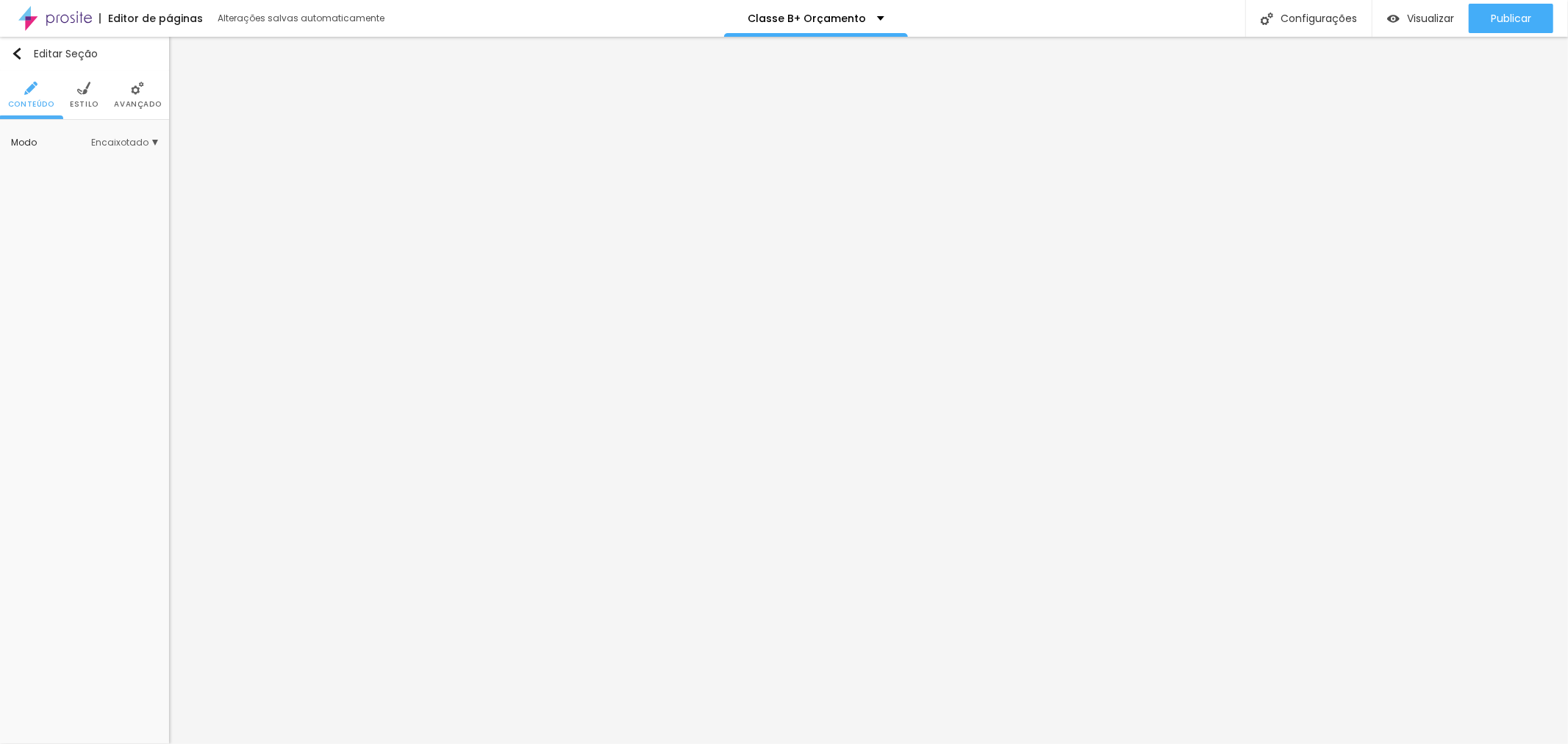
click at [88, 100] on span "Estilo" at bounding box center [84, 104] width 29 height 7
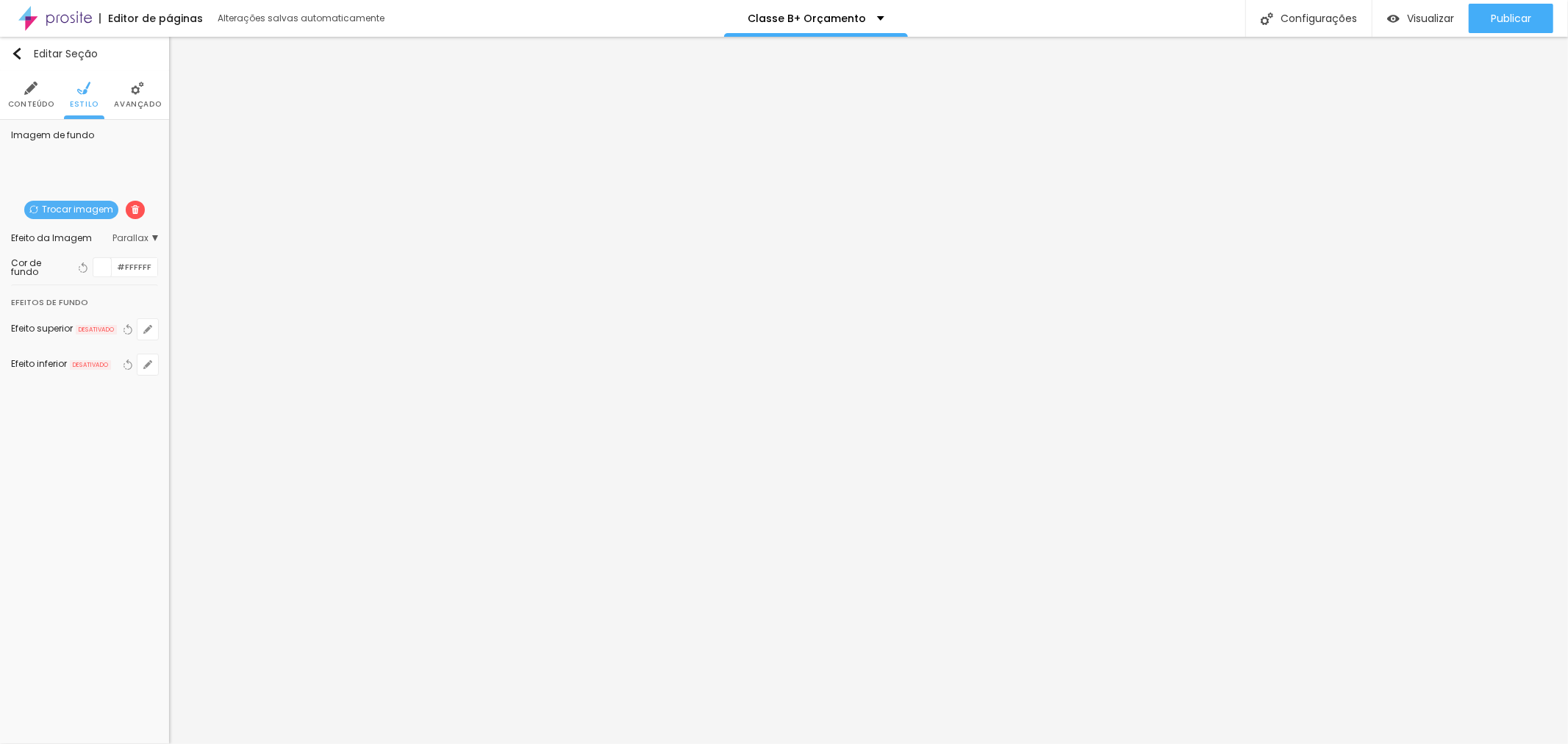
click at [81, 209] on span "Trocar imagem" at bounding box center [71, 210] width 94 height 18
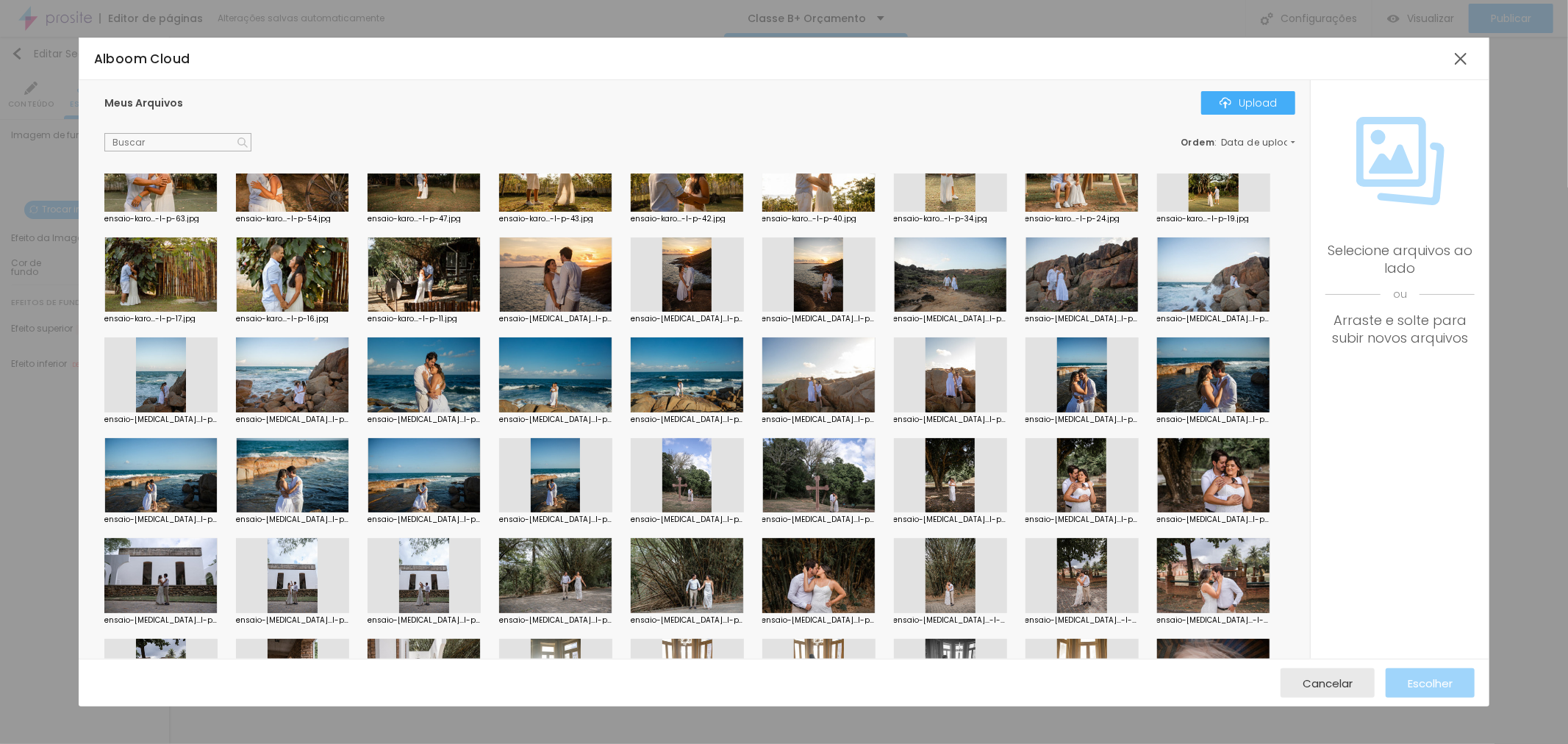
scroll to position [407, 0]
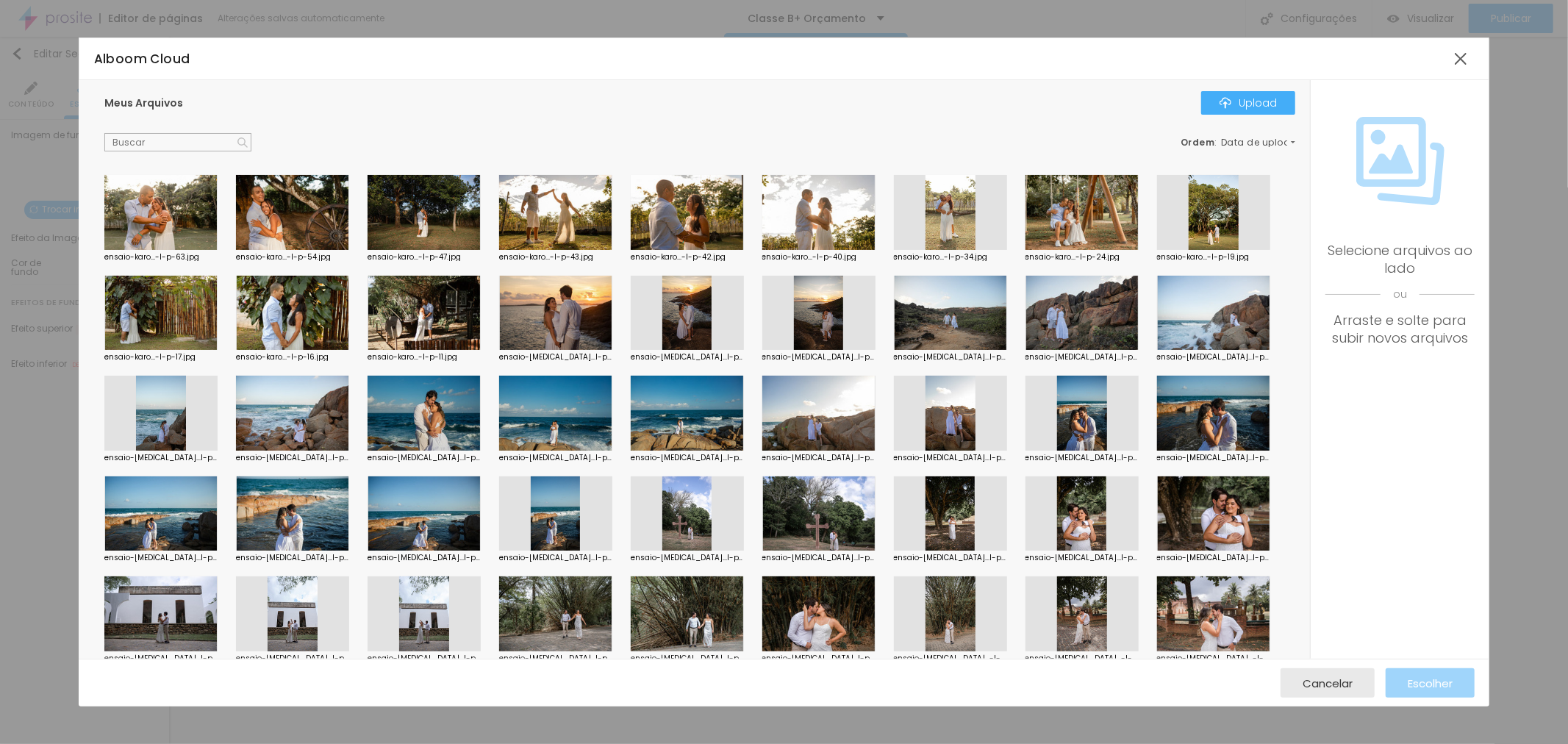
click at [548, 427] on div at bounding box center [555, 412] width 113 height 75
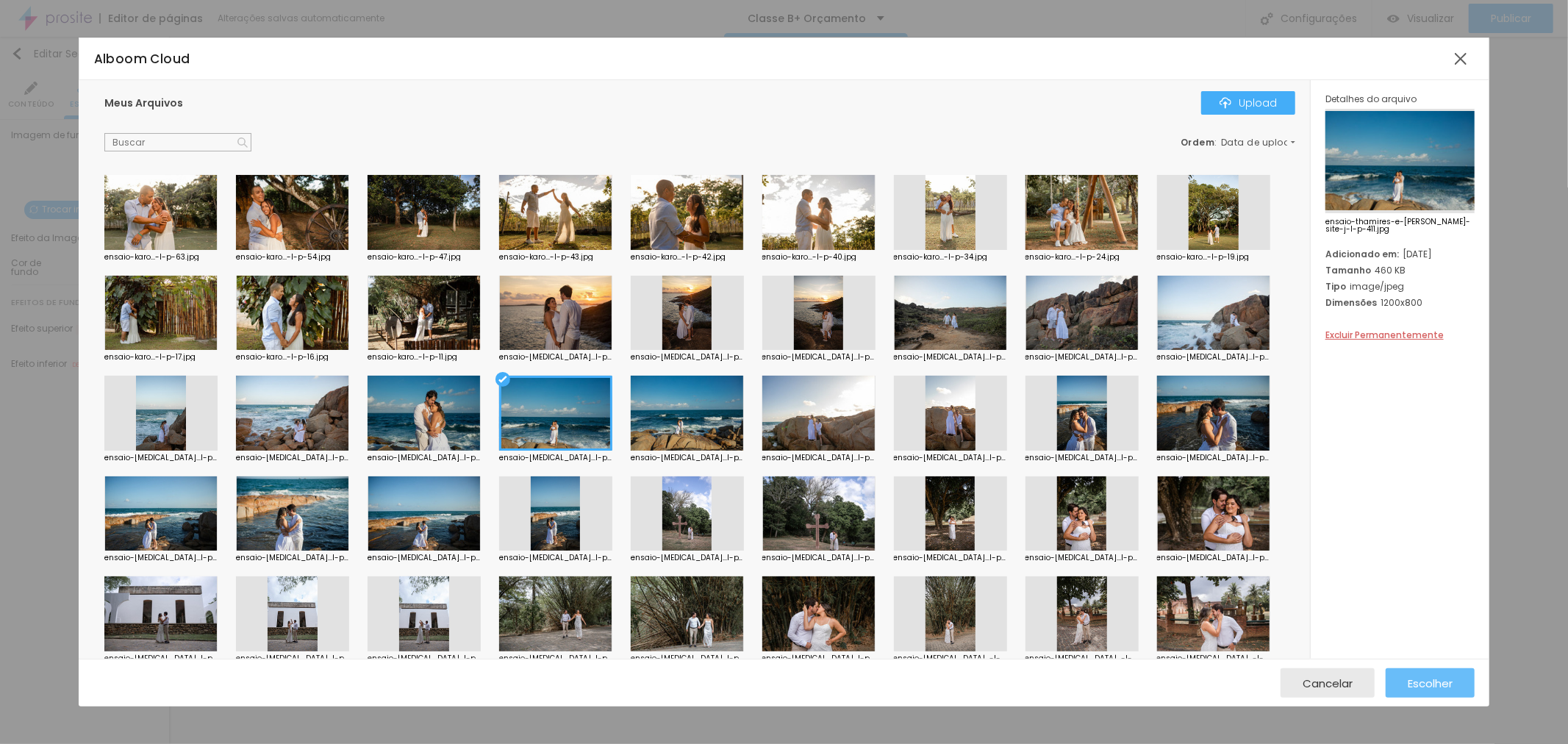
click at [1413, 685] on span "Escolher" at bounding box center [1430, 683] width 45 height 13
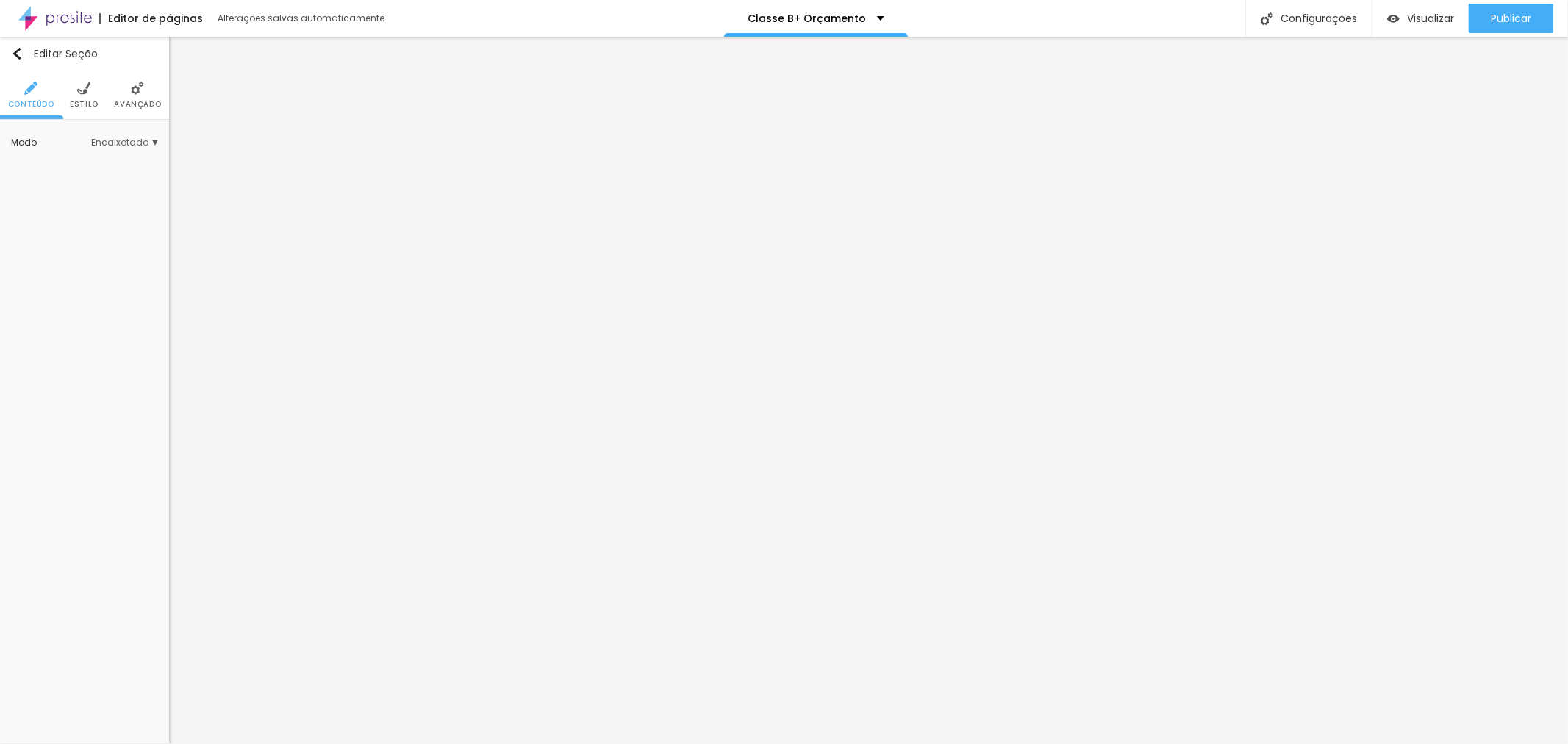
click at [74, 93] on li "Estilo" at bounding box center [84, 95] width 29 height 49
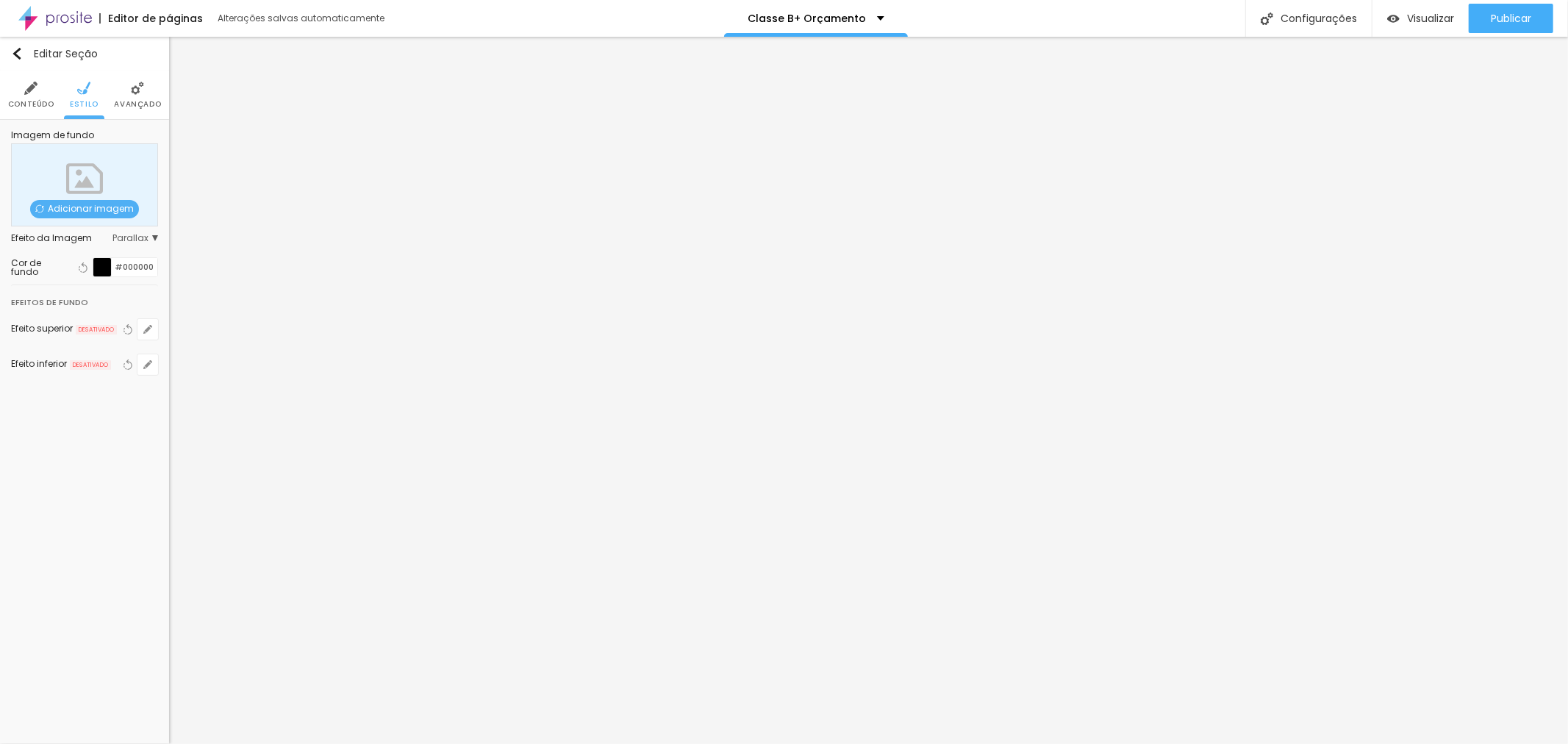
click at [85, 210] on span "Adicionar imagem" at bounding box center [85, 209] width 109 height 18
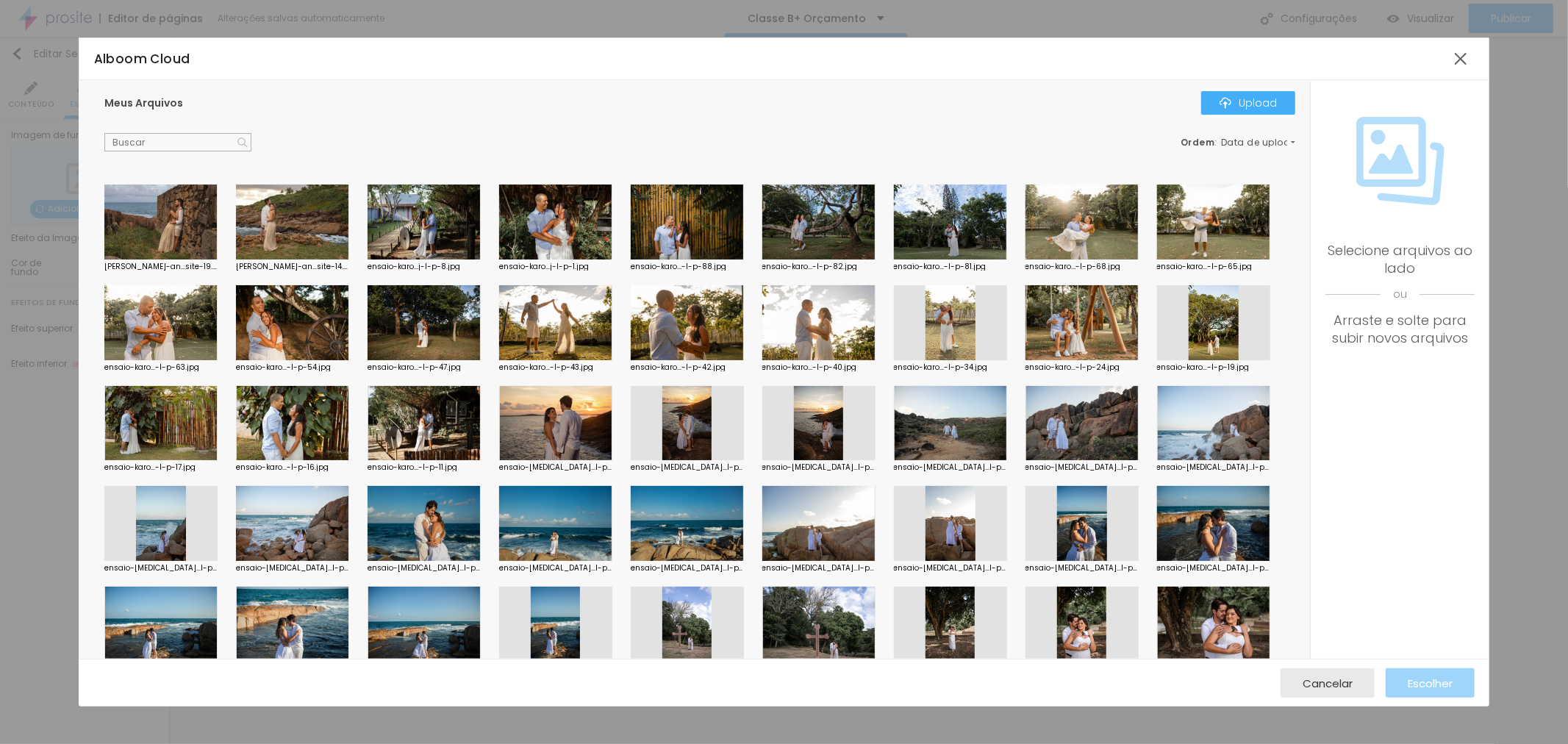
scroll to position [326, 0]
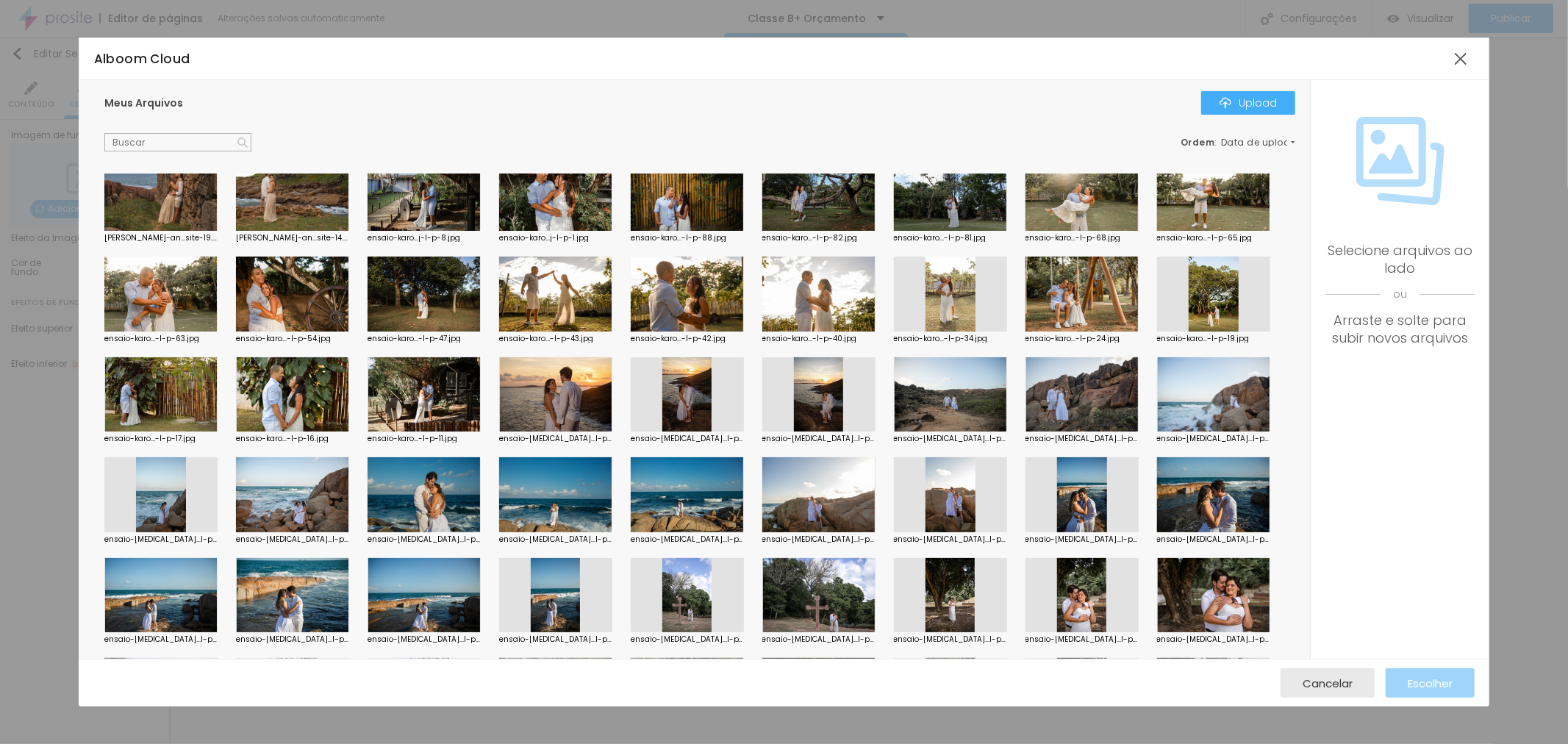
click at [561, 495] on div at bounding box center [555, 494] width 113 height 75
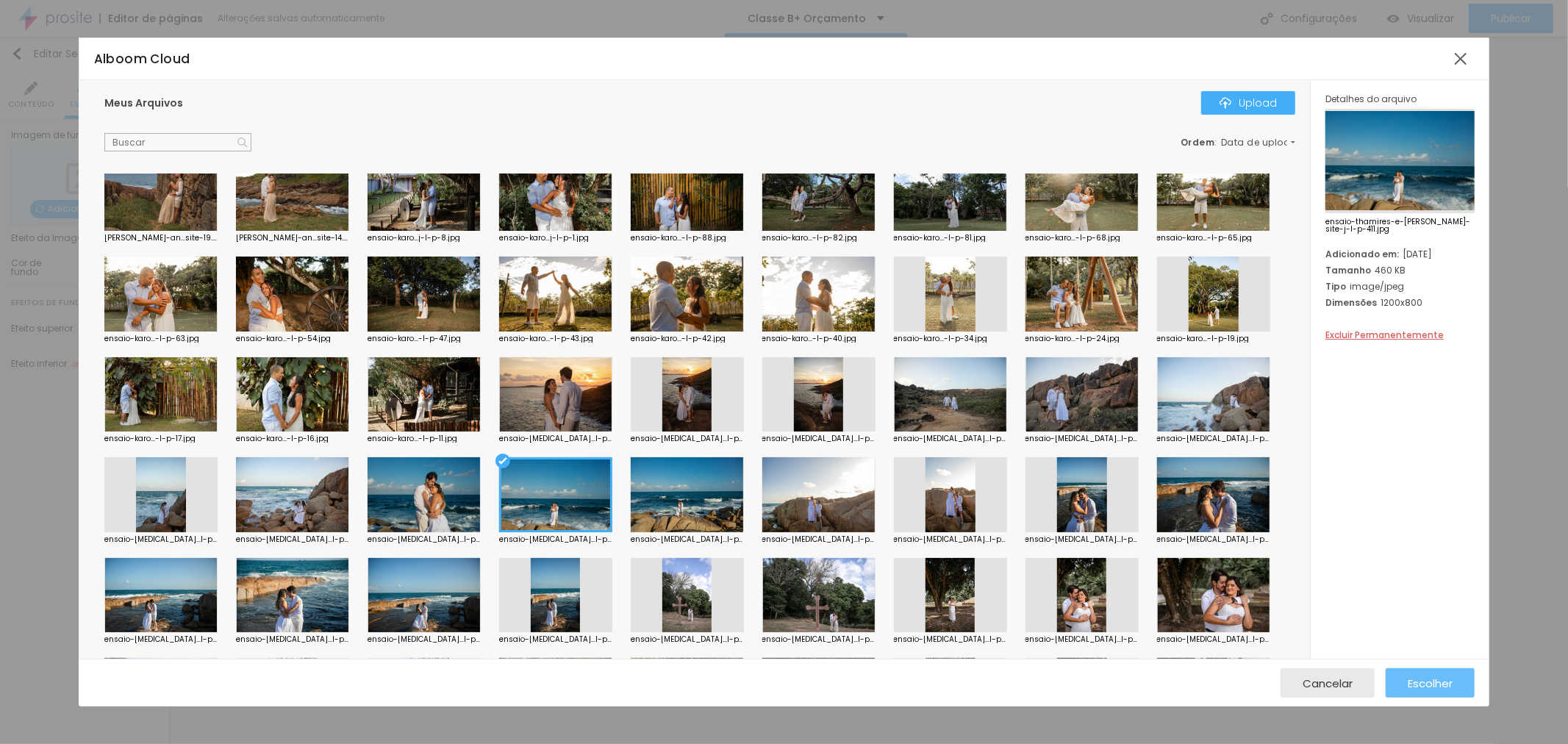
click at [1446, 688] on span "Escolher" at bounding box center [1430, 683] width 45 height 13
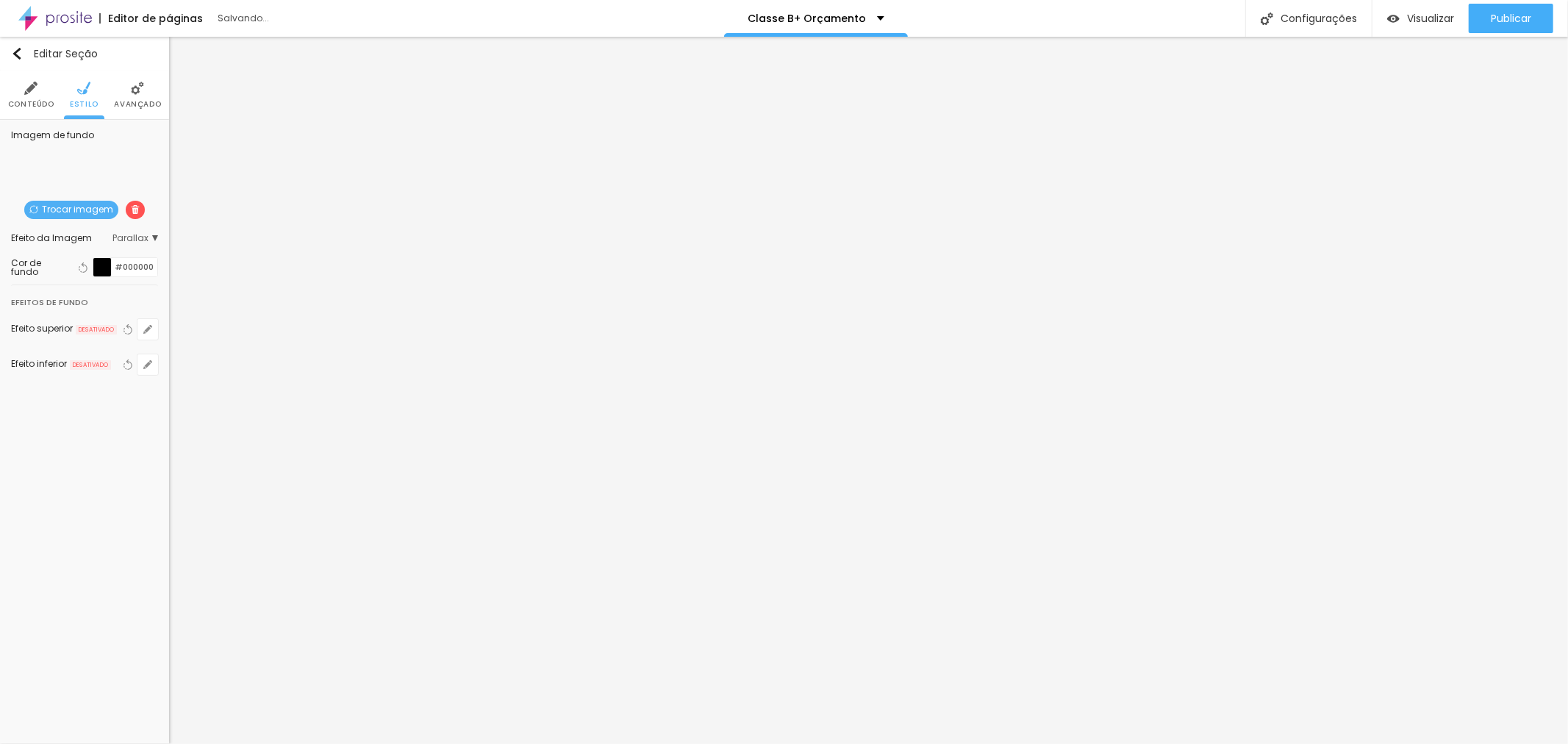
click at [103, 268] on div at bounding box center [102, 267] width 18 height 18
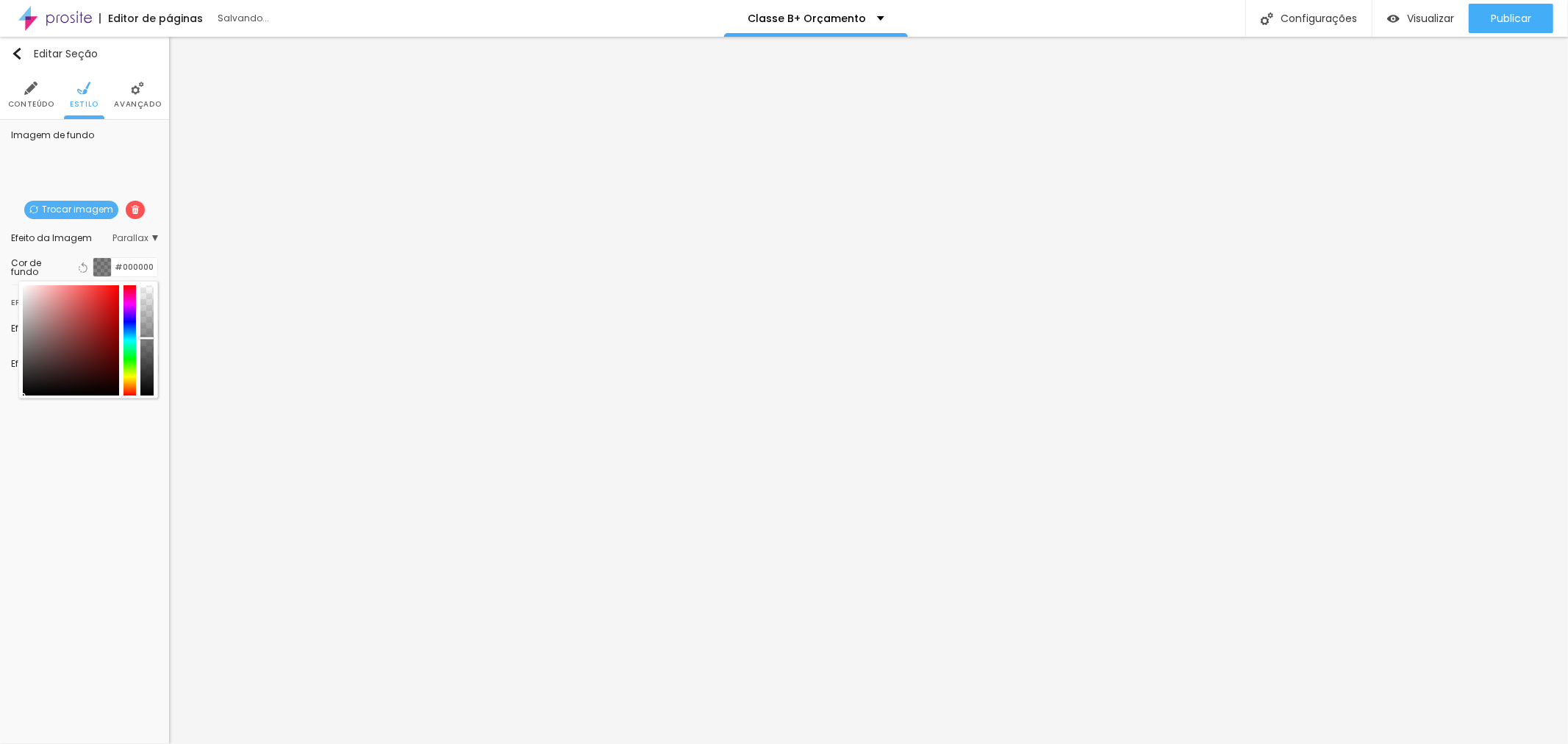
drag, startPoint x: 145, startPoint y: 328, endPoint x: 147, endPoint y: 338, distance: 10.2
click at [147, 338] on div at bounding box center [147, 340] width 13 height 111
click at [24, 497] on div "Editar Seção Conteúdo Estilo Avançado Imagem de fundo Trocar imagem Efeito da I…" at bounding box center [84, 390] width 169 height 707
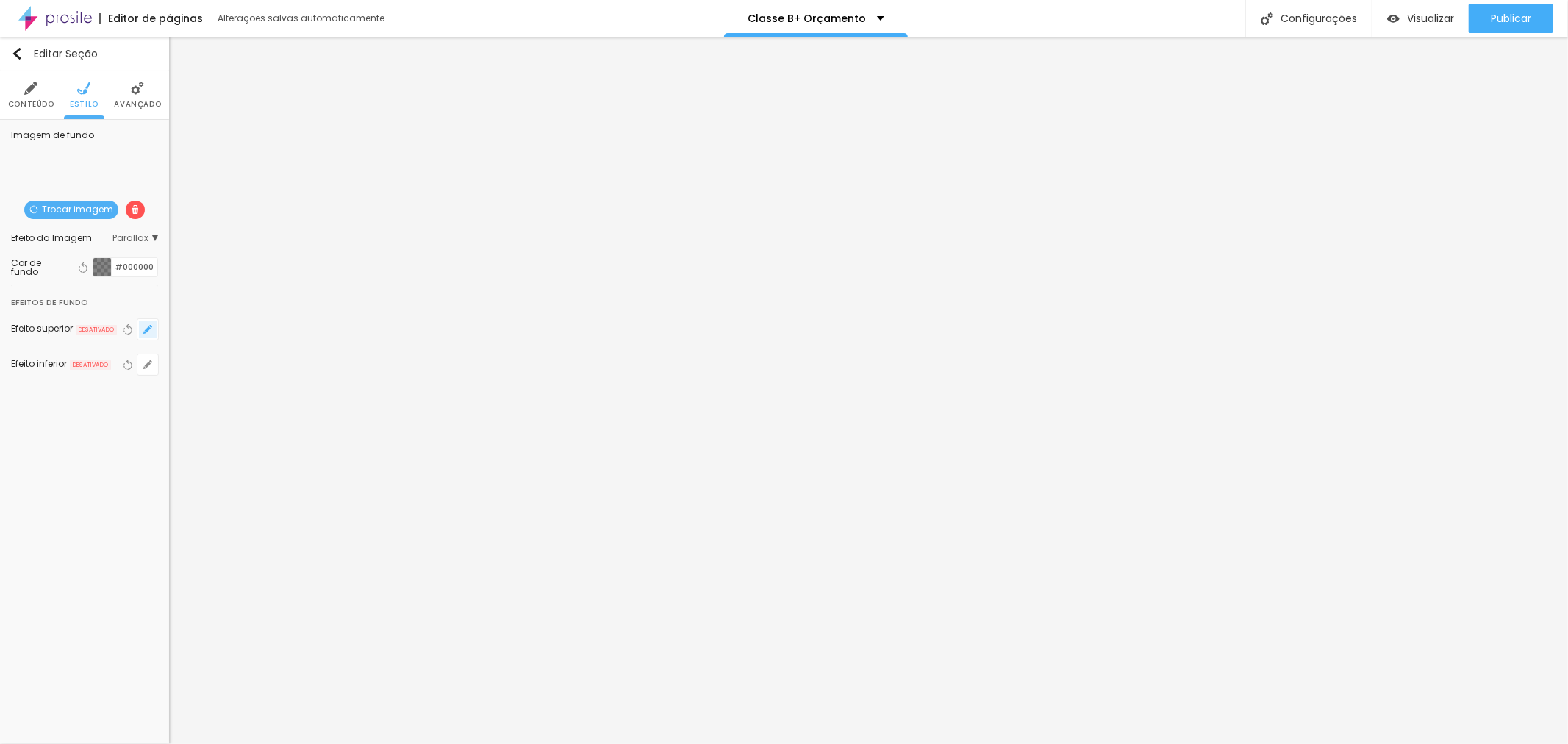
click at [143, 329] on button "button" at bounding box center [147, 329] width 20 height 20
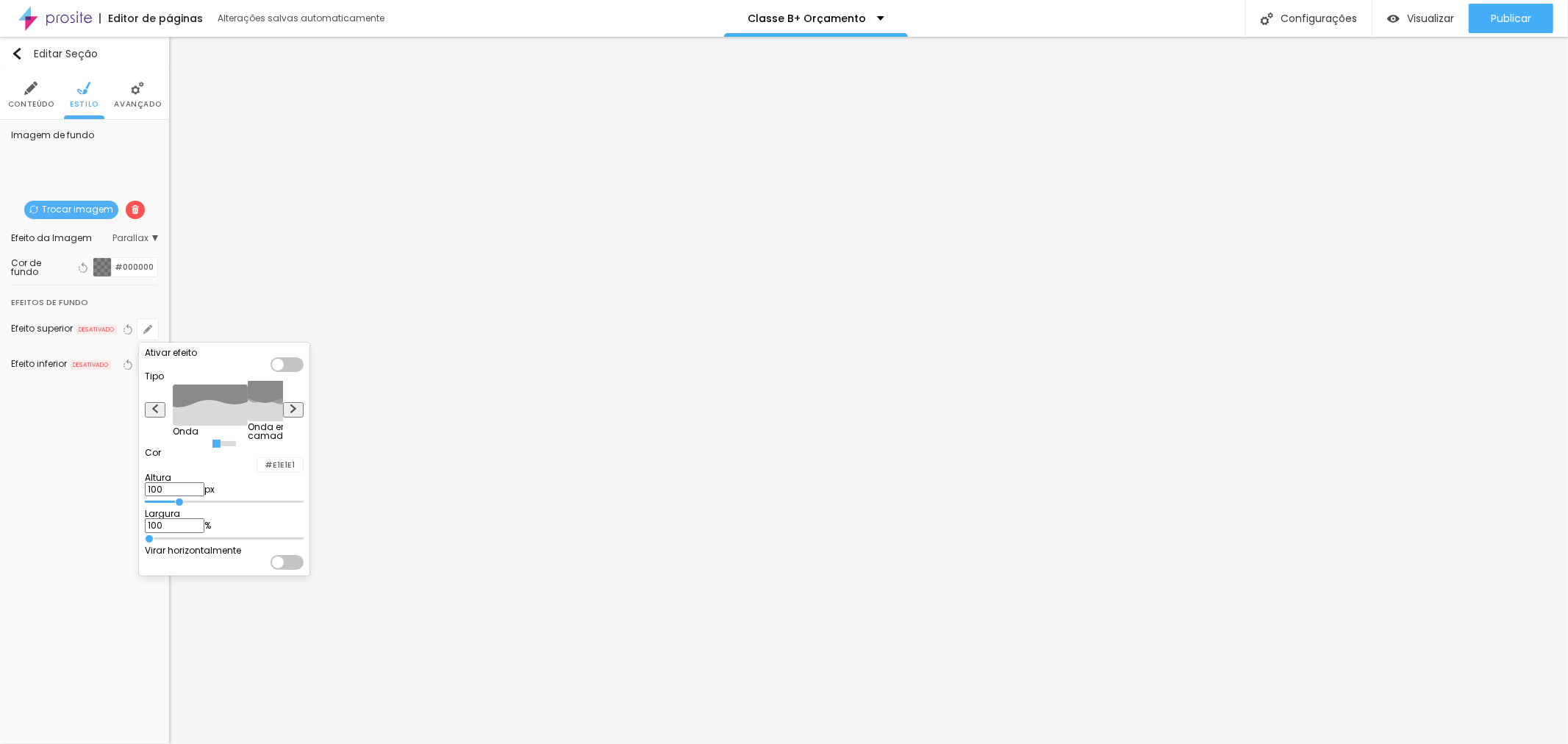
click at [303, 361] on div at bounding box center [287, 364] width 33 height 15
click at [257, 472] on div at bounding box center [257, 465] width 0 height 14
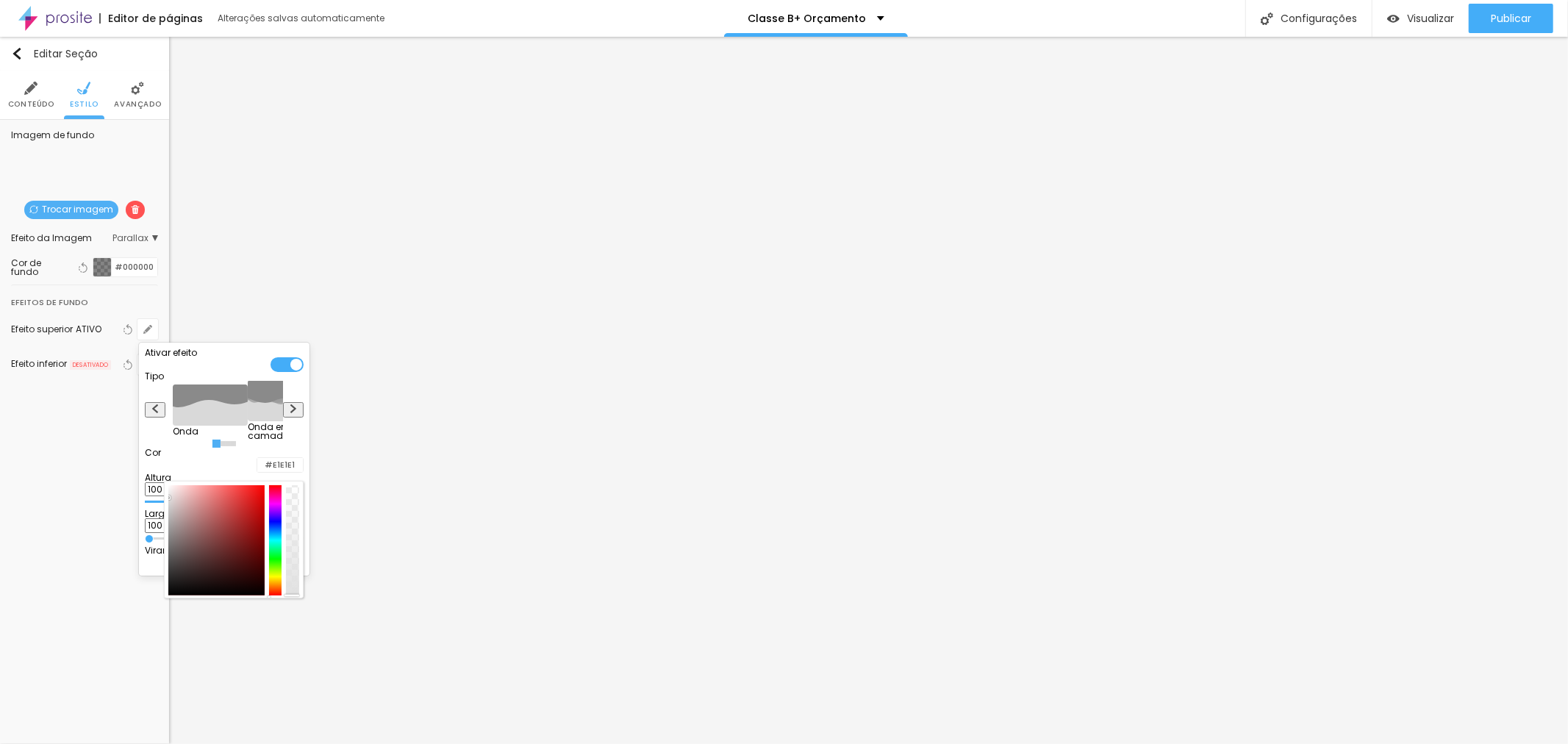
click at [141, 270] on div at bounding box center [784, 372] width 1568 height 744
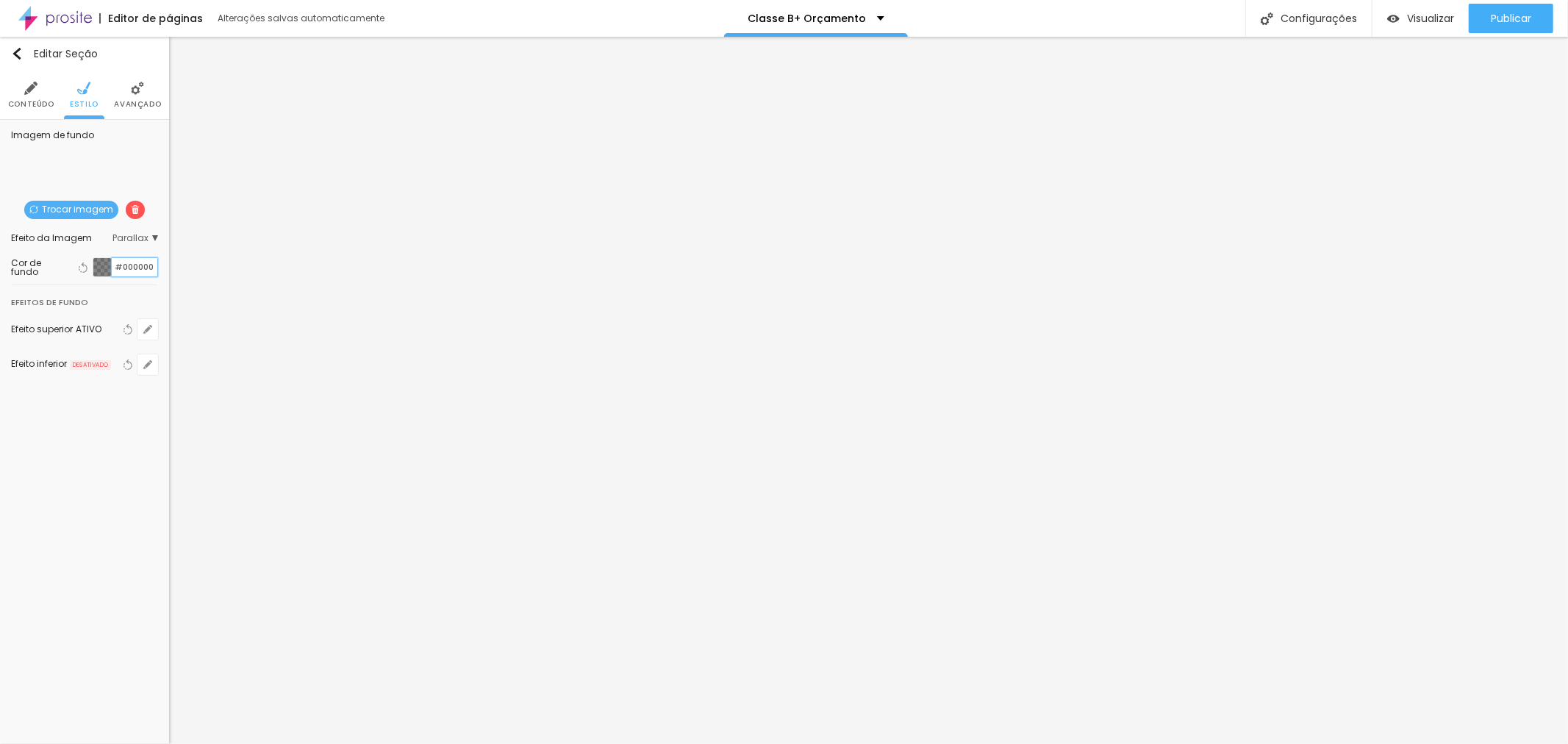
click at [141, 270] on input "#000000" at bounding box center [134, 267] width 45 height 18
click at [156, 334] on button "button" at bounding box center [147, 329] width 20 height 20
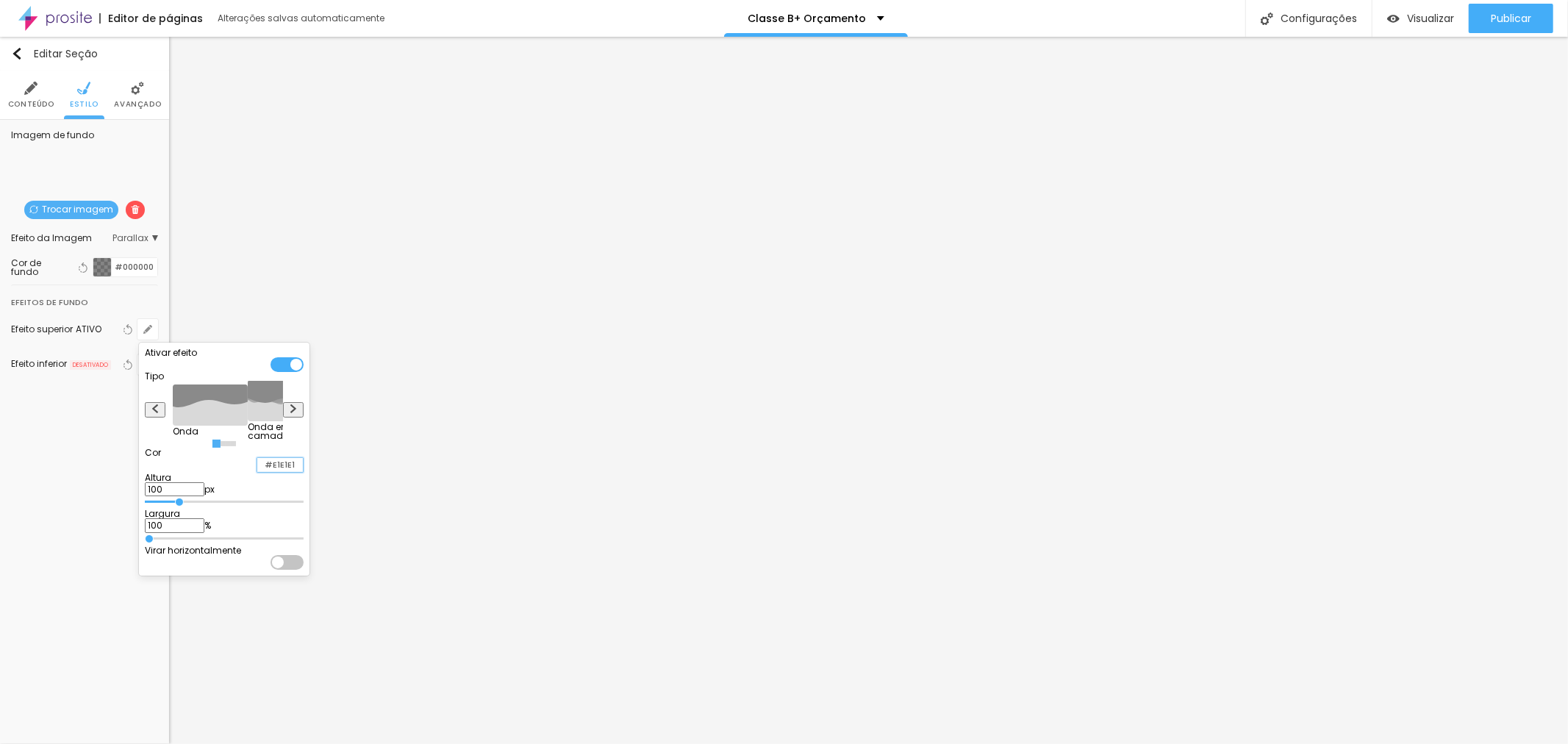
click at [302, 472] on input "#E1E1E1" at bounding box center [279, 465] width 45 height 14
click at [265, 473] on div "#E1E1E1" at bounding box center [279, 465] width 47 height 16
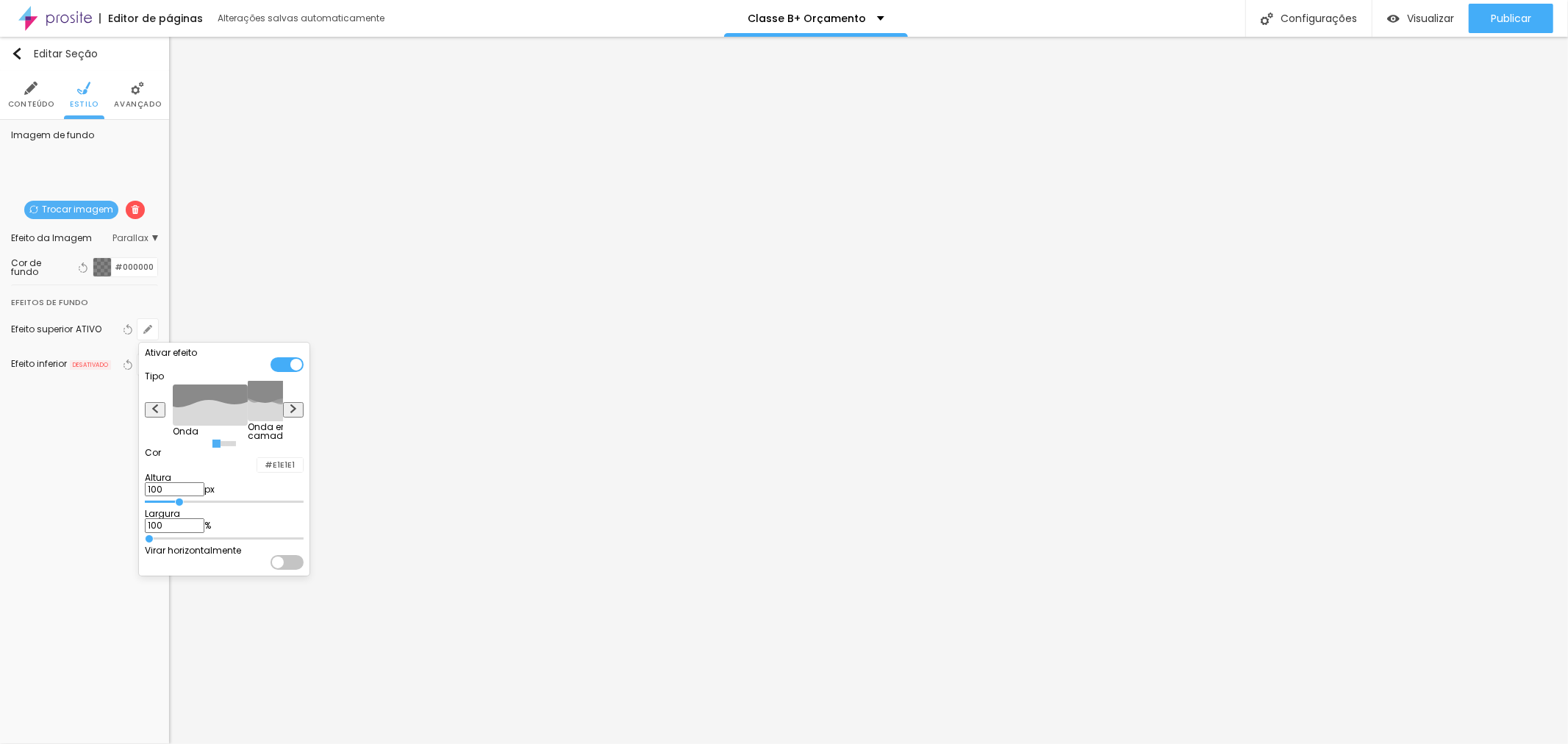
click at [257, 472] on div at bounding box center [257, 465] width 0 height 14
click at [302, 472] on input "#E1E1E1" at bounding box center [279, 465] width 45 height 14
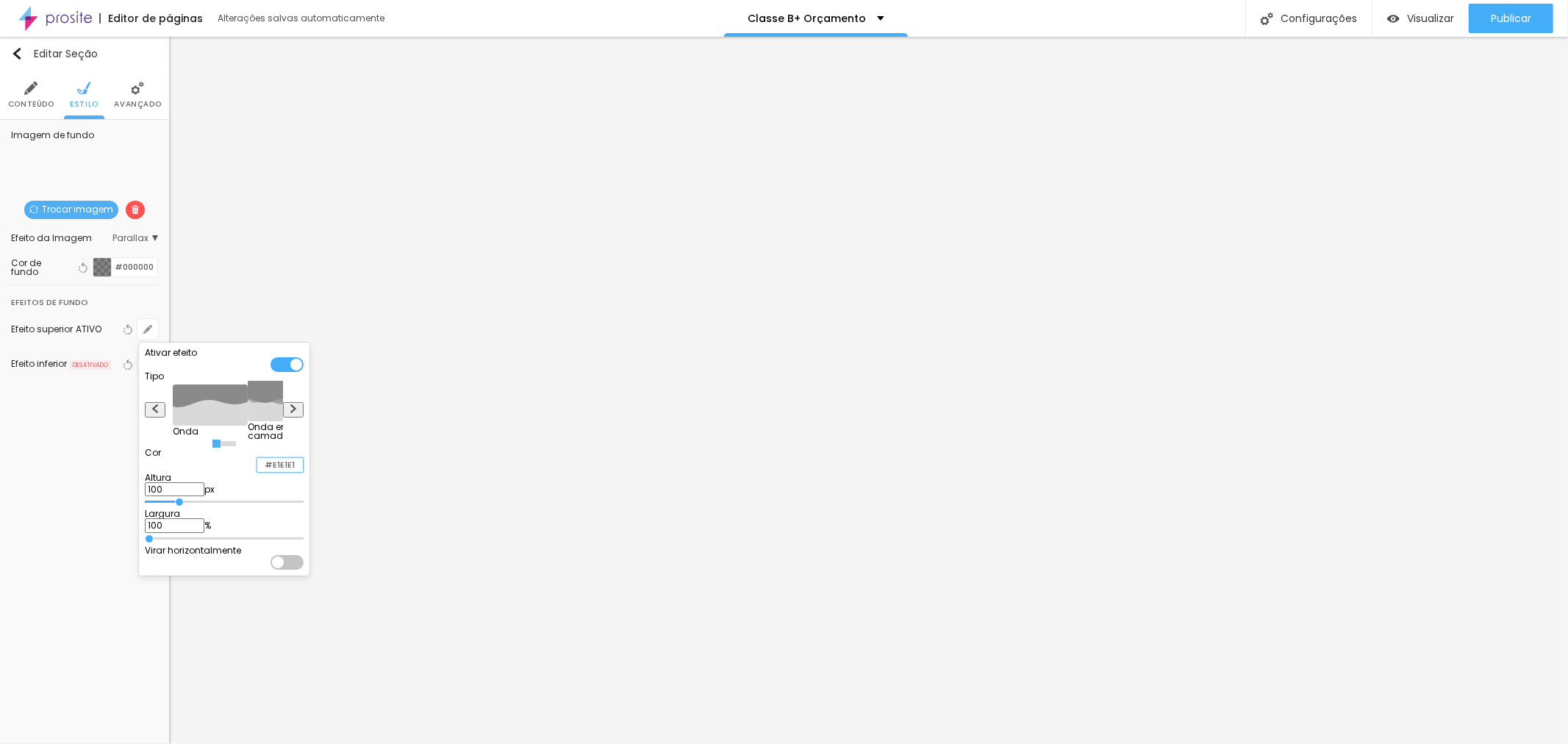
click at [302, 472] on input "#E1E1E1" at bounding box center [279, 465] width 45 height 14
click at [120, 259] on div at bounding box center [784, 372] width 1568 height 744
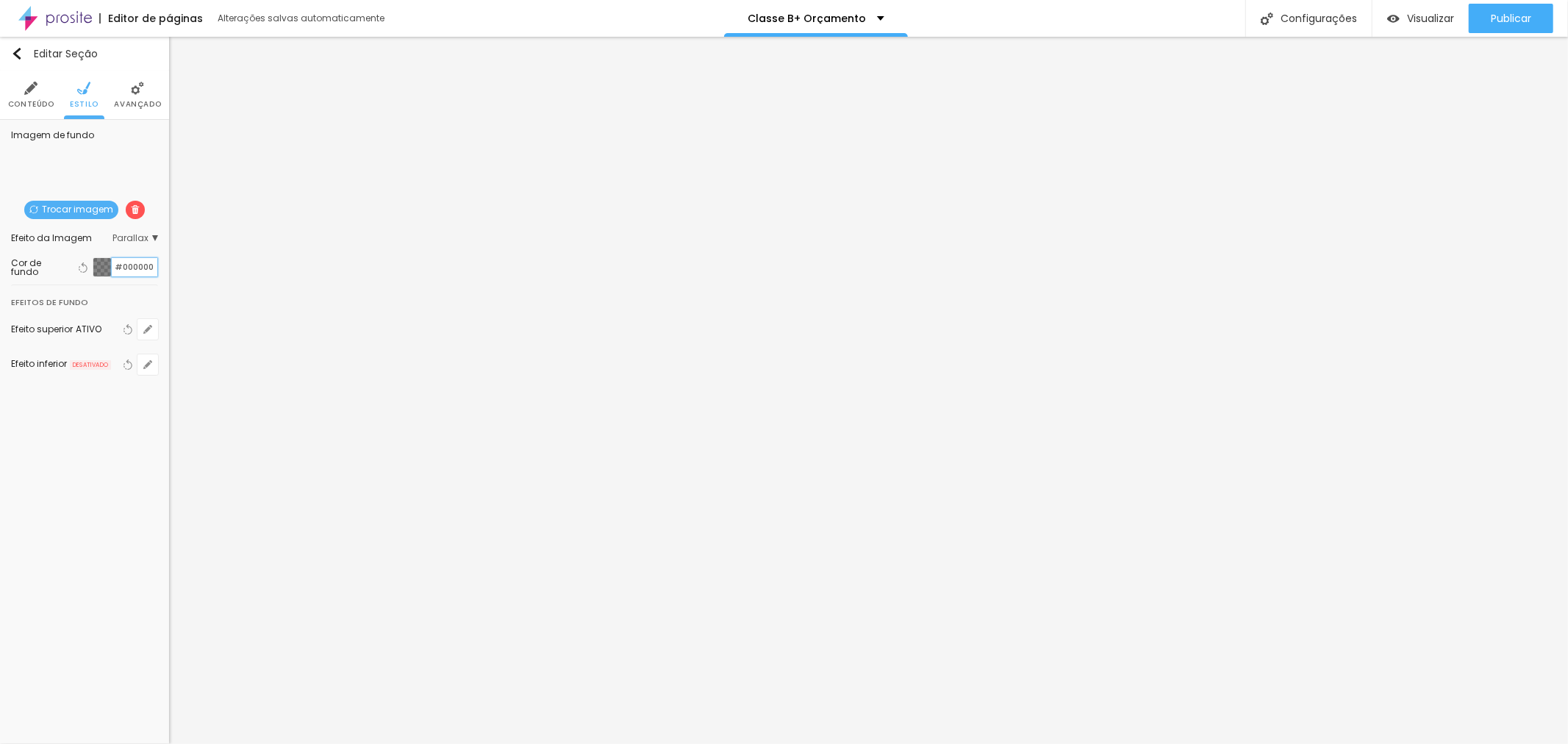
click at [129, 268] on input "#000000" at bounding box center [134, 267] width 45 height 18
click at [149, 326] on icon "button" at bounding box center [147, 329] width 6 height 6
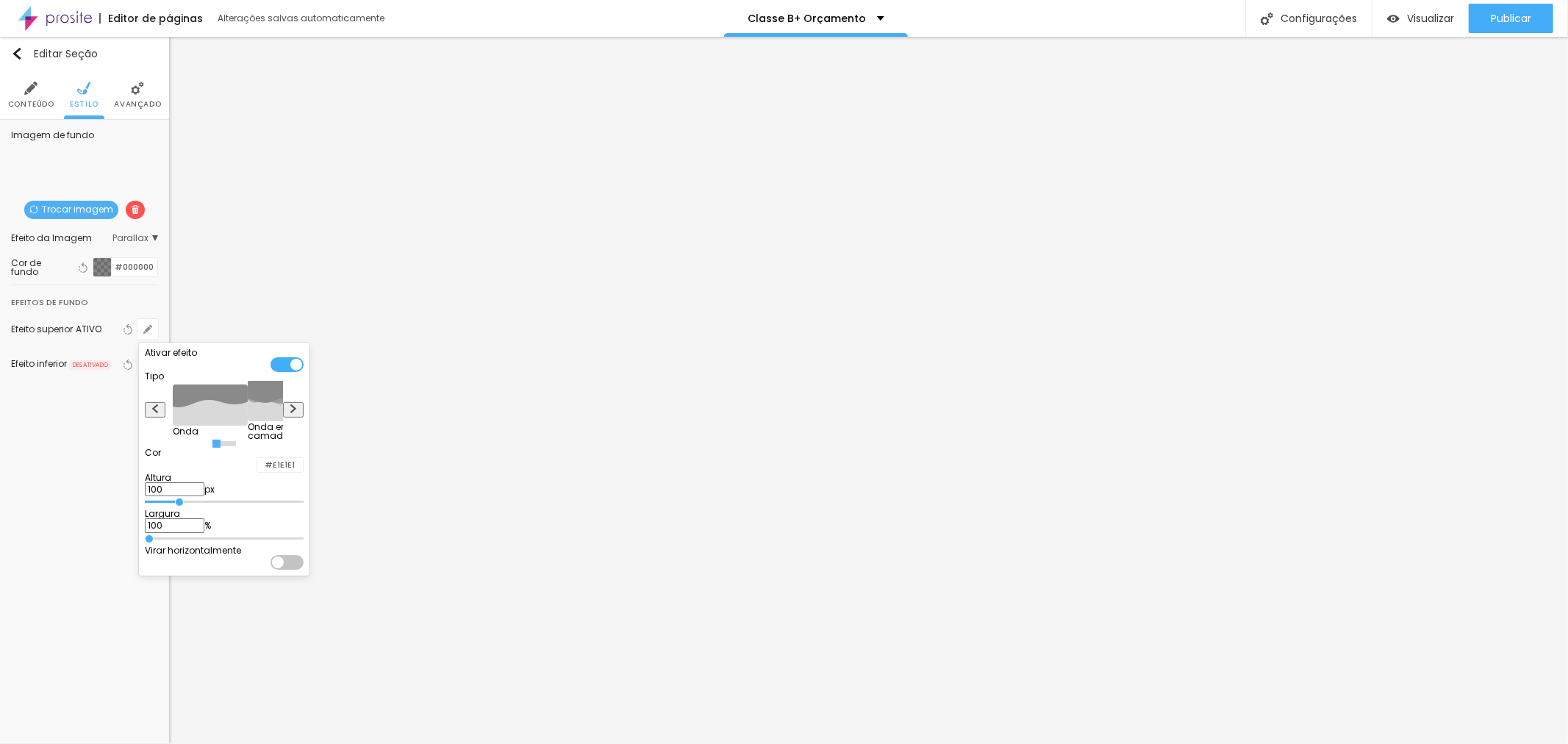
click at [257, 472] on div at bounding box center [257, 465] width 0 height 14
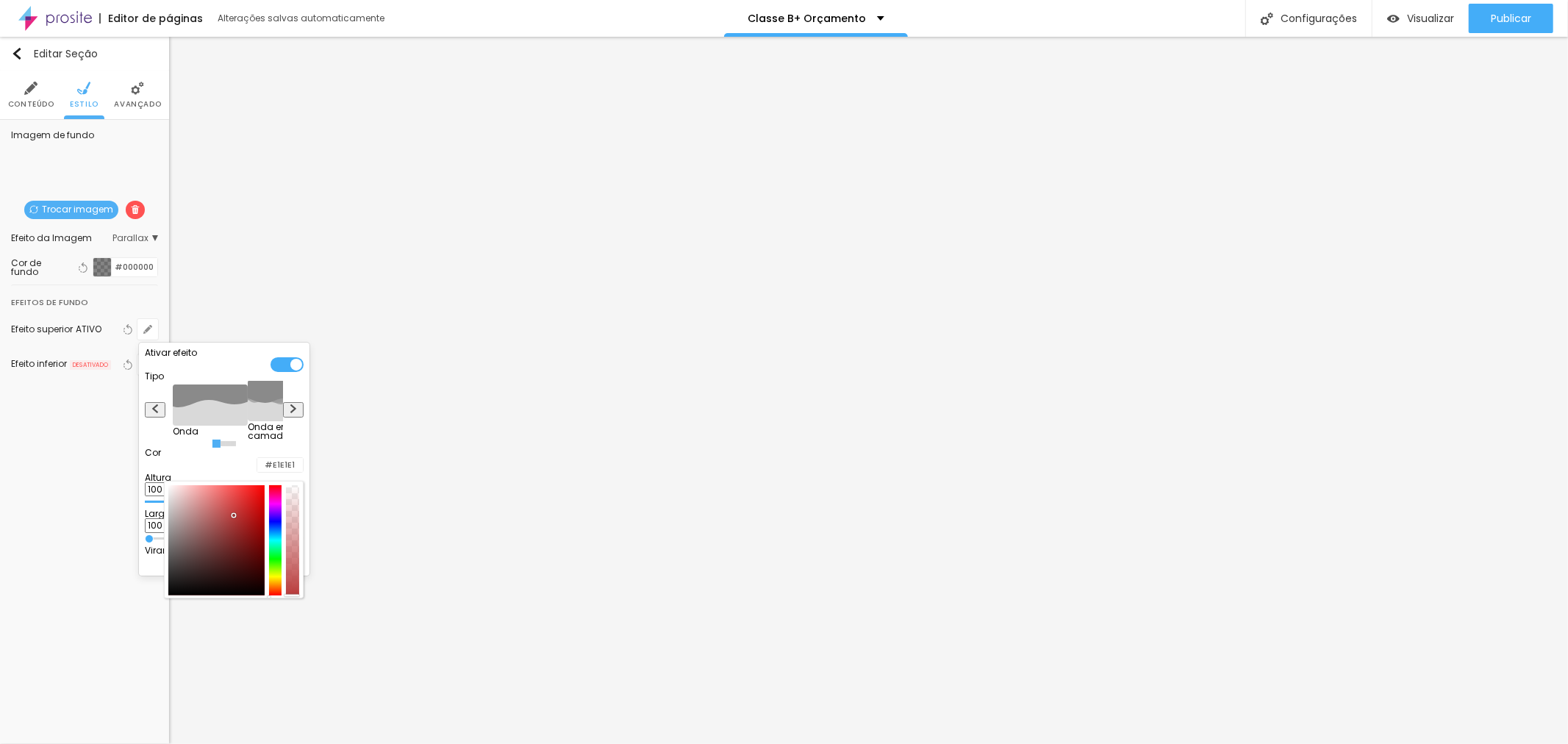
click at [262, 531] on div at bounding box center [217, 540] width 96 height 111
click at [302, 472] on input "#E1E1E1" at bounding box center [279, 465] width 45 height 14
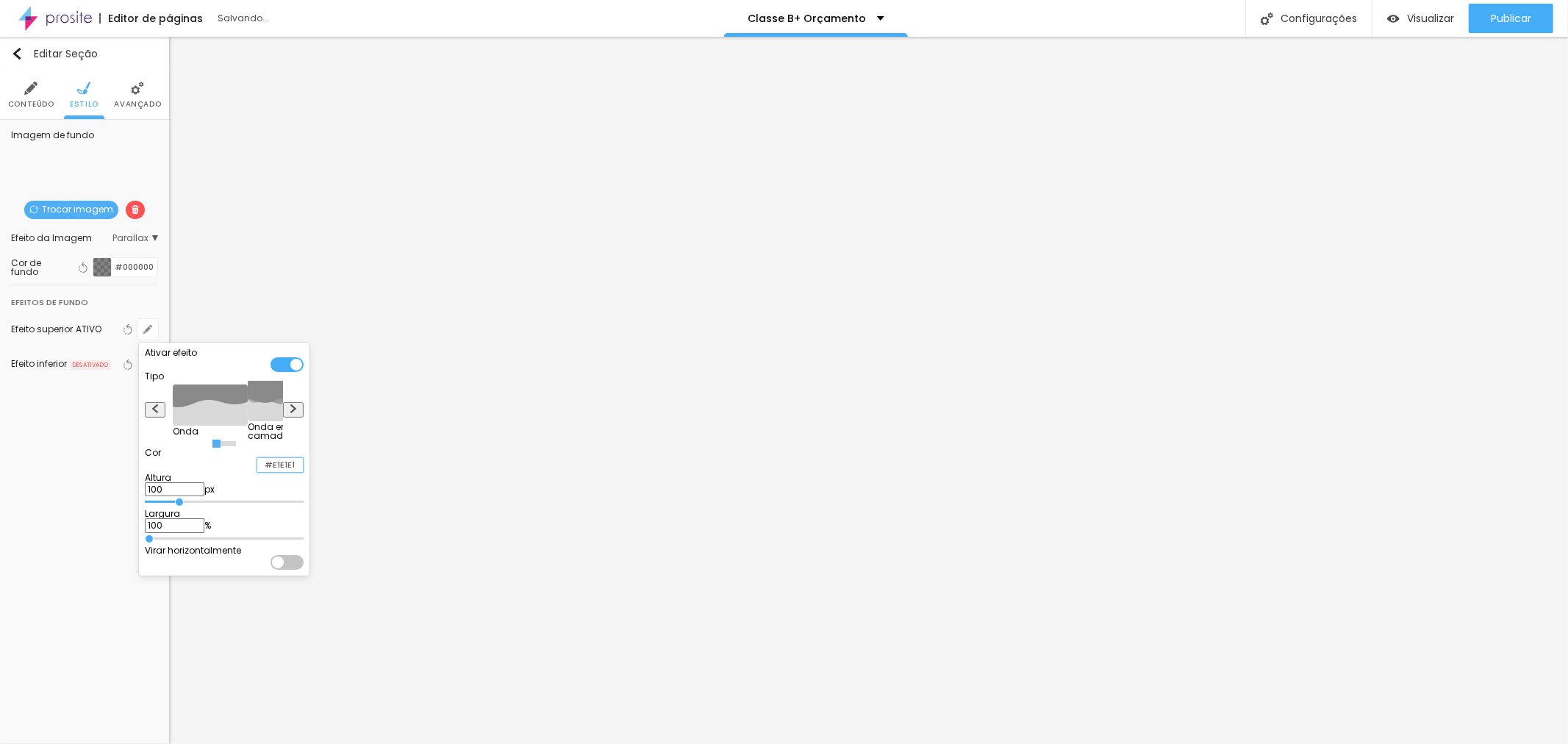
click at [302, 472] on input "#E1E1E1" at bounding box center [279, 465] width 45 height 14
paste input "000000"
type input "#000000"
click at [259, 477] on div "Cor #000000" at bounding box center [224, 462] width 159 height 29
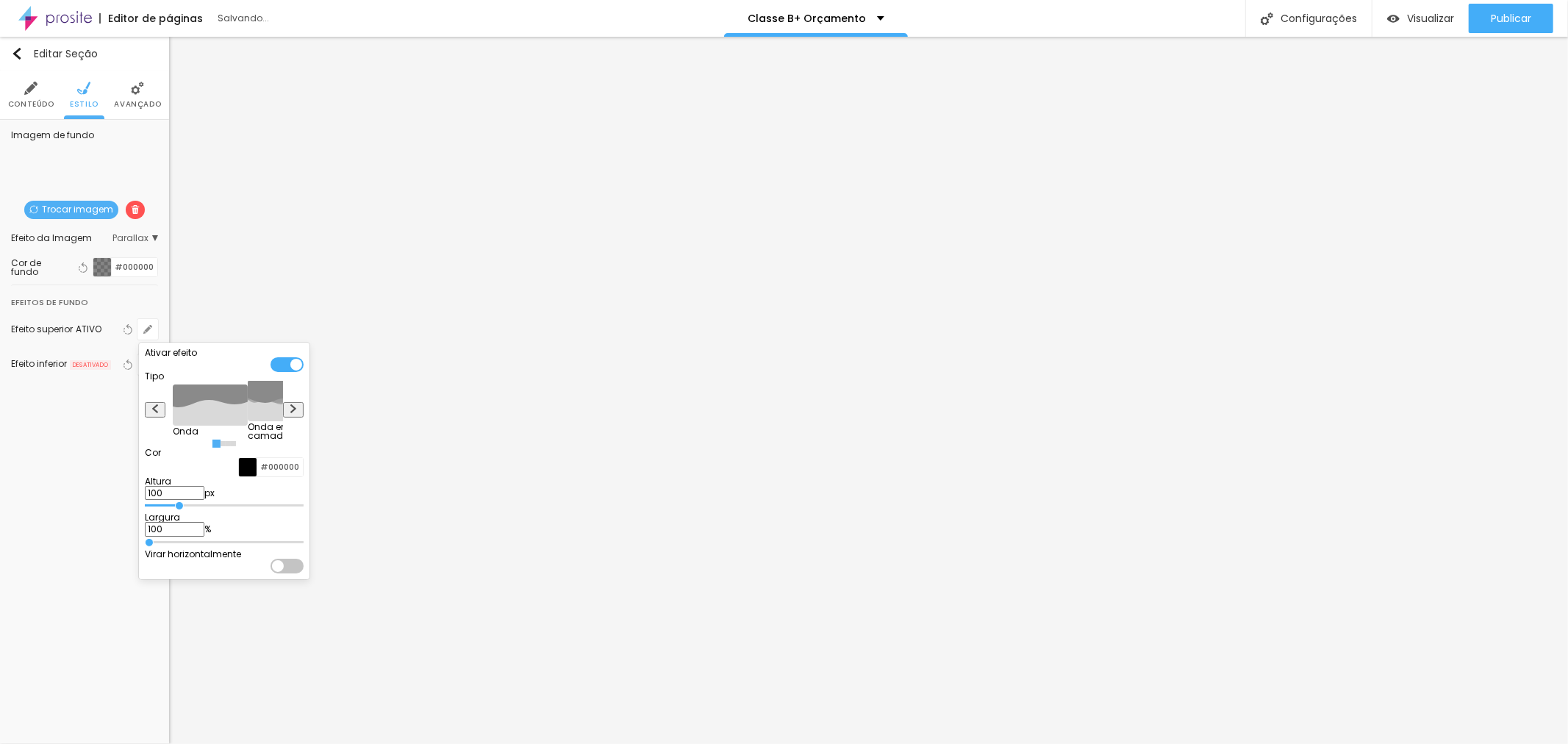
click at [257, 477] on div at bounding box center [248, 467] width 18 height 18
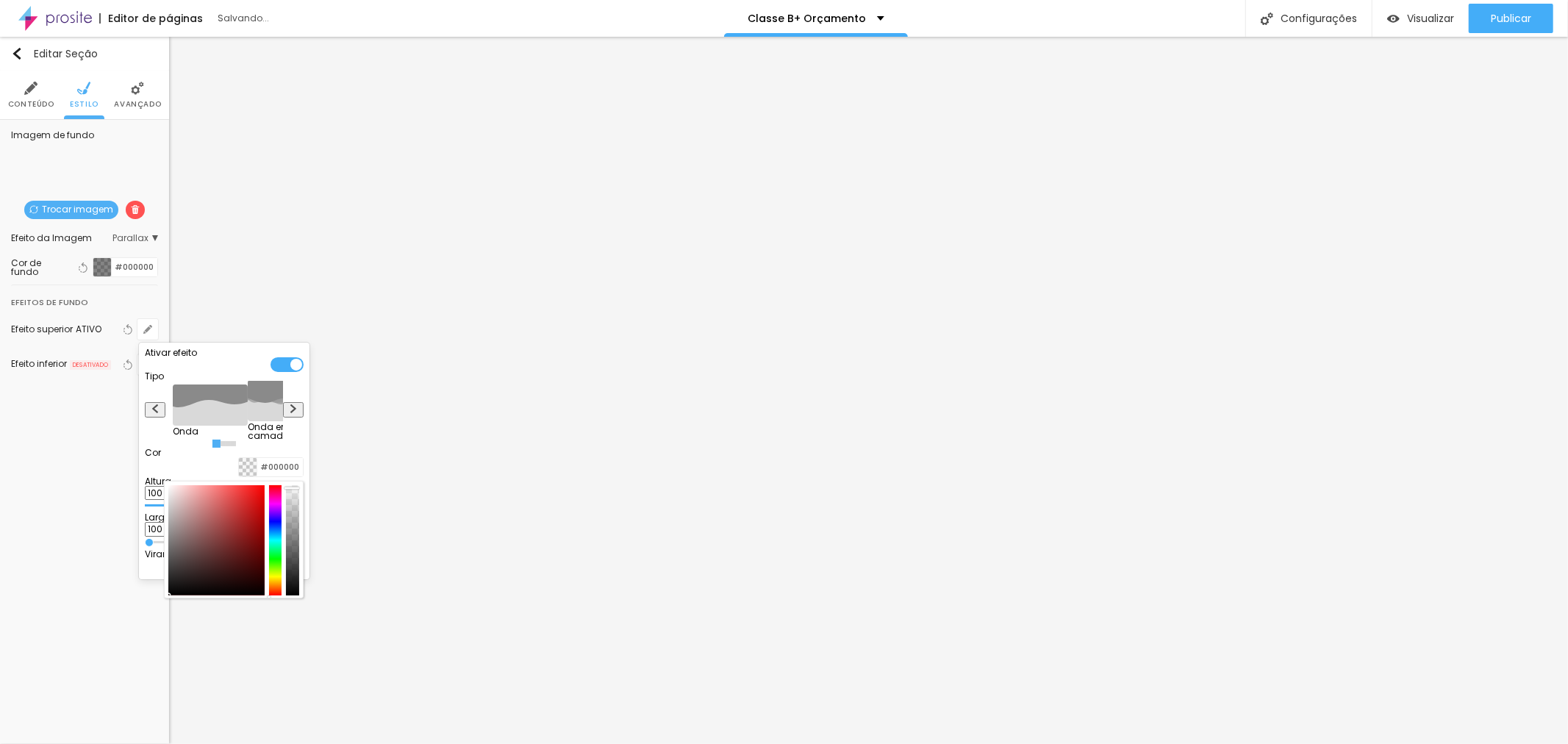
drag, startPoint x: 320, startPoint y: 525, endPoint x: 324, endPoint y: 505, distance: 20.4
click at [299, 505] on div at bounding box center [292, 540] width 13 height 111
click at [303, 414] on button at bounding box center [293, 409] width 20 height 16
radio input "false"
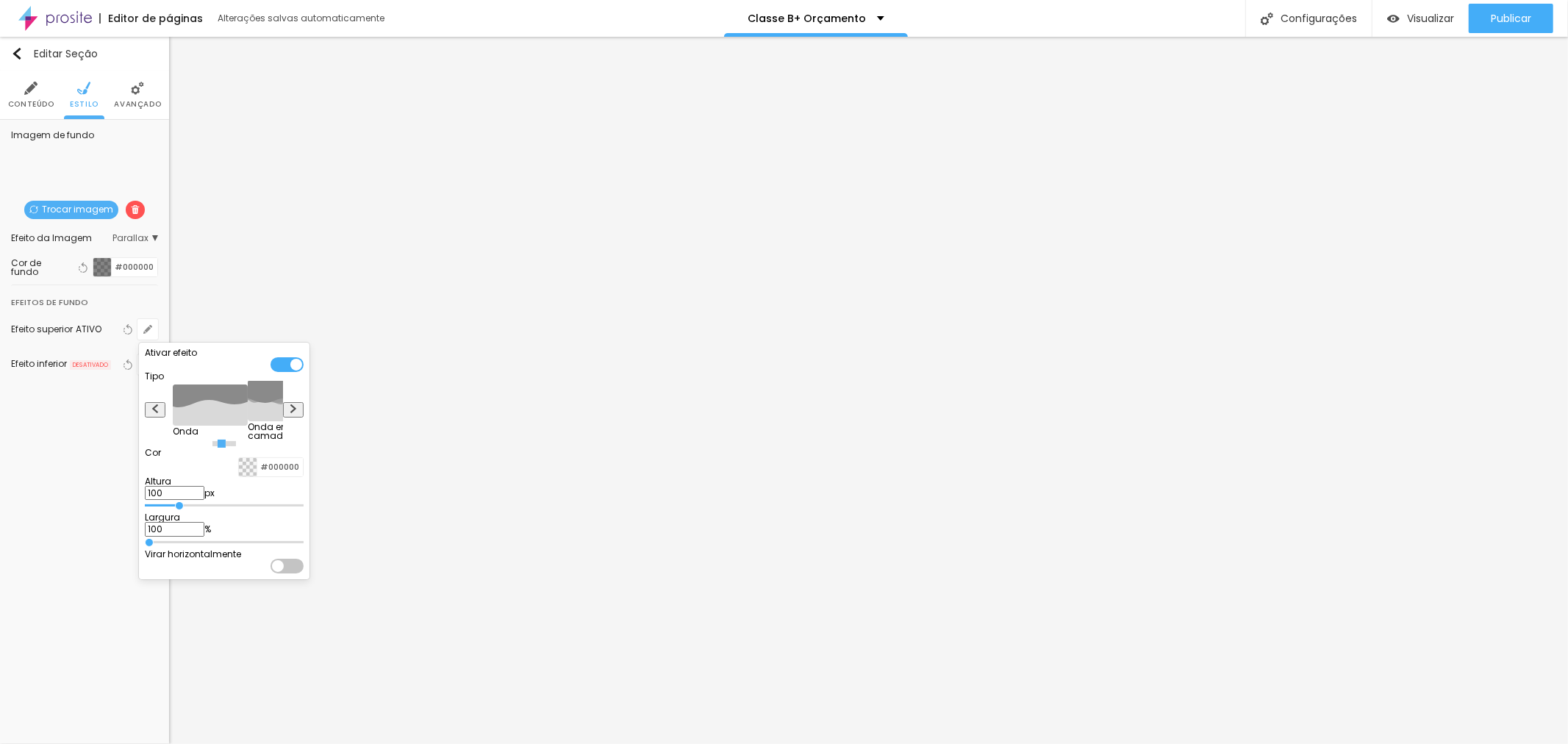
click at [303, 414] on button at bounding box center [293, 409] width 20 height 16
radio input "false"
click at [303, 414] on button at bounding box center [293, 409] width 20 height 16
radio input "false"
radio input "true"
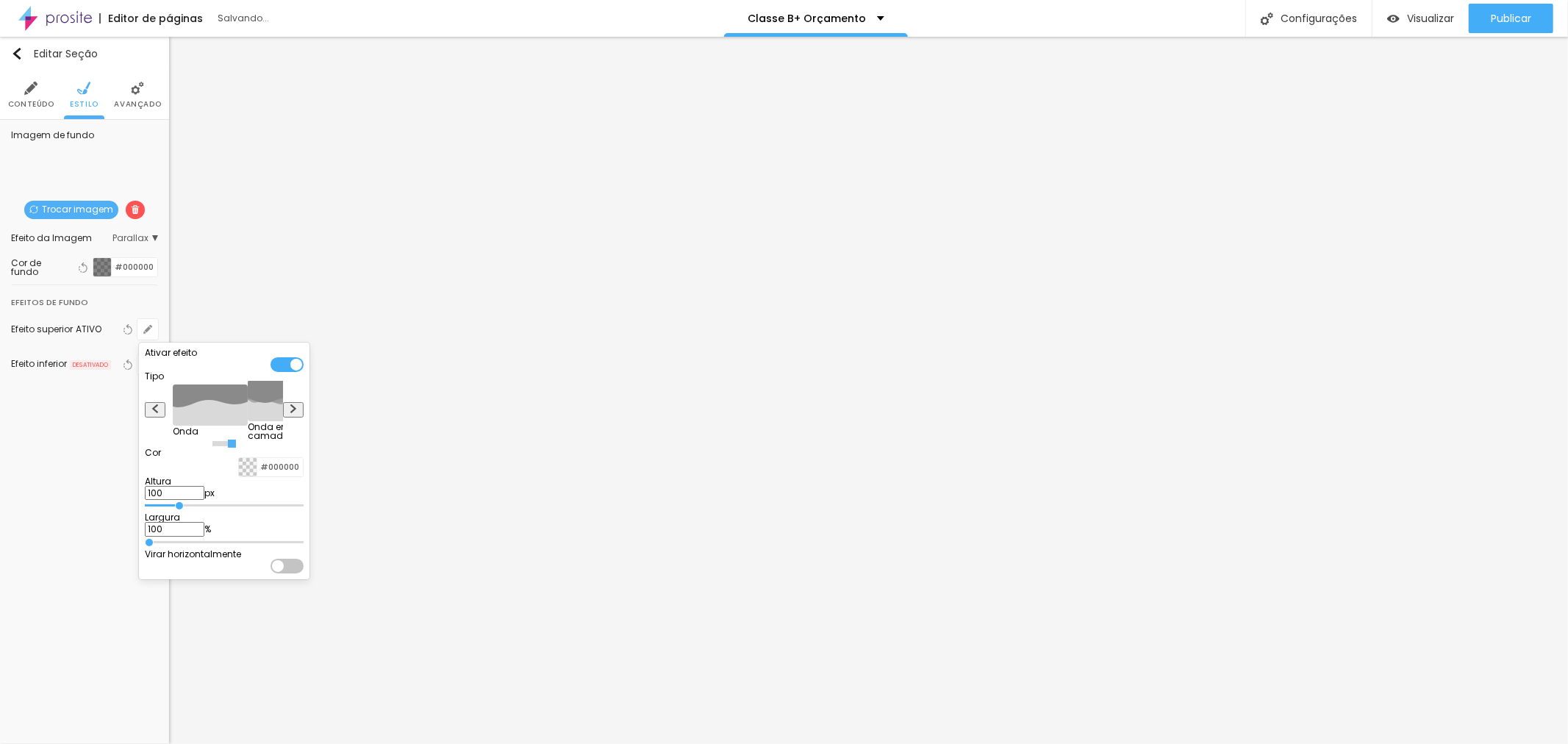
click at [303, 414] on button at bounding box center [293, 409] width 20 height 16
radio input "true"
radio input "false"
click at [303, 364] on div at bounding box center [287, 364] width 33 height 15
click at [357, 189] on div at bounding box center [784, 372] width 1568 height 744
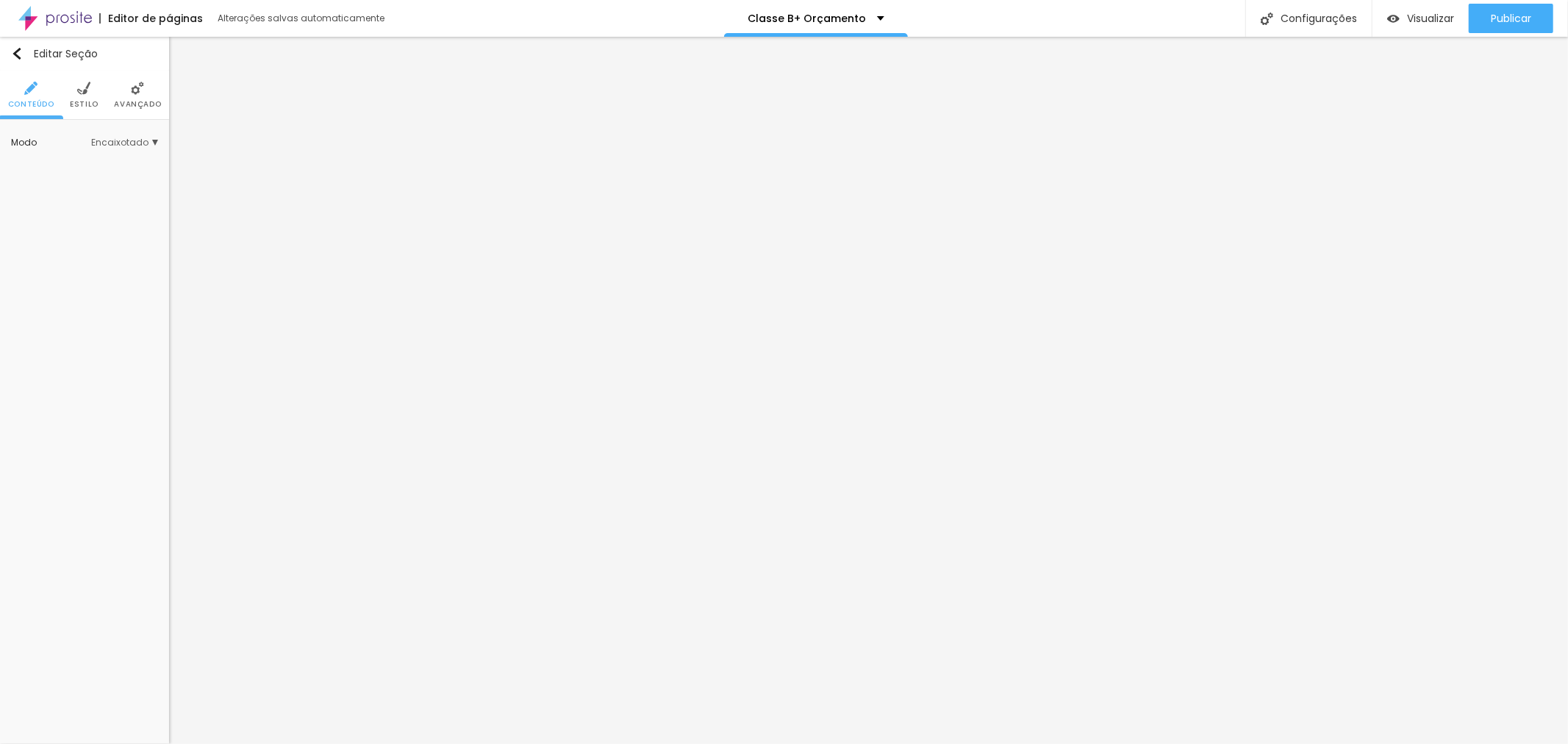
click at [99, 96] on ul "Conteúdo Estilo Avançado" at bounding box center [84, 95] width 169 height 49
click at [74, 107] on span "Estilo" at bounding box center [84, 104] width 29 height 7
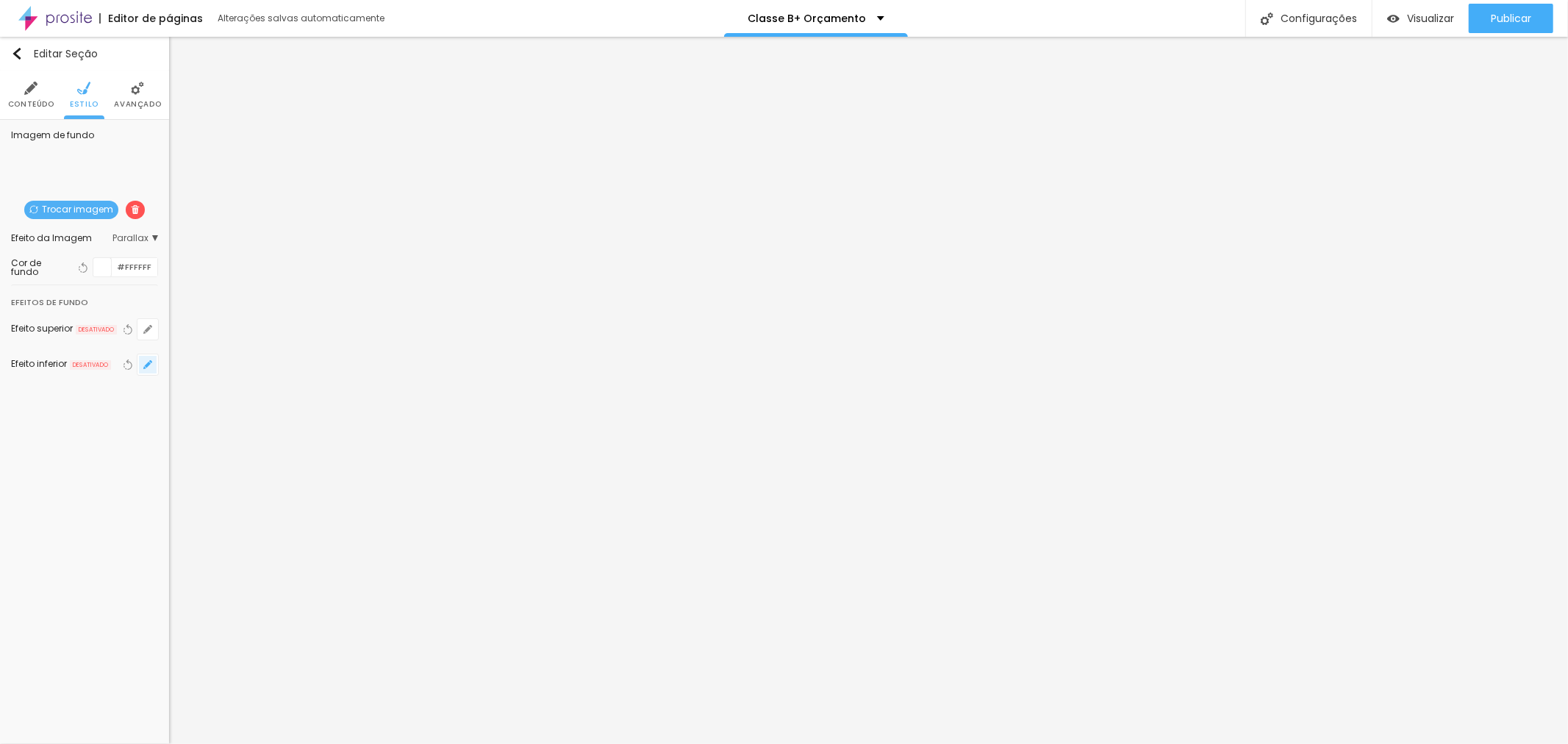
click at [144, 360] on icon "button" at bounding box center [147, 365] width 9 height 9
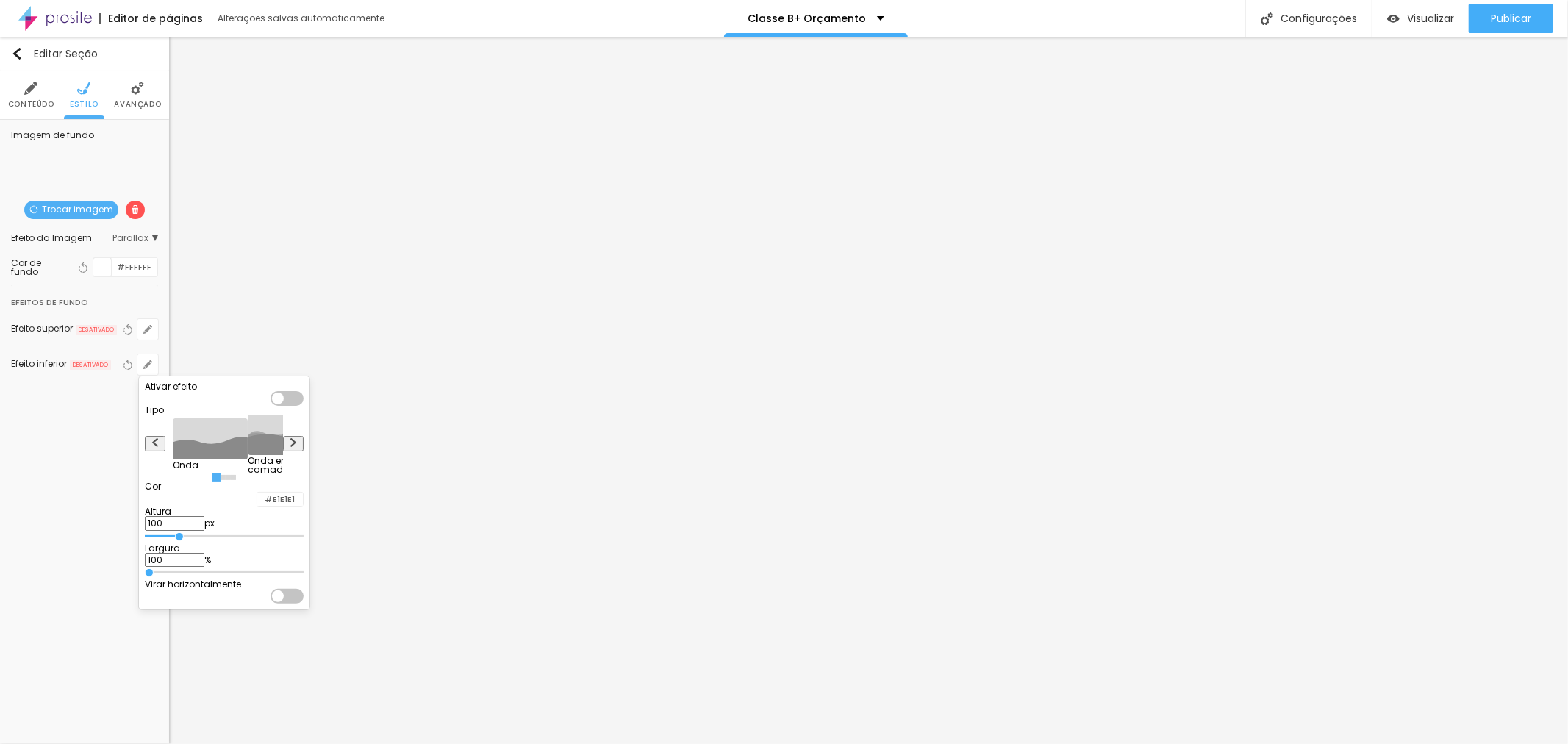
click at [303, 406] on div at bounding box center [287, 398] width 33 height 15
click at [302, 506] on input "#E1E1E1" at bounding box center [279, 499] width 45 height 14
paste input "000000"
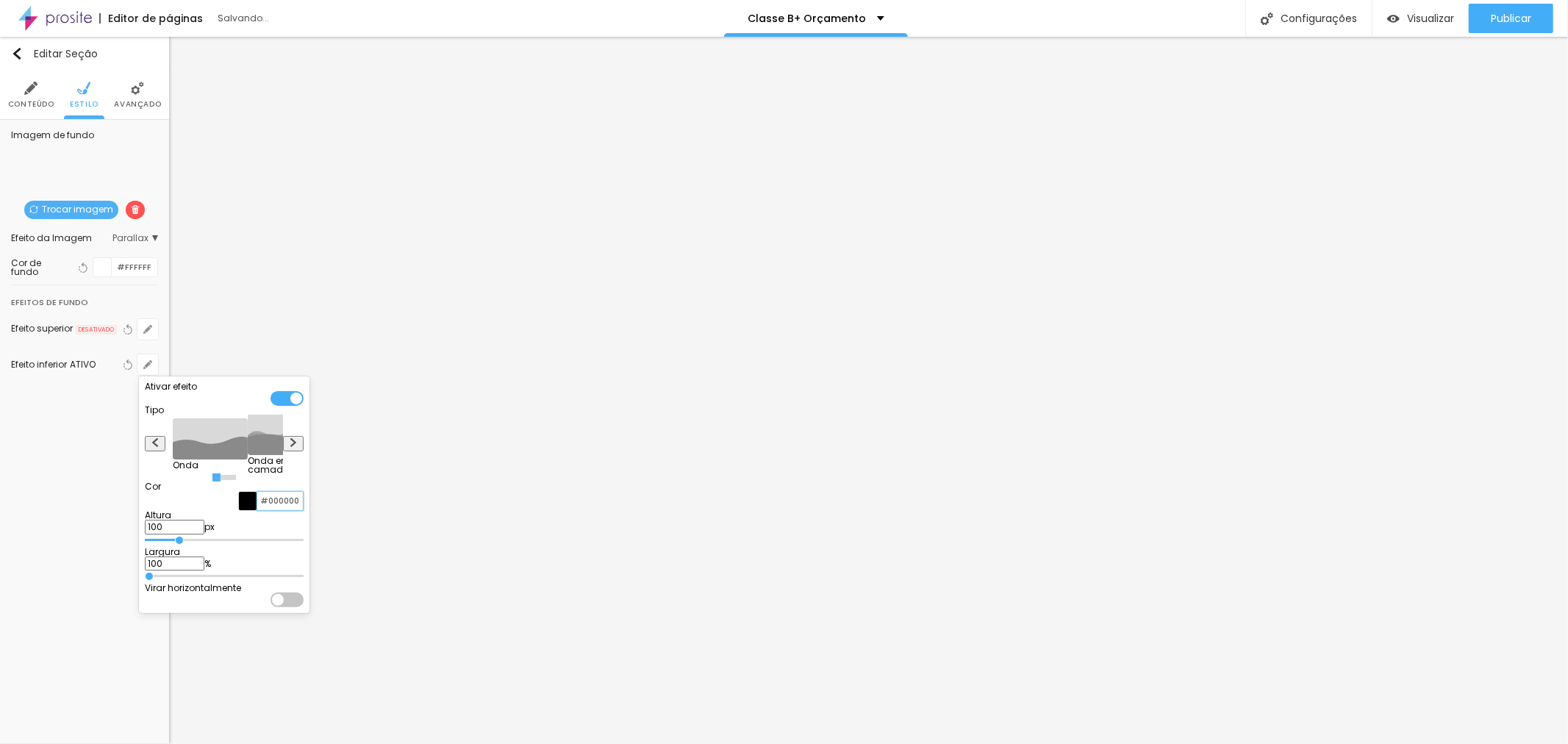
type input "#000000"
click at [257, 510] on div at bounding box center [248, 501] width 18 height 18
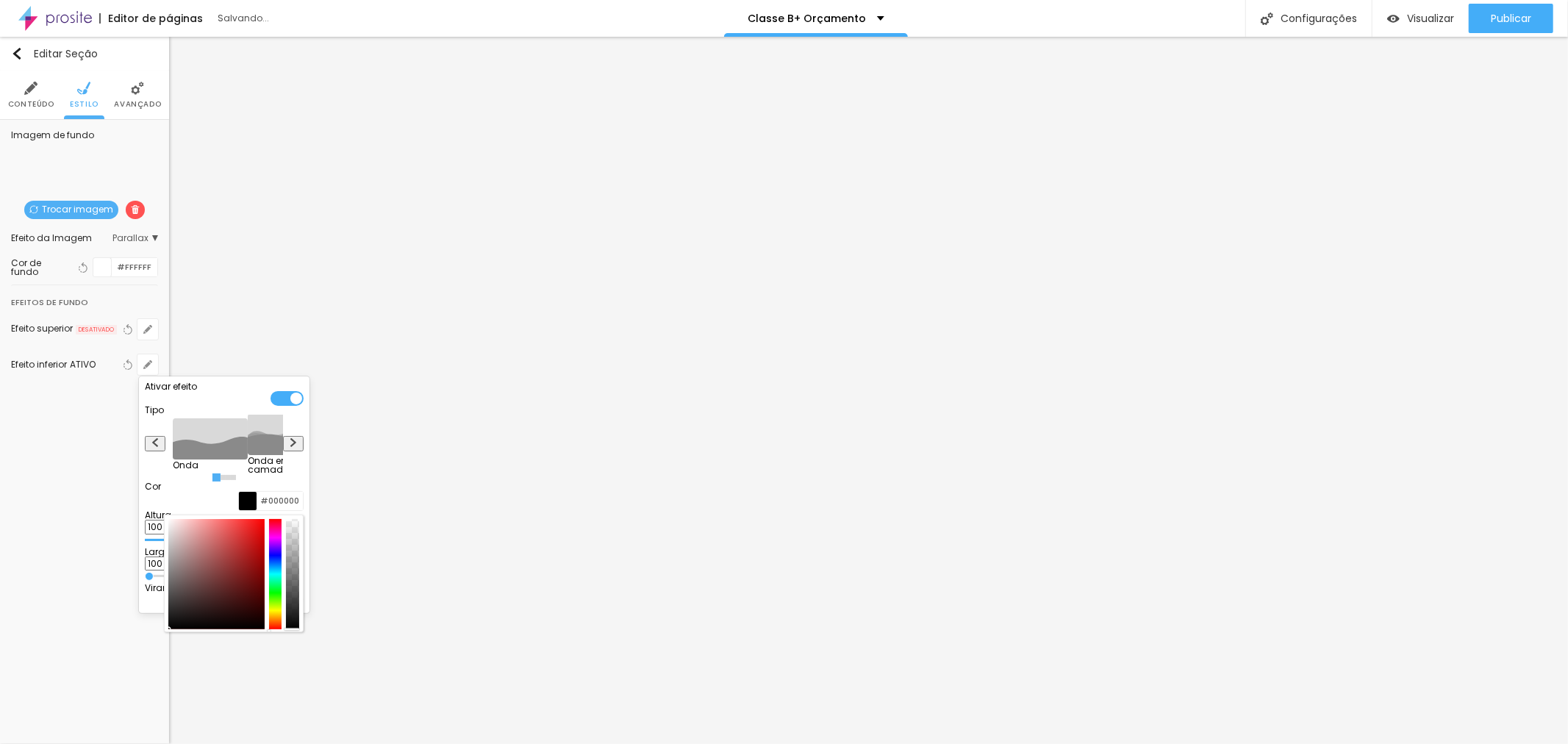
click at [248, 511] on div "Cor #000000" at bounding box center [224, 496] width 159 height 29
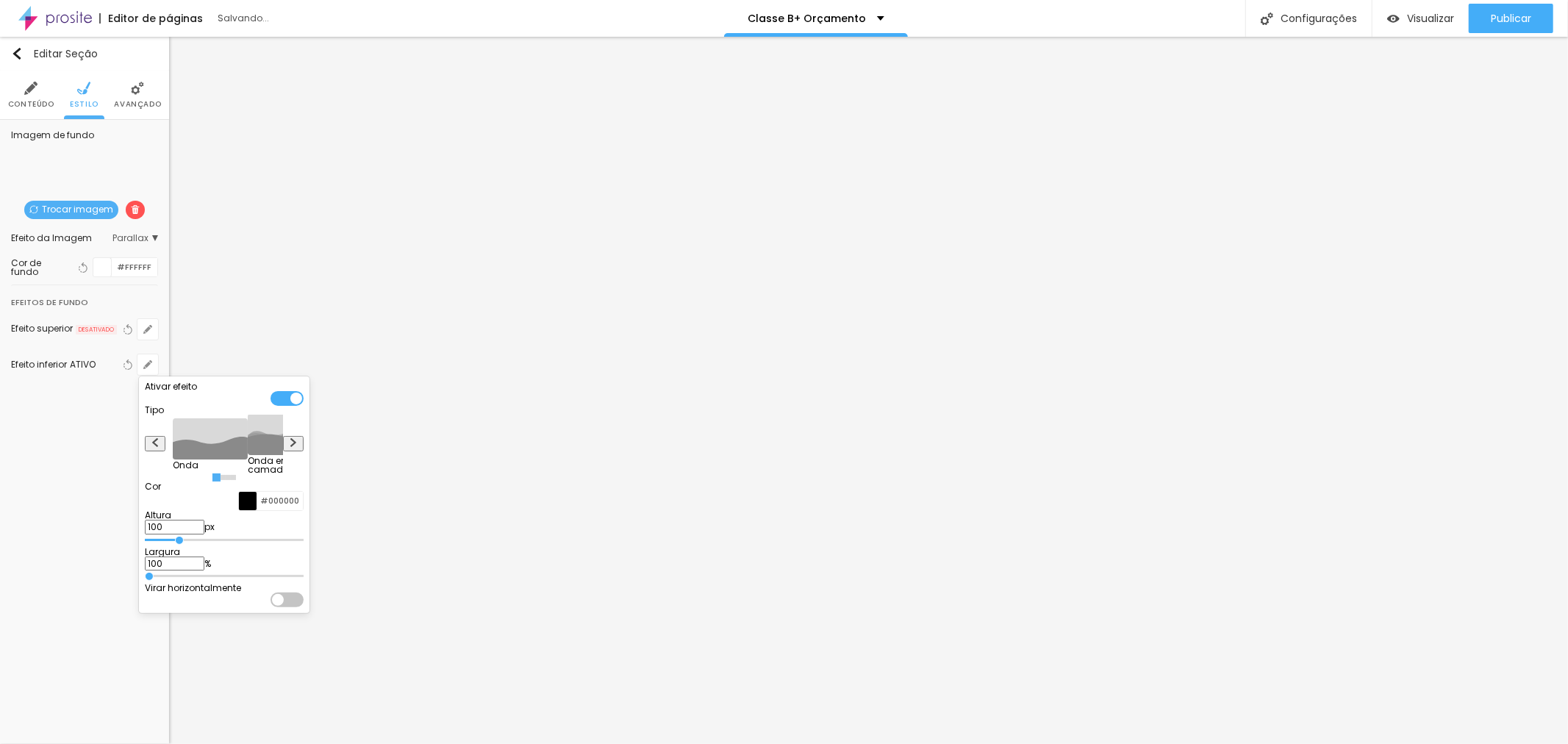
click at [257, 510] on div at bounding box center [248, 501] width 18 height 18
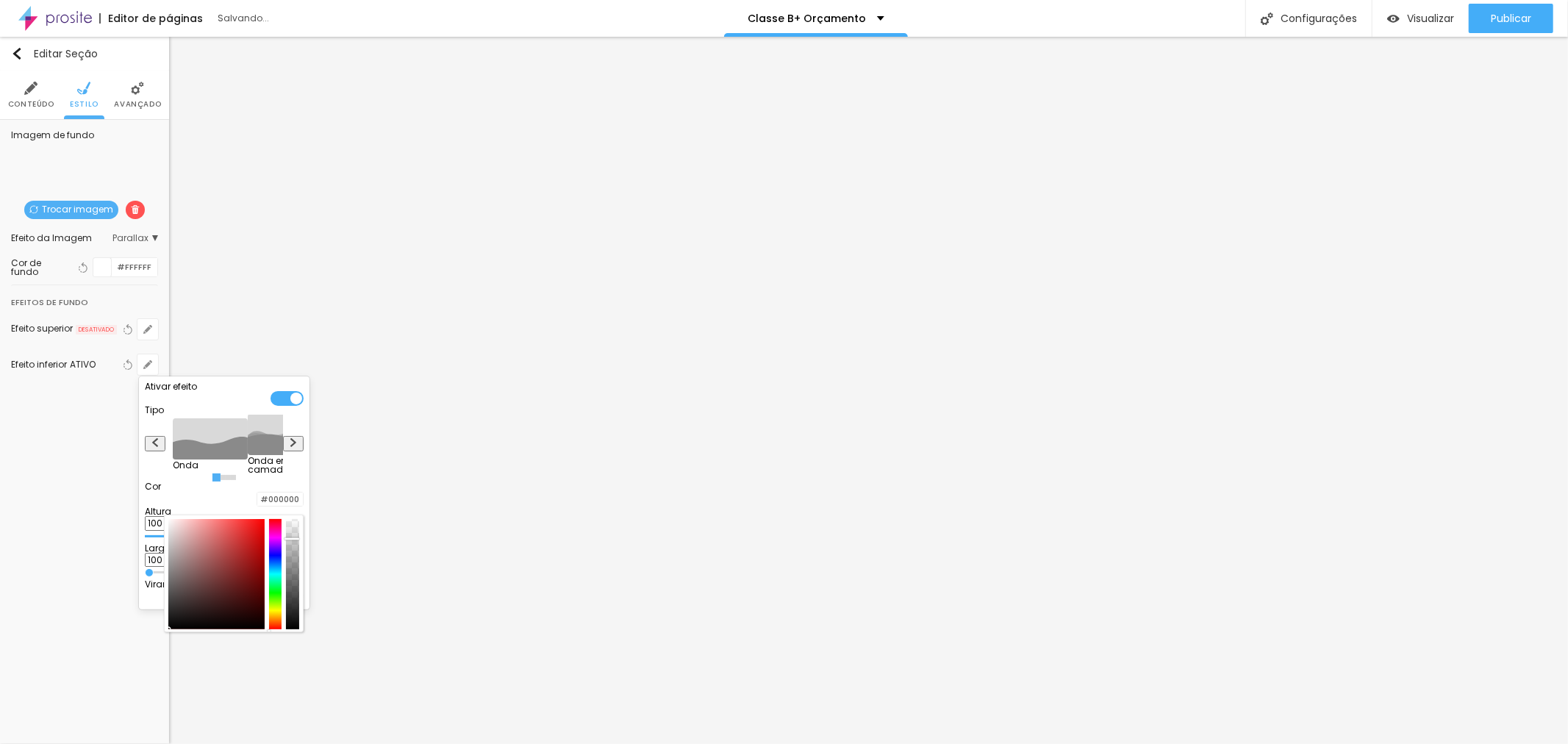
click at [299, 555] on div at bounding box center [292, 574] width 13 height 111
click at [887, 342] on div at bounding box center [784, 372] width 1568 height 744
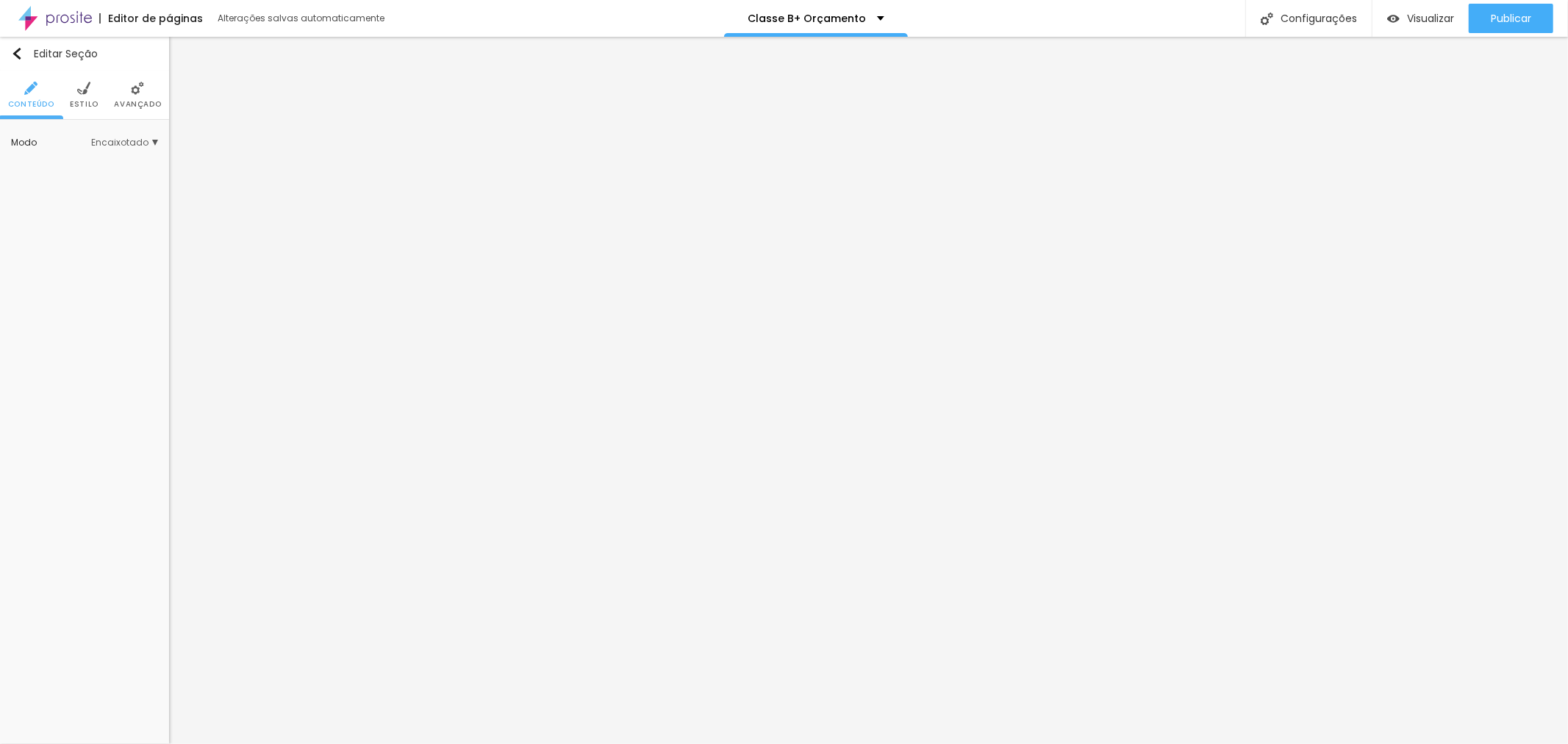
click at [82, 96] on li "Estilo" at bounding box center [84, 95] width 29 height 49
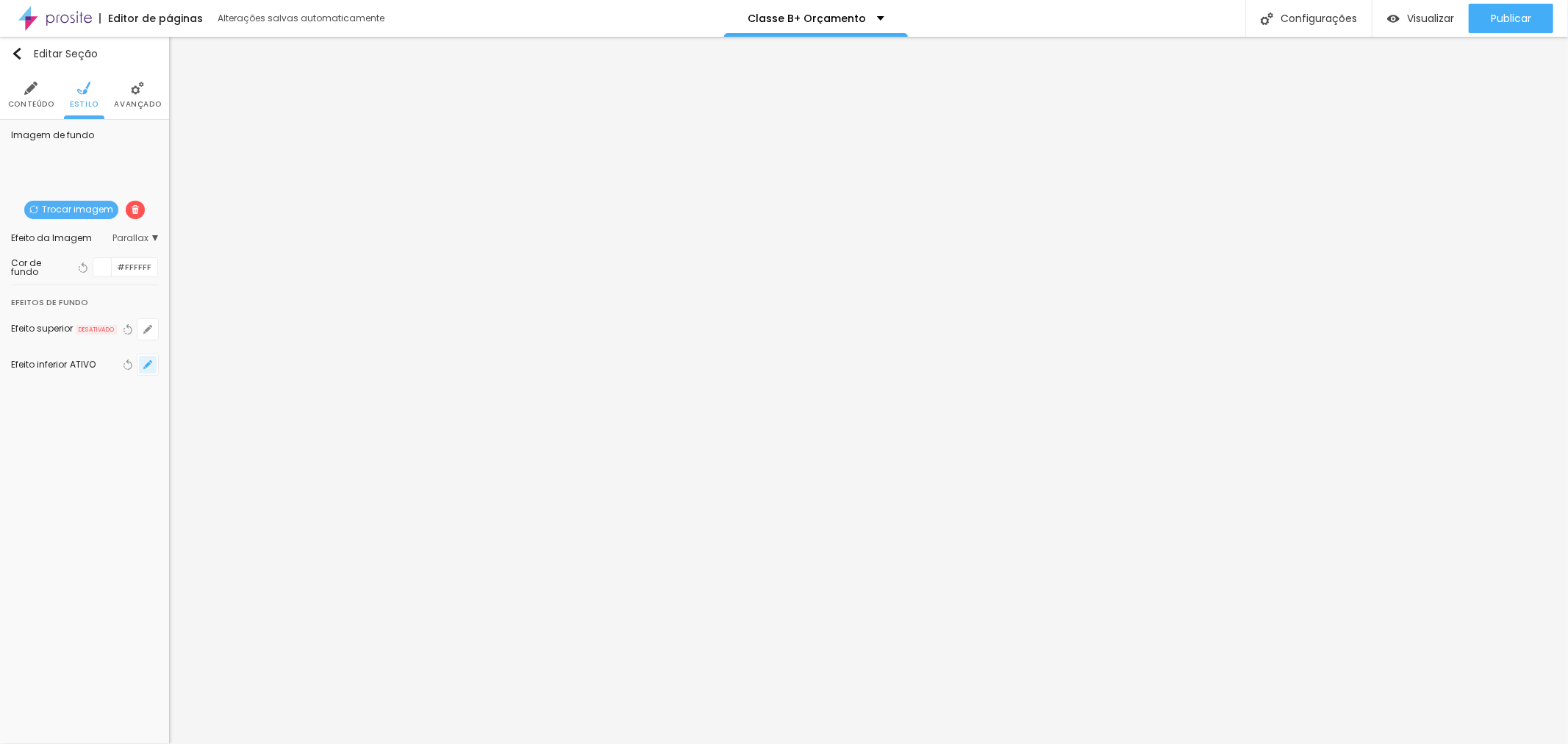
click at [154, 358] on button "button" at bounding box center [147, 364] width 20 height 20
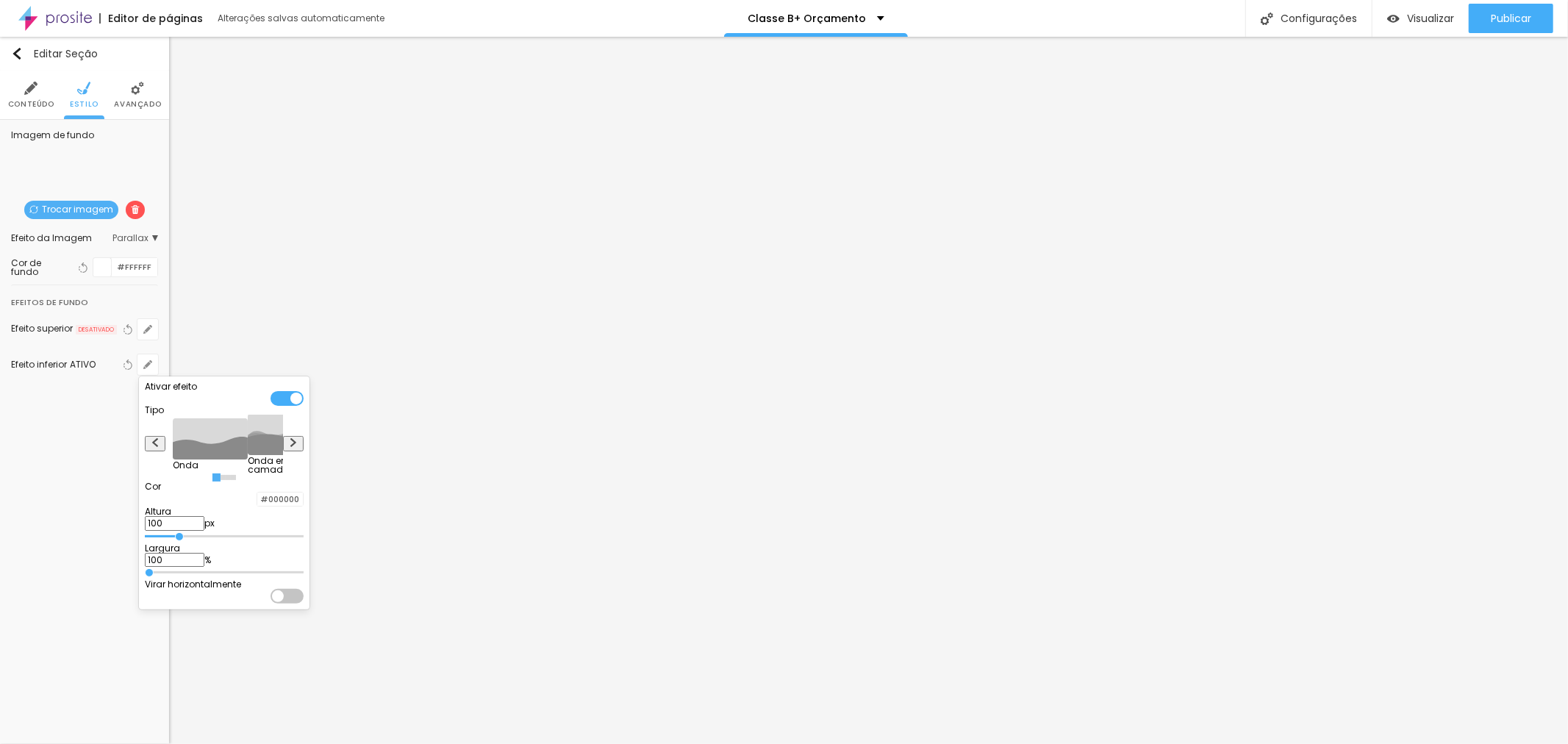
click at [150, 328] on div at bounding box center [784, 372] width 1568 height 744
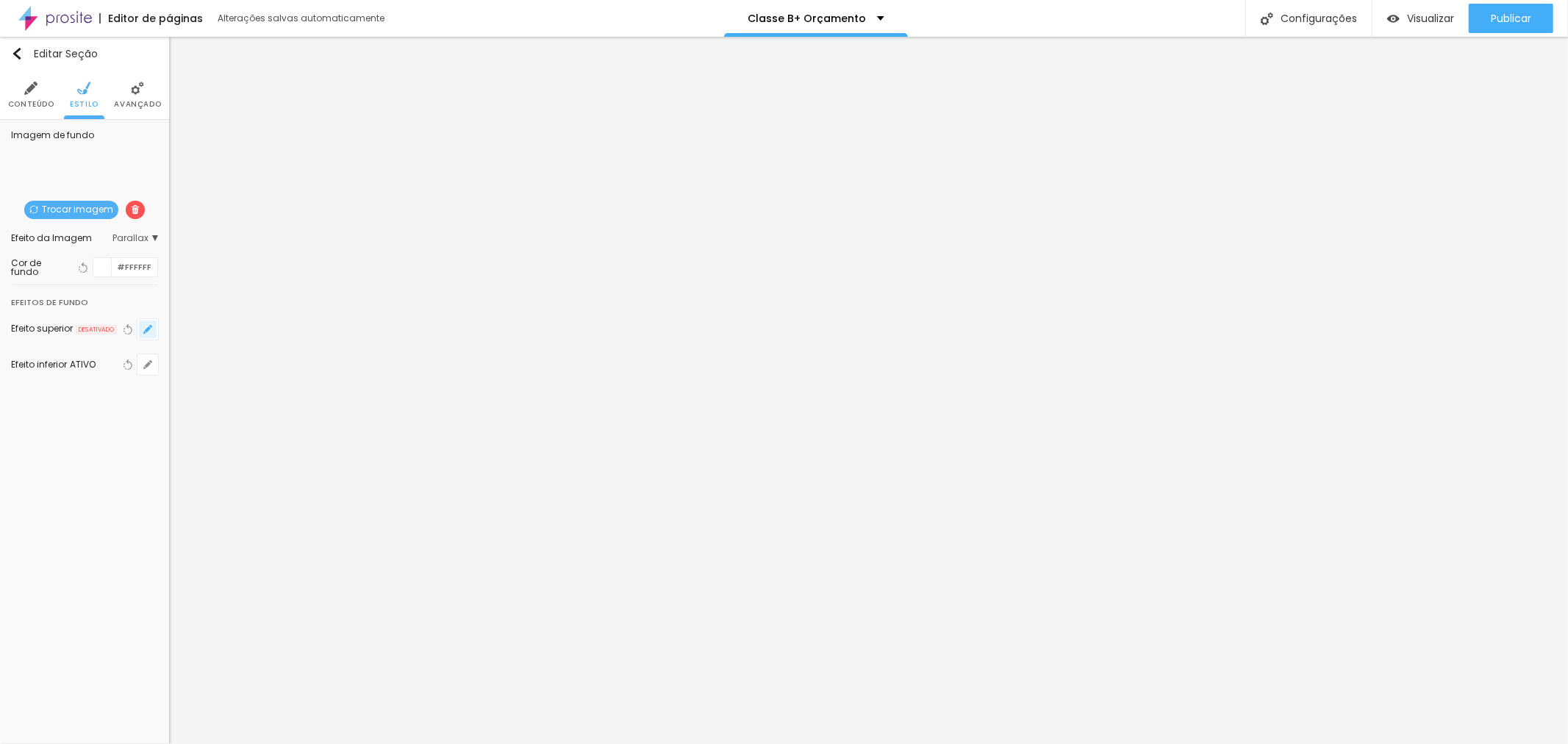
click at [148, 328] on icon "button" at bounding box center [147, 329] width 6 height 6
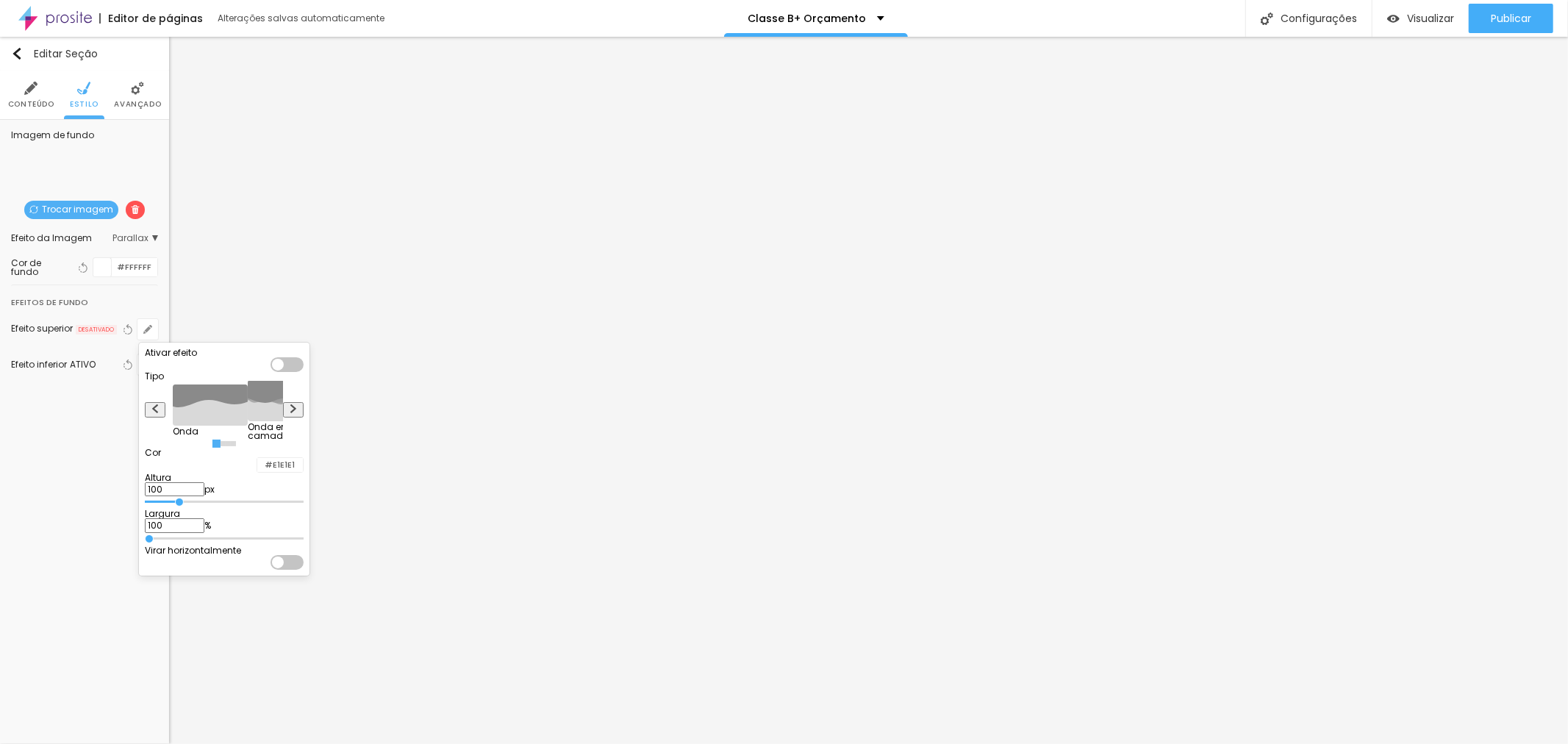
click at [371, 281] on div at bounding box center [784, 372] width 1568 height 744
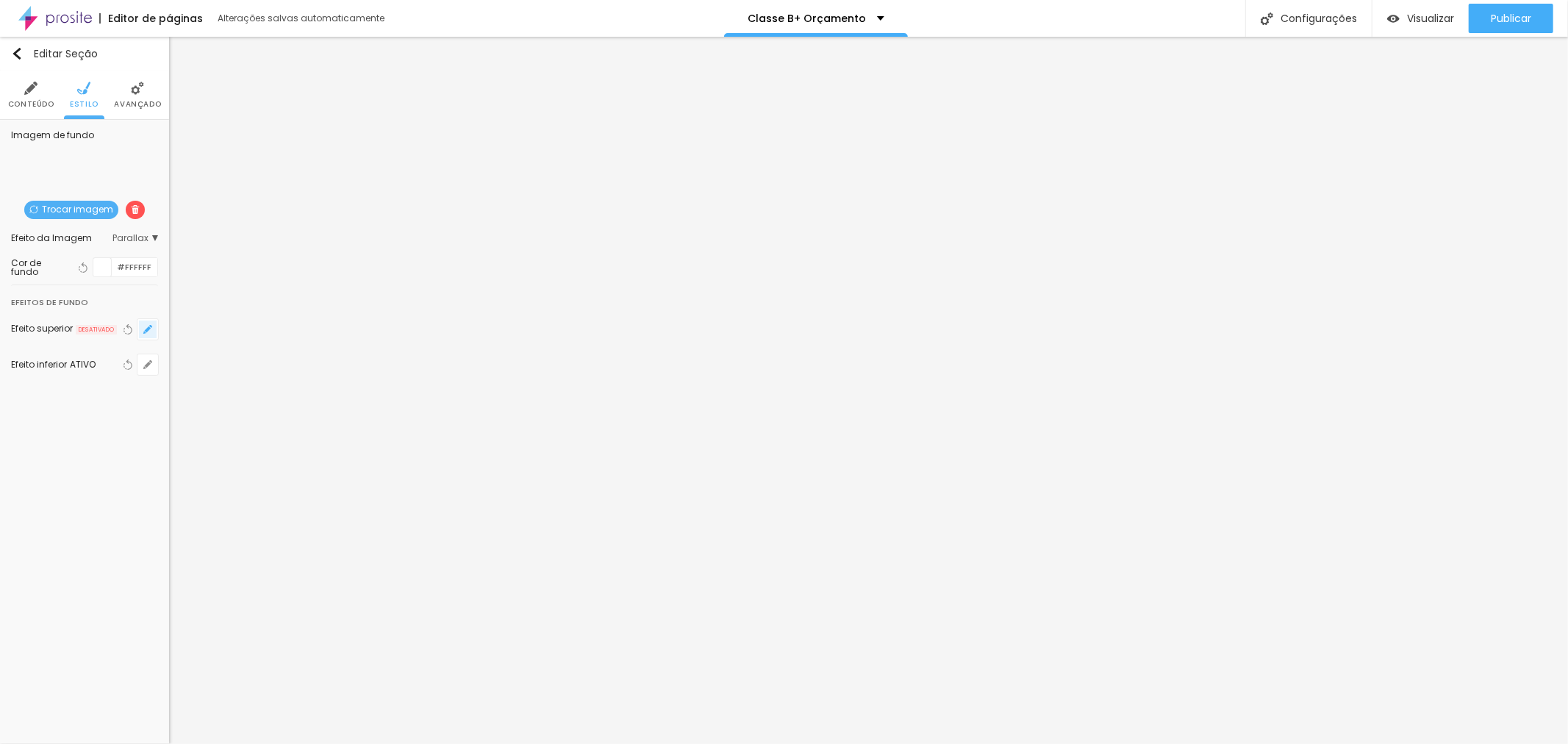
click at [149, 328] on icon "button" at bounding box center [147, 329] width 6 height 6
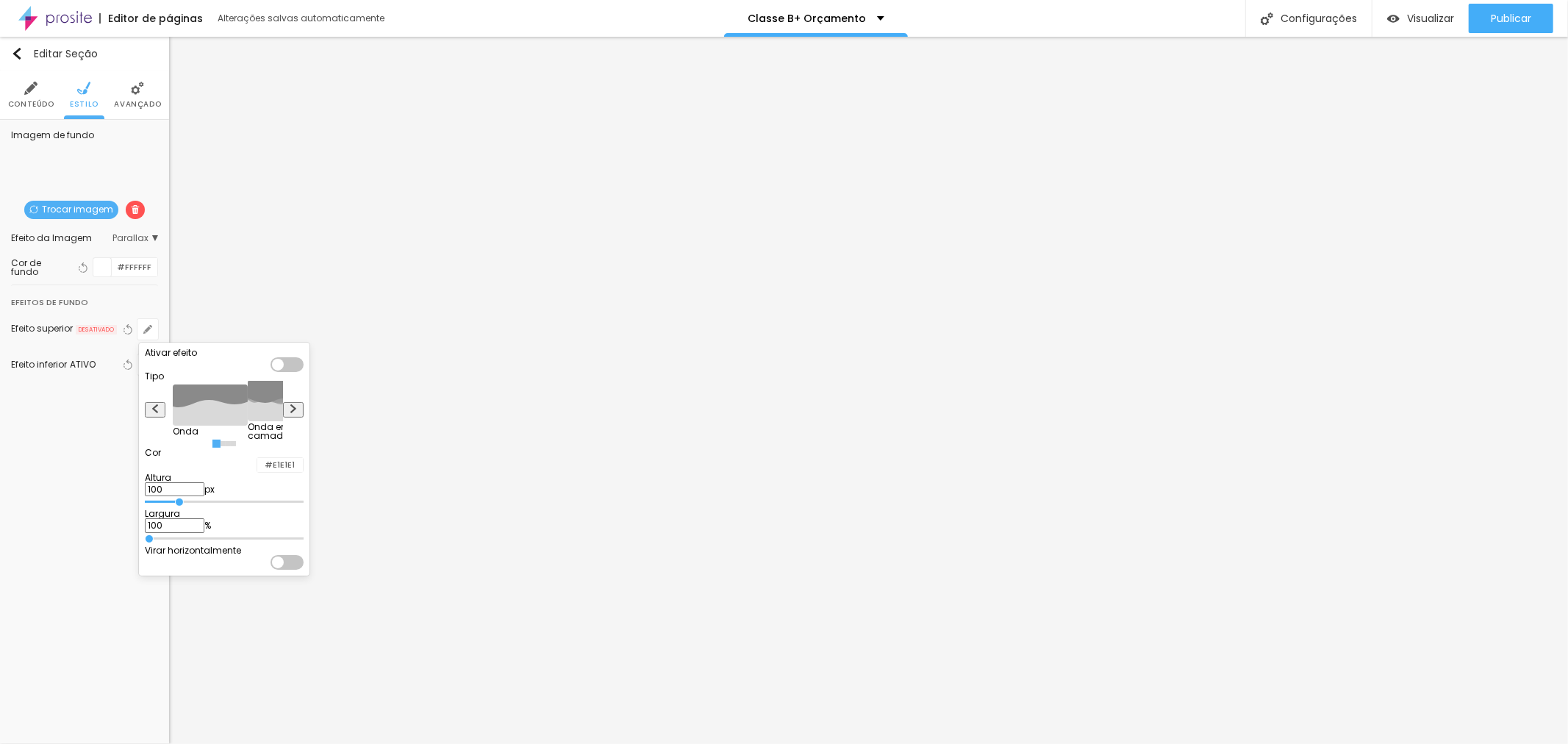
click at [103, 372] on div at bounding box center [784, 372] width 1568 height 744
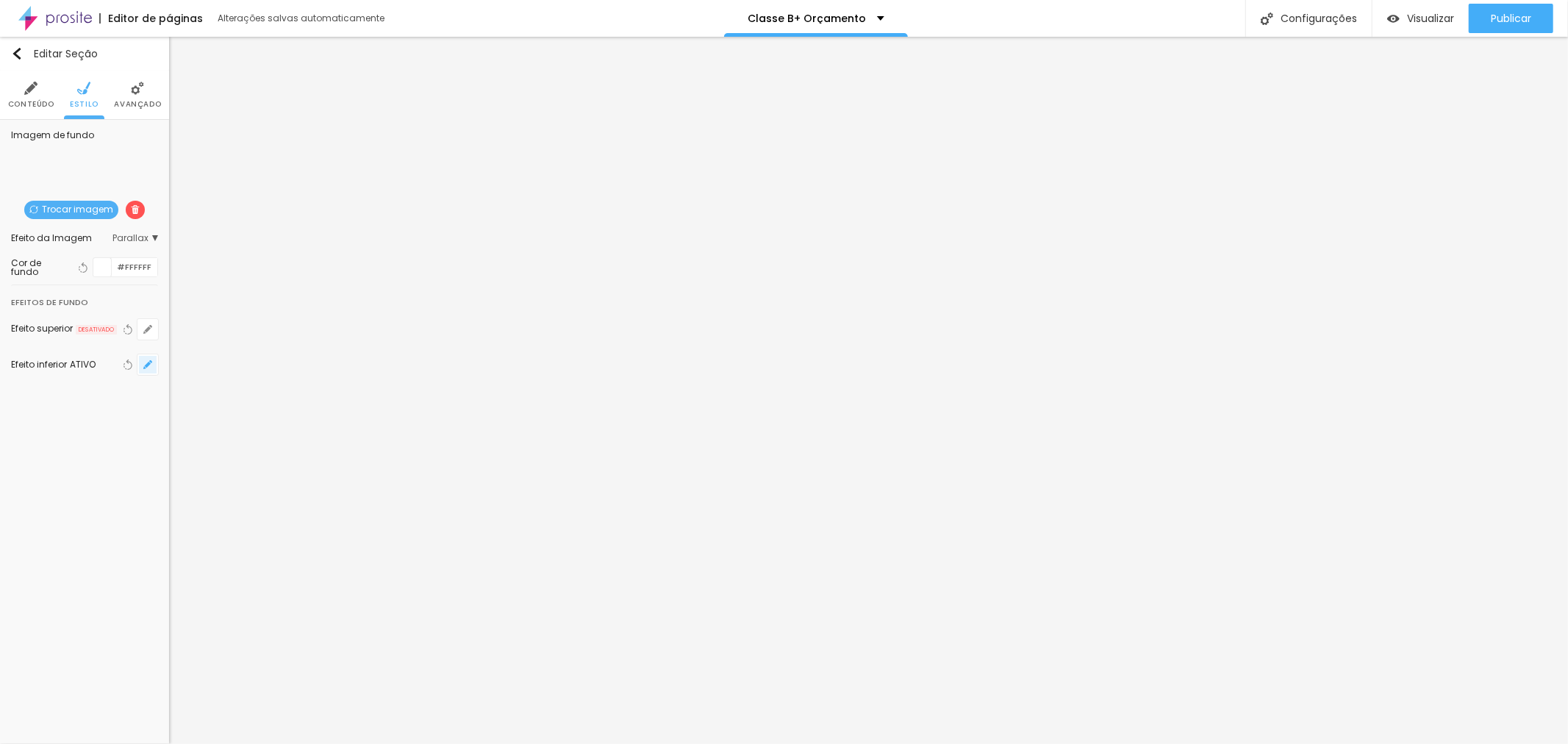
click at [145, 362] on icon "button" at bounding box center [147, 365] width 9 height 9
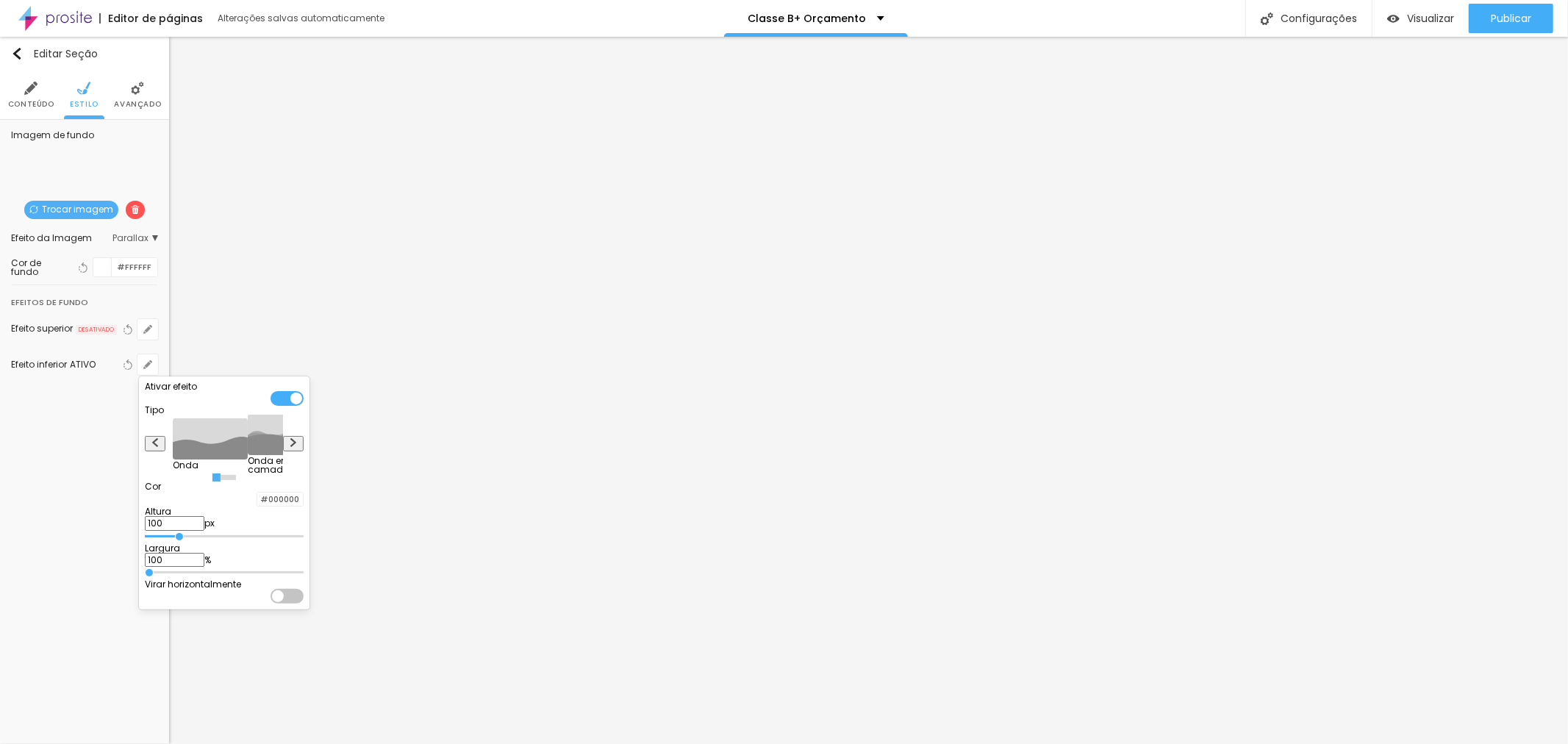
click at [257, 506] on div at bounding box center [257, 499] width 0 height 14
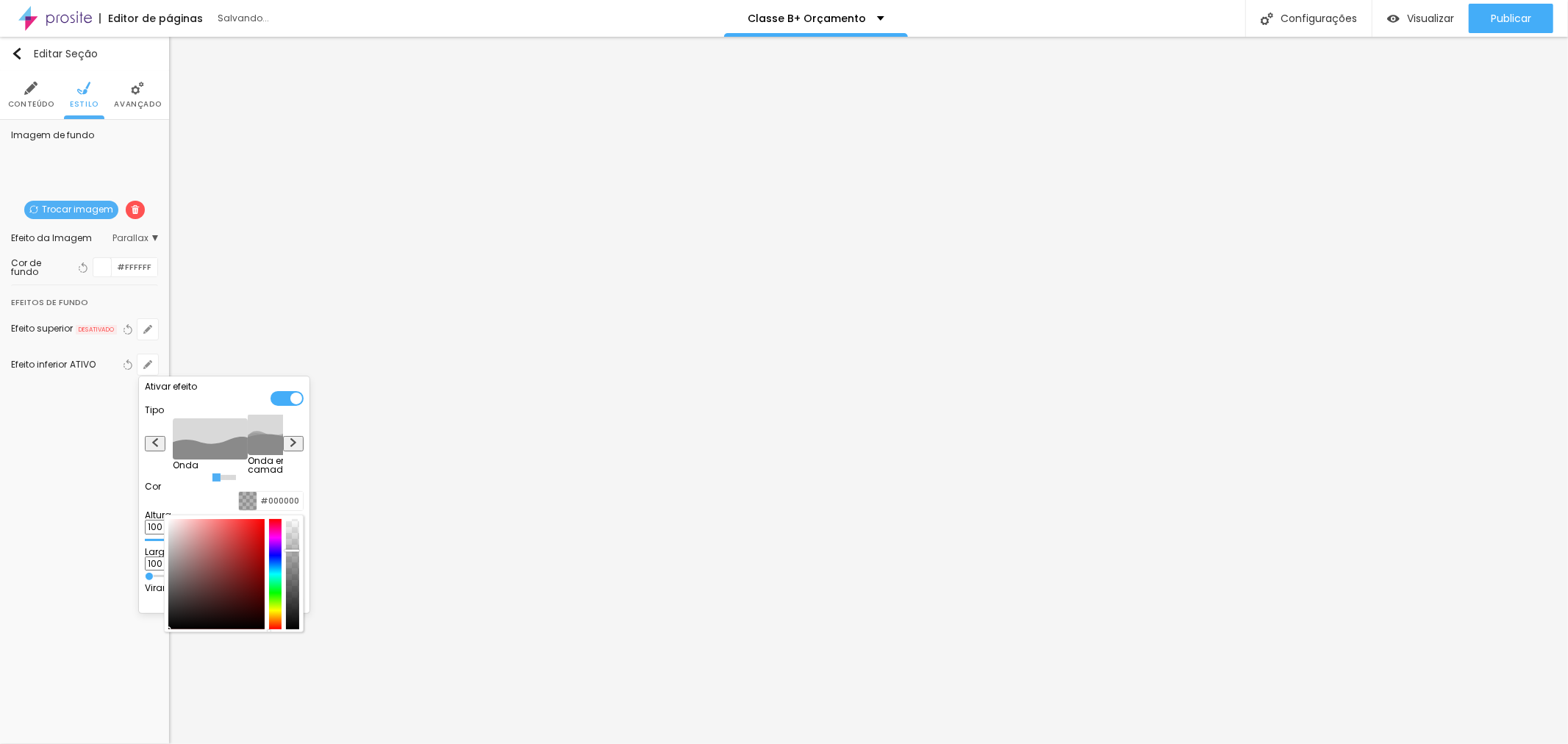
drag, startPoint x: 316, startPoint y: 555, endPoint x: 316, endPoint y: 567, distance: 12.0
click at [299, 552] on div at bounding box center [292, 550] width 15 height 2
click at [1566, 385] on div at bounding box center [784, 372] width 1568 height 744
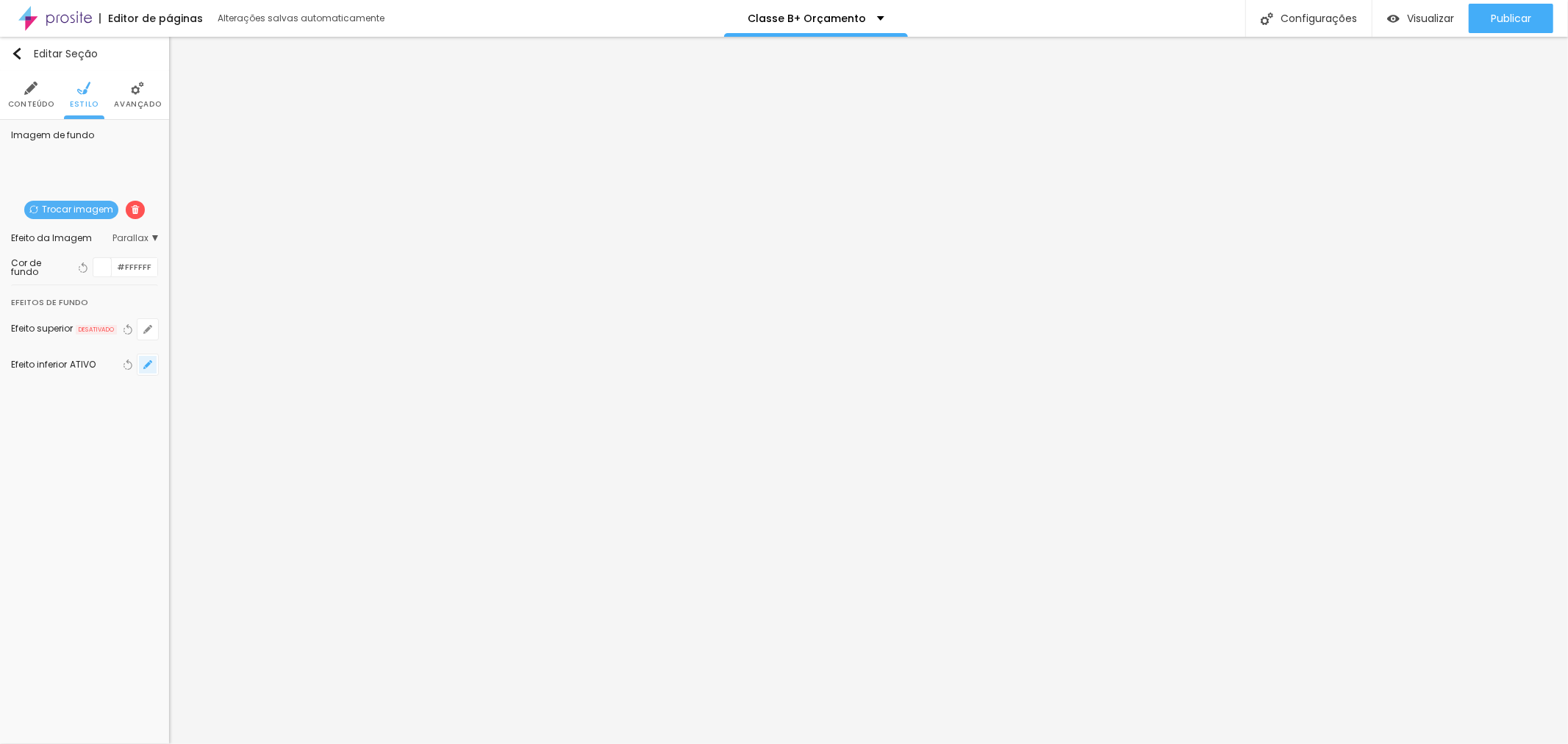
click at [148, 361] on icon "button" at bounding box center [147, 364] width 6 height 6
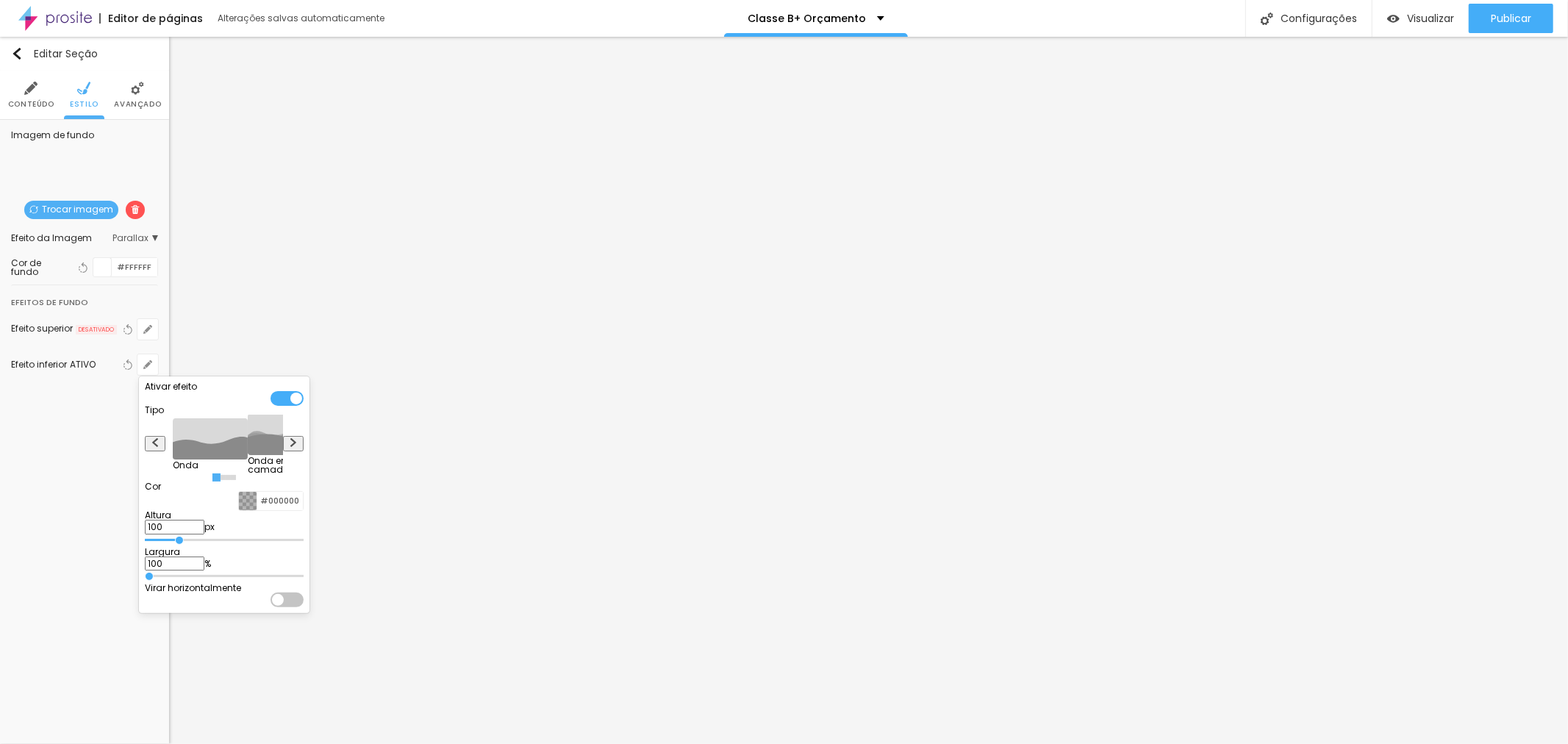
click at [257, 510] on div at bounding box center [248, 501] width 18 height 18
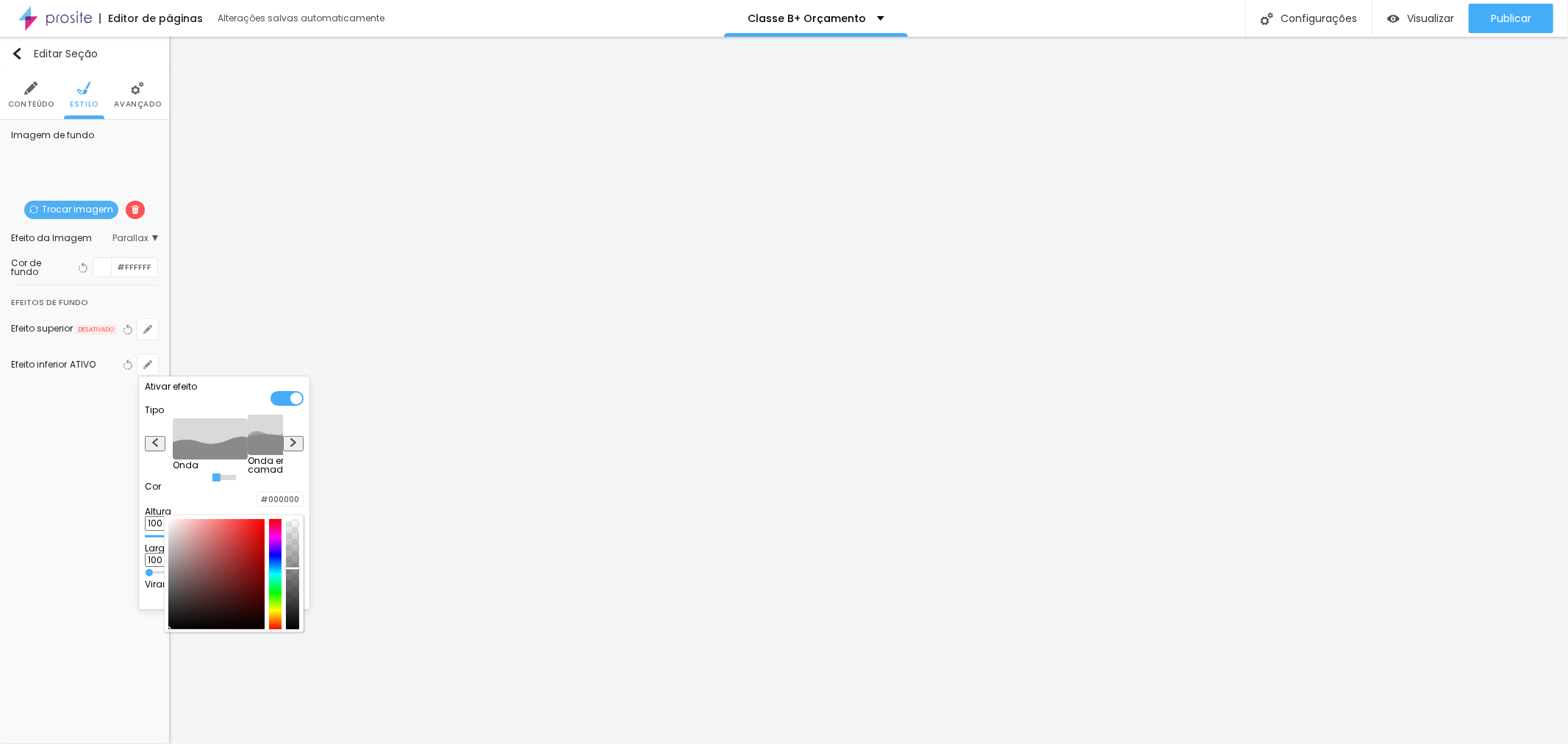
drag, startPoint x: 321, startPoint y: 564, endPoint x: 324, endPoint y: 585, distance: 21.2
click at [299, 570] on div at bounding box center [292, 568] width 15 height 2
click at [442, 85] on div at bounding box center [784, 372] width 1568 height 744
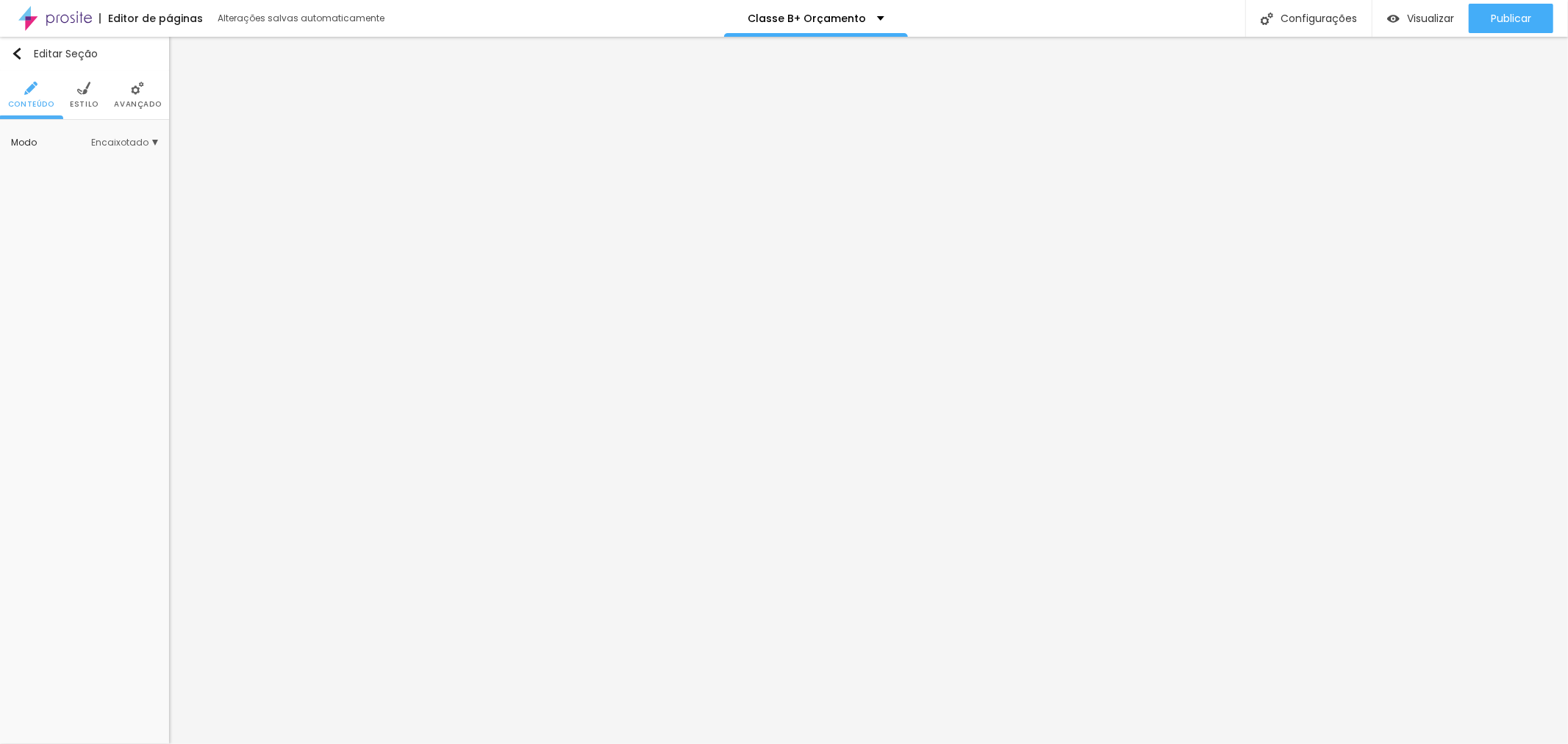
click at [85, 90] on img at bounding box center [84, 88] width 13 height 13
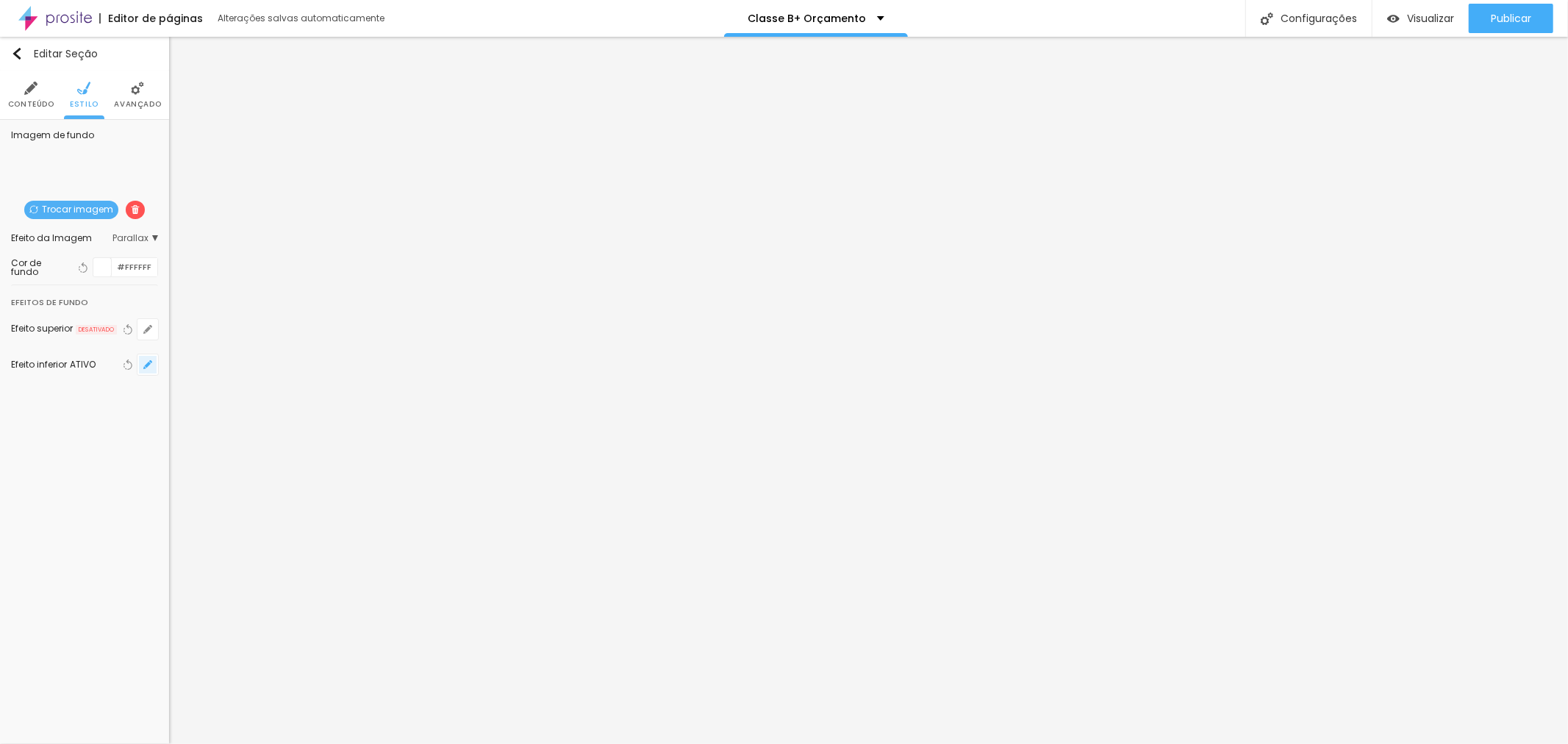
click at [142, 366] on button "button" at bounding box center [147, 364] width 20 height 20
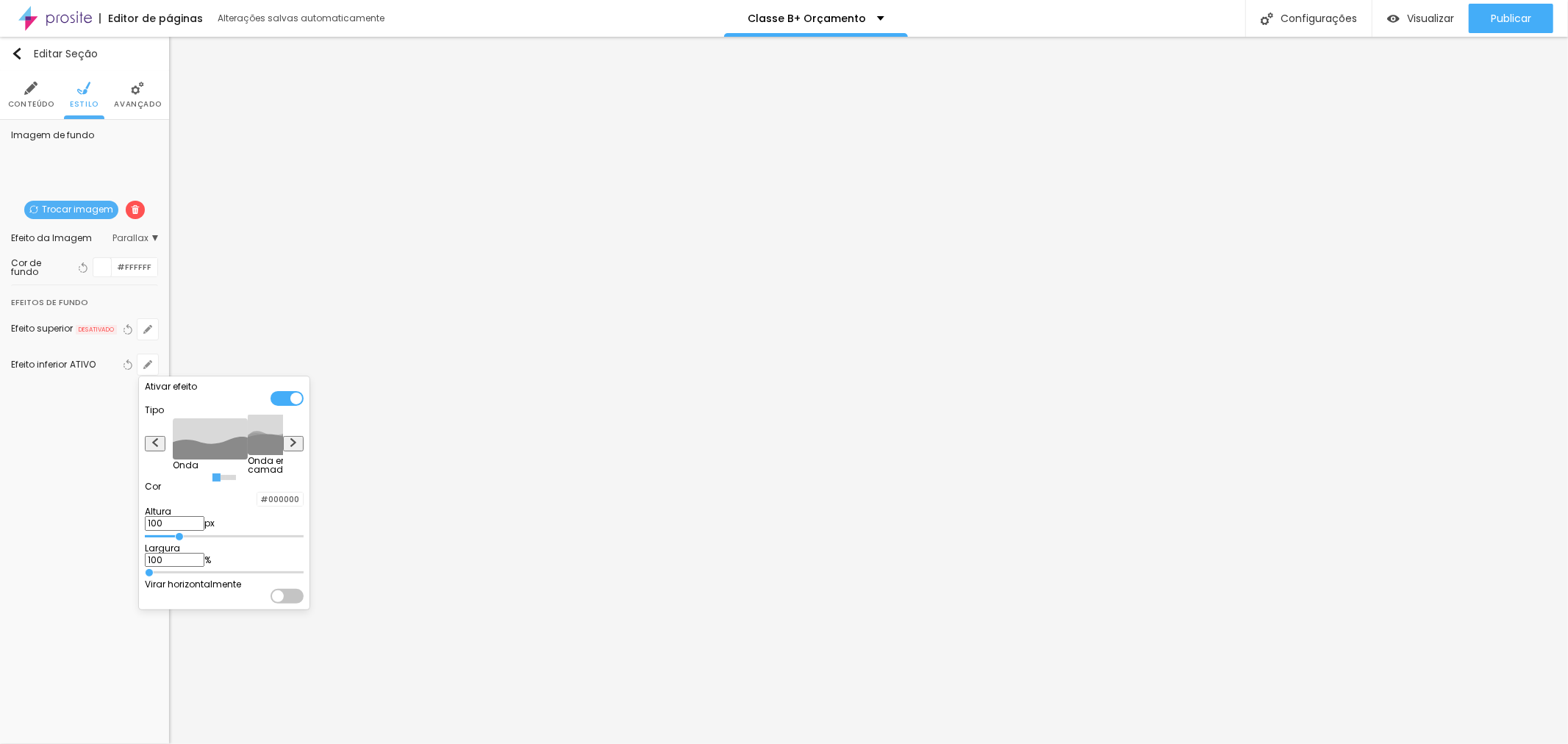
click at [257, 506] on div at bounding box center [257, 499] width 0 height 14
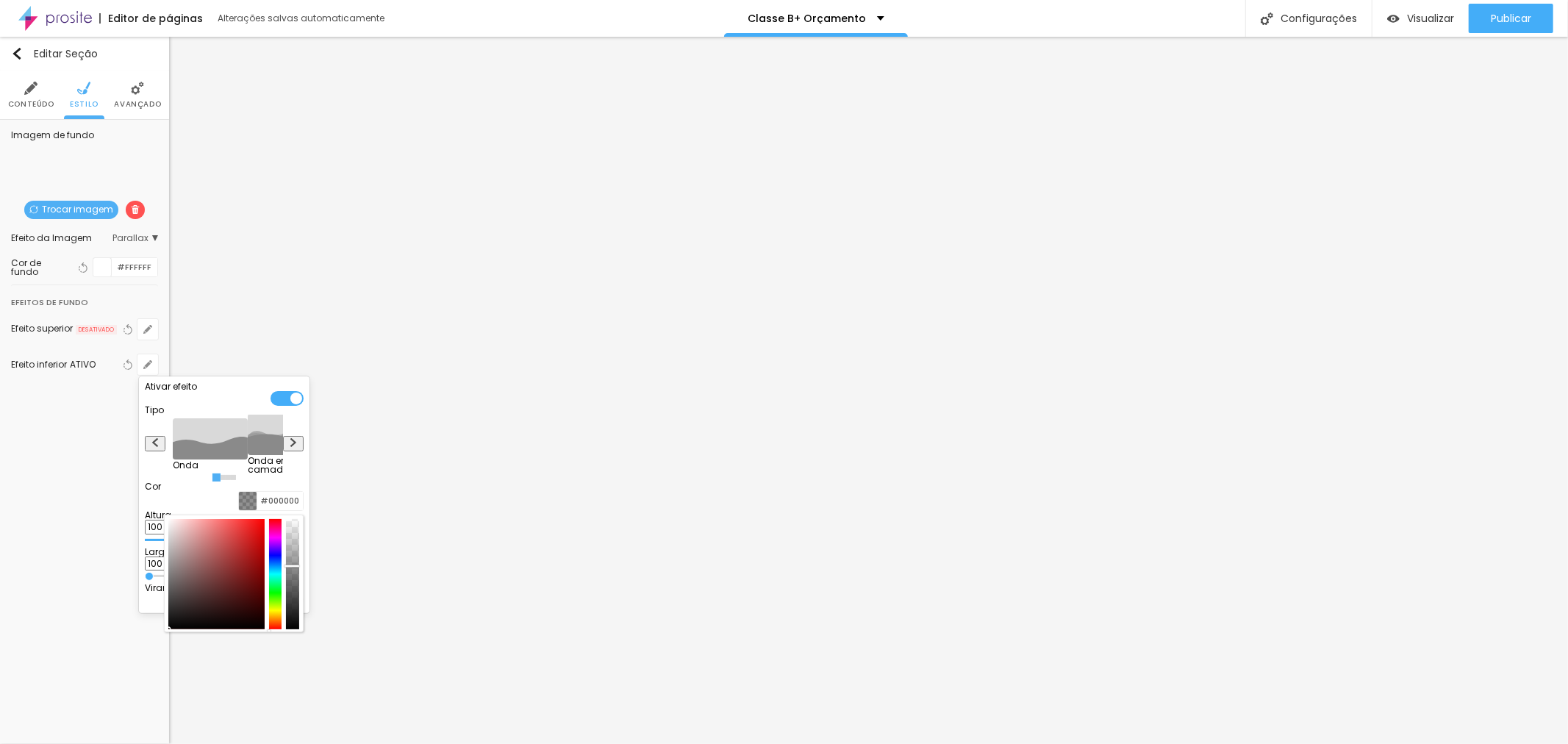
click at [299, 567] on div at bounding box center [292, 566] width 15 height 2
drag, startPoint x: 324, startPoint y: 583, endPoint x: 322, endPoint y: 591, distance: 8.2
click at [299, 576] on div at bounding box center [292, 575] width 15 height 2
click at [555, 201] on div at bounding box center [784, 372] width 1568 height 744
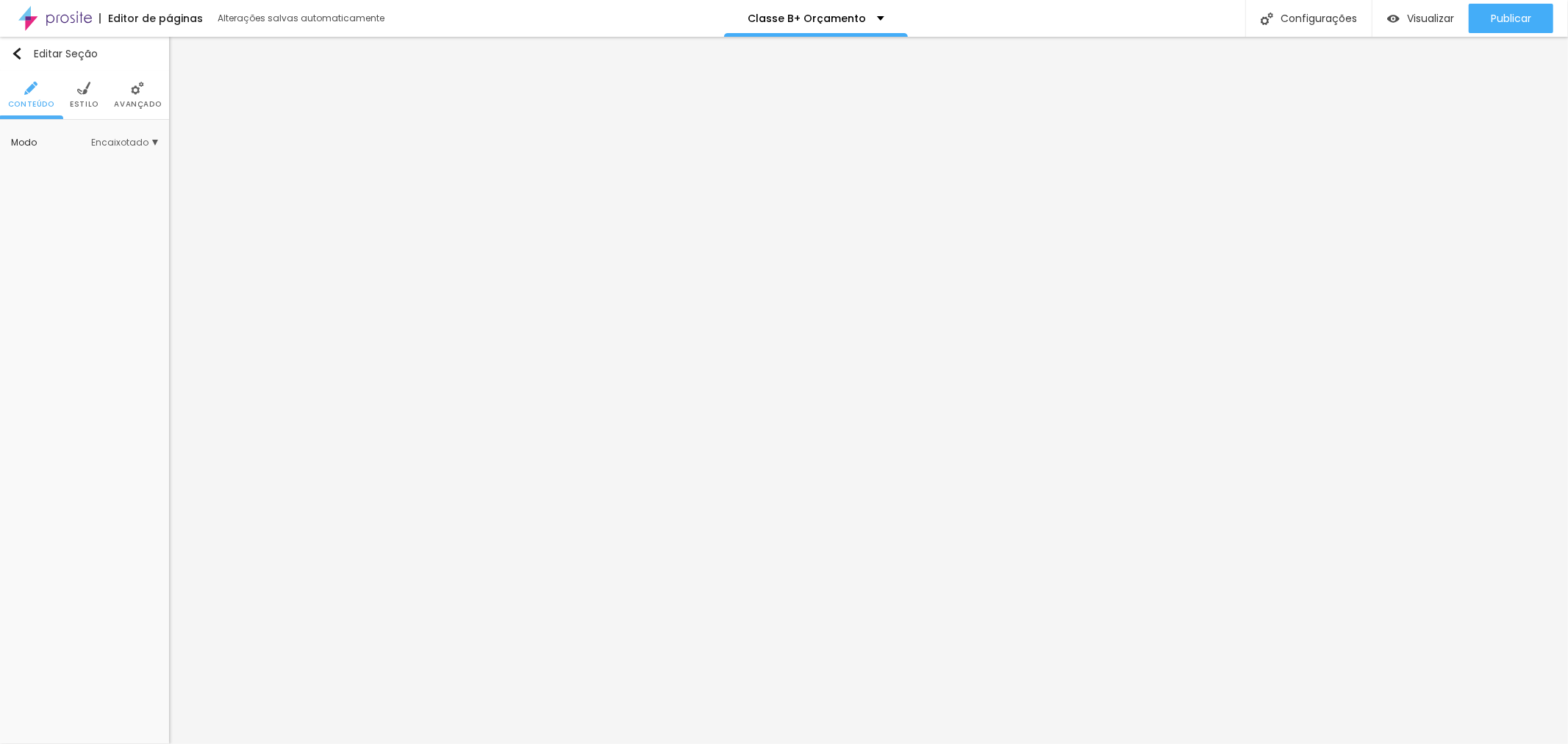
click at [86, 96] on li "Estilo" at bounding box center [84, 95] width 29 height 49
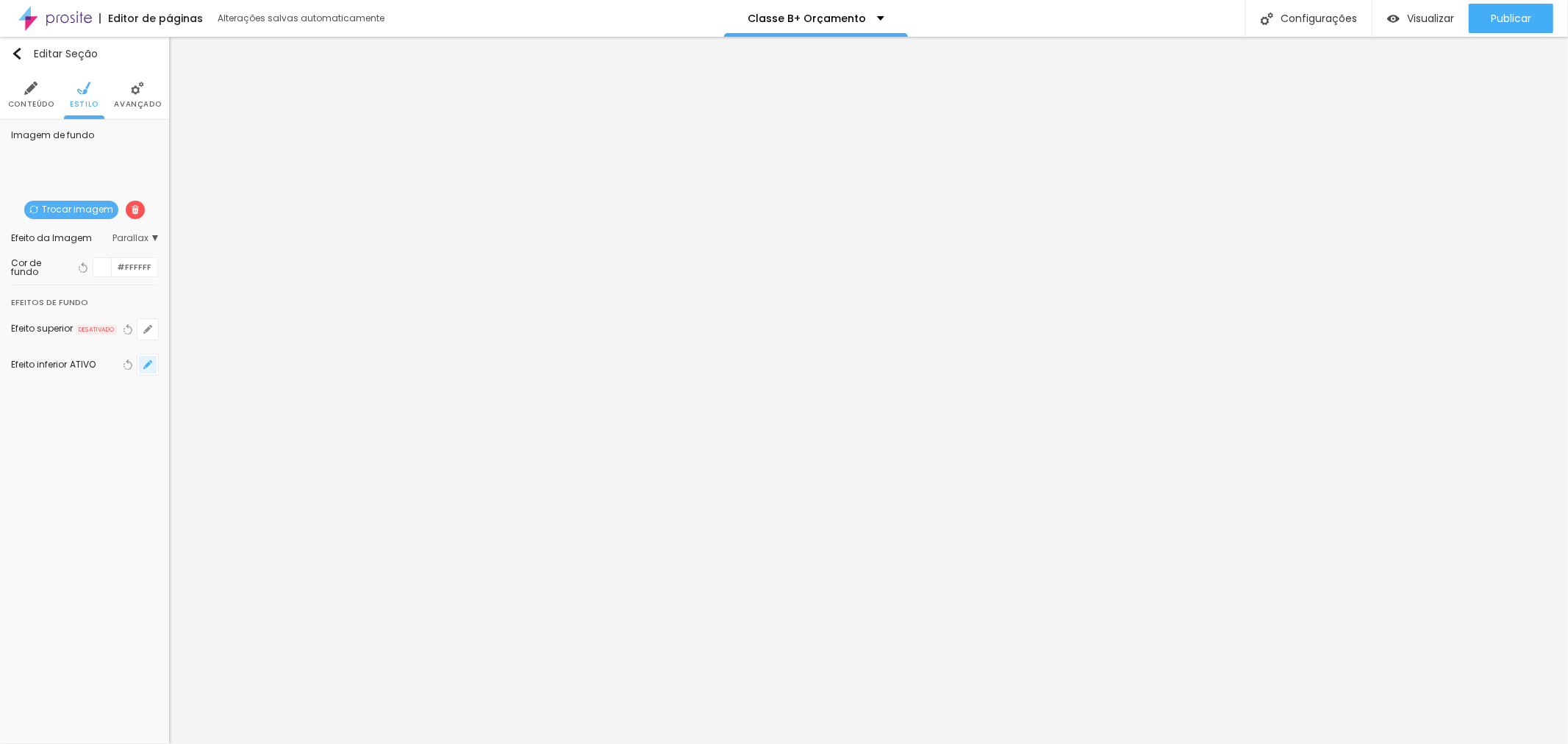
click at [150, 366] on icon "button" at bounding box center [147, 365] width 9 height 9
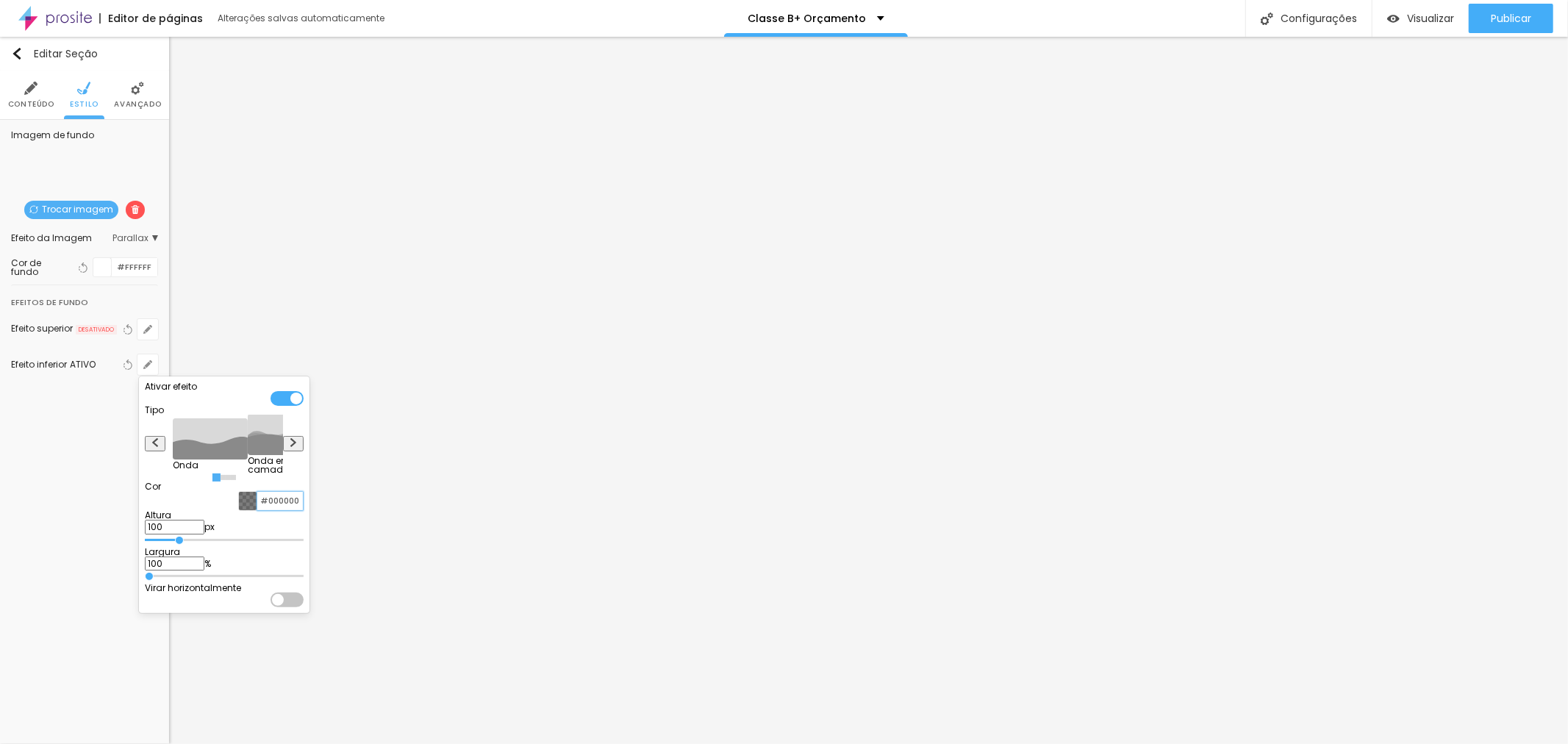
click at [294, 510] on input "#000000" at bounding box center [279, 501] width 45 height 18
click at [257, 510] on div at bounding box center [248, 501] width 18 height 18
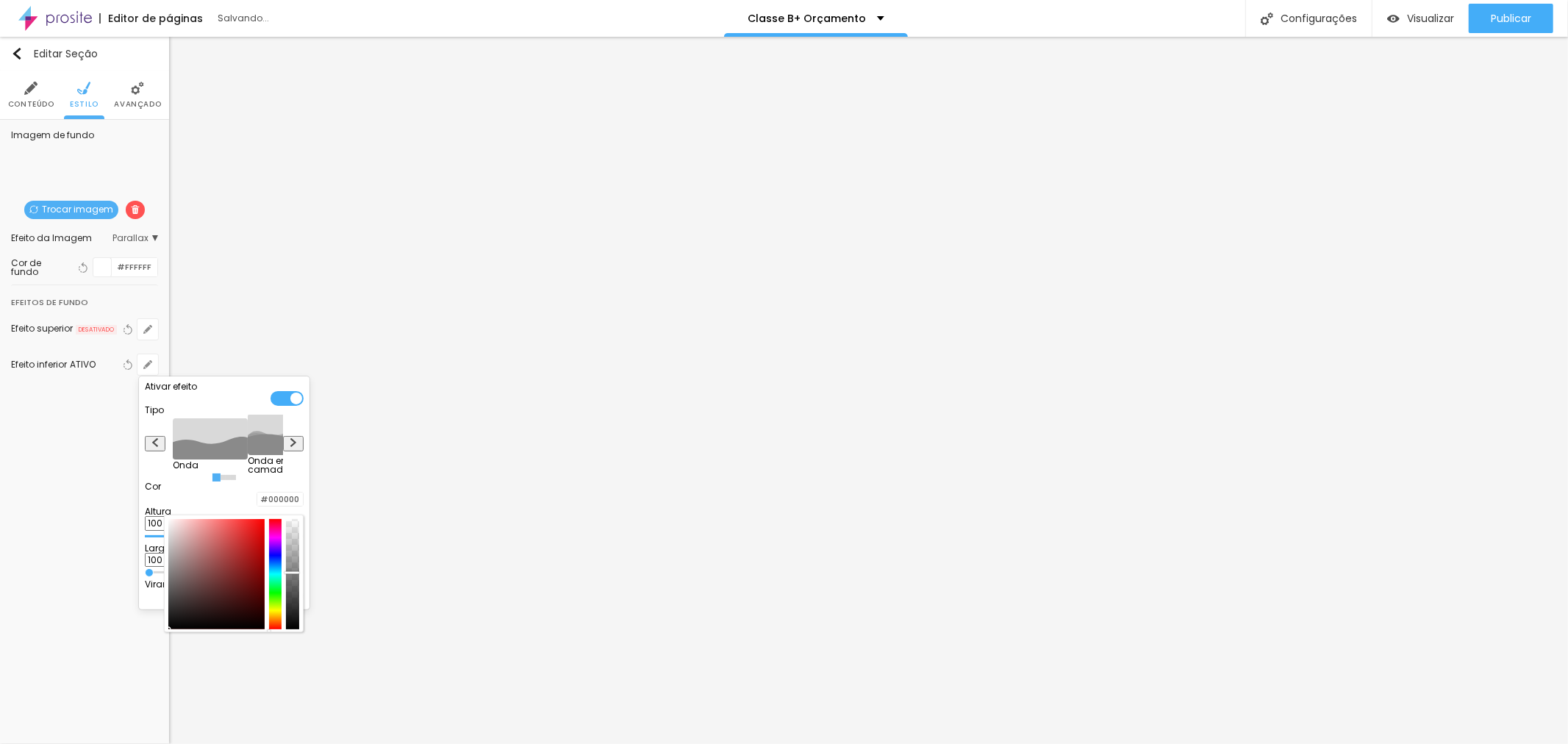
drag, startPoint x: 320, startPoint y: 590, endPoint x: 312, endPoint y: 589, distance: 8.1
click at [299, 574] on div at bounding box center [292, 573] width 15 height 2
click at [242, 159] on div at bounding box center [784, 372] width 1568 height 744
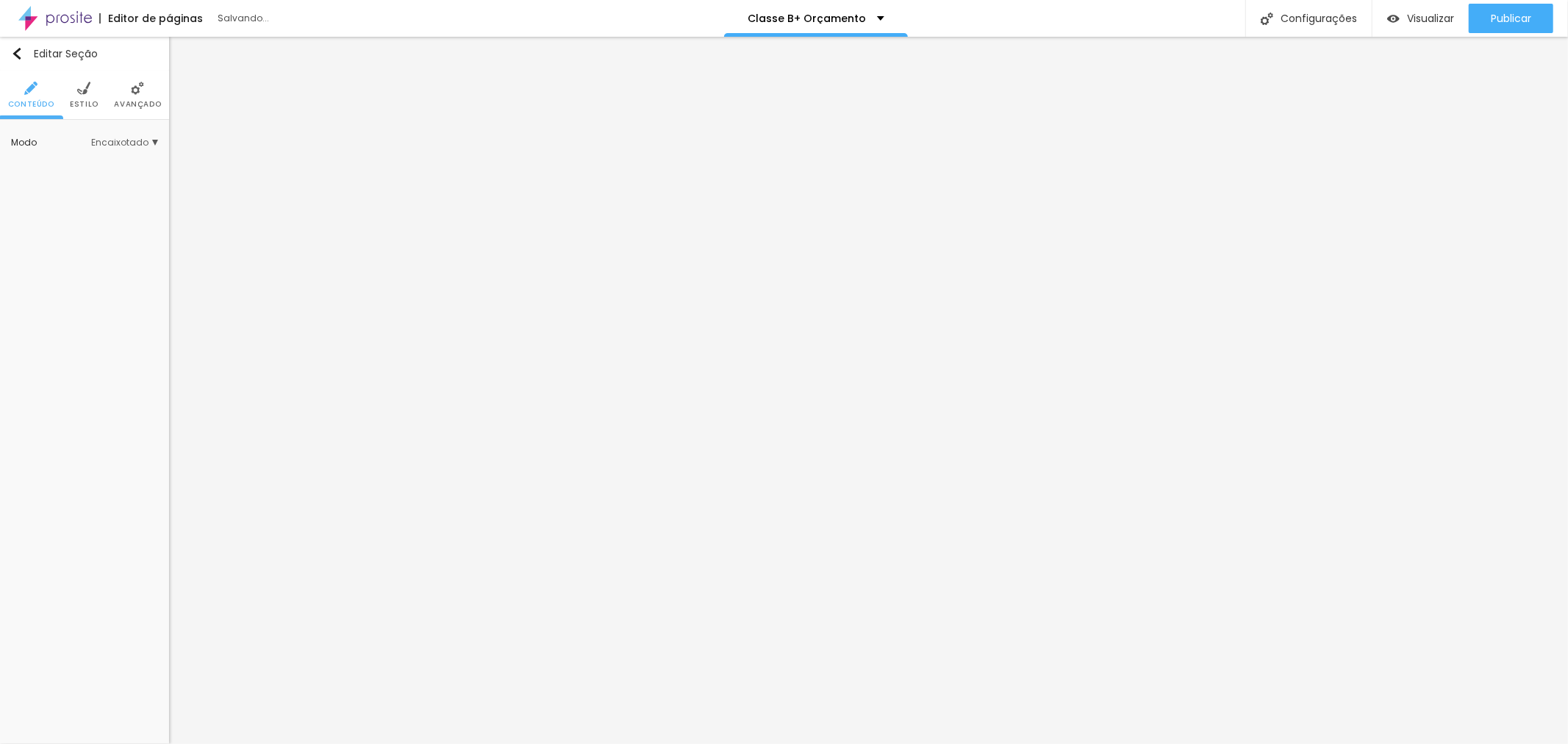
click at [78, 96] on li "Estilo" at bounding box center [84, 95] width 29 height 49
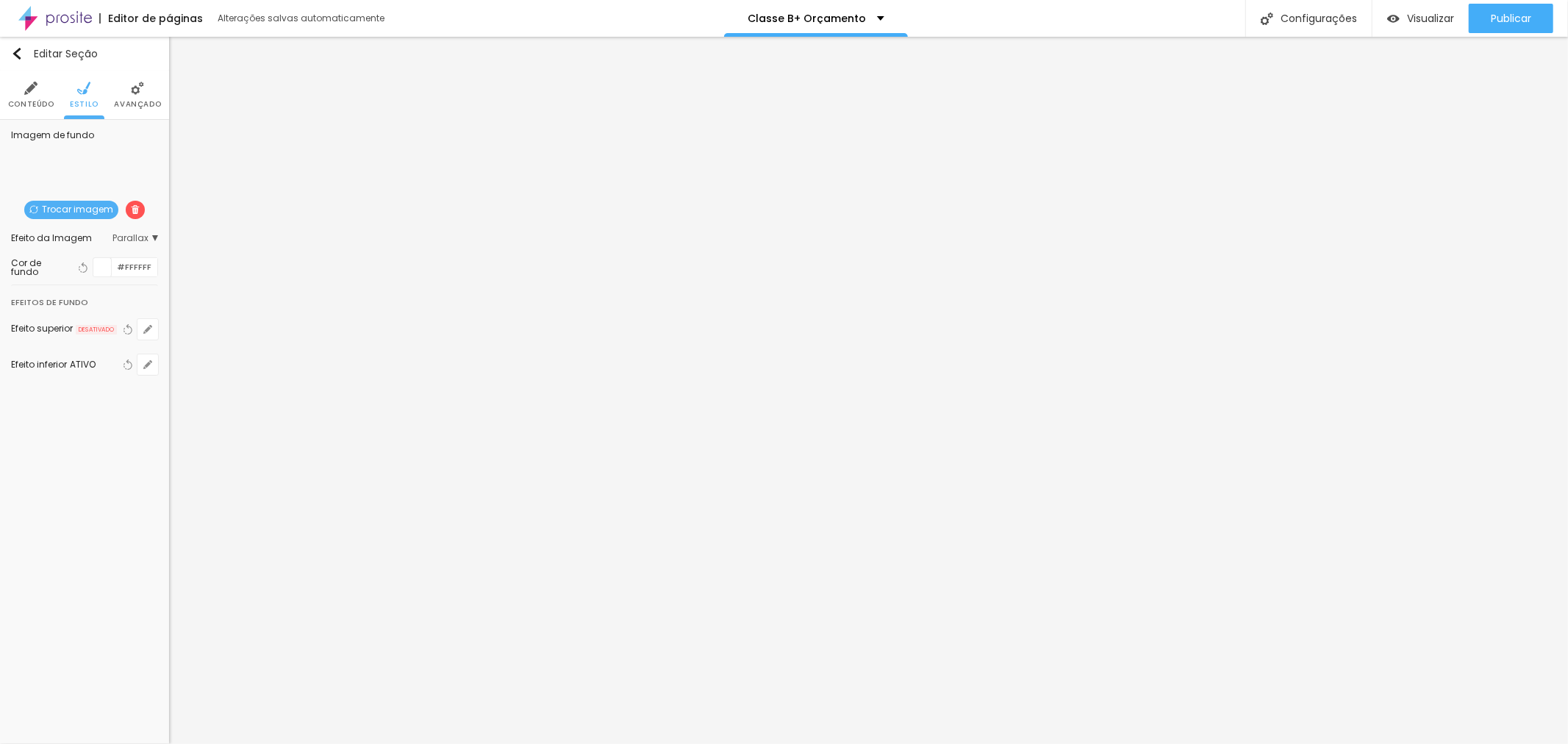
click at [45, 212] on span "Trocar imagem" at bounding box center [71, 210] width 94 height 18
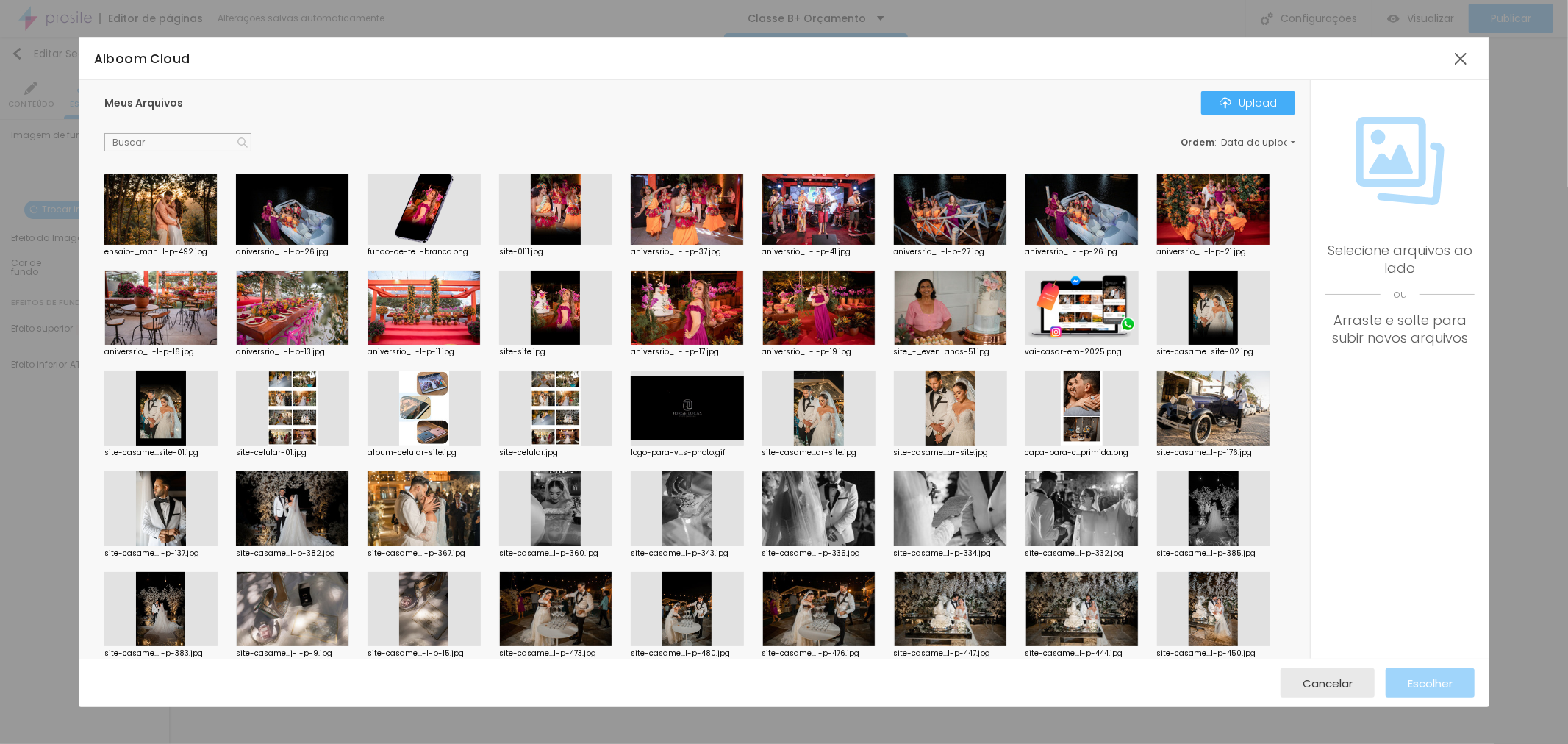
scroll to position [1634, 0]
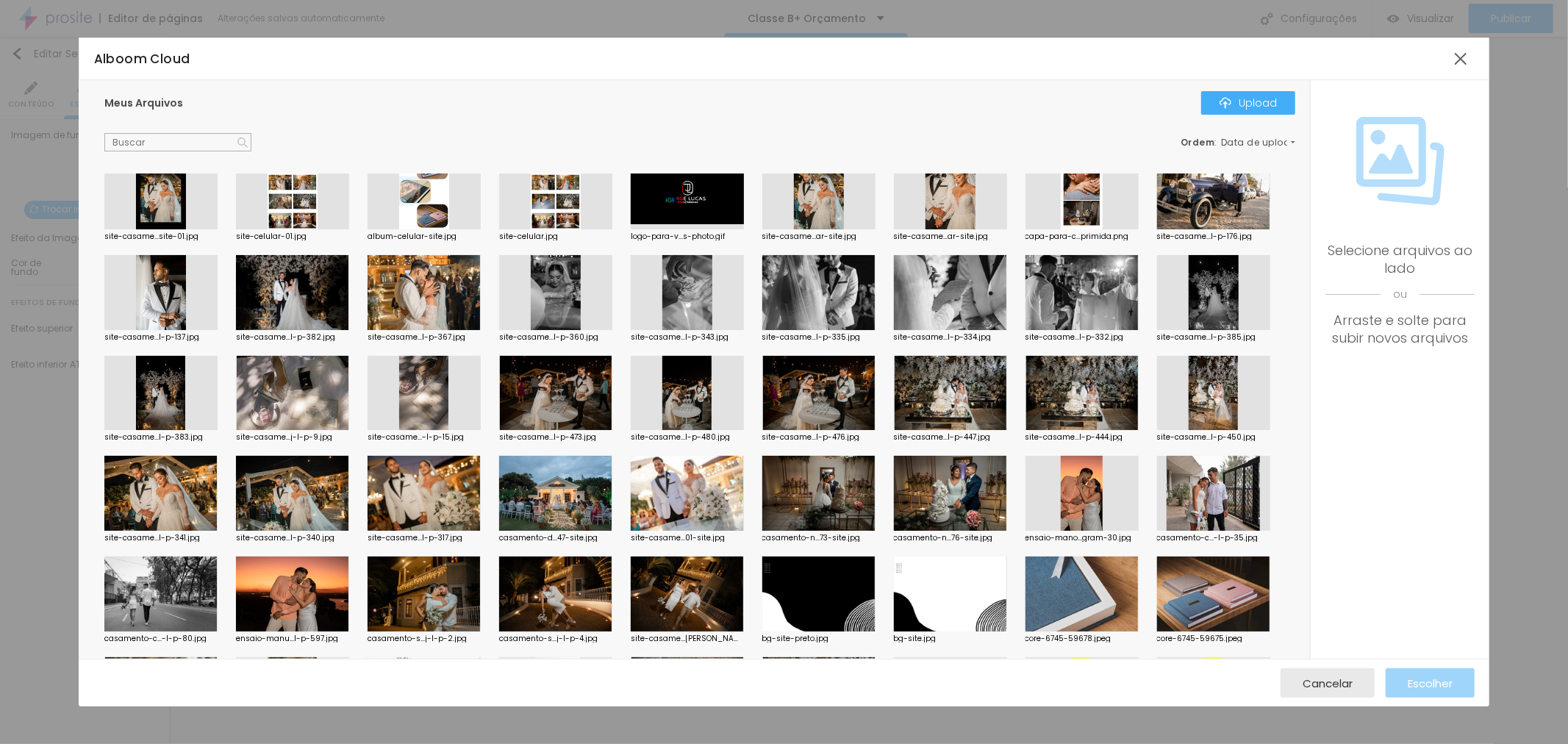
click at [686, 472] on div at bounding box center [687, 492] width 113 height 75
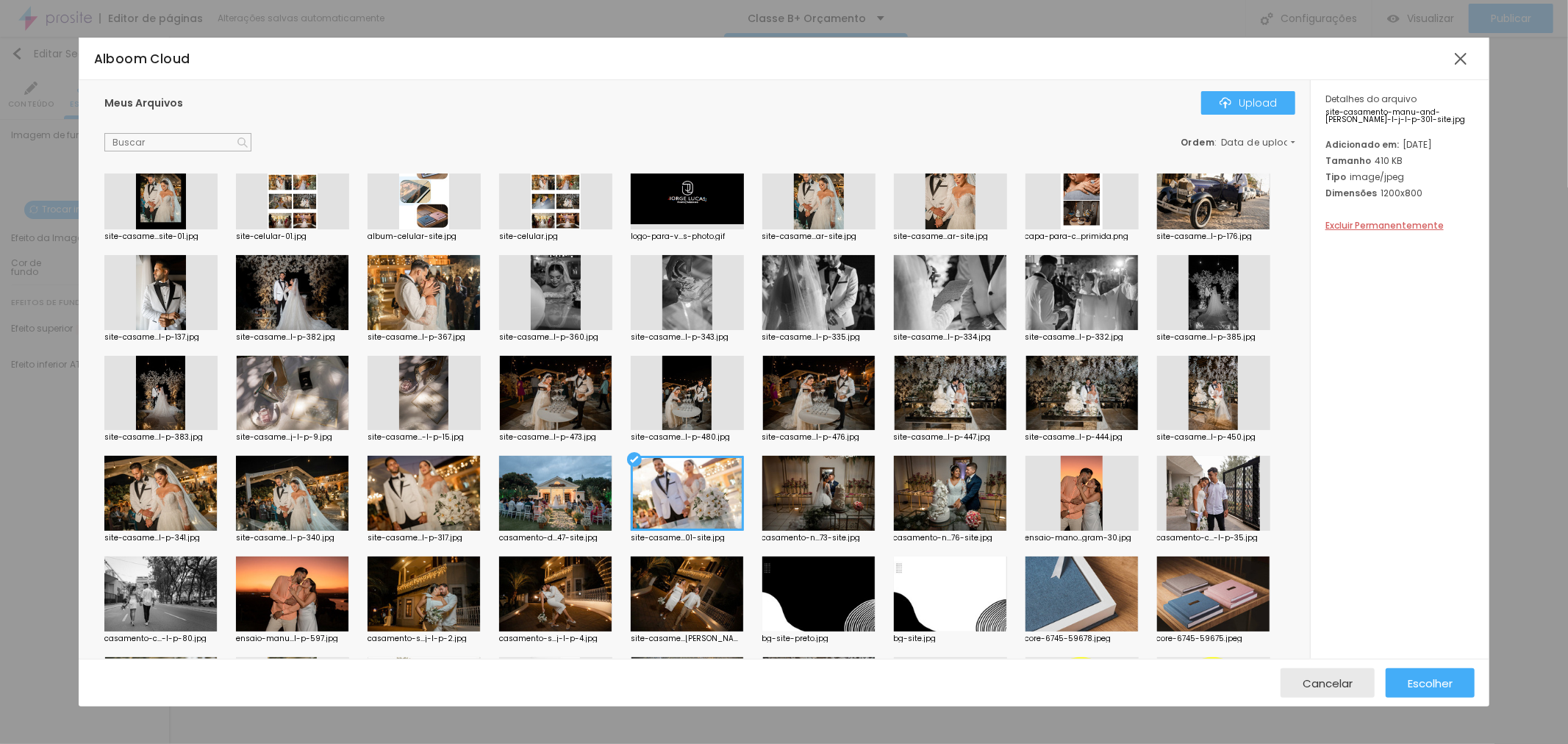
click at [454, 490] on div at bounding box center [424, 492] width 113 height 75
click at [1399, 679] on button "Escolher" at bounding box center [1430, 683] width 88 height 30
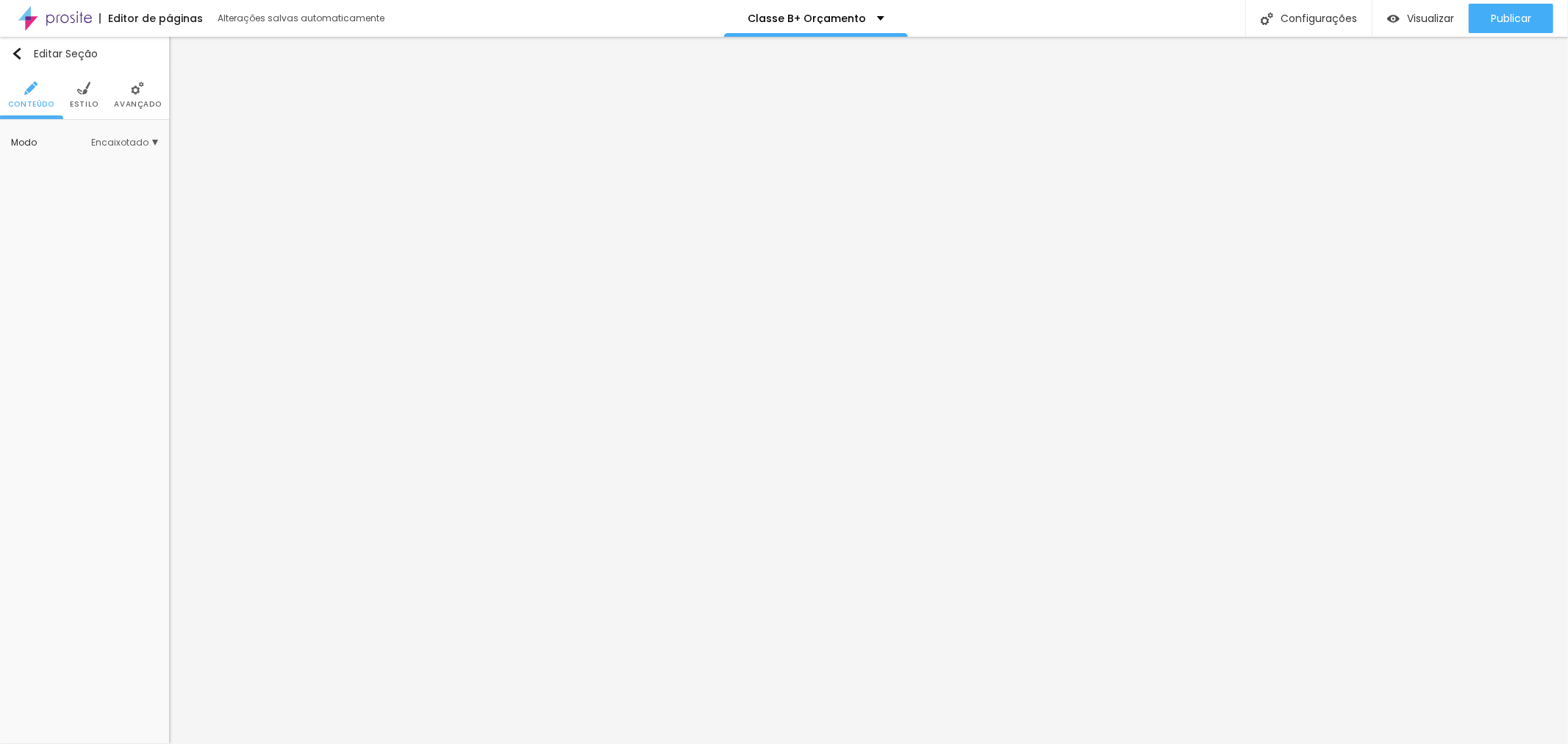
click at [85, 109] on li "Estilo" at bounding box center [84, 95] width 29 height 49
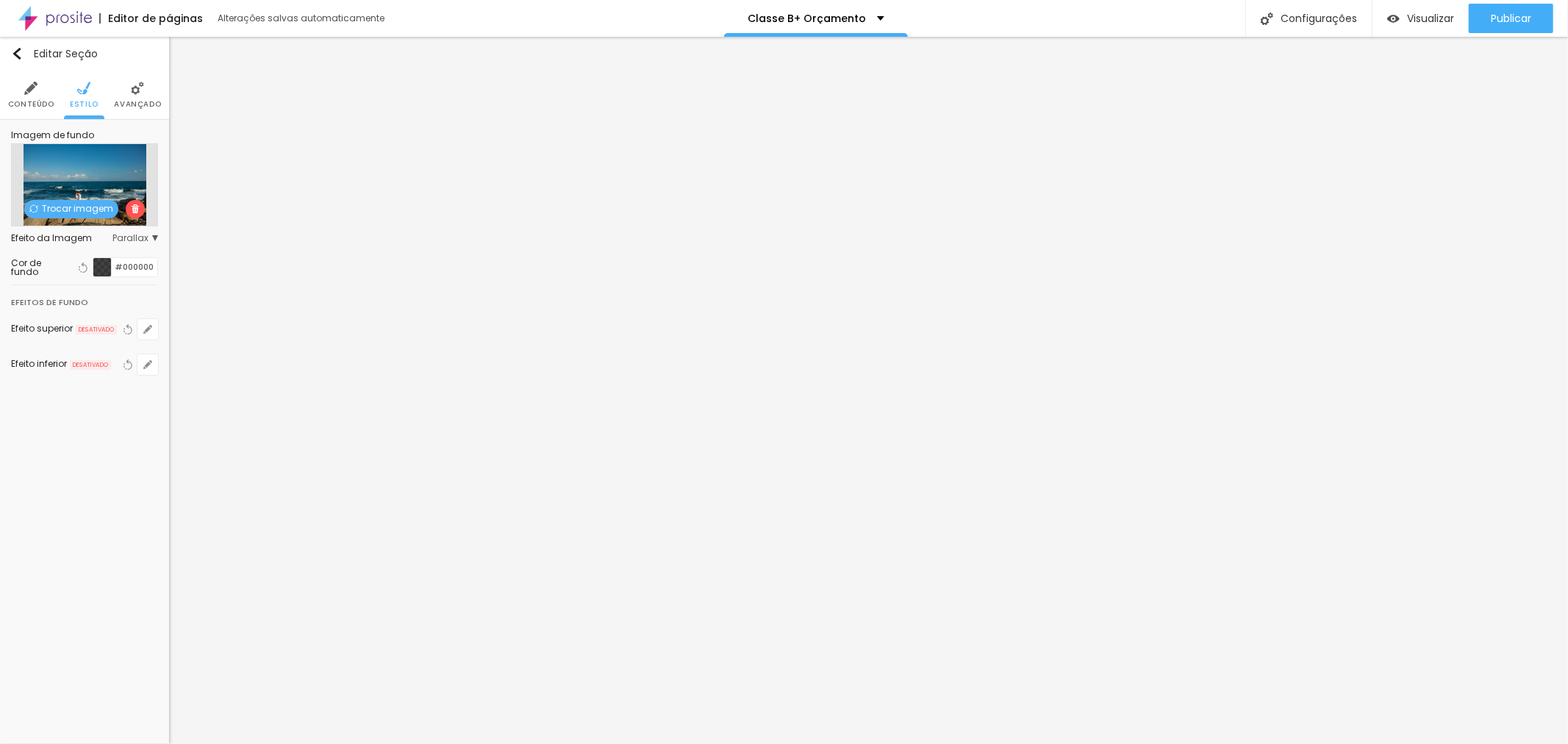
click at [100, 206] on span "Trocar imagem" at bounding box center [71, 209] width 94 height 18
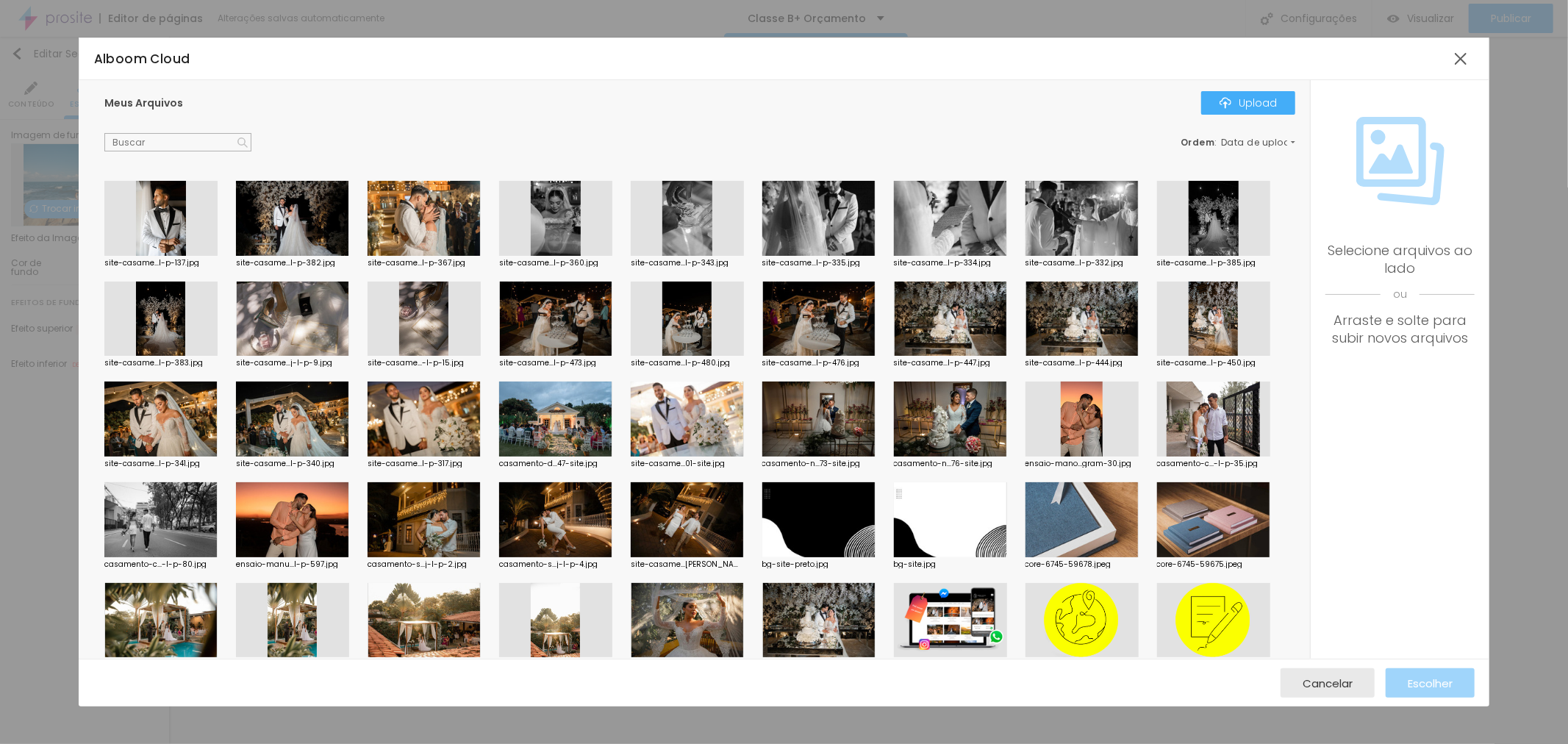
scroll to position [1715, 0]
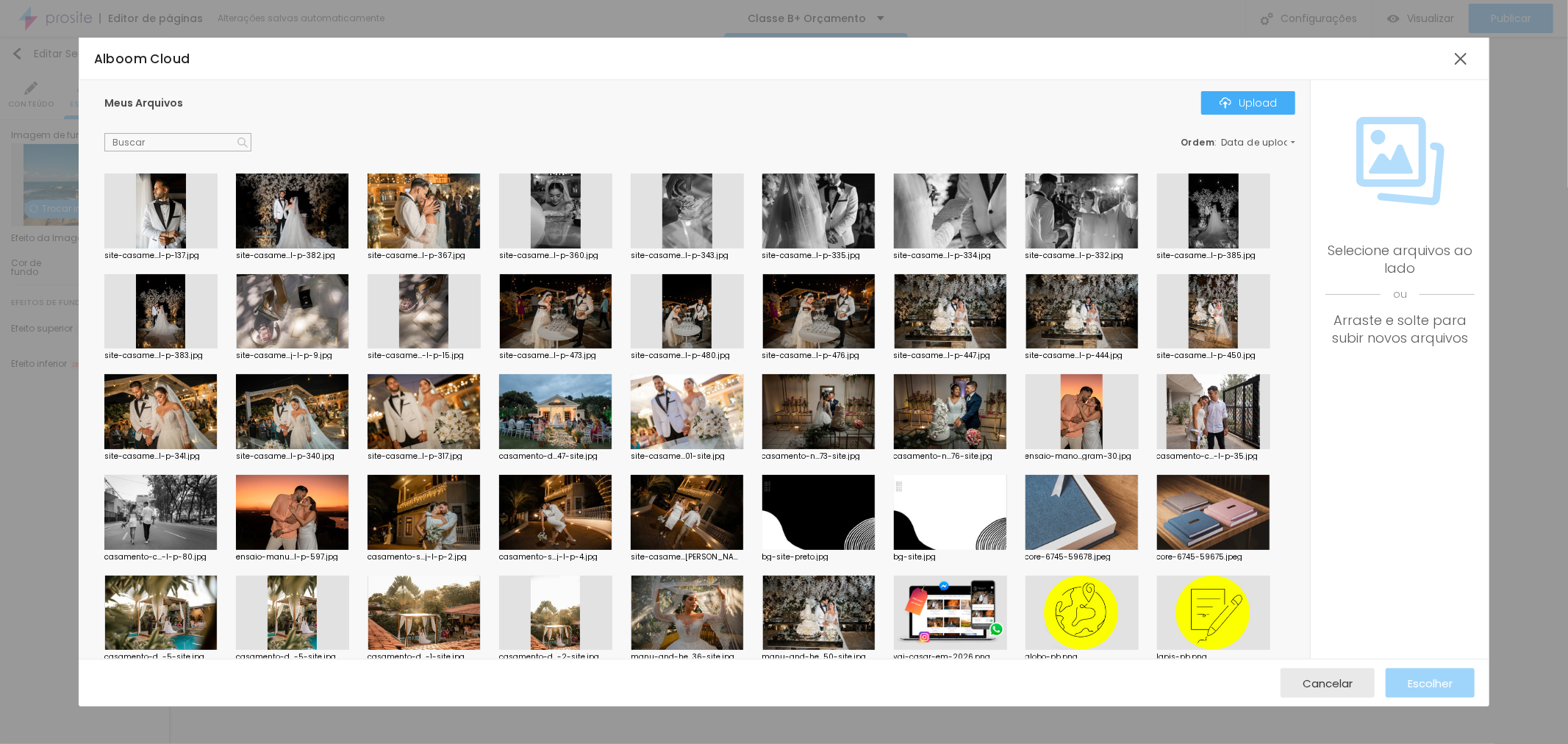
click at [442, 420] on div at bounding box center [424, 411] width 113 height 75
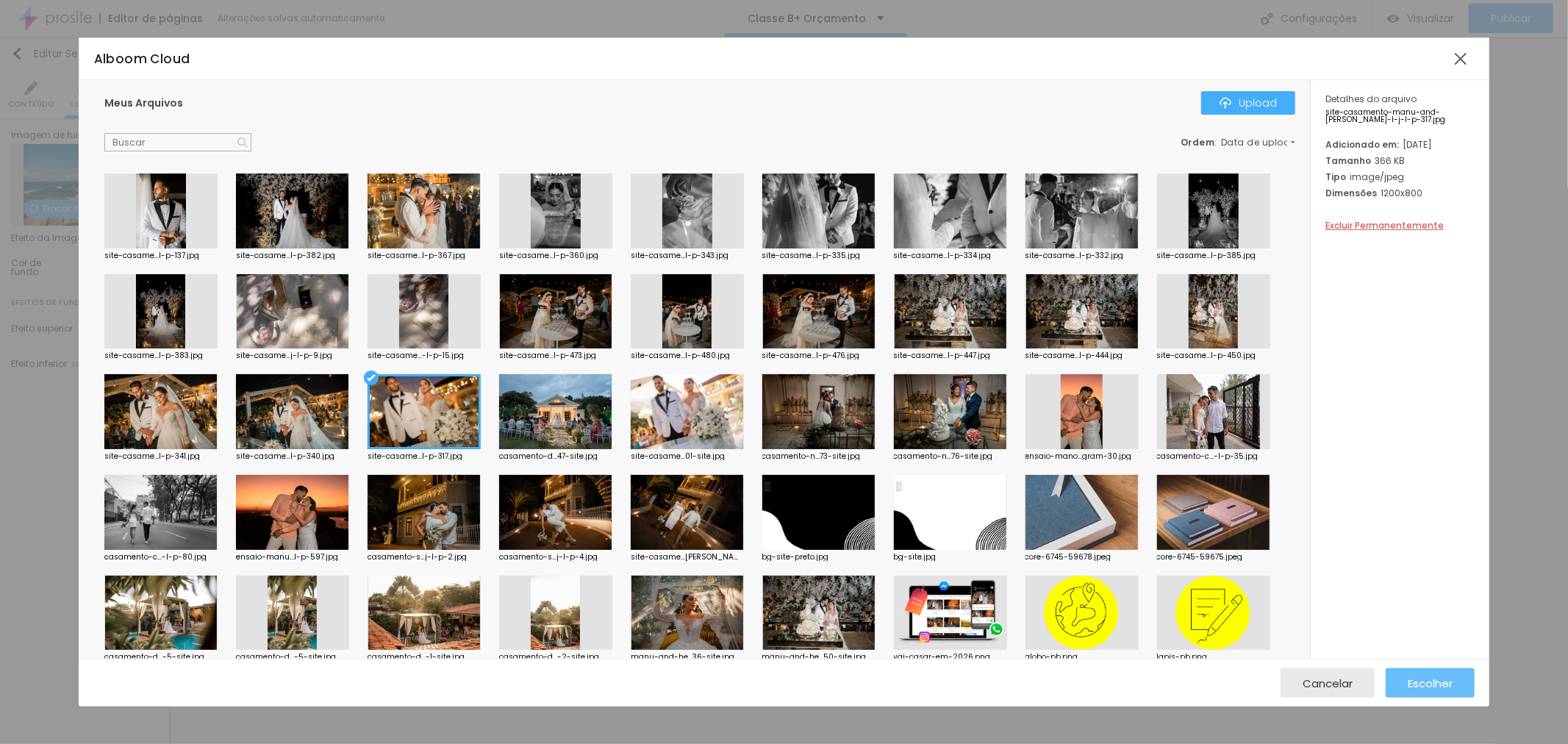
click at [1427, 689] on span "Escolher" at bounding box center [1430, 683] width 45 height 13
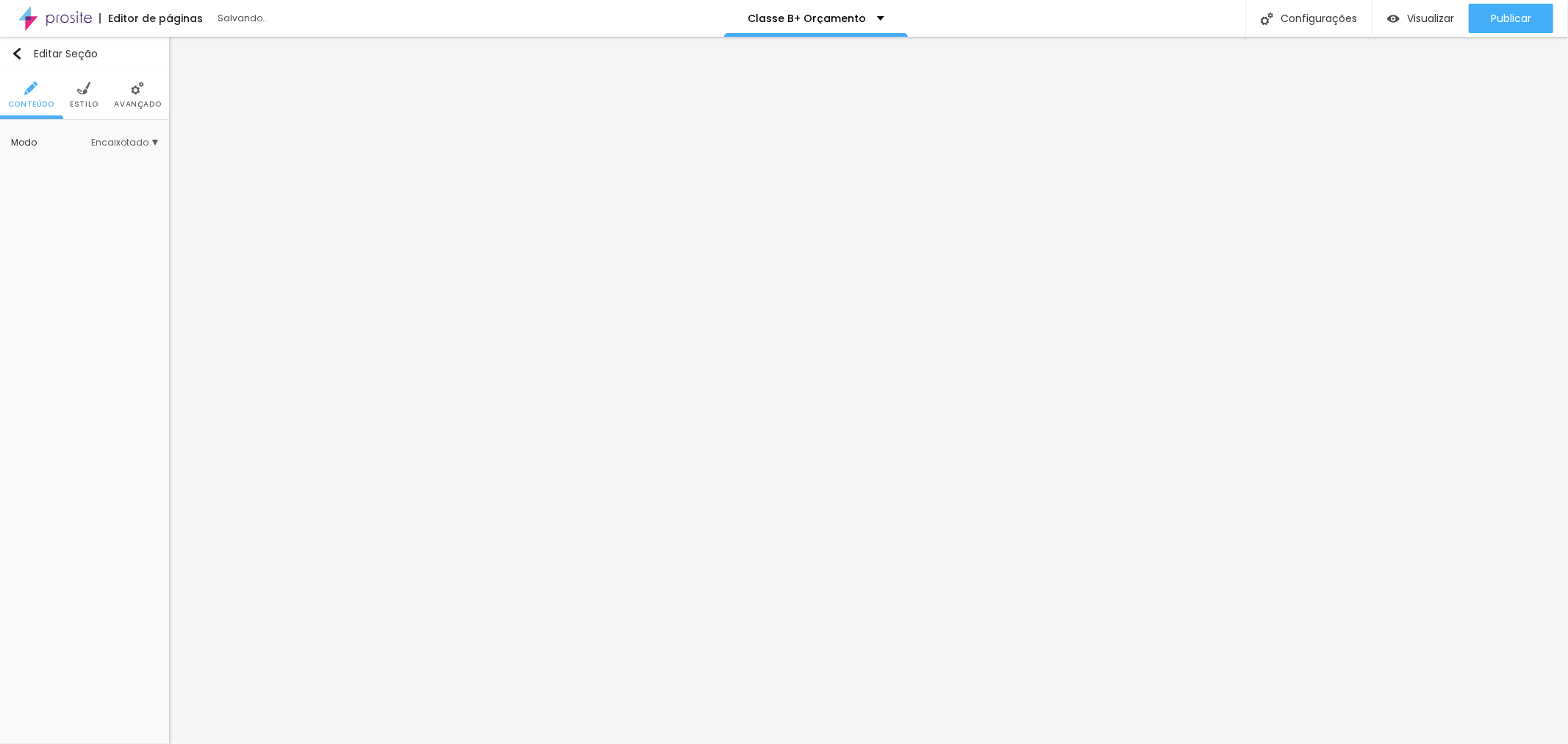
click at [84, 105] on span "Estilo" at bounding box center [84, 104] width 29 height 7
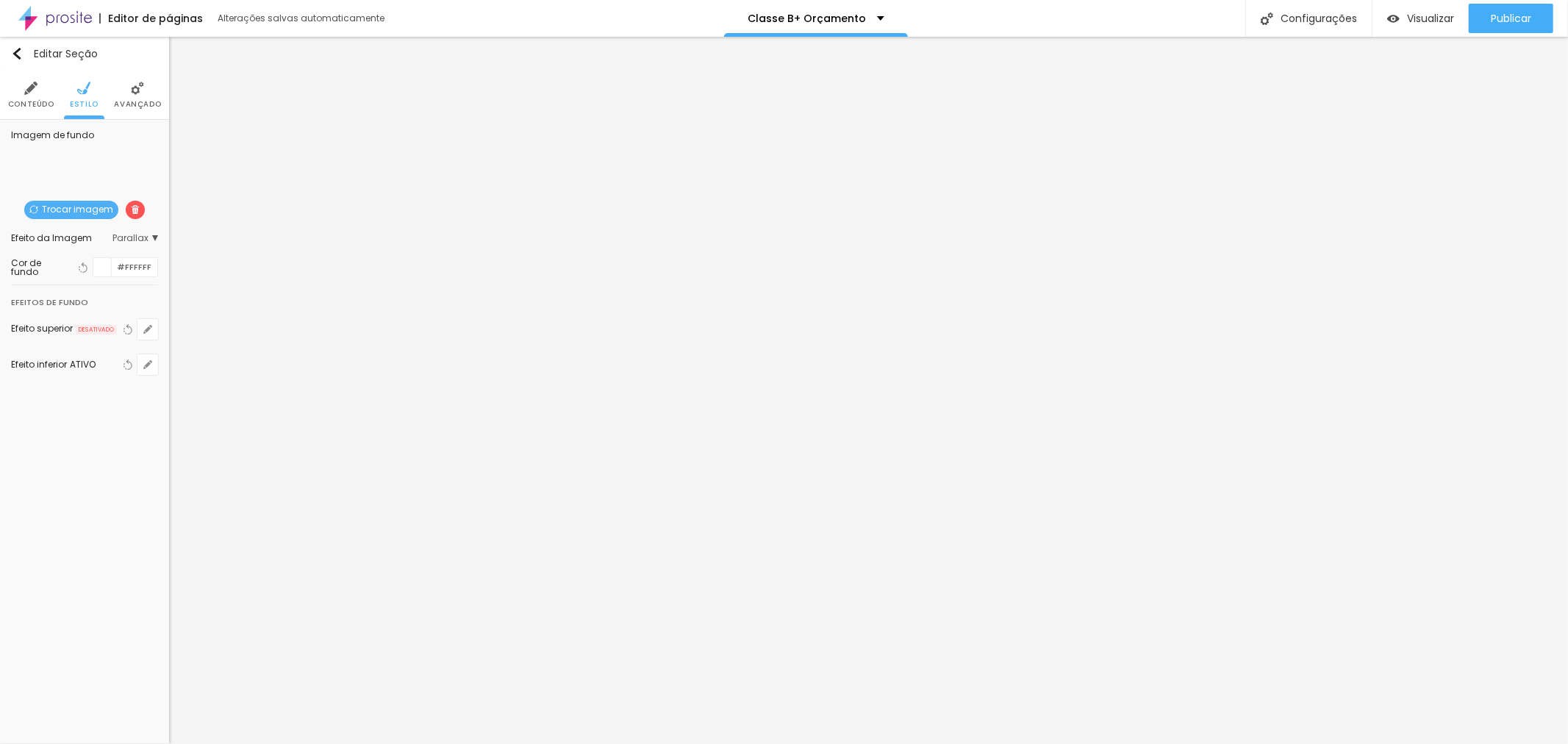
click at [78, 214] on span "Trocar imagem" at bounding box center [71, 210] width 94 height 18
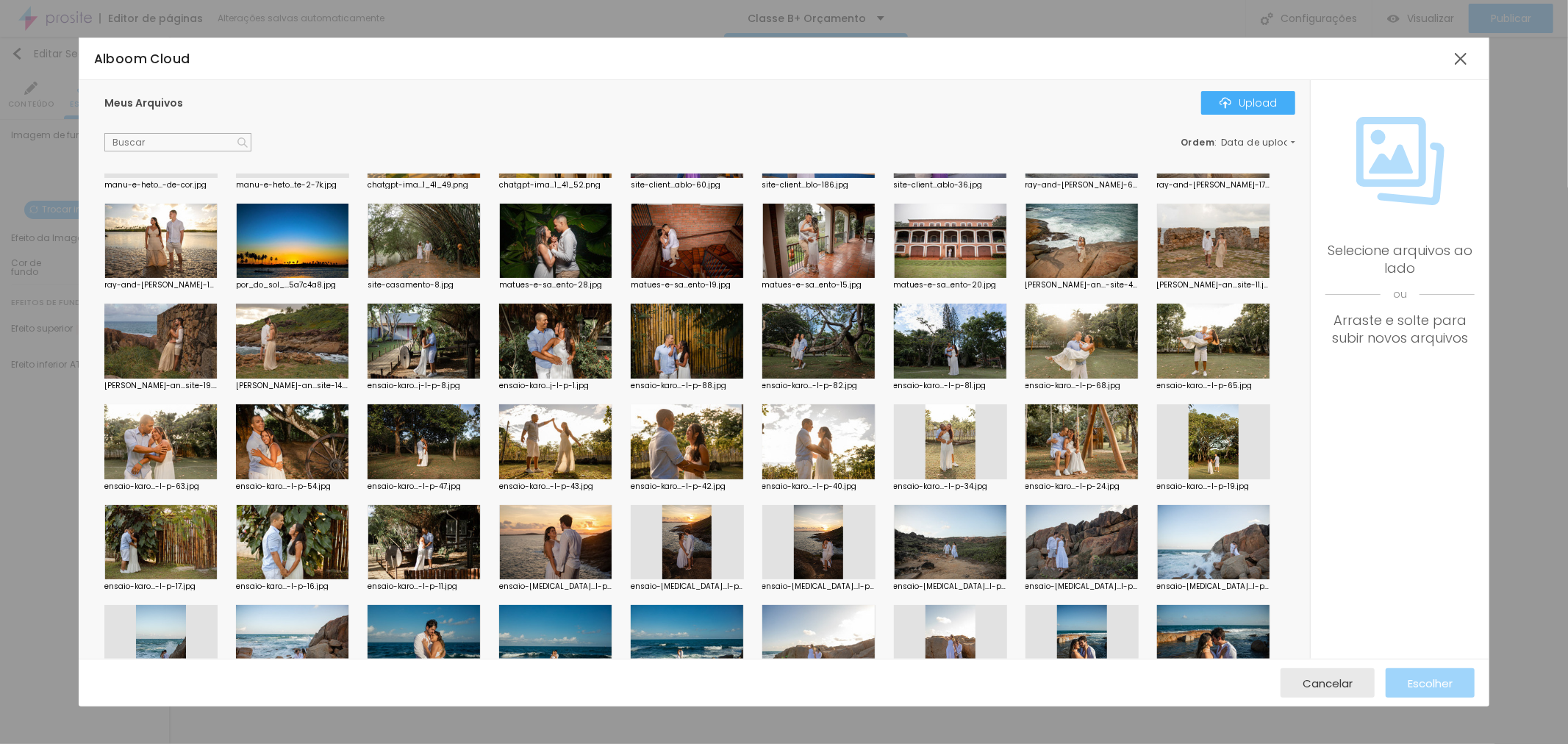
scroll to position [0, 0]
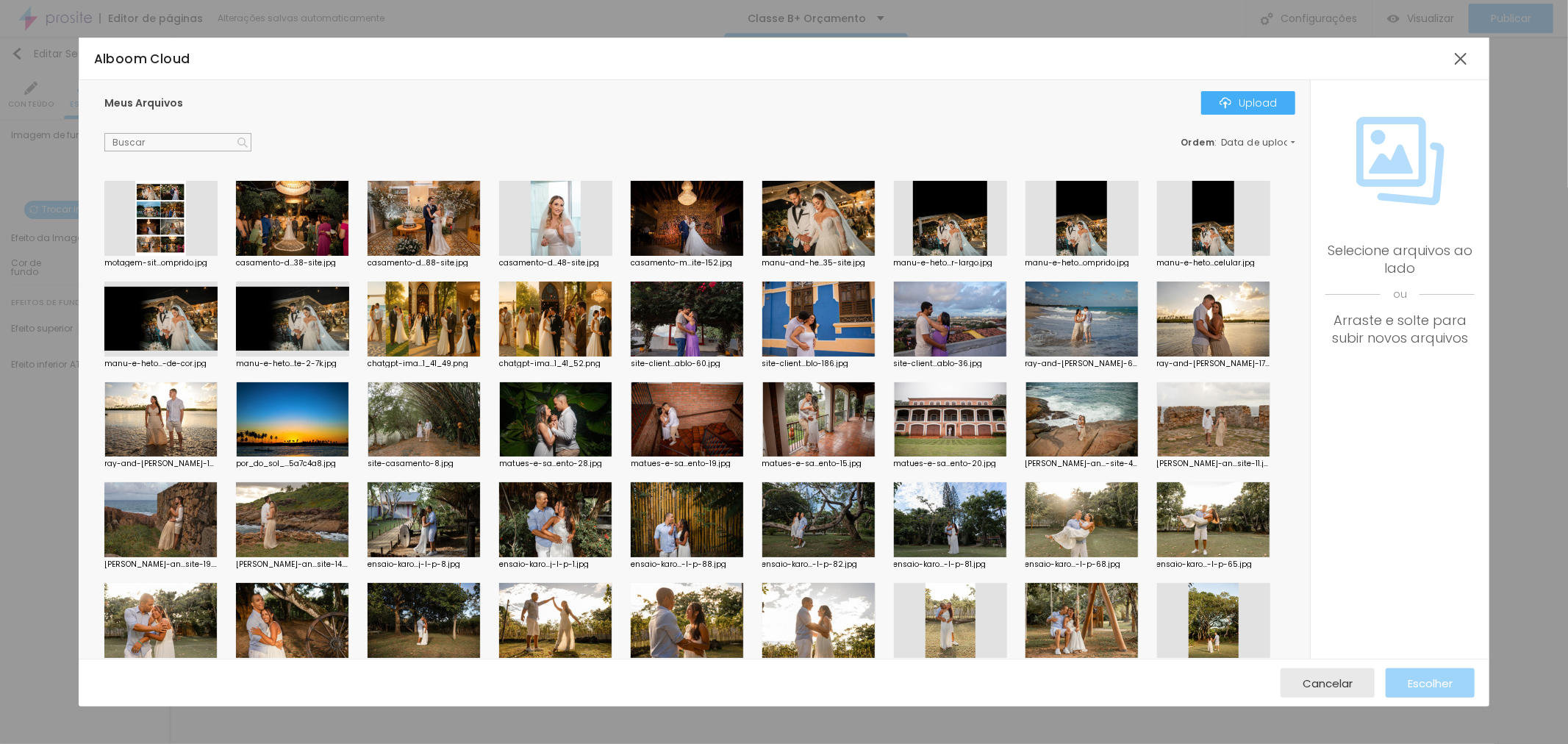
click at [328, 206] on div at bounding box center [292, 218] width 113 height 75
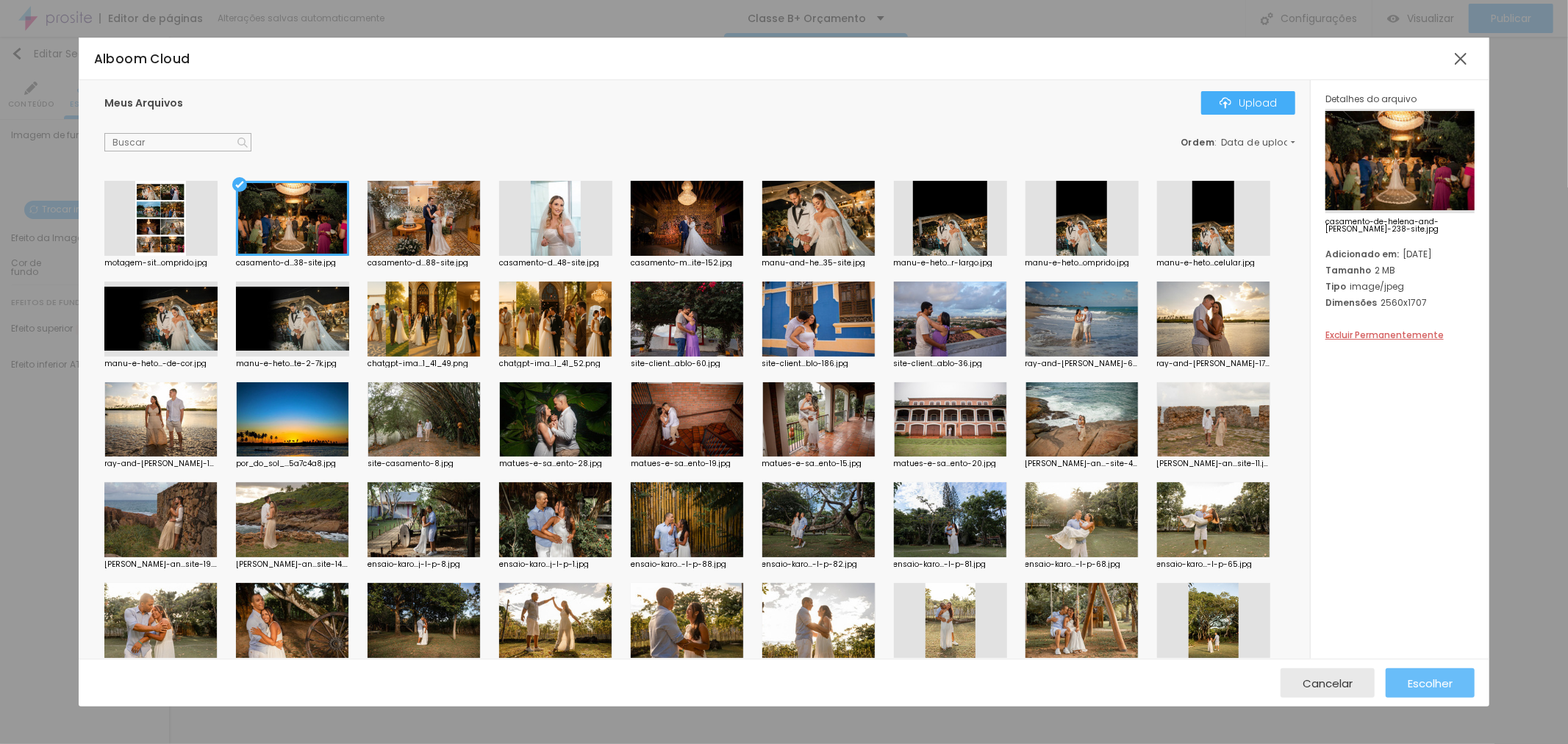
click at [1424, 684] on span "Escolher" at bounding box center [1430, 683] width 45 height 13
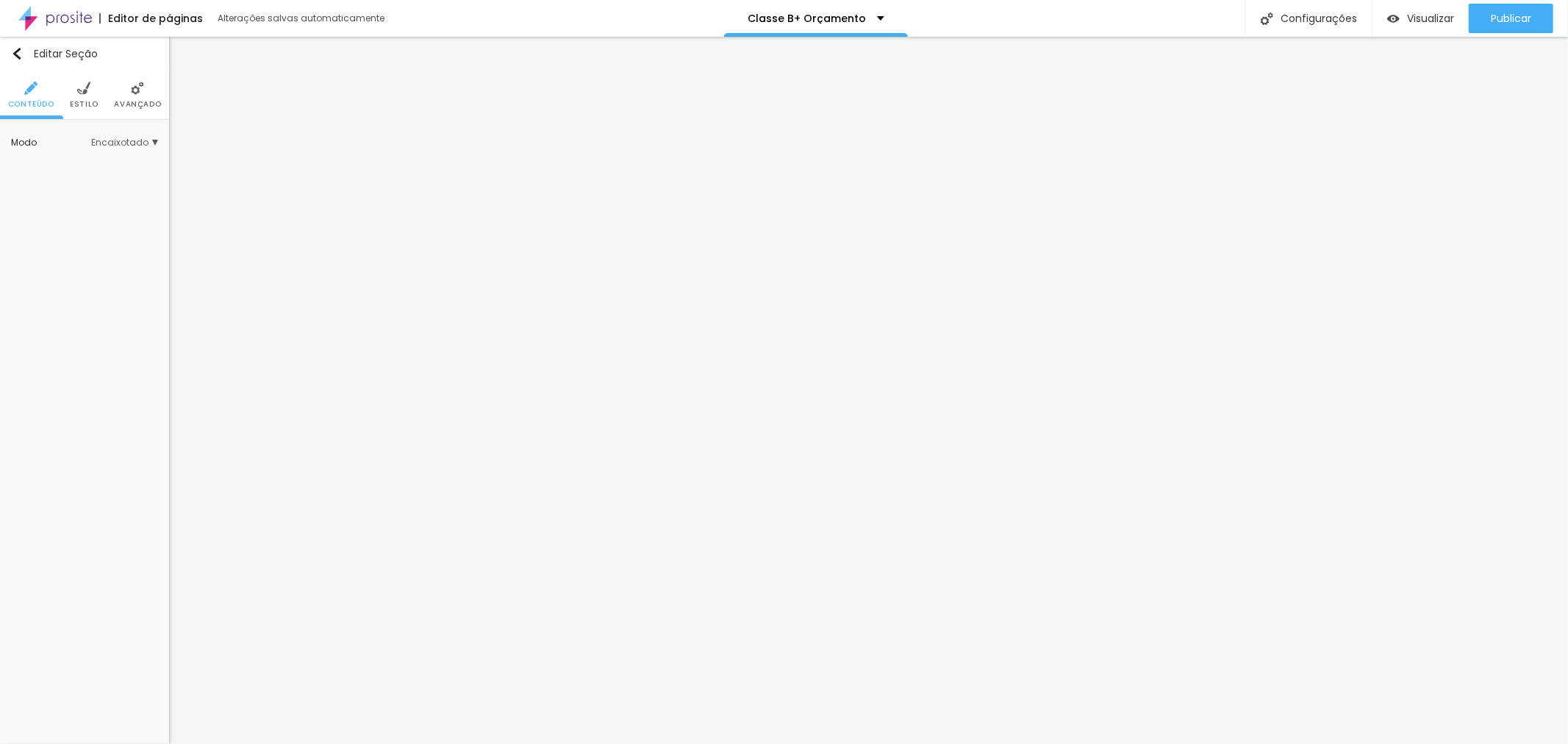
click at [85, 96] on li "Estilo" at bounding box center [84, 95] width 29 height 49
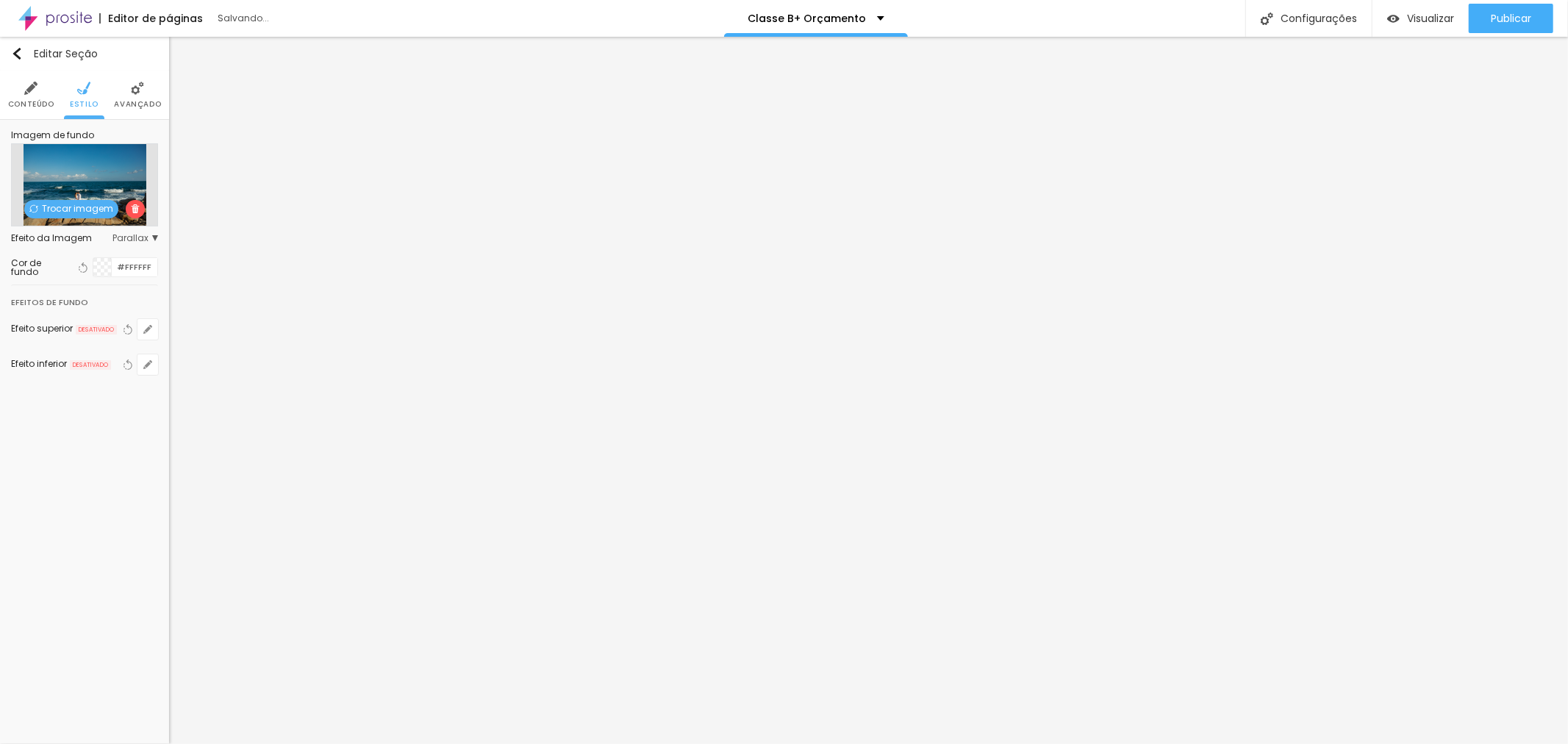
click at [76, 206] on span "Trocar imagem" at bounding box center [71, 209] width 94 height 18
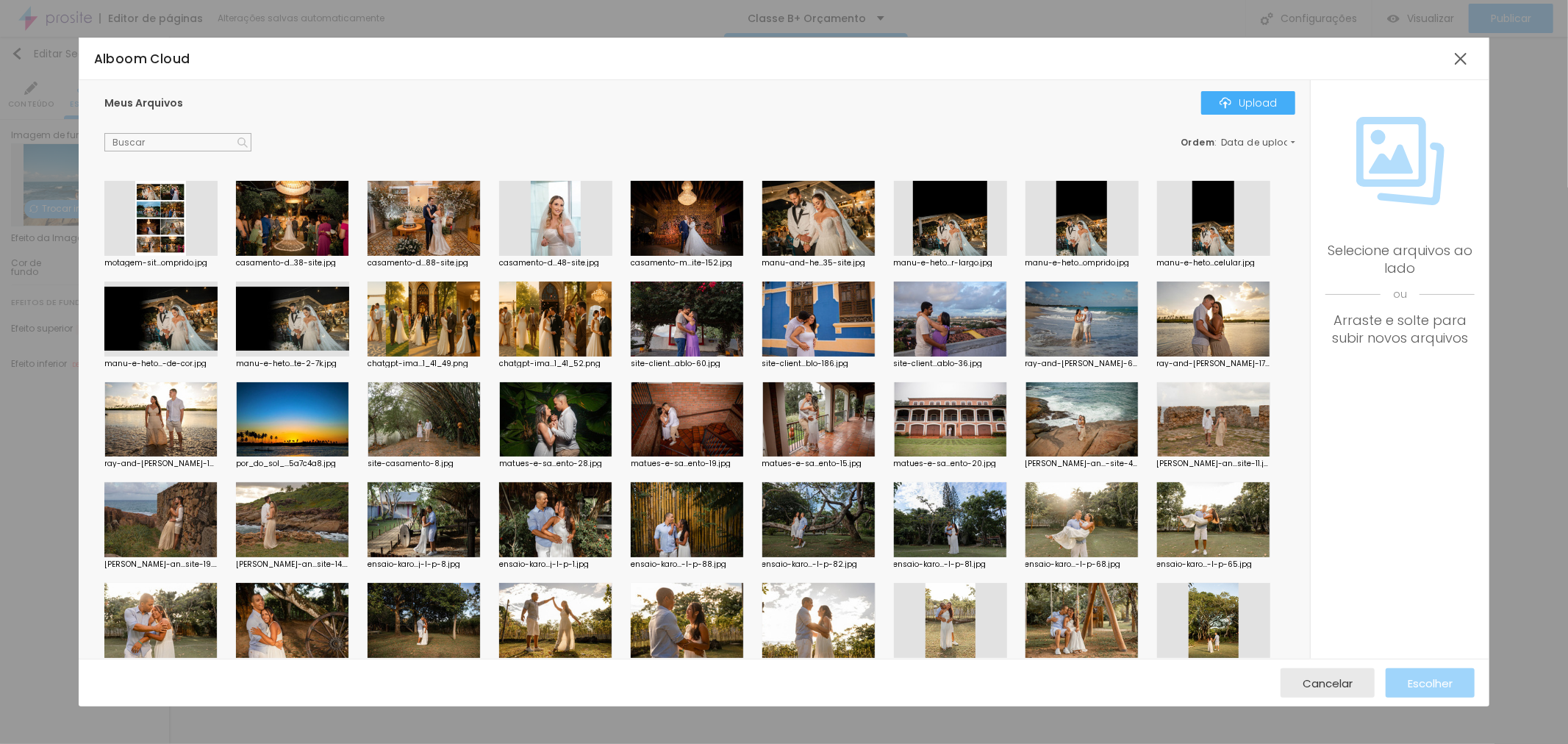
click at [270, 233] on div at bounding box center [292, 218] width 113 height 75
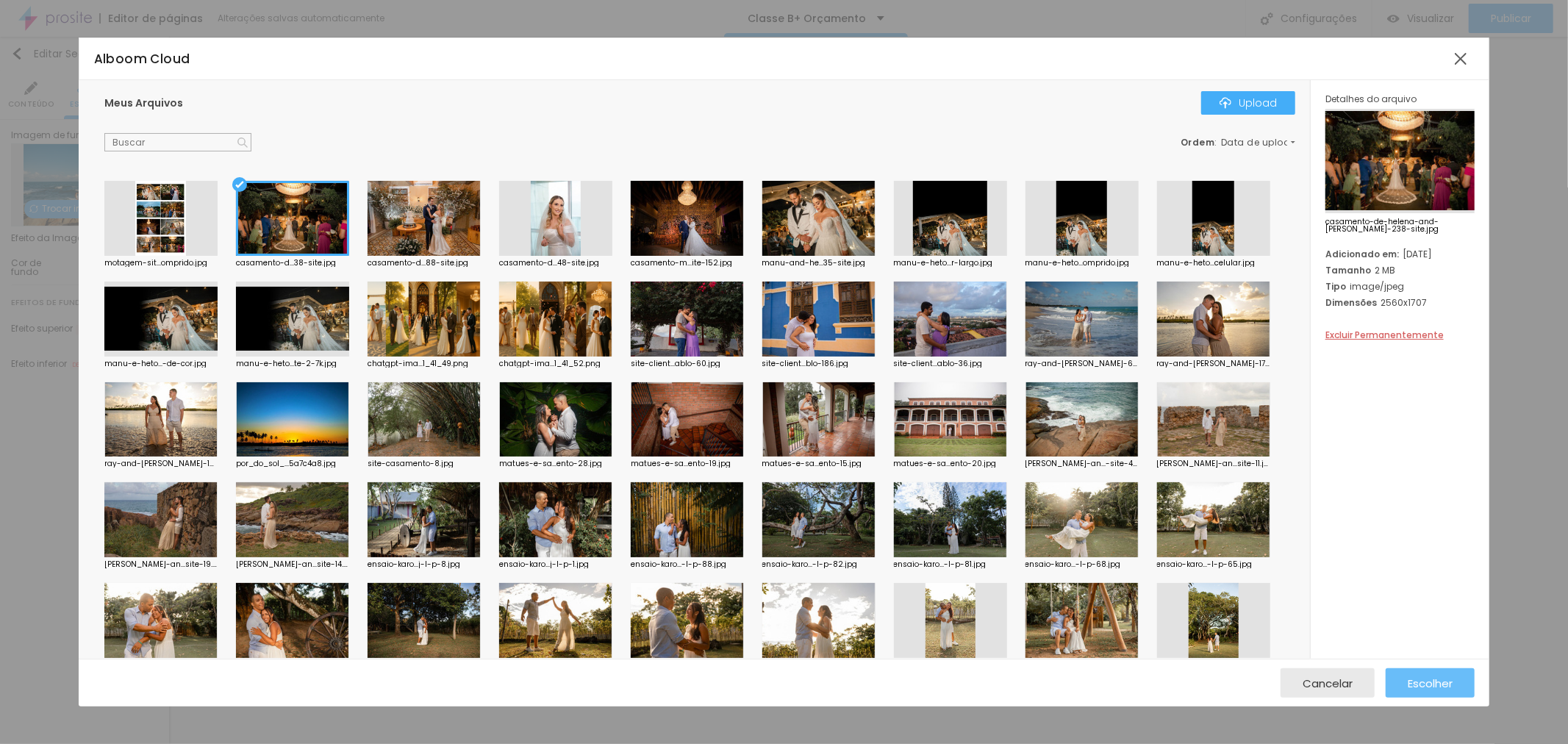
click at [1433, 681] on span "Escolher" at bounding box center [1430, 683] width 45 height 13
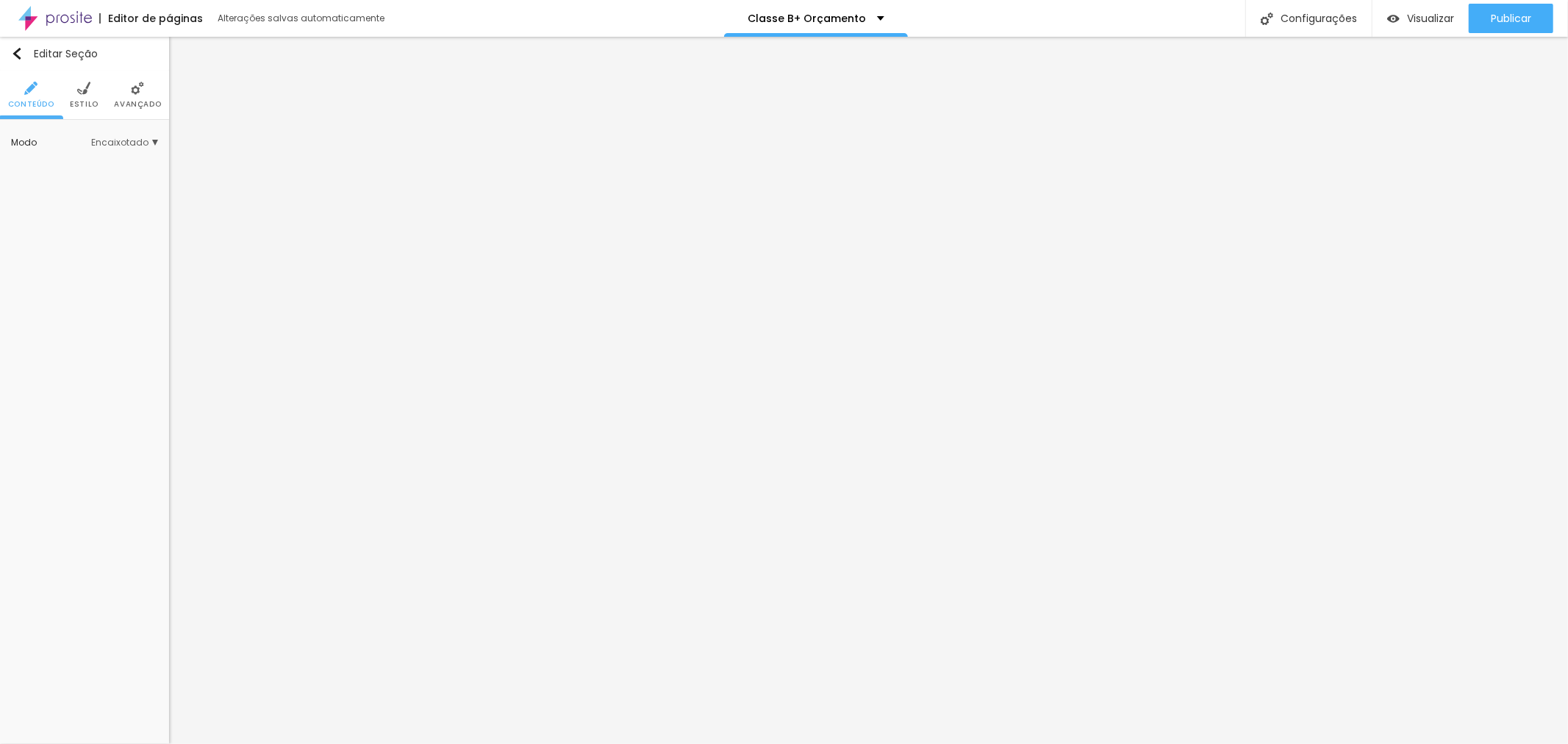
click at [79, 87] on img at bounding box center [84, 88] width 13 height 13
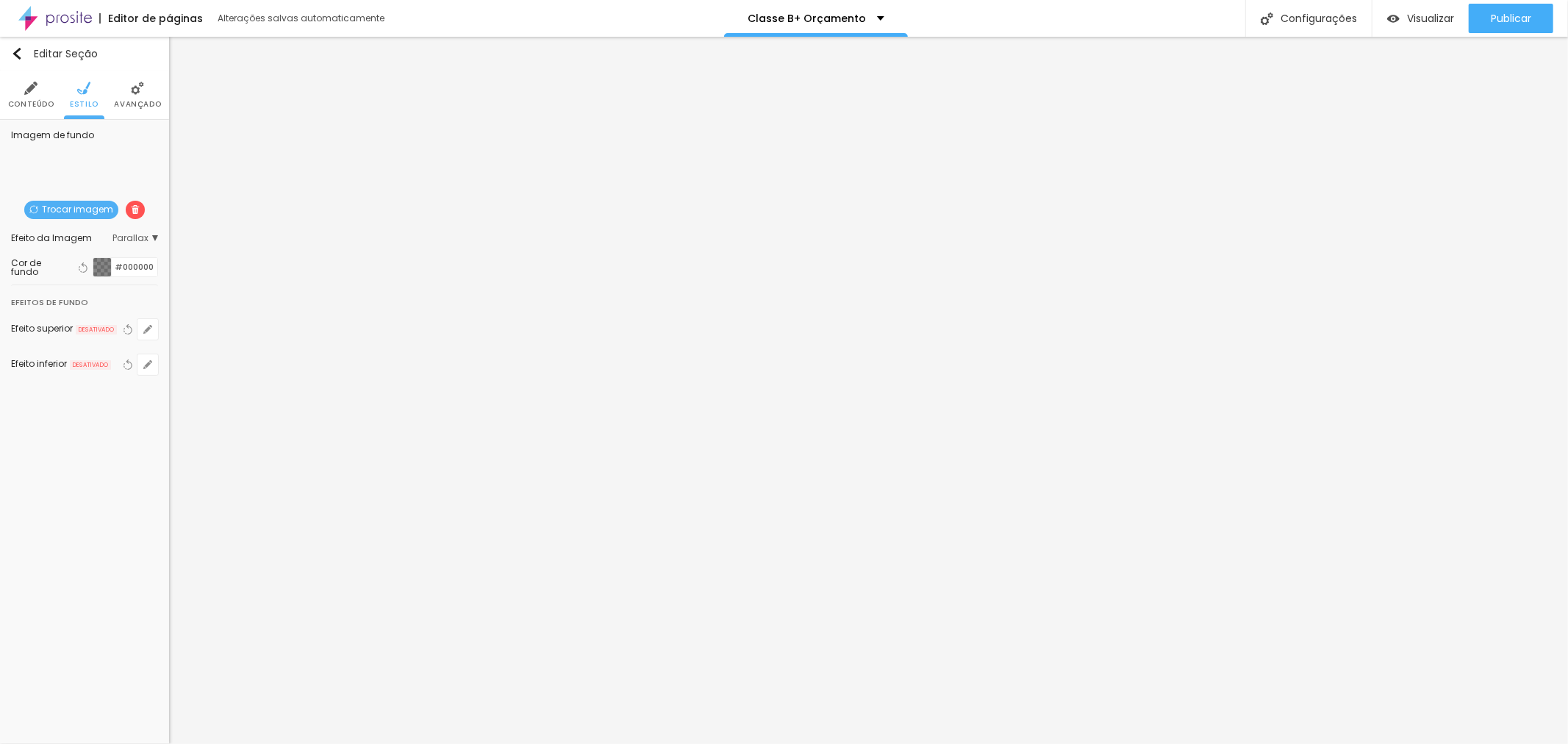
click at [104, 266] on div at bounding box center [102, 267] width 18 height 18
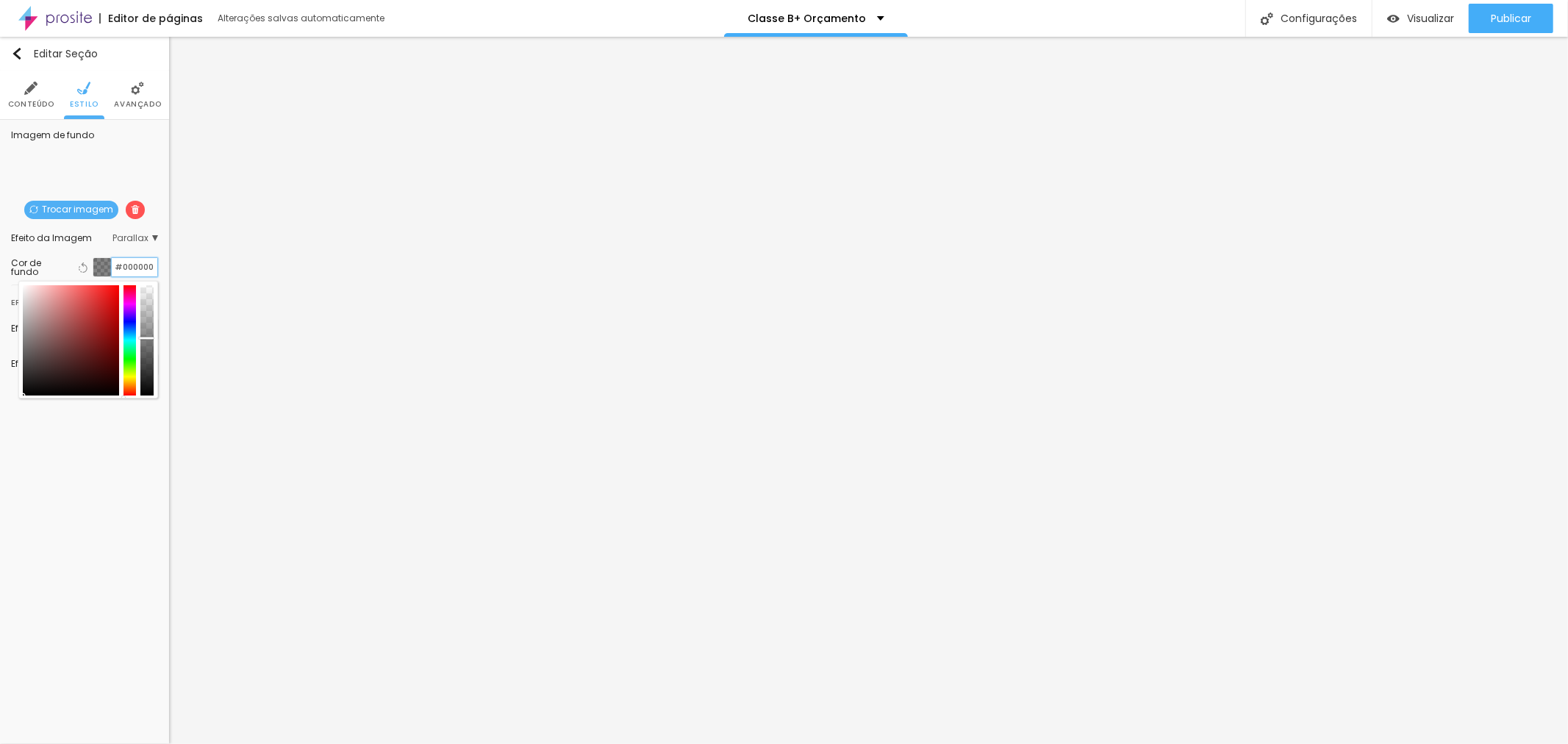
click at [125, 263] on input "#000000" at bounding box center [134, 267] width 45 height 18
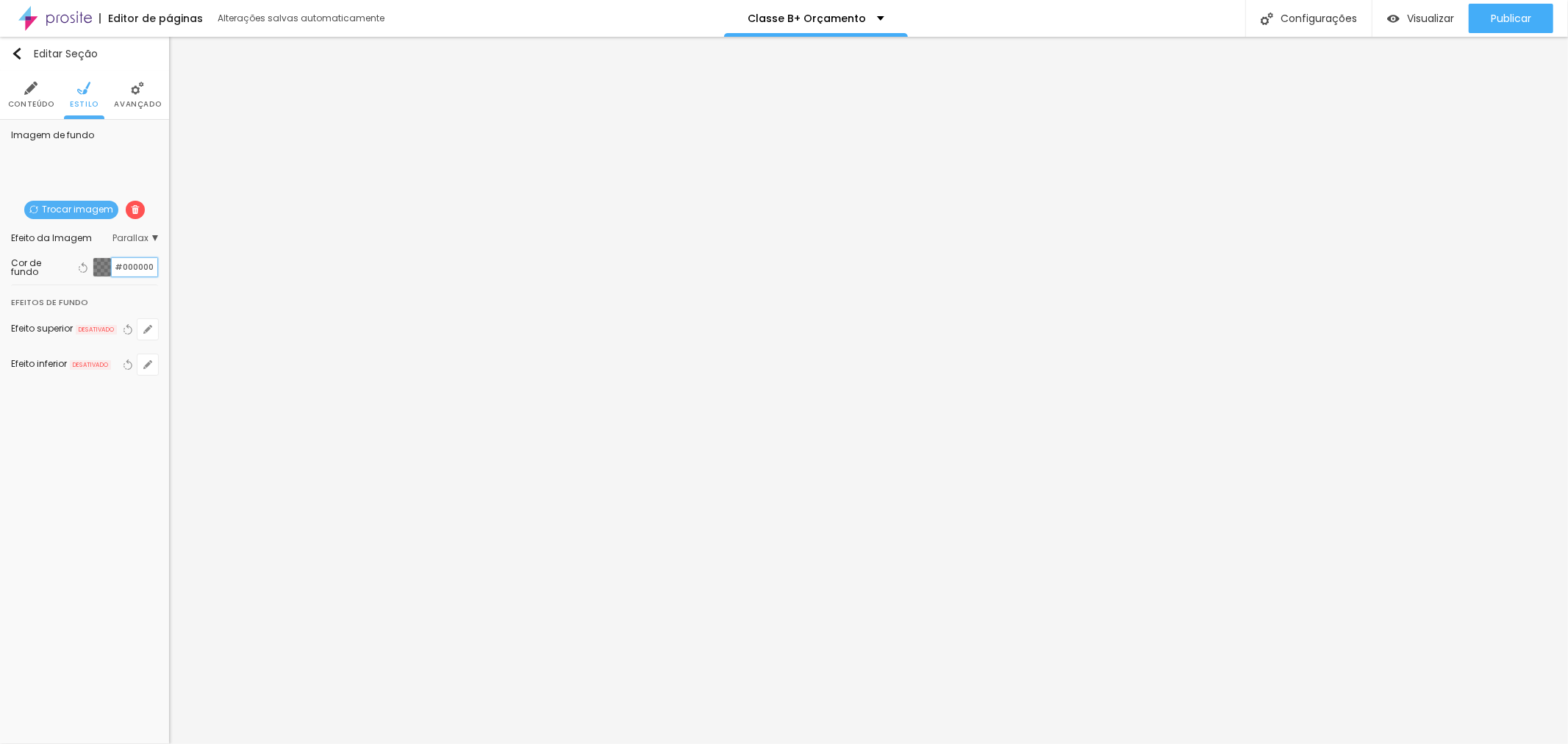
click at [125, 263] on input "#000000" at bounding box center [134, 267] width 45 height 18
click at [96, 266] on div at bounding box center [102, 267] width 18 height 18
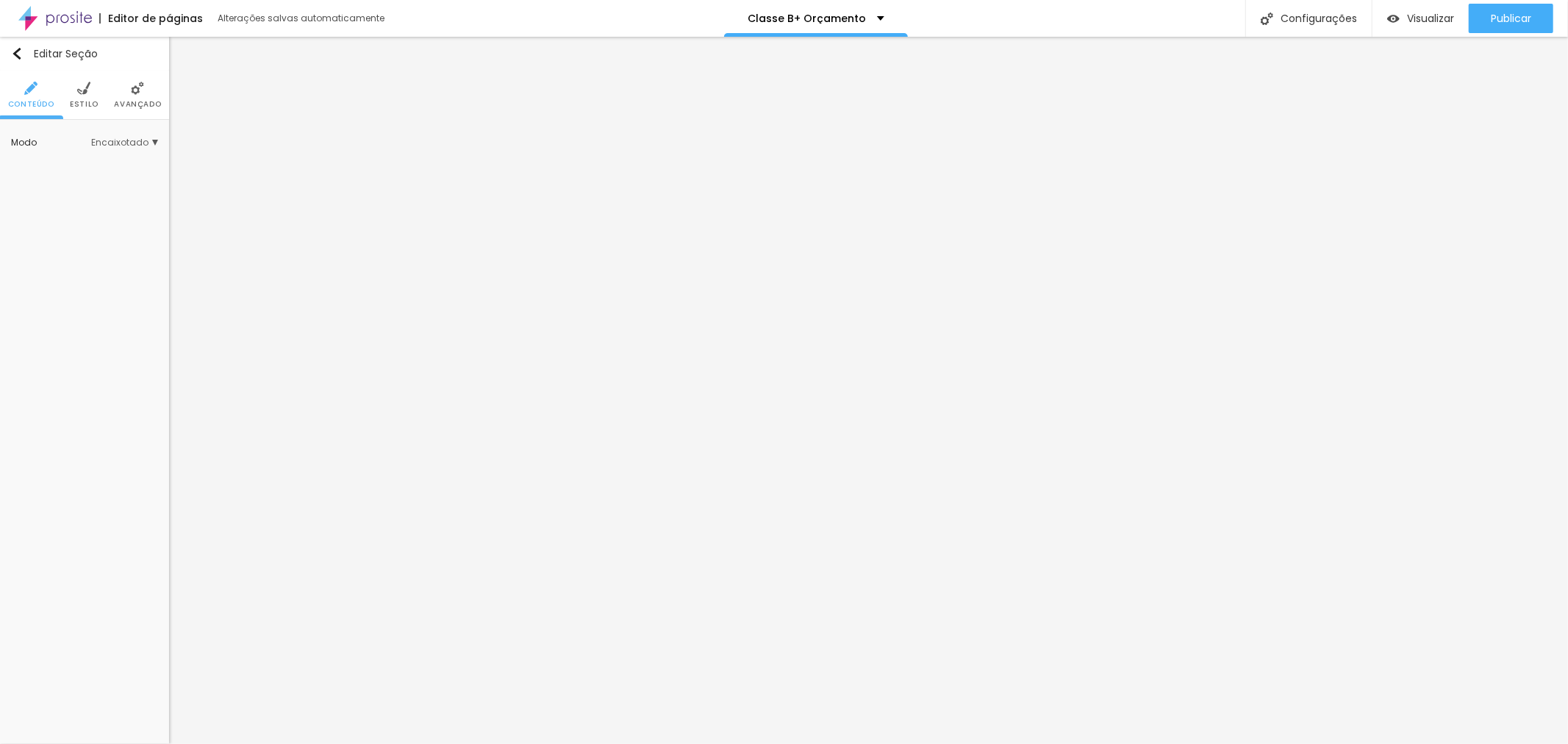
drag, startPoint x: 85, startPoint y: 81, endPoint x: 88, endPoint y: 103, distance: 22.2
click at [85, 79] on li "Estilo" at bounding box center [84, 95] width 29 height 49
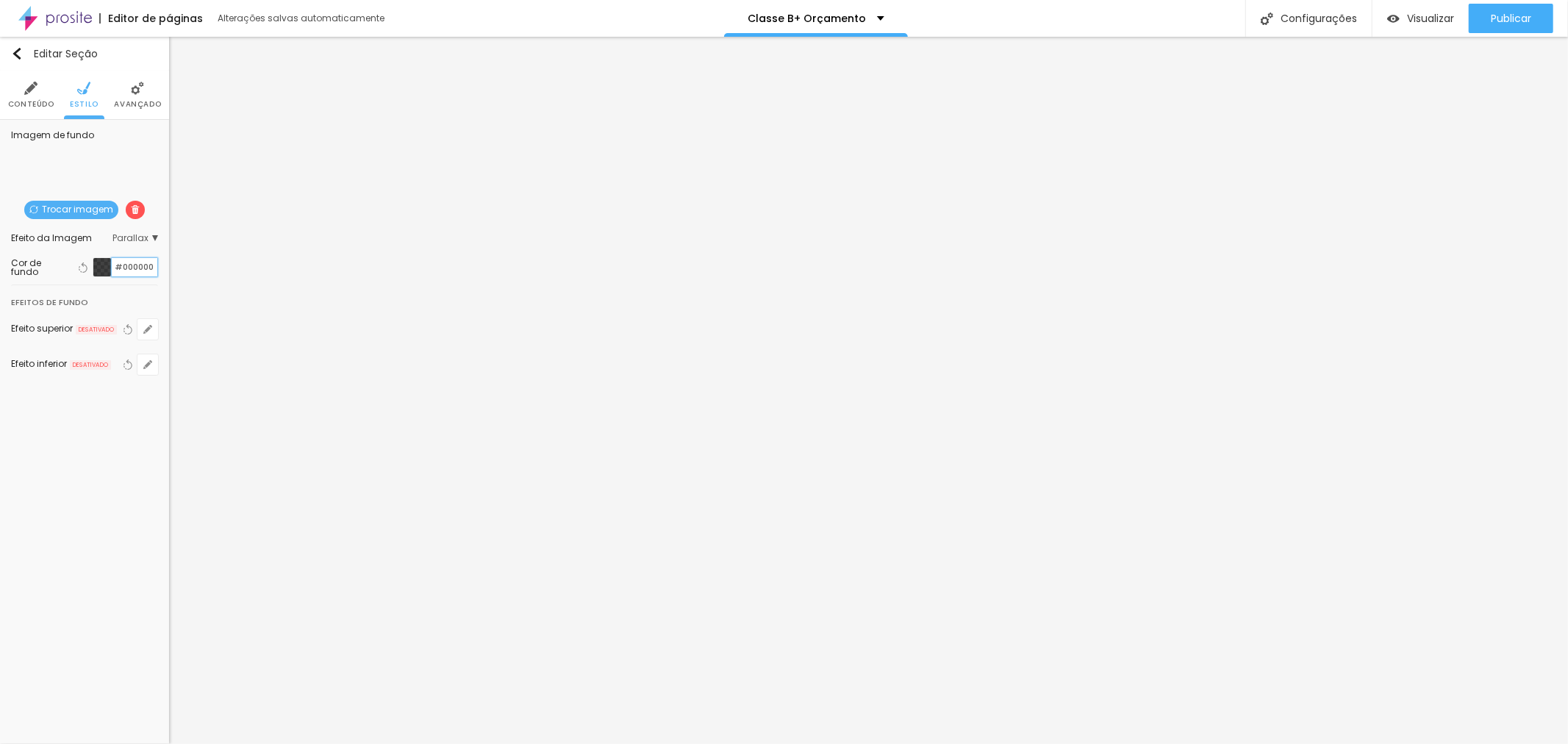
click at [137, 270] on input "#000000" at bounding box center [134, 267] width 45 height 18
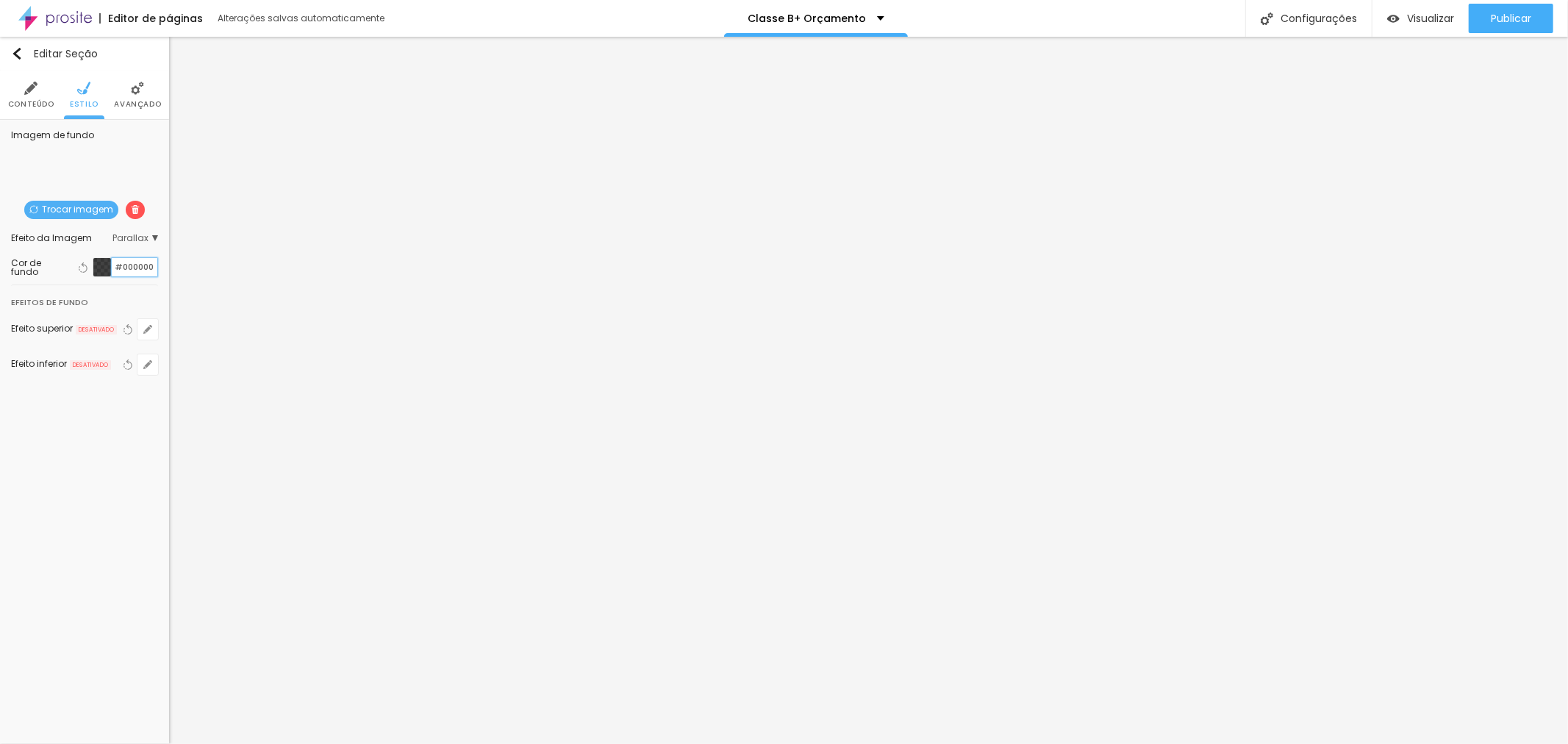
click at [137, 270] on input "#000000" at bounding box center [134, 267] width 45 height 18
click at [107, 267] on div at bounding box center [102, 267] width 18 height 18
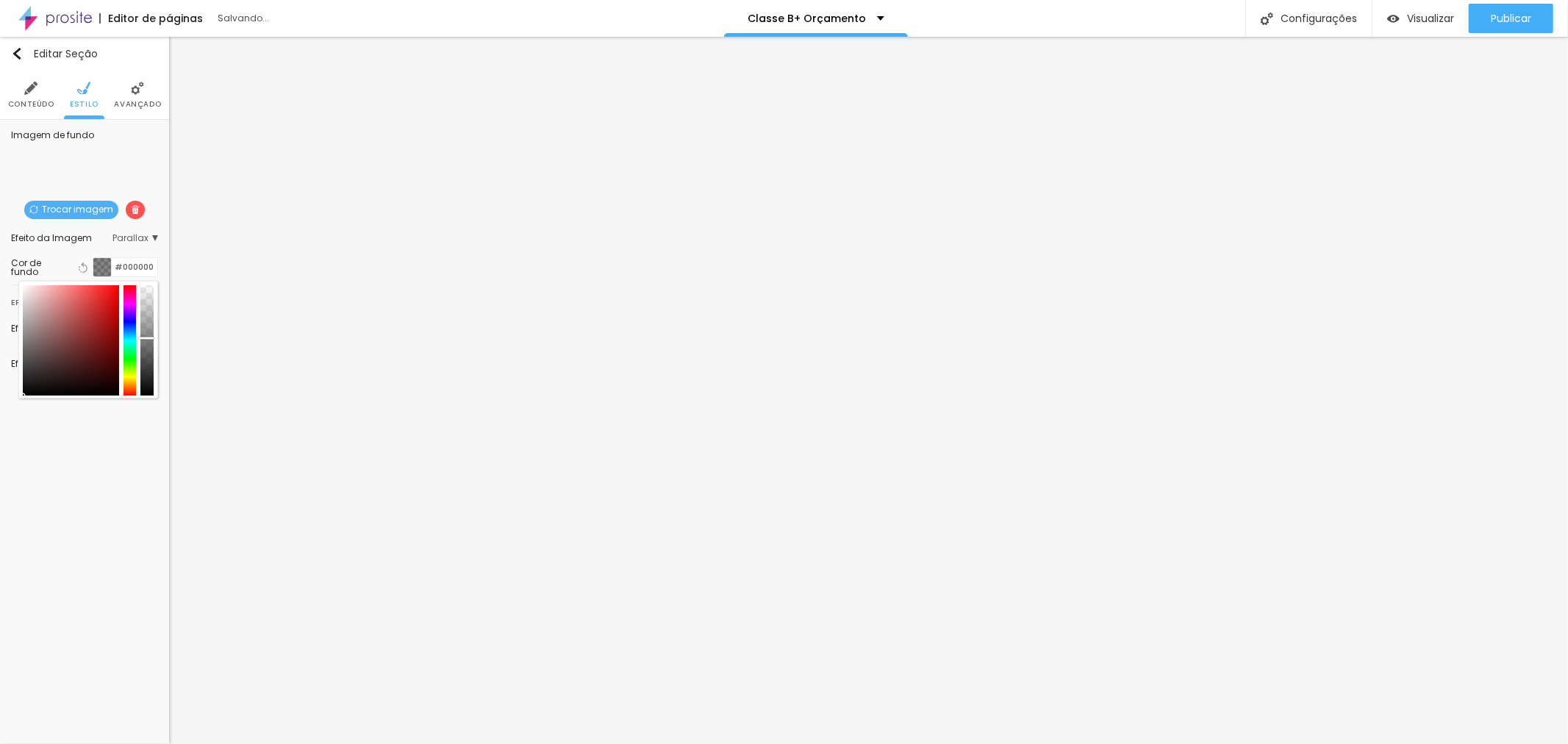
click at [143, 339] on div at bounding box center [147, 340] width 13 height 111
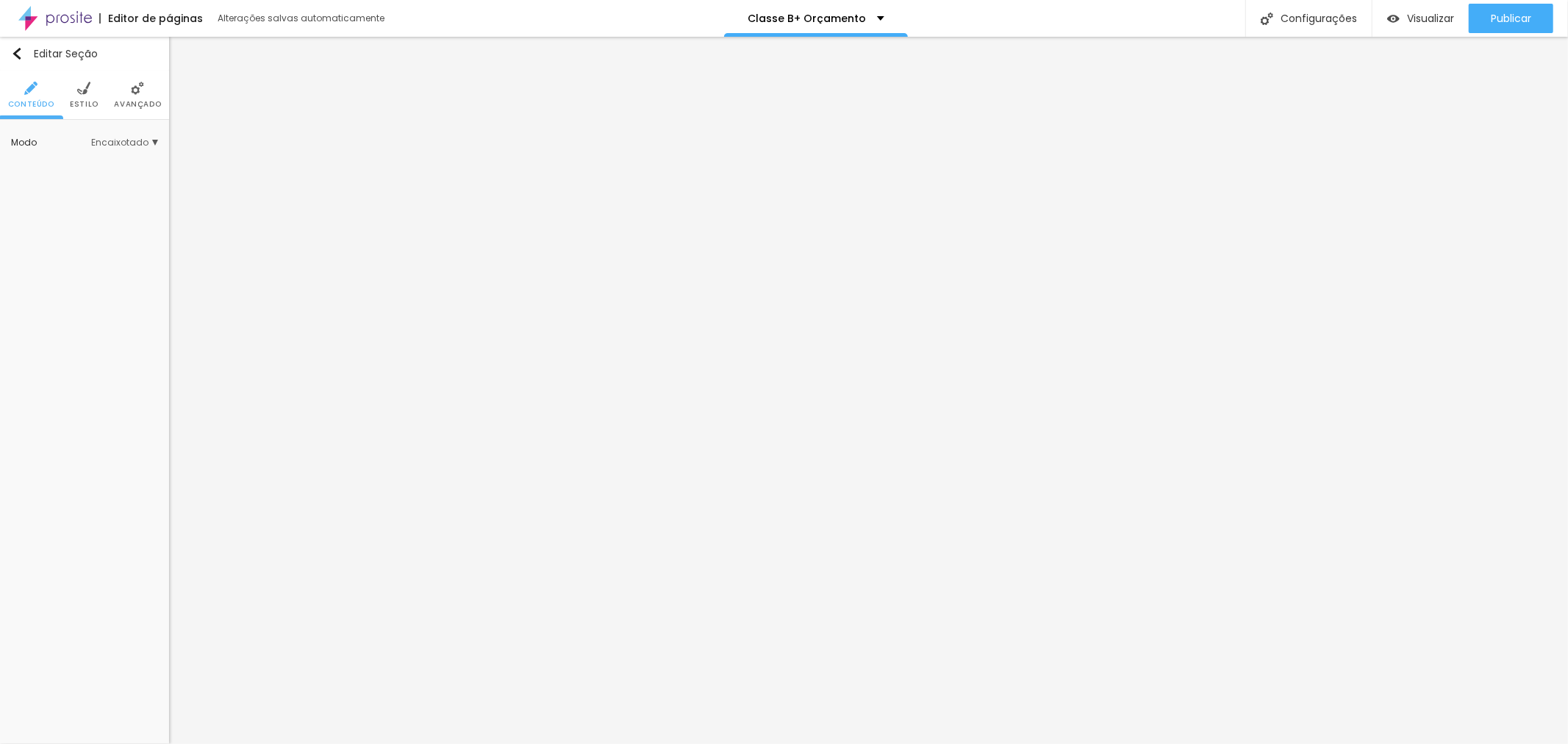
click at [83, 92] on img at bounding box center [84, 88] width 13 height 13
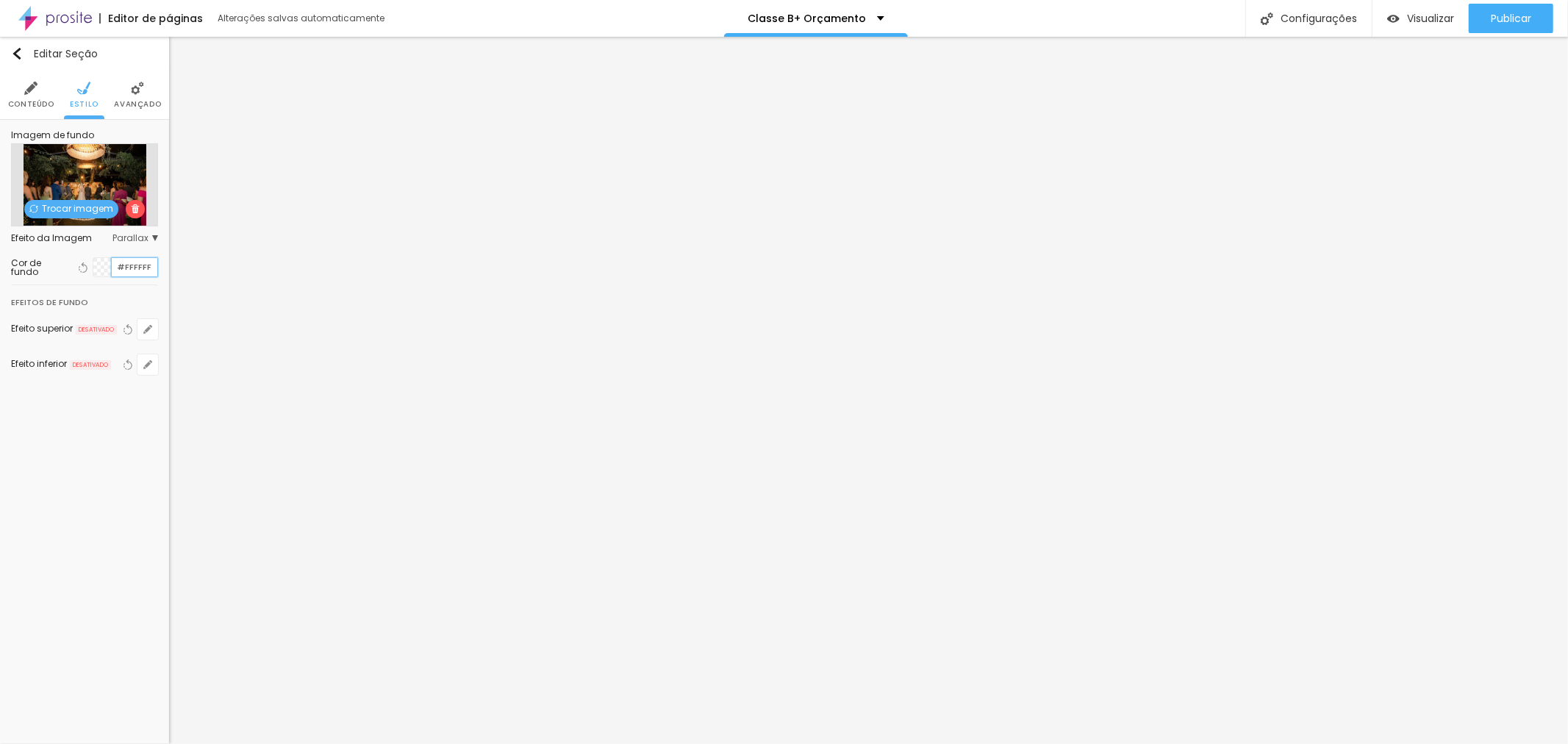
click at [131, 265] on input "#FFFFFF" at bounding box center [134, 267] width 45 height 18
paste input "000000"
type input "#000000"
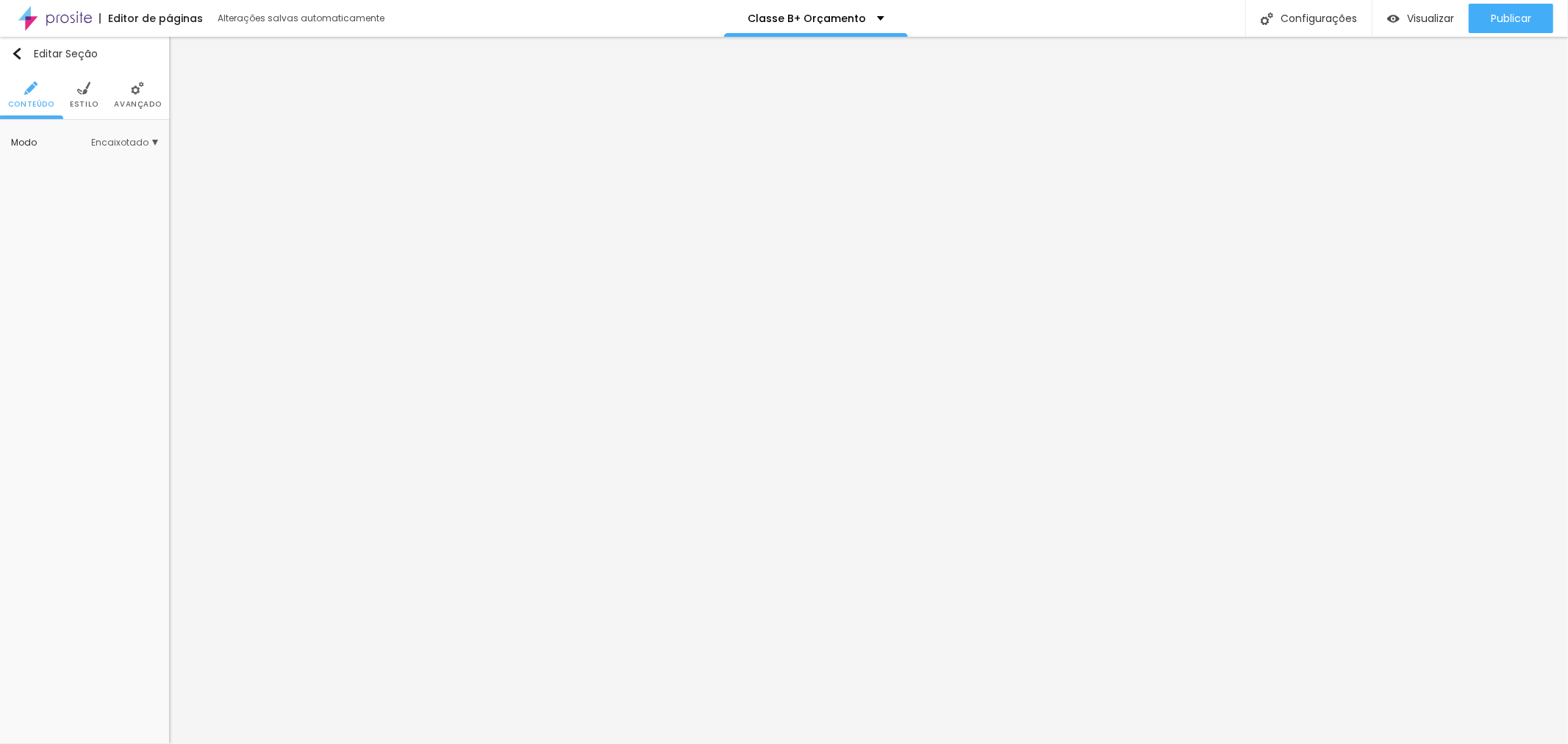
click at [85, 78] on li "Estilo" at bounding box center [84, 95] width 29 height 49
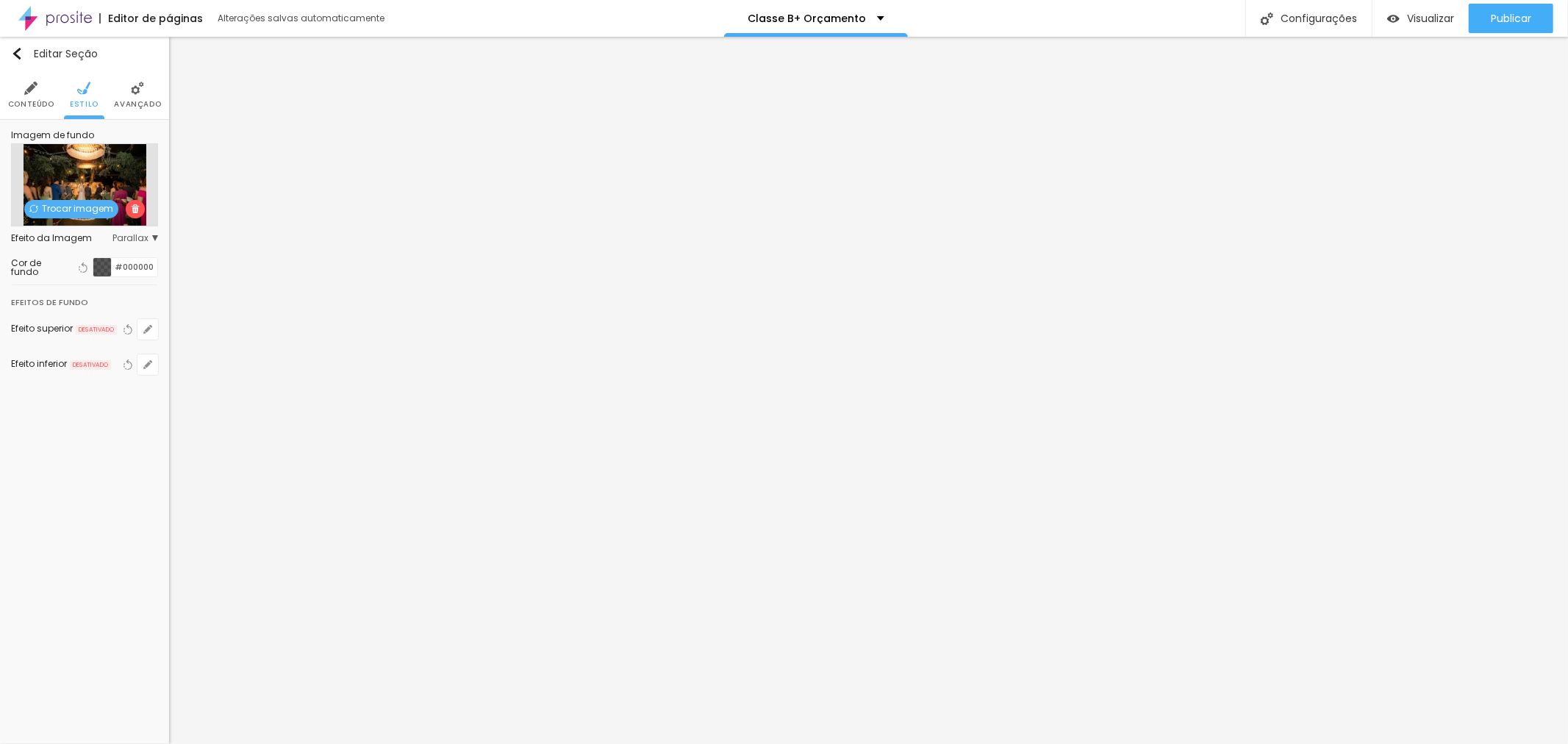
click at [100, 267] on div at bounding box center [102, 267] width 18 height 18
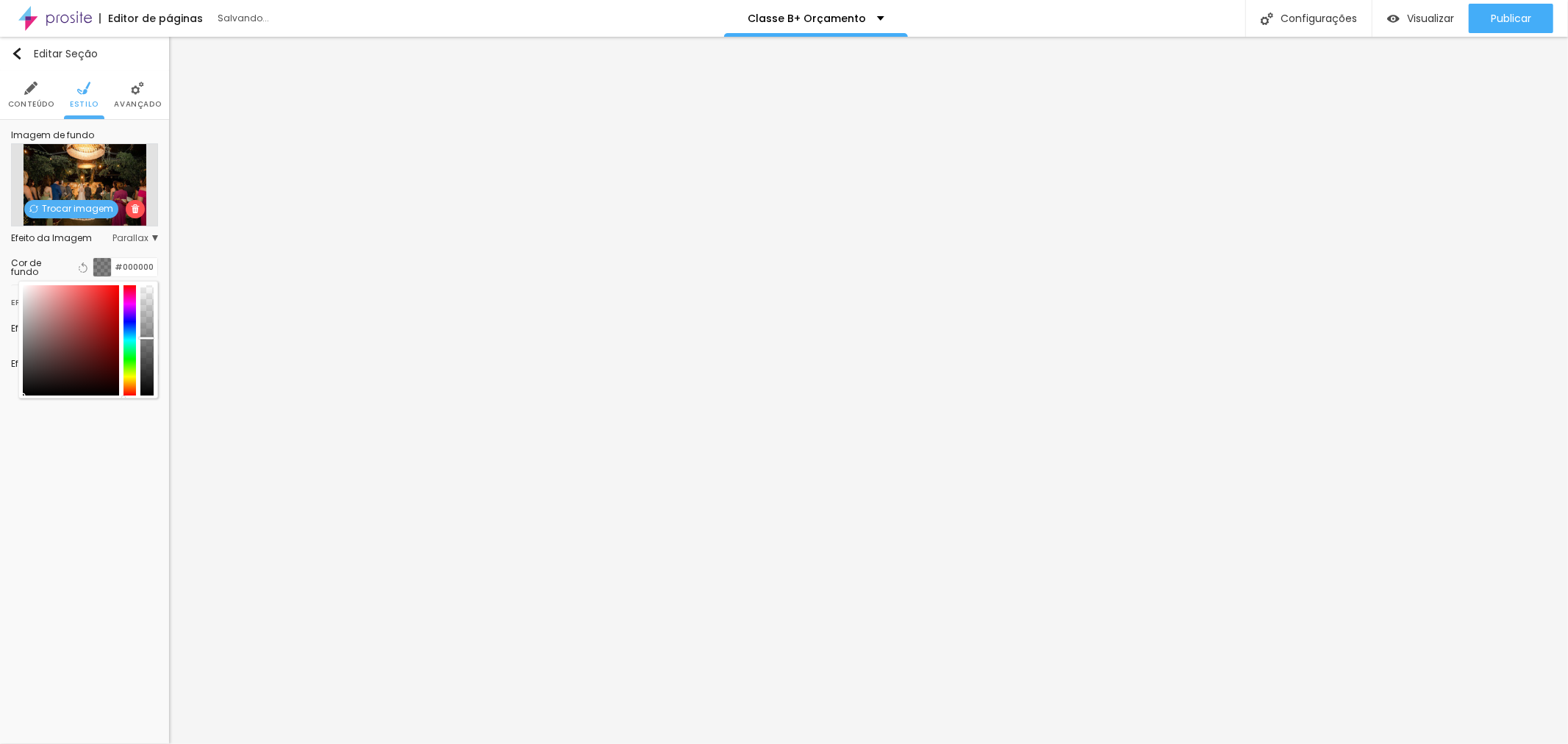
drag, startPoint x: 150, startPoint y: 353, endPoint x: 144, endPoint y: 339, distance: 15.2
click at [144, 339] on div at bounding box center [147, 340] width 13 height 111
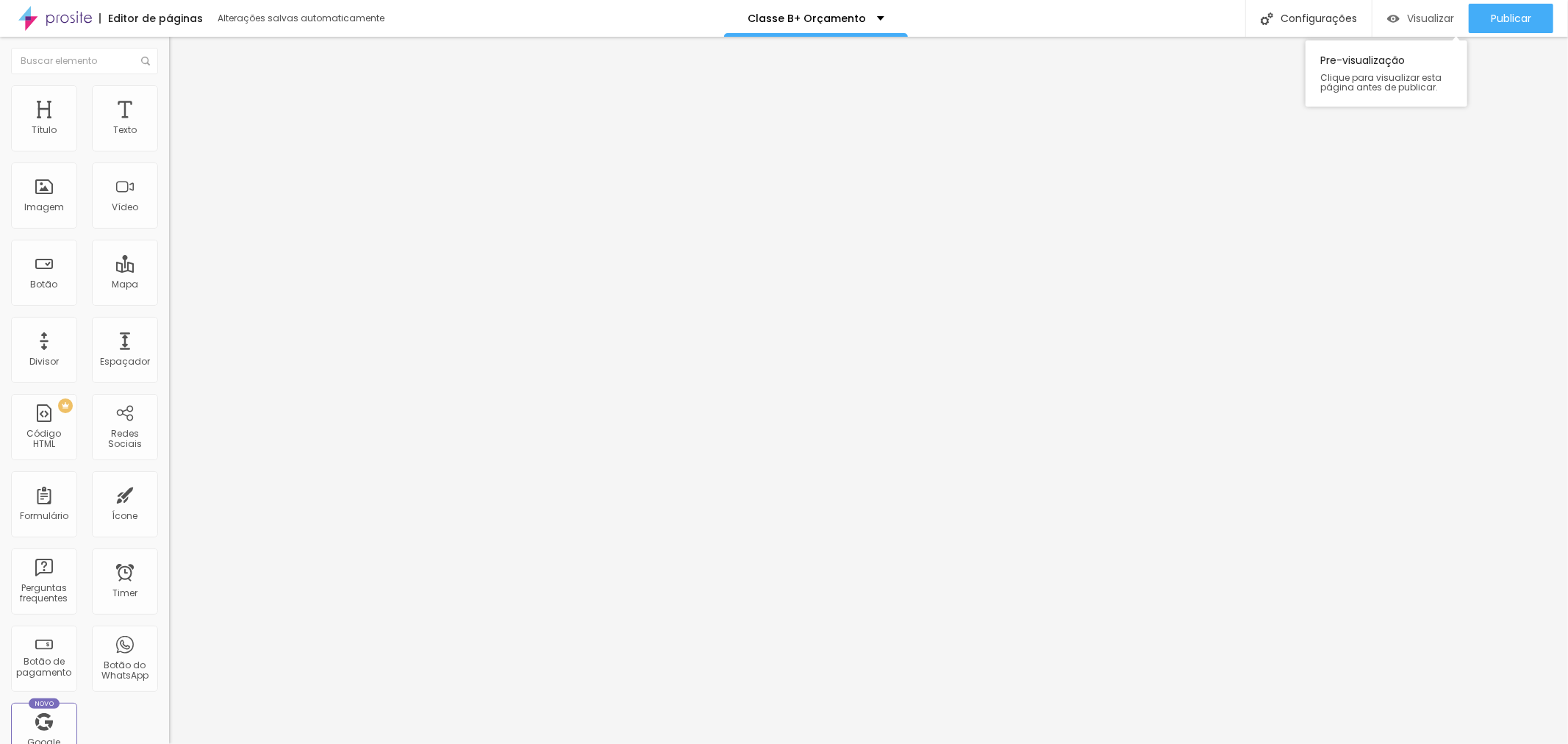
click at [1411, 17] on span "Visualizar" at bounding box center [1430, 18] width 47 height 12
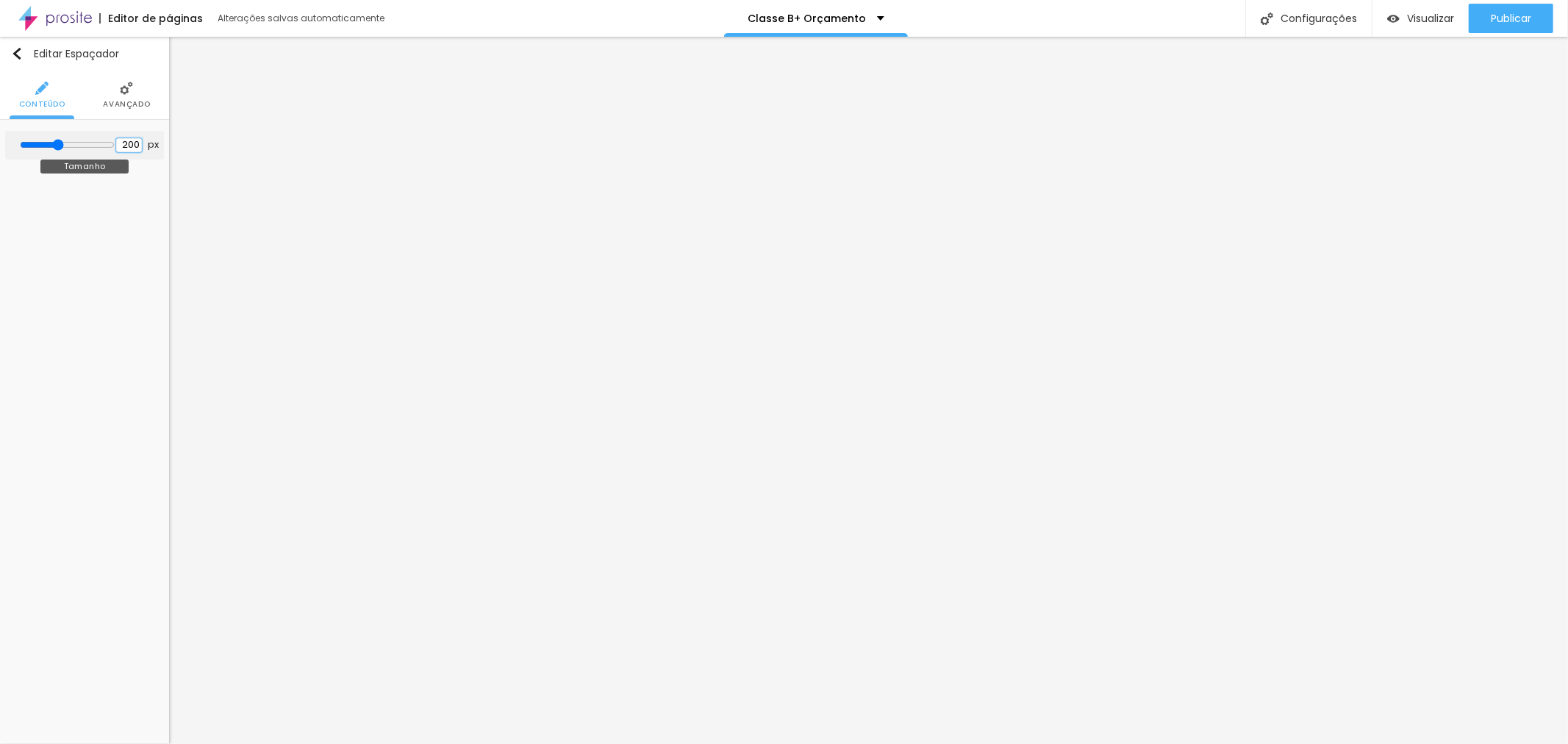
click at [119, 145] on input "200" at bounding box center [129, 145] width 26 height 14
click at [119, 139] on input "200" at bounding box center [129, 145] width 26 height 14
type input "10"
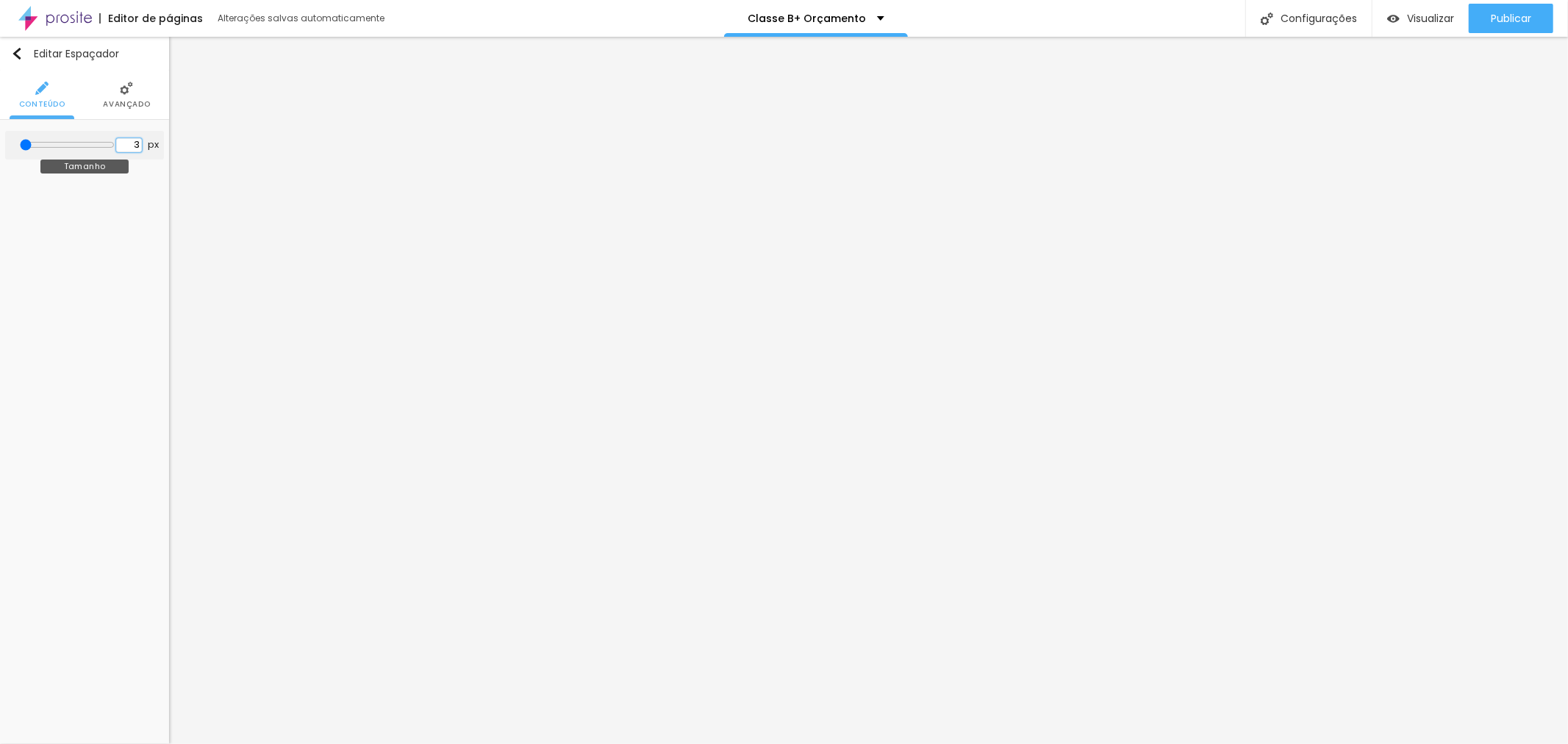
type input "30"
type input "300"
click at [126, 142] on input "200" at bounding box center [129, 145] width 26 height 14
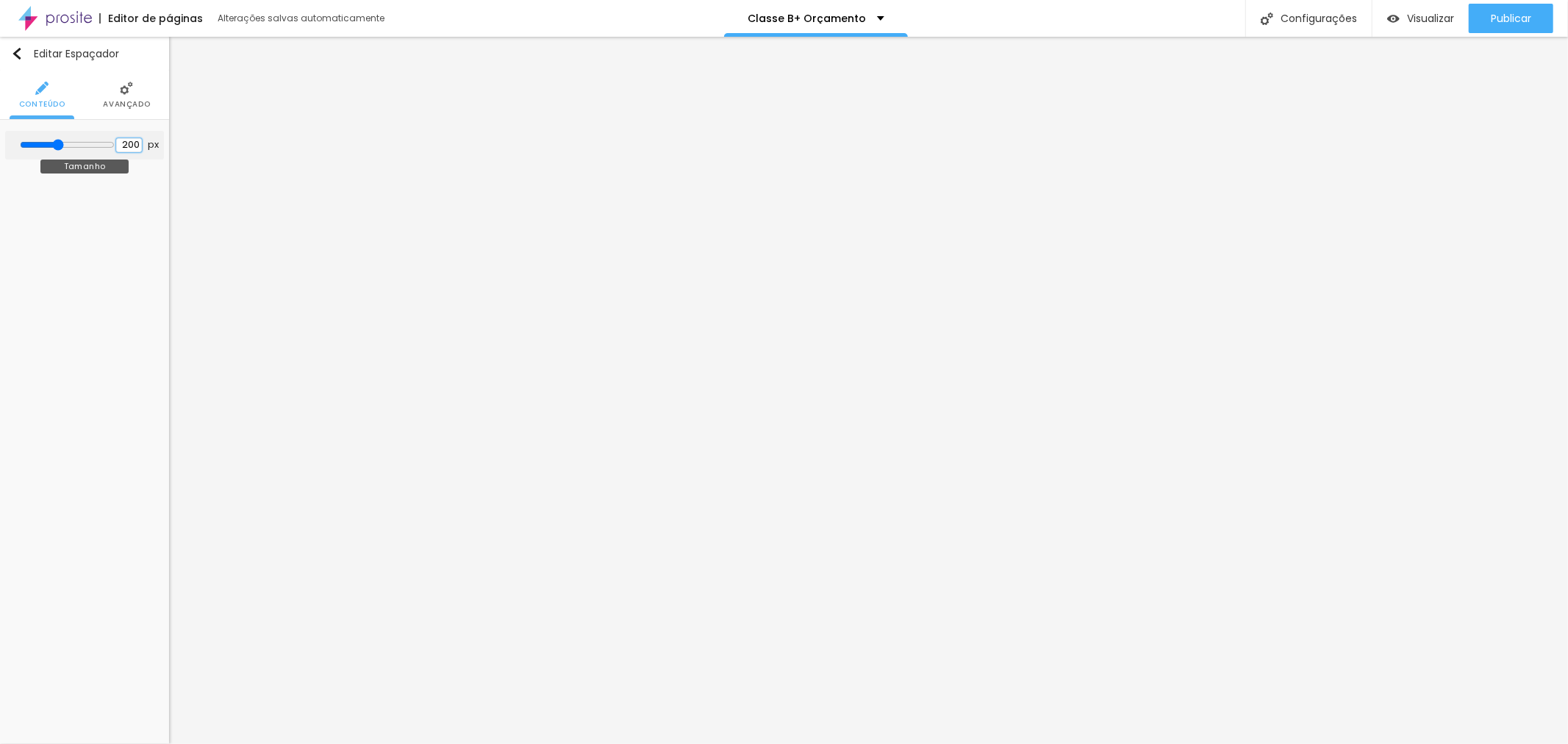
type input "10"
type input "3"
type input "30"
type input "300"
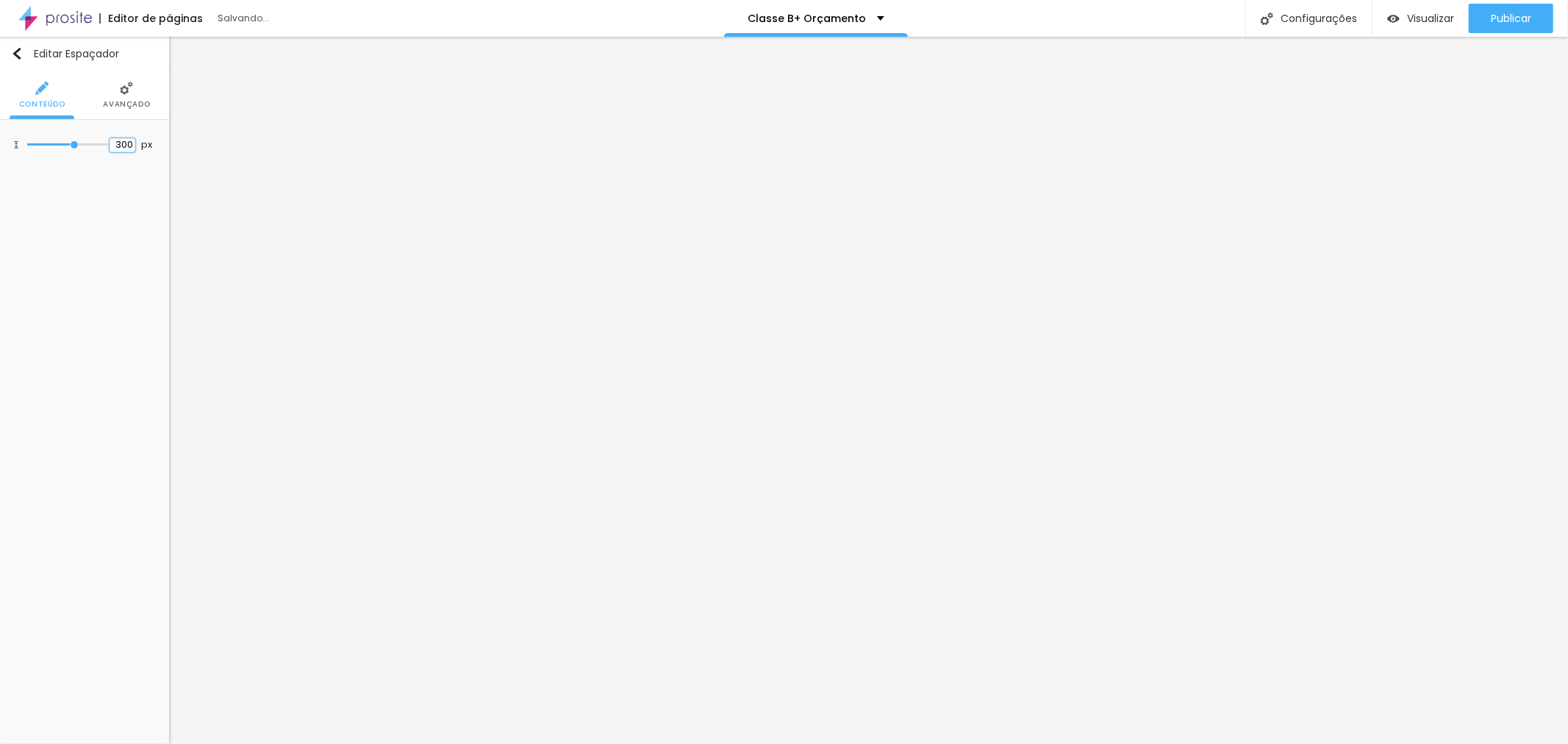
type input "300"
click at [128, 146] on input "200" at bounding box center [129, 145] width 26 height 14
type input "10"
type input "3"
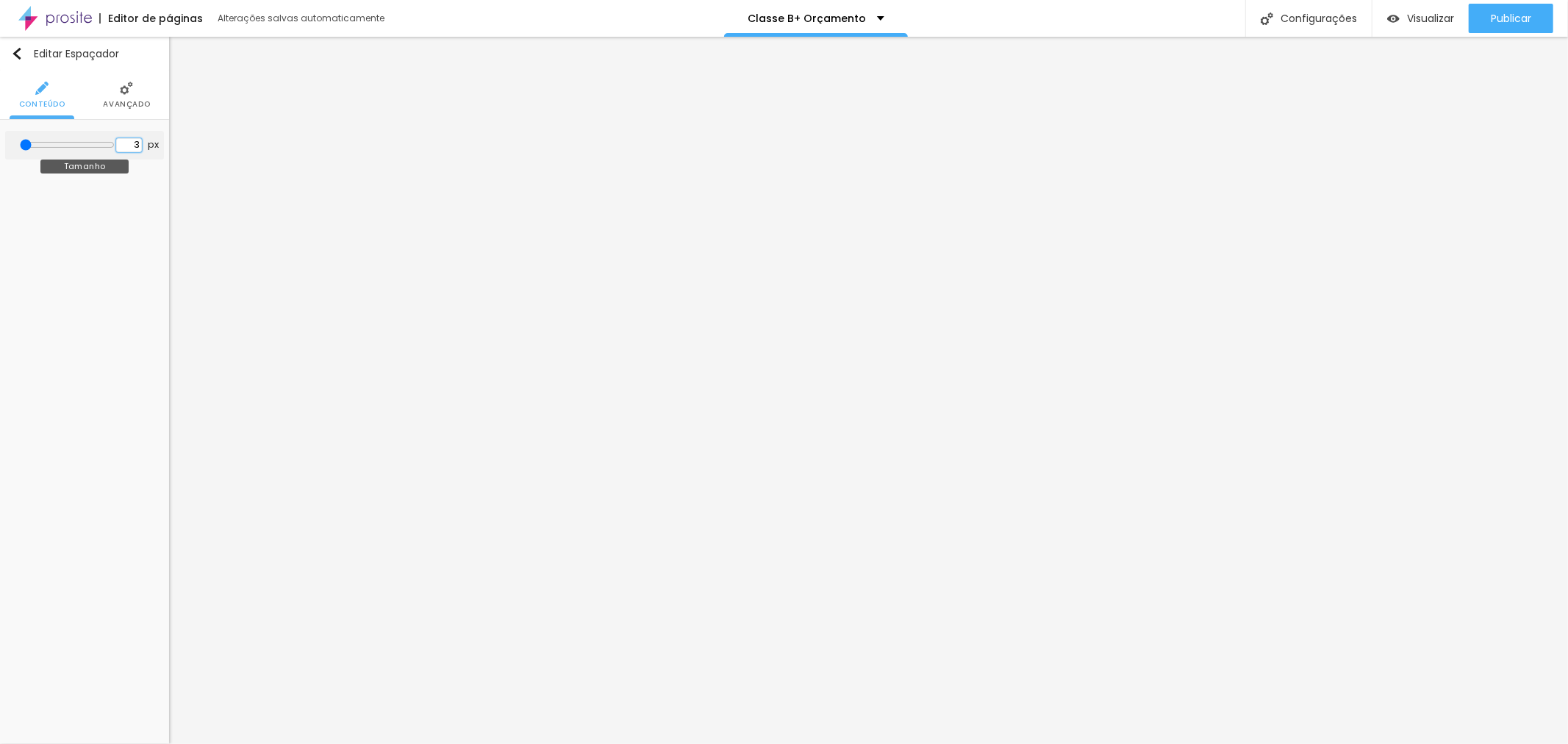
type input "30"
type input "300"
click at [1430, 13] on span "Visualizar" at bounding box center [1430, 18] width 47 height 12
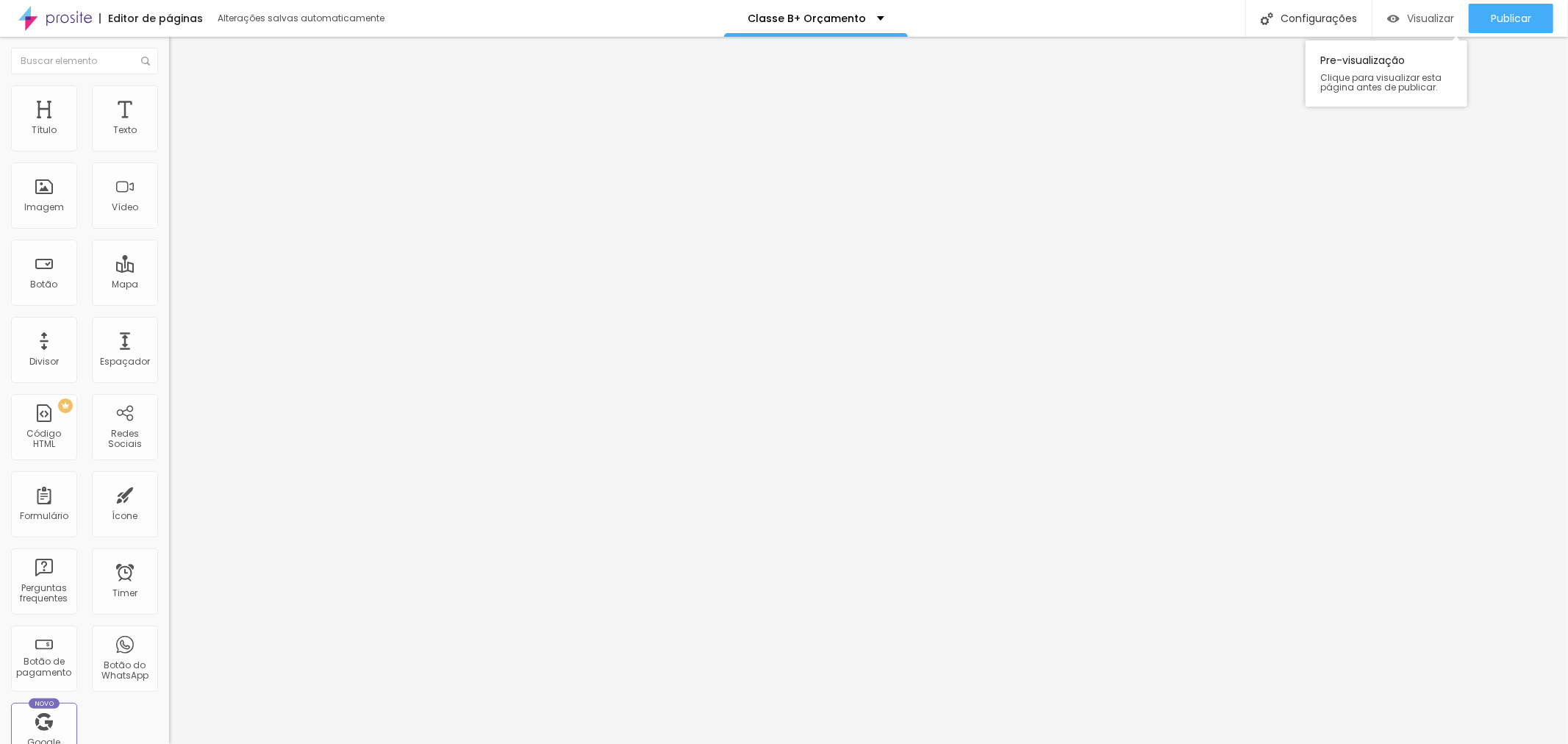
click at [1446, 18] on span "Visualizar" at bounding box center [1430, 18] width 47 height 12
